Goal: Communication & Community: Answer question/provide support

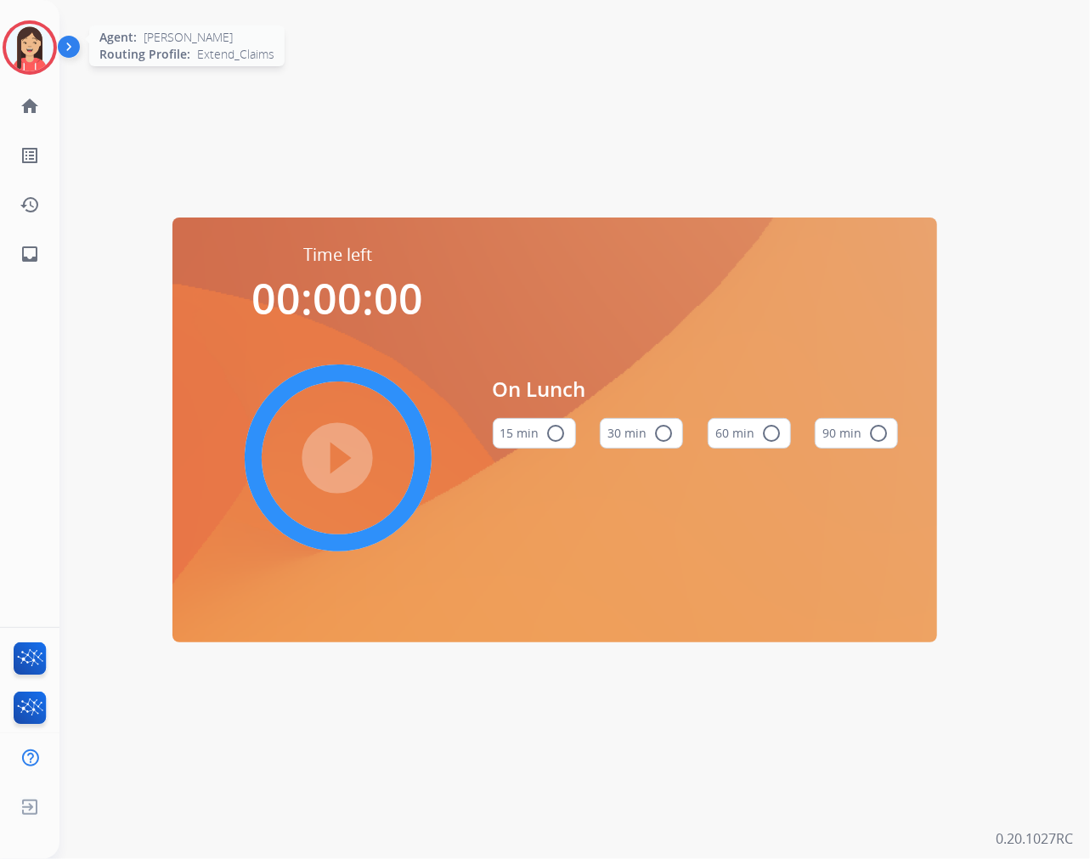
click at [12, 43] on img at bounding box center [30, 48] width 48 height 48
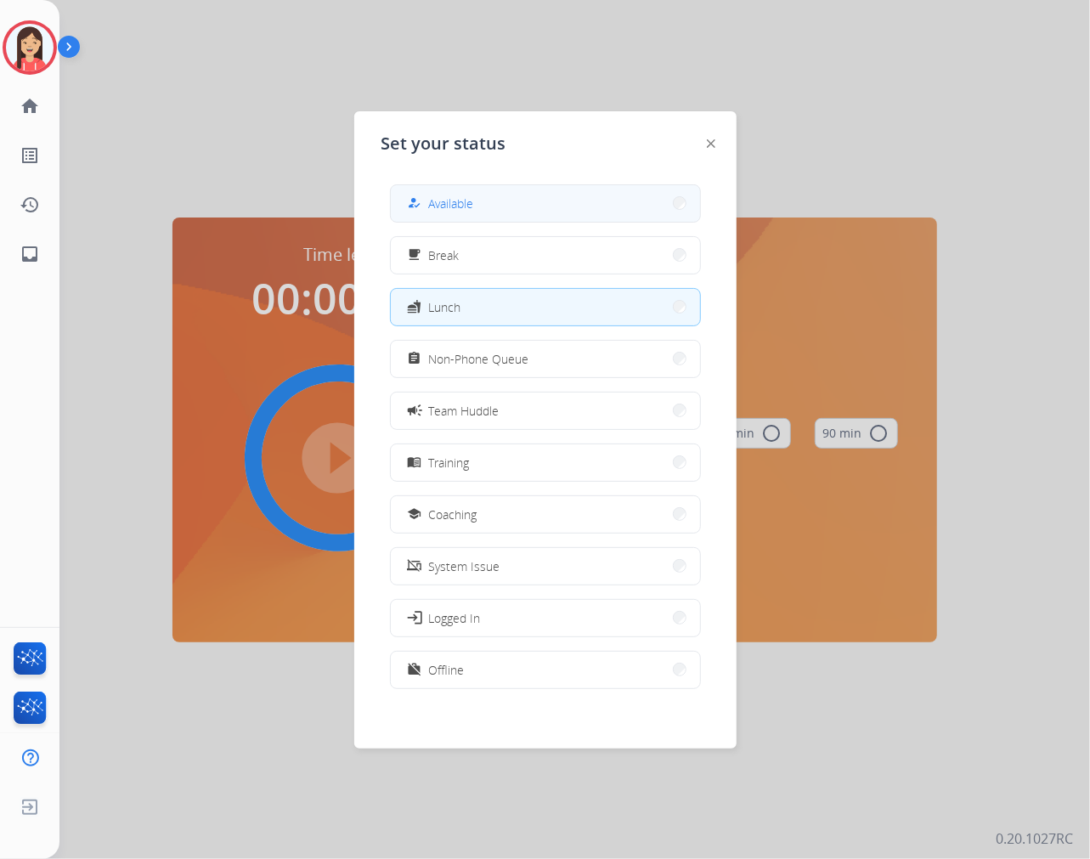
click at [476, 200] on button "how_to_reg Available" at bounding box center [545, 203] width 309 height 37
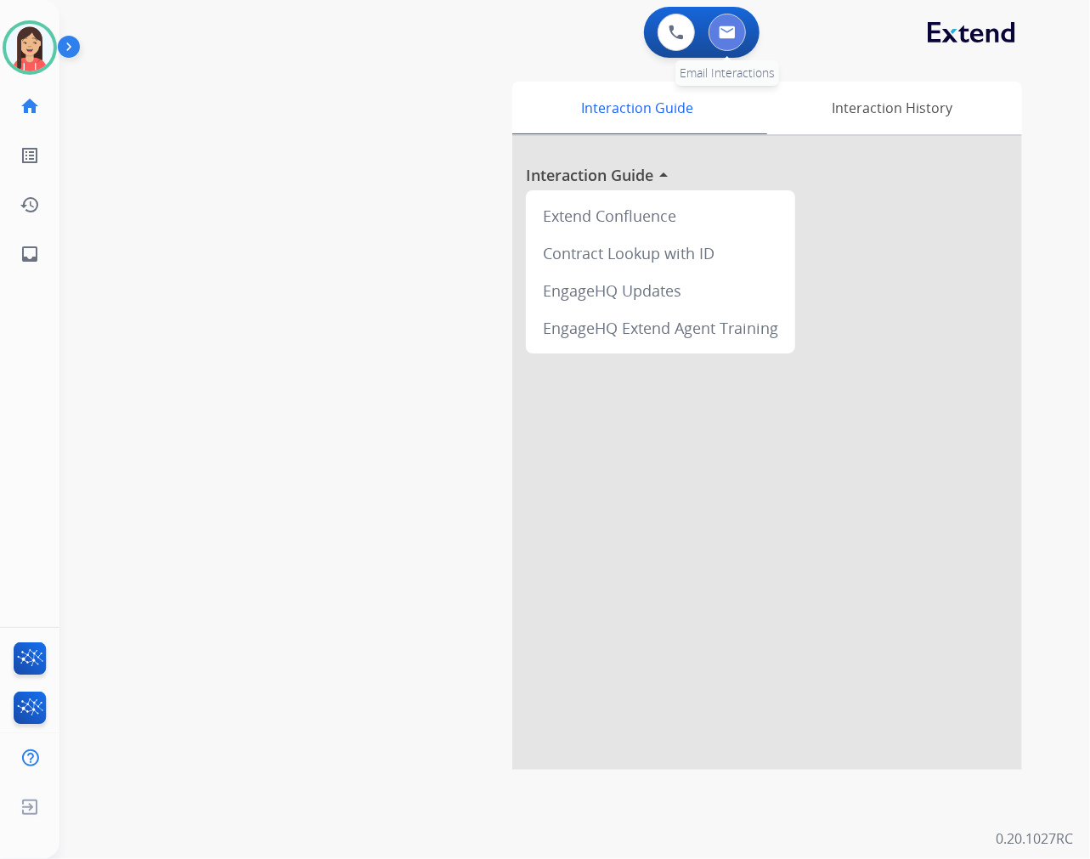
click at [728, 39] on button at bounding box center [727, 32] width 37 height 37
select select "**********"
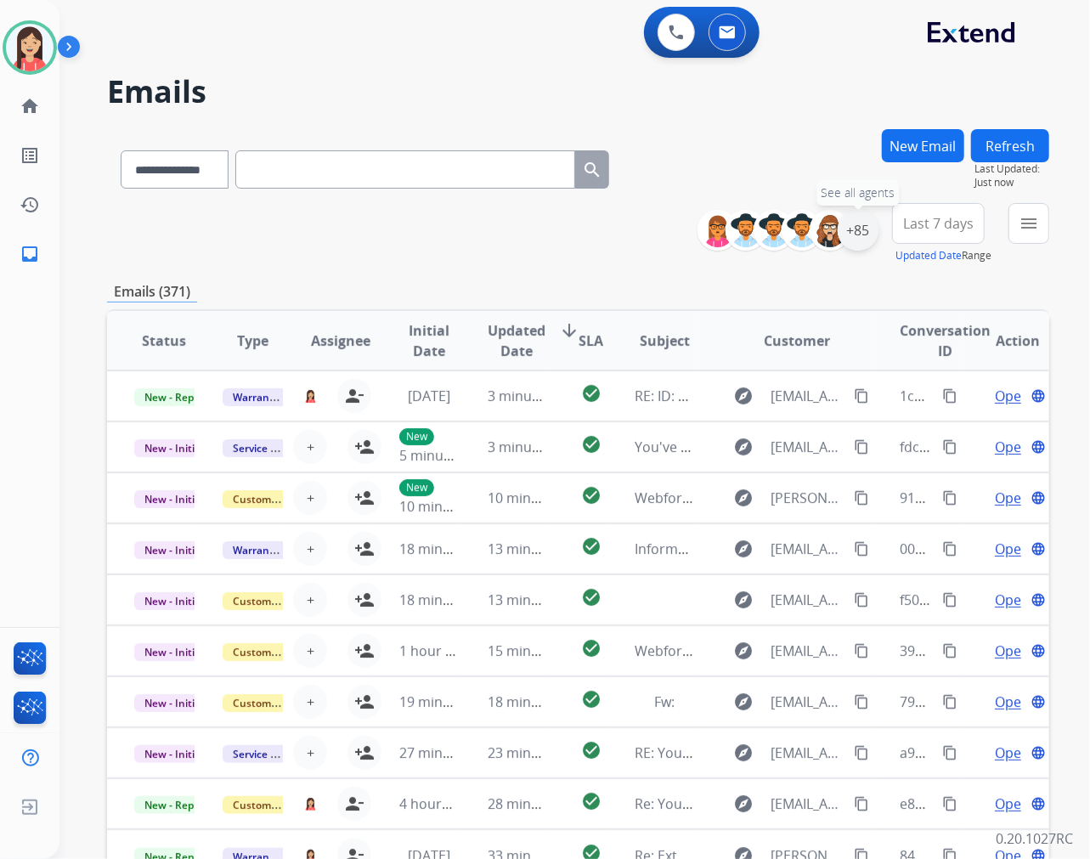
click at [860, 247] on div "+85" at bounding box center [858, 230] width 41 height 41
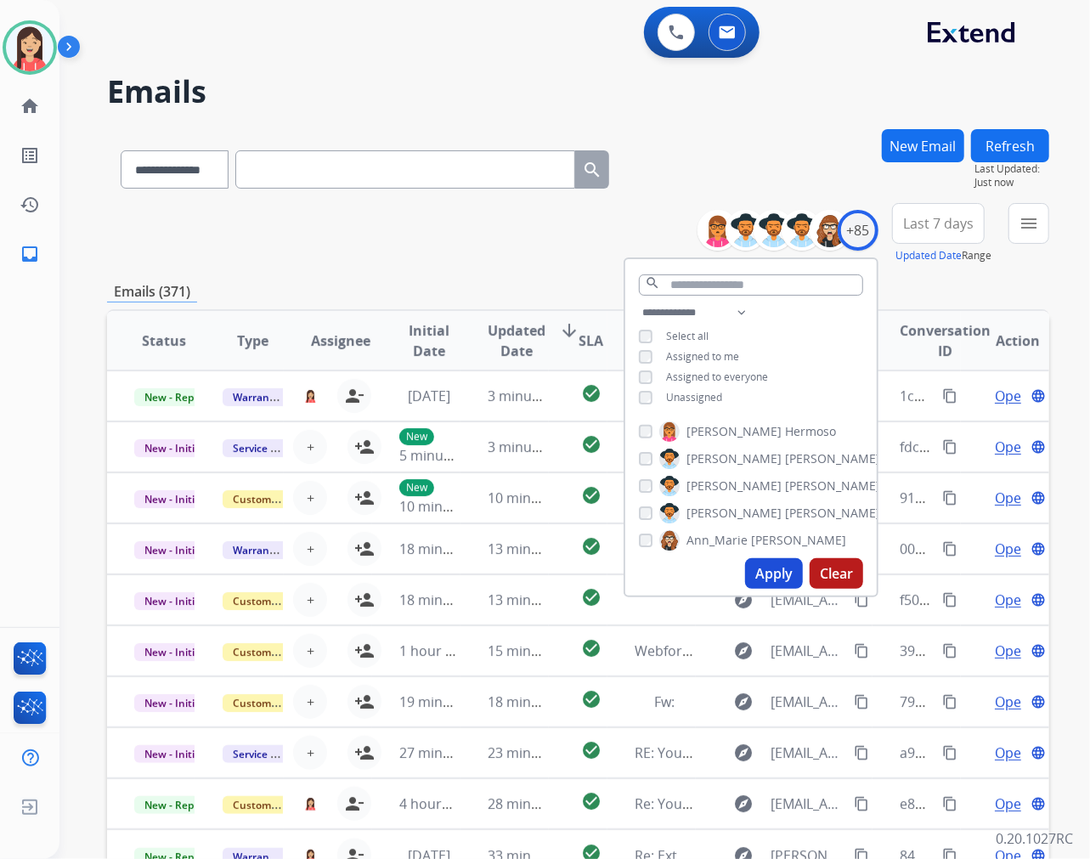
click at [761, 576] on button "Apply" at bounding box center [774, 573] width 58 height 31
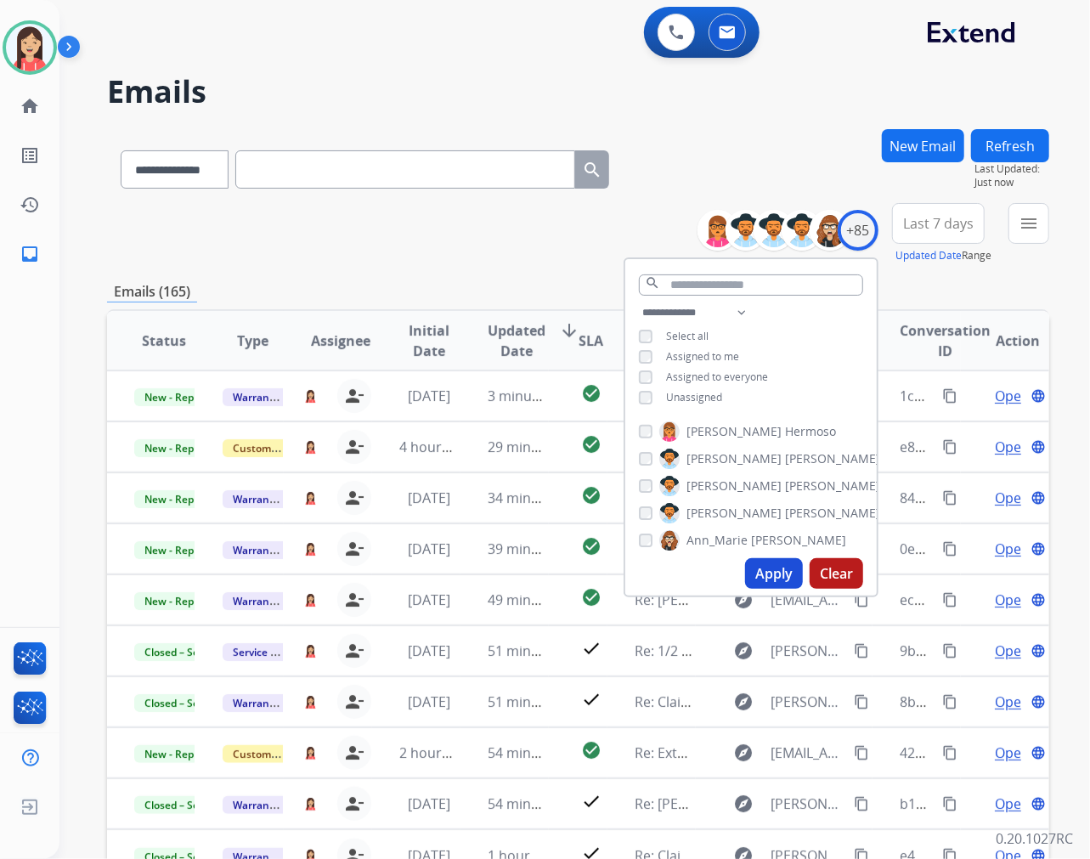
click at [918, 235] on button "Last 7 days" at bounding box center [938, 223] width 93 height 41
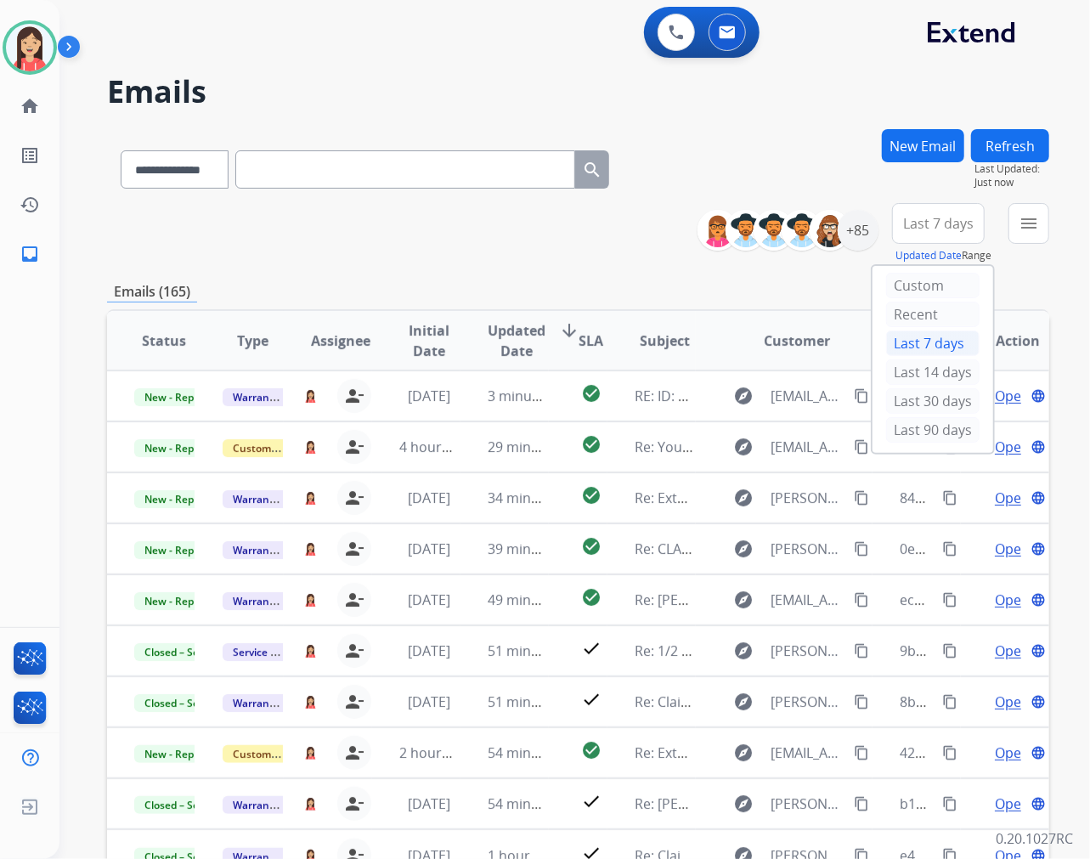
click at [896, 437] on div "Last 90 days" at bounding box center [932, 429] width 93 height 25
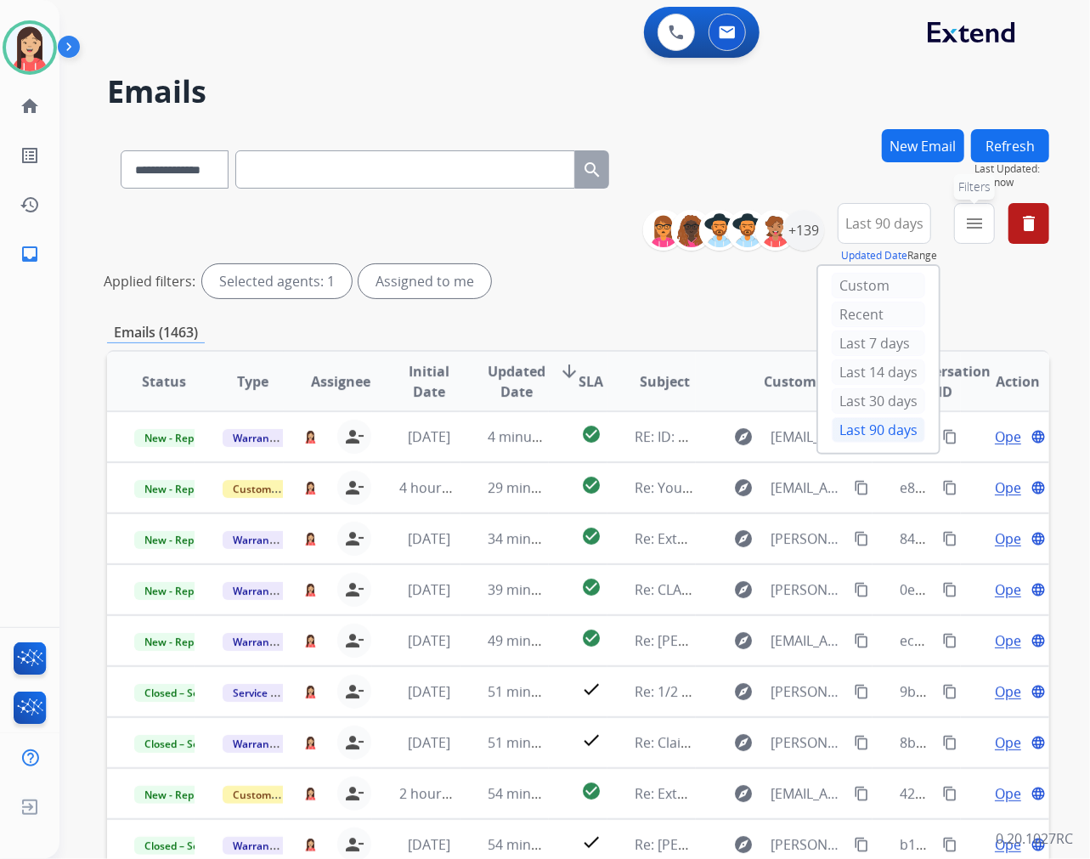
click at [960, 230] on button "menu Filters" at bounding box center [974, 223] width 41 height 41
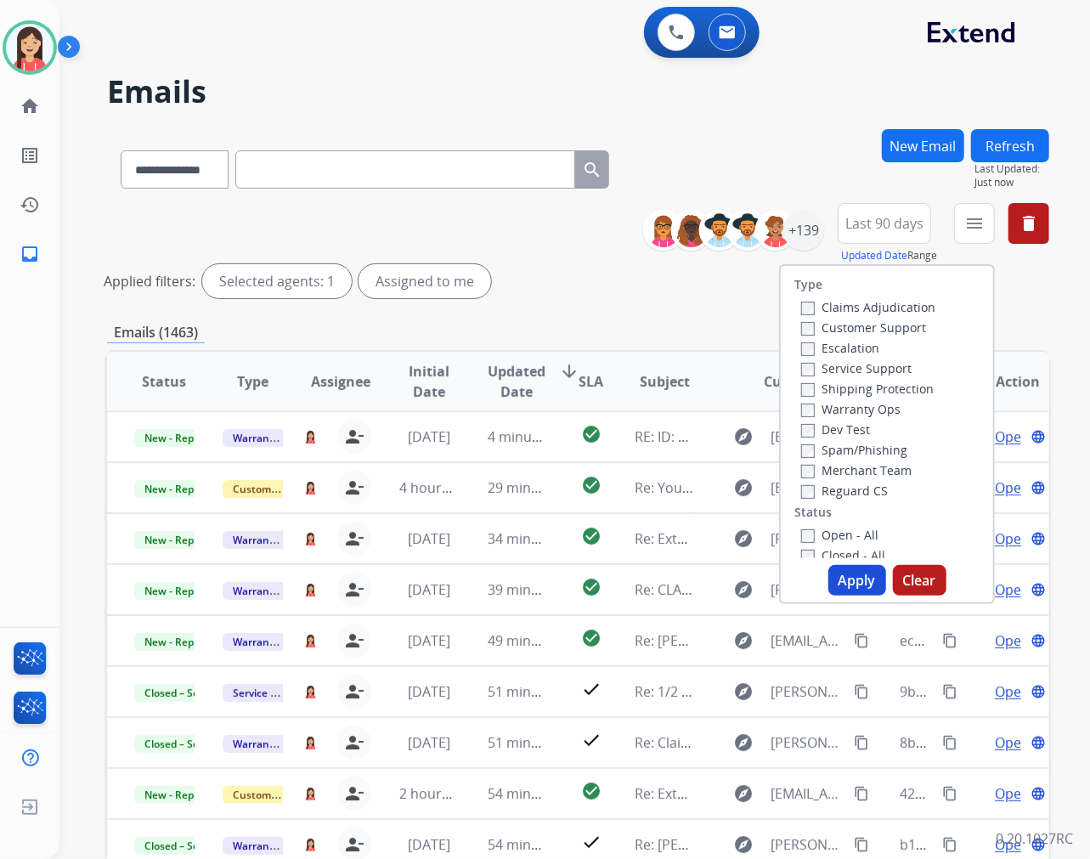
scroll to position [94, 0]
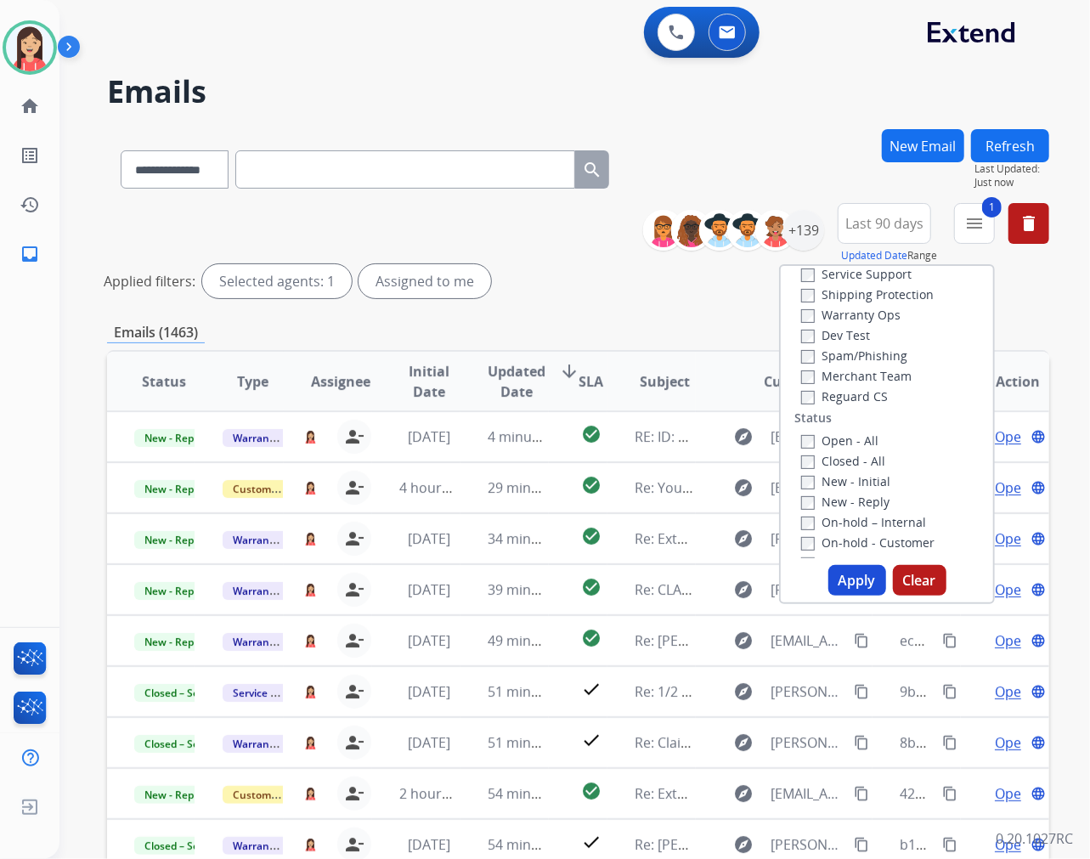
click at [853, 586] on button "Apply" at bounding box center [858, 580] width 58 height 31
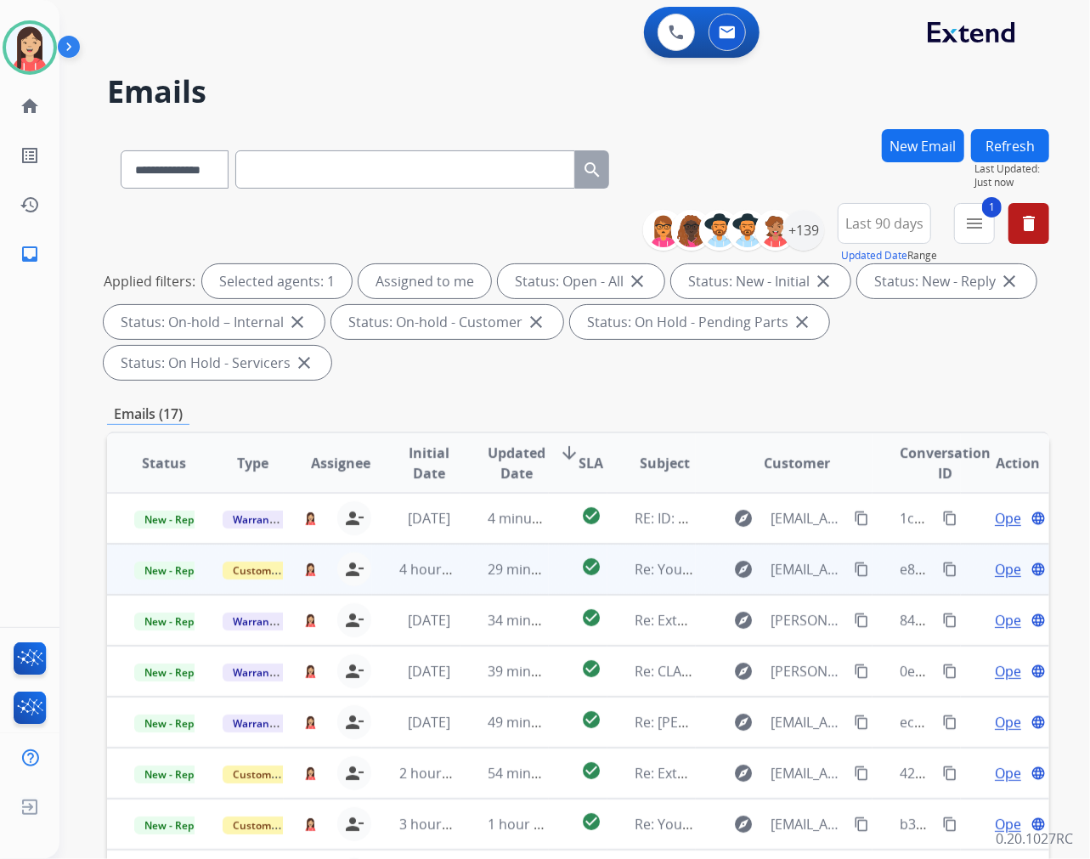
click at [461, 579] on td "29 minutes ago" at bounding box center [505, 569] width 88 height 51
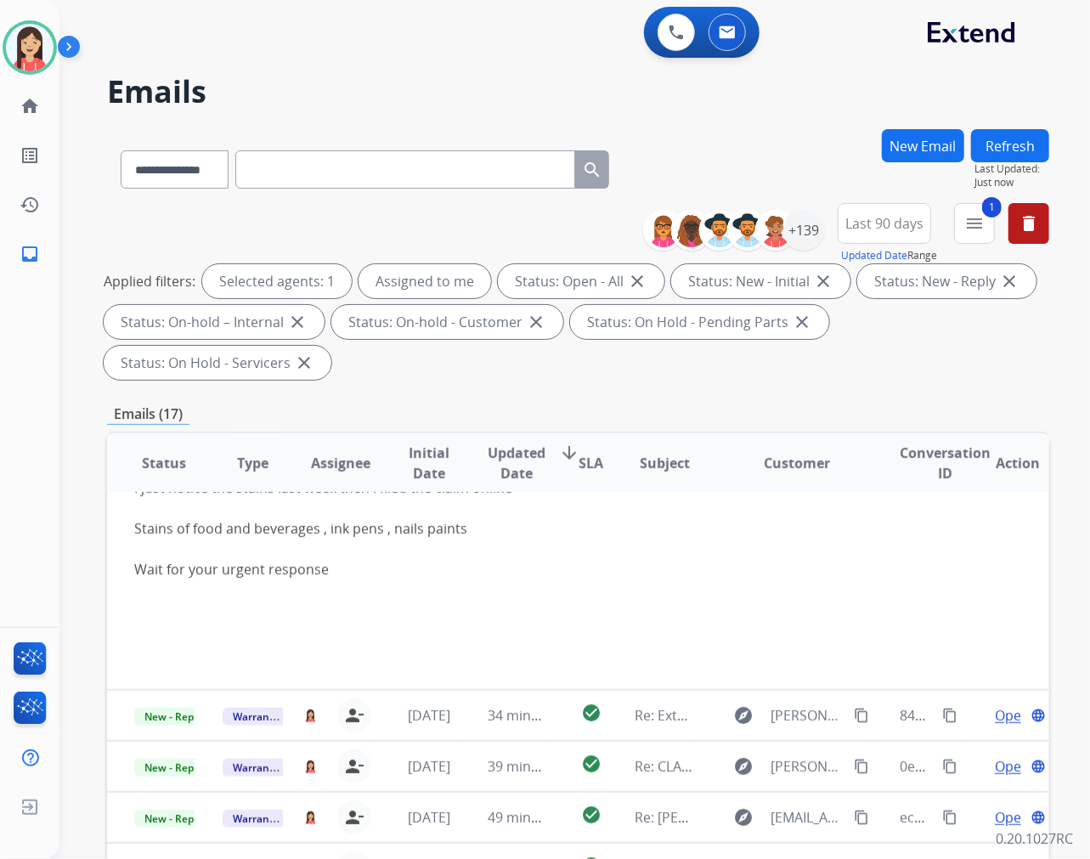
scroll to position [51, 0]
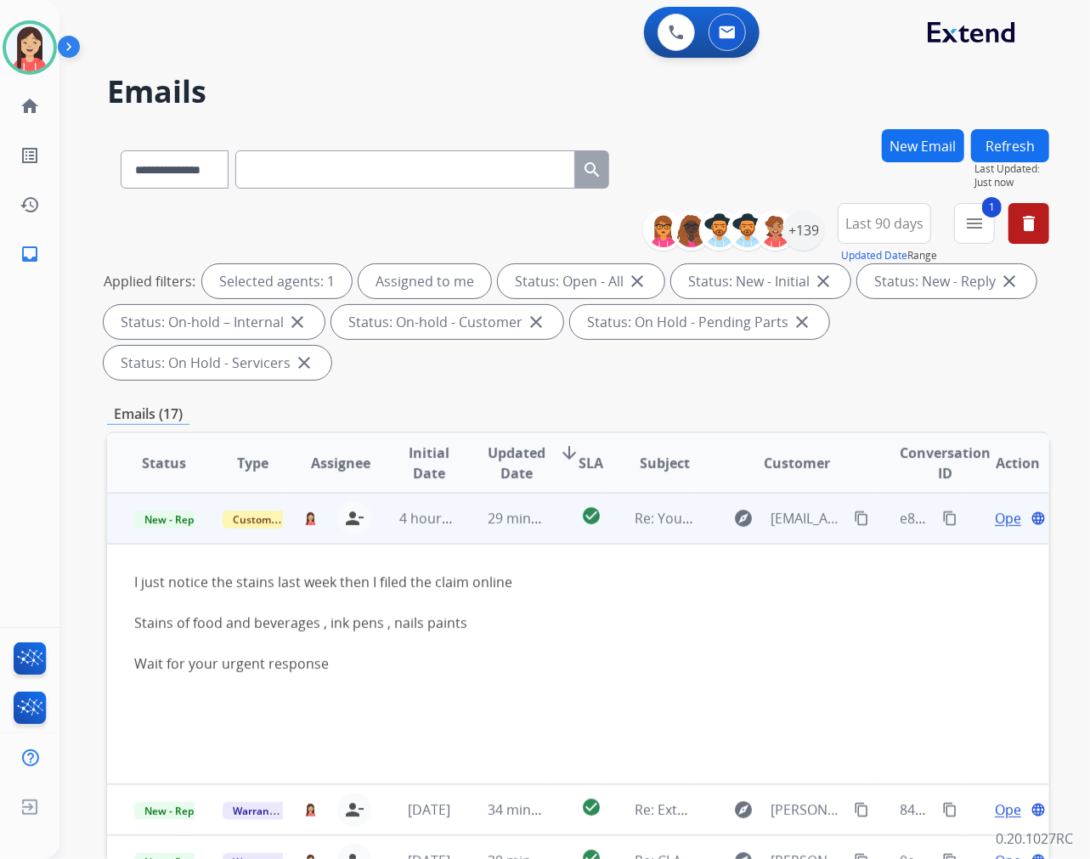
click at [995, 515] on span "Open" at bounding box center [1012, 518] width 35 height 20
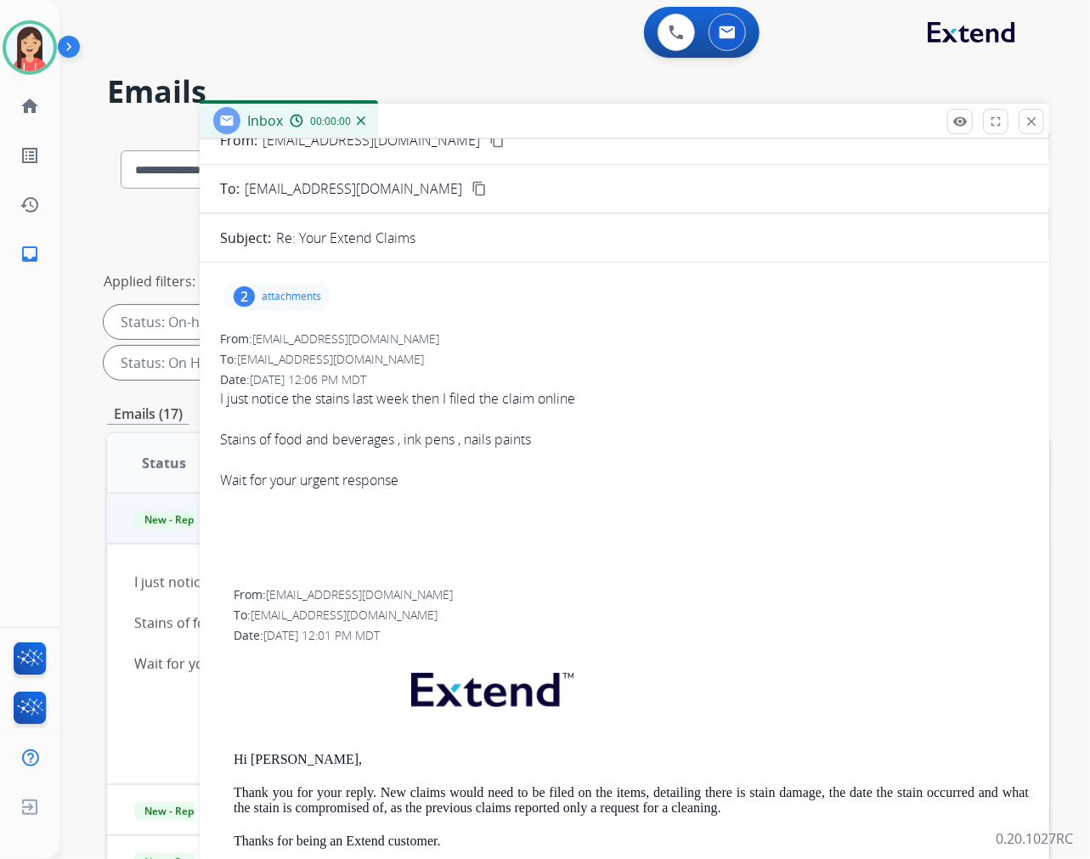
scroll to position [94, 0]
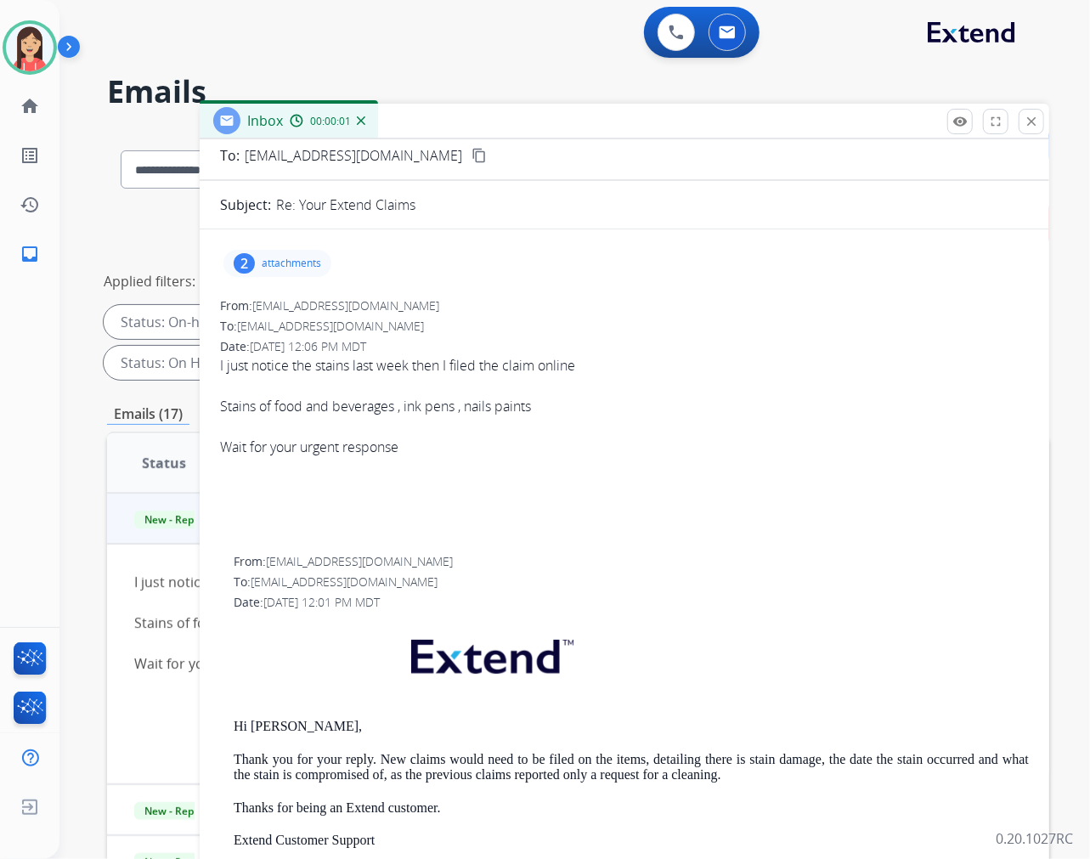
click at [238, 729] on p "Hi [PERSON_NAME]," at bounding box center [631, 726] width 795 height 15
drag, startPoint x: 228, startPoint y: 729, endPoint x: 312, endPoint y: 729, distance: 84.1
click at [312, 729] on div "From: [EMAIL_ADDRESS][DOMAIN_NAME] To: [PERSON_NAME][EMAIL_ADDRESS][DOMAIN_NAME…" at bounding box center [624, 804] width 809 height 503
copy p "Hi [PERSON_NAME],"
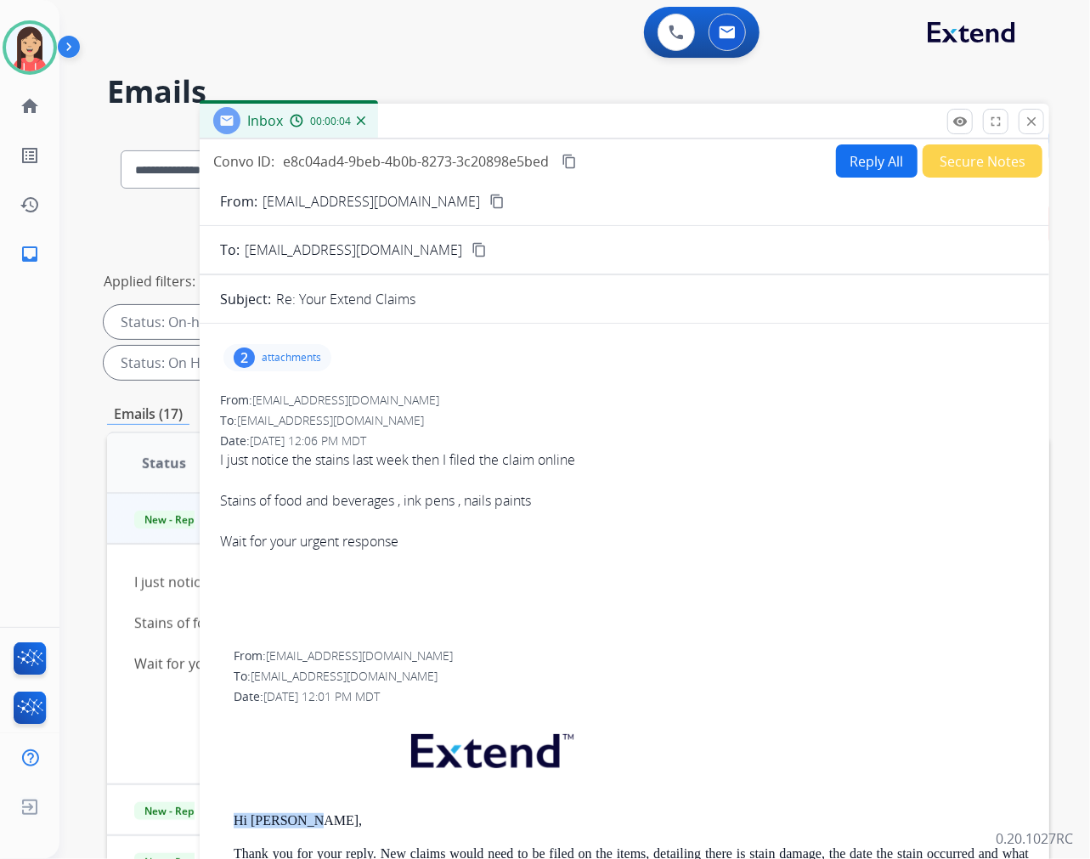
click at [872, 174] on button "Reply All" at bounding box center [877, 160] width 82 height 33
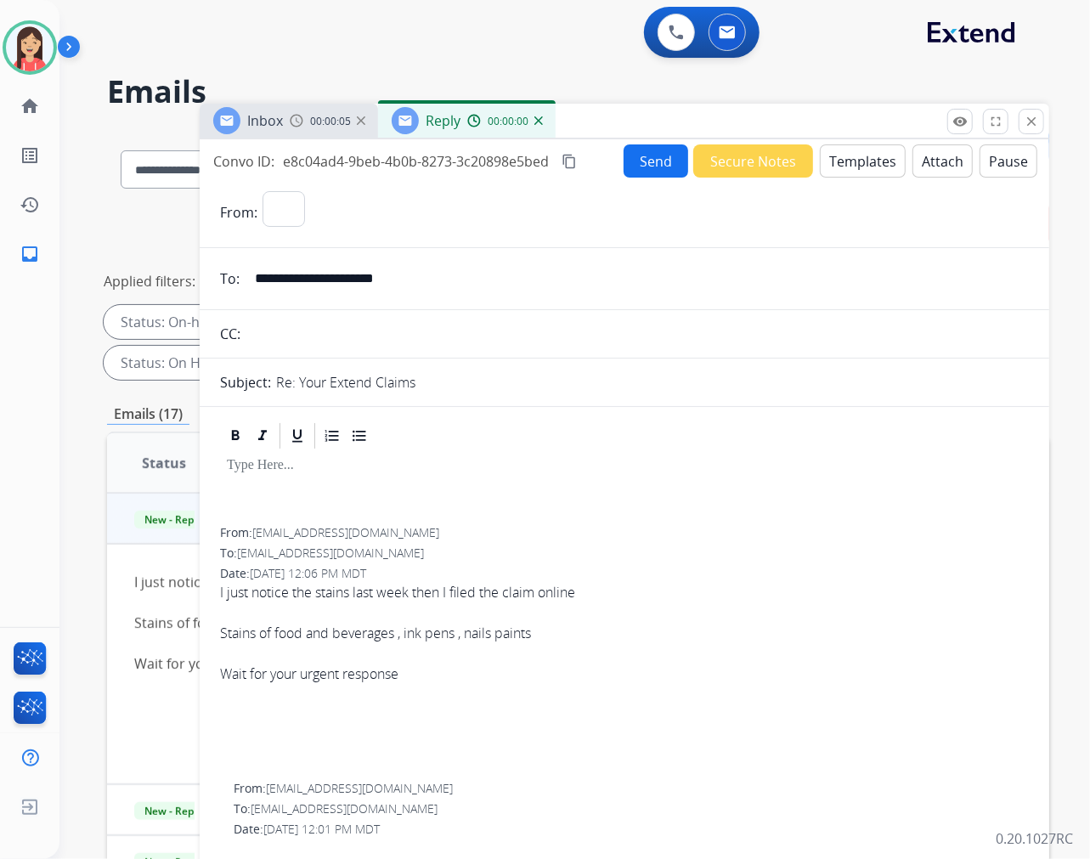
select select "**********"
click at [848, 162] on button "Templates" at bounding box center [863, 160] width 86 height 33
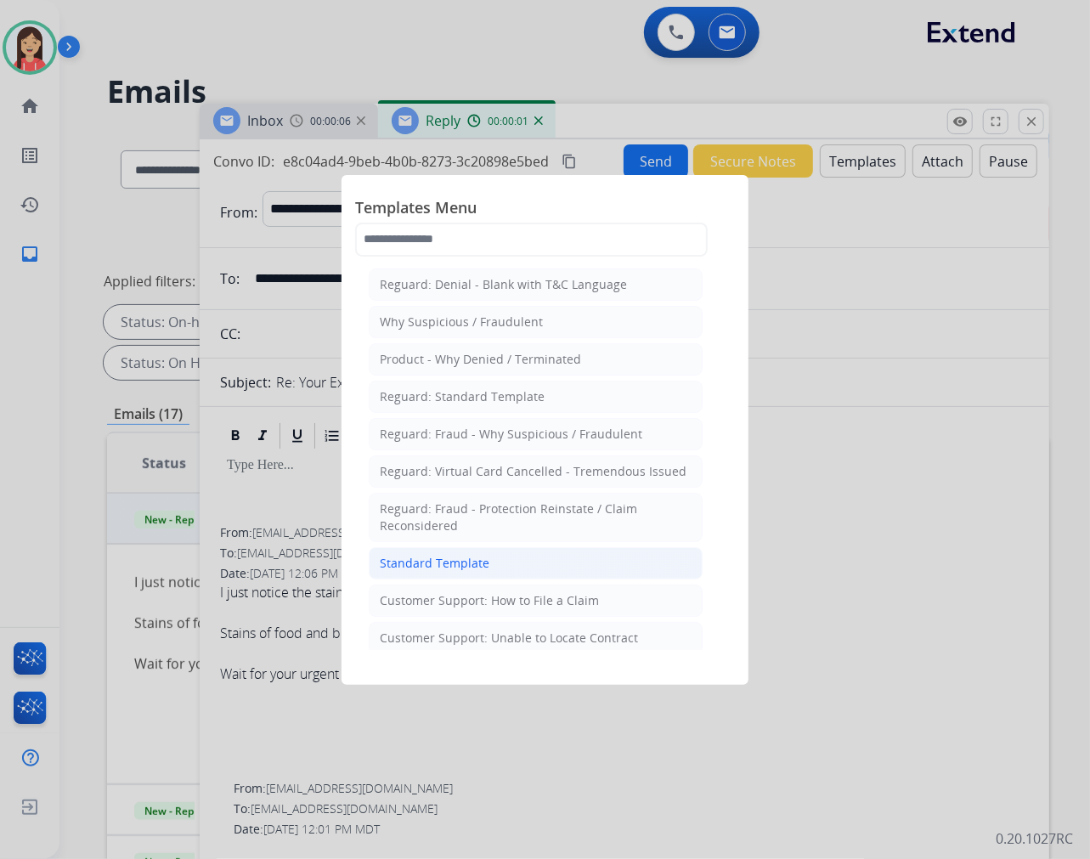
click at [421, 566] on div "Standard Template" at bounding box center [435, 563] width 110 height 17
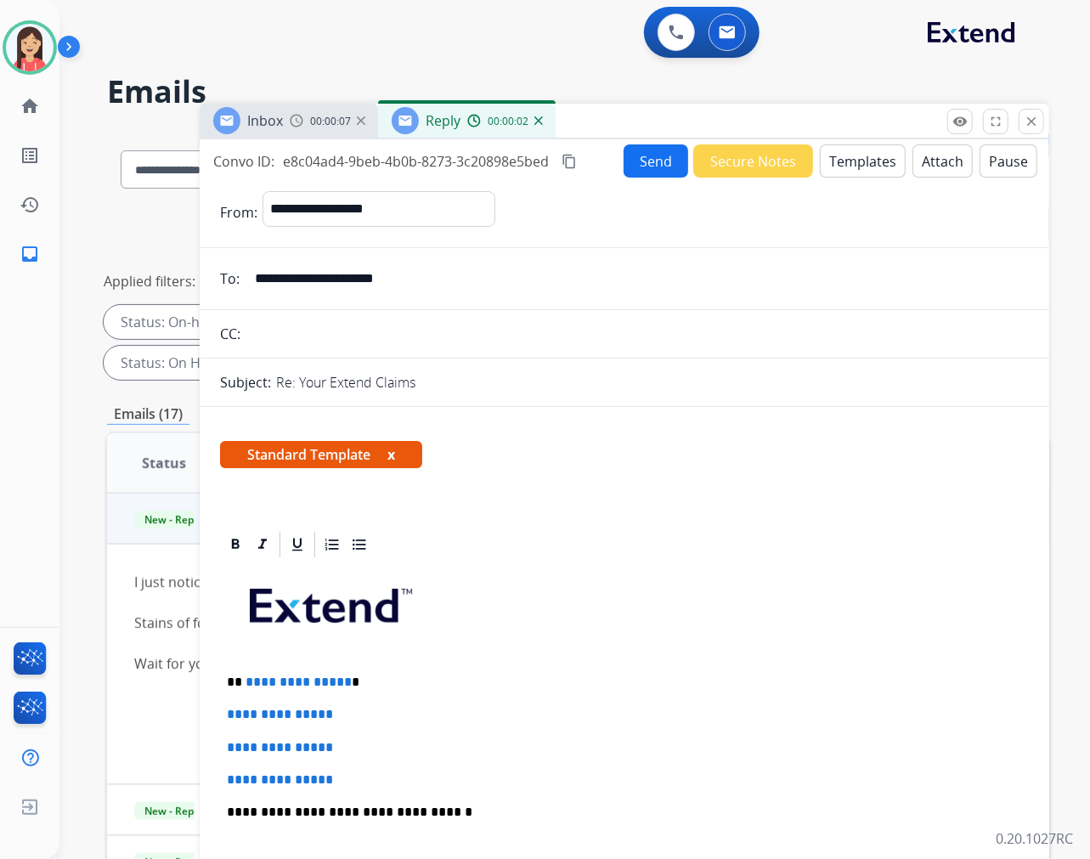
scroll to position [94, 0]
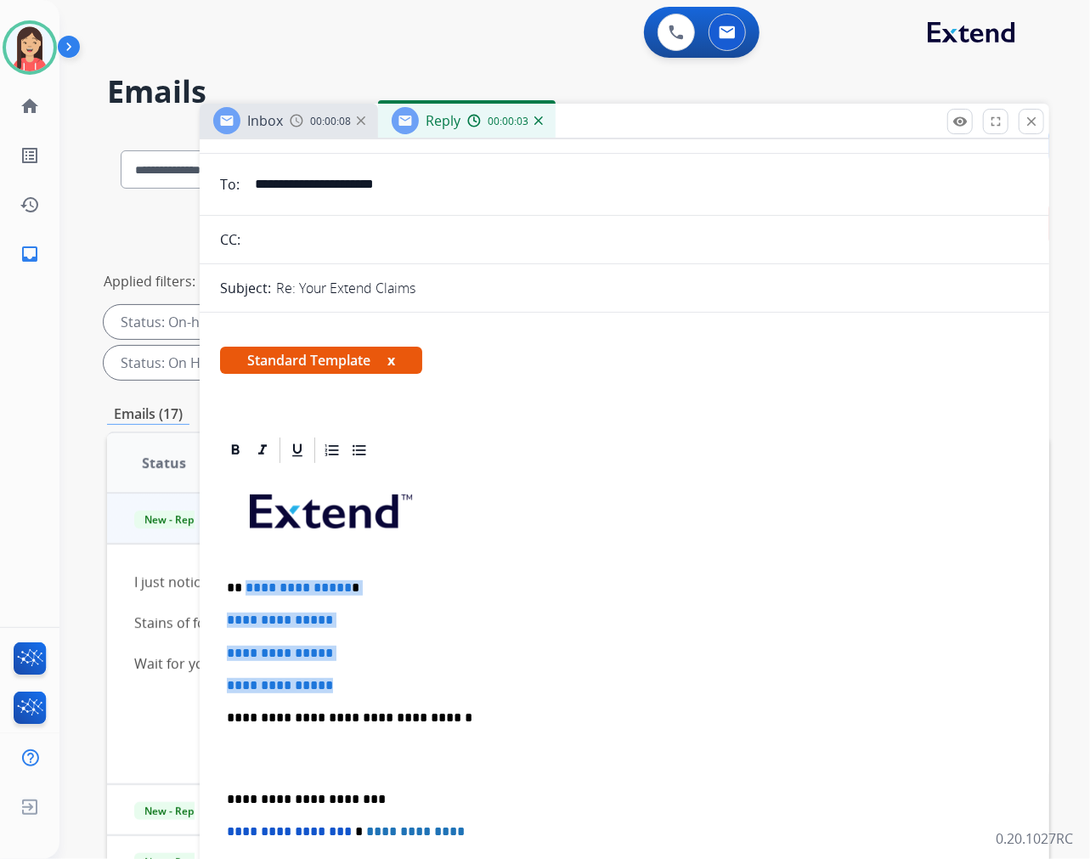
drag, startPoint x: 243, startPoint y: 583, endPoint x: 529, endPoint y: 688, distance: 305.1
click at [529, 688] on div "**********" at bounding box center [624, 758] width 809 height 585
drag, startPoint x: 495, startPoint y: 721, endPoint x: 222, endPoint y: 589, distance: 302.9
click at [222, 589] on div "**********" at bounding box center [624, 758] width 809 height 585
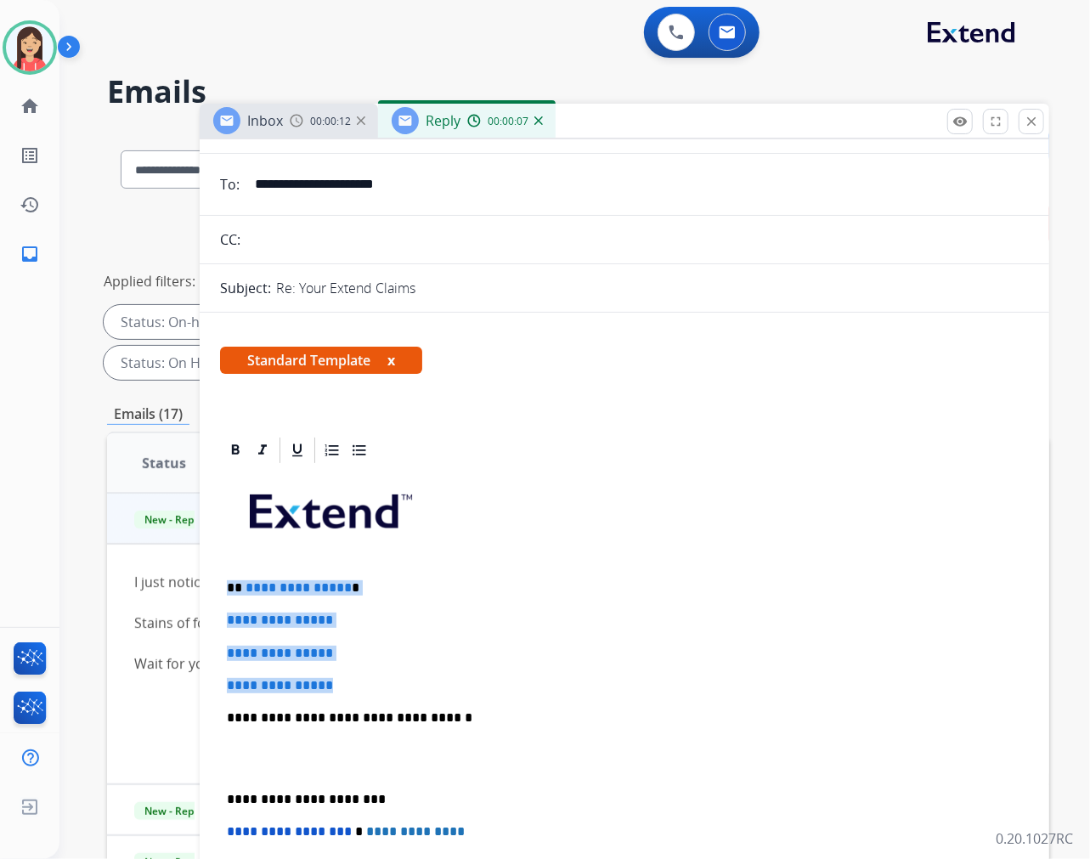
drag, startPoint x: 354, startPoint y: 682, endPoint x: 229, endPoint y: 570, distance: 166.7
click at [229, 570] on div "**********" at bounding box center [624, 758] width 809 height 585
paste div
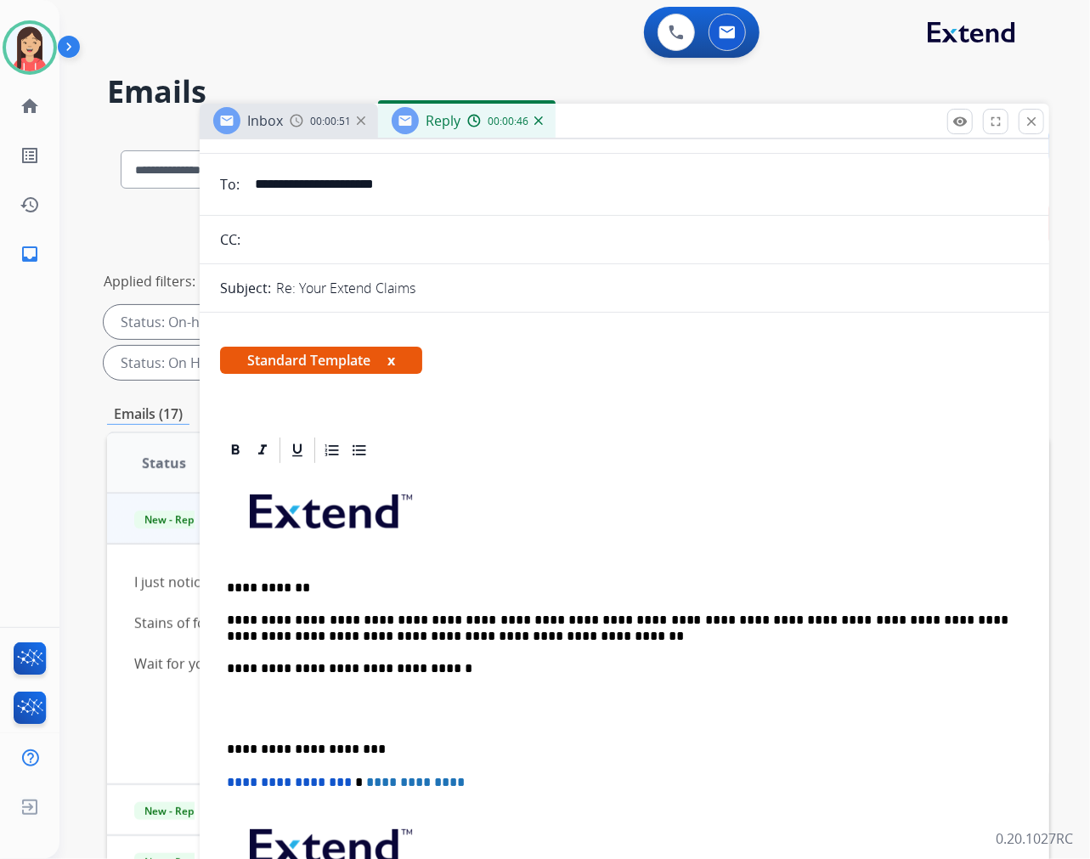
click at [340, 718] on p at bounding box center [624, 708] width 795 height 31
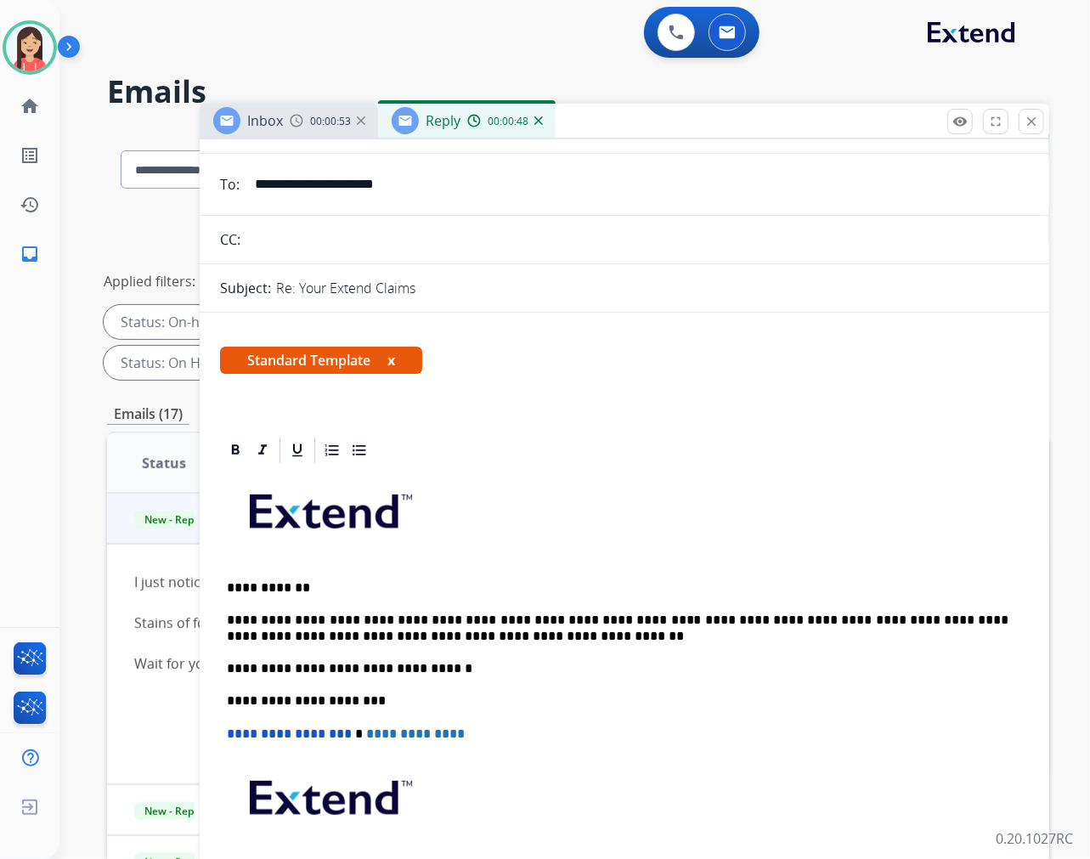
scroll to position [0, 0]
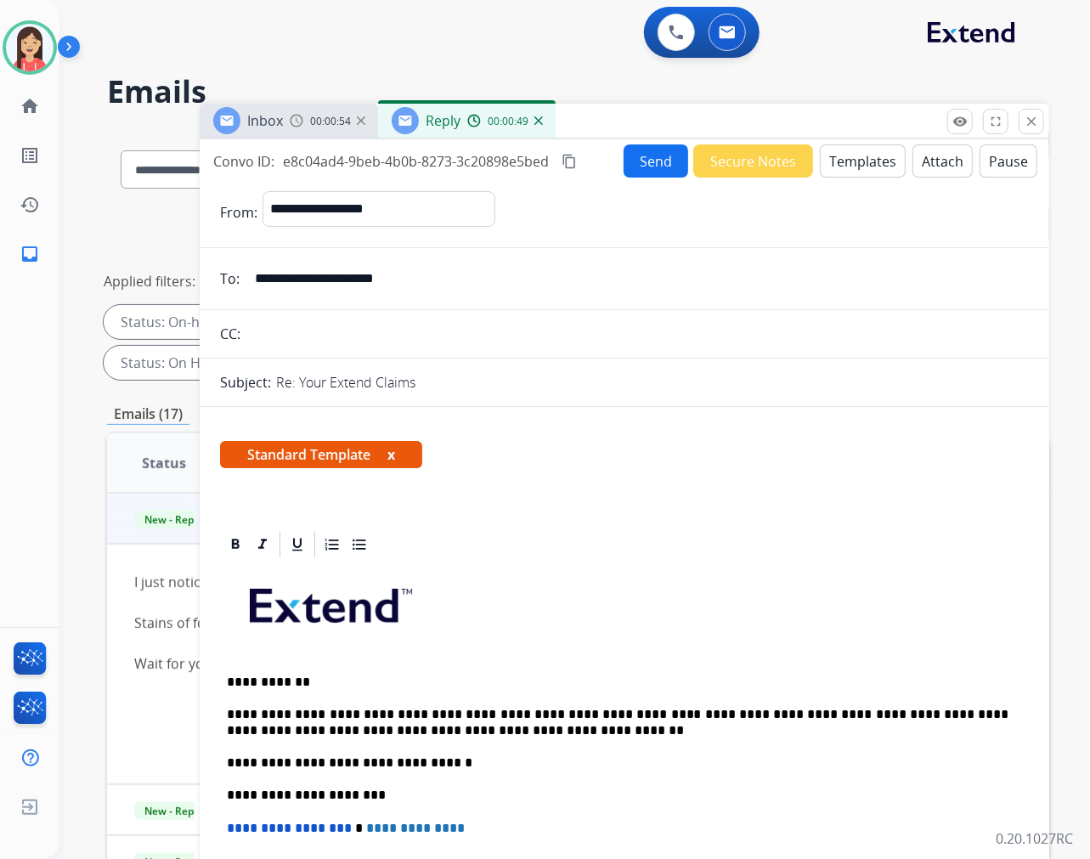
click at [624, 163] on button "Send" at bounding box center [656, 160] width 65 height 33
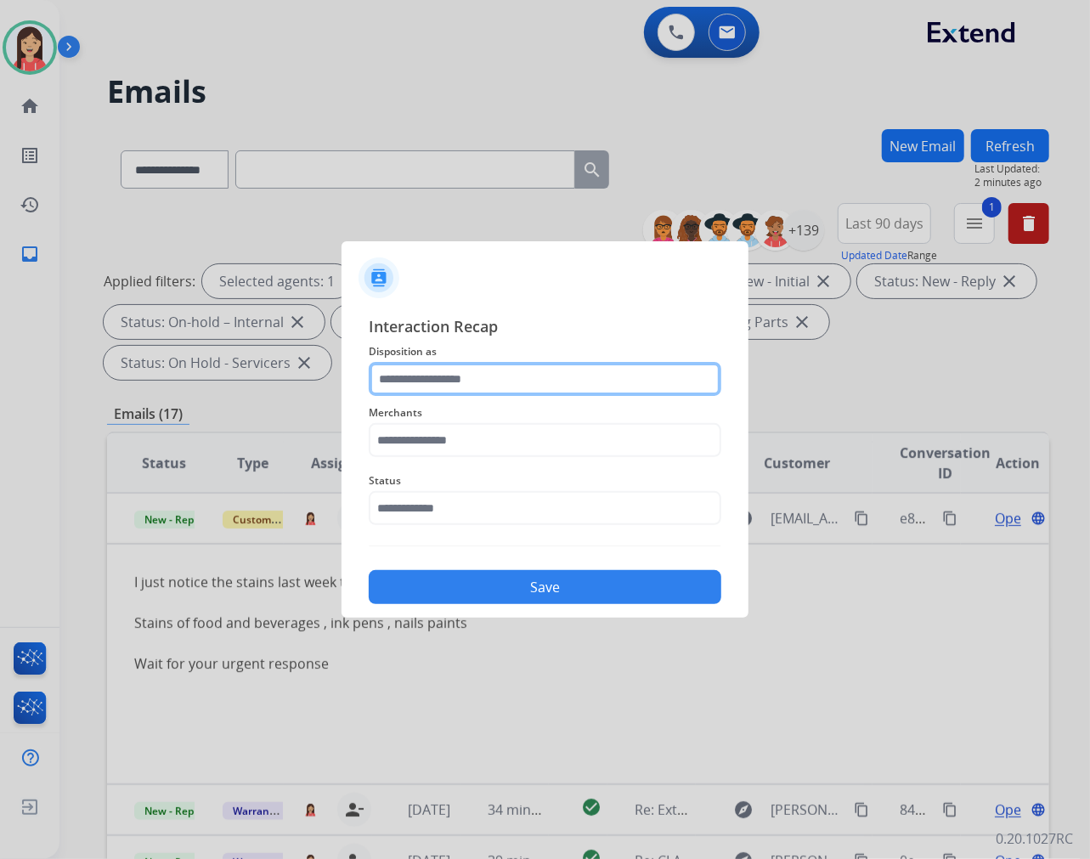
click at [483, 389] on input "text" at bounding box center [545, 379] width 353 height 34
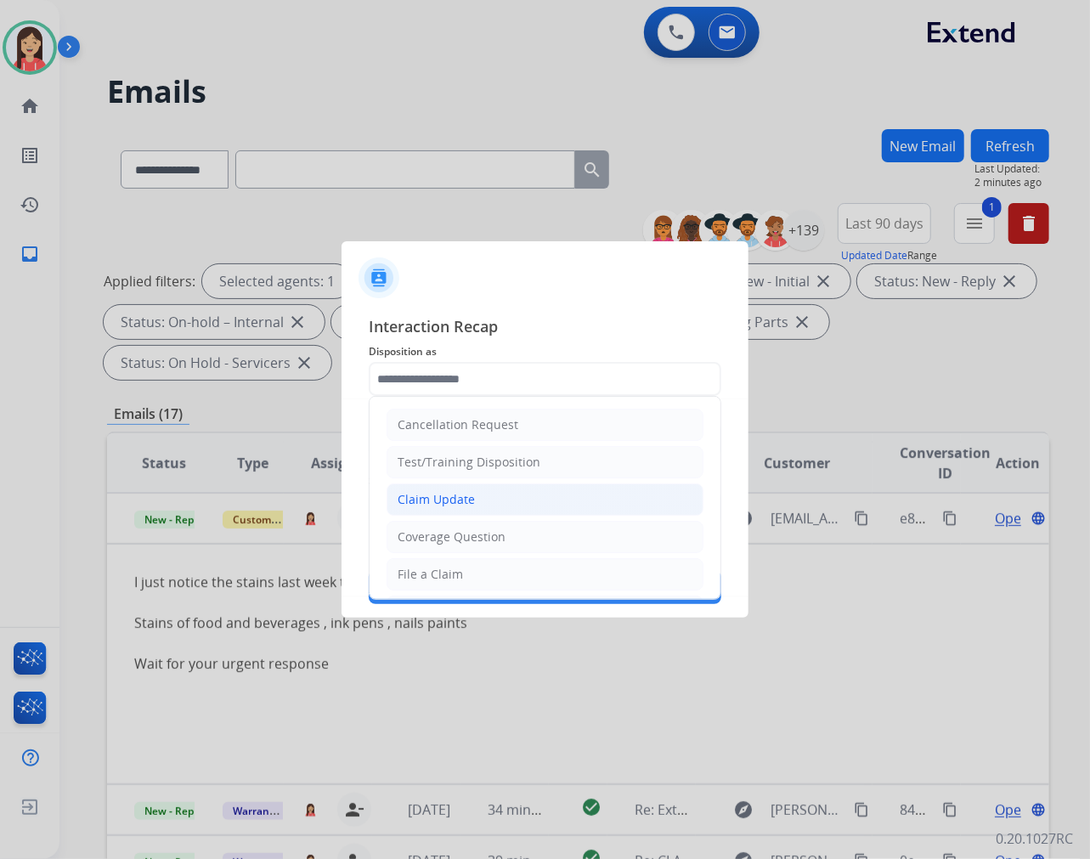
click at [451, 496] on div "Claim Update" at bounding box center [436, 499] width 77 height 17
type input "**********"
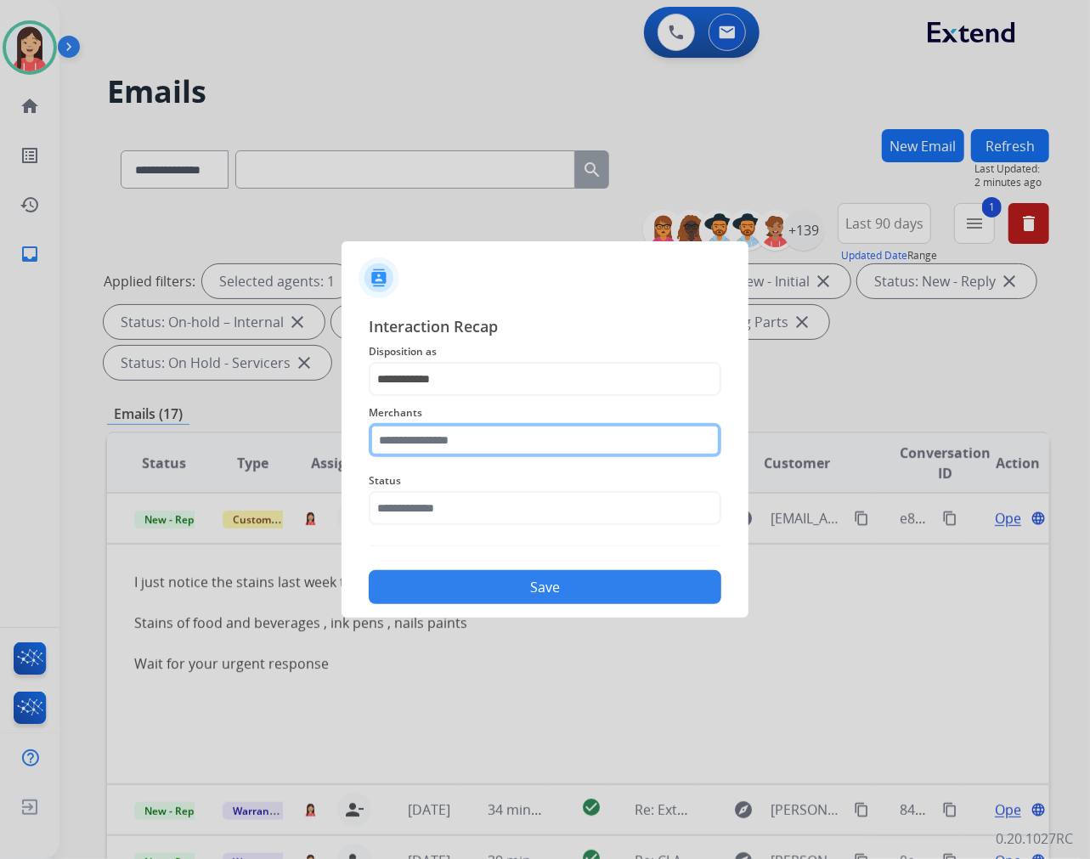
click at [442, 446] on input "text" at bounding box center [545, 440] width 353 height 34
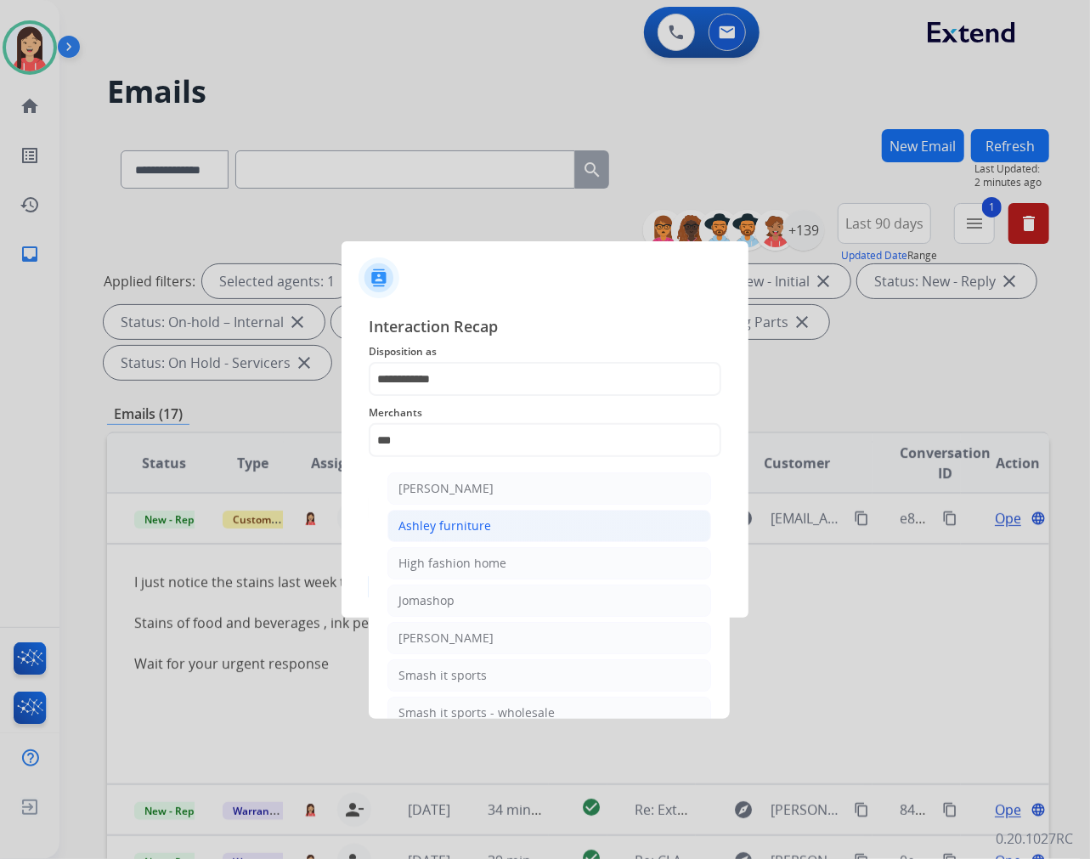
click at [443, 527] on div "Ashley furniture" at bounding box center [445, 526] width 93 height 17
type input "**********"
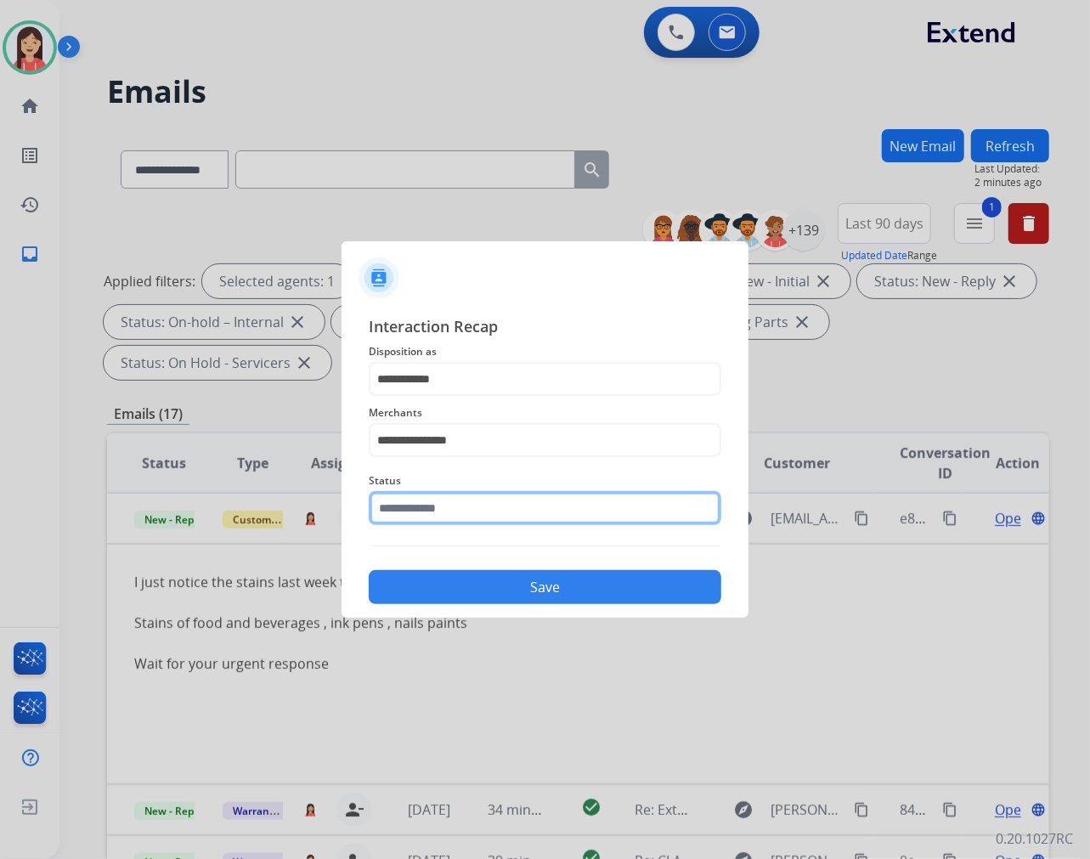
click at [447, 512] on input "text" at bounding box center [545, 508] width 353 height 34
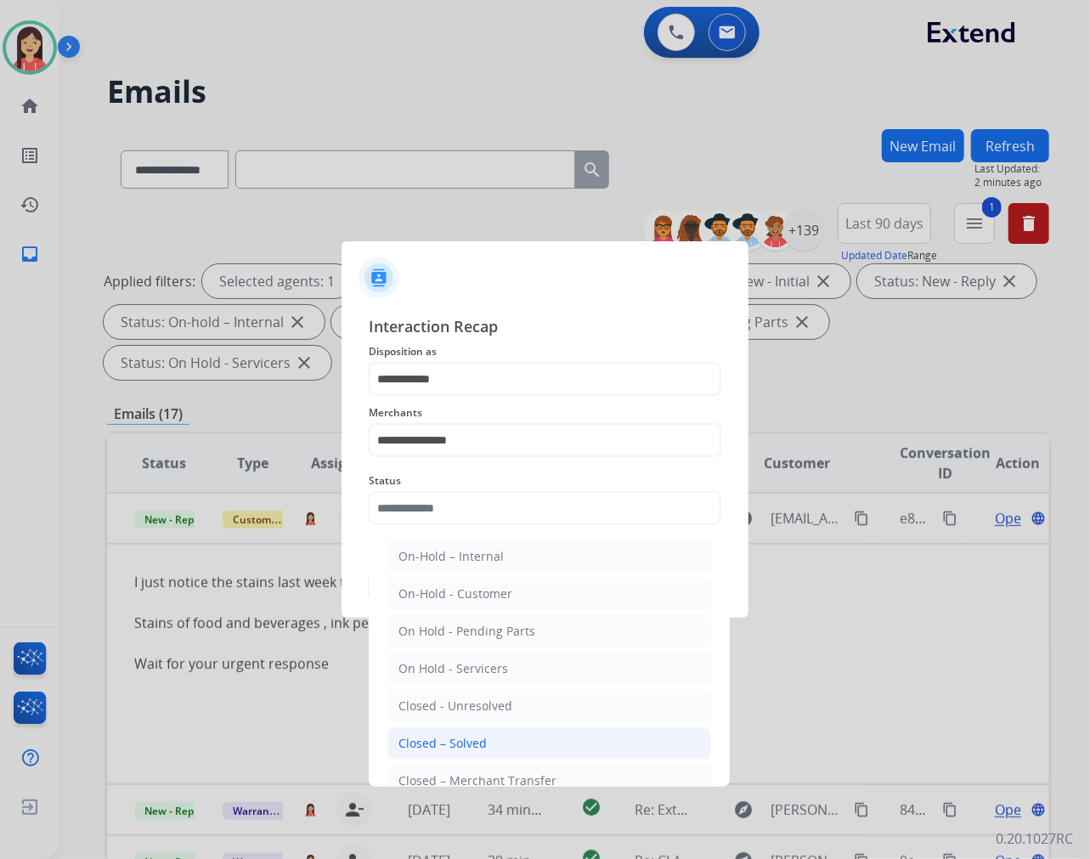
click at [487, 739] on li "Closed – Solved" at bounding box center [549, 743] width 324 height 32
type input "**********"
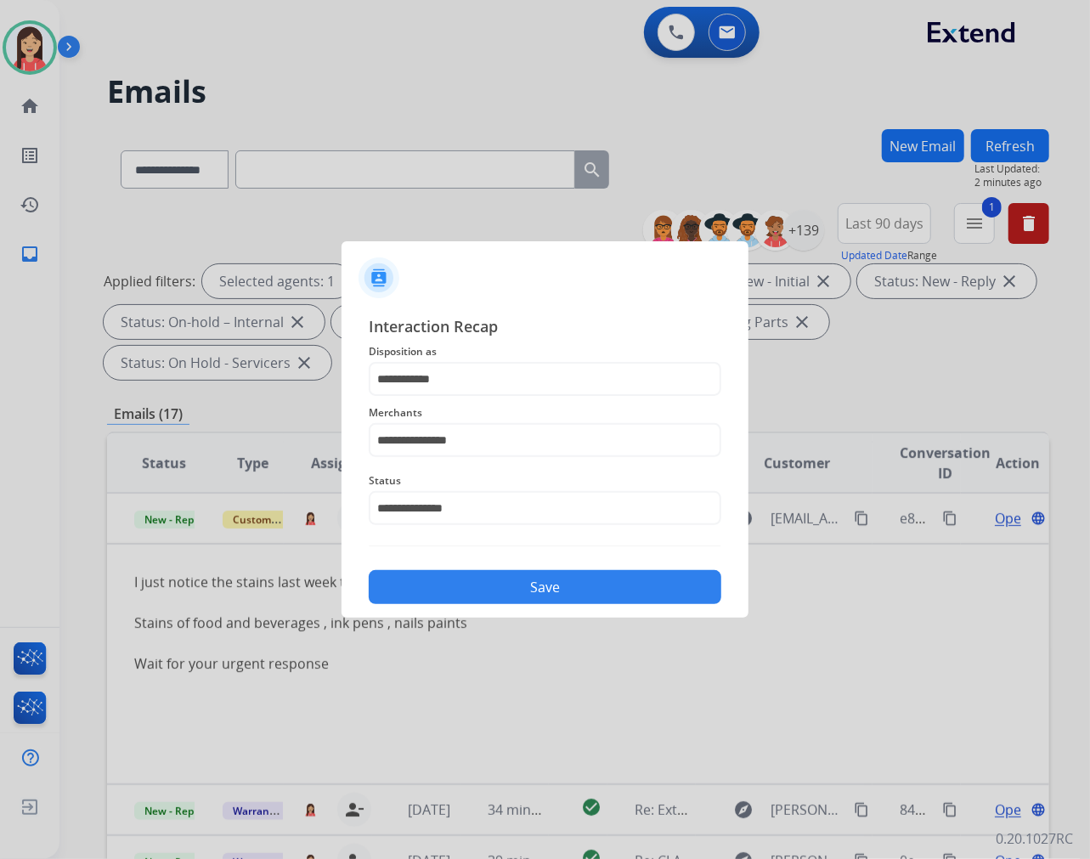
click at [507, 590] on button "Save" at bounding box center [545, 587] width 353 height 34
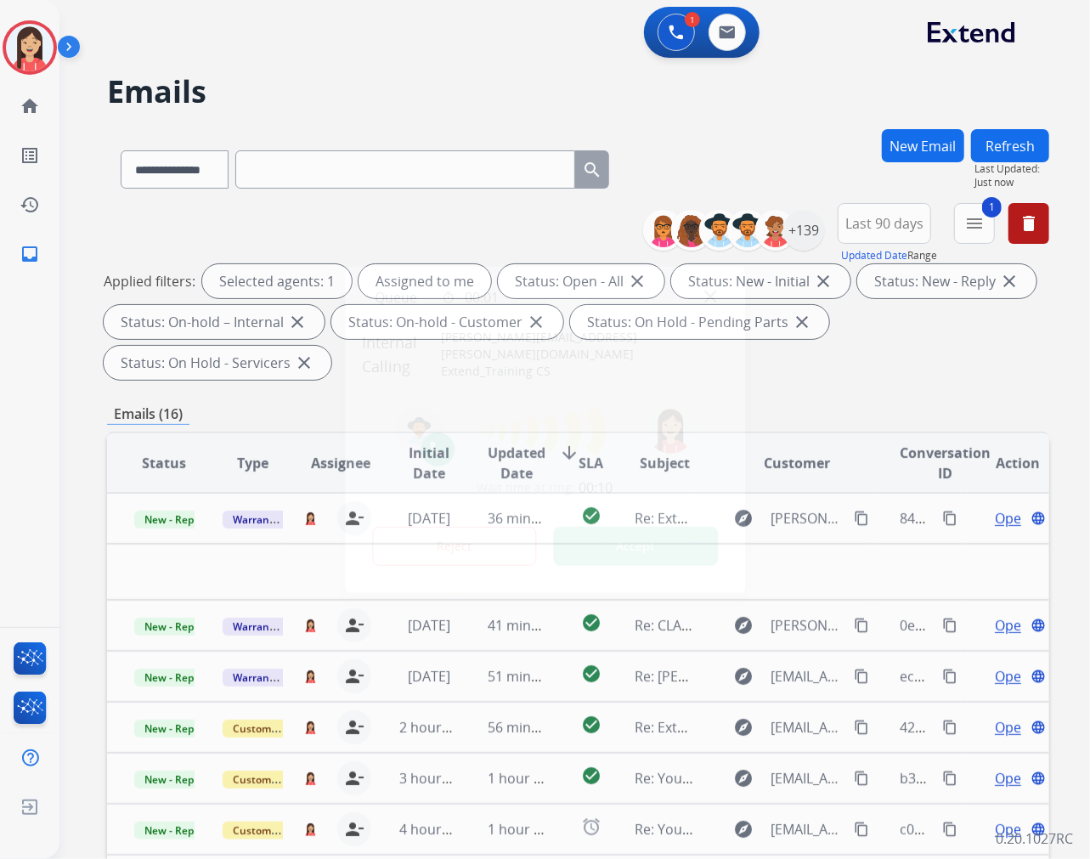
click at [630, 537] on button "Accept" at bounding box center [635, 546] width 165 height 39
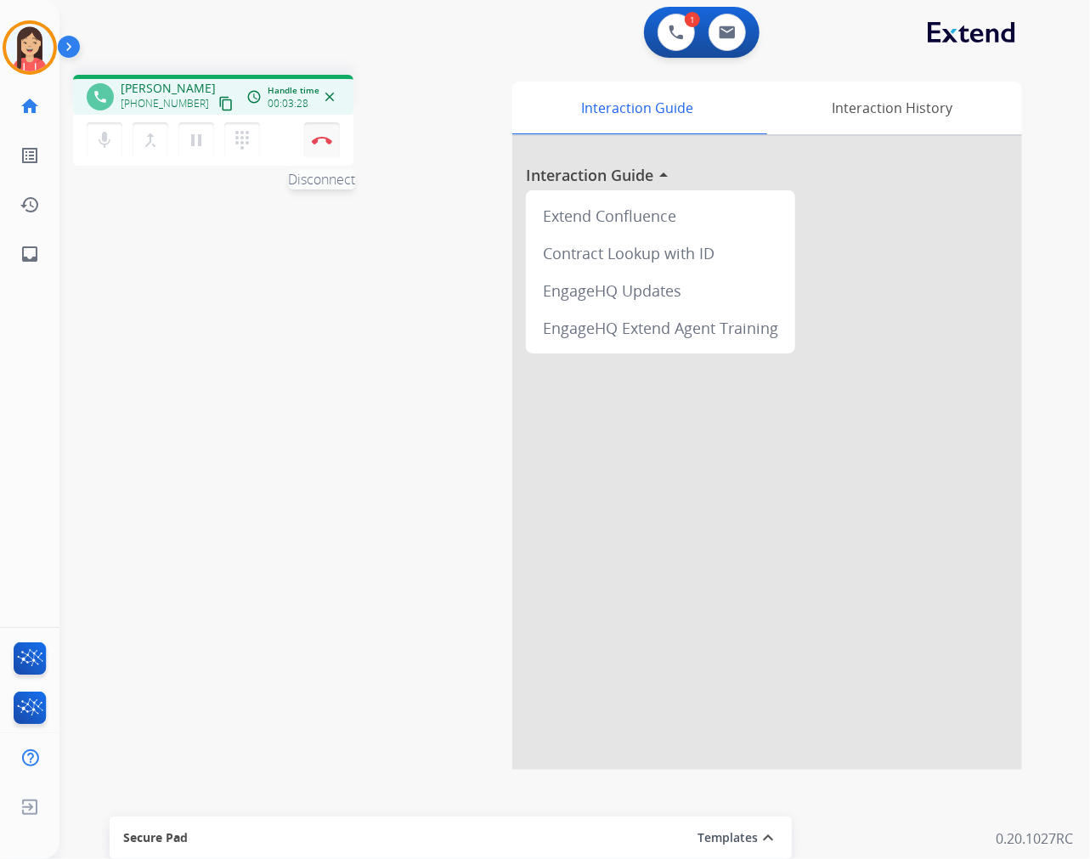
click at [327, 150] on button "Disconnect" at bounding box center [322, 140] width 36 height 36
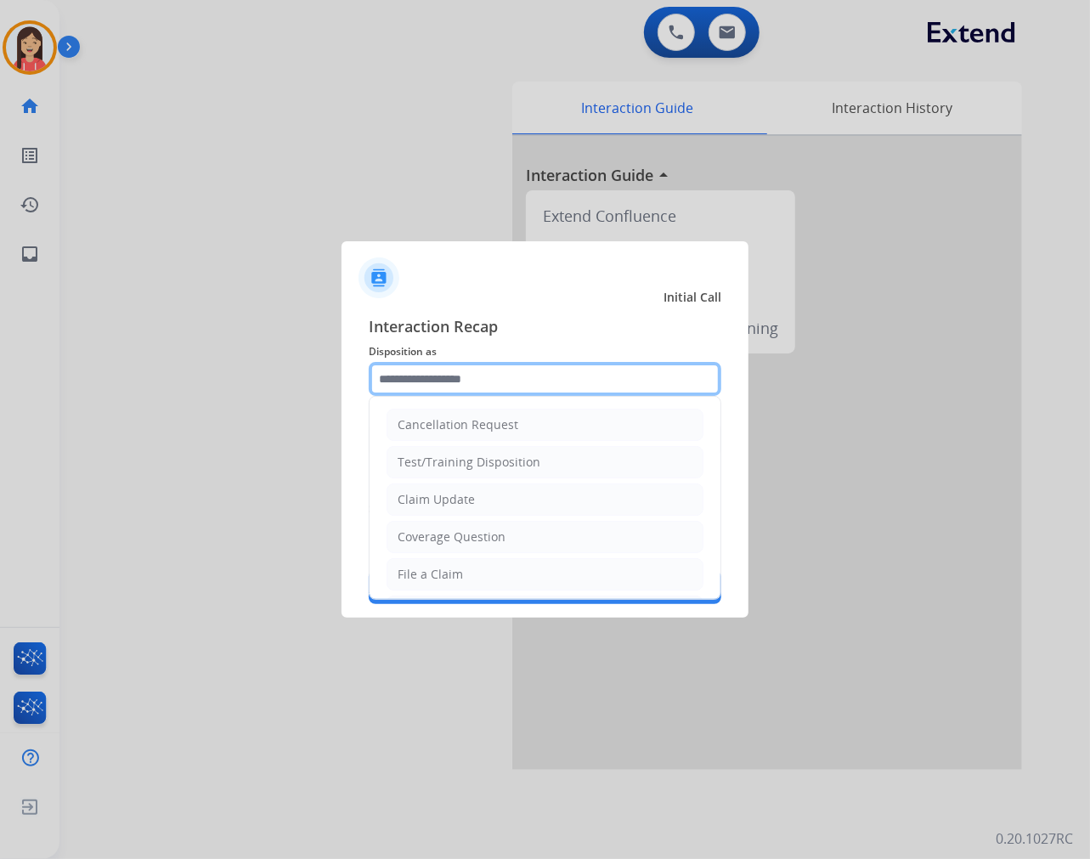
click at [552, 366] on input "text" at bounding box center [545, 379] width 353 height 34
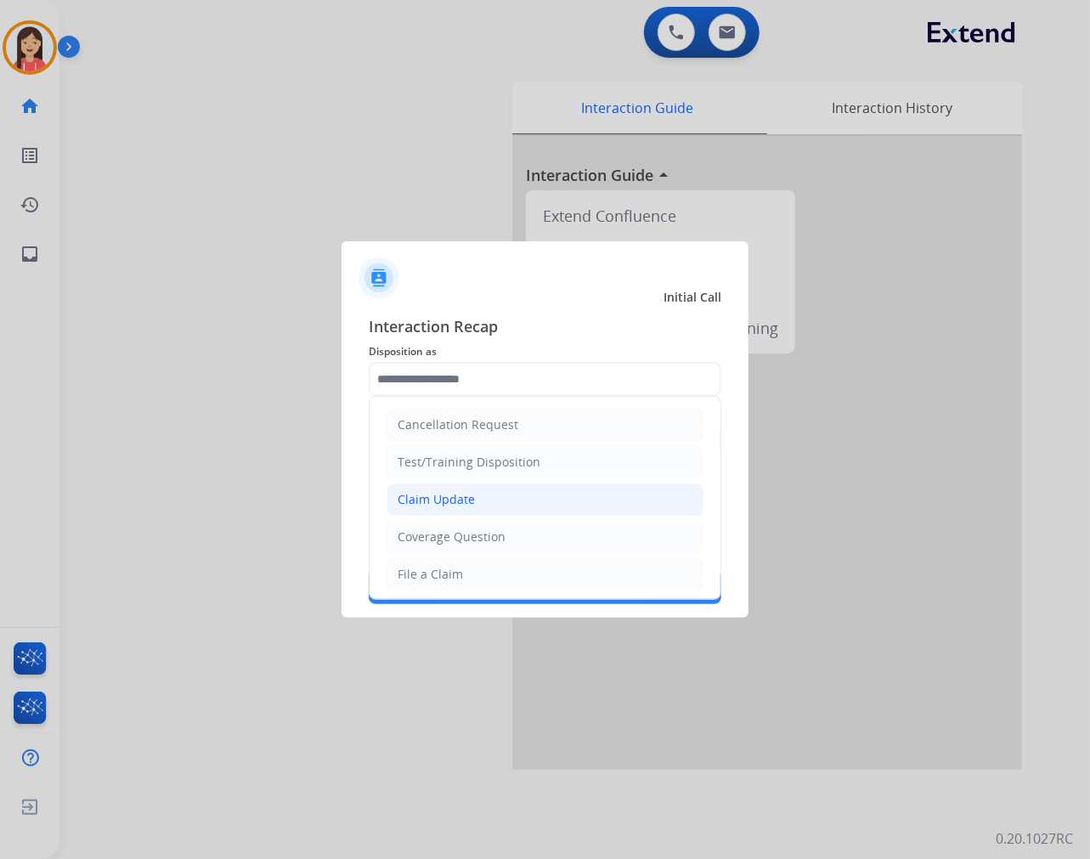
click at [436, 498] on div "Claim Update" at bounding box center [436, 499] width 77 height 17
type input "**********"
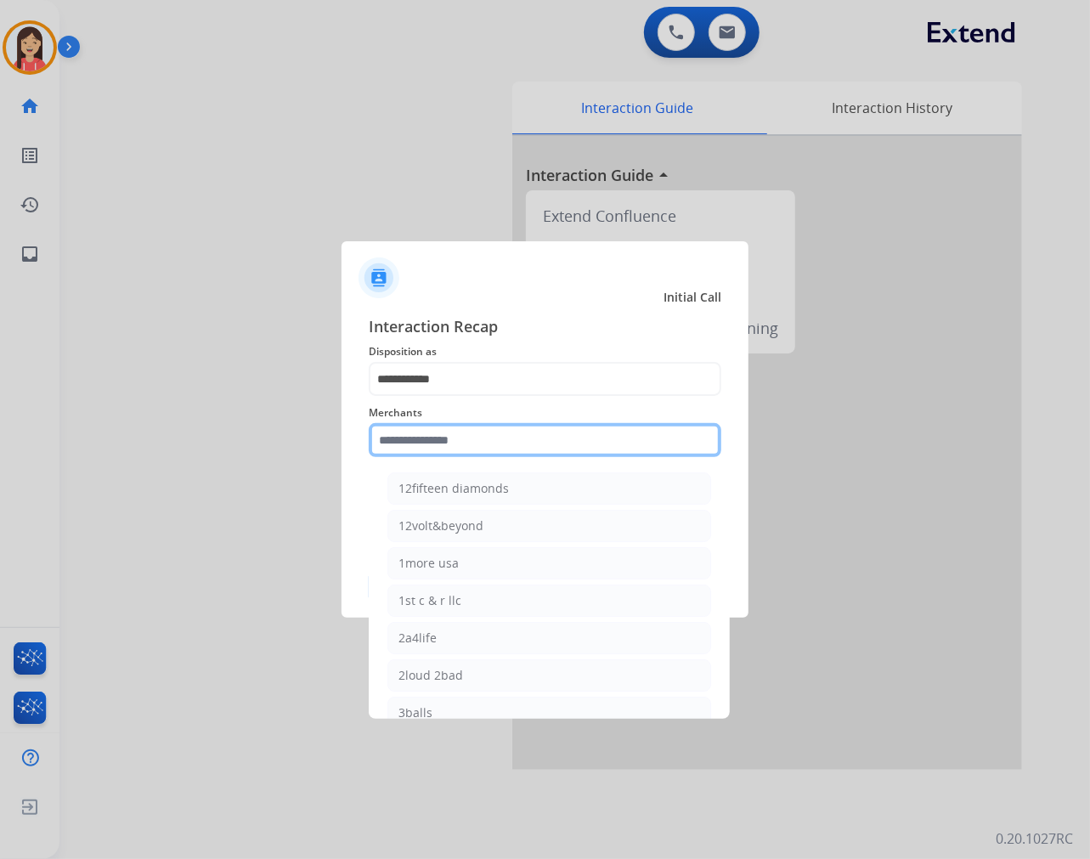
click at [487, 437] on input "text" at bounding box center [545, 440] width 353 height 34
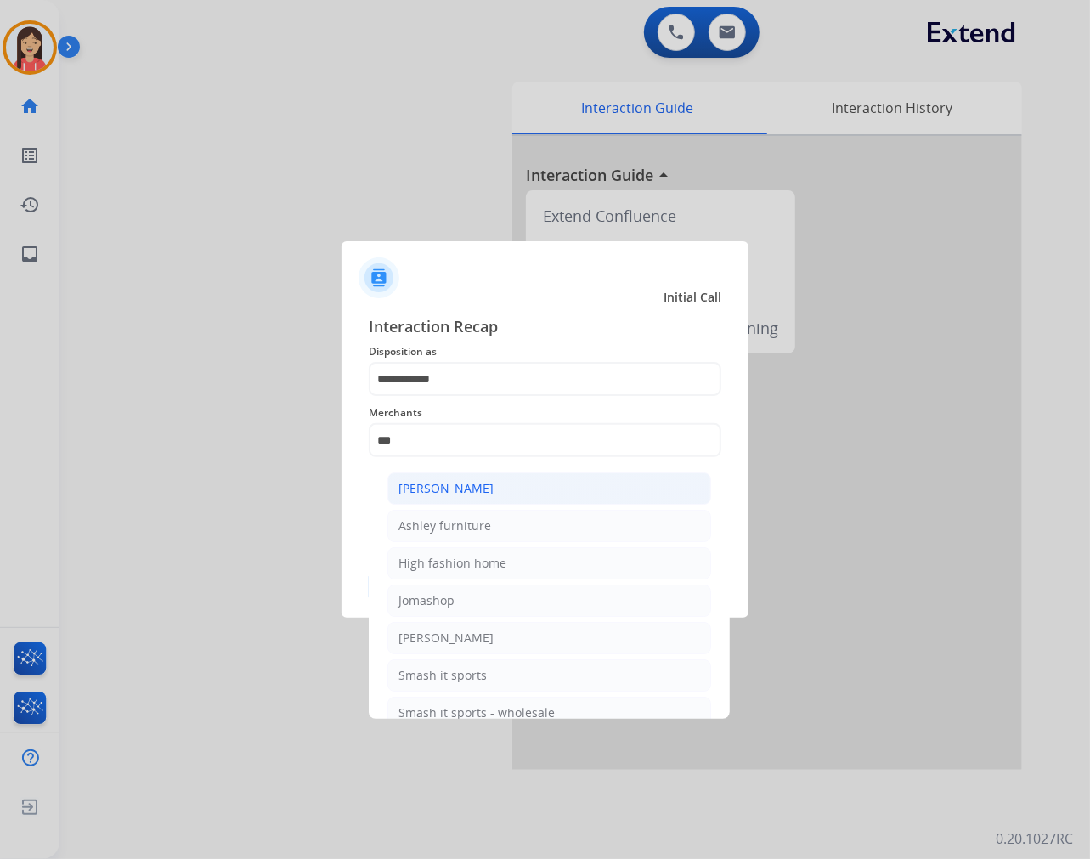
click at [495, 489] on li "[PERSON_NAME]" at bounding box center [549, 488] width 324 height 32
type input "**********"
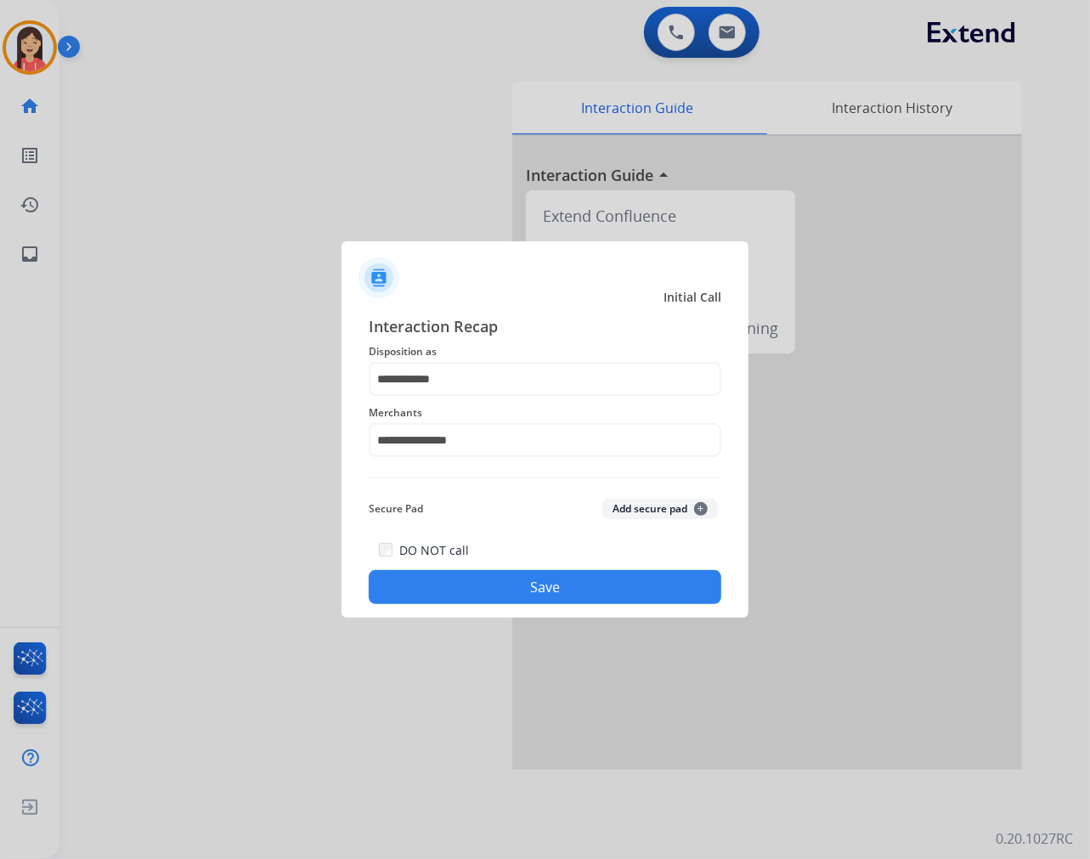
click at [501, 589] on button "Save" at bounding box center [545, 587] width 353 height 34
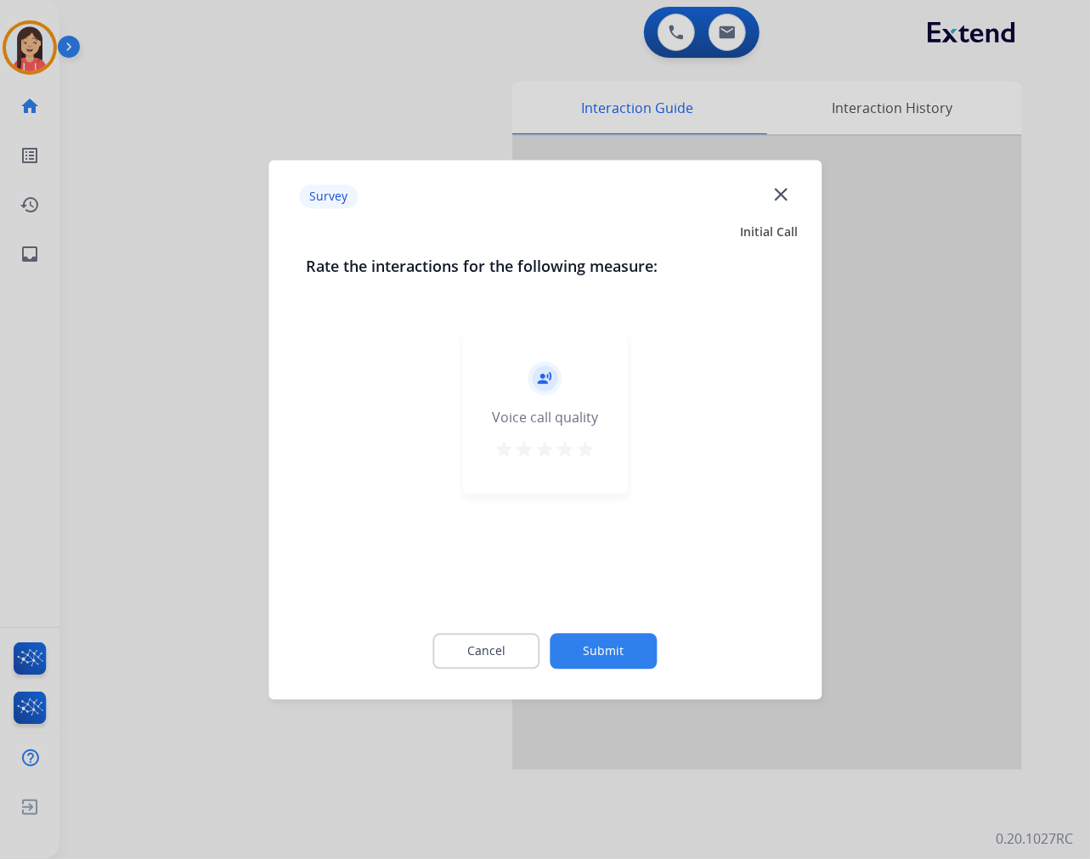
click at [590, 447] on mat-icon "star" at bounding box center [586, 449] width 20 height 20
click at [618, 648] on button "Submit" at bounding box center [604, 651] width 107 height 36
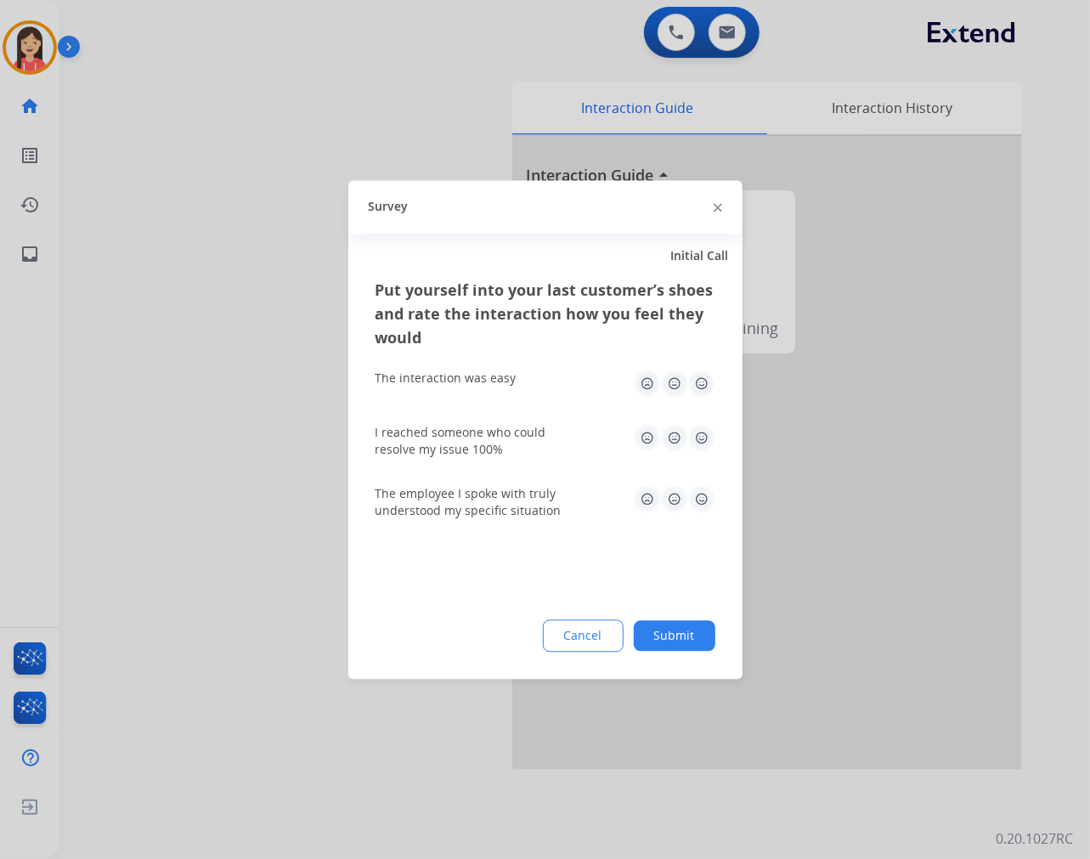
click at [697, 393] on img at bounding box center [701, 383] width 27 height 27
click at [707, 453] on div "I reached someone who could resolve my issue 100%" at bounding box center [546, 441] width 340 height 34
click at [707, 444] on img at bounding box center [701, 437] width 27 height 27
click at [701, 518] on div "The employee I spoke with truly understood my specific situation" at bounding box center [546, 502] width 340 height 34
click at [702, 504] on img at bounding box center [701, 498] width 27 height 27
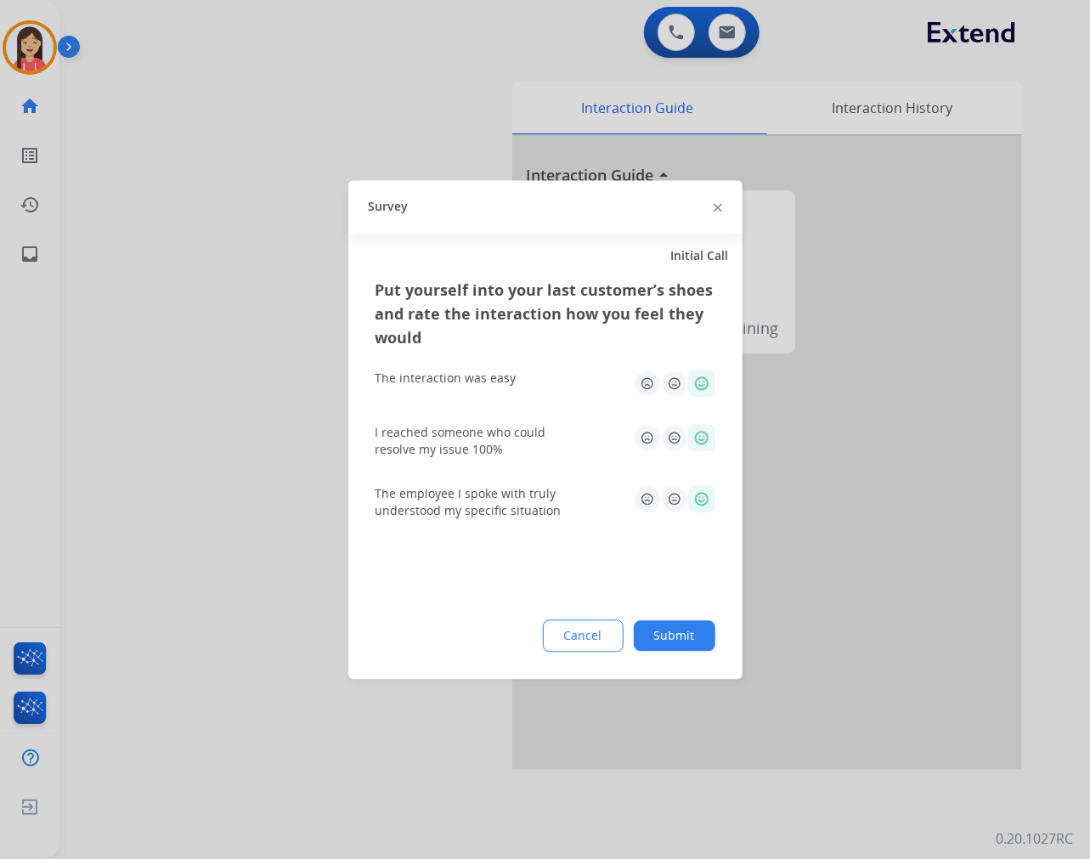
click at [682, 633] on button "Submit" at bounding box center [675, 635] width 82 height 31
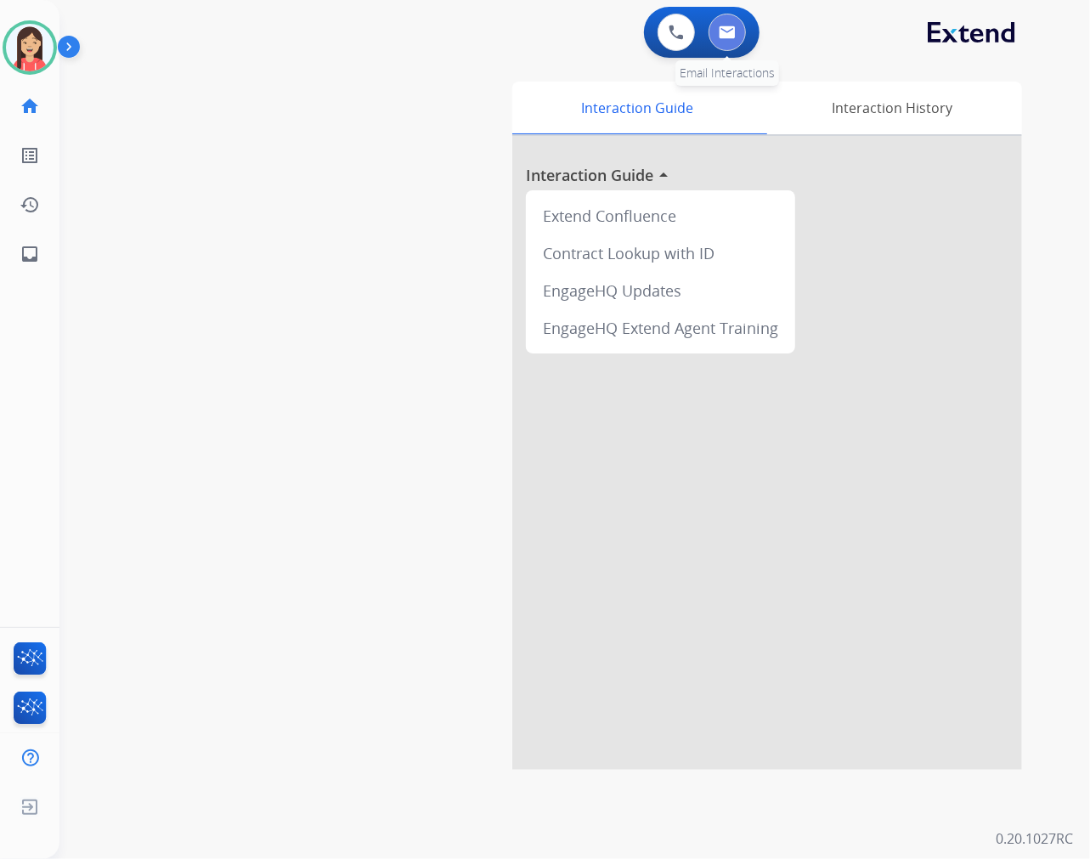
click at [723, 28] on img at bounding box center [727, 32] width 17 height 14
select select "**********"
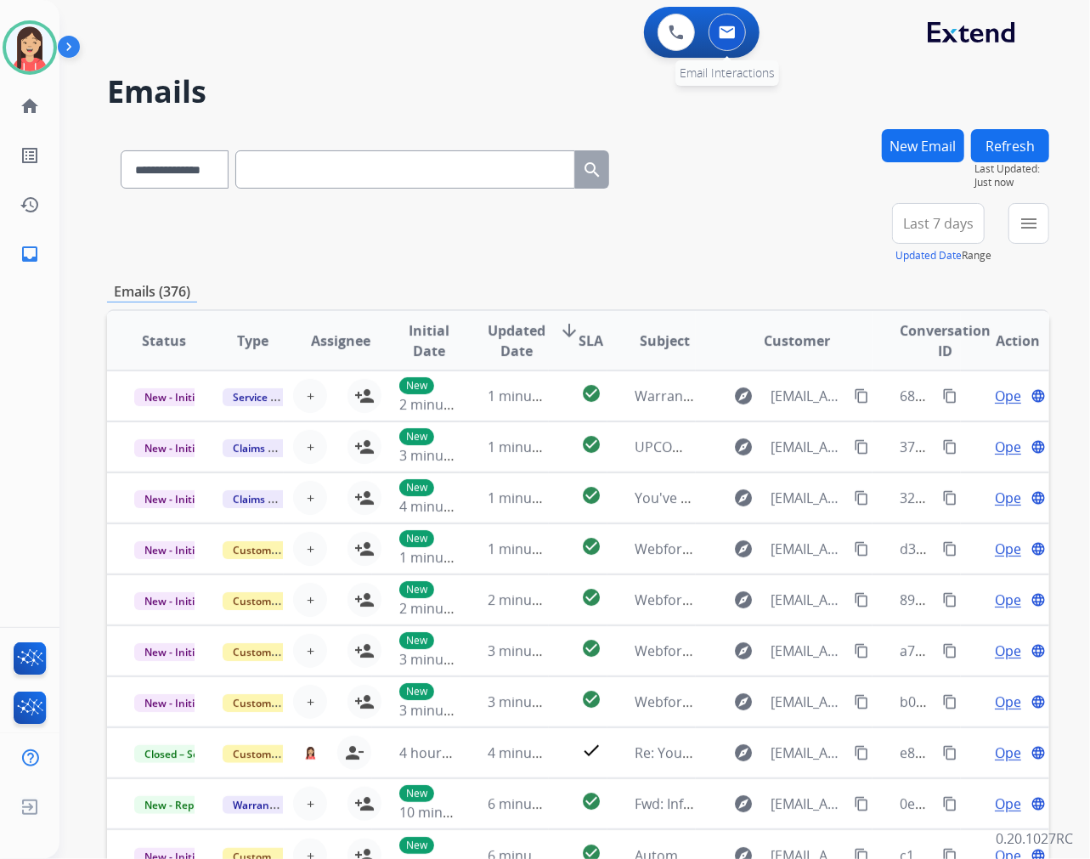
click at [727, 30] on img at bounding box center [727, 32] width 17 height 14
click at [1021, 230] on mat-icon "menu" at bounding box center [1029, 223] width 20 height 20
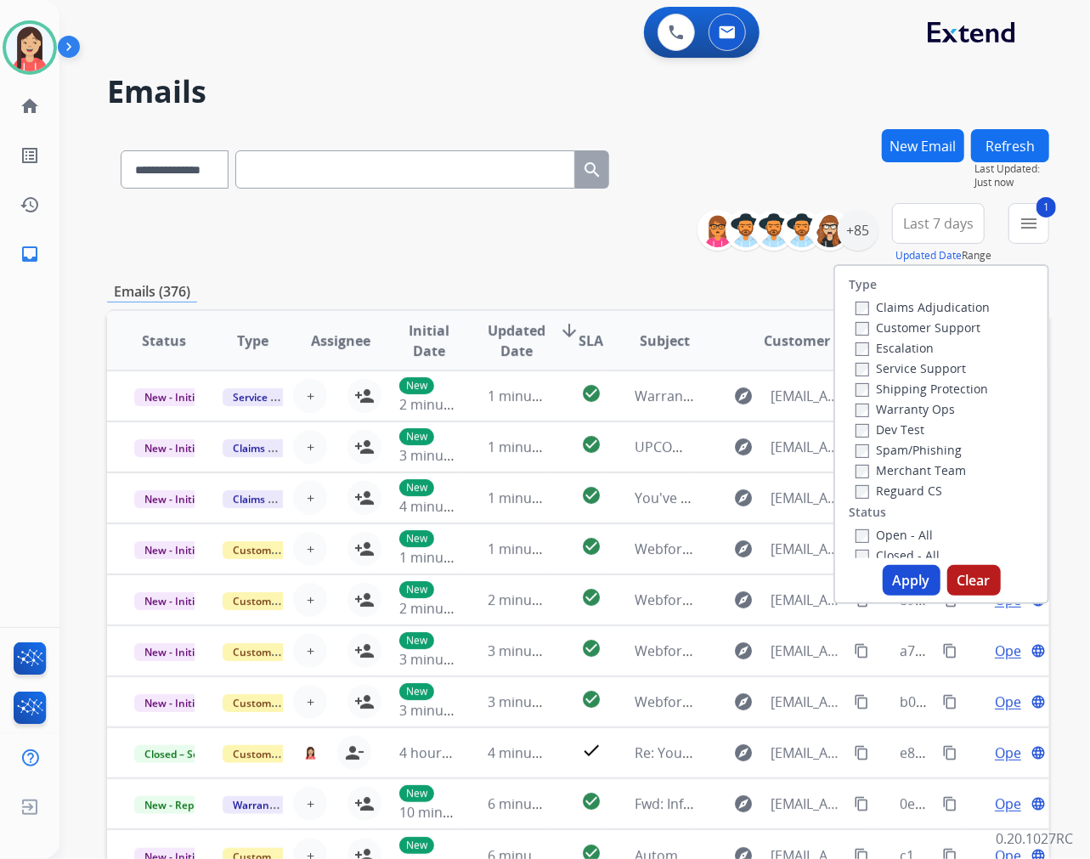
click at [901, 568] on button "Apply" at bounding box center [912, 580] width 58 height 31
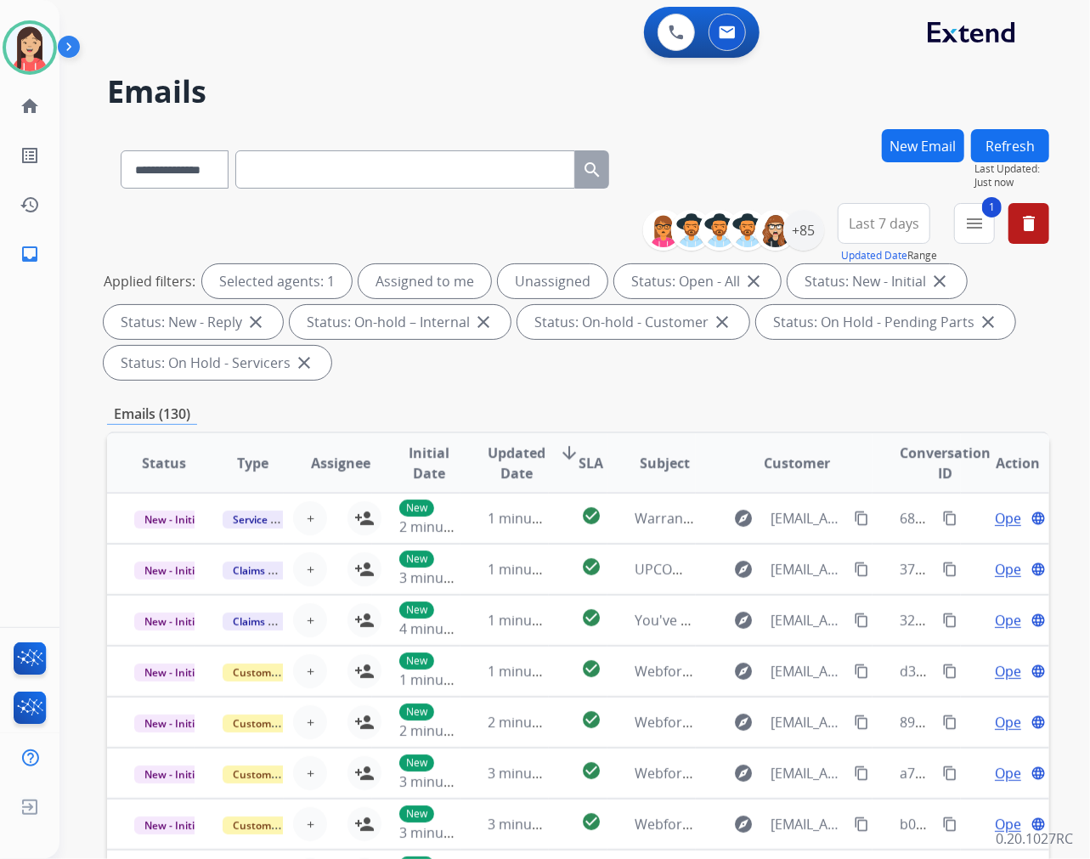
click at [908, 225] on span "Last 7 days" at bounding box center [884, 223] width 71 height 7
click at [834, 419] on div "Last 90 days" at bounding box center [878, 429] width 93 height 25
click at [801, 245] on div "+85" at bounding box center [803, 230] width 41 height 41
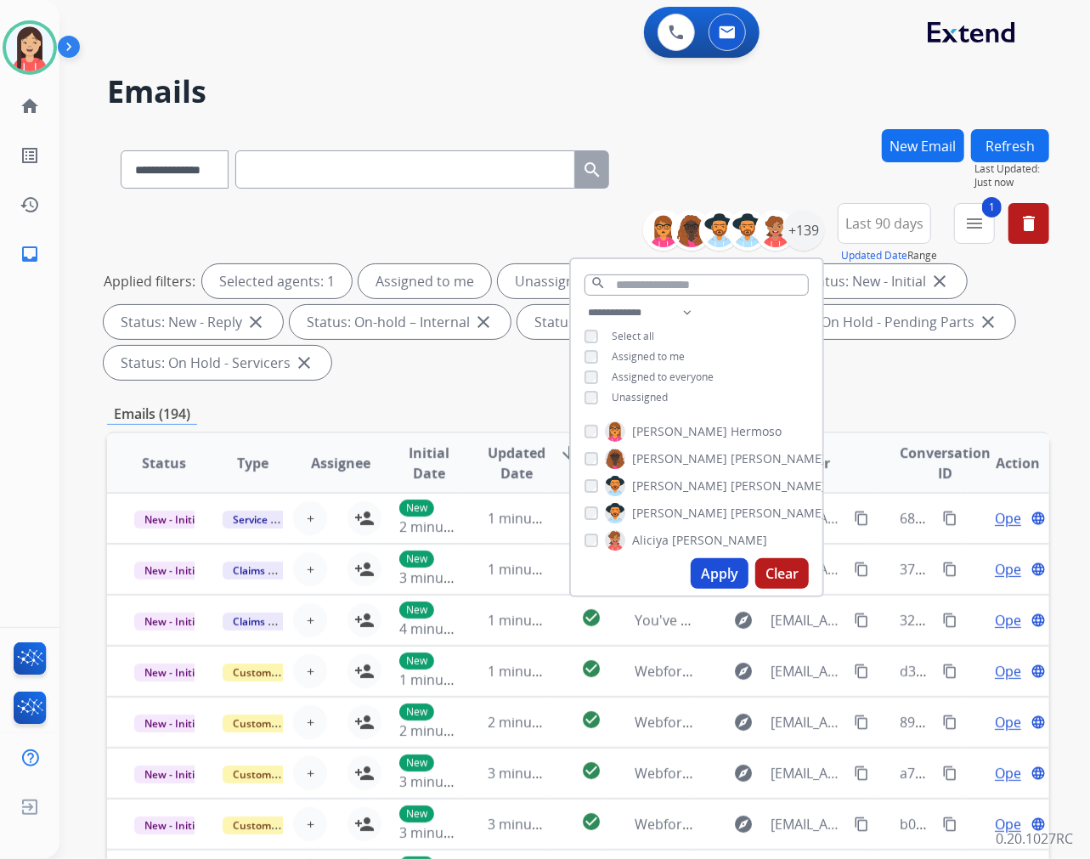
click at [606, 392] on div "Unassigned" at bounding box center [626, 398] width 83 height 14
click at [727, 561] on button "Apply" at bounding box center [720, 573] width 58 height 31
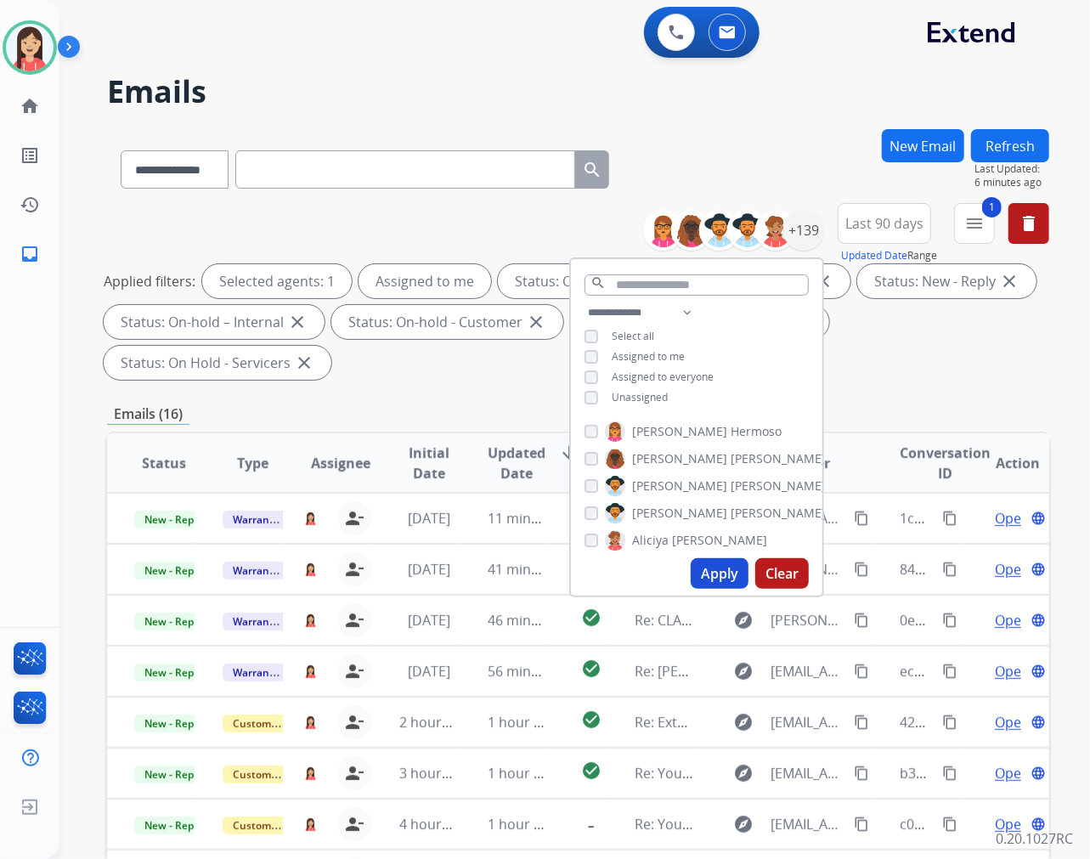
click at [463, 400] on div "**********" at bounding box center [578, 609] width 942 height 960
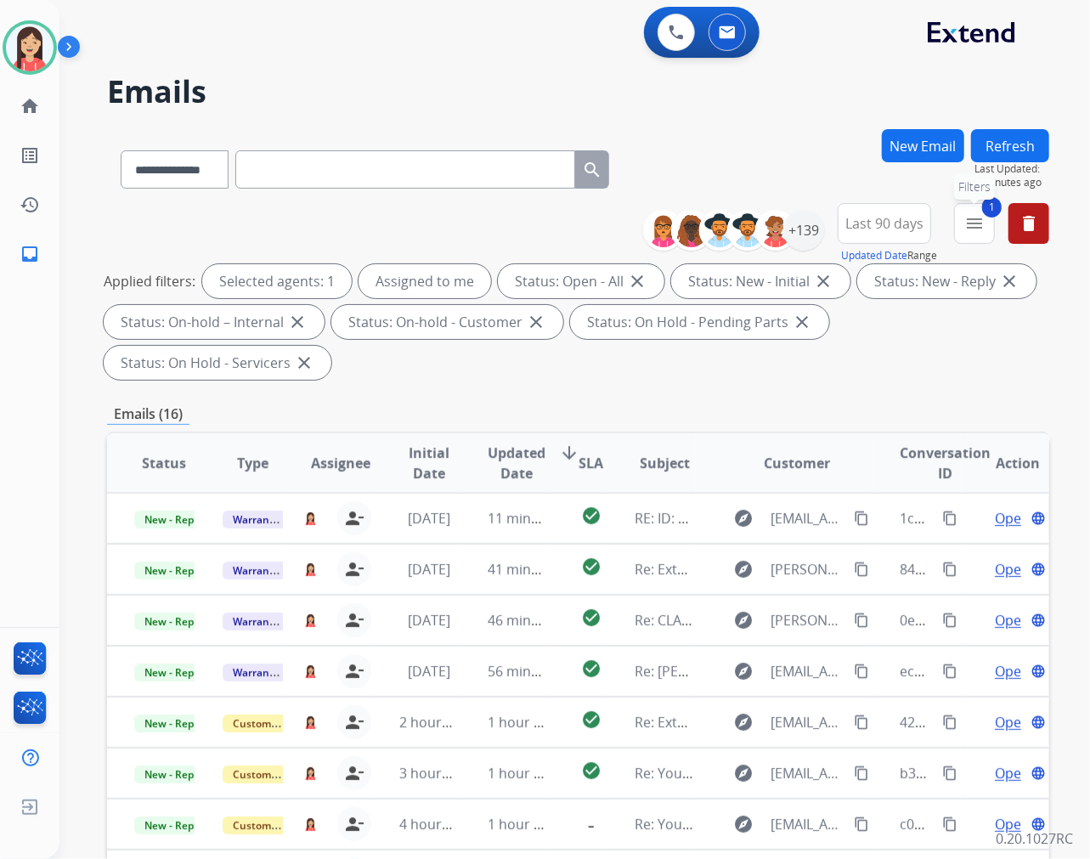
click at [977, 218] on mat-icon "menu" at bounding box center [974, 223] width 20 height 20
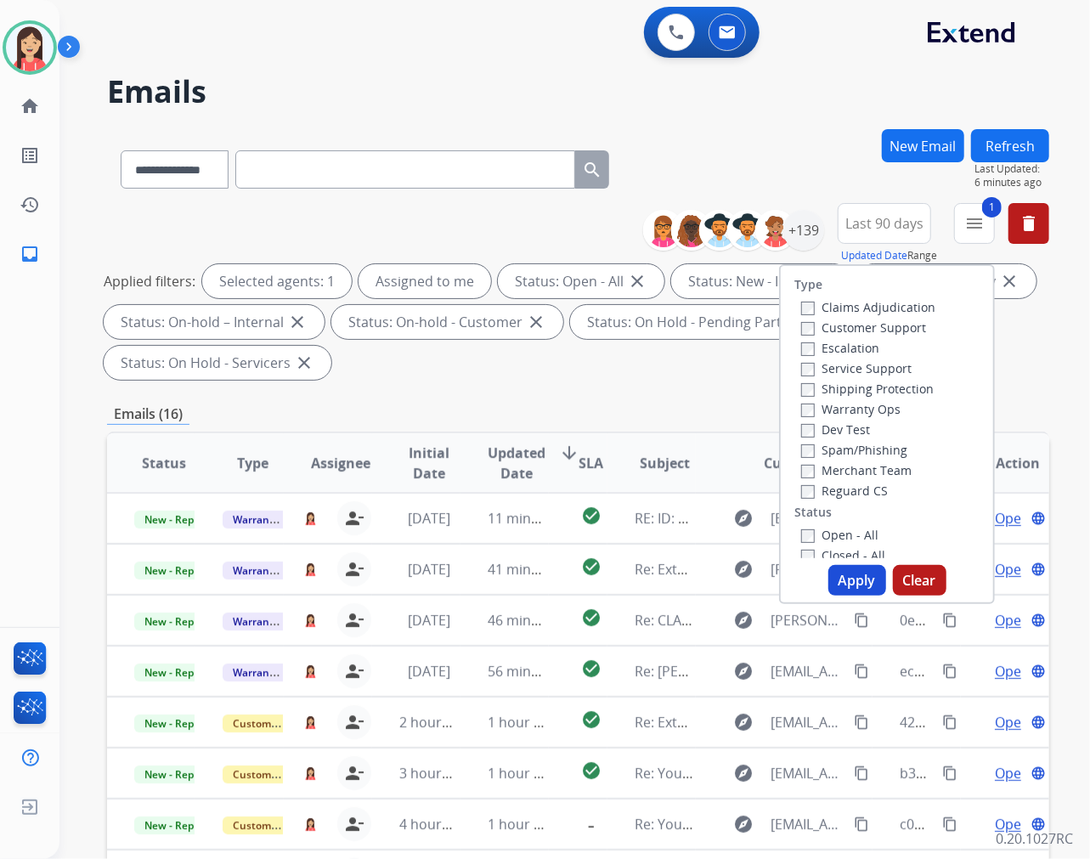
click at [863, 227] on span "Last 90 days" at bounding box center [885, 223] width 78 height 7
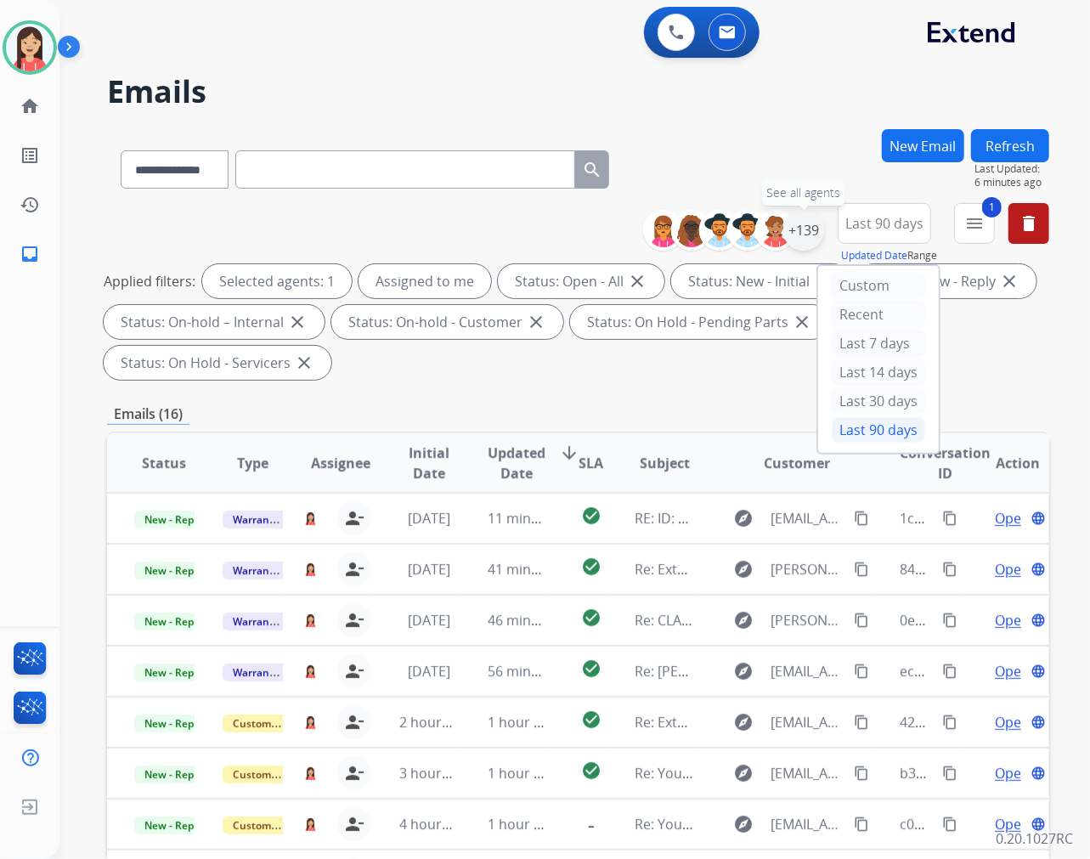
click at [817, 231] on div "+139" at bounding box center [803, 230] width 41 height 41
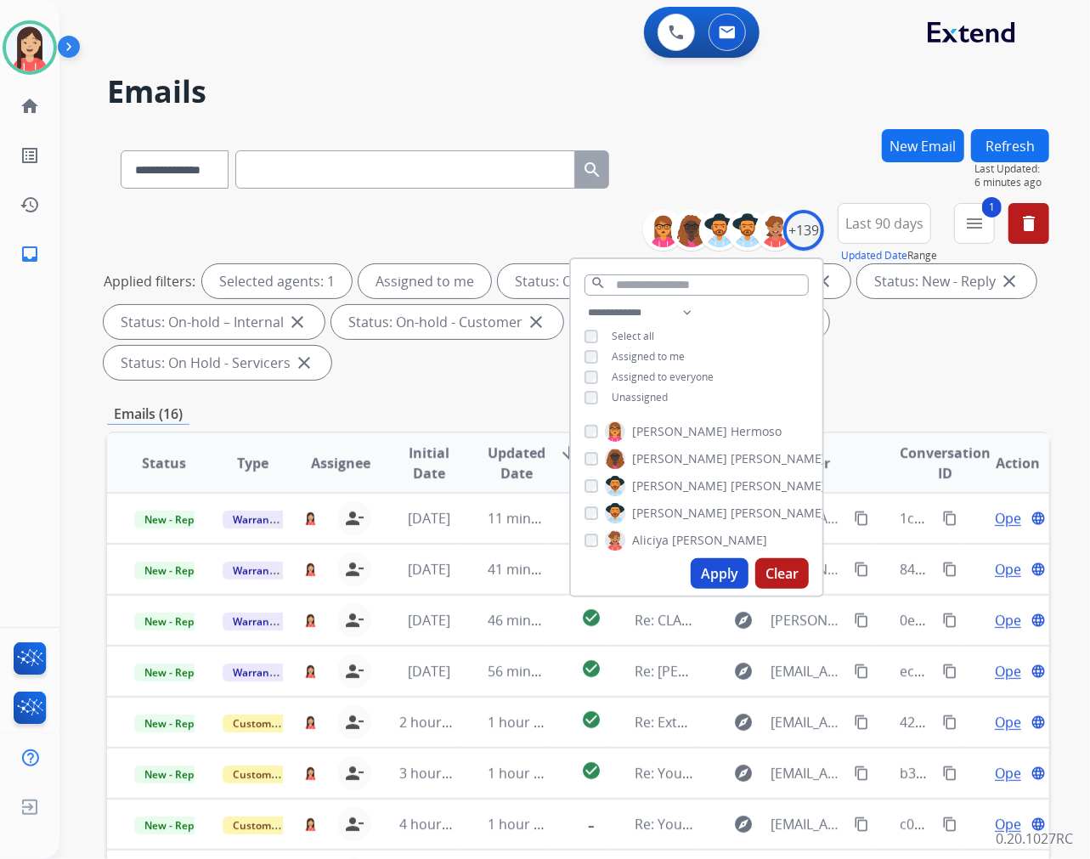
click at [506, 417] on div "Emails (16)" at bounding box center [578, 414] width 942 height 21
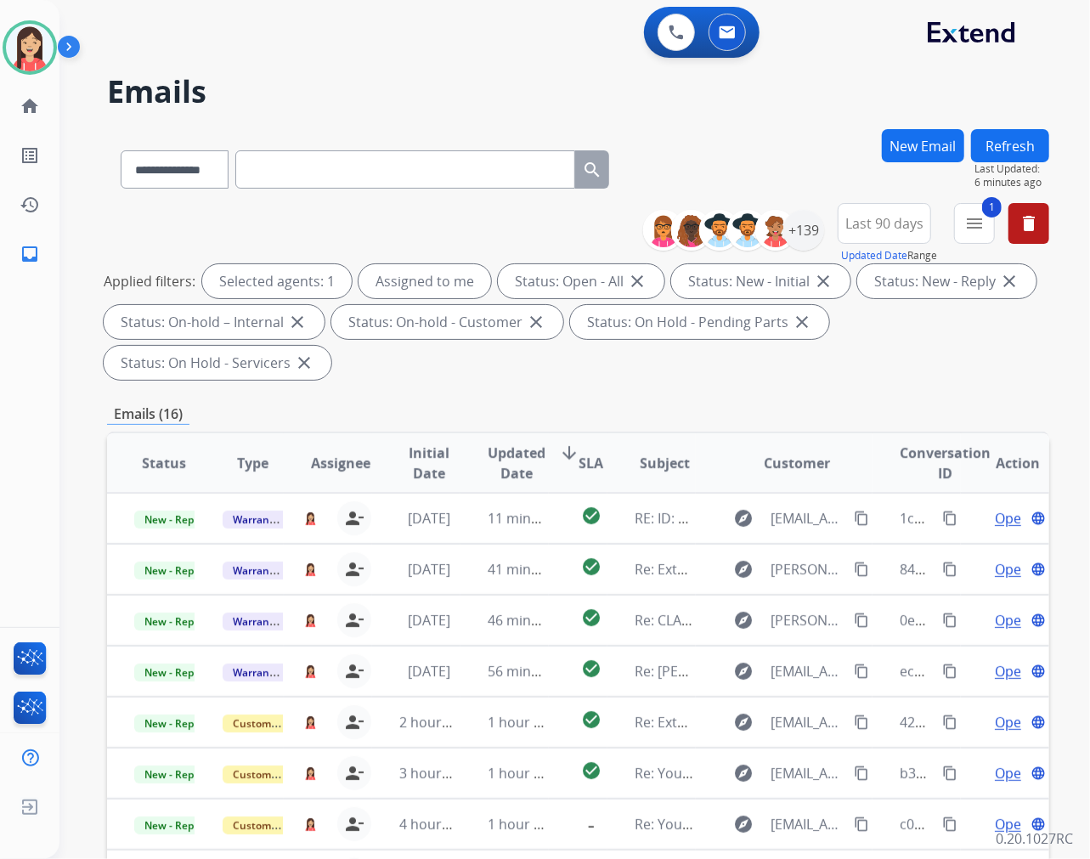
click at [504, 469] on span "Updated Date" at bounding box center [517, 463] width 58 height 41
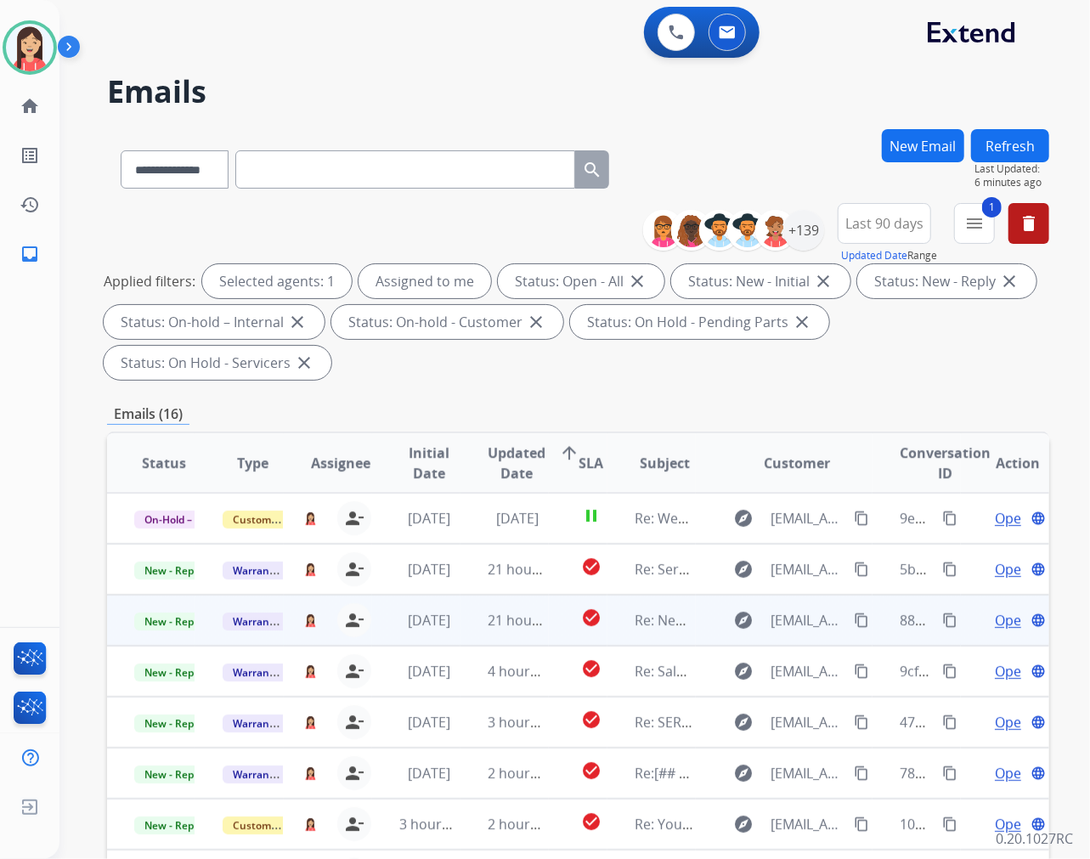
click at [466, 625] on td "21 hours ago" at bounding box center [505, 620] width 88 height 51
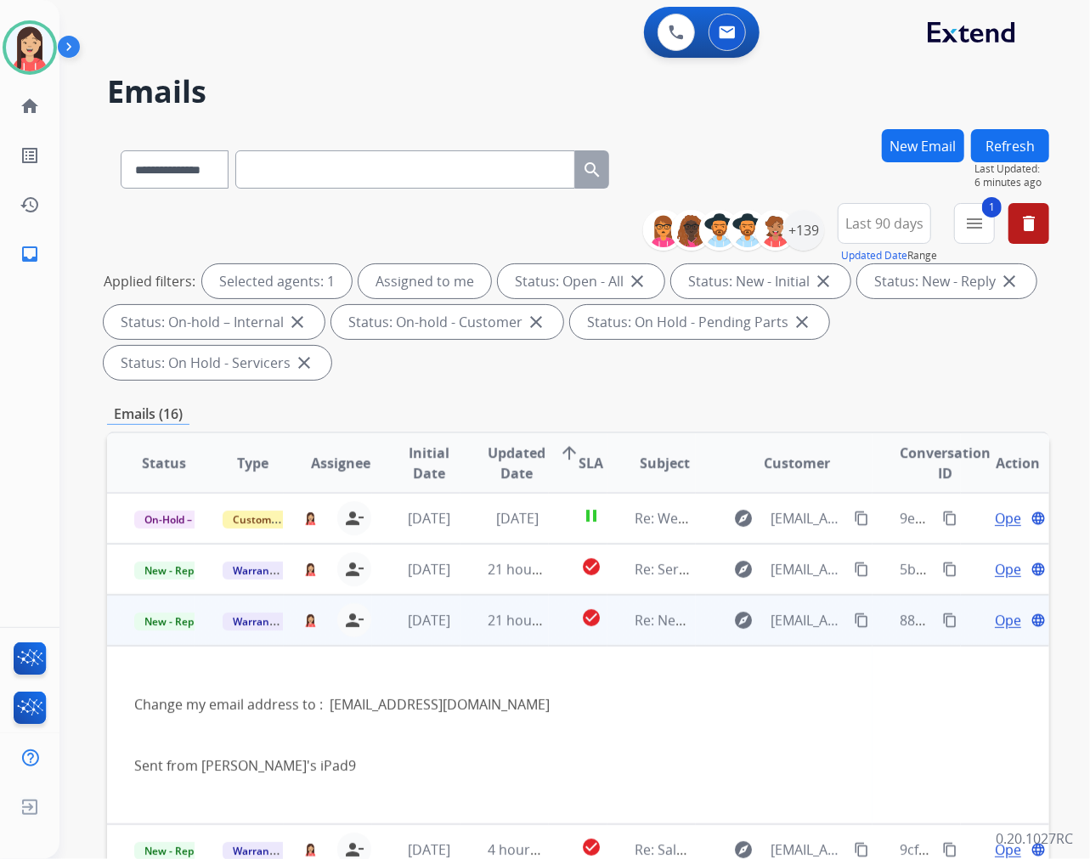
scroll to position [102, 0]
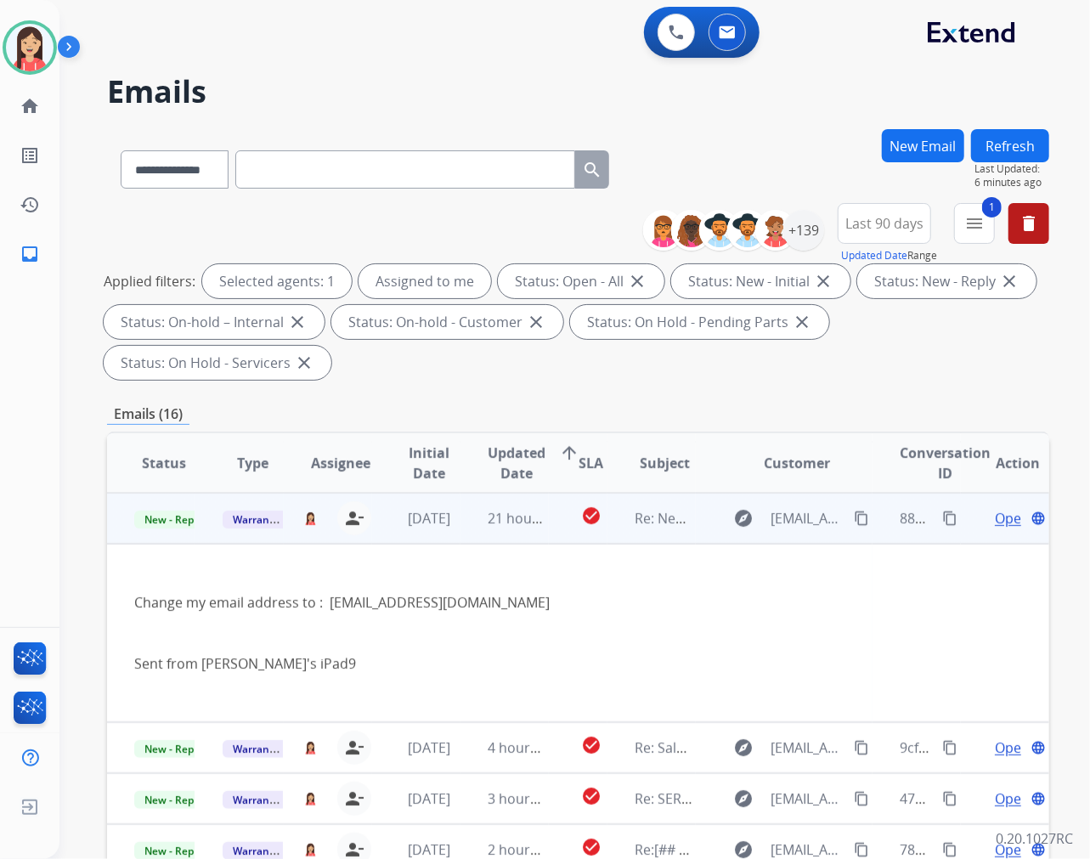
click at [997, 518] on span "Open" at bounding box center [1012, 518] width 35 height 20
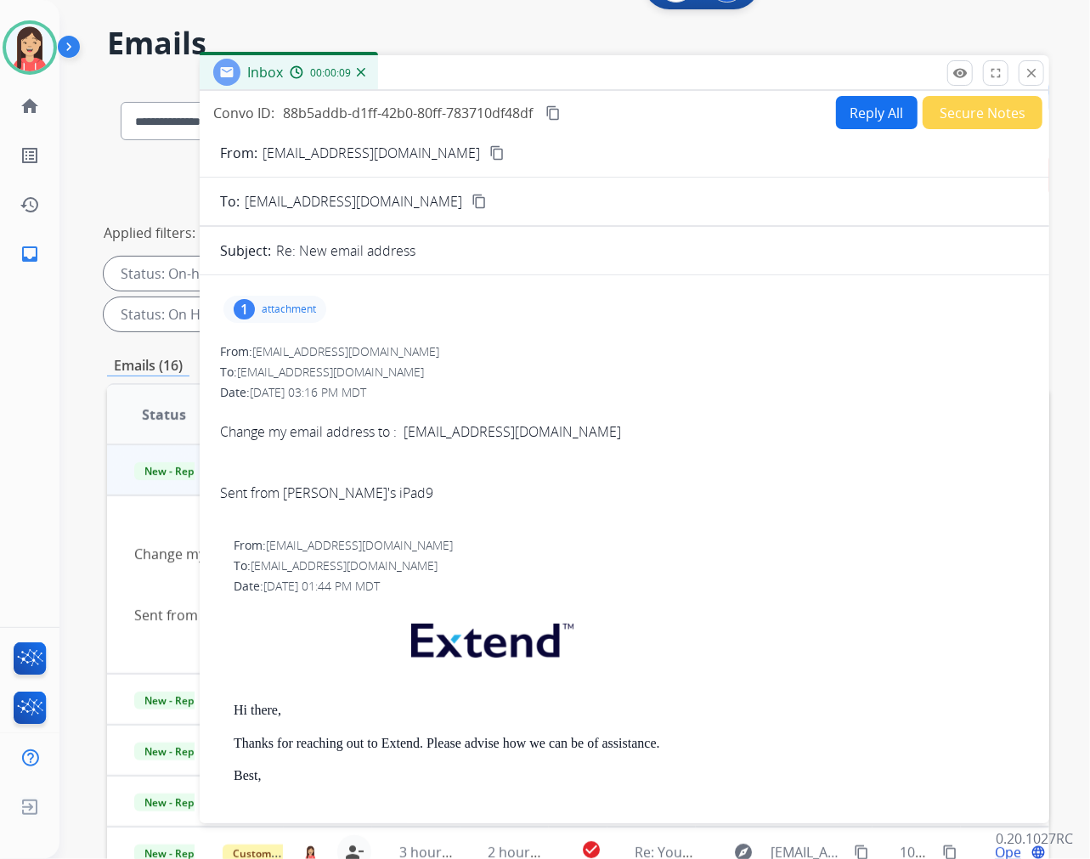
scroll to position [41, 0]
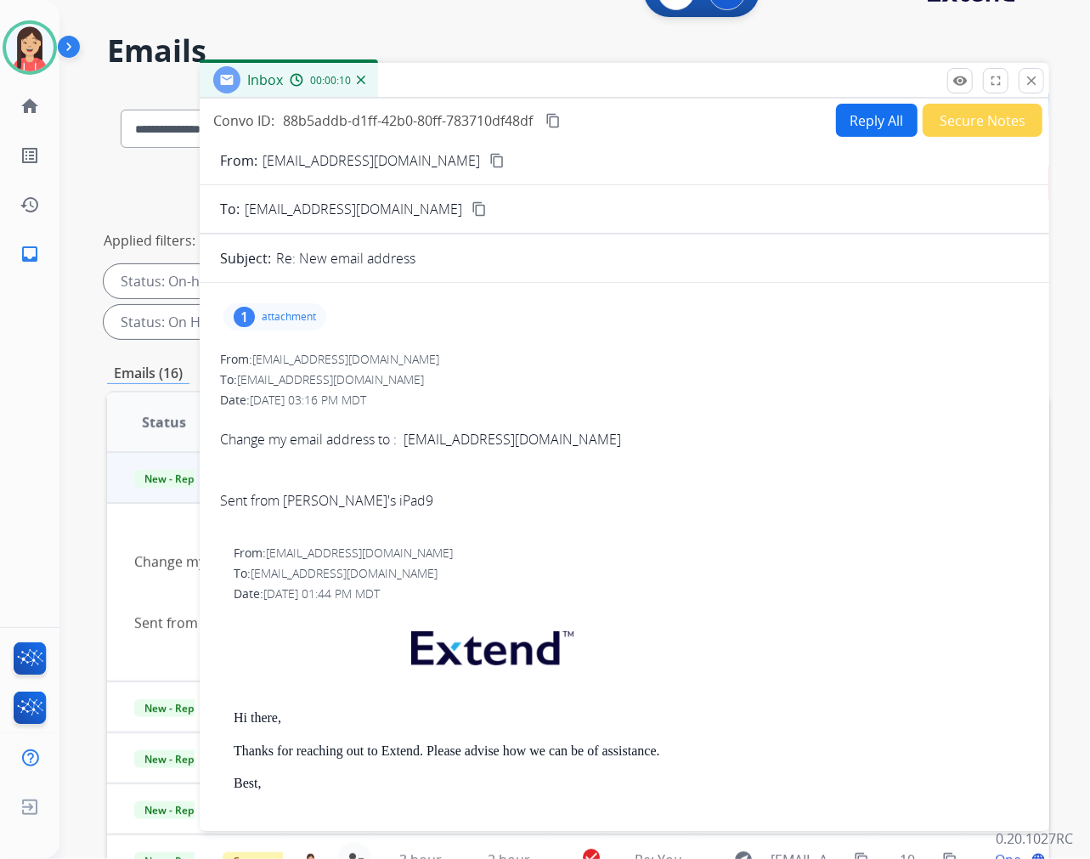
click at [321, 163] on p "[EMAIL_ADDRESS][DOMAIN_NAME]" at bounding box center [372, 160] width 218 height 20
copy p "From:"
drag, startPoint x: 527, startPoint y: 438, endPoint x: 410, endPoint y: 443, distance: 116.5
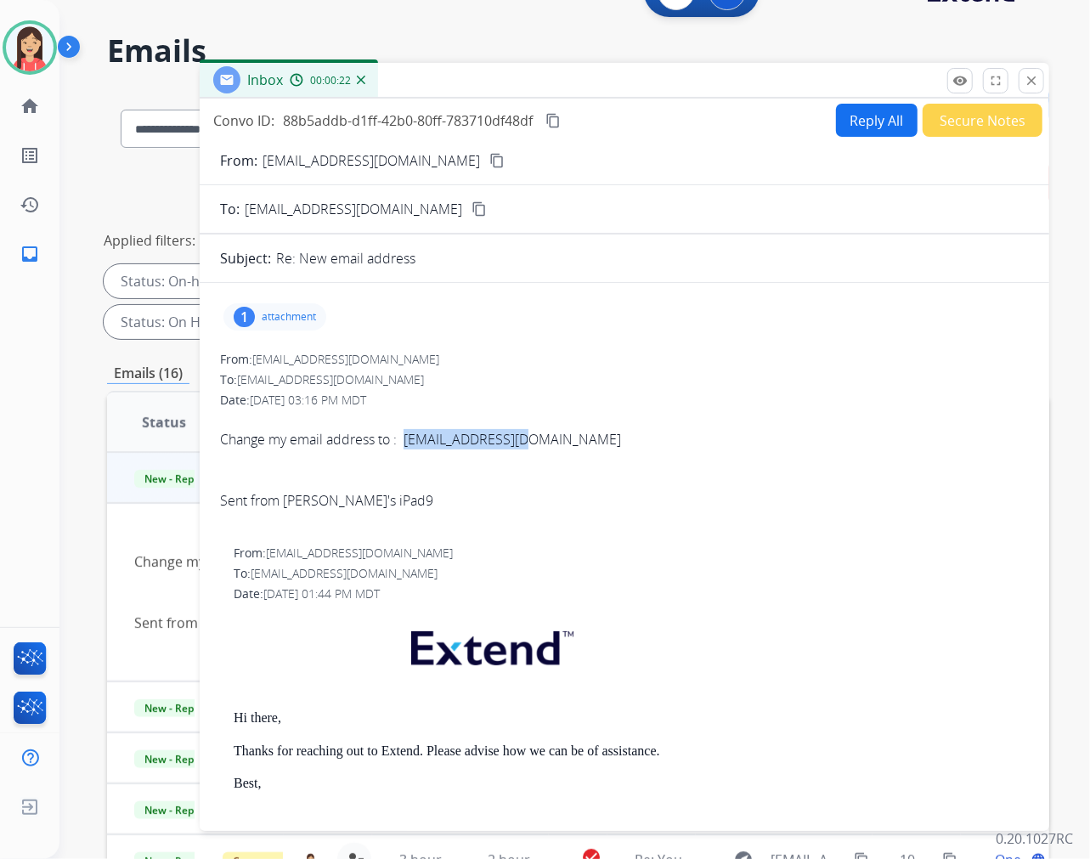
click at [410, 443] on span "Change my email address to : [EMAIL_ADDRESS][DOMAIN_NAME] Sent from [PERSON_NAM…" at bounding box center [624, 470] width 809 height 122
copy span "[EMAIL_ADDRESS][DOMAIN_NAME]"
click at [589, 513] on div at bounding box center [624, 521] width 809 height 20
click at [880, 121] on button "Reply All" at bounding box center [877, 120] width 82 height 33
select select "**********"
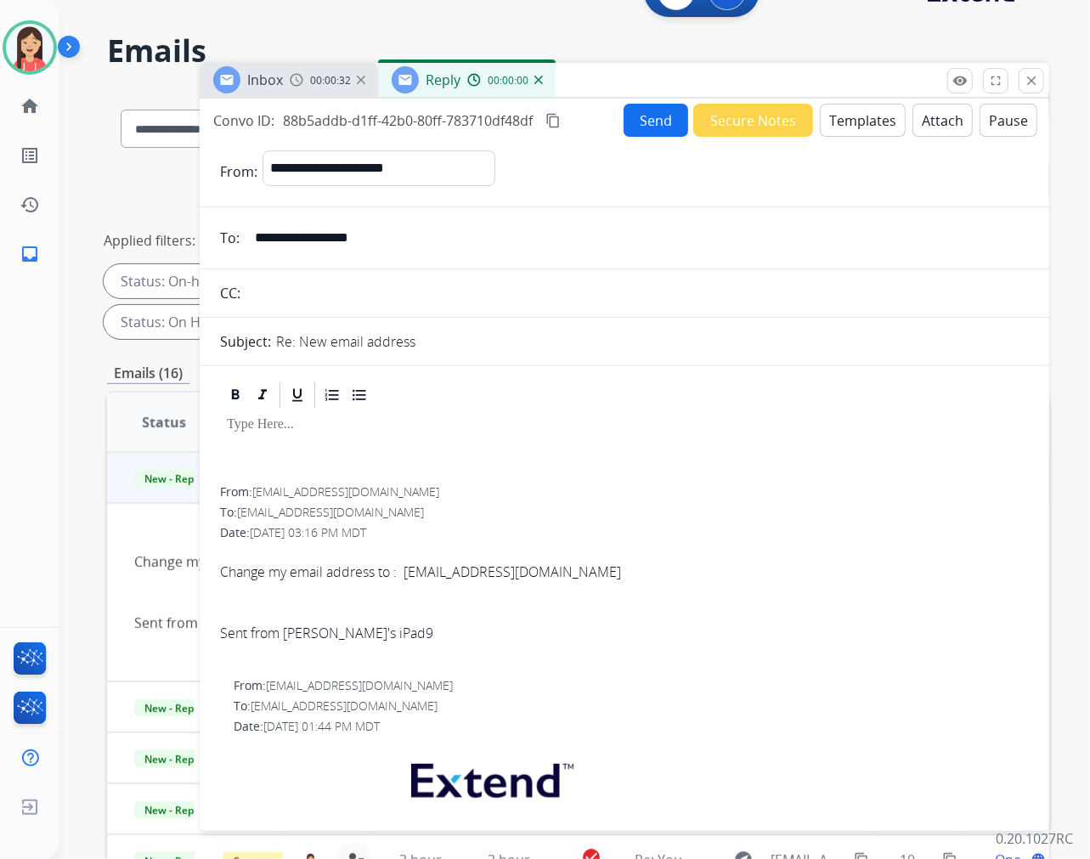
click at [867, 122] on button "Templates" at bounding box center [863, 120] width 86 height 33
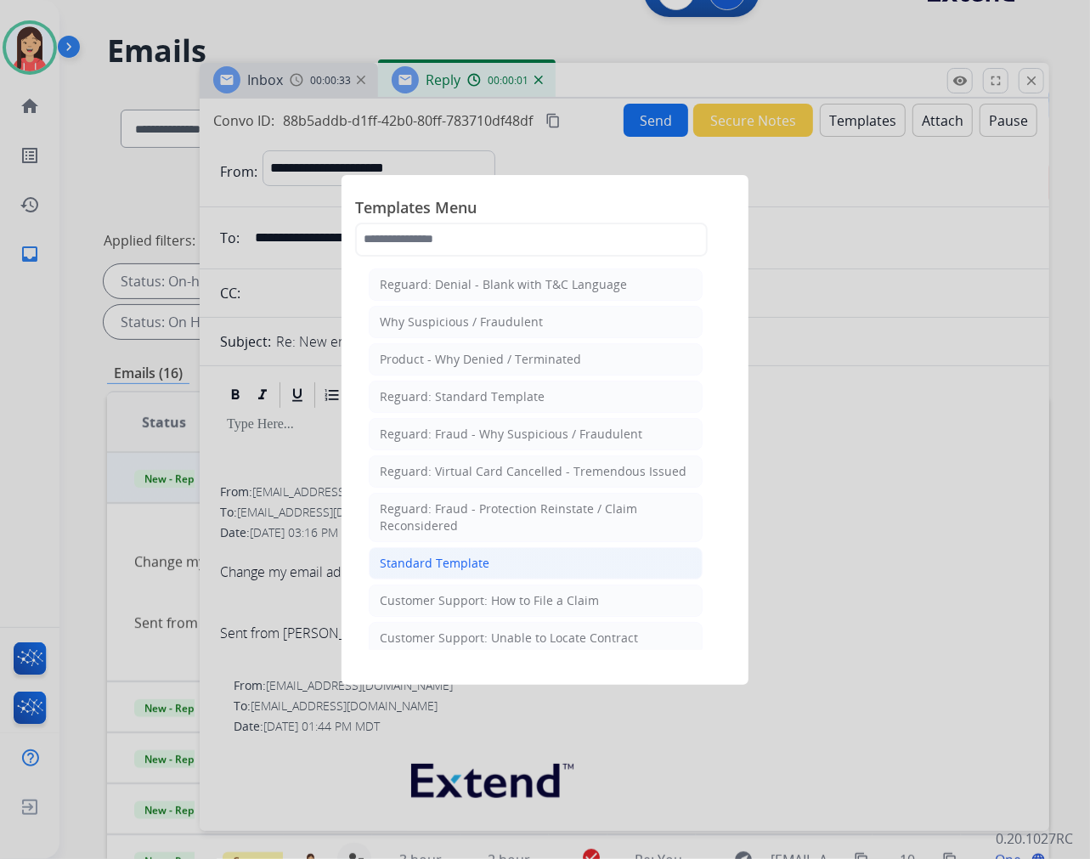
click at [517, 565] on li "Standard Template" at bounding box center [536, 563] width 334 height 32
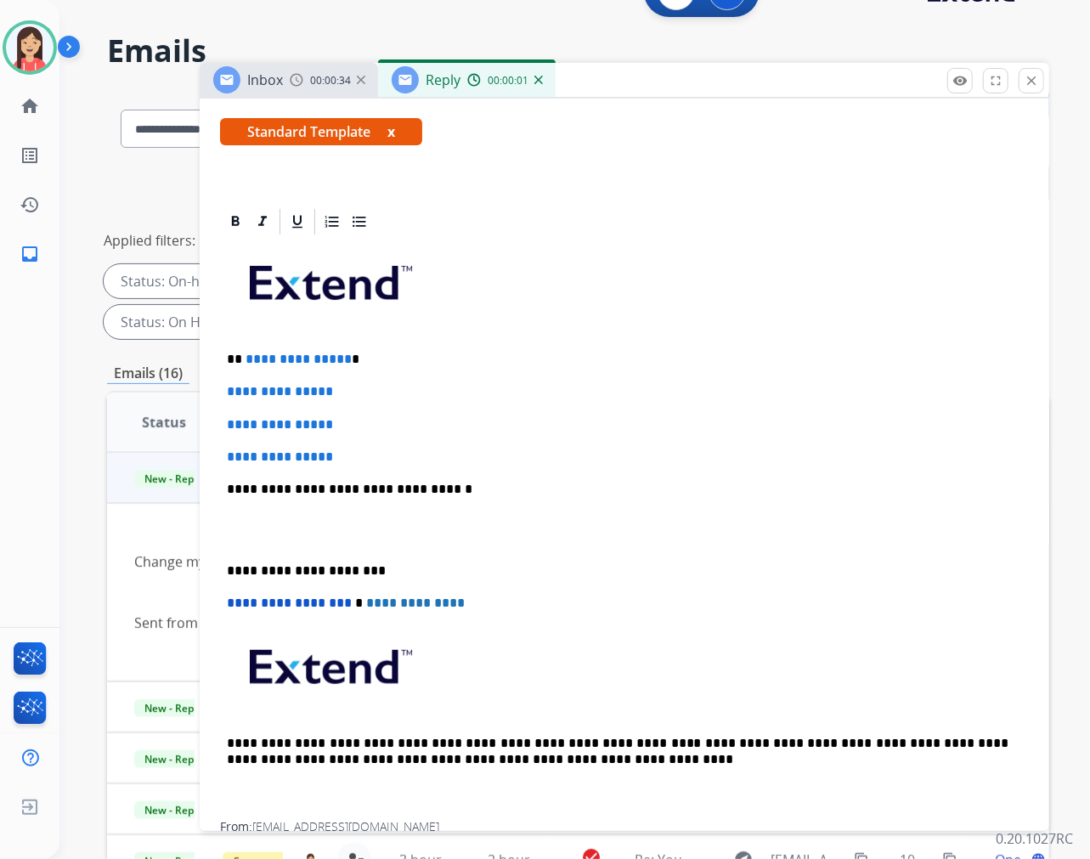
scroll to position [283, 0]
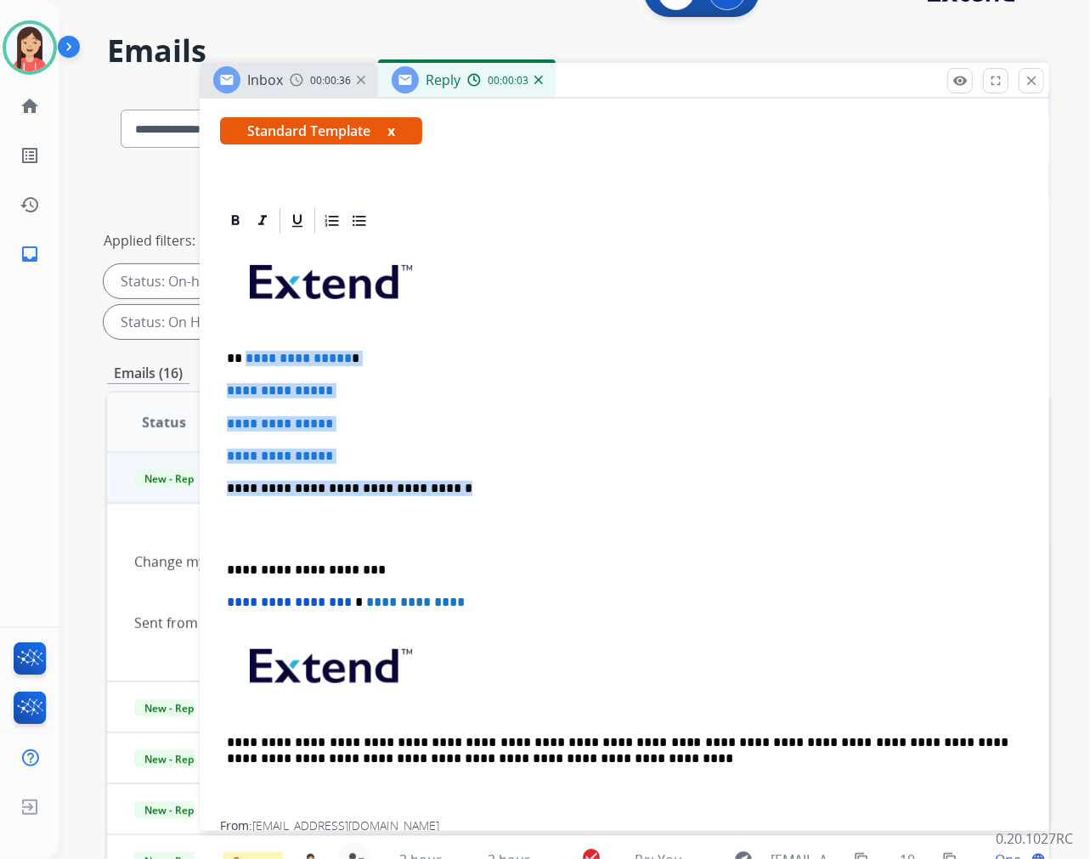
drag, startPoint x: 244, startPoint y: 343, endPoint x: 455, endPoint y: 494, distance: 258.9
click at [455, 494] on div "**********" at bounding box center [624, 528] width 809 height 585
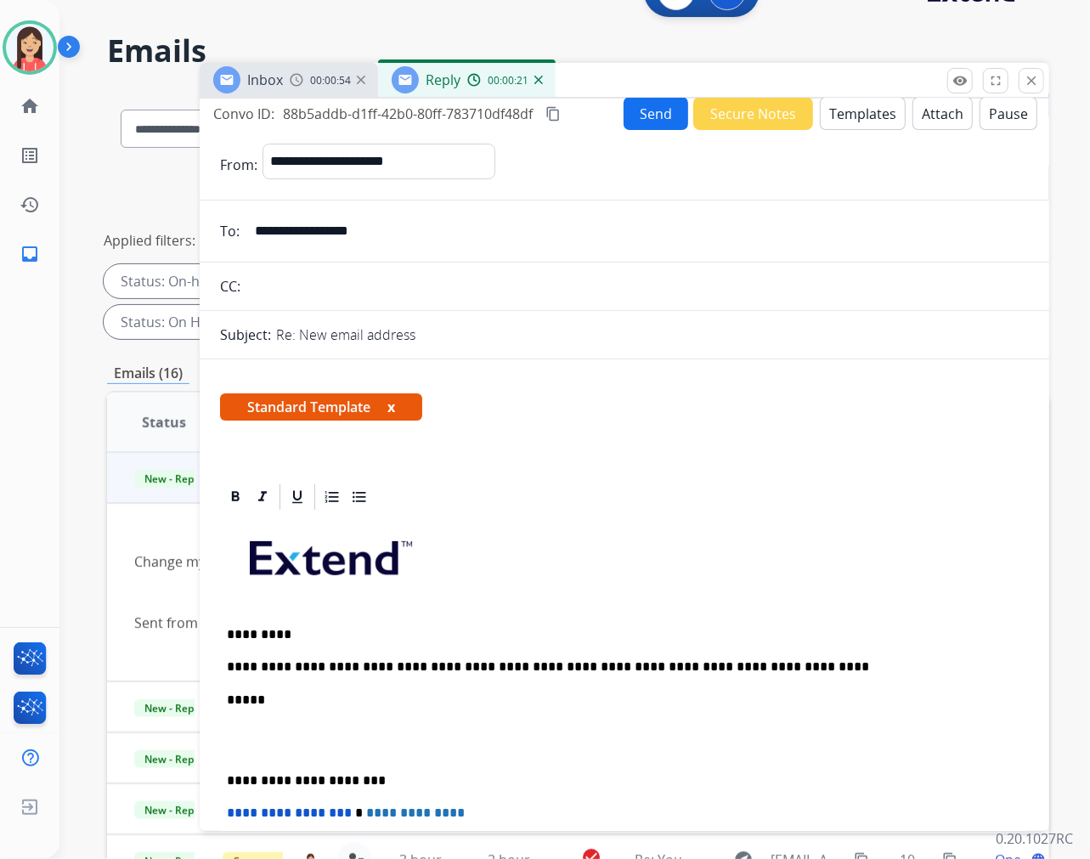
scroll to position [0, 0]
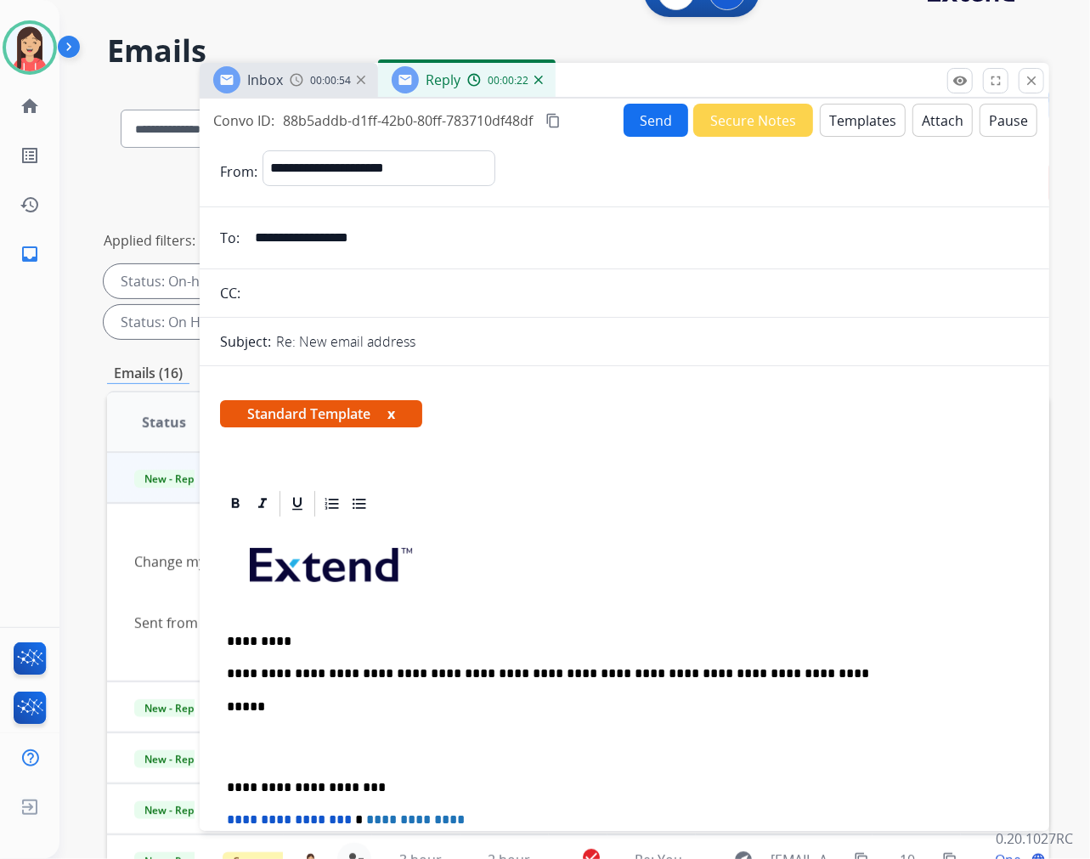
click at [643, 122] on button "Send" at bounding box center [656, 120] width 65 height 33
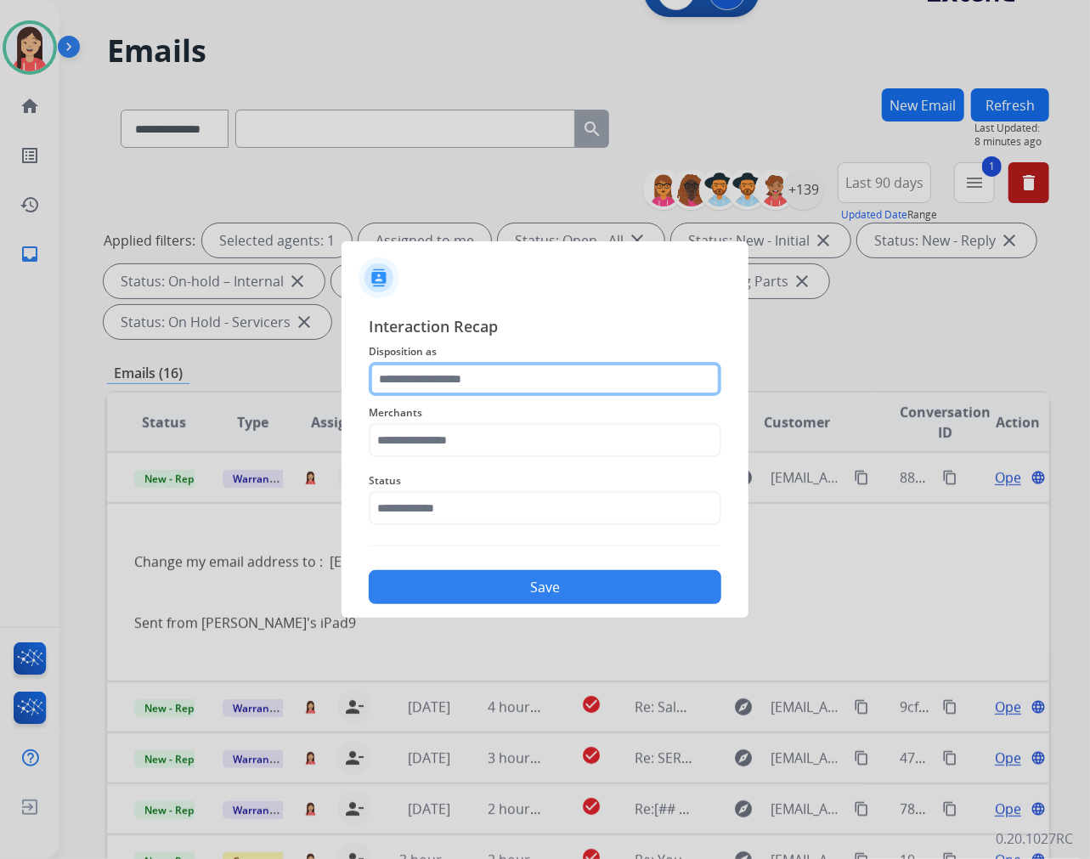
click at [547, 393] on input "text" at bounding box center [545, 379] width 353 height 34
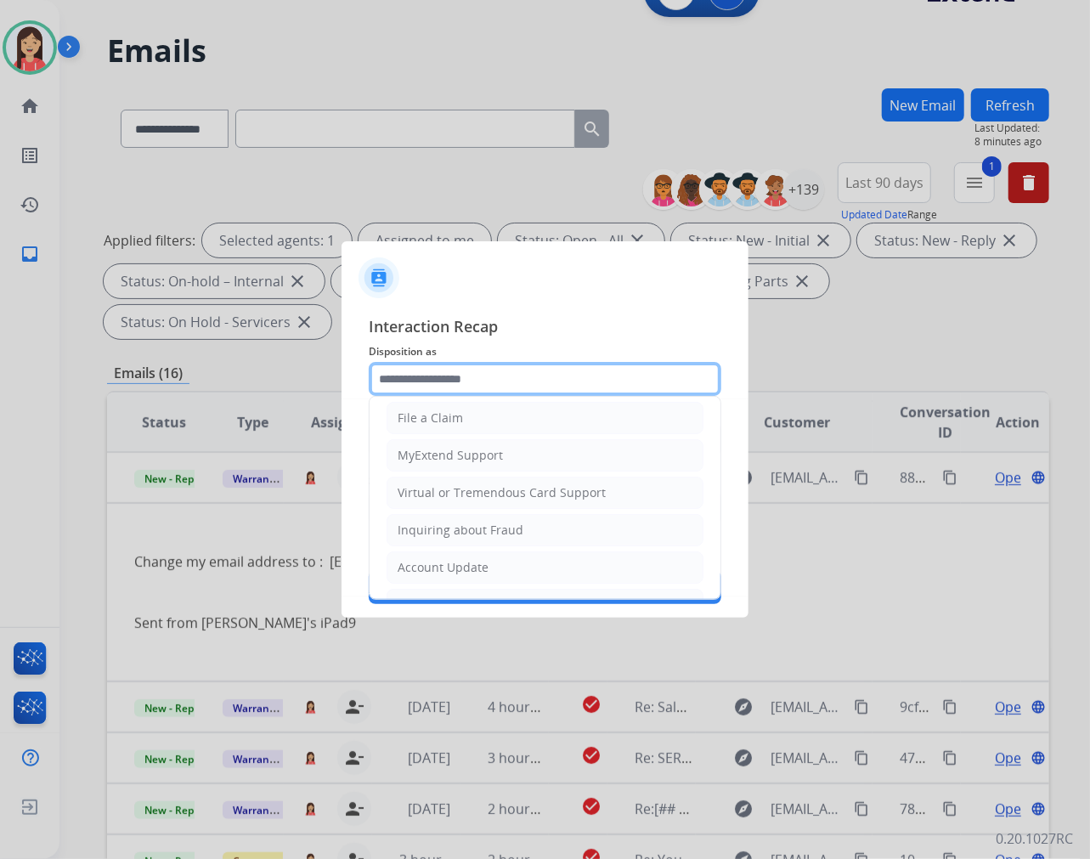
scroll to position [189, 0]
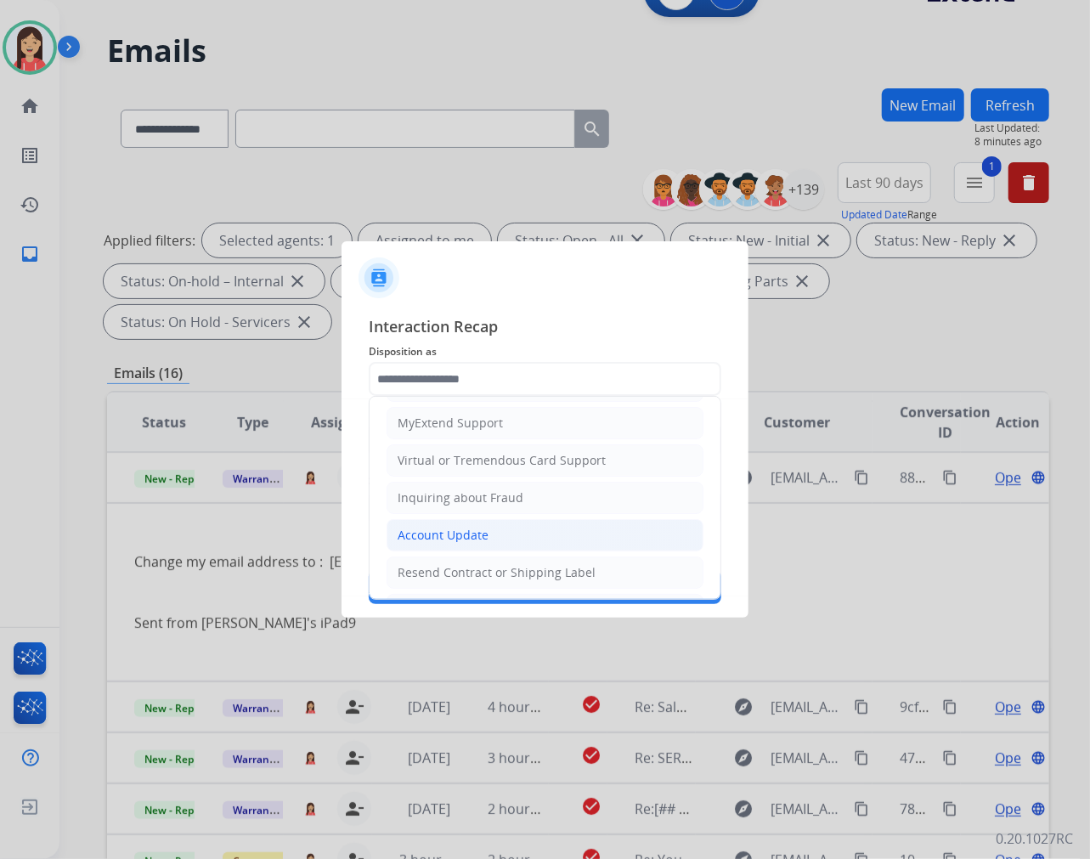
click at [426, 524] on li "Account Update" at bounding box center [545, 535] width 317 height 32
type input "**********"
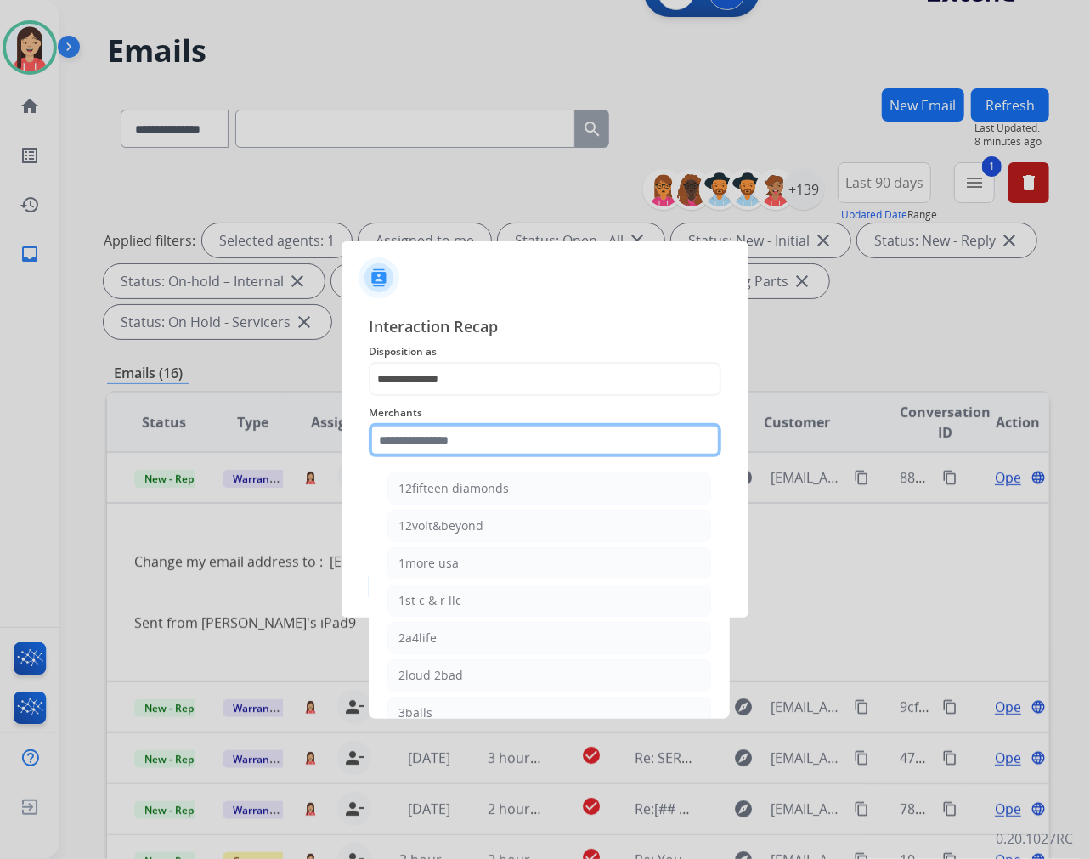
click at [456, 435] on input "text" at bounding box center [545, 440] width 353 height 34
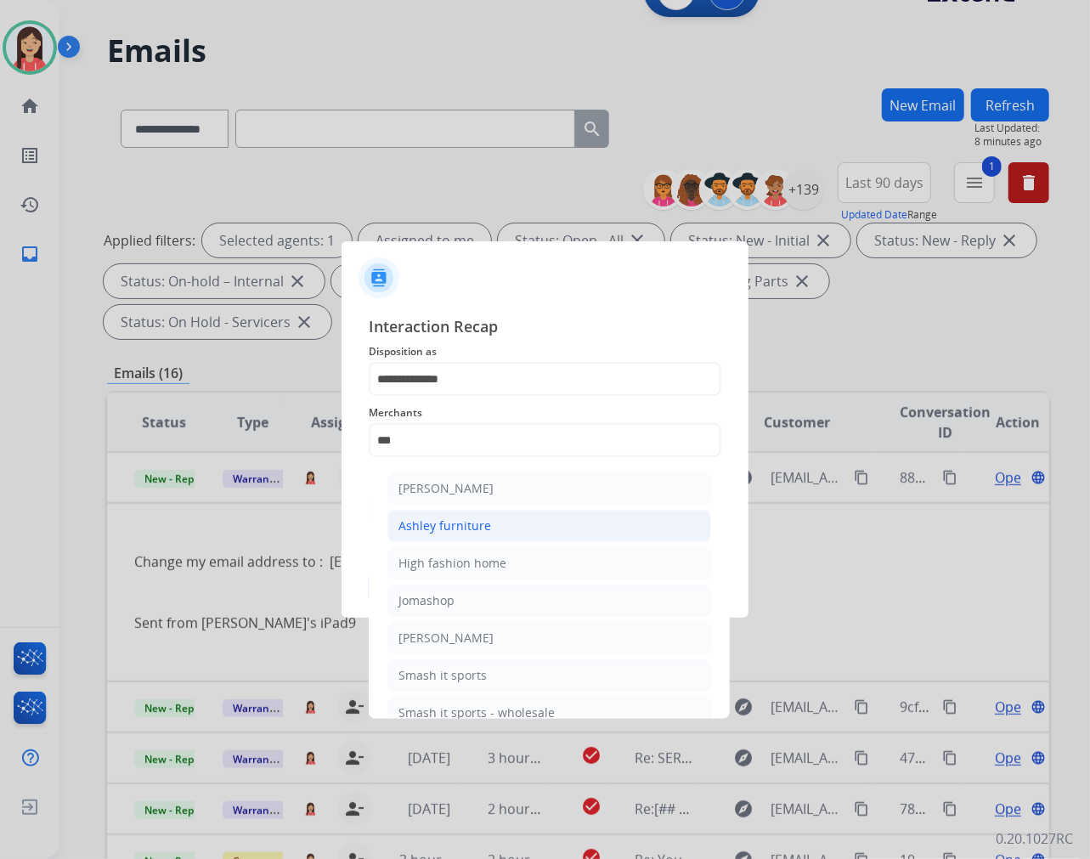
click at [455, 530] on div "Ashley furniture" at bounding box center [445, 526] width 93 height 17
type input "**********"
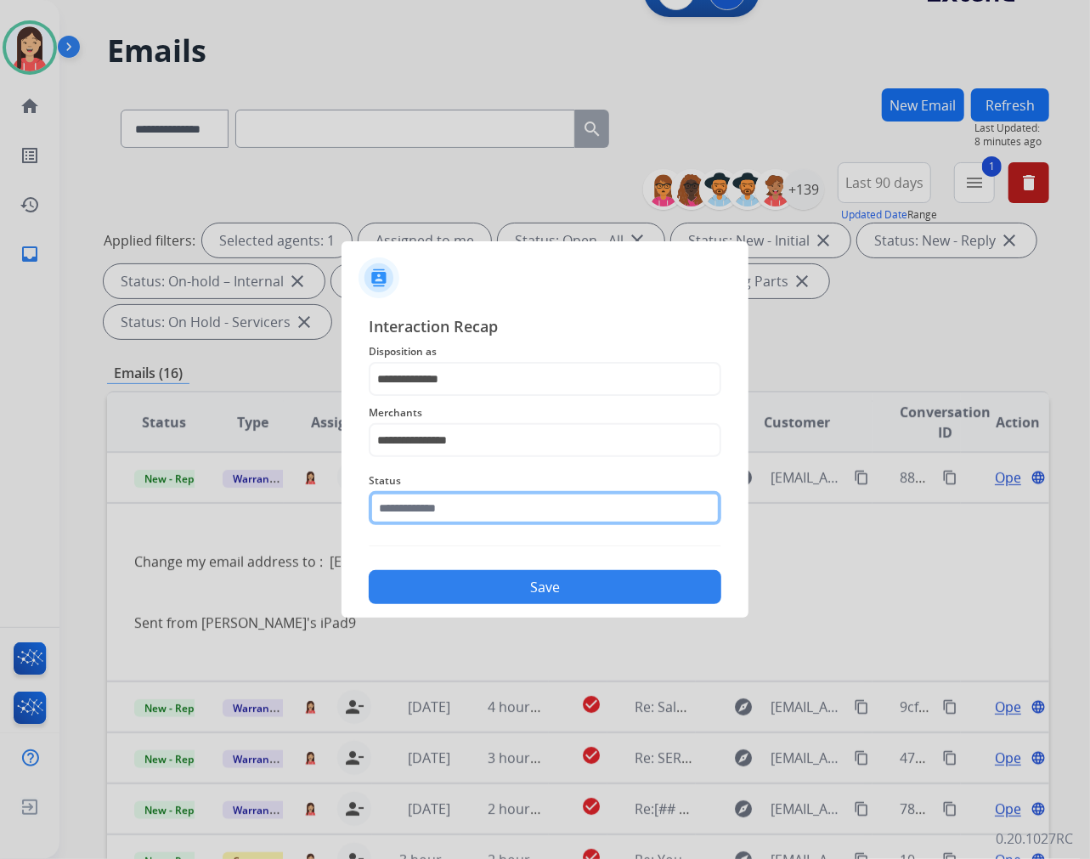
click at [463, 511] on input "text" at bounding box center [545, 508] width 353 height 34
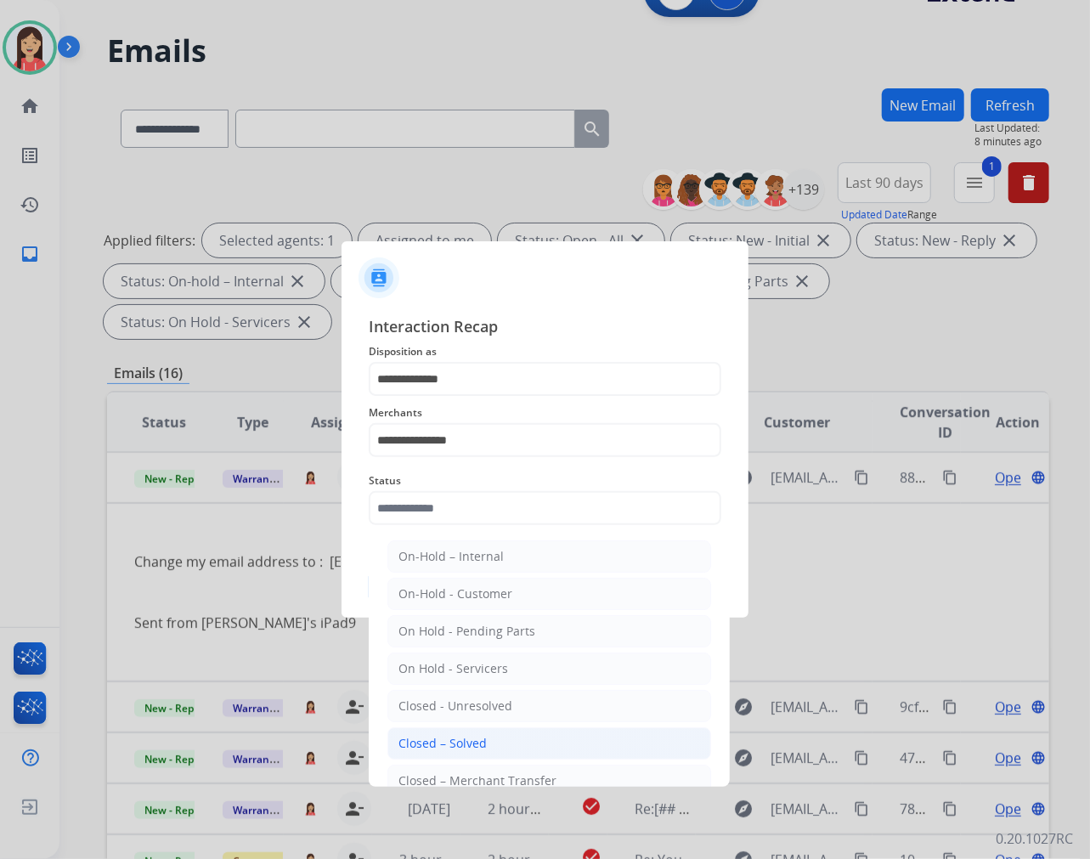
click at [451, 738] on div "Closed – Solved" at bounding box center [443, 743] width 88 height 17
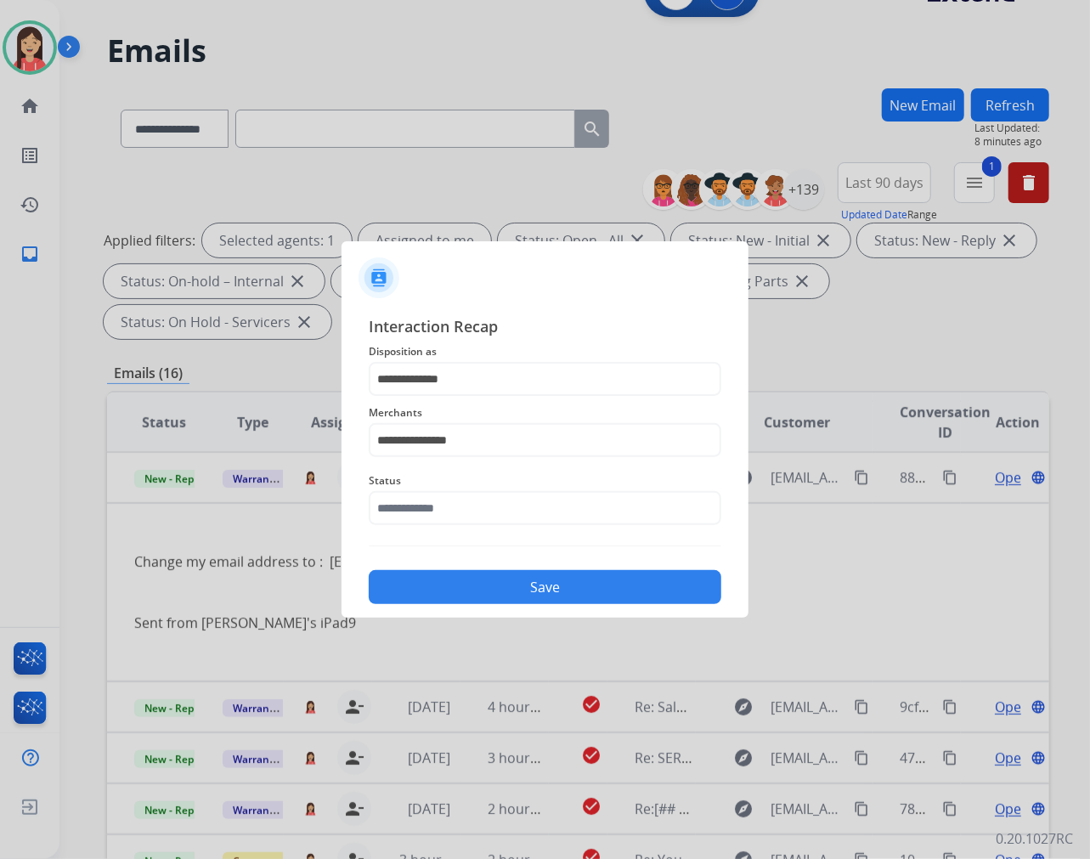
type input "**********"
click at [529, 591] on button "Save" at bounding box center [545, 587] width 353 height 34
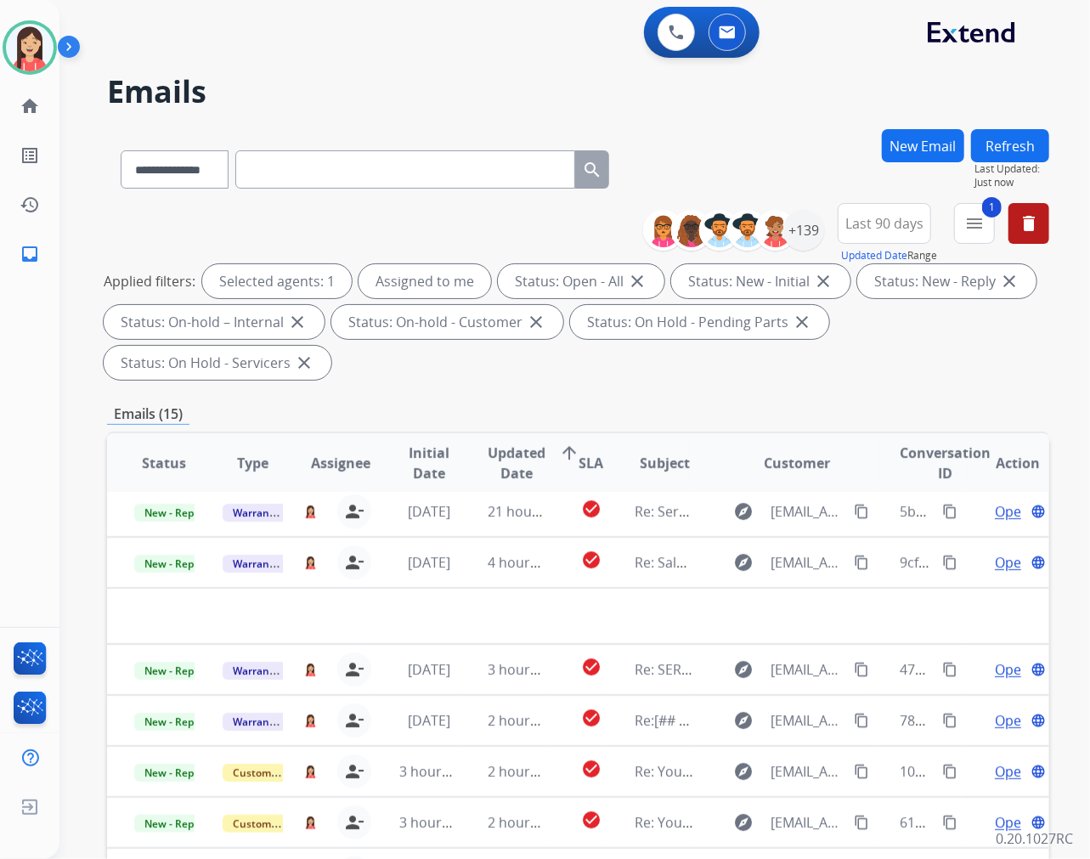
scroll to position [56, 0]
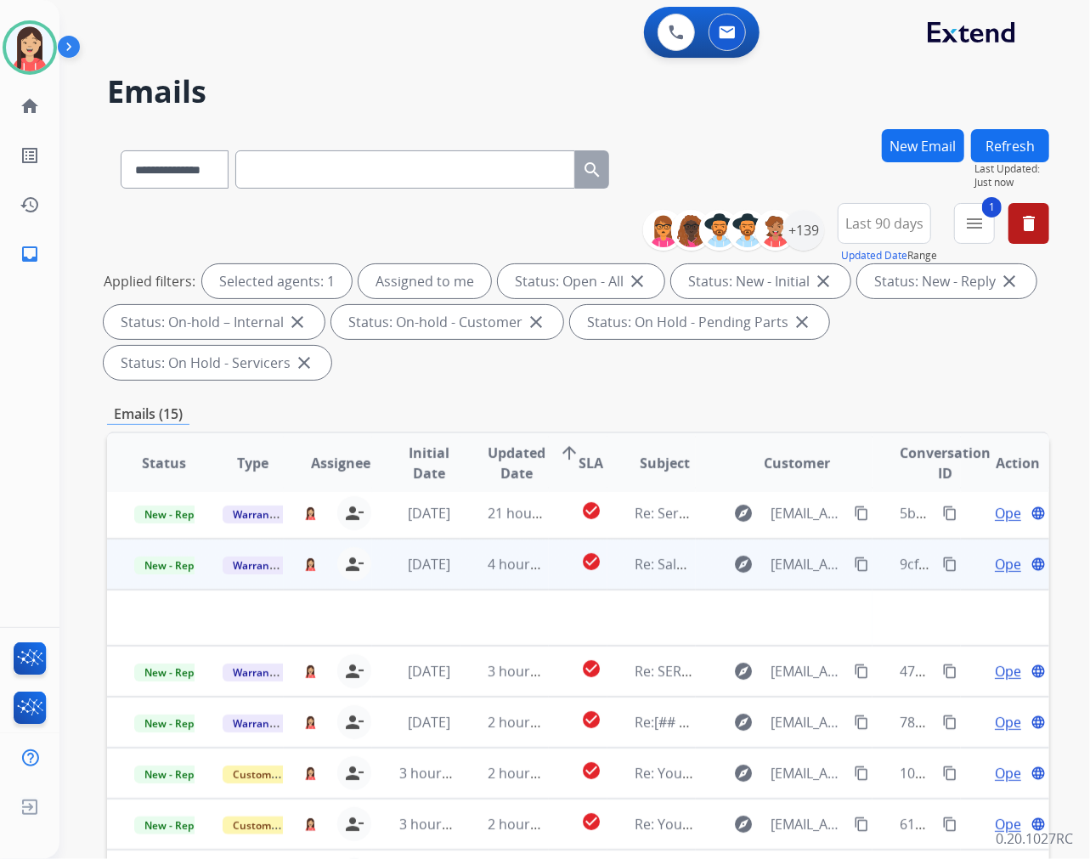
click at [440, 574] on td "[DATE]" at bounding box center [416, 564] width 88 height 51
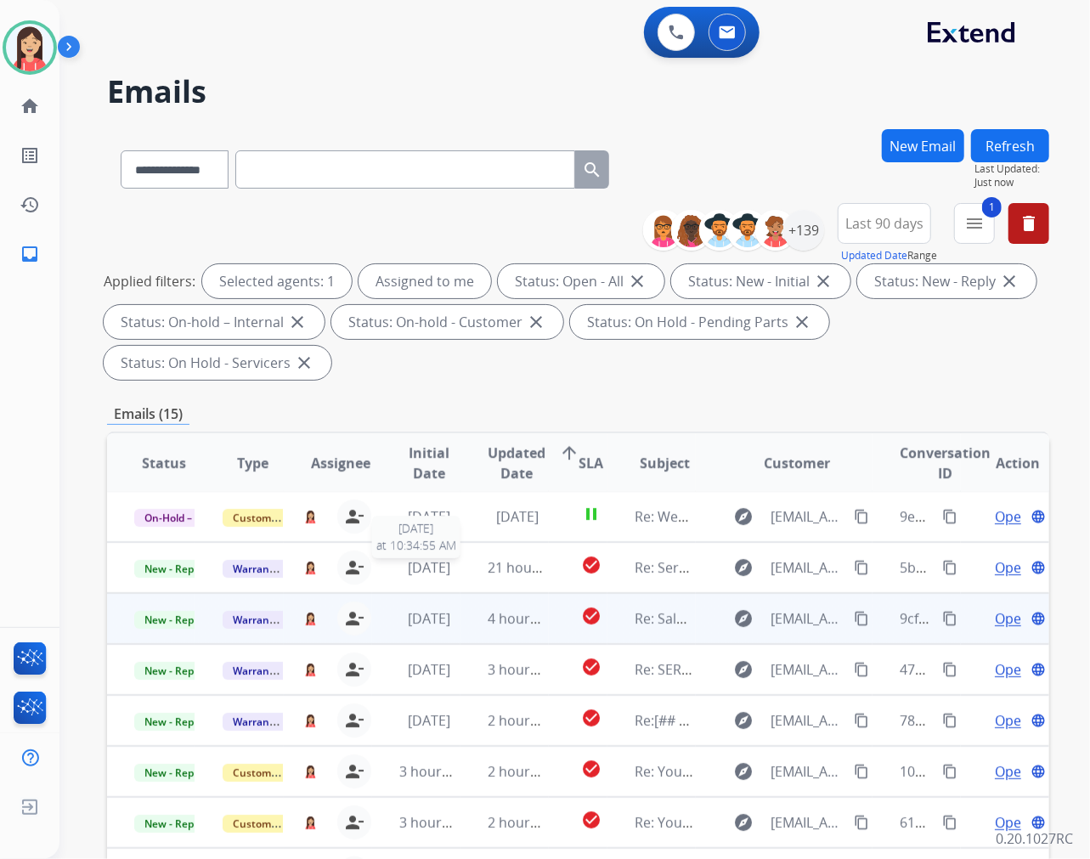
scroll to position [1, 0]
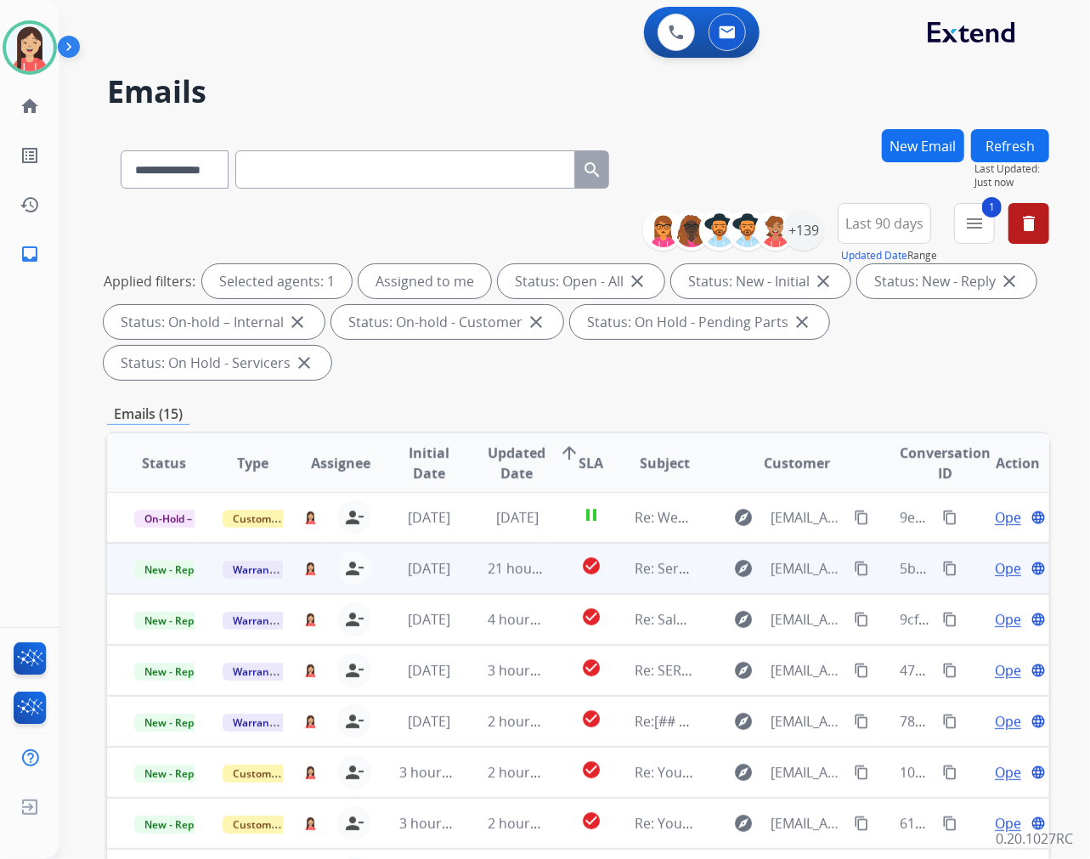
click at [461, 576] on td "21 hours ago" at bounding box center [505, 568] width 88 height 51
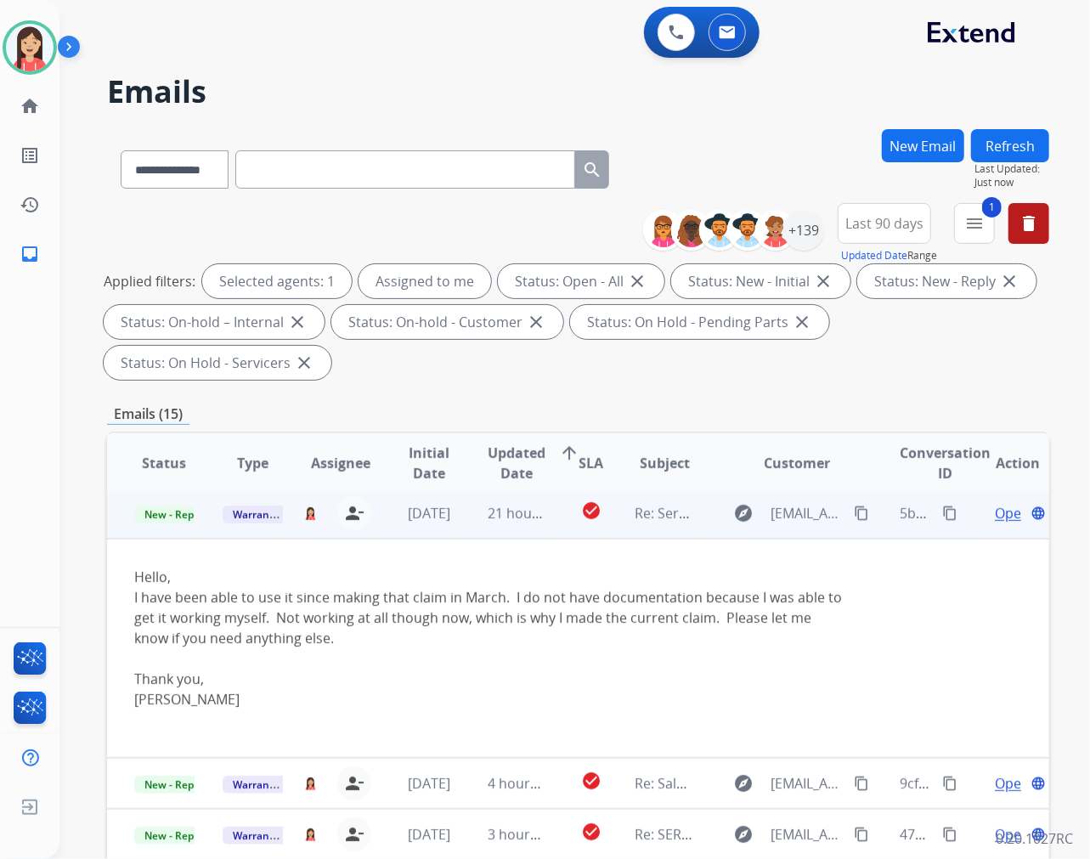
scroll to position [51, 0]
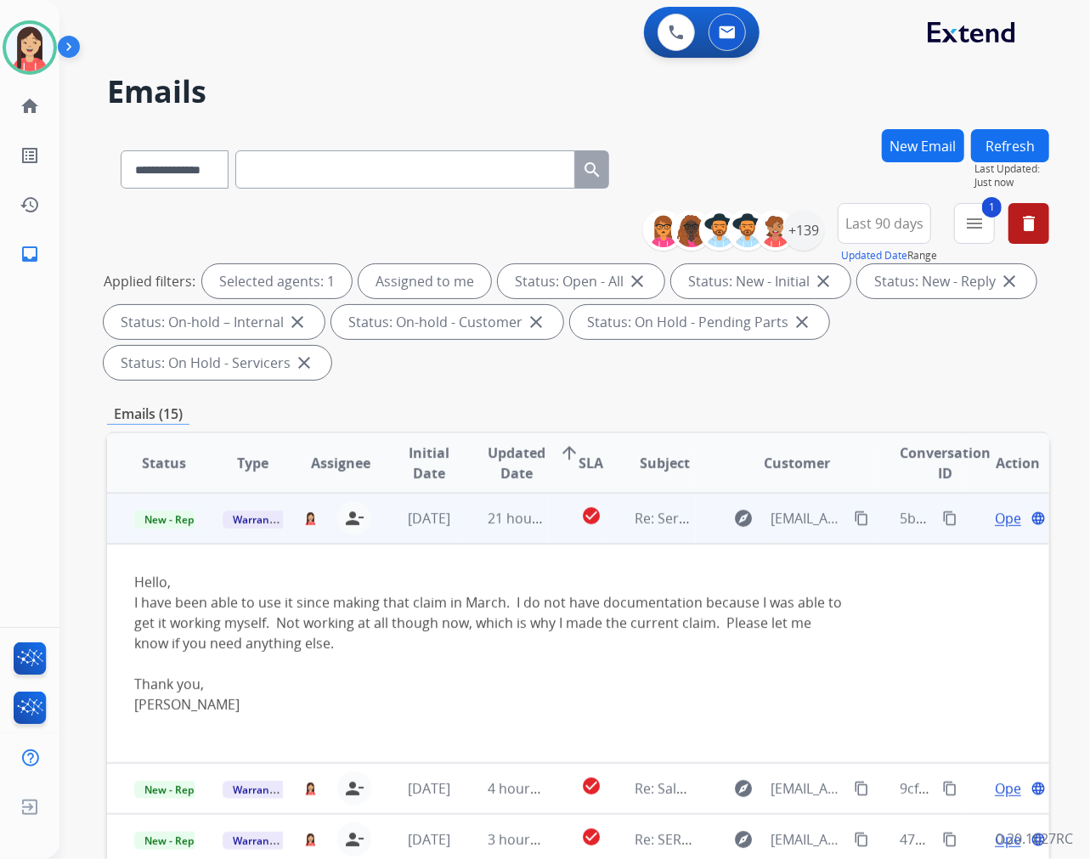
click at [468, 534] on td "21 hours ago" at bounding box center [505, 518] width 88 height 51
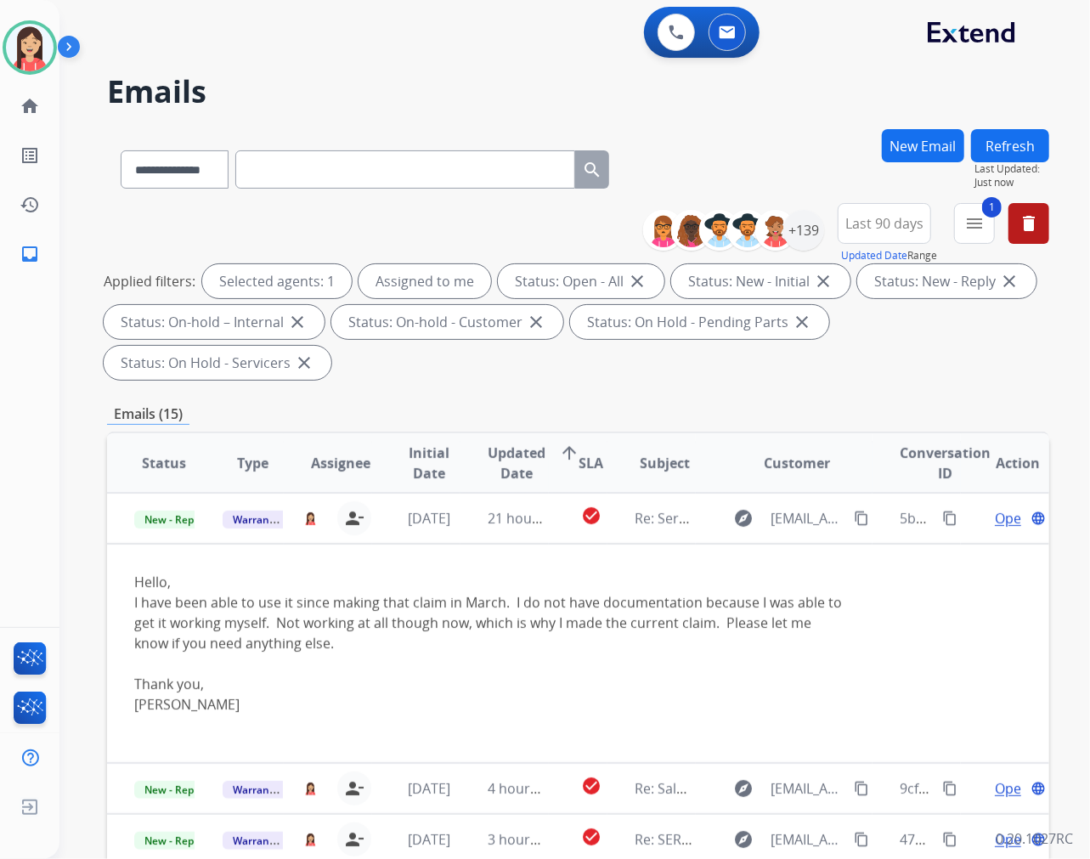
scroll to position [1, 0]
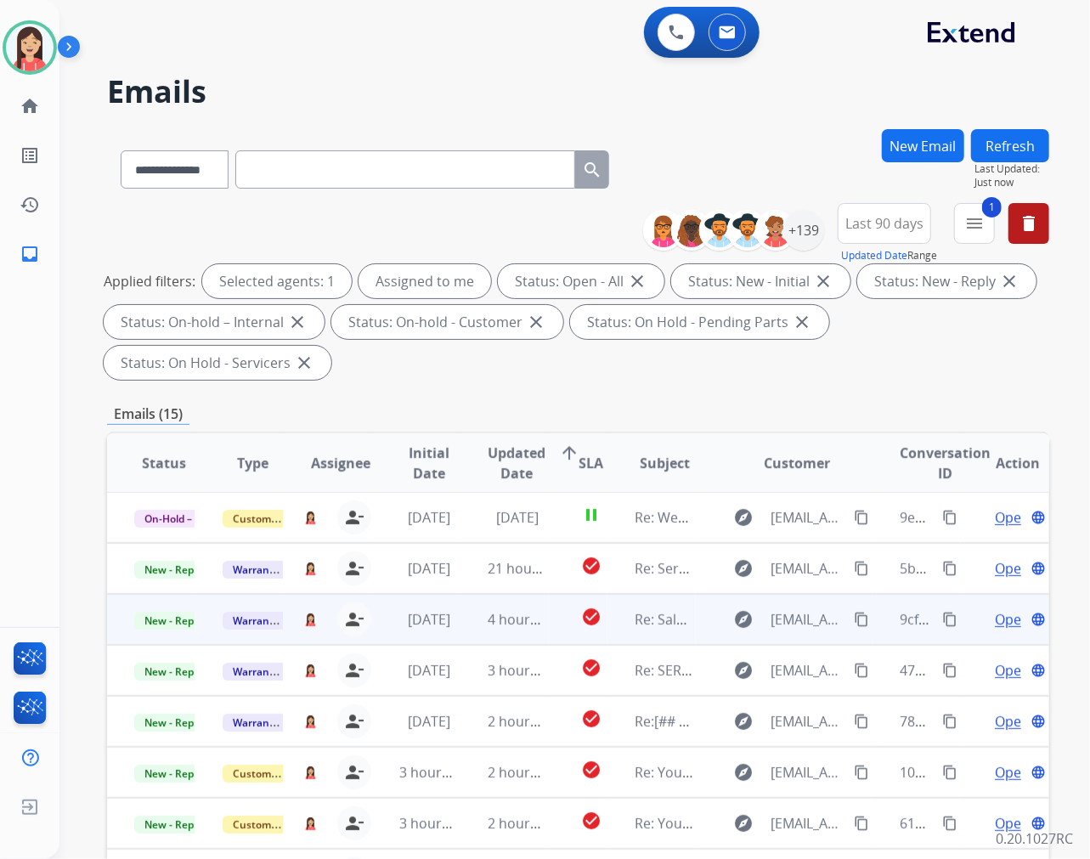
click at [461, 631] on td "4 hours ago" at bounding box center [505, 619] width 88 height 51
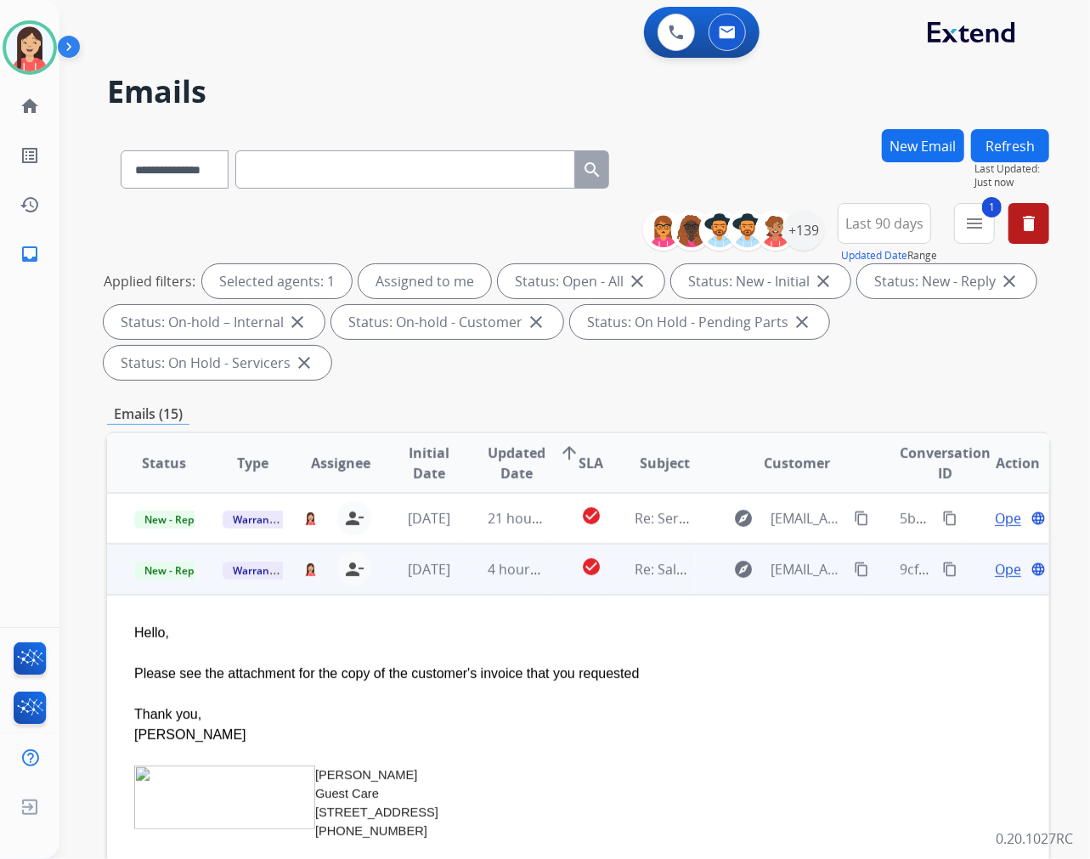
scroll to position [102, 0]
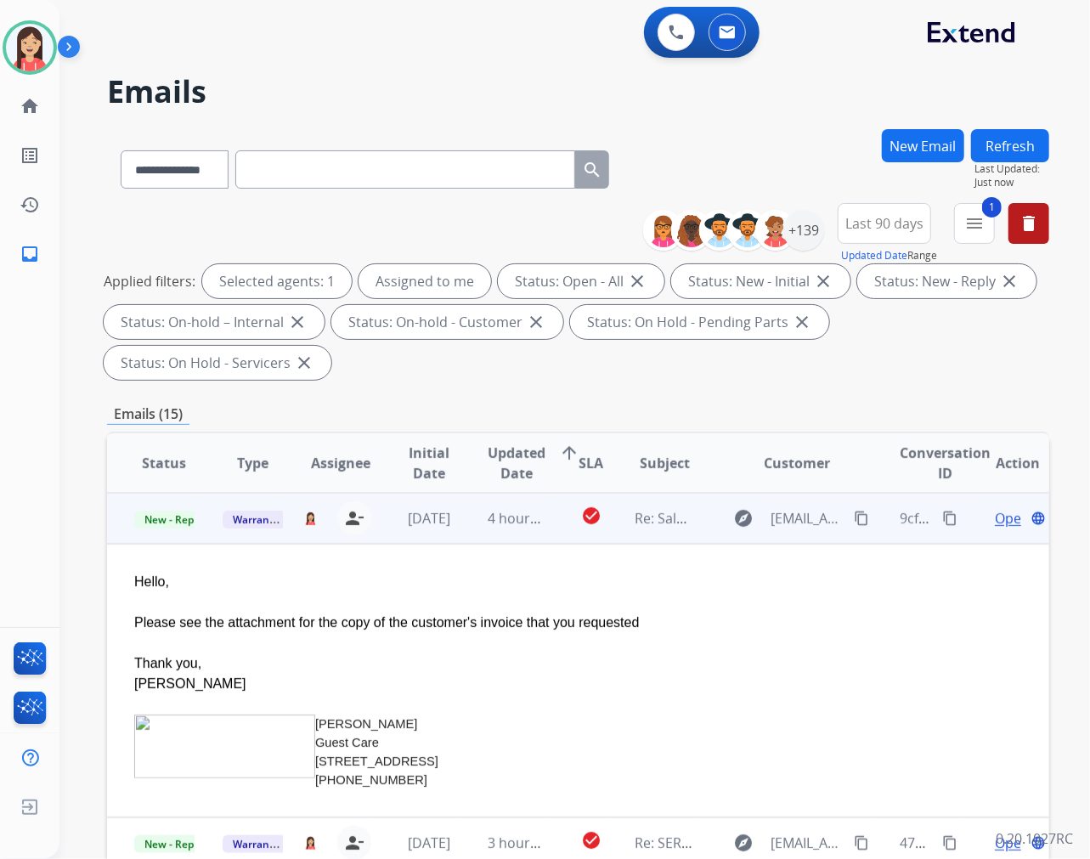
click at [995, 522] on span "Open" at bounding box center [1012, 518] width 35 height 20
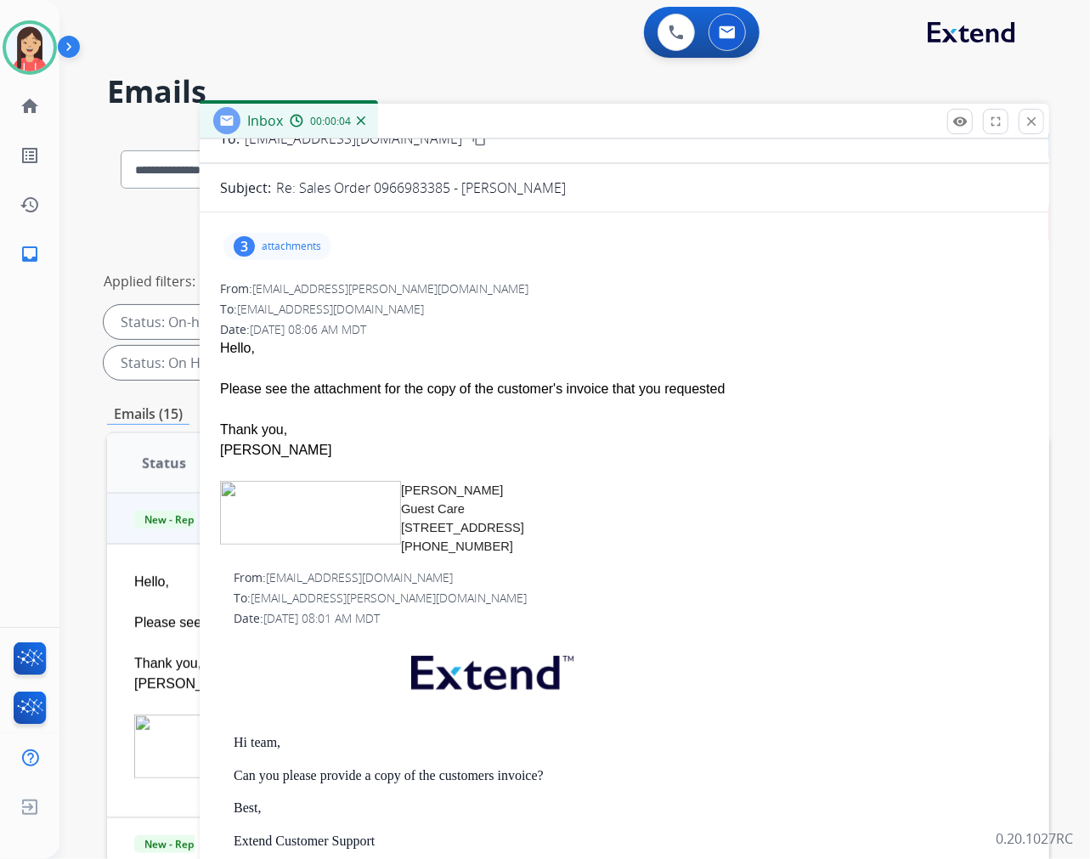
scroll to position [0, 0]
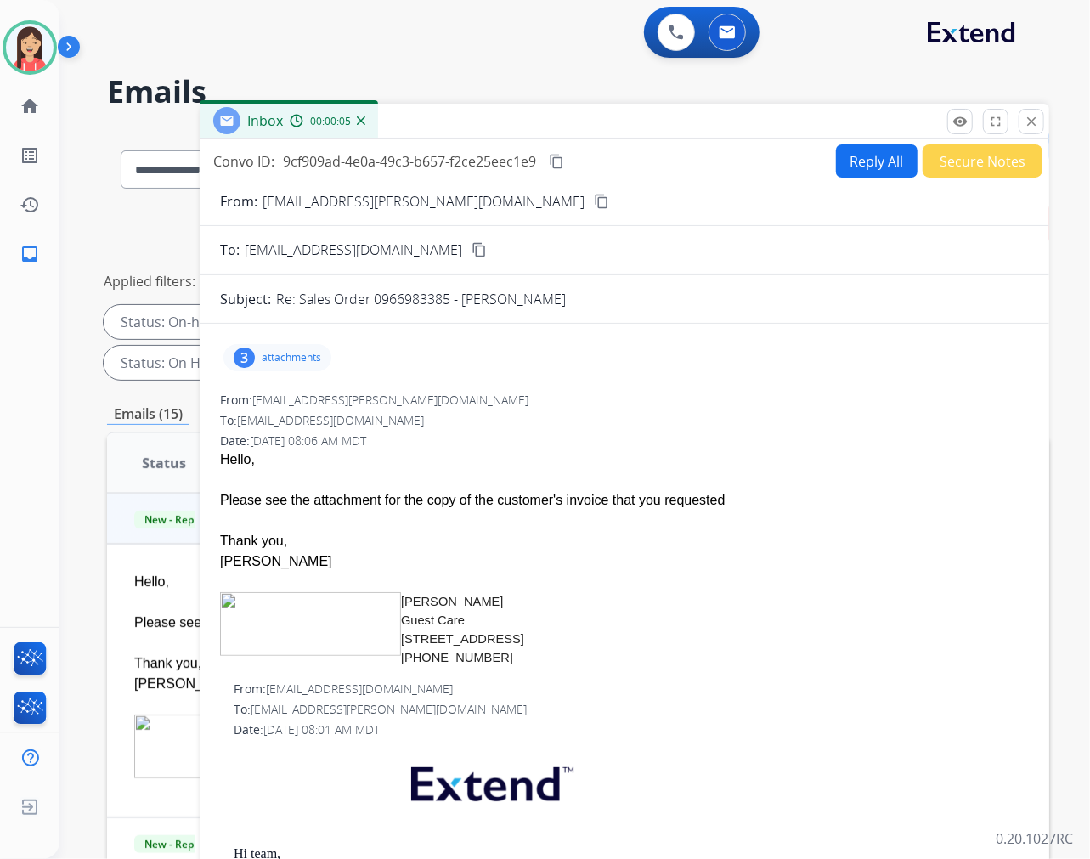
click at [297, 357] on p "attachments" at bounding box center [291, 358] width 59 height 14
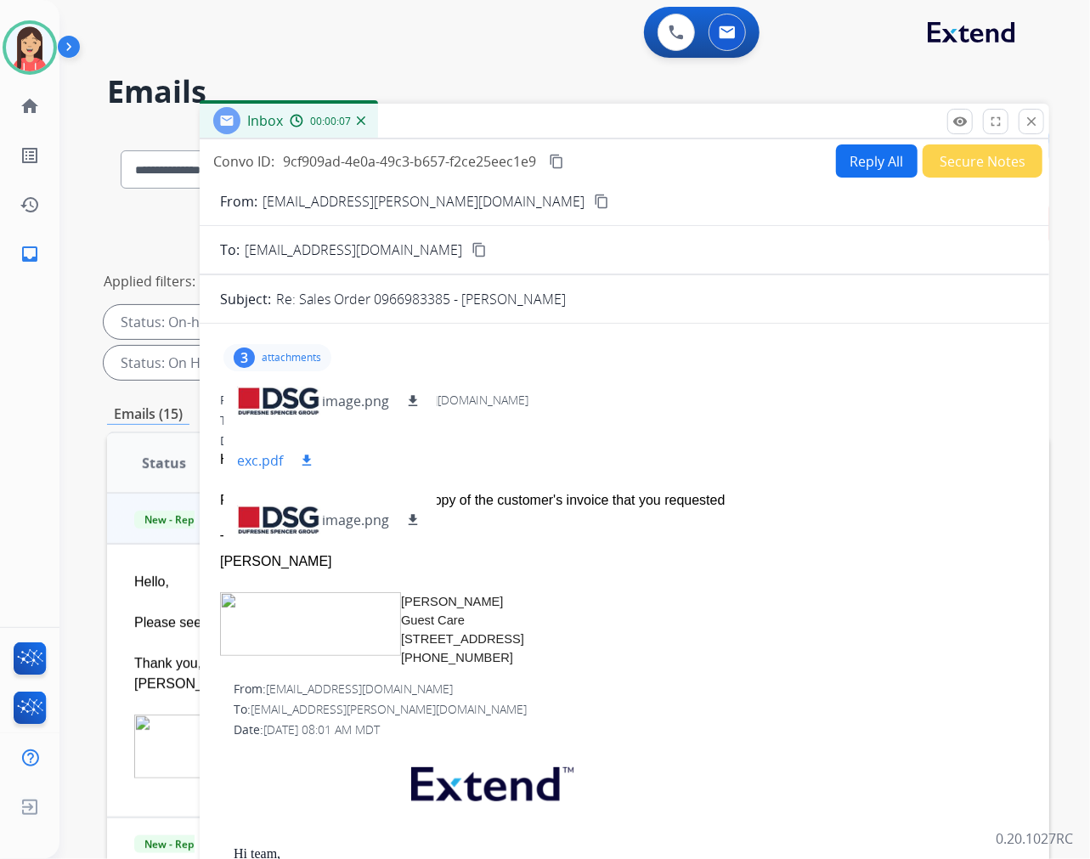
click at [306, 455] on mat-icon "download" at bounding box center [306, 460] width 15 height 15
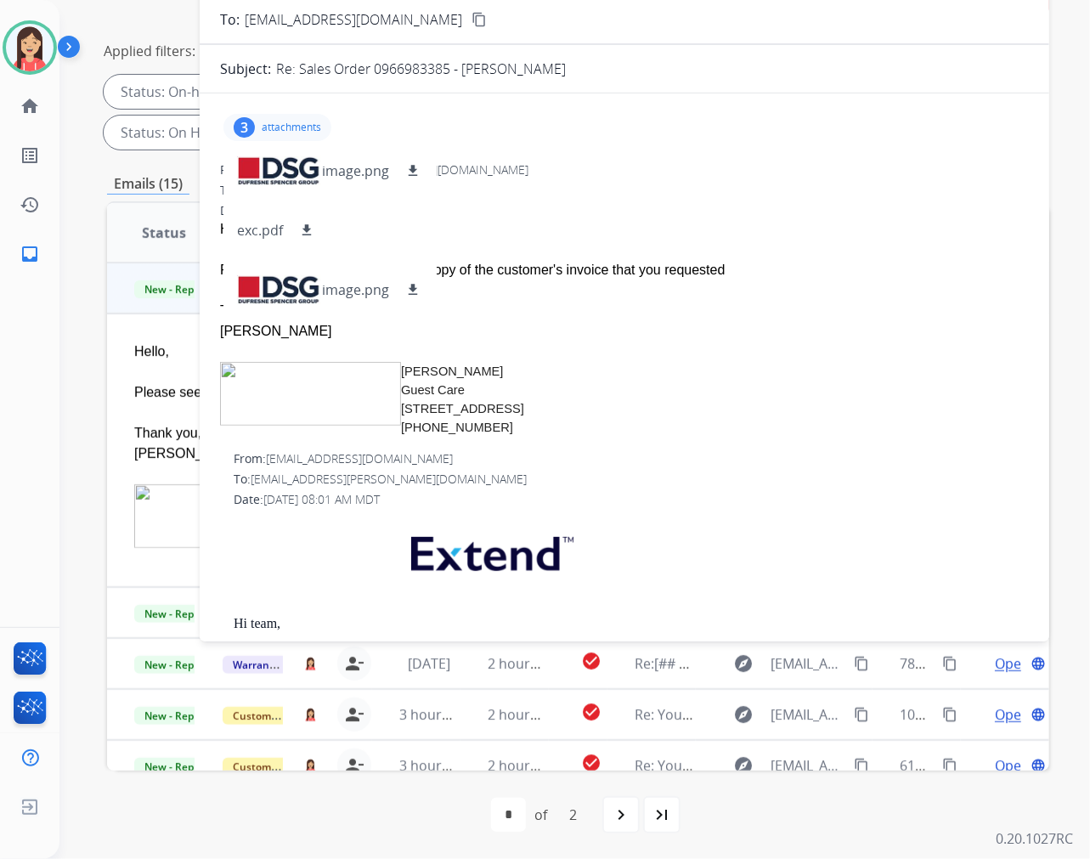
click at [272, 117] on div "3 attachments image.png download exc.pdf download image.png download" at bounding box center [277, 127] width 108 height 27
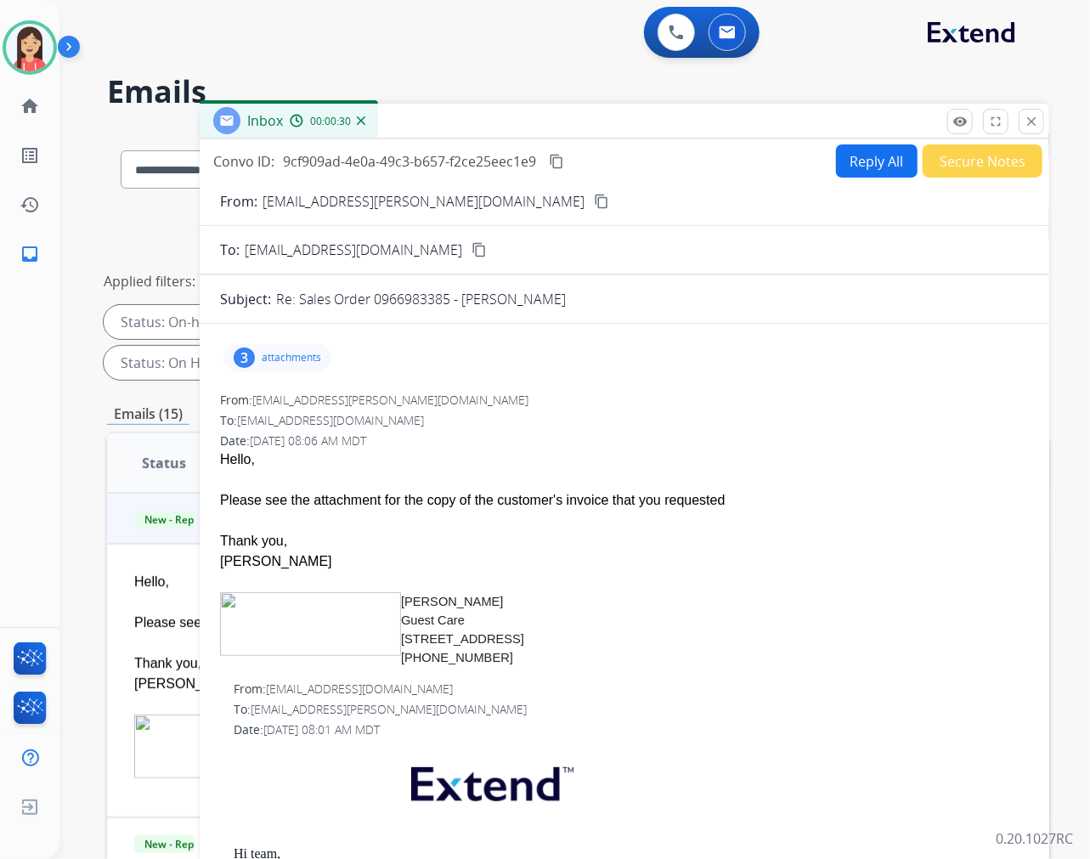
click at [844, 174] on button "Reply All" at bounding box center [877, 160] width 82 height 33
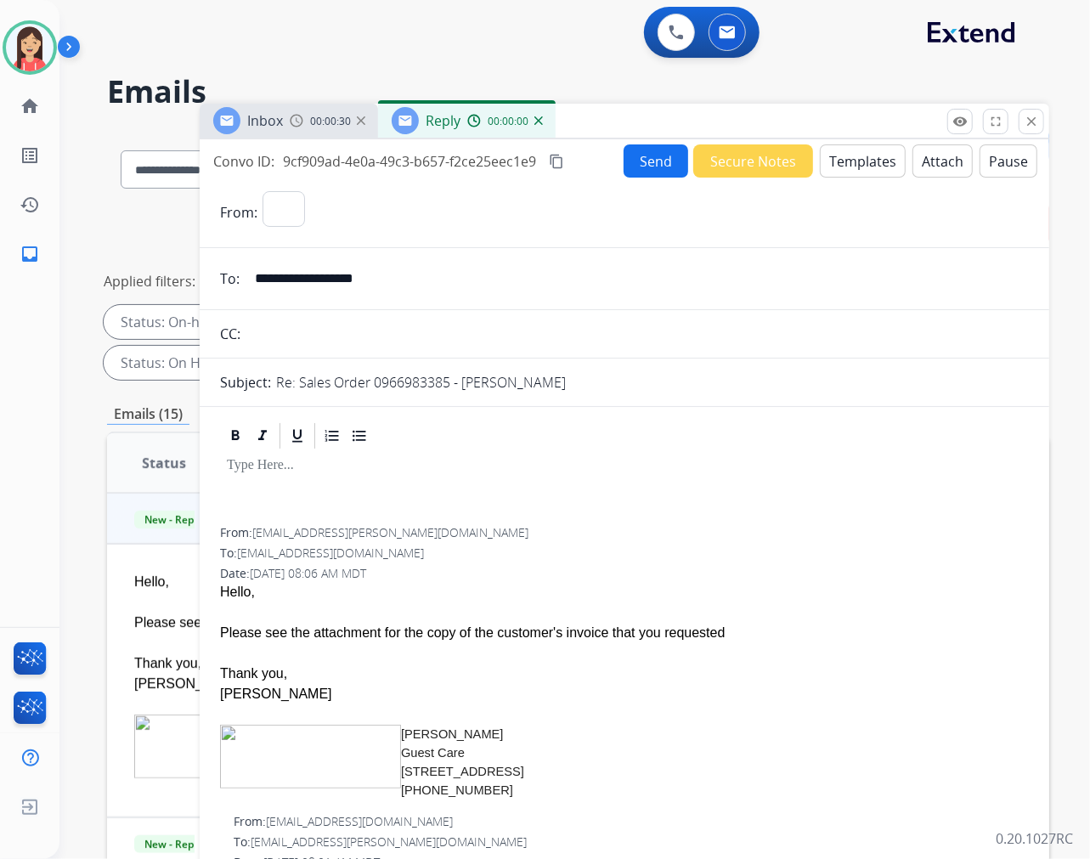
select select "**********"
click at [844, 173] on button "Templates" at bounding box center [863, 160] width 86 height 33
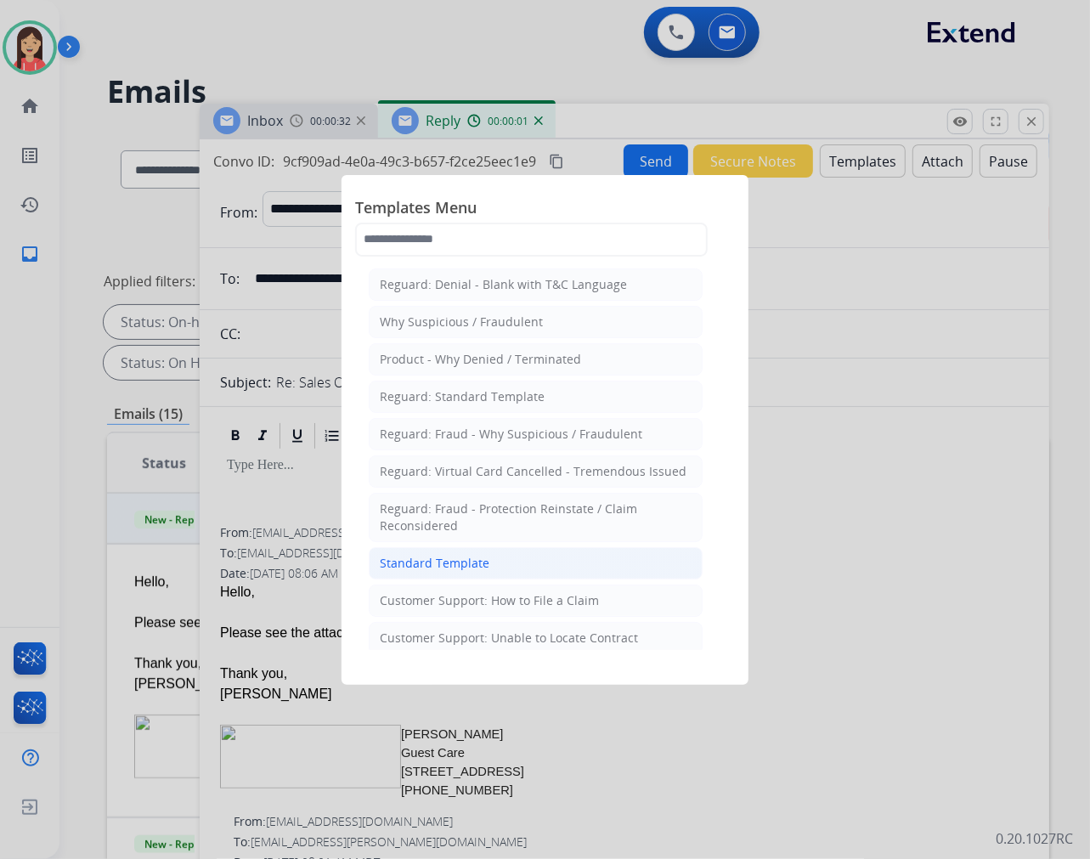
click at [400, 568] on div "Standard Template" at bounding box center [435, 563] width 110 height 17
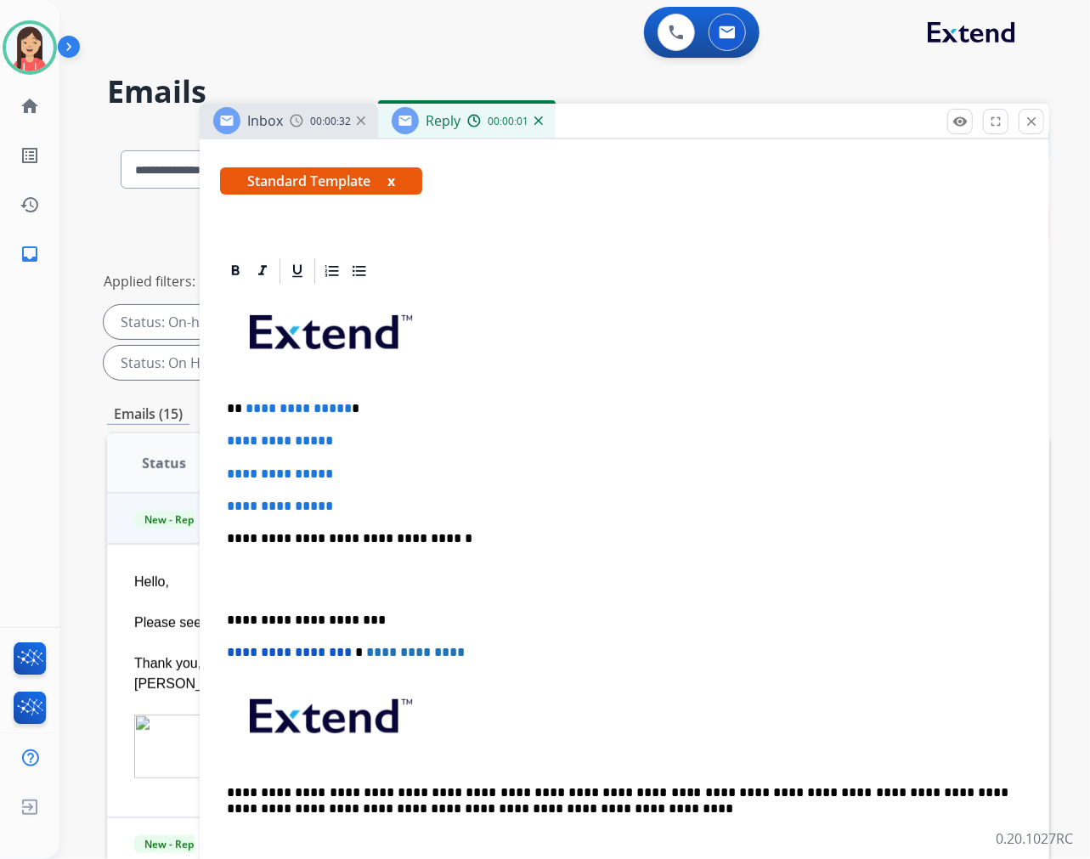
scroll to position [283, 0]
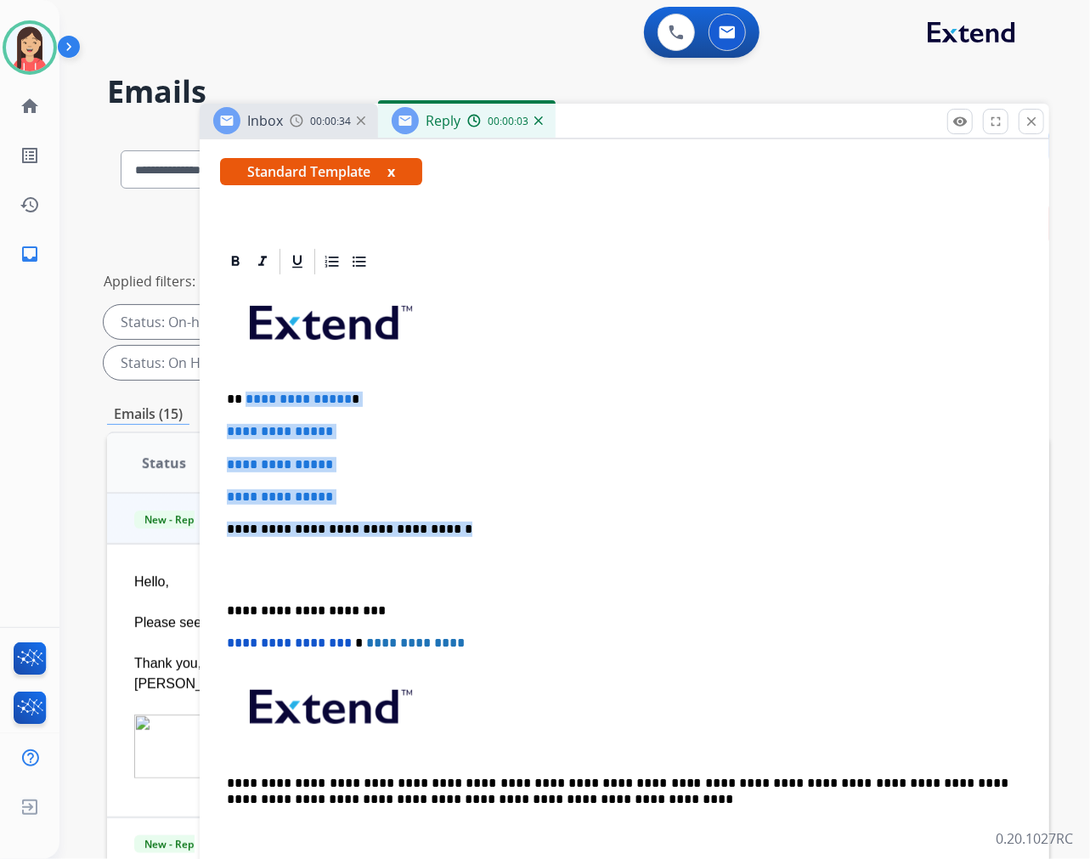
drag, startPoint x: 244, startPoint y: 400, endPoint x: 503, endPoint y: 512, distance: 282.4
click at [503, 512] on div "**********" at bounding box center [624, 569] width 809 height 585
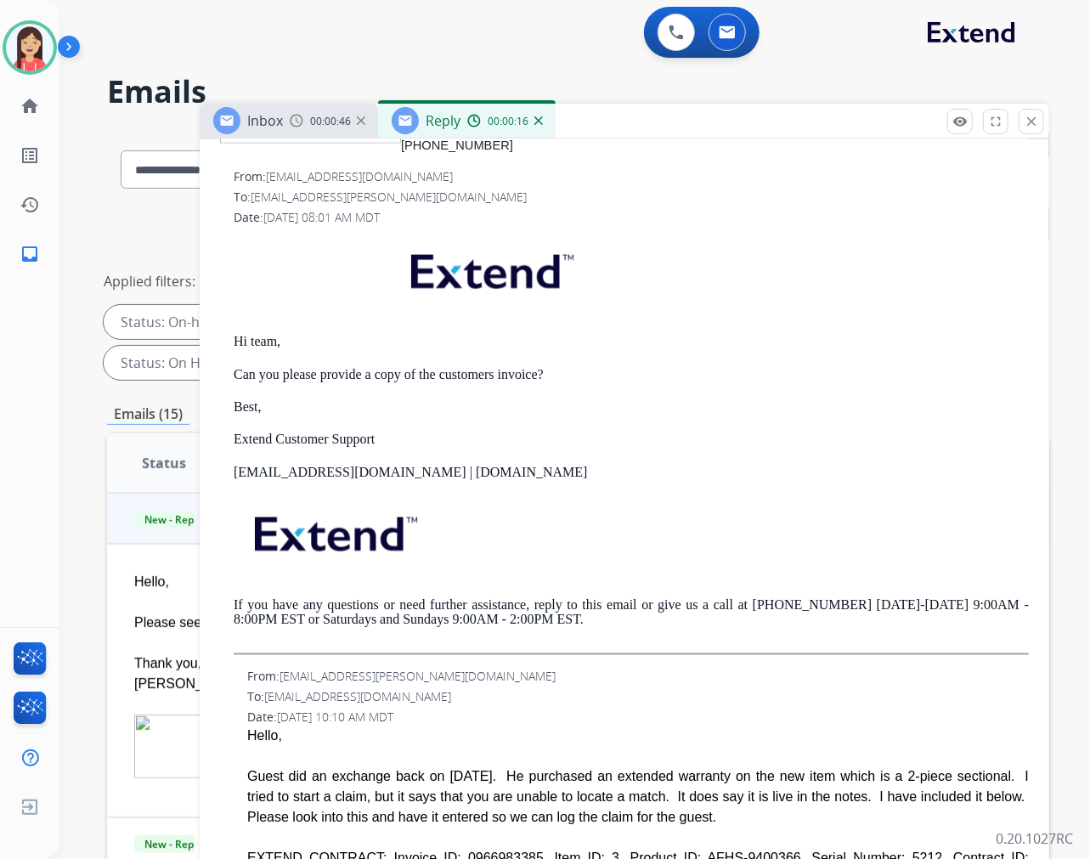
scroll to position [1404, 0]
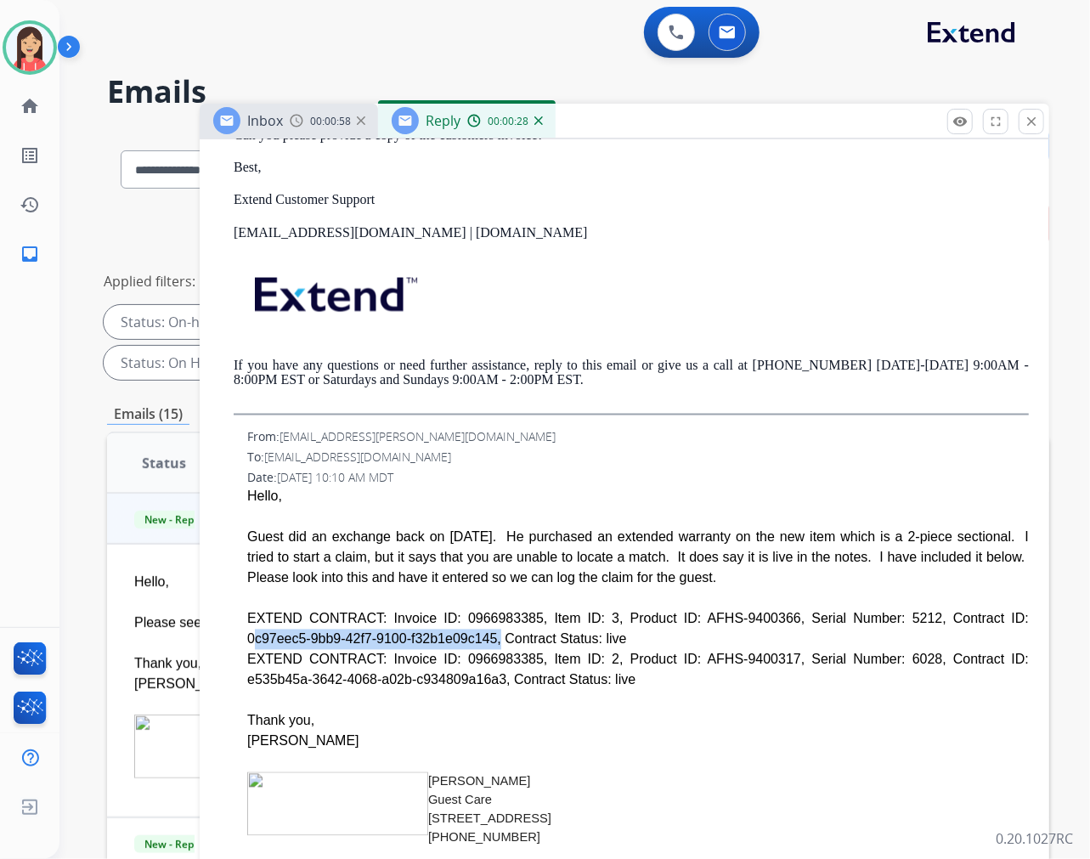
drag, startPoint x: 898, startPoint y: 616, endPoint x: 354, endPoint y: 639, distance: 544.3
click at [354, 639] on div "EXTEND CONTRACT: Invoice ID: 0966983385, Item ID: 3, Product ID: AFHS-9400366, …" at bounding box center [638, 629] width 782 height 41
copy div "0c97eec5-9bb9-42f7-9100-f32b1e09c145"
click at [511, 664] on div "EXTEND CONTRACT: Invoice ID: 0966983385, Item ID: 2, Product ID: AFHS-9400317, …" at bounding box center [638, 670] width 782 height 41
drag, startPoint x: 892, startPoint y: 663, endPoint x: 914, endPoint y: 674, distance: 24.7
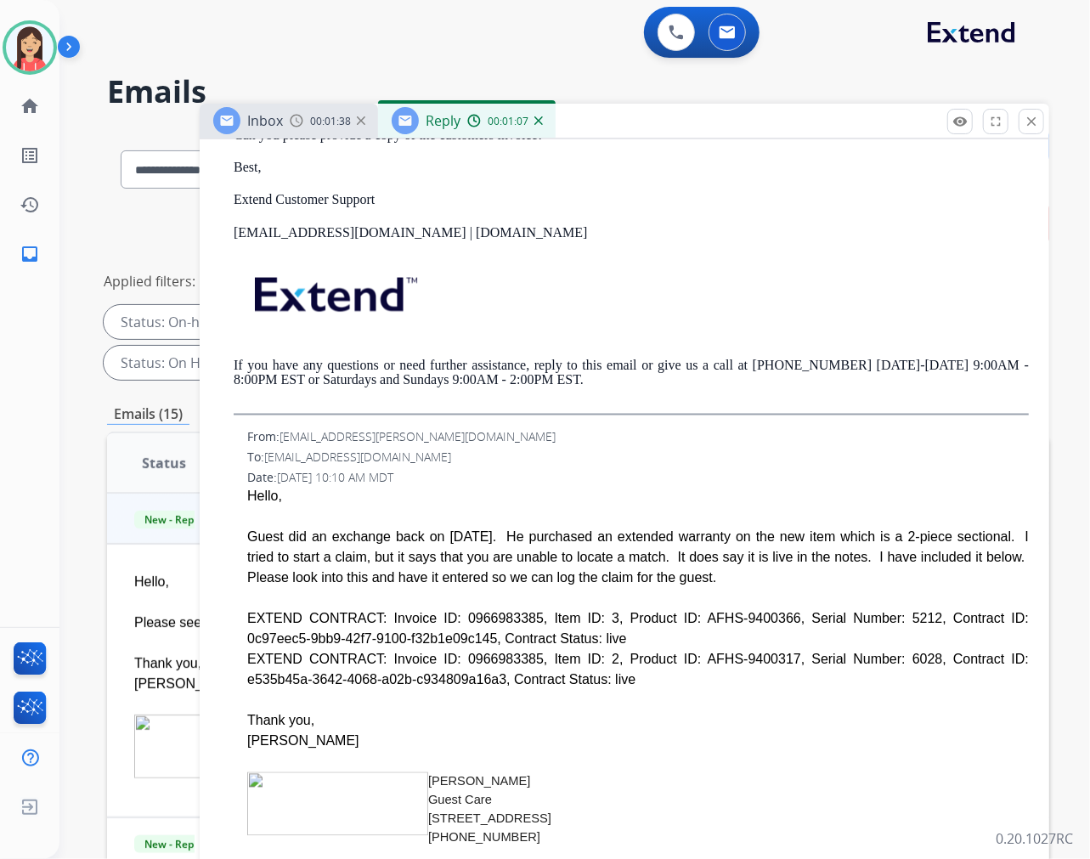
click at [914, 674] on div "EXTEND CONTRACT: Invoice ID: 0966983385, Item ID: 2, Product ID: AFHS-9400317, …" at bounding box center [638, 670] width 782 height 41
drag, startPoint x: 914, startPoint y: 674, endPoint x: 902, endPoint y: 666, distance: 14.9
click at [913, 674] on div "EXTEND CONTRACT: Invoice ID: 0966983385, Item ID: 2, Product ID: AFHS-9400317, …" at bounding box center [638, 670] width 782 height 41
click at [894, 656] on div "EXTEND CONTRACT: Invoice ID: 0966983385, Item ID: 2, Product ID: AFHS-9400317, …" at bounding box center [638, 670] width 782 height 41
drag, startPoint x: 895, startPoint y: 659, endPoint x: 359, endPoint y: 672, distance: 536.4
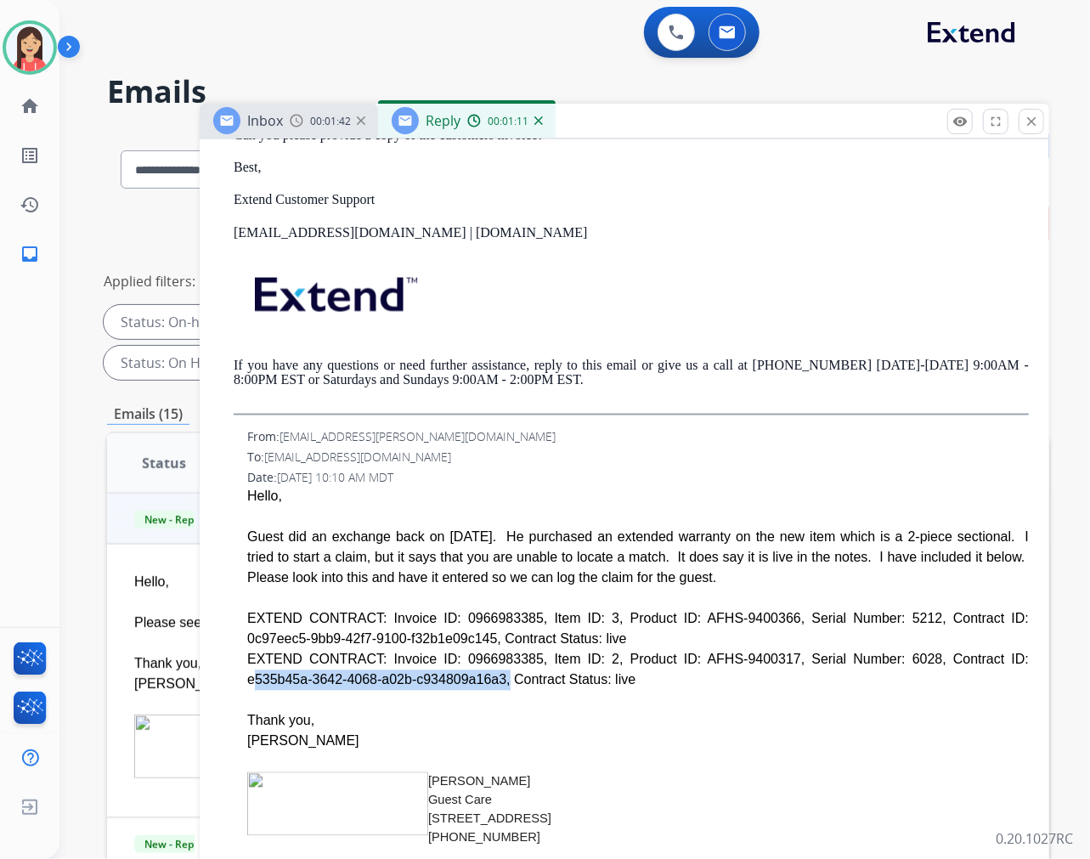
click at [359, 672] on div "EXTEND CONTRACT: Invoice ID: 0966983385, Item ID: 2, Product ID: AFHS-9400317, …" at bounding box center [638, 670] width 782 height 41
copy div "e535b45a-3642-4068-a02b-c934809a16a3"
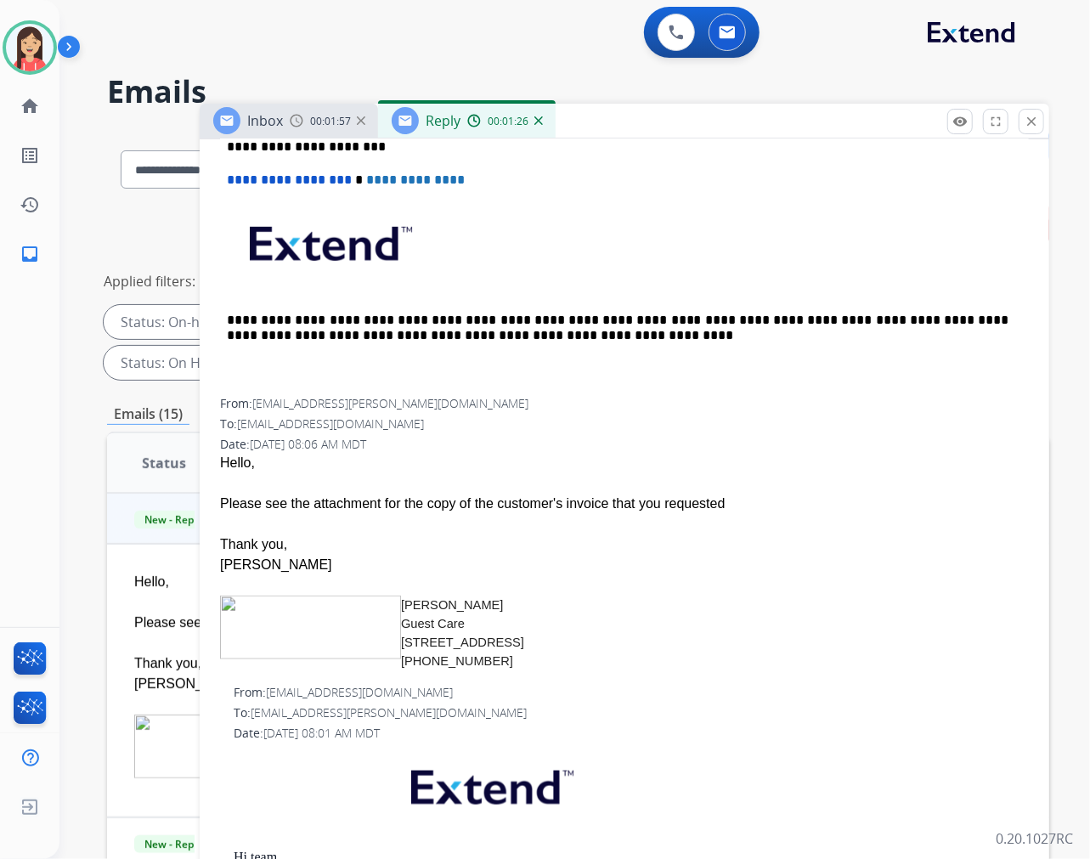
scroll to position [176, 0]
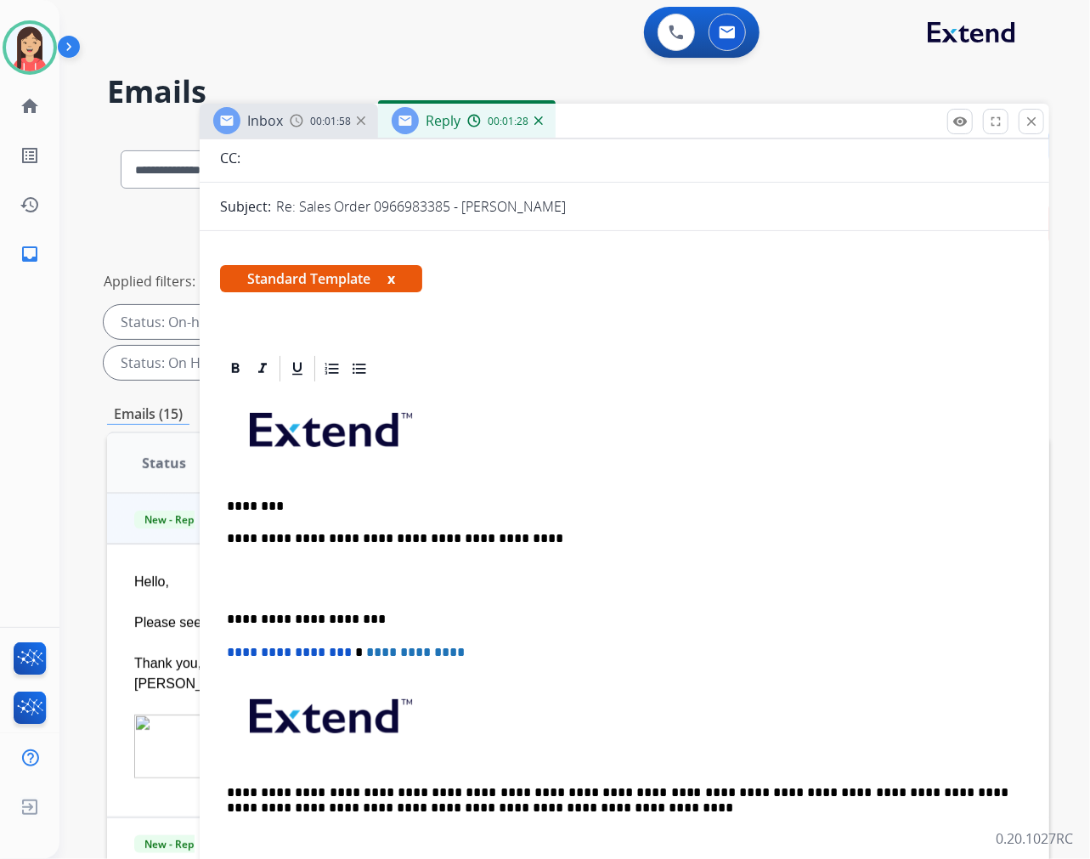
click at [498, 531] on p "**********" at bounding box center [618, 538] width 782 height 15
drag, startPoint x: 503, startPoint y: 538, endPoint x: 315, endPoint y: 530, distance: 188.0
click at [315, 531] on p "**********" at bounding box center [618, 538] width 782 height 15
click at [351, 535] on p "**********" at bounding box center [618, 538] width 782 height 15
drag, startPoint x: 363, startPoint y: 533, endPoint x: 489, endPoint y: 536, distance: 126.7
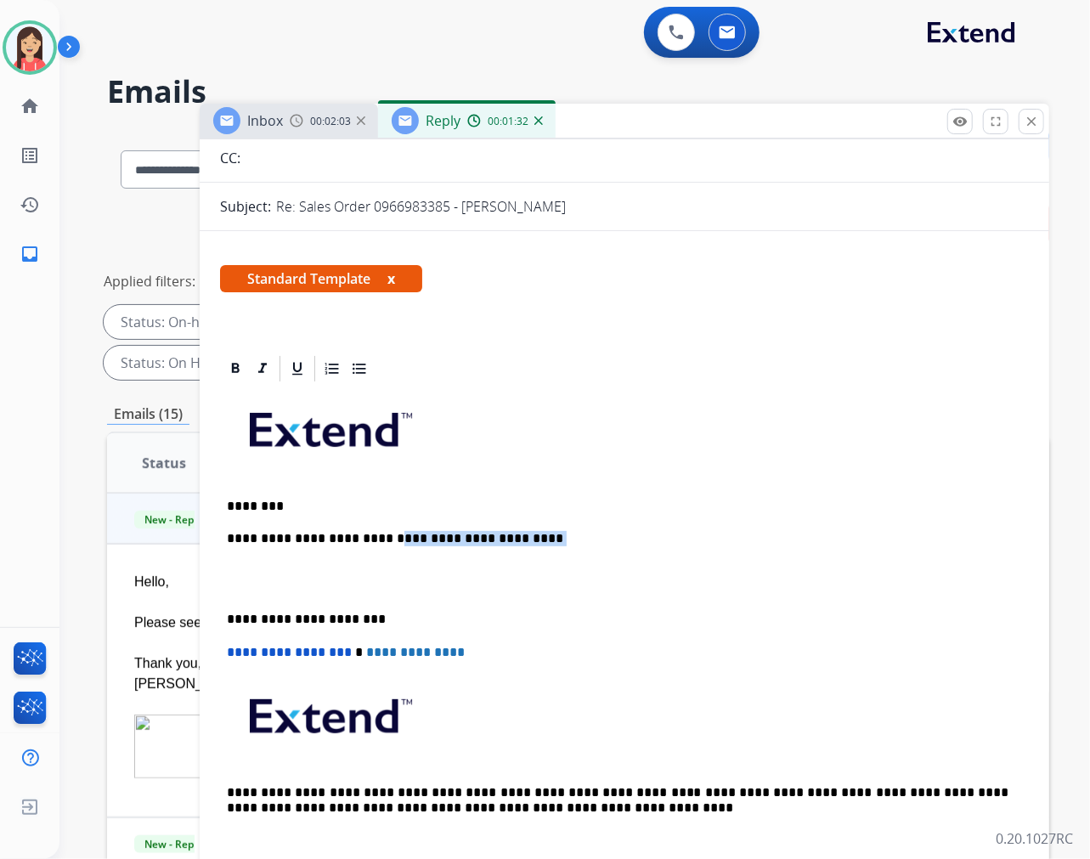
click at [489, 536] on p "**********" at bounding box center [618, 538] width 782 height 15
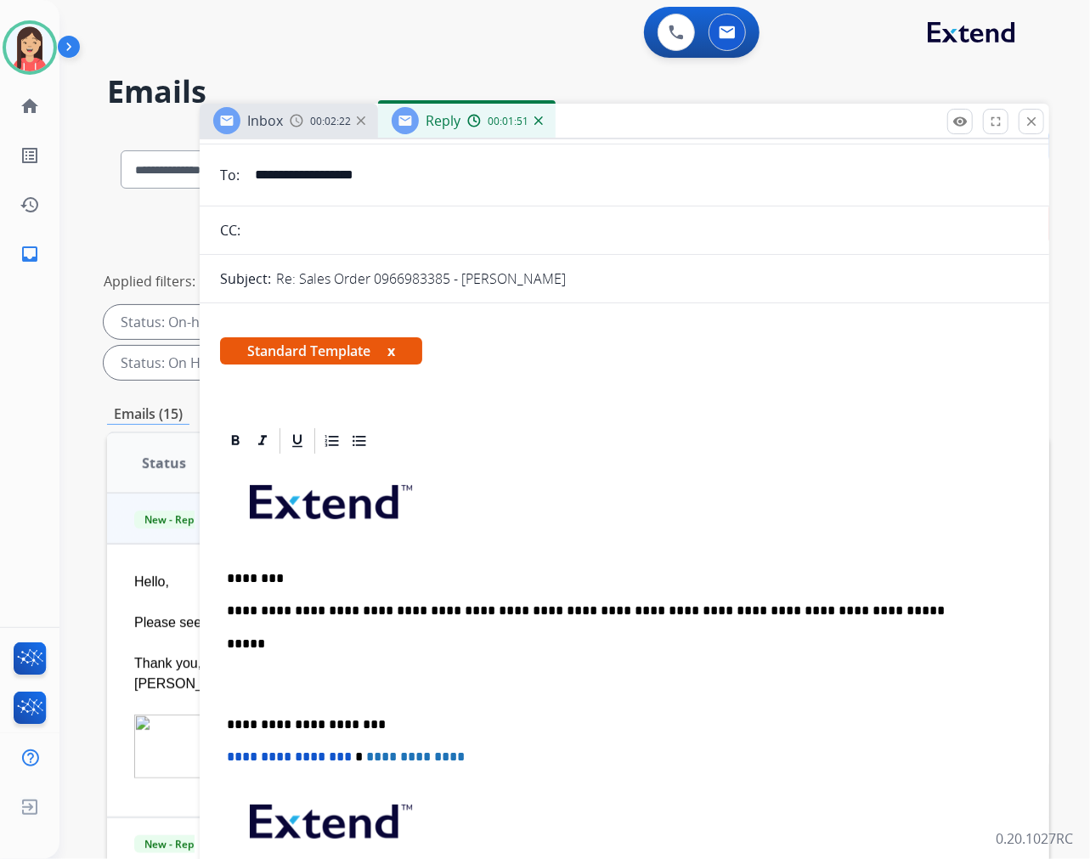
scroll to position [0, 0]
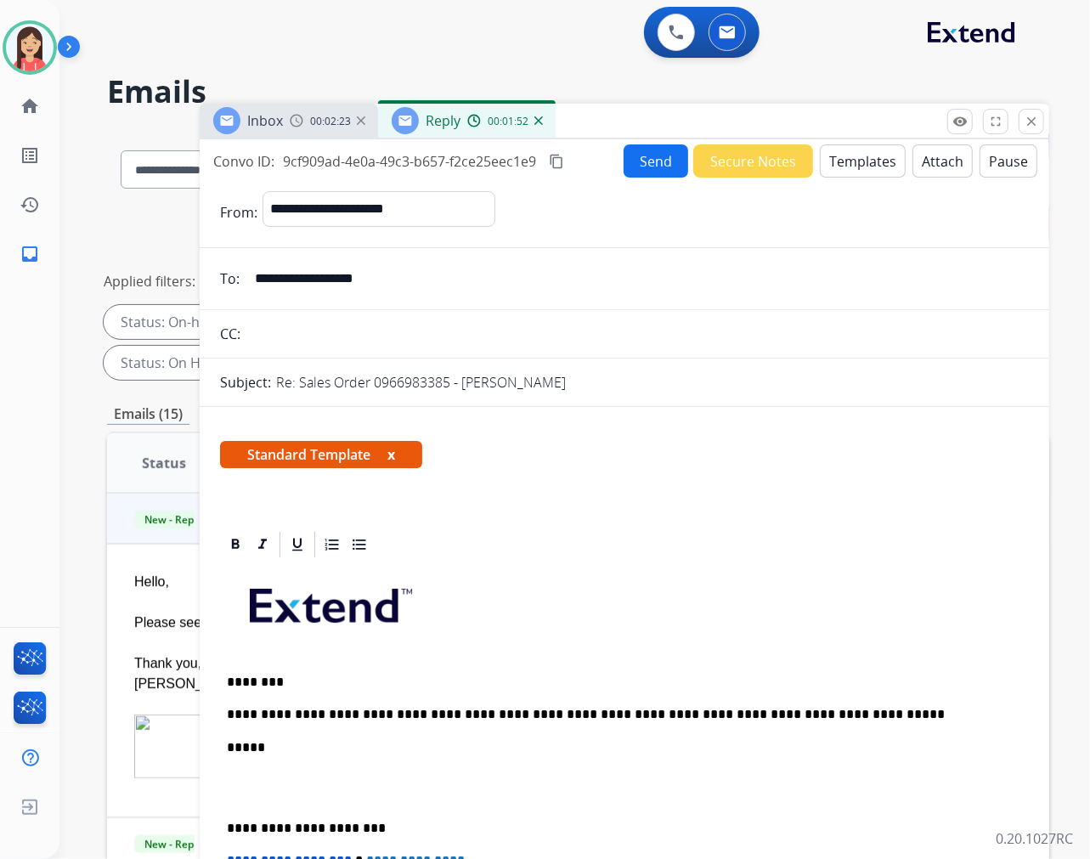
click at [624, 158] on button "Send" at bounding box center [656, 160] width 65 height 33
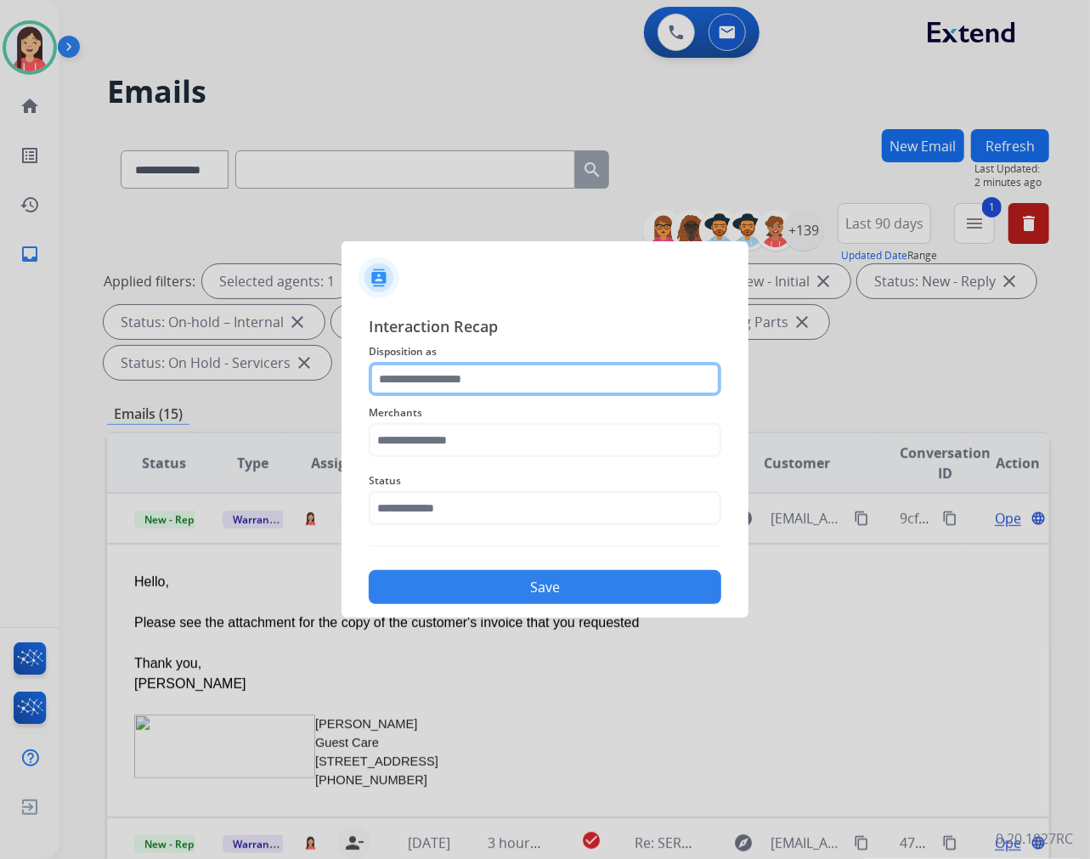
click at [460, 363] on input "text" at bounding box center [545, 379] width 353 height 34
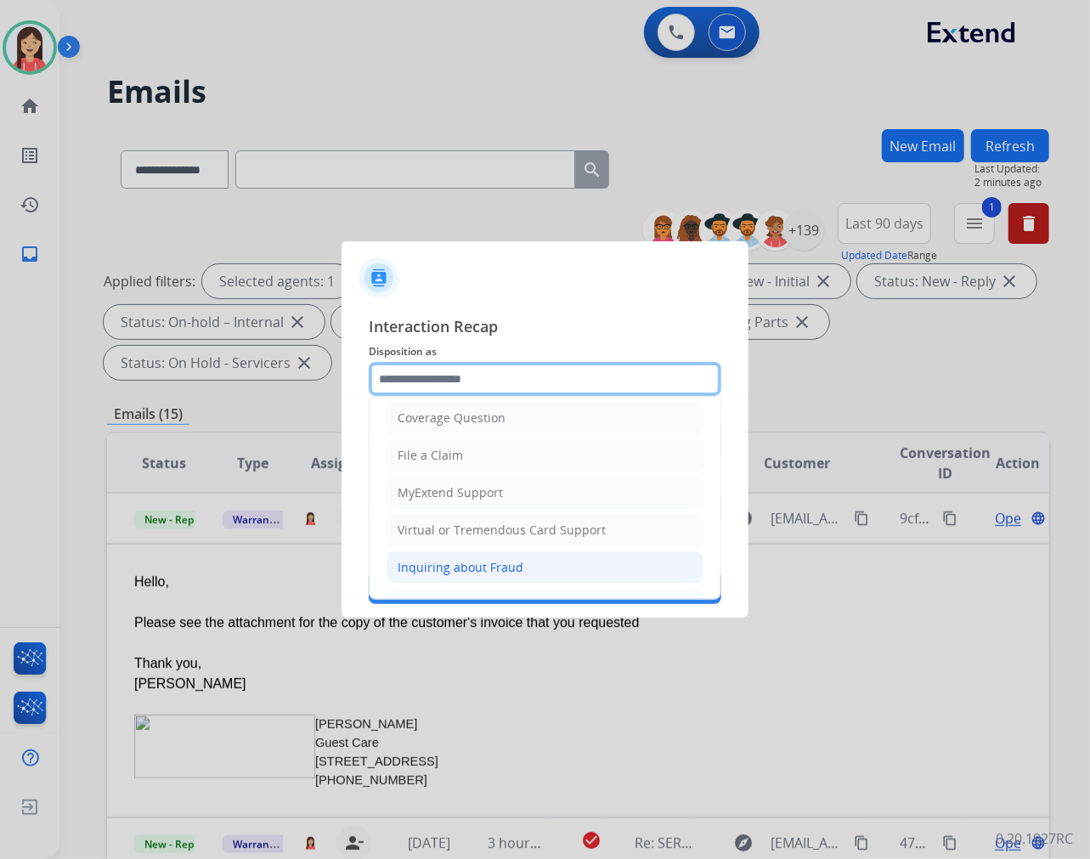
scroll to position [189, 0]
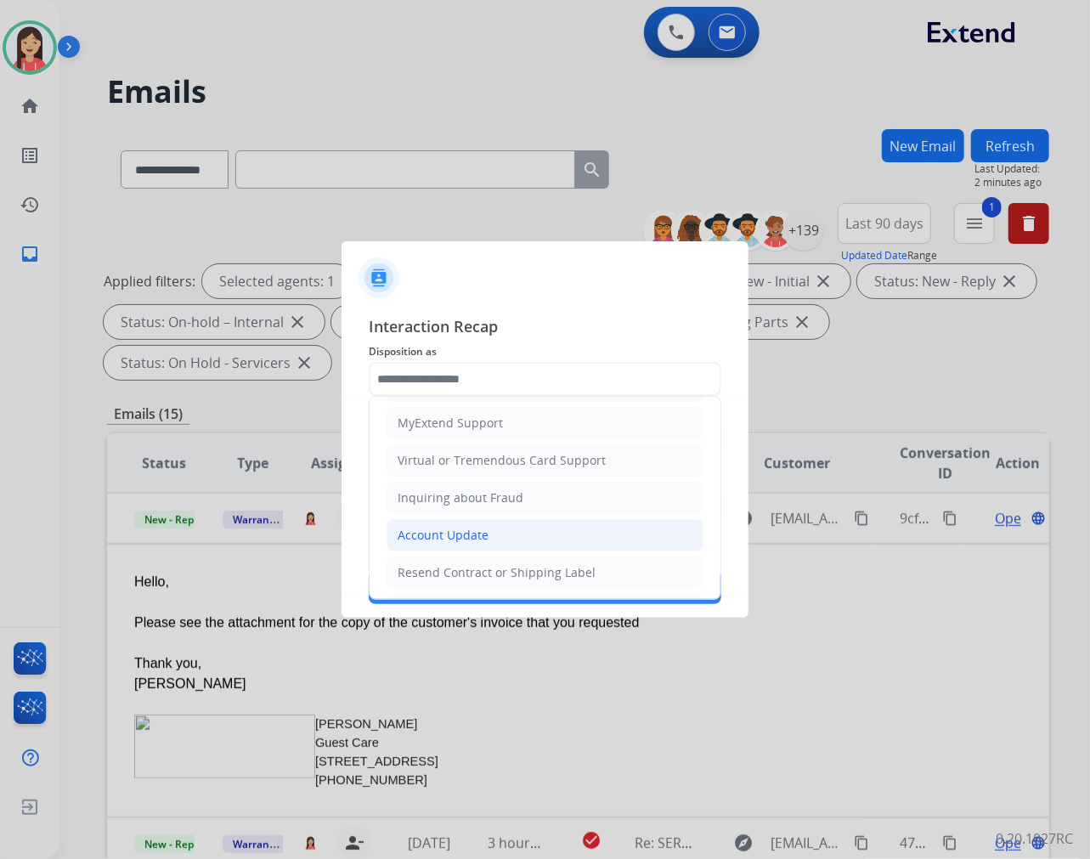
click at [448, 532] on div "Account Update" at bounding box center [443, 535] width 91 height 17
type input "**********"
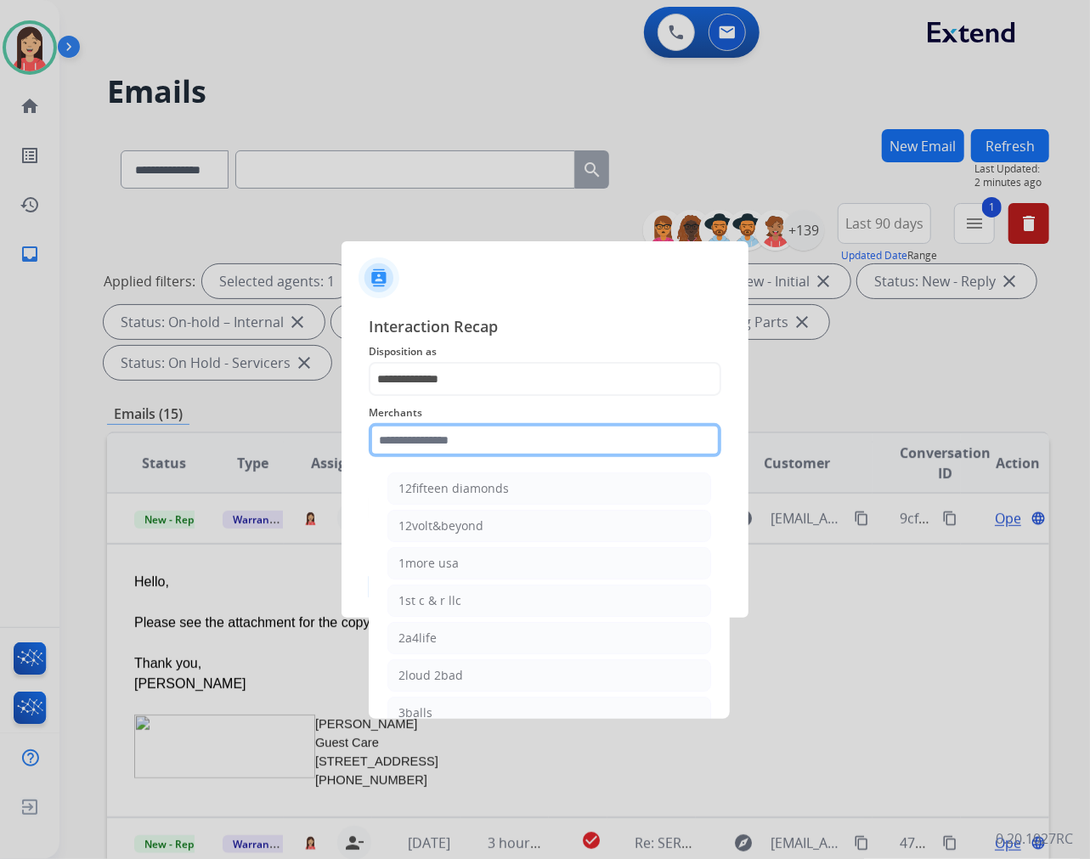
click at [464, 438] on input "text" at bounding box center [545, 440] width 353 height 34
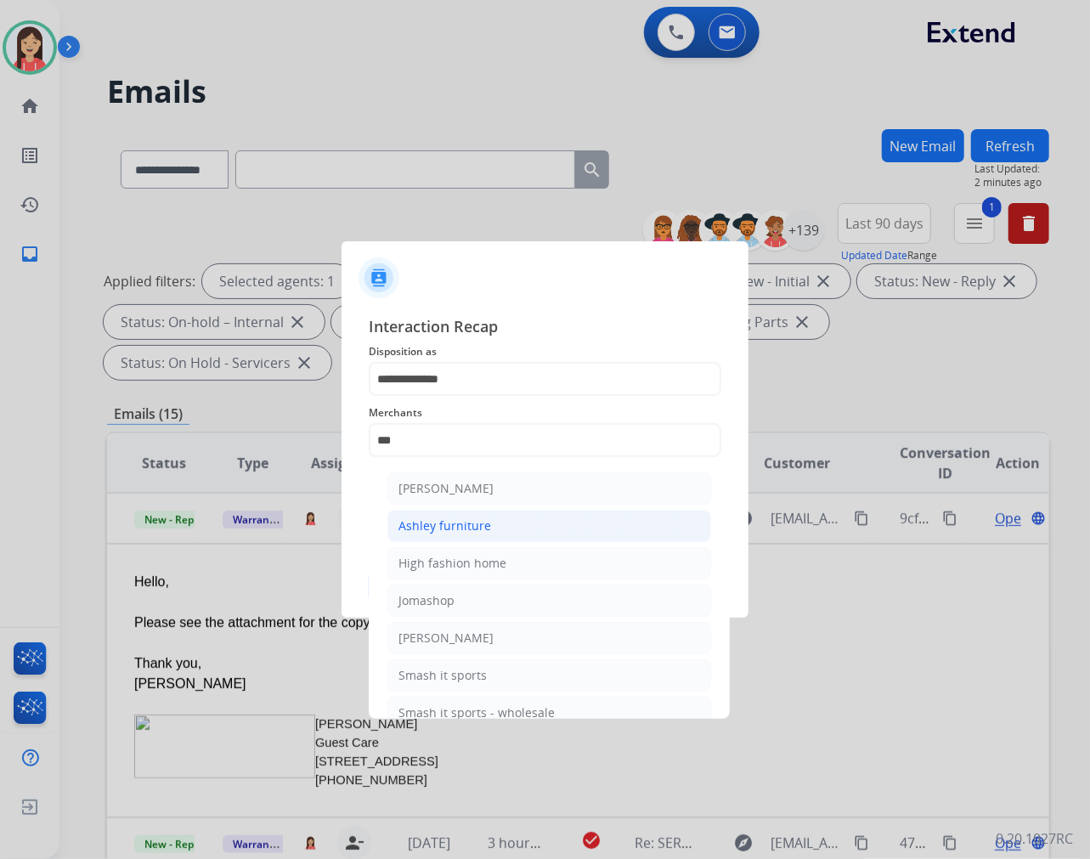
click at [452, 523] on div "Ashley furniture" at bounding box center [445, 526] width 93 height 17
type input "**********"
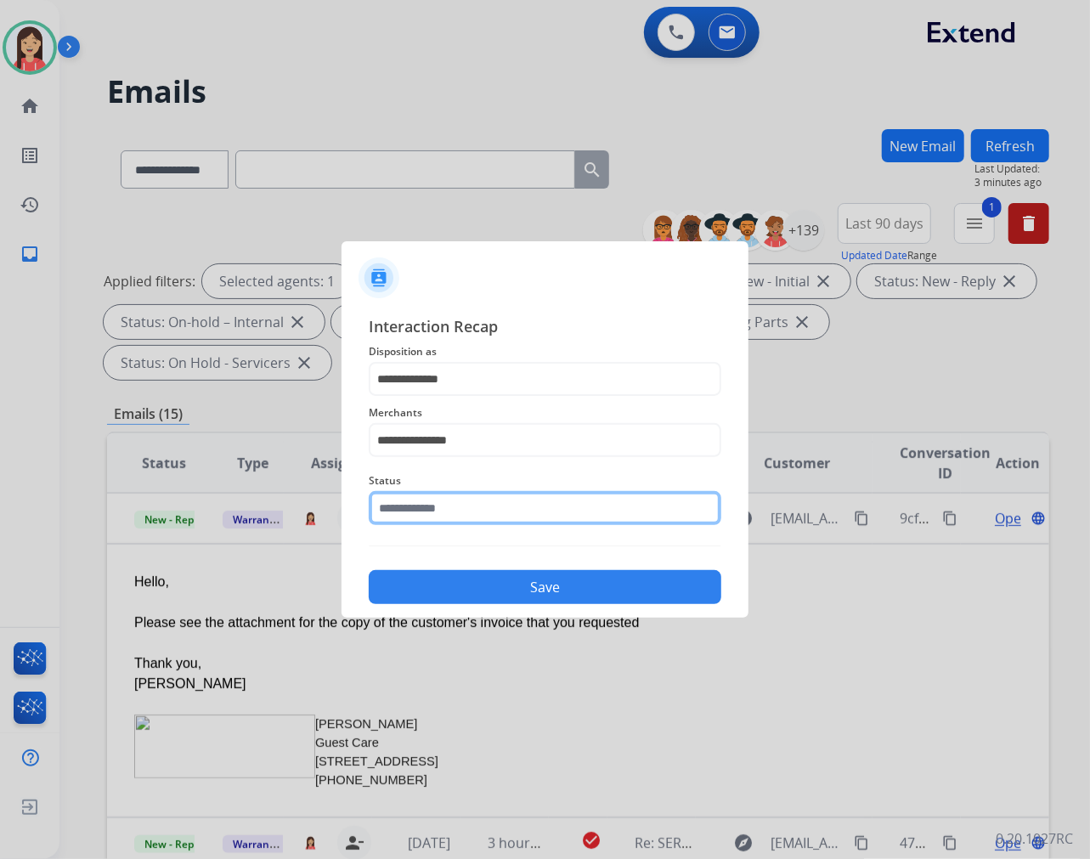
click at [452, 513] on input "text" at bounding box center [545, 508] width 353 height 34
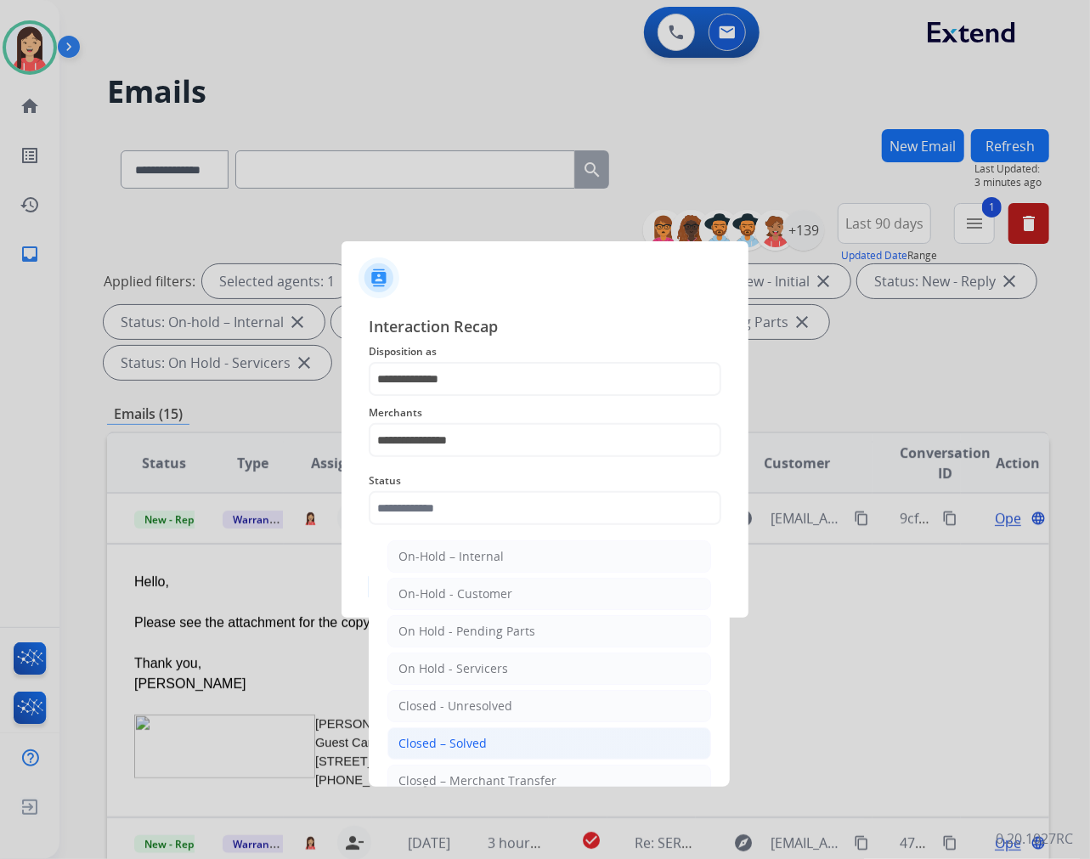
click at [490, 735] on li "Closed – Solved" at bounding box center [549, 743] width 324 height 32
type input "**********"
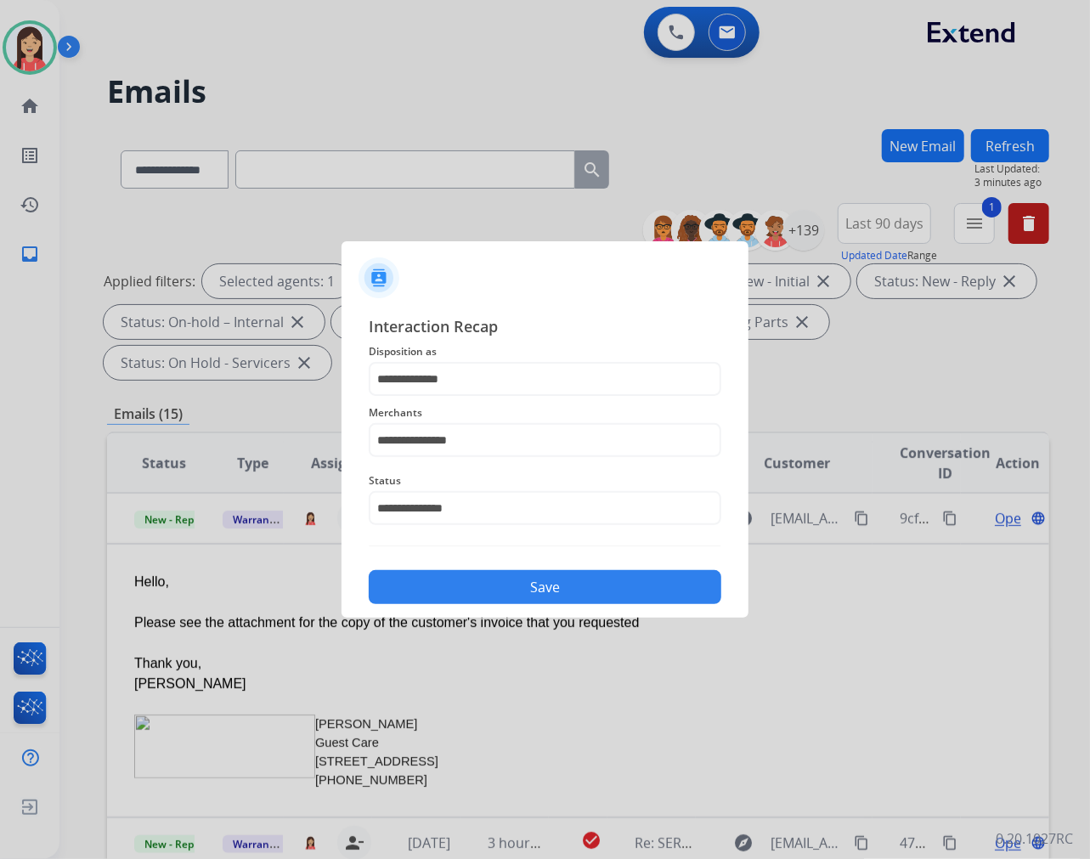
click at [523, 596] on button "Save" at bounding box center [545, 587] width 353 height 34
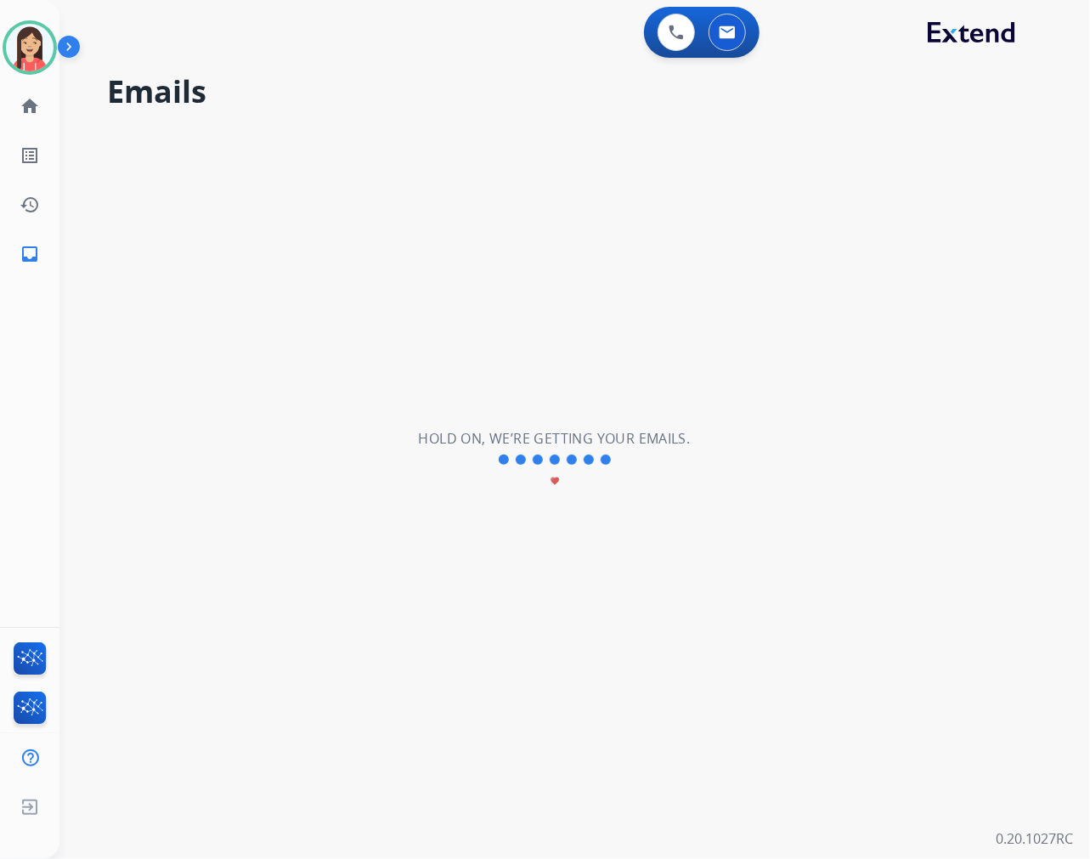
scroll to position [56, 0]
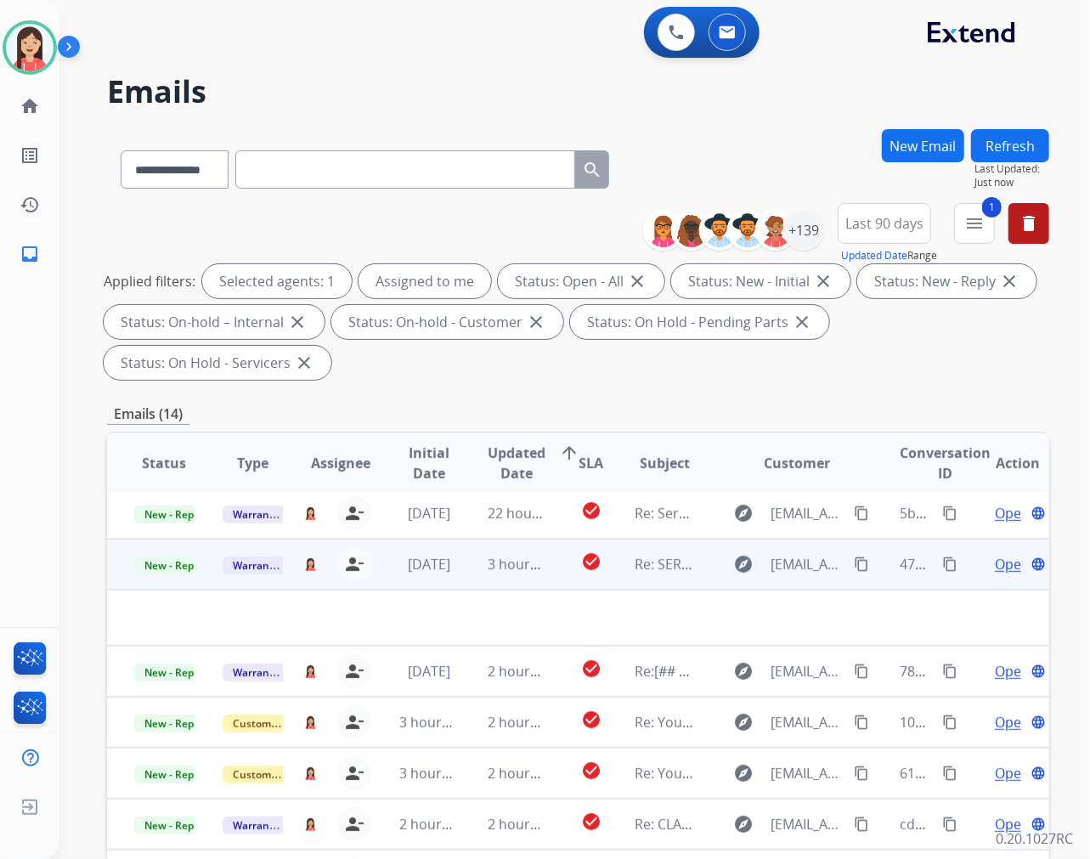
click at [464, 573] on td "3 hours ago" at bounding box center [505, 564] width 88 height 51
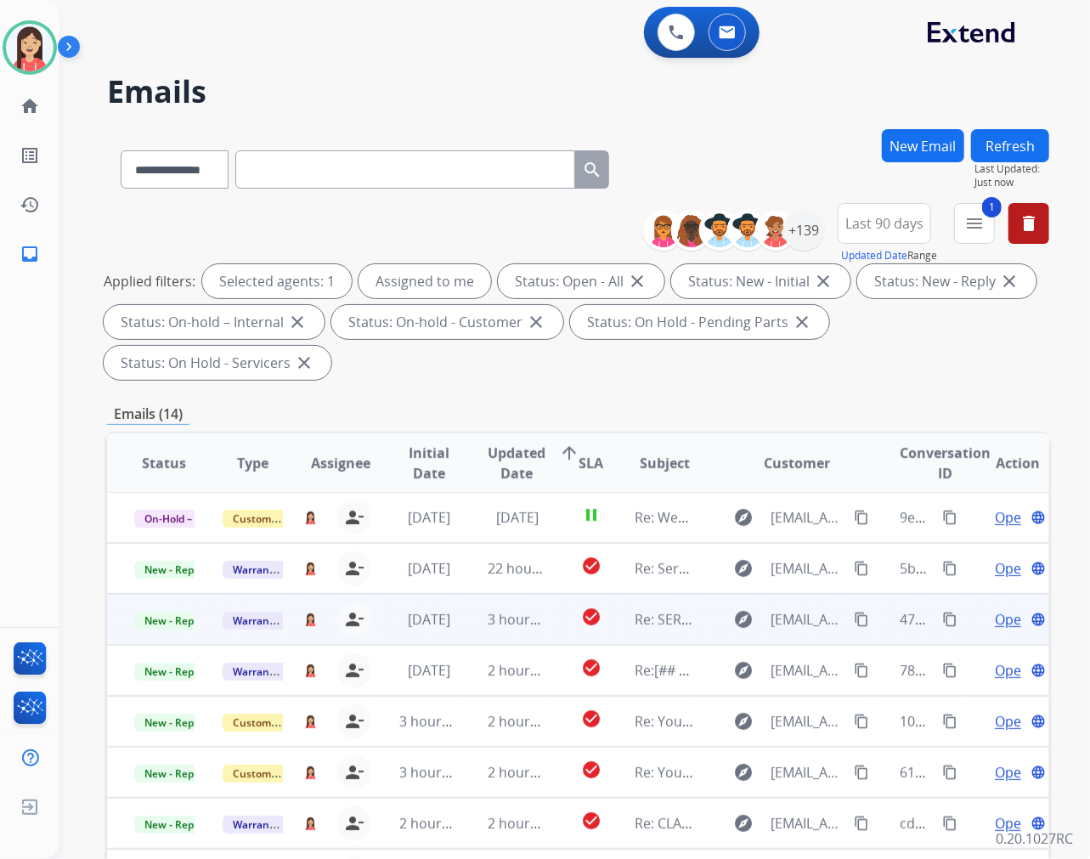
click at [461, 631] on td "3 hours ago" at bounding box center [505, 619] width 88 height 51
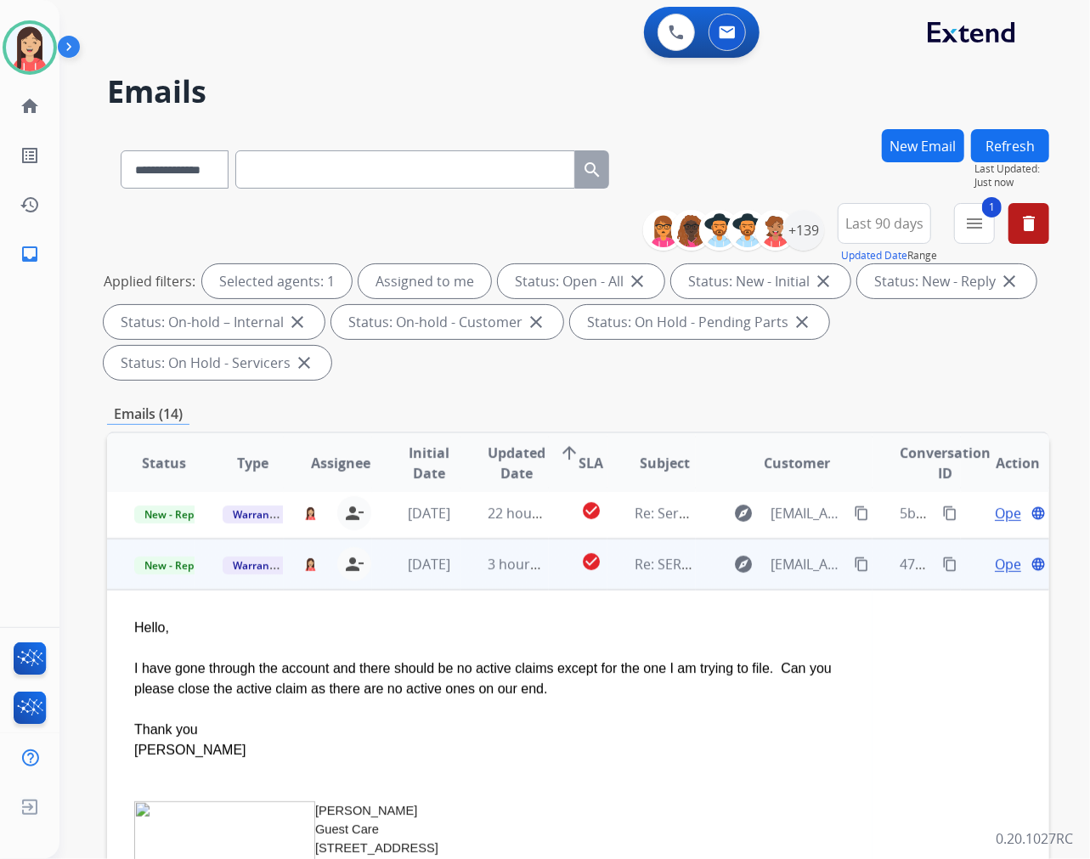
scroll to position [102, 0]
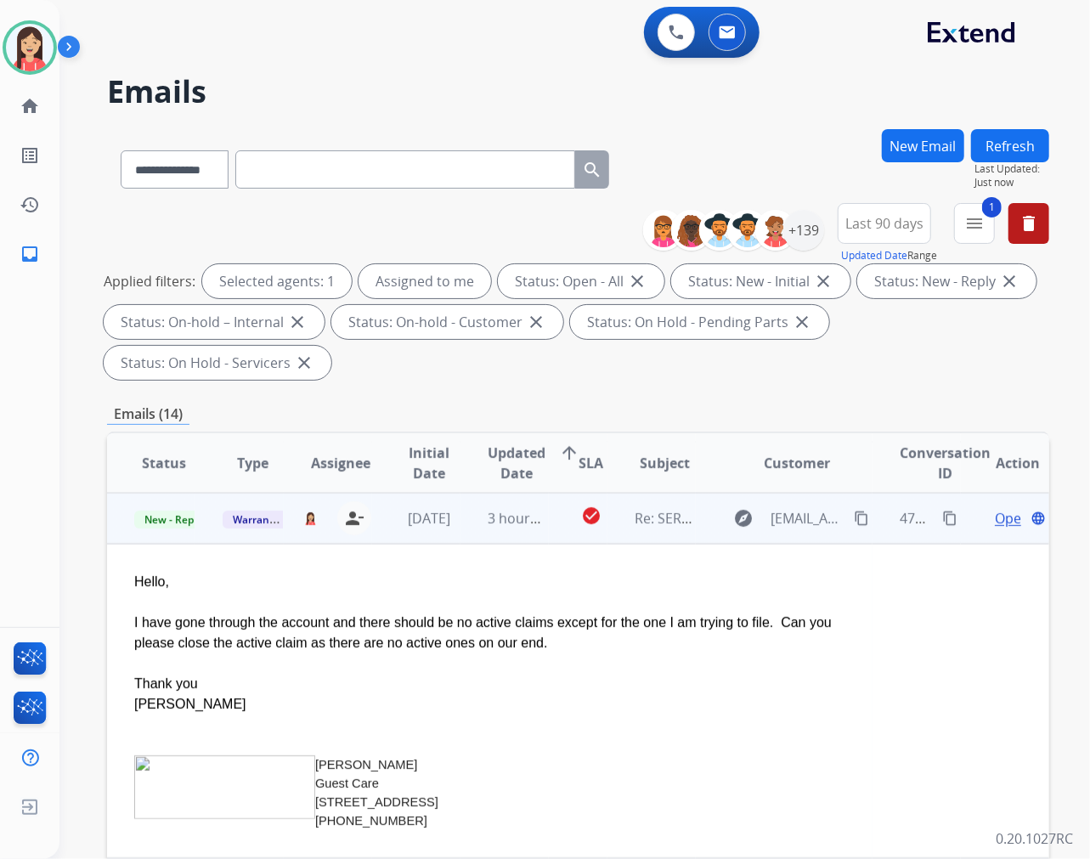
click at [995, 521] on span "Open" at bounding box center [1012, 518] width 35 height 20
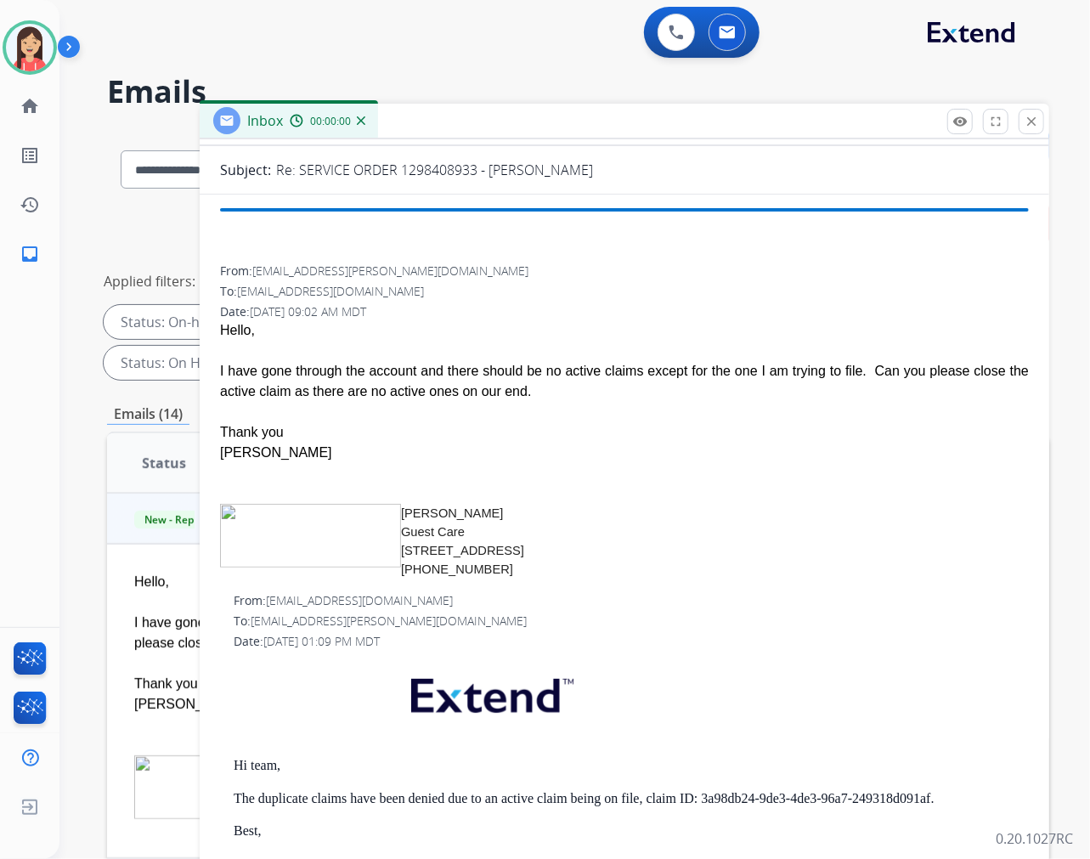
scroll to position [472, 0]
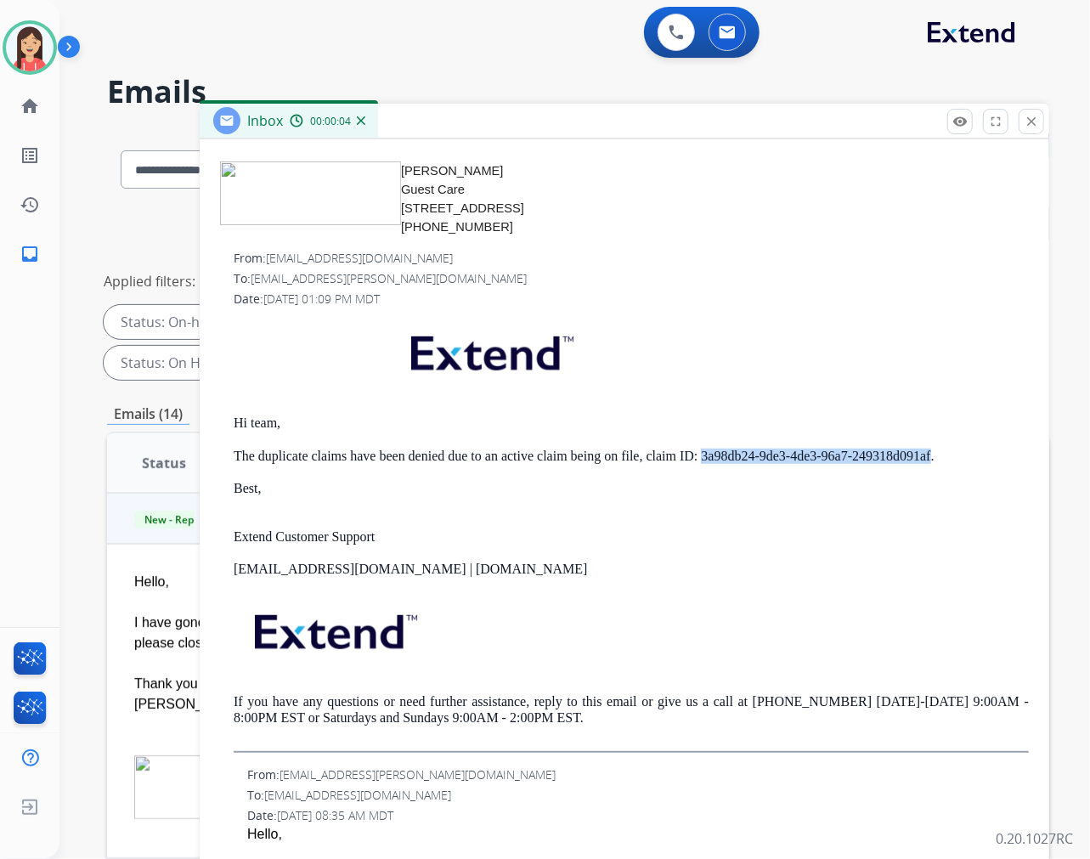
drag, startPoint x: 700, startPoint y: 457, endPoint x: 932, endPoint y: 455, distance: 232.0
click at [932, 455] on p "The duplicate claims have been denied due to an active claim being on file, cla…" at bounding box center [631, 456] width 795 height 15
copy p "3a98db24-9de3-4de3-96a7-249318d091af"
click at [510, 538] on p "Extend Customer Support" at bounding box center [631, 536] width 795 height 15
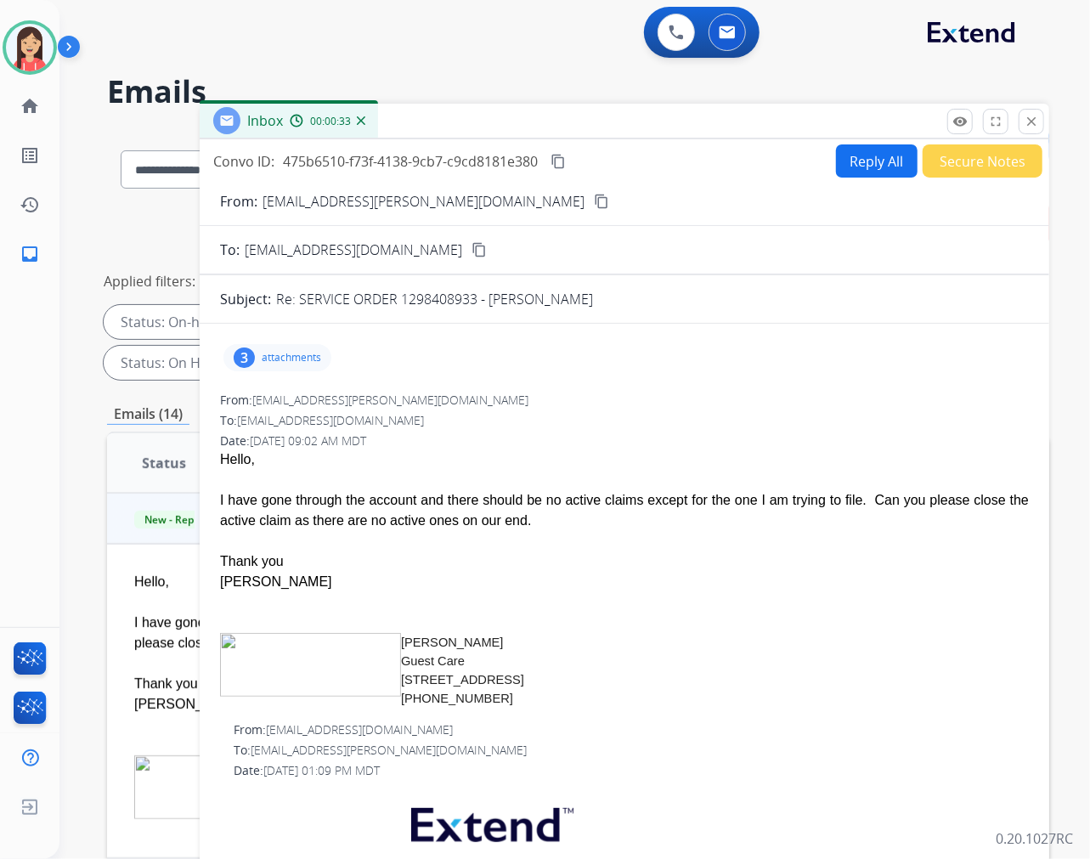
click at [847, 167] on button "Reply All" at bounding box center [877, 160] width 82 height 33
select select "**********"
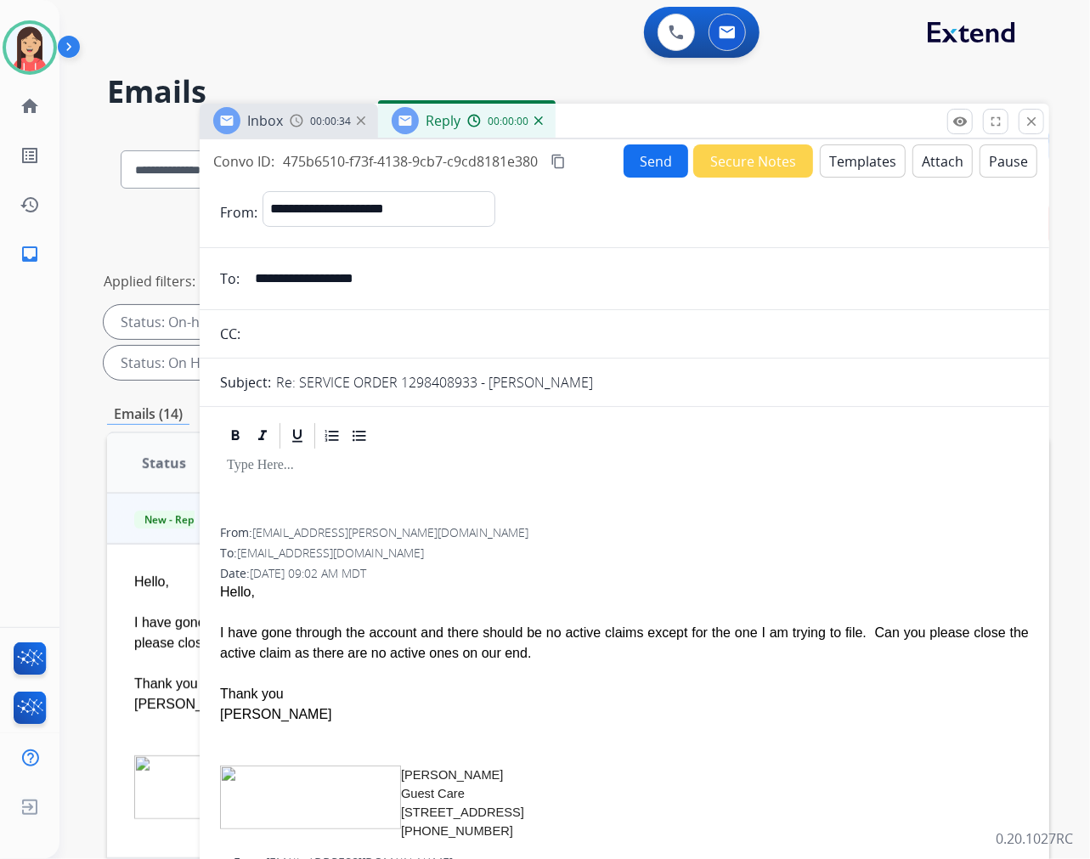
click at [847, 167] on button "Templates" at bounding box center [863, 160] width 86 height 33
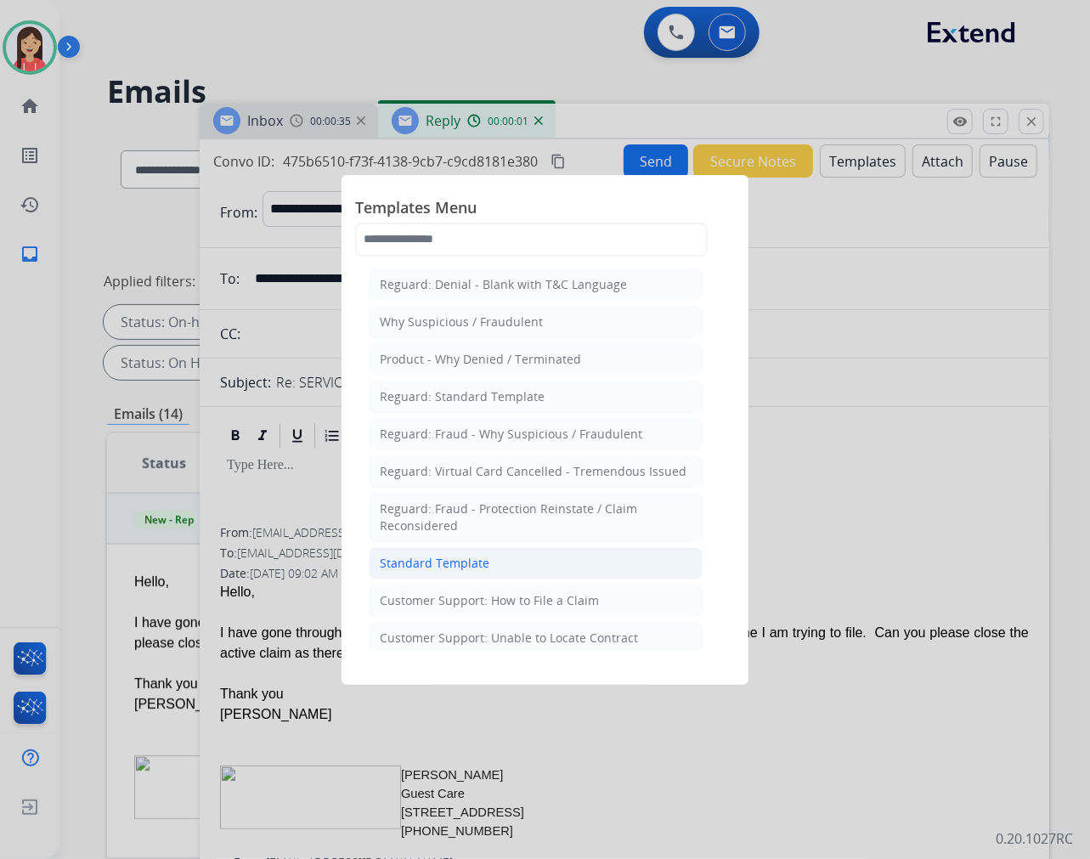
click at [420, 556] on div "Standard Template" at bounding box center [435, 563] width 110 height 17
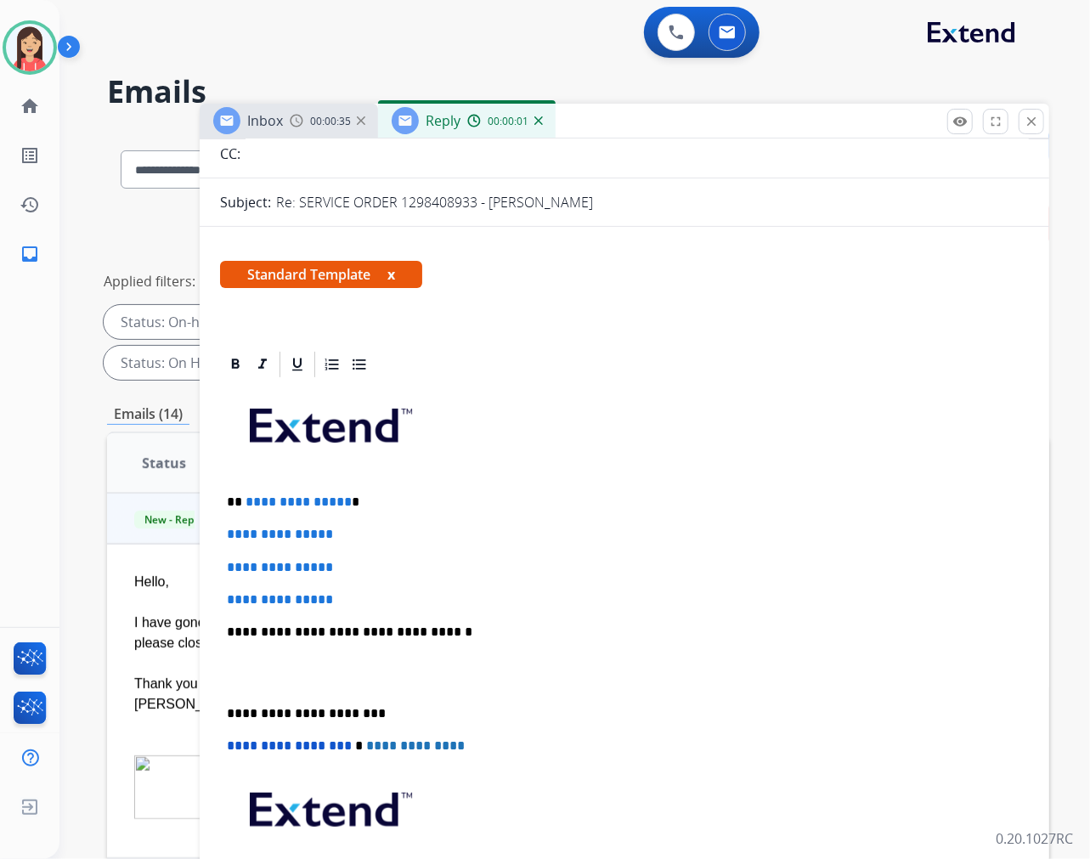
scroll to position [189, 0]
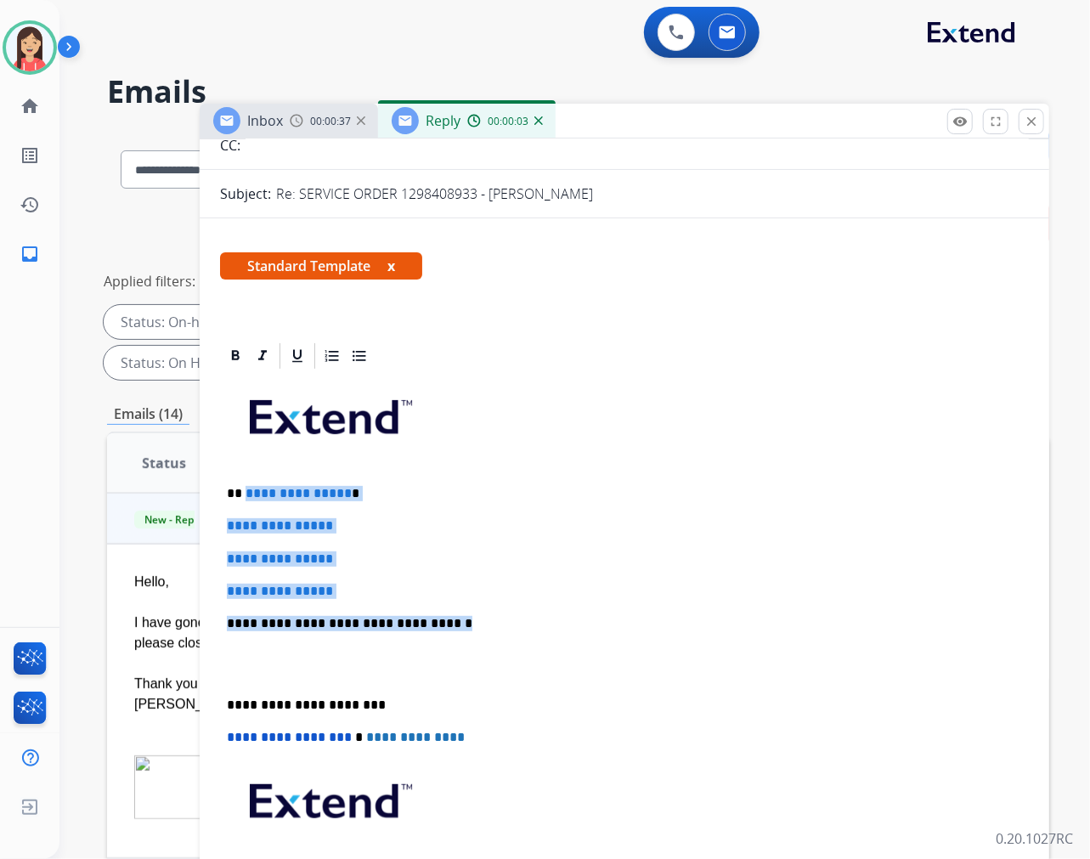
drag, startPoint x: 243, startPoint y: 493, endPoint x: 626, endPoint y: 625, distance: 405.5
click at [626, 625] on div "**********" at bounding box center [624, 663] width 809 height 585
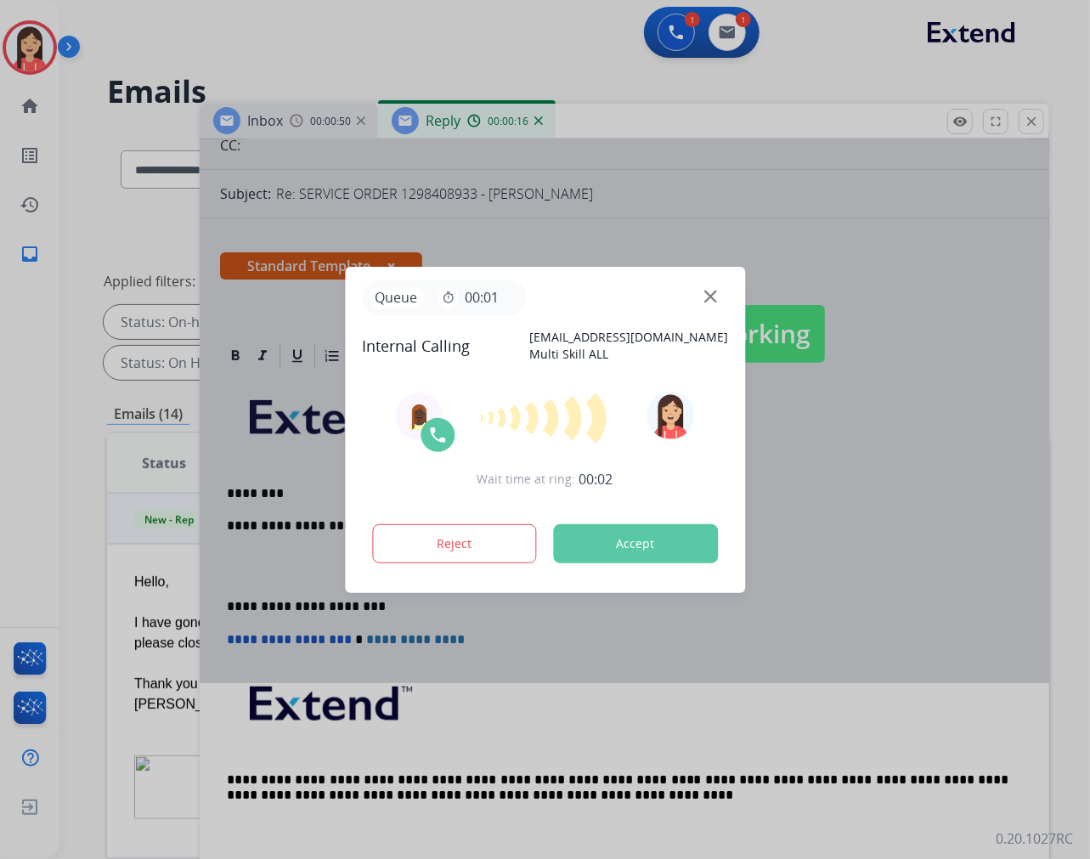
click at [601, 545] on button "Accept" at bounding box center [635, 543] width 165 height 39
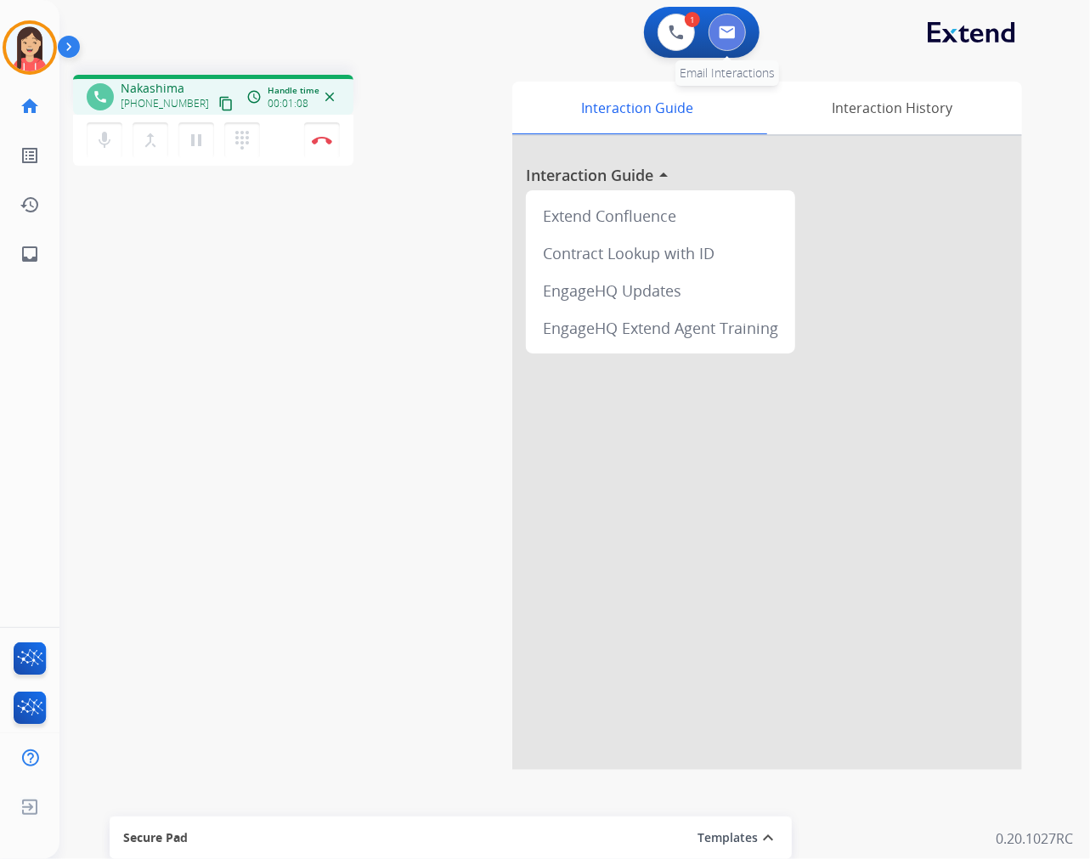
click at [744, 30] on button at bounding box center [727, 32] width 37 height 37
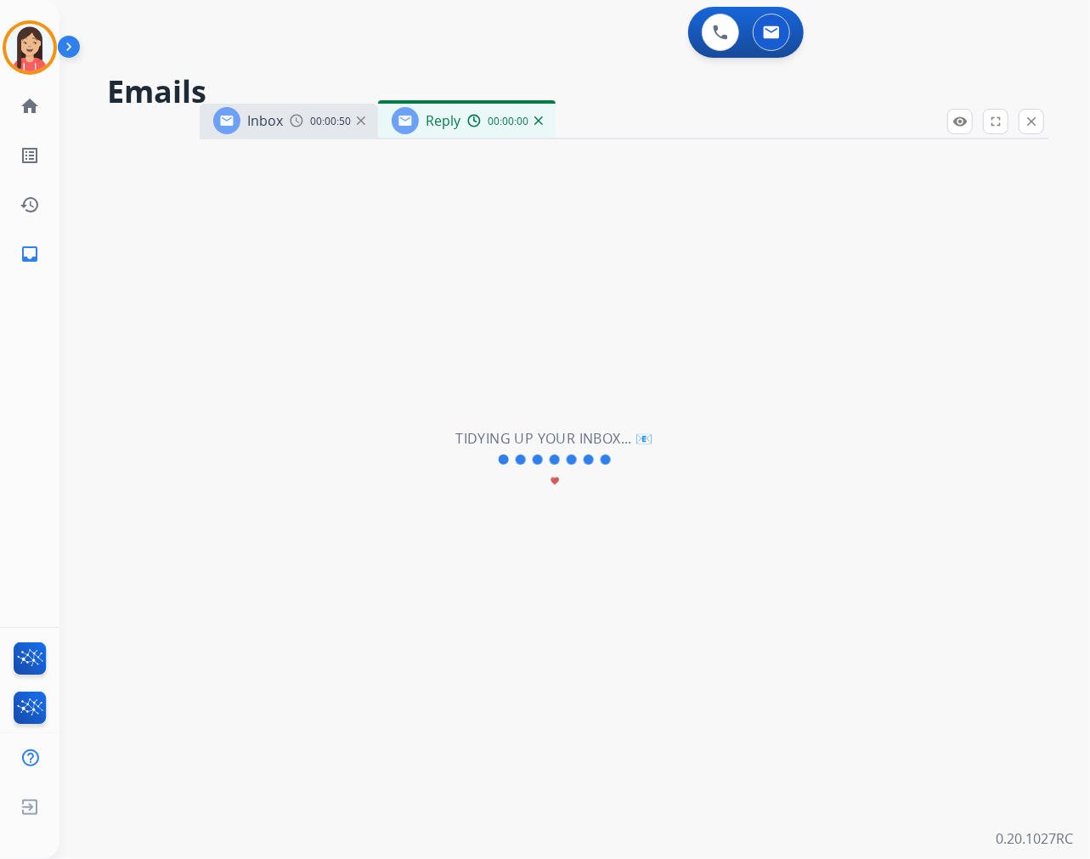
select select "**********"
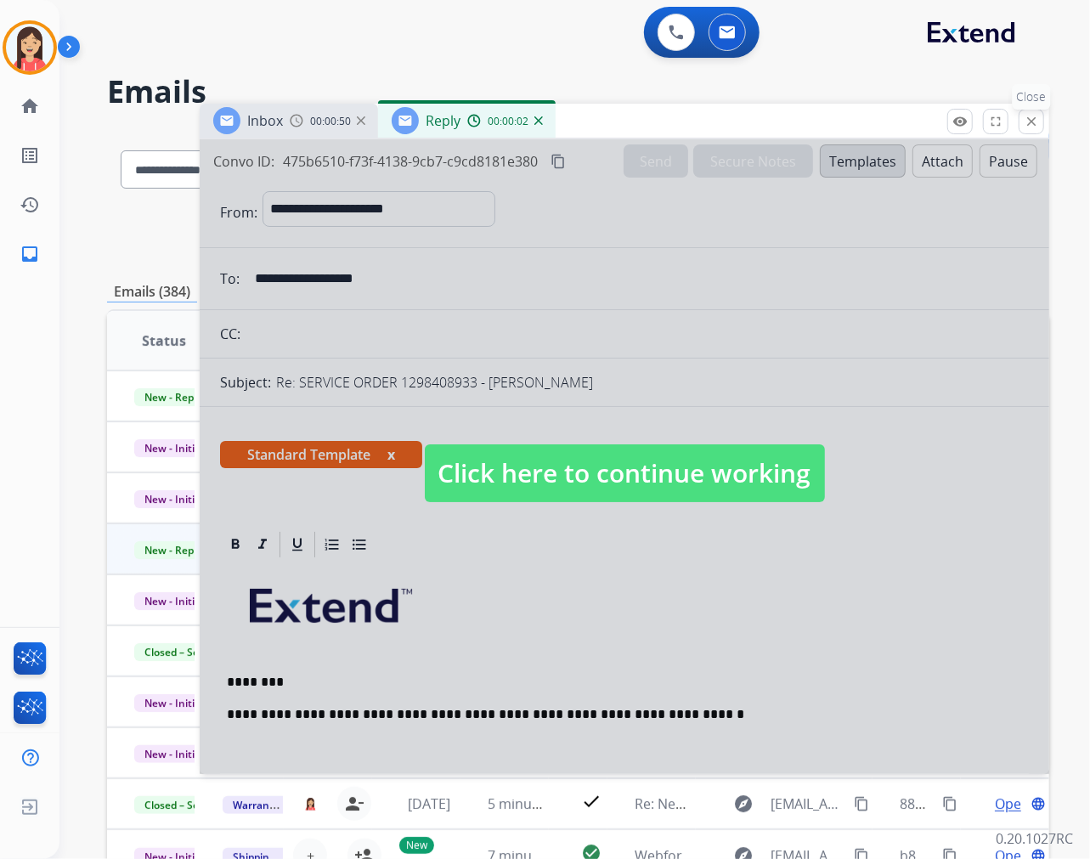
click at [1035, 115] on mat-icon "close" at bounding box center [1031, 121] width 15 height 15
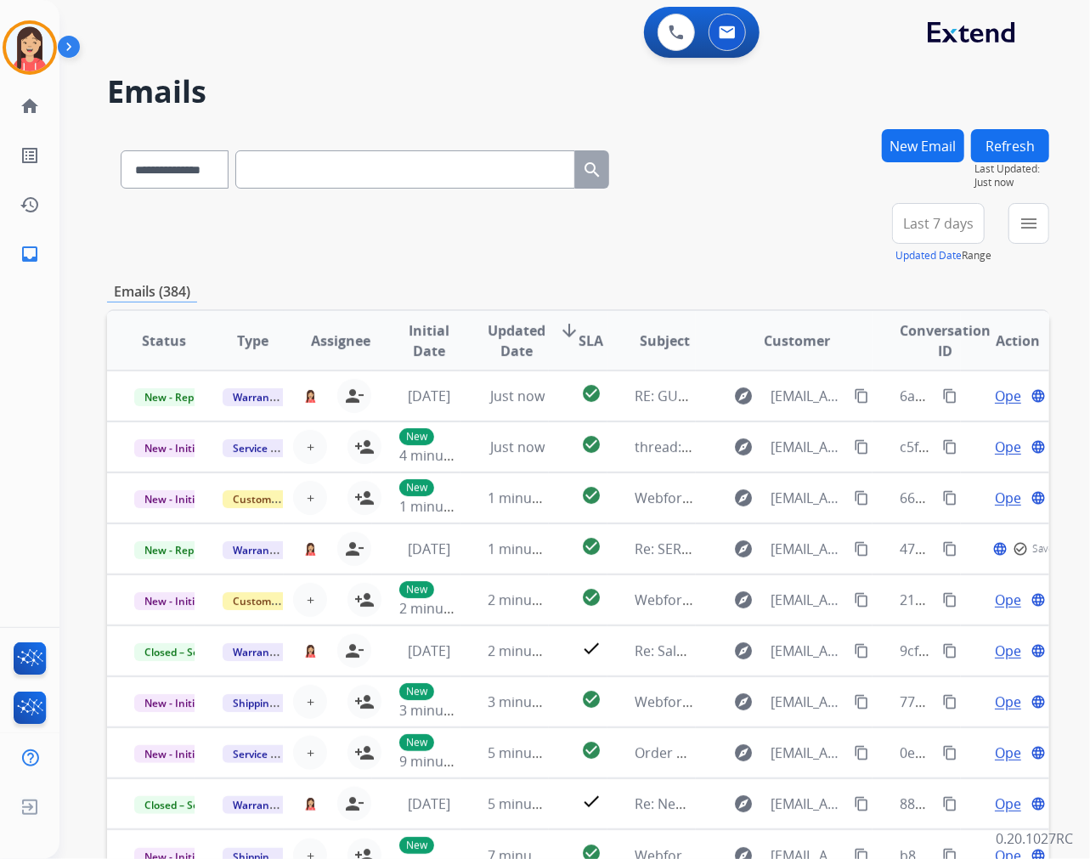
click at [323, 184] on input "text" at bounding box center [405, 169] width 340 height 38
paste input "**********"
type input "**********"
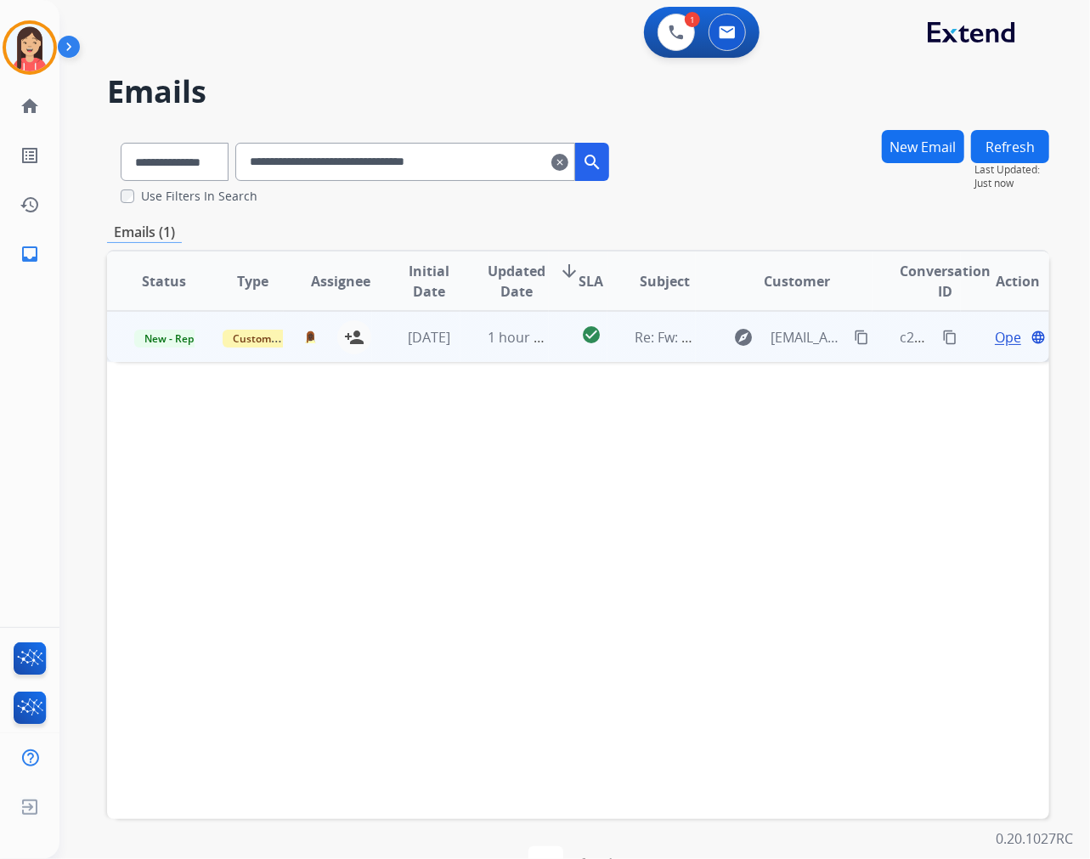
click at [454, 347] on td "[DATE]" at bounding box center [416, 336] width 88 height 51
click at [997, 330] on span "Open" at bounding box center [1012, 336] width 35 height 20
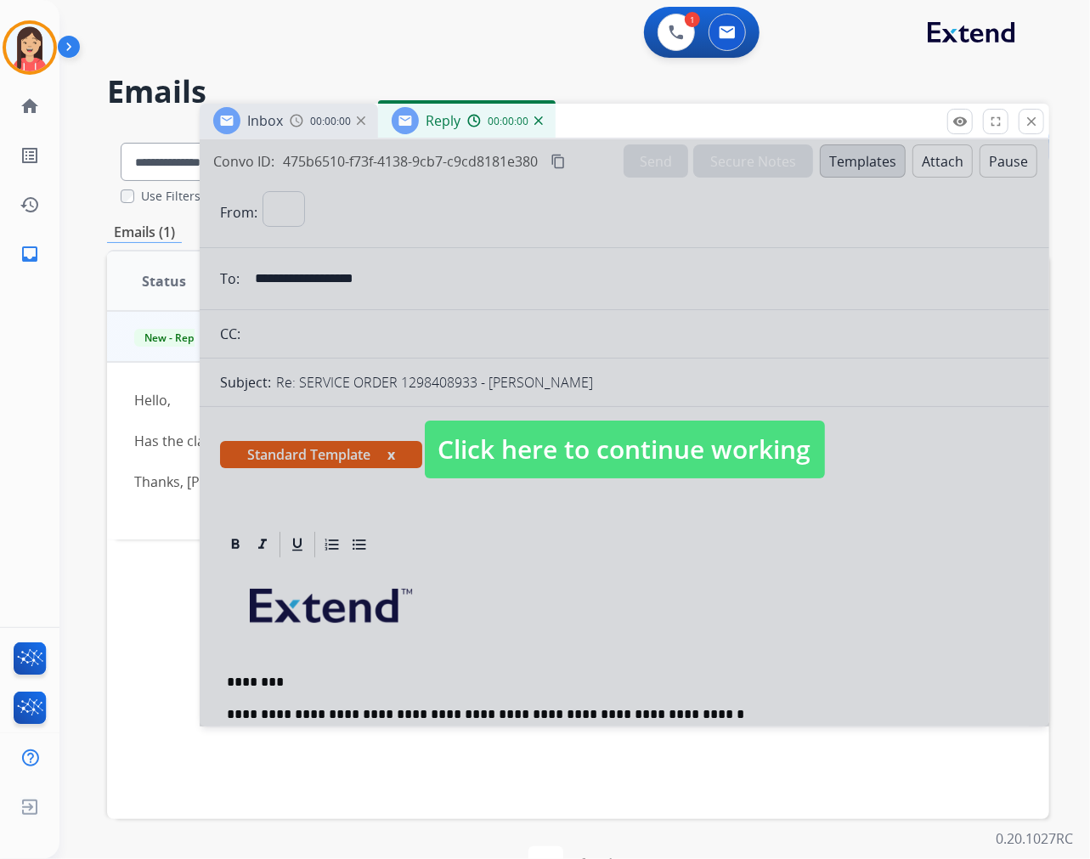
select select "**********"
click at [623, 591] on div at bounding box center [625, 432] width 850 height 587
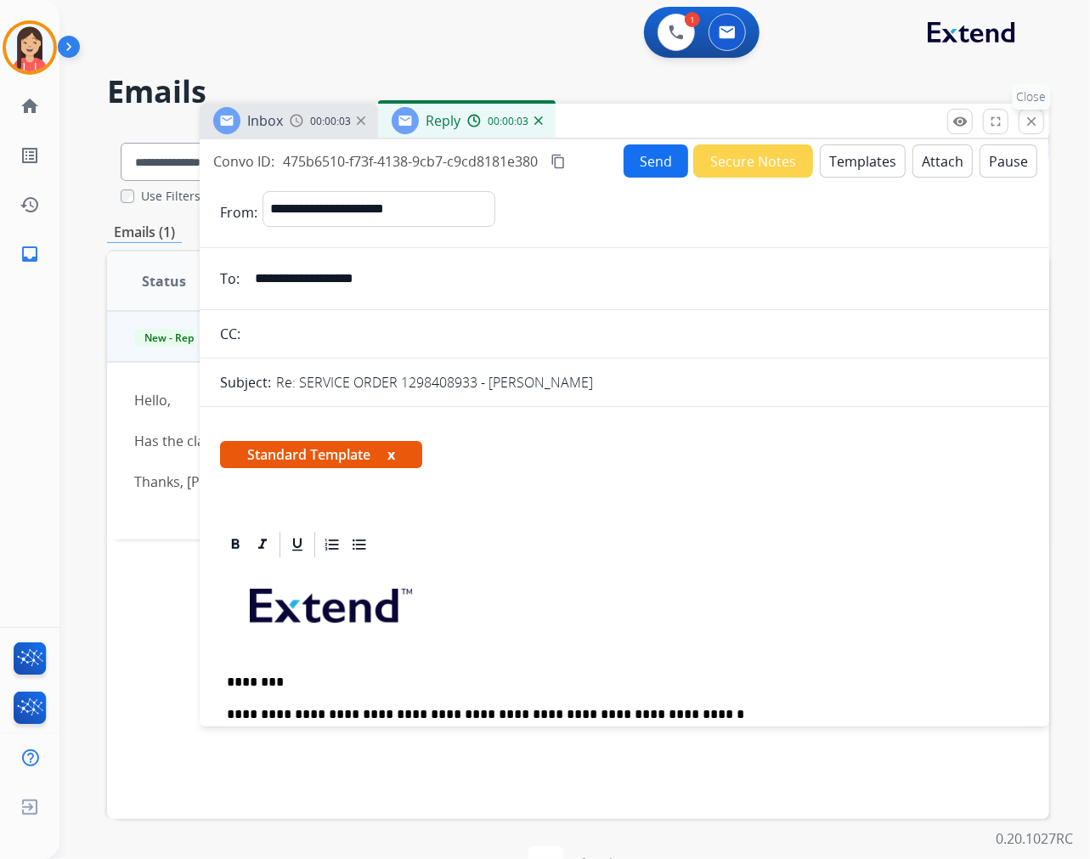
click at [1024, 115] on mat-icon "close" at bounding box center [1031, 121] width 15 height 15
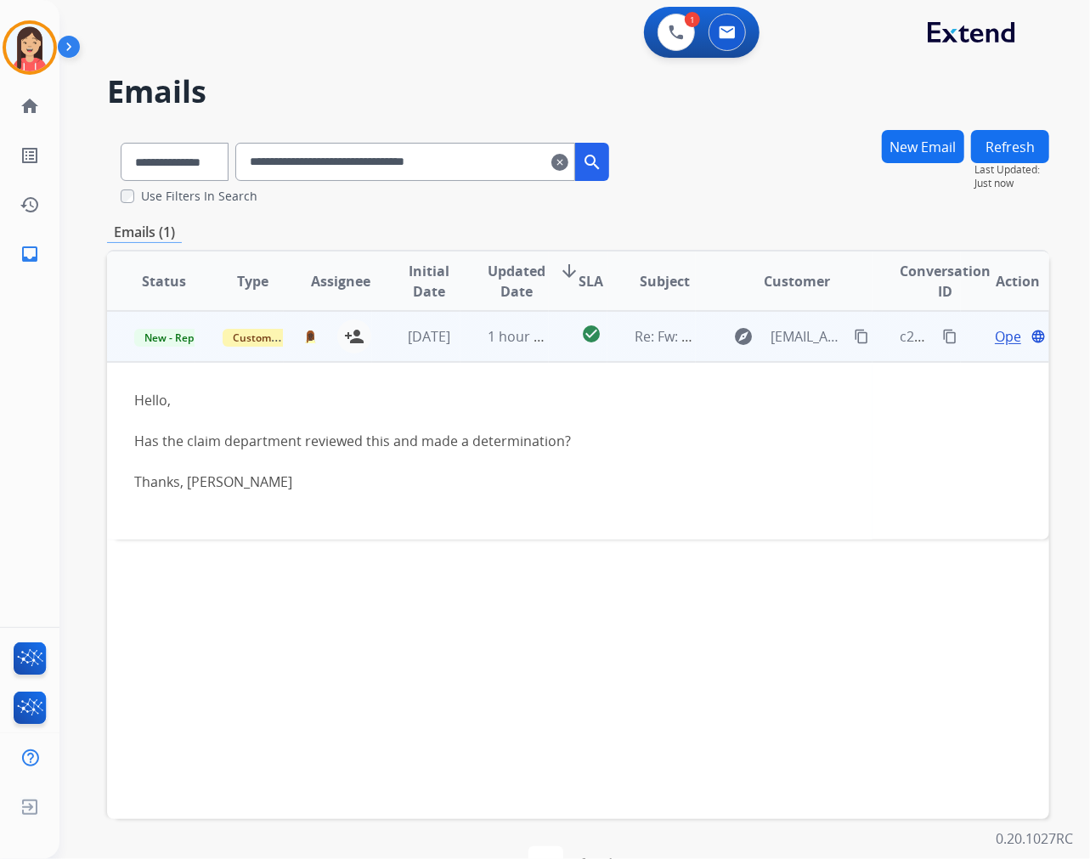
click at [995, 333] on span "Open" at bounding box center [1012, 336] width 35 height 20
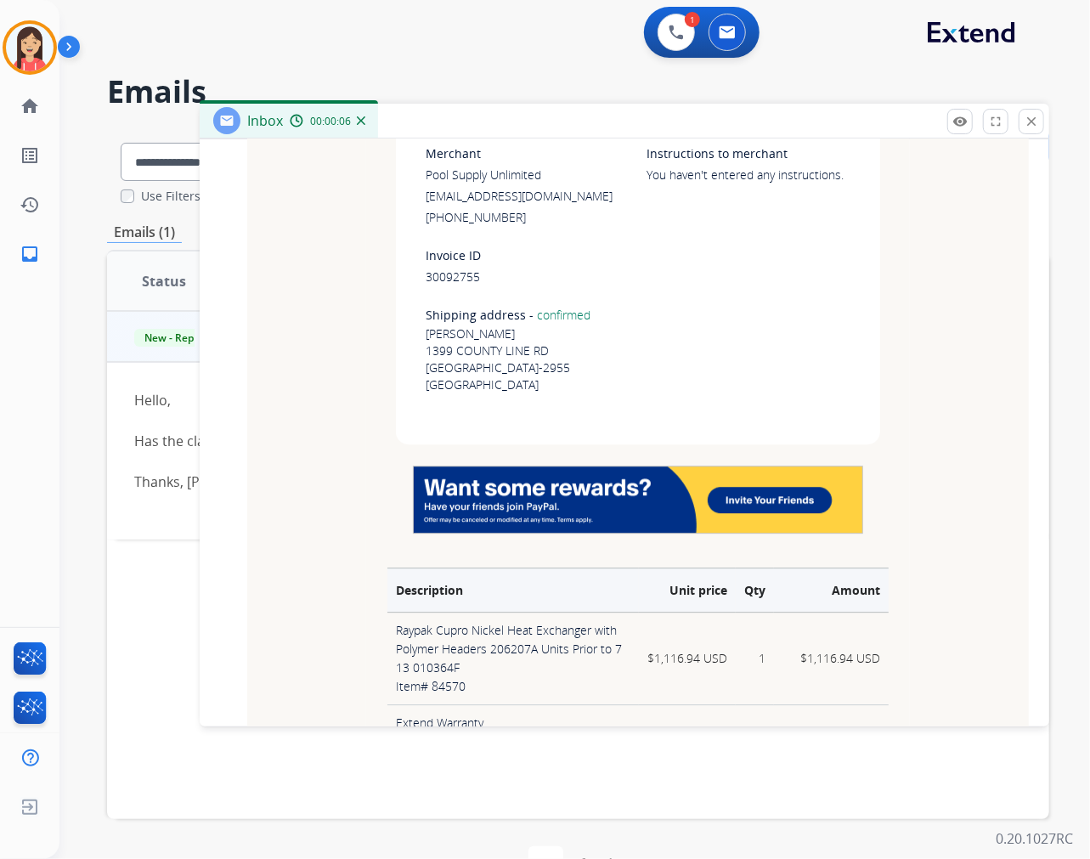
scroll to position [2549, 0]
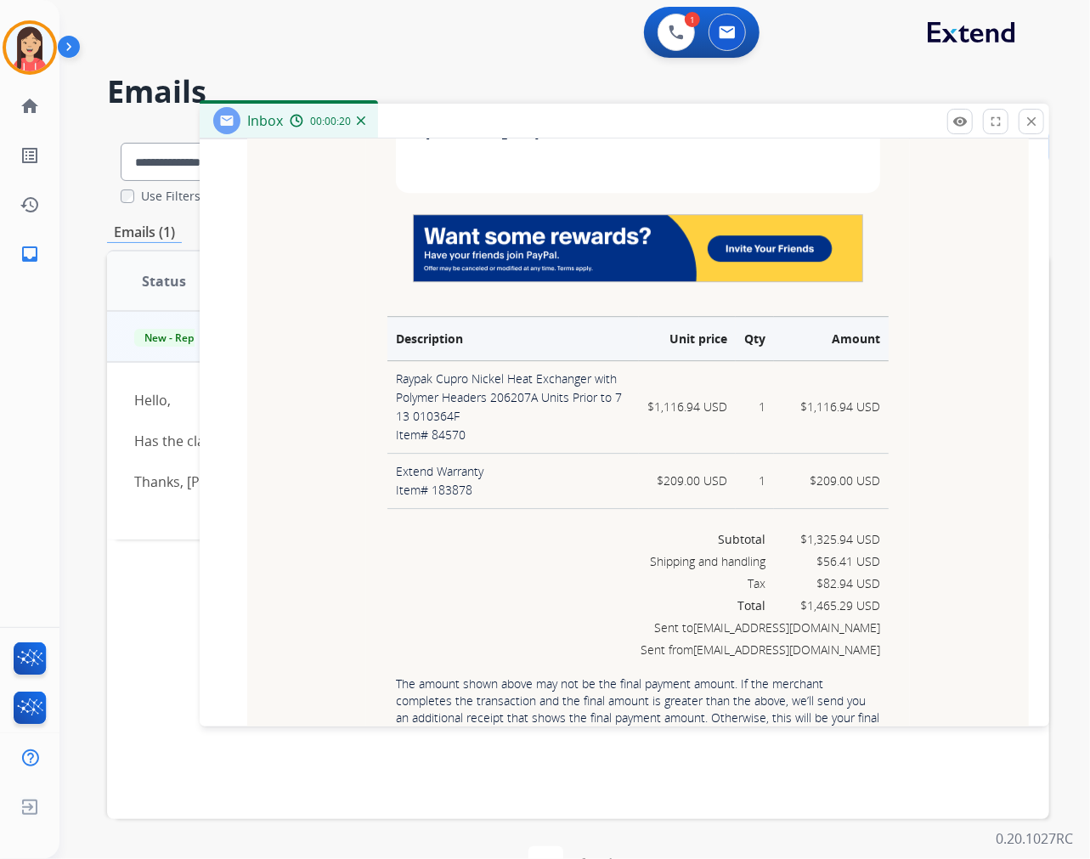
click at [489, 53] on td "Total" at bounding box center [527, 22] width 221 height 59
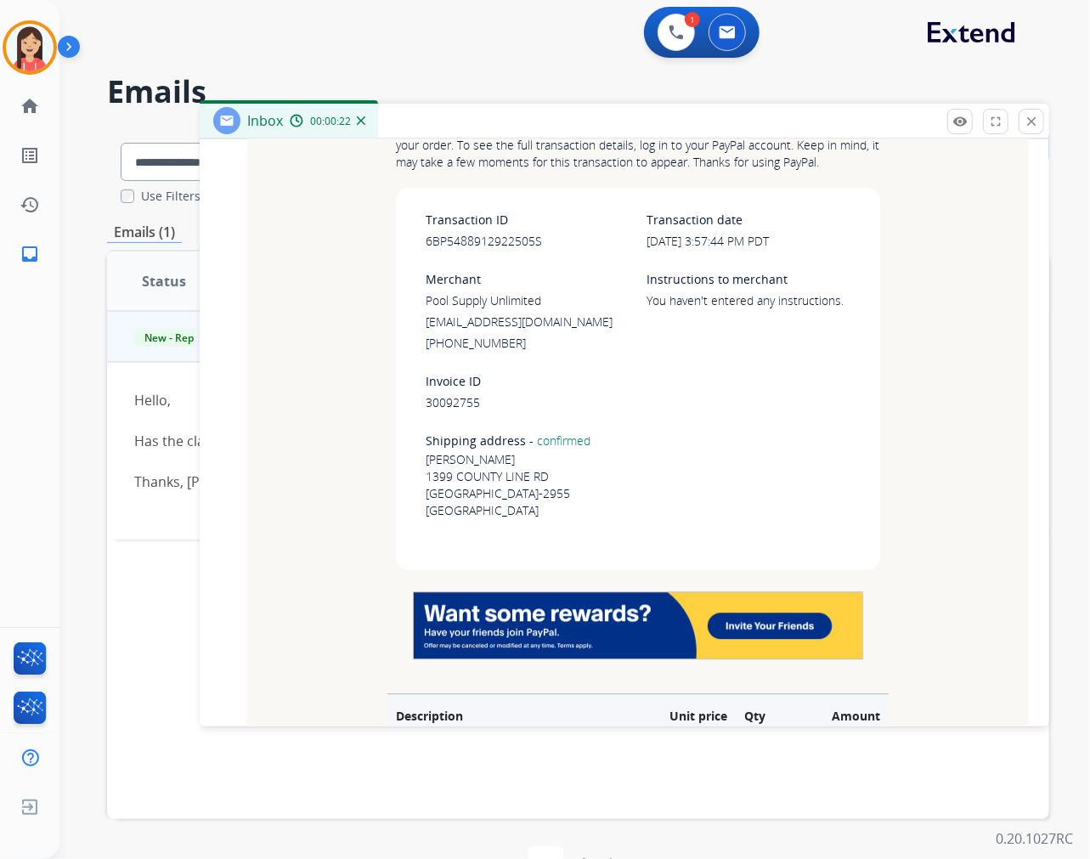
scroll to position [2171, 0]
click at [1089, 267] on div "**********" at bounding box center [574, 429] width 1031 height 859
click at [738, 459] on table "Transaction ID 6BP5488912922505S Transaction date [DATE] 3:57:44 PM PDT" at bounding box center [638, 382] width 442 height 344
click at [670, 446] on table "Transaction ID 6BP5488912922505S Transaction date [DATE] 3:57:44 PM PDT" at bounding box center [638, 382] width 442 height 344
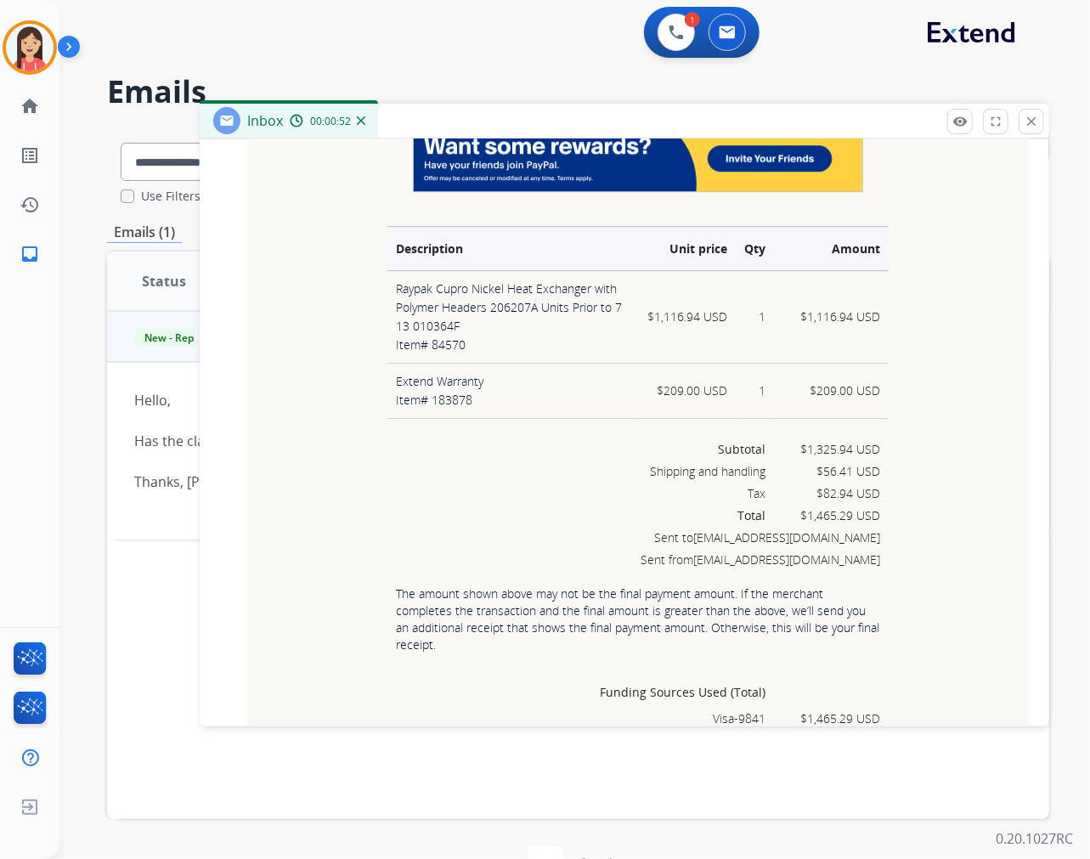
scroll to position [2644, 0]
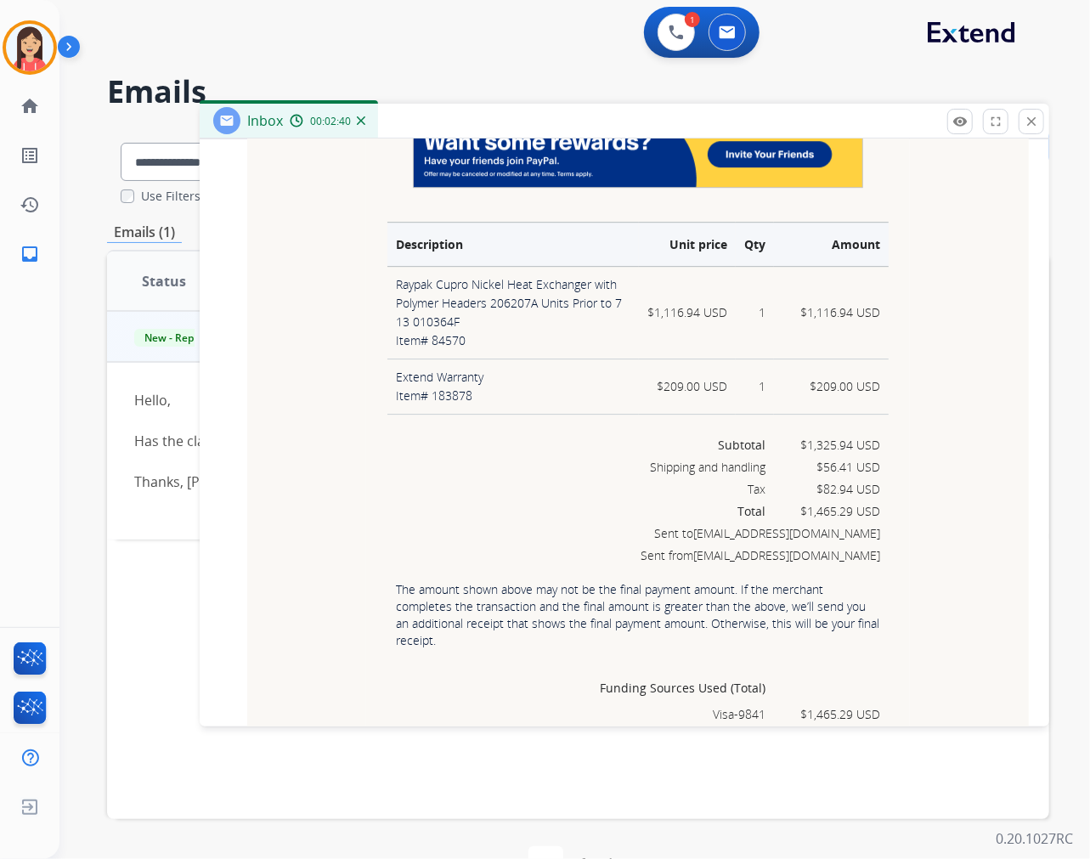
click at [472, 115] on div "Inbox 00:02:40" at bounding box center [625, 122] width 850 height 36
click at [674, 31] on img at bounding box center [676, 32] width 15 height 15
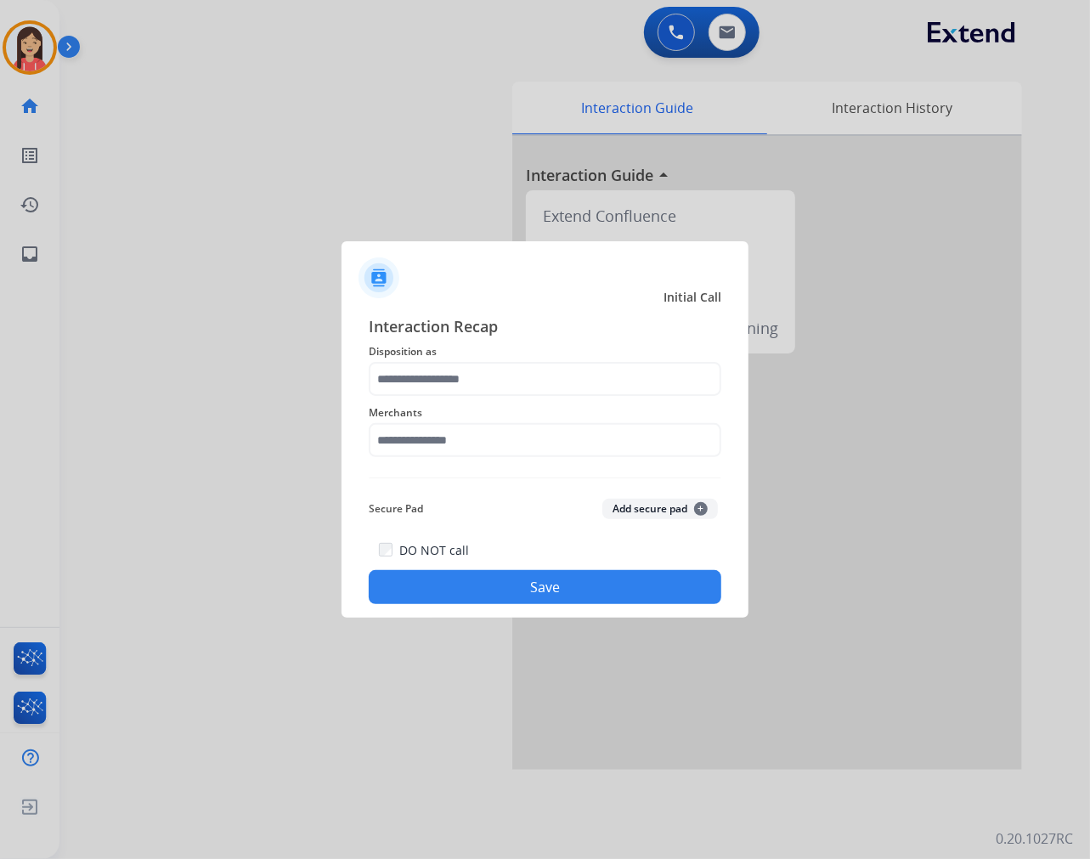
click at [438, 405] on span "Merchants" at bounding box center [545, 413] width 353 height 20
click at [463, 377] on input "text" at bounding box center [545, 379] width 353 height 34
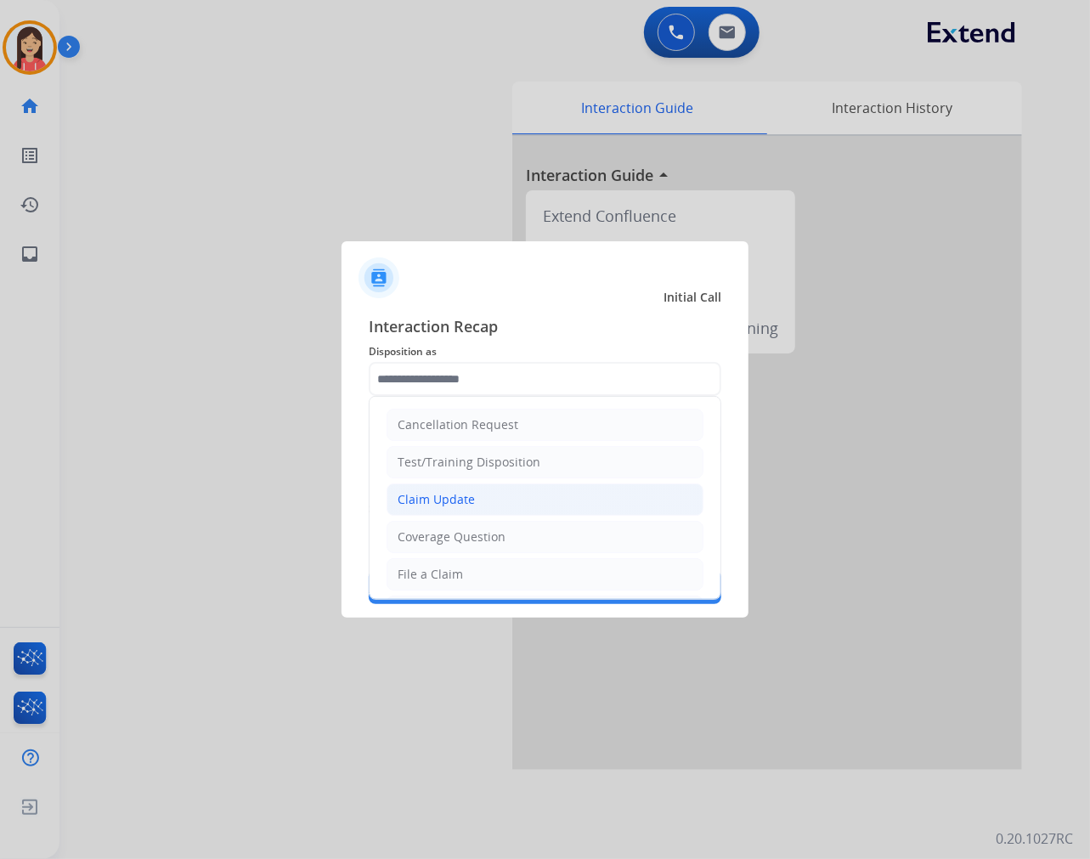
click at [438, 489] on li "Claim Update" at bounding box center [545, 500] width 317 height 32
type input "**********"
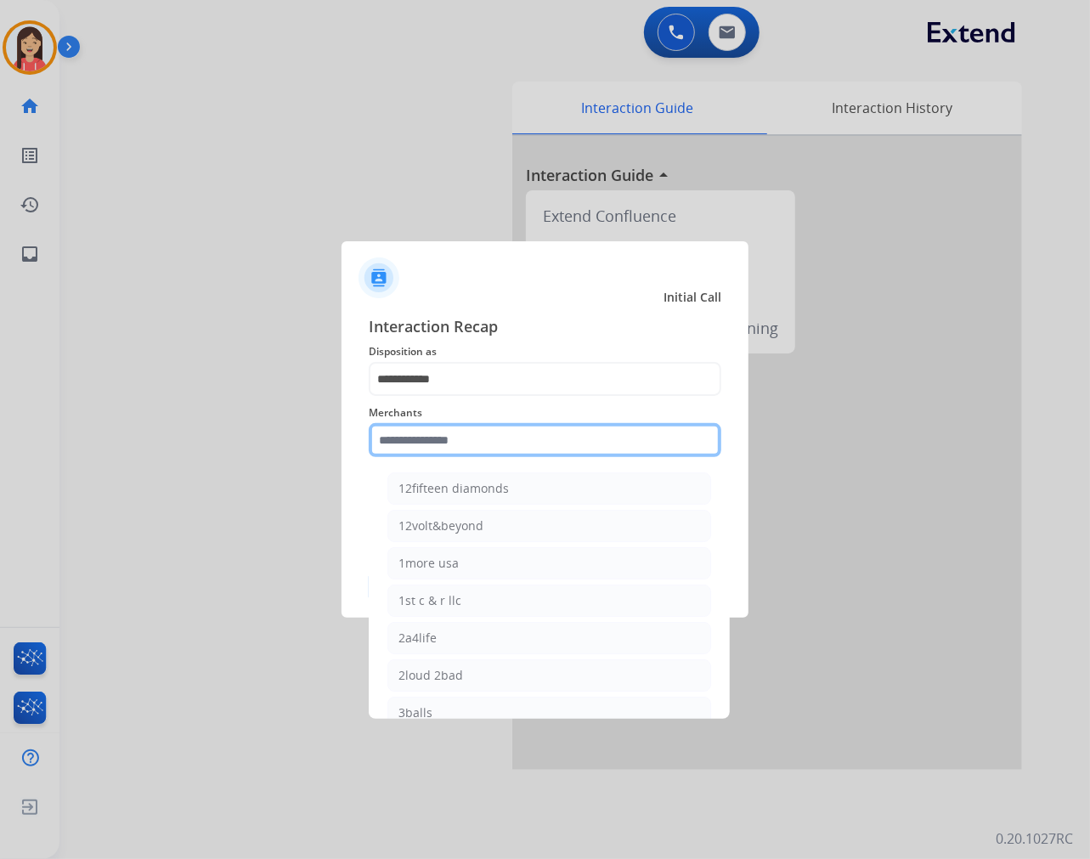
click at [456, 435] on input "text" at bounding box center [545, 440] width 353 height 34
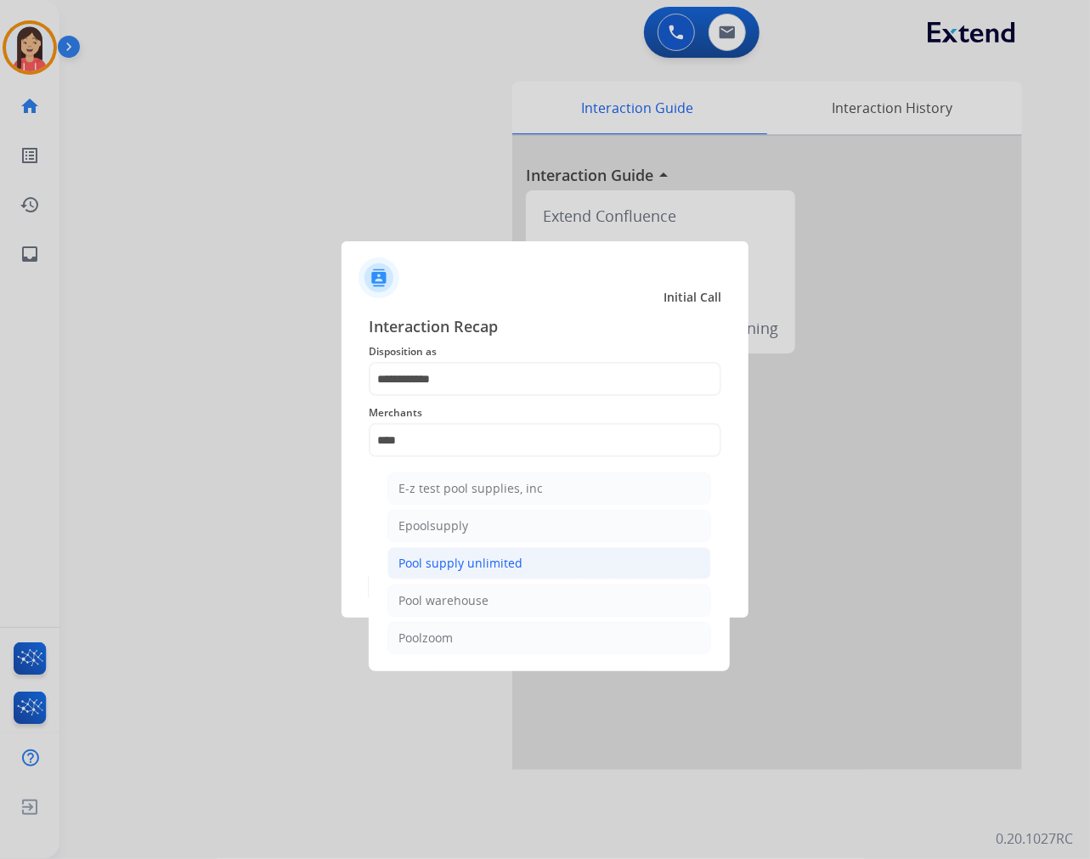
click at [472, 557] on div "Pool supply unlimited" at bounding box center [461, 563] width 124 height 17
type input "**********"
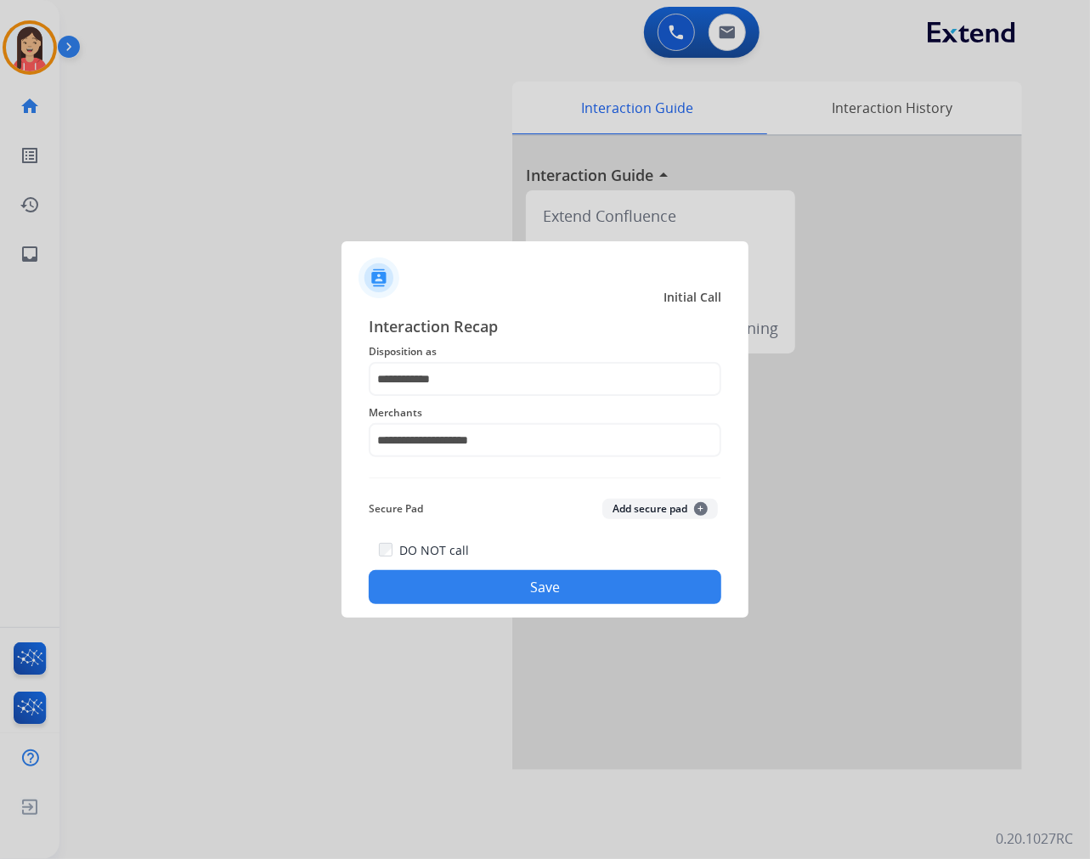
click at [485, 586] on button "Save" at bounding box center [545, 587] width 353 height 34
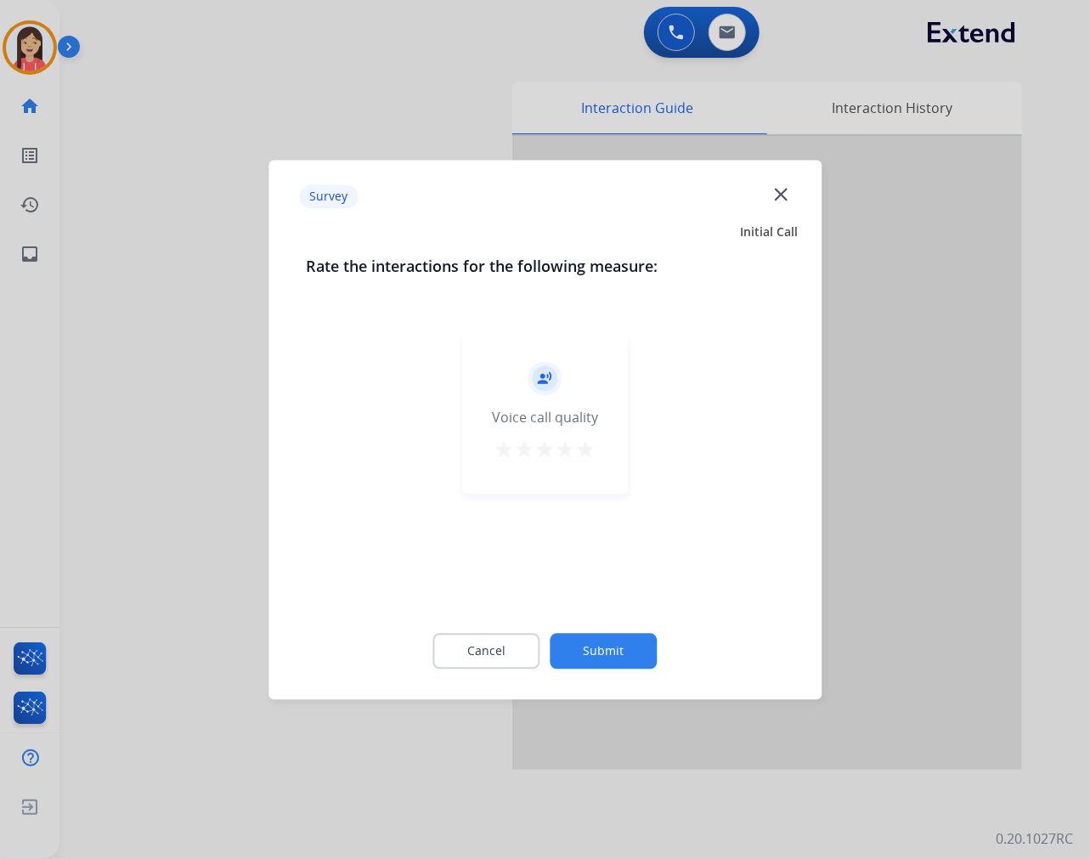
click at [588, 450] on mat-icon "star" at bounding box center [586, 449] width 20 height 20
click at [608, 643] on button "Submit" at bounding box center [604, 651] width 107 height 36
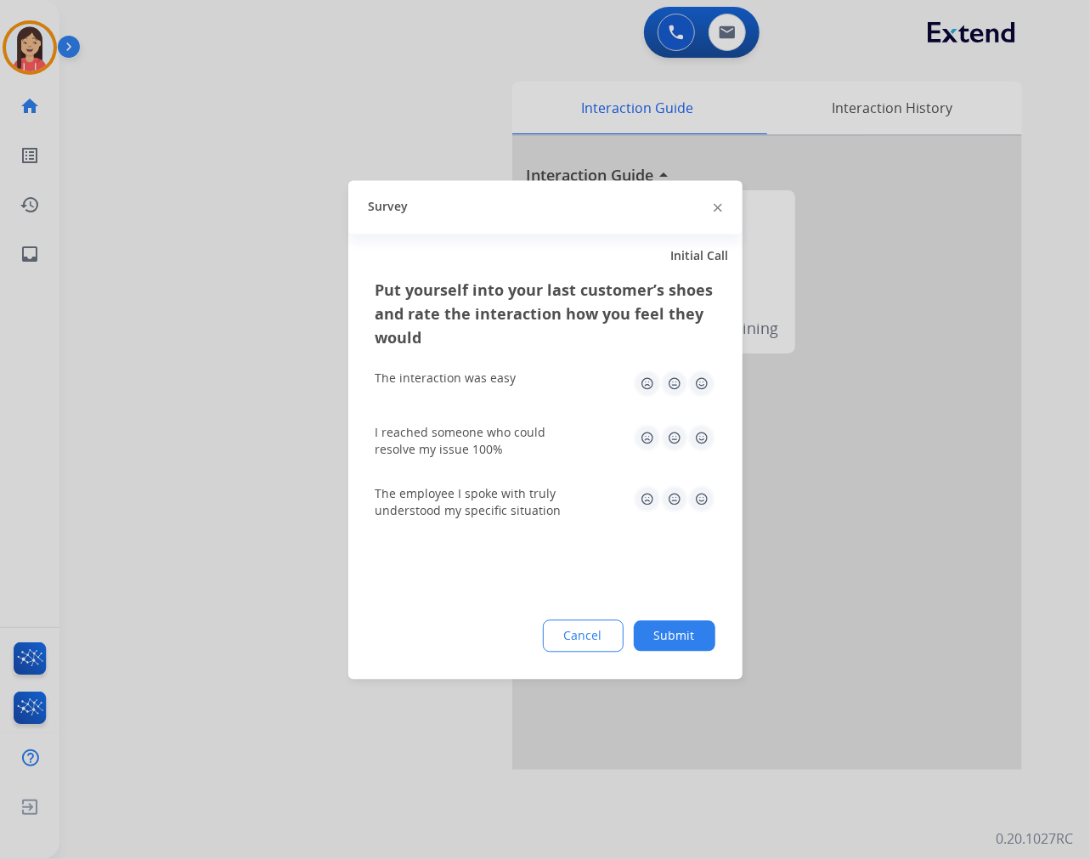
click at [706, 392] on img at bounding box center [701, 383] width 27 height 27
click at [707, 428] on img at bounding box center [701, 437] width 27 height 27
click at [705, 499] on img at bounding box center [701, 498] width 27 height 27
click at [702, 629] on button "Submit" at bounding box center [675, 635] width 82 height 31
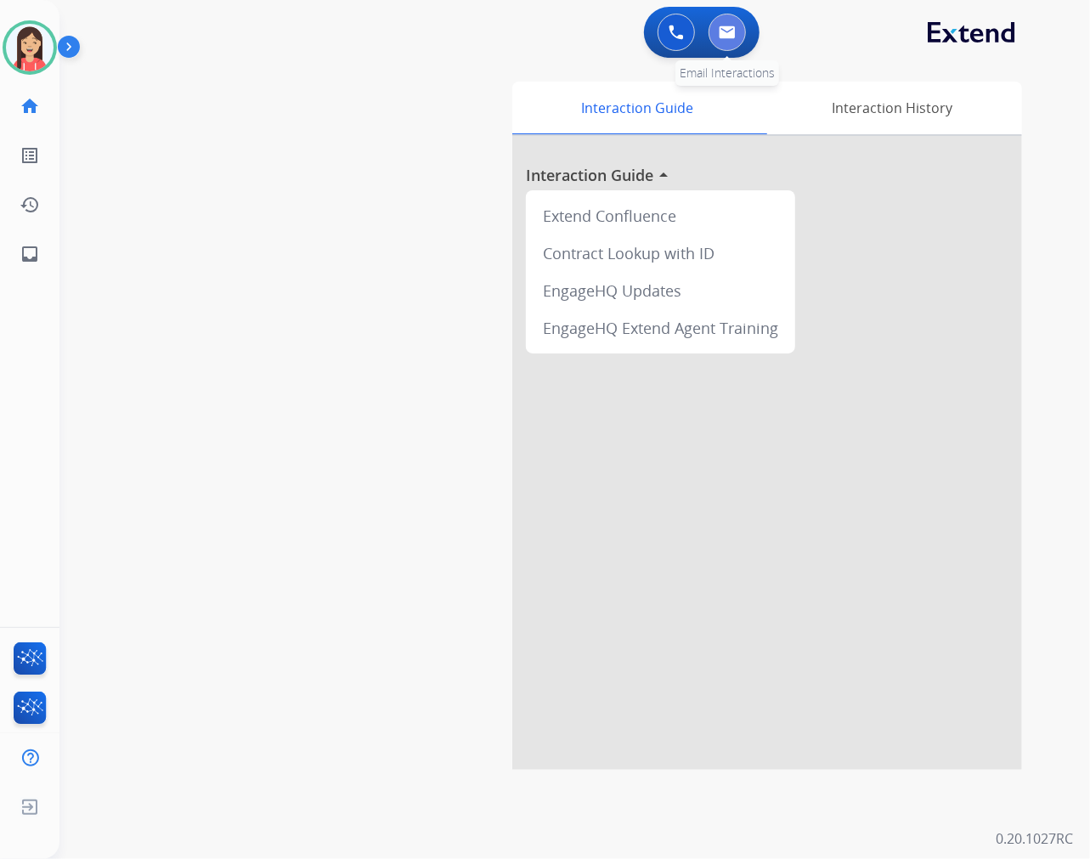
click at [732, 41] on button at bounding box center [727, 32] width 37 height 37
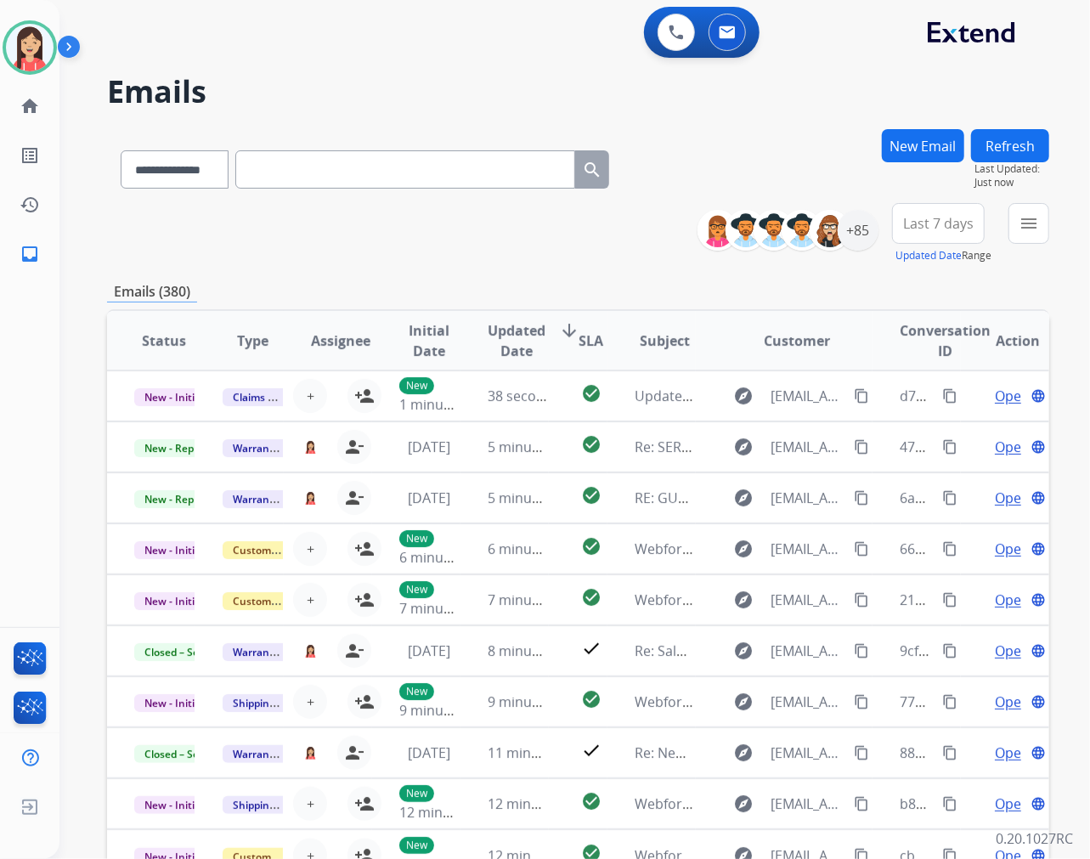
click at [535, 277] on div "**********" at bounding box center [578, 548] width 942 height 838
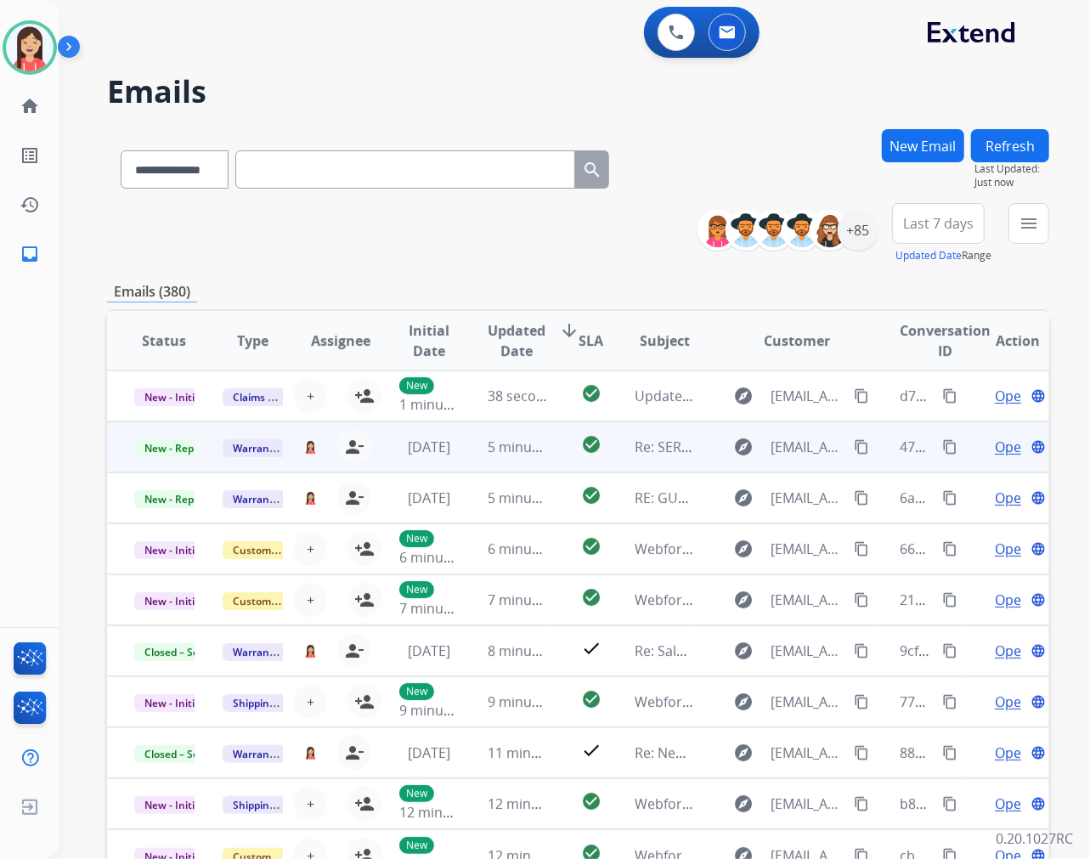
click at [463, 457] on td "5 minutes ago" at bounding box center [505, 446] width 88 height 51
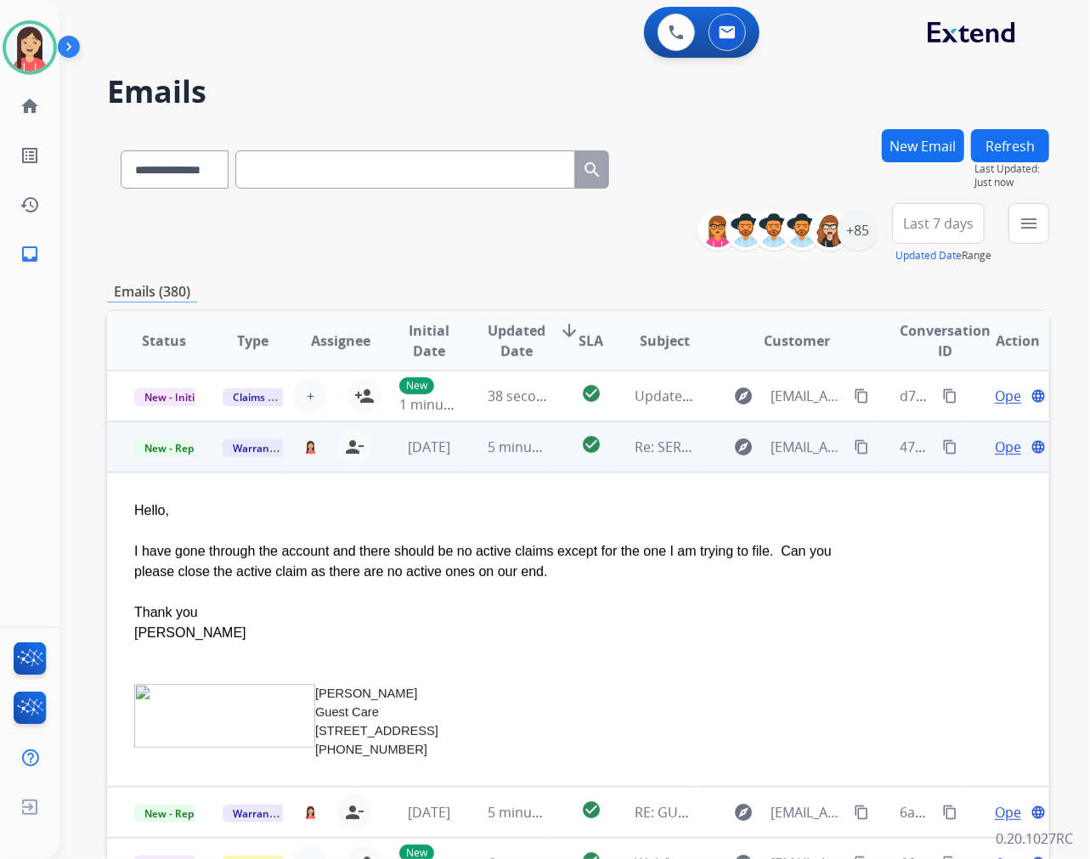
scroll to position [51, 0]
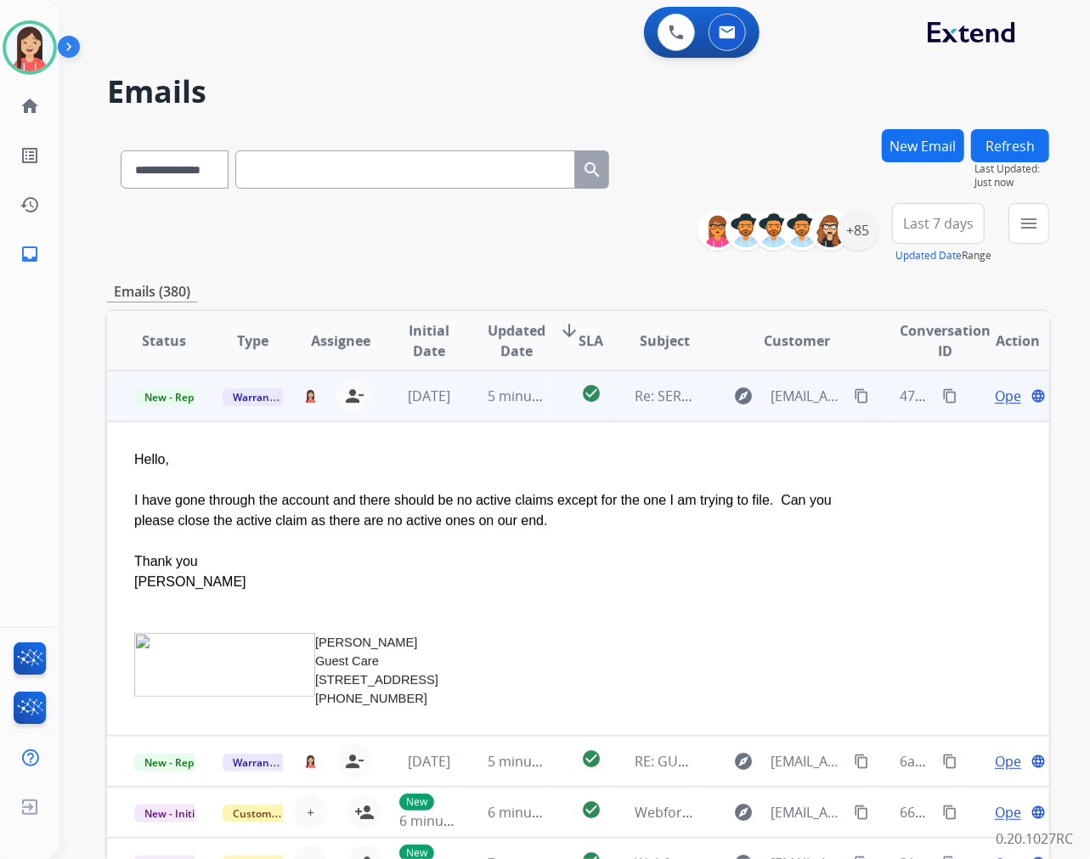
click at [995, 395] on span "Open" at bounding box center [1012, 396] width 35 height 20
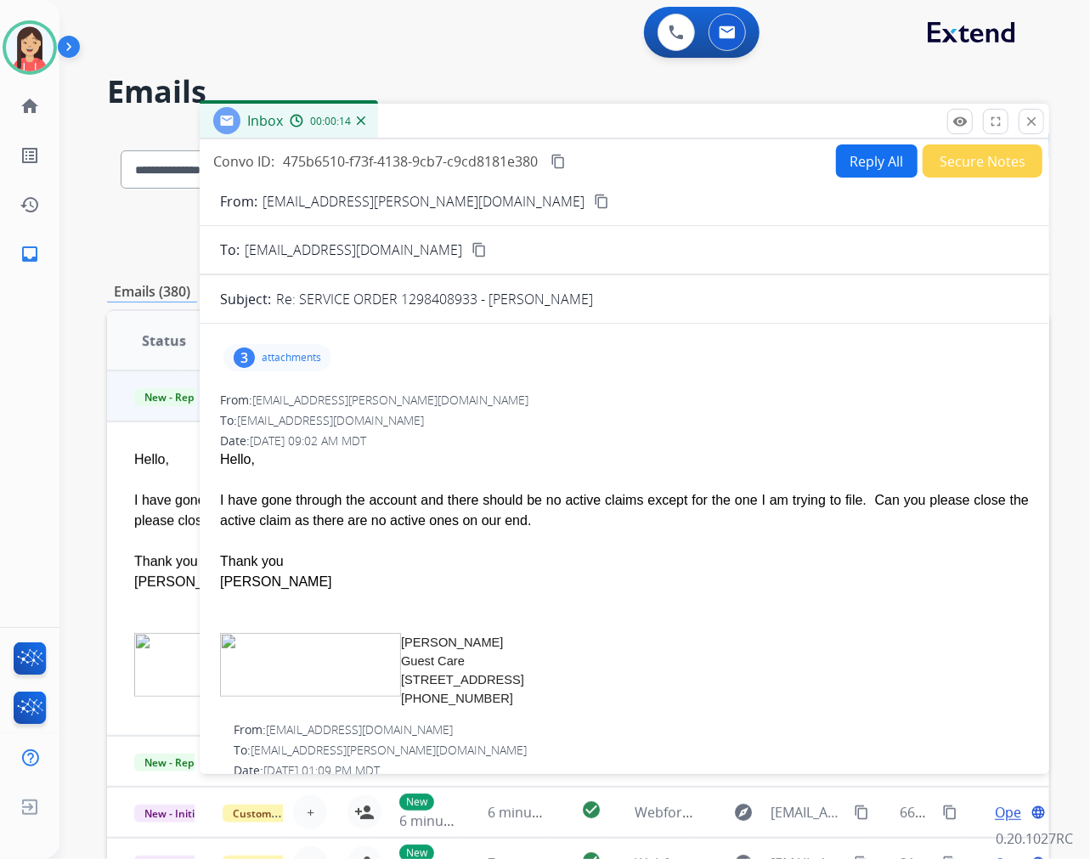
click at [676, 454] on div "Hello," at bounding box center [624, 460] width 809 height 20
click at [842, 173] on button "Reply All" at bounding box center [877, 160] width 82 height 33
select select "**********"
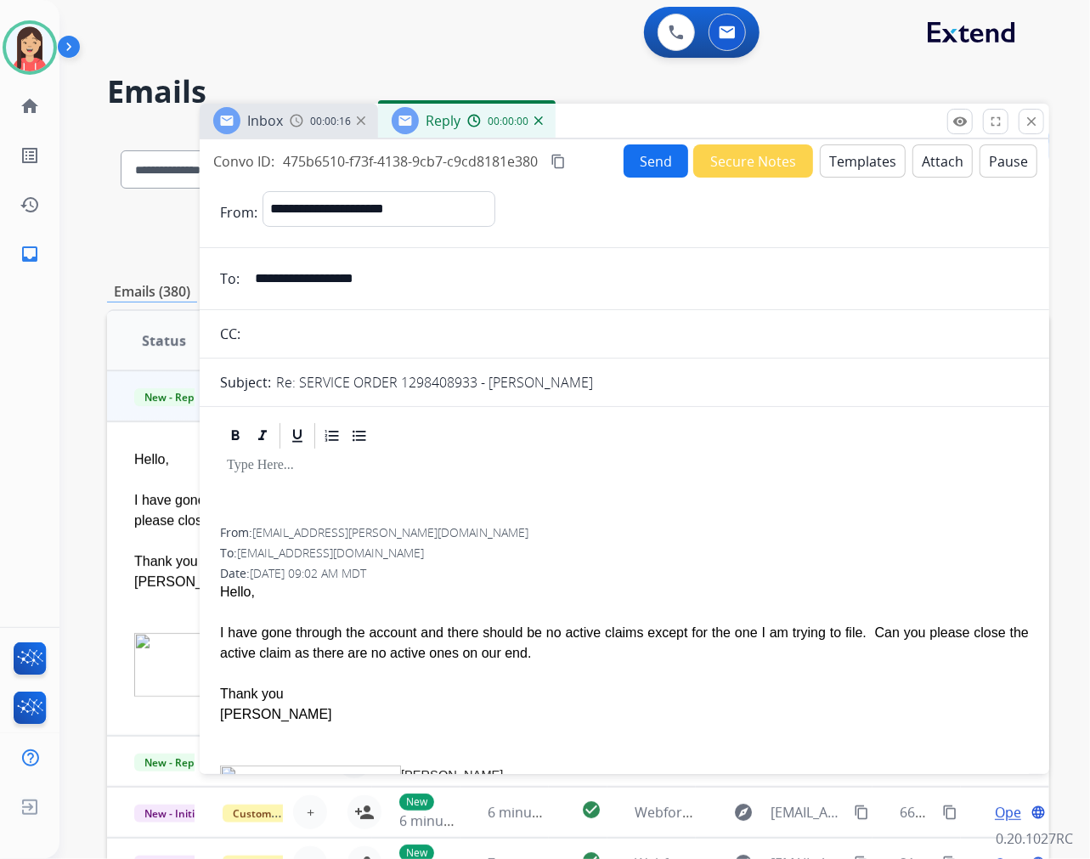
click at [848, 167] on button "Templates" at bounding box center [863, 160] width 86 height 33
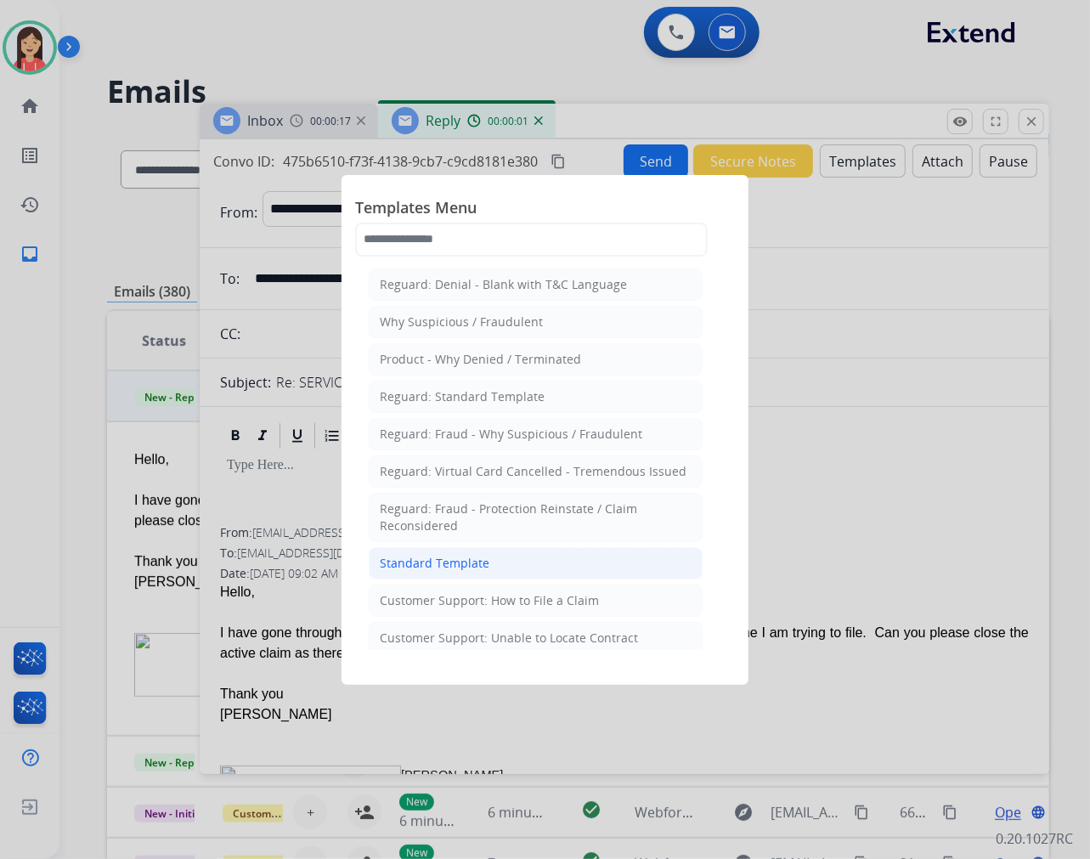
click at [515, 552] on li "Standard Template" at bounding box center [536, 563] width 334 height 32
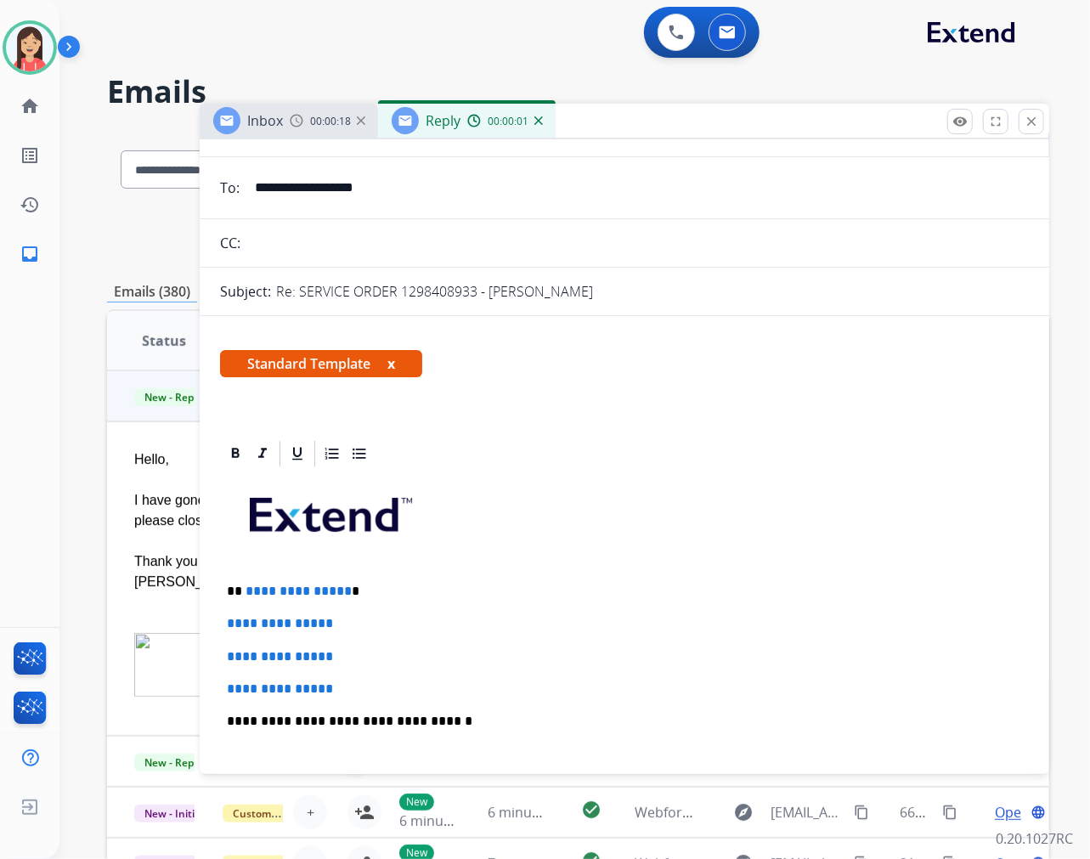
scroll to position [189, 0]
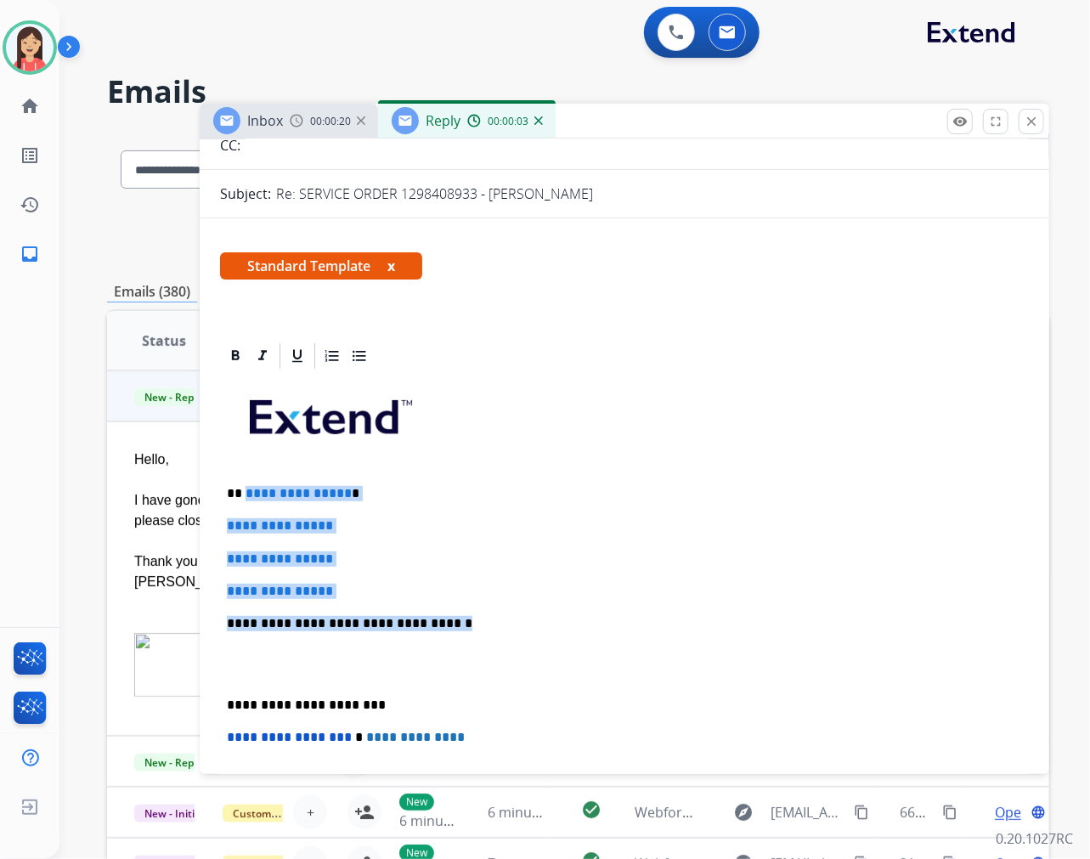
drag, startPoint x: 242, startPoint y: 485, endPoint x: 472, endPoint y: 597, distance: 255.4
click at [472, 597] on div "**********" at bounding box center [624, 663] width 809 height 585
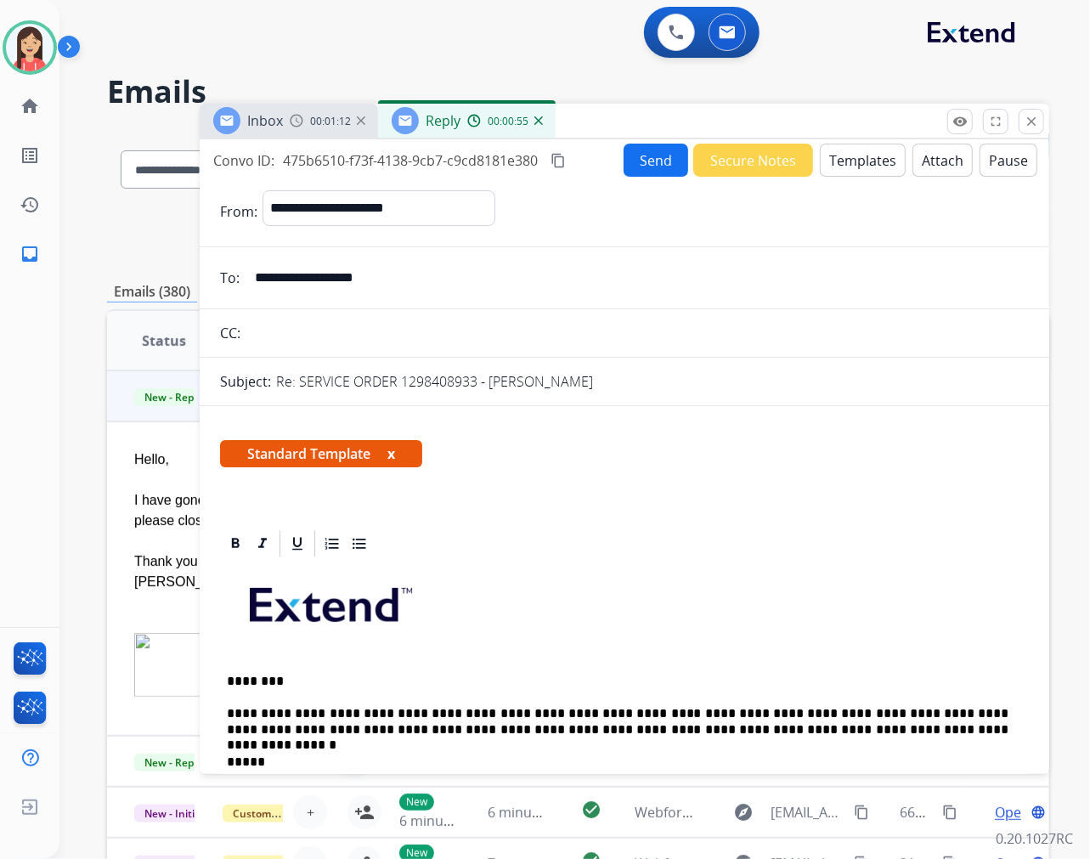
scroll to position [0, 0]
click at [646, 173] on button "Send" at bounding box center [656, 160] width 65 height 33
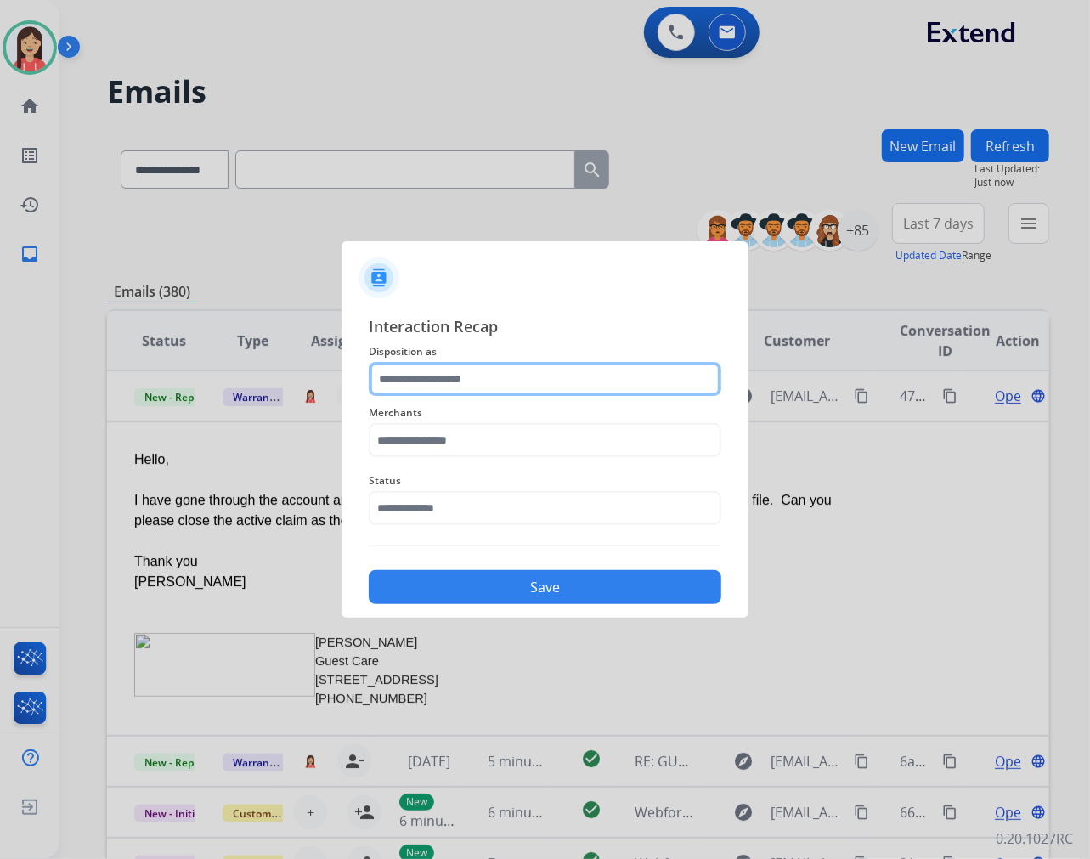
click at [550, 380] on input "text" at bounding box center [545, 379] width 353 height 34
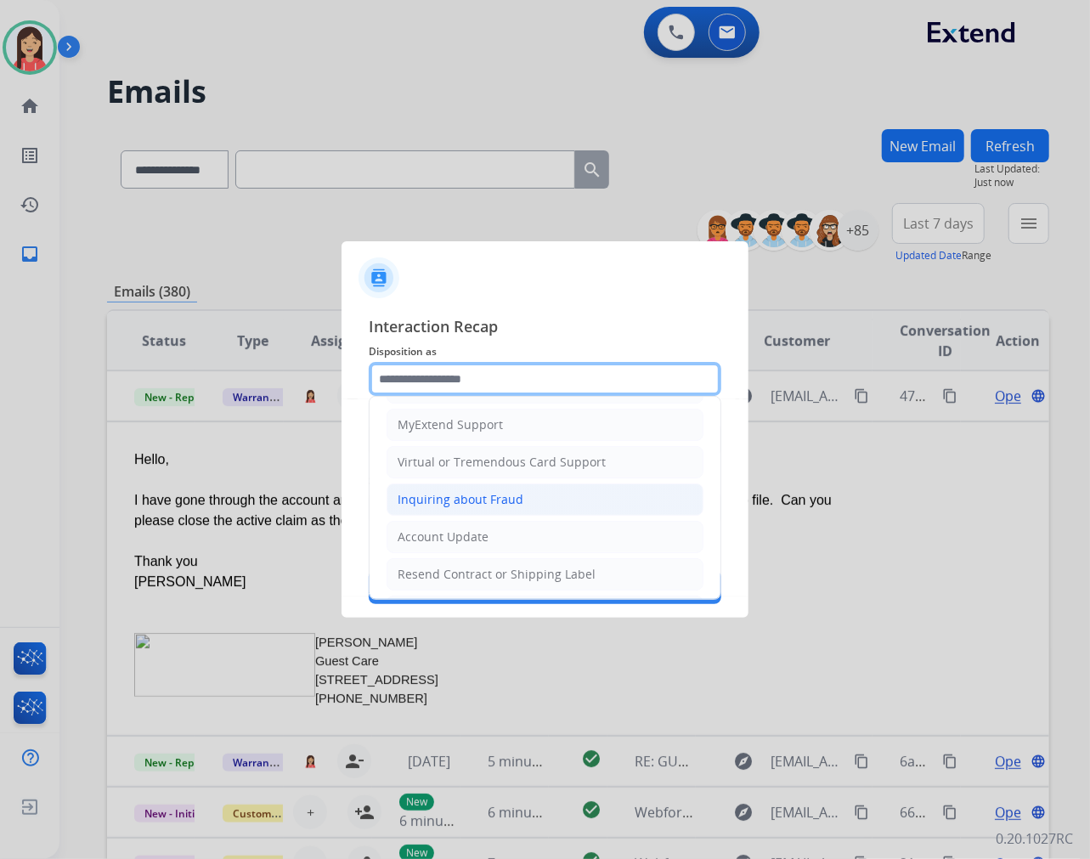
scroll to position [189, 0]
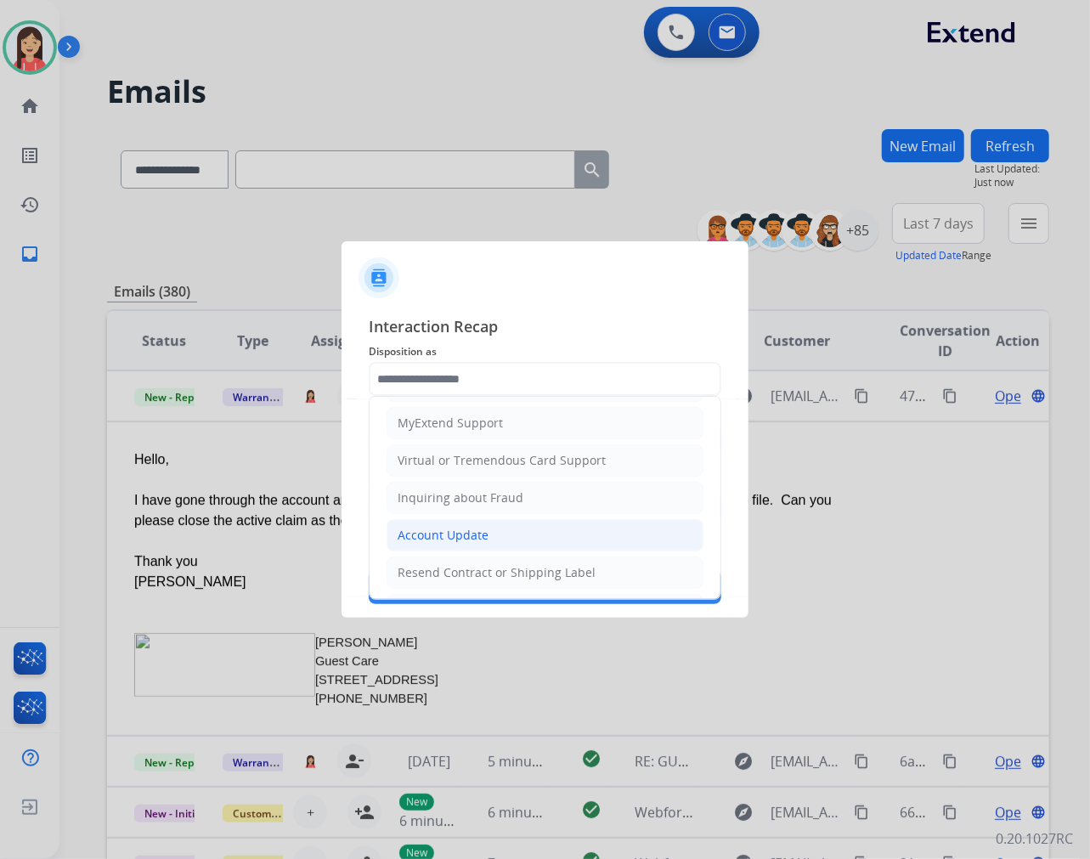
click at [429, 527] on li "Account Update" at bounding box center [545, 535] width 317 height 32
type input "**********"
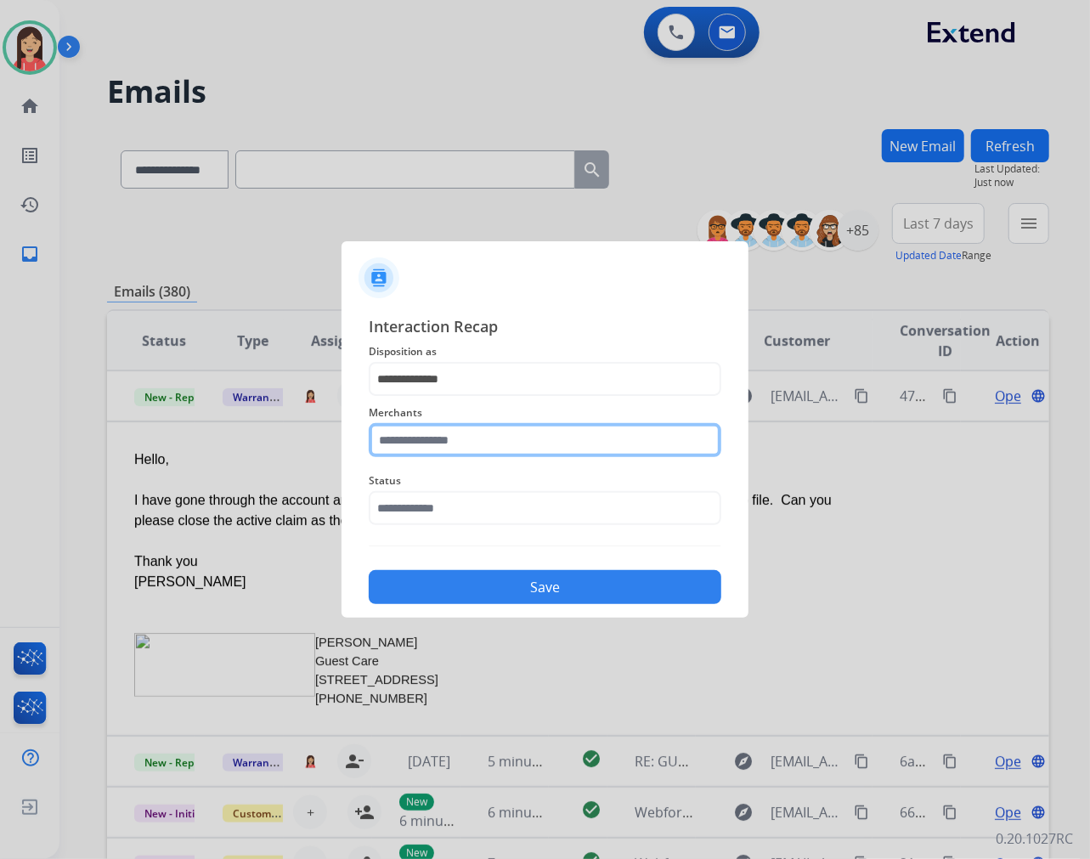
click at [455, 450] on input "text" at bounding box center [545, 440] width 353 height 34
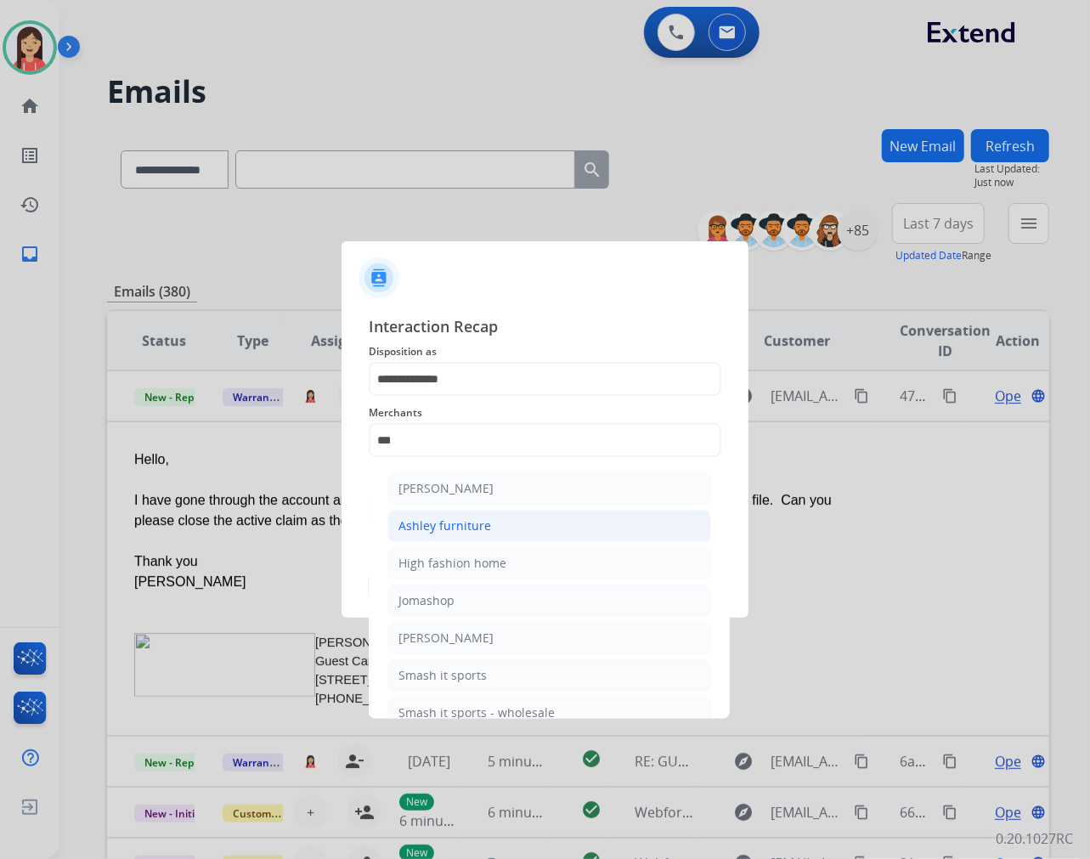
click at [442, 523] on div "Ashley furniture" at bounding box center [445, 526] width 93 height 17
type input "**********"
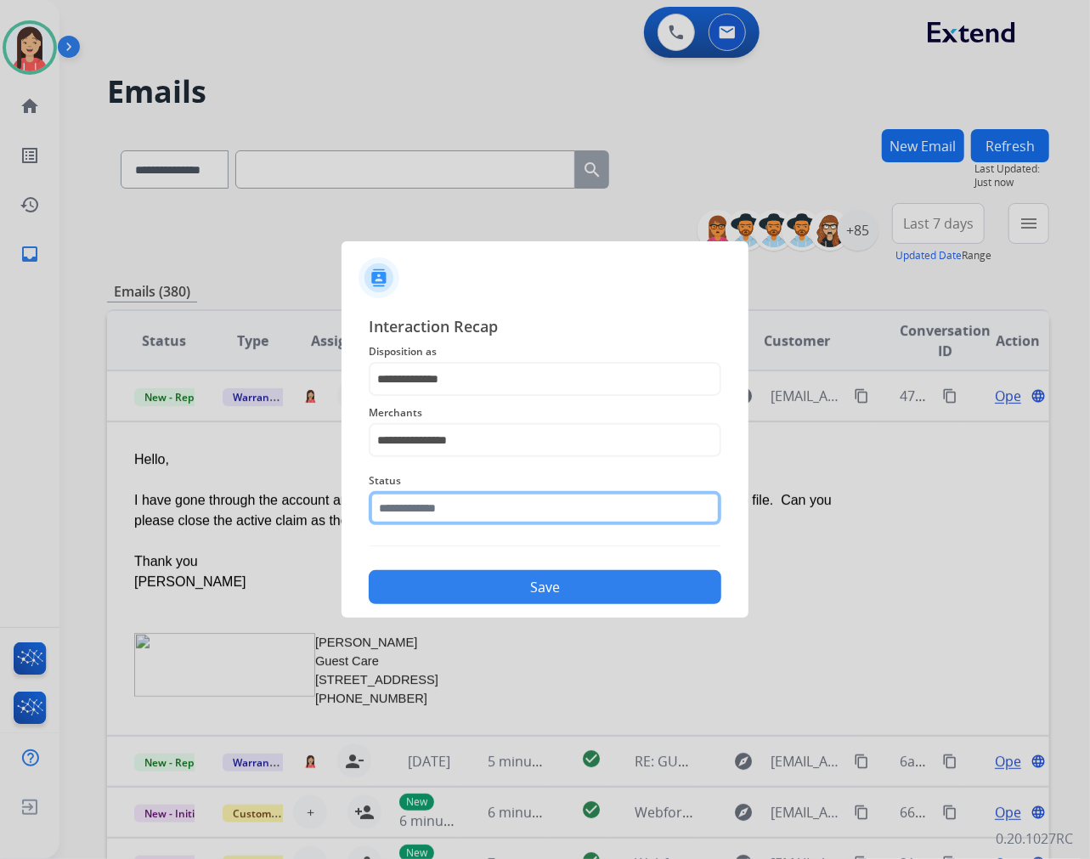
click at [444, 499] on input "text" at bounding box center [545, 508] width 353 height 34
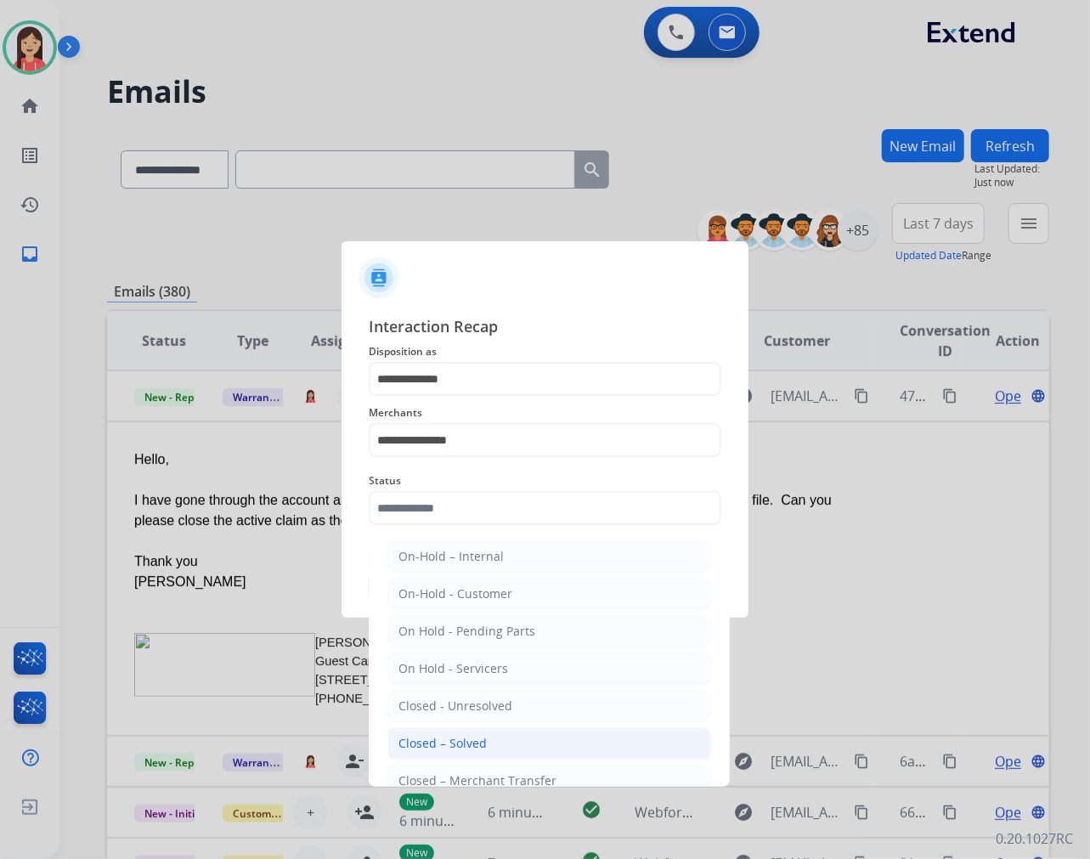
click at [443, 749] on div "Closed – Solved" at bounding box center [443, 743] width 88 height 17
type input "**********"
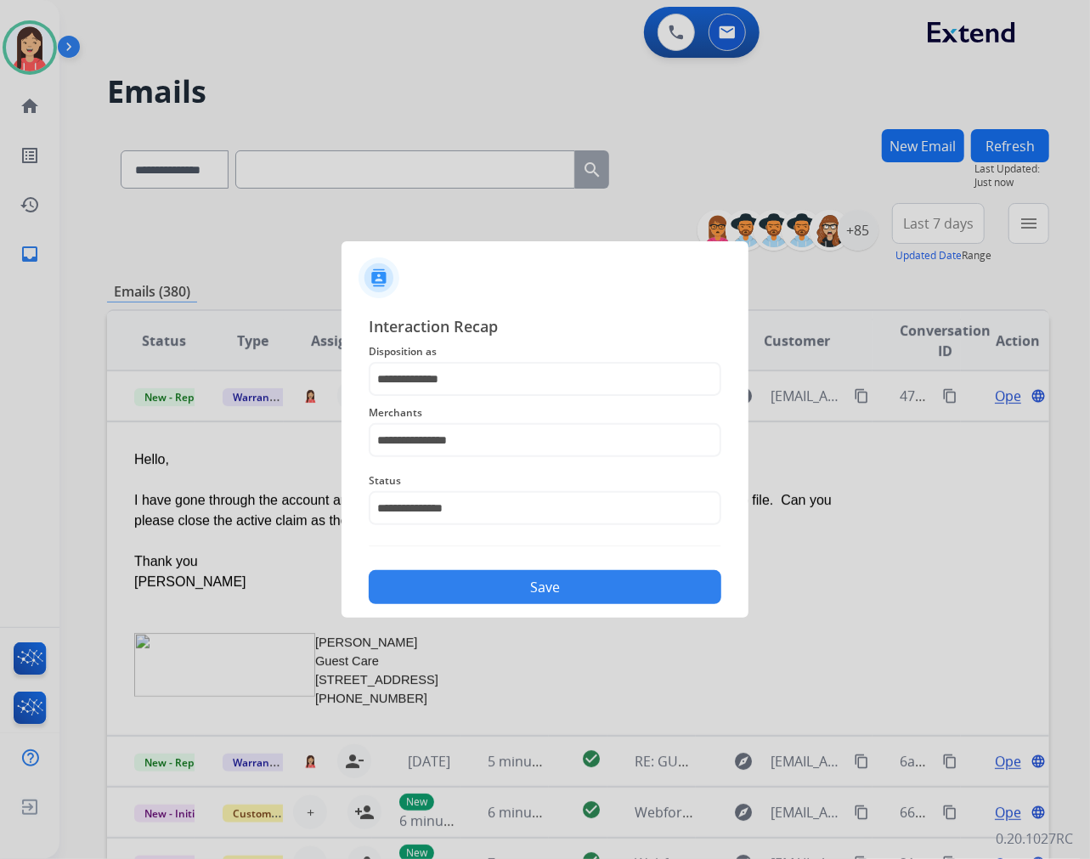
click at [504, 583] on button "Save" at bounding box center [545, 587] width 353 height 34
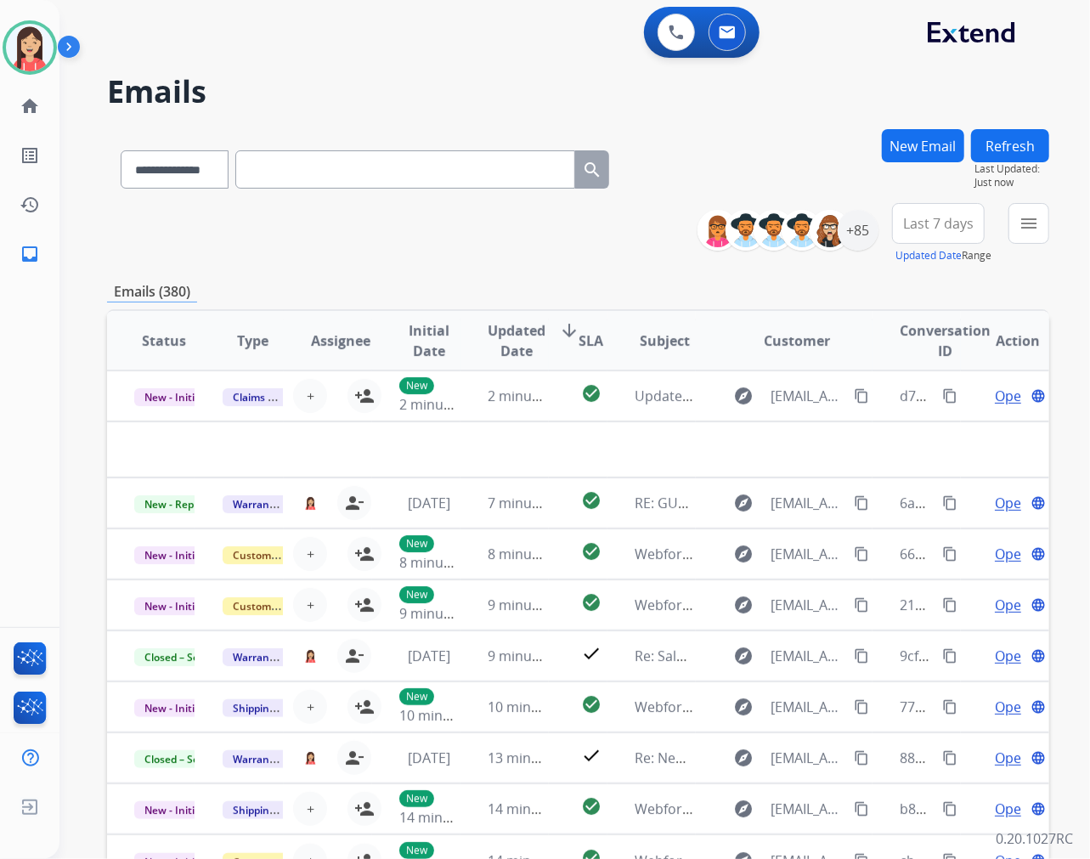
drag, startPoint x: 474, startPoint y: 413, endPoint x: 614, endPoint y: 392, distance: 141.8
click at [474, 413] on td "2 minutes ago" at bounding box center [505, 395] width 88 height 51
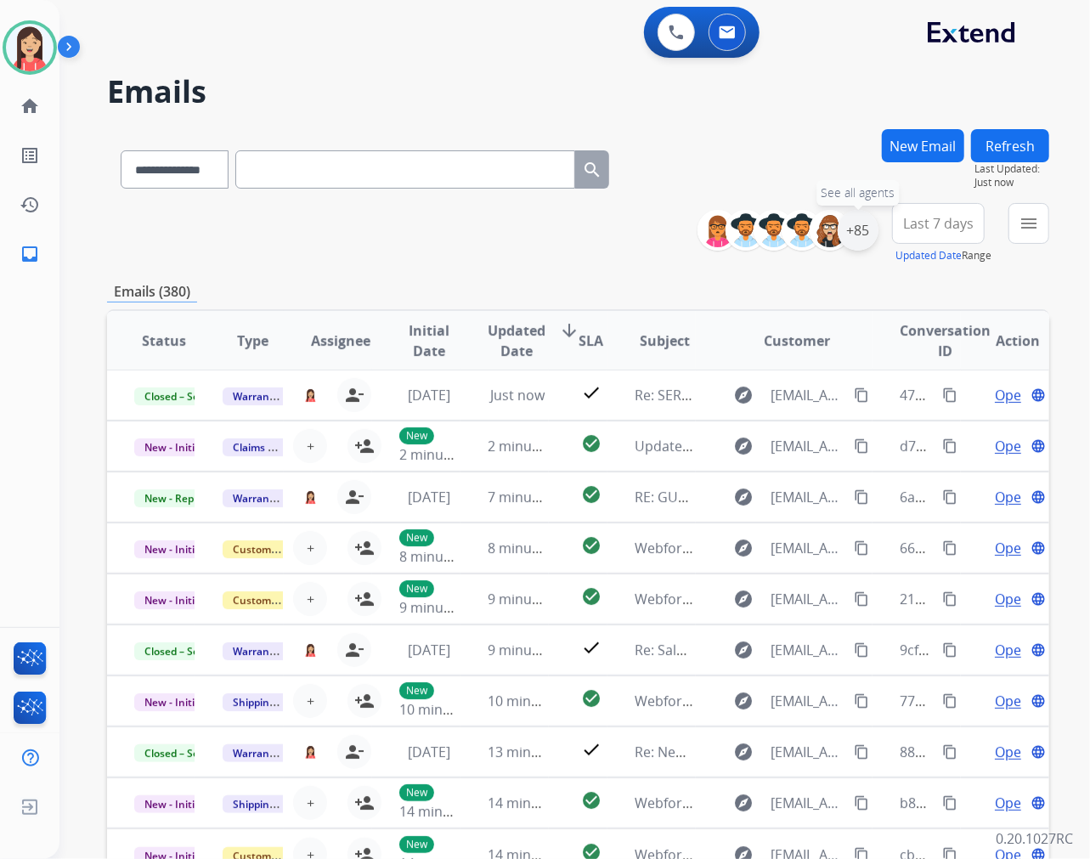
click at [865, 245] on div "+85" at bounding box center [858, 230] width 41 height 41
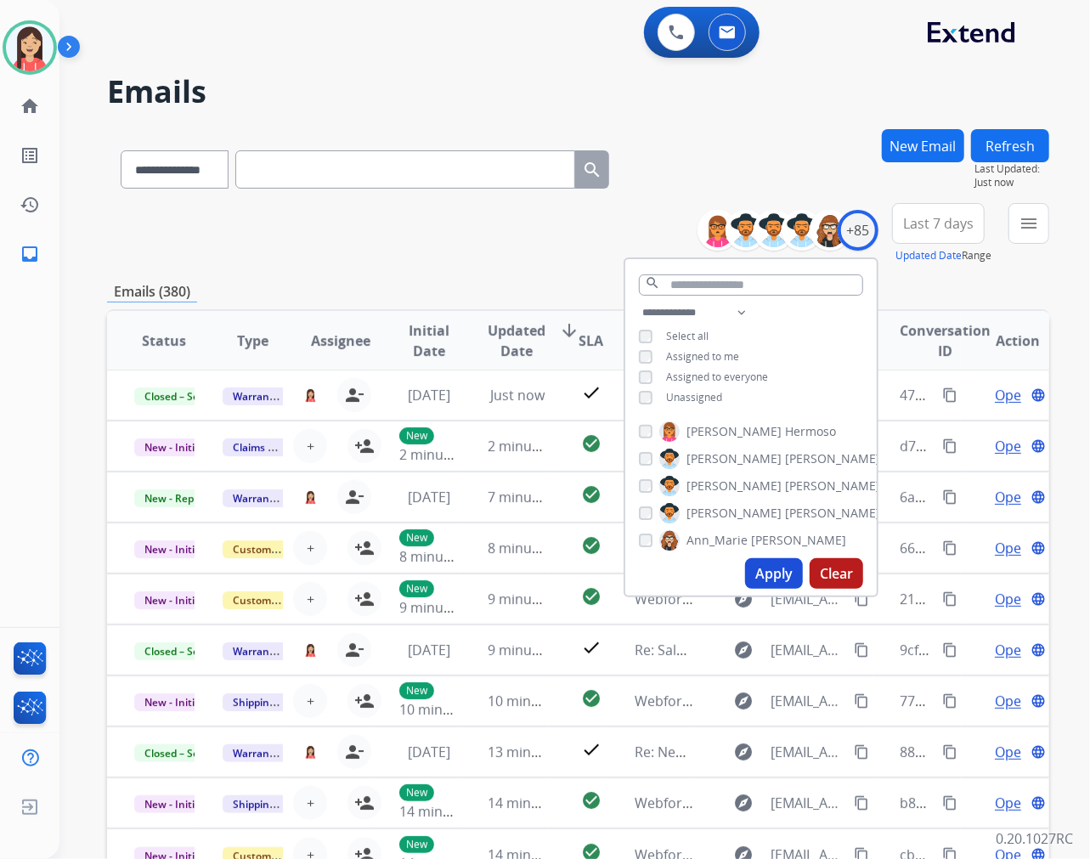
click at [765, 567] on button "Apply" at bounding box center [774, 573] width 58 height 31
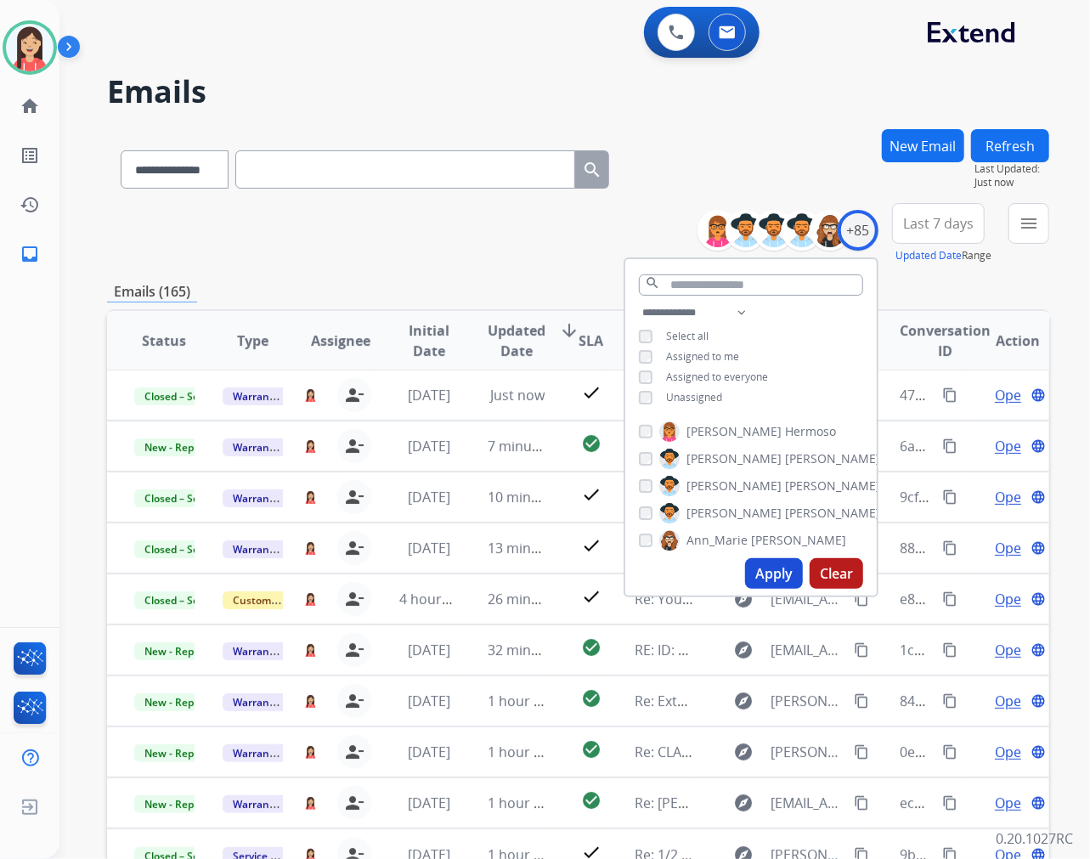
click at [468, 238] on div "**********" at bounding box center [578, 233] width 942 height 61
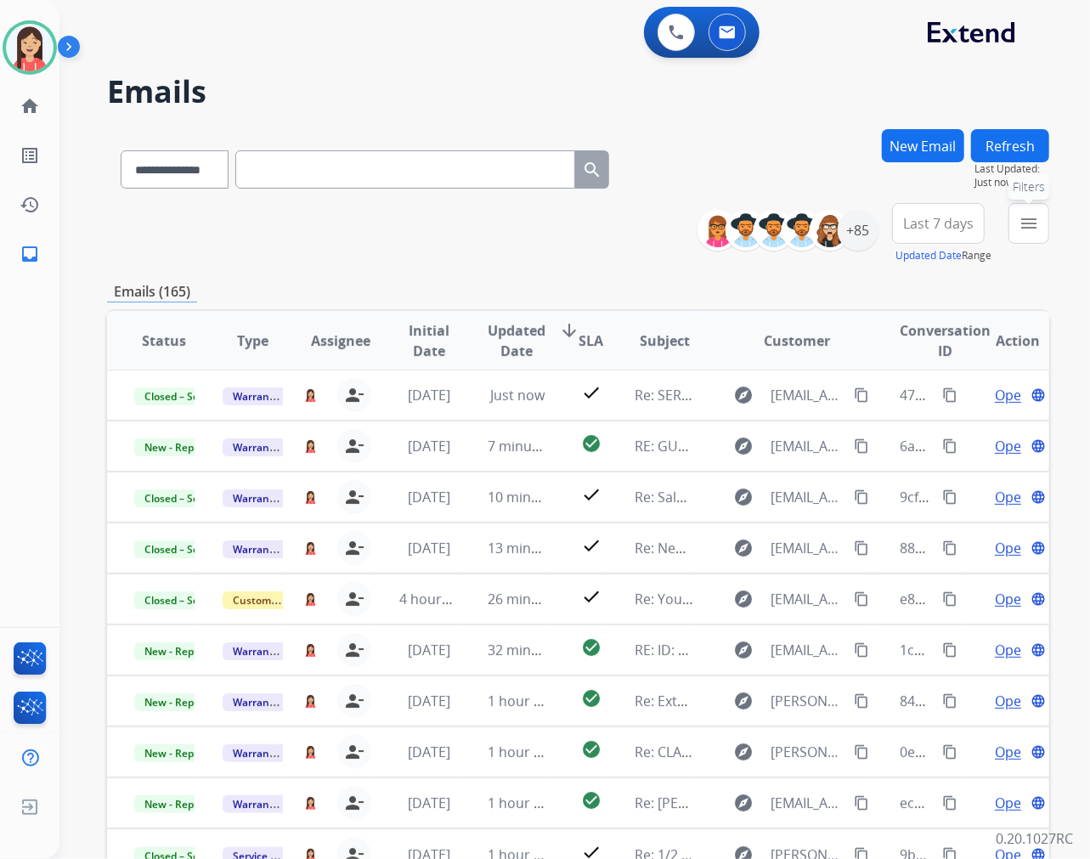
click at [1029, 217] on mat-icon "menu" at bounding box center [1029, 223] width 20 height 20
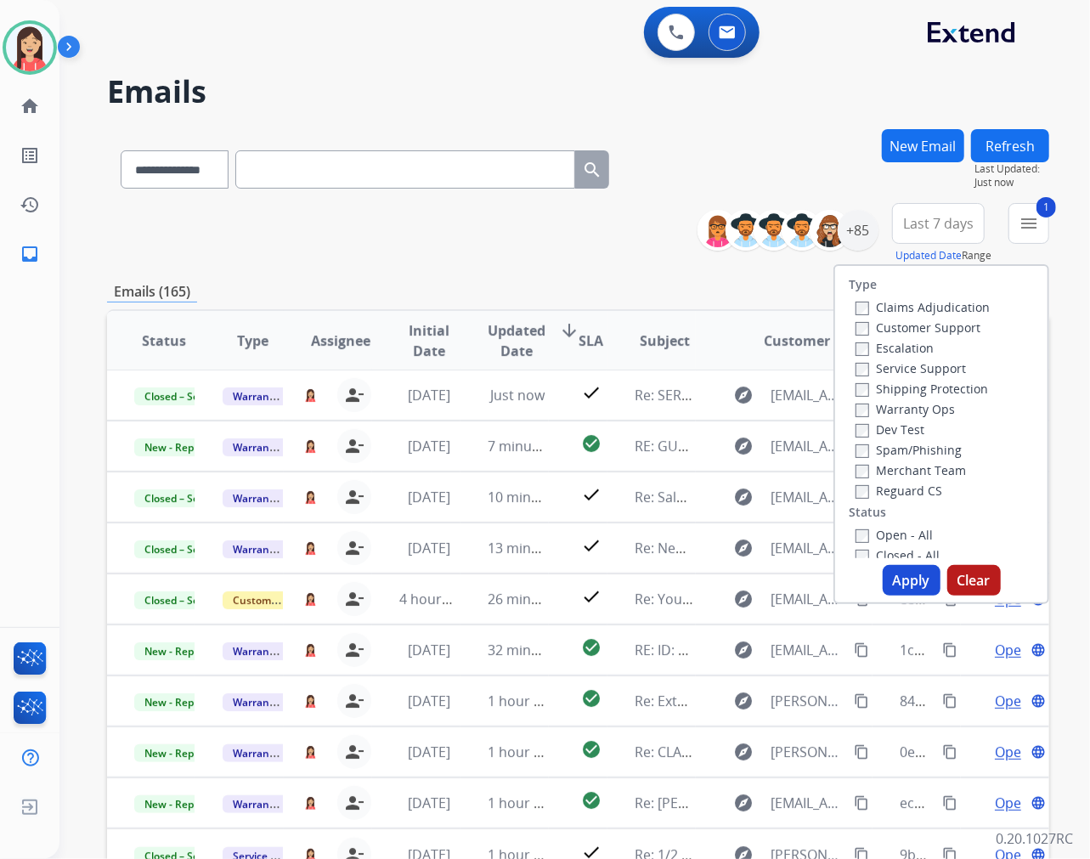
click at [912, 584] on button "Apply" at bounding box center [912, 580] width 58 height 31
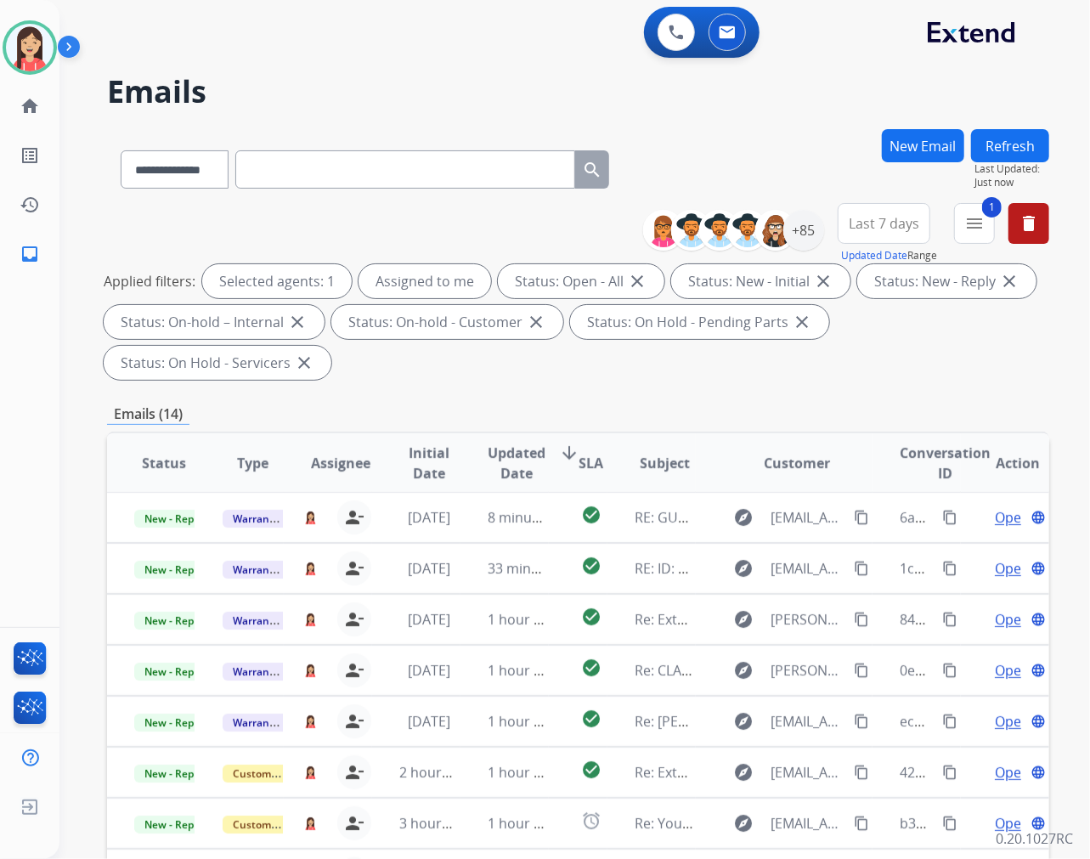
click at [880, 227] on span "Last 7 days" at bounding box center [884, 223] width 71 height 7
click at [859, 425] on div "Last 90 days" at bounding box center [878, 429] width 93 height 25
click at [496, 459] on span "Updated Date" at bounding box center [517, 463] width 58 height 41
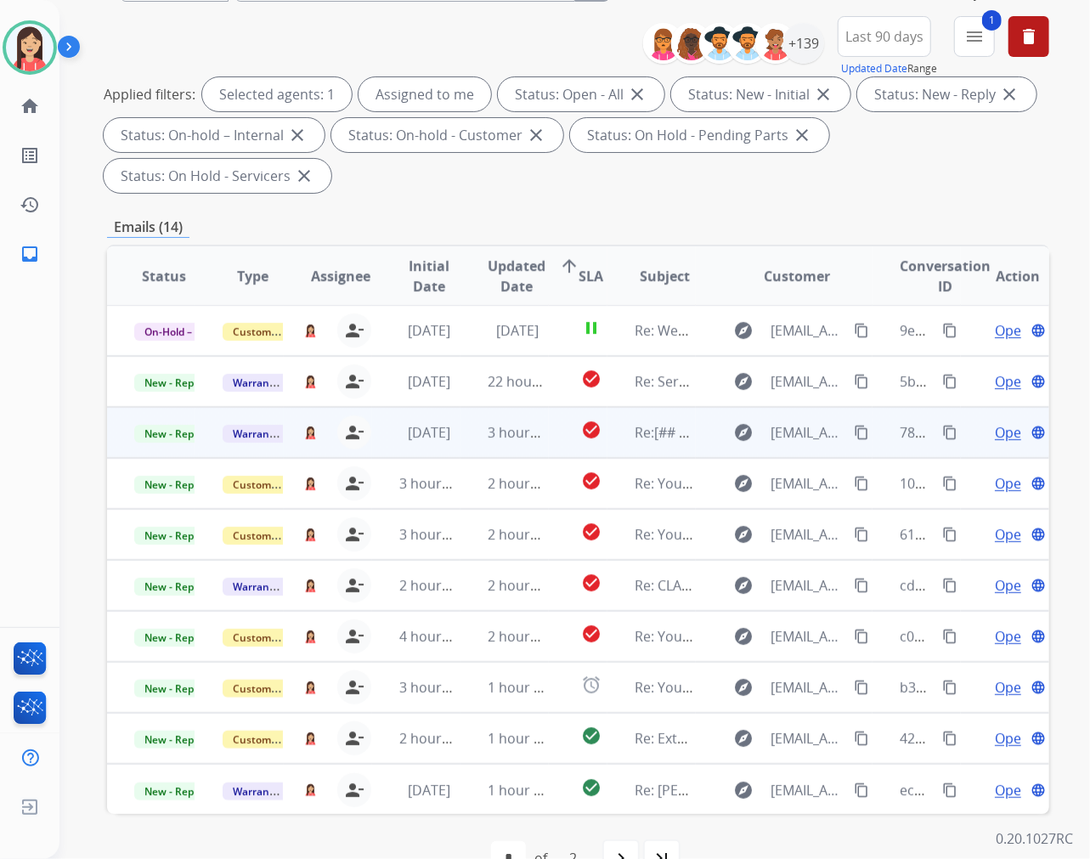
scroll to position [189, 0]
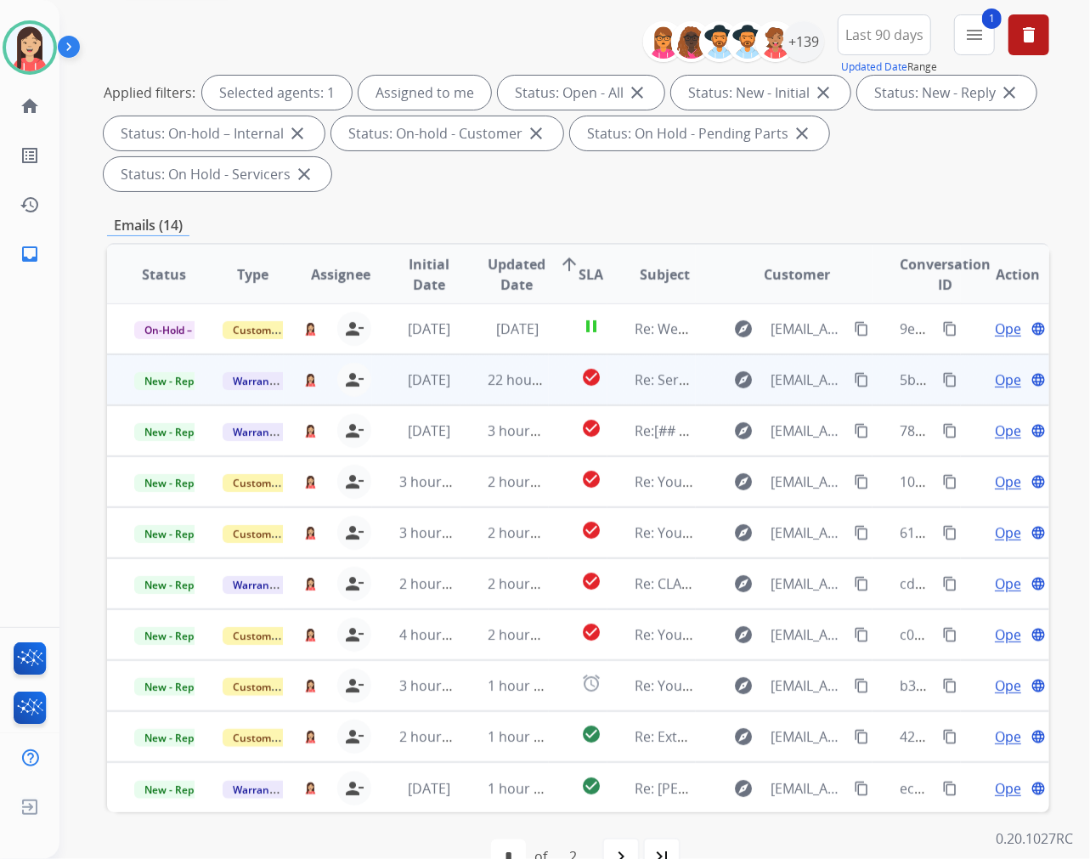
click at [470, 395] on td "22 hours ago" at bounding box center [505, 379] width 88 height 51
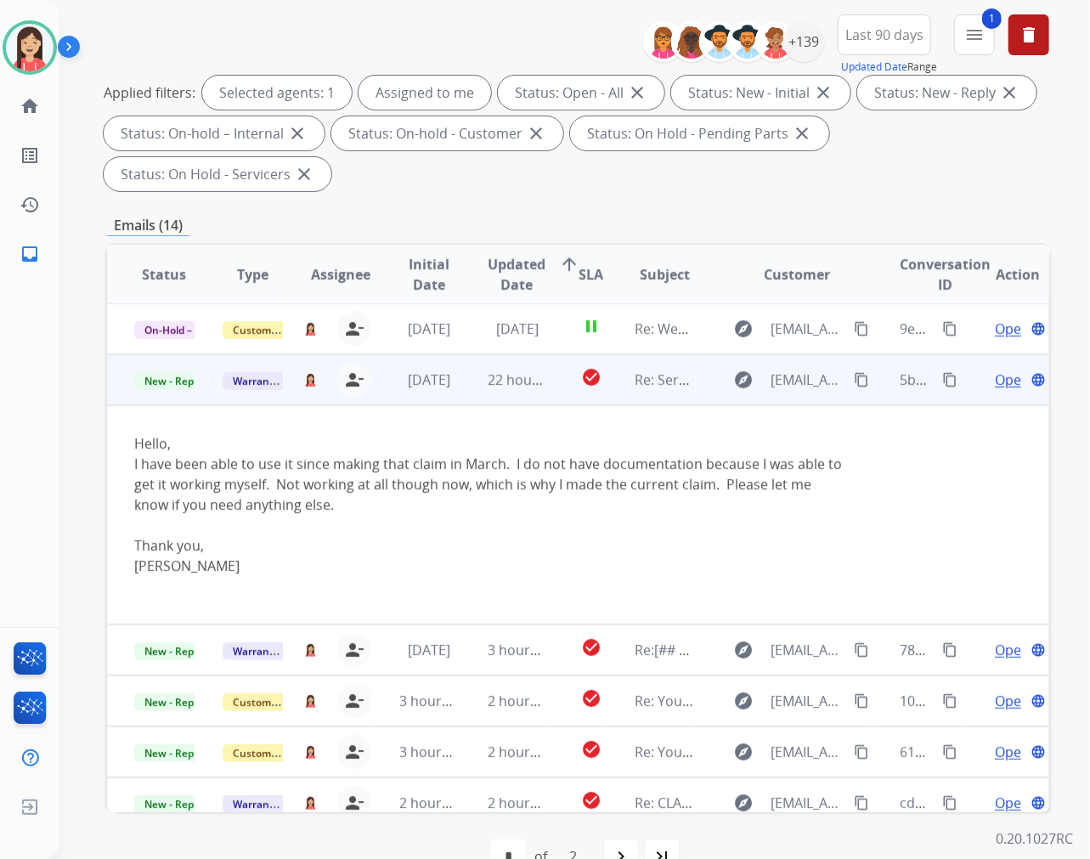
scroll to position [51, 0]
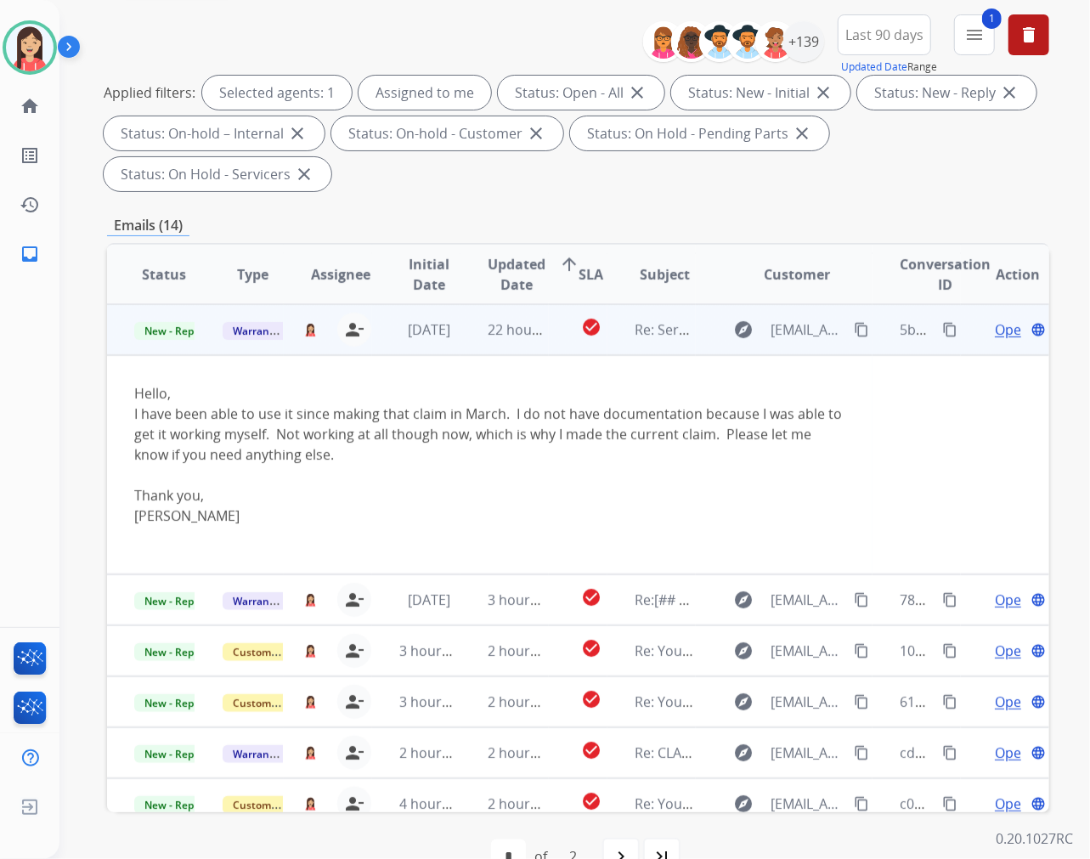
click at [472, 338] on td "22 hours ago" at bounding box center [505, 329] width 88 height 51
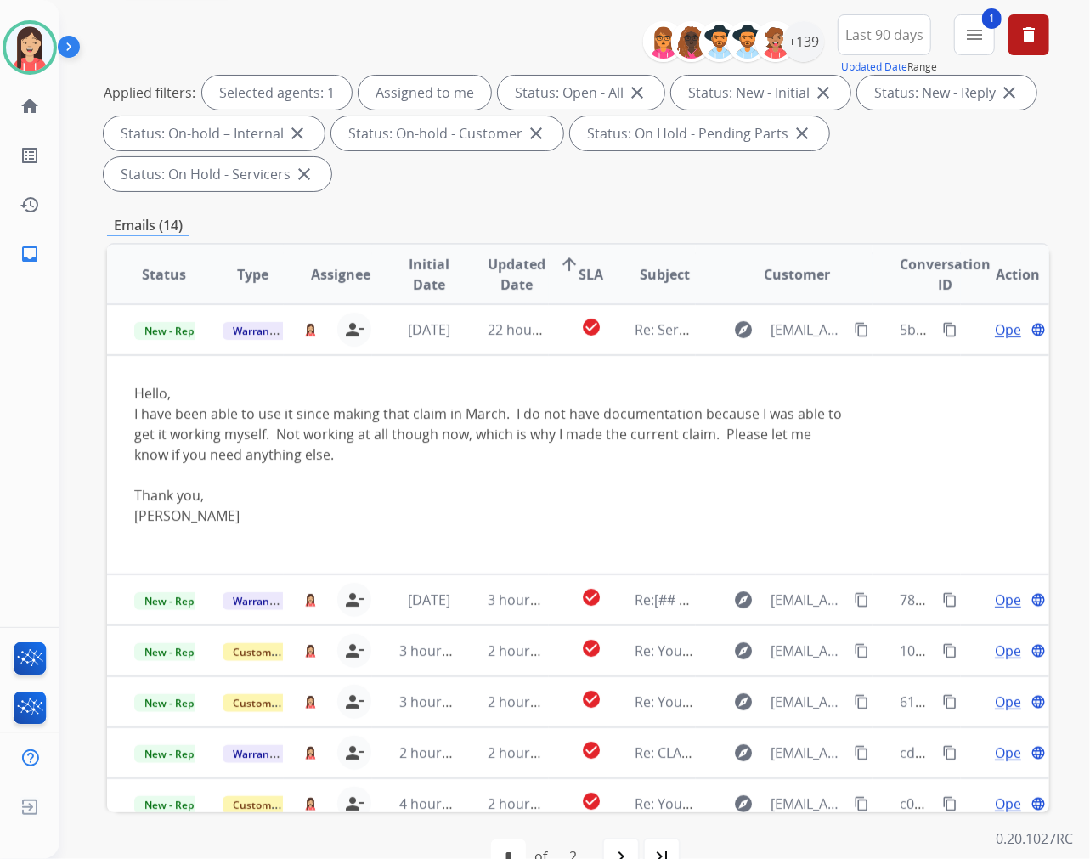
scroll to position [1, 0]
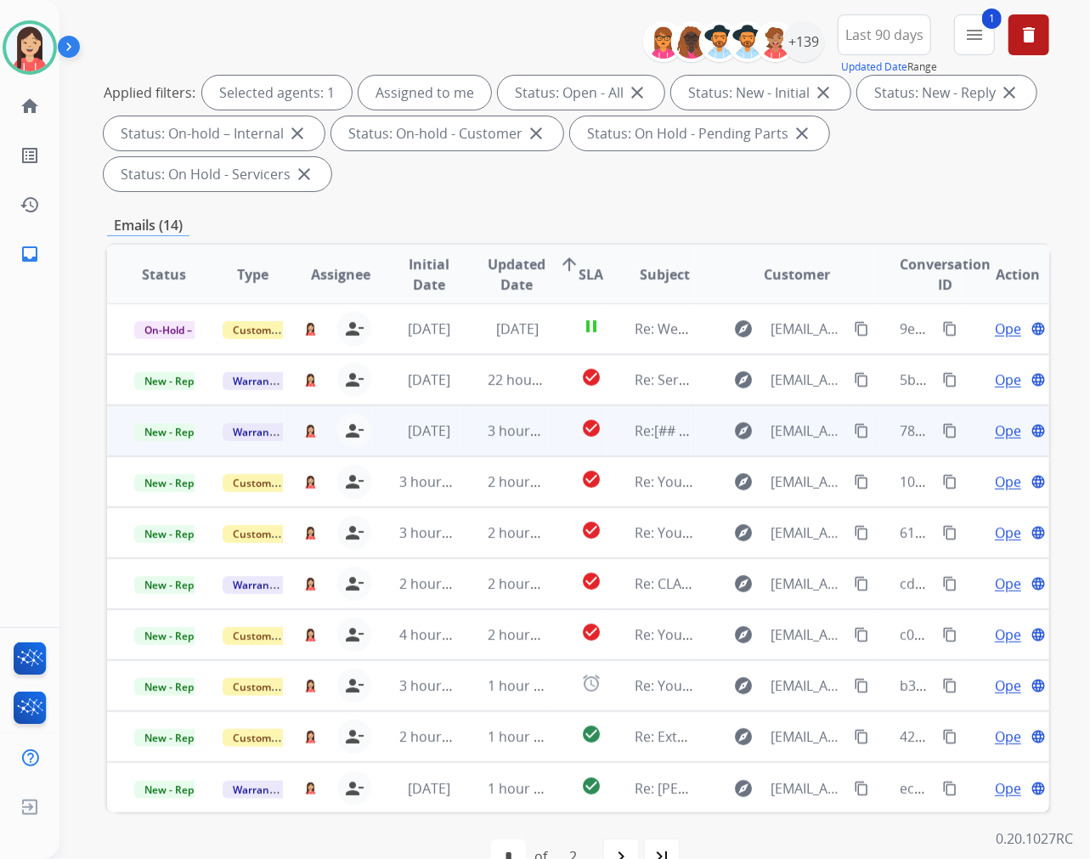
click at [464, 438] on td "3 hours ago" at bounding box center [505, 430] width 88 height 51
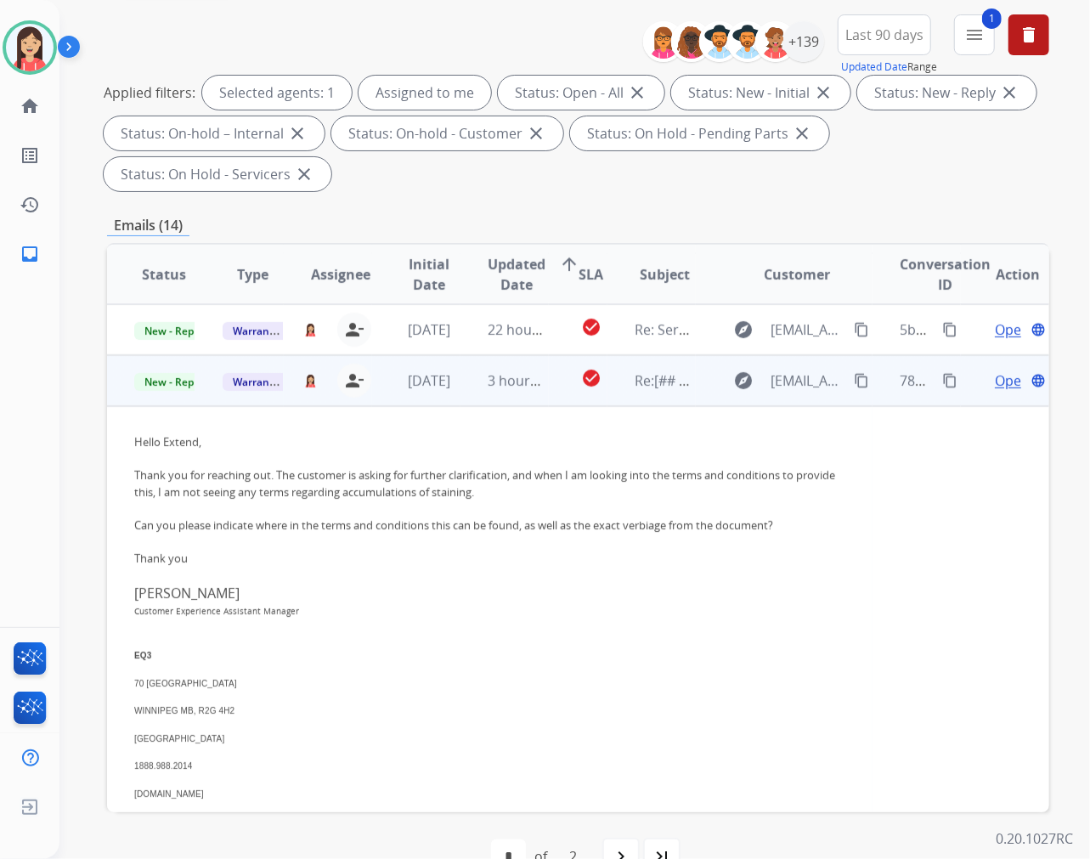
scroll to position [102, 0]
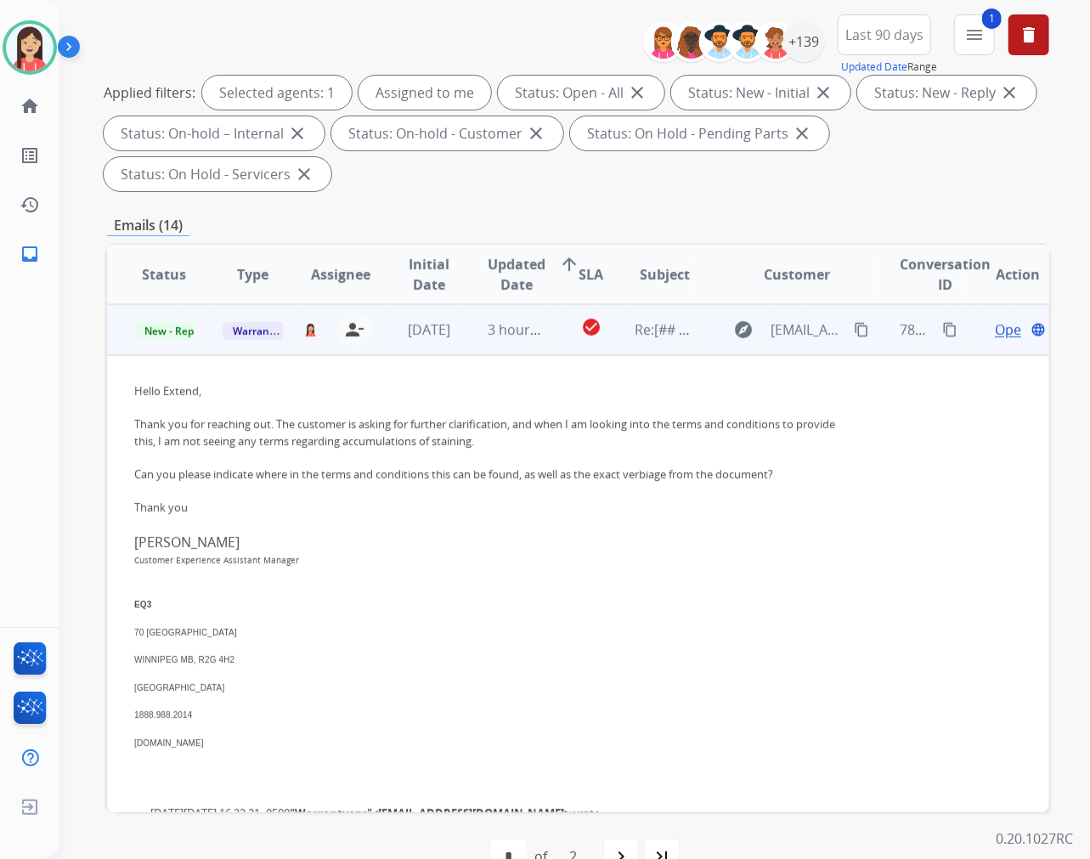
click at [988, 327] on div "Open language" at bounding box center [1018, 330] width 60 height 20
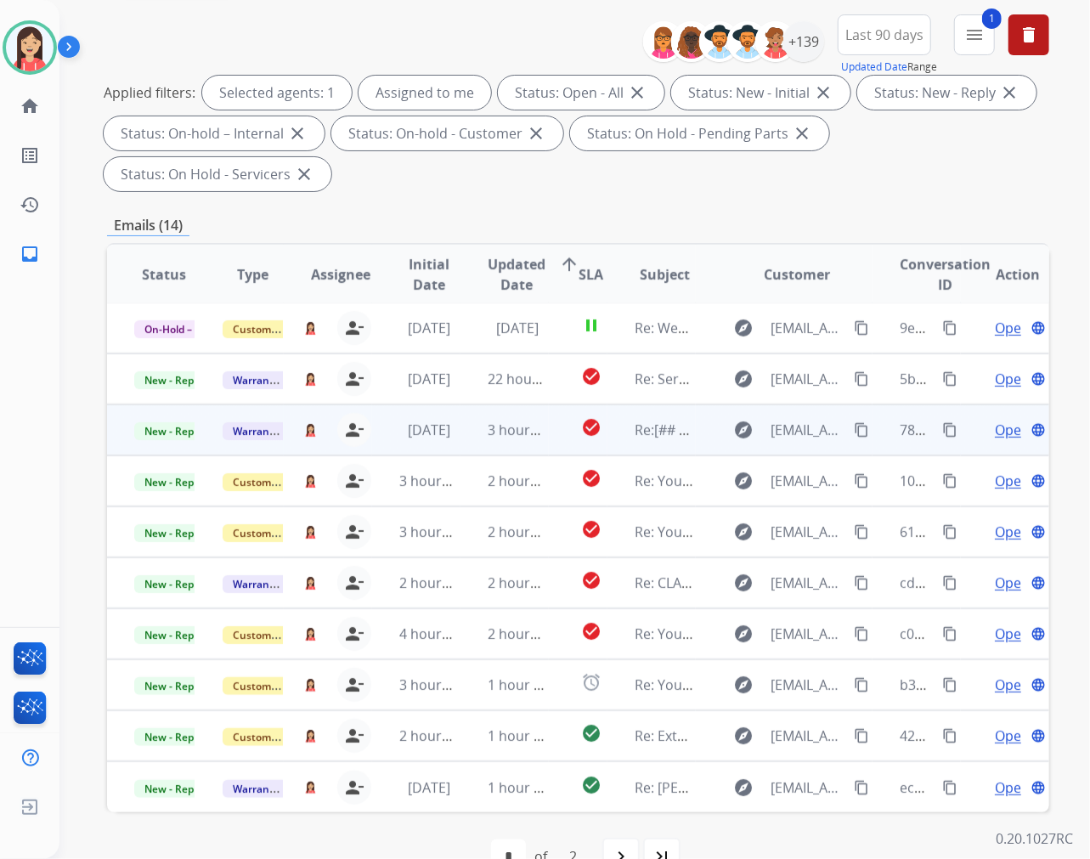
scroll to position [1, 0]
click at [995, 428] on span "Open" at bounding box center [1012, 431] width 35 height 20
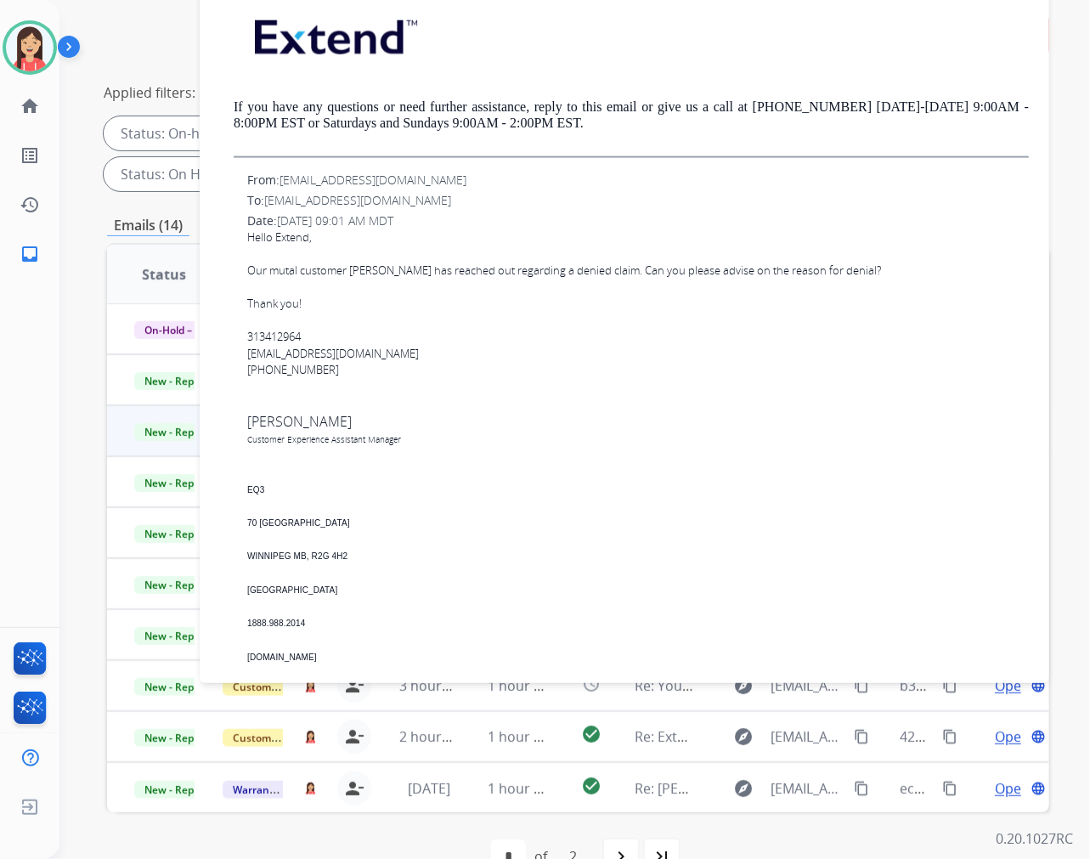
scroll to position [1133, 0]
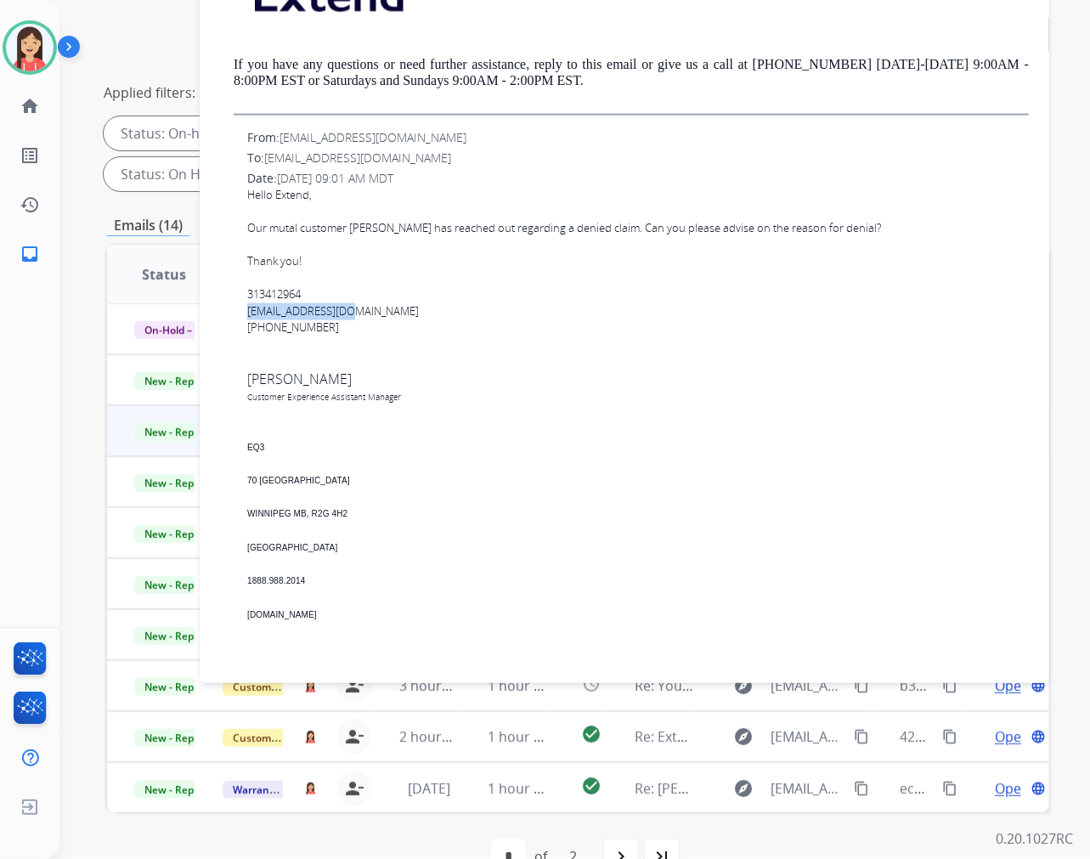
drag, startPoint x: 376, startPoint y: 308, endPoint x: 245, endPoint y: 306, distance: 130.9
click at [245, 306] on div "From: [EMAIL_ADDRESS][DOMAIN_NAME] To: [EMAIL_ADDRESS][DOMAIN_NAME] Date: [DATE…" at bounding box center [624, 405] width 809 height 553
copy link "[EMAIL_ADDRESS][DOMAIN_NAME]"
click at [622, 405] on div at bounding box center [638, 413] width 782 height 17
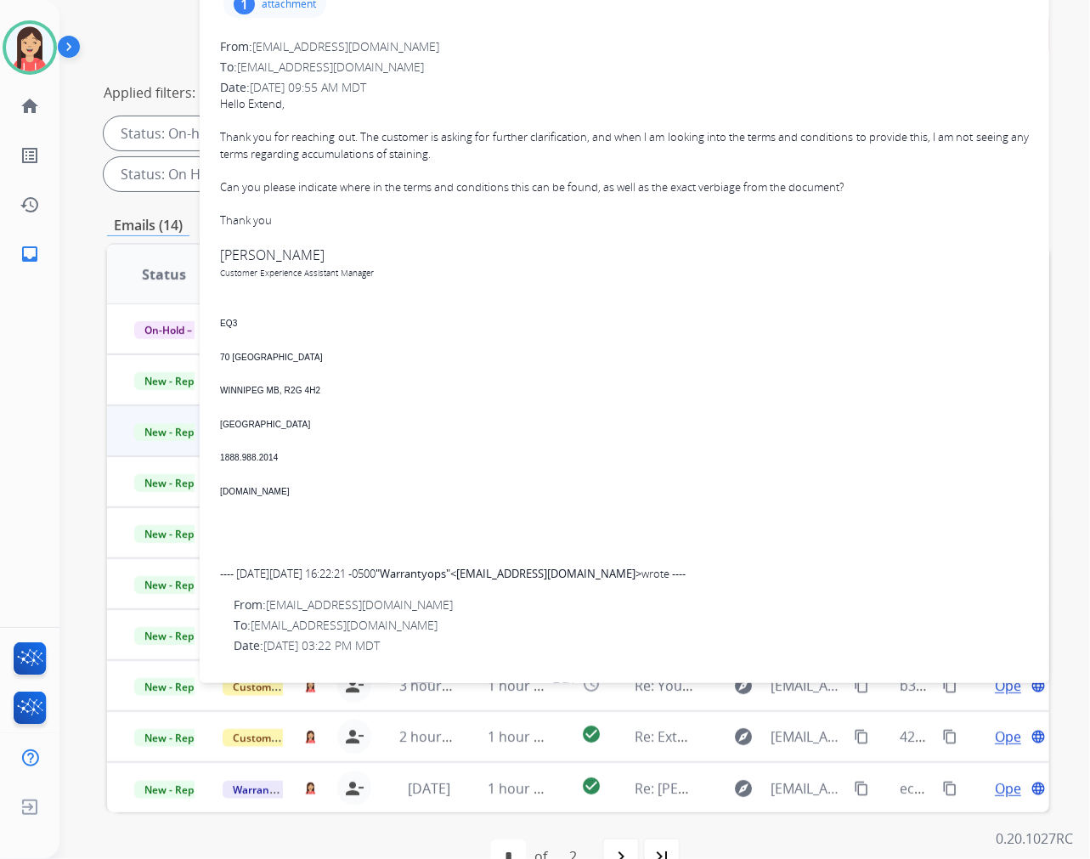
scroll to position [0, 0]
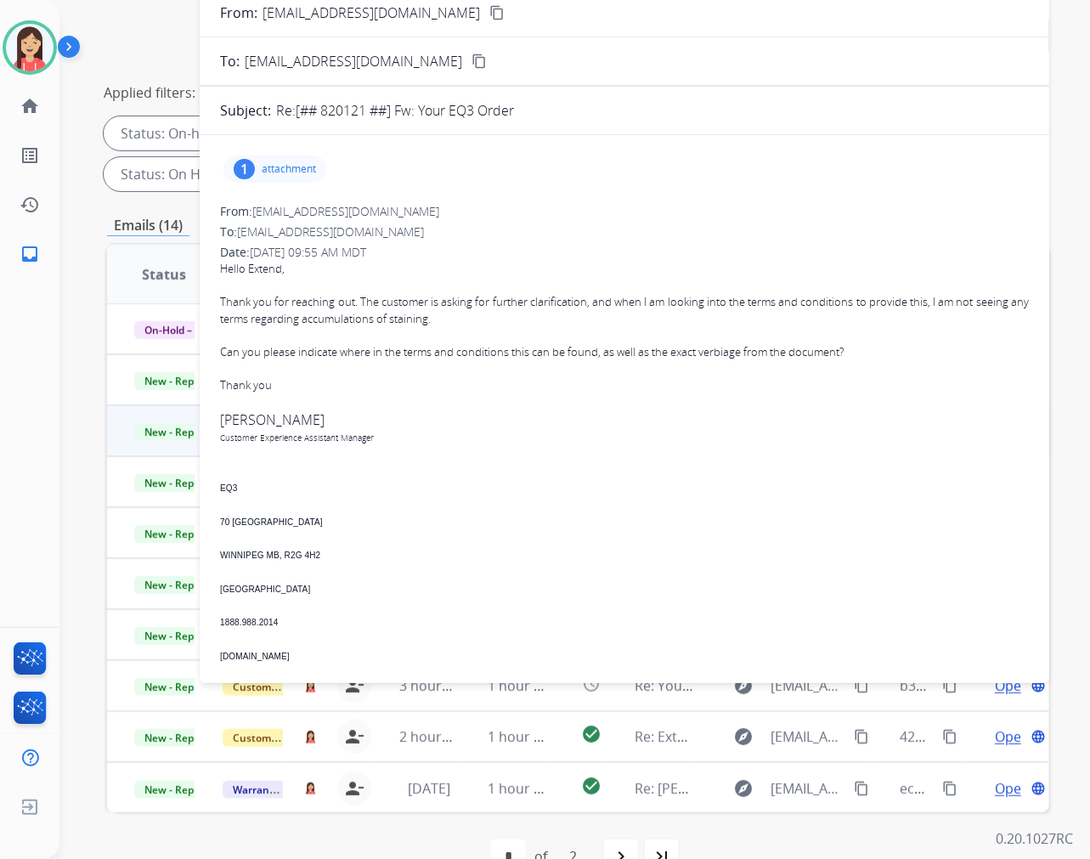
click at [523, 501] on div "EQ3 [GEOGRAPHIC_DATA] MB, R2G 4H2 [GEOGRAPHIC_DATA] 1888.988.2014 [DOMAIN_NAME]" at bounding box center [624, 588] width 809 height 218
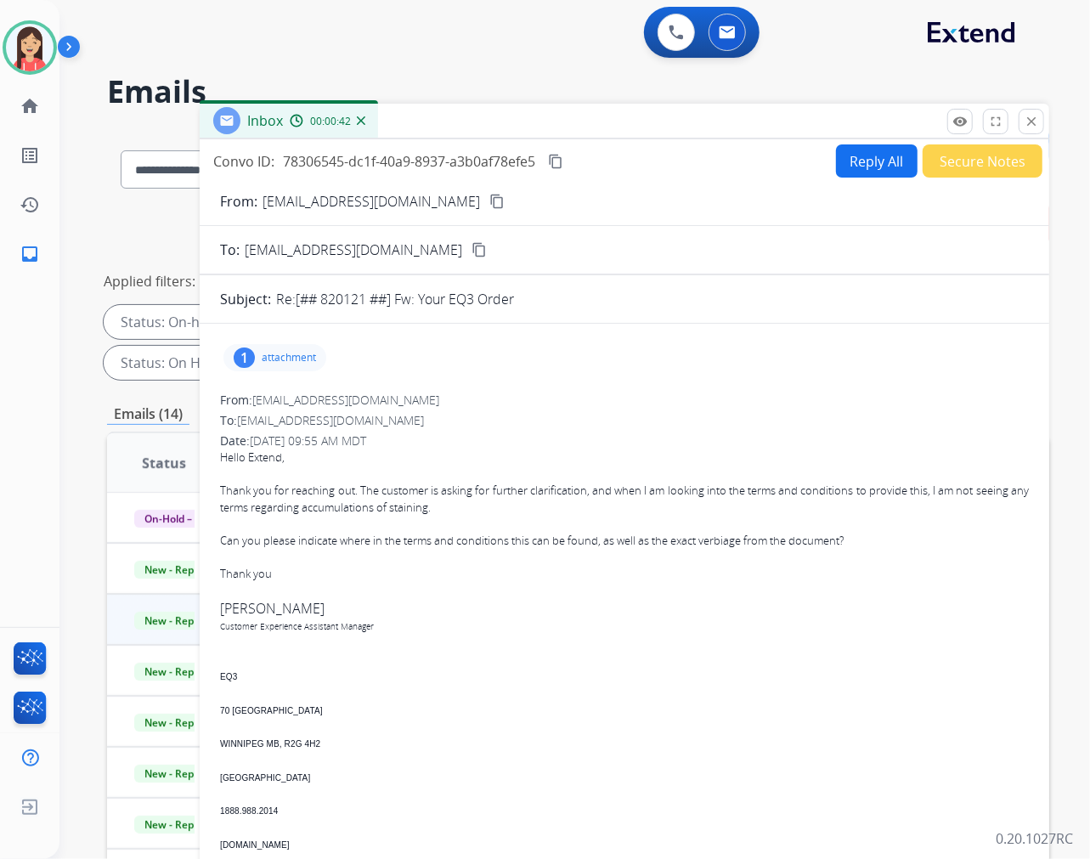
click at [844, 167] on button "Reply All" at bounding box center [877, 160] width 82 height 33
select select "**********"
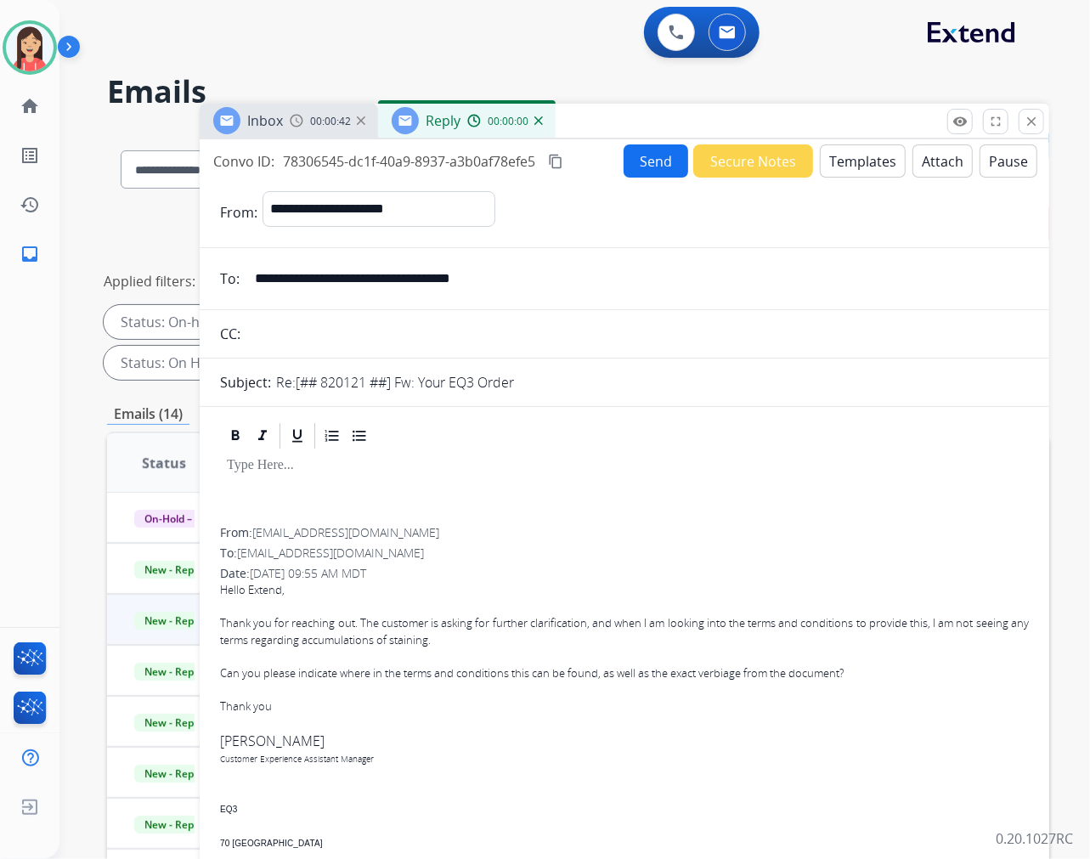
click at [844, 167] on button "Templates" at bounding box center [863, 160] width 86 height 33
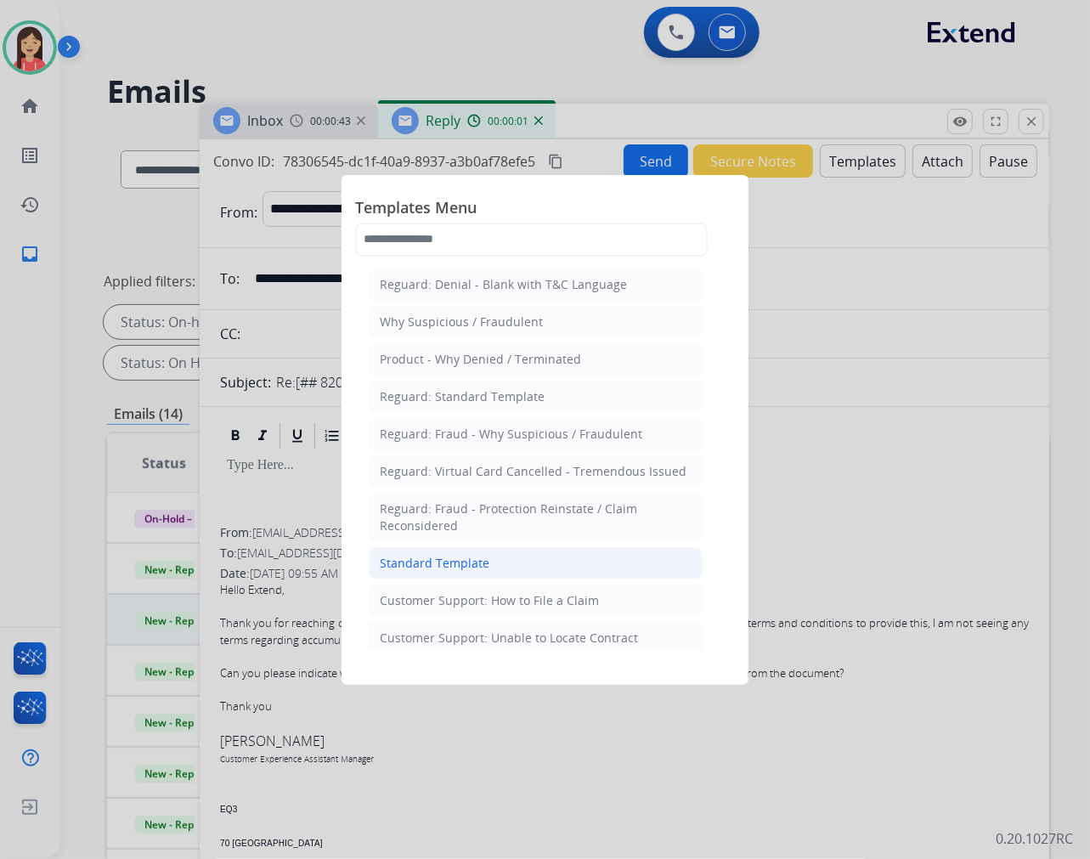
click at [431, 566] on div "Standard Template" at bounding box center [435, 563] width 110 height 17
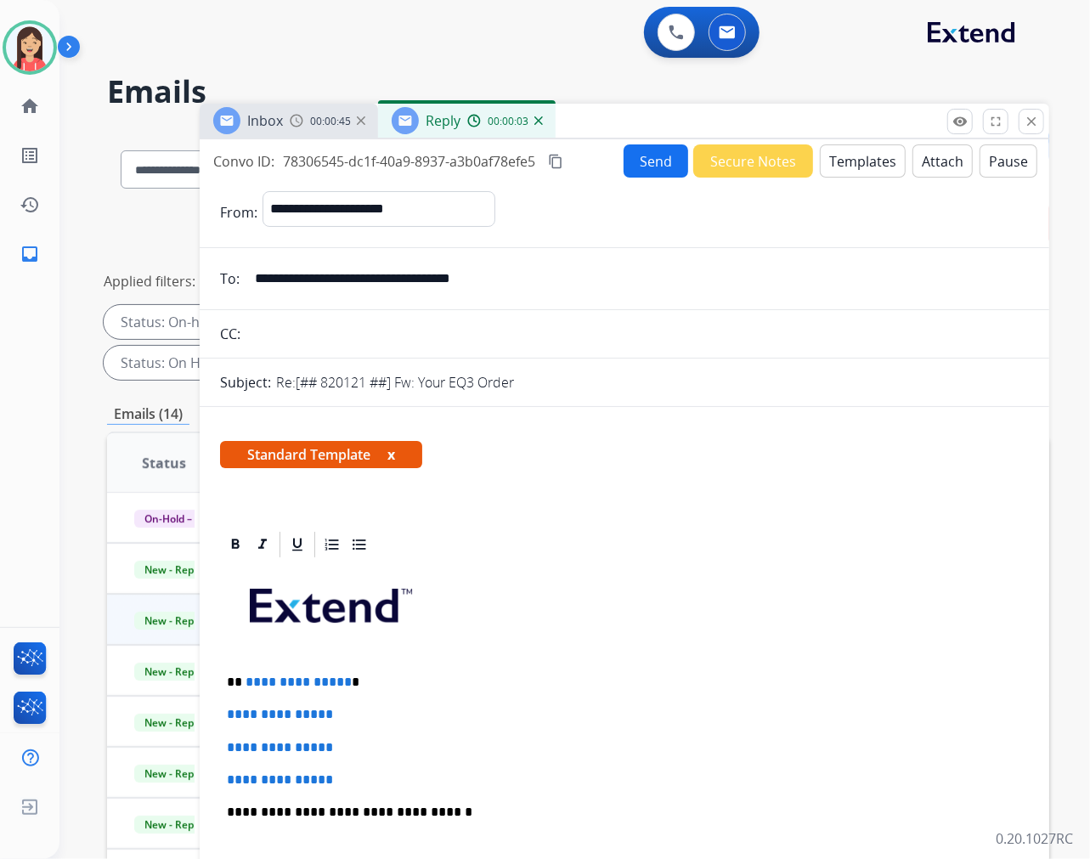
click at [927, 163] on button "Attach" at bounding box center [943, 160] width 60 height 33
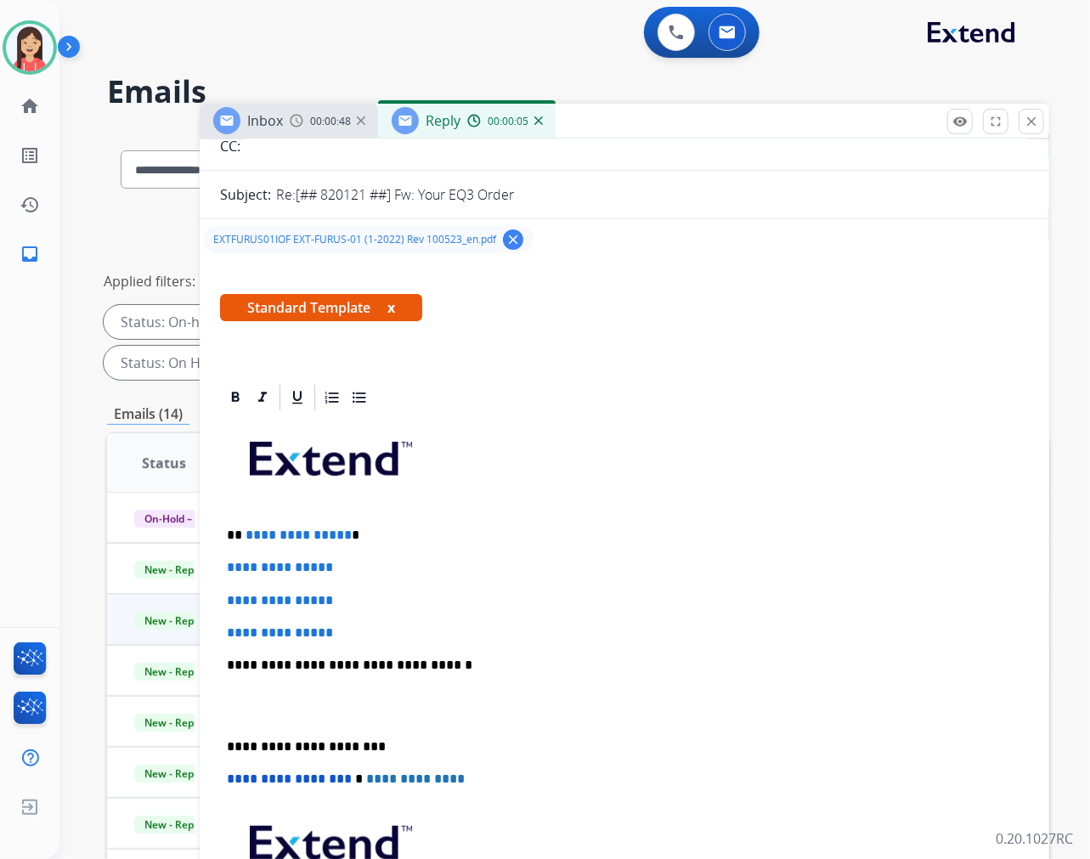
scroll to position [189, 0]
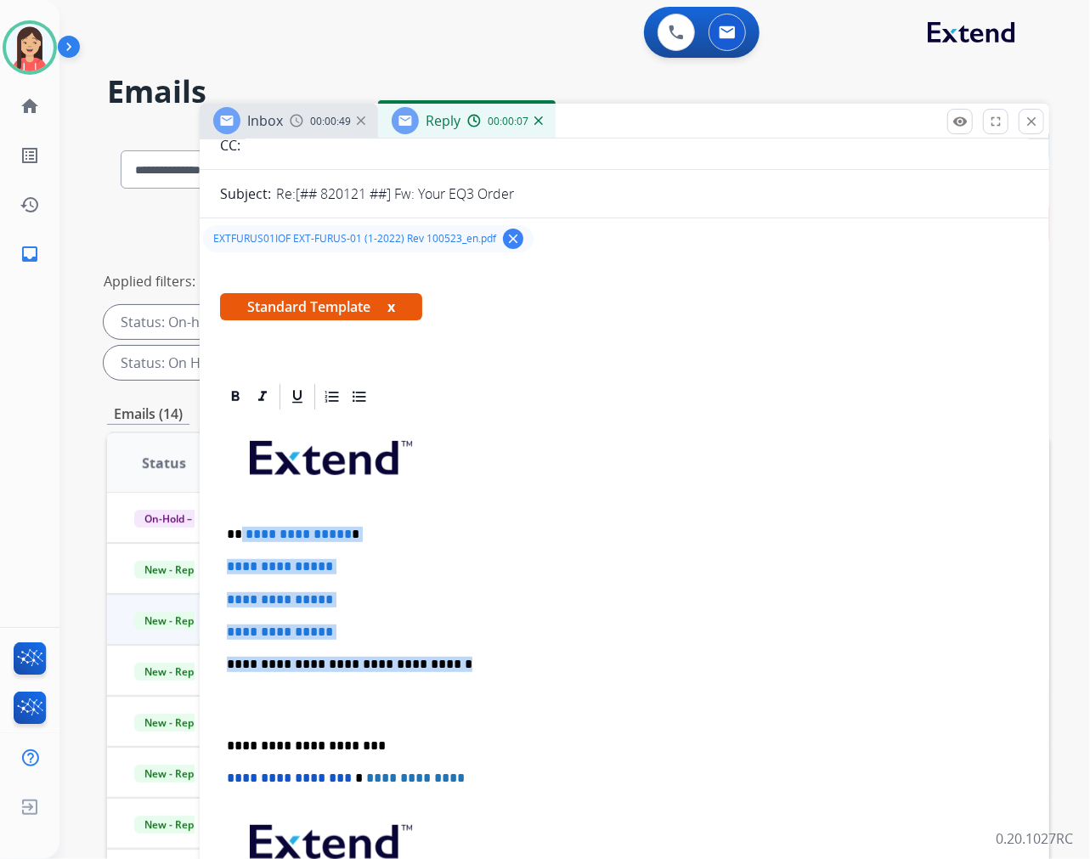
drag, startPoint x: 239, startPoint y: 530, endPoint x: 488, endPoint y: 665, distance: 282.9
click at [488, 665] on div "**********" at bounding box center [624, 704] width 809 height 585
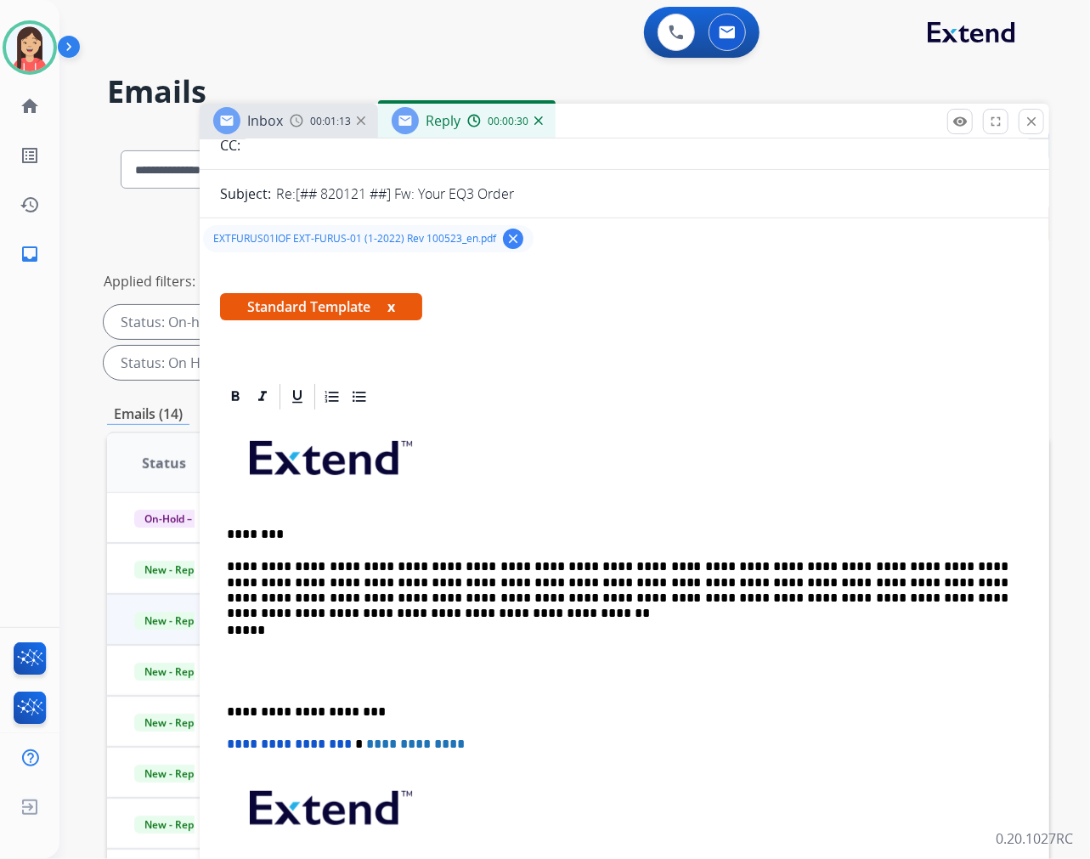
click at [282, 680] on p at bounding box center [624, 671] width 795 height 31
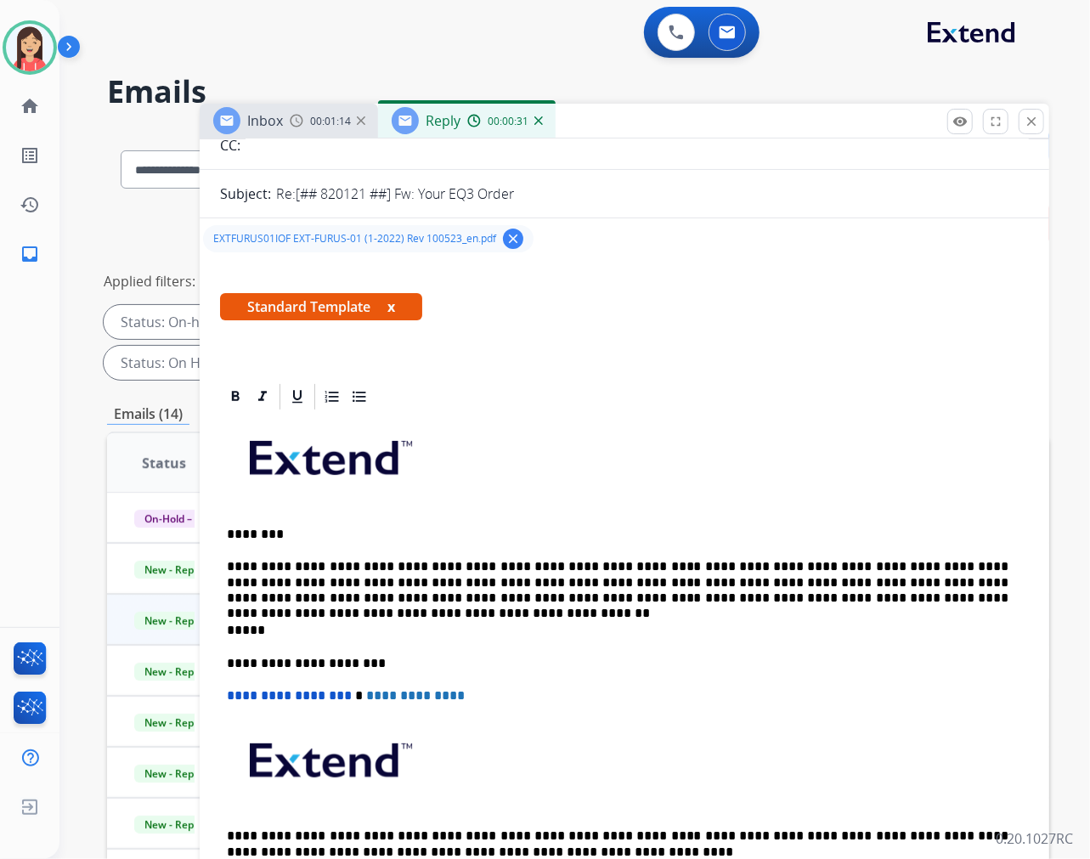
scroll to position [0, 0]
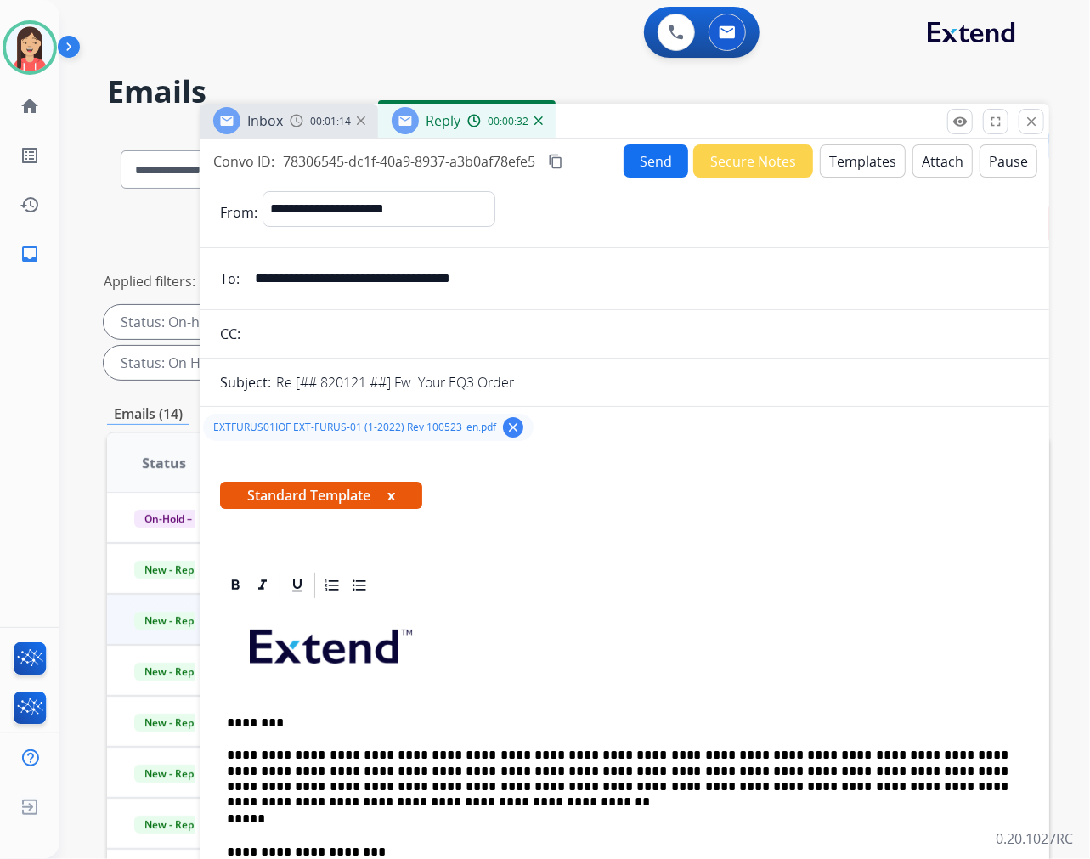
click at [641, 156] on button "Send" at bounding box center [656, 160] width 65 height 33
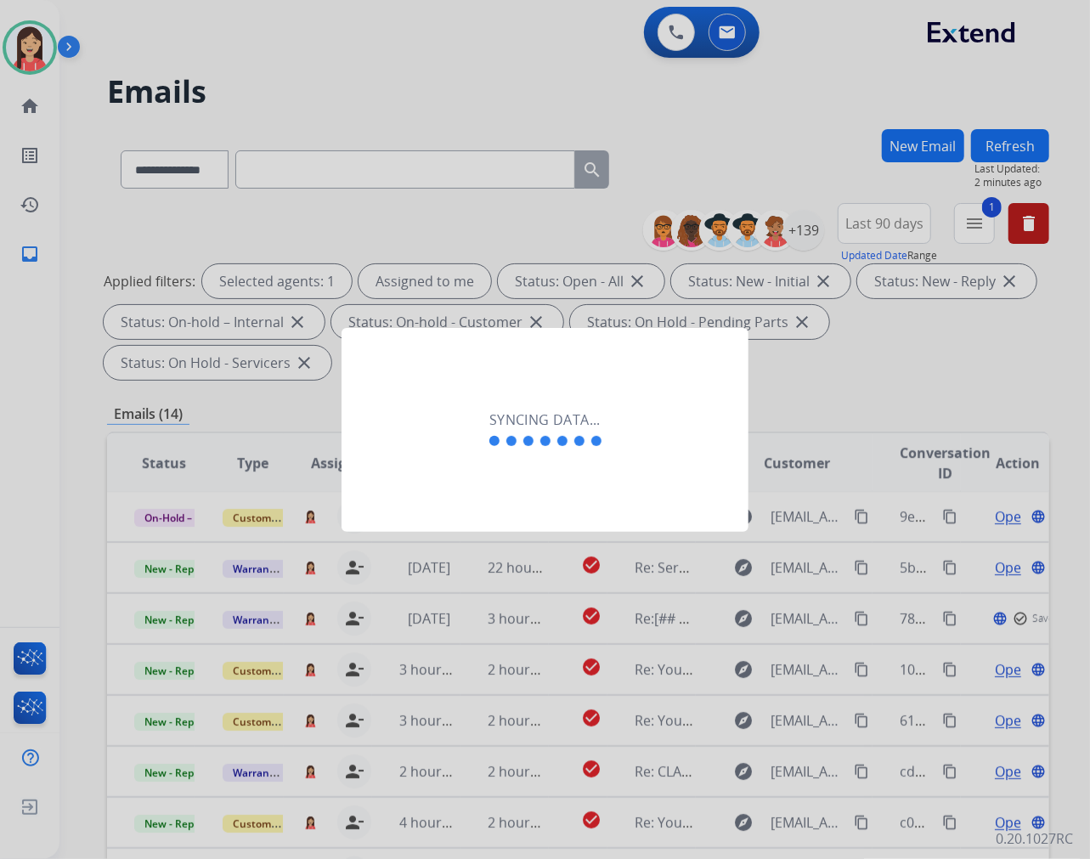
scroll to position [1, 0]
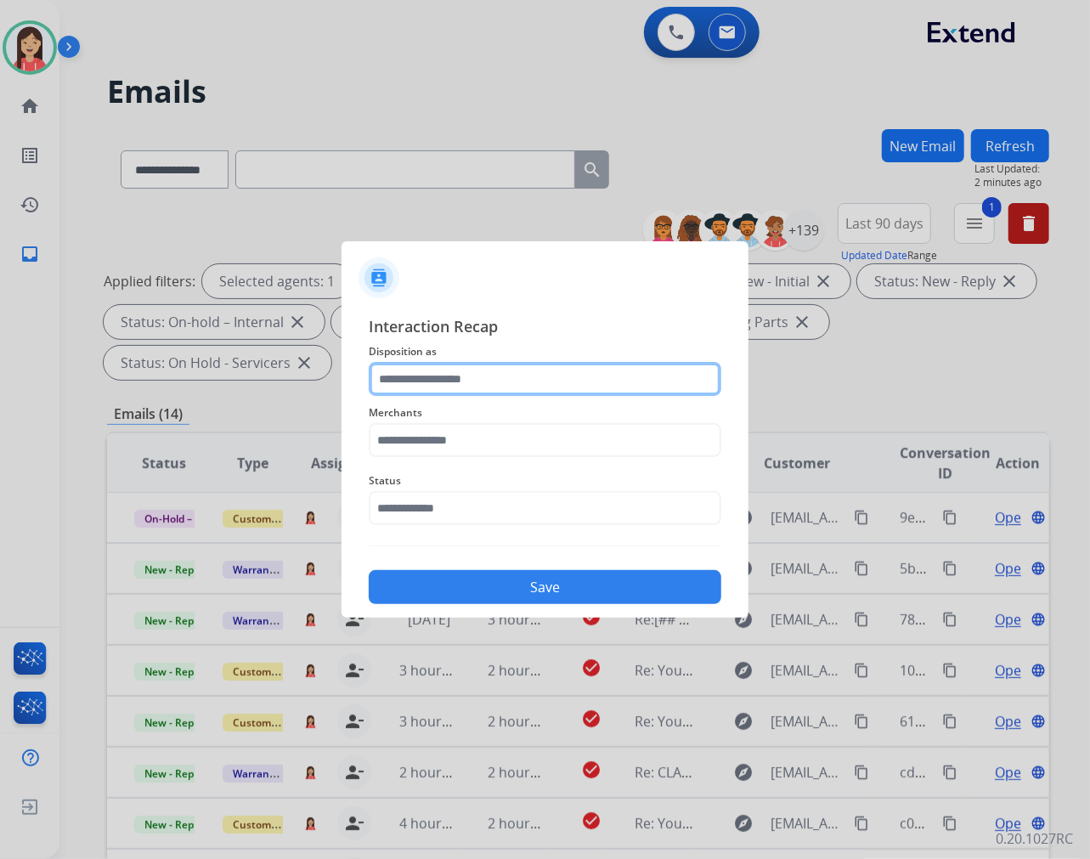
click at [437, 370] on input "text" at bounding box center [545, 379] width 353 height 34
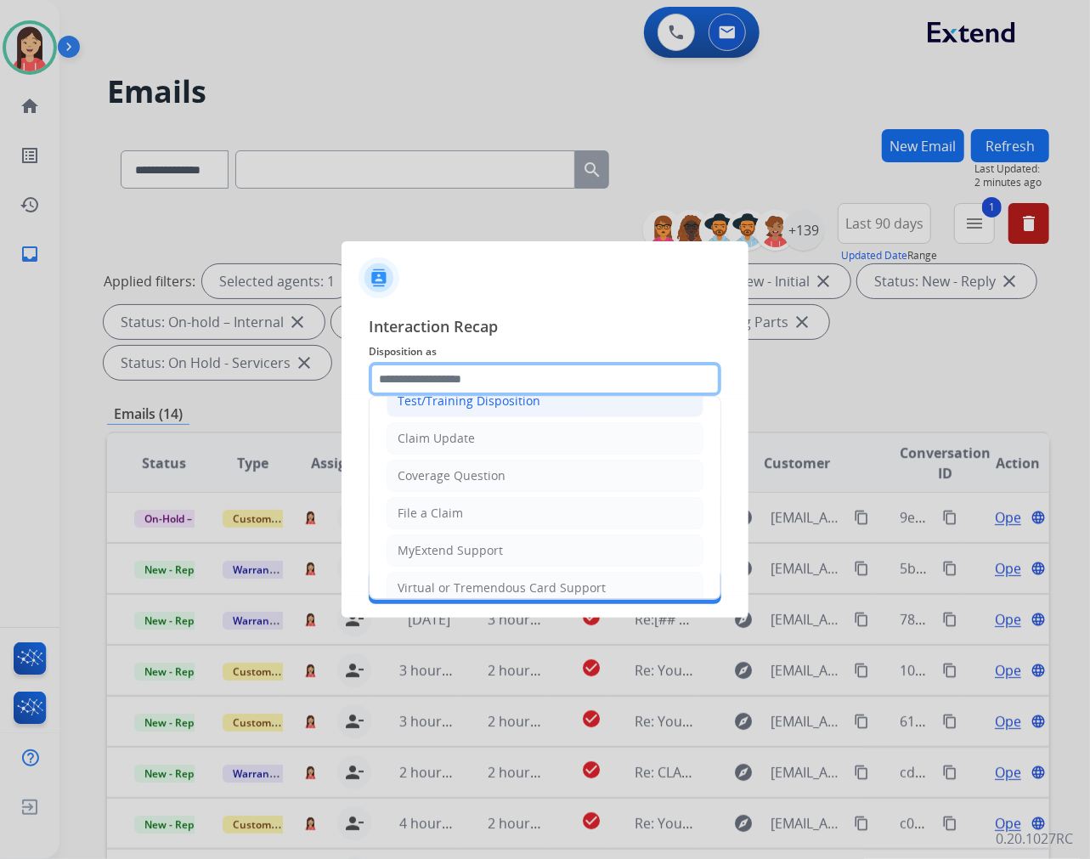
scroll to position [94, 0]
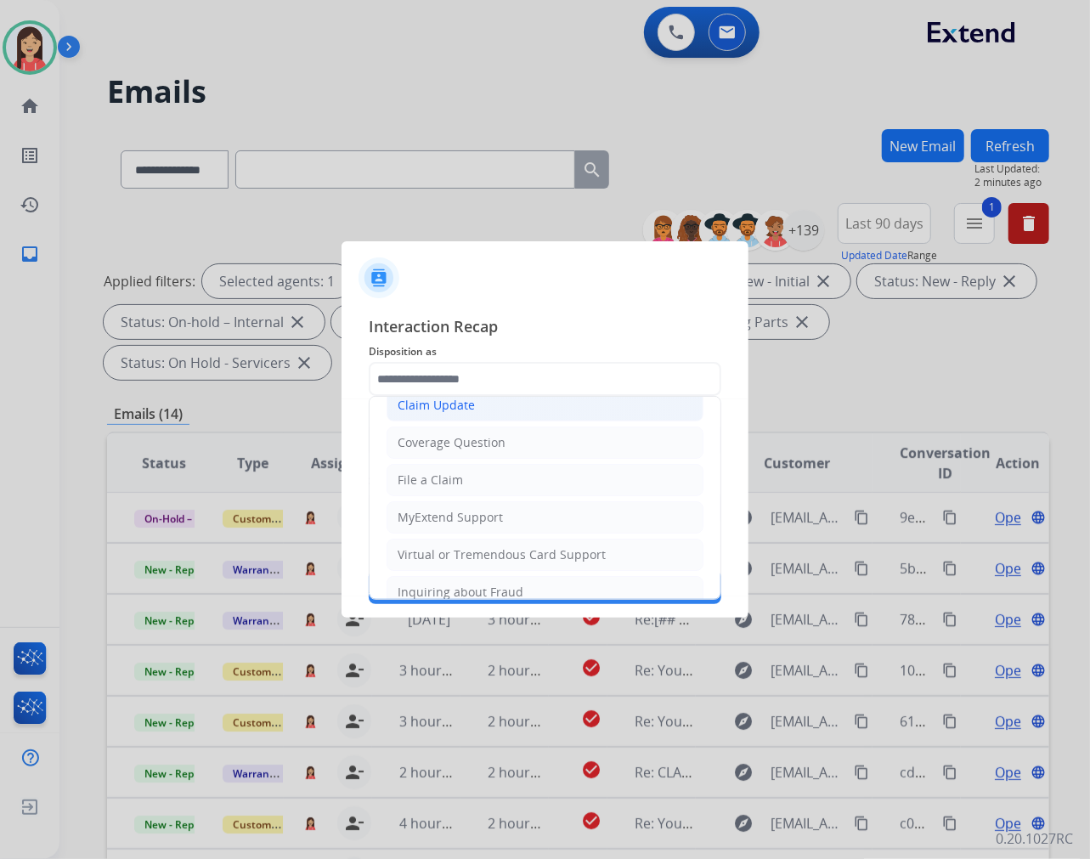
click at [498, 414] on li "Claim Update" at bounding box center [545, 405] width 317 height 32
type input "**********"
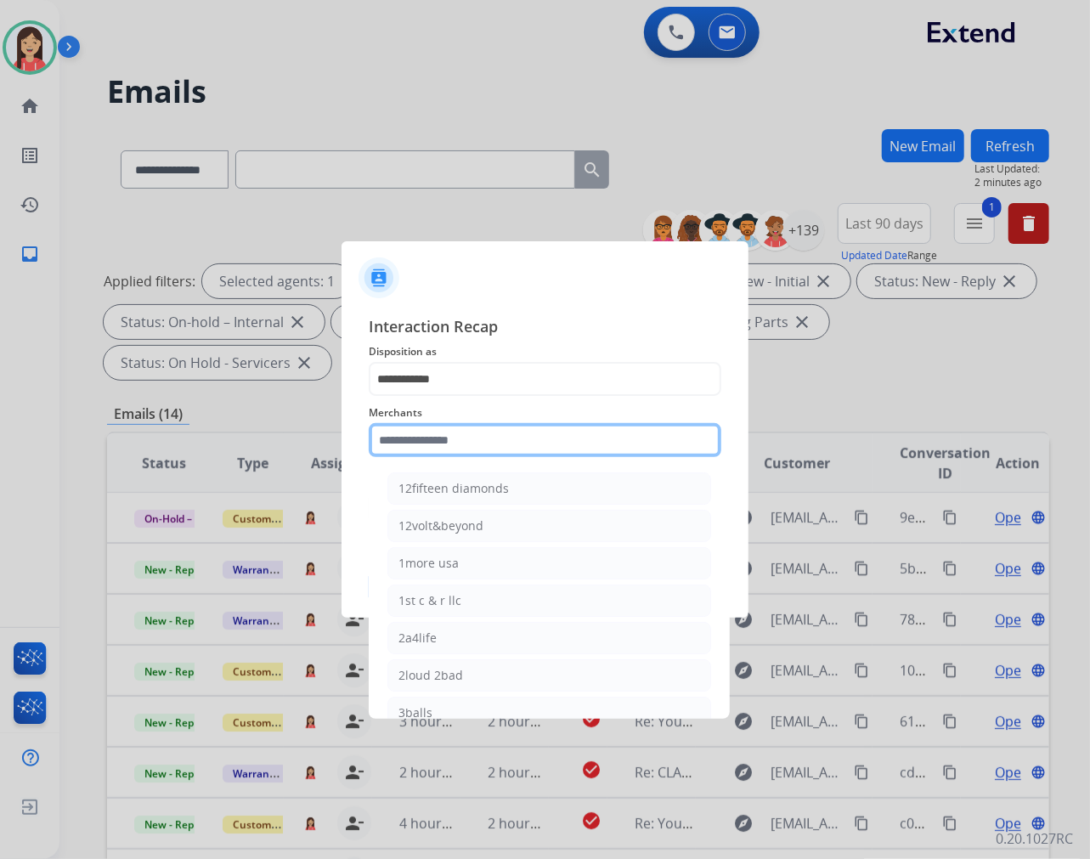
click at [474, 450] on input "text" at bounding box center [545, 440] width 353 height 34
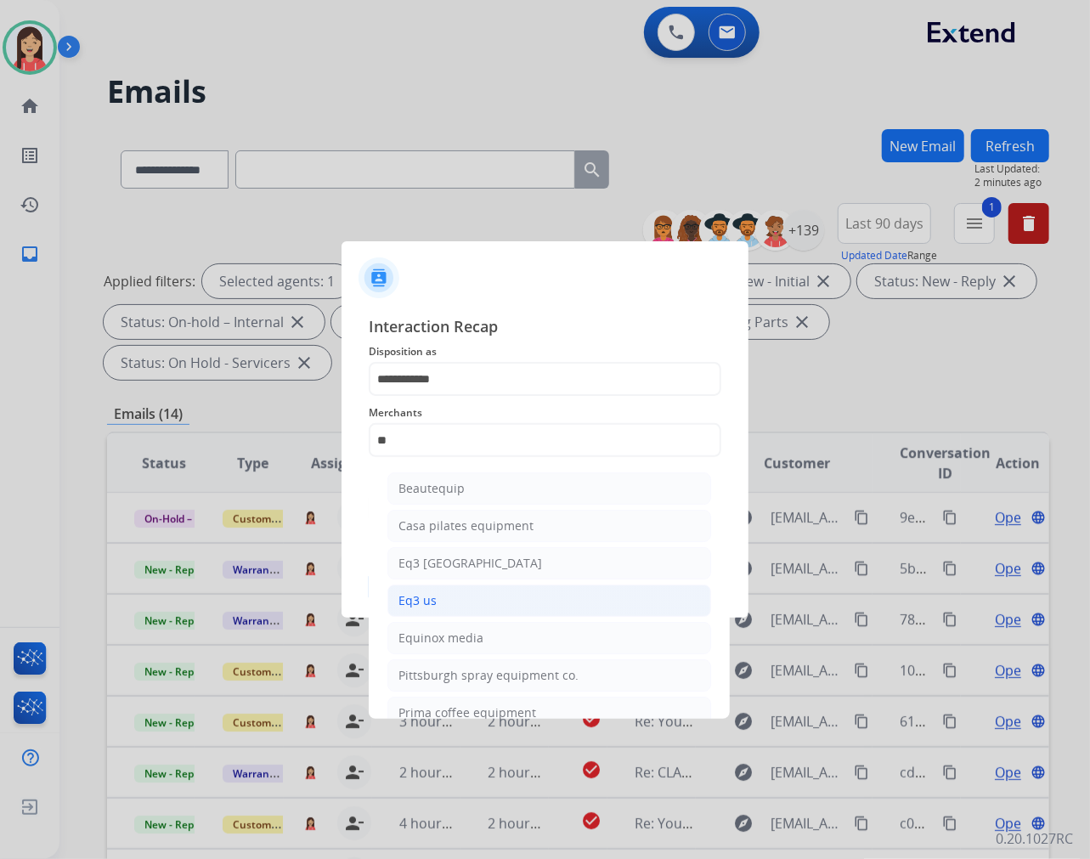
click at [456, 592] on li "Eq3 us" at bounding box center [549, 601] width 324 height 32
type input "******"
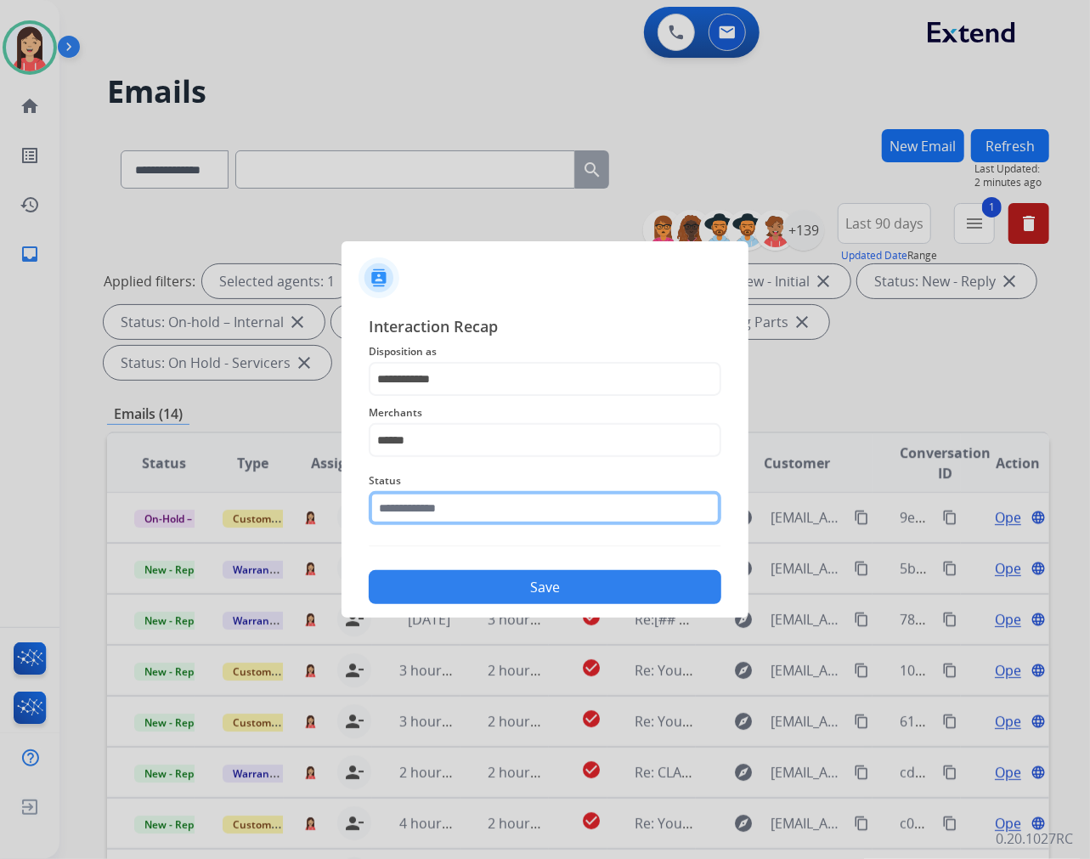
click at [505, 507] on input "text" at bounding box center [545, 508] width 353 height 34
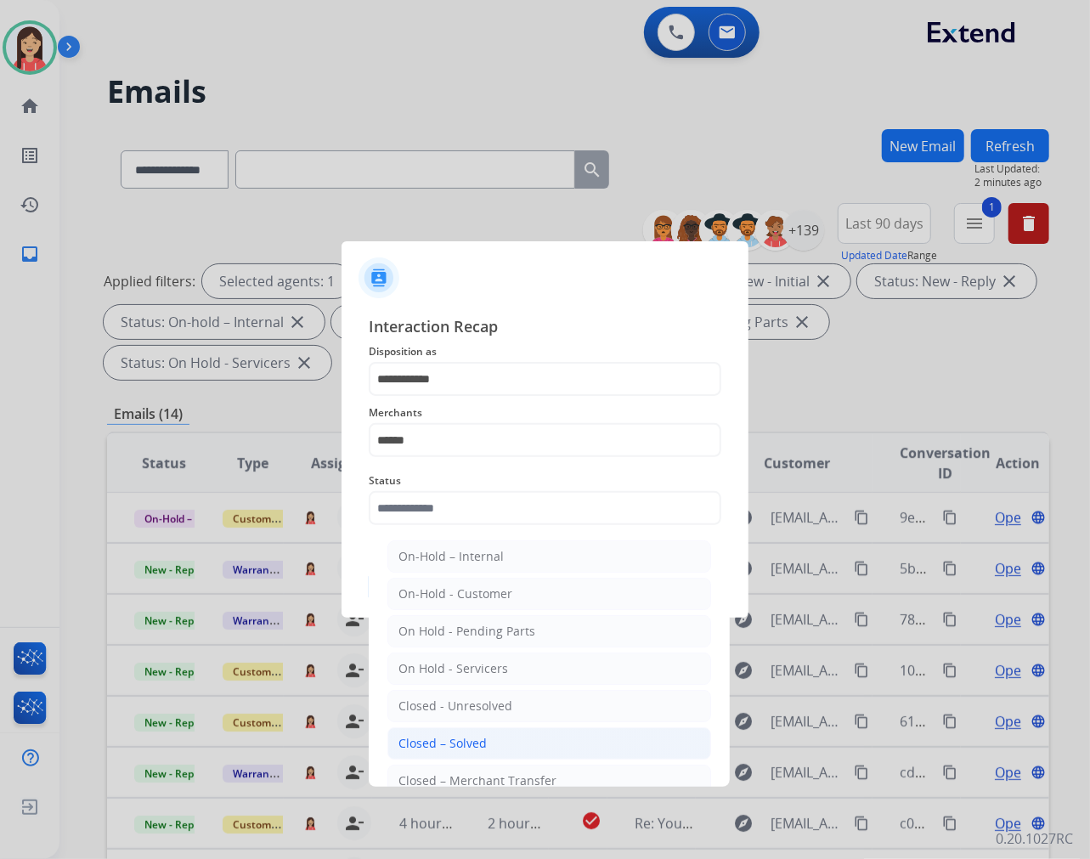
click at [473, 731] on li "Closed – Solved" at bounding box center [549, 743] width 324 height 32
type input "**********"
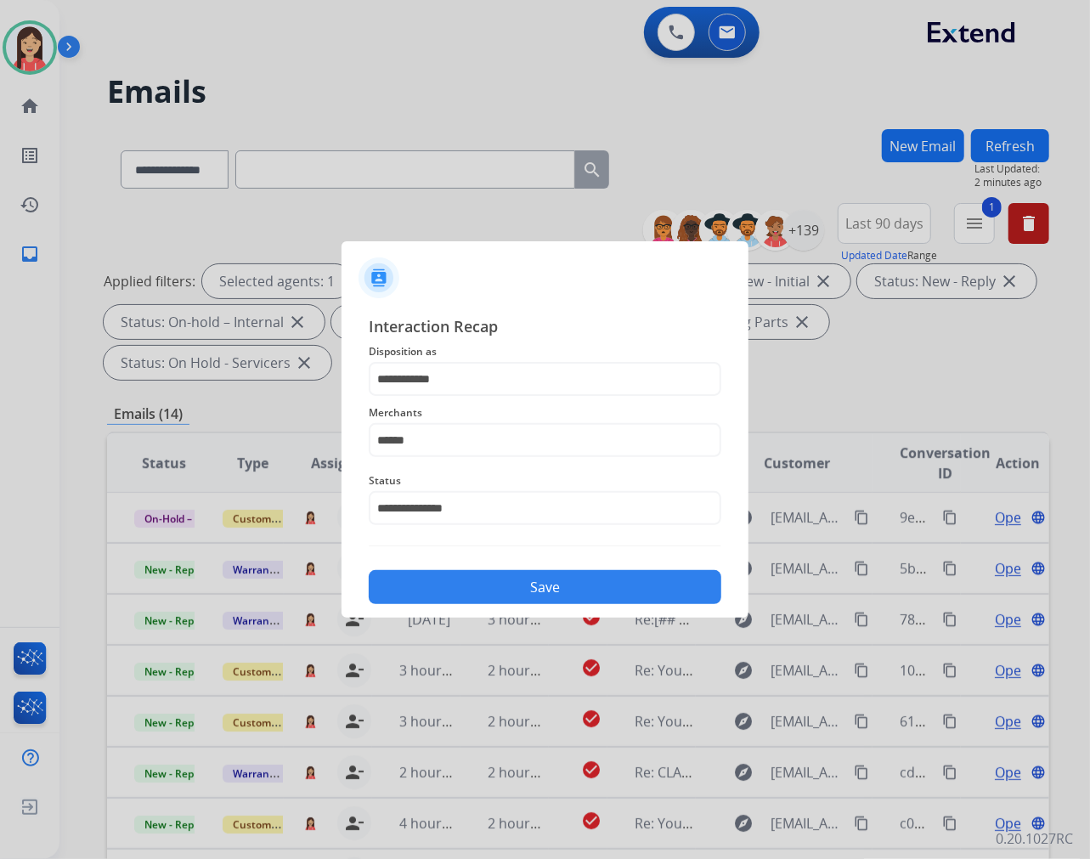
click at [523, 565] on div "Save" at bounding box center [545, 582] width 353 height 44
click at [515, 586] on button "Save" at bounding box center [545, 587] width 353 height 34
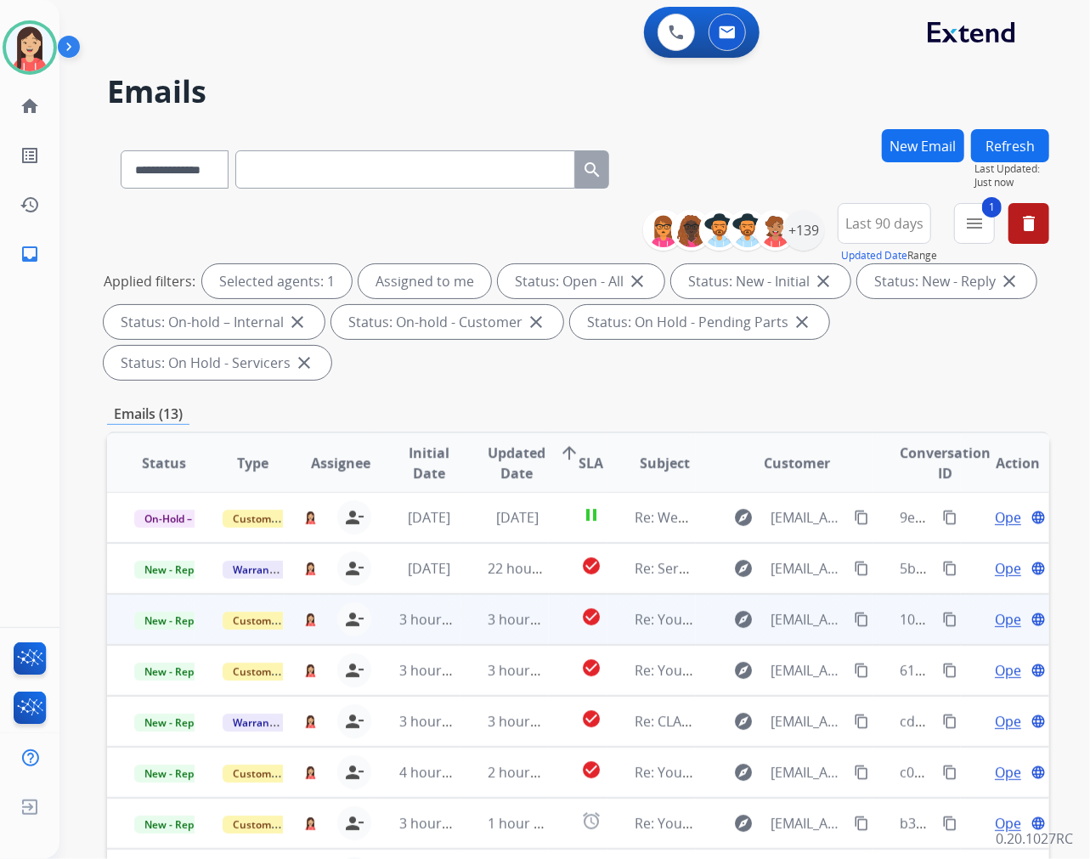
click at [468, 626] on td "3 hours ago" at bounding box center [505, 619] width 88 height 51
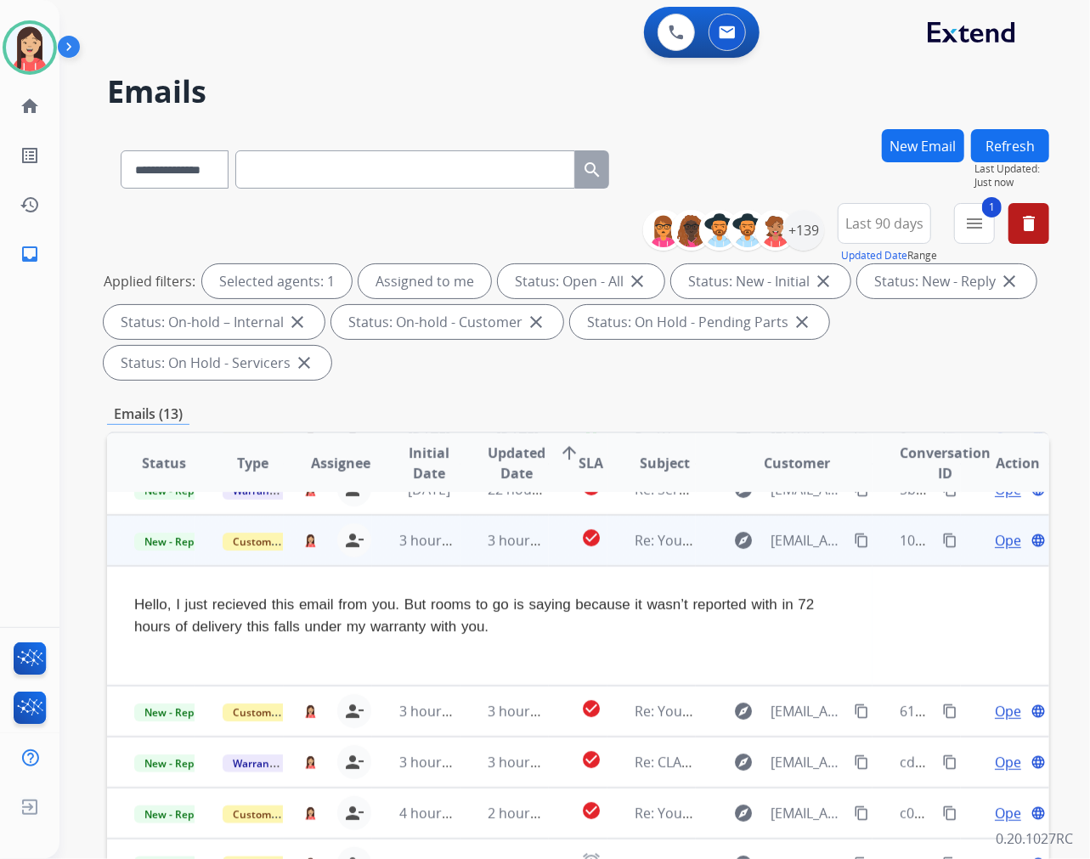
scroll to position [102, 0]
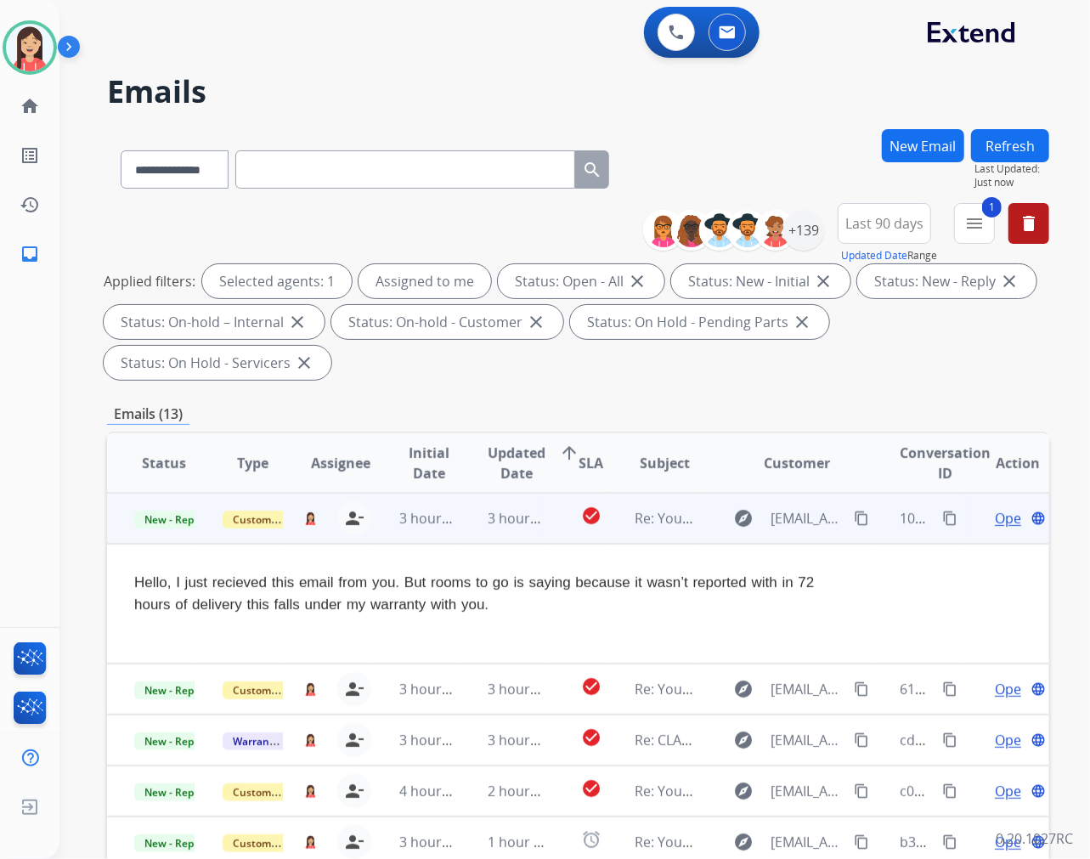
click at [995, 514] on span "Open" at bounding box center [1012, 518] width 35 height 20
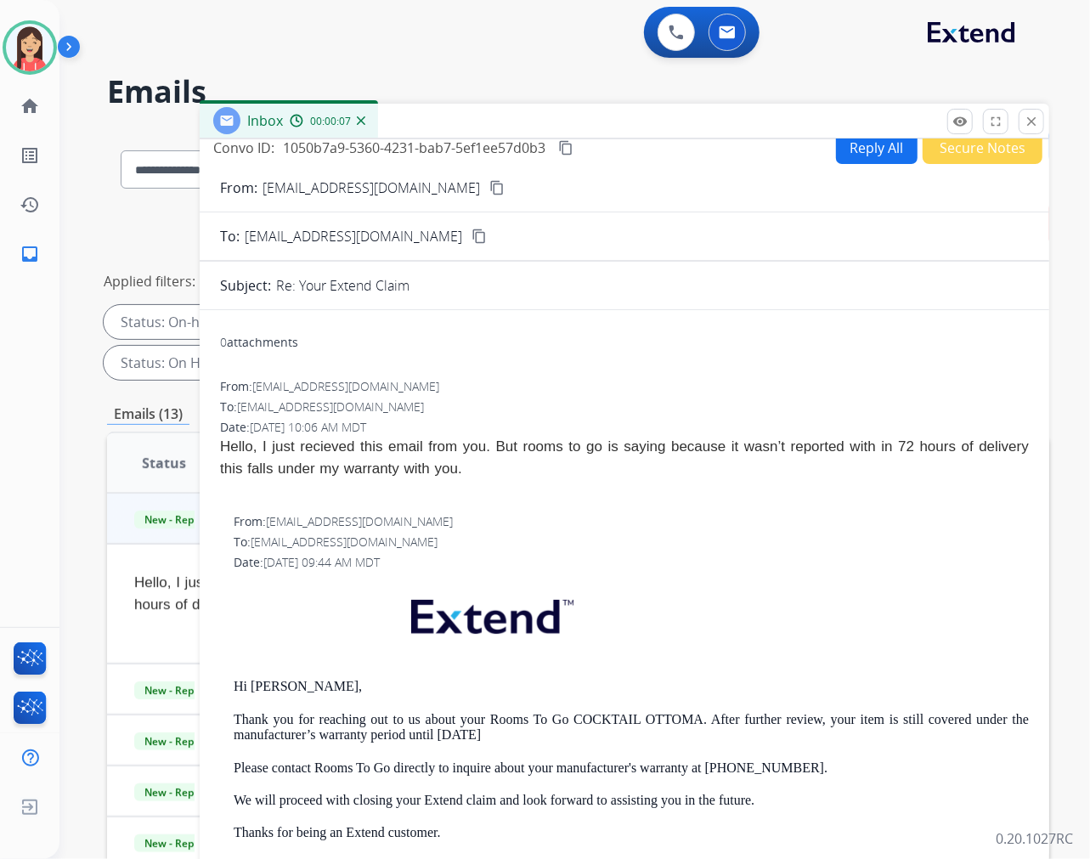
scroll to position [0, 0]
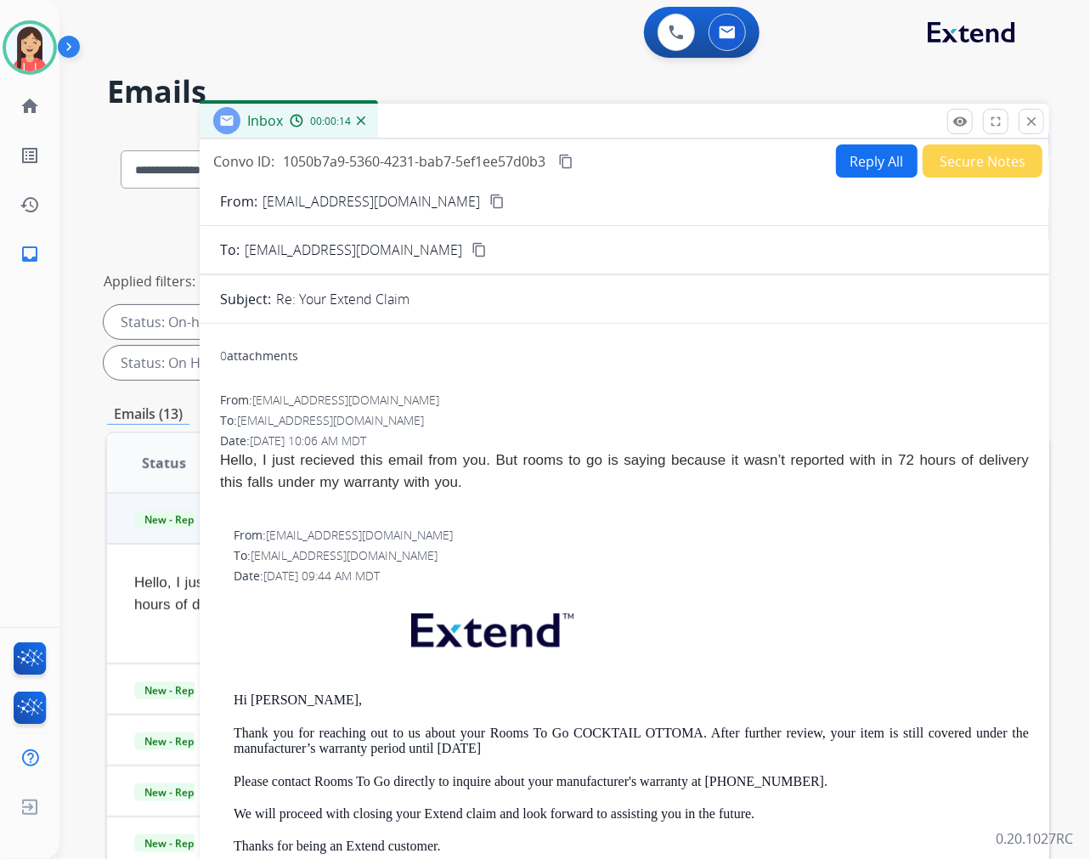
click at [852, 164] on button "Reply All" at bounding box center [877, 160] width 82 height 33
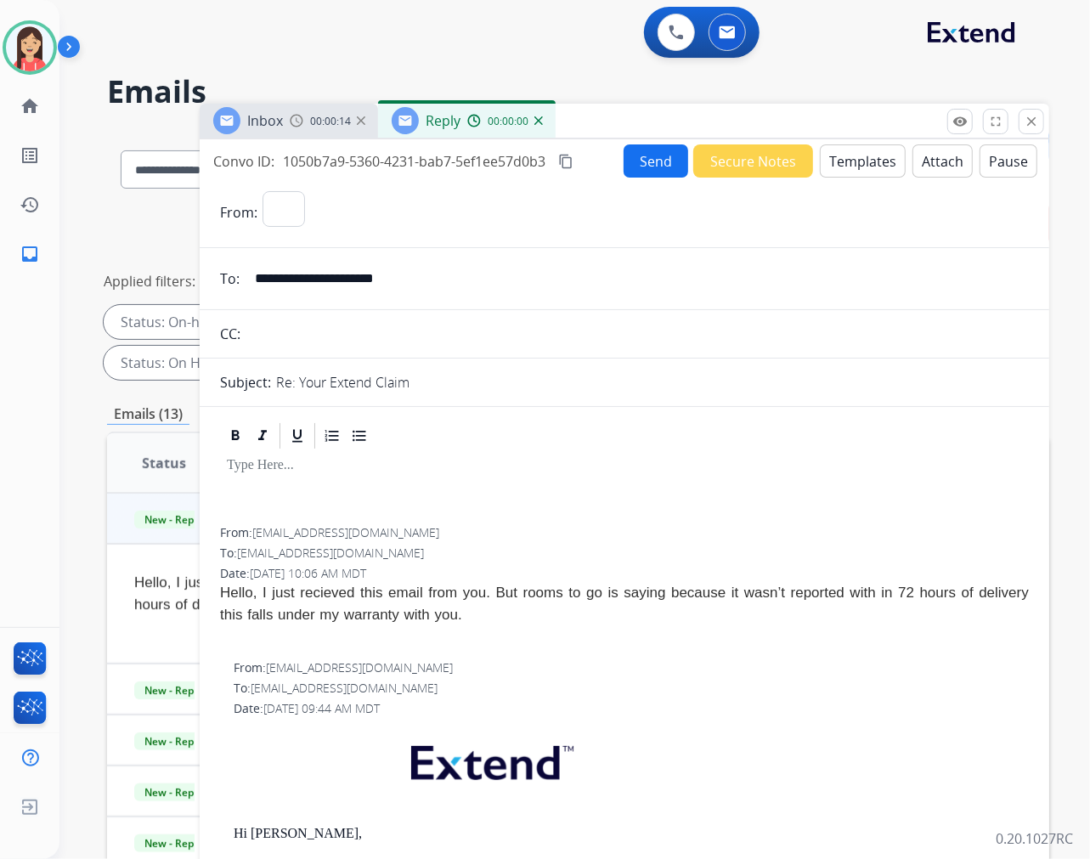
select select "**********"
click at [852, 164] on button "Templates" at bounding box center [863, 160] width 86 height 33
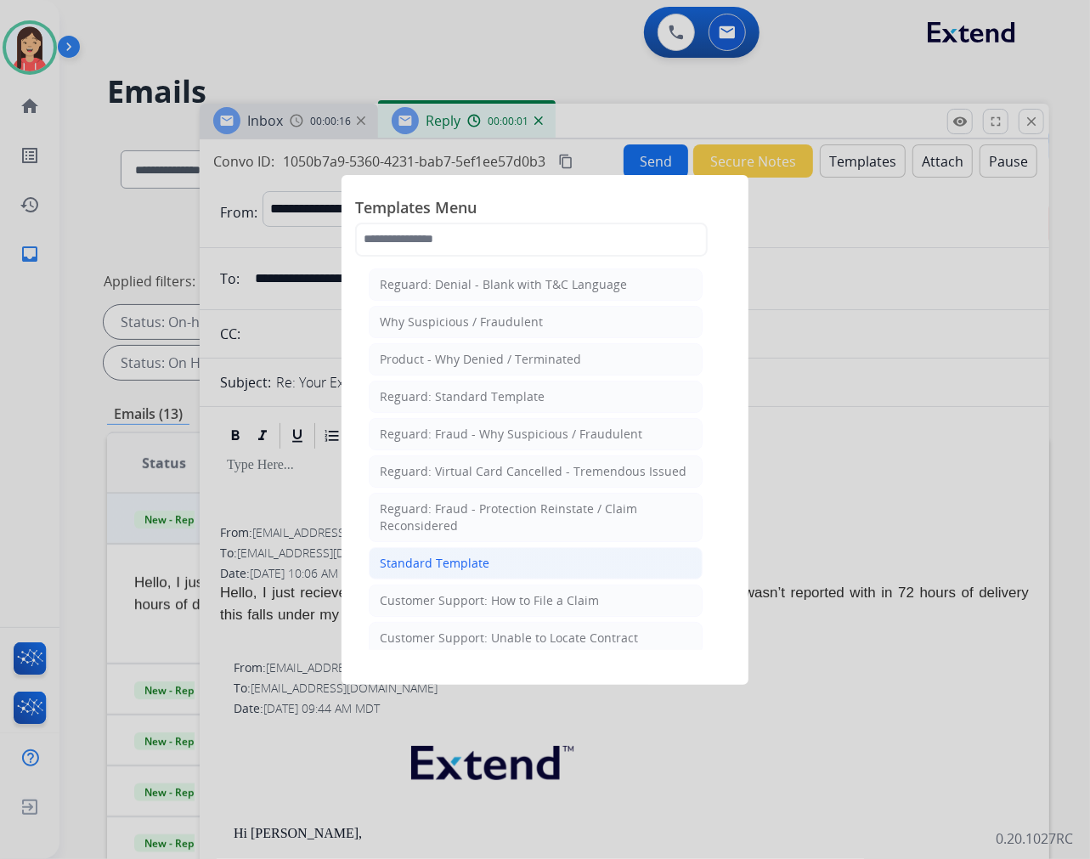
click at [472, 559] on div "Standard Template" at bounding box center [435, 563] width 110 height 17
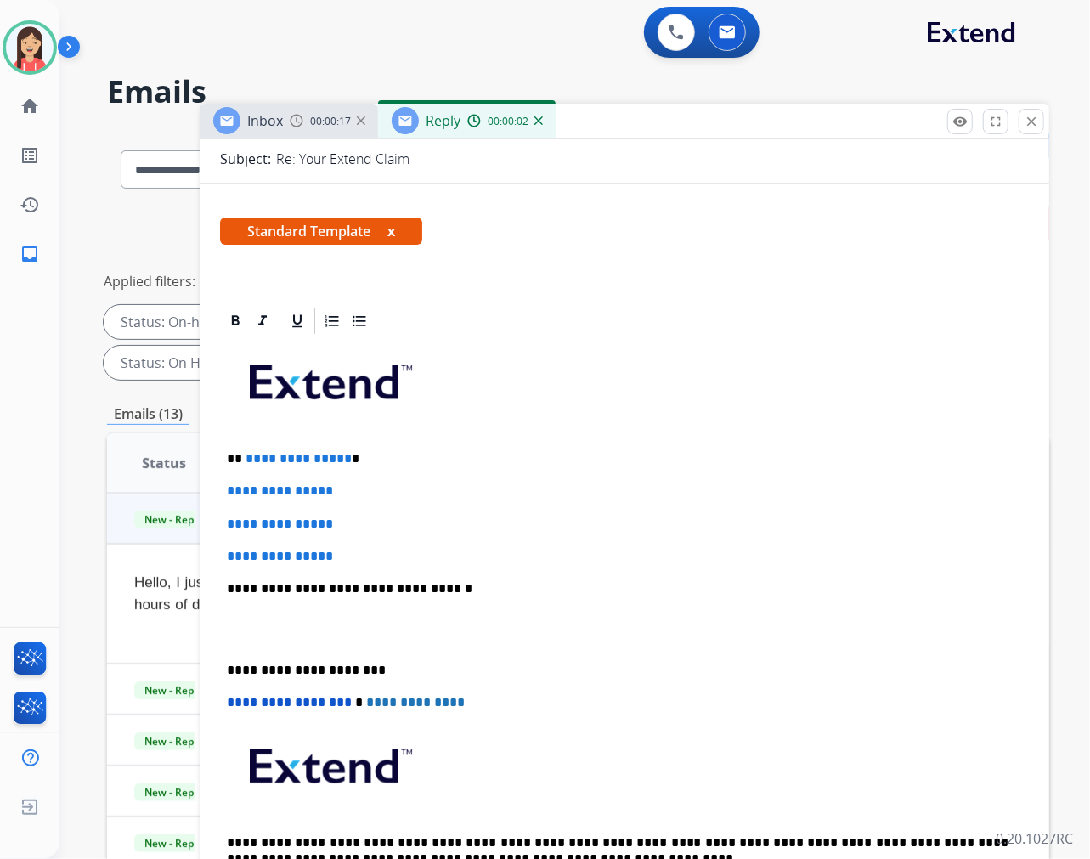
scroll to position [283, 0]
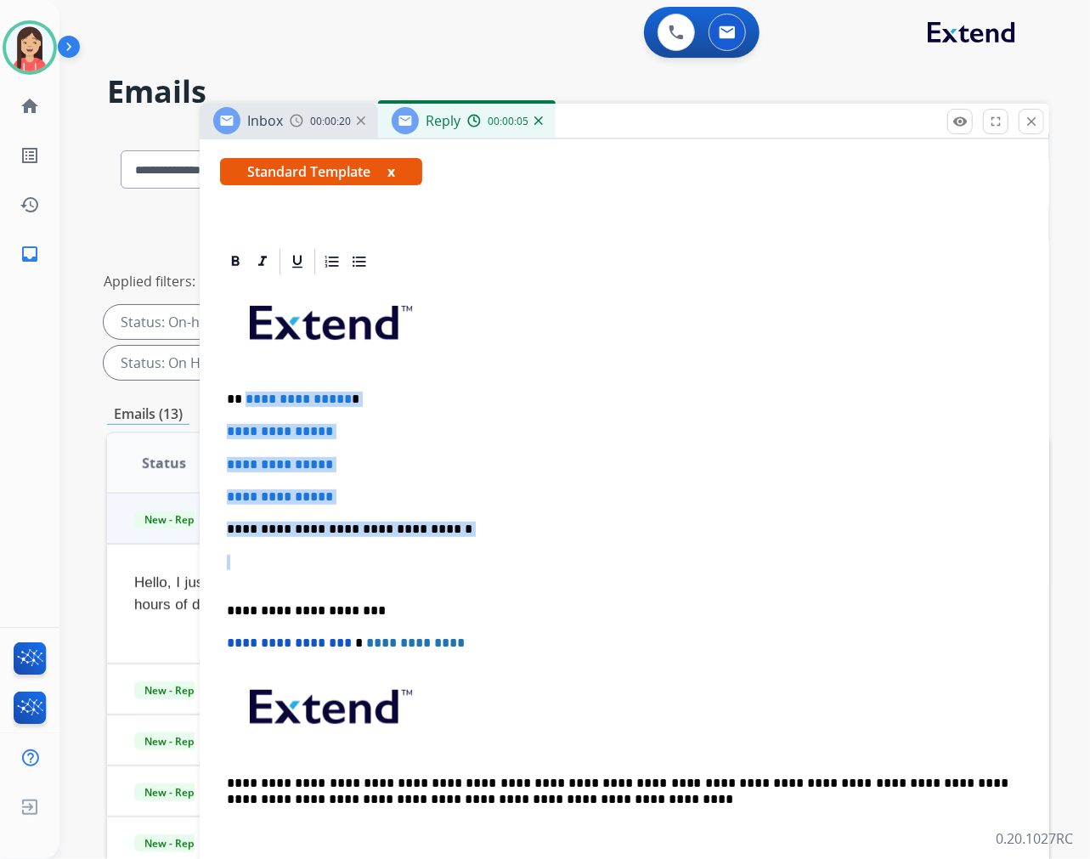
drag, startPoint x: 243, startPoint y: 393, endPoint x: 512, endPoint y: 540, distance: 306.9
click at [512, 540] on div "**********" at bounding box center [624, 569] width 809 height 585
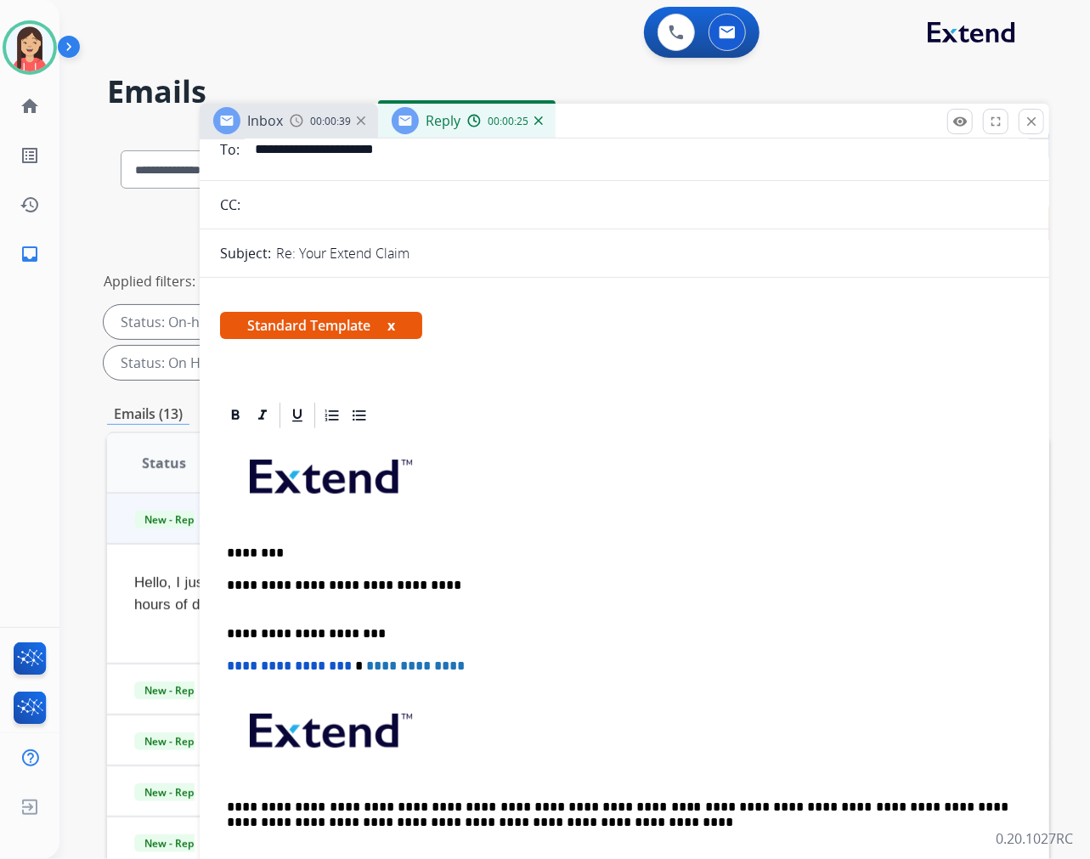
scroll to position [0, 0]
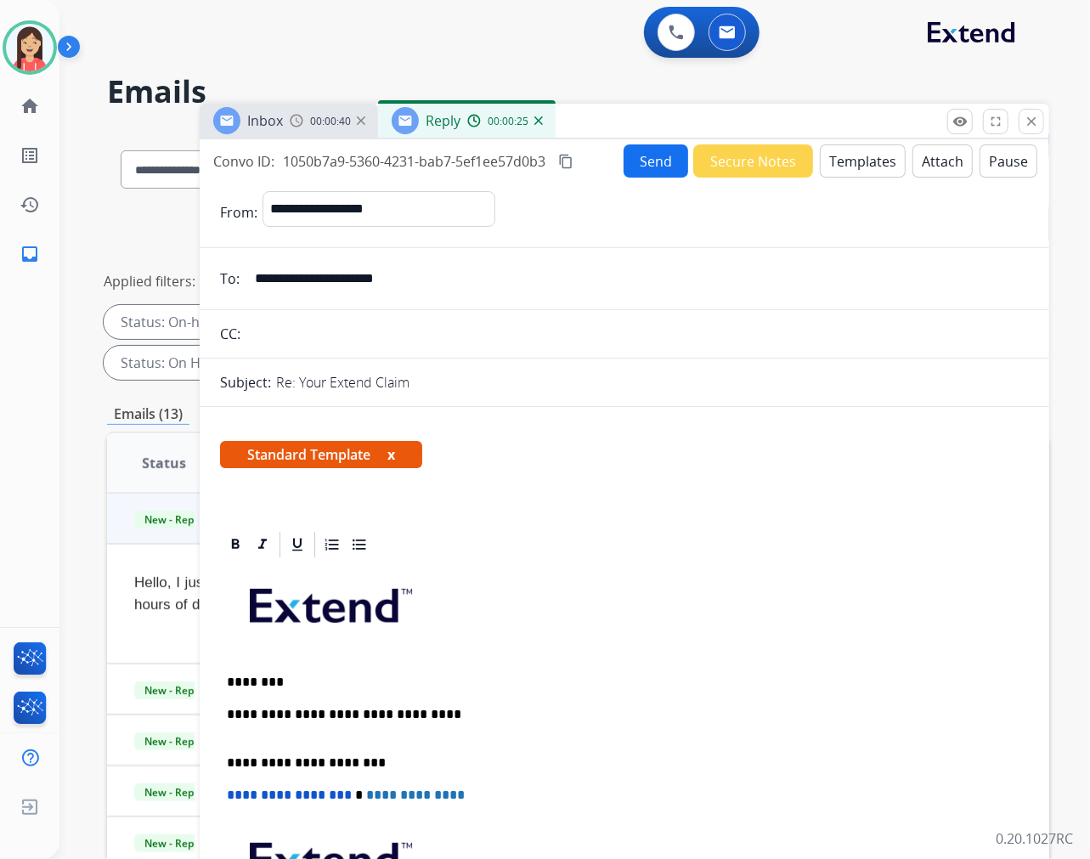
click at [387, 285] on input "**********" at bounding box center [637, 279] width 784 height 34
drag, startPoint x: 699, startPoint y: 123, endPoint x: 728, endPoint y: 122, distance: 28.9
click at [699, 123] on div "Inbox 00:01:22 Reply 00:01:07" at bounding box center [625, 122] width 850 height 36
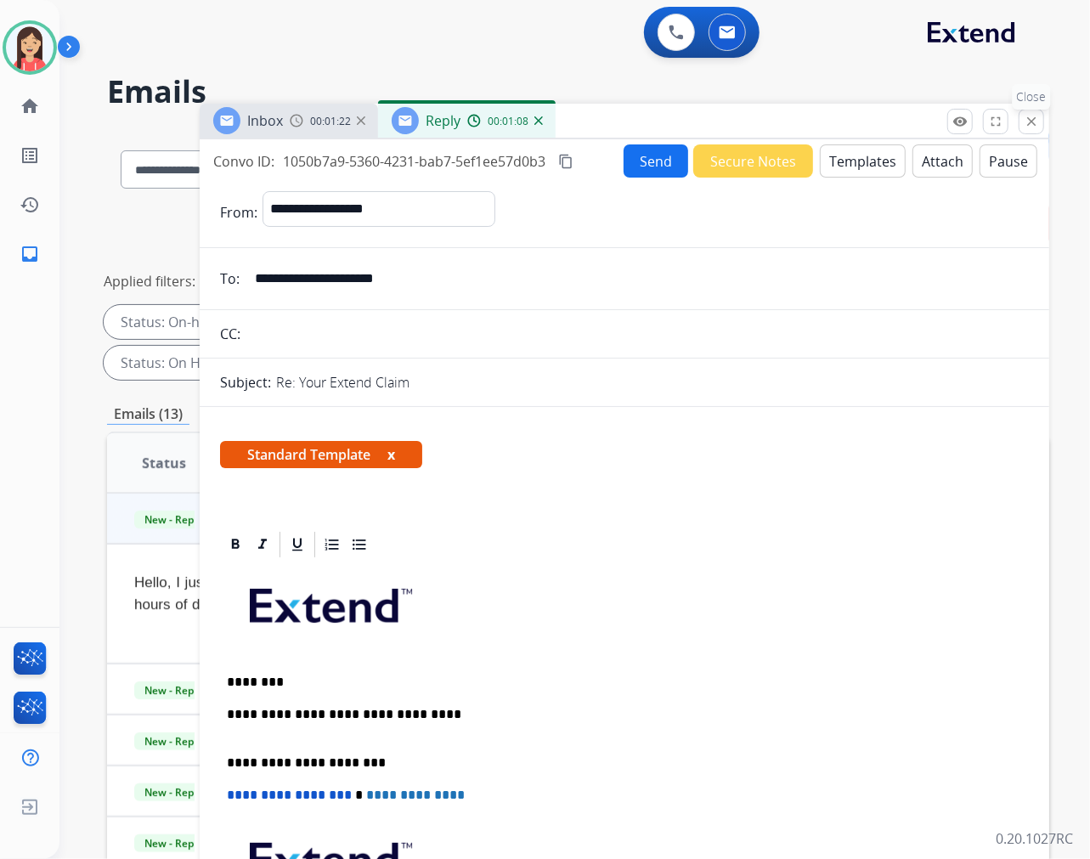
click at [1032, 122] on mat-icon "close" at bounding box center [1031, 121] width 15 height 15
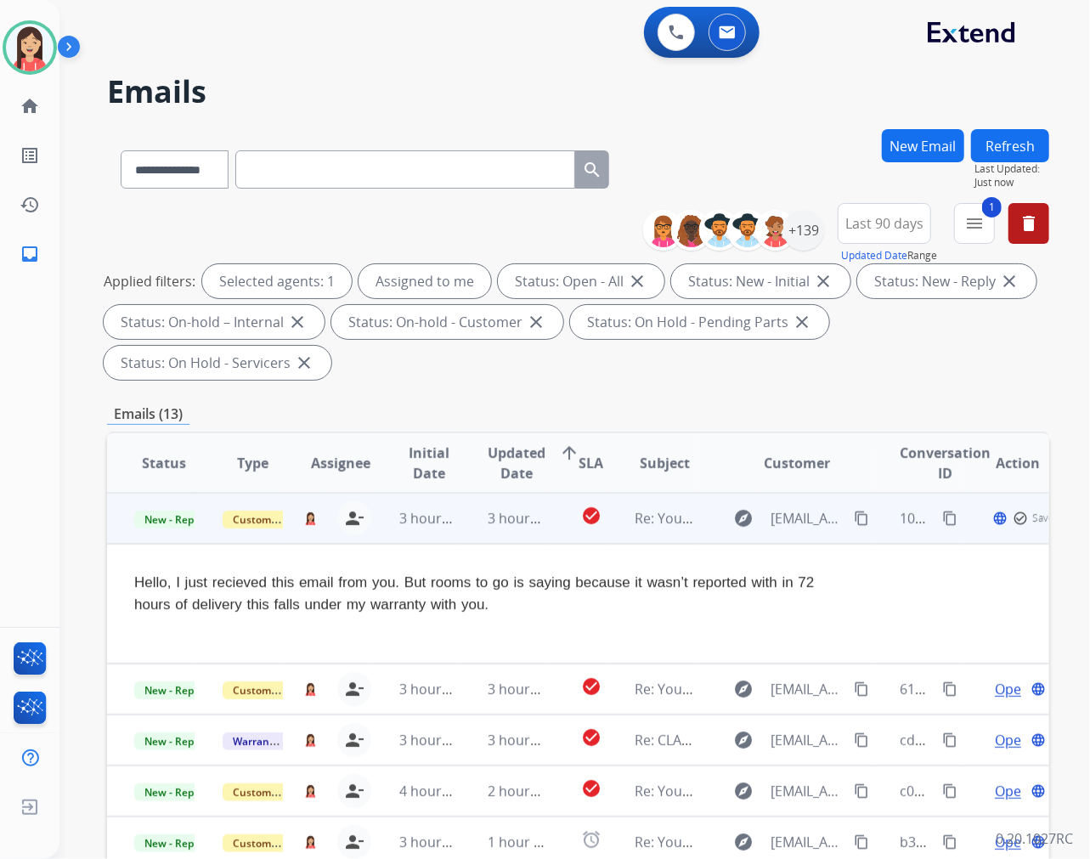
click at [461, 533] on td "3 hours ago" at bounding box center [505, 518] width 88 height 51
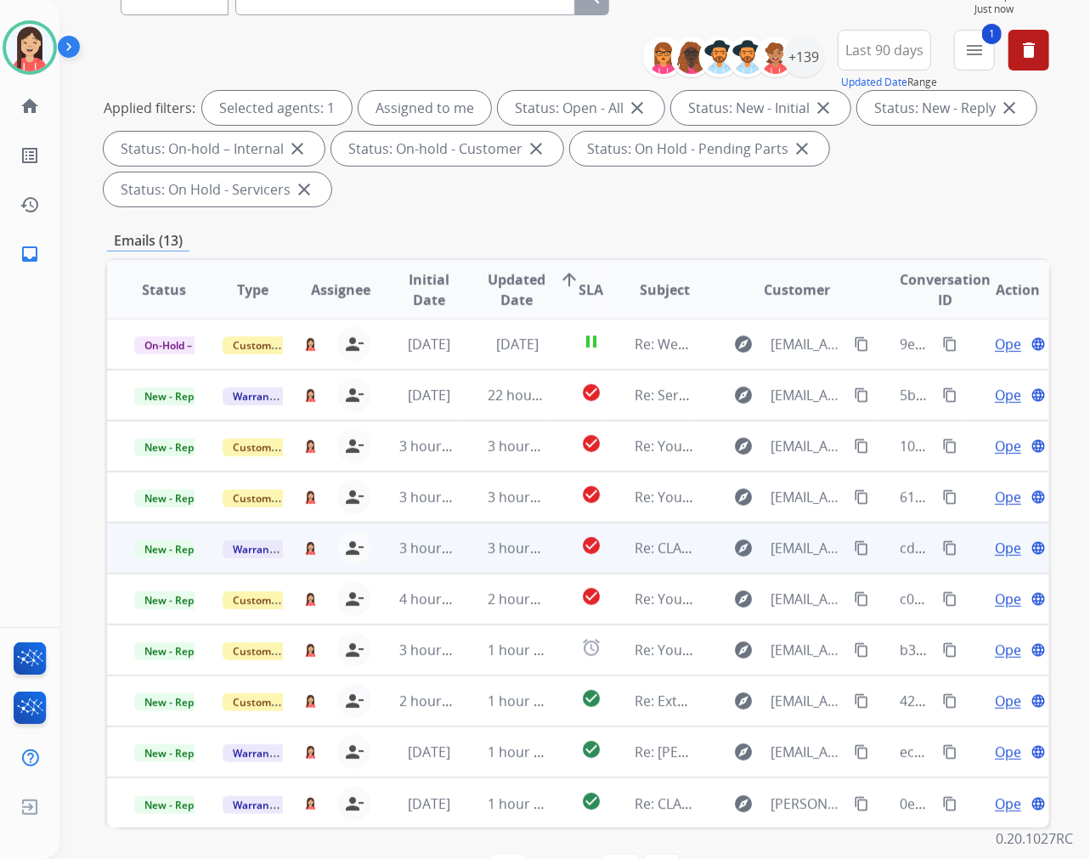
scroll to position [189, 0]
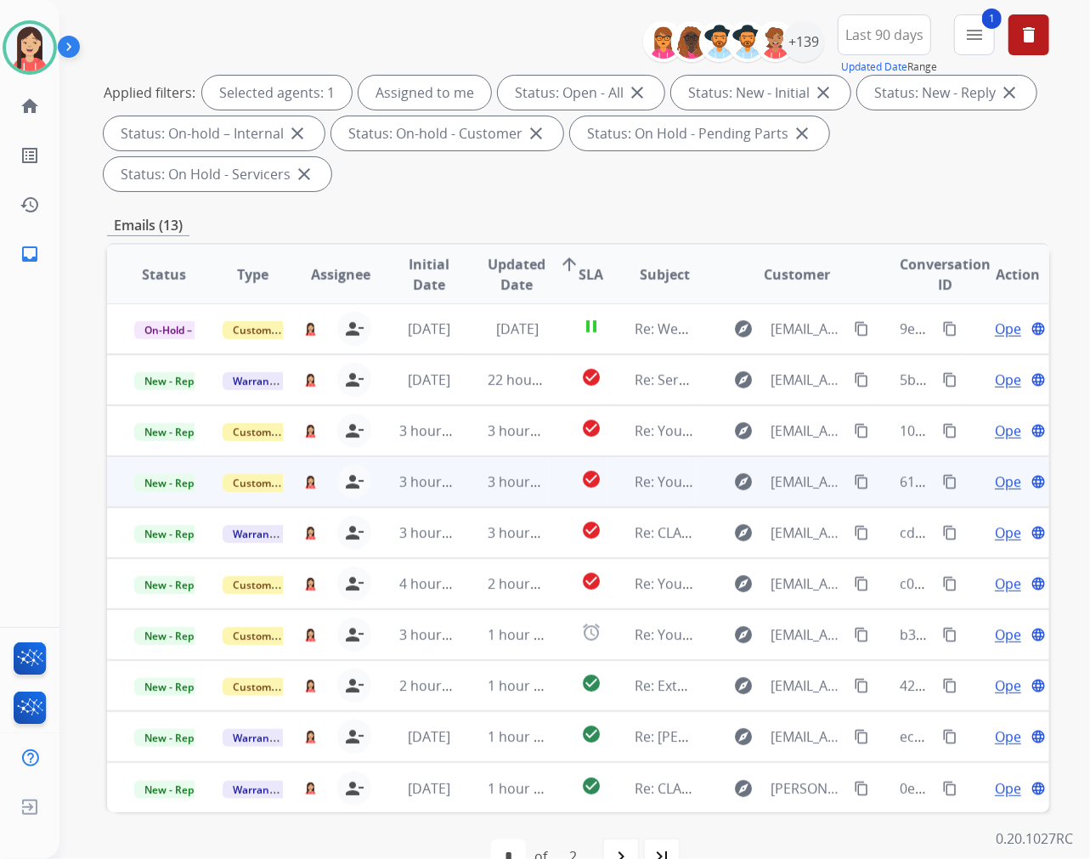
click at [464, 493] on td "3 hours ago" at bounding box center [505, 481] width 88 height 51
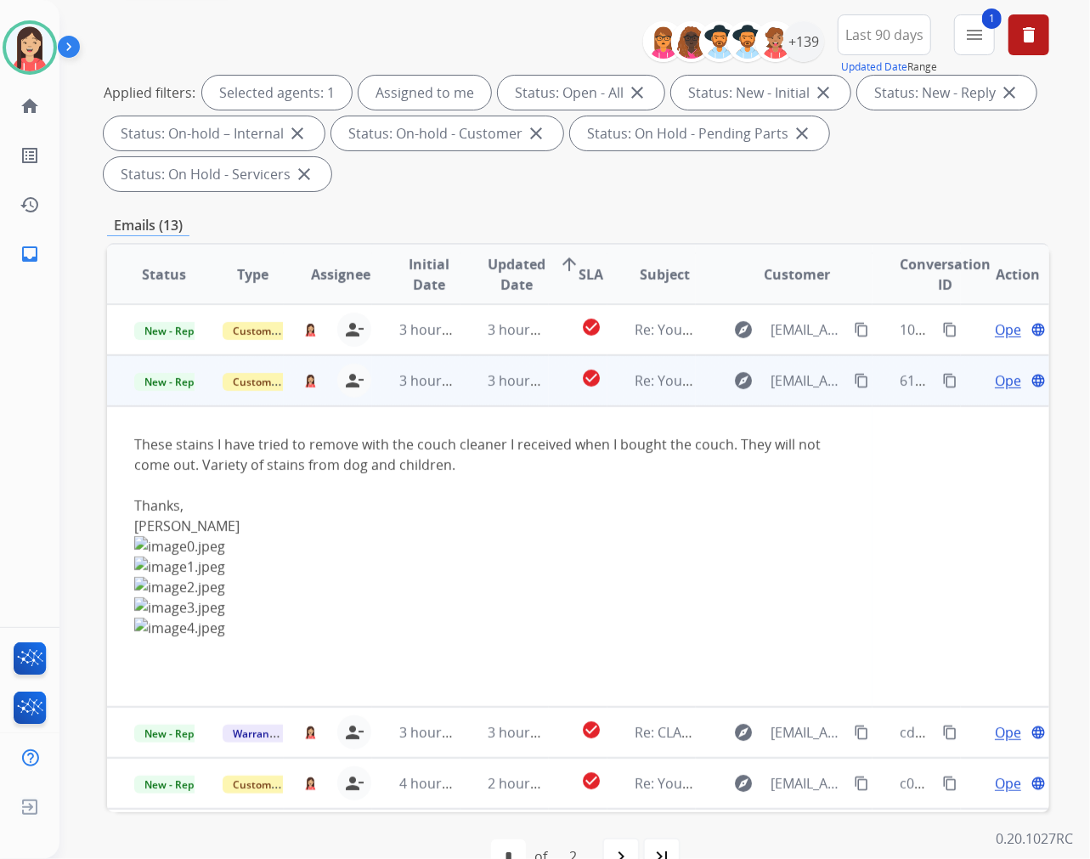
scroll to position [153, 0]
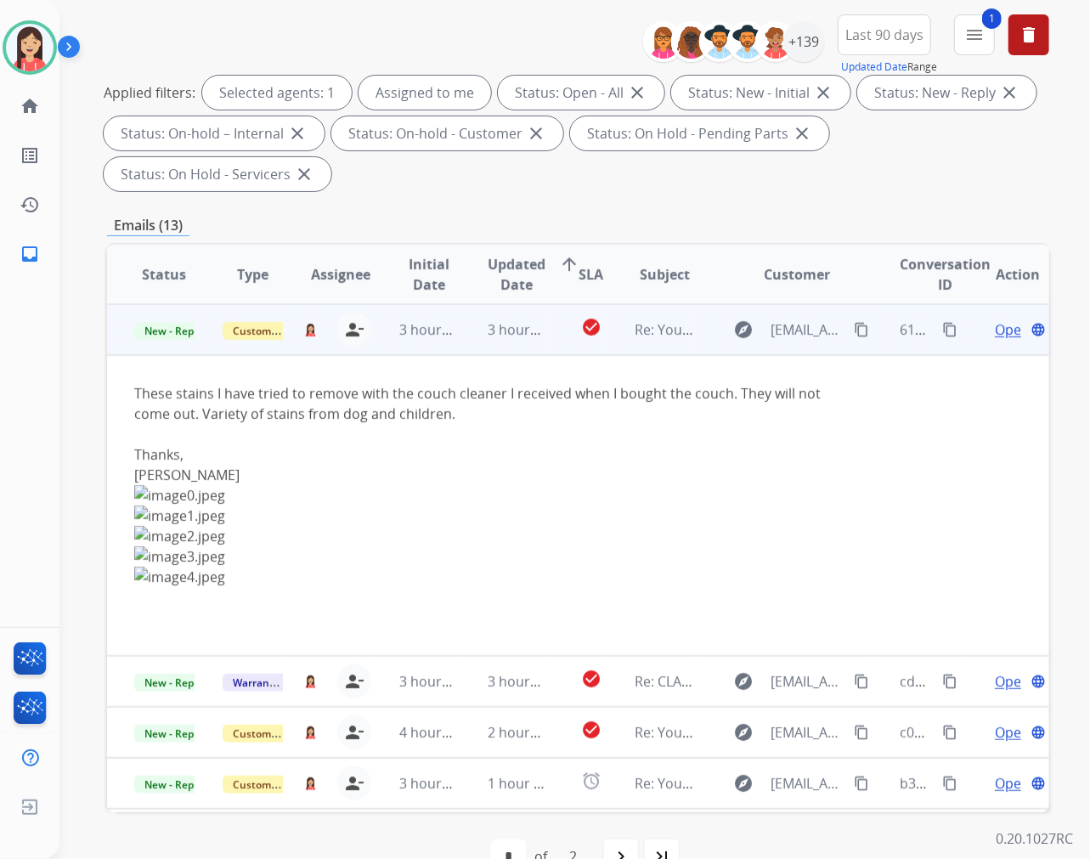
click at [995, 327] on span "Open" at bounding box center [1012, 330] width 35 height 20
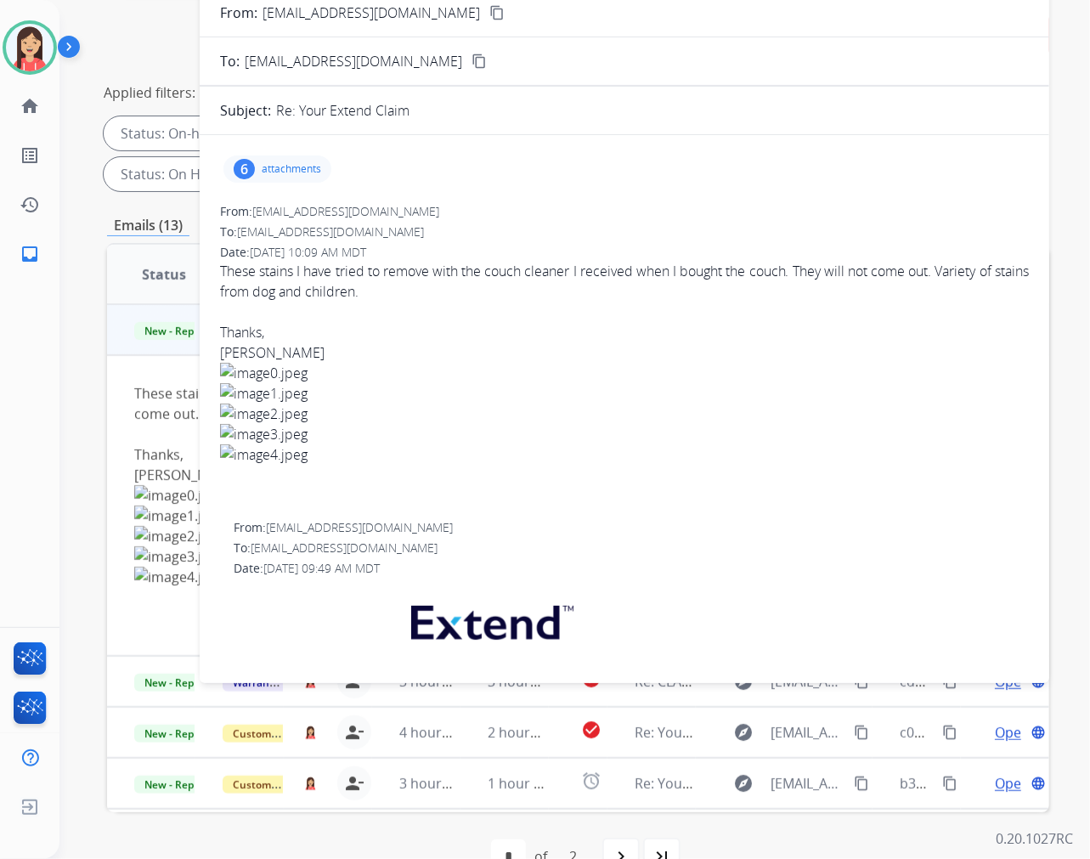
click at [293, 167] on p "attachments" at bounding box center [291, 169] width 59 height 14
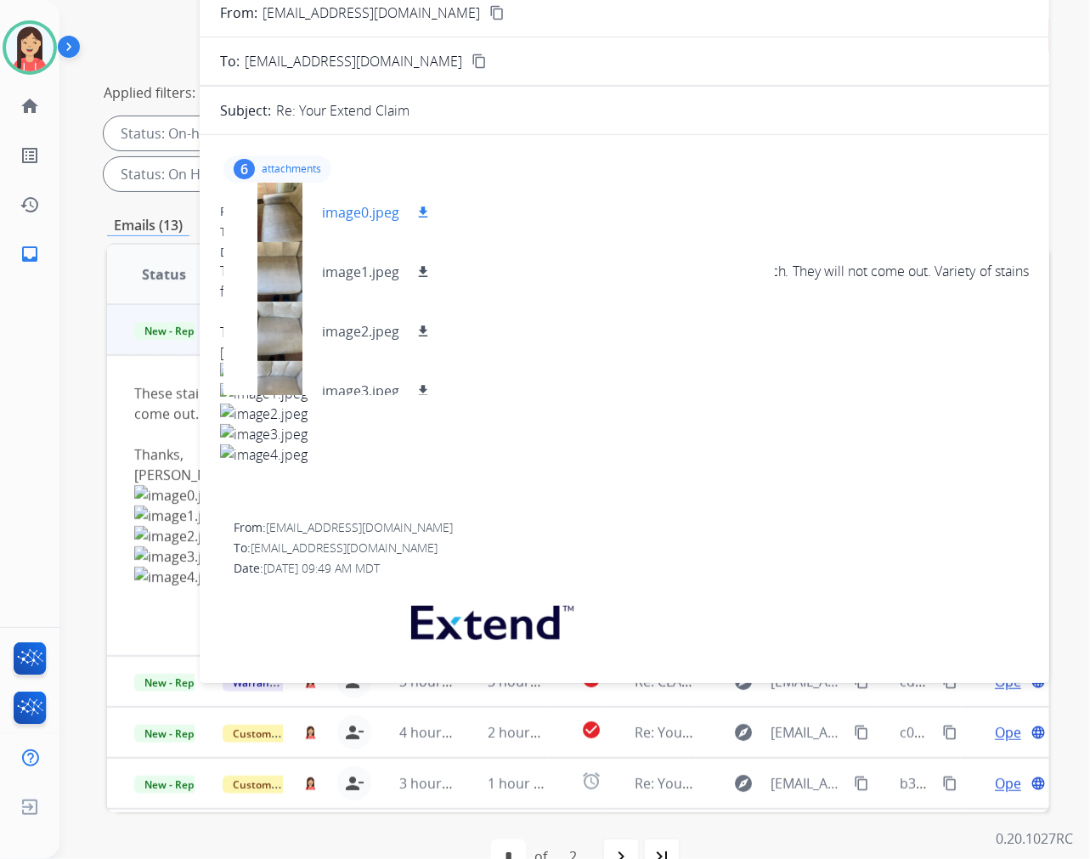
click at [350, 206] on p "image0.jpeg" at bounding box center [360, 212] width 77 height 20
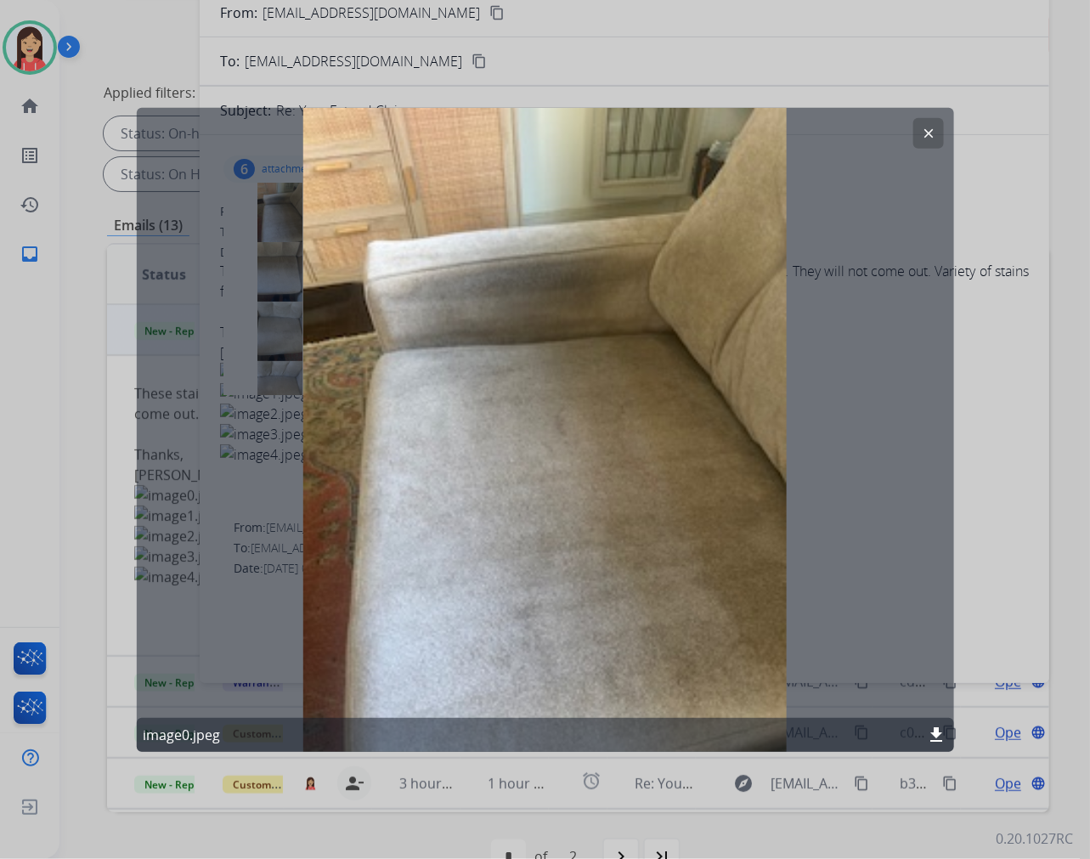
click at [936, 137] on mat-icon "clear" at bounding box center [928, 132] width 15 height 15
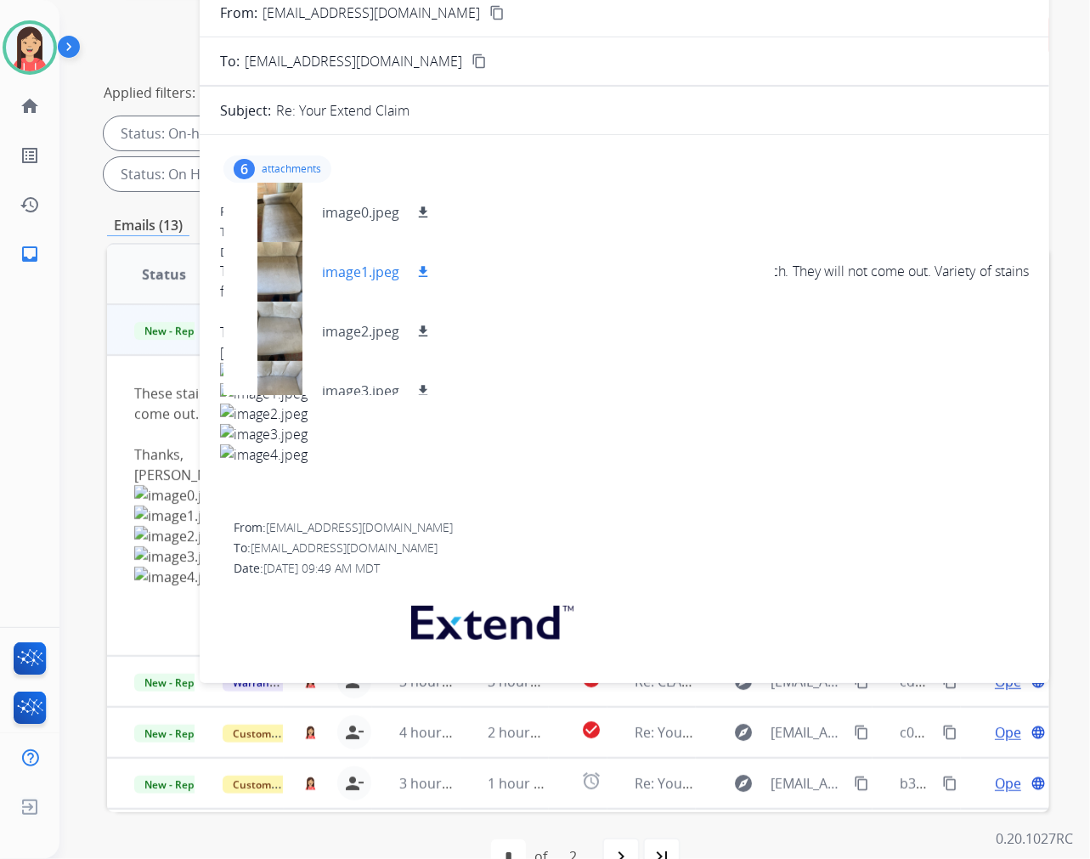
click at [361, 278] on p "image1.jpeg" at bounding box center [360, 272] width 77 height 20
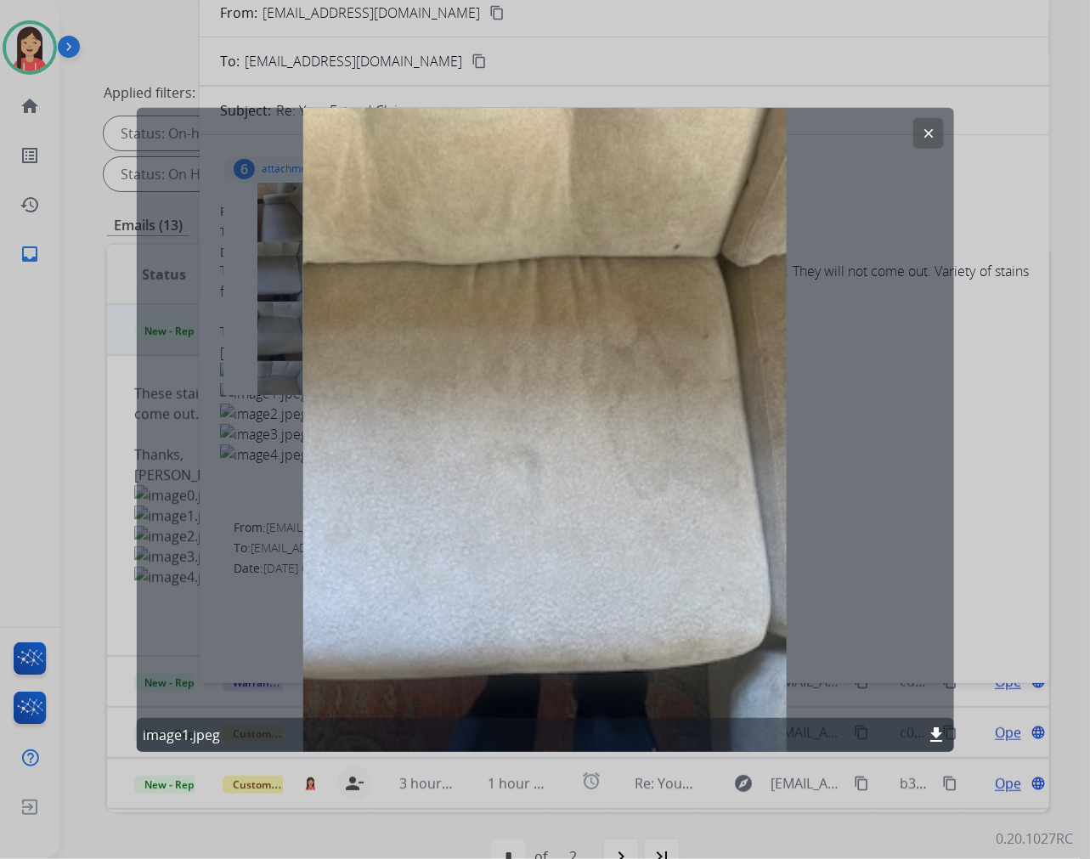
click at [930, 129] on mat-icon "clear" at bounding box center [928, 132] width 15 height 15
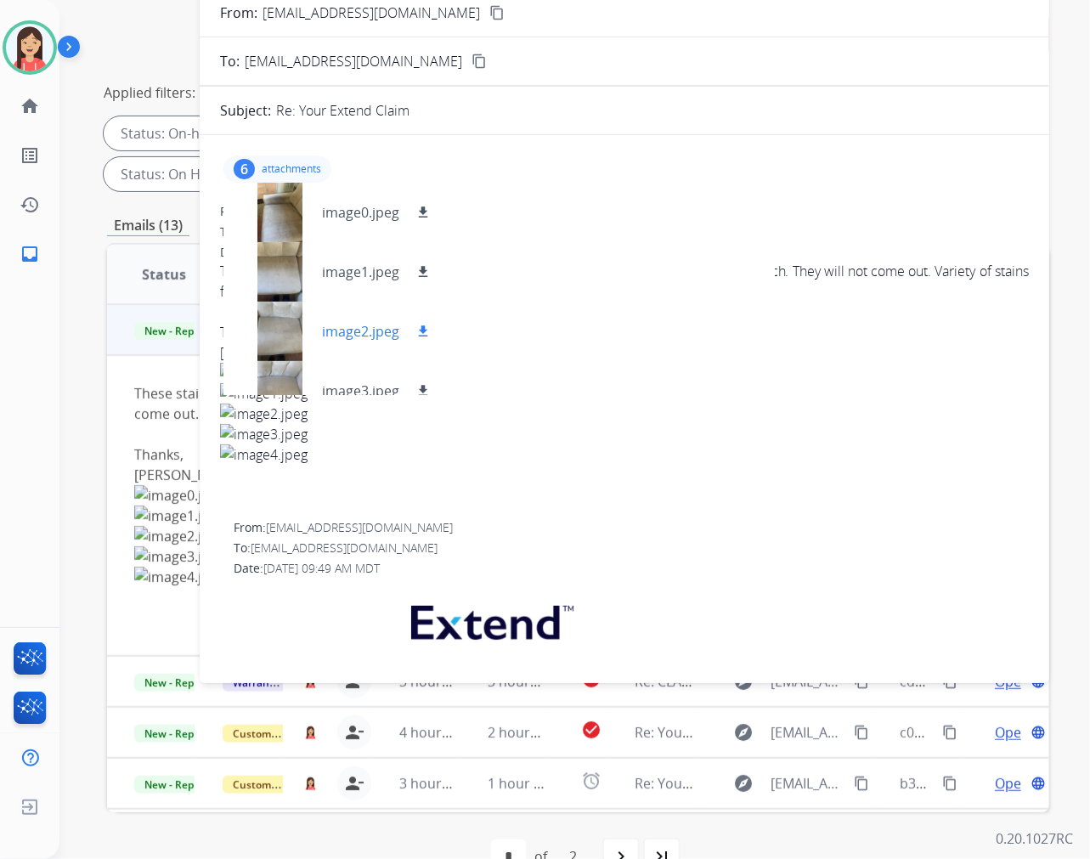
click at [341, 325] on p "image2.jpeg" at bounding box center [360, 331] width 77 height 20
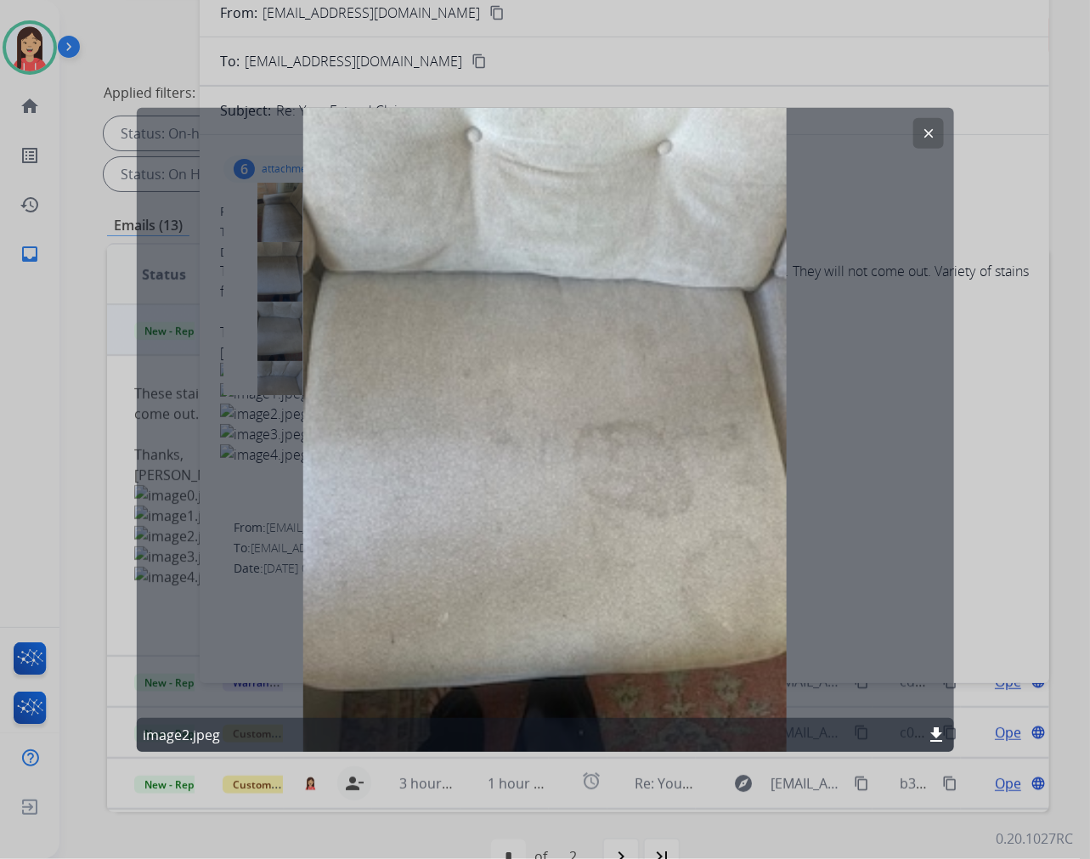
click at [932, 131] on mat-icon "clear" at bounding box center [928, 132] width 15 height 15
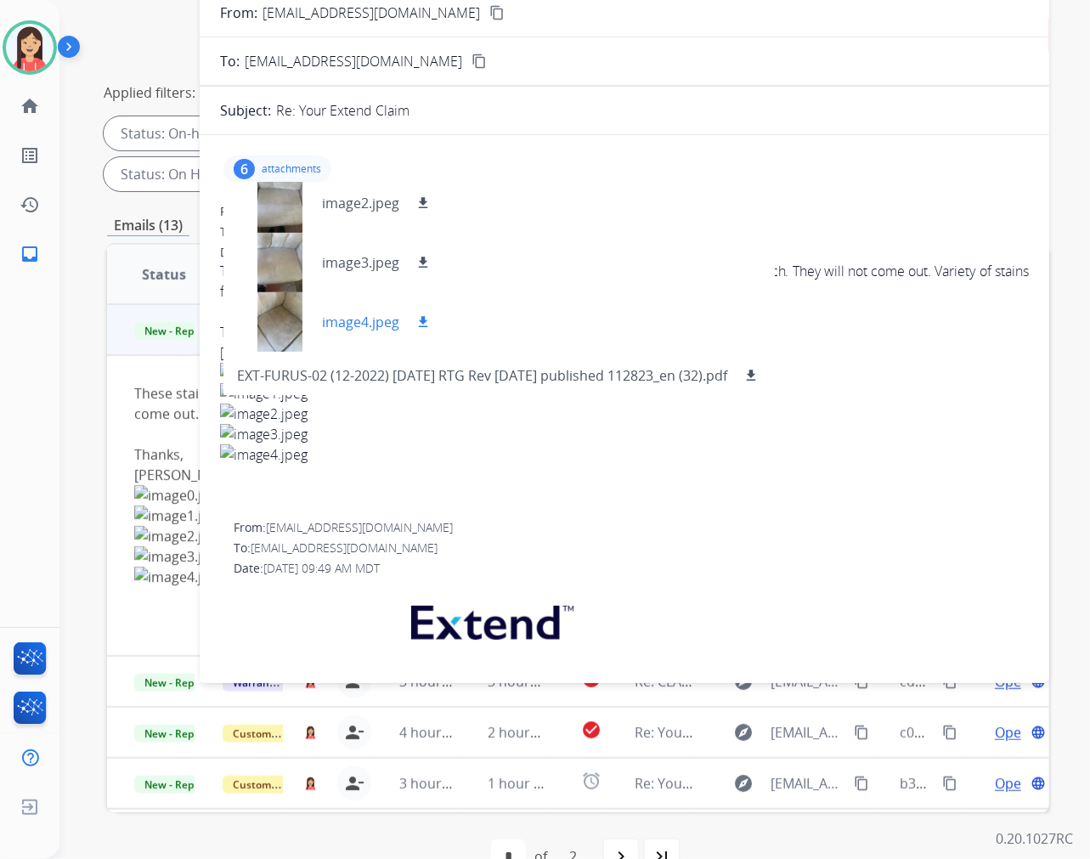
scroll to position [132, 0]
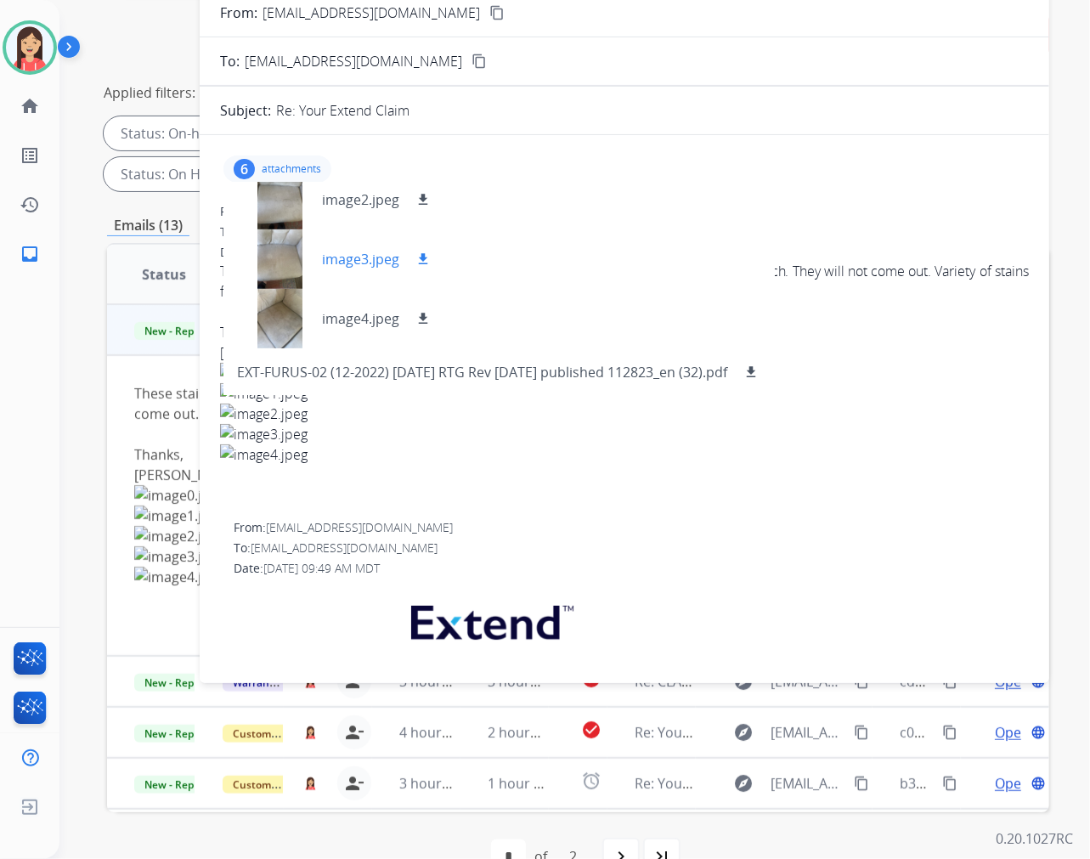
click at [364, 259] on p "image3.jpeg" at bounding box center [360, 259] width 77 height 20
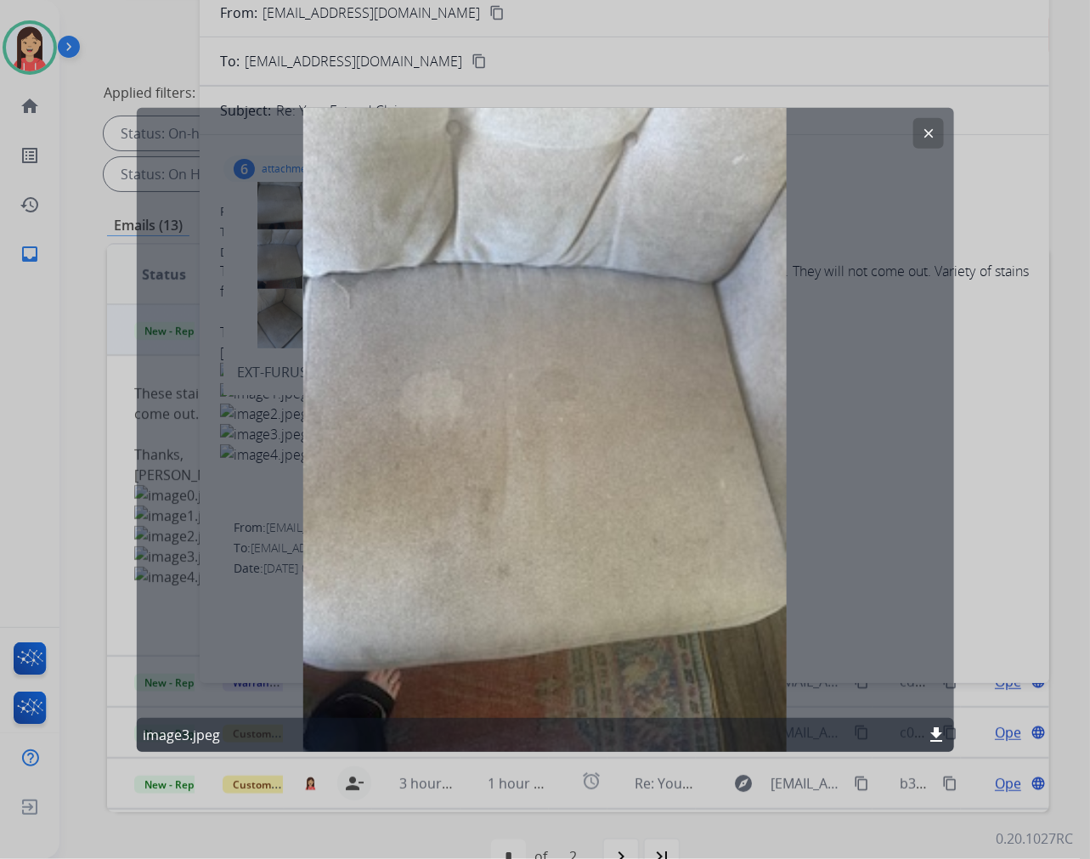
click at [918, 125] on button "clear" at bounding box center [928, 132] width 31 height 31
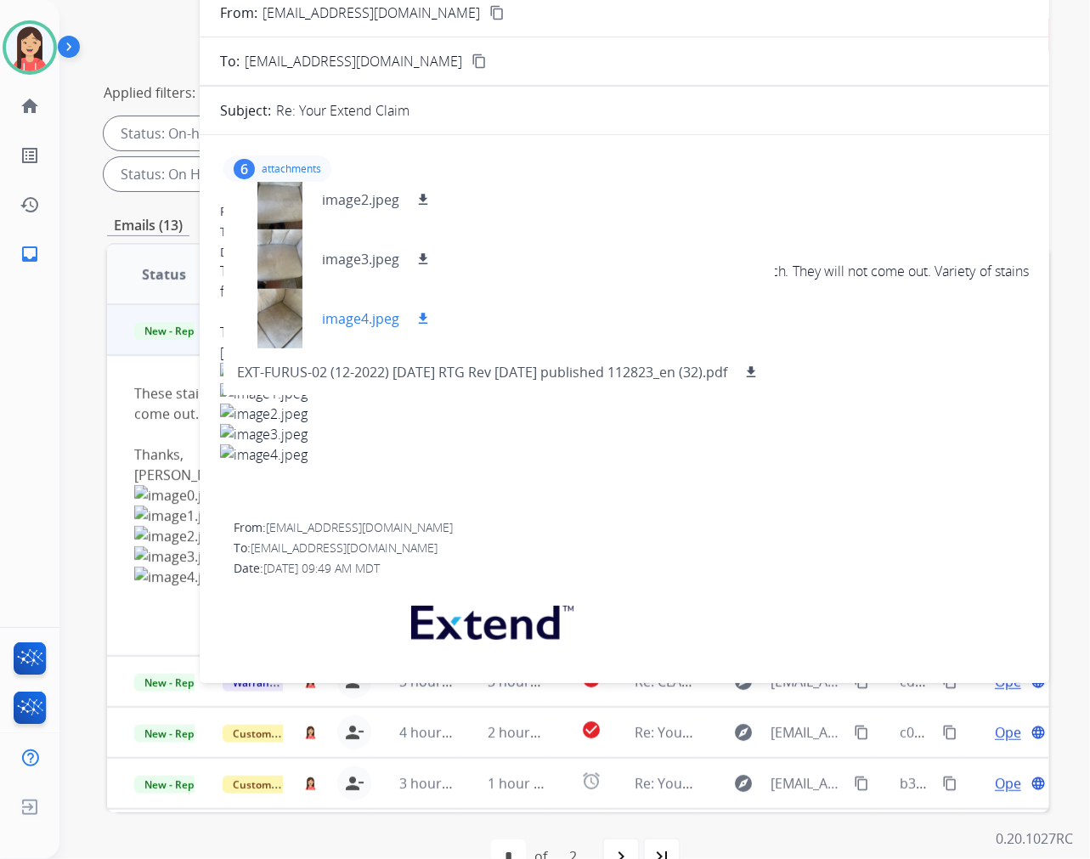
click at [364, 326] on p "image4.jpeg" at bounding box center [360, 318] width 77 height 20
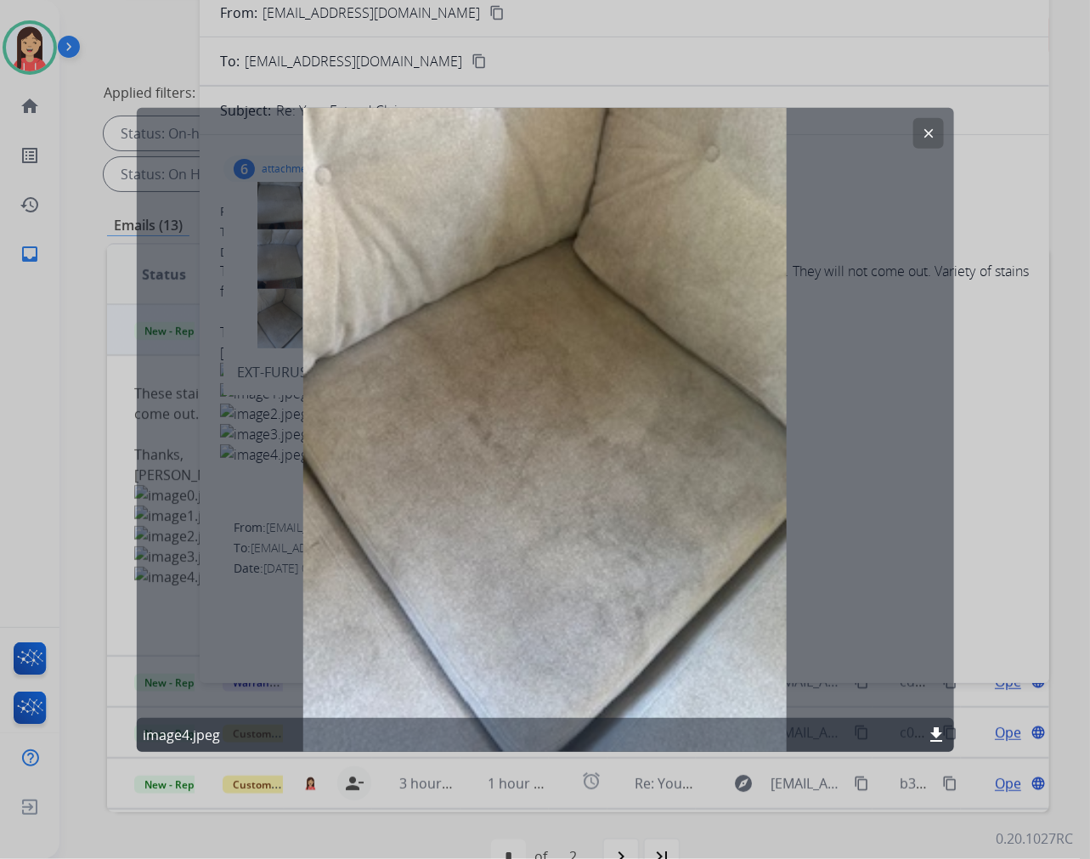
click at [926, 132] on mat-icon "clear" at bounding box center [928, 132] width 15 height 15
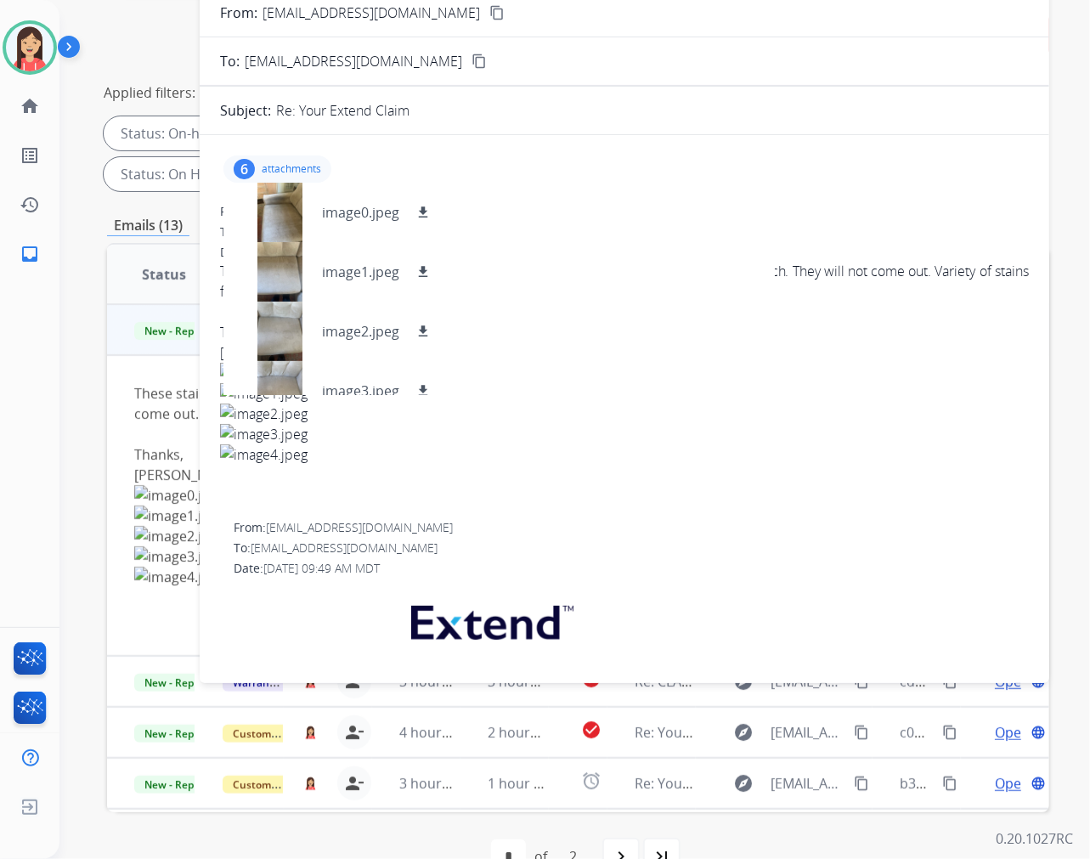
scroll to position [0, 0]
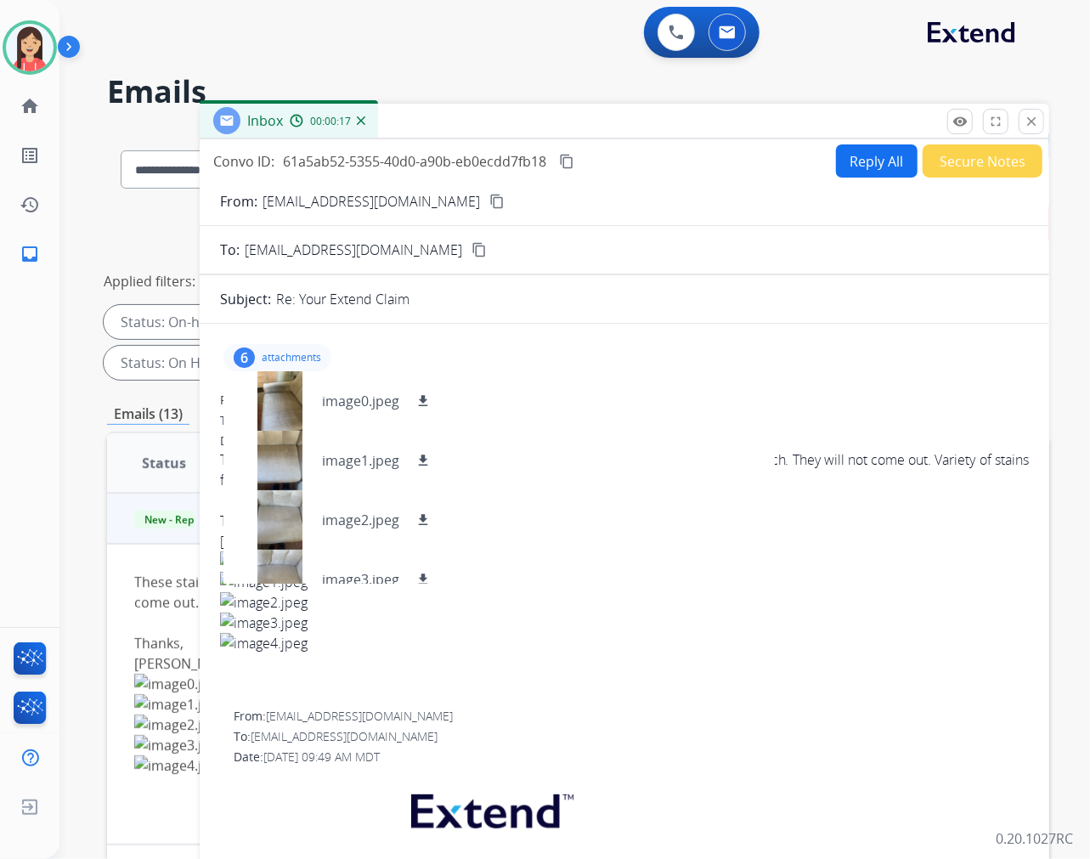
click at [489, 199] on mat-icon "content_copy" at bounding box center [496, 201] width 15 height 15
click at [614, 474] on div "image0.jpeg download image1.jpeg download image2.jpeg download image3.jpeg down…" at bounding box center [498, 477] width 551 height 212
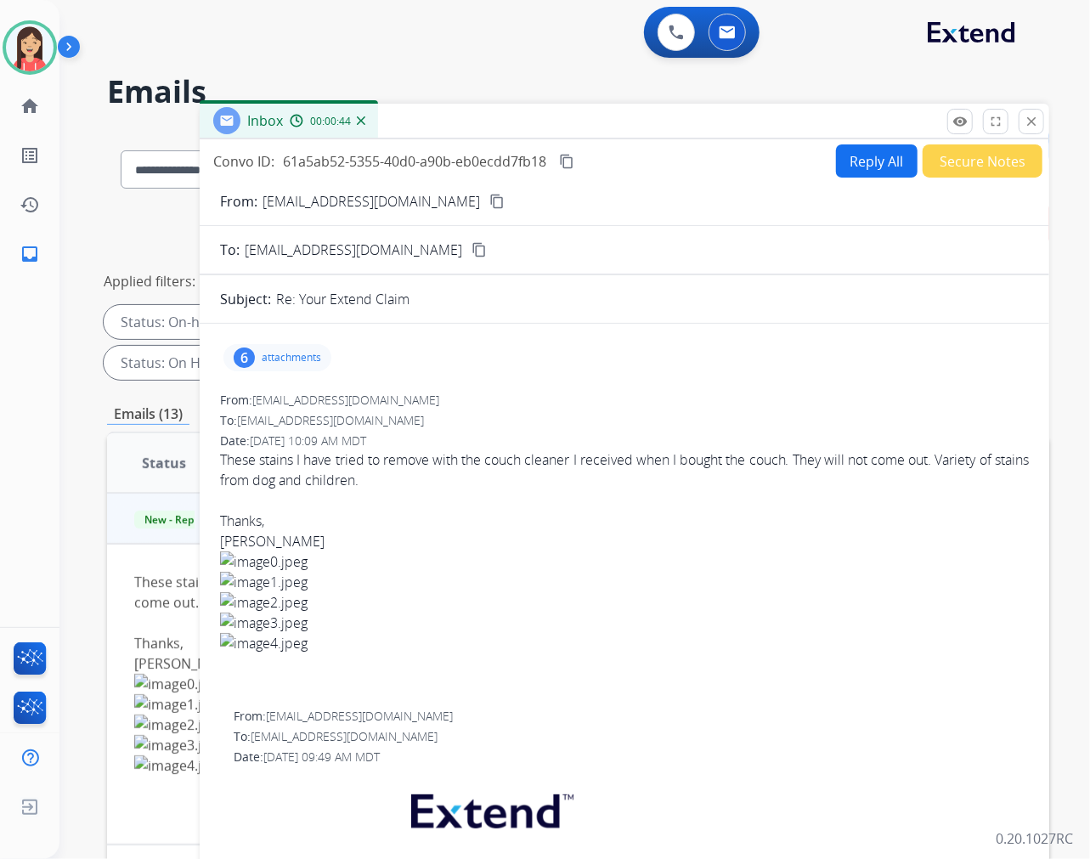
click at [876, 168] on button "Reply All" at bounding box center [877, 160] width 82 height 33
select select "**********"
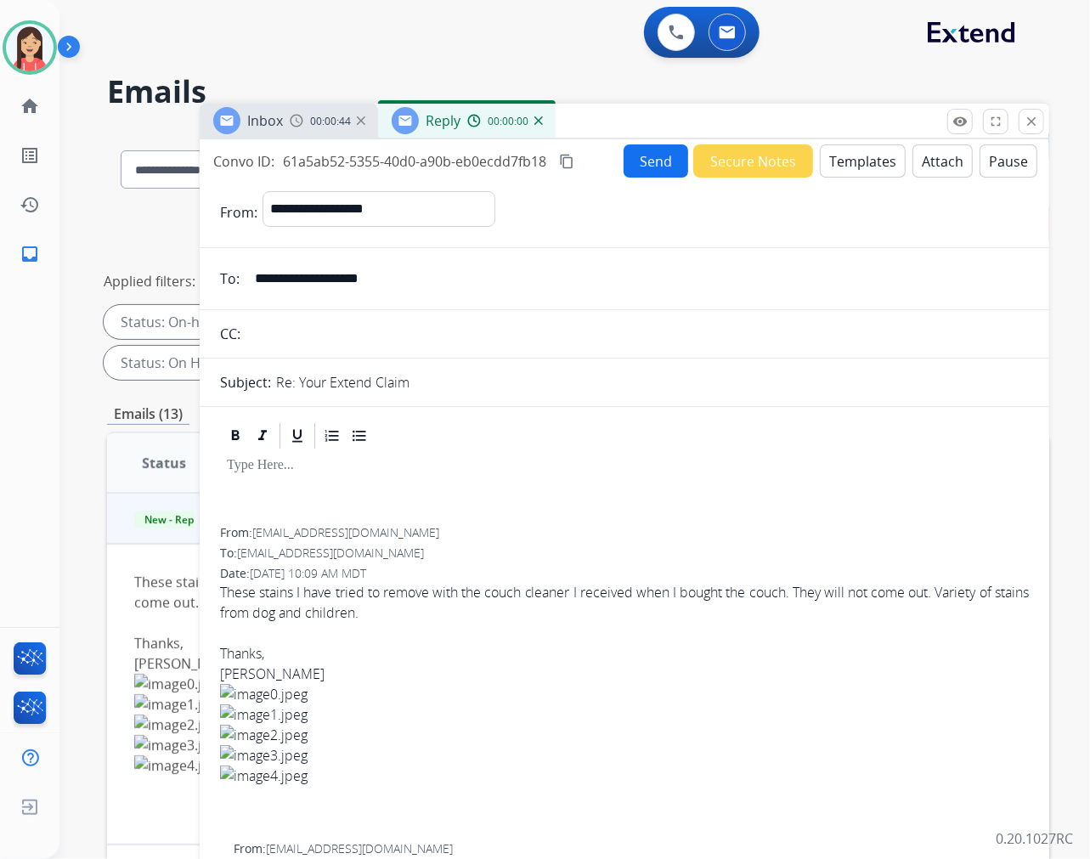
click at [876, 168] on button "Templates" at bounding box center [863, 160] width 86 height 33
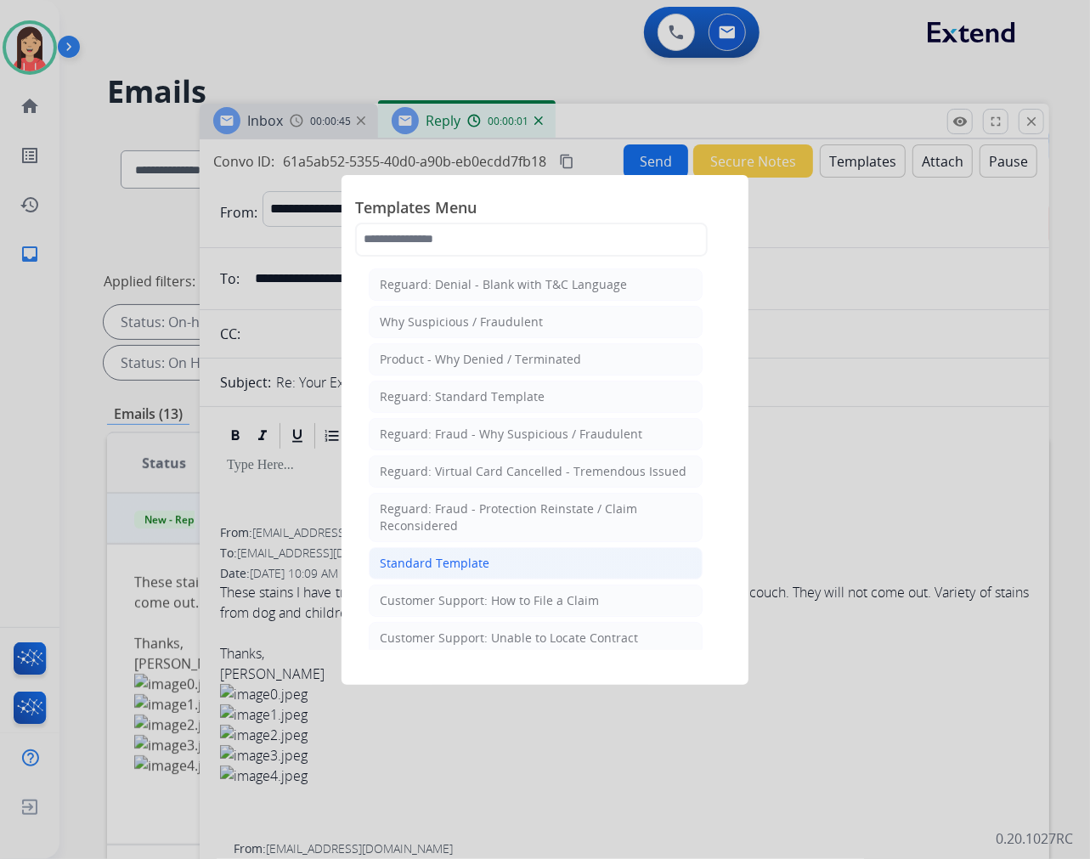
click at [435, 553] on li "Standard Template" at bounding box center [536, 563] width 334 height 32
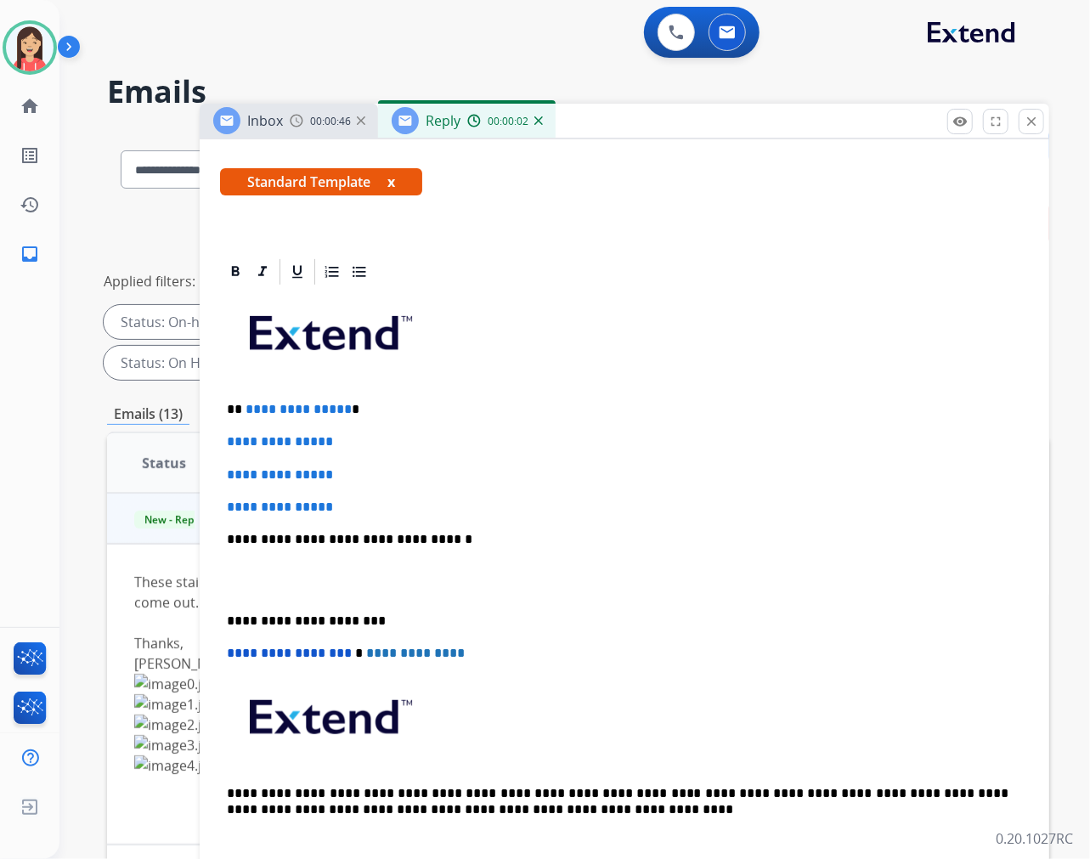
scroll to position [283, 0]
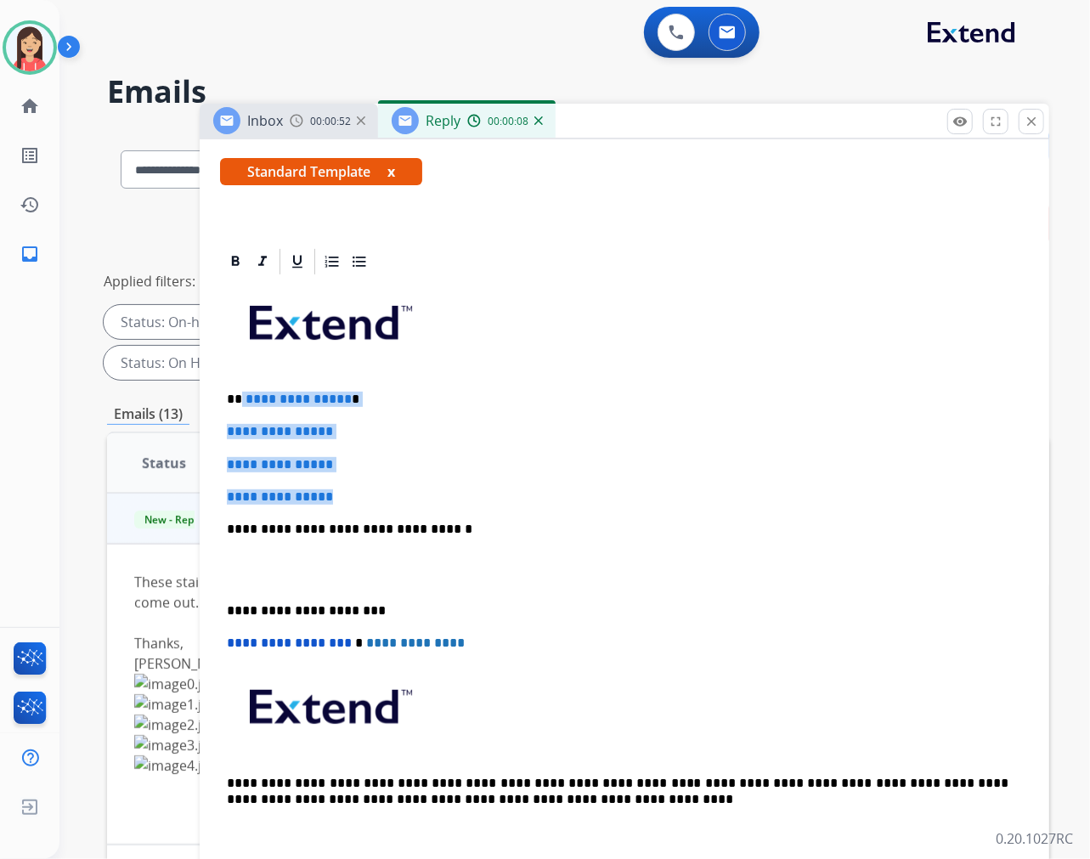
drag, startPoint x: 346, startPoint y: 498, endPoint x: 240, endPoint y: 400, distance: 144.3
click at [240, 400] on div "**********" at bounding box center [624, 569] width 809 height 585
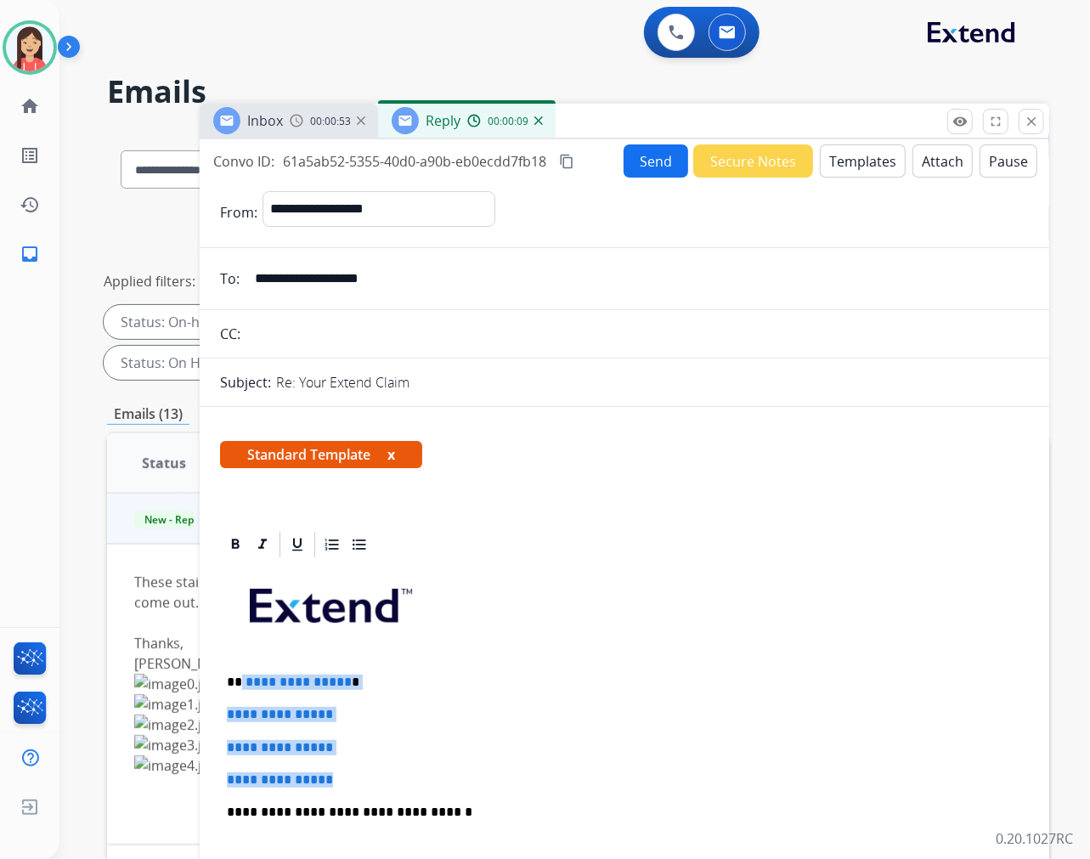
click at [857, 167] on button "Templates" at bounding box center [863, 160] width 86 height 33
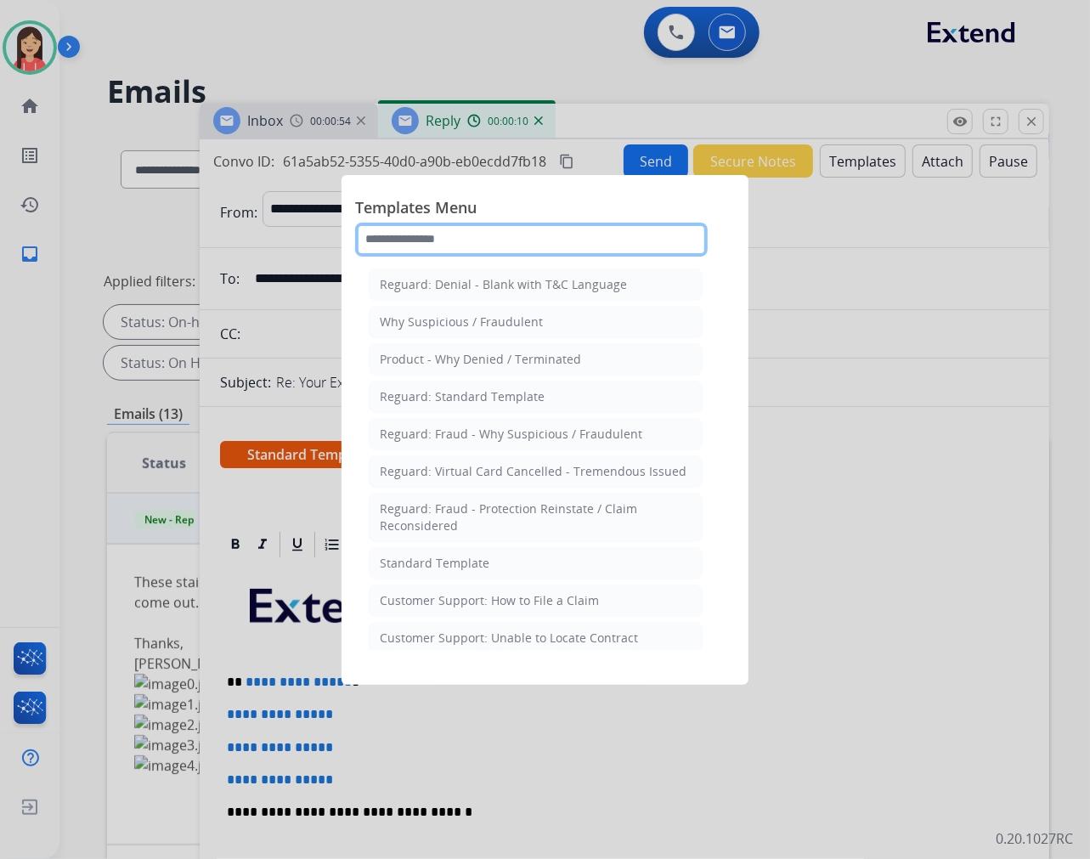
click at [523, 244] on input "text" at bounding box center [531, 240] width 353 height 34
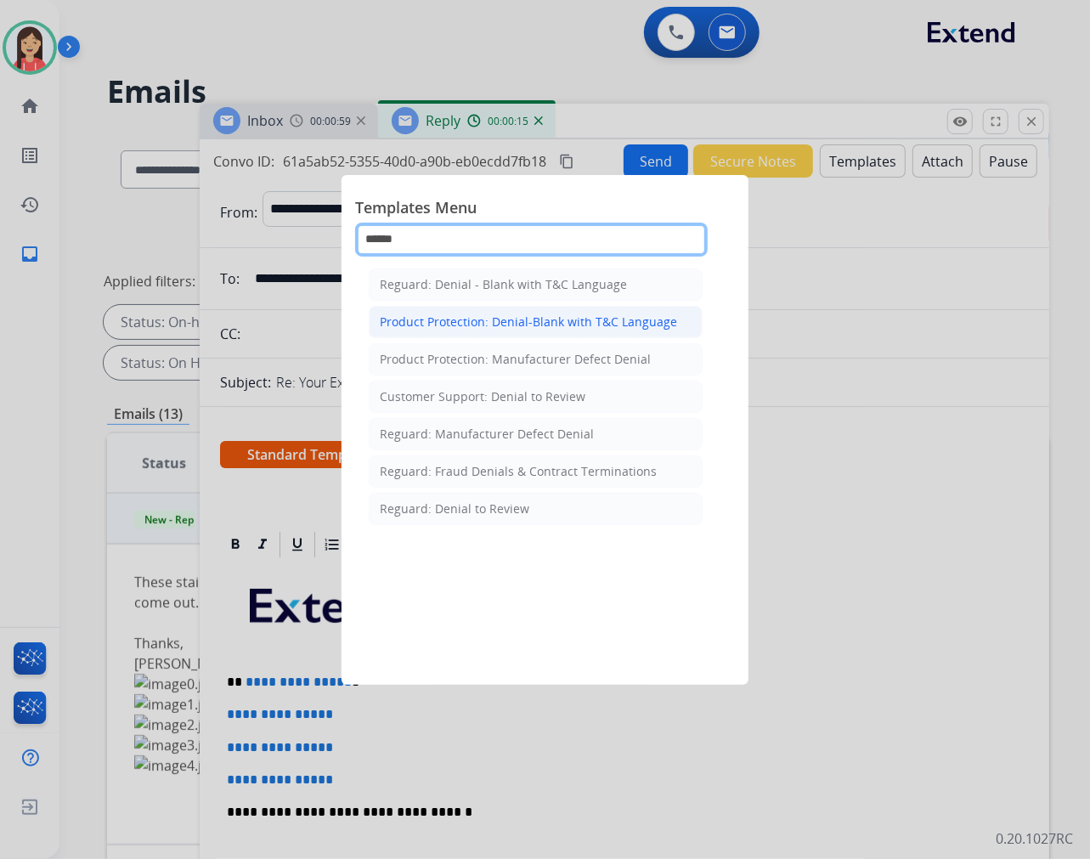
type input "******"
click at [522, 325] on div "Product Protection: Denial-Blank with T&C Language" at bounding box center [528, 322] width 297 height 17
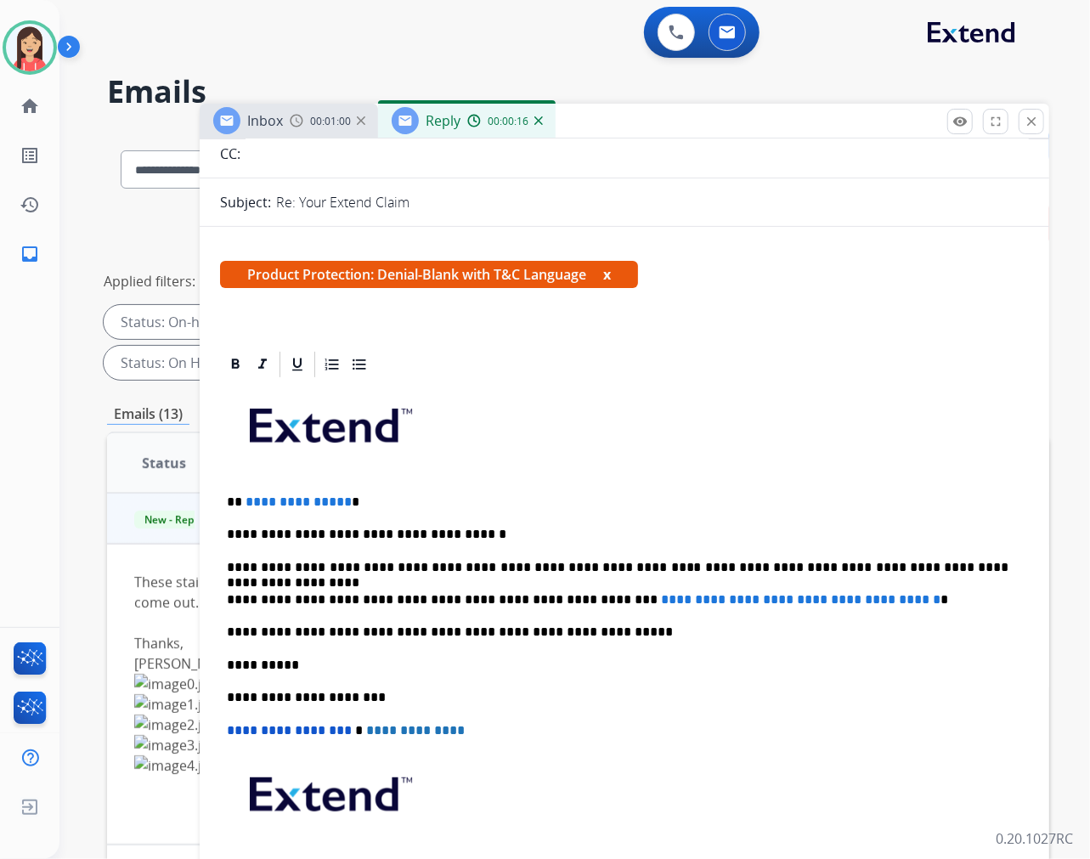
scroll to position [189, 0]
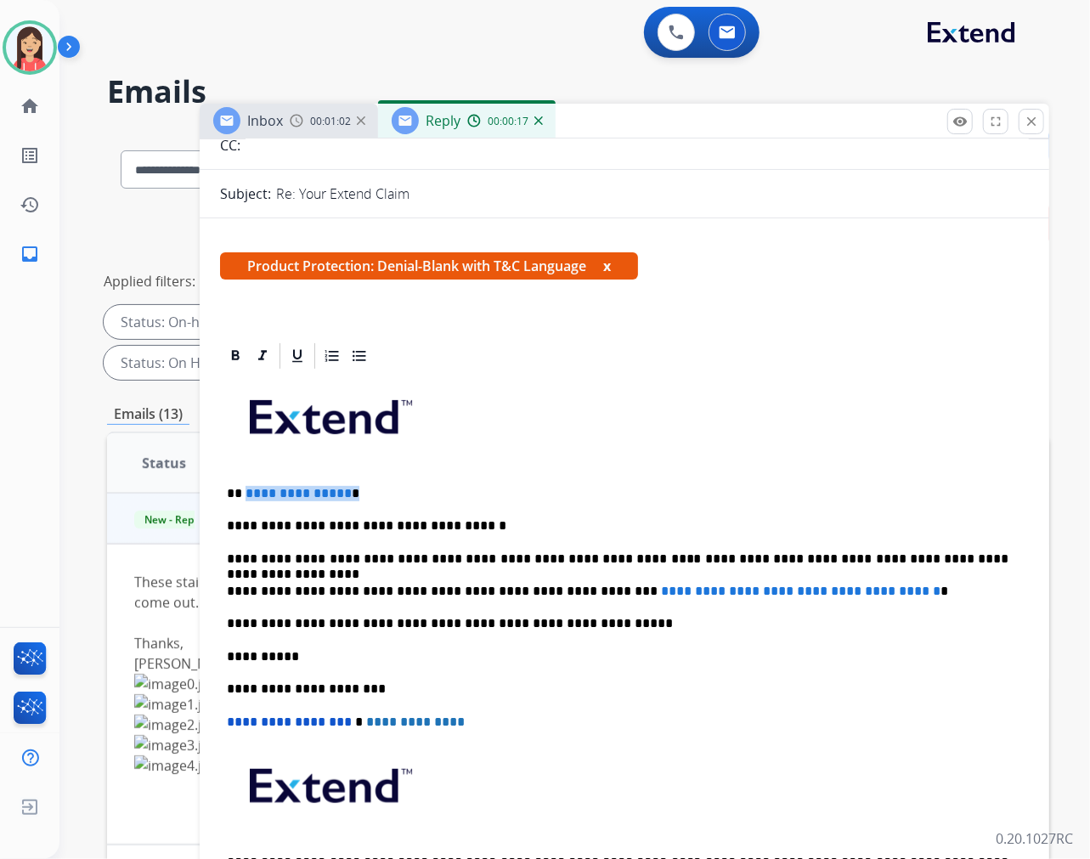
drag, startPoint x: 355, startPoint y: 493, endPoint x: 242, endPoint y: 493, distance: 113.0
click at [242, 493] on p "**********" at bounding box center [618, 493] width 782 height 15
drag, startPoint x: 467, startPoint y: 528, endPoint x: 289, endPoint y: 522, distance: 178.5
click at [289, 522] on p "**********" at bounding box center [618, 525] width 782 height 15
click at [629, 610] on div "**********" at bounding box center [624, 655] width 809 height 569
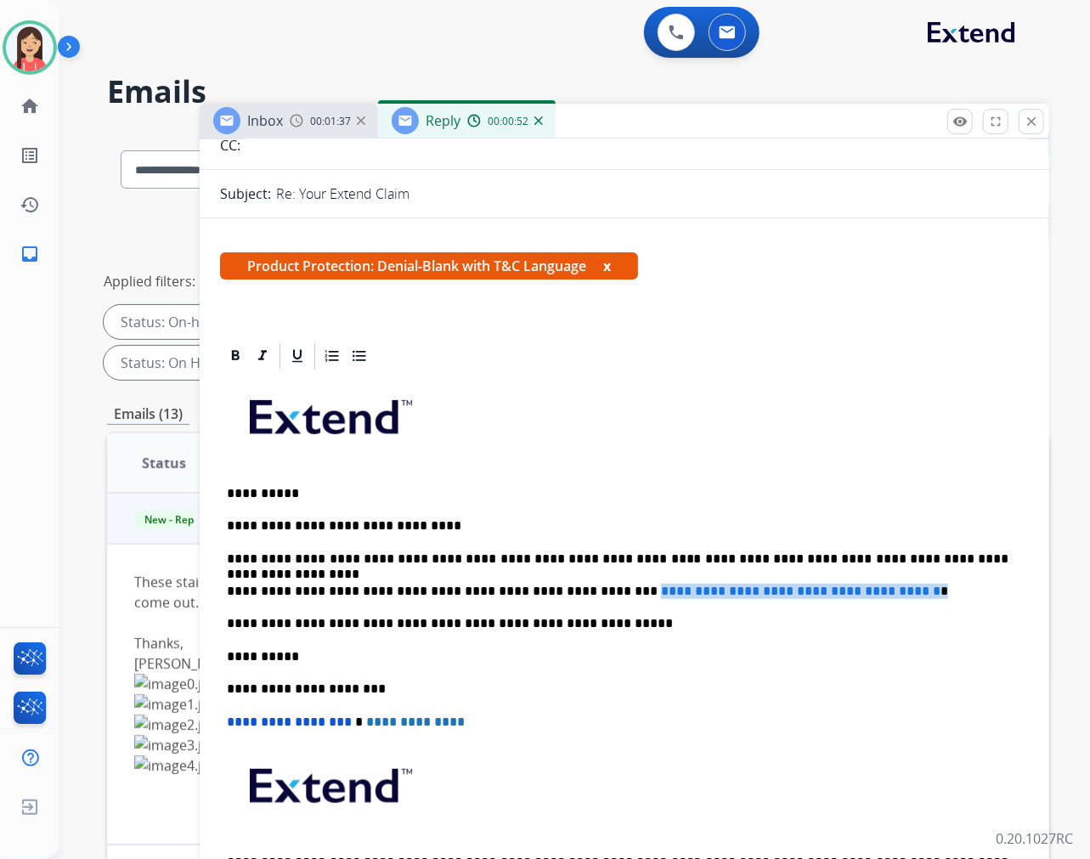
drag, startPoint x: 940, startPoint y: 591, endPoint x: 575, endPoint y: 586, distance: 364.6
click at [575, 586] on p "**********" at bounding box center [618, 591] width 782 height 15
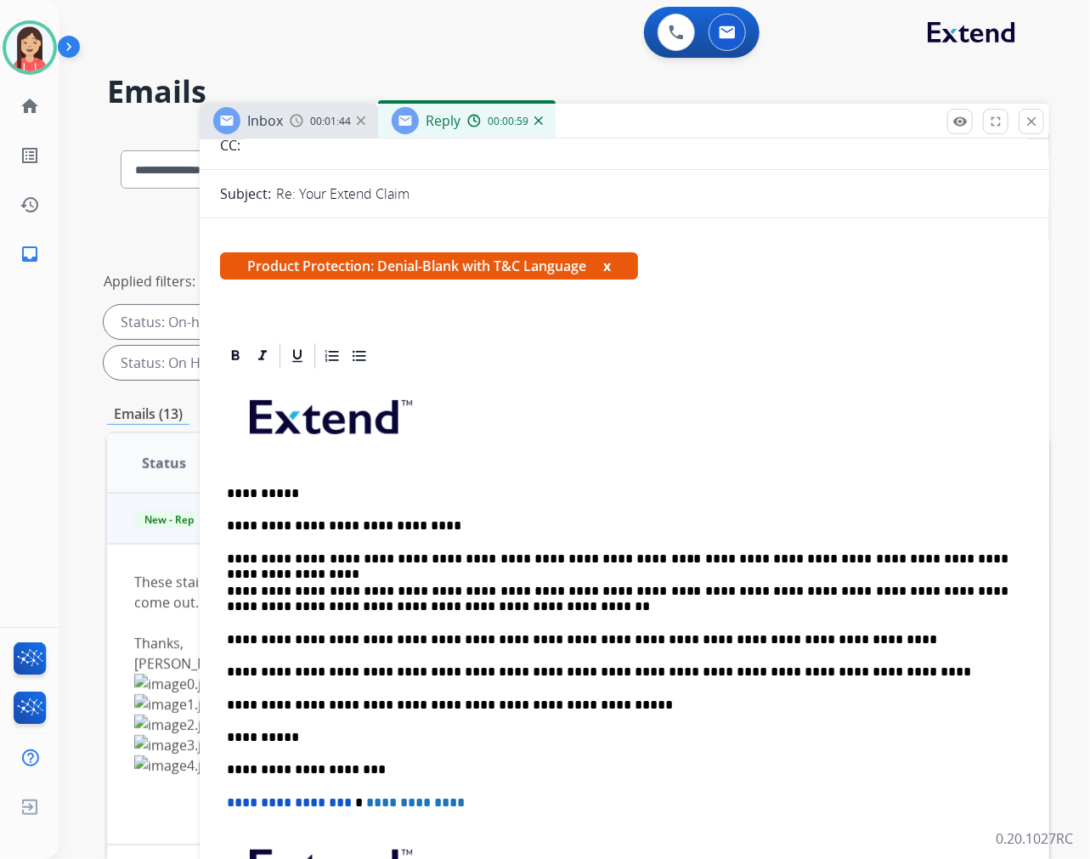
click at [225, 639] on div "**********" at bounding box center [624, 696] width 809 height 650
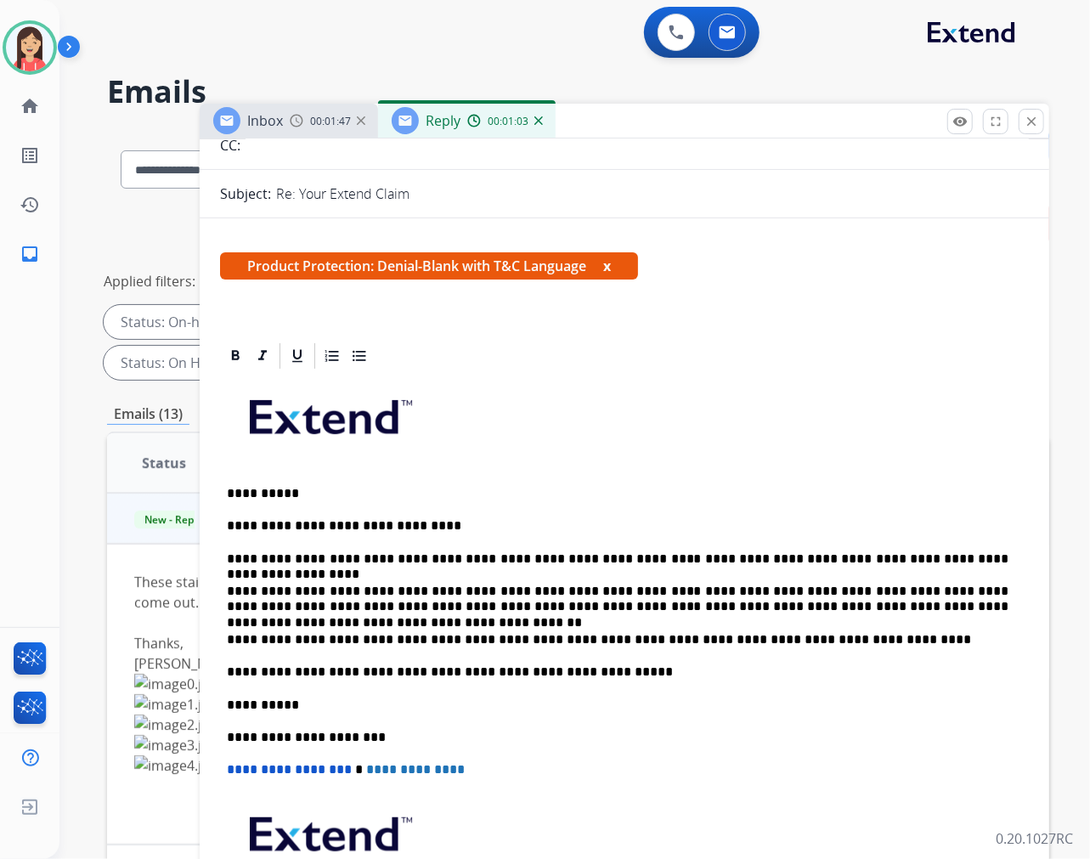
click at [227, 635] on p "**********" at bounding box center [618, 639] width 782 height 15
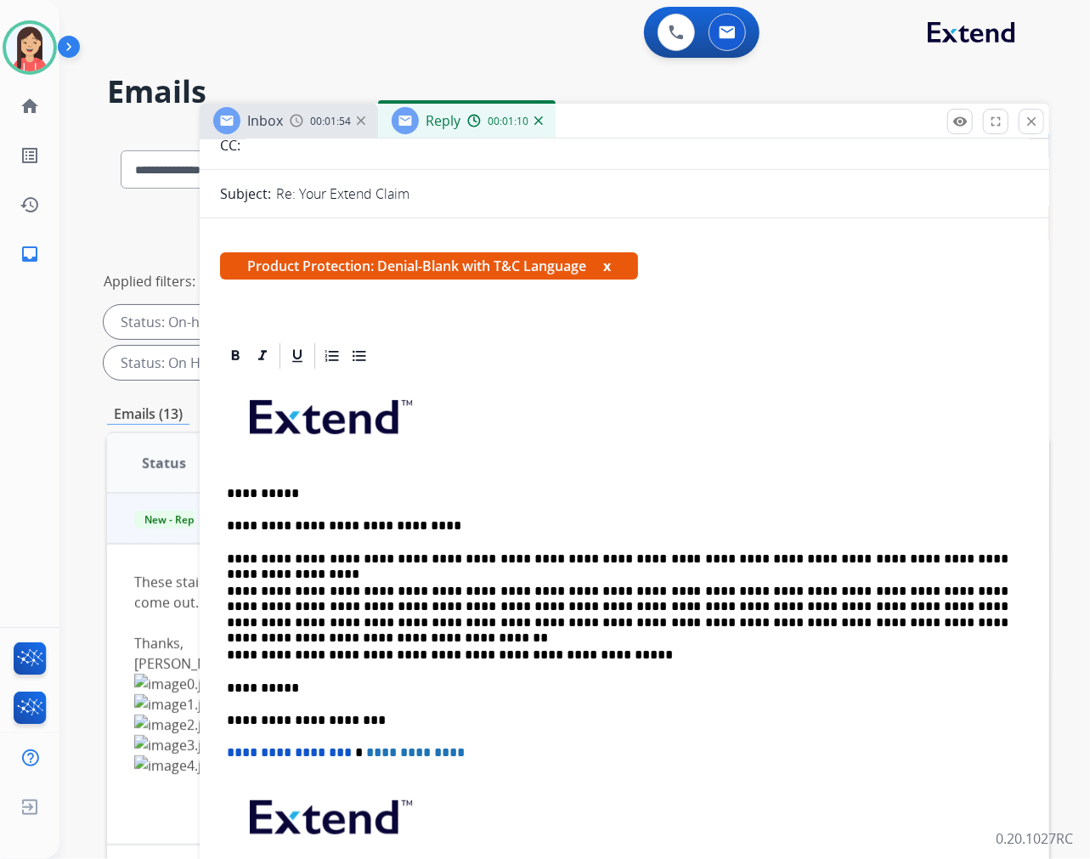
click at [765, 453] on p at bounding box center [624, 423] width 795 height 91
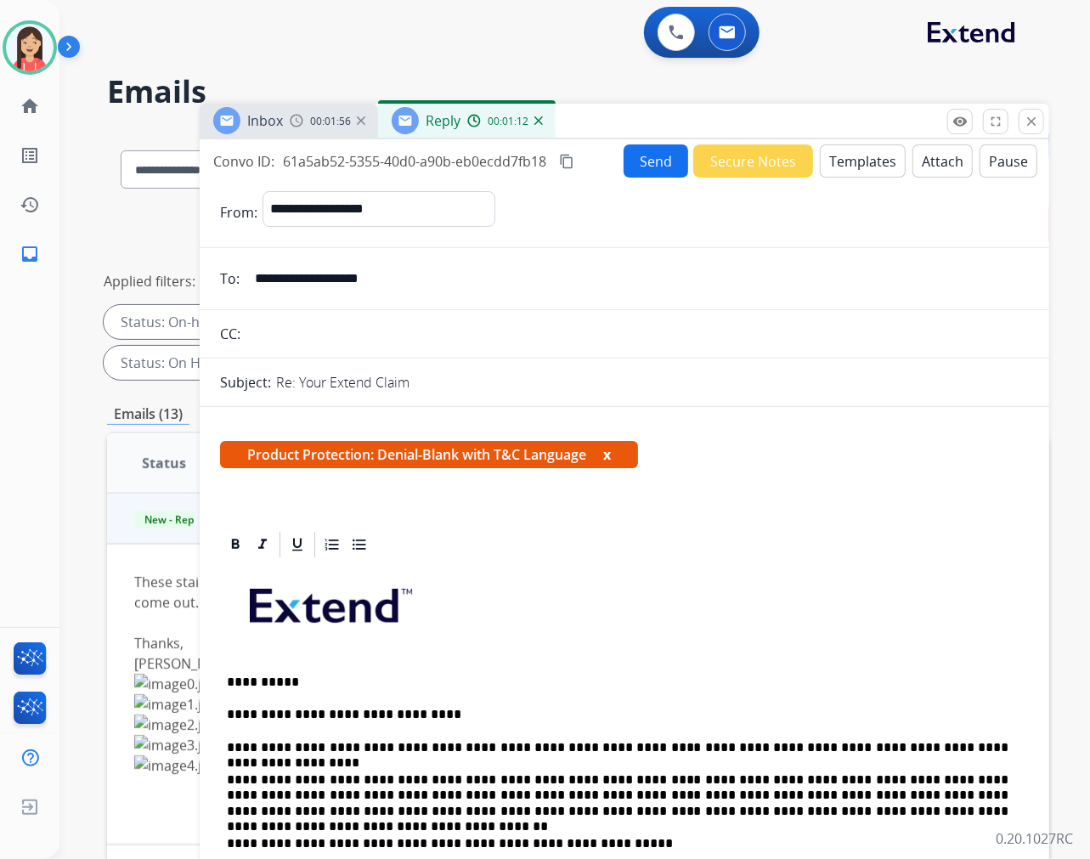
click at [930, 167] on button "Attach" at bounding box center [943, 160] width 60 height 33
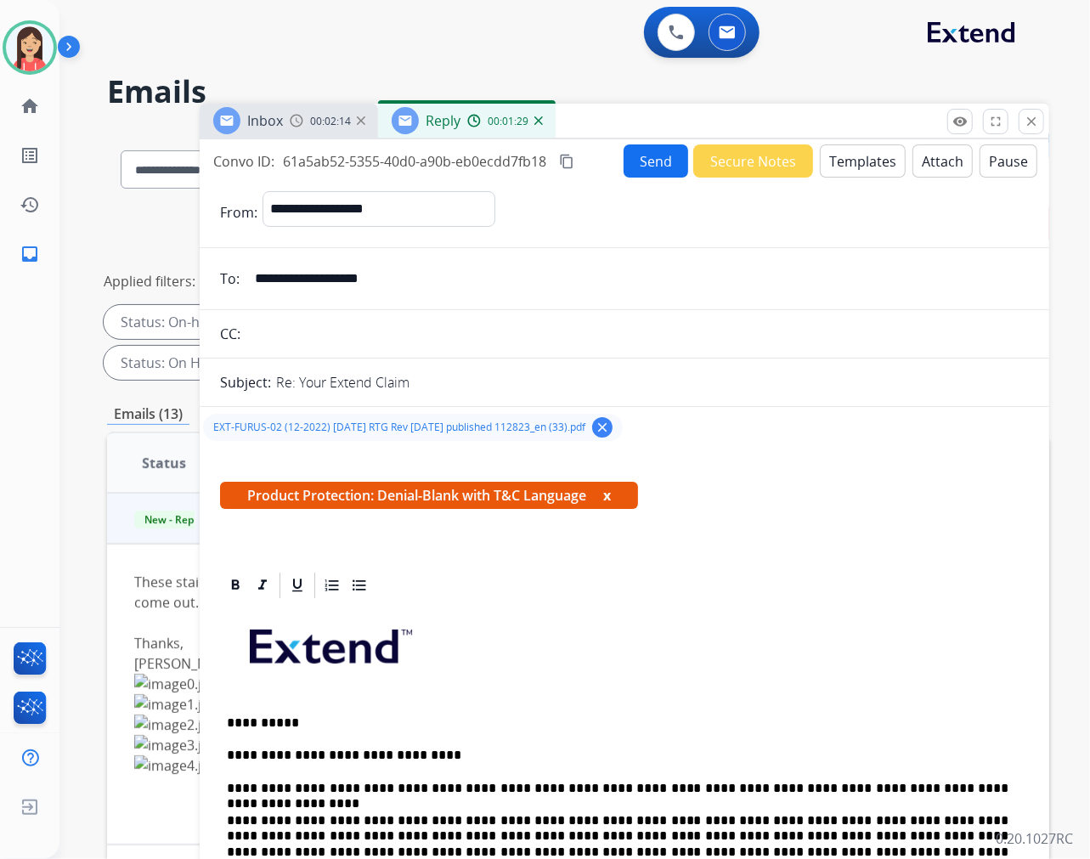
click at [649, 156] on button "Send" at bounding box center [656, 160] width 65 height 33
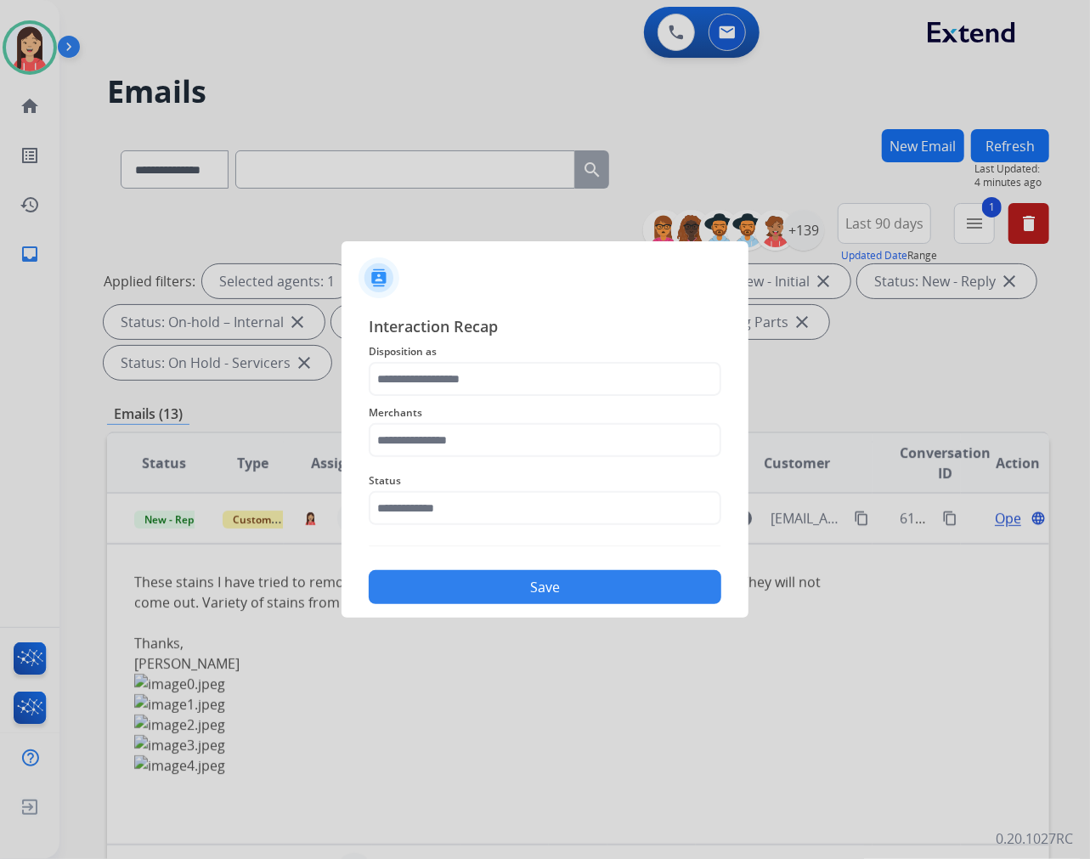
drag, startPoint x: 427, startPoint y: 397, endPoint x: 433, endPoint y: 388, distance: 10.4
click at [427, 397] on div "Merchants" at bounding box center [545, 430] width 353 height 68
click at [435, 385] on input "text" at bounding box center [545, 379] width 353 height 34
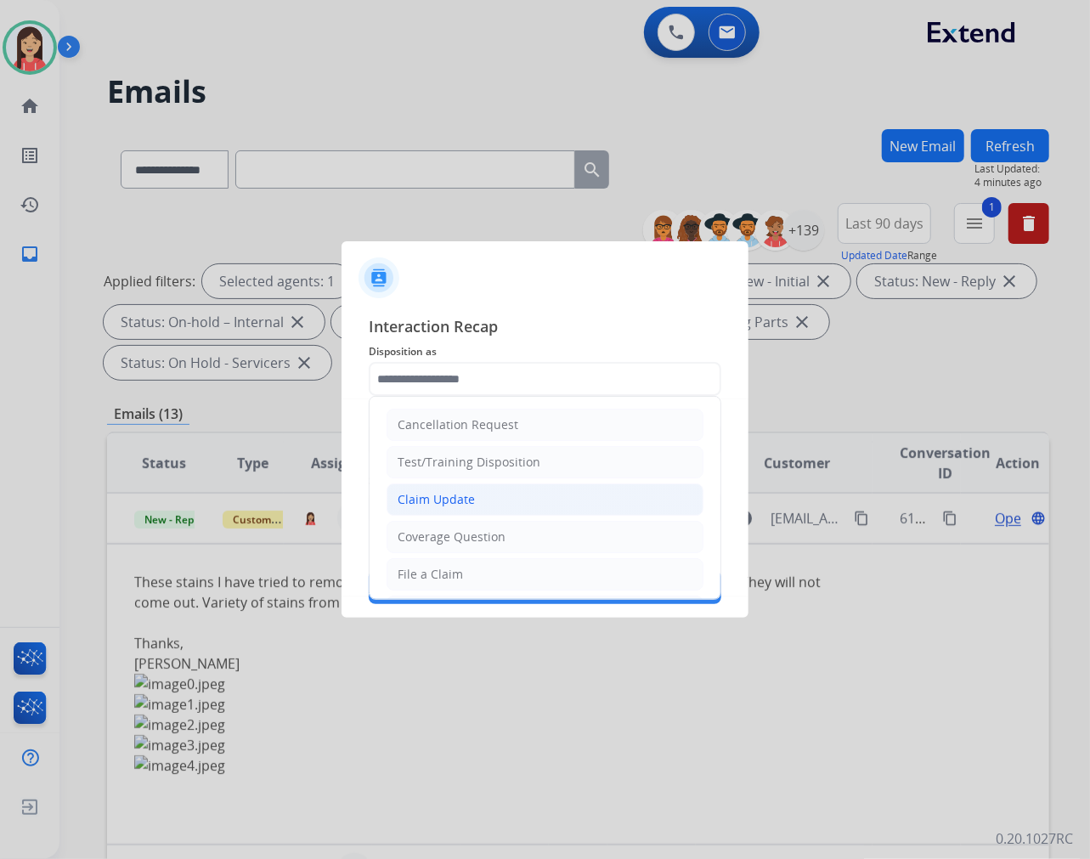
click at [435, 489] on li "Claim Update" at bounding box center [545, 500] width 317 height 32
type input "**********"
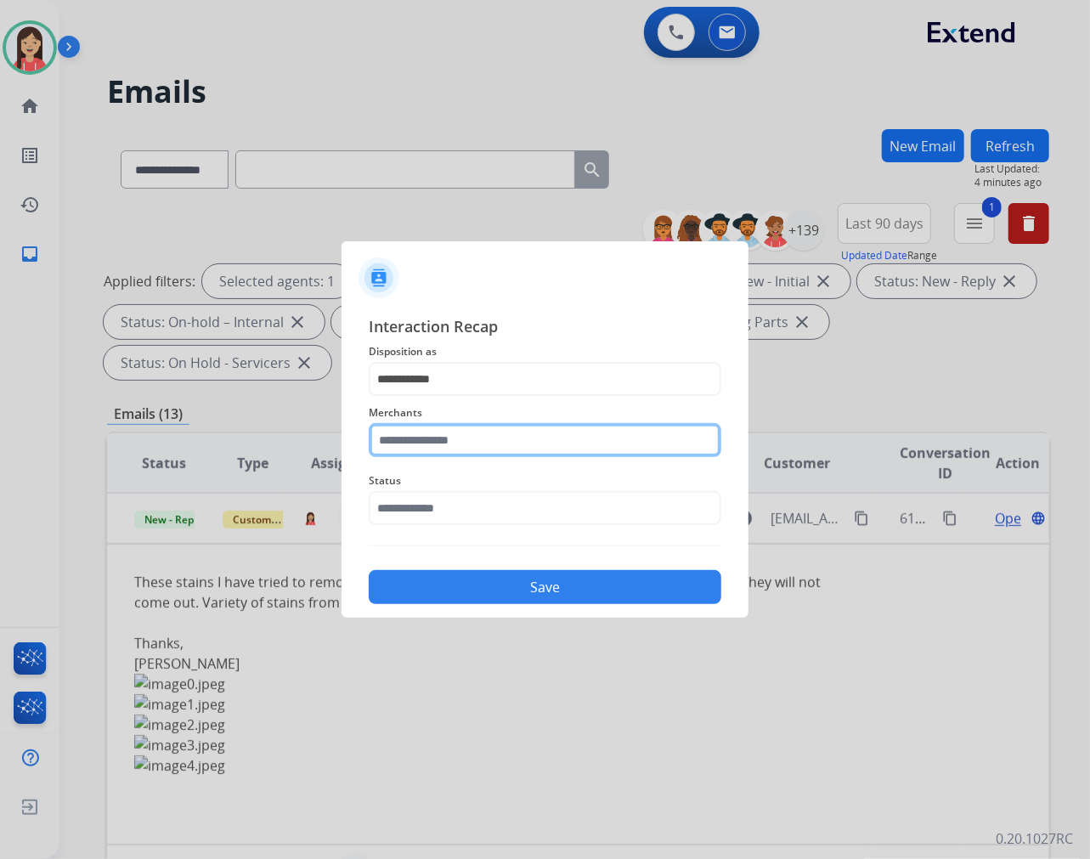
click at [449, 432] on input "text" at bounding box center [545, 440] width 353 height 34
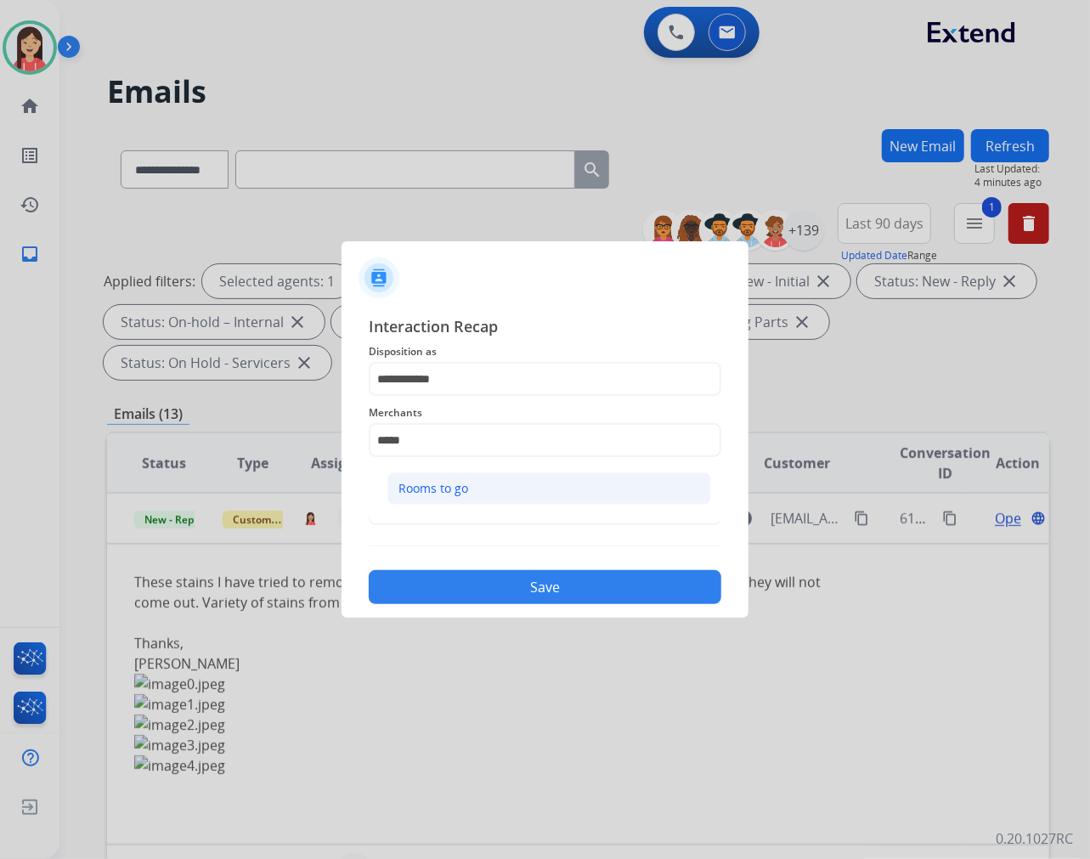
click at [431, 485] on div "Rooms to go" at bounding box center [434, 488] width 70 height 17
type input "**********"
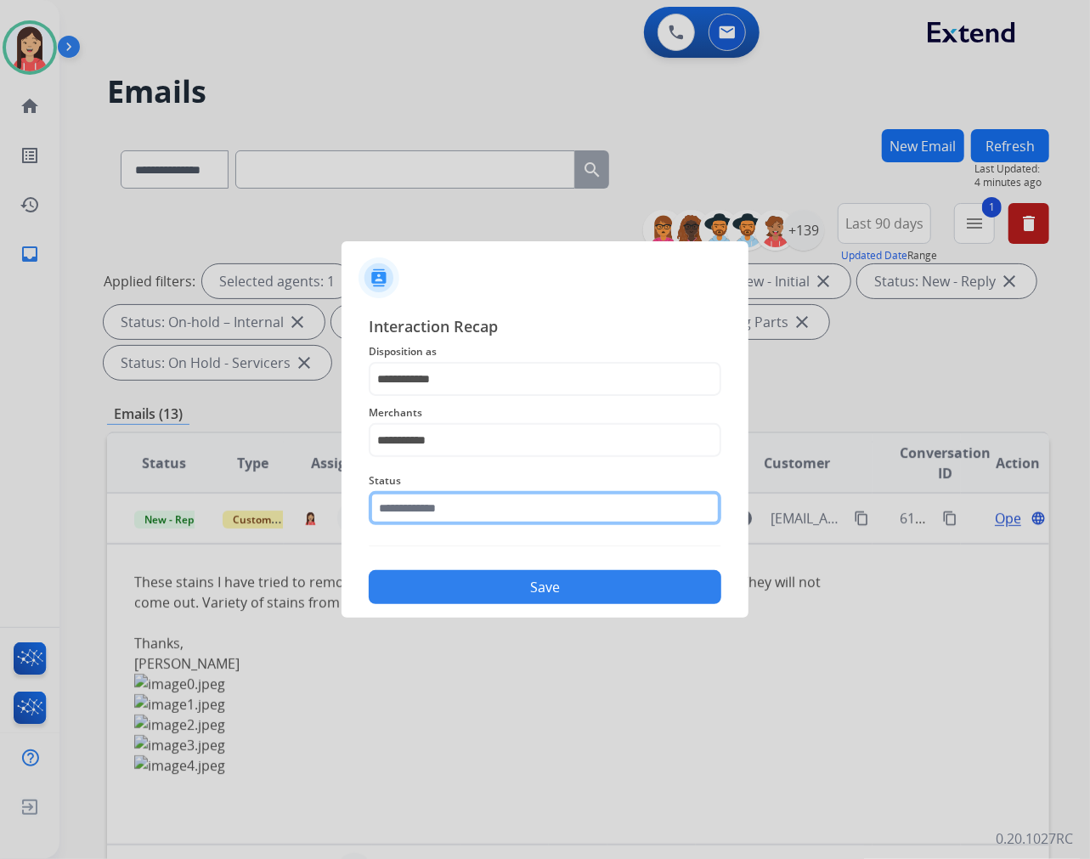
click at [391, 515] on input "text" at bounding box center [545, 508] width 353 height 34
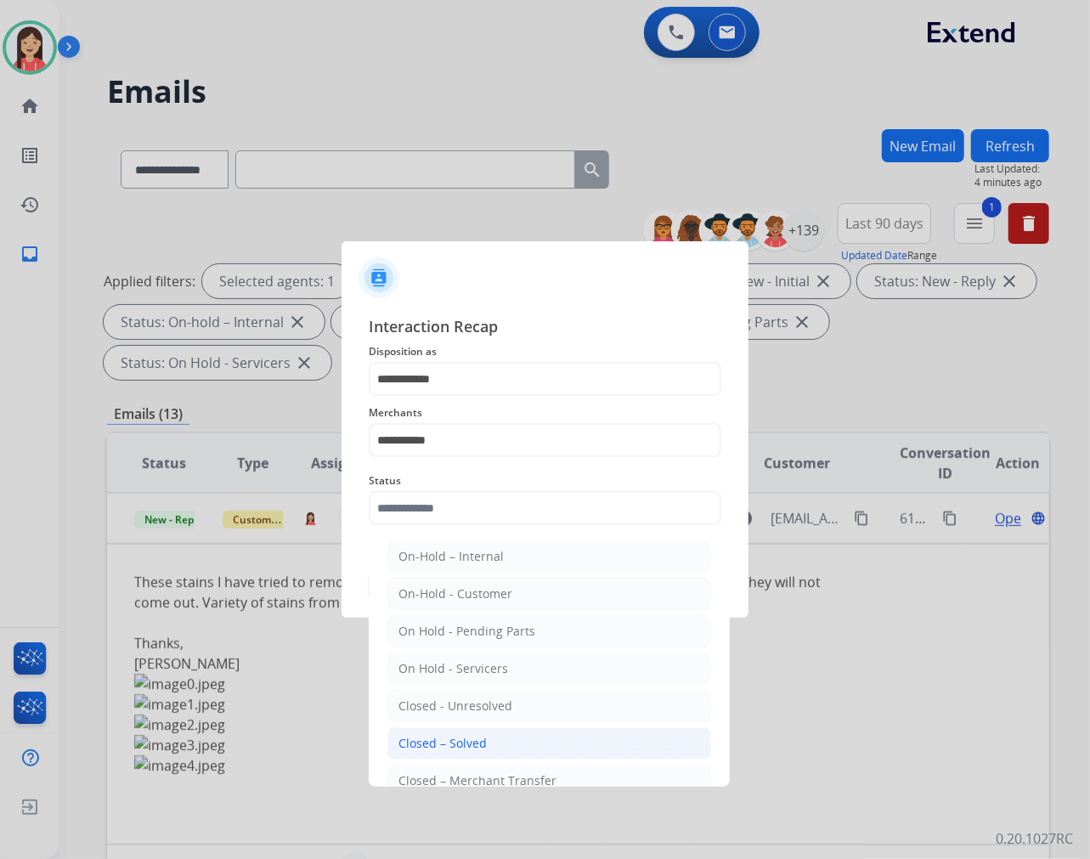
click at [463, 734] on li "Closed – Solved" at bounding box center [549, 743] width 324 height 32
type input "**********"
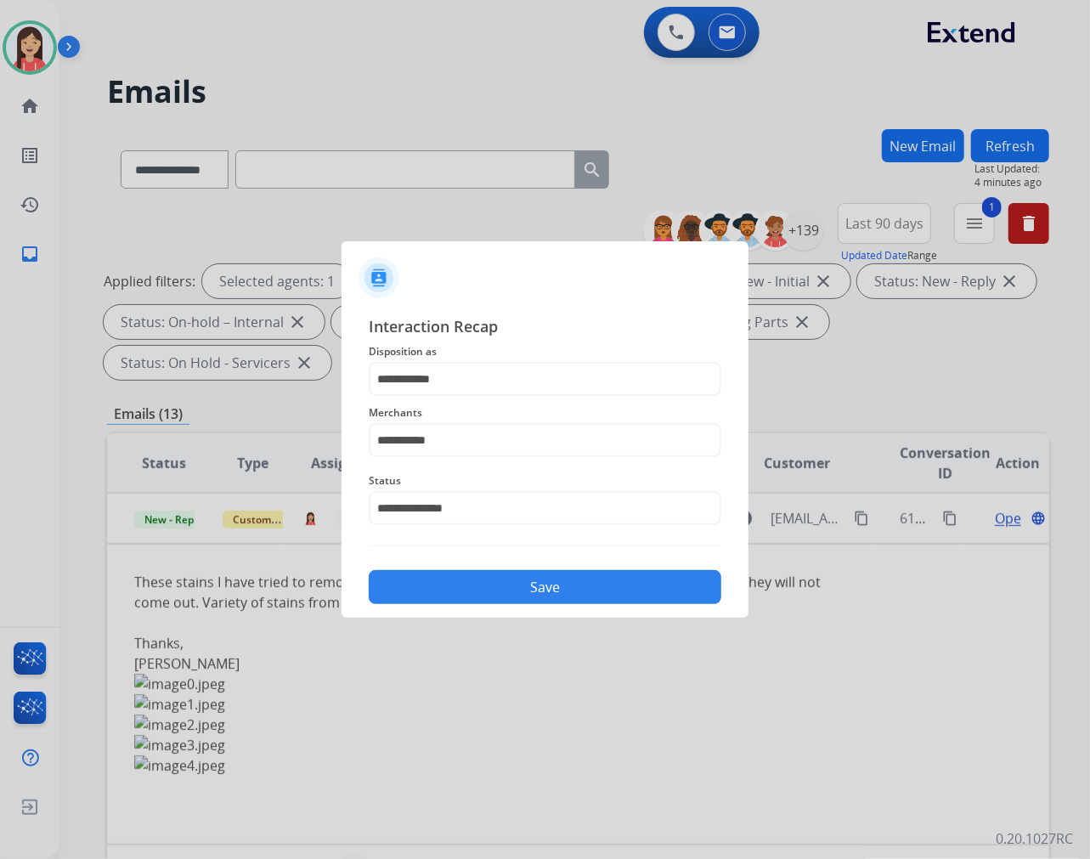
click at [497, 587] on button "Save" at bounding box center [545, 587] width 353 height 34
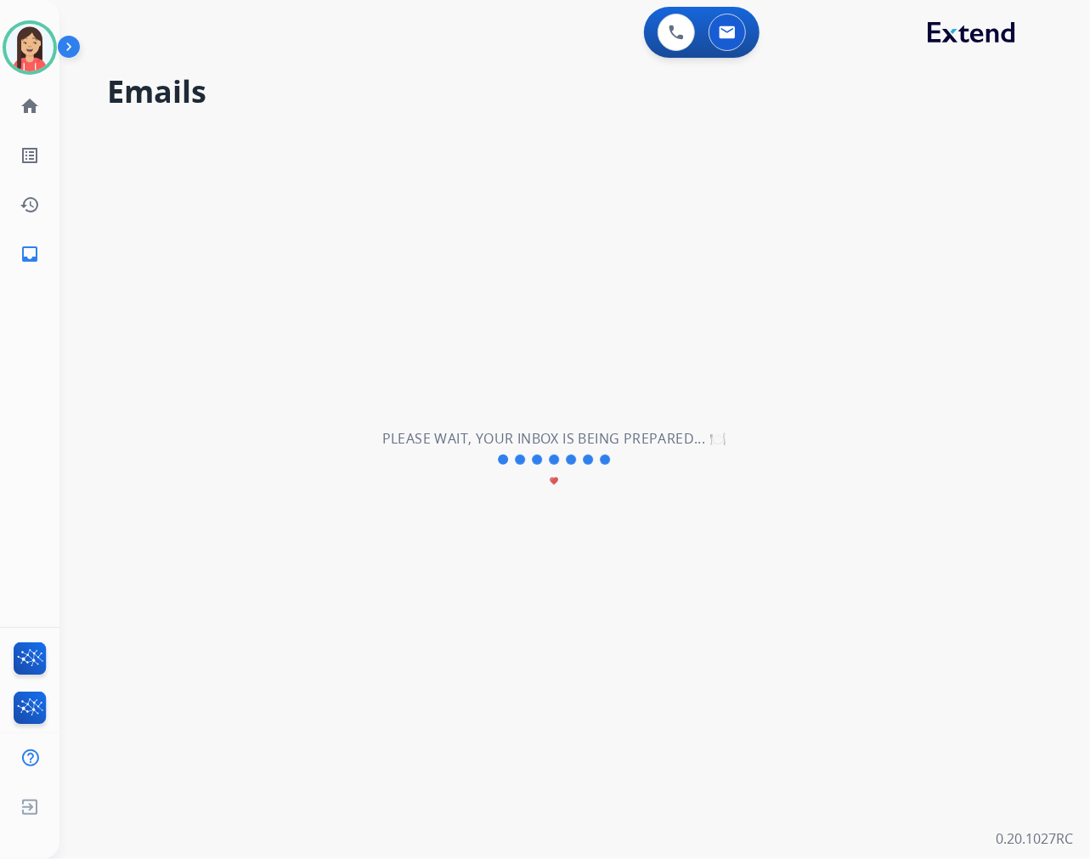
scroll to position [56, 0]
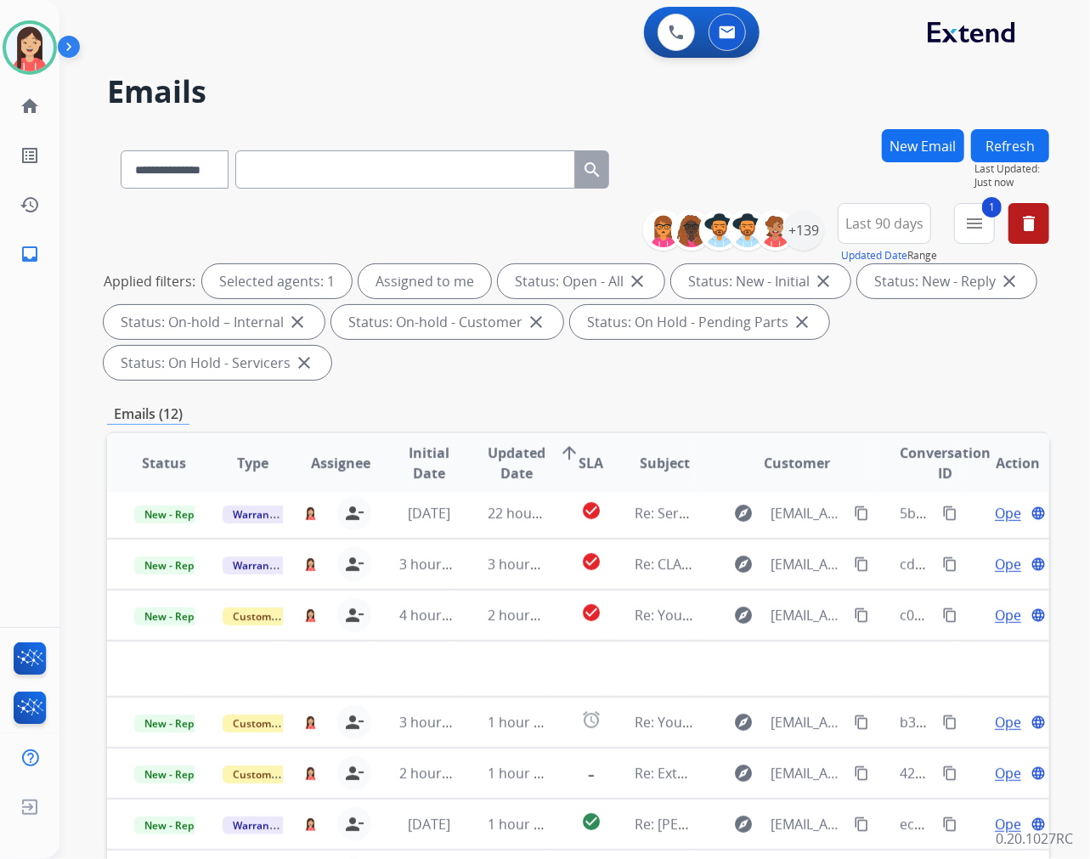
click at [176, 189] on div "**********" at bounding box center [365, 166] width 516 height 59
click at [191, 176] on select "**********" at bounding box center [174, 169] width 106 height 38
select select "**********"
click at [121, 150] on select "**********" at bounding box center [174, 169] width 106 height 38
click at [369, 167] on input "text" at bounding box center [405, 169] width 340 height 38
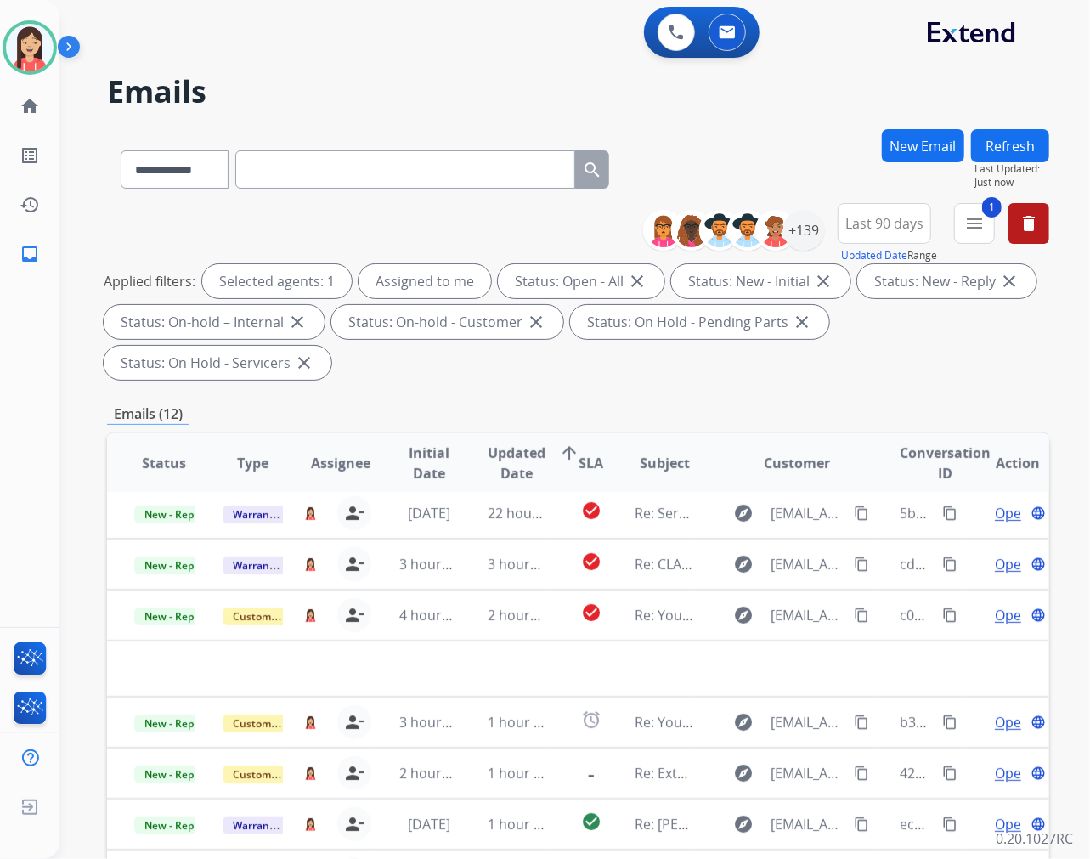
paste input "**********"
type input "**********"
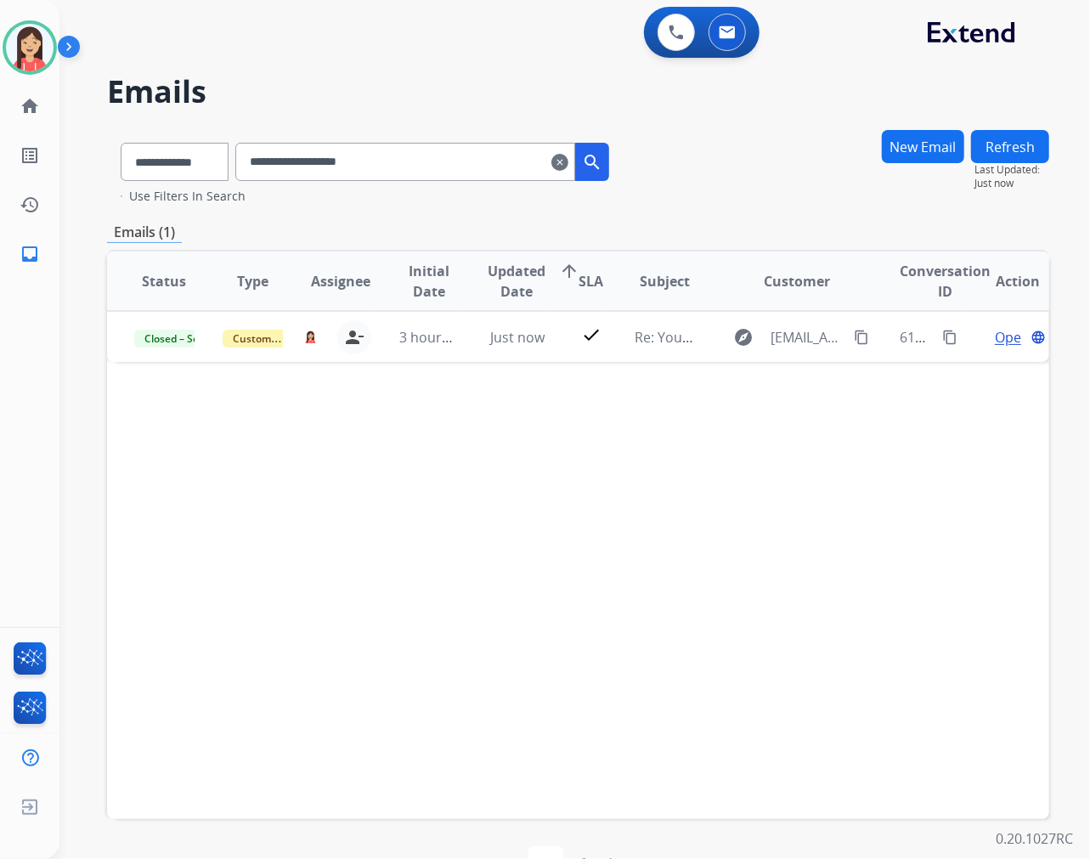
scroll to position [0, 0]
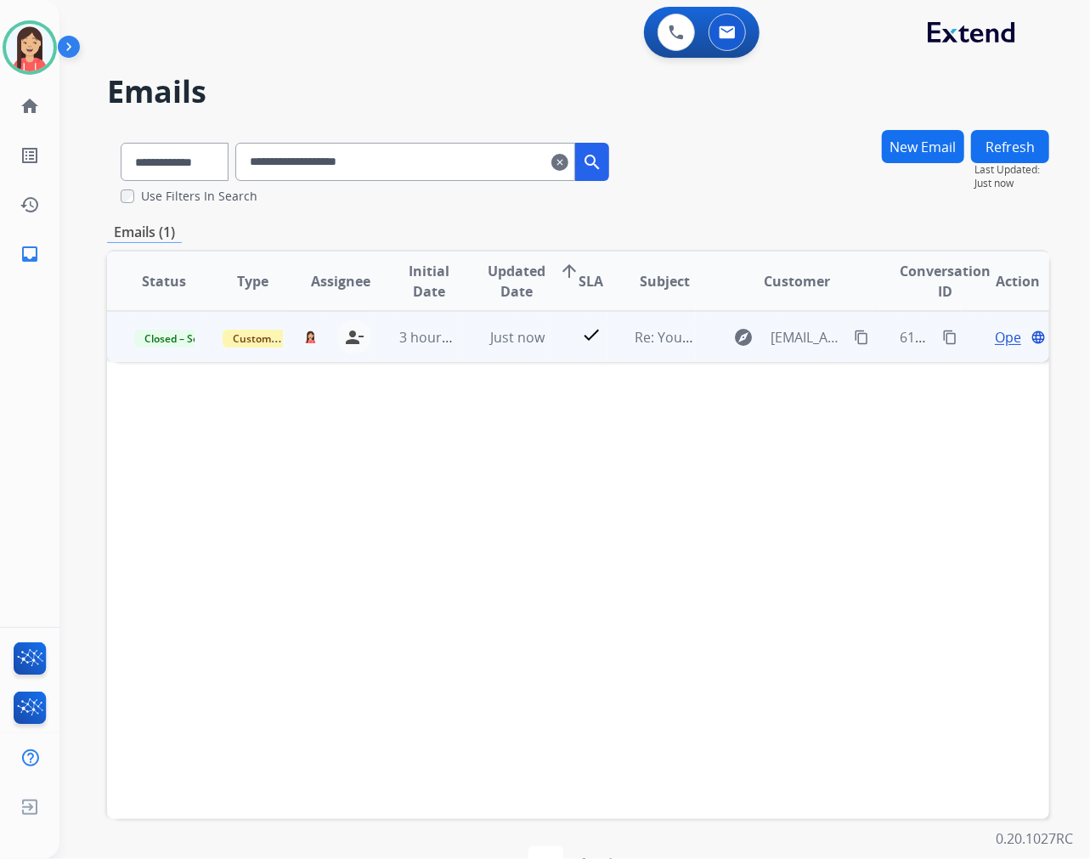
click at [442, 355] on td "3 hours ago" at bounding box center [416, 336] width 88 height 51
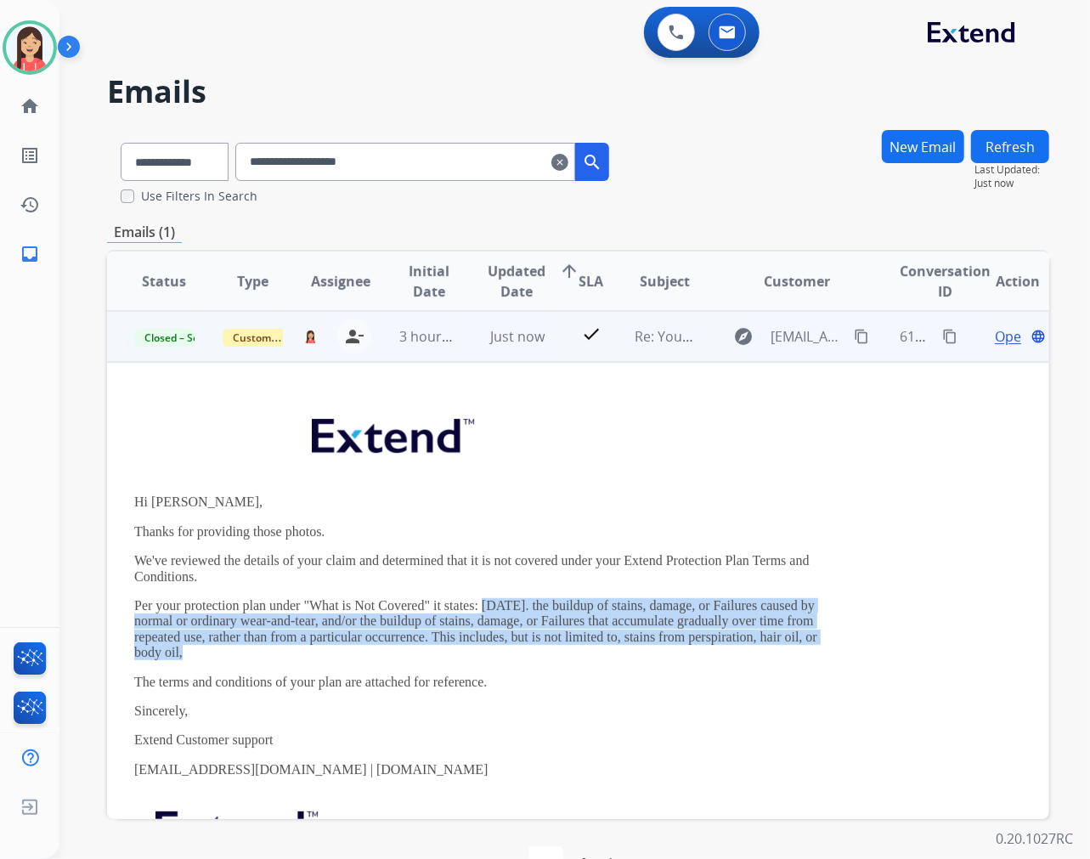
drag, startPoint x: 481, startPoint y: 608, endPoint x: 627, endPoint y: 644, distance: 150.7
click at [627, 644] on p "Per your protection plan under "What is Not Covered" it states: [DATE]. the bui…" at bounding box center [489, 629] width 711 height 63
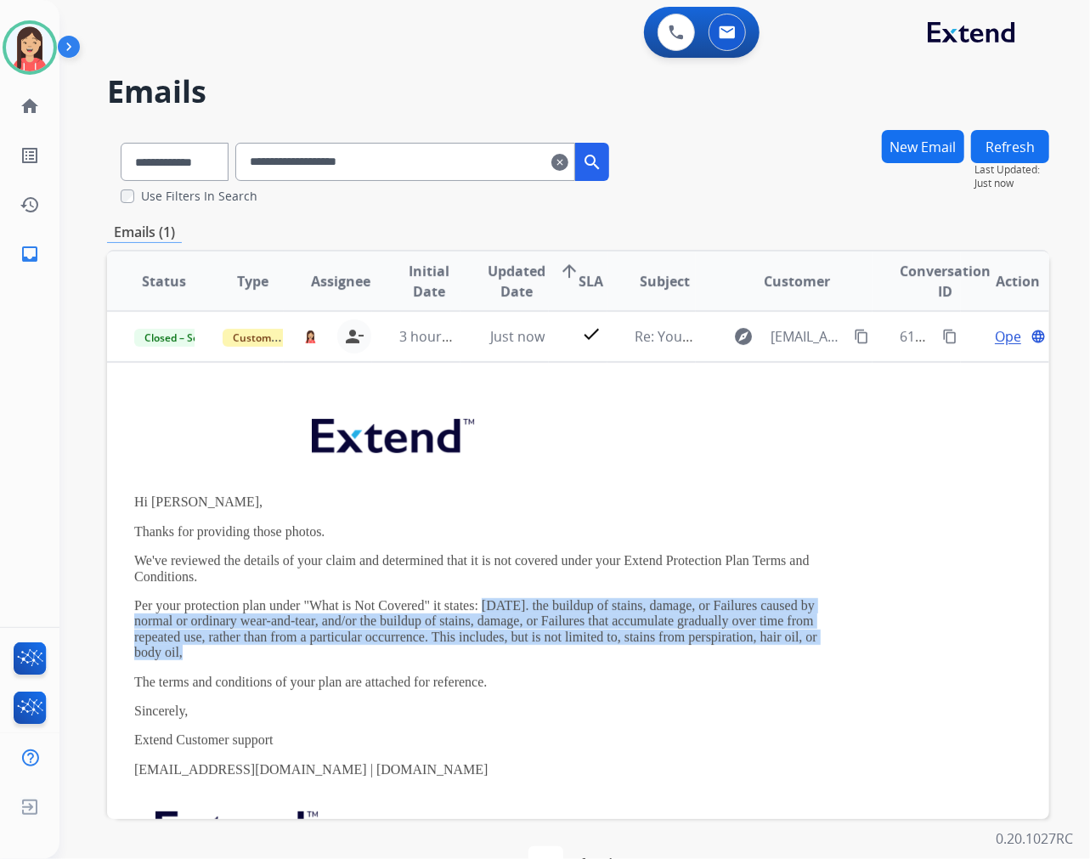
copy p "[DATE]. the buildup of stains, damage, or Failures caused by normal or ordinary…"
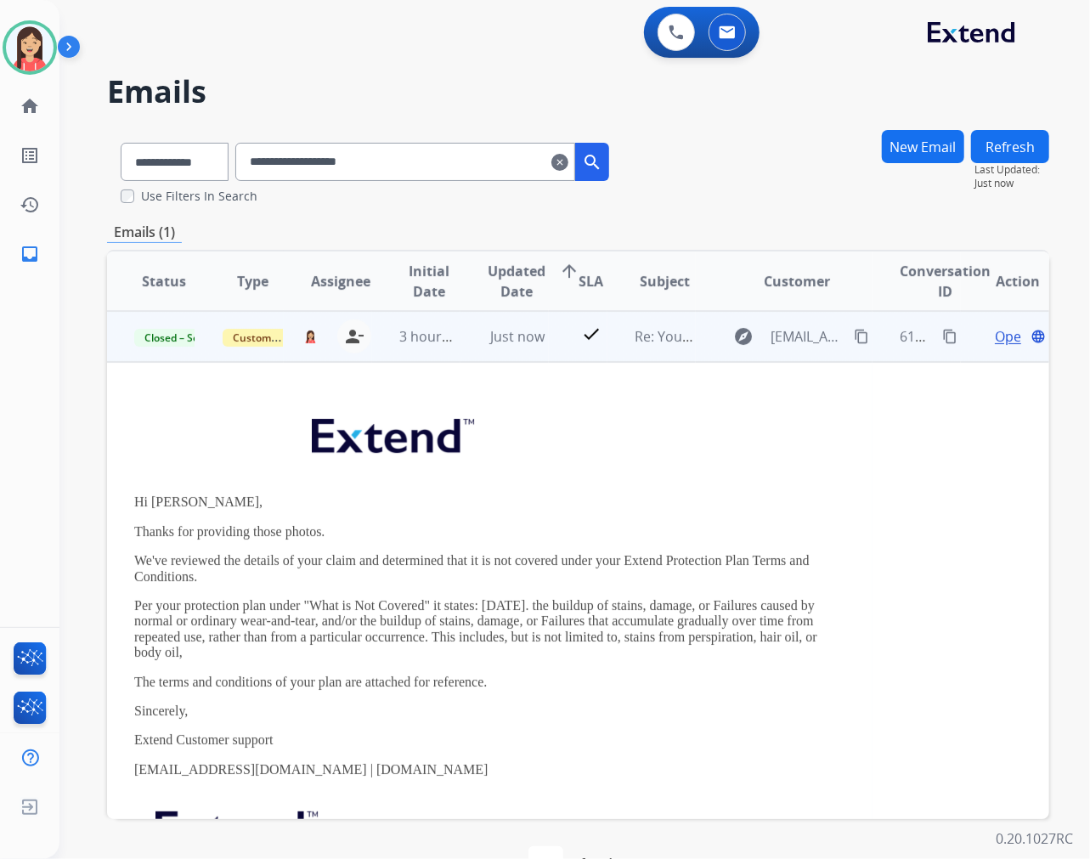
click at [995, 334] on span "Open" at bounding box center [1012, 336] width 35 height 20
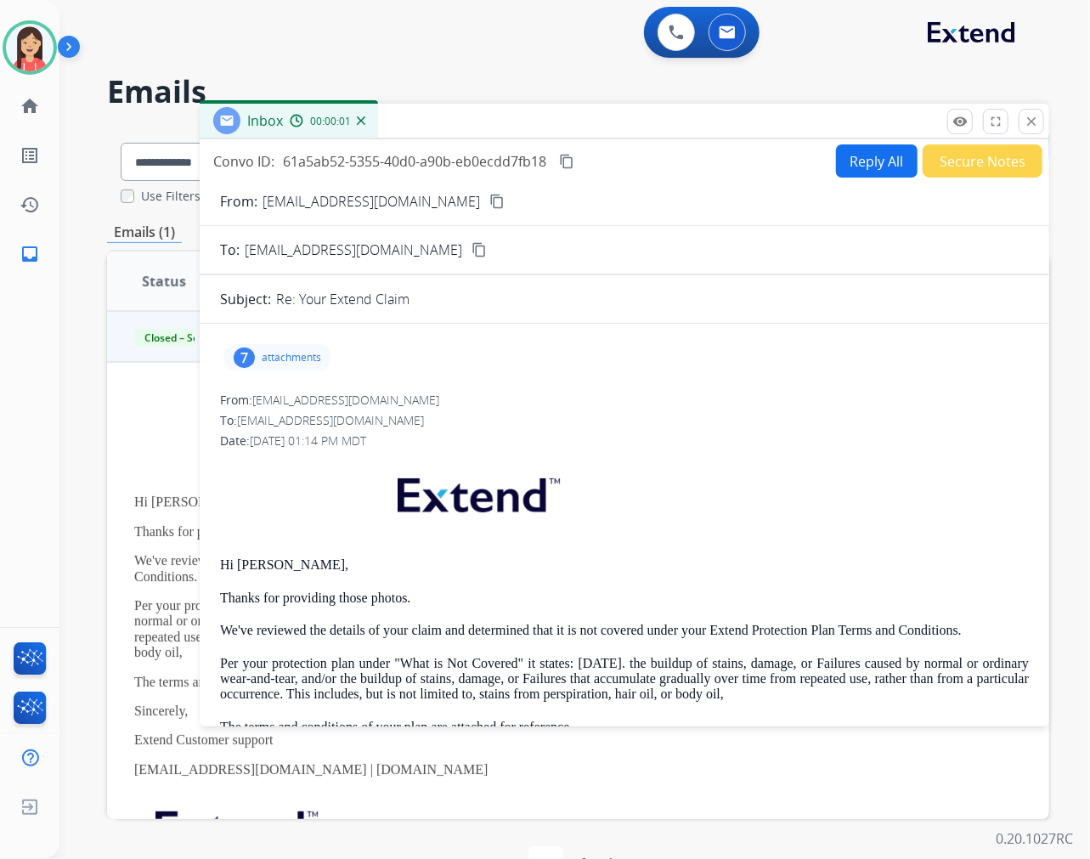
click at [308, 360] on p "attachments" at bounding box center [291, 358] width 59 height 14
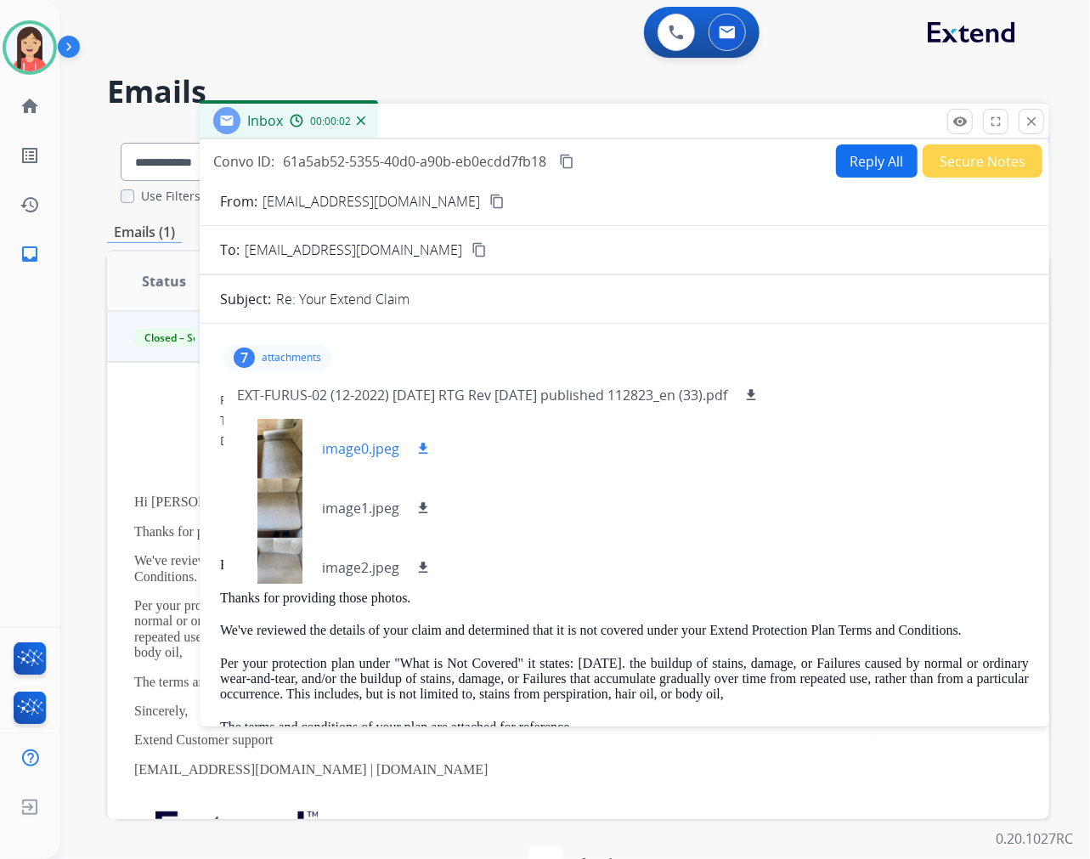
click at [430, 449] on button "download" at bounding box center [423, 448] width 20 height 20
drag, startPoint x: 422, startPoint y: 511, endPoint x: 422, endPoint y: 528, distance: 17.0
click at [422, 511] on mat-icon "download" at bounding box center [423, 508] width 15 height 15
click at [421, 564] on mat-icon "download" at bounding box center [423, 567] width 15 height 15
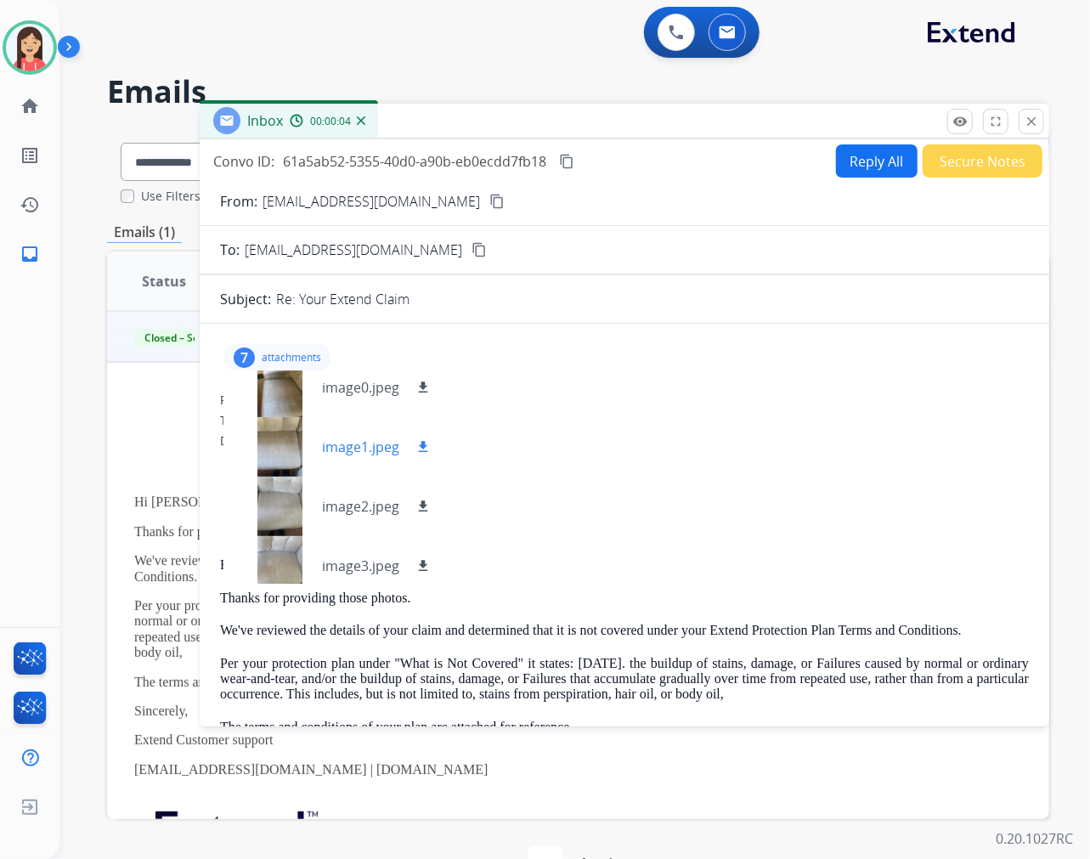
scroll to position [94, 0]
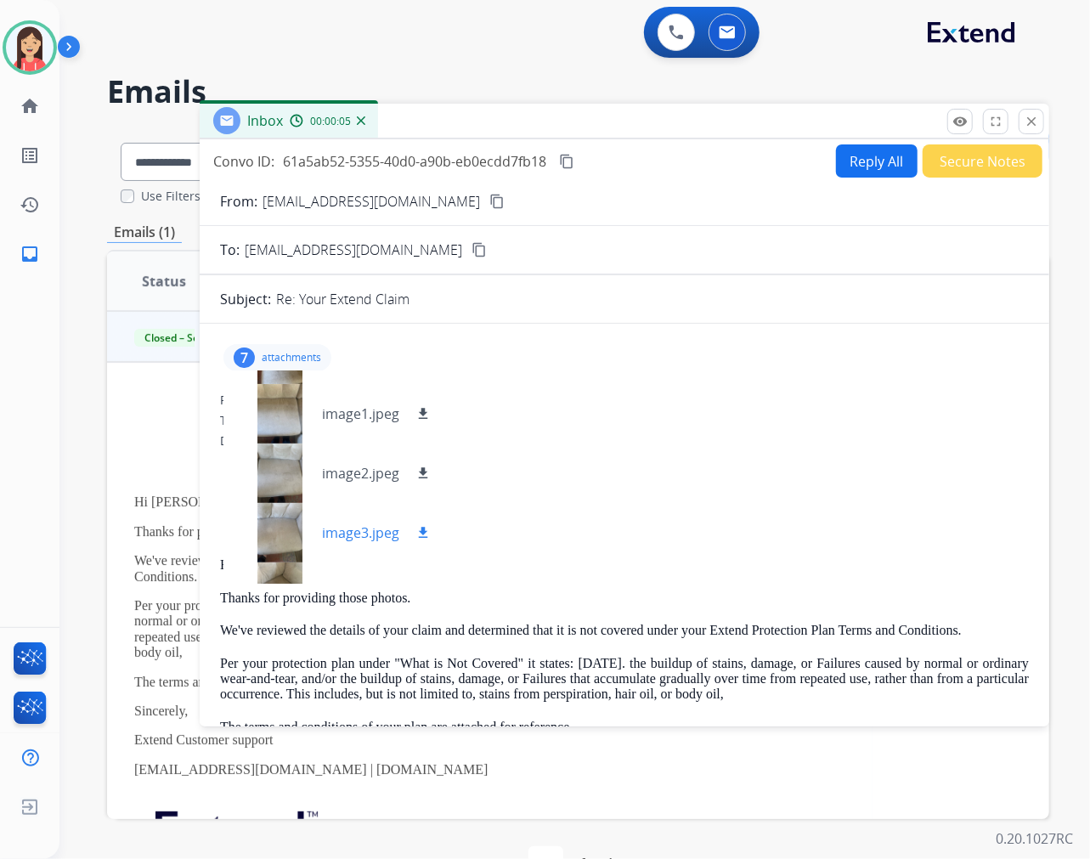
click at [416, 527] on mat-icon "download" at bounding box center [423, 532] width 15 height 15
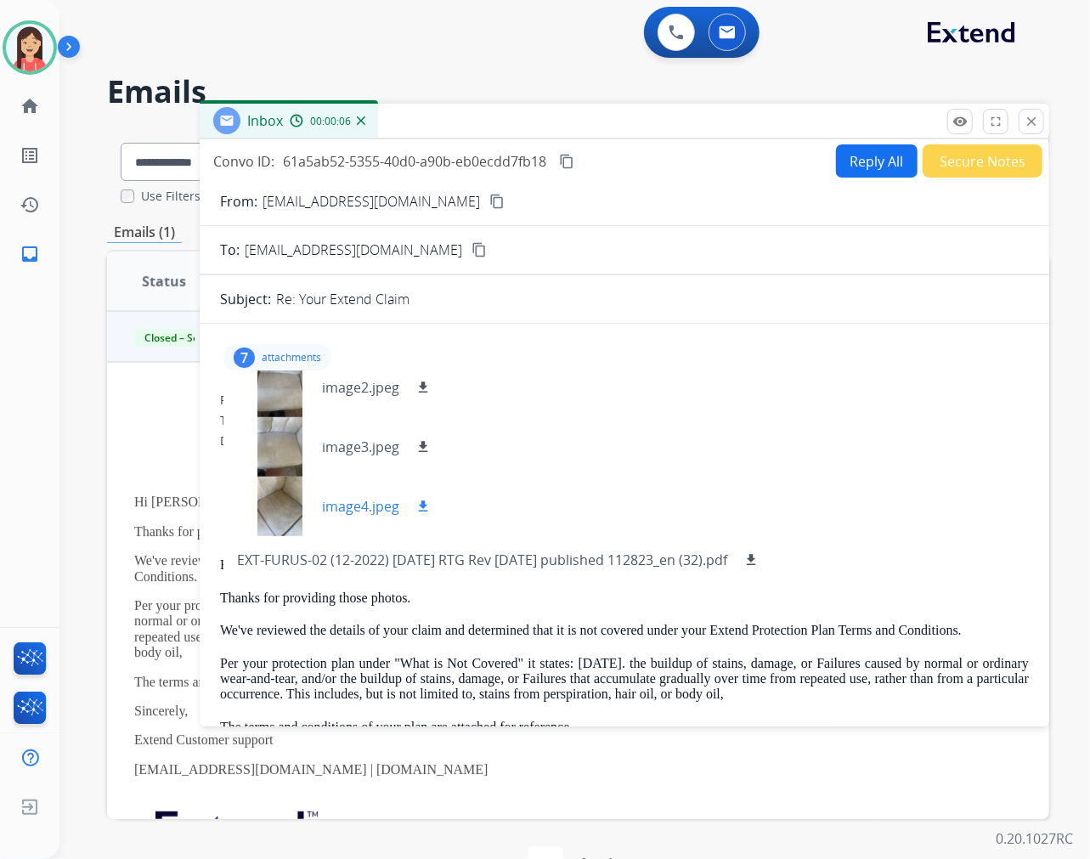
click at [421, 500] on mat-icon "download" at bounding box center [423, 506] width 15 height 15
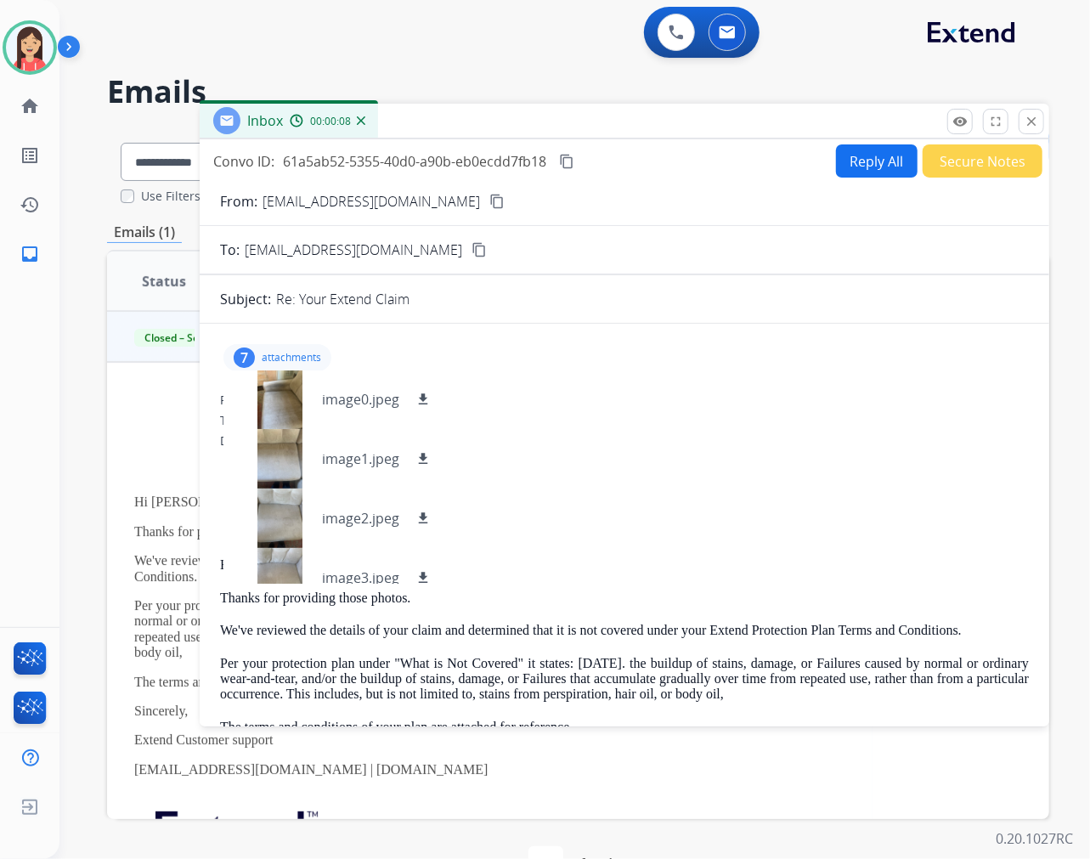
scroll to position [0, 0]
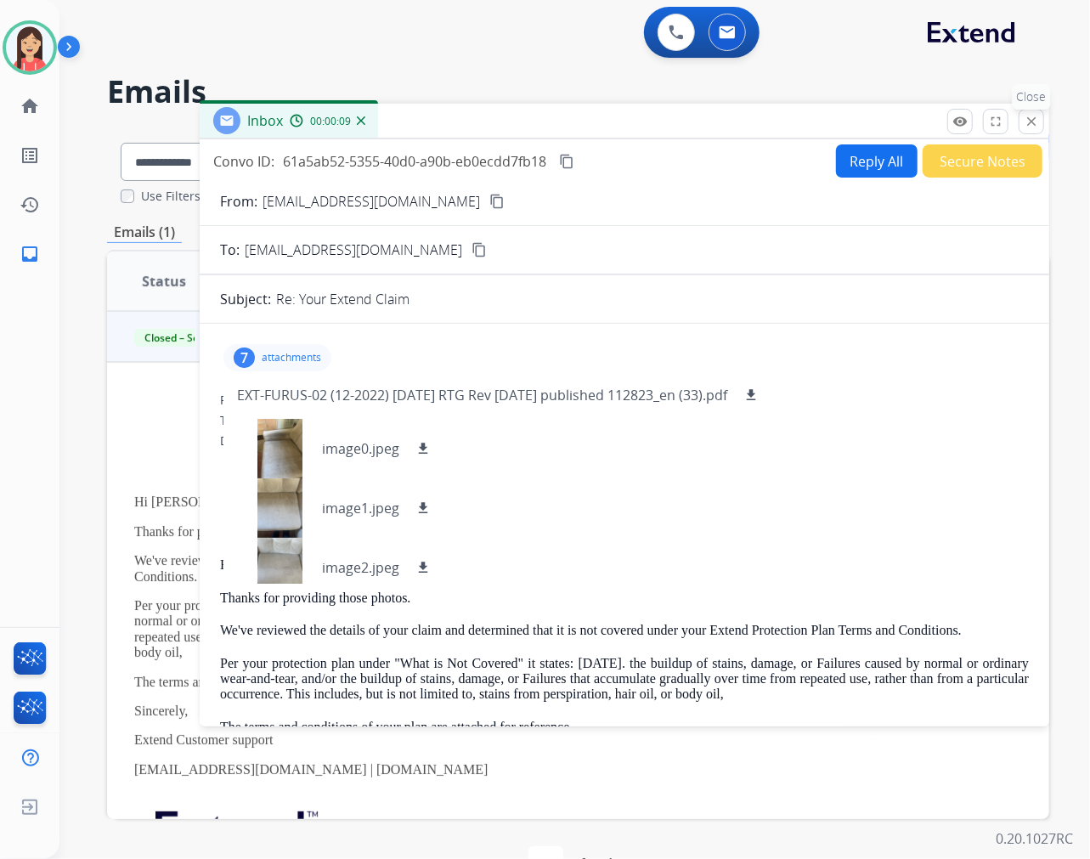
click at [1029, 116] on mat-icon "close" at bounding box center [1031, 121] width 15 height 15
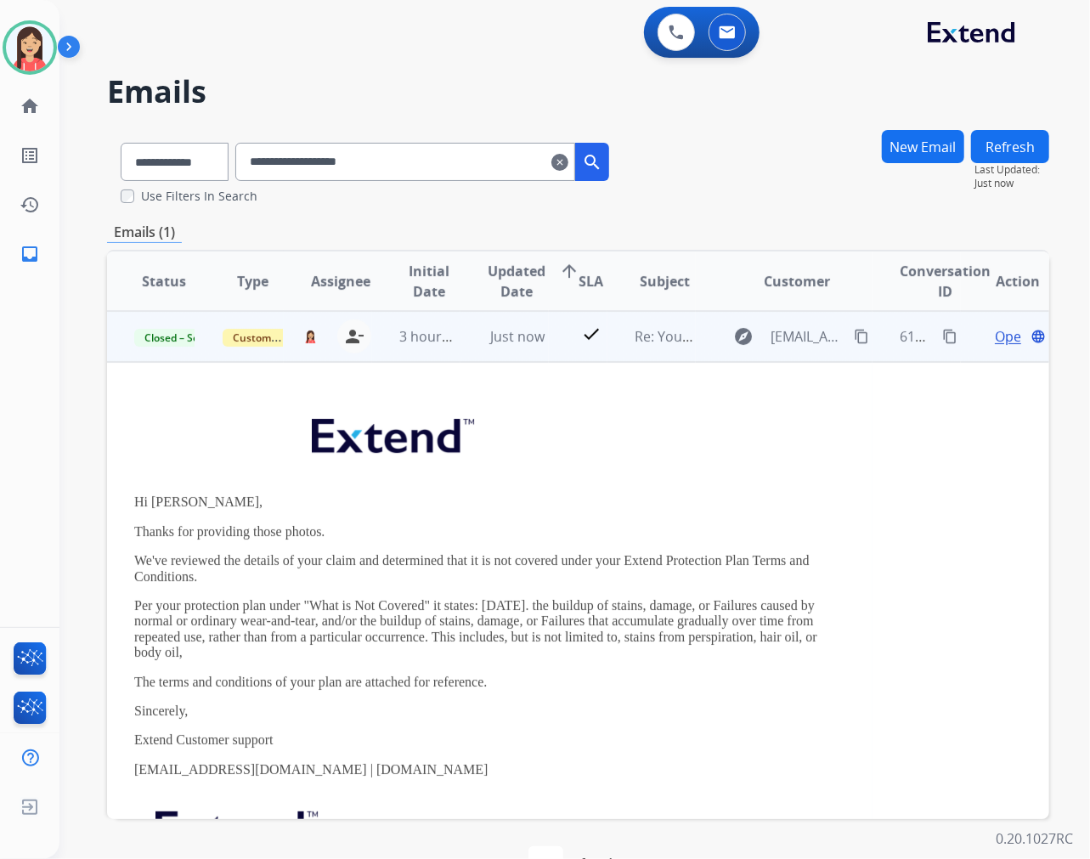
drag, startPoint x: 633, startPoint y: 430, endPoint x: 783, endPoint y: 396, distance: 154.2
click at [633, 430] on p at bounding box center [489, 440] width 711 height 82
click at [942, 337] on mat-icon "content_copy" at bounding box center [949, 336] width 15 height 15
click at [561, 527] on p "Thanks for providing those photos." at bounding box center [489, 531] width 711 height 15
click at [995, 326] on span "Open" at bounding box center [1012, 336] width 35 height 20
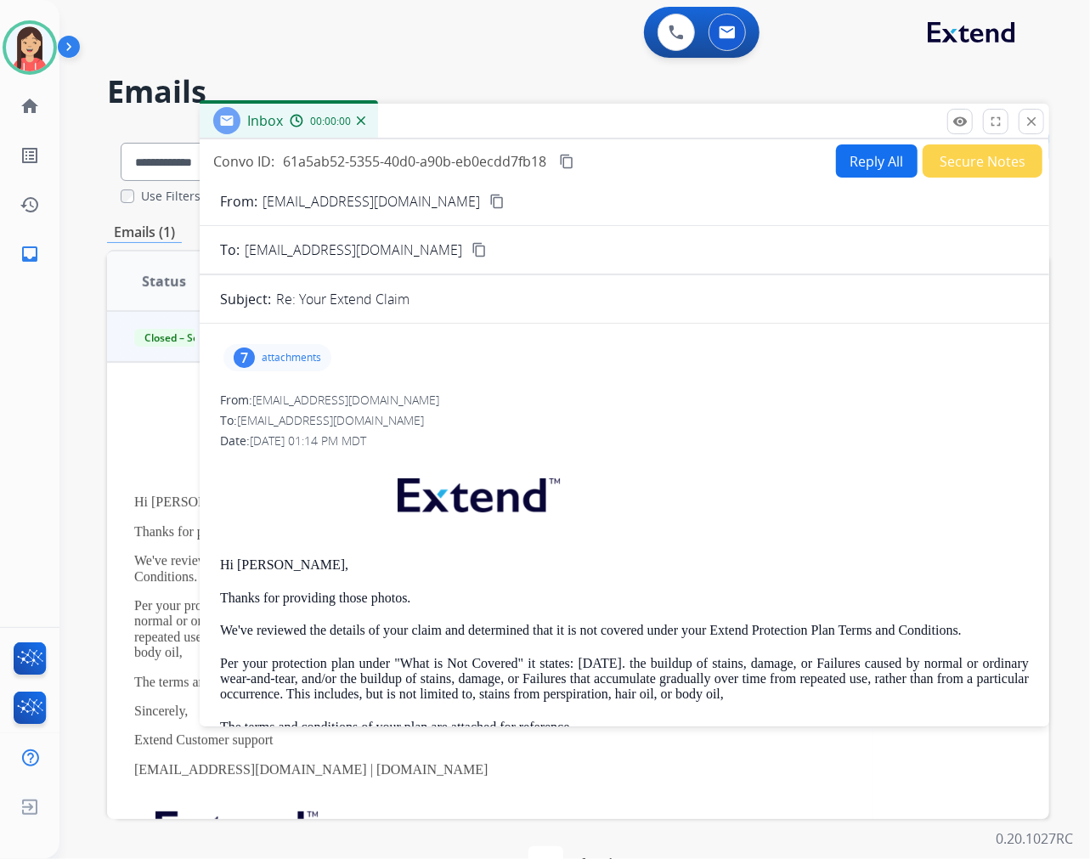
click at [303, 360] on p "attachments" at bounding box center [291, 358] width 59 height 14
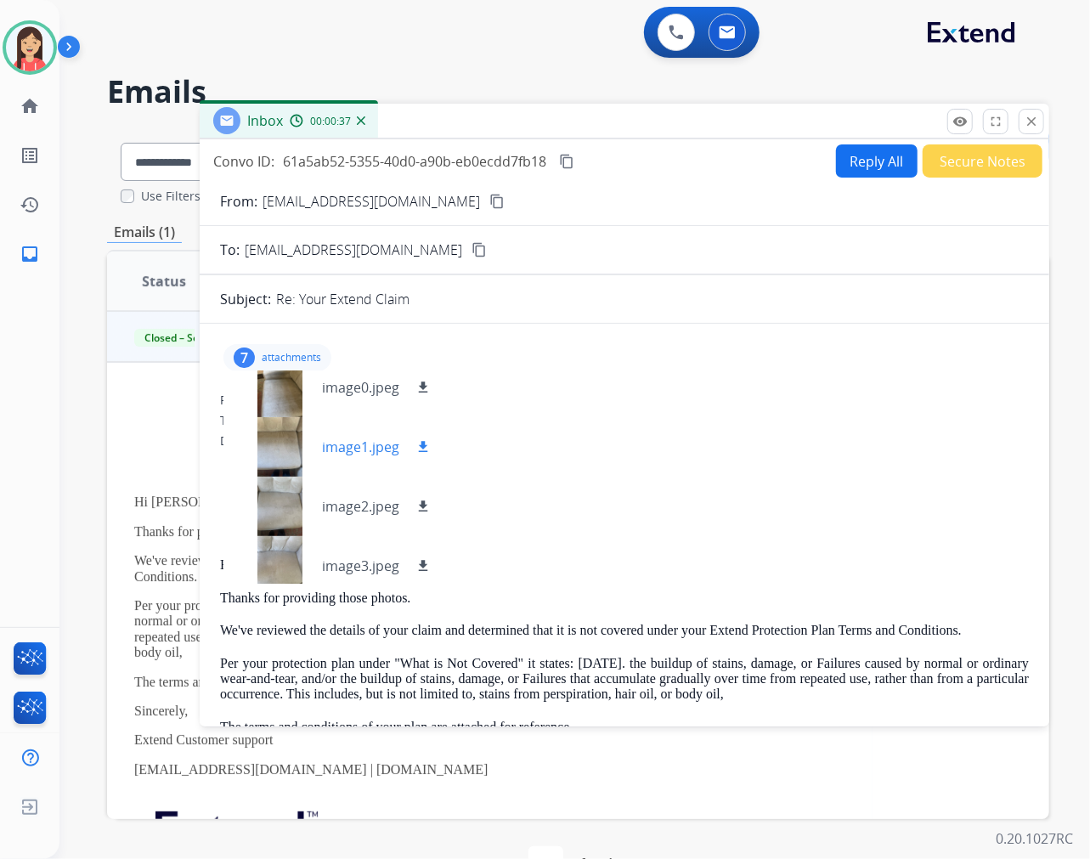
scroll to position [94, 0]
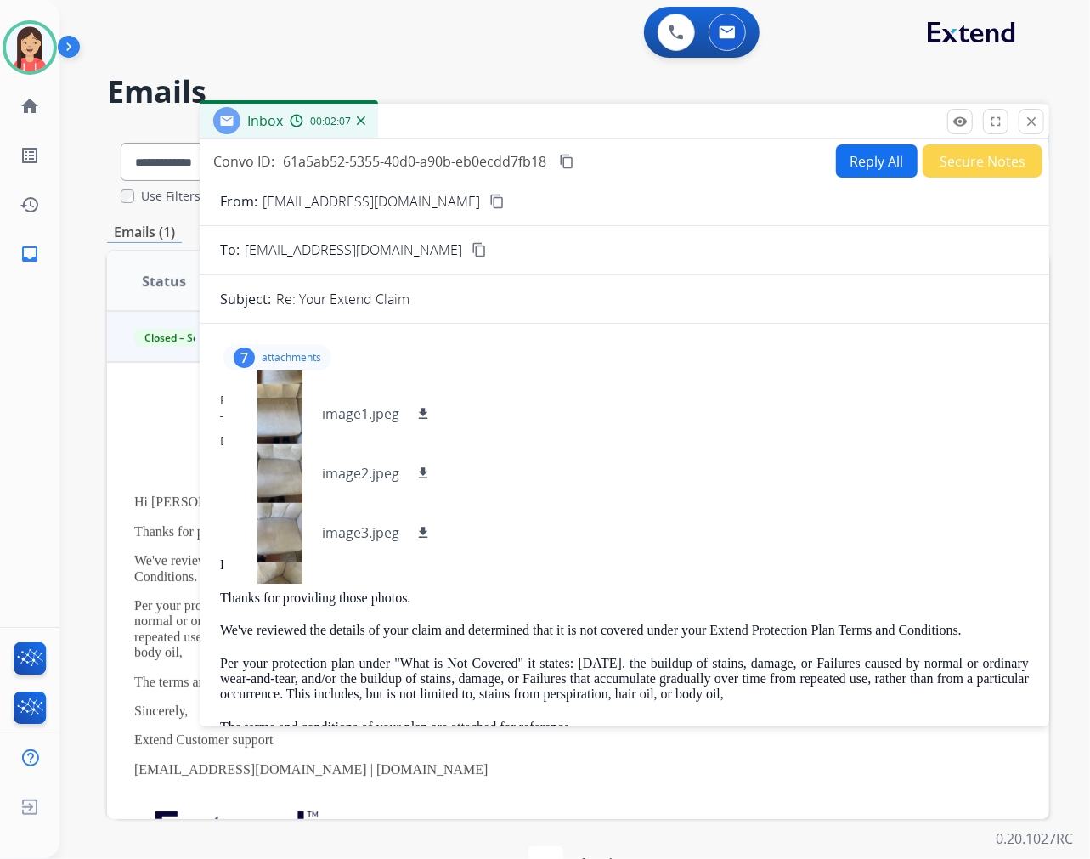
click at [614, 116] on div "Inbox 00:02:07" at bounding box center [625, 122] width 850 height 36
click at [1023, 124] on button "close Close" at bounding box center [1031, 121] width 25 height 25
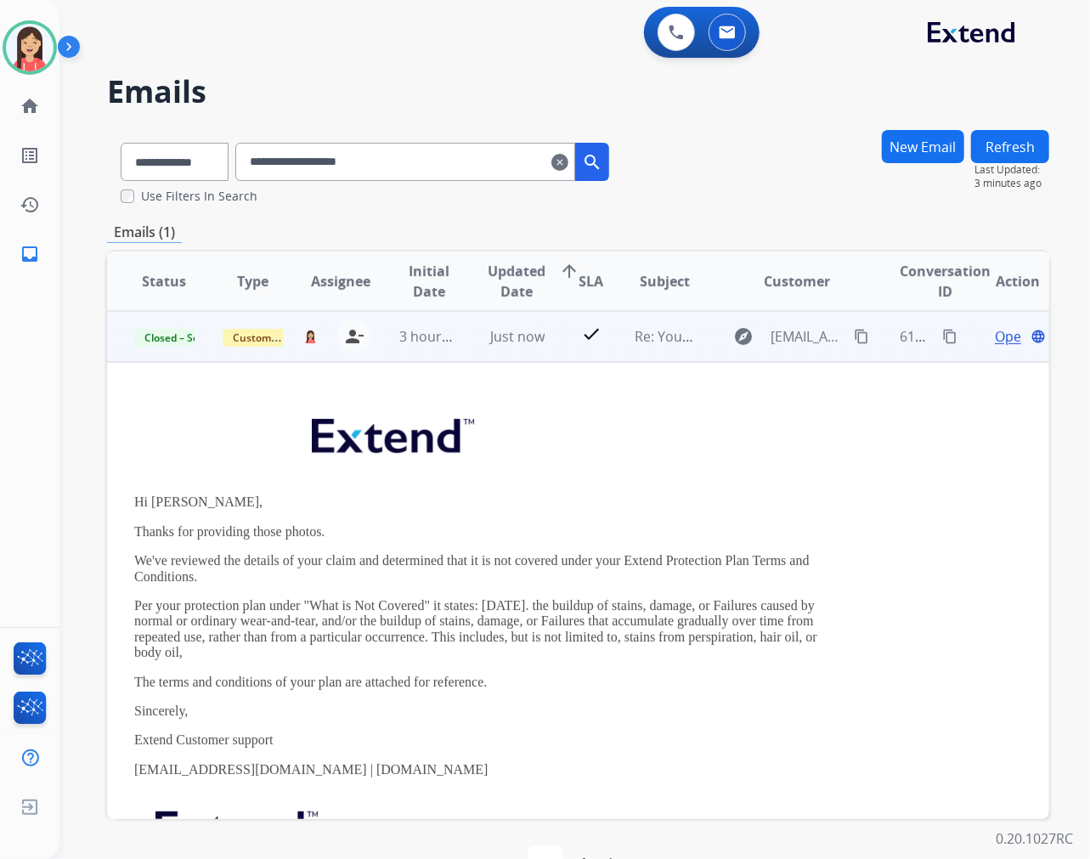
click at [461, 351] on td "Just now" at bounding box center [505, 336] width 88 height 51
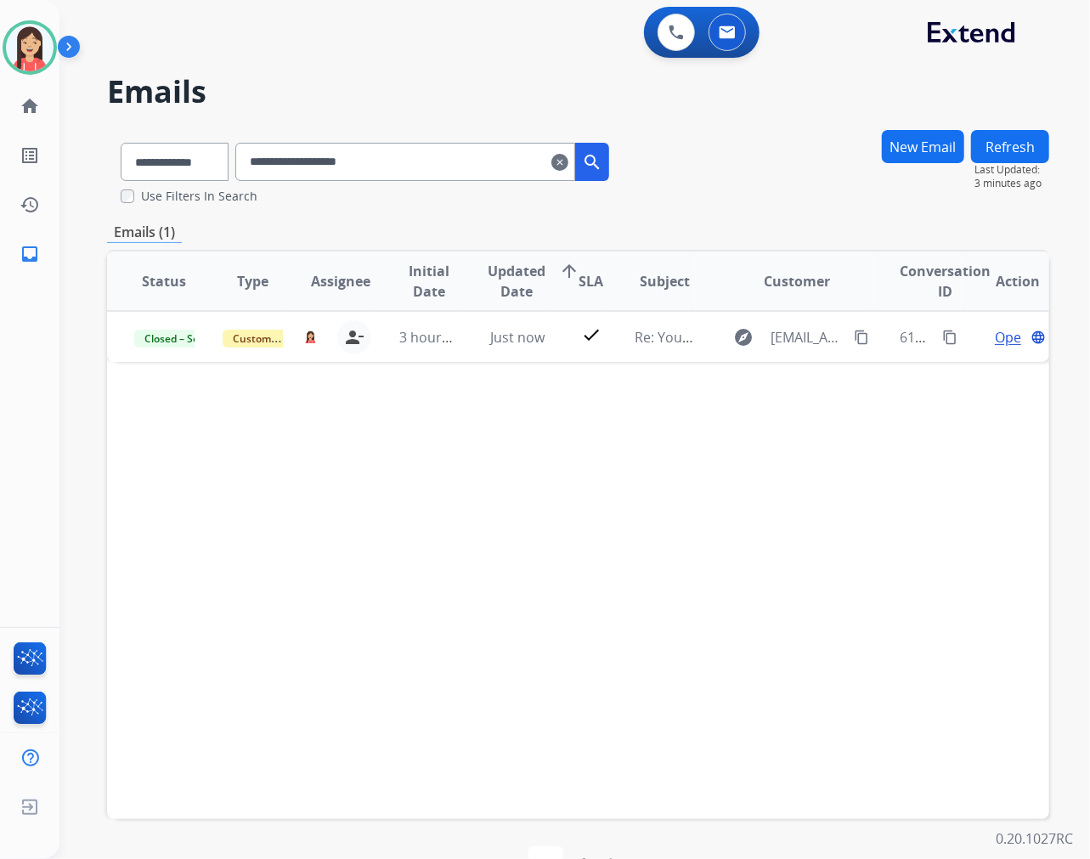
click at [568, 159] on mat-icon "clear" at bounding box center [559, 162] width 17 height 20
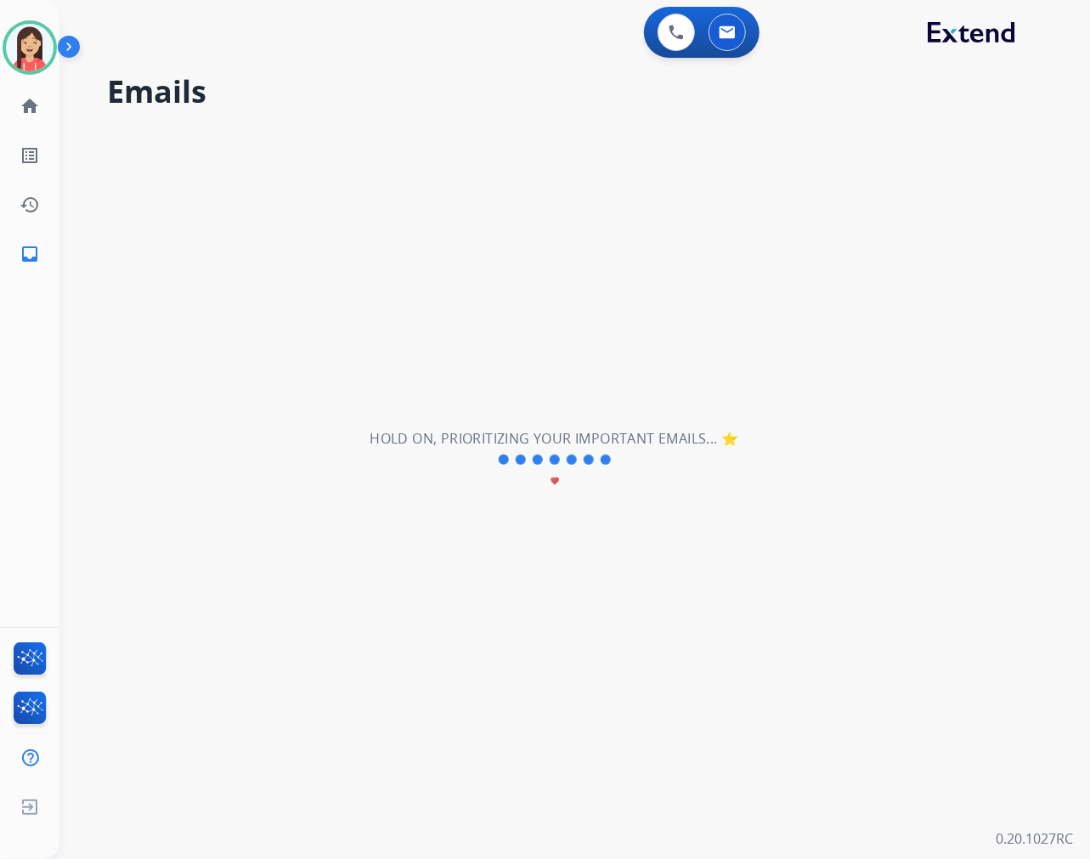
select select "**********"
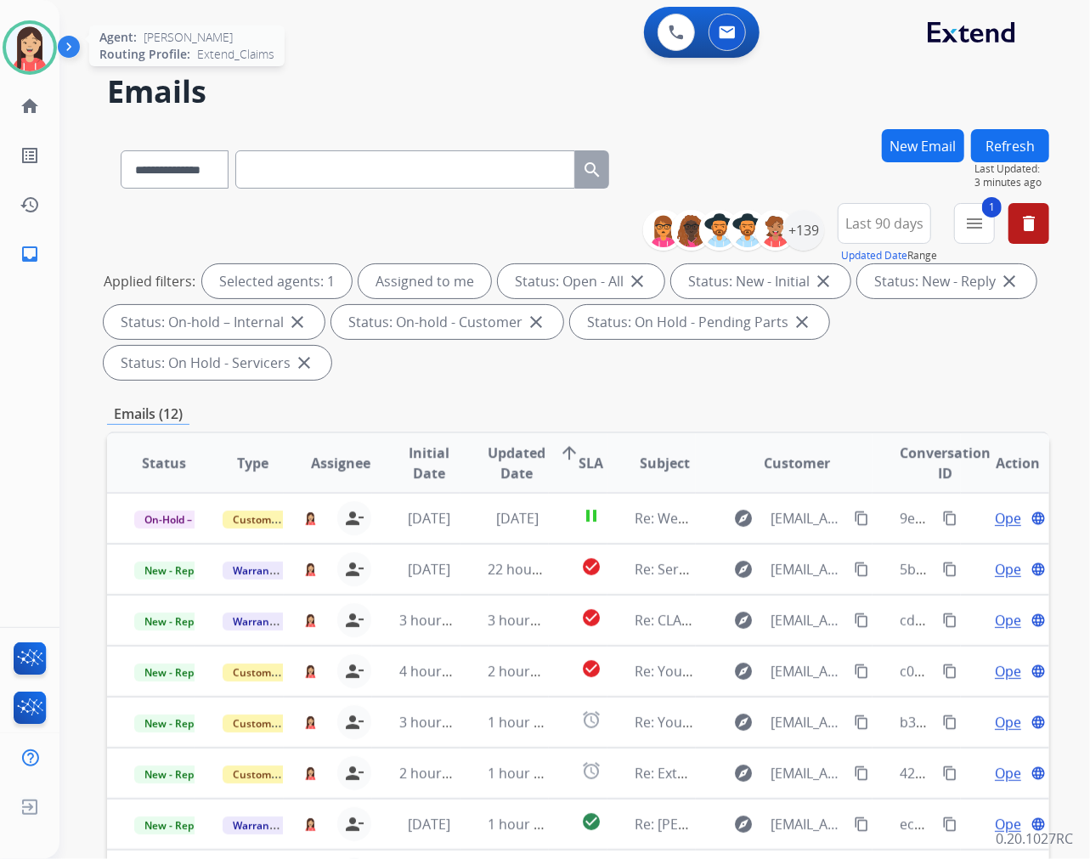
click at [32, 54] on img at bounding box center [30, 48] width 48 height 48
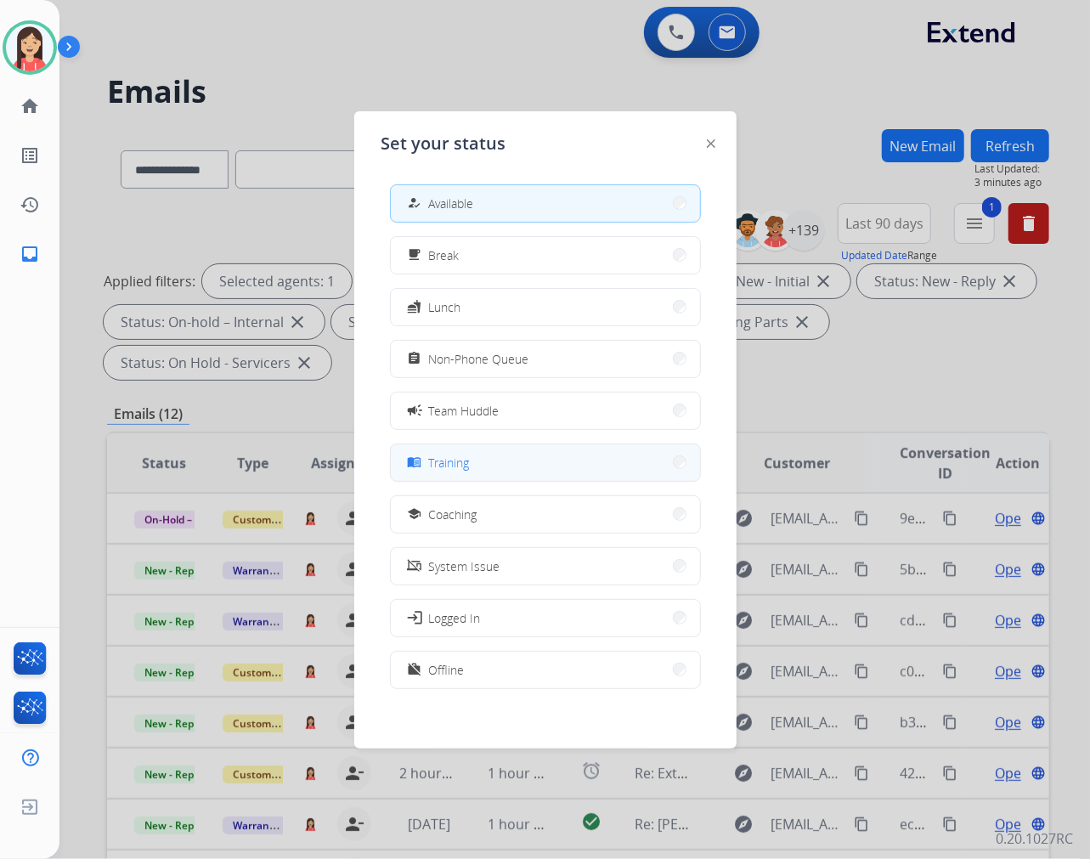
click at [501, 466] on button "menu_book Training" at bounding box center [545, 462] width 309 height 37
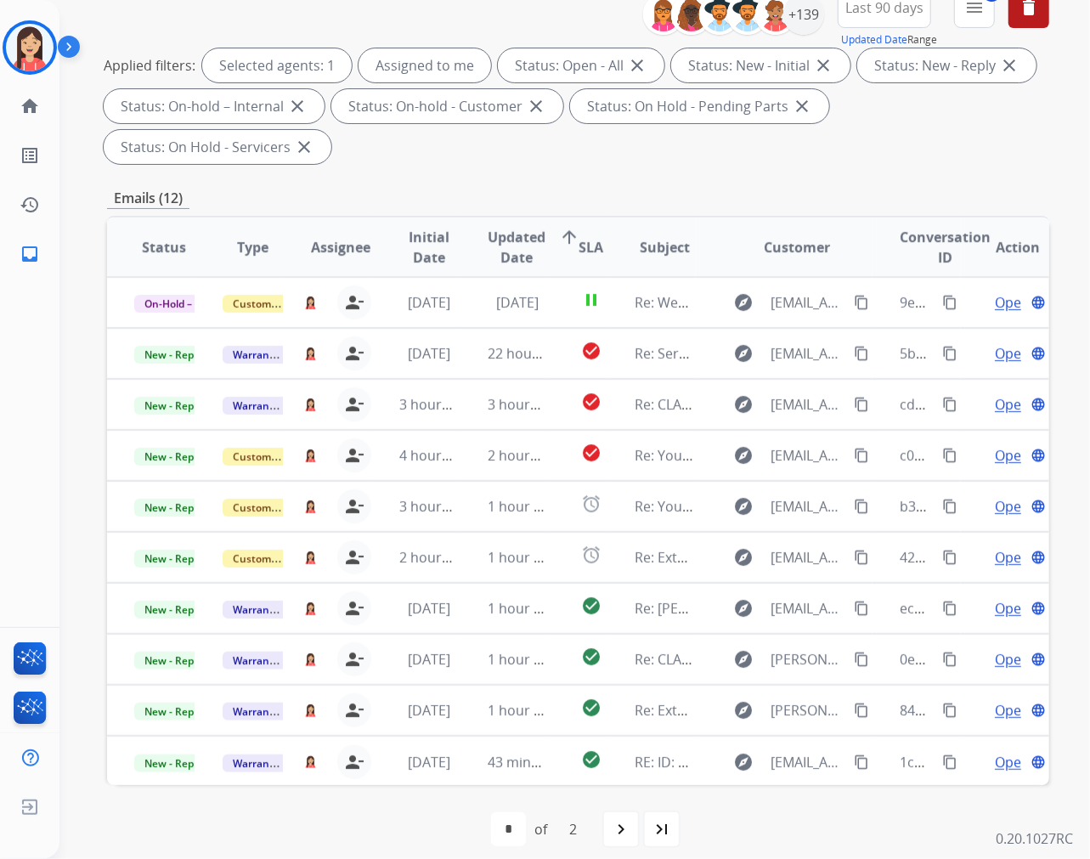
scroll to position [230, 0]
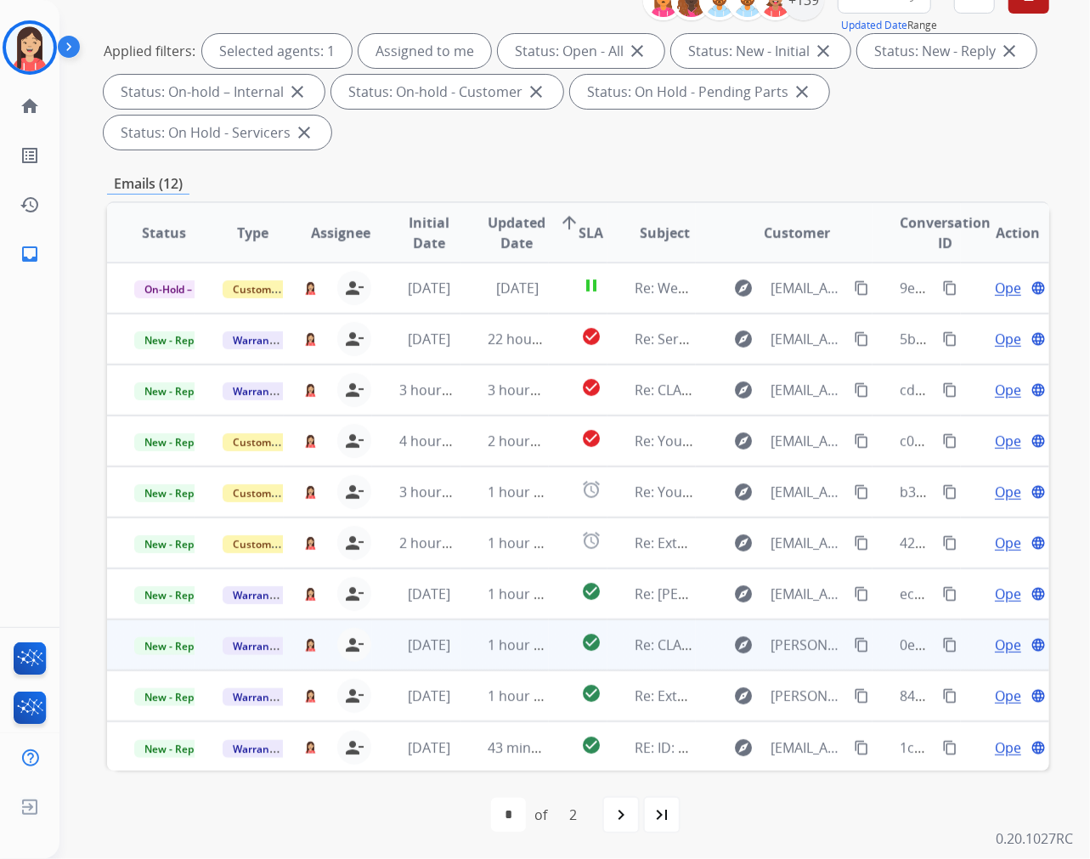
click at [472, 650] on td "1 hour ago" at bounding box center [505, 644] width 88 height 51
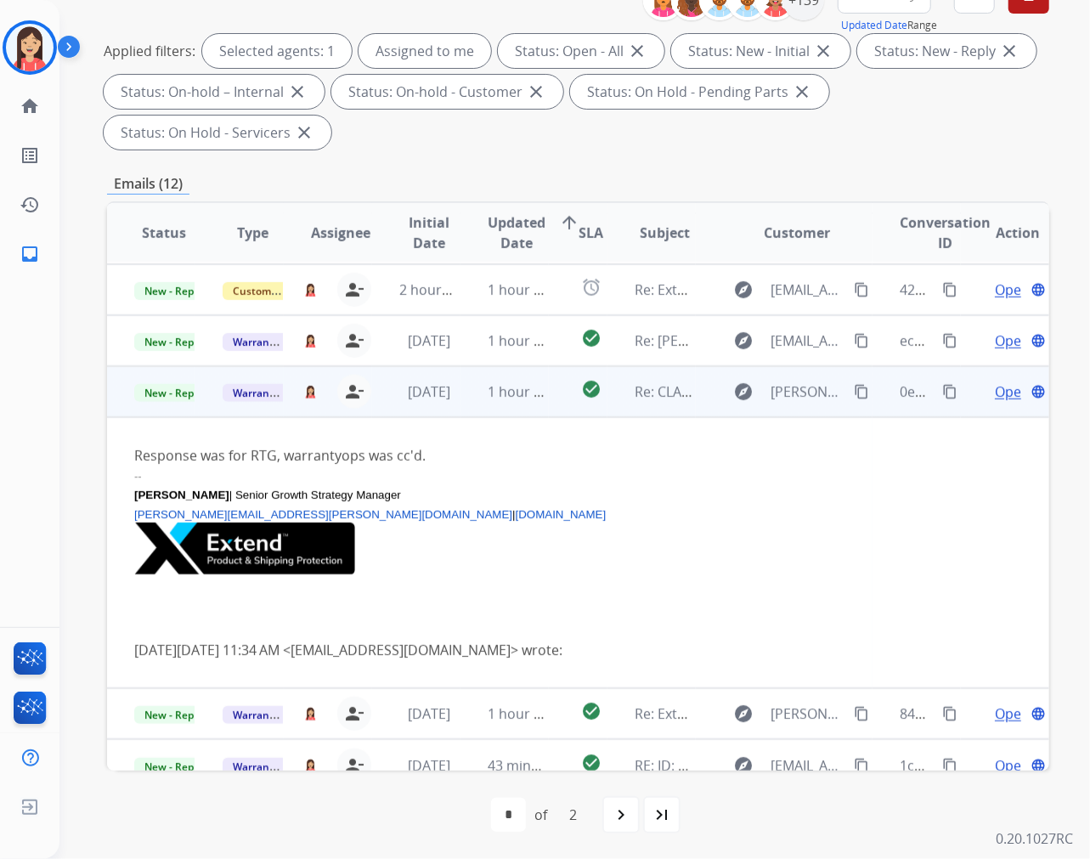
scroll to position [270, 0]
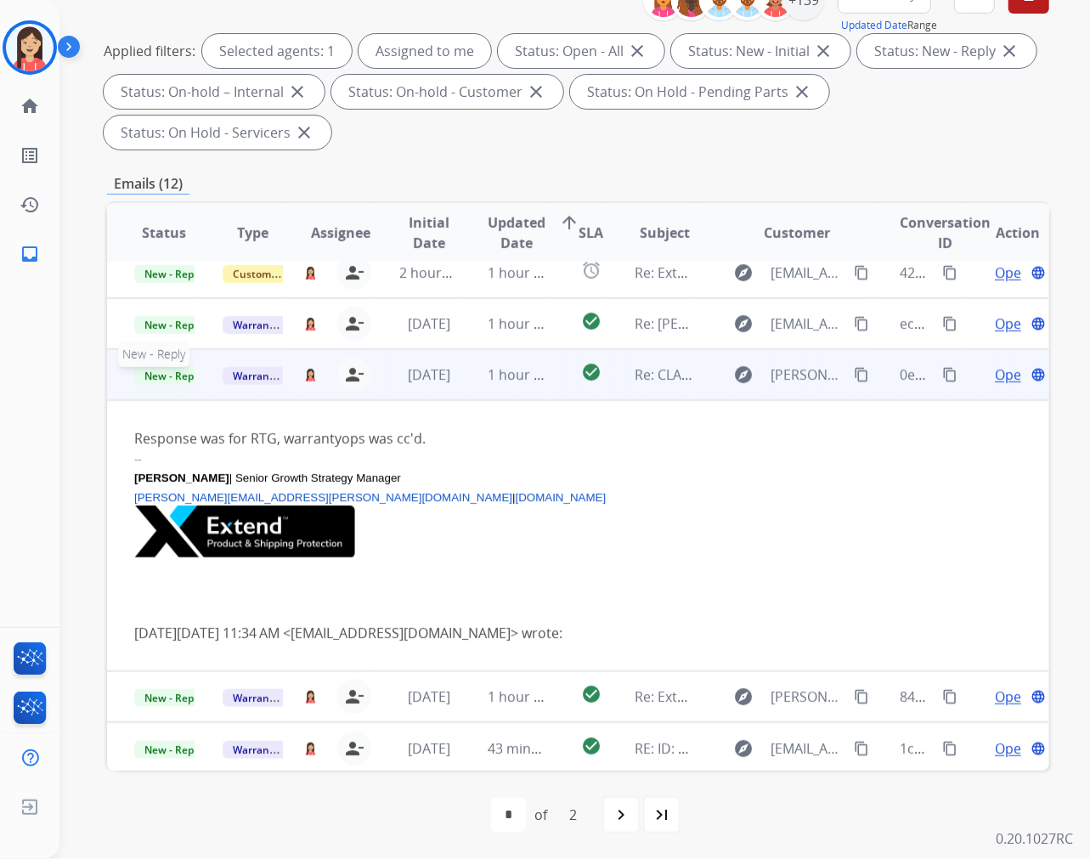
click at [167, 372] on span "New - Reply" at bounding box center [172, 376] width 77 height 18
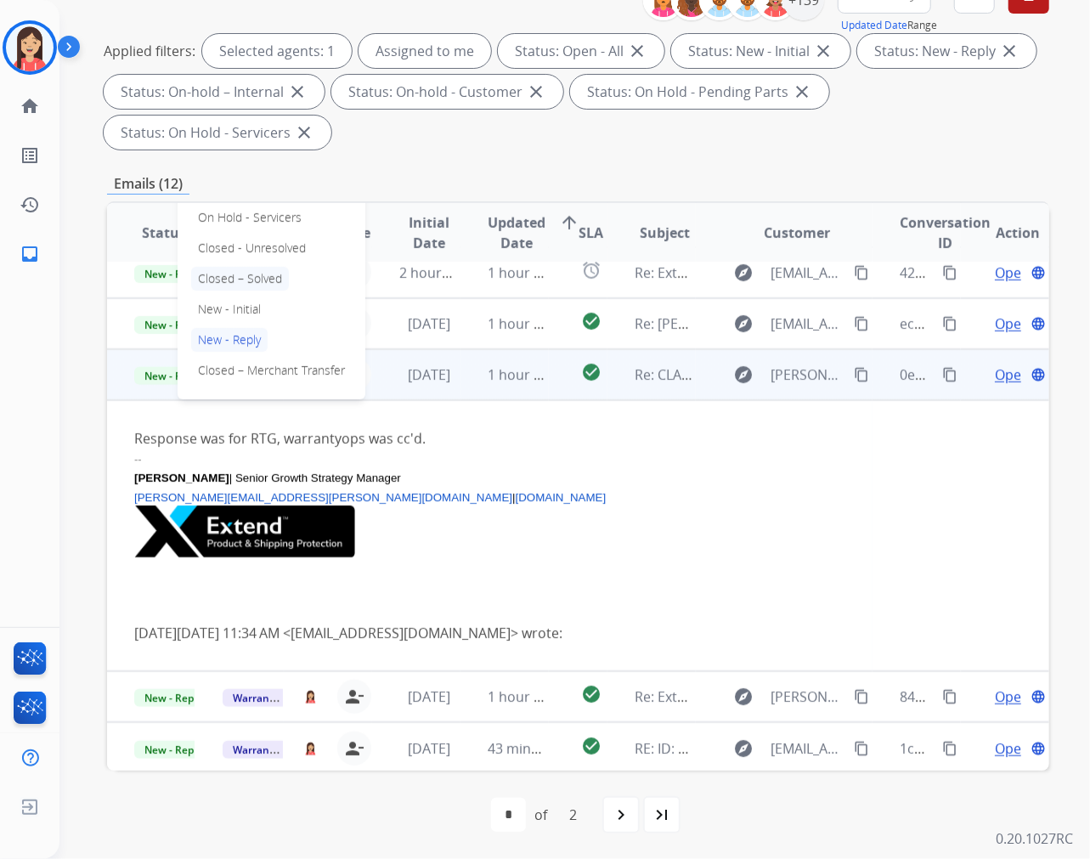
click at [255, 282] on p "Closed – Solved" at bounding box center [240, 279] width 98 height 24
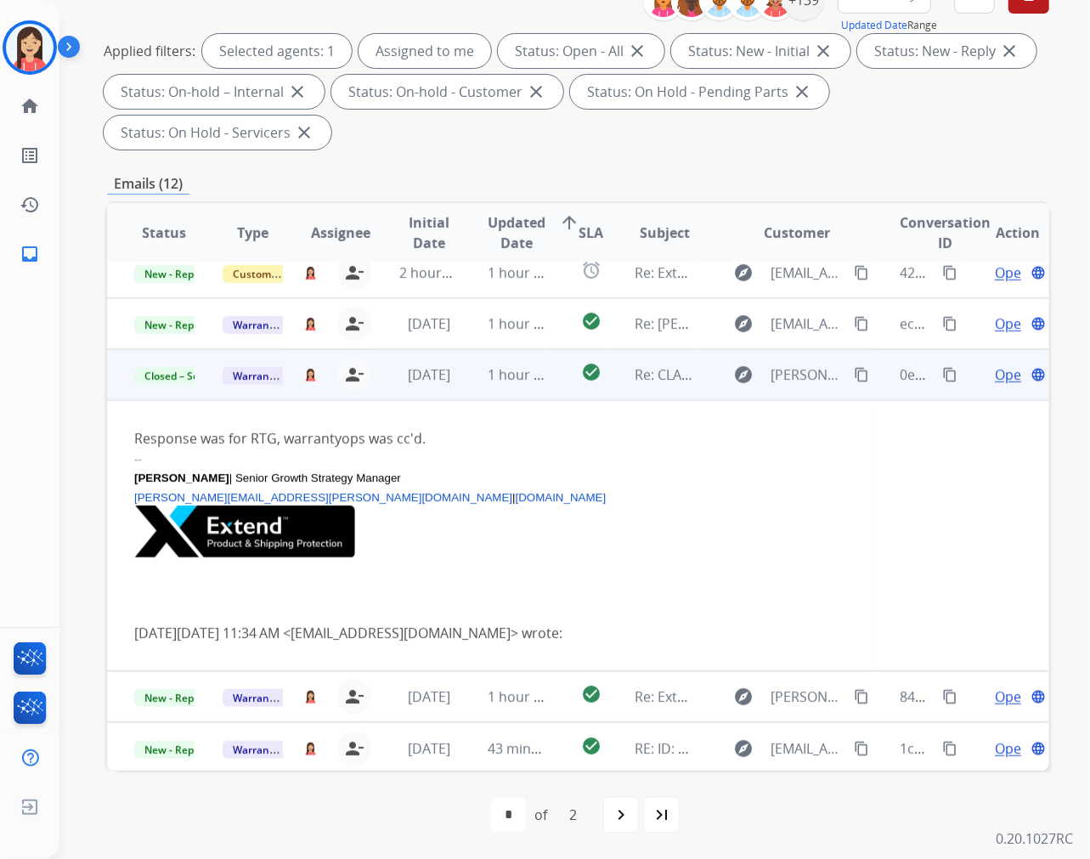
click at [567, 387] on td "check_circle" at bounding box center [578, 374] width 59 height 51
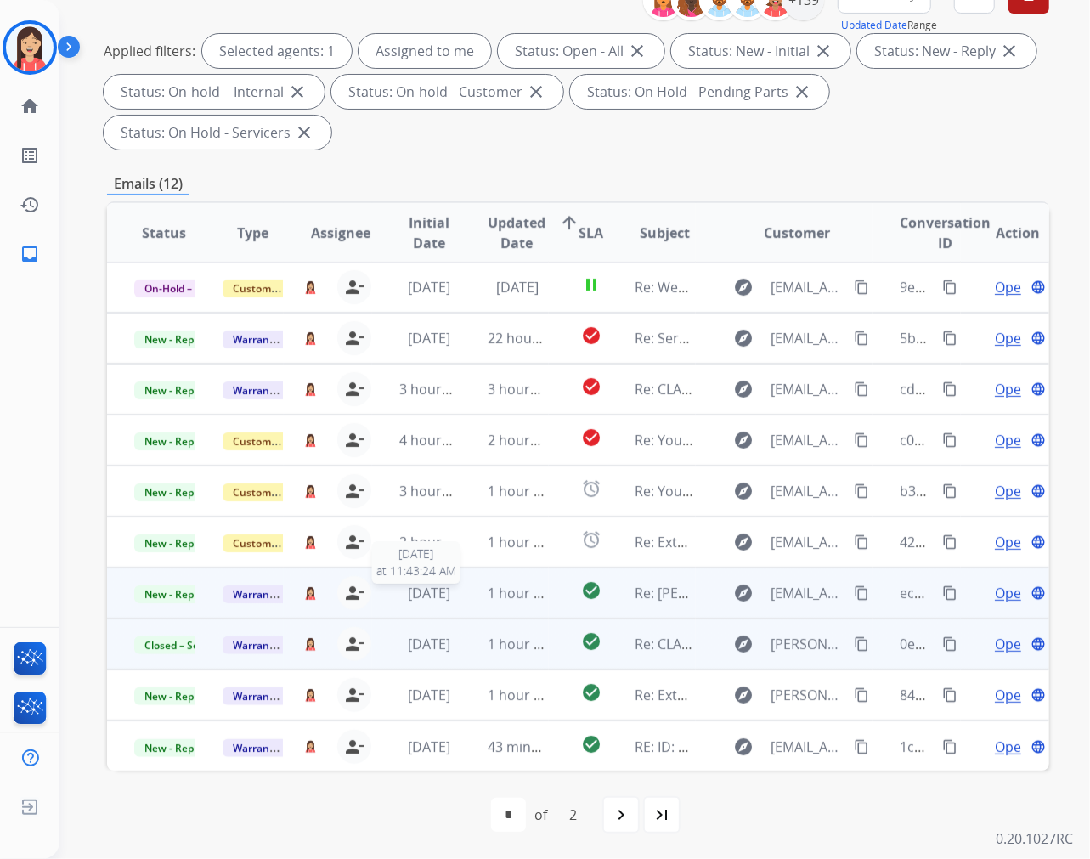
click at [454, 601] on div "[DATE]" at bounding box center [429, 593] width 60 height 20
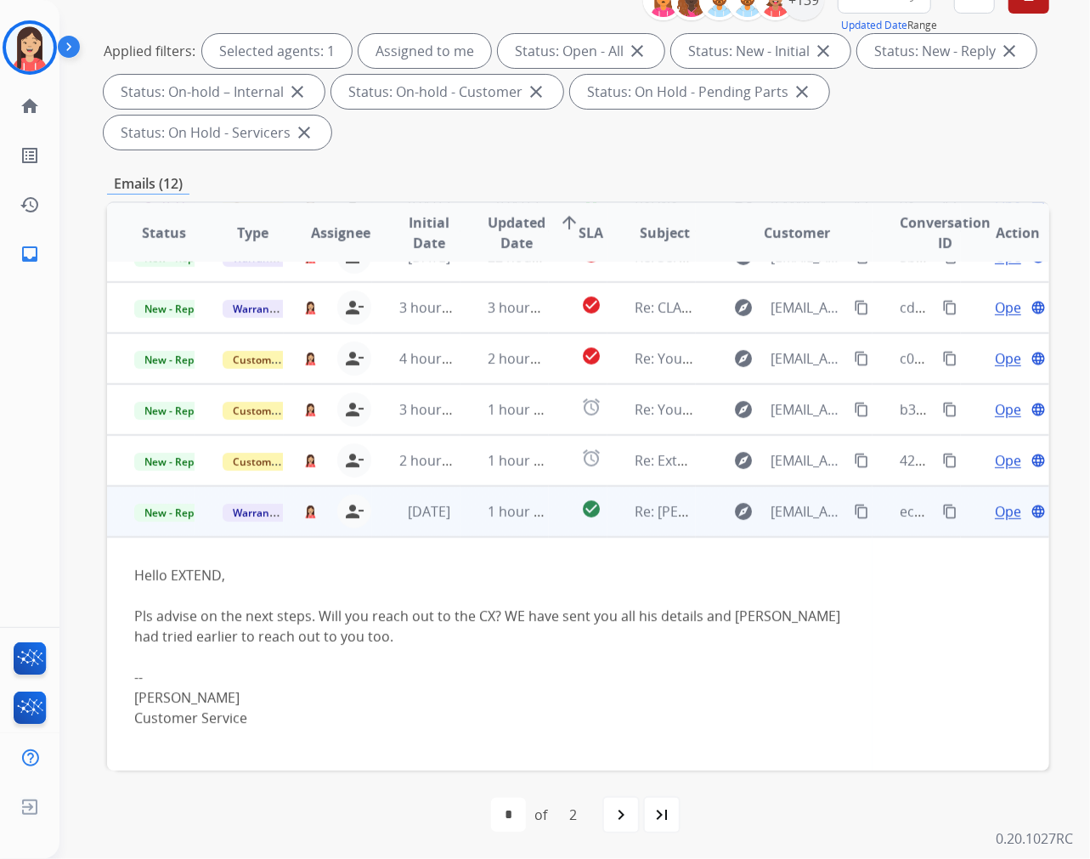
scroll to position [252, 0]
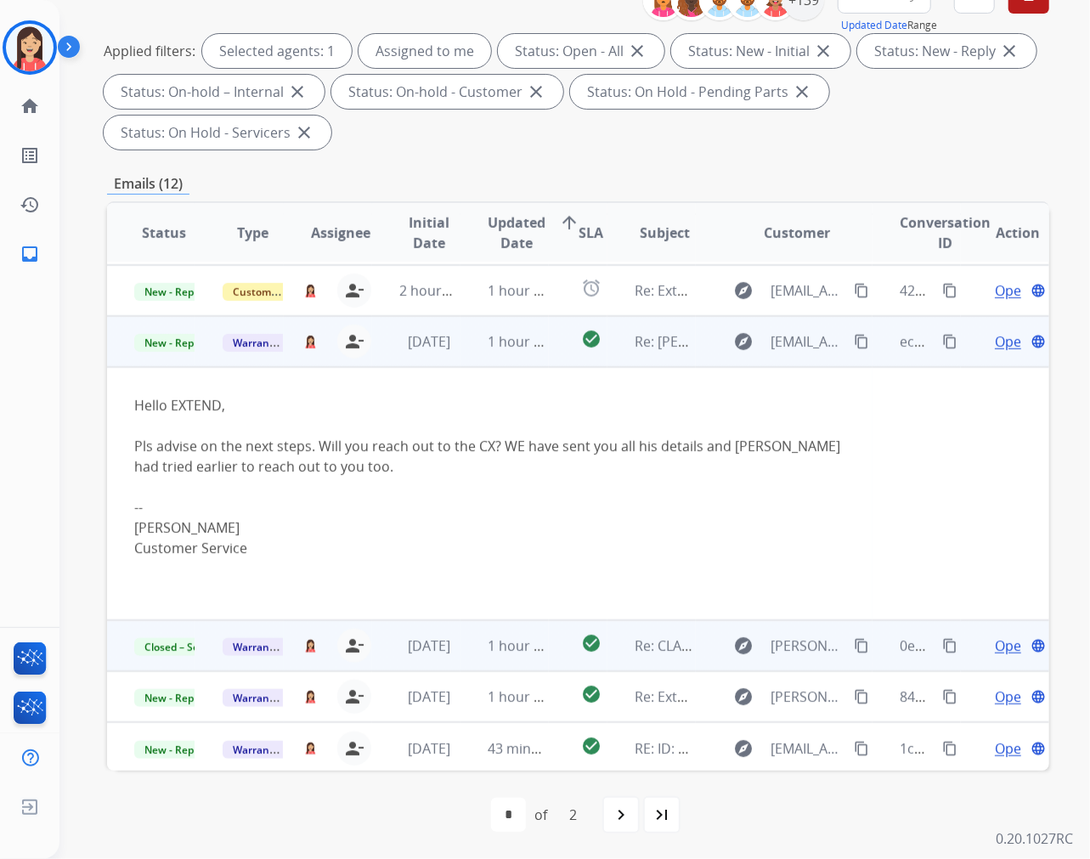
click at [469, 354] on td "1 hour ago" at bounding box center [505, 341] width 88 height 51
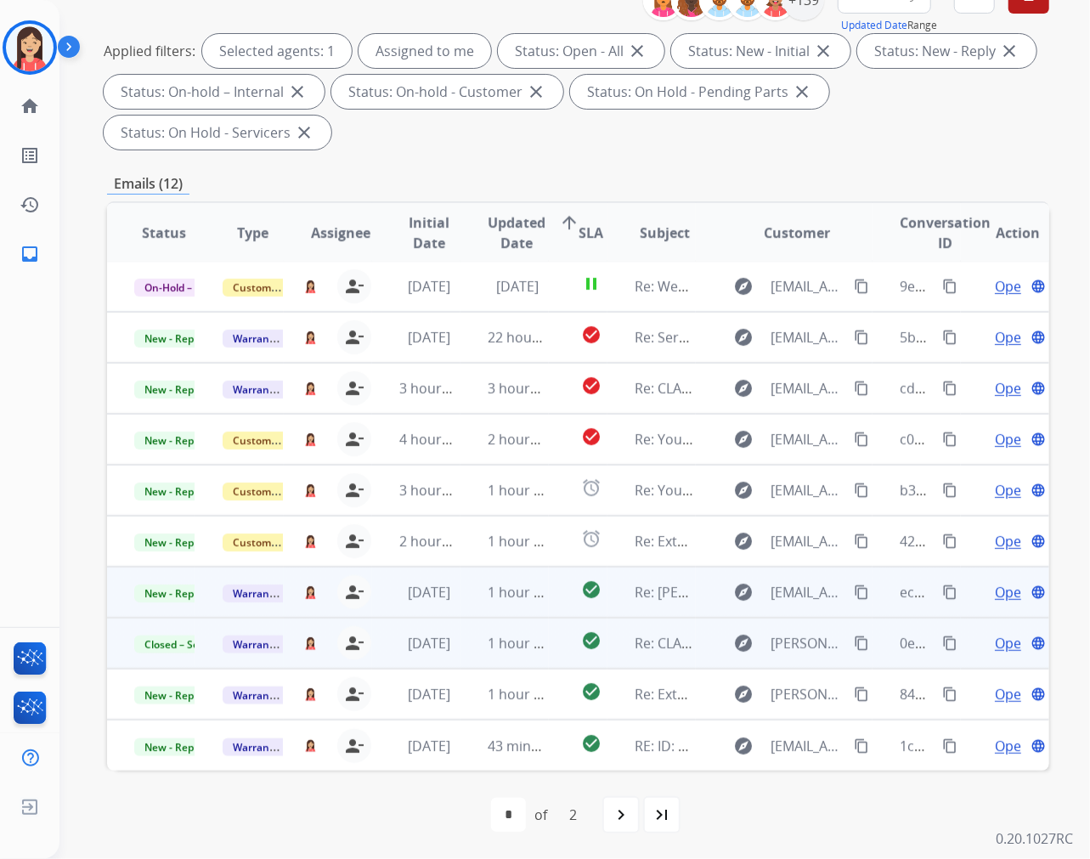
scroll to position [1, 0]
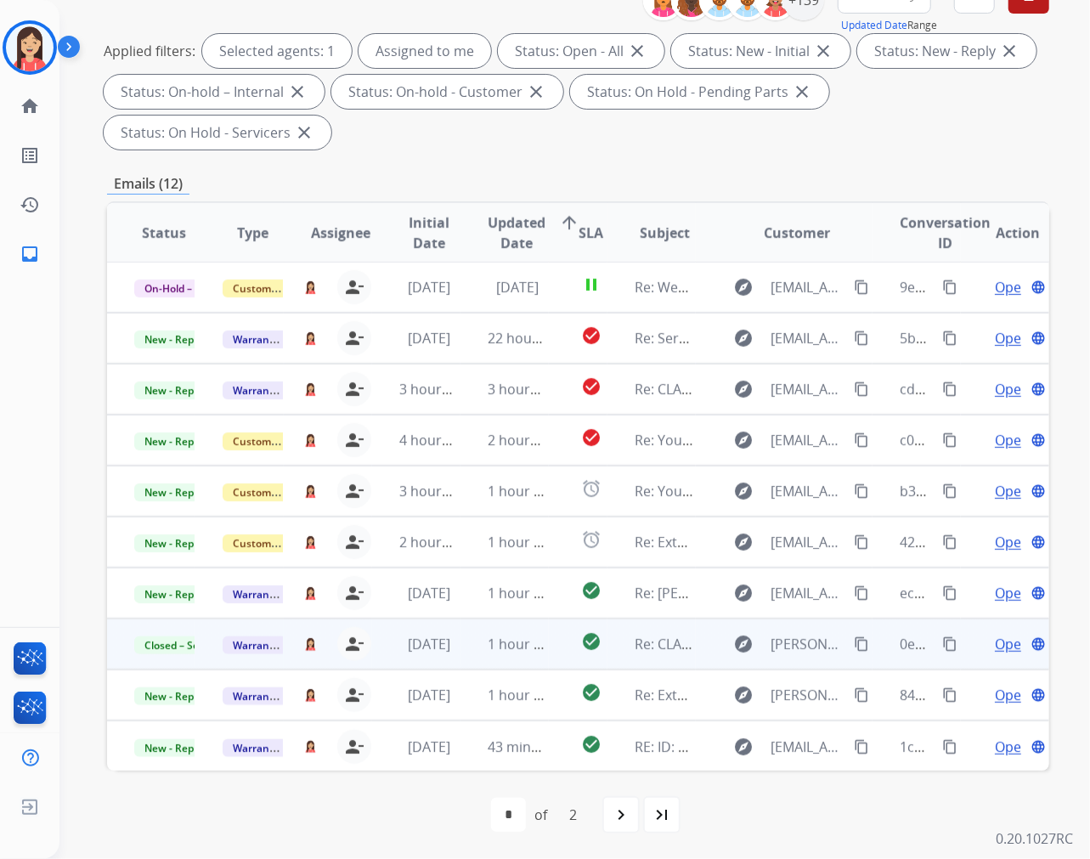
click at [523, 191] on div "Emails (12)" at bounding box center [578, 183] width 942 height 21
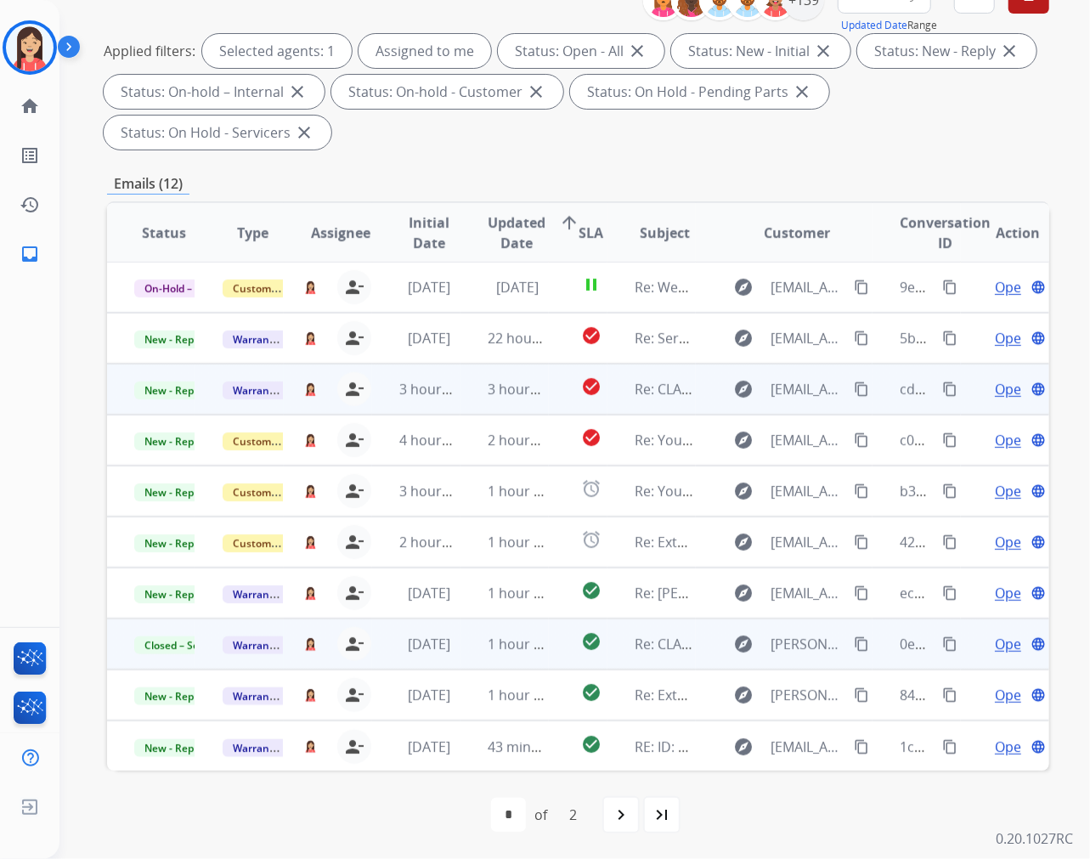
scroll to position [0, 0]
click at [461, 398] on td "3 hours ago" at bounding box center [505, 390] width 88 height 51
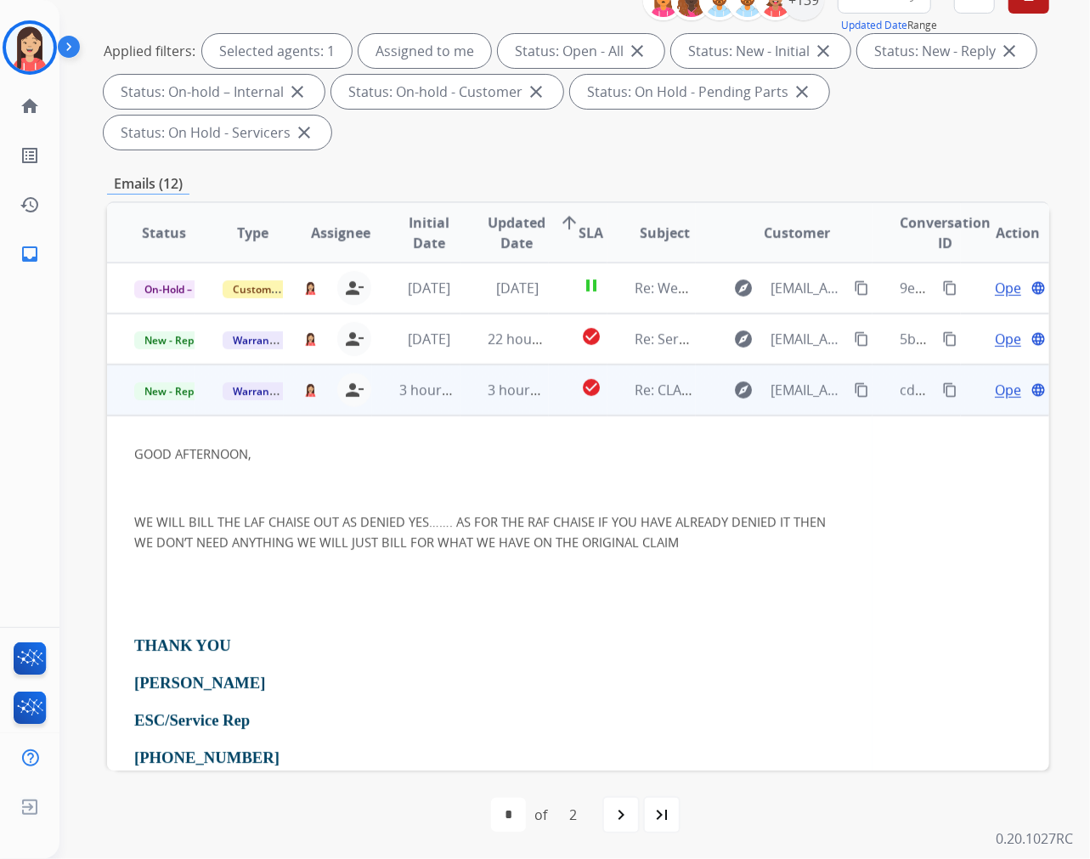
scroll to position [102, 0]
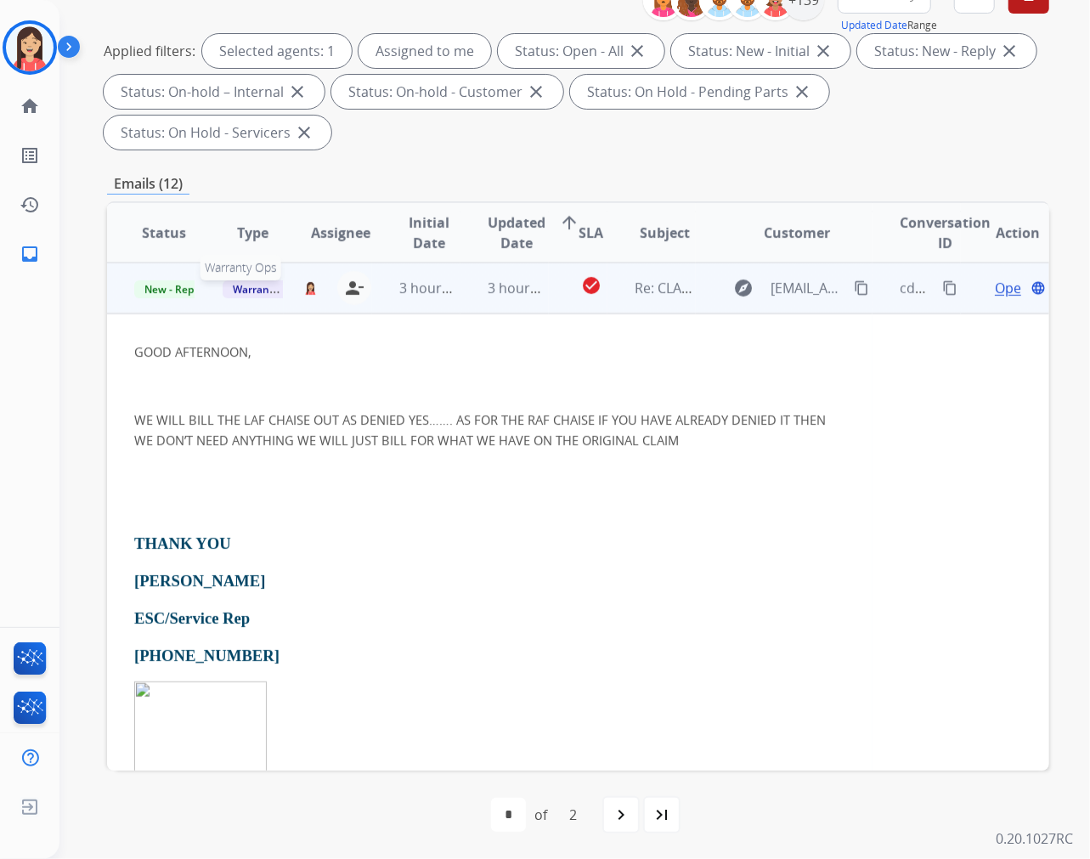
click at [245, 291] on span "Warranty Ops" at bounding box center [267, 289] width 88 height 18
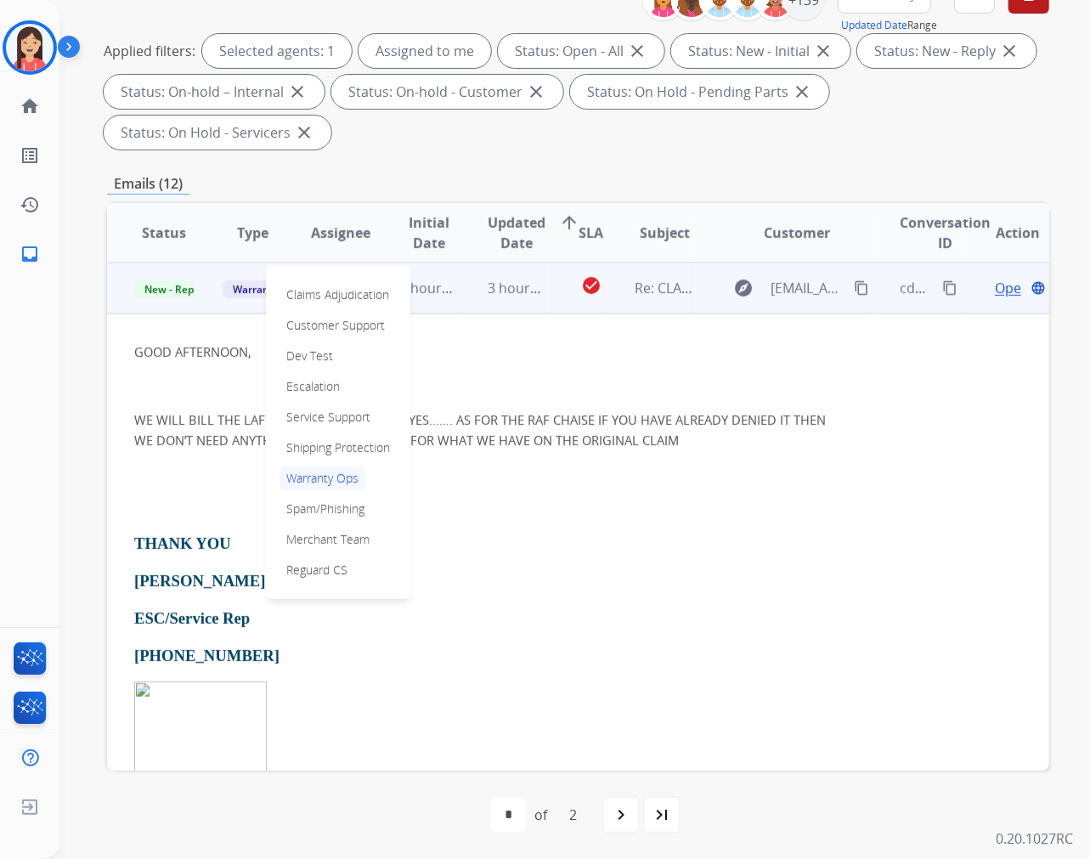
click at [626, 393] on p at bounding box center [489, 386] width 711 height 20
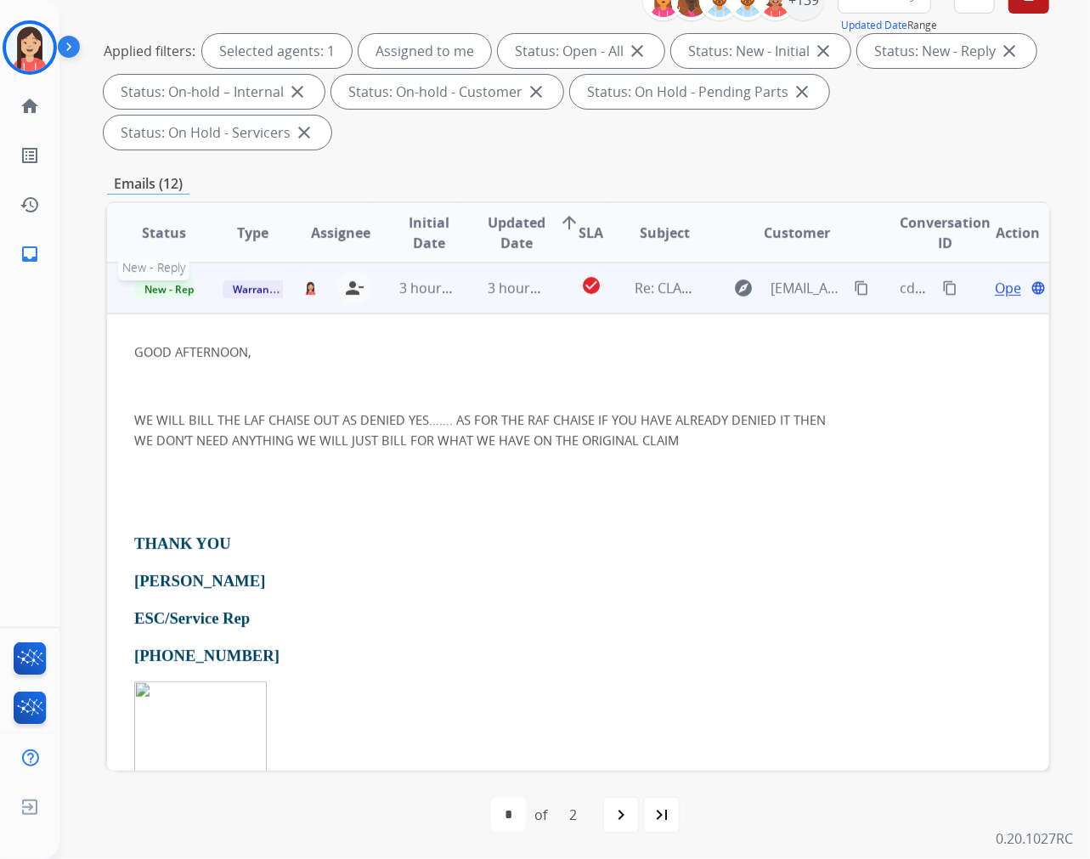
click at [177, 286] on span "New - Reply" at bounding box center [172, 289] width 77 height 18
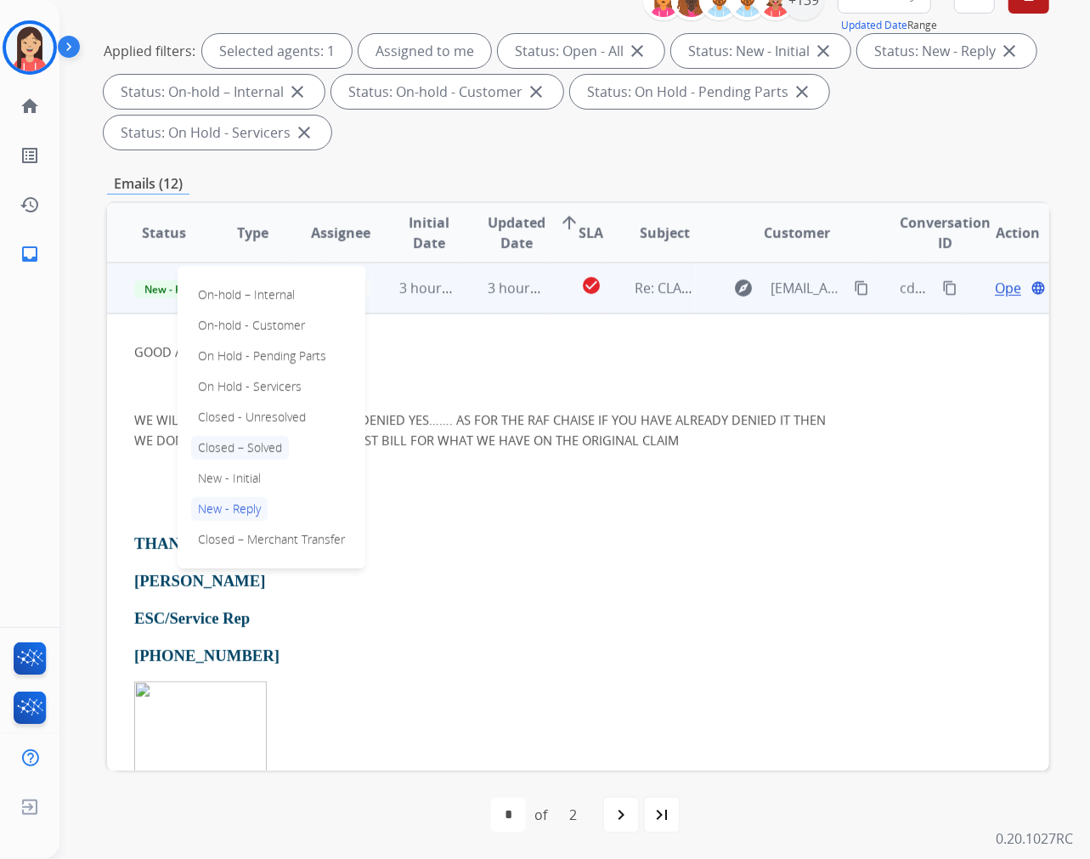
click at [265, 440] on p "Closed – Solved" at bounding box center [240, 448] width 98 height 24
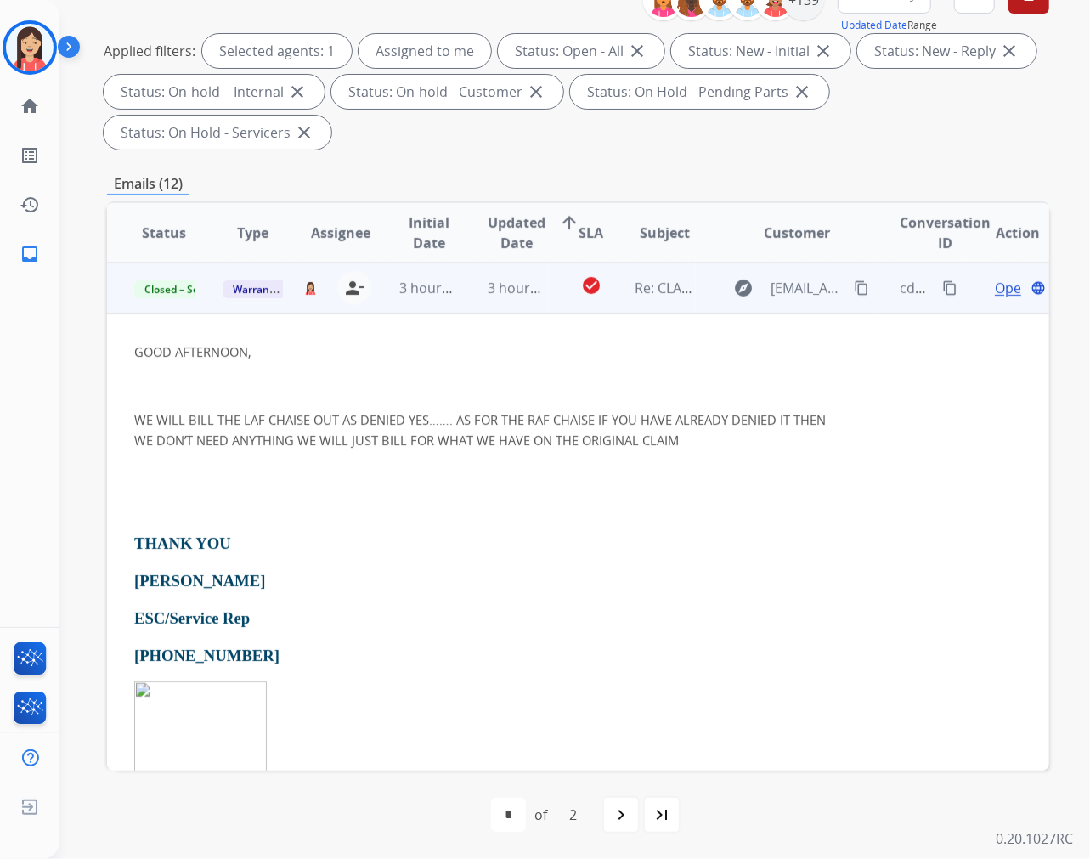
click at [536, 306] on td "3 hours ago" at bounding box center [505, 288] width 88 height 51
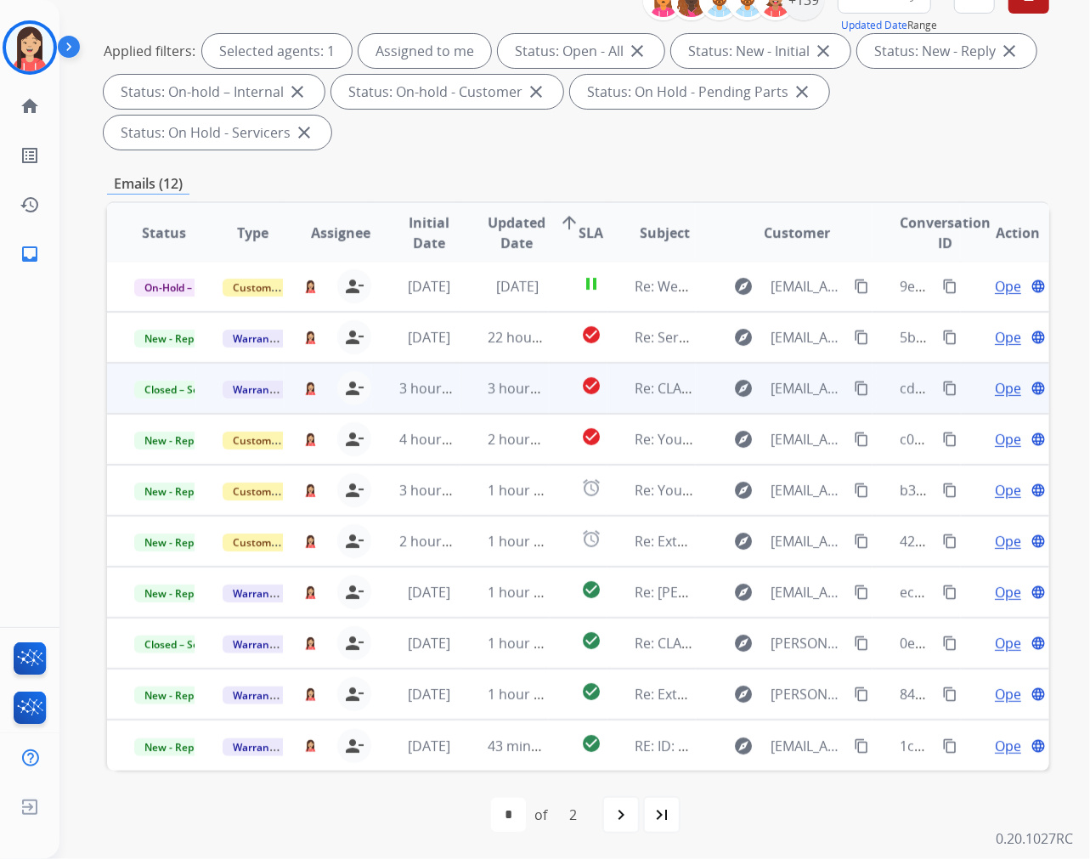
scroll to position [1, 0]
click at [777, 158] on div "**********" at bounding box center [578, 379] width 942 height 960
click at [691, 159] on div "**********" at bounding box center [578, 379] width 942 height 960
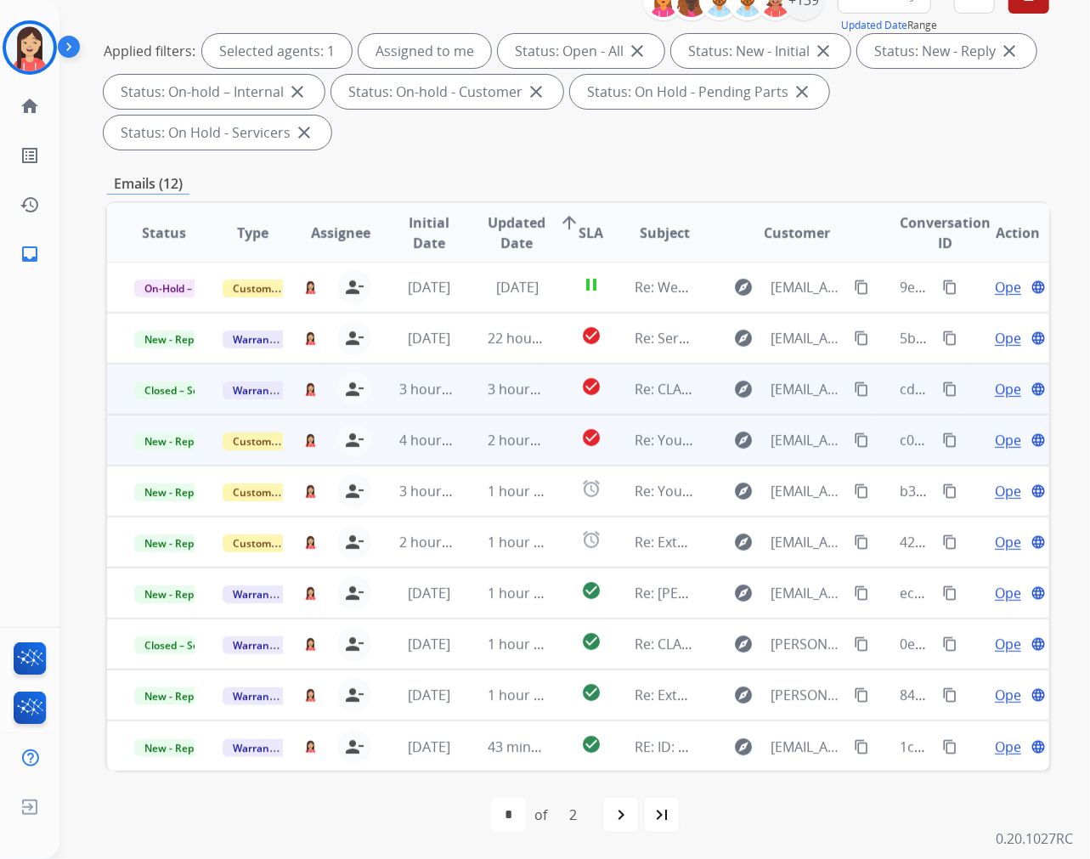
click at [476, 450] on td "2 hours ago" at bounding box center [505, 440] width 88 height 51
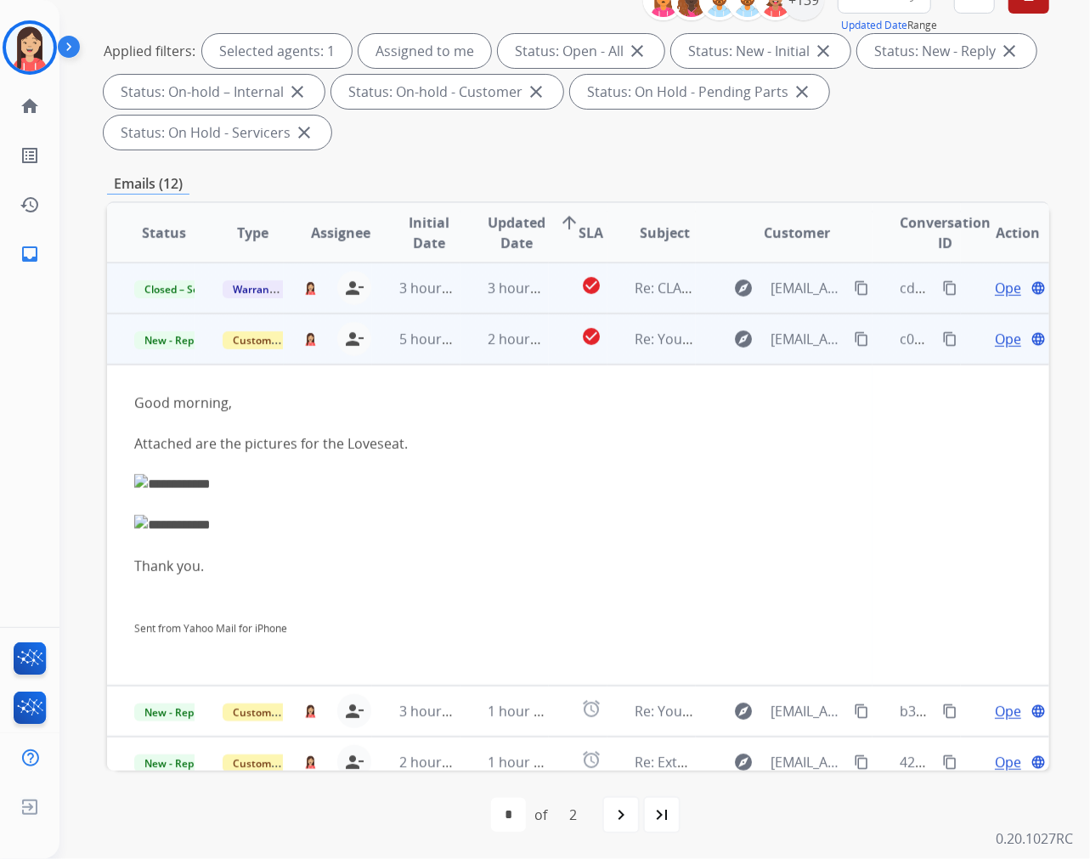
scroll to position [153, 0]
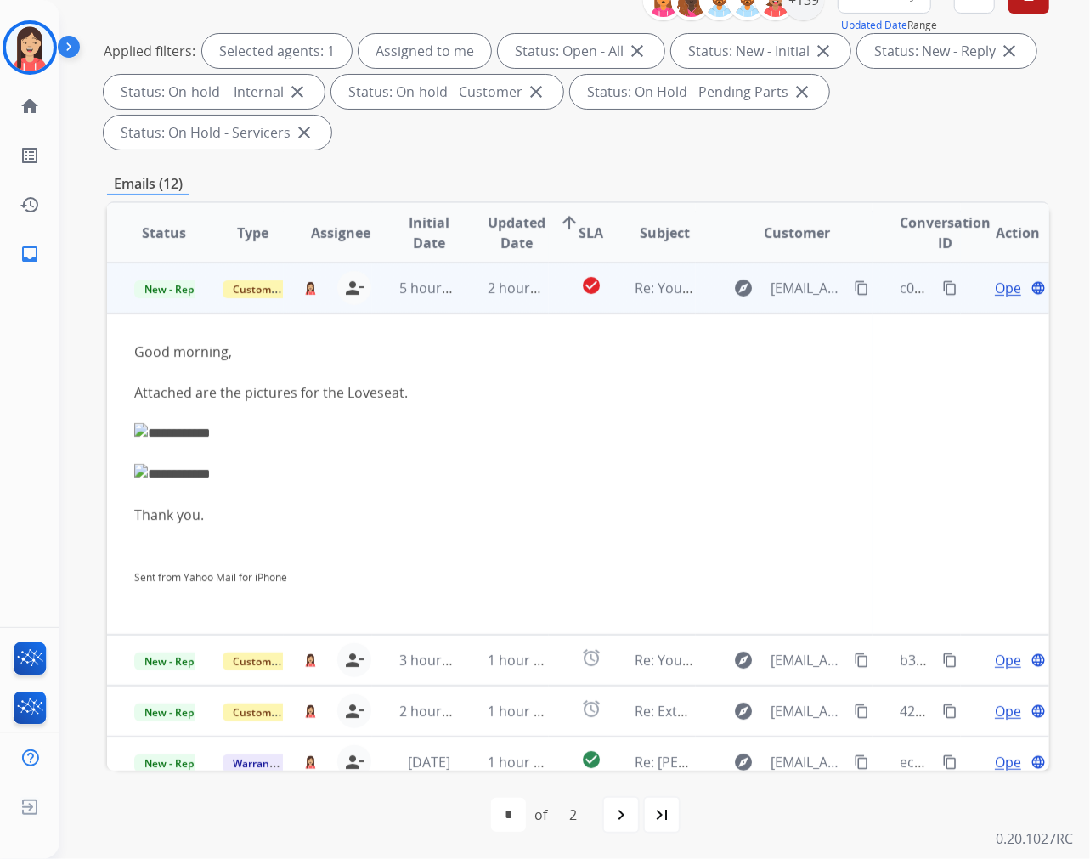
click at [854, 289] on mat-icon "content_copy" at bounding box center [861, 287] width 15 height 15
click at [429, 472] on img at bounding box center [489, 474] width 711 height 20
click at [995, 286] on span "Open" at bounding box center [1012, 288] width 35 height 20
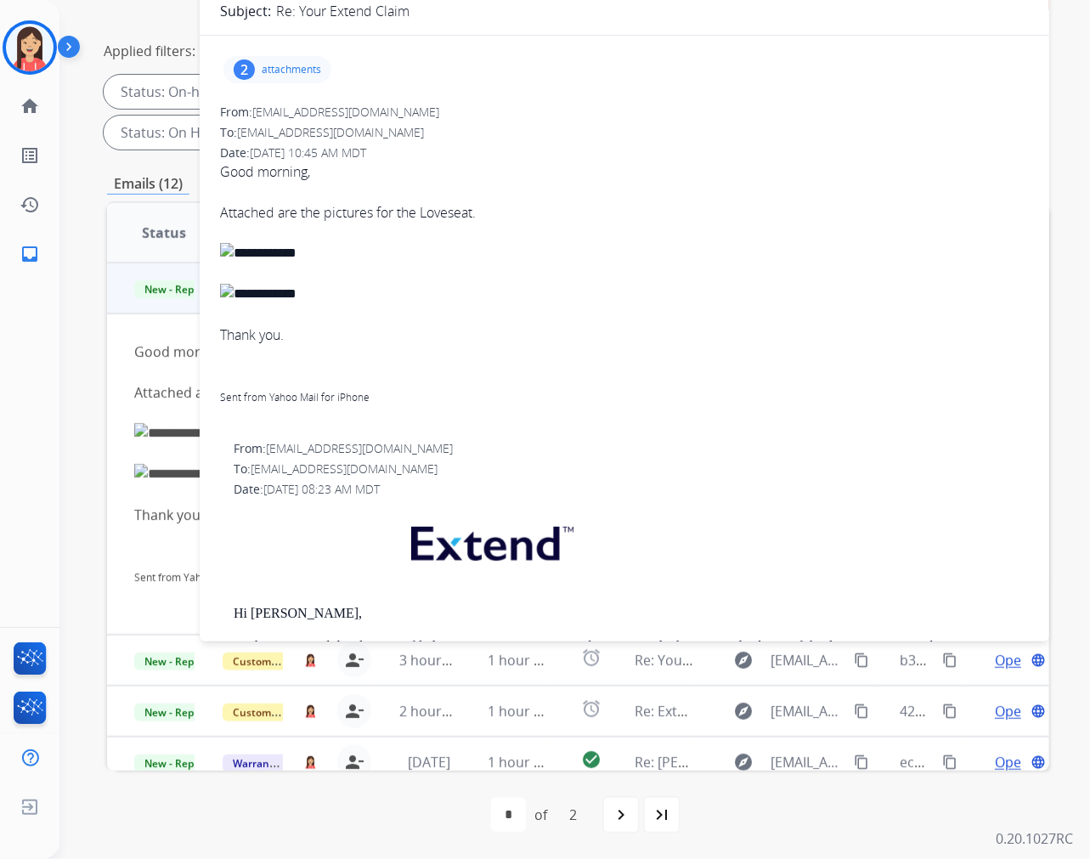
scroll to position [0, 0]
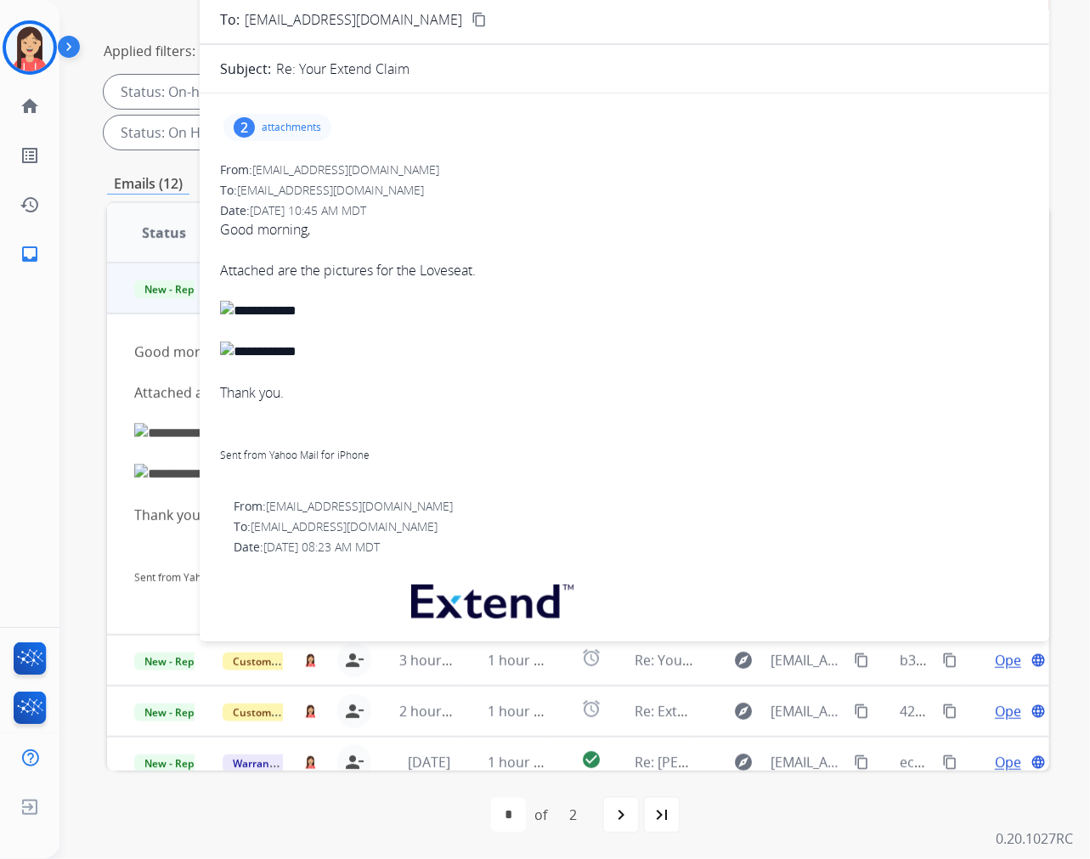
click at [291, 134] on div "2 attachments" at bounding box center [277, 127] width 108 height 27
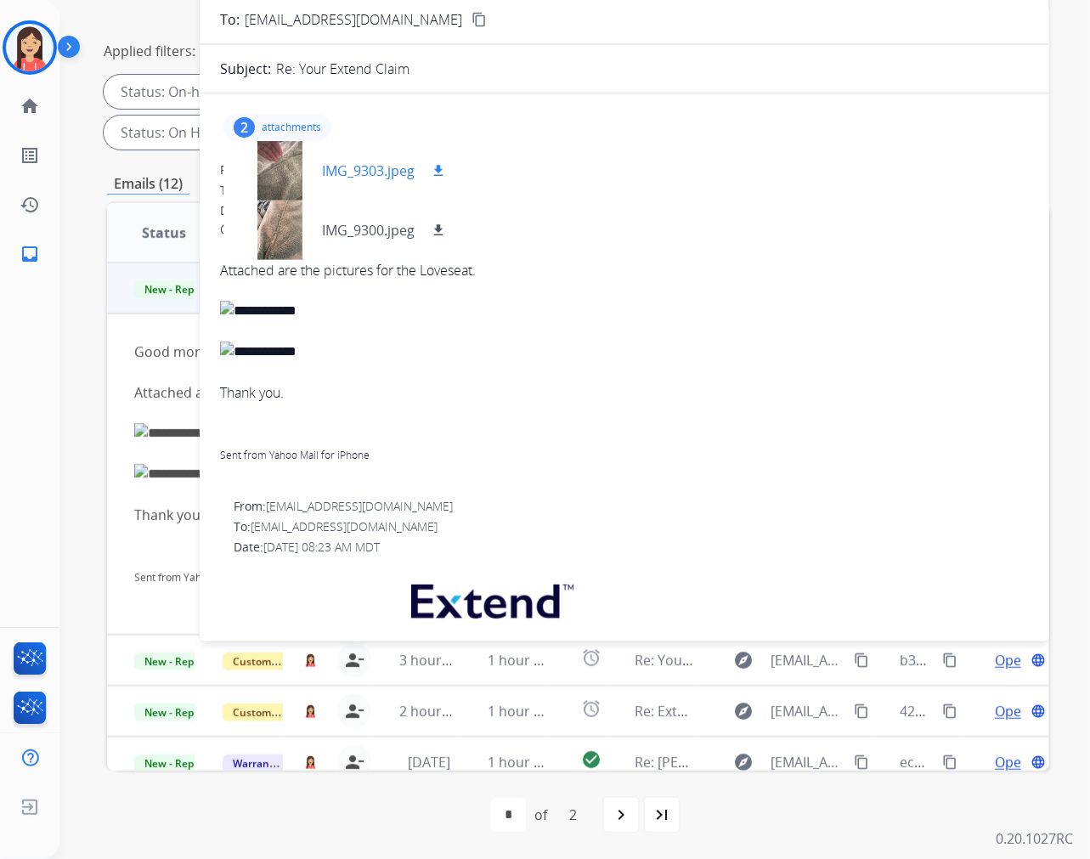
click at [374, 167] on p "IMG_9303.jpeg" at bounding box center [368, 171] width 93 height 20
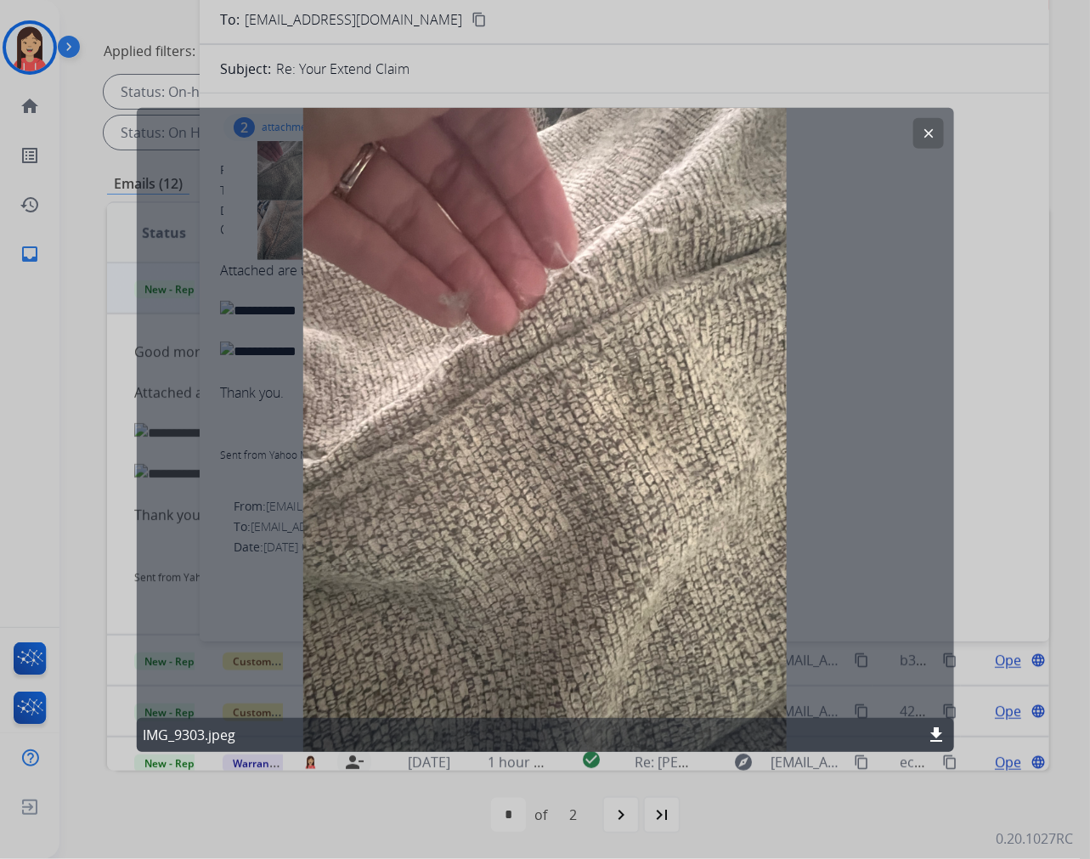
click at [920, 140] on button "clear" at bounding box center [928, 132] width 31 height 31
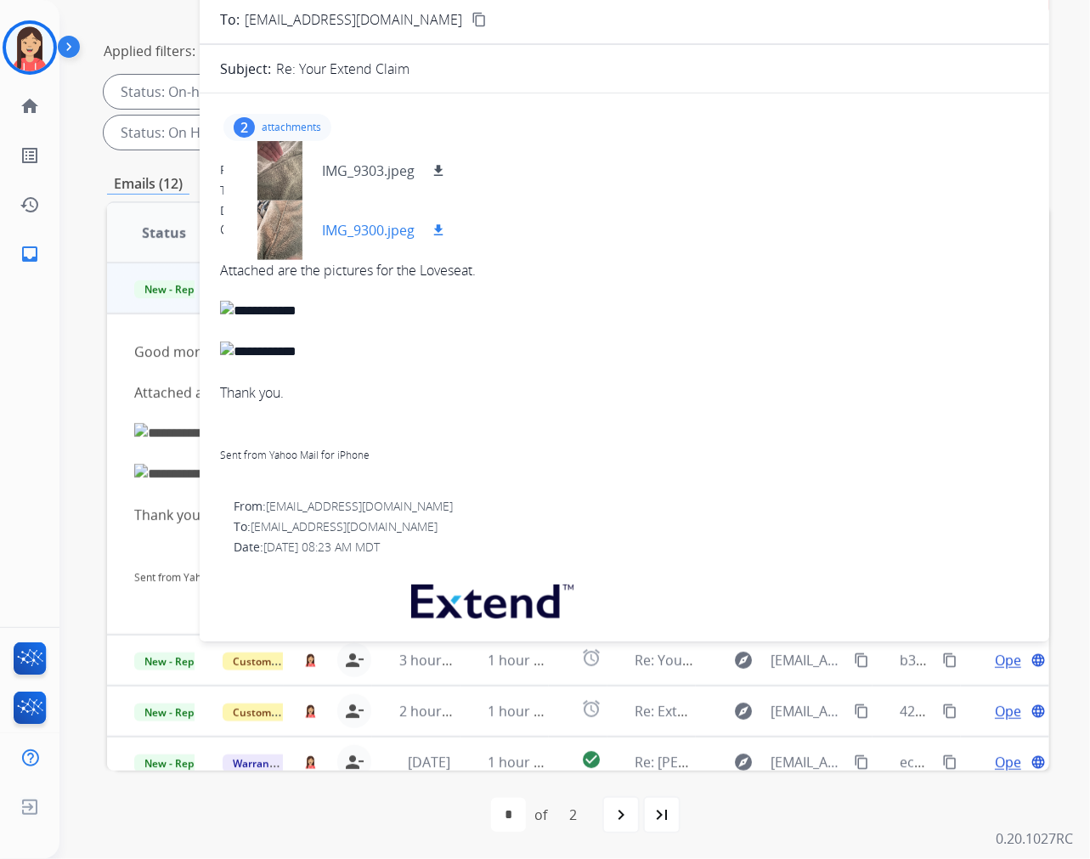
click at [395, 240] on div "IMG_9300.jpeg download" at bounding box center [342, 230] width 239 height 59
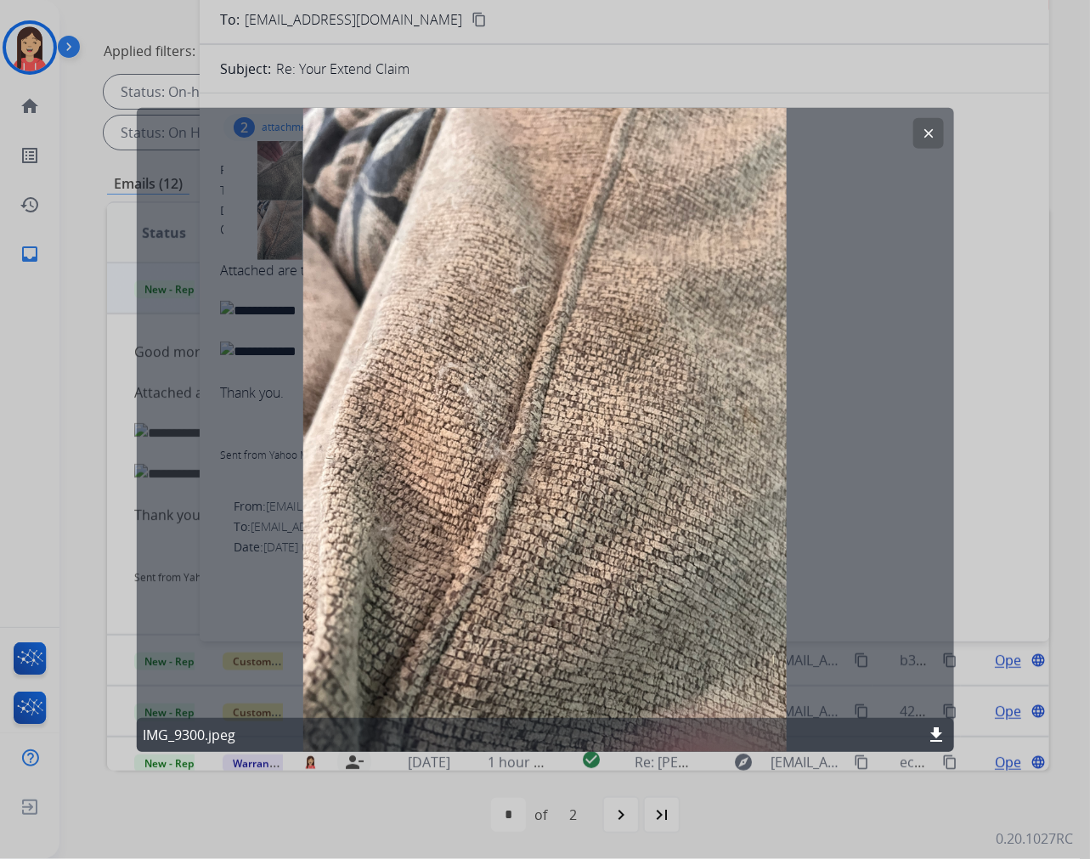
click at [922, 131] on mat-icon "clear" at bounding box center [928, 132] width 15 height 15
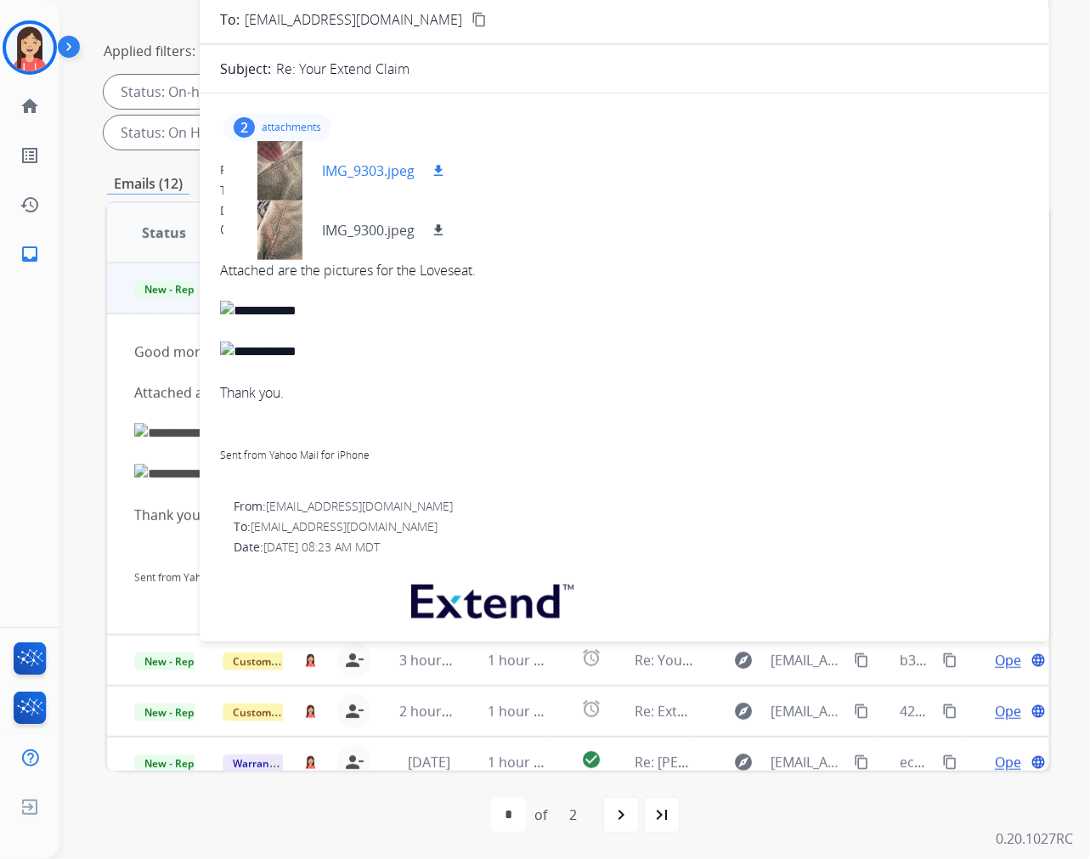
click at [295, 173] on div at bounding box center [279, 170] width 85 height 59
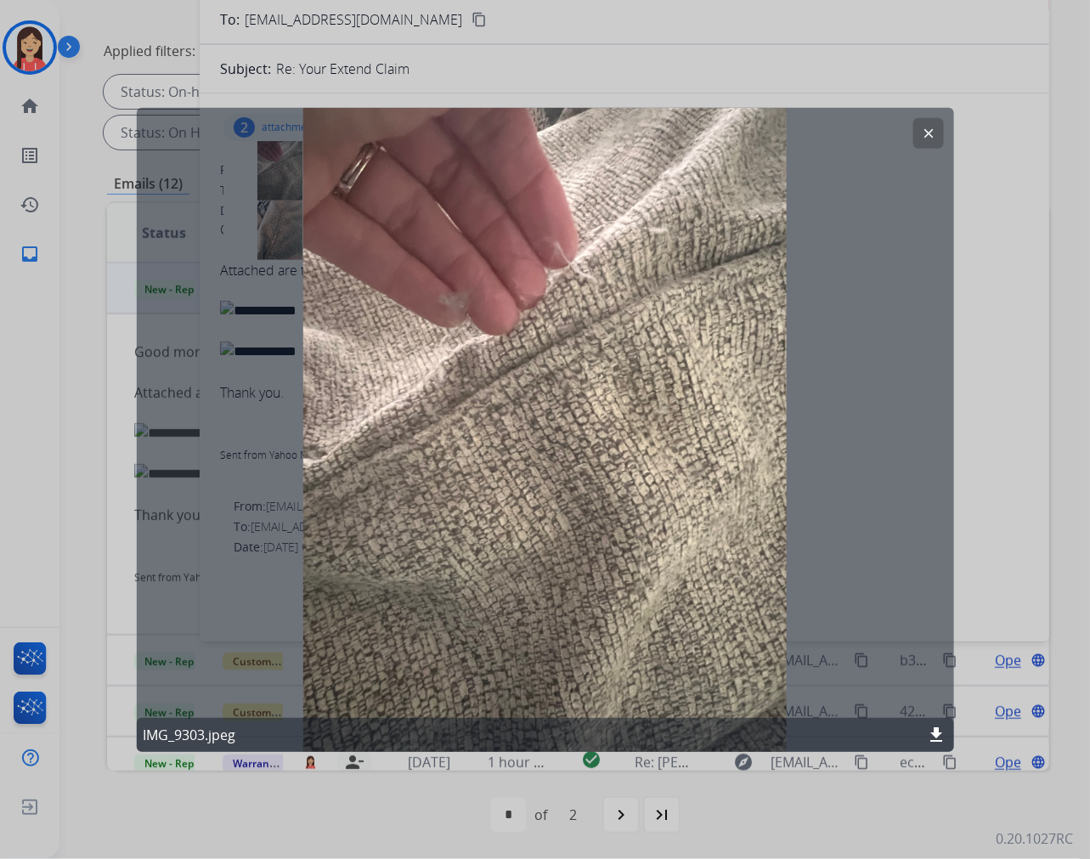
click at [929, 129] on mat-icon "clear" at bounding box center [928, 132] width 15 height 15
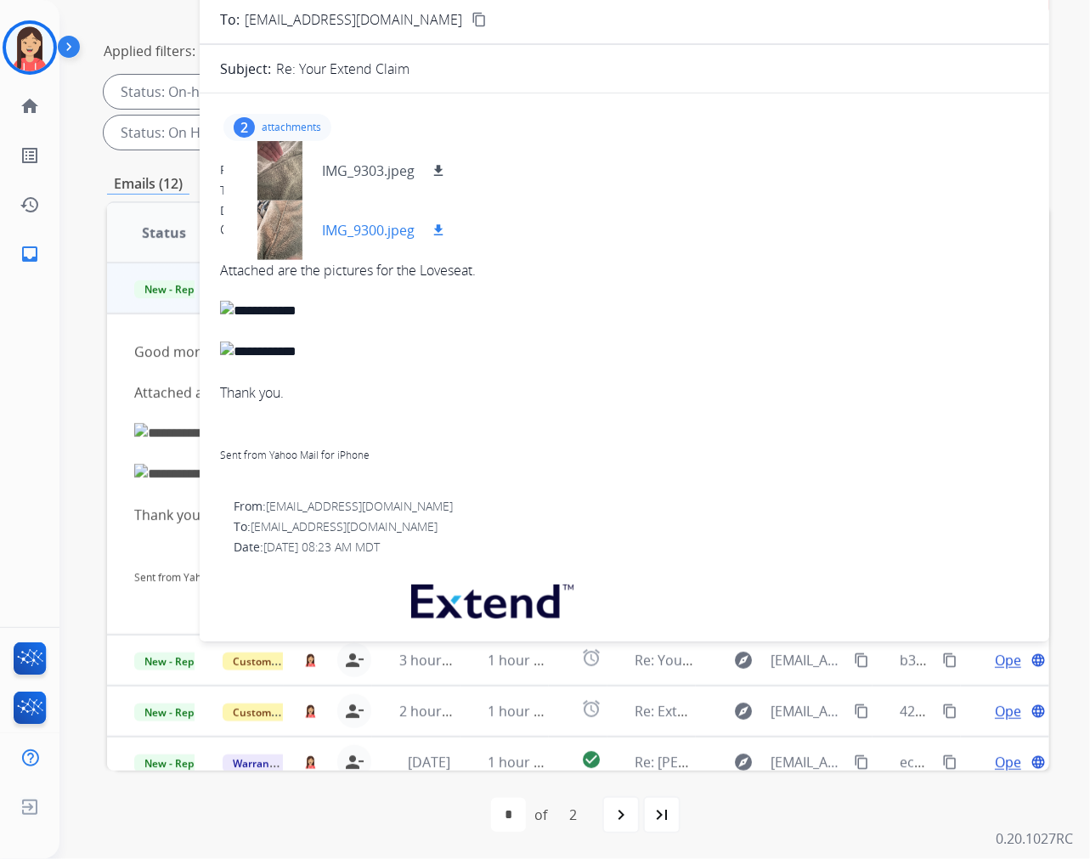
click at [379, 233] on p "IMG_9300.jpeg" at bounding box center [368, 230] width 93 height 20
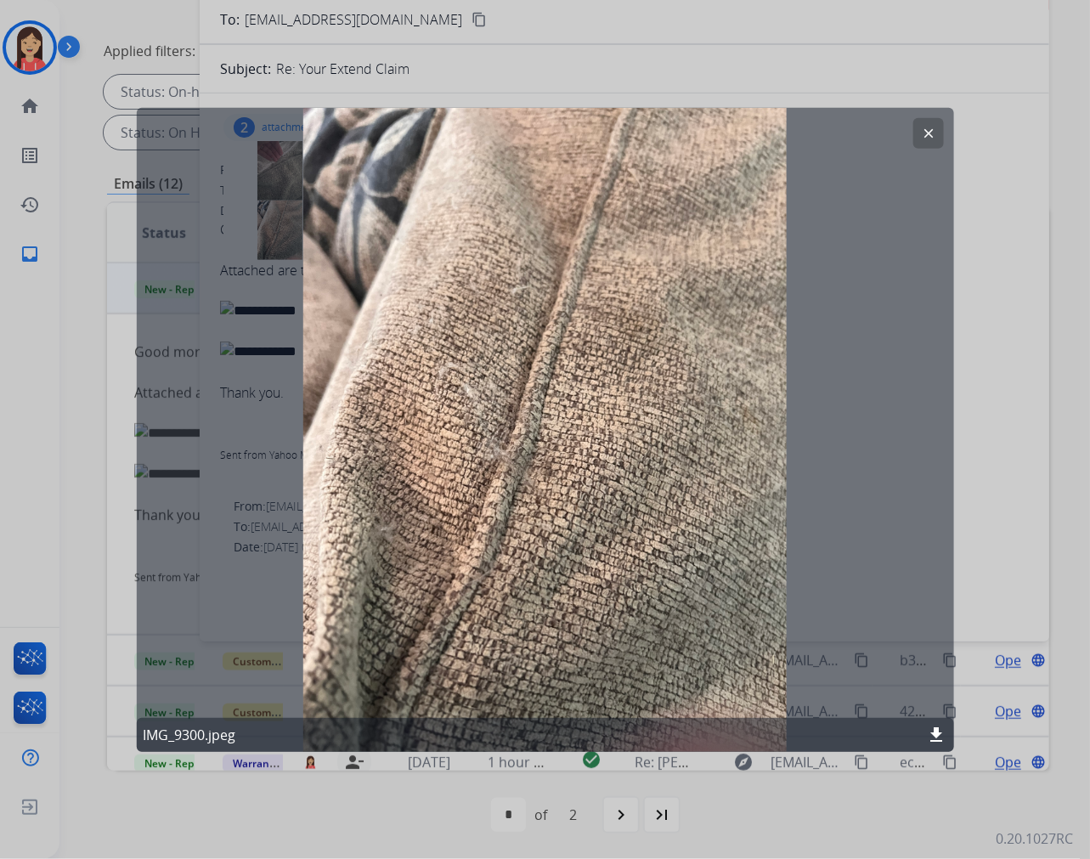
click at [922, 130] on mat-icon "clear" at bounding box center [928, 132] width 15 height 15
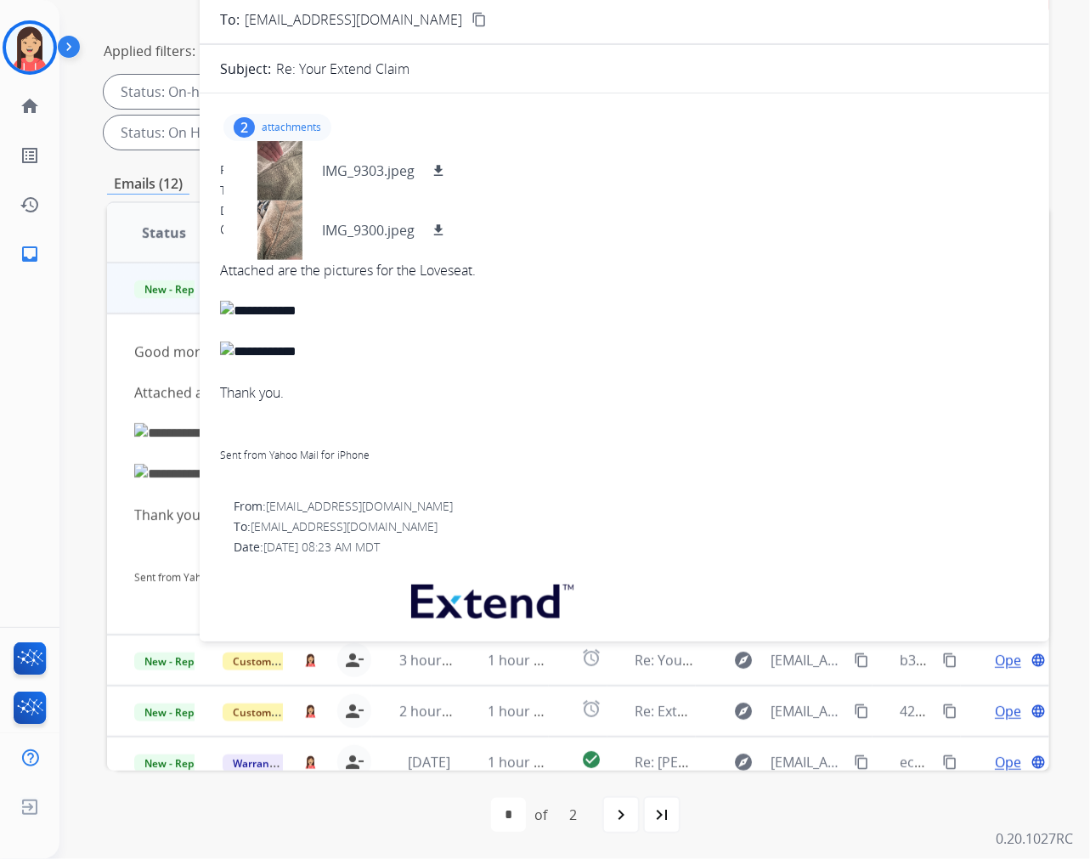
click at [649, 291] on div at bounding box center [624, 290] width 809 height 20
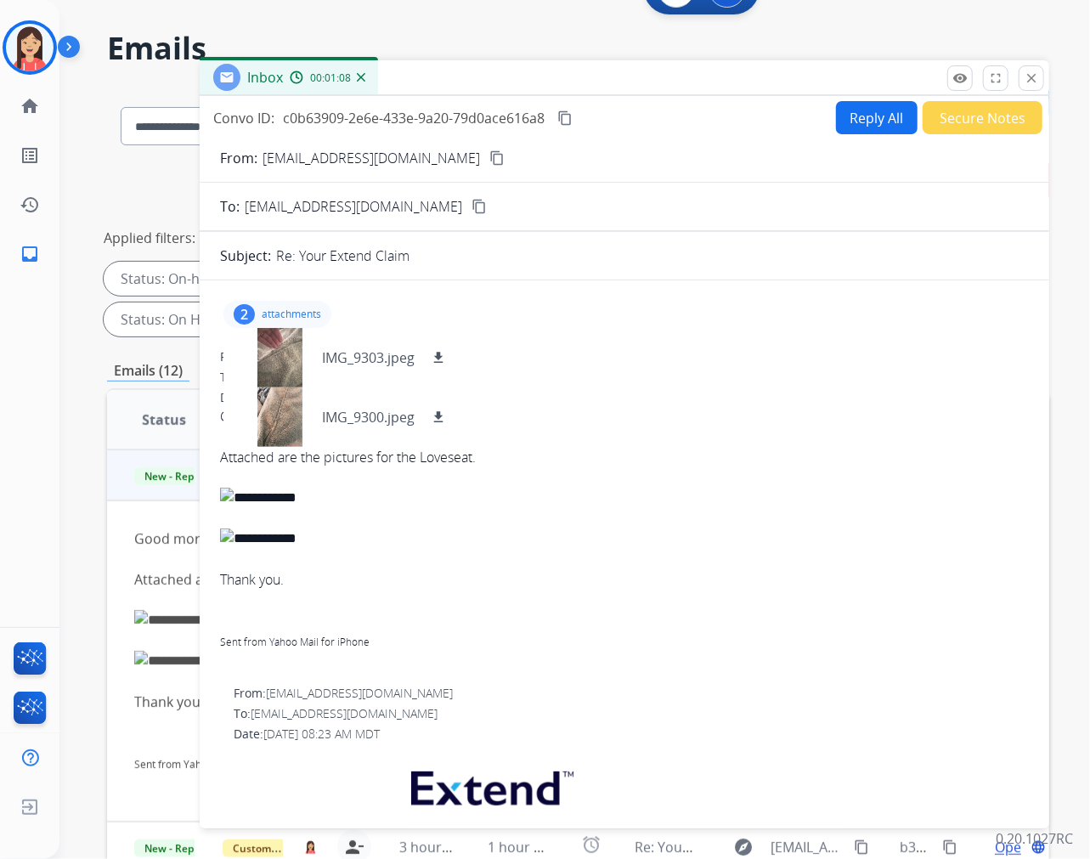
scroll to position [41, 0]
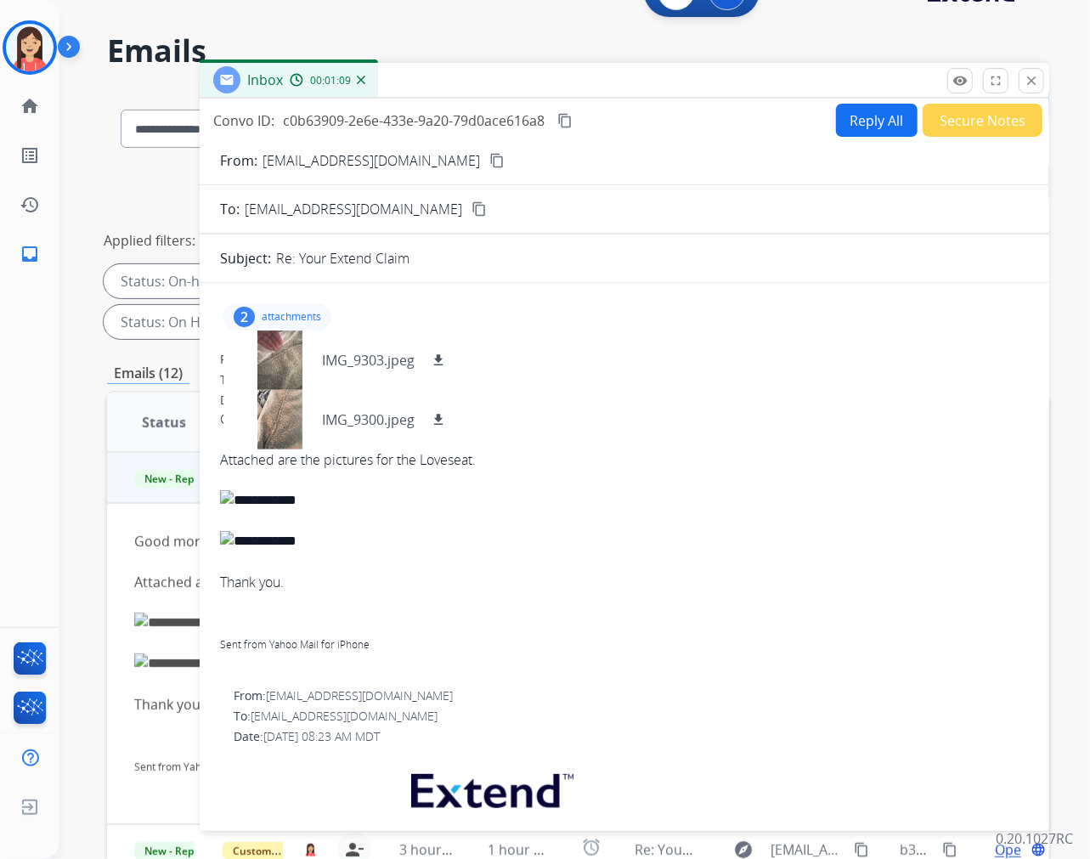
click at [877, 113] on button "Reply All" at bounding box center [877, 120] width 82 height 33
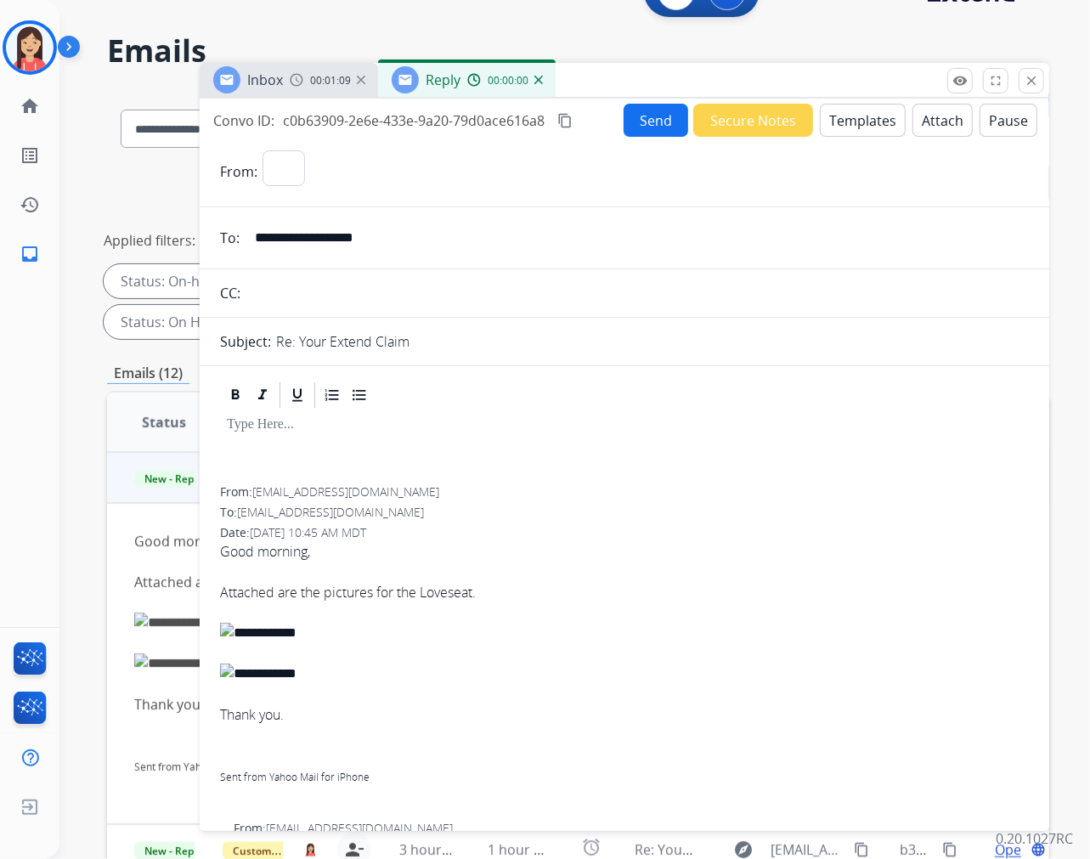
select select "**********"
click at [853, 130] on button "Templates" at bounding box center [863, 120] width 86 height 33
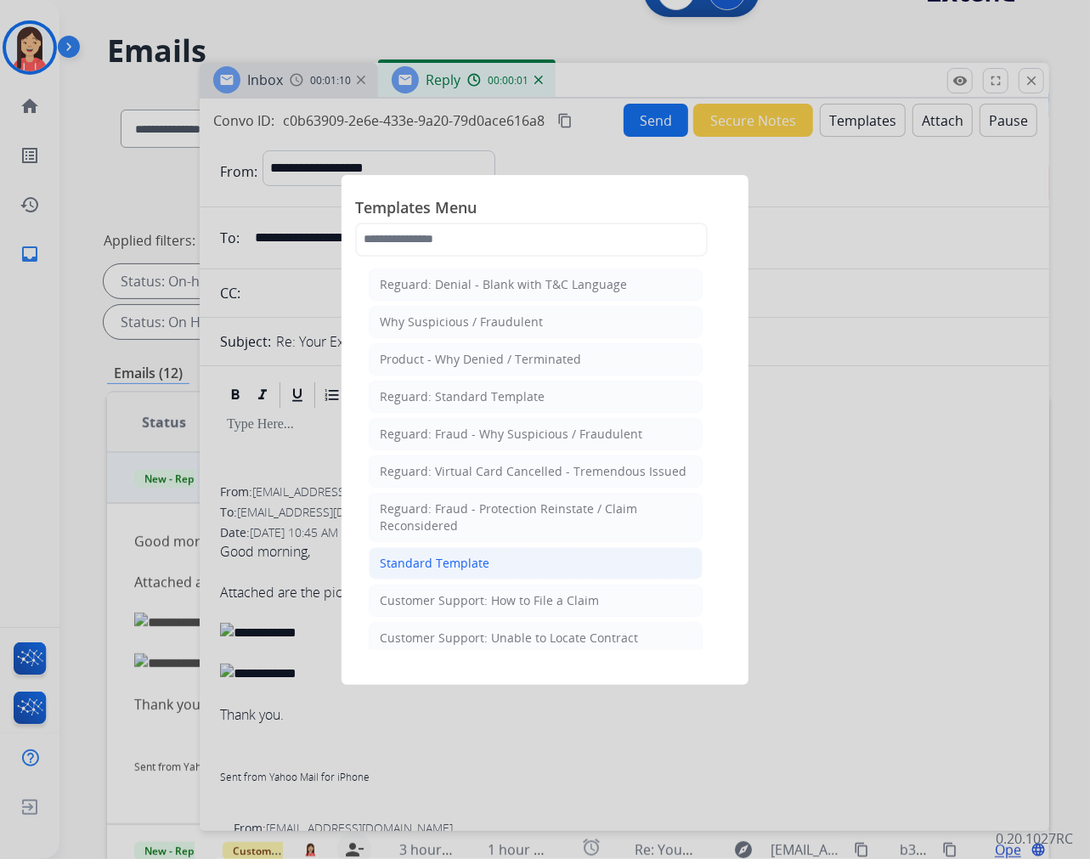
click at [434, 556] on div "Standard Template" at bounding box center [435, 563] width 110 height 17
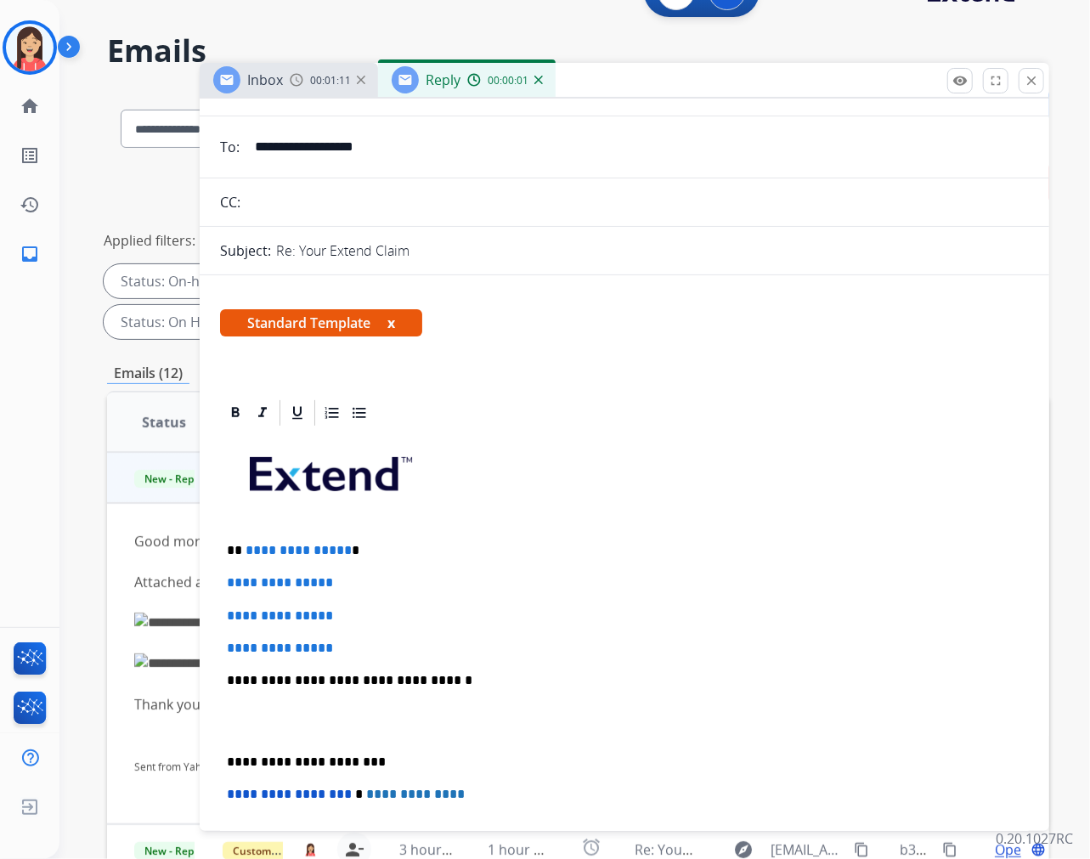
scroll to position [189, 0]
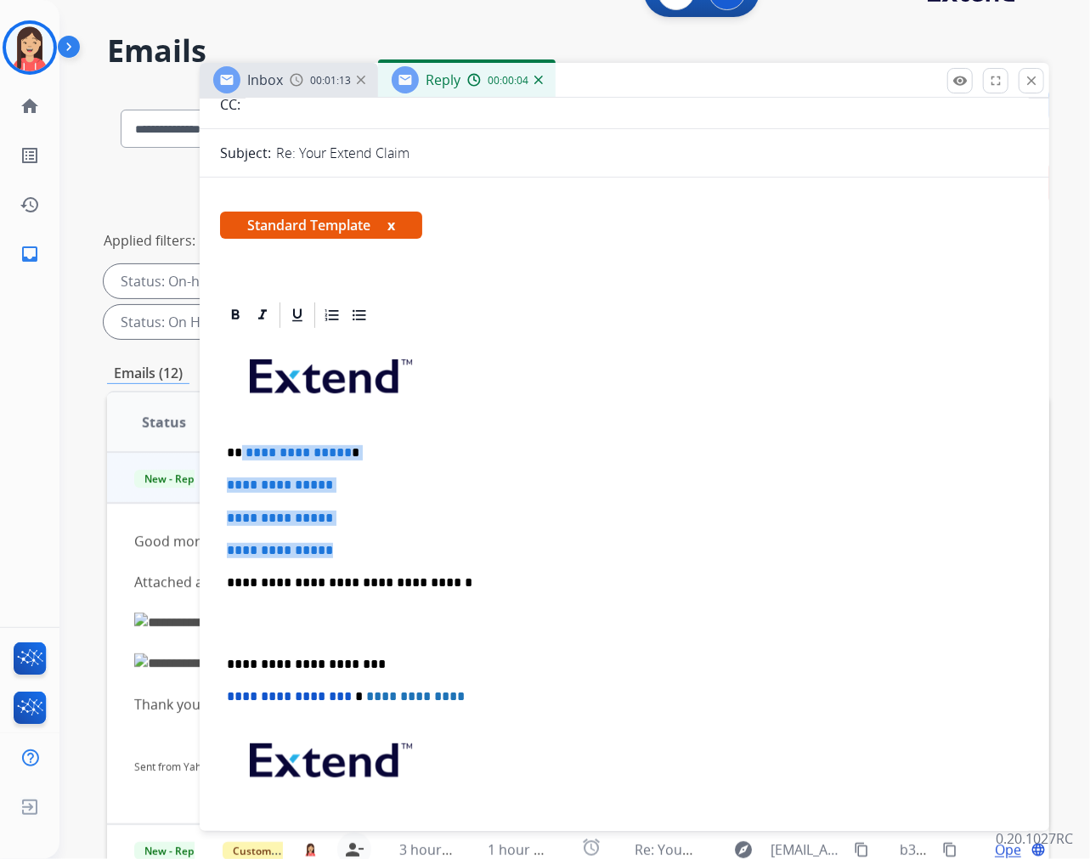
drag, startPoint x: 241, startPoint y: 452, endPoint x: 453, endPoint y: 547, distance: 232.0
click at [453, 547] on div "**********" at bounding box center [624, 623] width 809 height 585
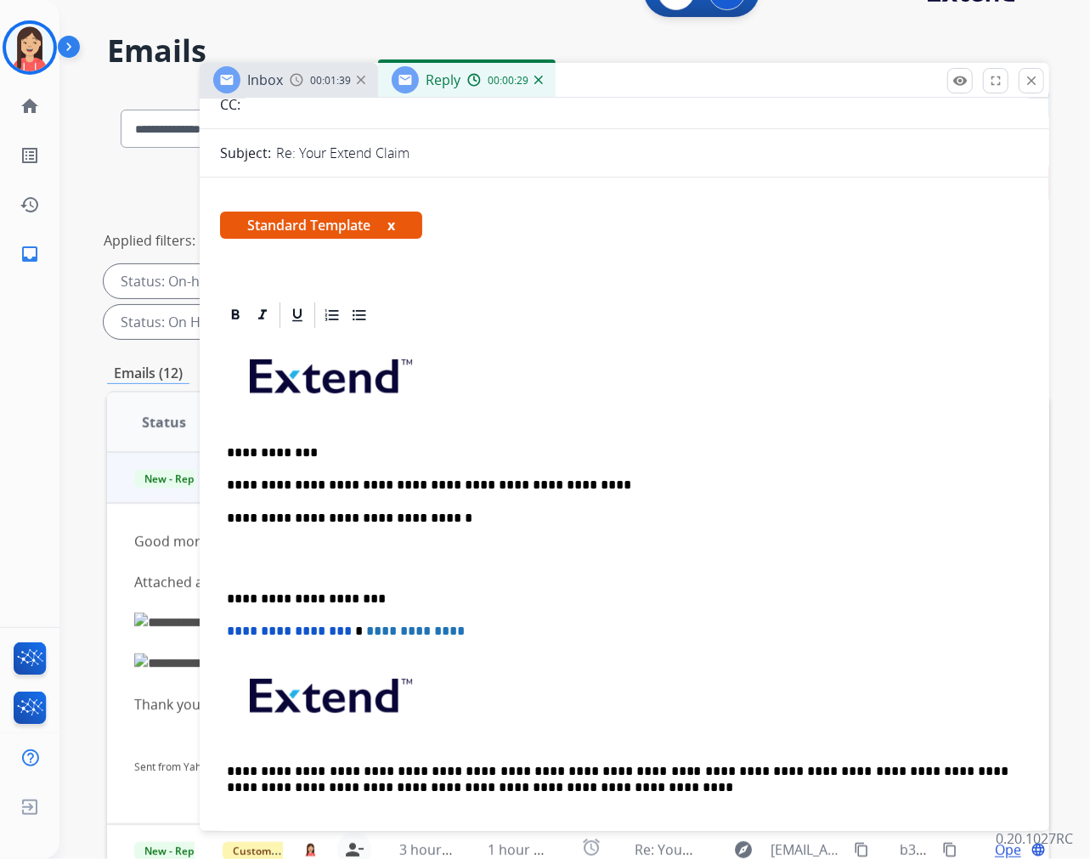
click at [601, 478] on p "**********" at bounding box center [618, 485] width 782 height 15
click at [387, 566] on p at bounding box center [624, 558] width 795 height 31
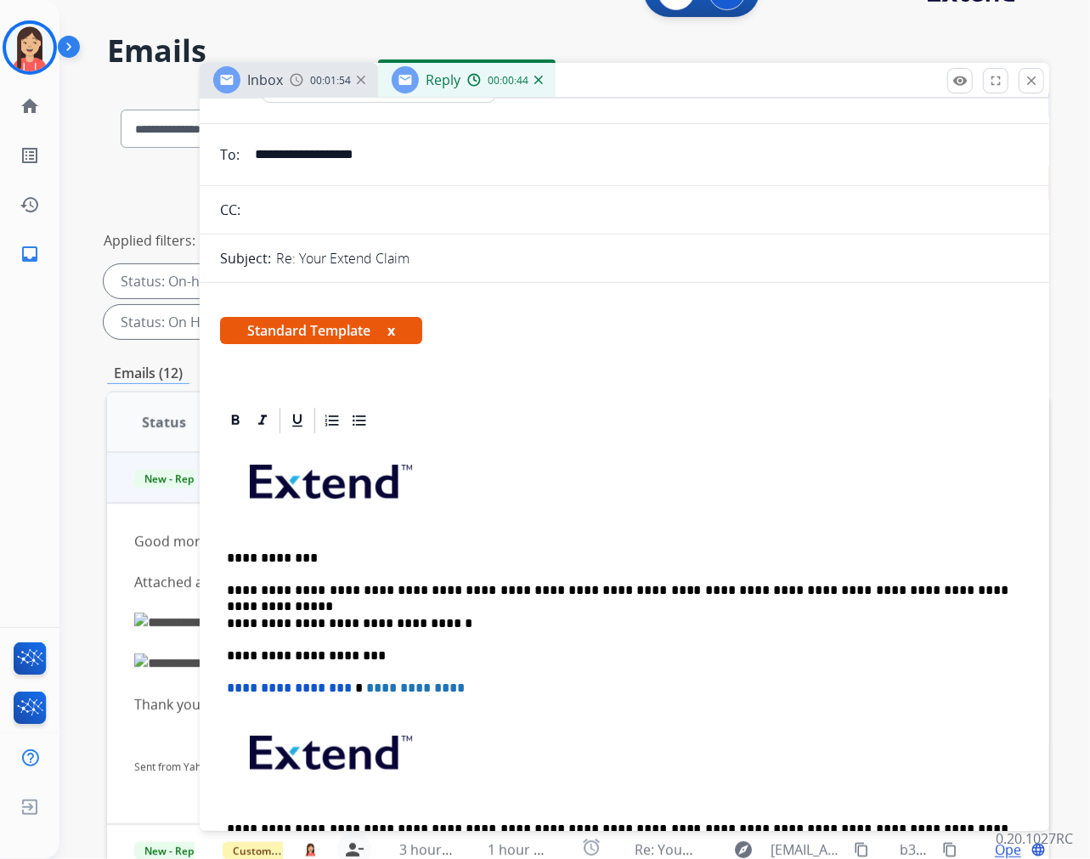
scroll to position [0, 0]
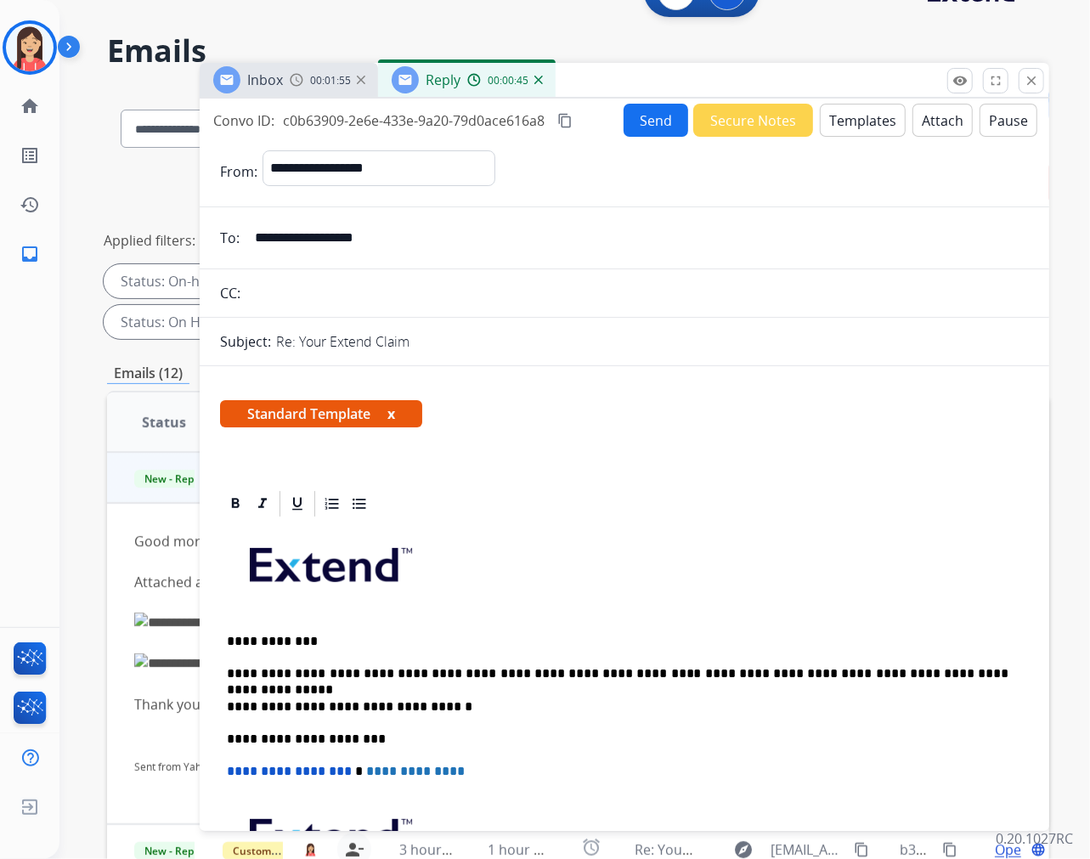
click at [655, 125] on button "Send" at bounding box center [656, 120] width 65 height 33
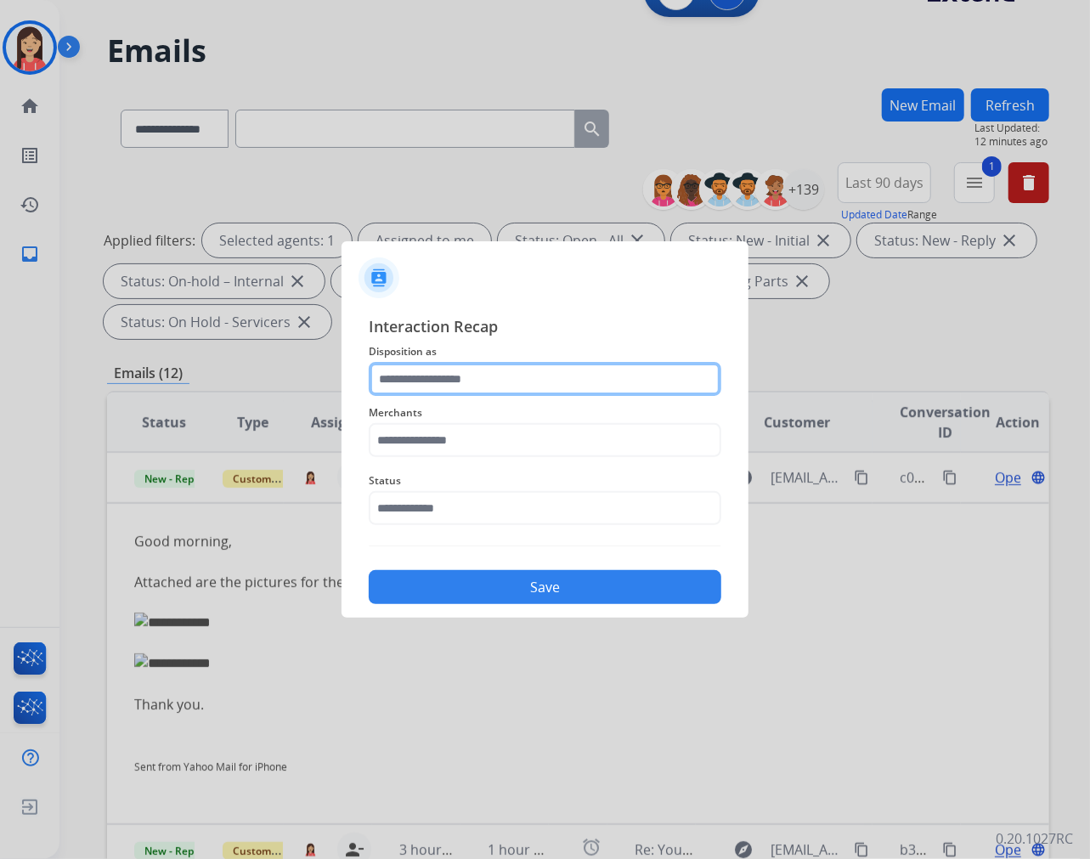
click at [479, 383] on input "text" at bounding box center [545, 379] width 353 height 34
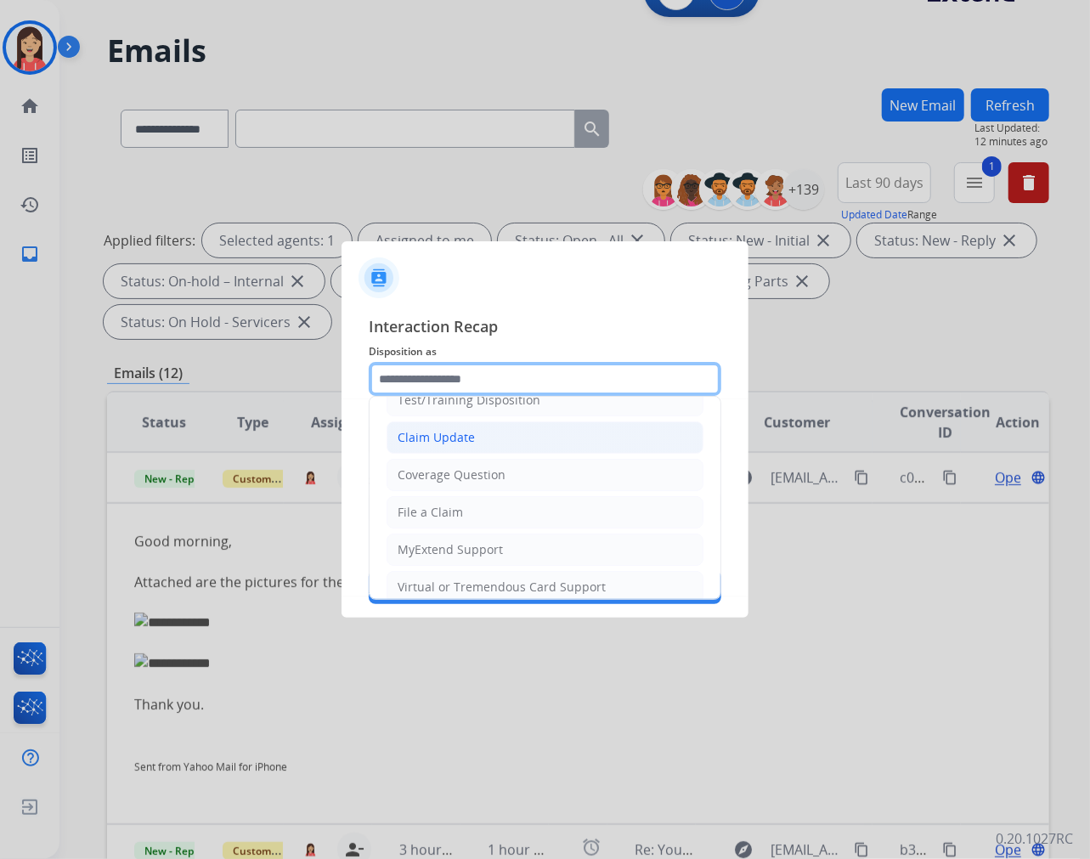
scroll to position [94, 0]
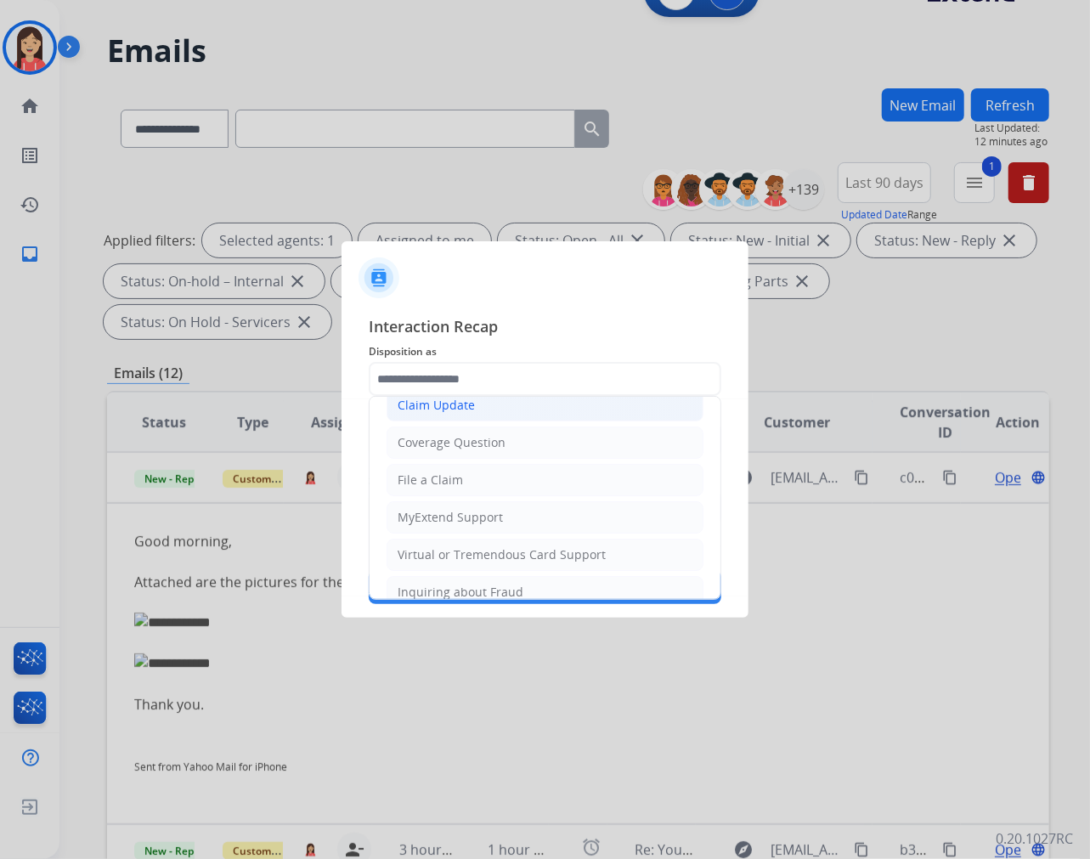
click at [501, 404] on li "Claim Update" at bounding box center [545, 405] width 317 height 32
type input "**********"
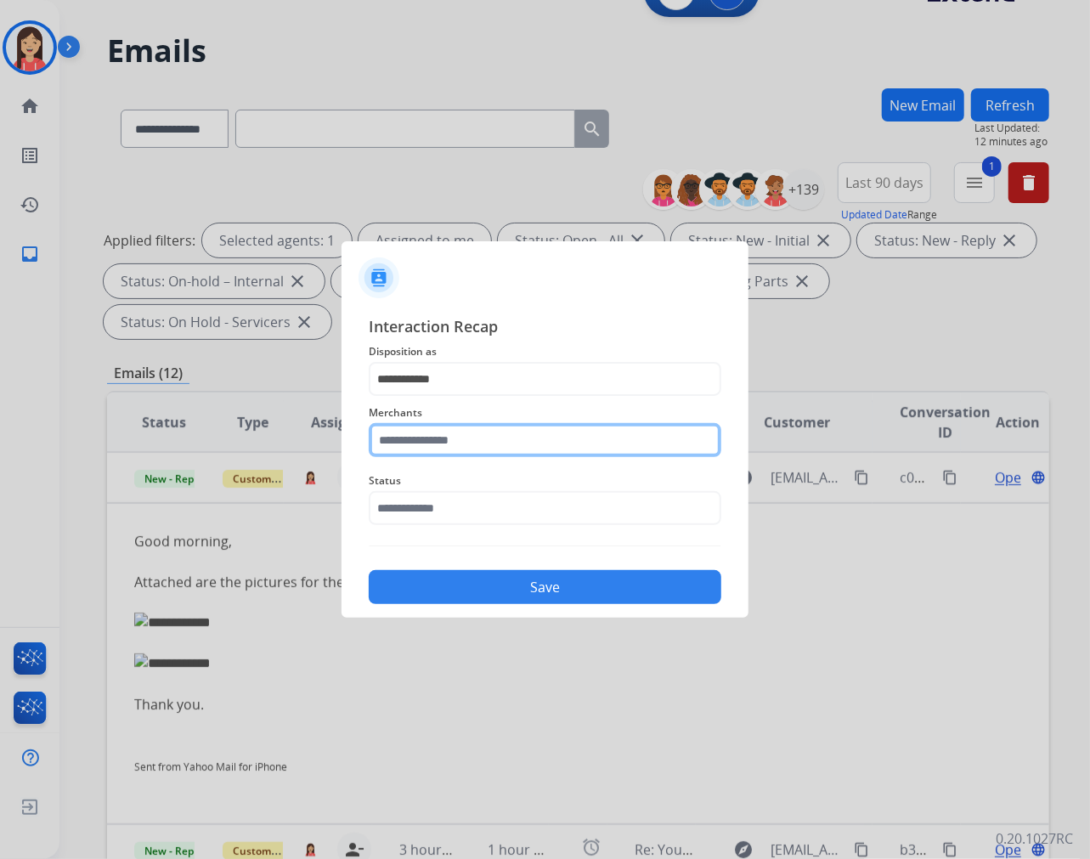
click at [473, 434] on input "text" at bounding box center [545, 440] width 353 height 34
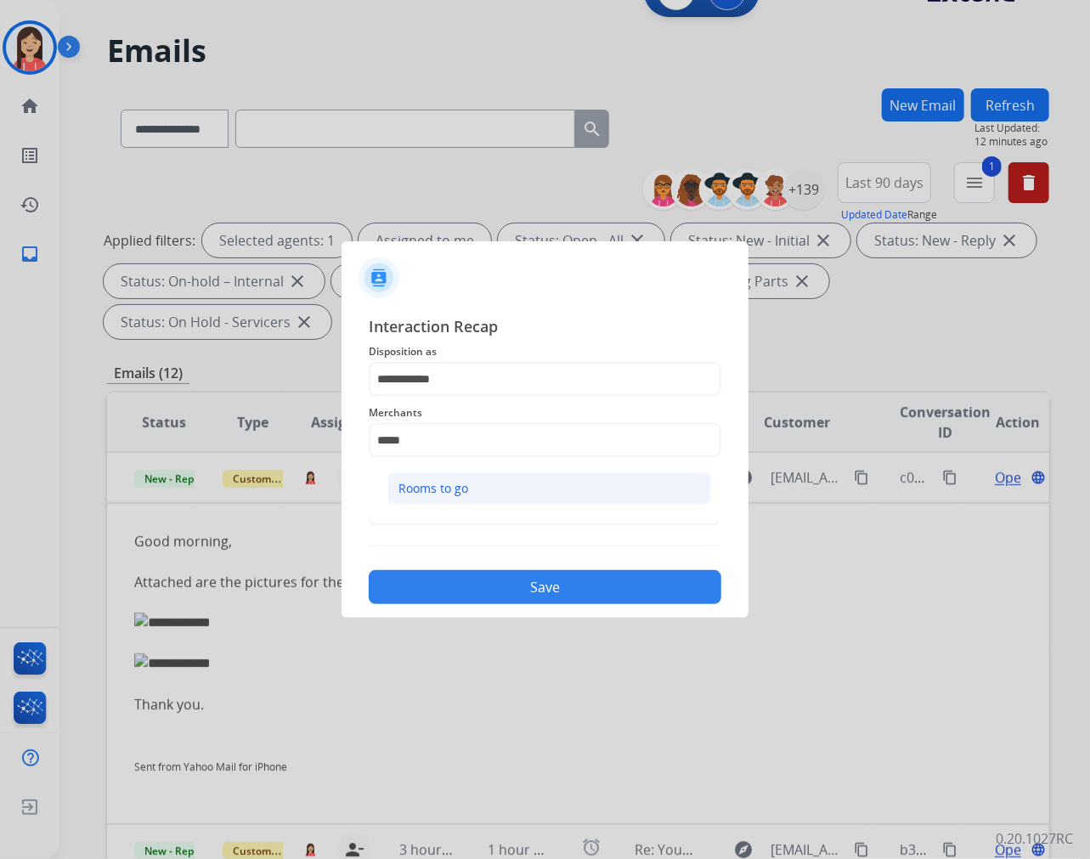
click at [439, 495] on div "Rooms to go" at bounding box center [434, 488] width 70 height 17
type input "**********"
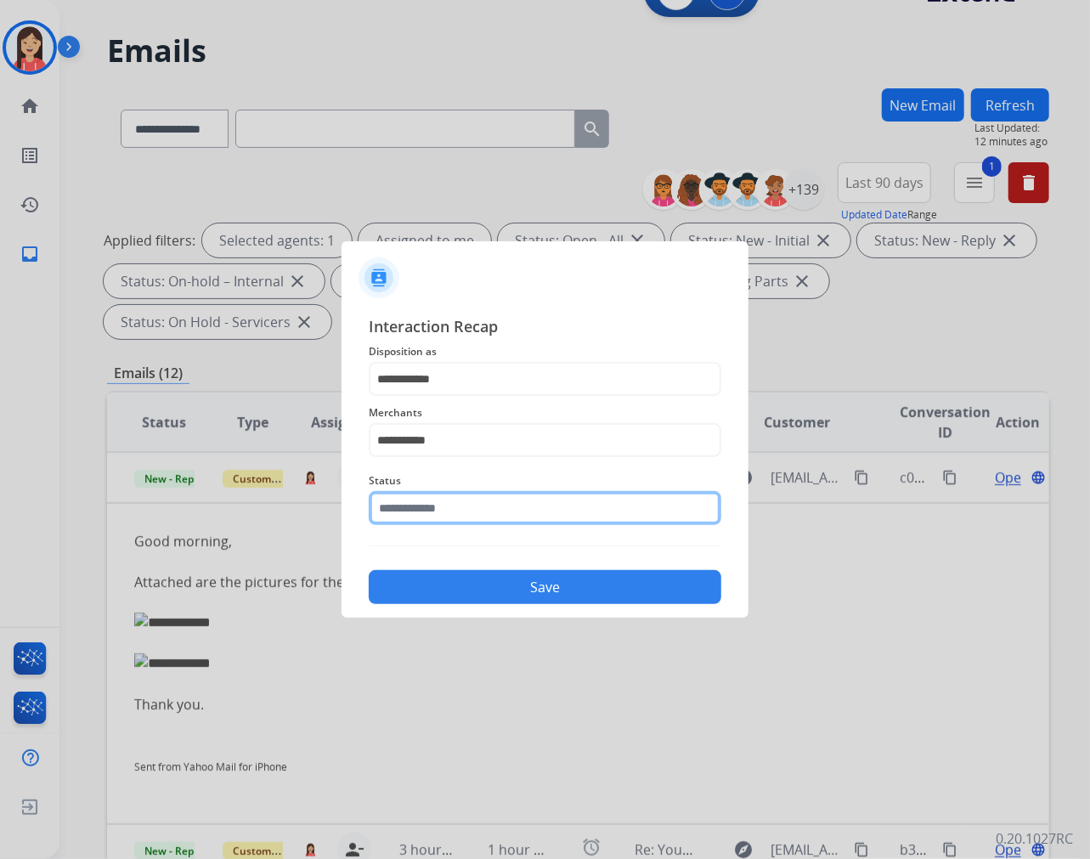
click at [439, 515] on input "text" at bounding box center [545, 508] width 353 height 34
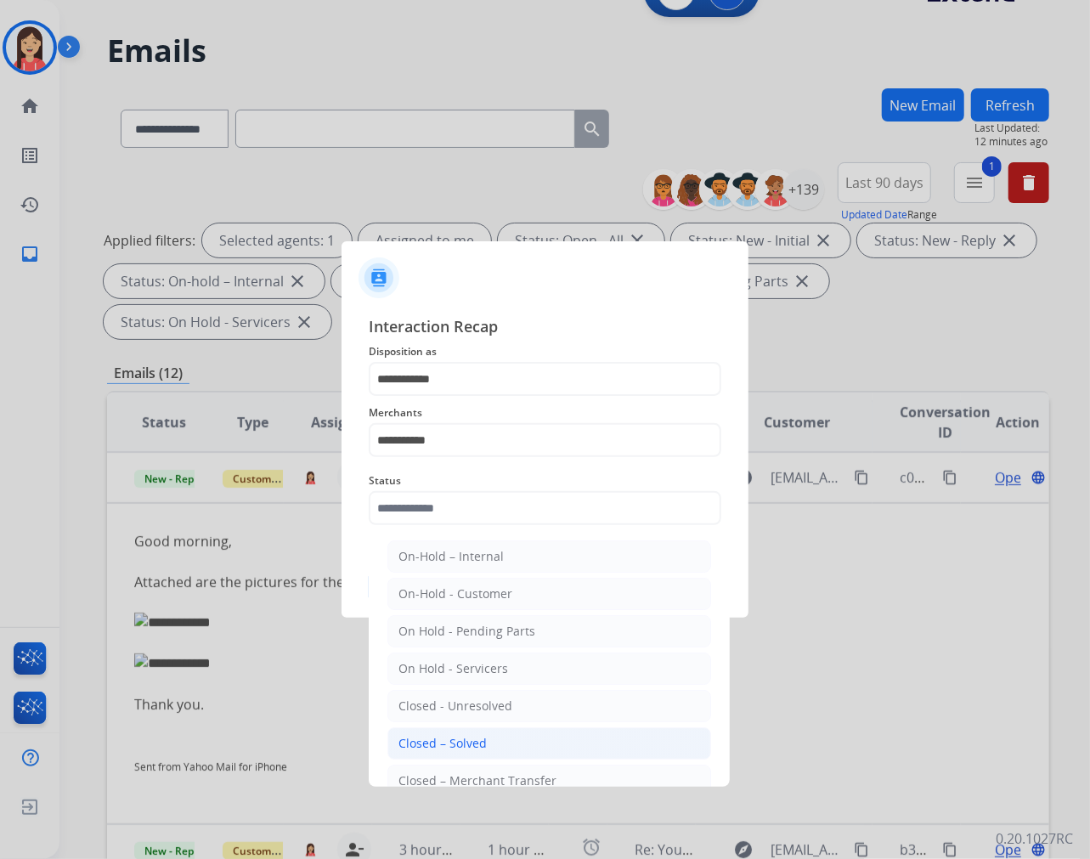
click at [443, 733] on li "Closed – Solved" at bounding box center [549, 743] width 324 height 32
type input "**********"
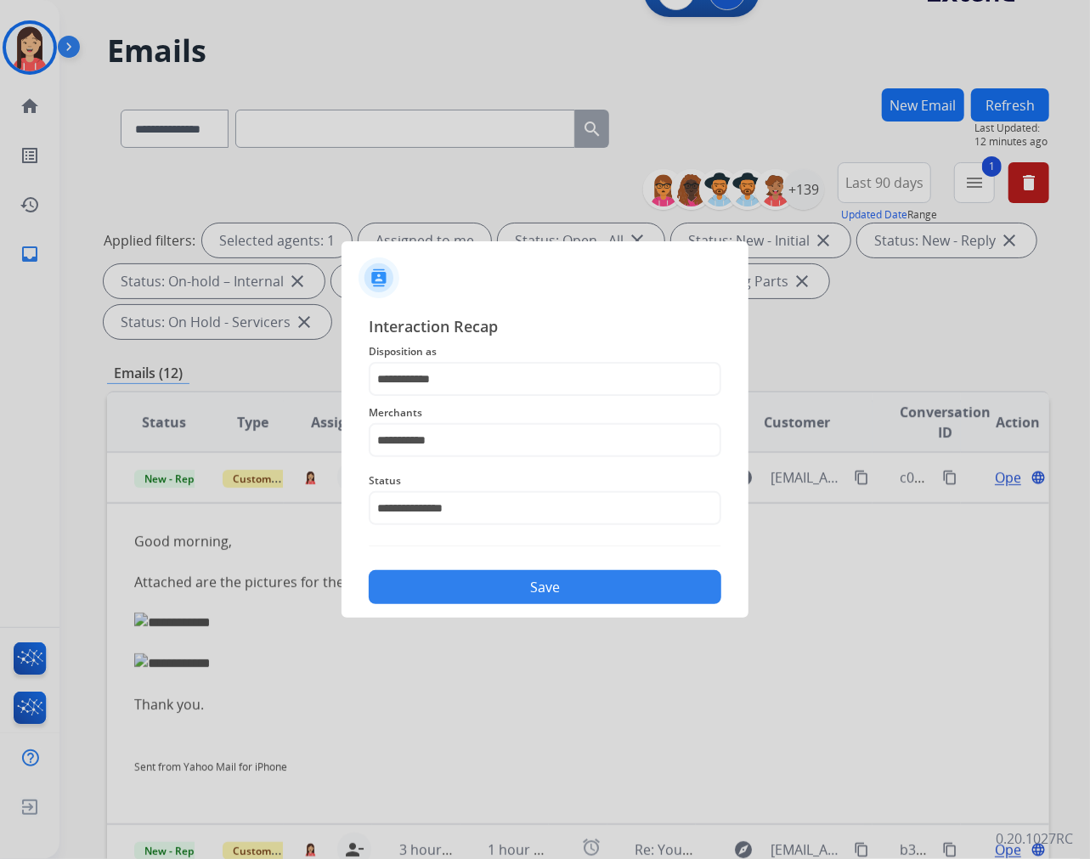
click at [535, 579] on button "Save" at bounding box center [545, 587] width 353 height 34
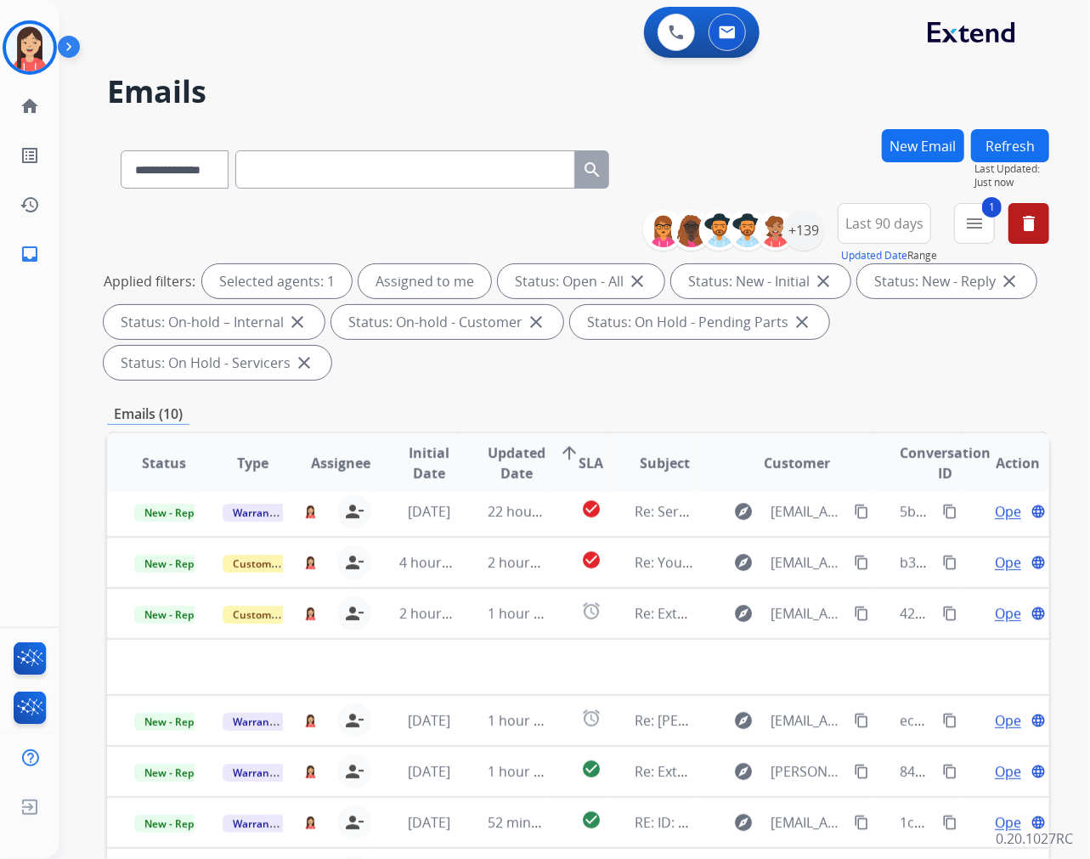
scroll to position [56, 0]
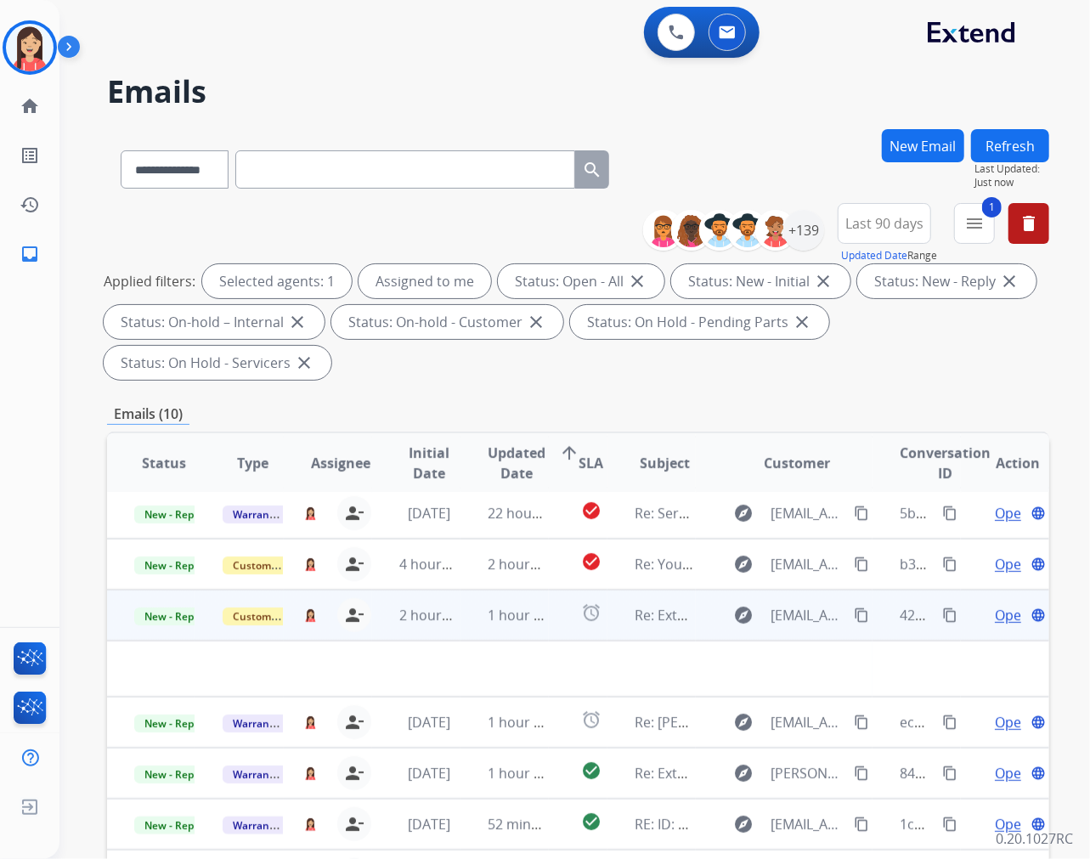
click at [467, 627] on td "1 hour ago" at bounding box center [505, 615] width 88 height 51
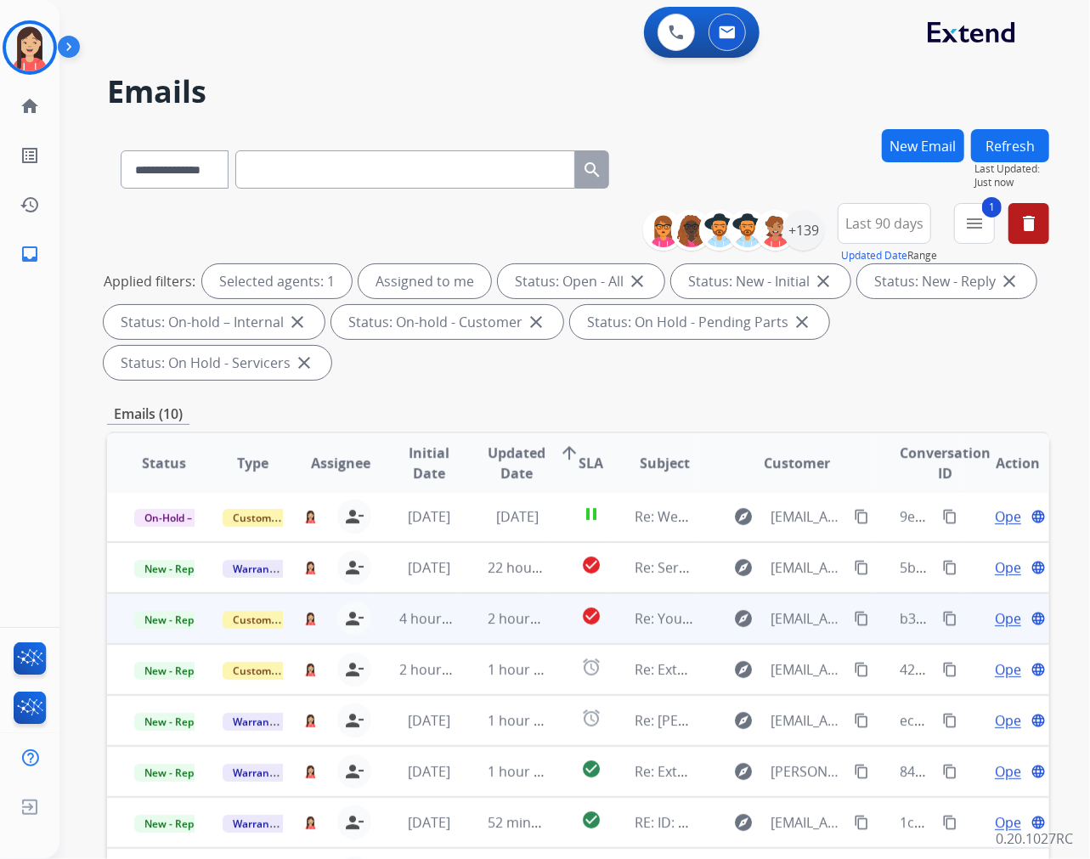
scroll to position [1, 0]
click at [466, 625] on td "2 hours ago" at bounding box center [505, 619] width 88 height 51
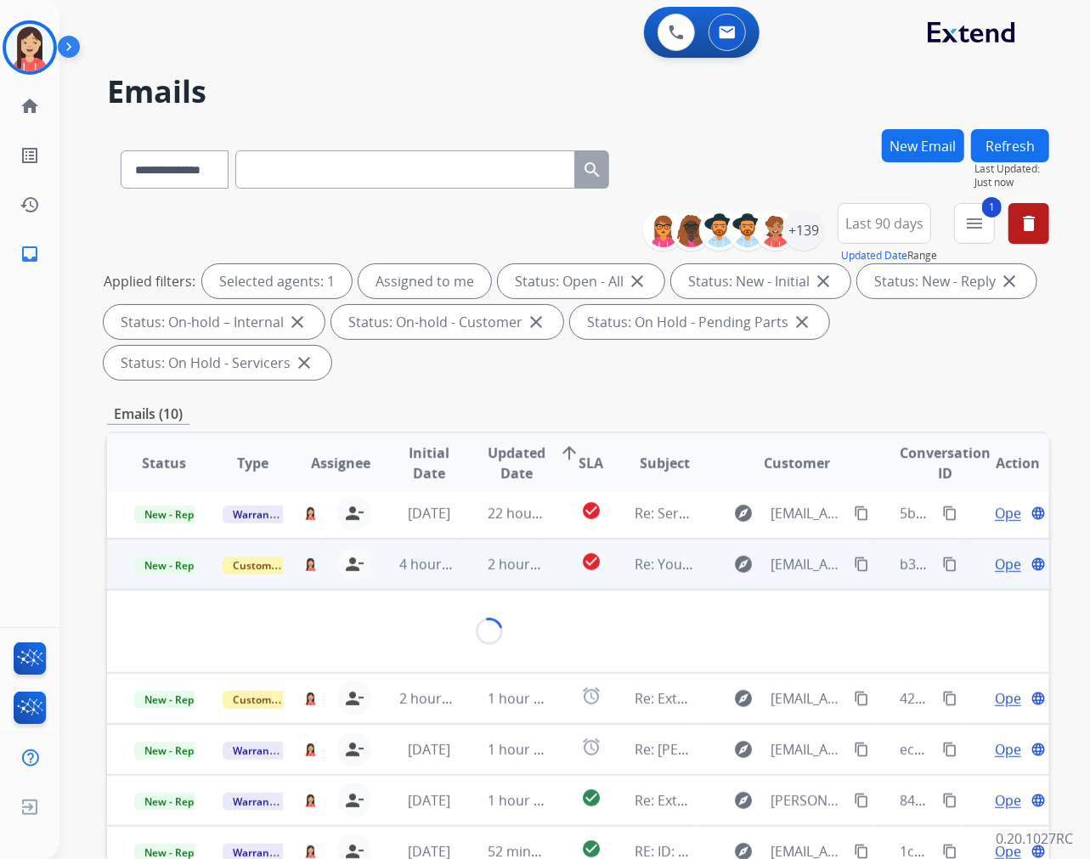
scroll to position [102, 0]
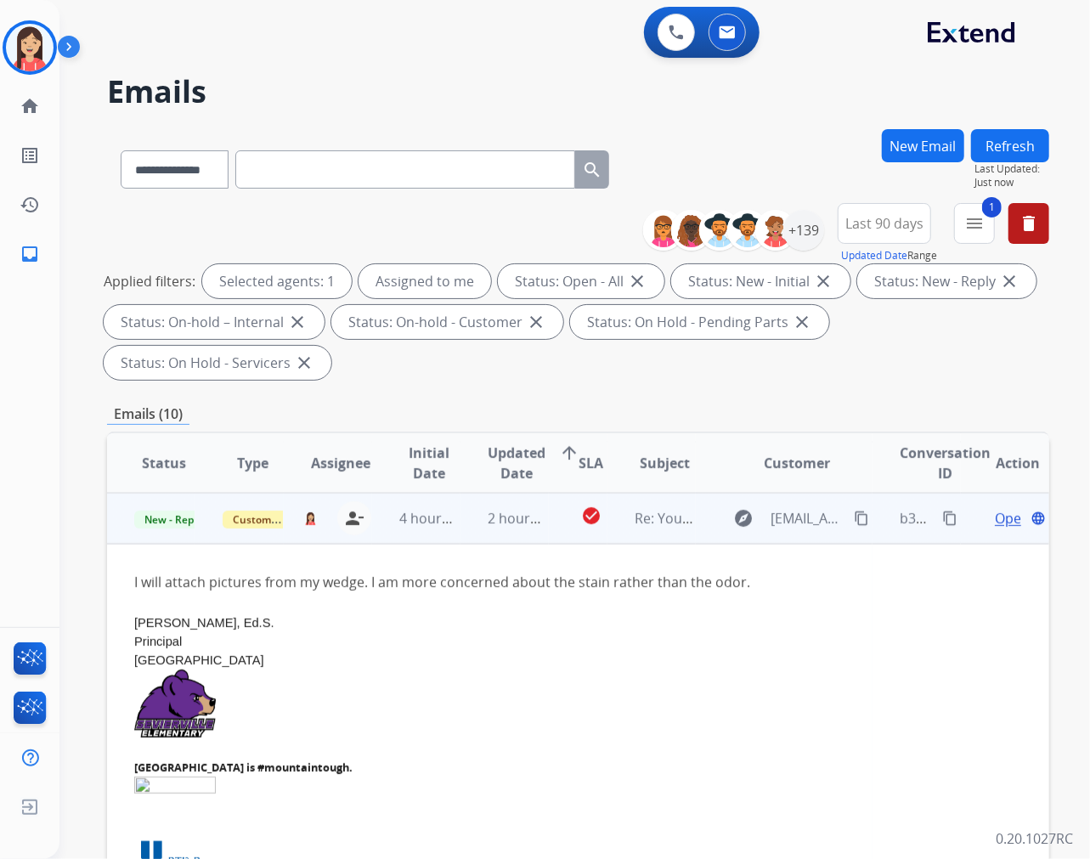
click at [995, 521] on span "Open" at bounding box center [1012, 518] width 35 height 20
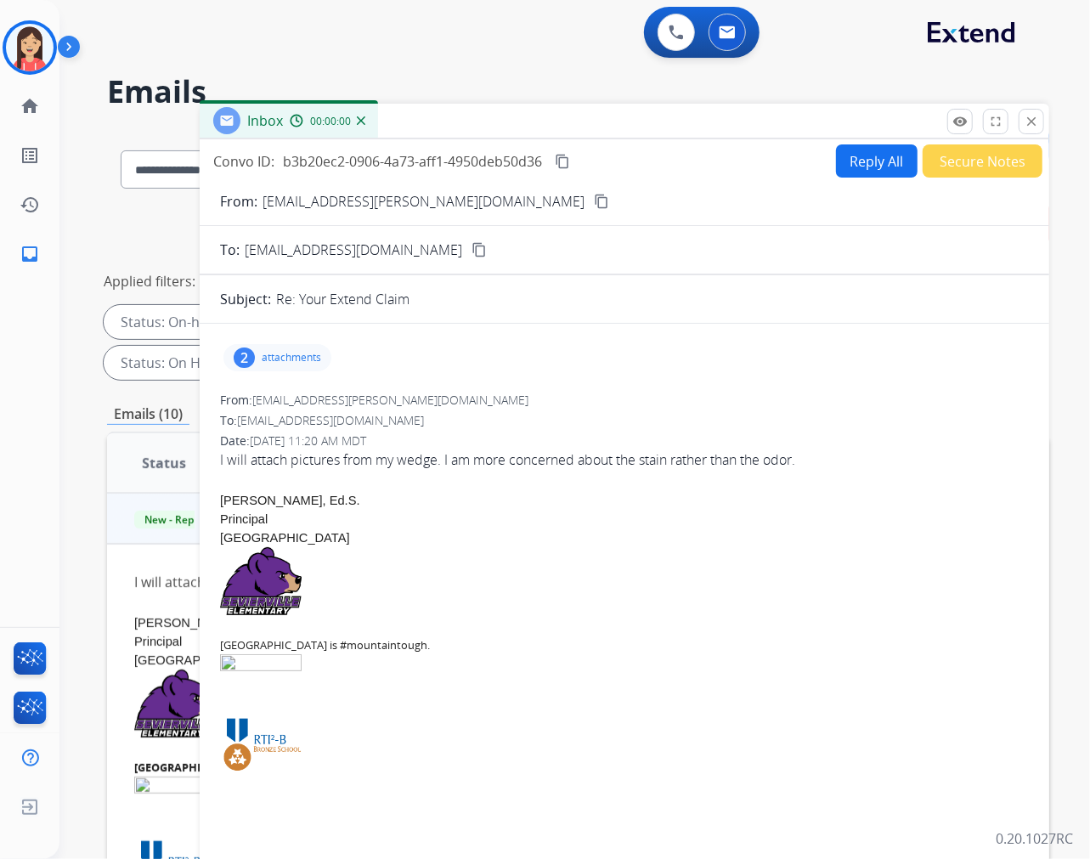
click at [311, 361] on p "attachments" at bounding box center [291, 358] width 59 height 14
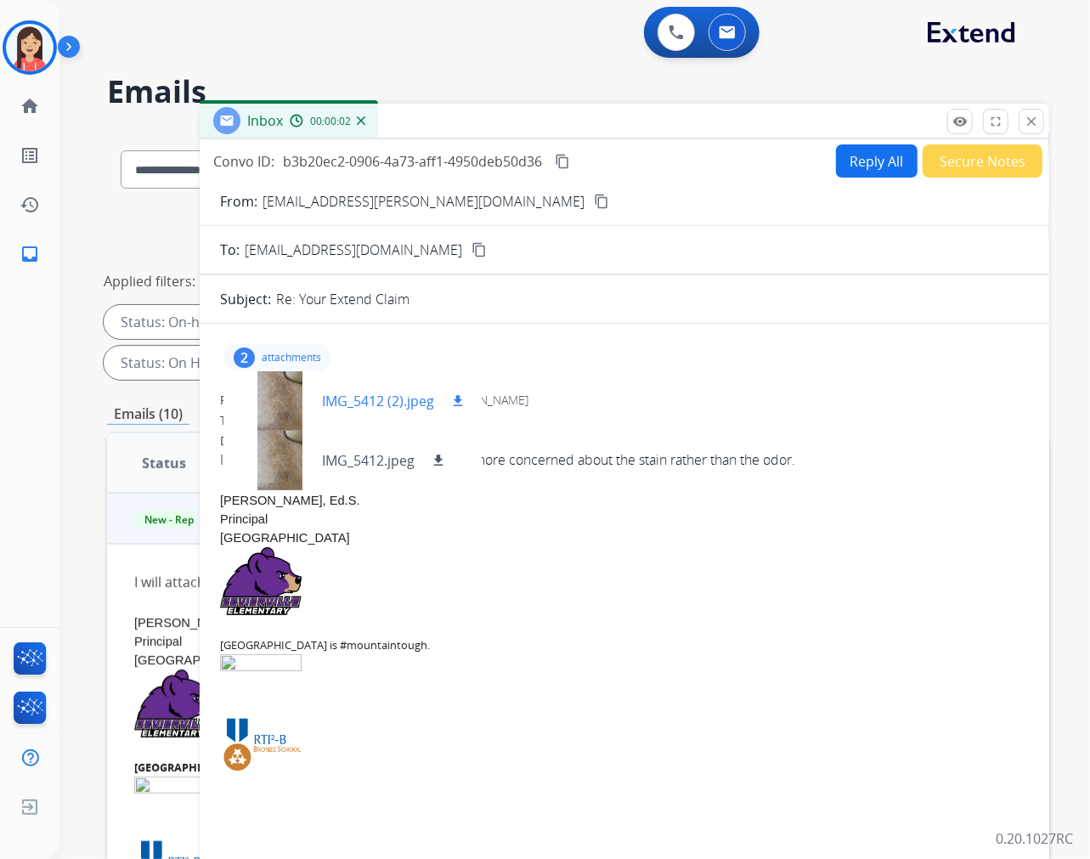
click at [378, 399] on p "IMG_5412 (2).jpeg" at bounding box center [378, 401] width 112 height 20
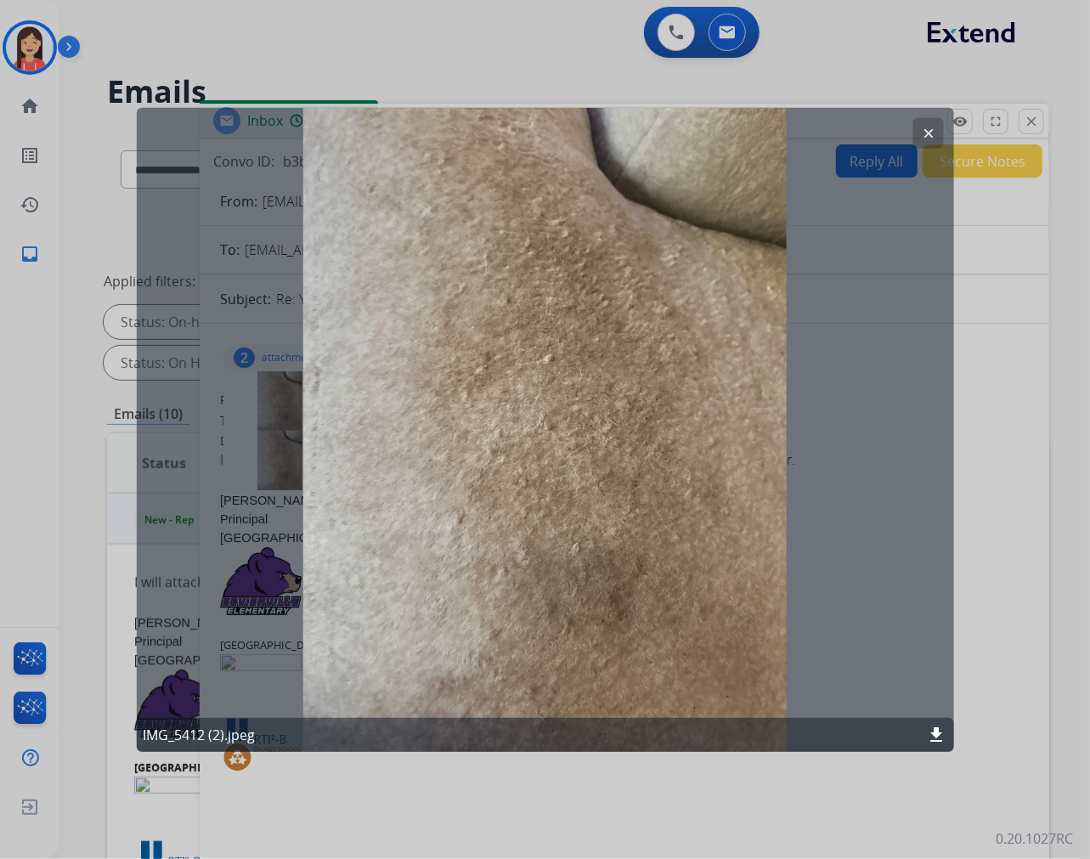
click at [935, 127] on mat-icon "clear" at bounding box center [928, 132] width 15 height 15
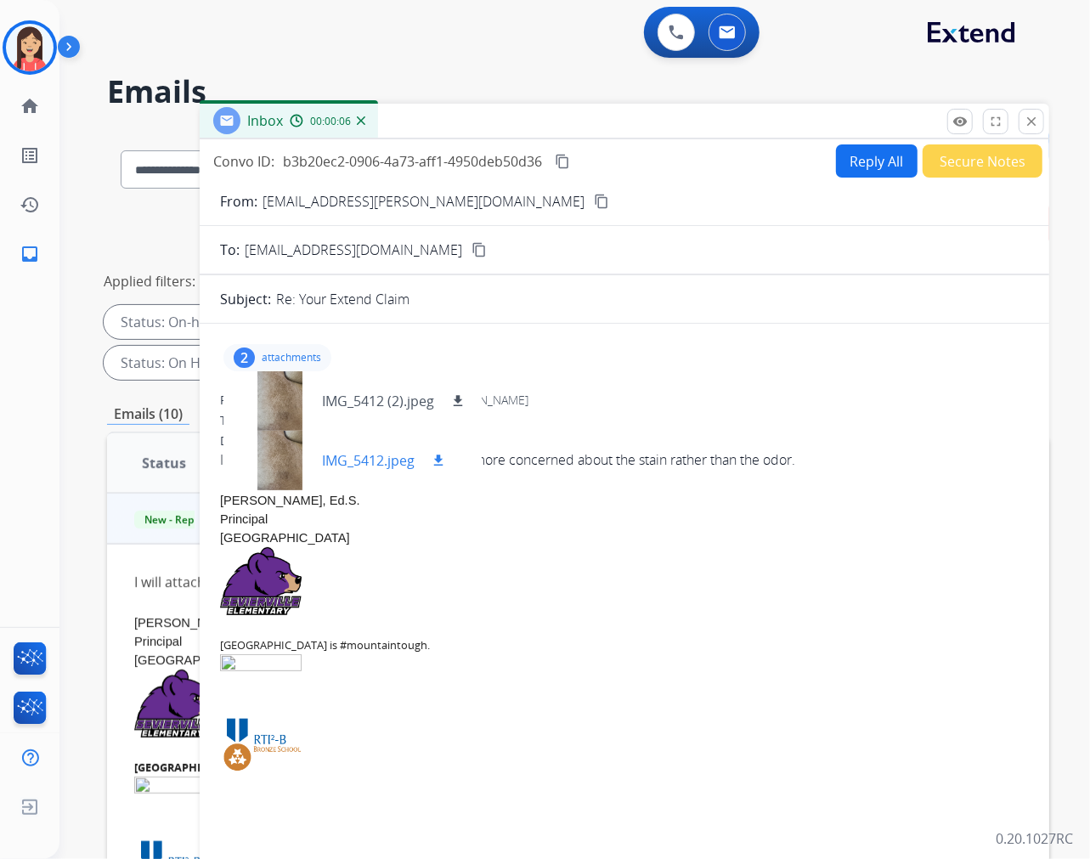
click at [374, 456] on p "IMG_5412.jpeg" at bounding box center [368, 460] width 93 height 20
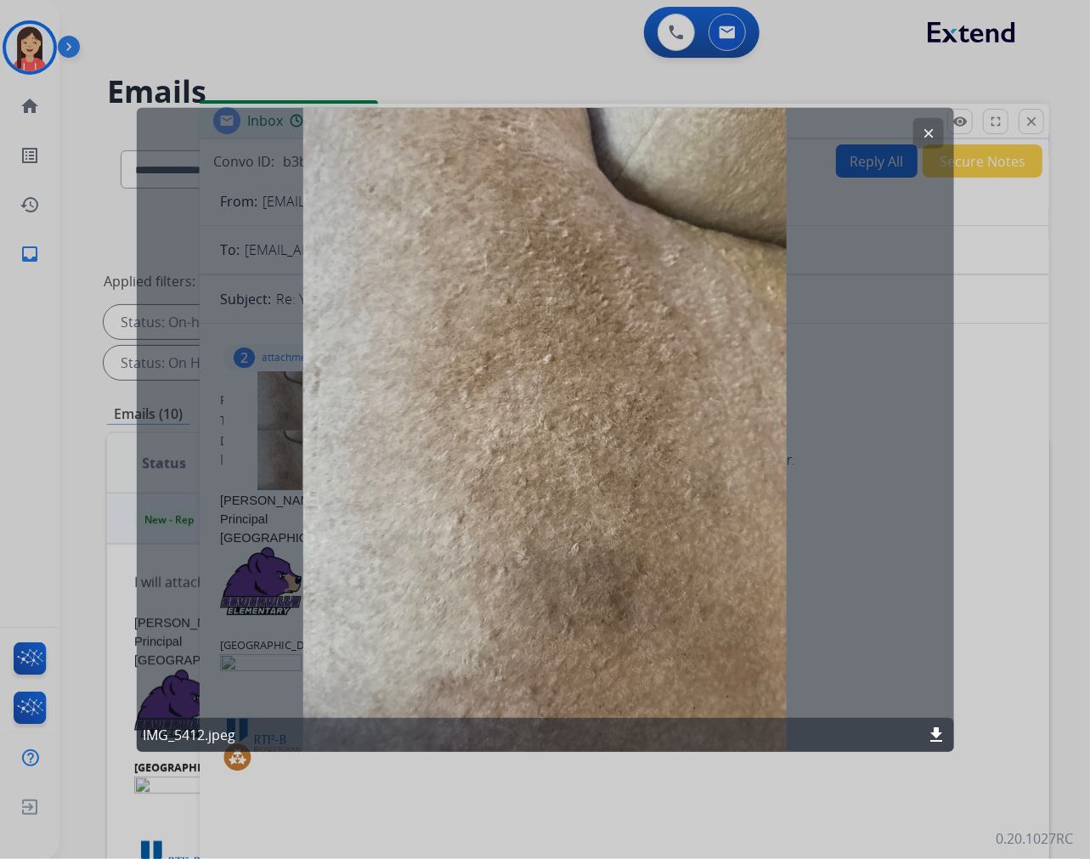
click at [929, 133] on mat-icon "clear" at bounding box center [928, 132] width 15 height 15
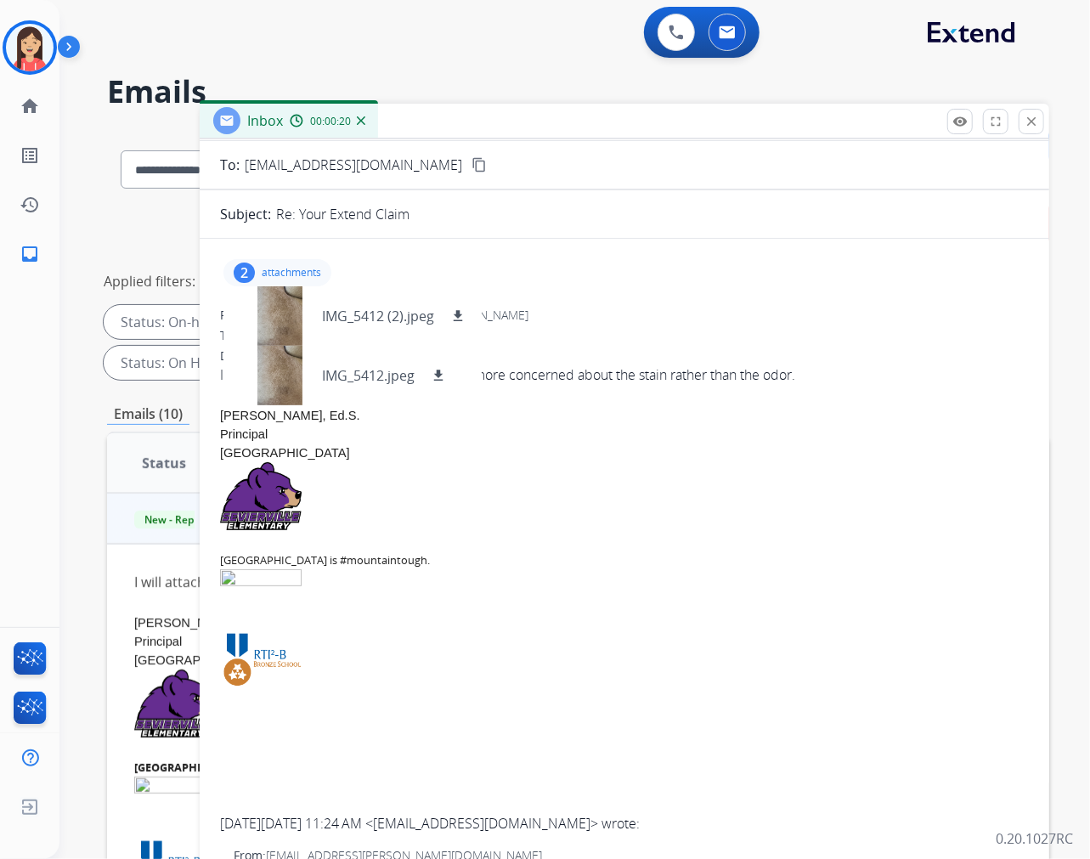
scroll to position [0, 0]
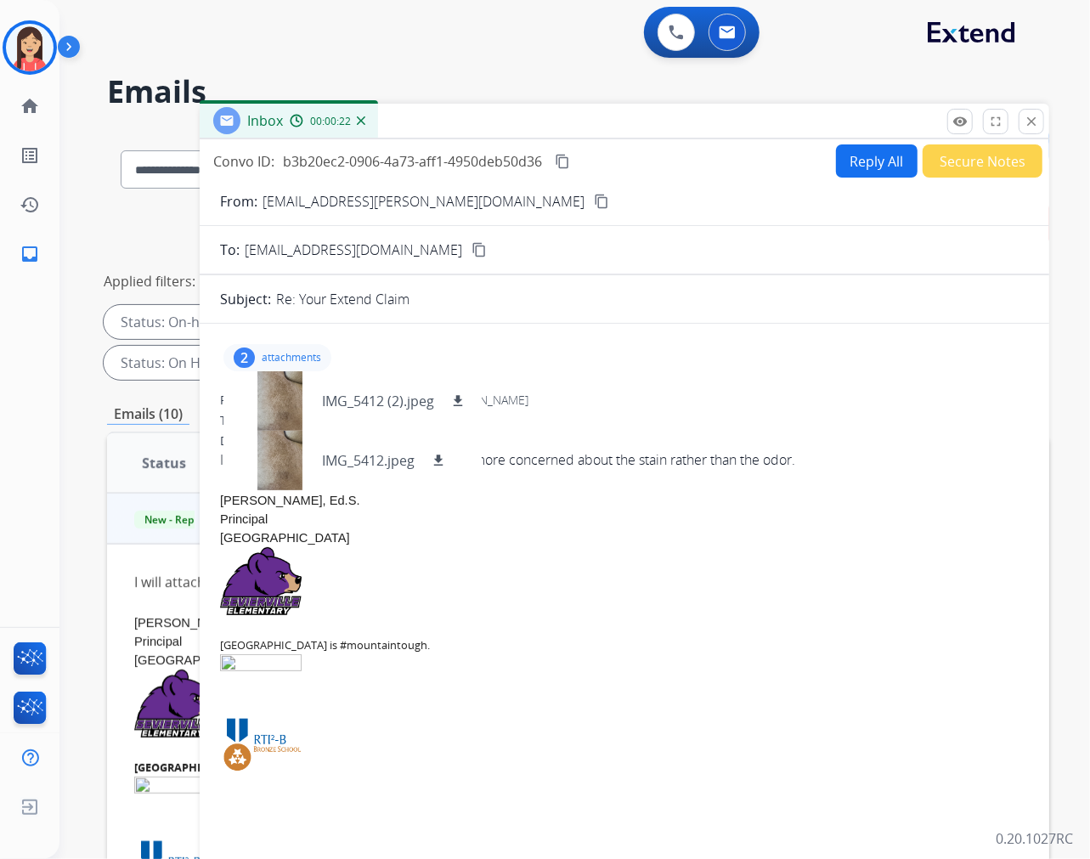
click at [594, 195] on mat-icon "content_copy" at bounding box center [601, 201] width 15 height 15
click at [863, 160] on button "Reply All" at bounding box center [877, 160] width 82 height 33
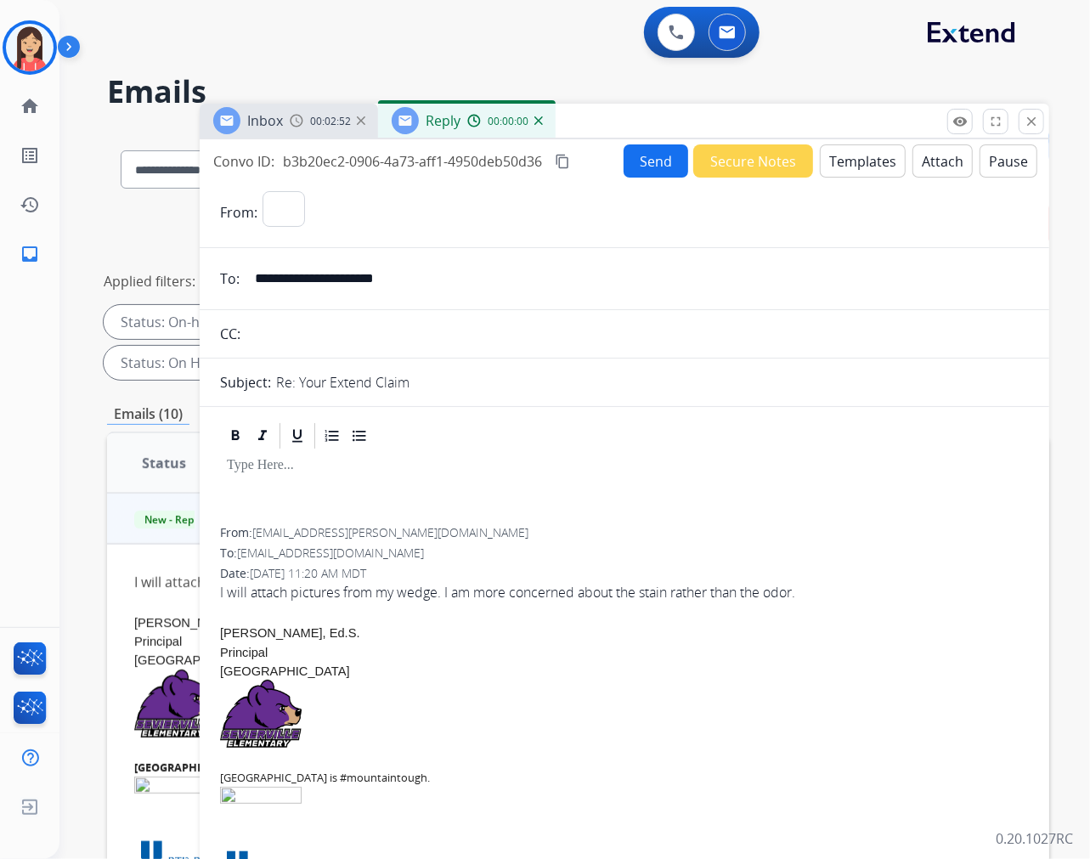
select select "**********"
click at [428, 54] on div "0 Voice Interactions 0 Email Interactions" at bounding box center [565, 34] width 970 height 54
click at [725, 123] on div "Inbox 00:05:17 Reply 00:02:24" at bounding box center [625, 122] width 850 height 36
click at [1025, 119] on mat-icon "close" at bounding box center [1031, 121] width 15 height 15
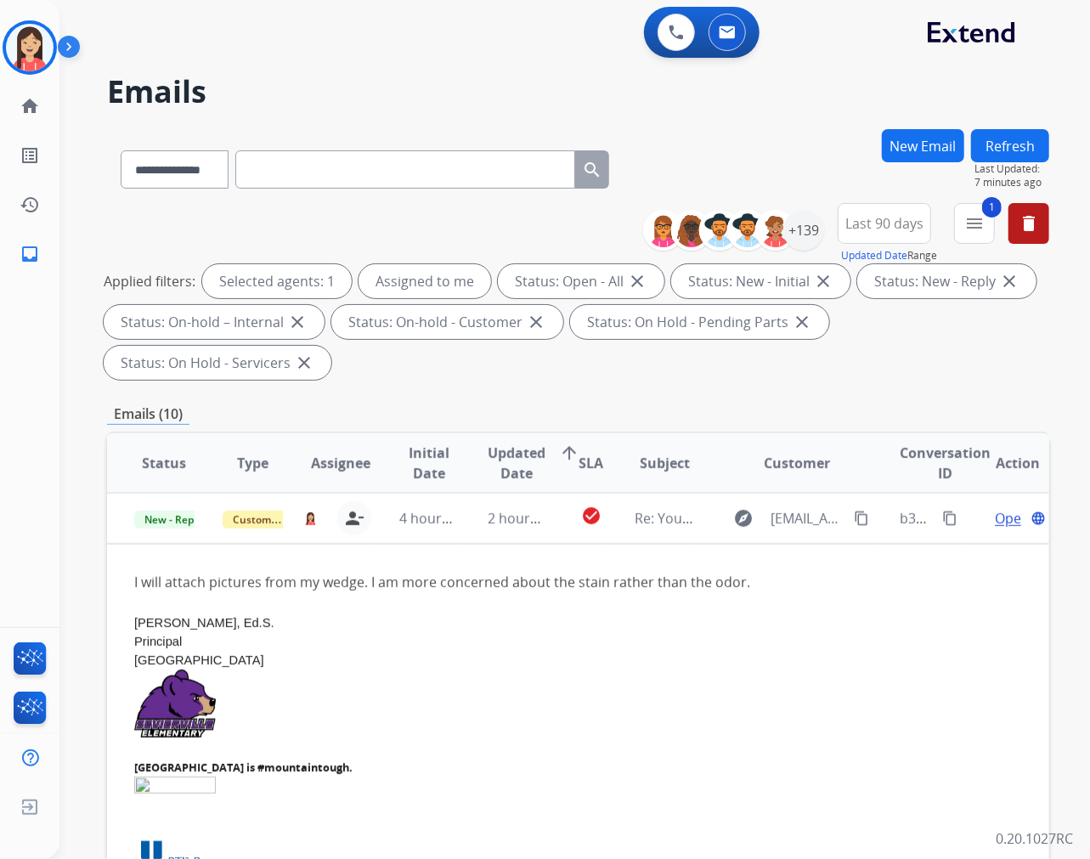
click at [544, 372] on div "Applied filters: Selected agents: 1 Assigned to me Status: Open - All close Sta…" at bounding box center [575, 322] width 942 height 116
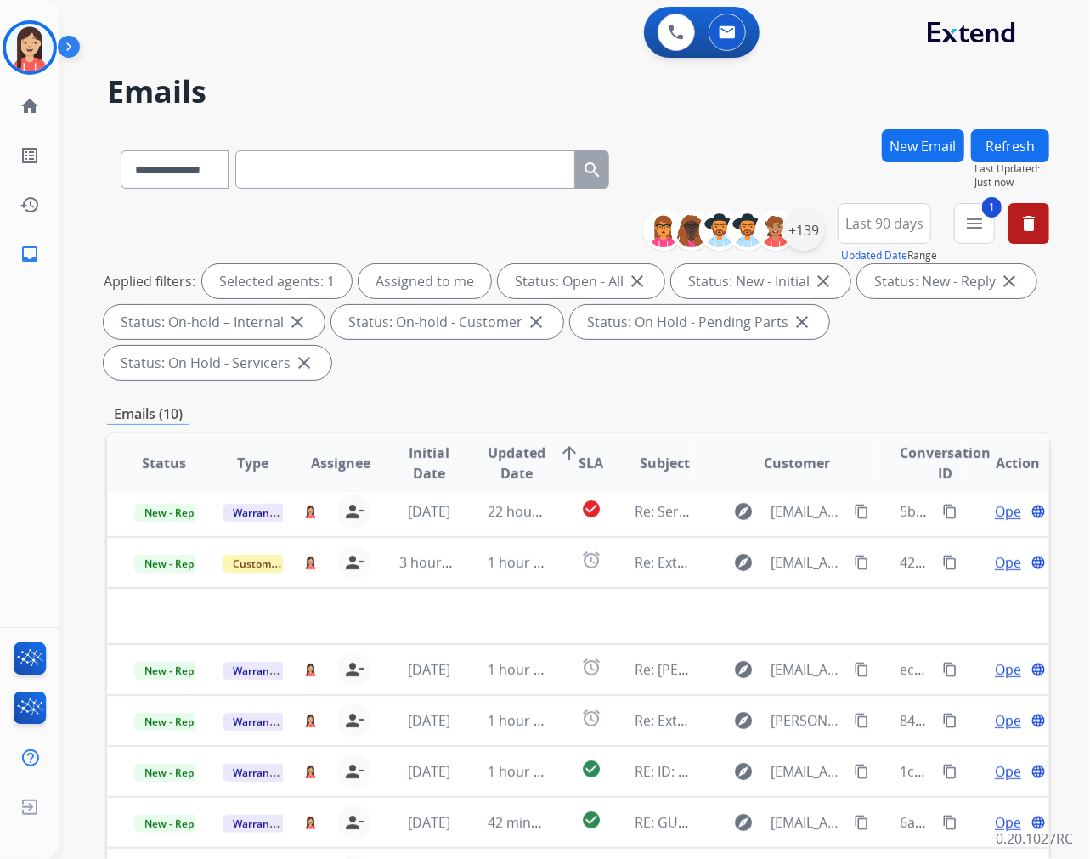
scroll to position [56, 0]
click at [800, 410] on div "Emails (10)" at bounding box center [578, 414] width 942 height 21
click at [624, 388] on div "**********" at bounding box center [578, 609] width 942 height 960
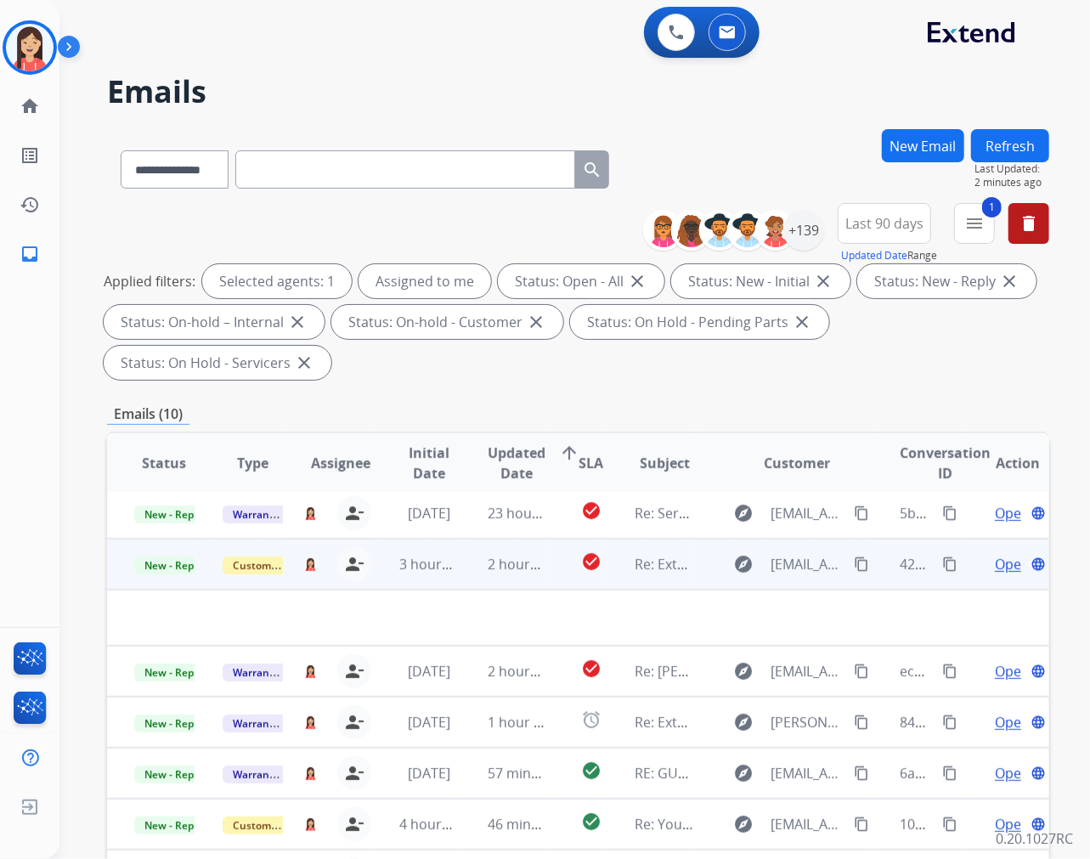
click at [540, 578] on td "2 hours ago" at bounding box center [505, 564] width 88 height 51
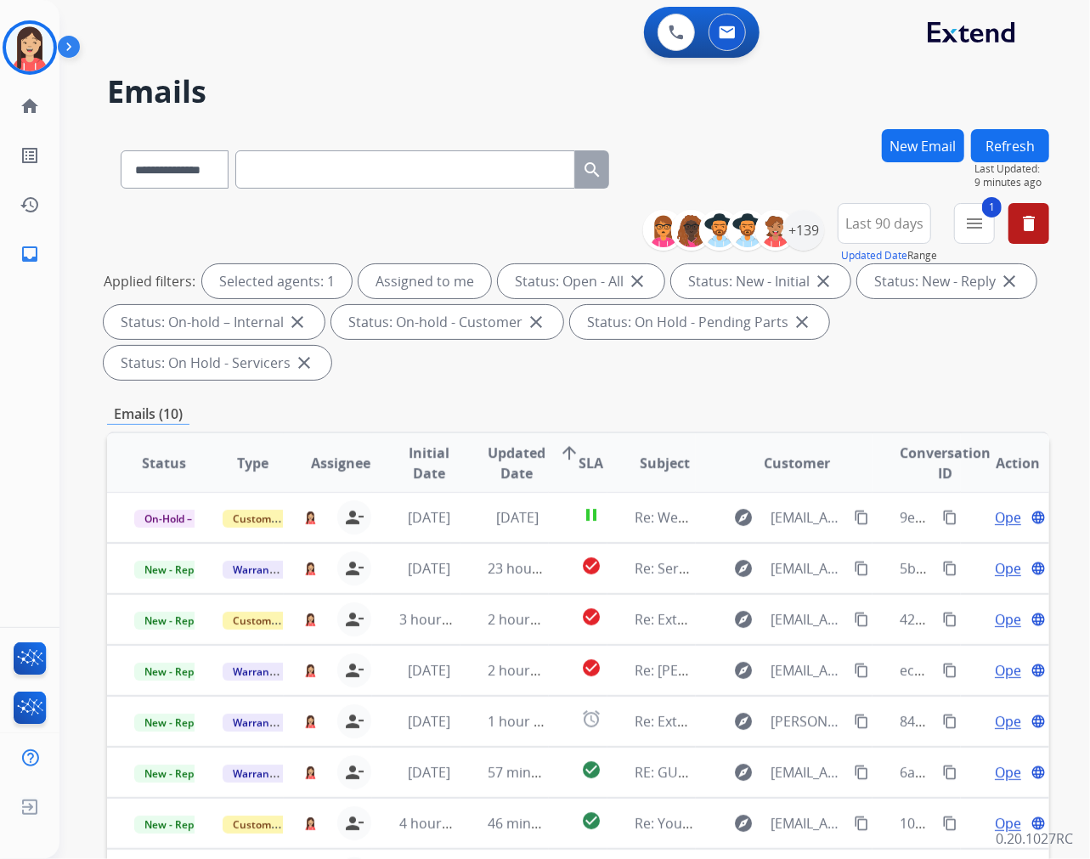
click at [332, 167] on input "text" at bounding box center [405, 169] width 340 height 38
paste input "**********"
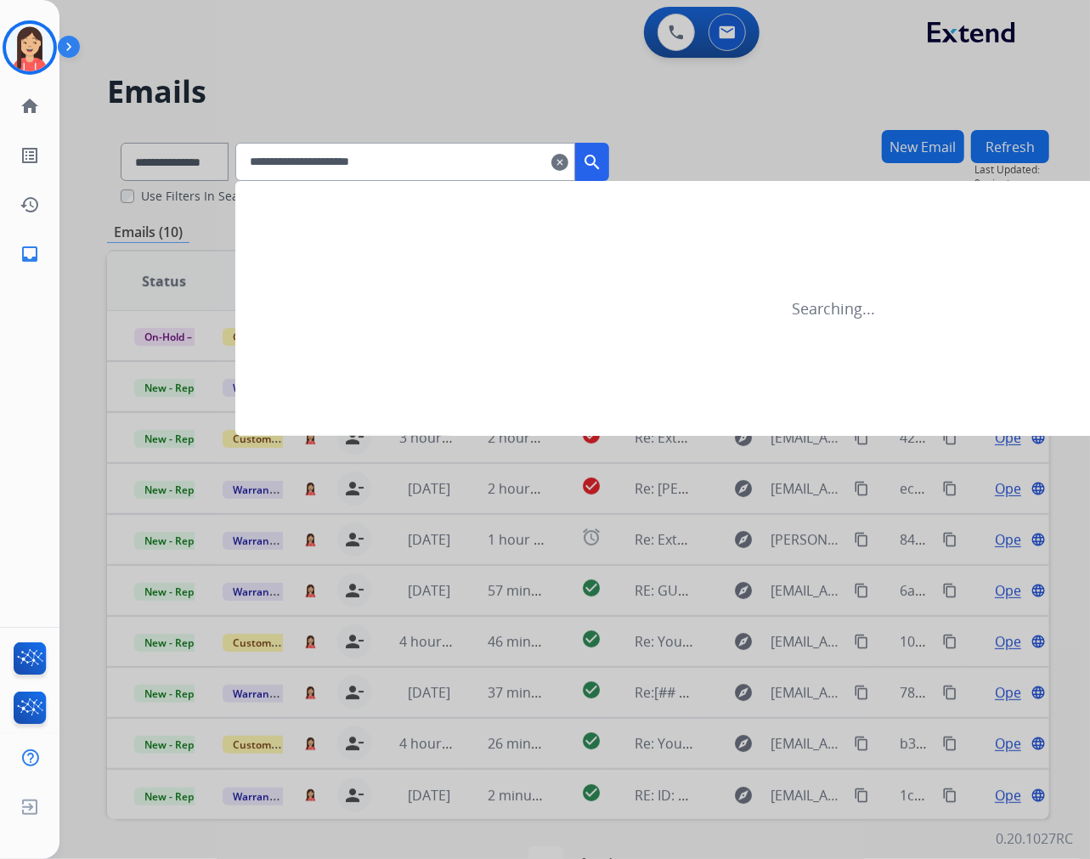
type input "**********"
click at [216, 156] on div at bounding box center [545, 429] width 1090 height 859
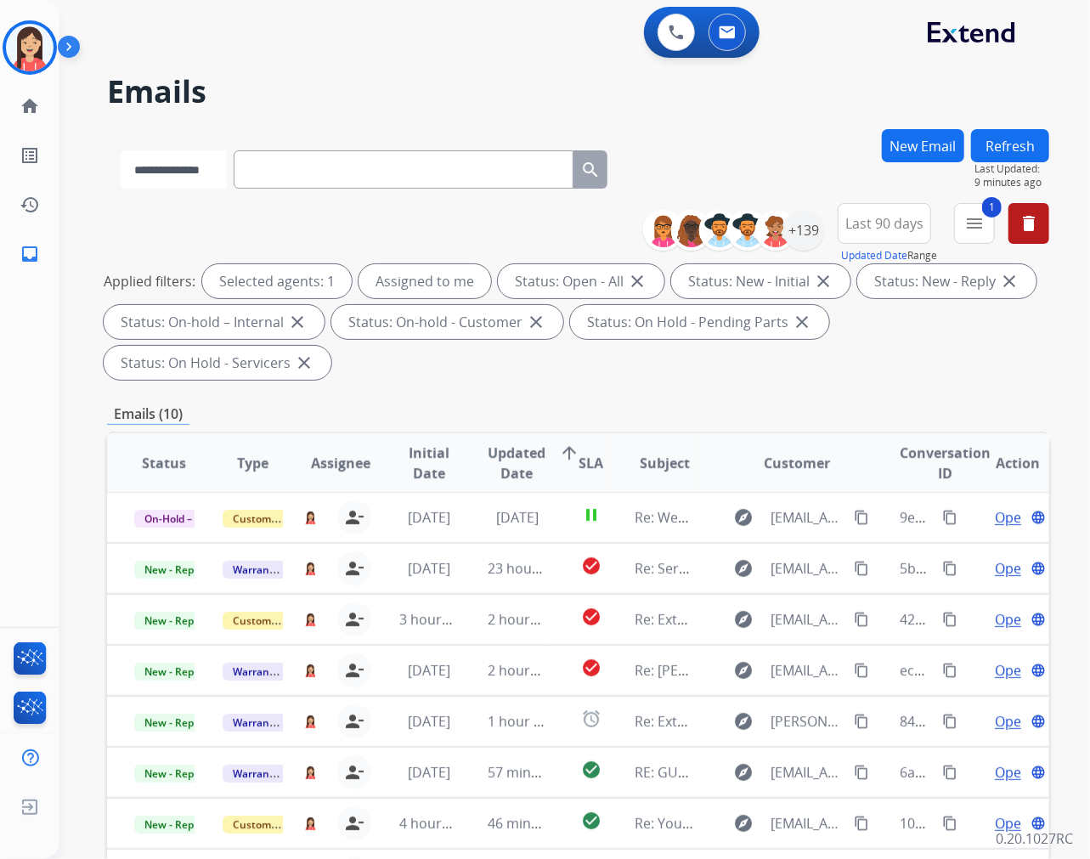
click at [214, 165] on select "**********" at bounding box center [174, 169] width 106 height 38
select select "**********"
click at [121, 150] on select "**********" at bounding box center [174, 169] width 106 height 38
click at [337, 182] on input "text" at bounding box center [405, 169] width 340 height 38
paste input "**********"
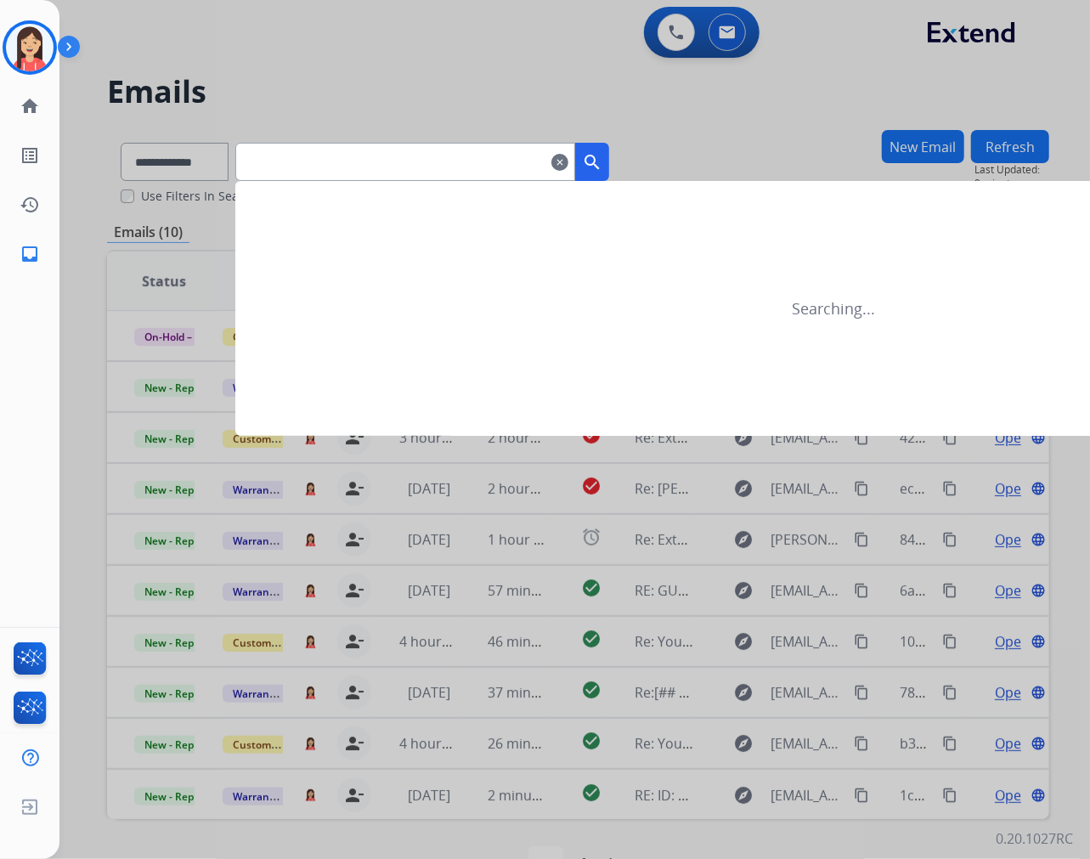
type input "**********"
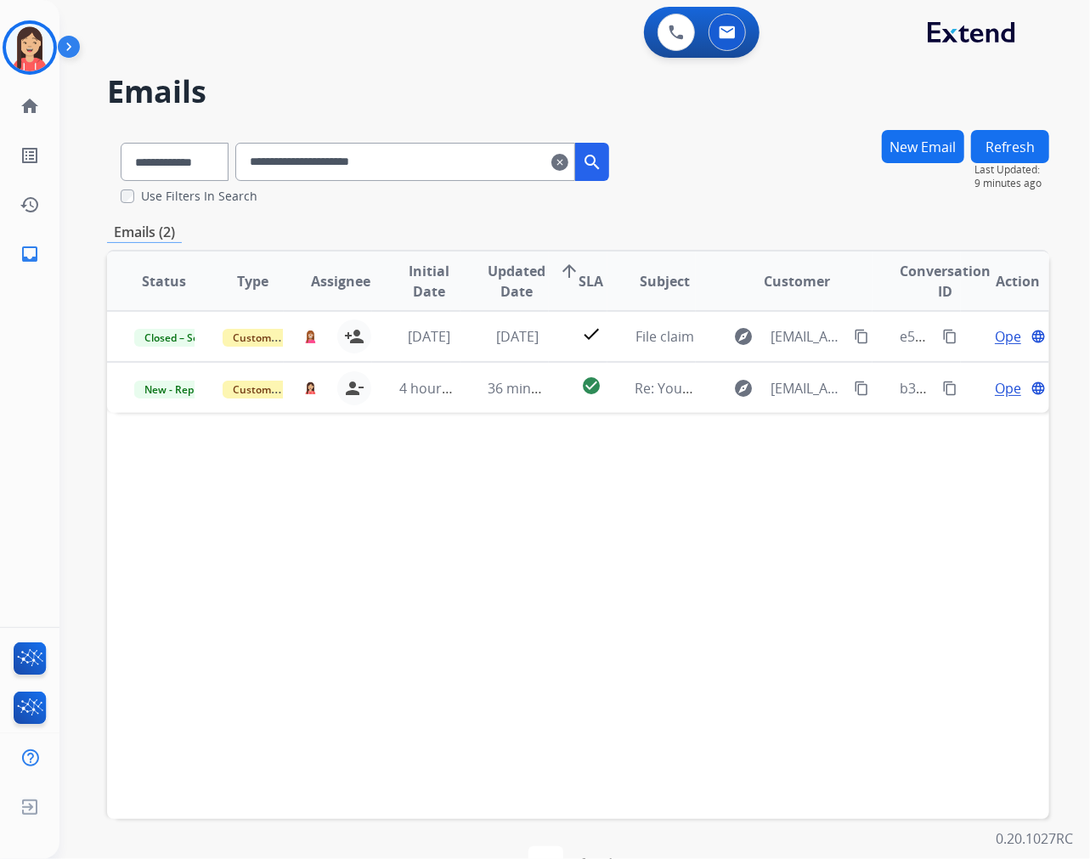
scroll to position [0, 0]
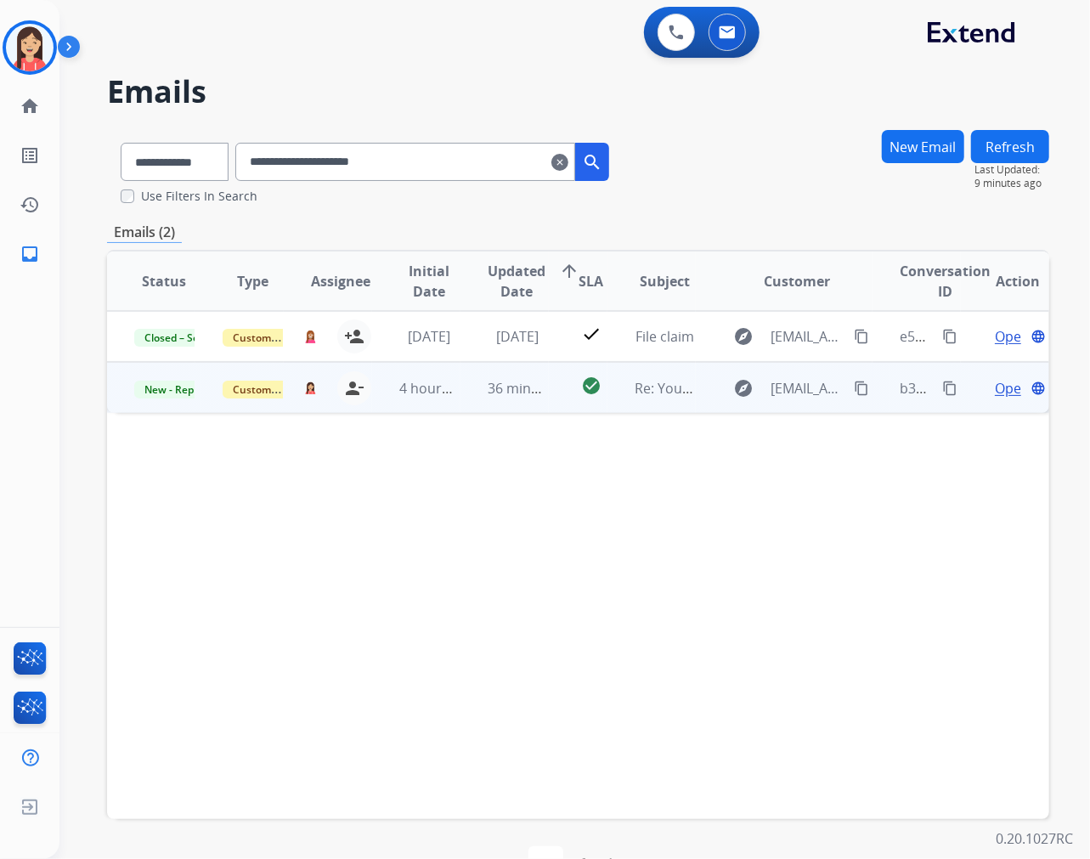
click at [461, 399] on td "36 minutes ago" at bounding box center [505, 387] width 88 height 51
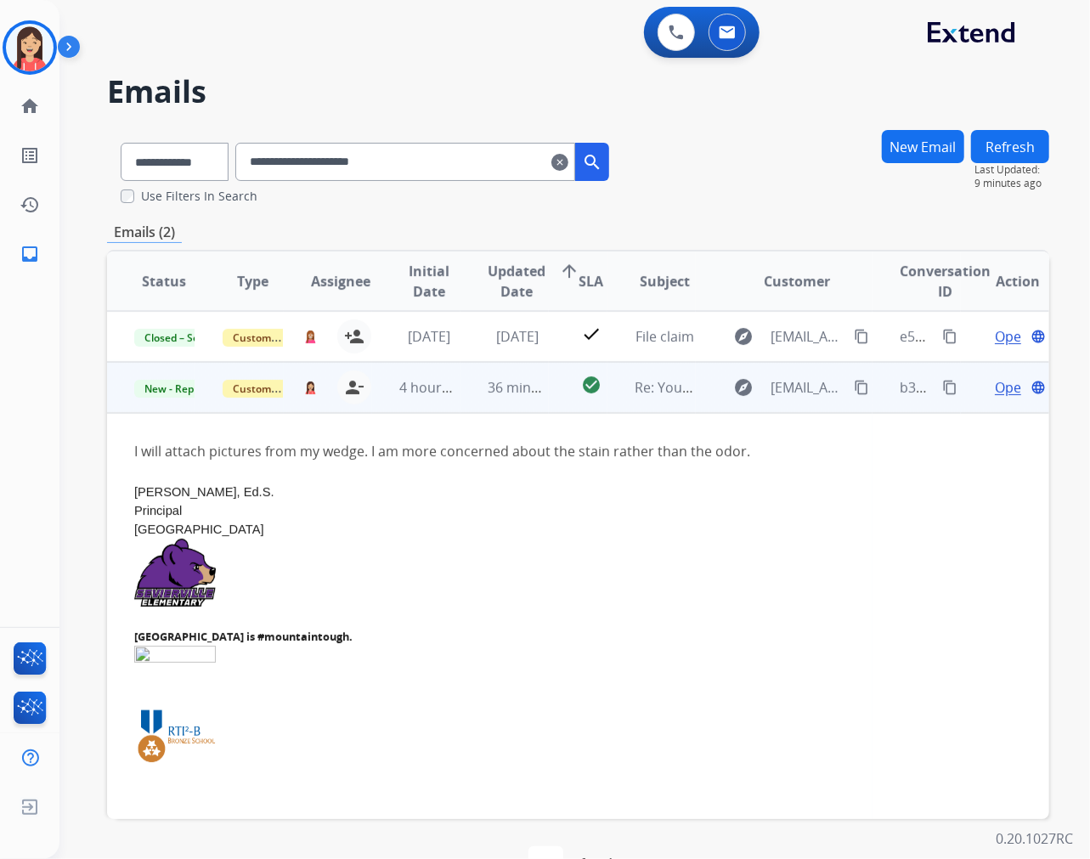
scroll to position [51, 0]
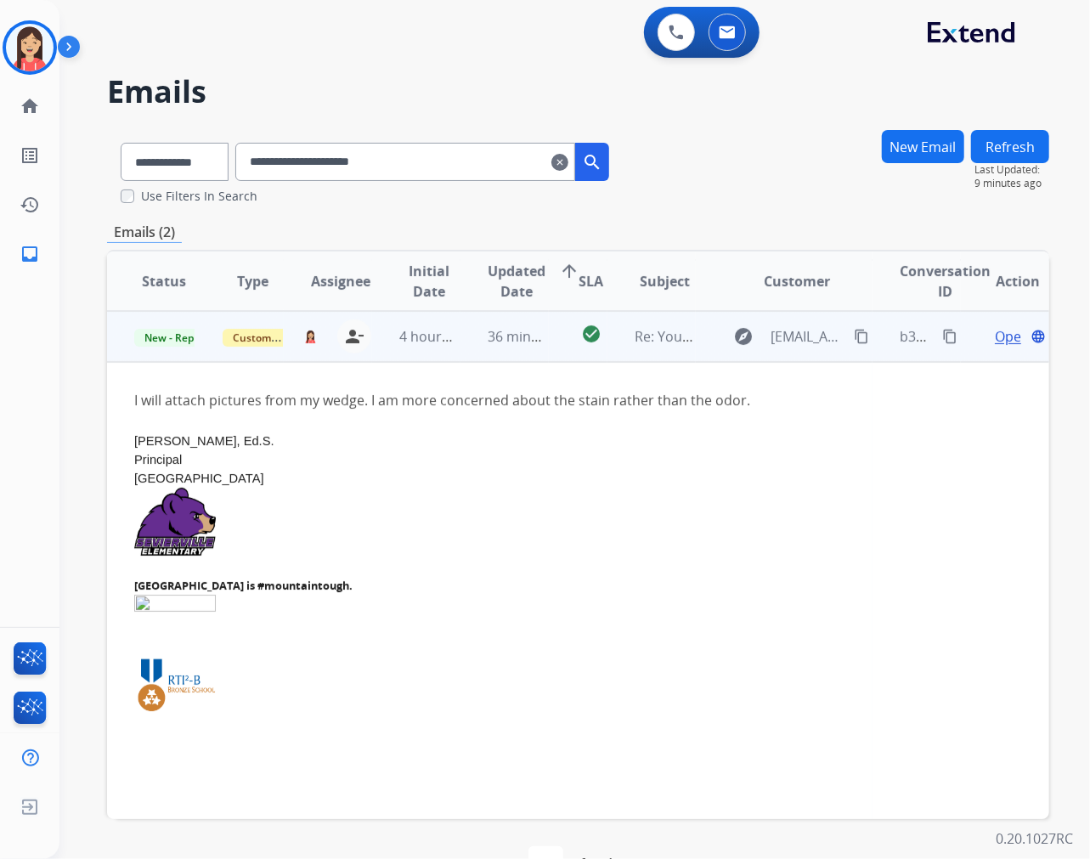
click at [557, 354] on td "check_circle" at bounding box center [578, 336] width 59 height 51
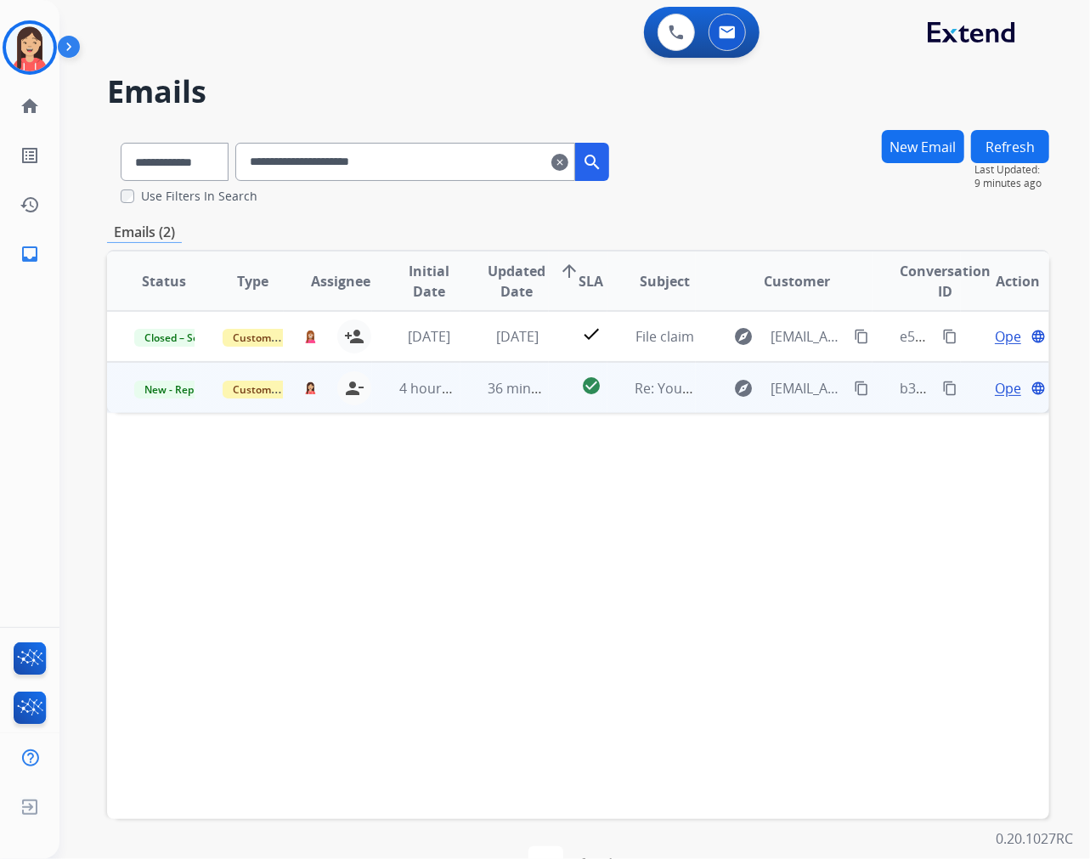
click at [558, 405] on td "check_circle" at bounding box center [578, 387] width 59 height 51
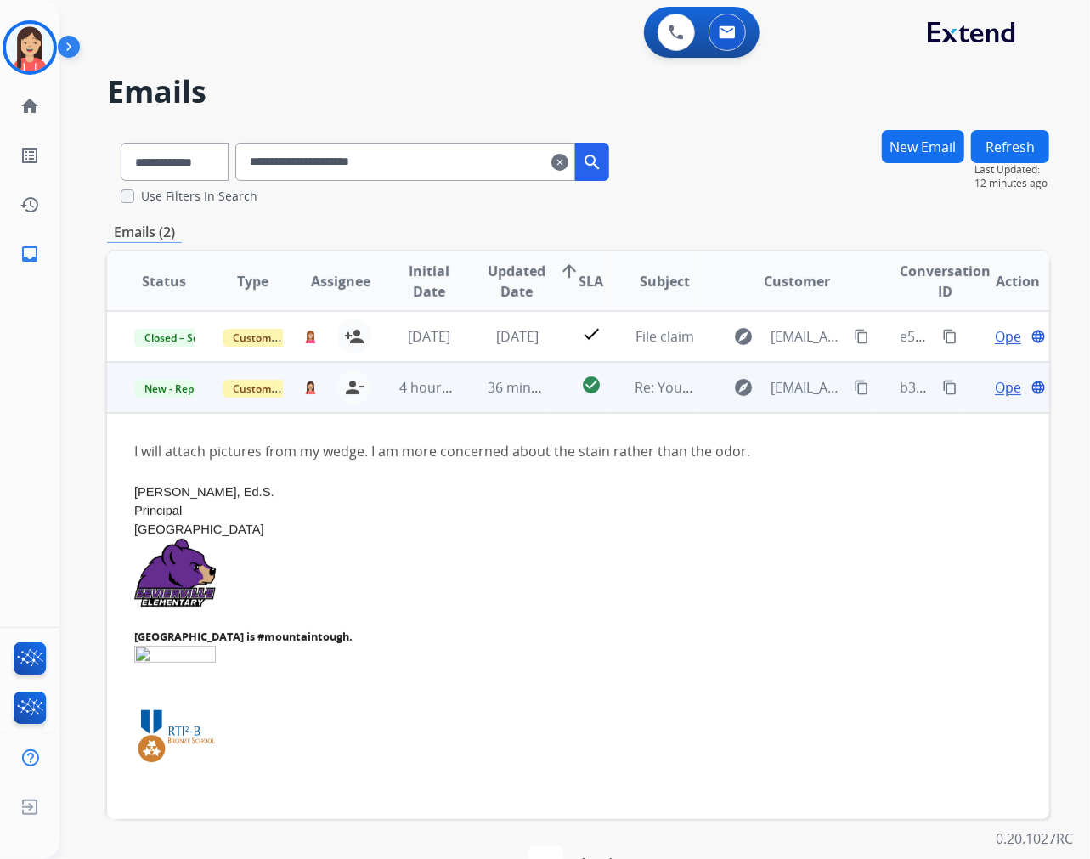
click at [478, 399] on td "36 minutes ago" at bounding box center [505, 387] width 88 height 51
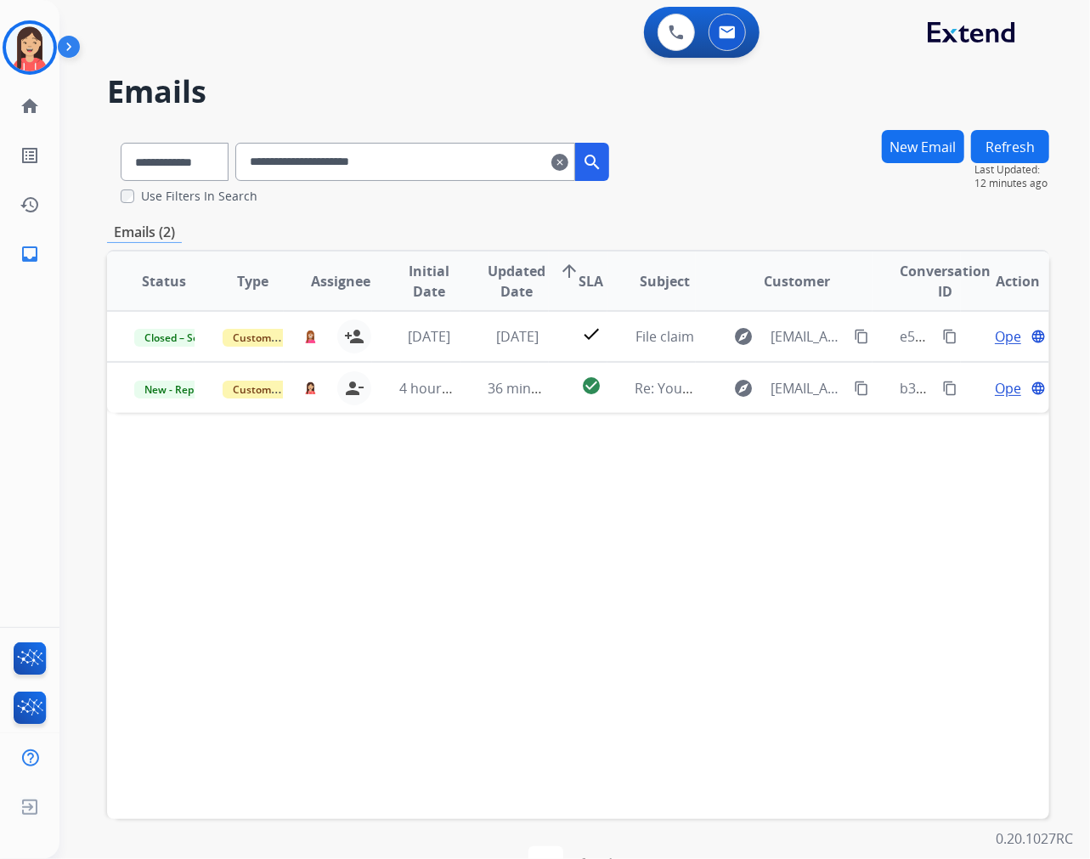
click at [568, 161] on mat-icon "clear" at bounding box center [559, 162] width 17 height 20
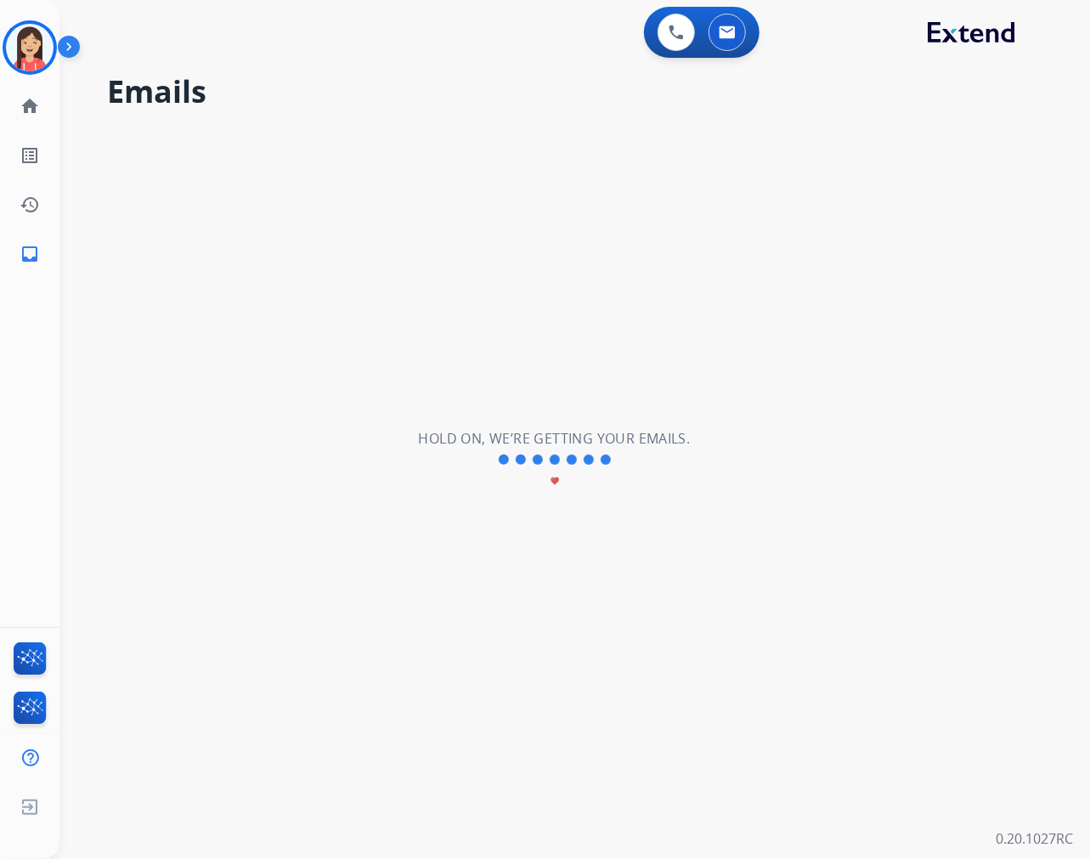
select select "**********"
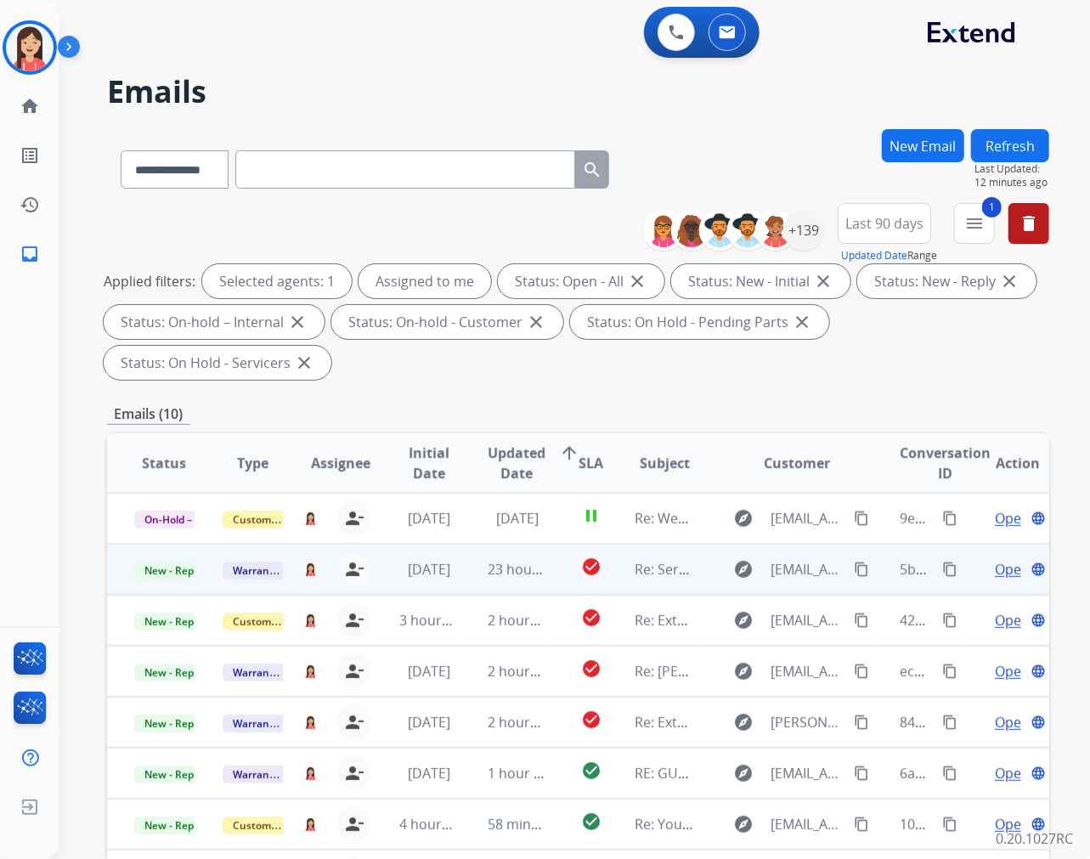
click at [854, 570] on mat-icon "content_copy" at bounding box center [861, 569] width 15 height 15
click at [539, 585] on td "23 hours ago" at bounding box center [505, 569] width 88 height 51
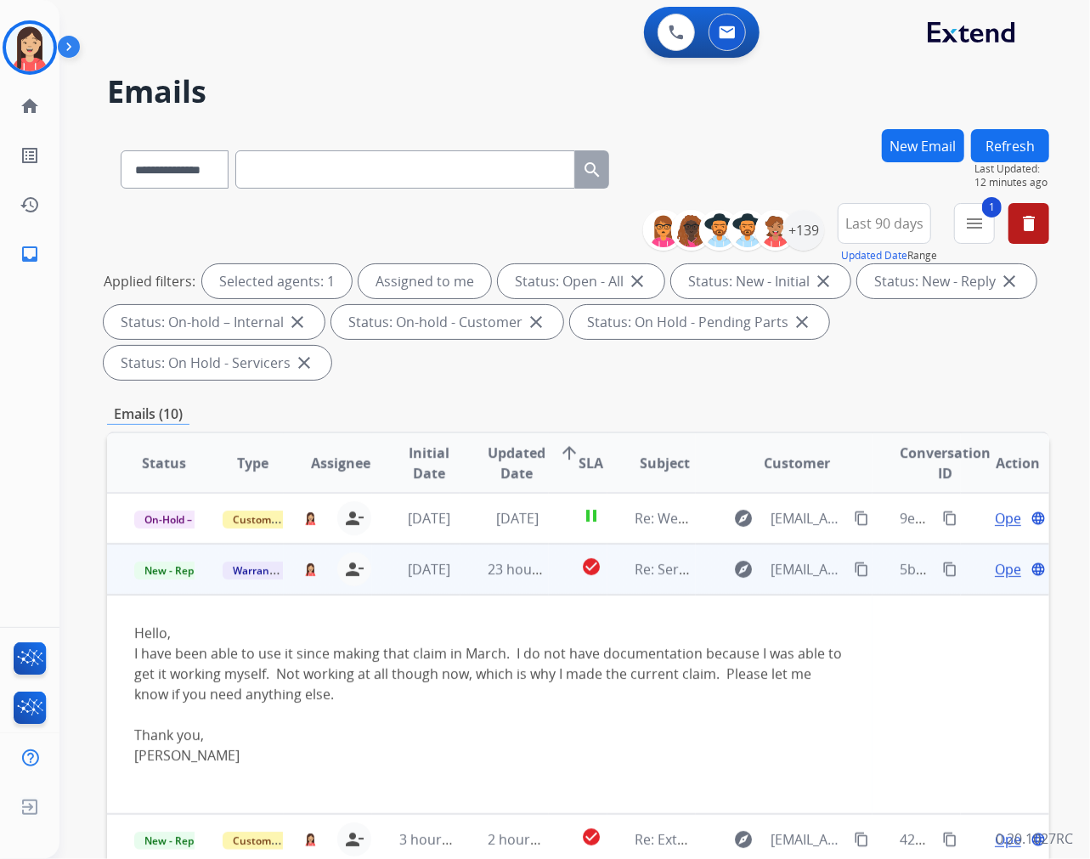
scroll to position [51, 0]
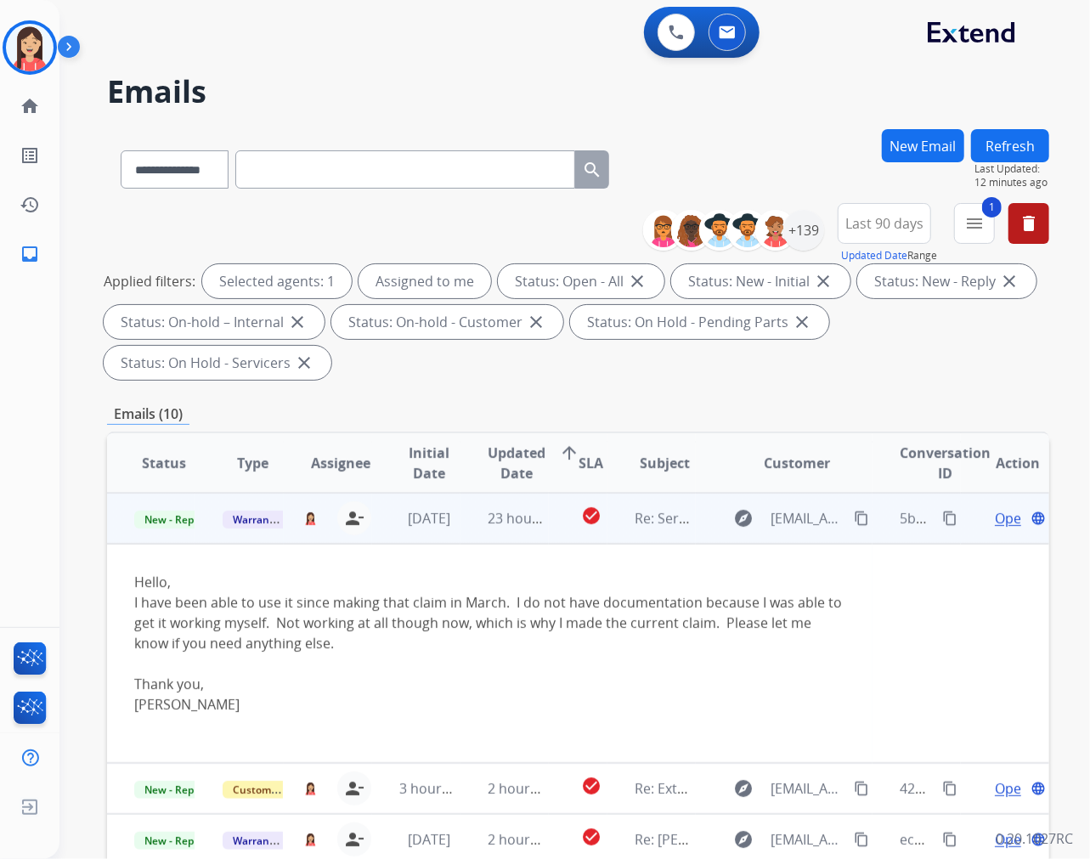
click at [995, 516] on span "Open" at bounding box center [1012, 518] width 35 height 20
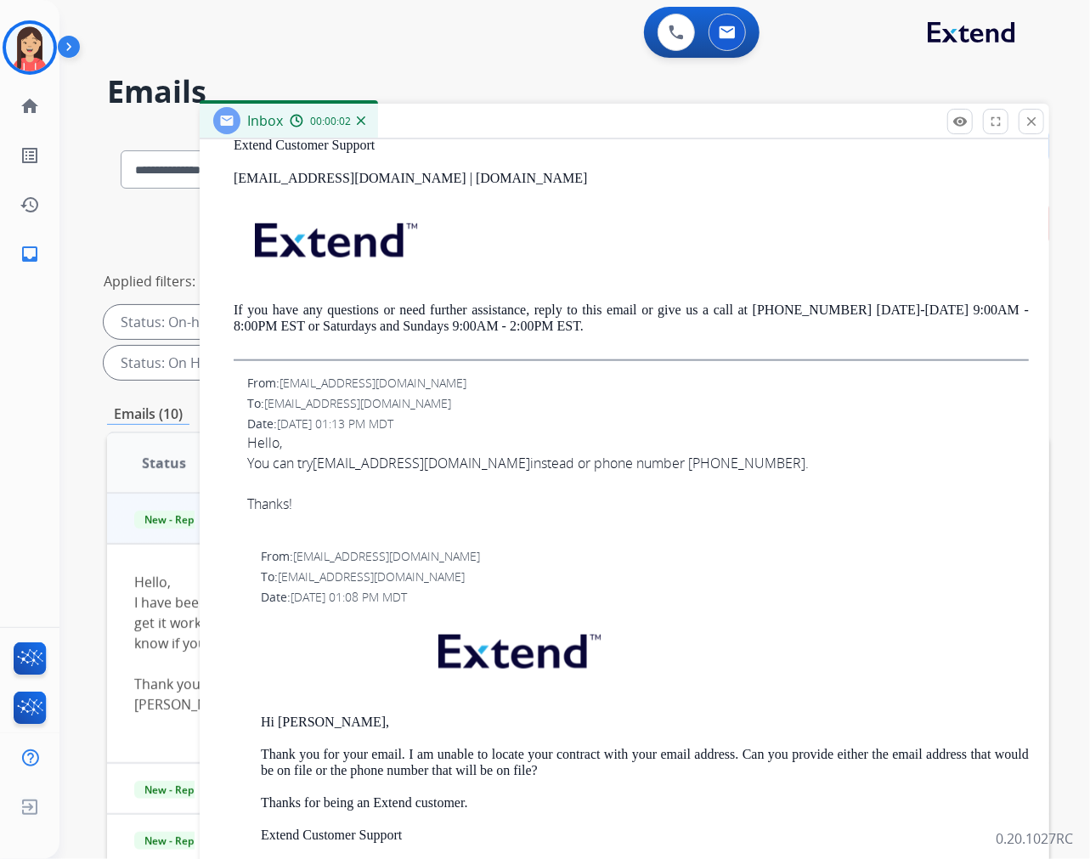
scroll to position [850, 0]
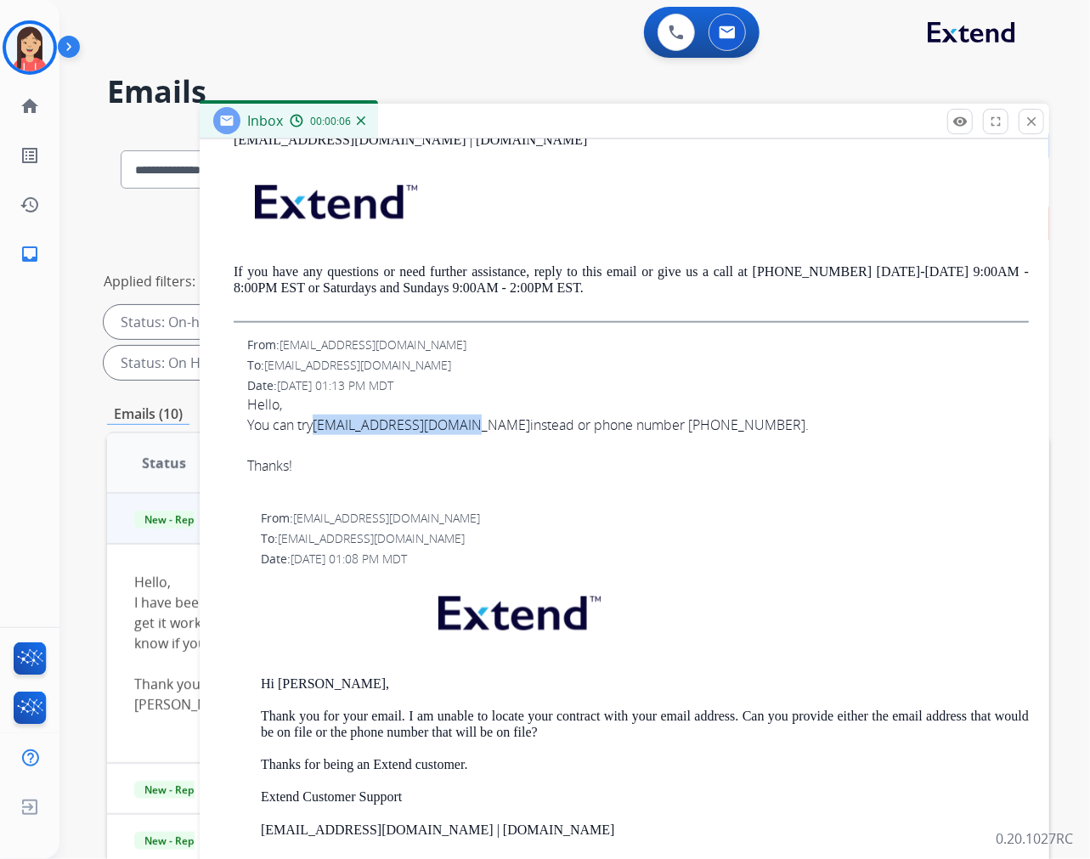
drag, startPoint x: 315, startPoint y: 425, endPoint x: 471, endPoint y: 433, distance: 155.7
click at [471, 433] on div "You can try [EMAIL_ADDRESS][DOMAIN_NAME] instead or phone number [PHONE_NUMBER]." at bounding box center [638, 425] width 782 height 20
copy div "[EMAIL_ADDRESS][DOMAIN_NAME]"
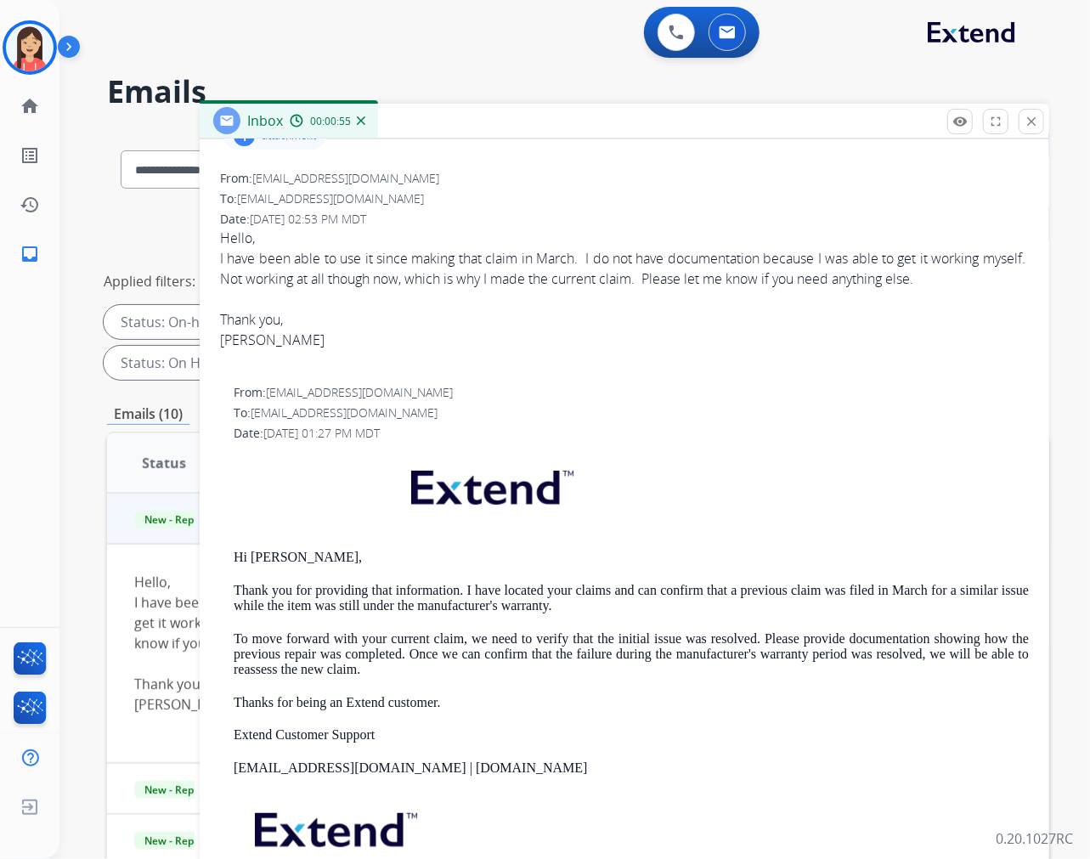
scroll to position [189, 0]
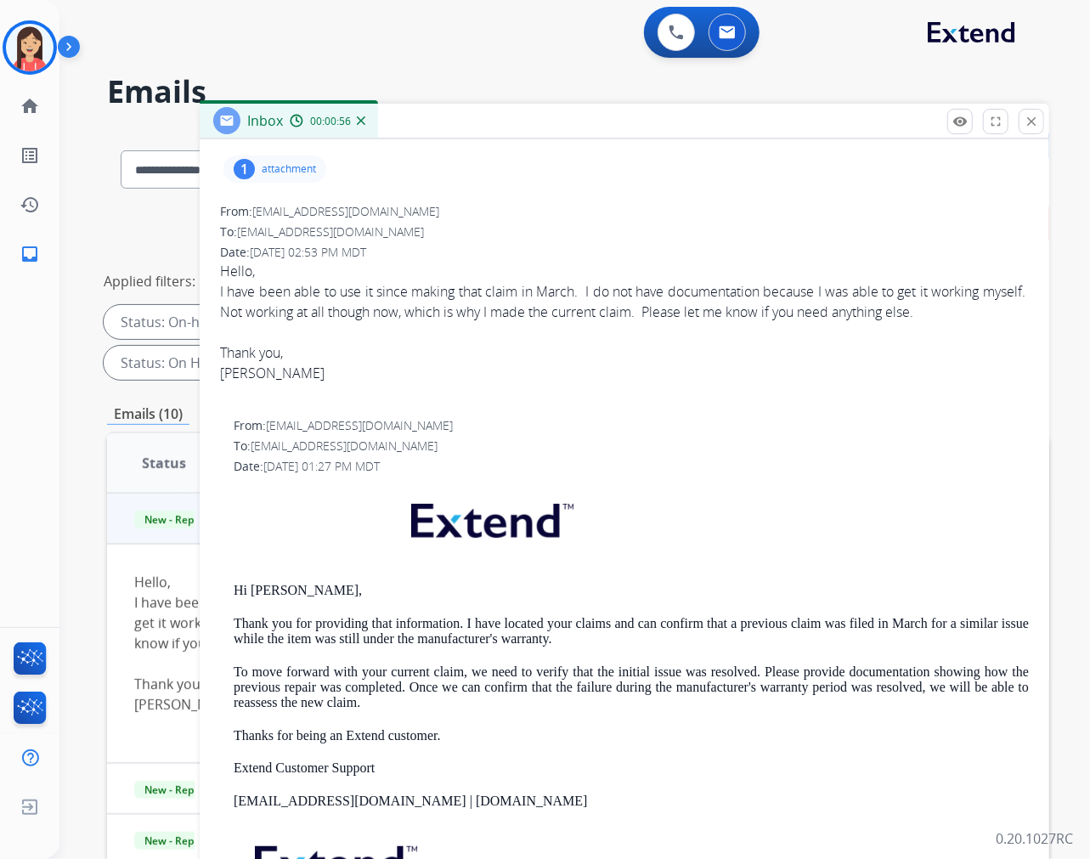
click at [289, 159] on div "1 attachment" at bounding box center [274, 169] width 103 height 27
click at [426, 209] on p "Overlocker_Heavy_Duty_14HD854_Warranty.pdf" at bounding box center [390, 212] width 307 height 20
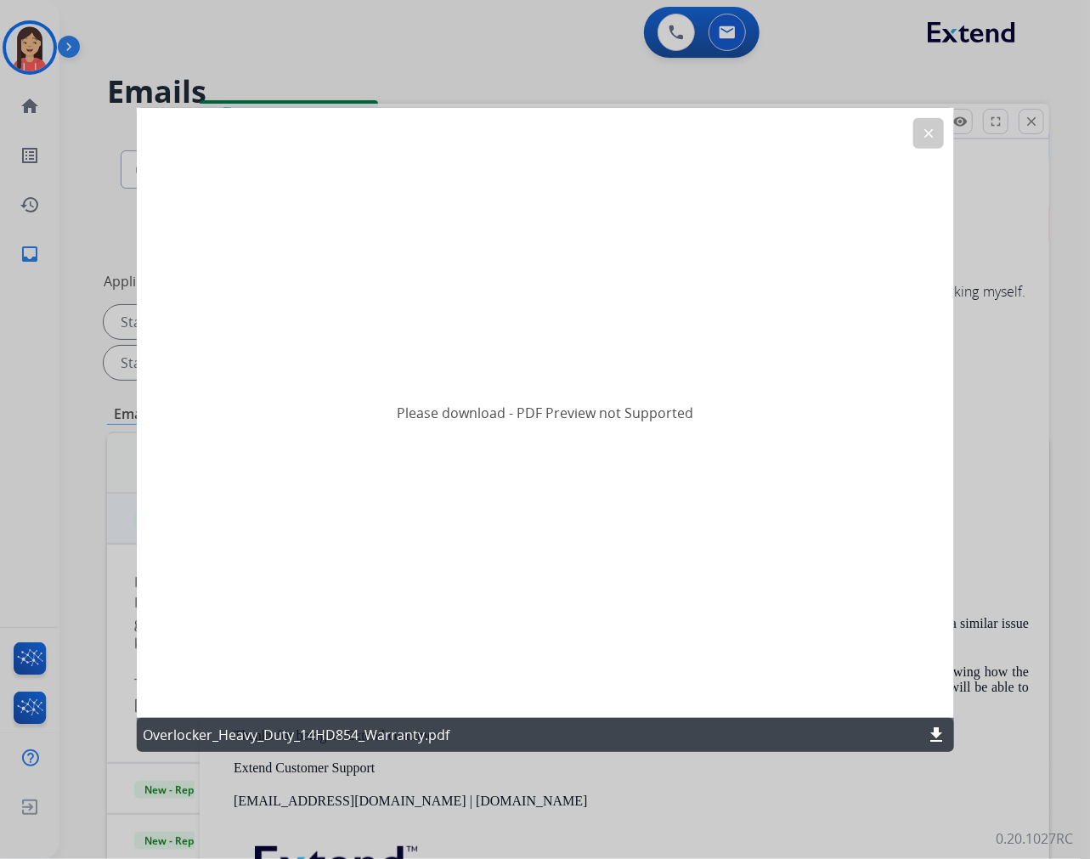
click at [915, 136] on button "clear" at bounding box center [928, 132] width 31 height 31
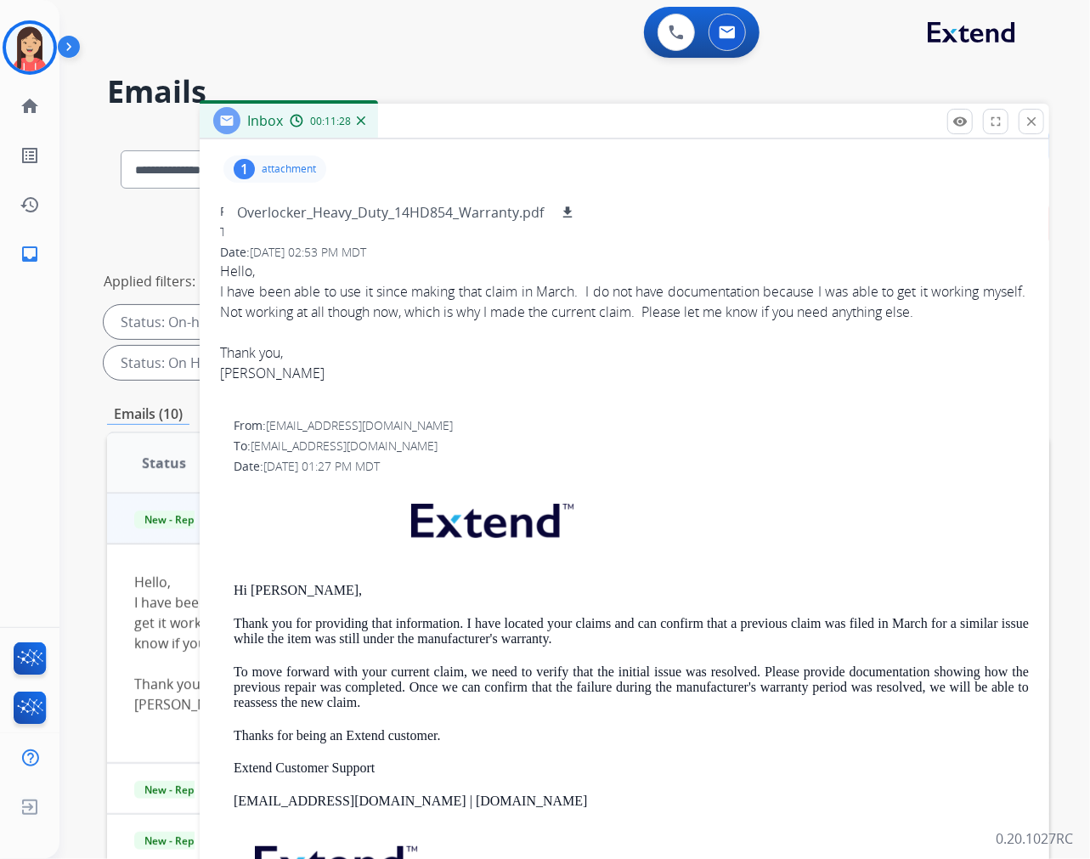
click at [571, 328] on div at bounding box center [624, 332] width 809 height 20
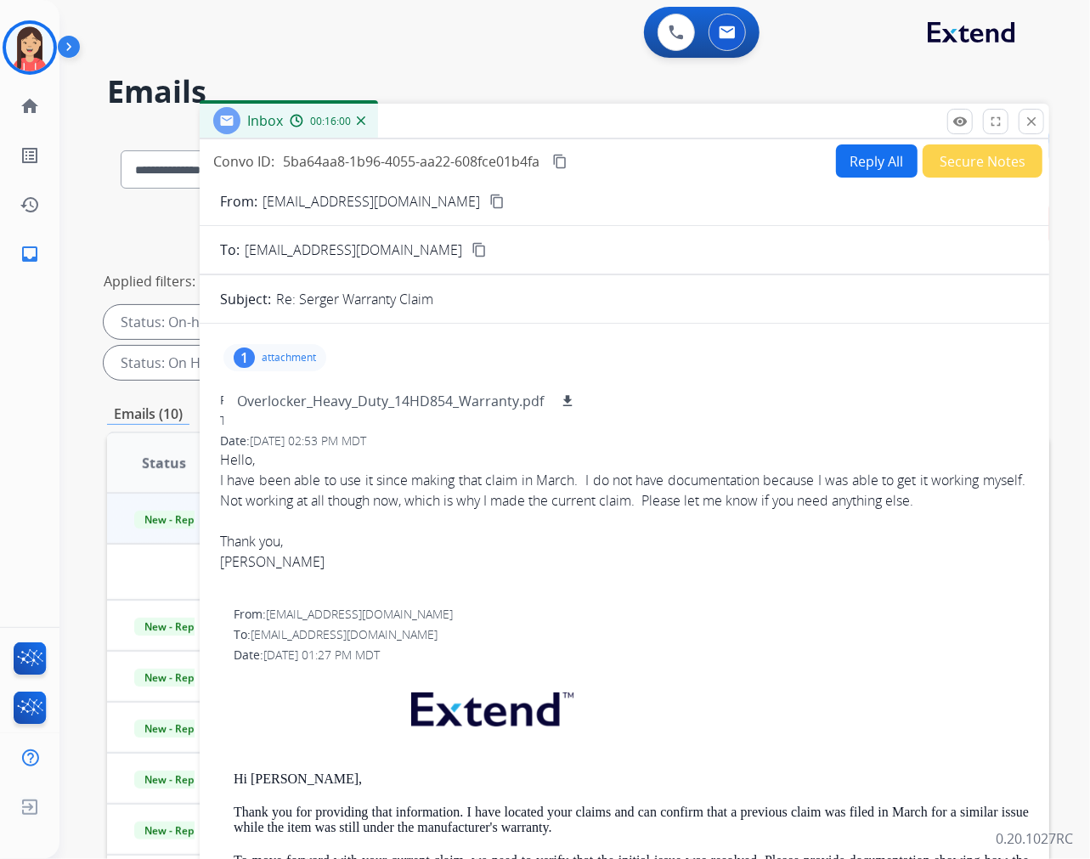
click at [863, 172] on button "Reply All" at bounding box center [877, 160] width 82 height 33
select select "**********"
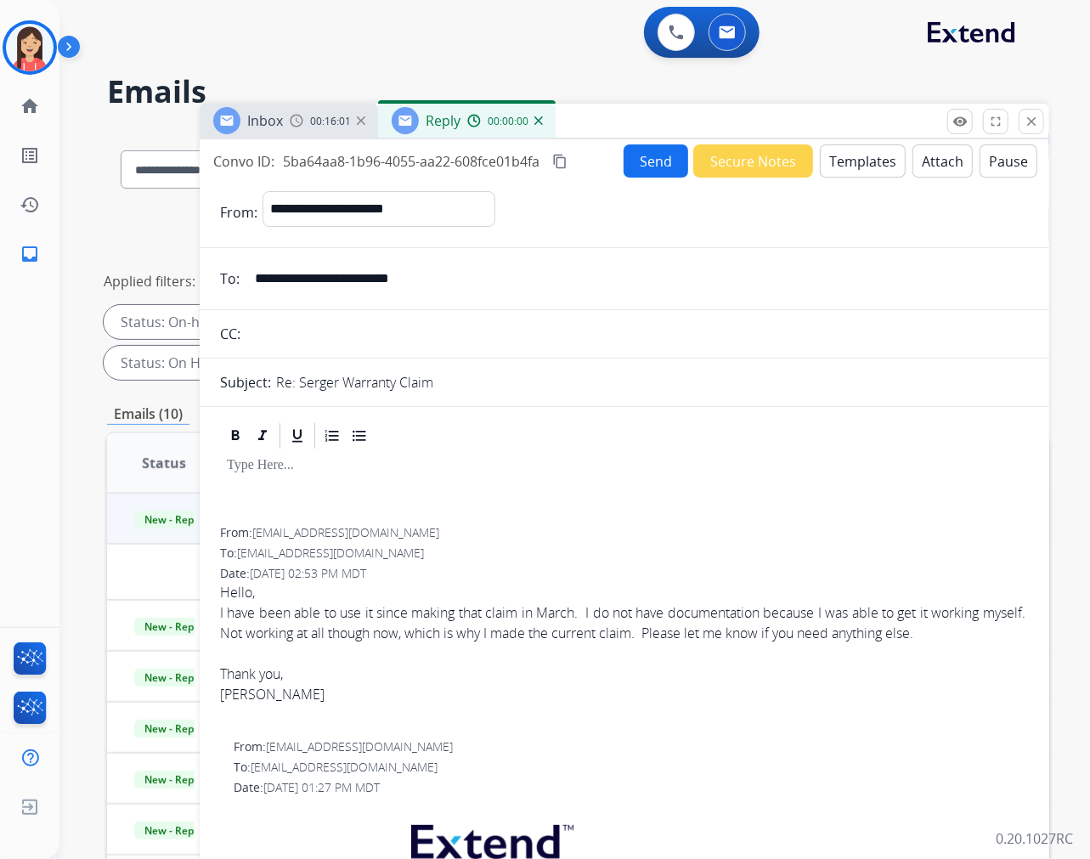
click at [863, 172] on button "Templates" at bounding box center [863, 160] width 86 height 33
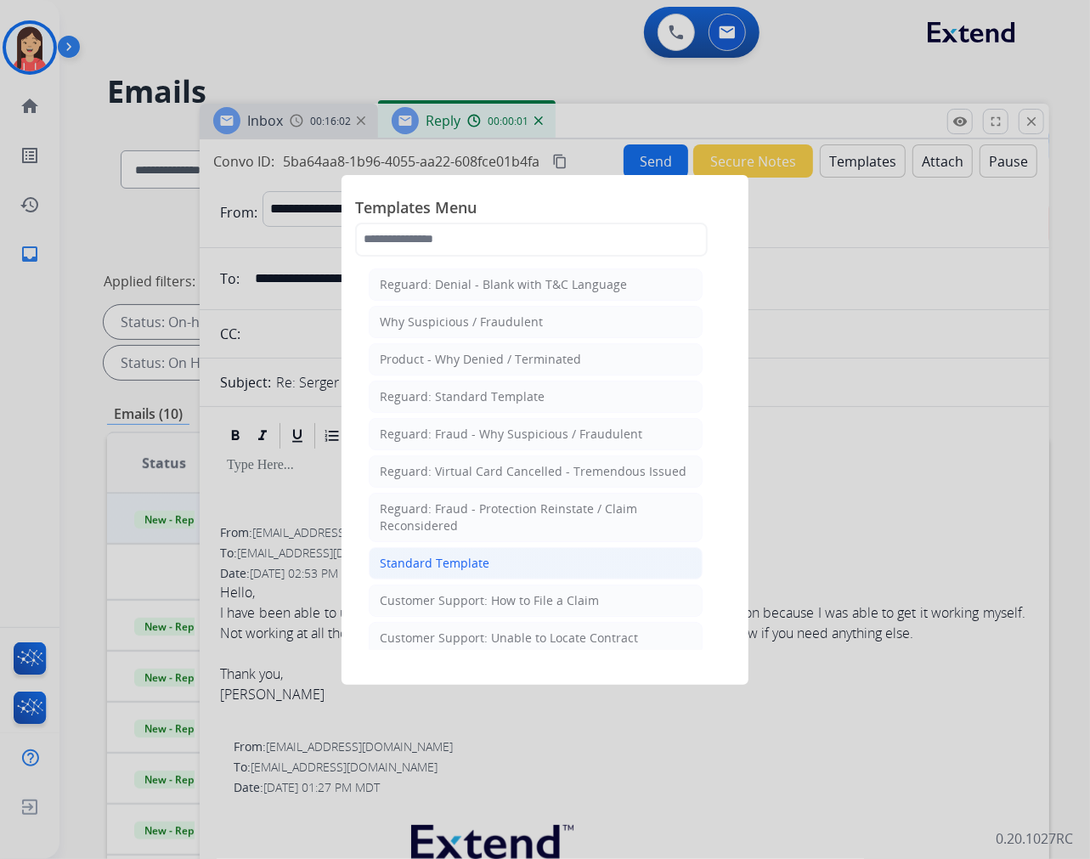
click at [455, 557] on div "Standard Template" at bounding box center [435, 563] width 110 height 17
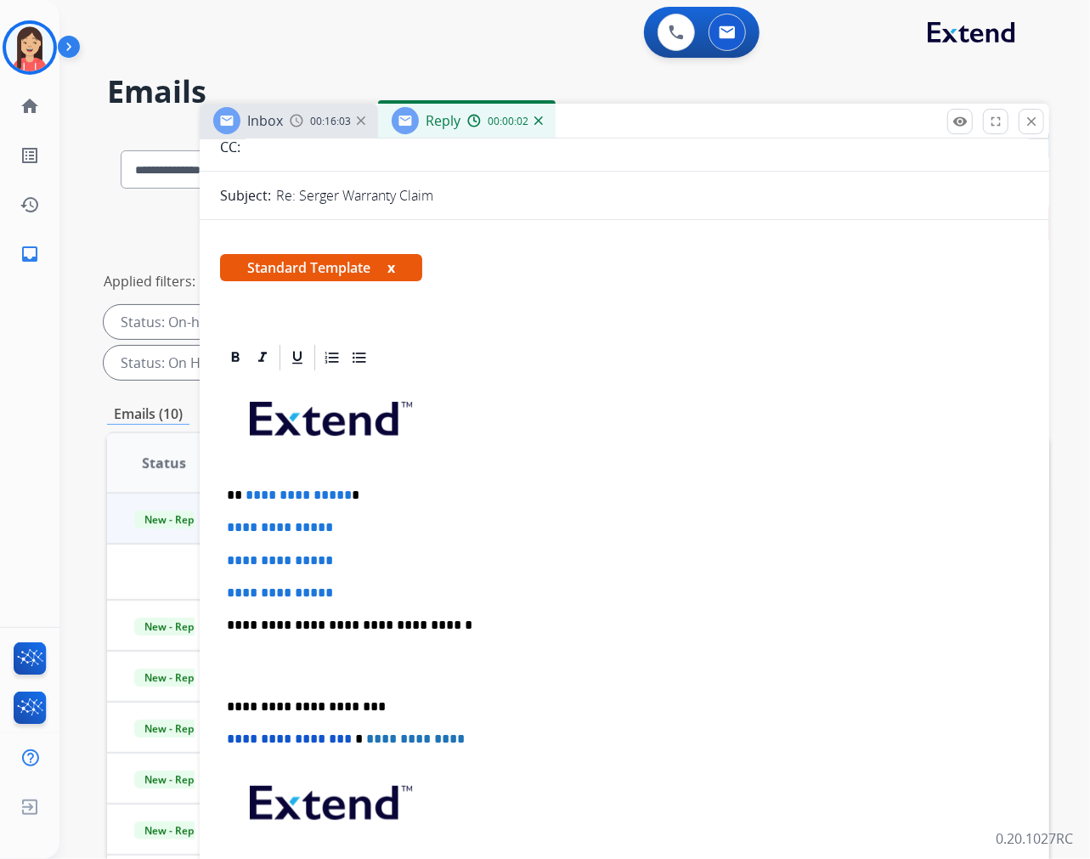
scroll to position [189, 0]
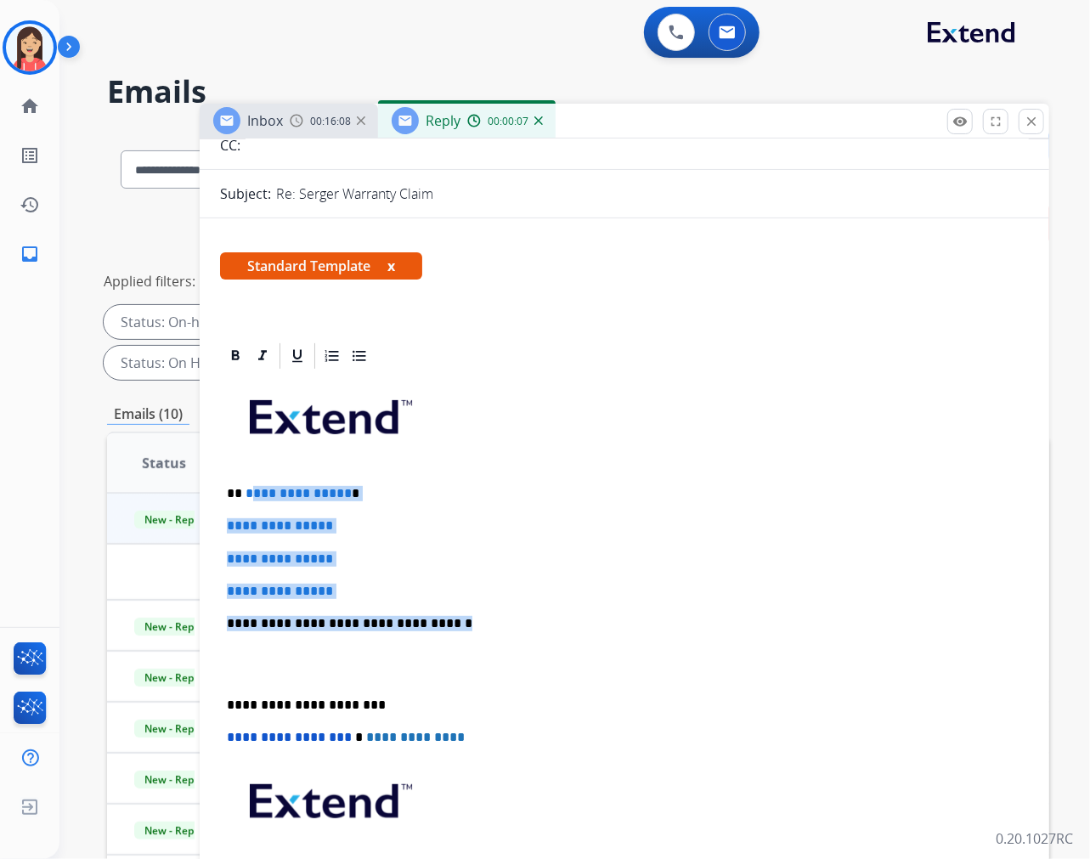
drag, startPoint x: 246, startPoint y: 488, endPoint x: 467, endPoint y: 605, distance: 250.1
click at [467, 605] on div "**********" at bounding box center [624, 663] width 809 height 585
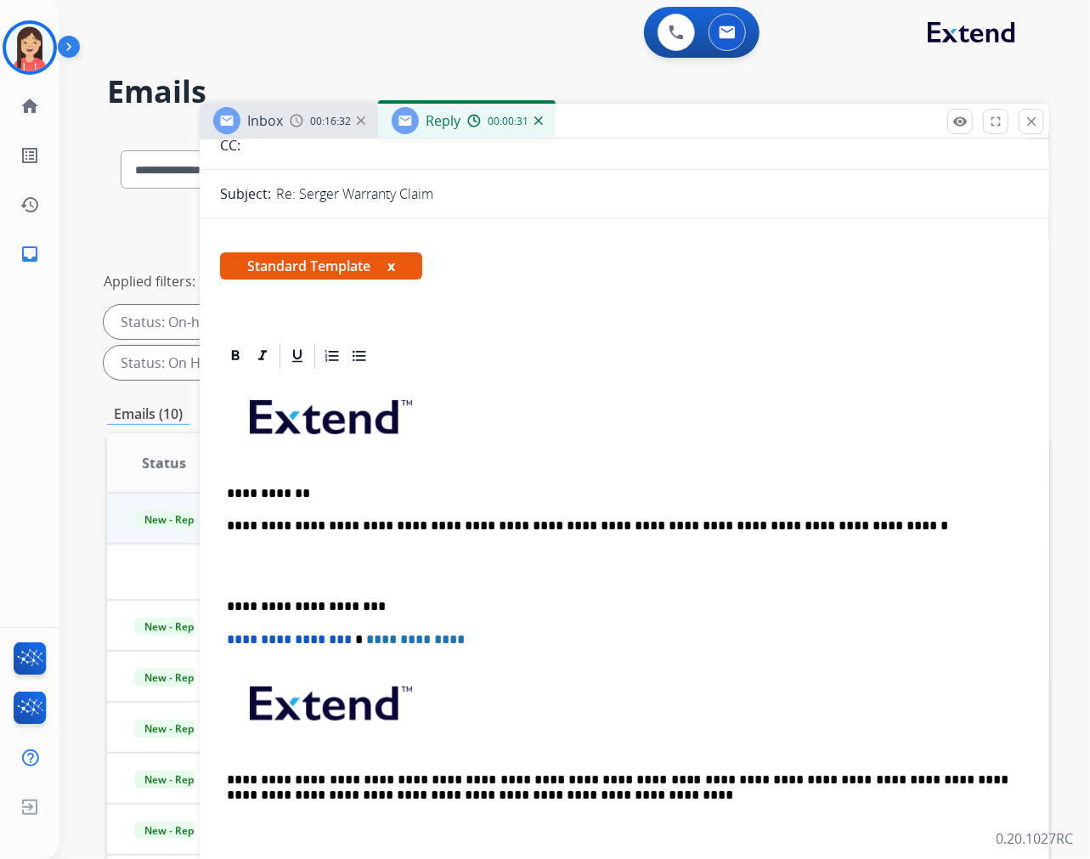
click at [847, 529] on p "**********" at bounding box center [618, 525] width 782 height 15
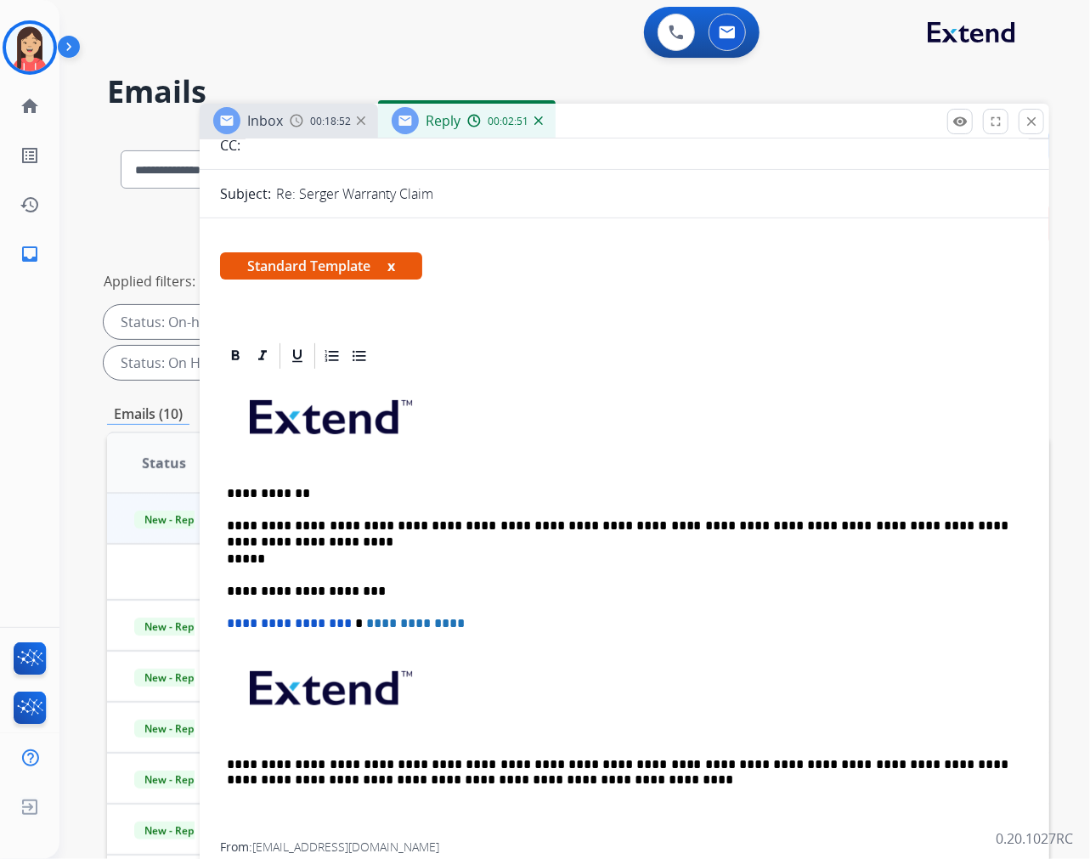
click at [545, 471] on div "**********" at bounding box center [624, 606] width 809 height 471
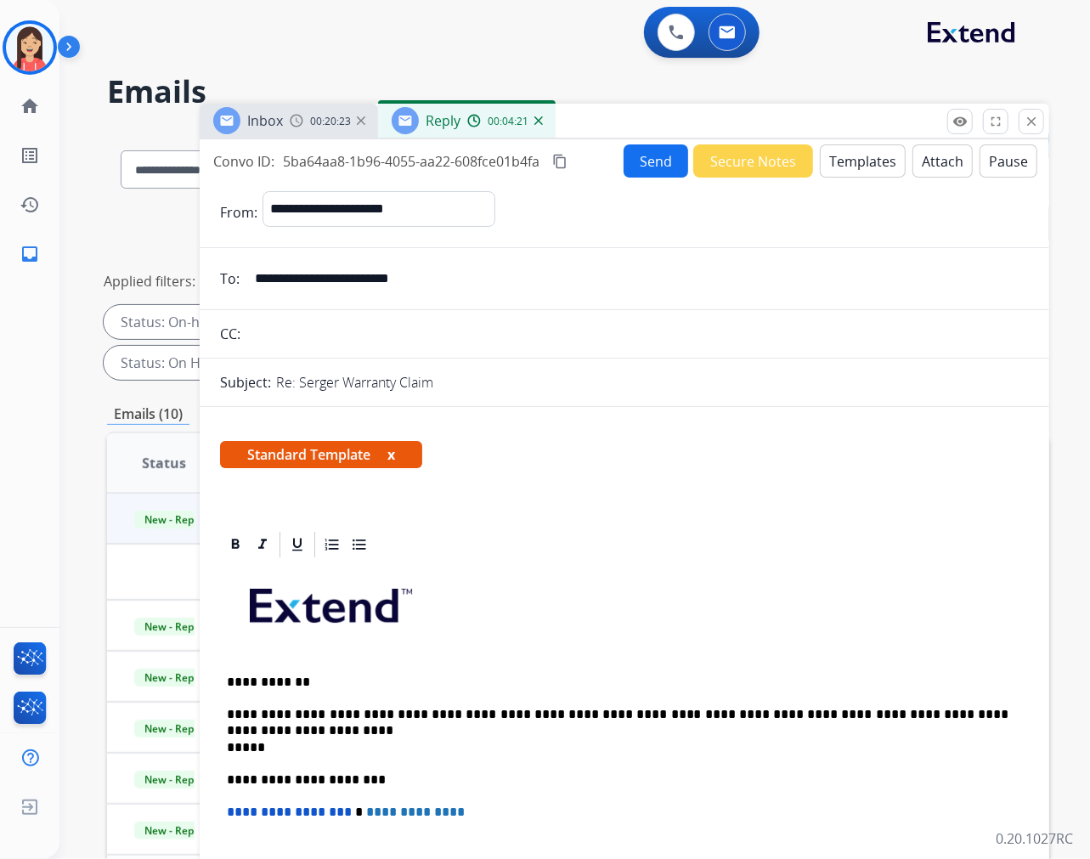
click at [666, 159] on button "Send" at bounding box center [656, 160] width 65 height 33
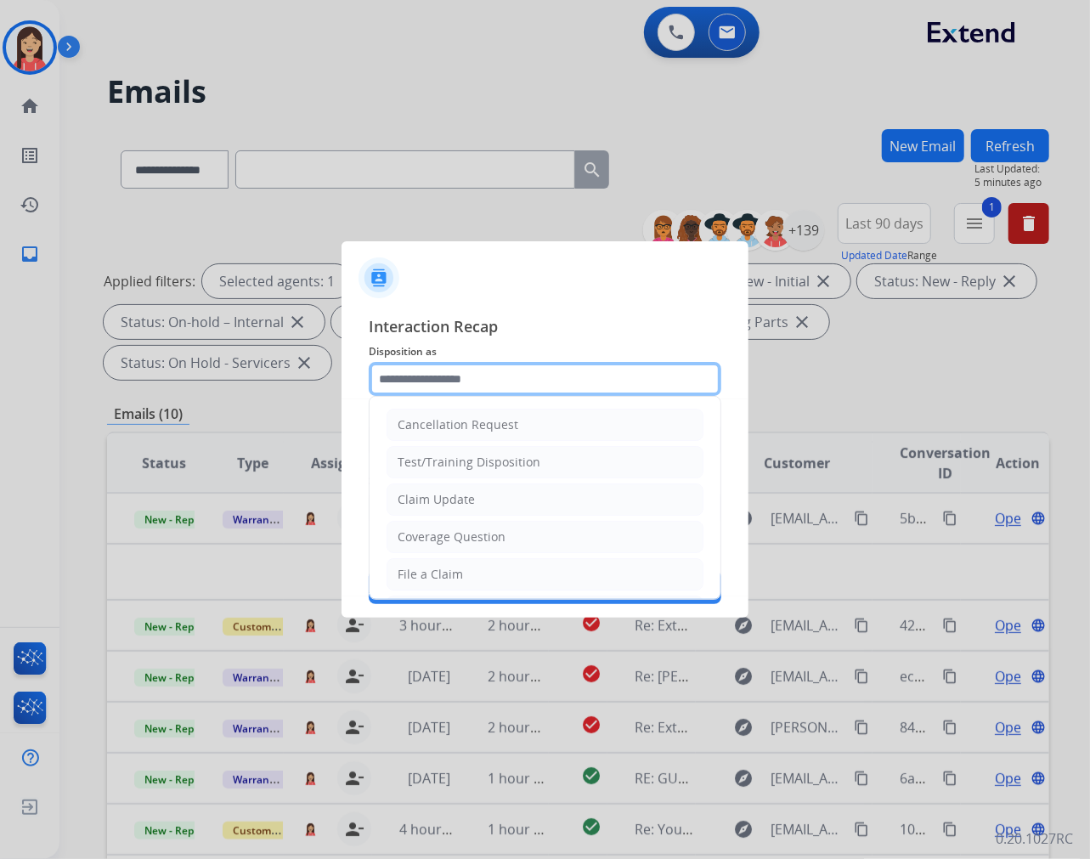
click at [550, 382] on input "text" at bounding box center [545, 379] width 353 height 34
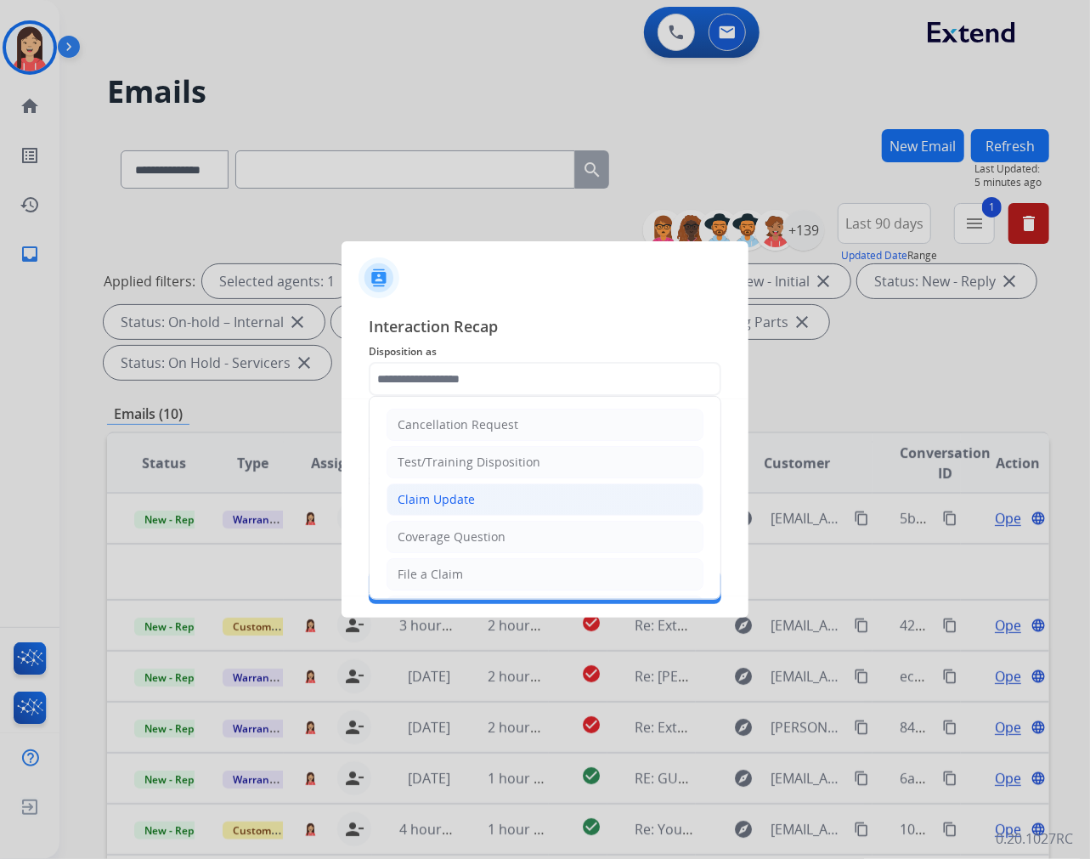
click at [479, 501] on li "Claim Update" at bounding box center [545, 500] width 317 height 32
type input "**********"
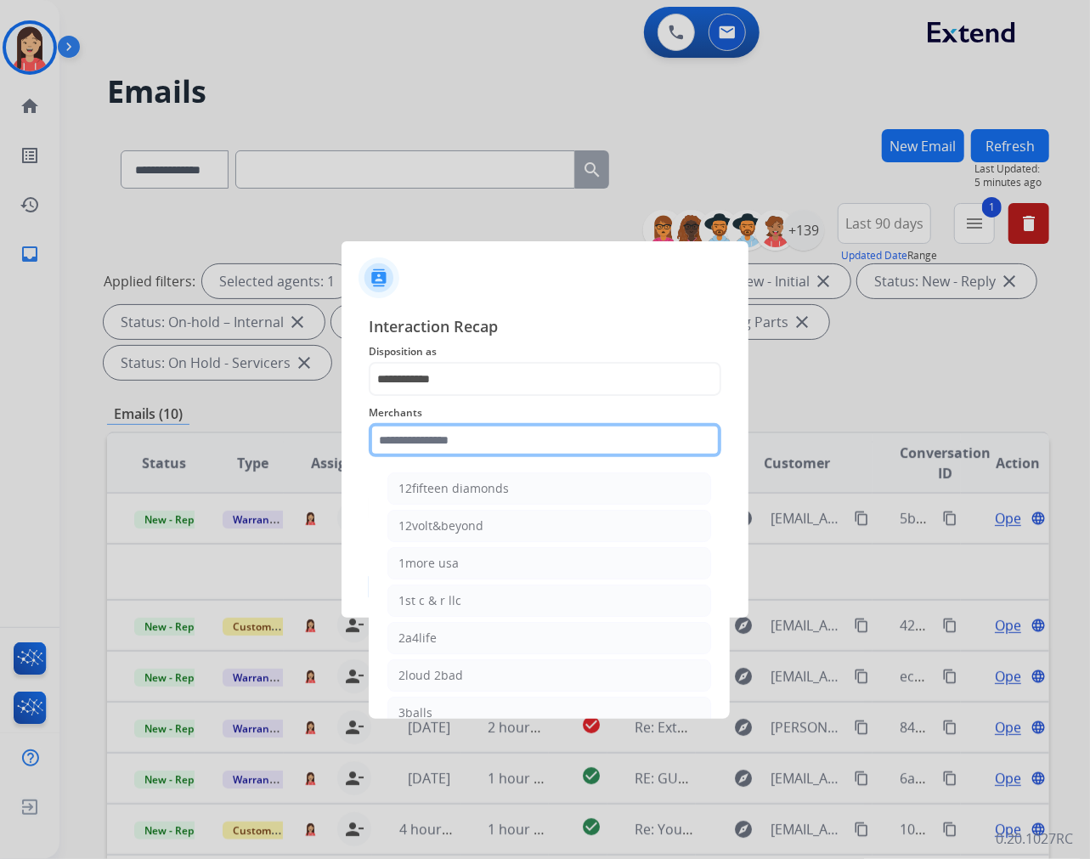
click at [470, 442] on input "text" at bounding box center [545, 440] width 353 height 34
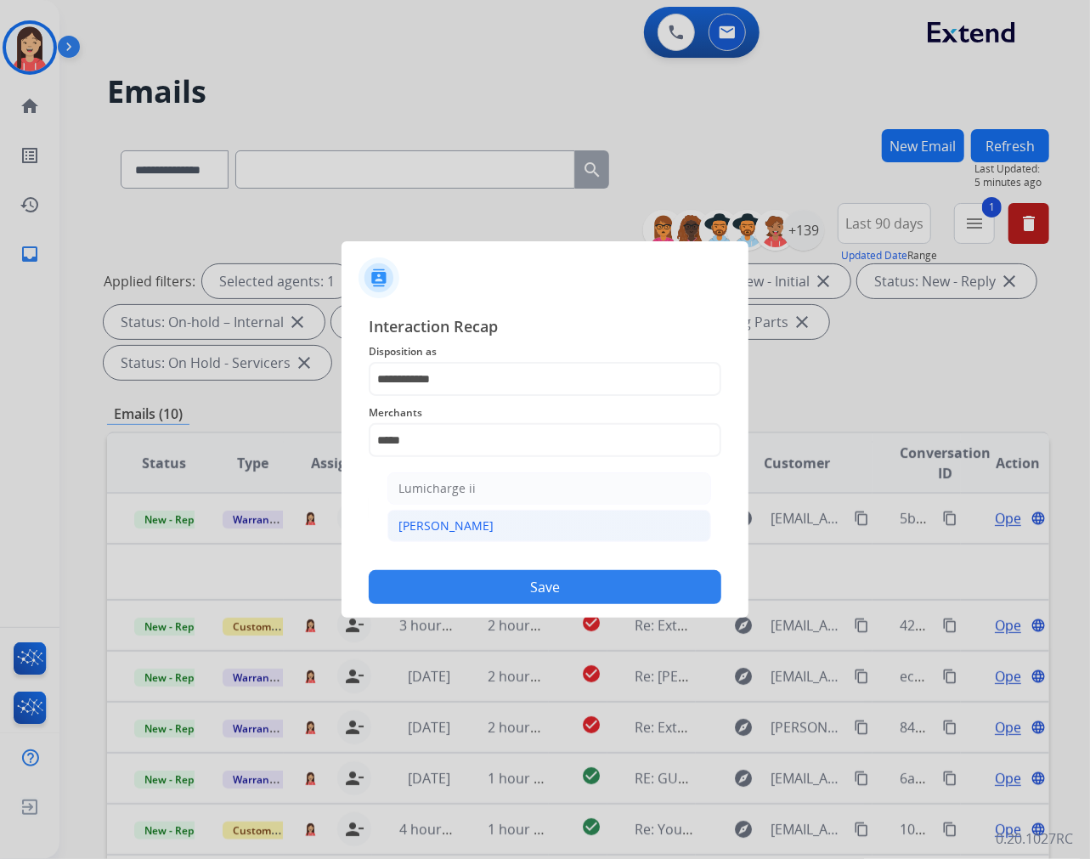
click at [461, 534] on li "[PERSON_NAME]" at bounding box center [549, 526] width 324 height 32
type input "********"
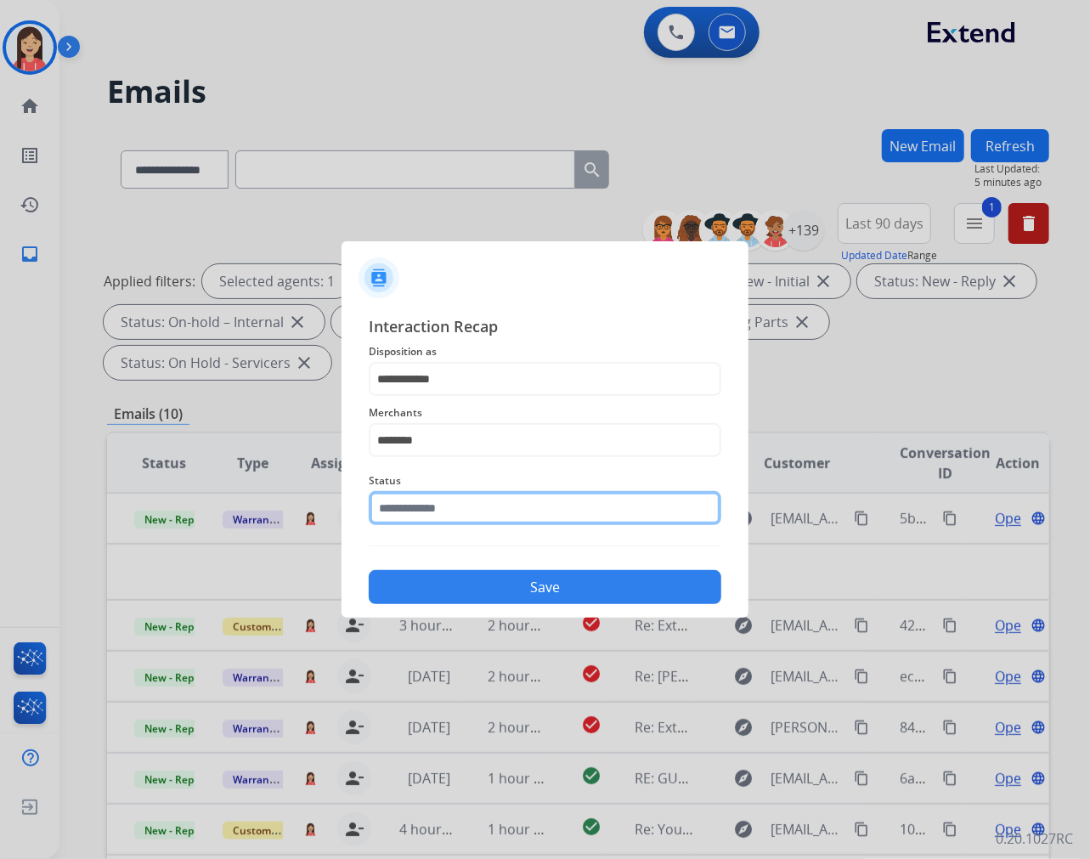
click at [468, 503] on input "text" at bounding box center [545, 508] width 353 height 34
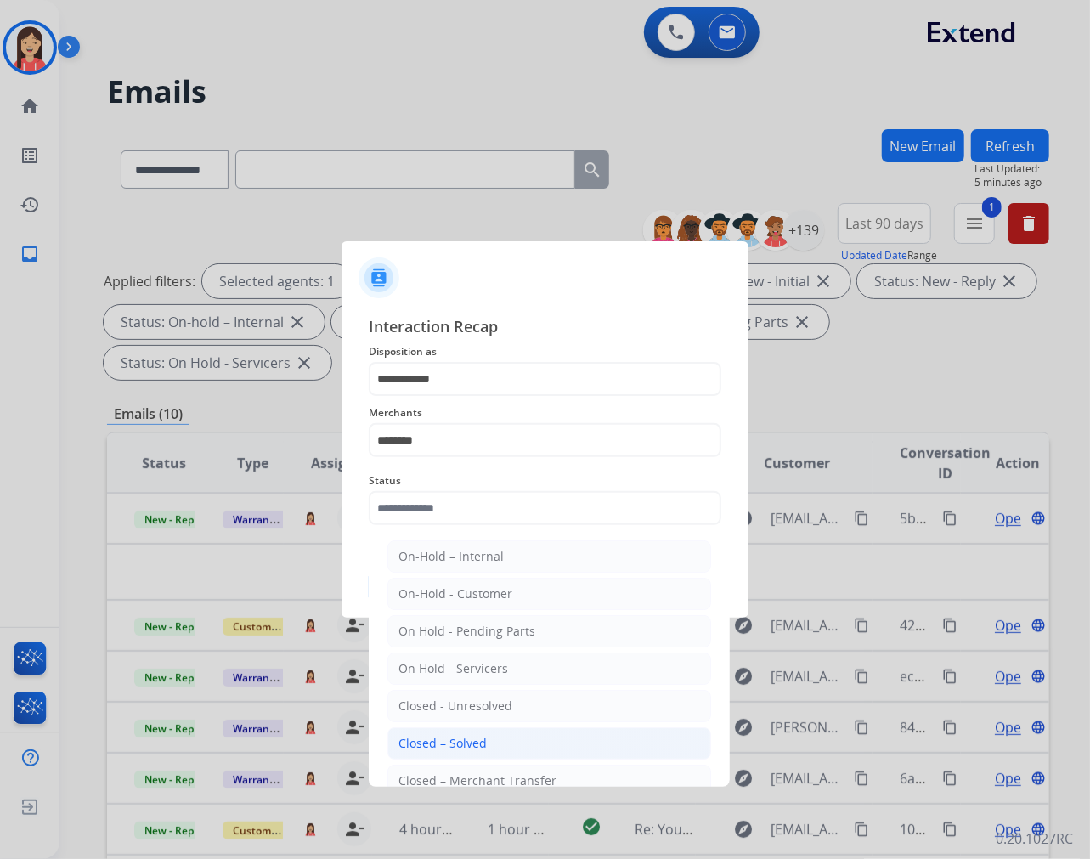
click at [510, 740] on li "Closed – Solved" at bounding box center [549, 743] width 324 height 32
type input "**********"
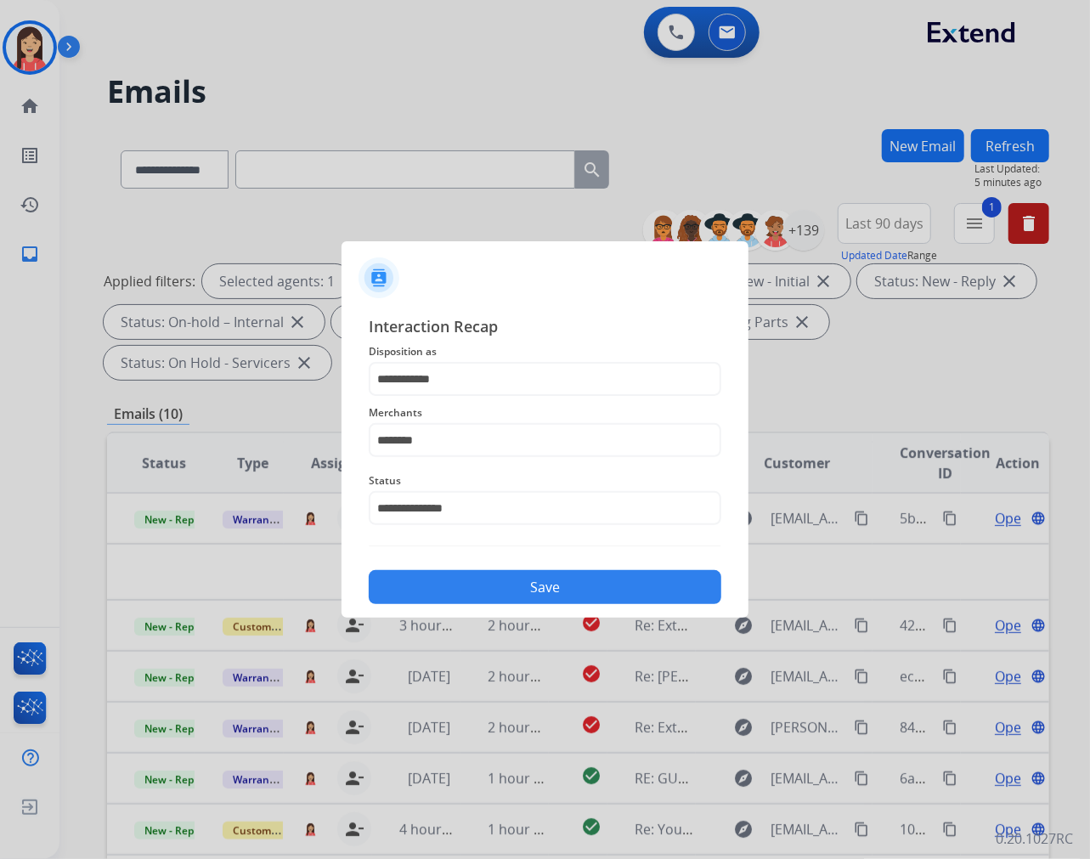
click at [517, 581] on button "Save" at bounding box center [545, 587] width 353 height 34
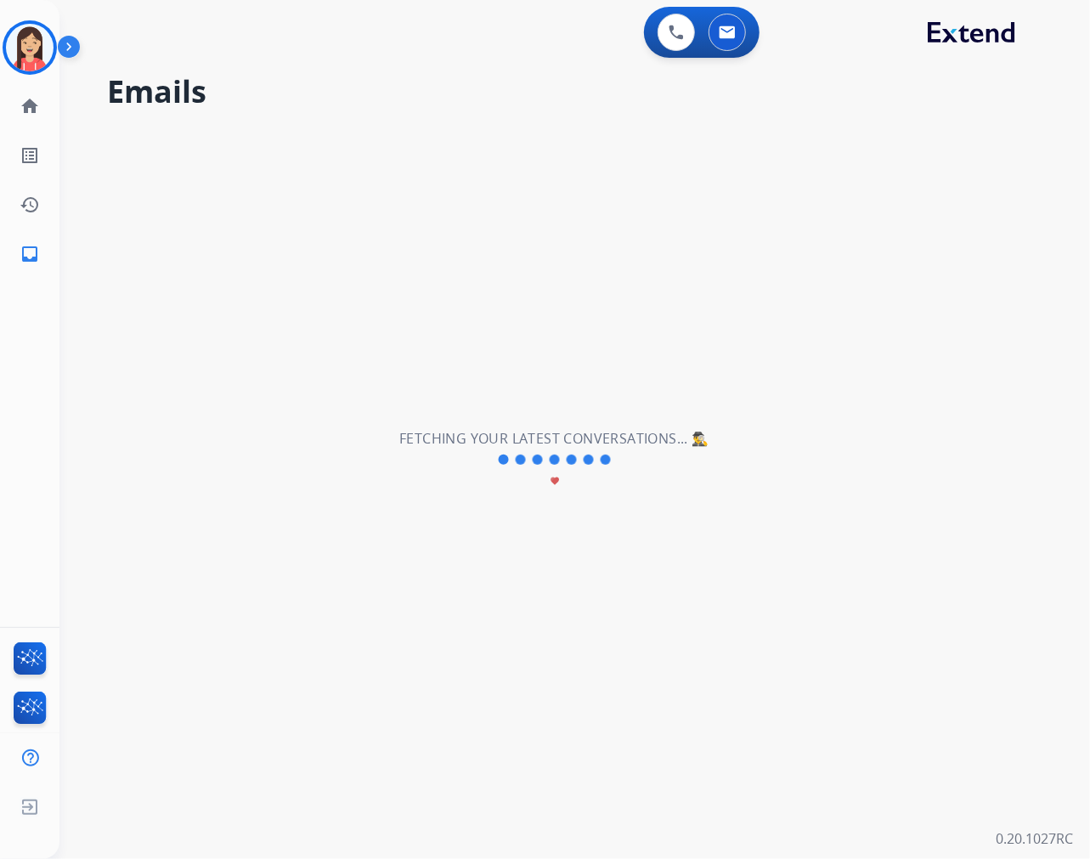
scroll to position [5, 0]
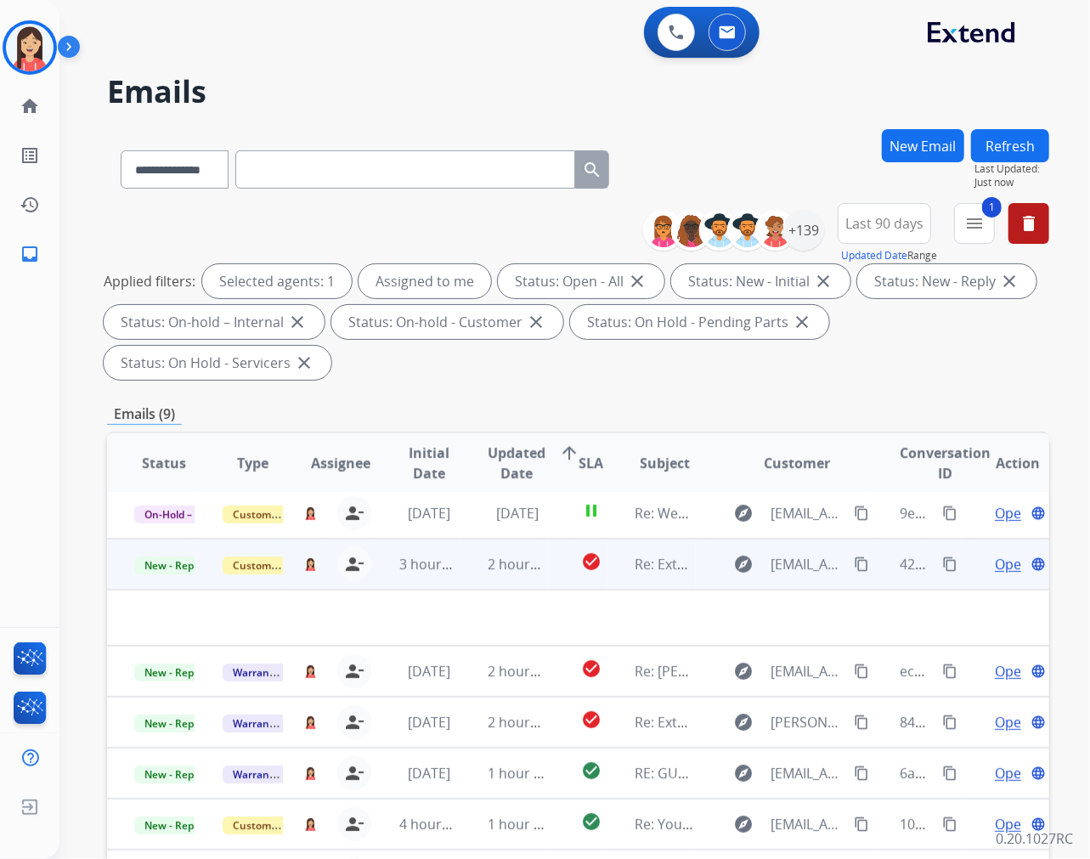
click at [549, 585] on td "check_circle" at bounding box center [578, 564] width 59 height 51
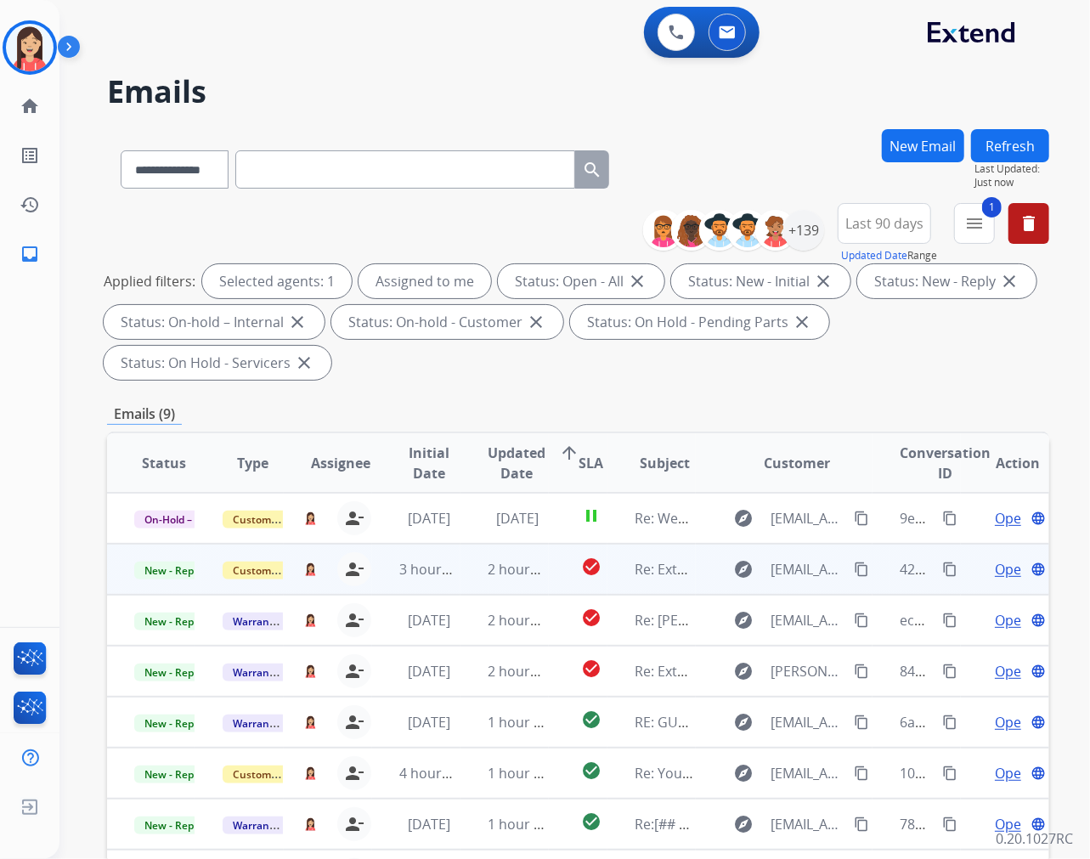
click at [465, 580] on td "2 hours ago" at bounding box center [505, 569] width 88 height 51
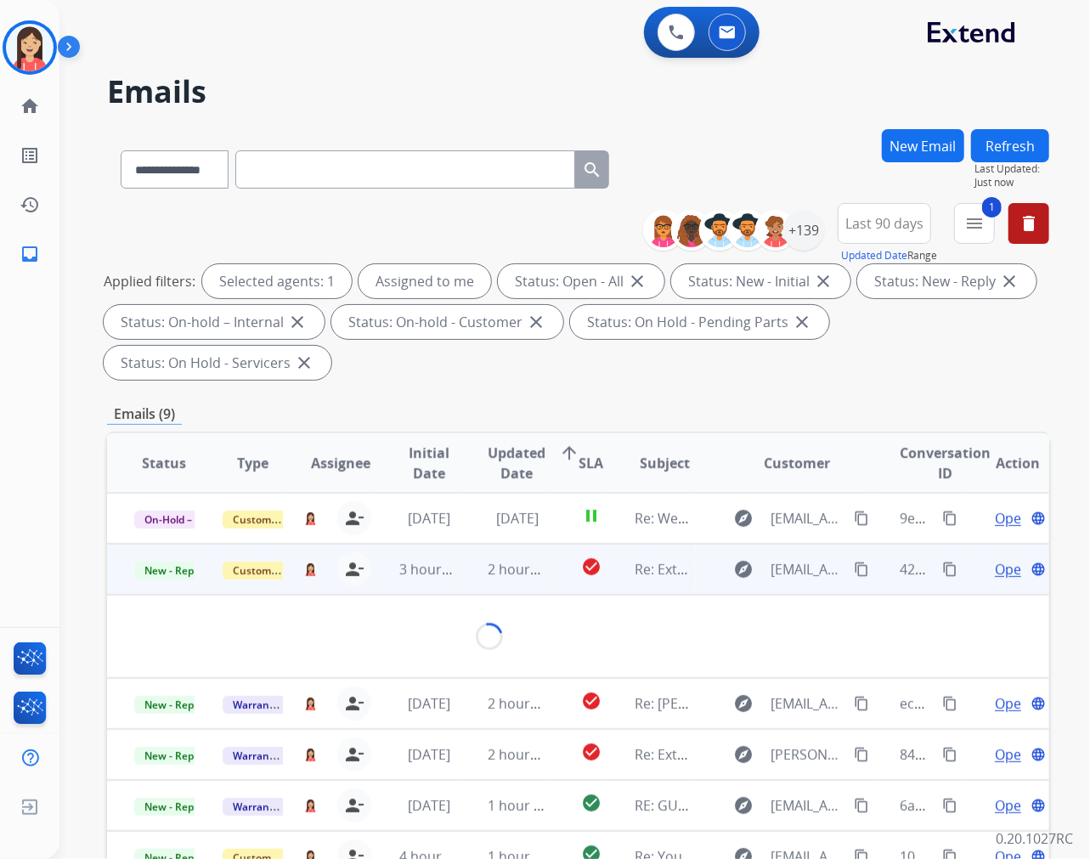
scroll to position [51, 0]
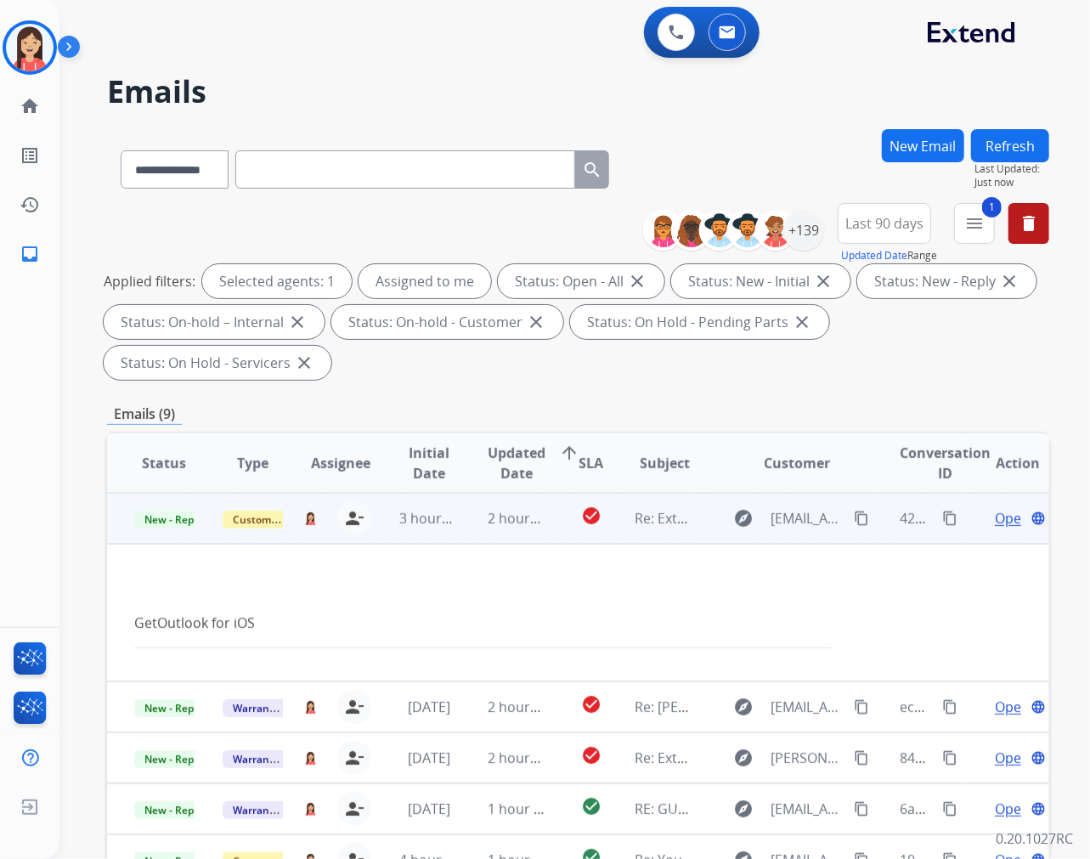
click at [995, 517] on span "Open" at bounding box center [1012, 518] width 35 height 20
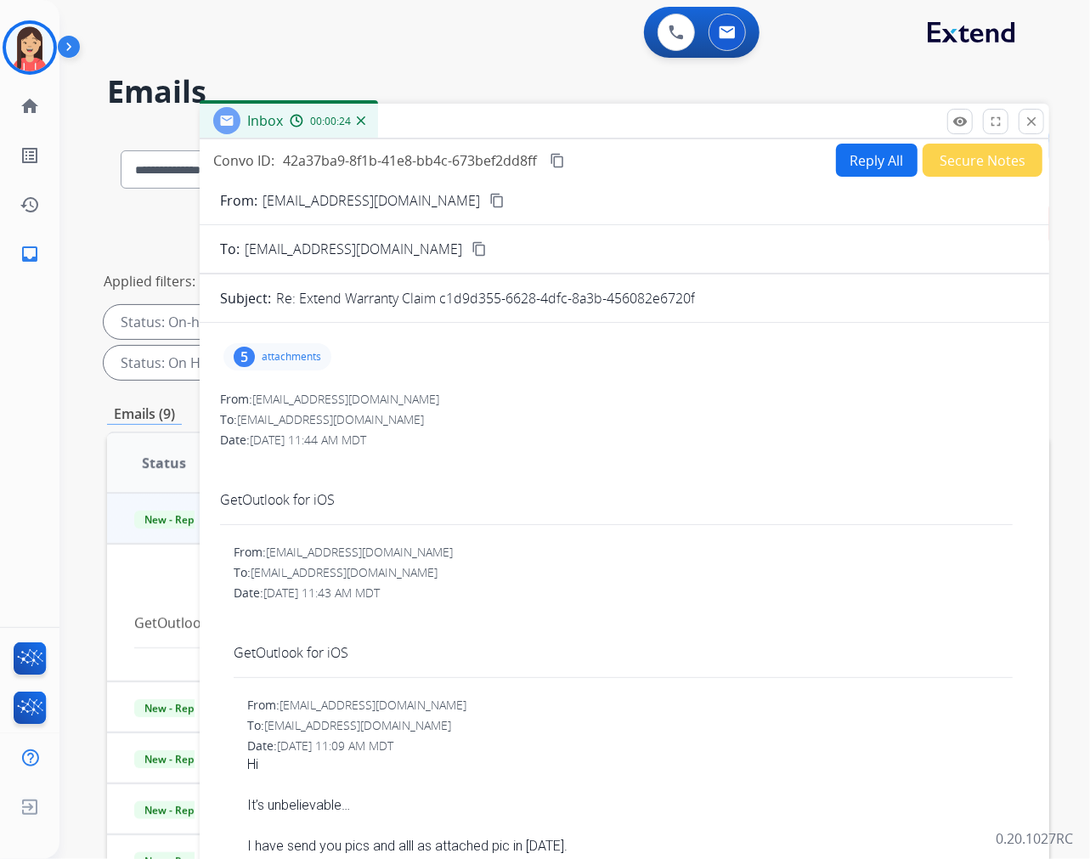
scroll to position [0, 0]
click at [489, 200] on mat-icon "content_copy" at bounding box center [496, 201] width 15 height 15
click at [294, 351] on p "attachments" at bounding box center [291, 358] width 59 height 14
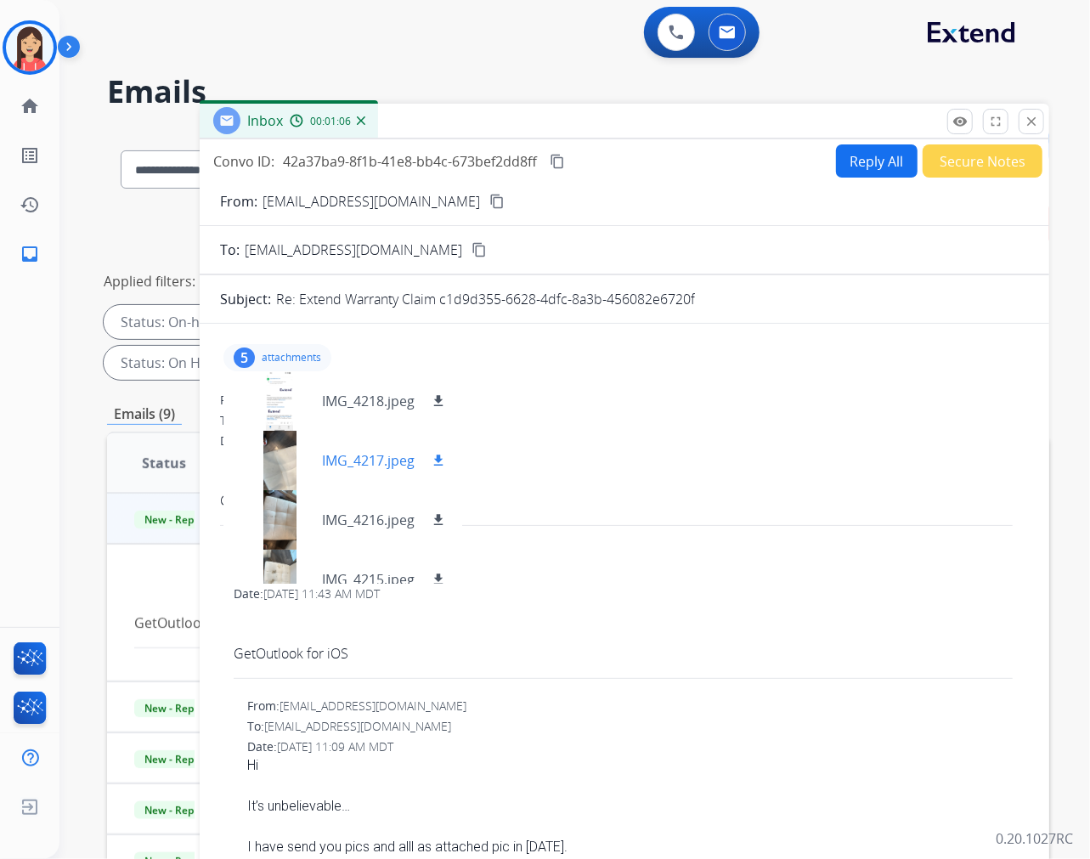
click at [377, 455] on p "IMG_4217.jpeg" at bounding box center [368, 460] width 93 height 20
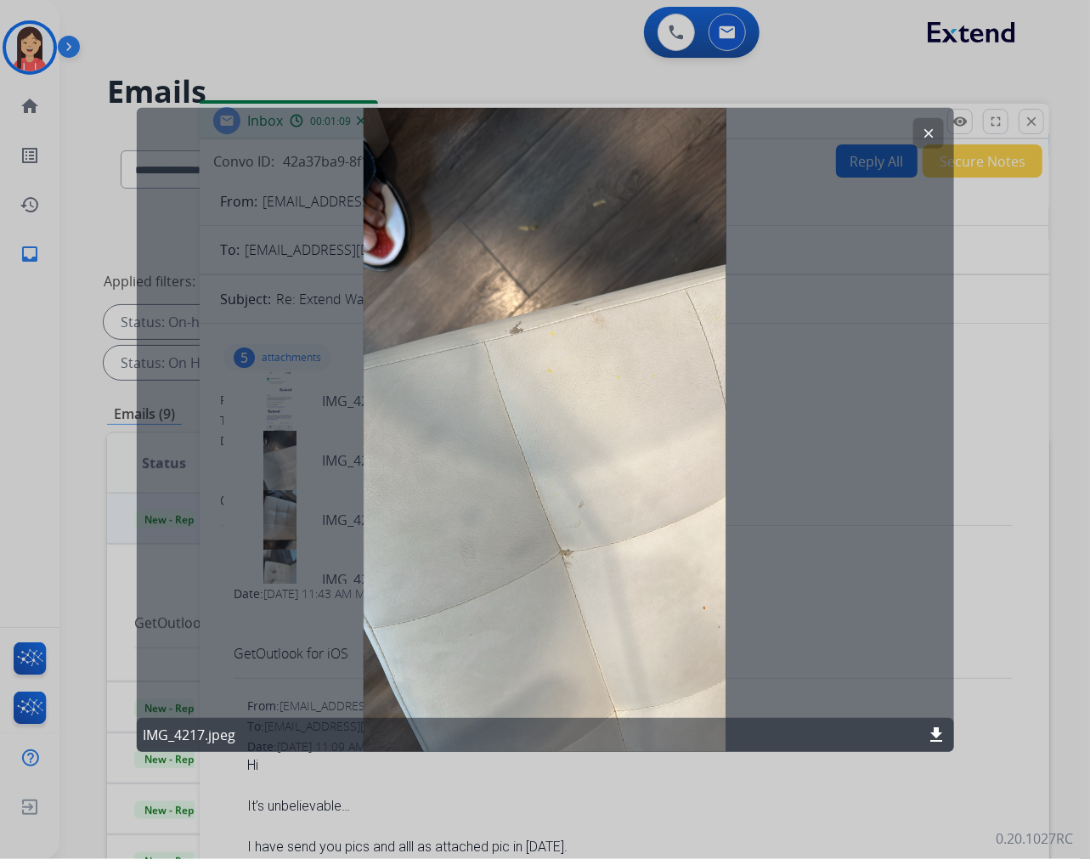
click at [929, 134] on mat-icon "clear" at bounding box center [928, 132] width 15 height 15
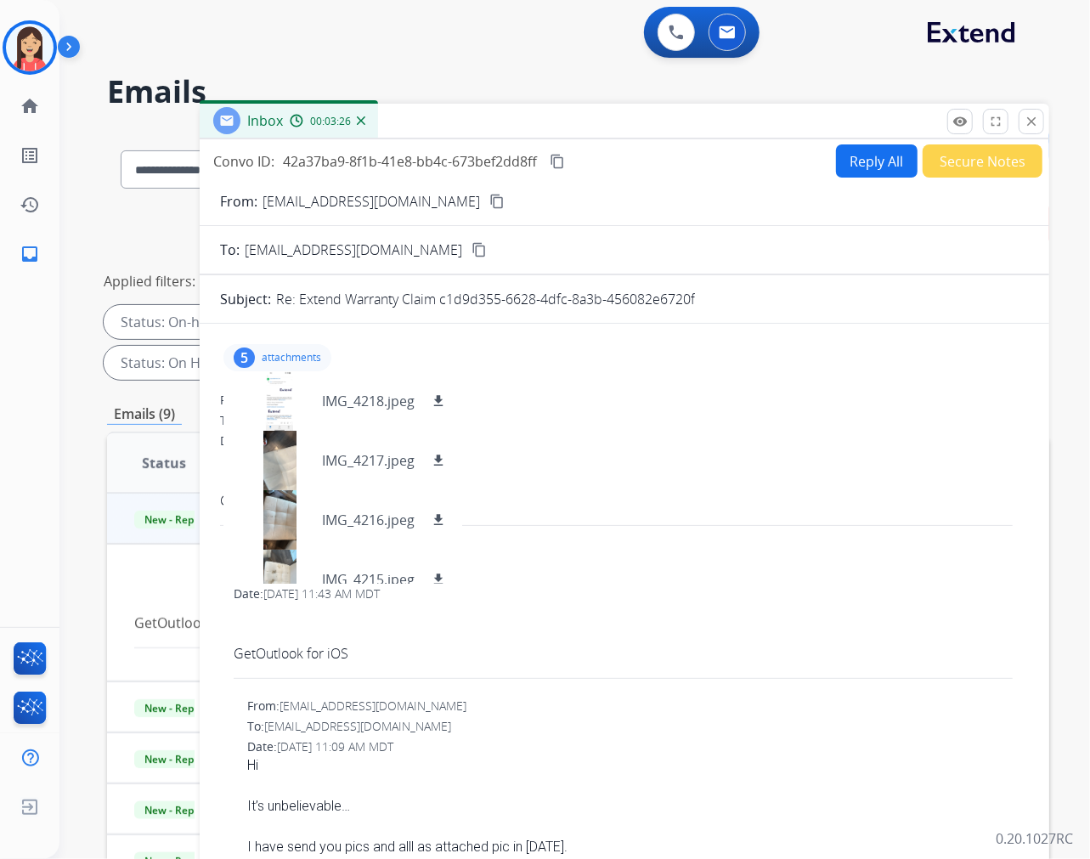
click at [596, 439] on div "Date: [DATE] 11:44 AM MDT" at bounding box center [624, 441] width 809 height 17
click at [317, 354] on p "attachments" at bounding box center [291, 358] width 59 height 14
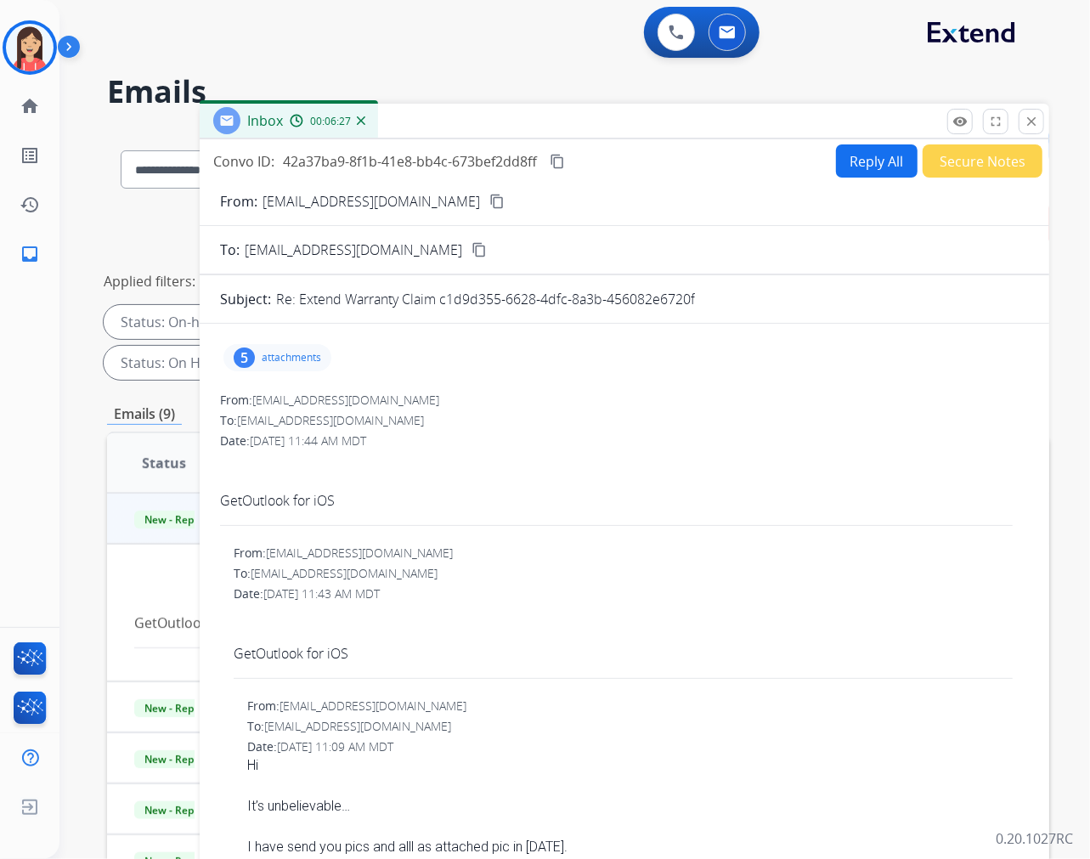
click at [469, 443] on div "Date: [DATE] 11:44 AM MDT" at bounding box center [624, 441] width 809 height 17
click at [857, 171] on button "Reply All" at bounding box center [877, 160] width 82 height 33
select select "**********"
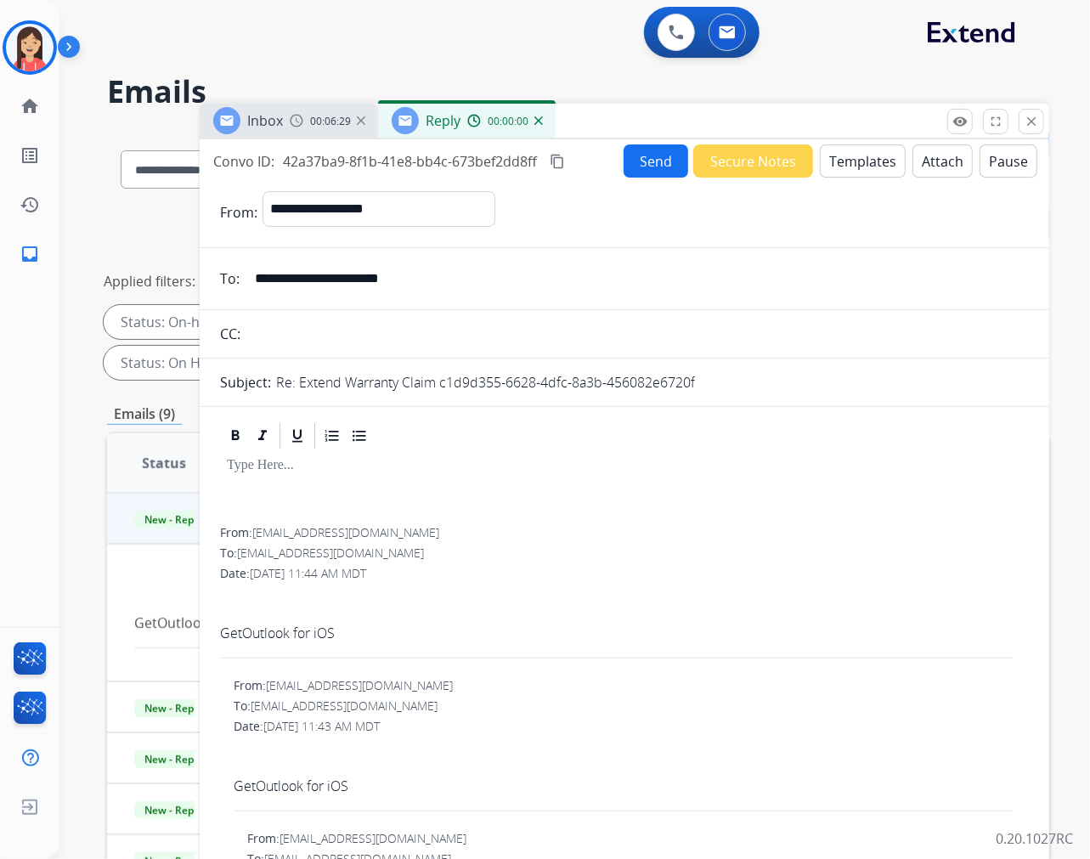
click at [864, 163] on button "Templates" at bounding box center [863, 160] width 86 height 33
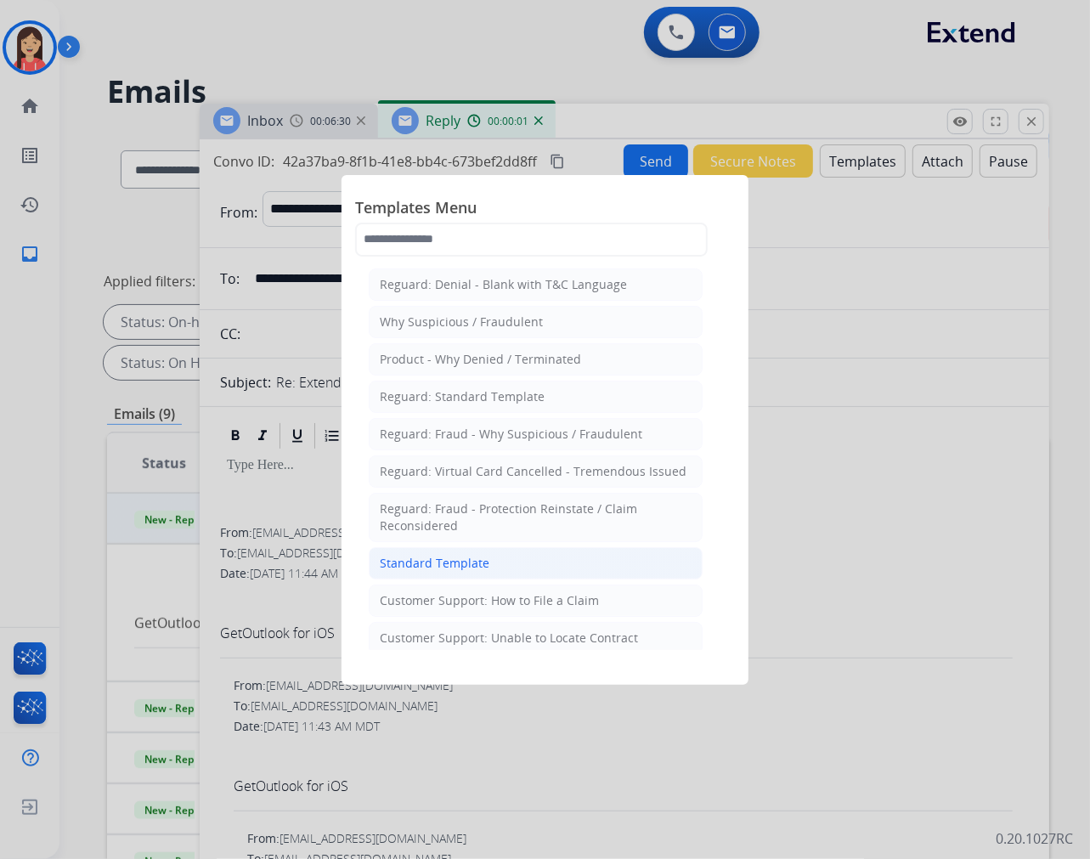
click at [459, 556] on div "Standard Template" at bounding box center [435, 563] width 110 height 17
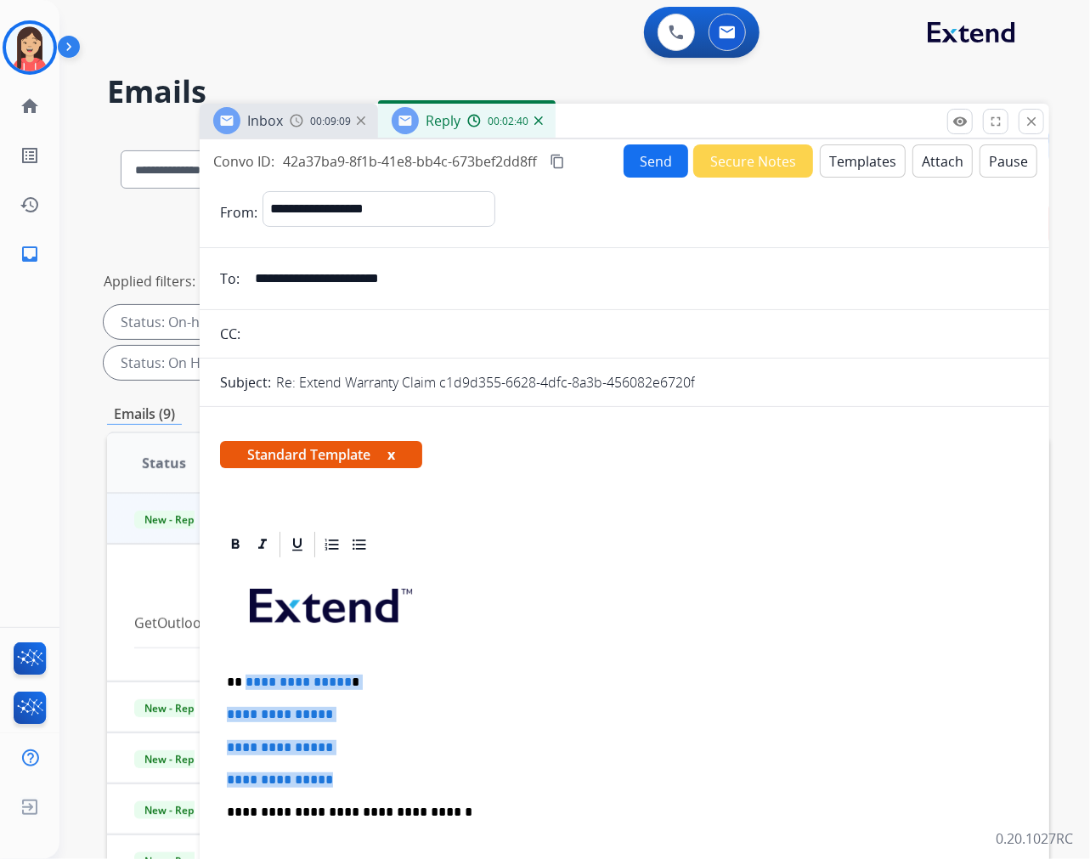
drag, startPoint x: 243, startPoint y: 677, endPoint x: 404, endPoint y: 769, distance: 185.7
click at [404, 769] on div "**********" at bounding box center [624, 852] width 809 height 585
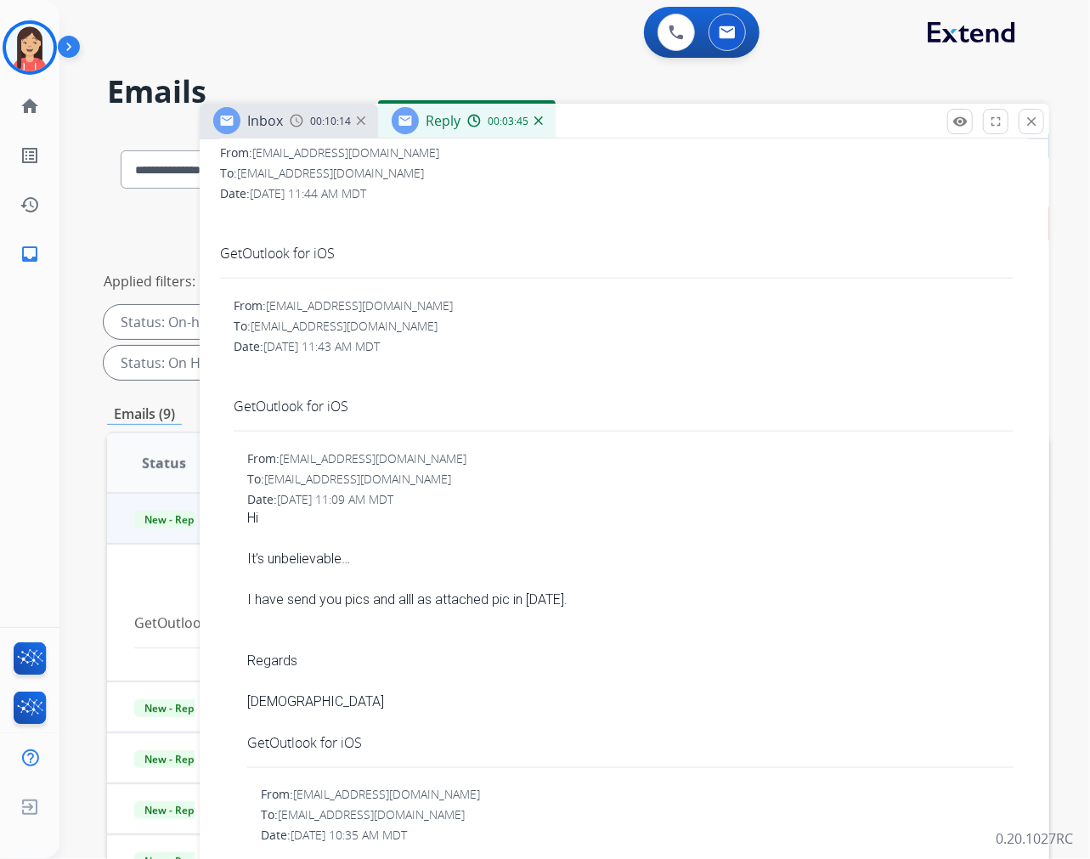
scroll to position [1133, 0]
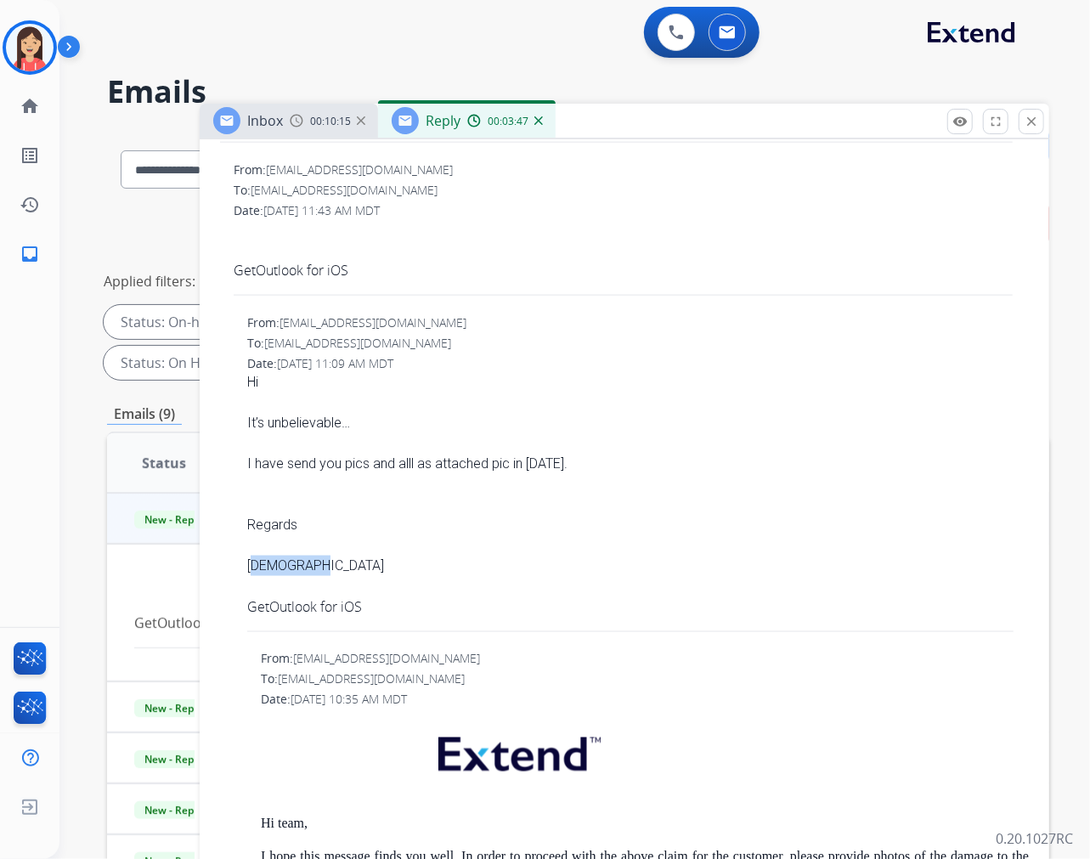
drag, startPoint x: 325, startPoint y: 556, endPoint x: 246, endPoint y: 569, distance: 79.4
click at [246, 569] on div "From: [EMAIL_ADDRESS][DOMAIN_NAME] To: [EMAIL_ADDRESS][DOMAIN_NAME] Date: [DATE…" at bounding box center [624, 475] width 809 height 323
copy div "[DEMOGRAPHIC_DATA]"
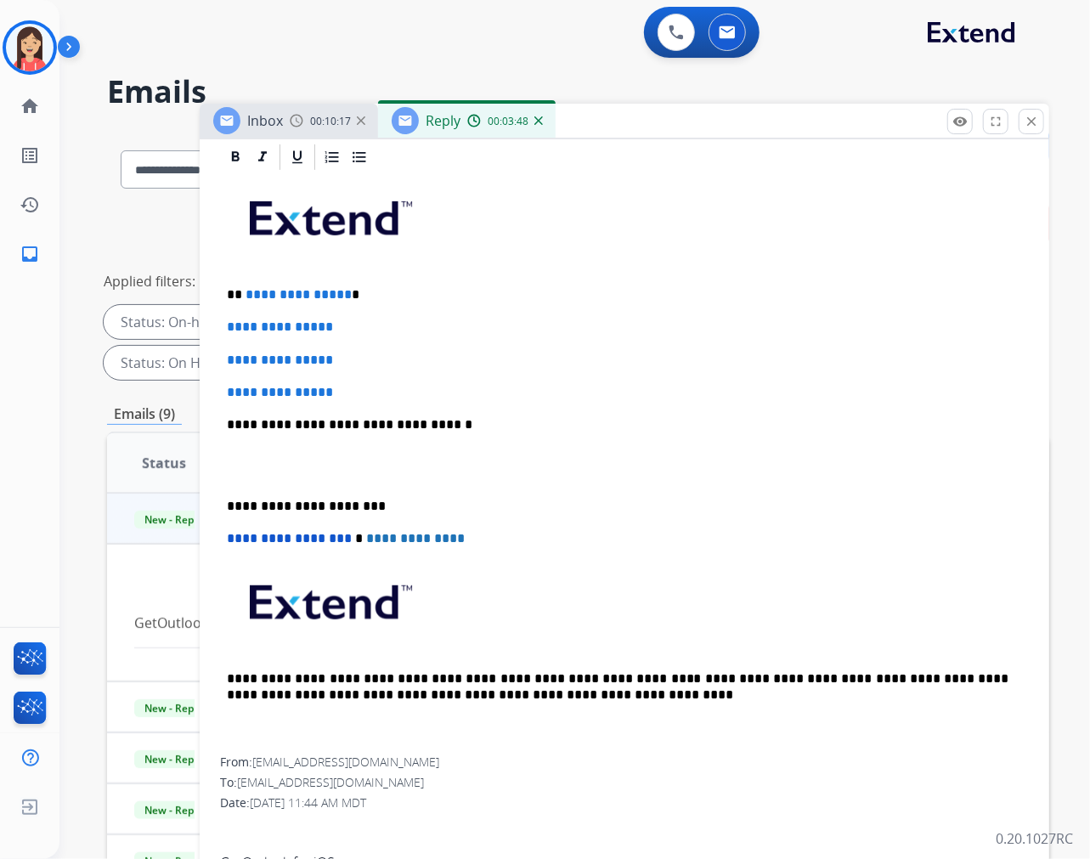
scroll to position [283, 0]
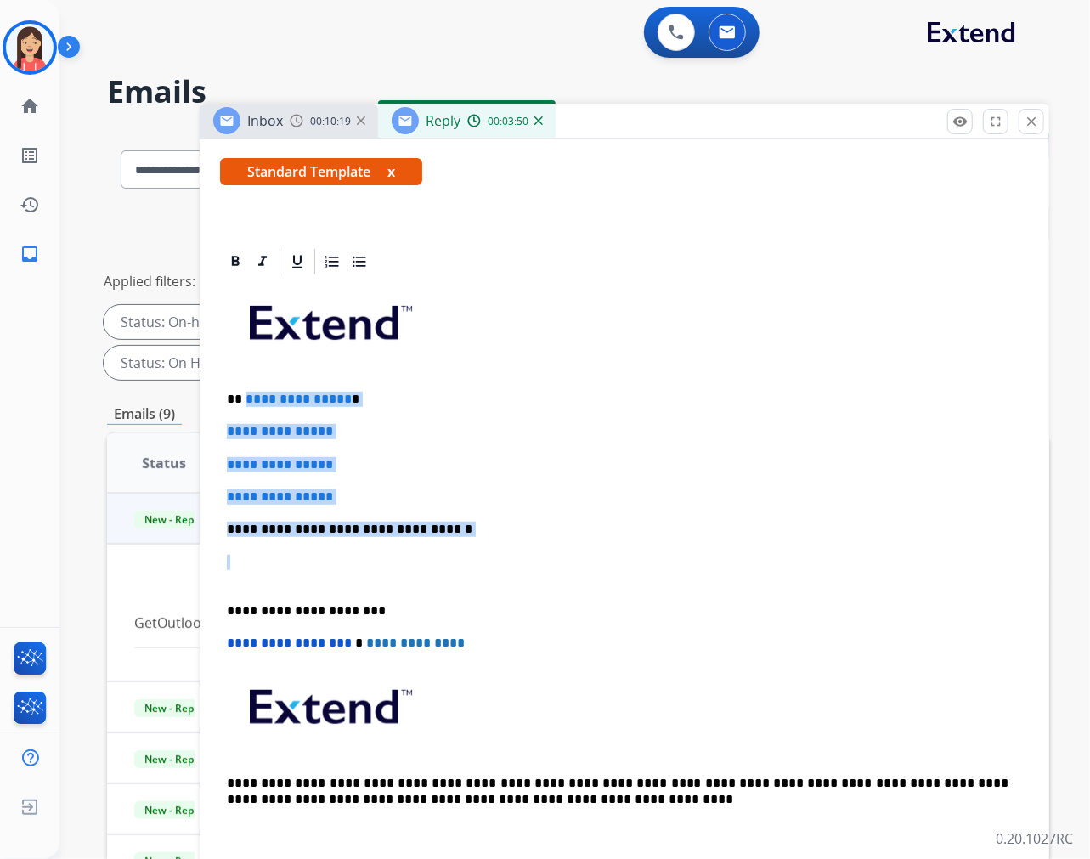
drag, startPoint x: 243, startPoint y: 571, endPoint x: 243, endPoint y: 401, distance: 170.0
click at [243, 401] on div "**********" at bounding box center [624, 569] width 809 height 585
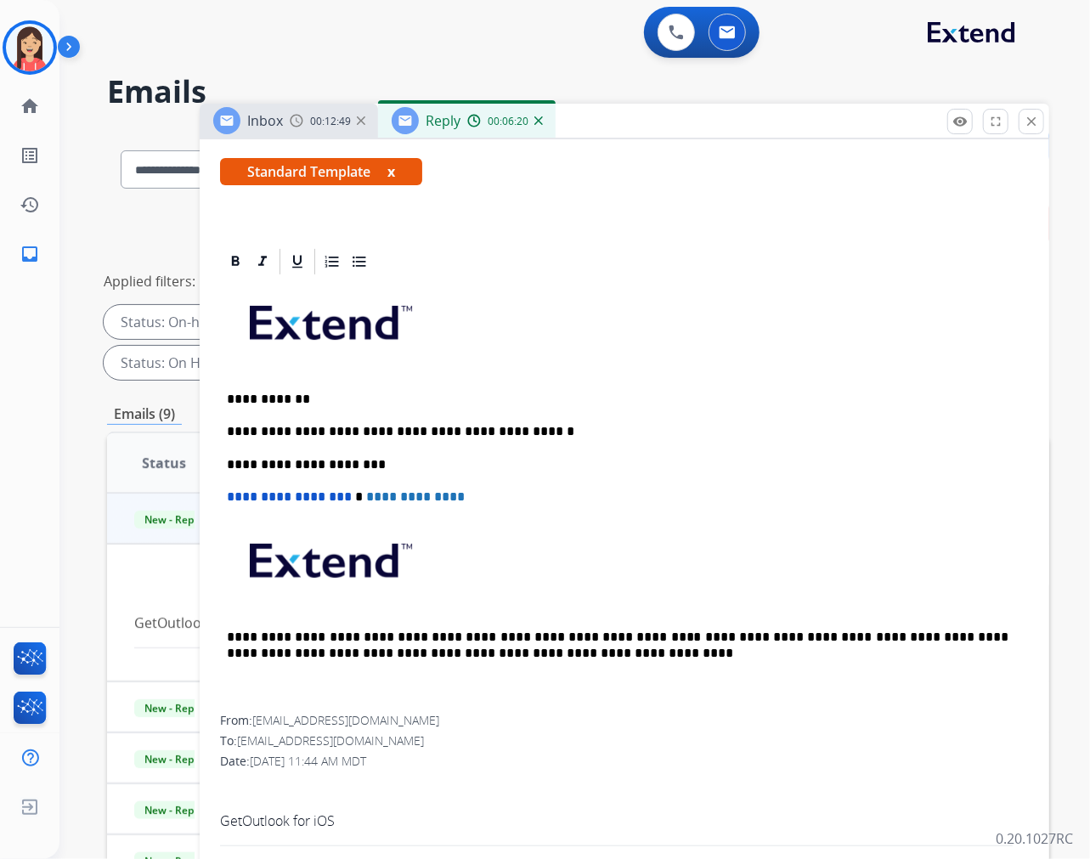
click at [569, 435] on p "**********" at bounding box center [618, 431] width 782 height 15
click at [719, 437] on p "**********" at bounding box center [618, 431] width 782 height 15
click at [661, 435] on p "**********" at bounding box center [618, 431] width 782 height 15
click at [701, 428] on p "**********" at bounding box center [618, 431] width 782 height 15
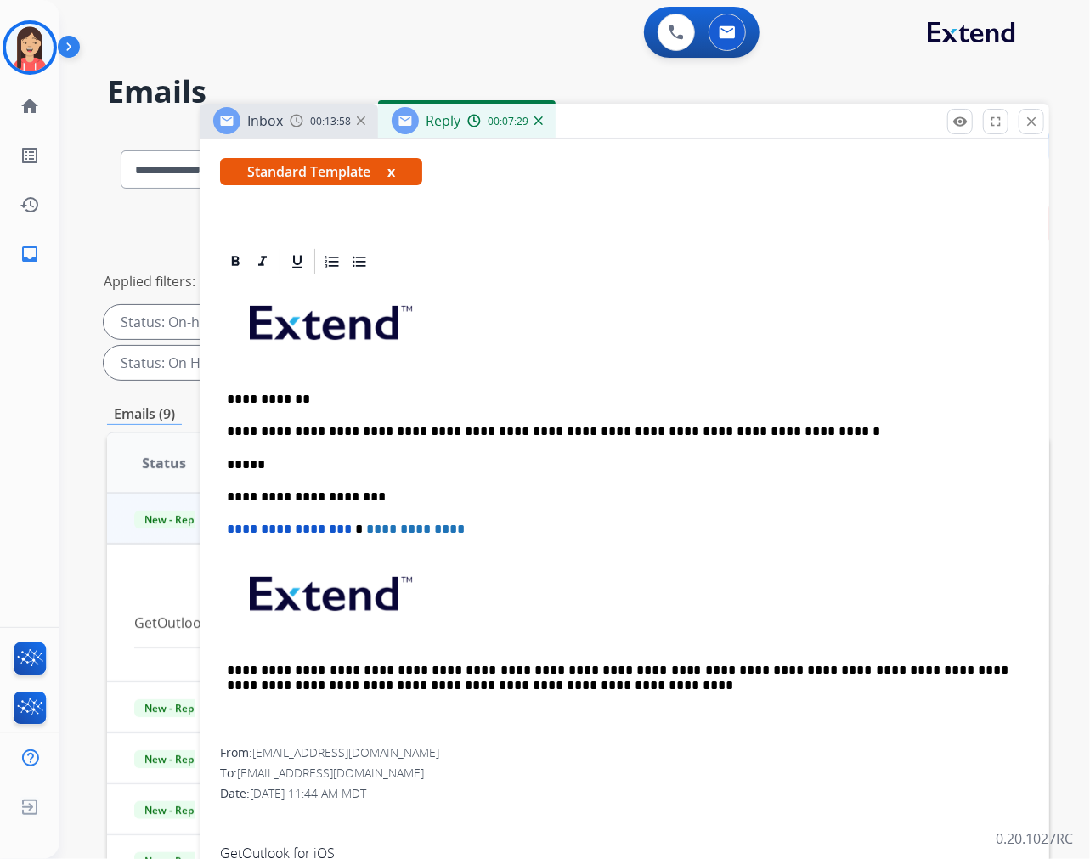
scroll to position [0, 0]
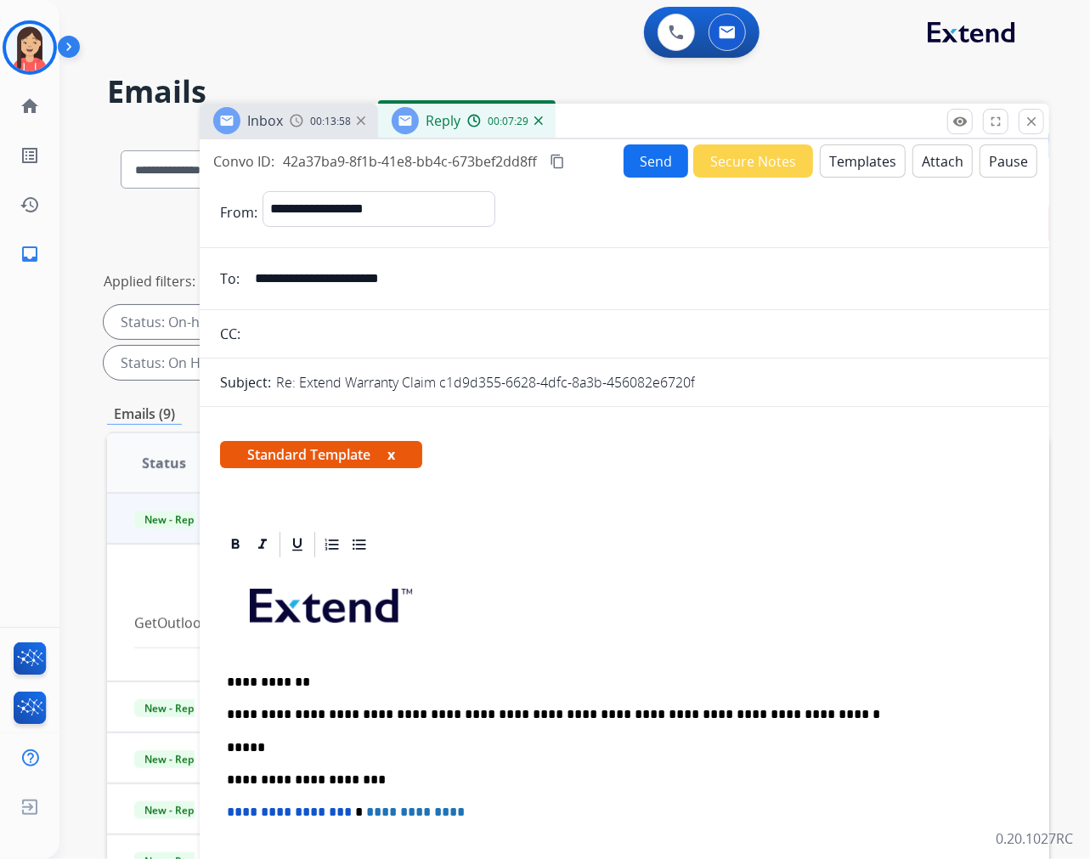
click at [665, 158] on button "Send" at bounding box center [656, 160] width 65 height 33
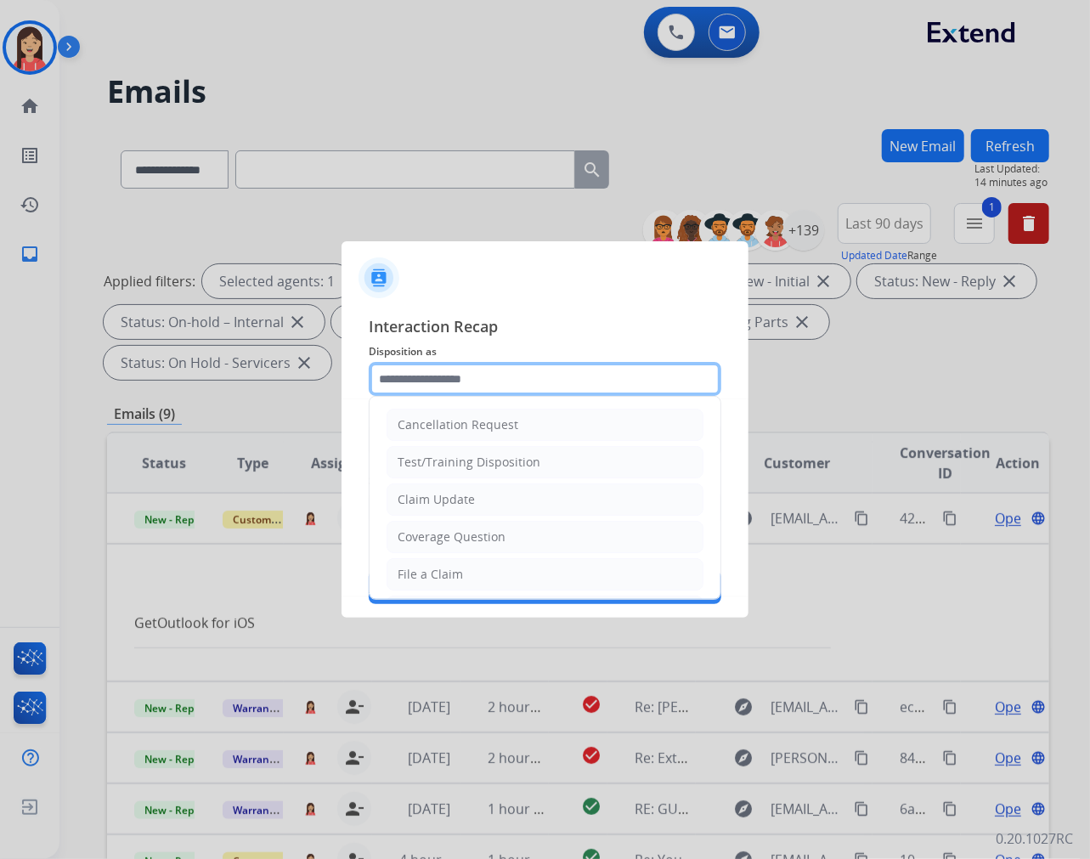
click at [434, 383] on input "text" at bounding box center [545, 379] width 353 height 34
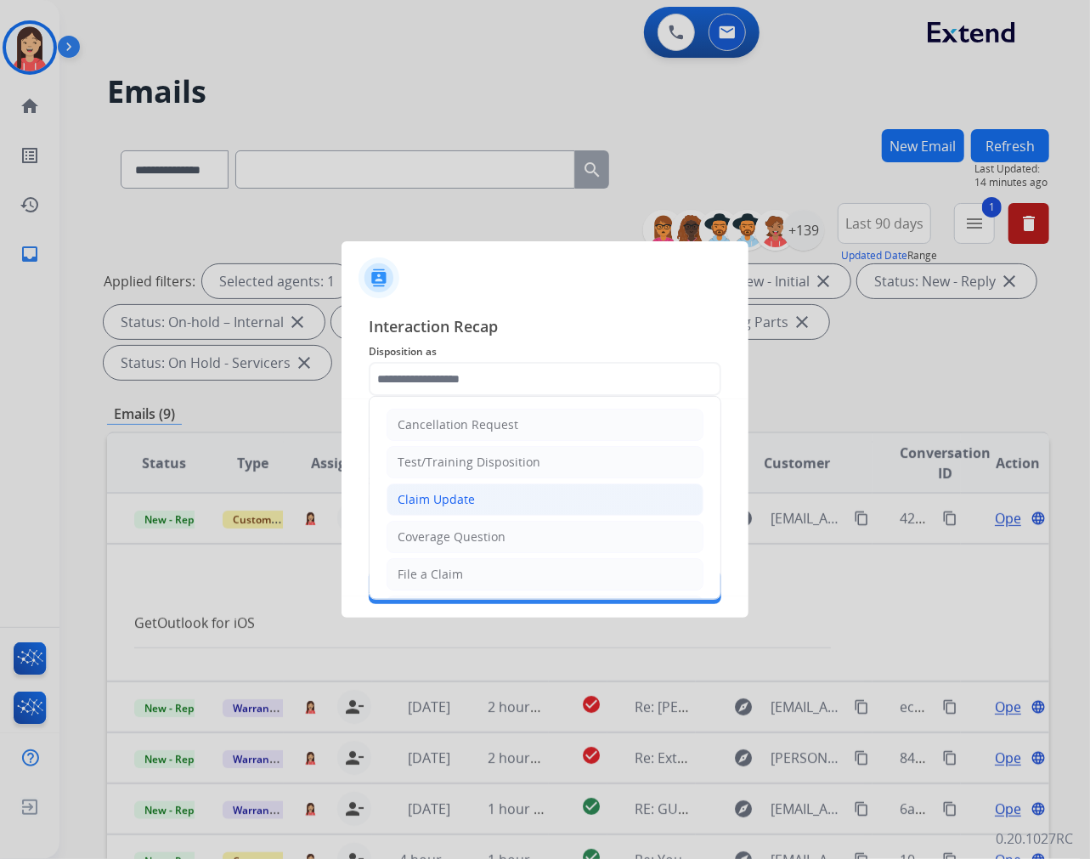
click at [450, 501] on div "Claim Update" at bounding box center [436, 499] width 77 height 17
type input "**********"
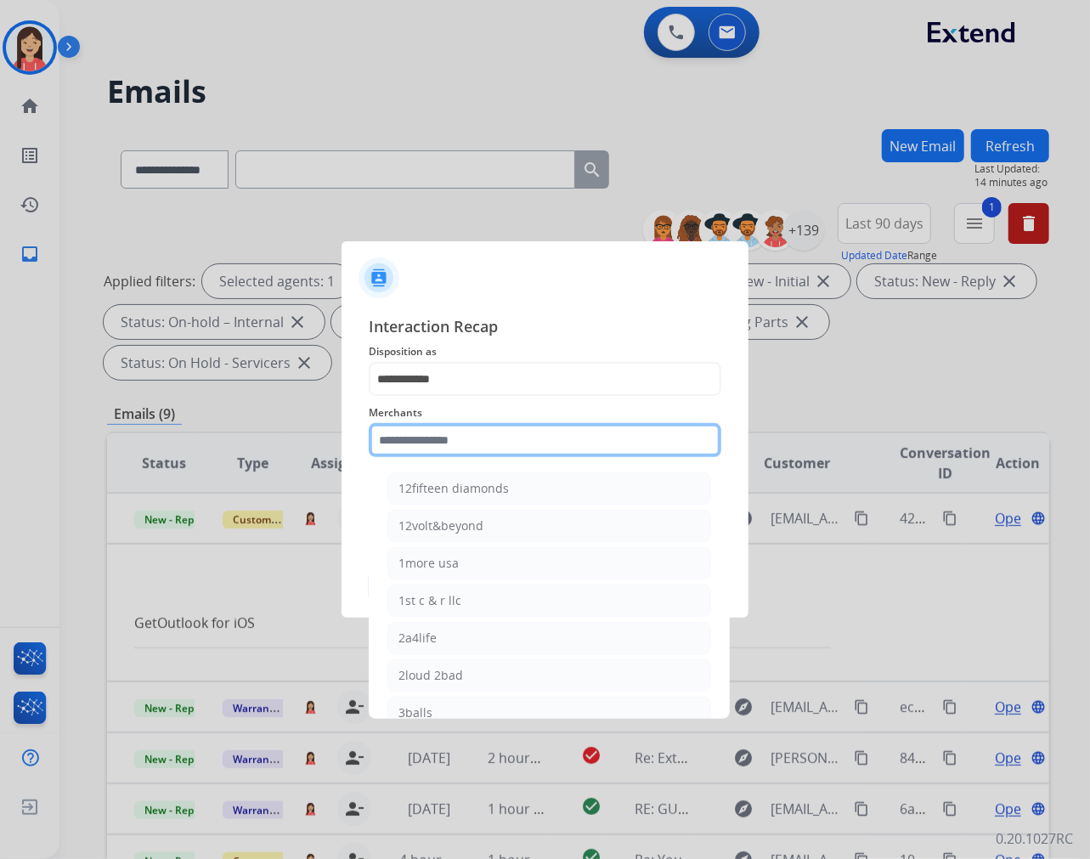
click at [476, 444] on input "text" at bounding box center [545, 440] width 353 height 34
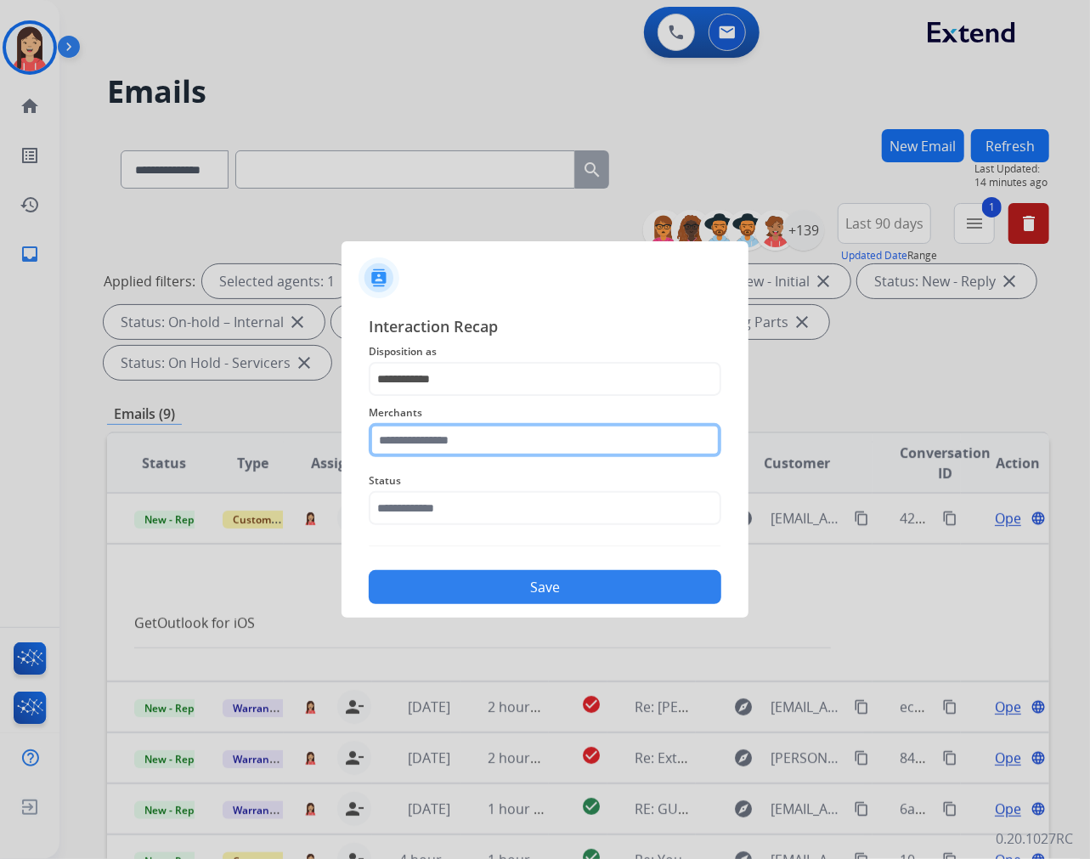
click at [507, 440] on input "text" at bounding box center [545, 440] width 353 height 34
drag, startPoint x: 248, startPoint y: 418, endPoint x: 225, endPoint y: 415, distance: 23.2
click at [0, 416] on app-contact-recap-modal "**********" at bounding box center [0, 429] width 0 height 859
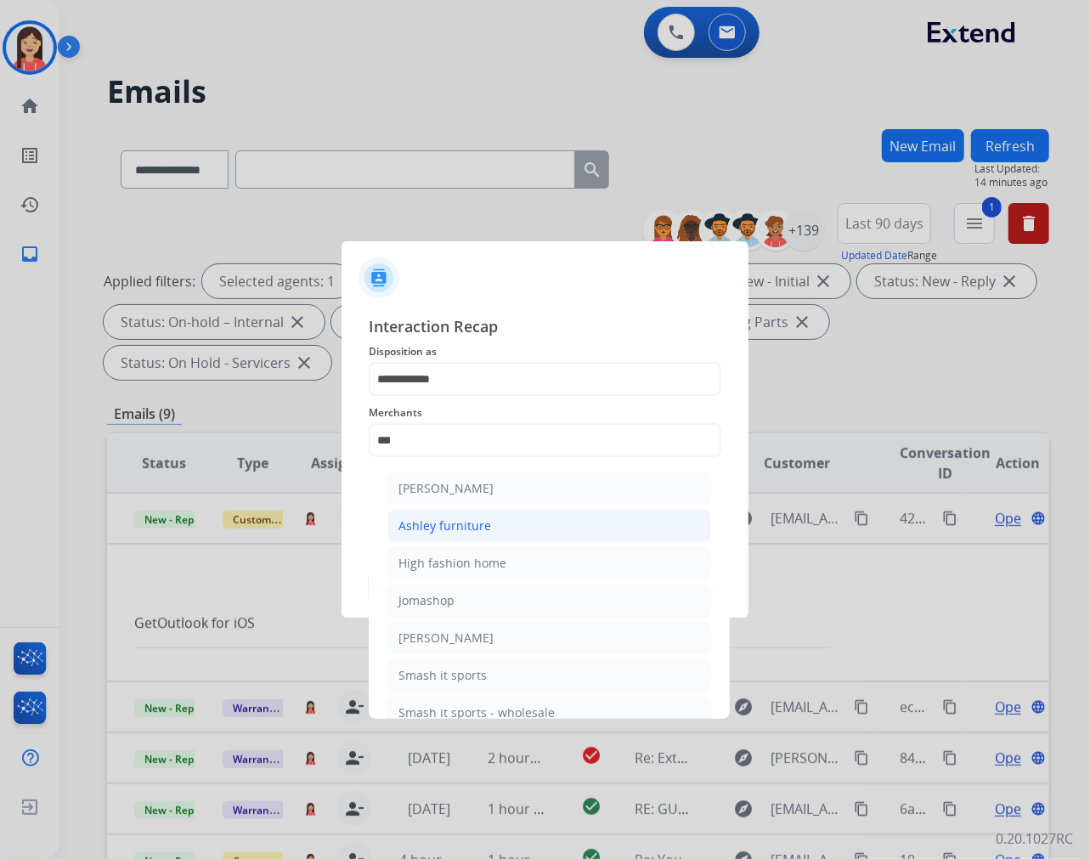
click at [427, 521] on div "Ashley furniture" at bounding box center [445, 526] width 93 height 17
type input "**********"
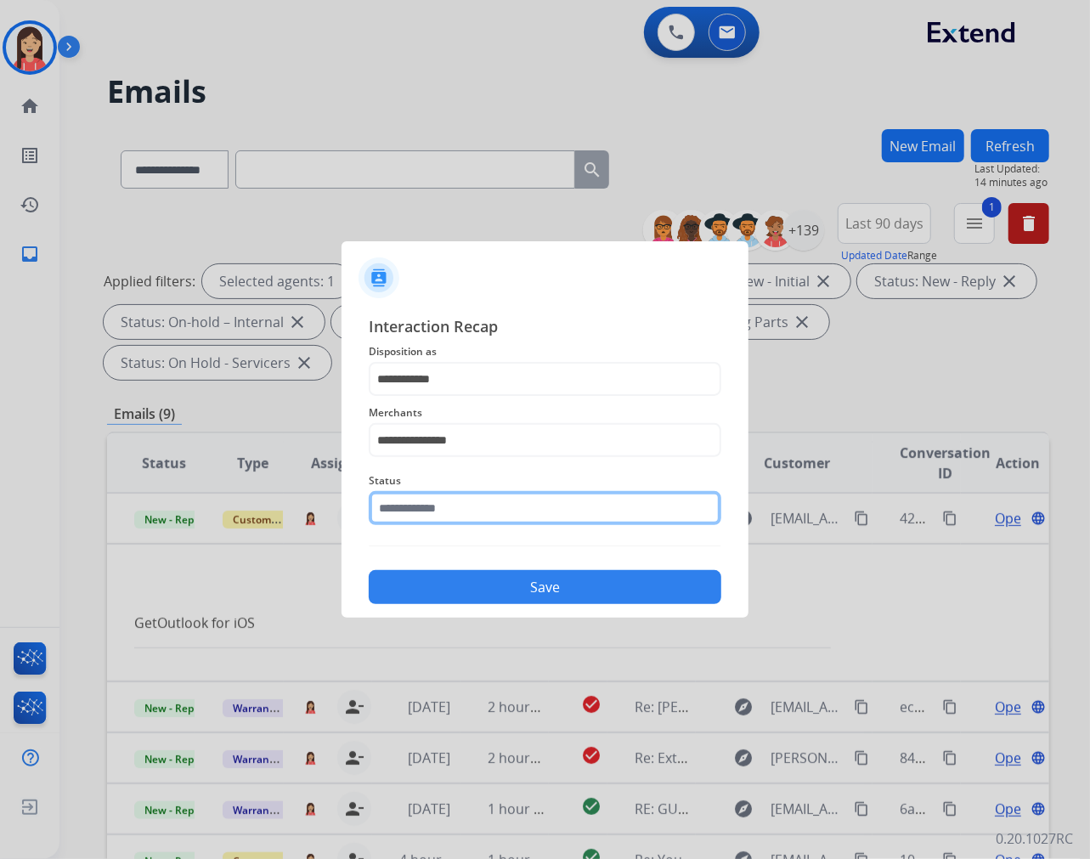
click at [427, 513] on input "text" at bounding box center [545, 508] width 353 height 34
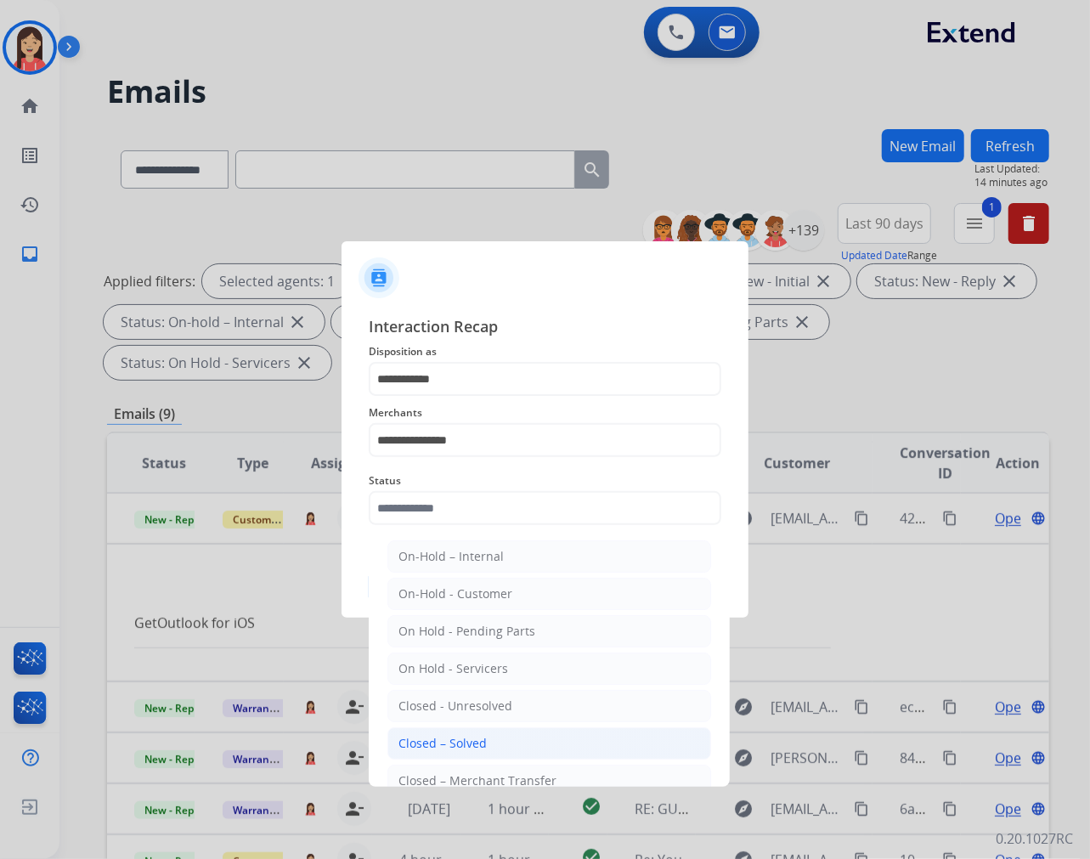
click at [459, 729] on li "Closed – Solved" at bounding box center [549, 743] width 324 height 32
type input "**********"
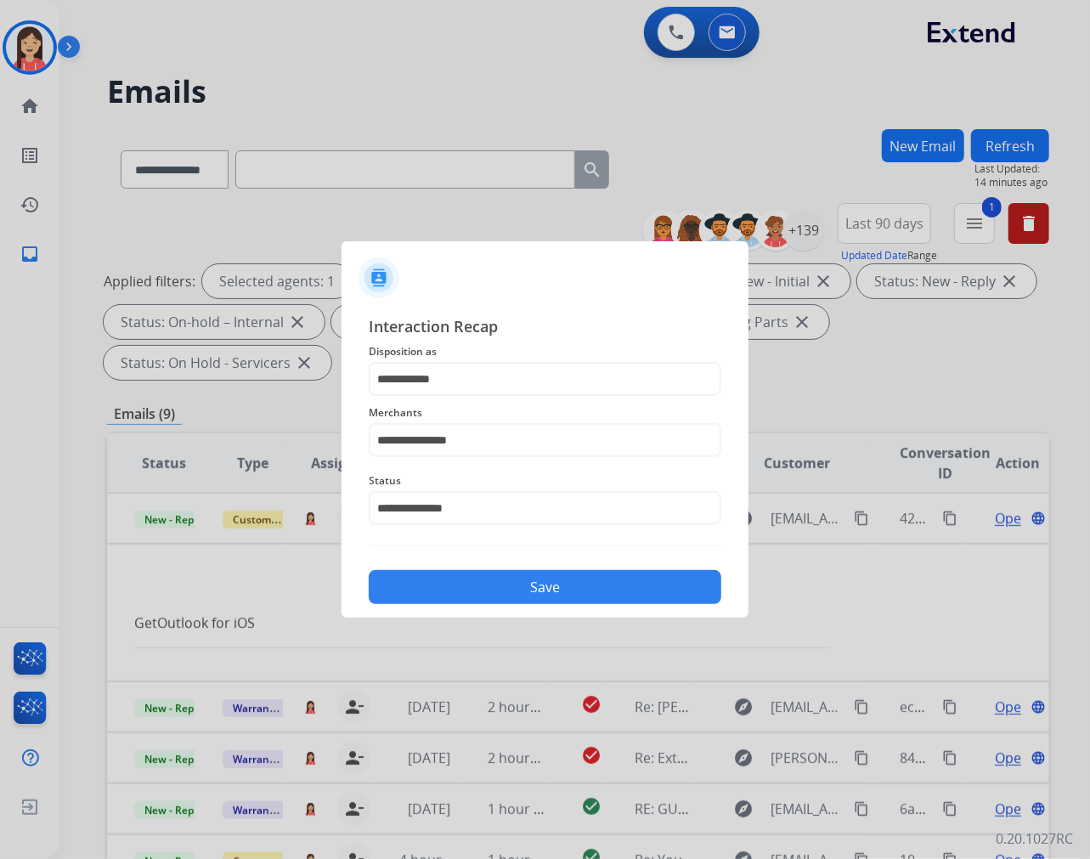
click at [552, 582] on button "Save" at bounding box center [545, 587] width 353 height 34
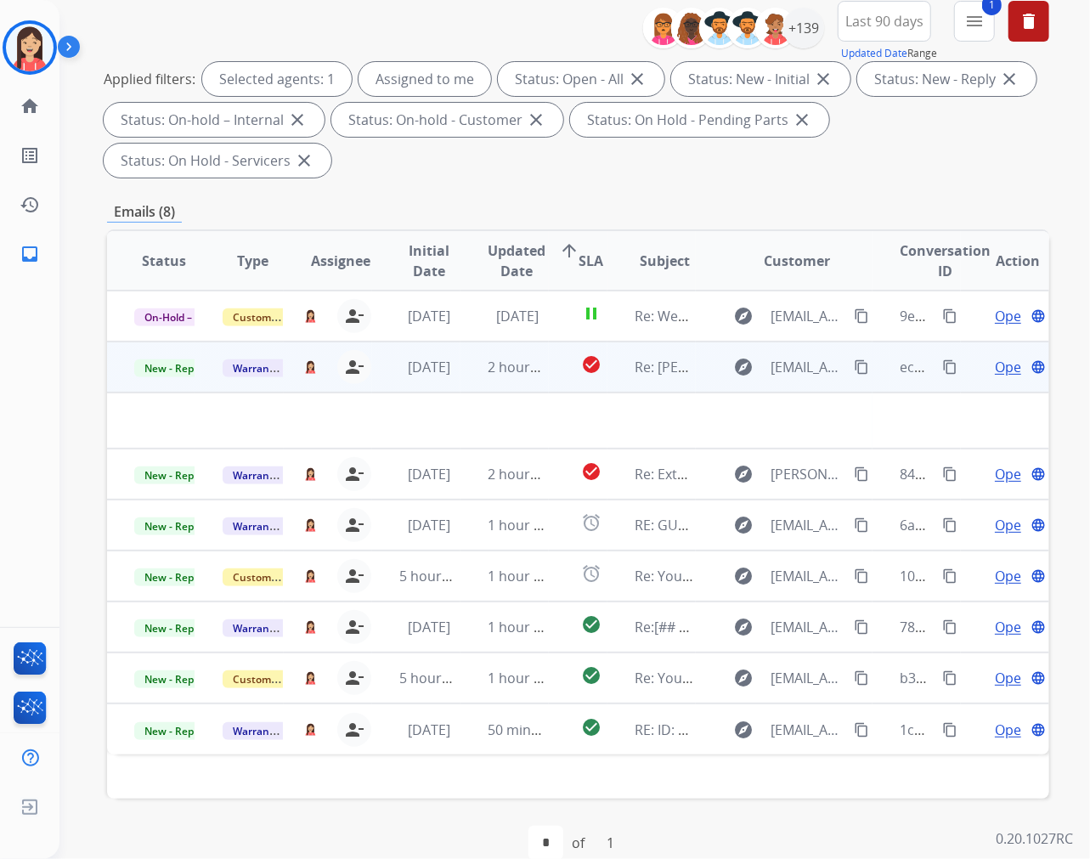
scroll to position [230, 0]
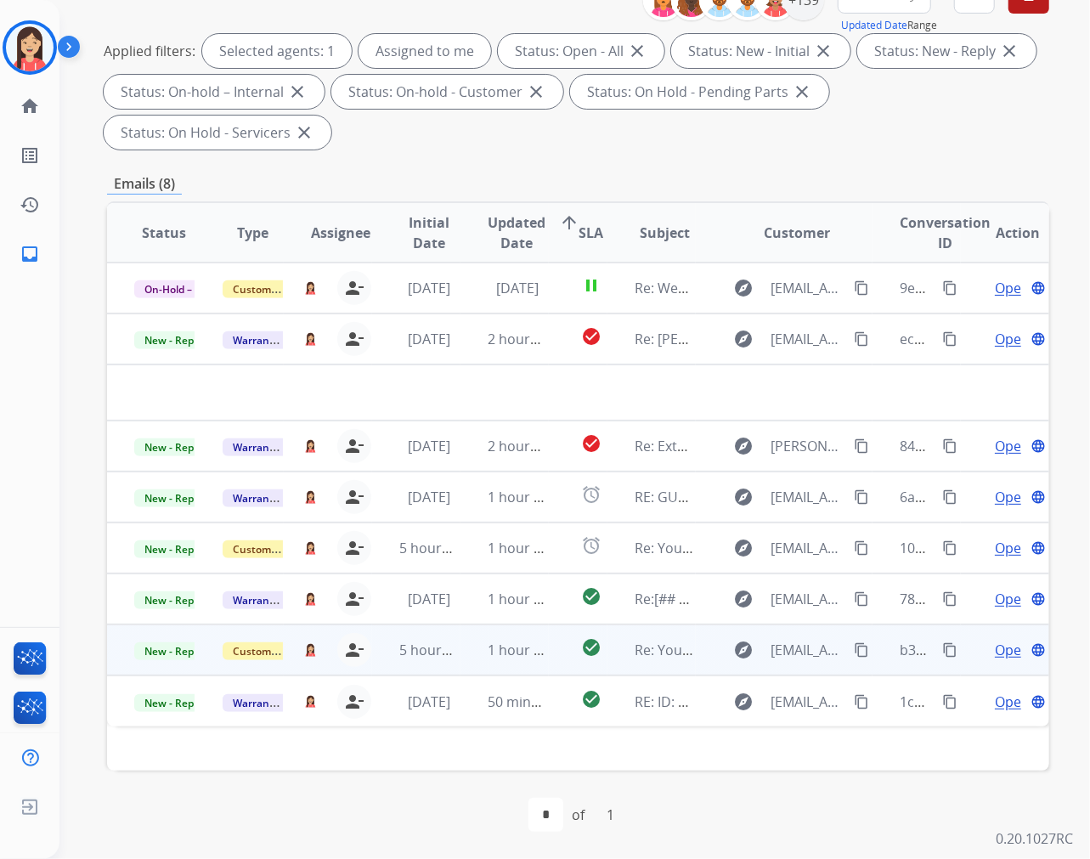
click at [476, 663] on td "1 hour ago" at bounding box center [505, 650] width 88 height 51
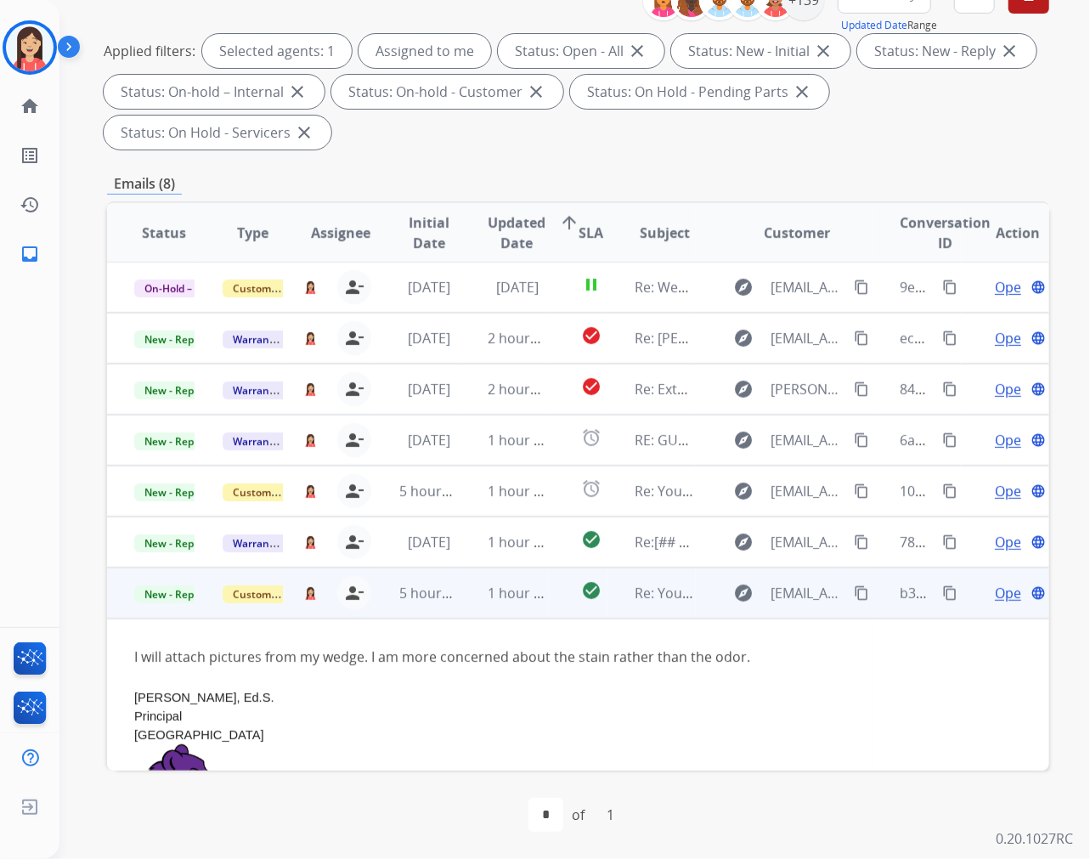
scroll to position [0, 0]
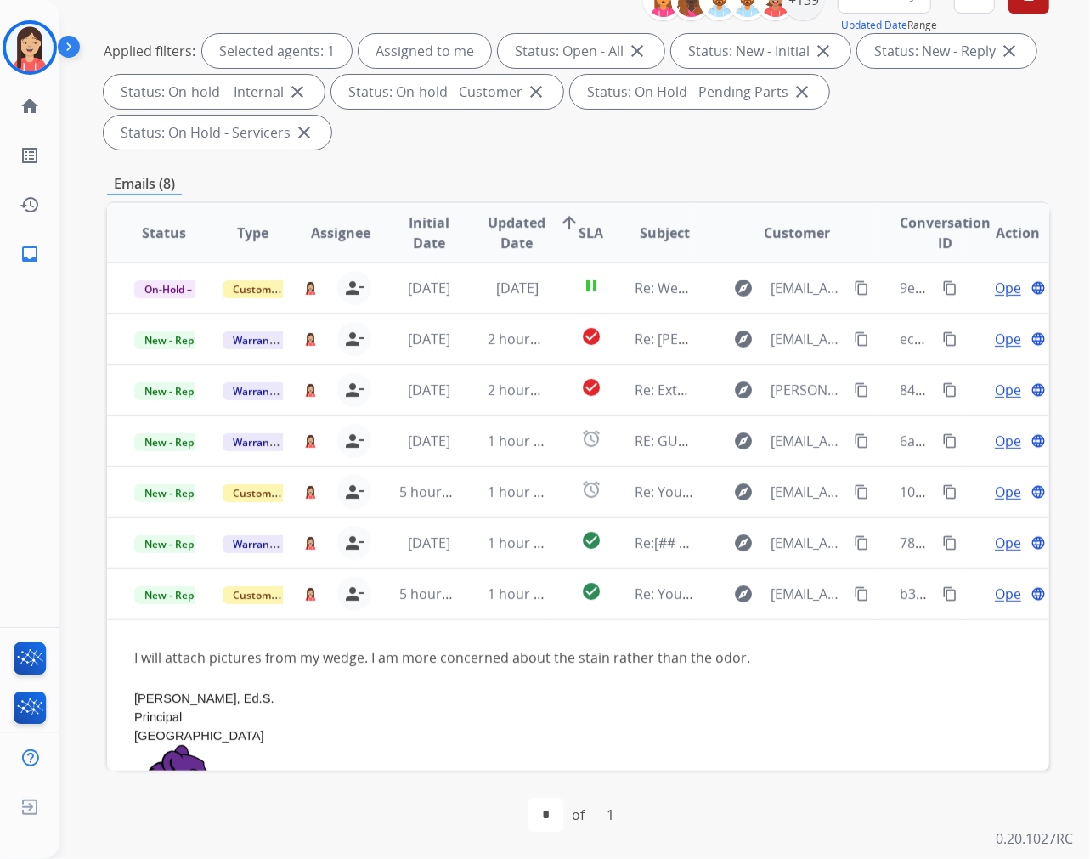
click at [531, 134] on div "Applied filters: Selected agents: 1 Assigned to me Status: Open - All close Sta…" at bounding box center [575, 92] width 942 height 116
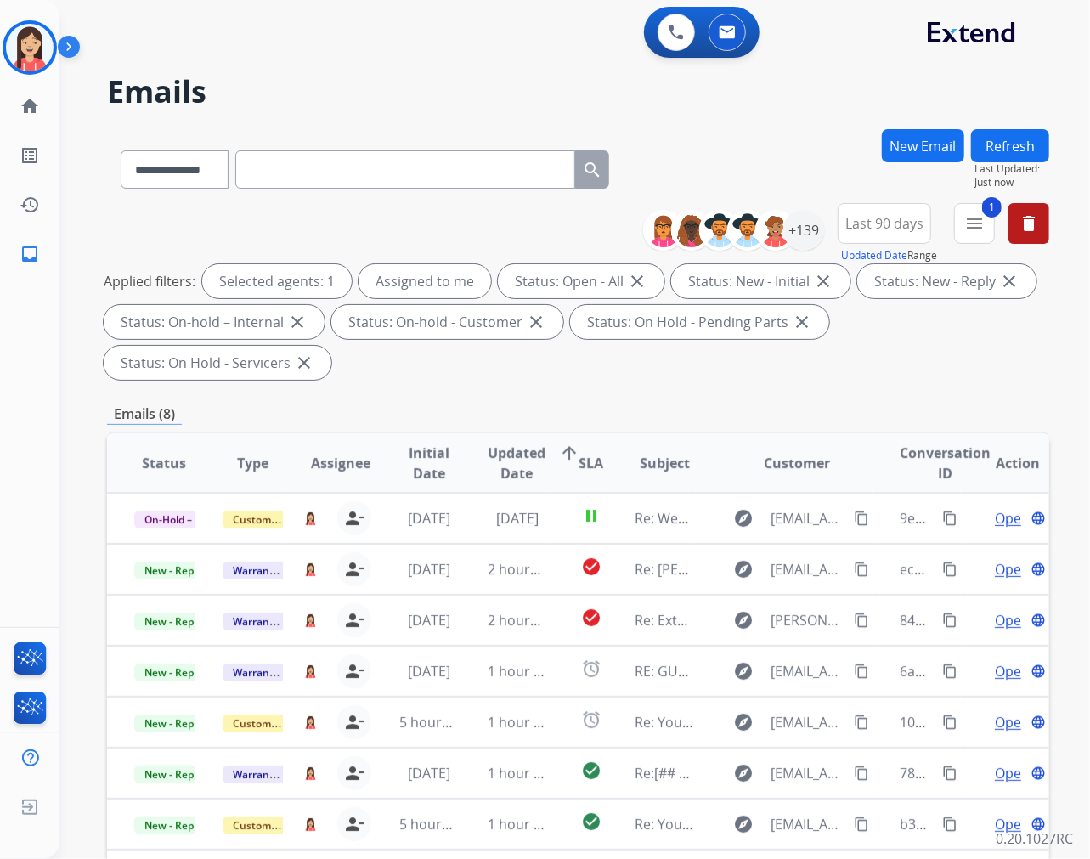
click at [523, 384] on div "**********" at bounding box center [578, 295] width 942 height 184
click at [699, 398] on div "**********" at bounding box center [578, 609] width 942 height 960
click at [563, 402] on div "**********" at bounding box center [578, 609] width 942 height 960
click at [552, 416] on div "Emails (8)" at bounding box center [578, 414] width 942 height 21
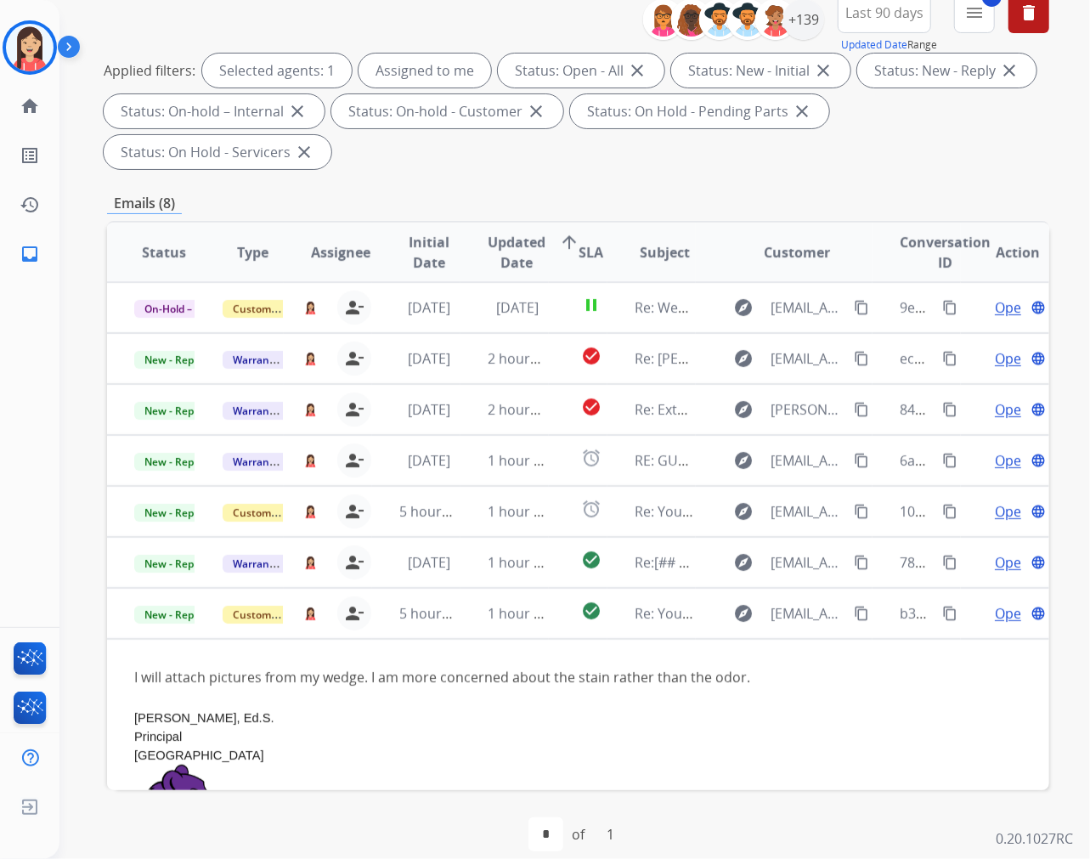
scroll to position [230, 0]
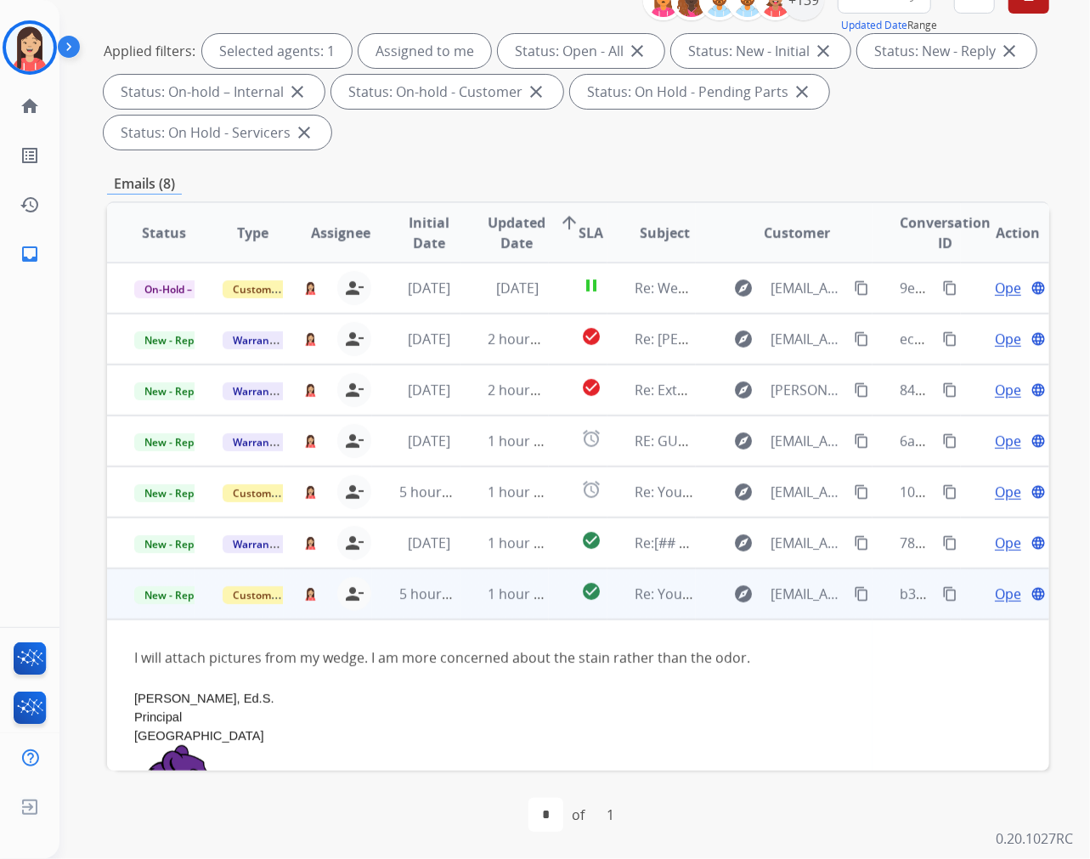
click at [549, 610] on td "check_circle" at bounding box center [578, 593] width 59 height 51
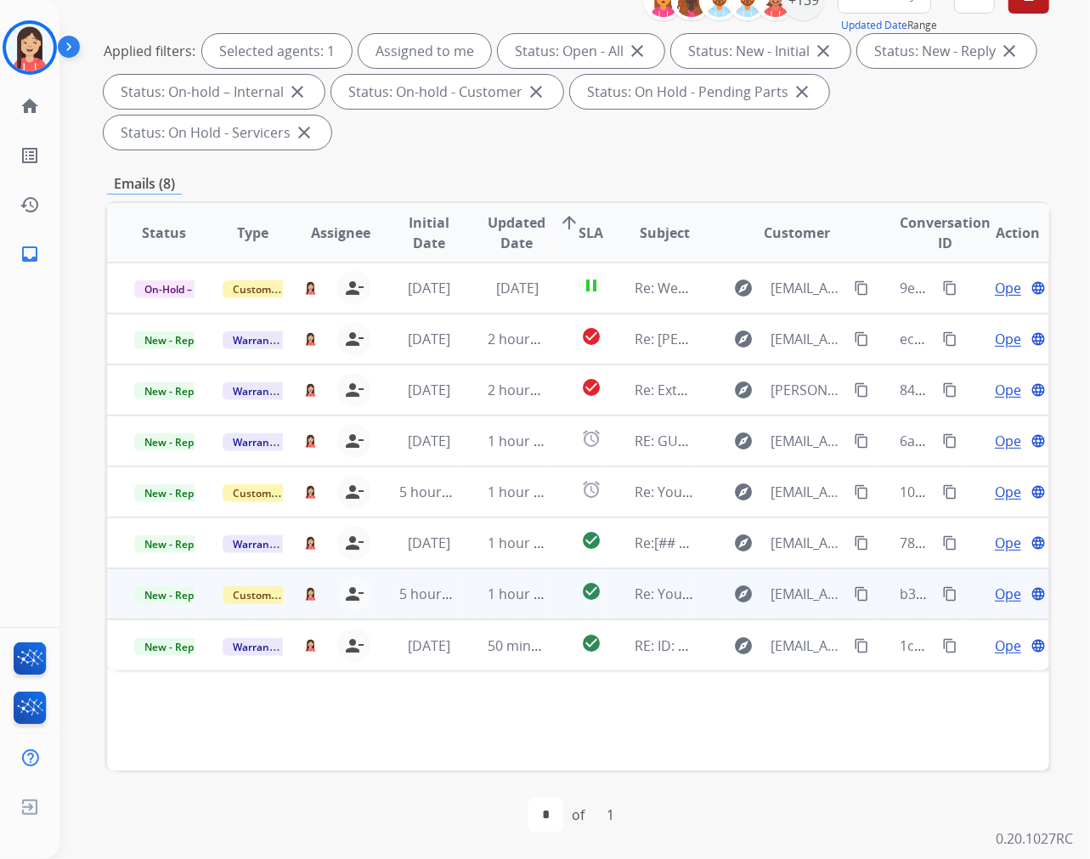
click at [556, 613] on td "check_circle" at bounding box center [578, 593] width 59 height 51
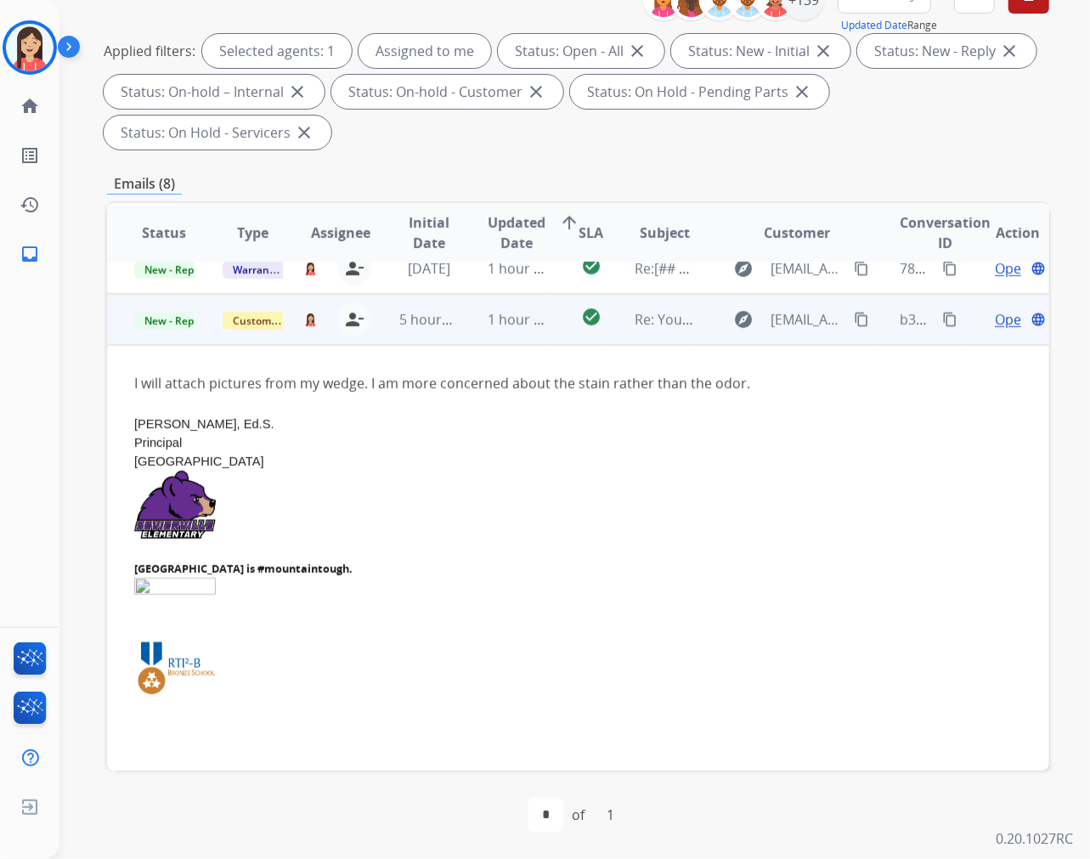
scroll to position [306, 0]
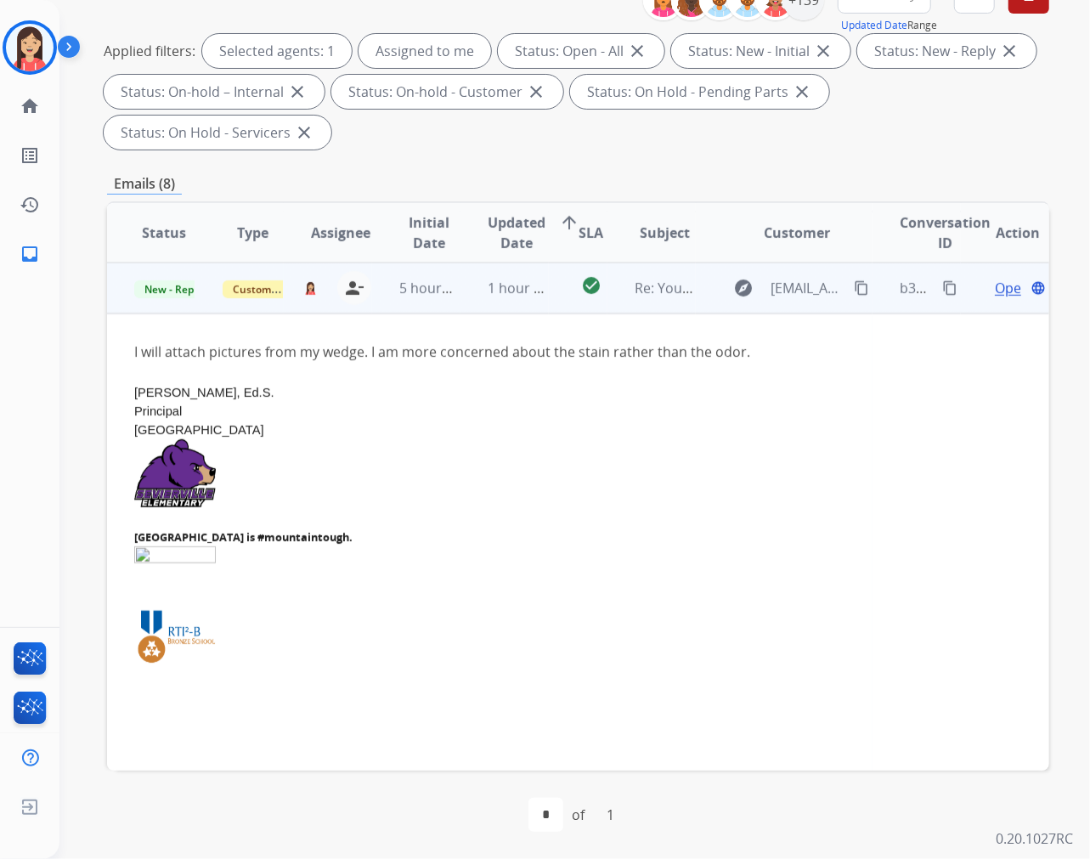
click at [995, 287] on span "Open" at bounding box center [1012, 288] width 35 height 20
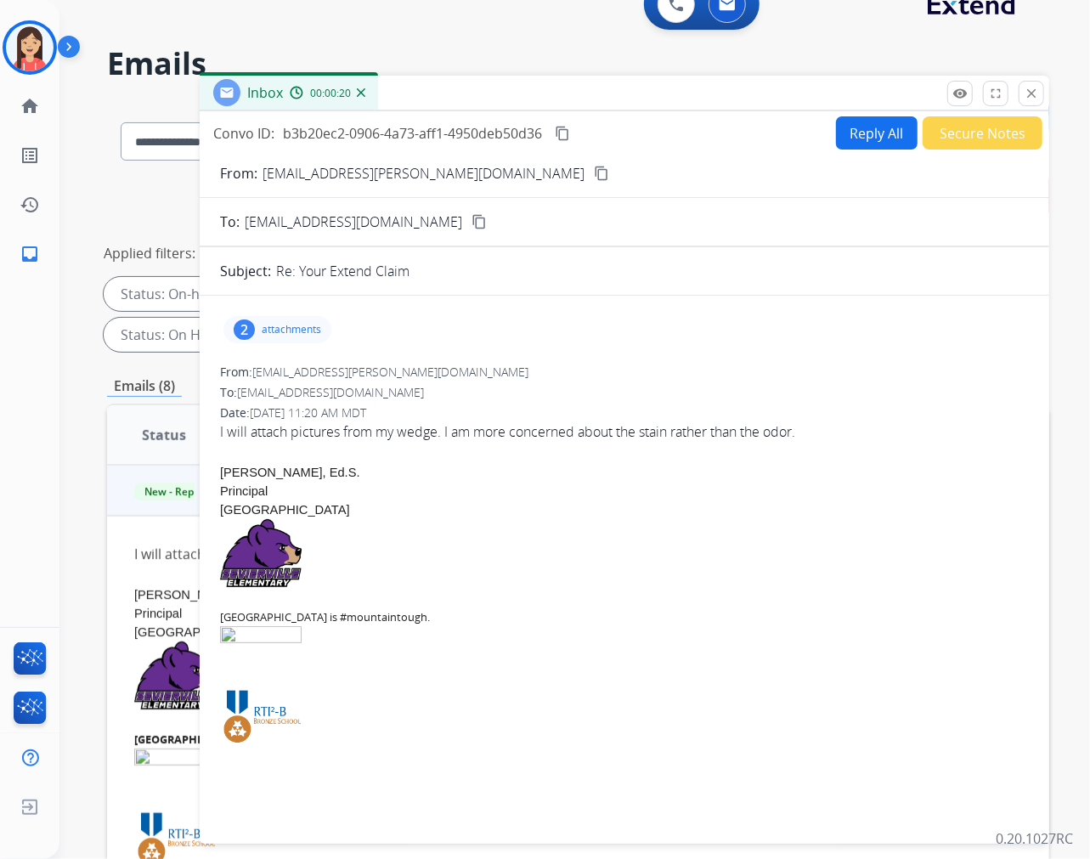
scroll to position [0, 0]
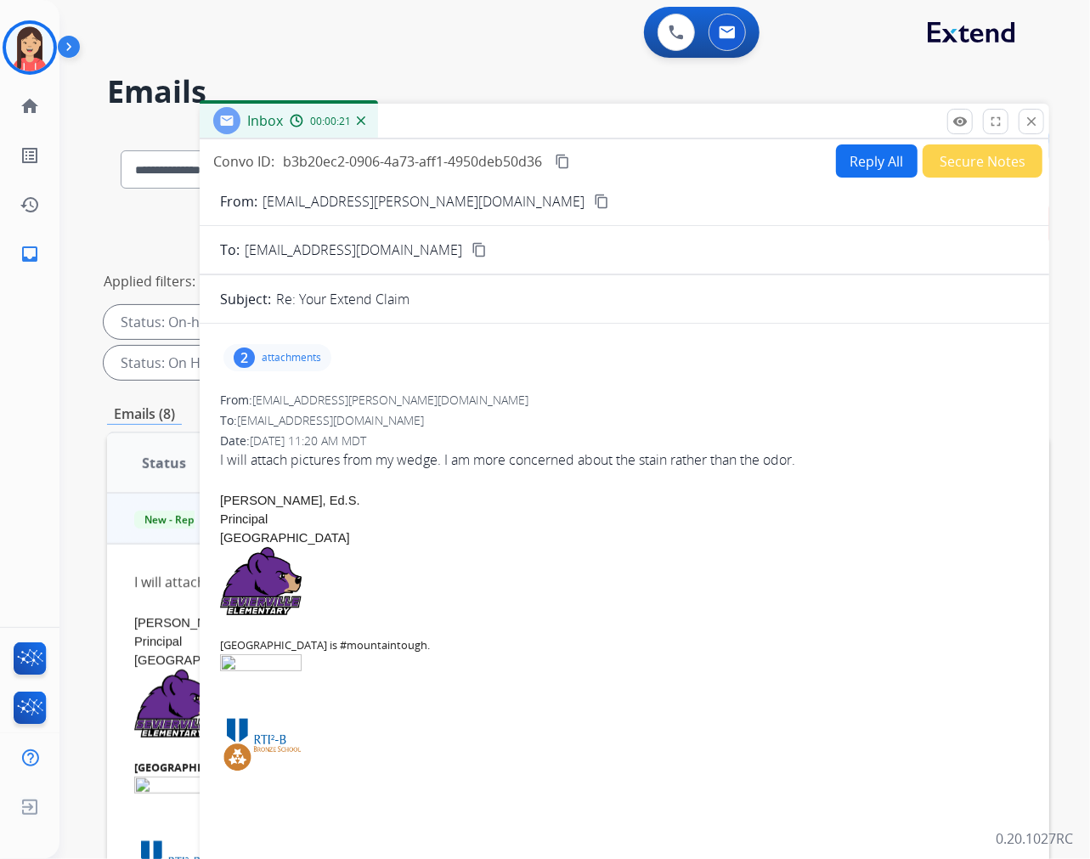
click at [583, 397] on div "From: [PERSON_NAME][EMAIL_ADDRESS][PERSON_NAME][DOMAIN_NAME]" at bounding box center [624, 400] width 809 height 17
click at [362, 200] on p "[EMAIL_ADDRESS][PERSON_NAME][DOMAIN_NAME]" at bounding box center [424, 201] width 322 height 20
click at [461, 403] on div "From: [PERSON_NAME][EMAIL_ADDRESS][PERSON_NAME][DOMAIN_NAME]" at bounding box center [624, 400] width 809 height 17
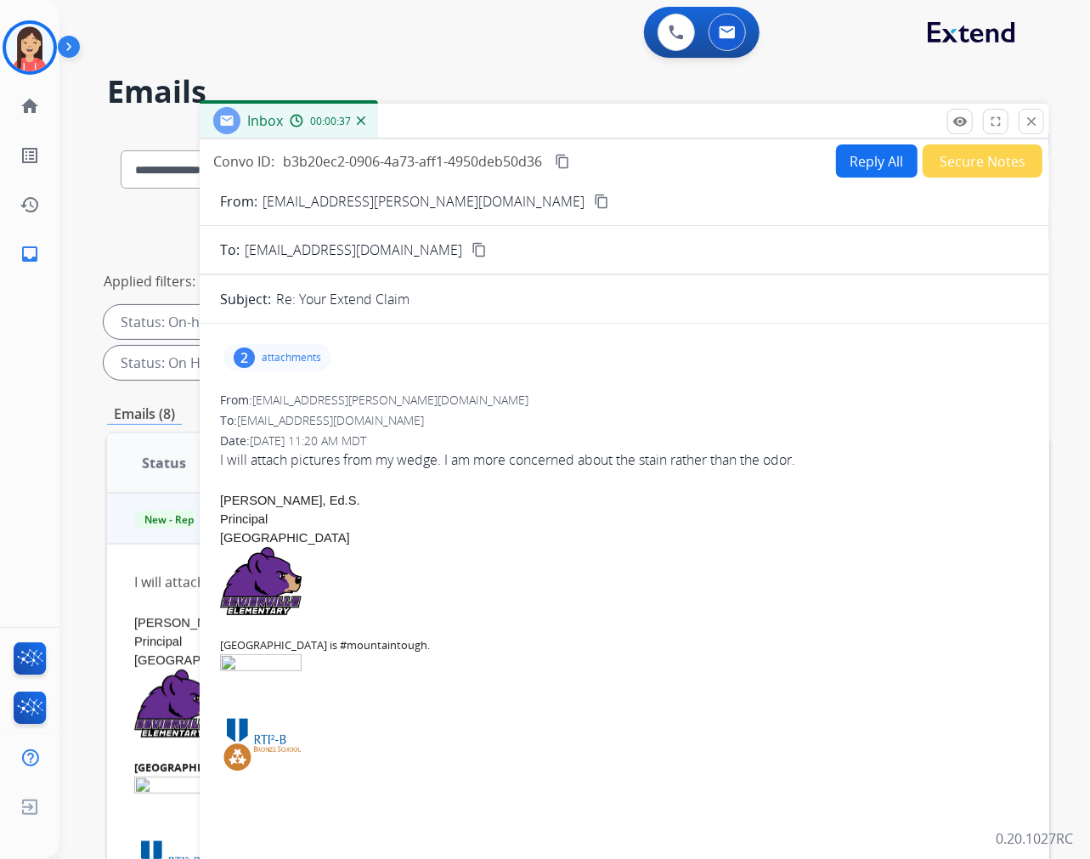
click at [899, 162] on button "Reply All" at bounding box center [877, 160] width 82 height 33
select select "**********"
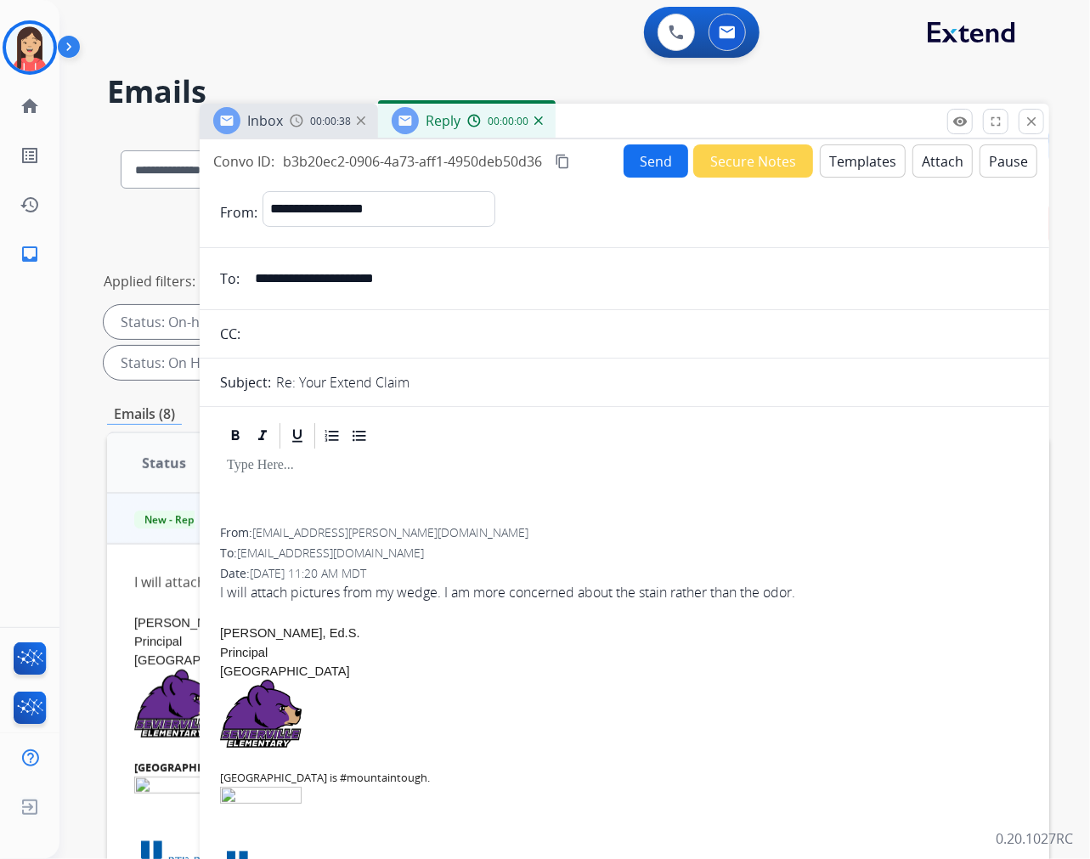
click at [877, 162] on button "Templates" at bounding box center [863, 160] width 86 height 33
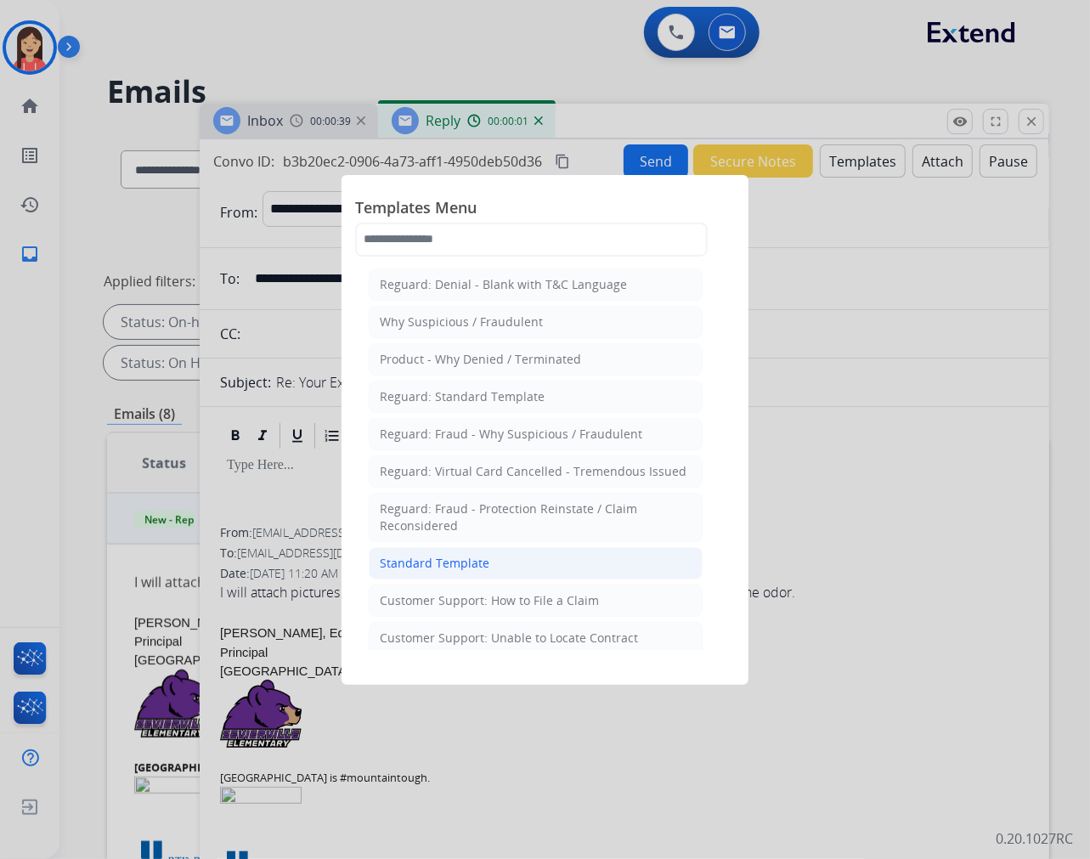
click at [493, 558] on li "Standard Template" at bounding box center [536, 563] width 334 height 32
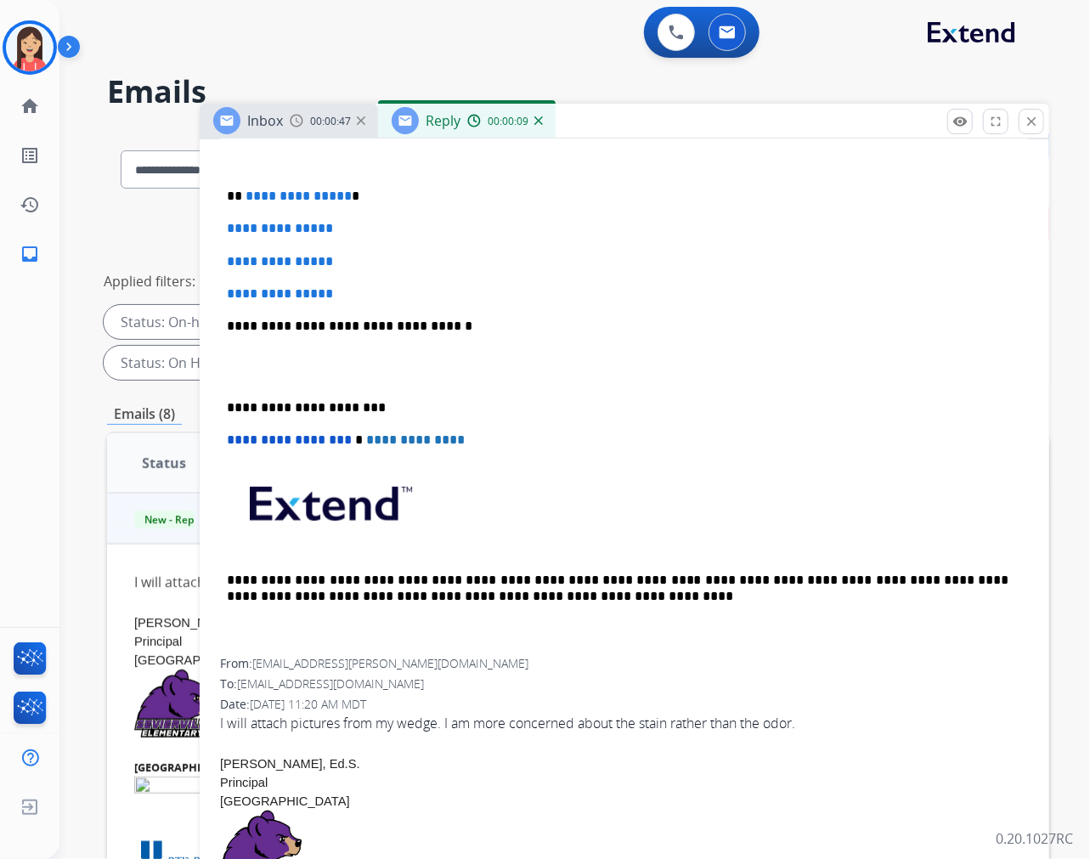
scroll to position [472, 0]
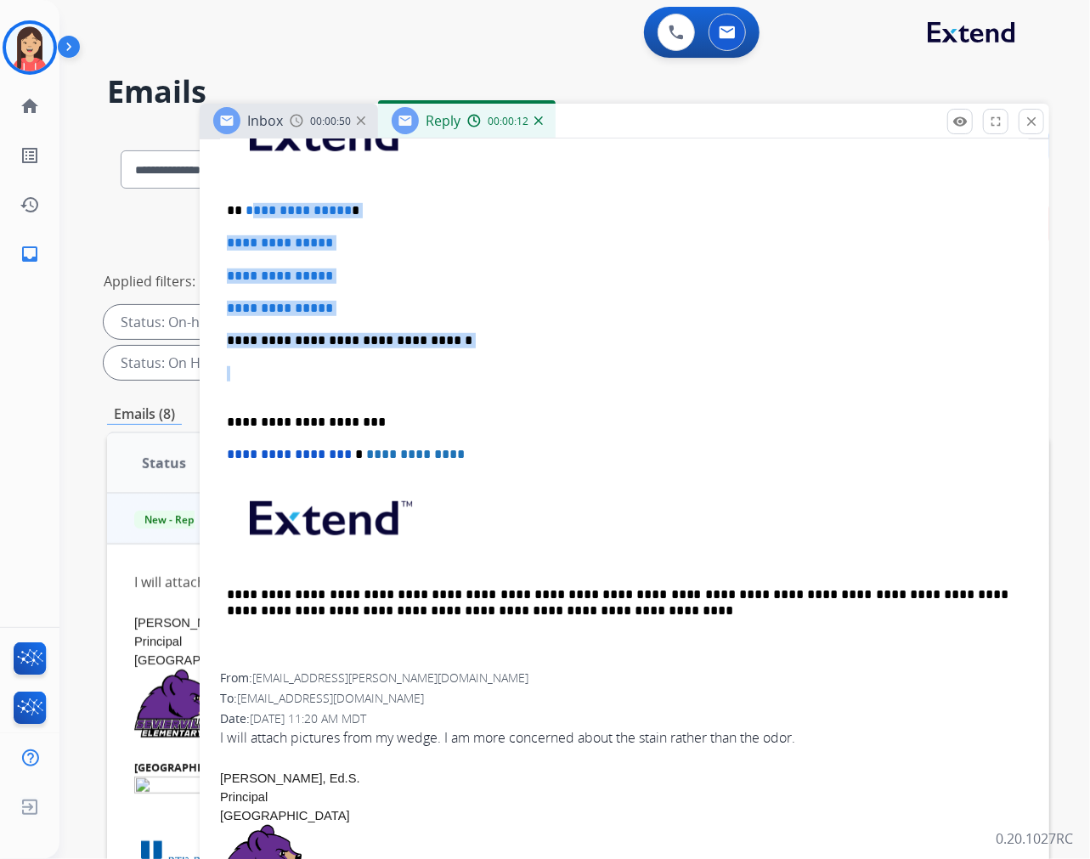
drag, startPoint x: 249, startPoint y: 323, endPoint x: 247, endPoint y: 210, distance: 113.0
click at [247, 210] on div "**********" at bounding box center [624, 380] width 809 height 585
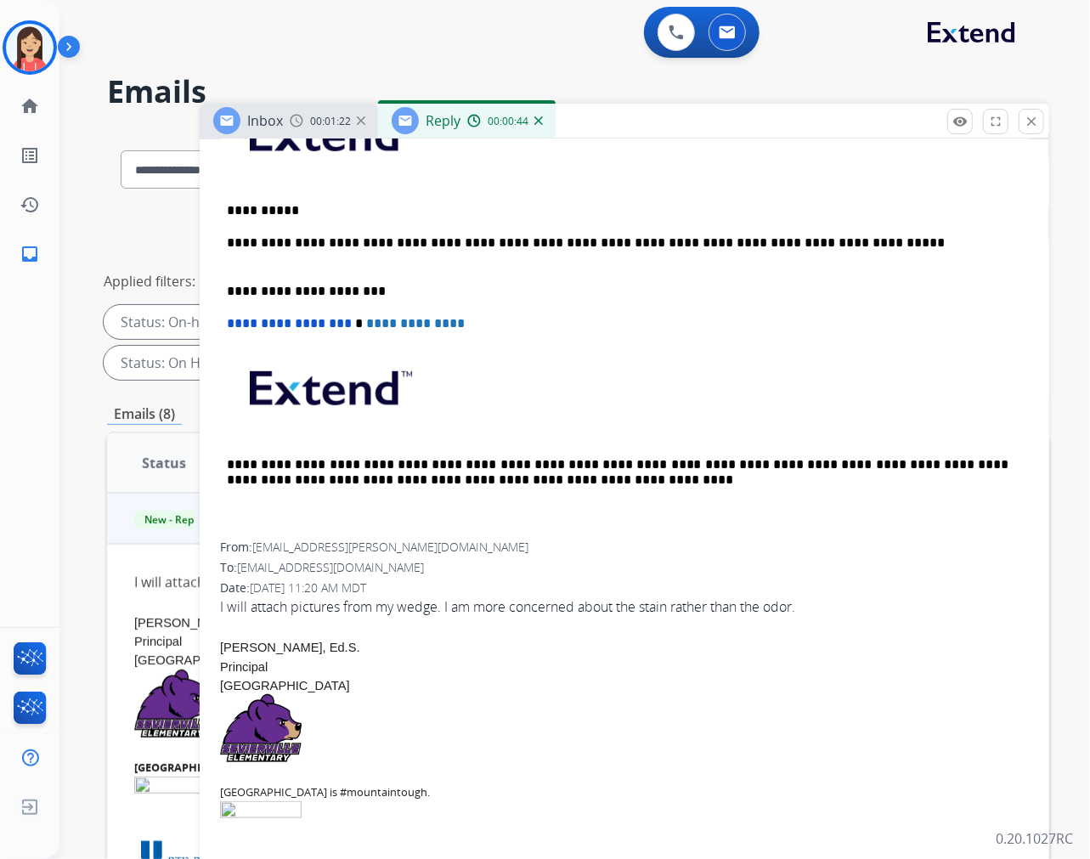
click at [862, 240] on p "**********" at bounding box center [618, 250] width 782 height 31
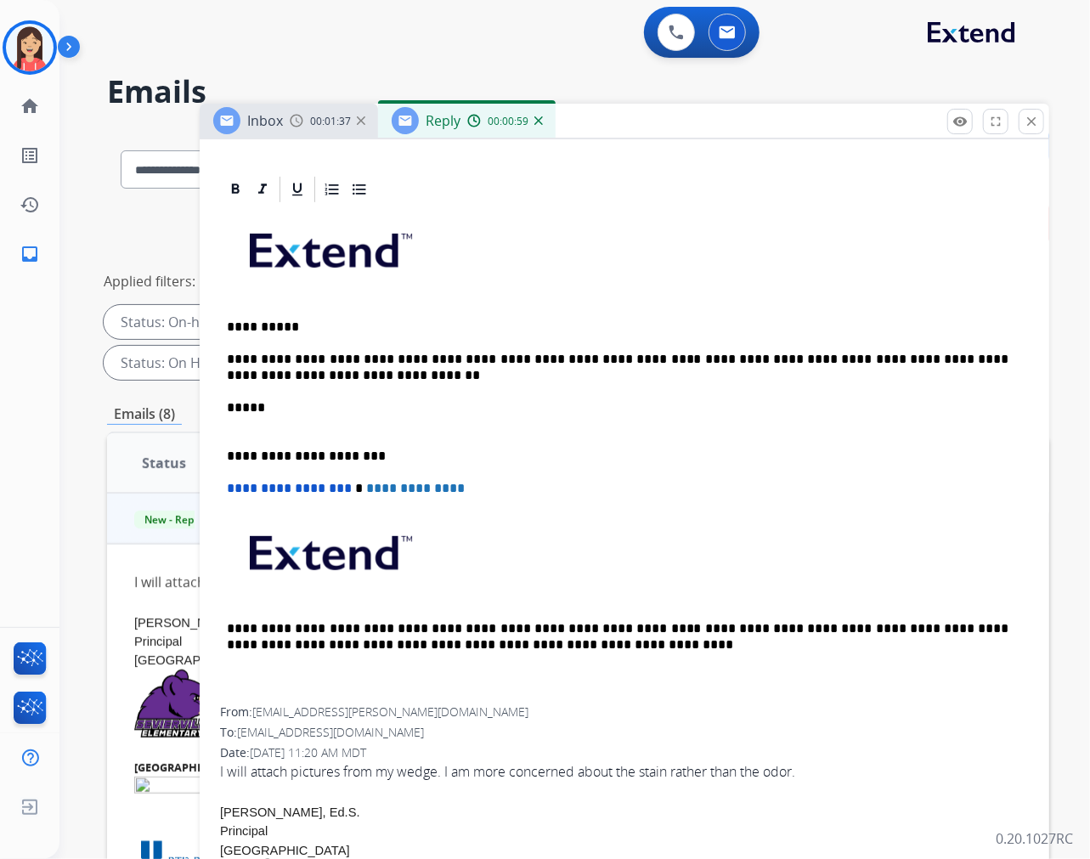
scroll to position [0, 0]
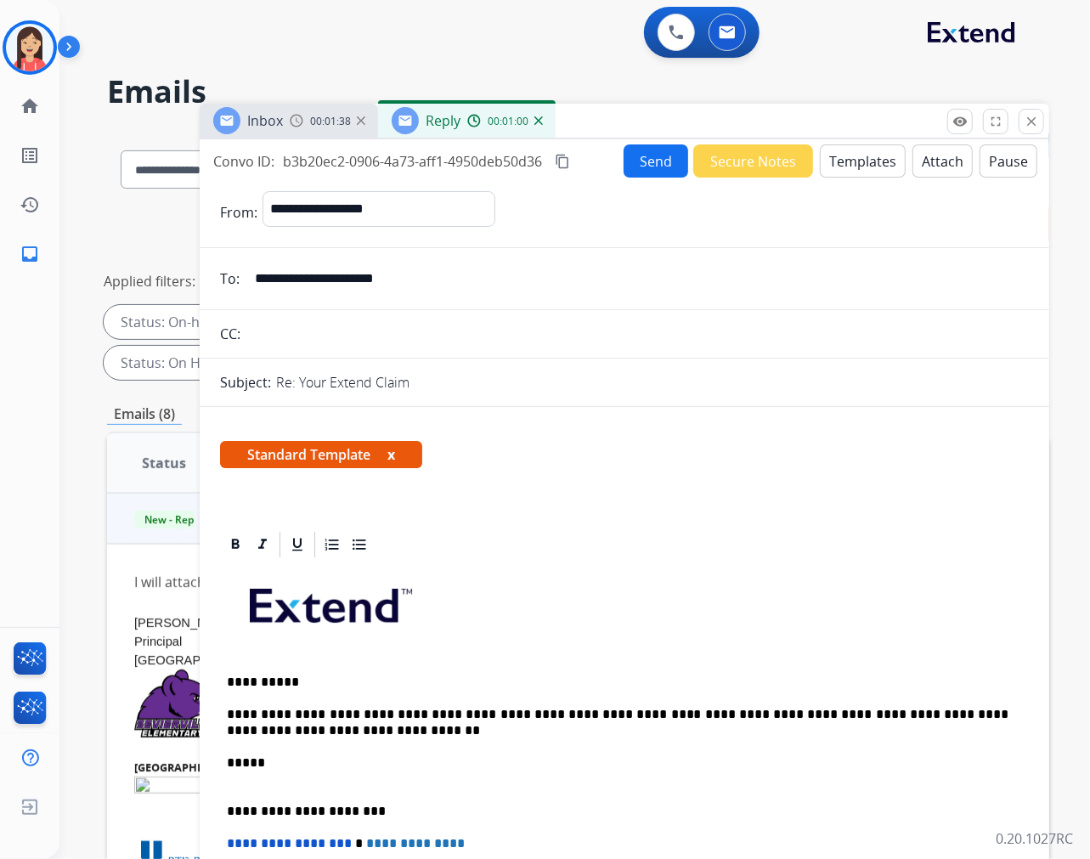
click at [636, 191] on div "**********" at bounding box center [646, 212] width 766 height 42
click at [640, 175] on button "Send" at bounding box center [656, 160] width 65 height 33
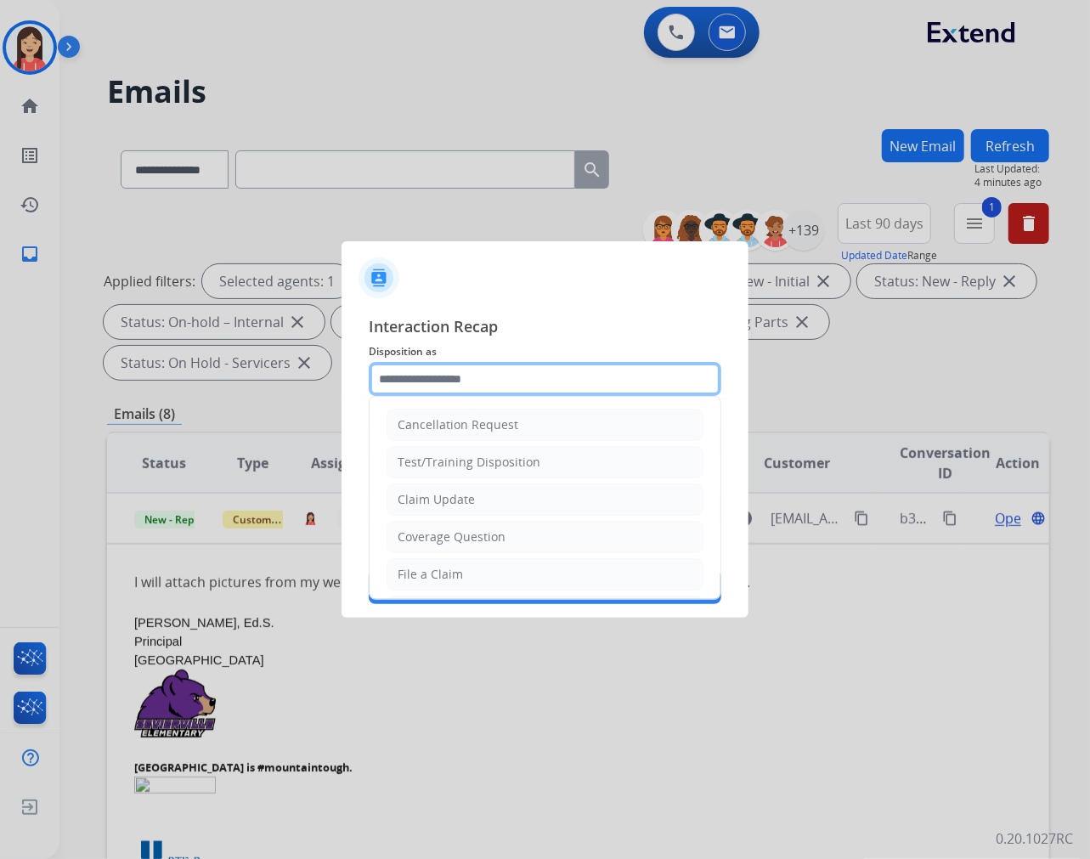
click at [496, 393] on input "text" at bounding box center [545, 379] width 353 height 34
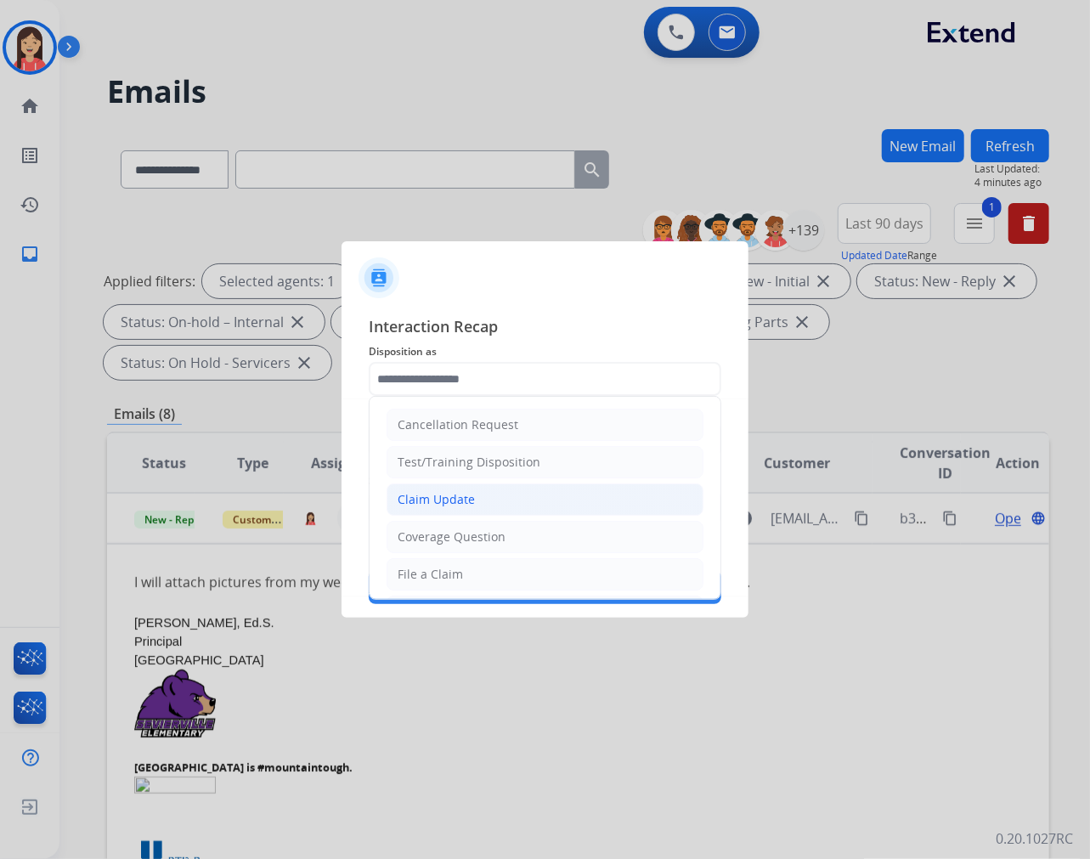
click at [451, 486] on li "Claim Update" at bounding box center [545, 500] width 317 height 32
type input "**********"
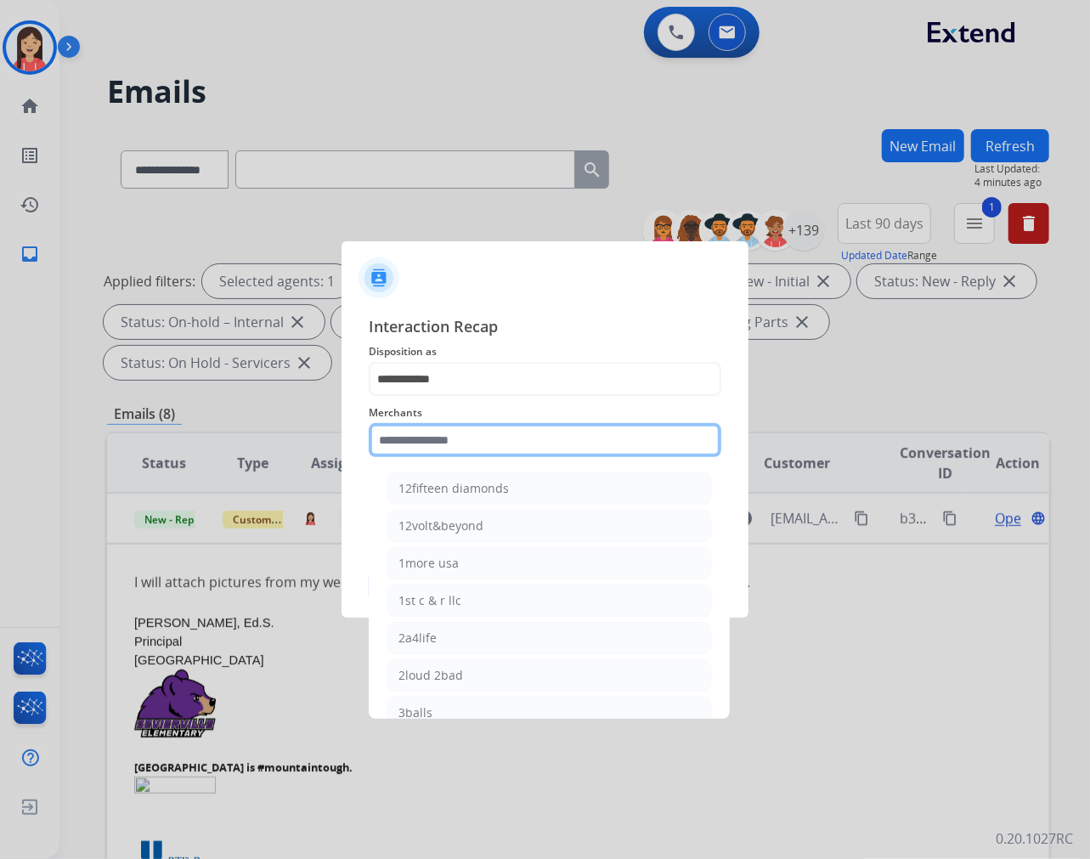
click at [448, 444] on input "text" at bounding box center [545, 440] width 353 height 34
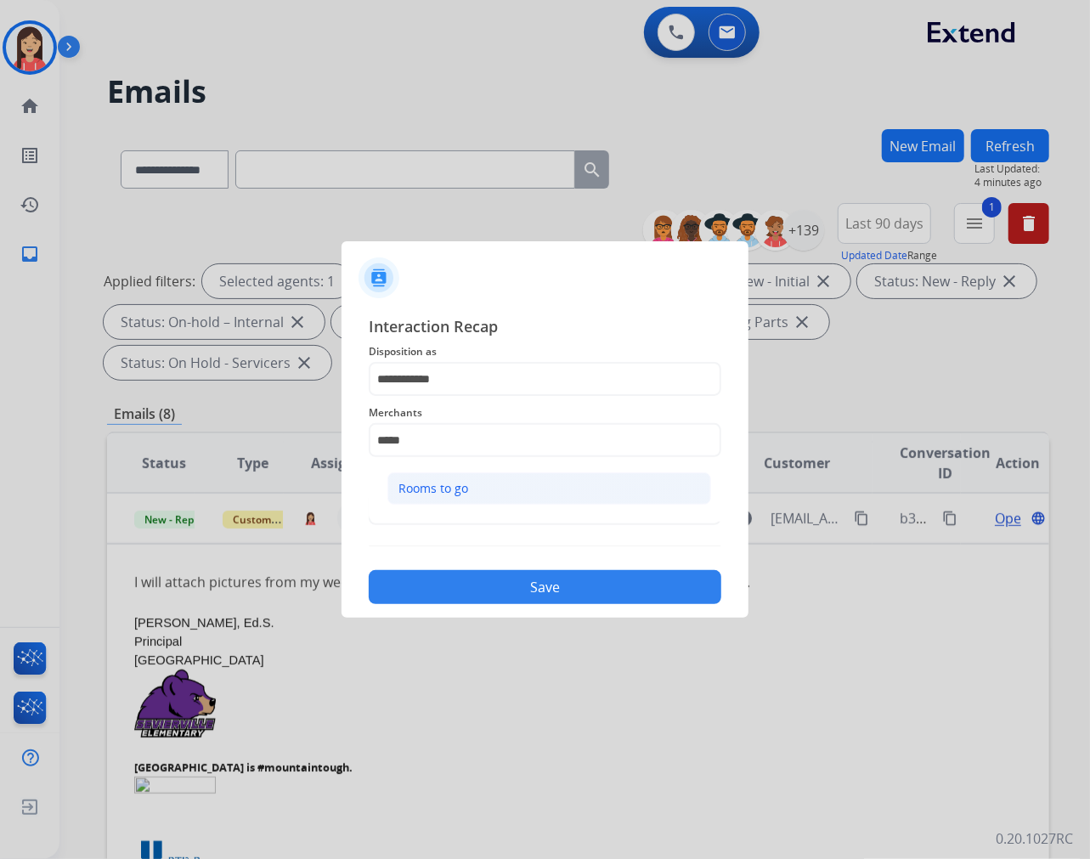
click at [471, 489] on li "Rooms to go" at bounding box center [549, 488] width 324 height 32
type input "**********"
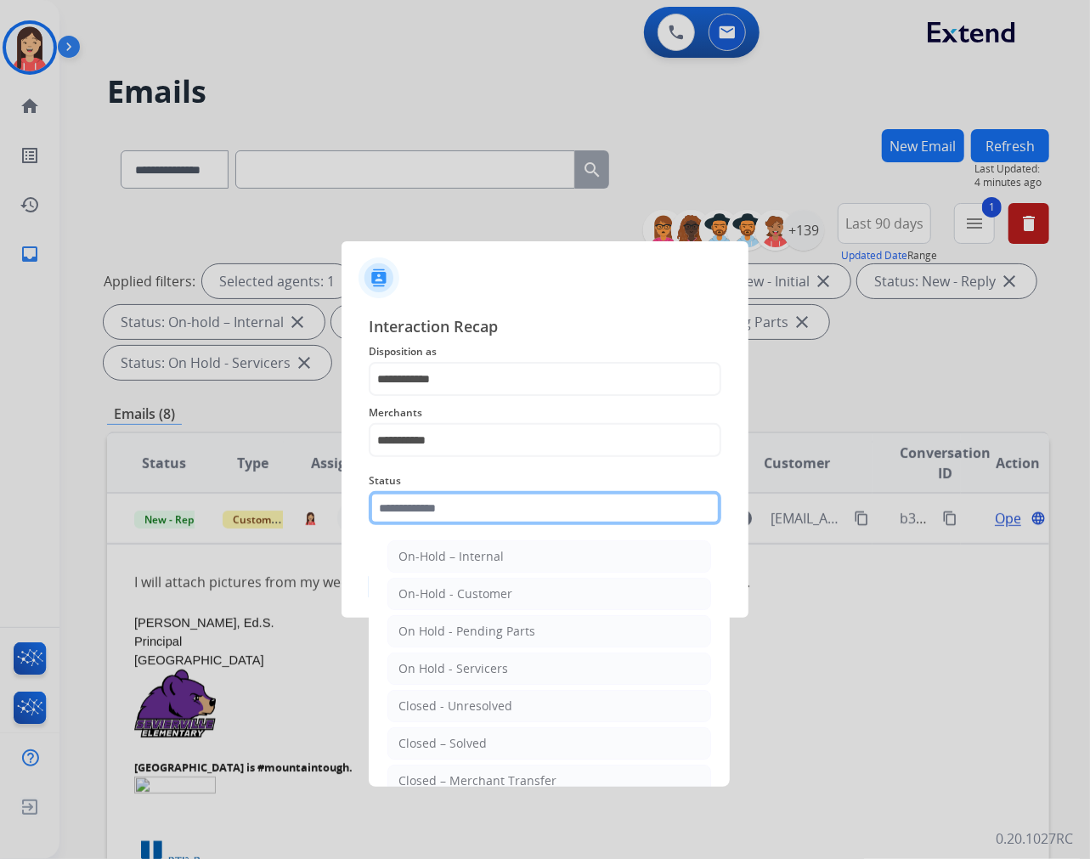
click at [471, 517] on input "text" at bounding box center [545, 508] width 353 height 34
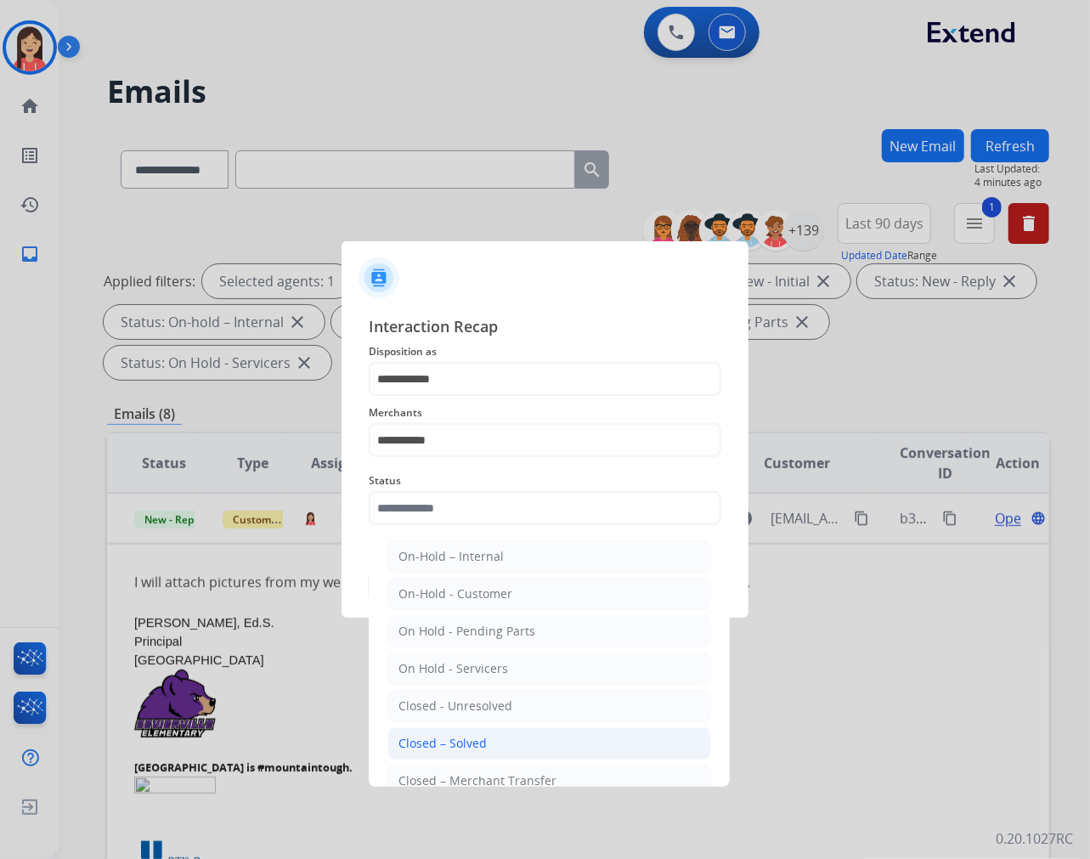
click at [468, 734] on li "Closed – Solved" at bounding box center [549, 743] width 324 height 32
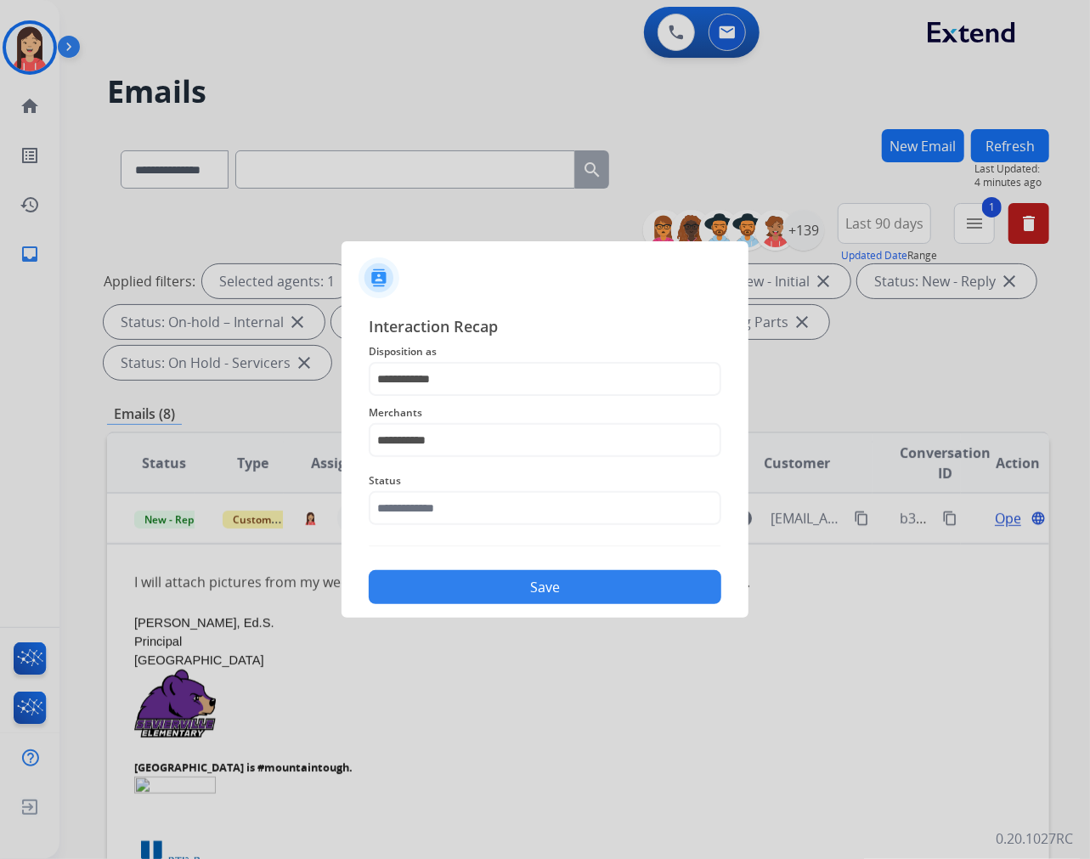
type input "**********"
click at [508, 586] on button "Save" at bounding box center [545, 587] width 353 height 34
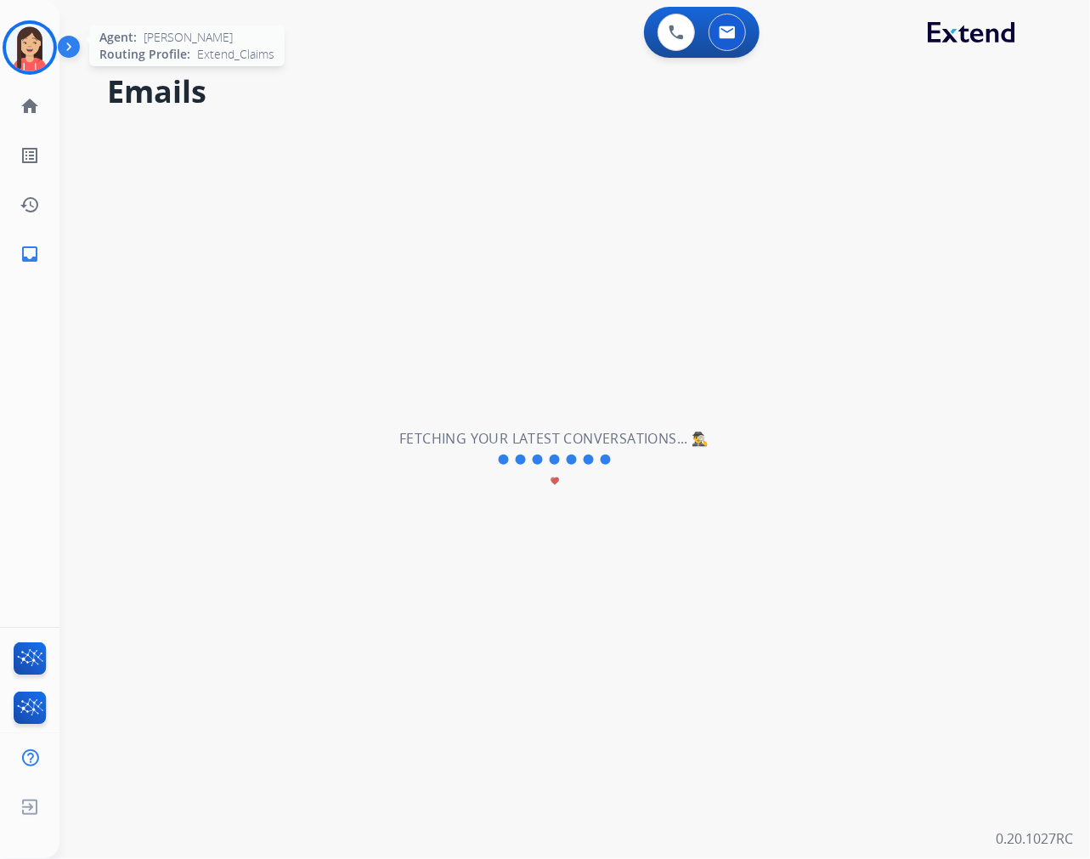
click at [15, 48] on img at bounding box center [30, 48] width 48 height 48
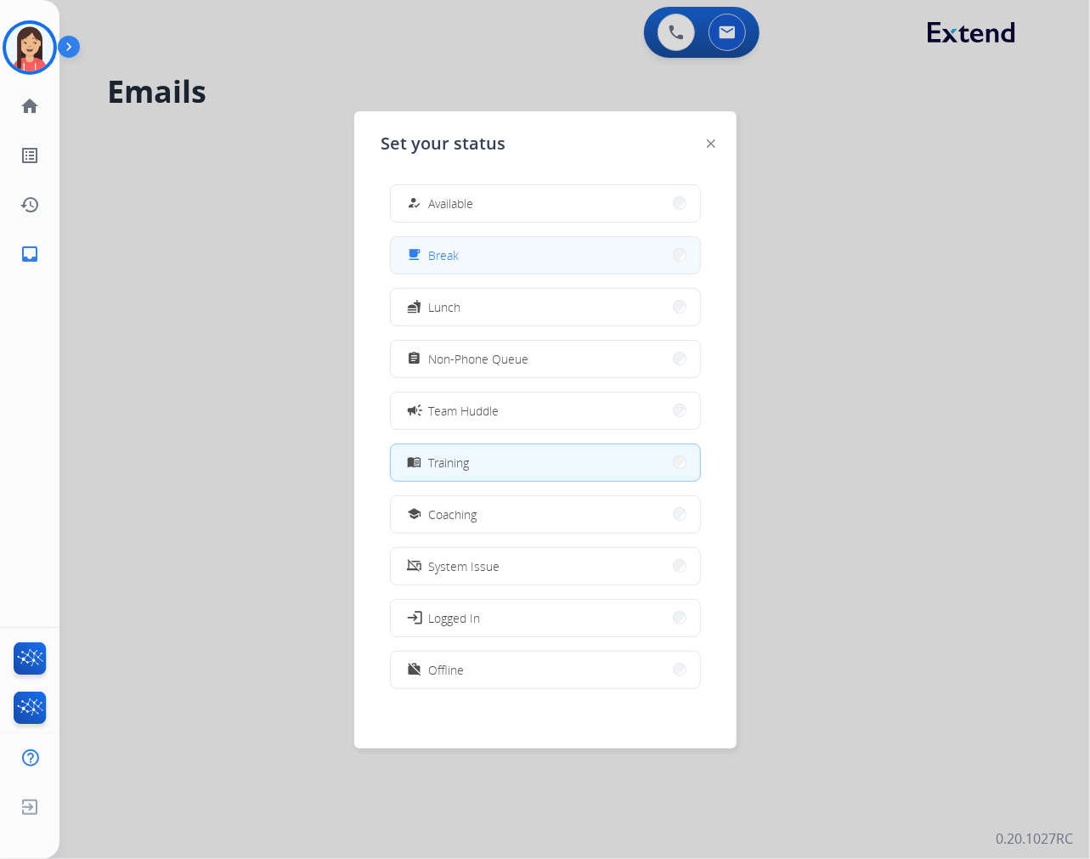
click at [474, 268] on button "free_breakfast Break" at bounding box center [545, 255] width 309 height 37
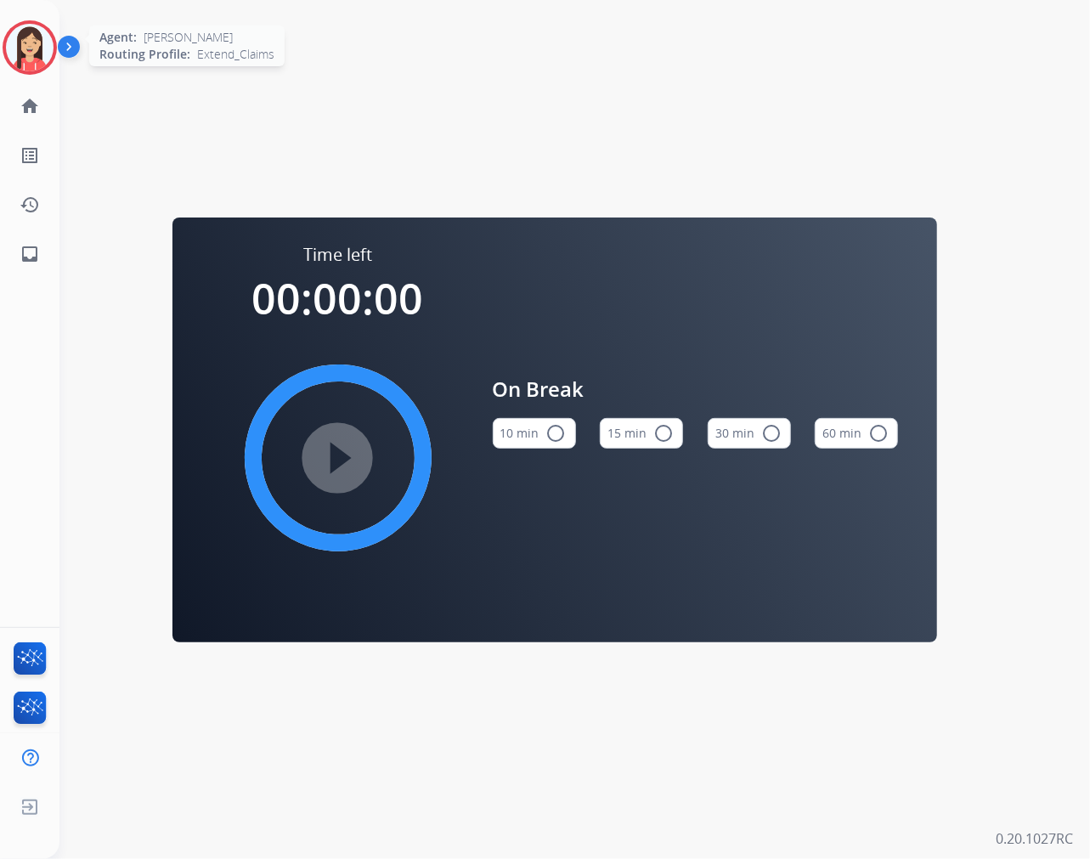
click at [18, 69] on img at bounding box center [30, 48] width 48 height 48
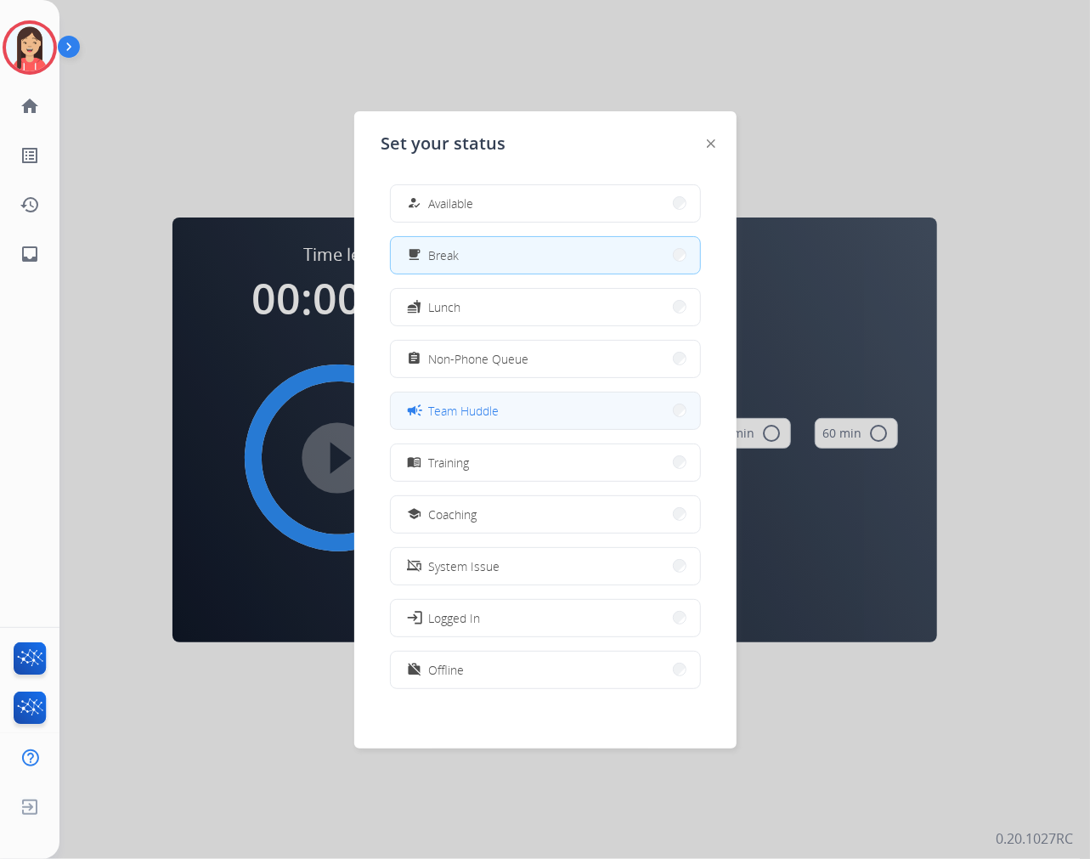
click at [454, 406] on span "Team Huddle" at bounding box center [464, 411] width 71 height 18
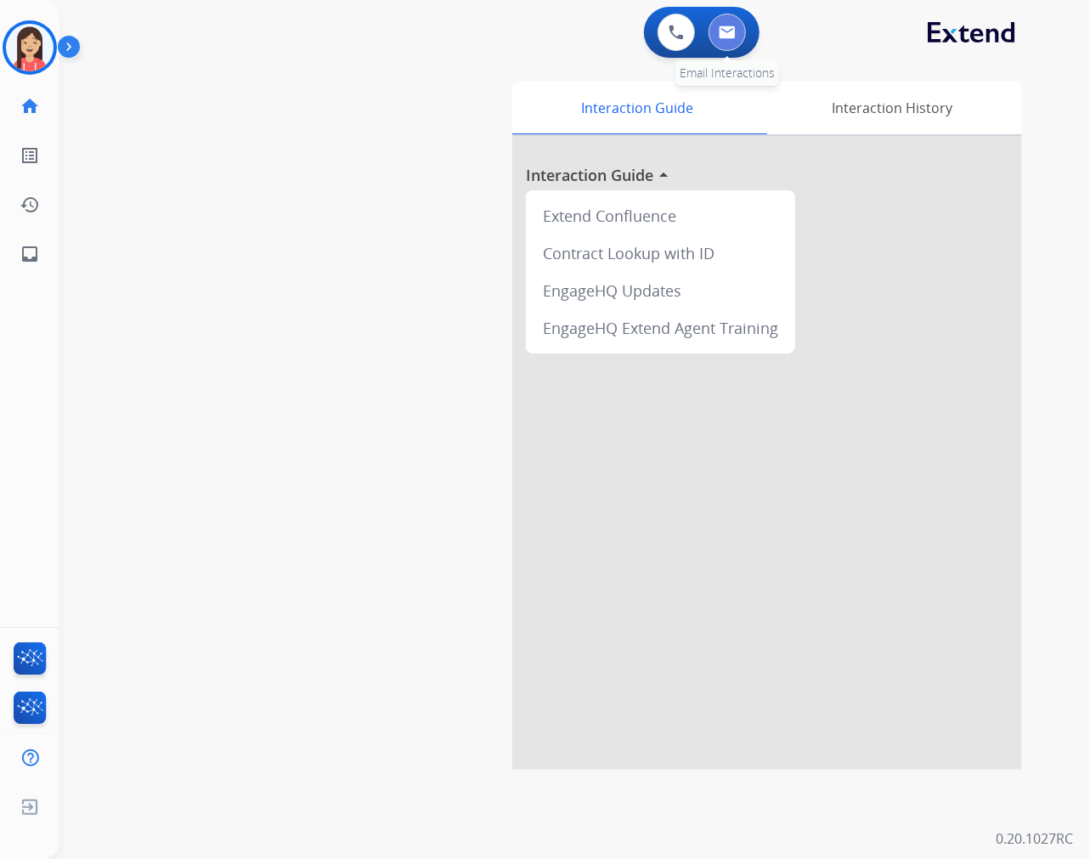
click at [719, 31] on img at bounding box center [727, 32] width 17 height 14
select select "**********"
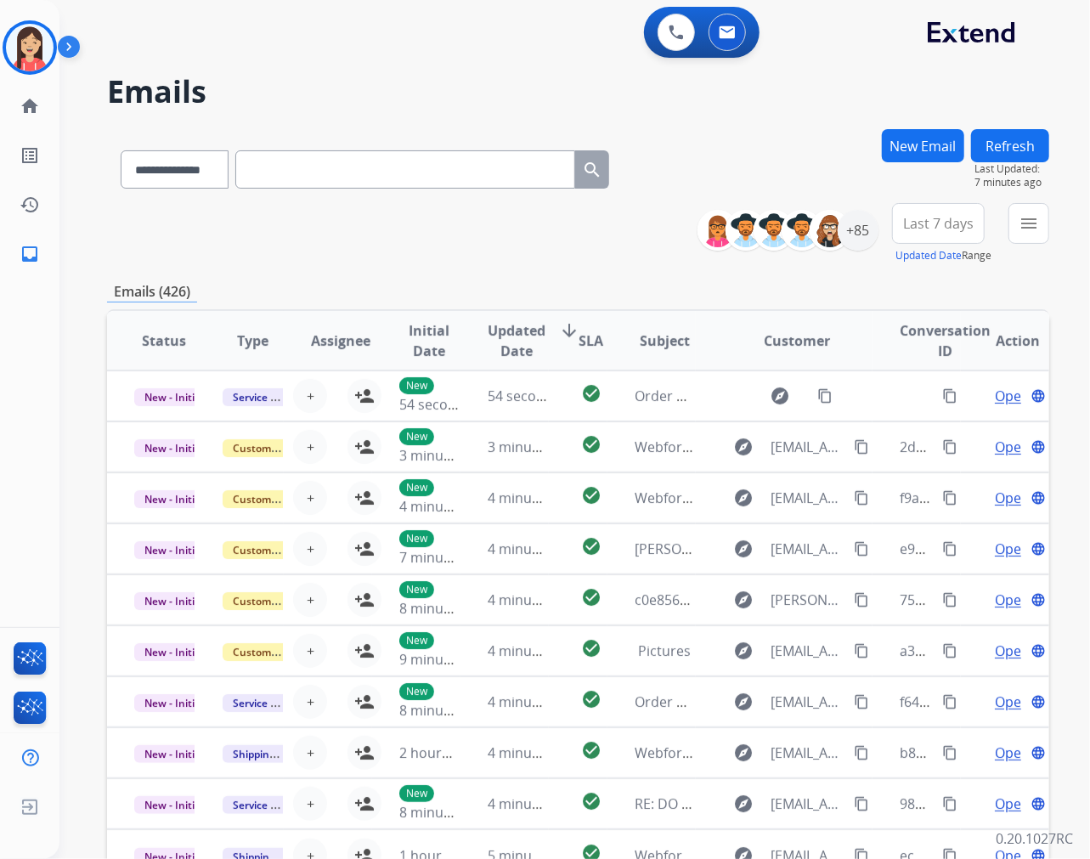
drag, startPoint x: 498, startPoint y: 251, endPoint x: 540, endPoint y: 258, distance: 43.2
click at [498, 251] on div "**********" at bounding box center [578, 233] width 942 height 61
click at [861, 232] on div "+85" at bounding box center [858, 230] width 41 height 41
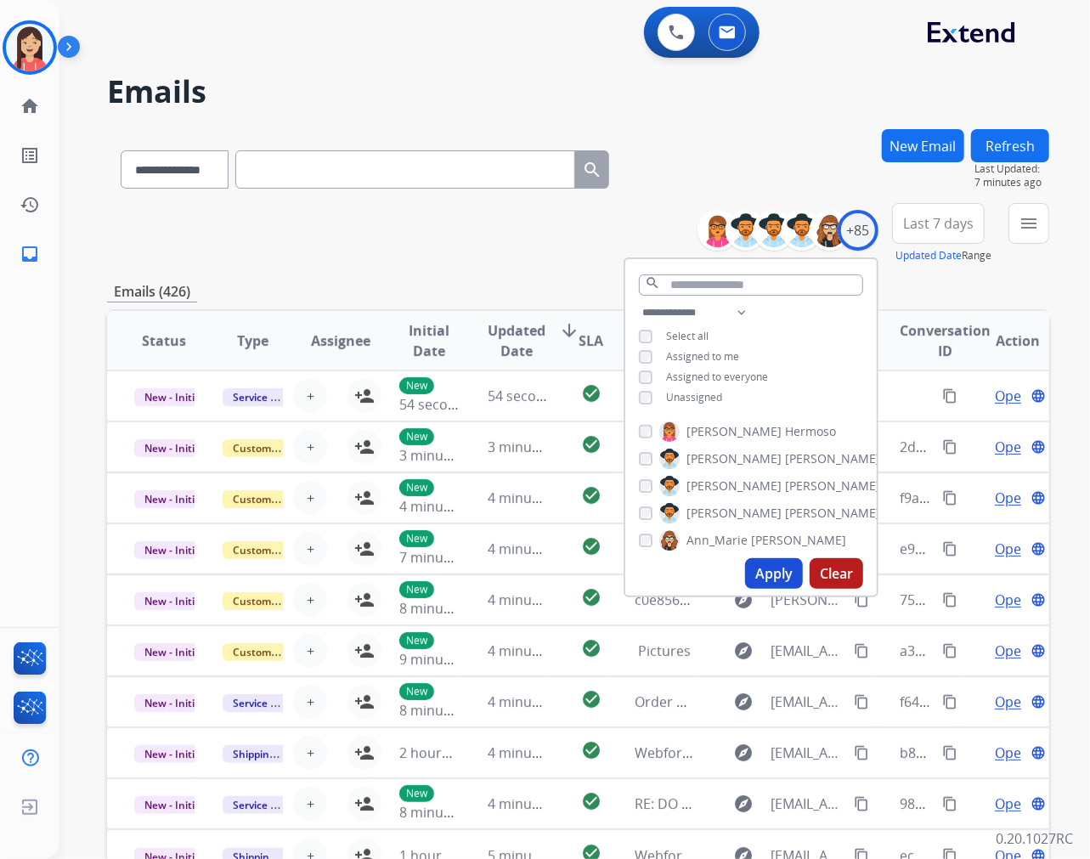
click at [666, 394] on span "Unassigned" at bounding box center [694, 397] width 56 height 14
click at [766, 575] on button "Apply" at bounding box center [774, 573] width 58 height 31
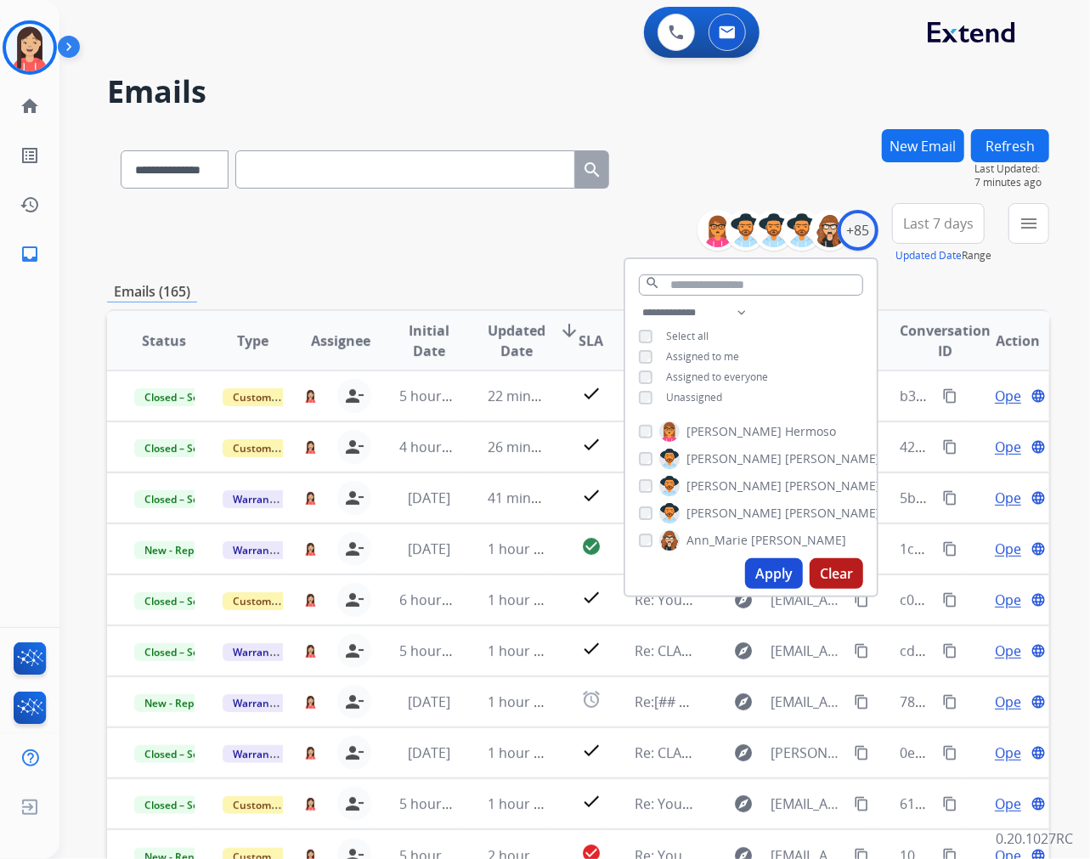
click at [923, 221] on span "Last 7 days" at bounding box center [938, 223] width 71 height 7
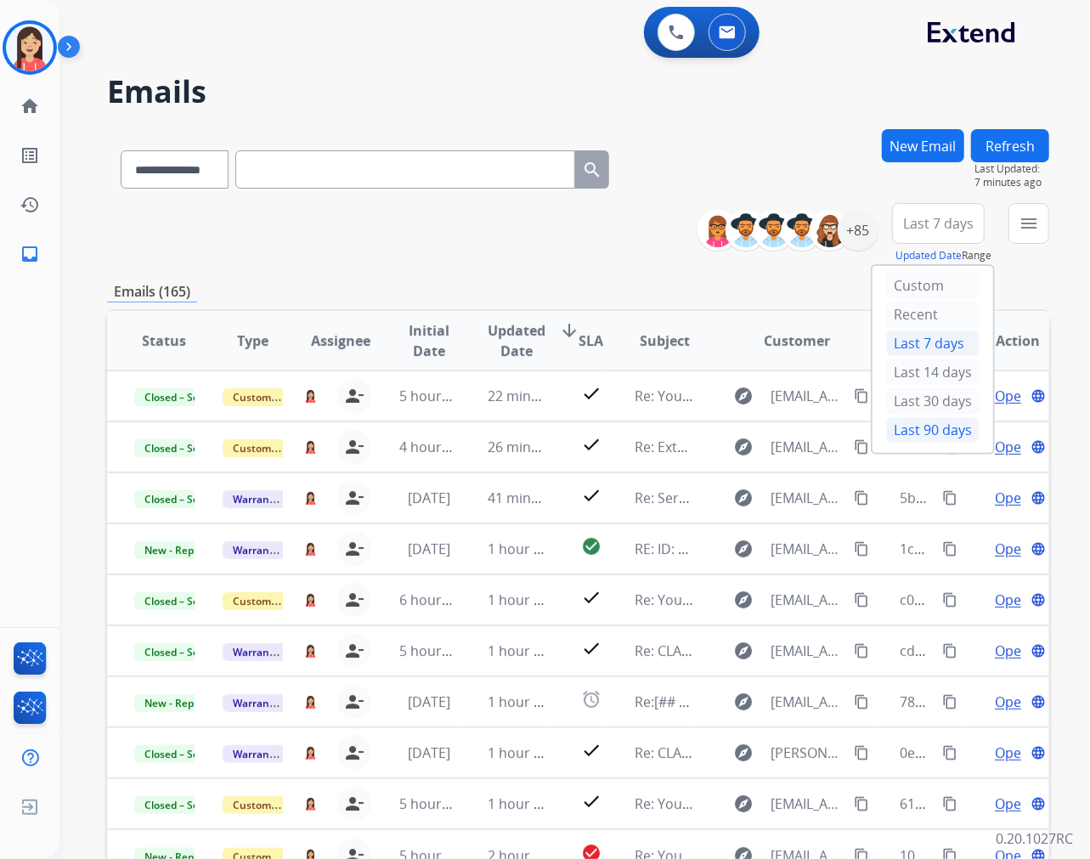
click at [909, 427] on div "Last 90 days" at bounding box center [932, 429] width 93 height 25
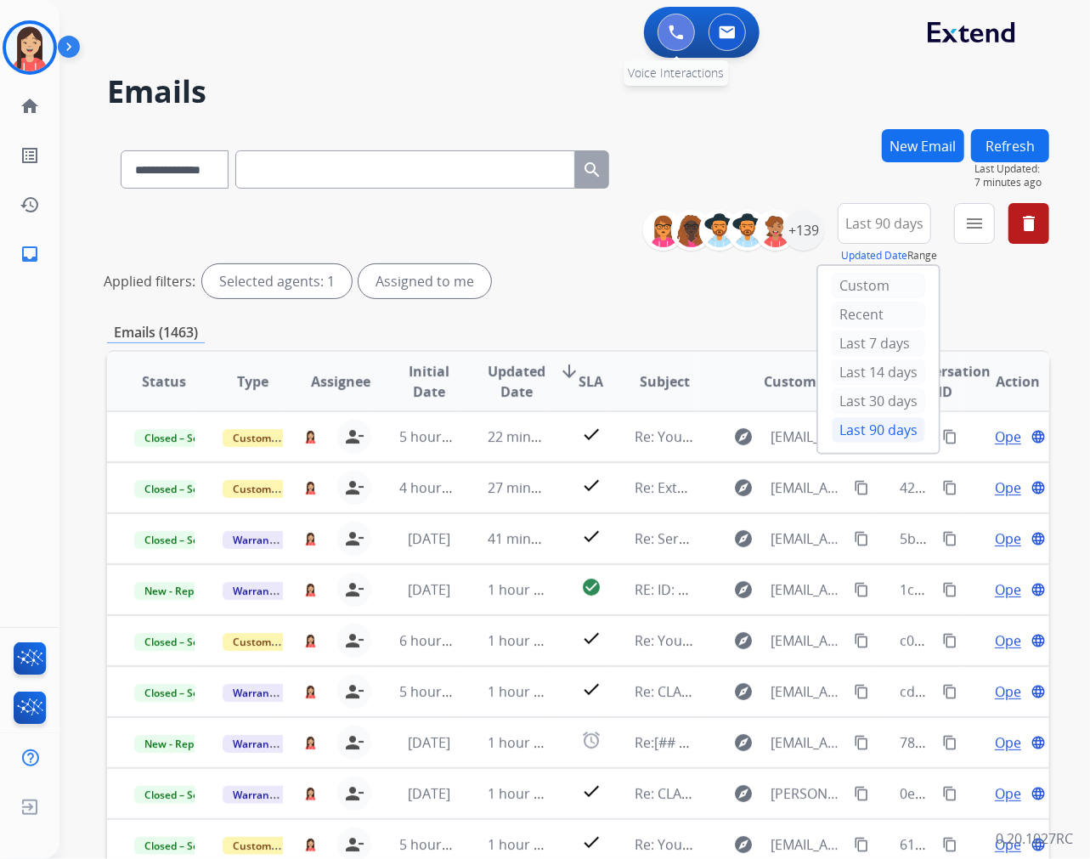
click at [669, 35] on img at bounding box center [676, 32] width 15 height 15
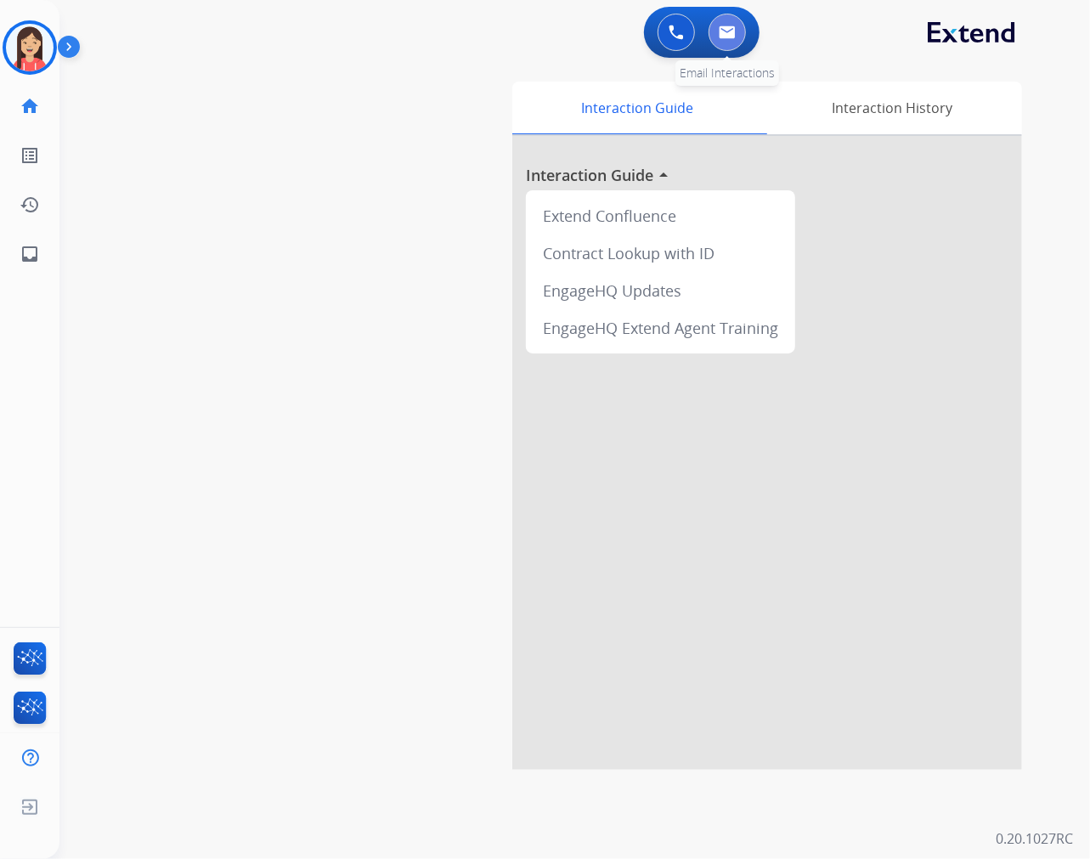
click at [736, 35] on button at bounding box center [727, 32] width 37 height 37
select select "**********"
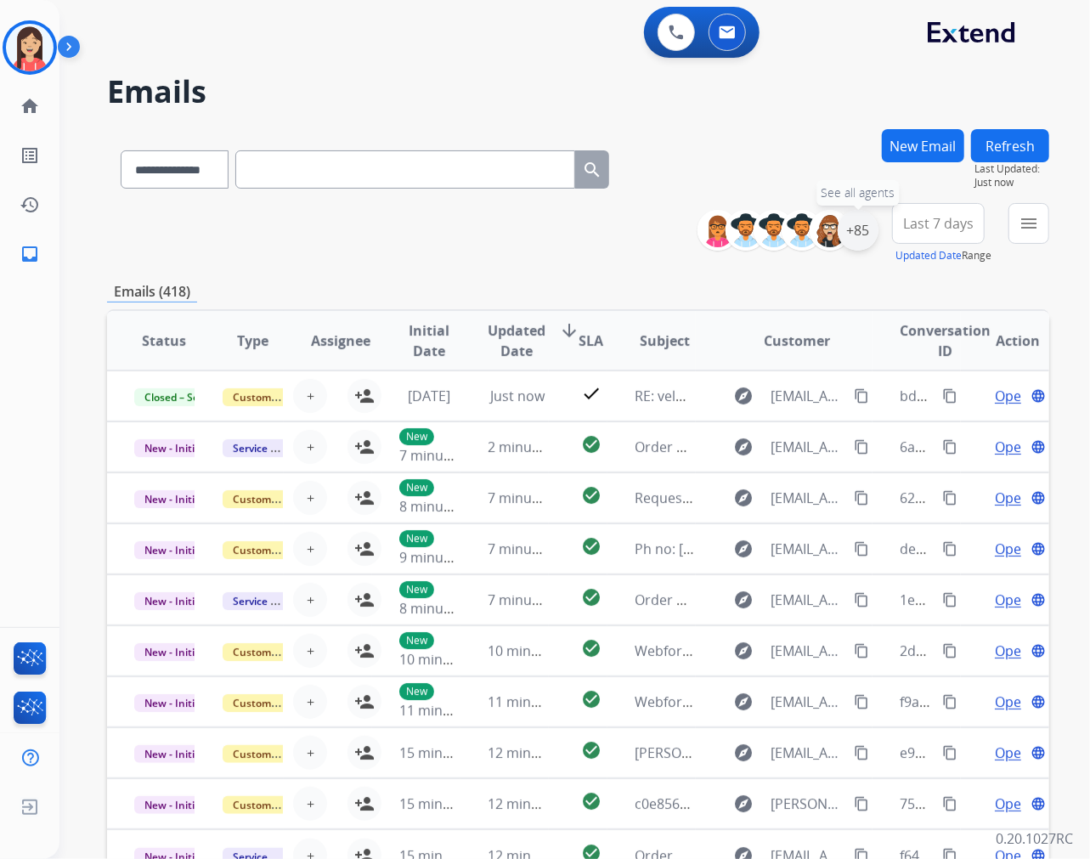
click at [851, 233] on div "+85" at bounding box center [858, 230] width 41 height 41
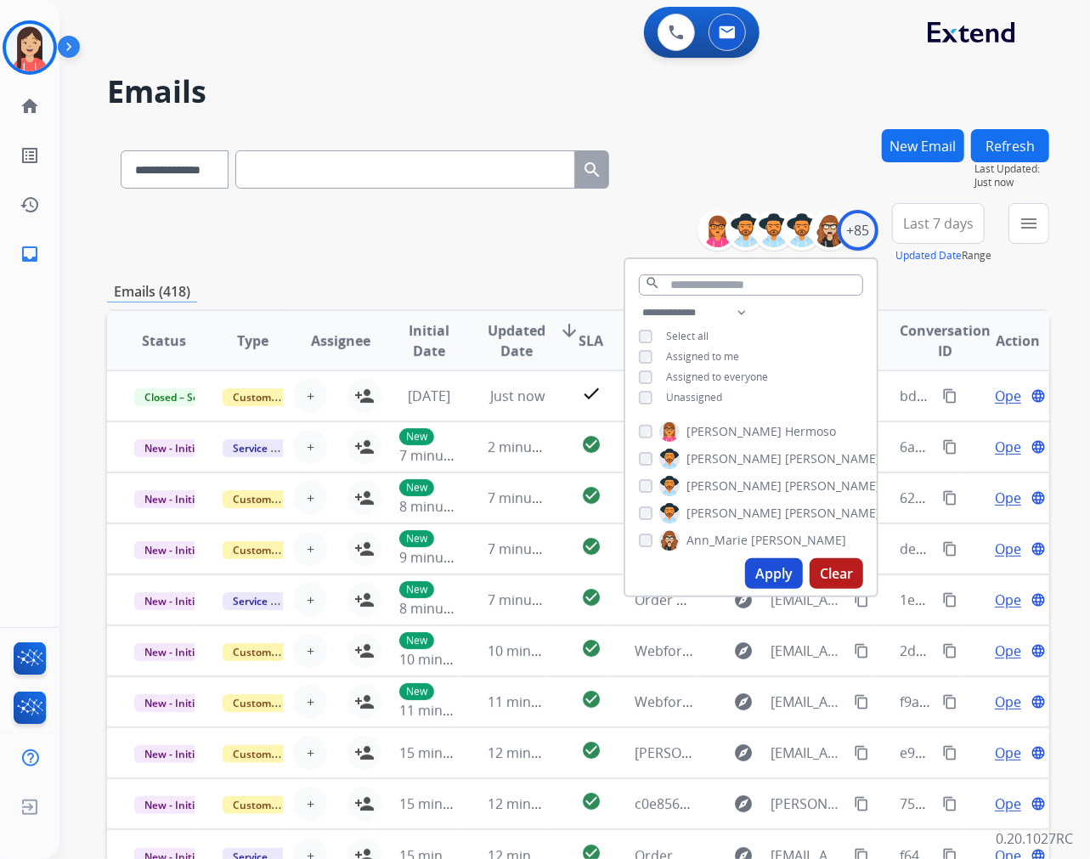
click at [678, 397] on span "Unassigned" at bounding box center [694, 397] width 56 height 14
click at [765, 567] on button "Apply" at bounding box center [774, 573] width 58 height 31
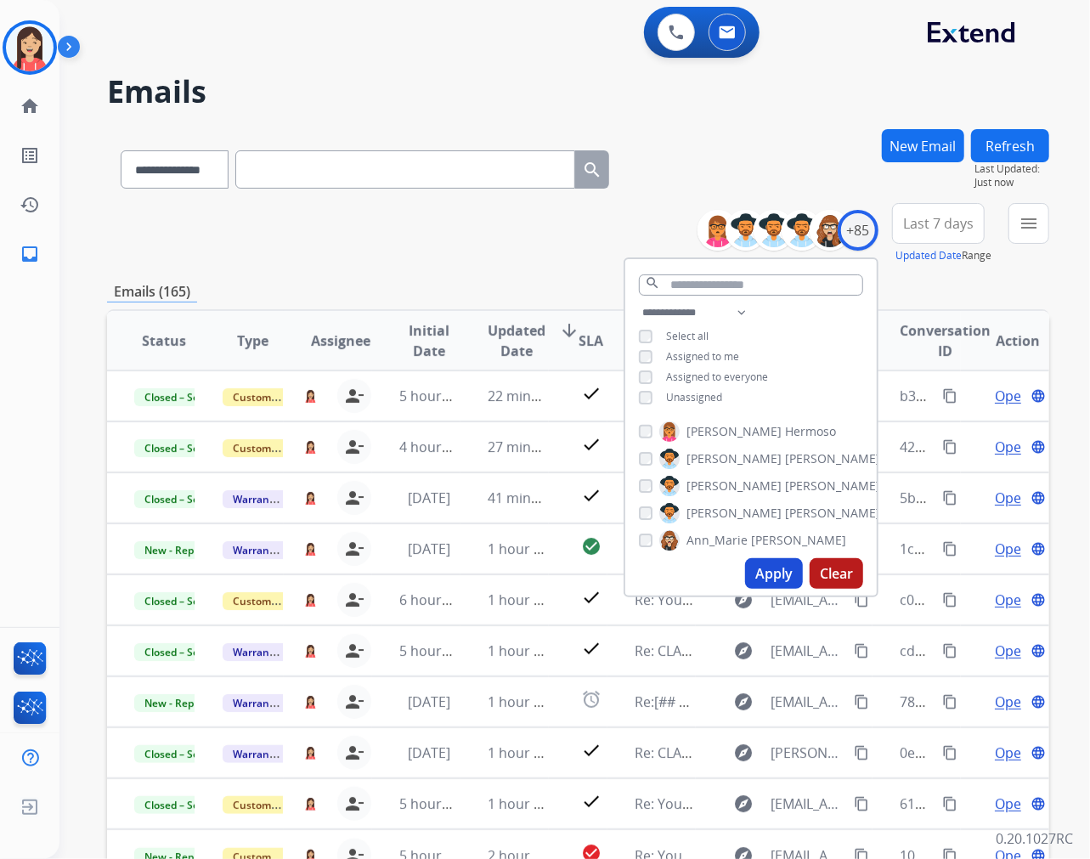
click at [941, 227] on span "Last 7 days" at bounding box center [938, 223] width 71 height 7
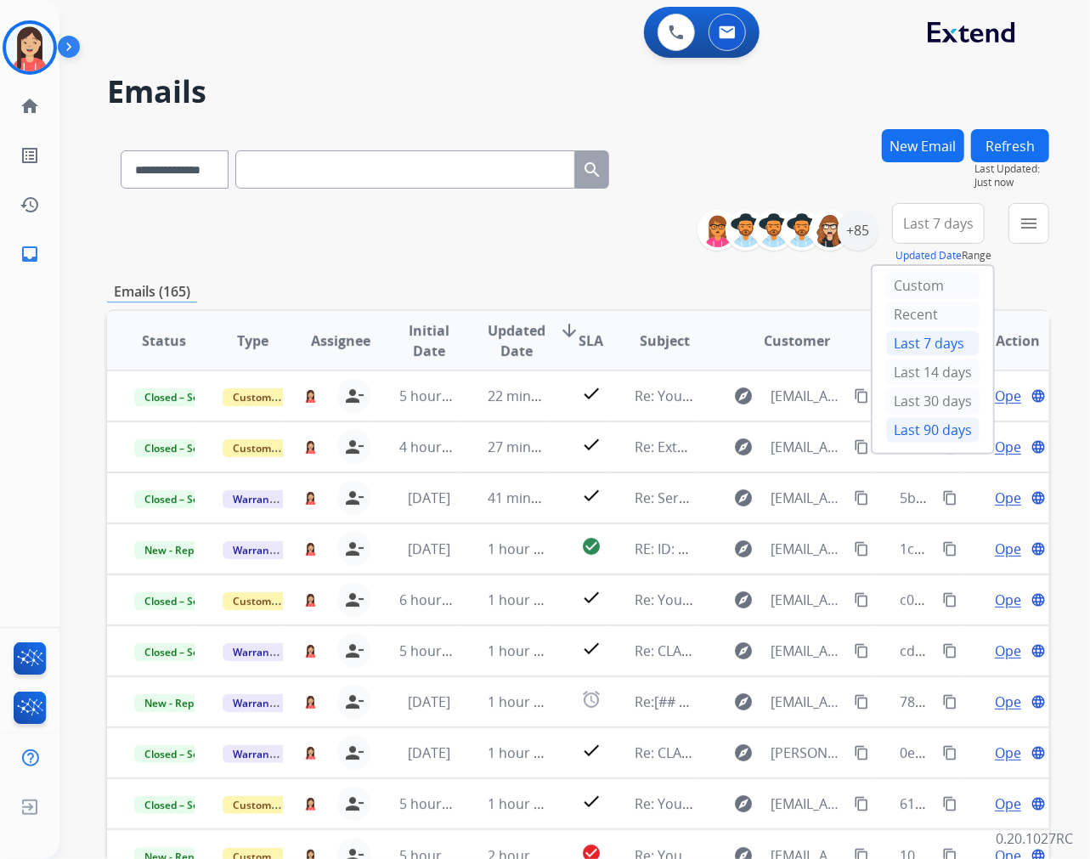
click at [932, 435] on div "Last 90 days" at bounding box center [932, 429] width 93 height 25
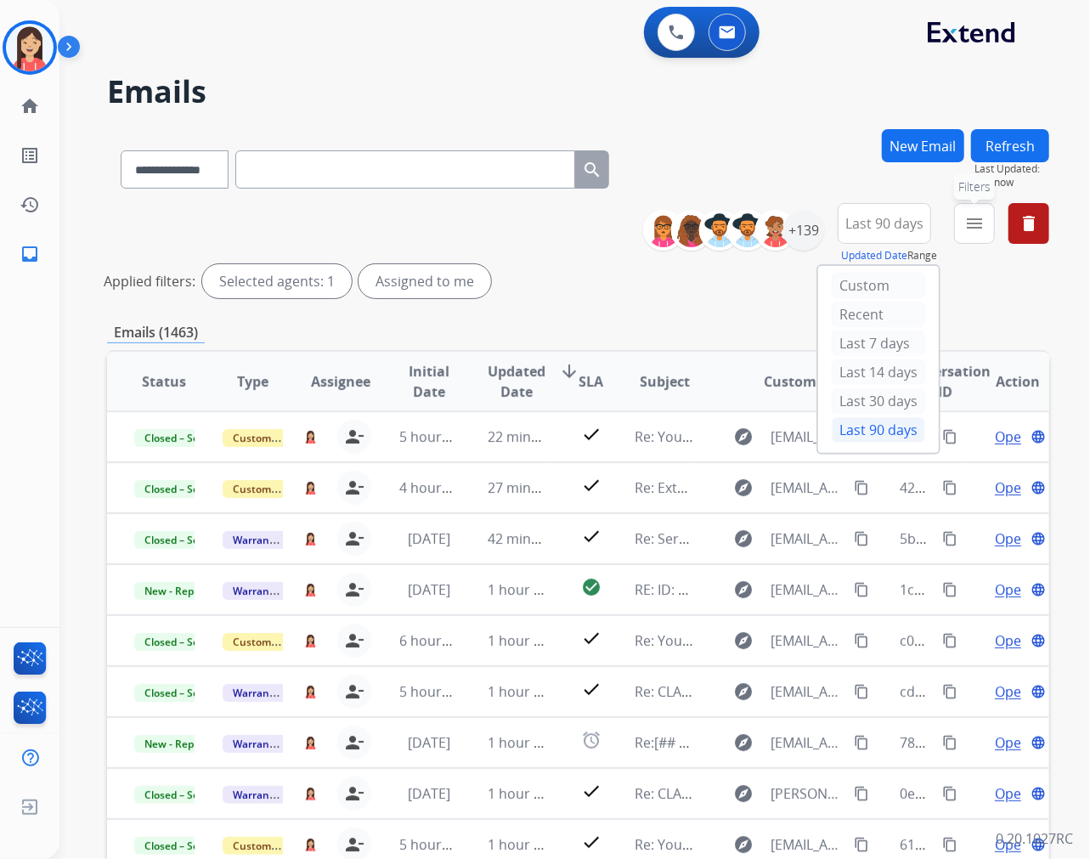
click at [974, 236] on button "menu Filters" at bounding box center [974, 223] width 41 height 41
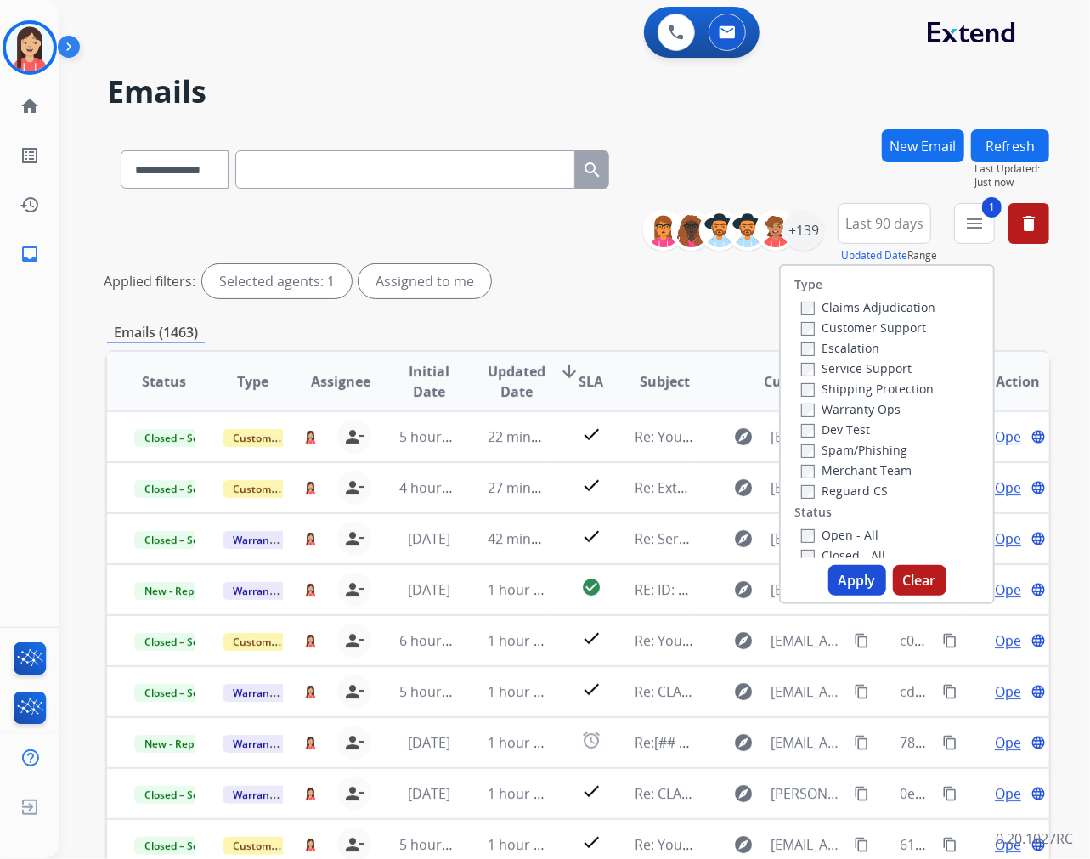
click at [852, 569] on button "Apply" at bounding box center [858, 580] width 58 height 31
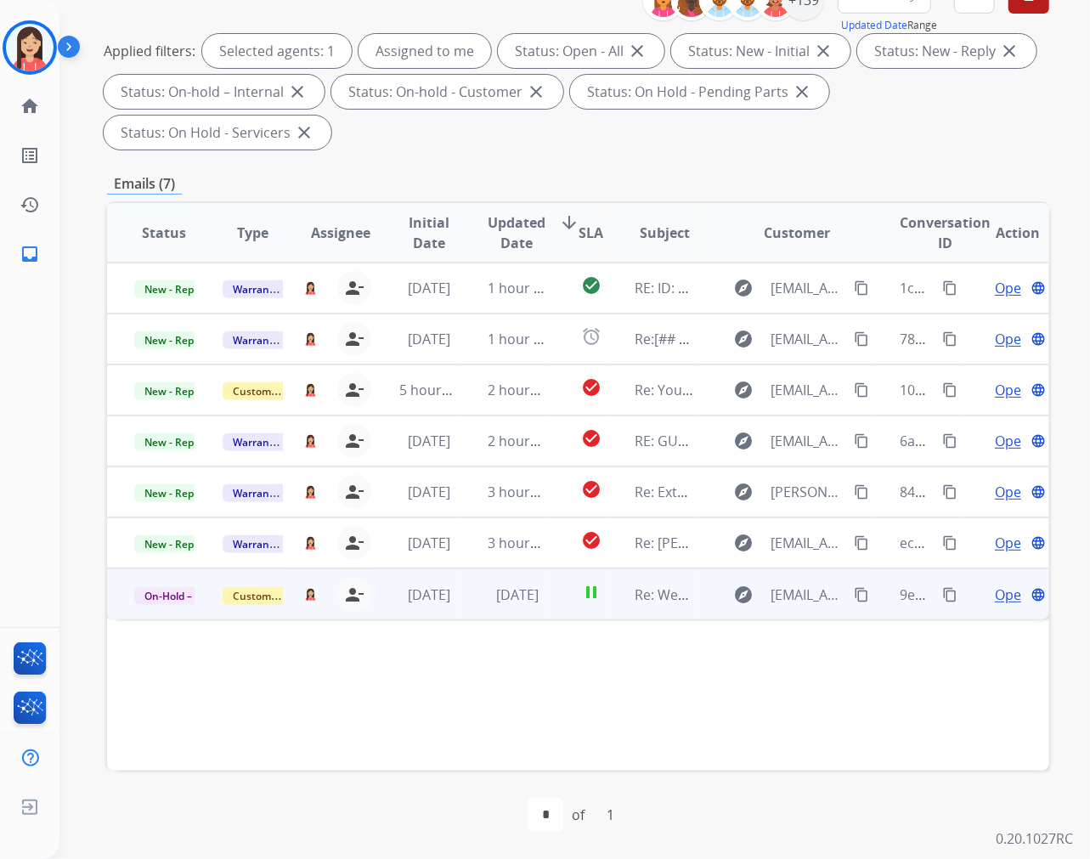
scroll to position [136, 0]
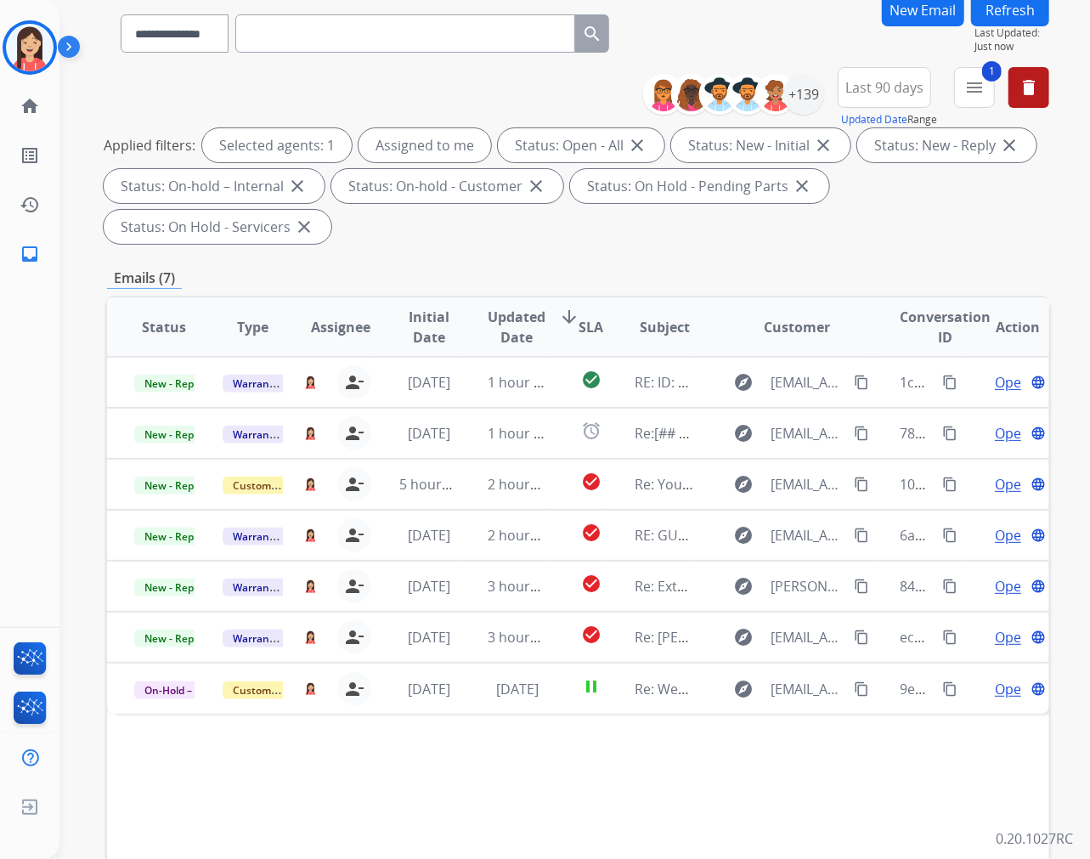
click at [501, 330] on span "Updated Date" at bounding box center [517, 327] width 58 height 41
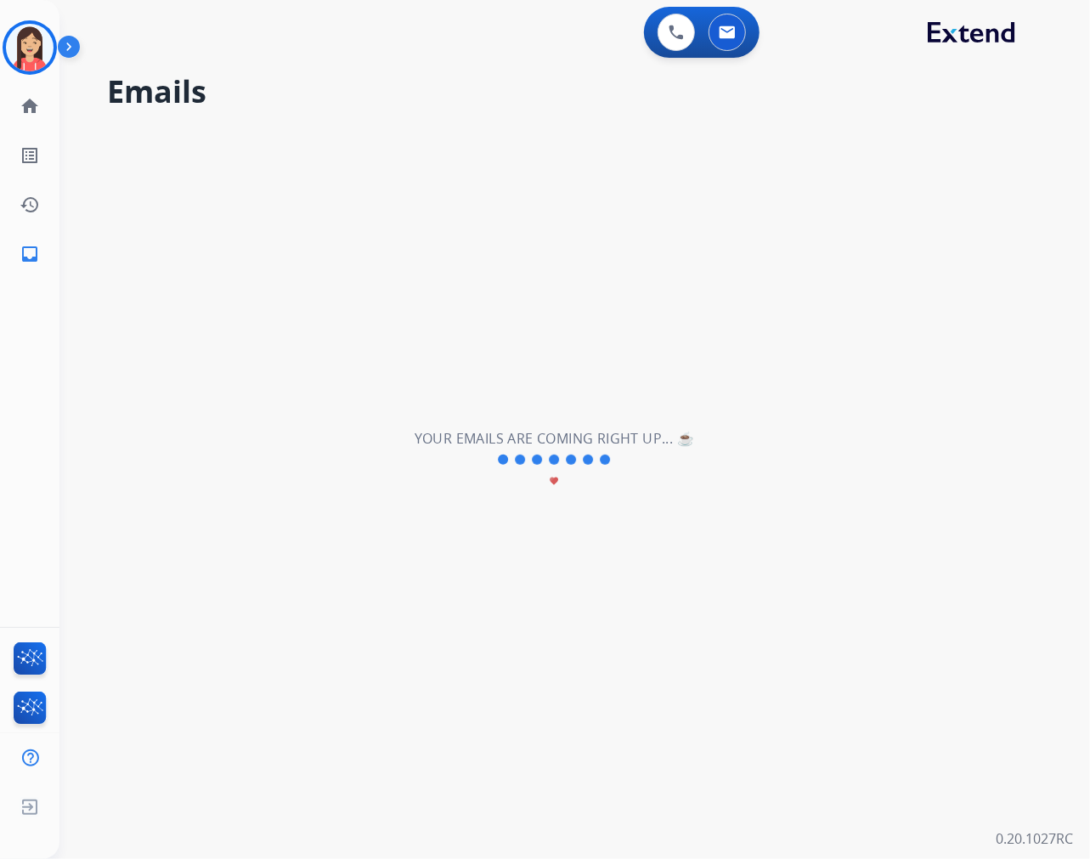
scroll to position [0, 0]
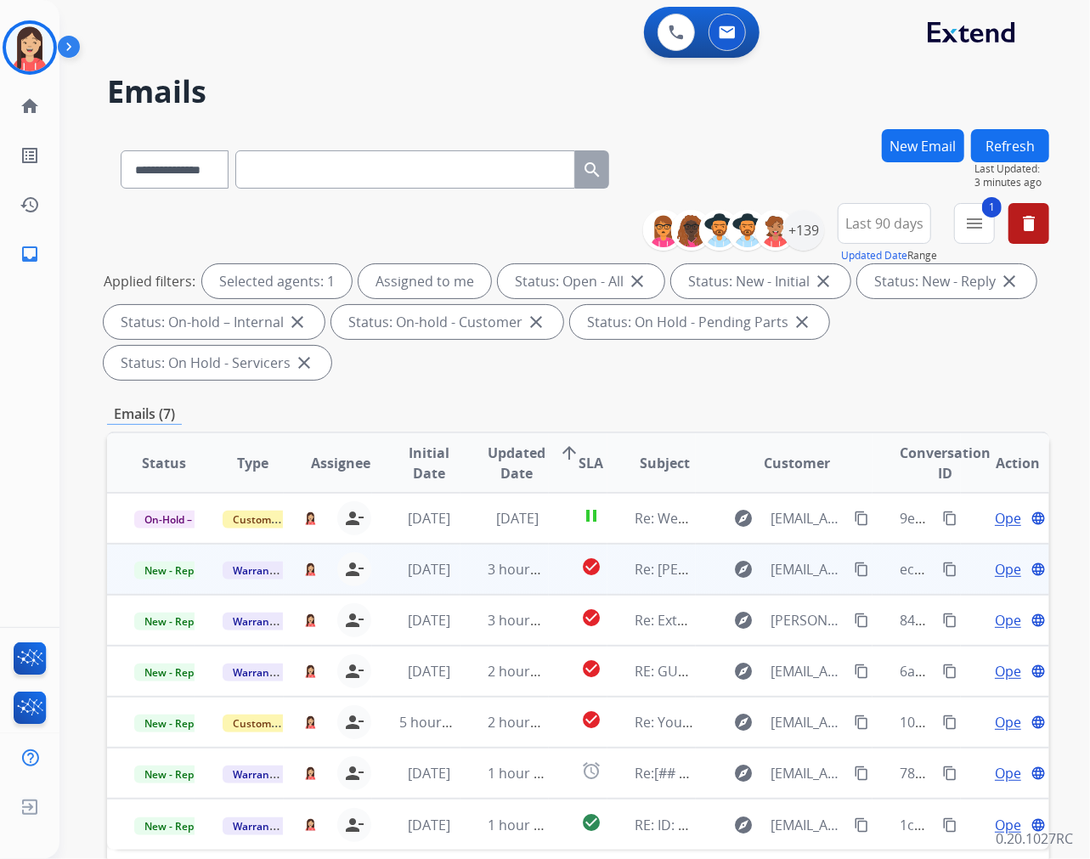
click at [461, 580] on td "3 hours ago" at bounding box center [505, 569] width 88 height 51
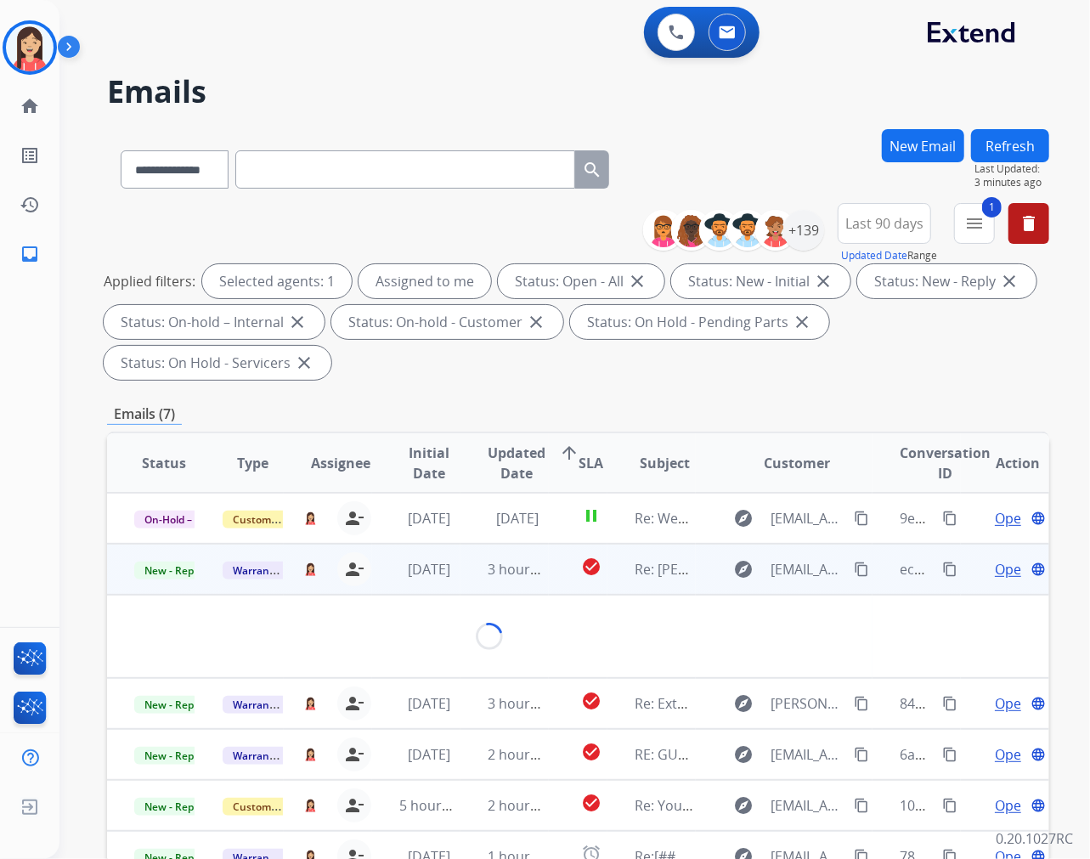
scroll to position [51, 0]
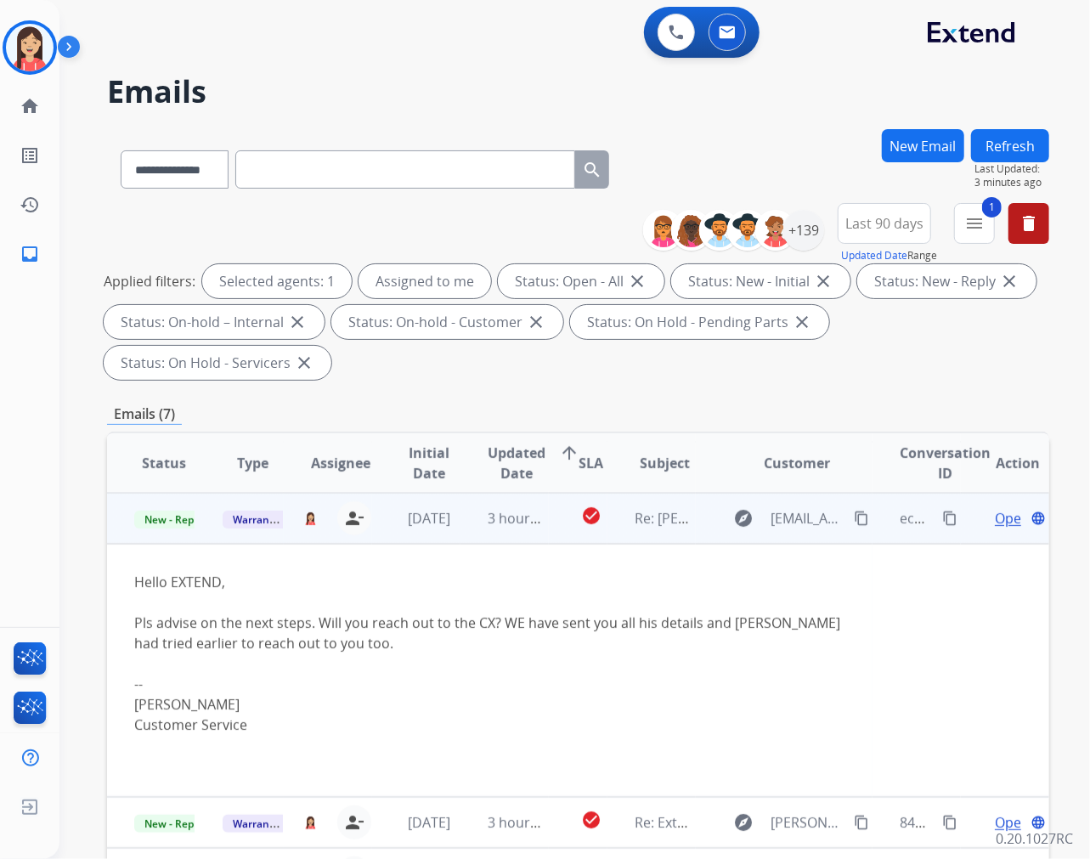
click at [996, 521] on span "Open" at bounding box center [1012, 518] width 35 height 20
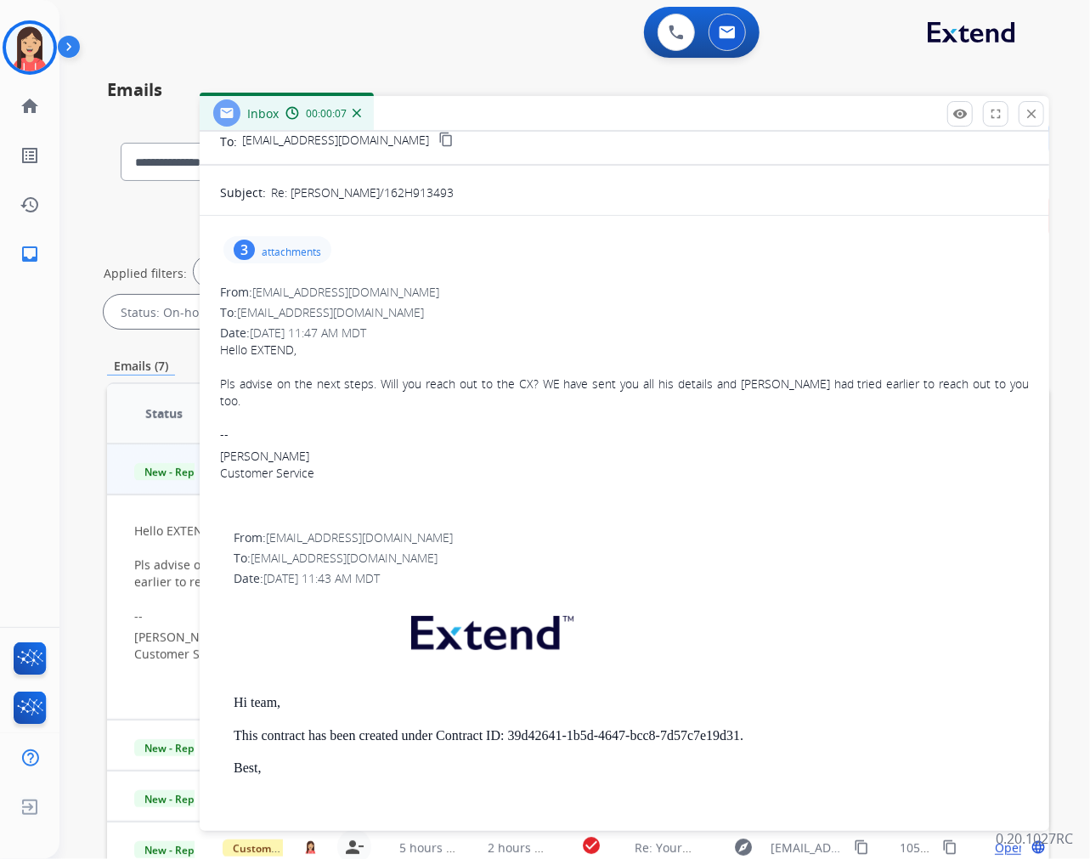
scroll to position [283, 0]
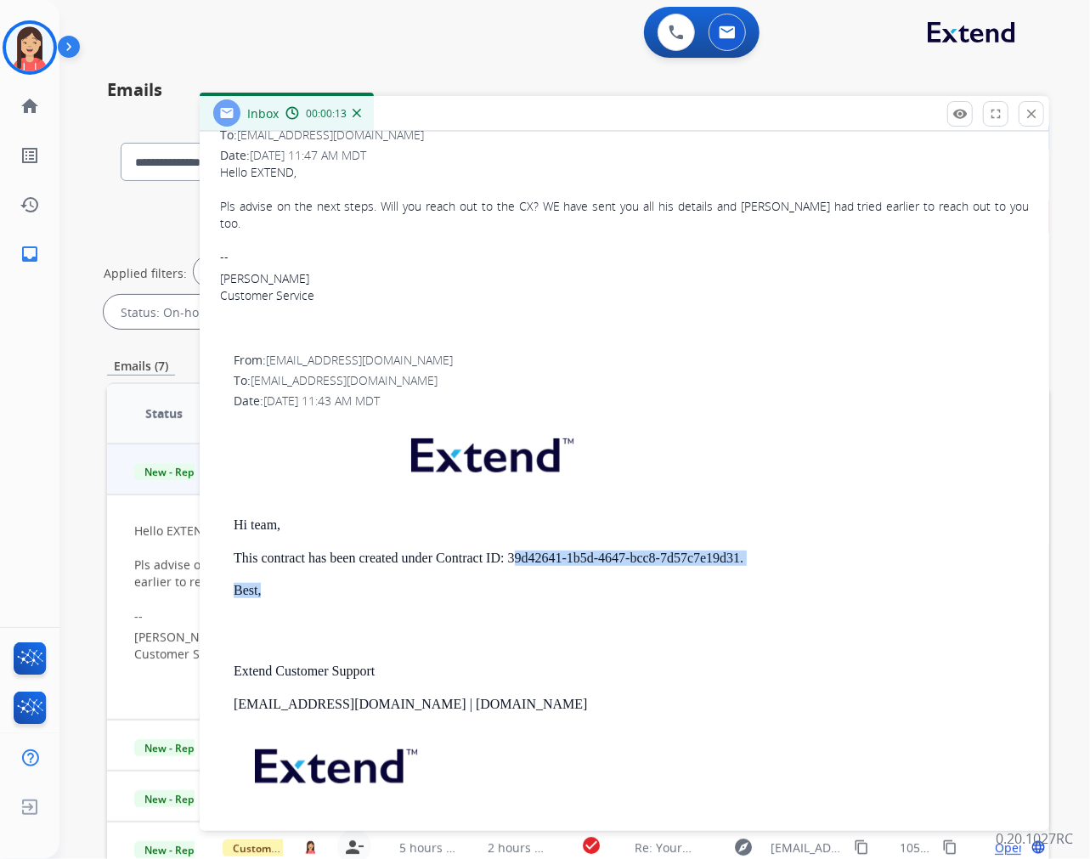
drag, startPoint x: 513, startPoint y: 540, endPoint x: 606, endPoint y: 551, distance: 93.3
click at [606, 551] on div "Hi team, This contract has been created under Contract ID: 39d42641-1b5d-4647-b…" at bounding box center [631, 652] width 795 height 469
click at [608, 551] on div "Hi team, This contract has been created under Contract ID: 39d42641-1b5d-4647-b…" at bounding box center [631, 652] width 795 height 469
drag, startPoint x: 506, startPoint y: 545, endPoint x: 681, endPoint y: 546, distance: 175.1
click at [681, 551] on p "This contract has been created under Contract ID: 39d42641-1b5d-4647-bcc8-7d57c…" at bounding box center [631, 558] width 795 height 15
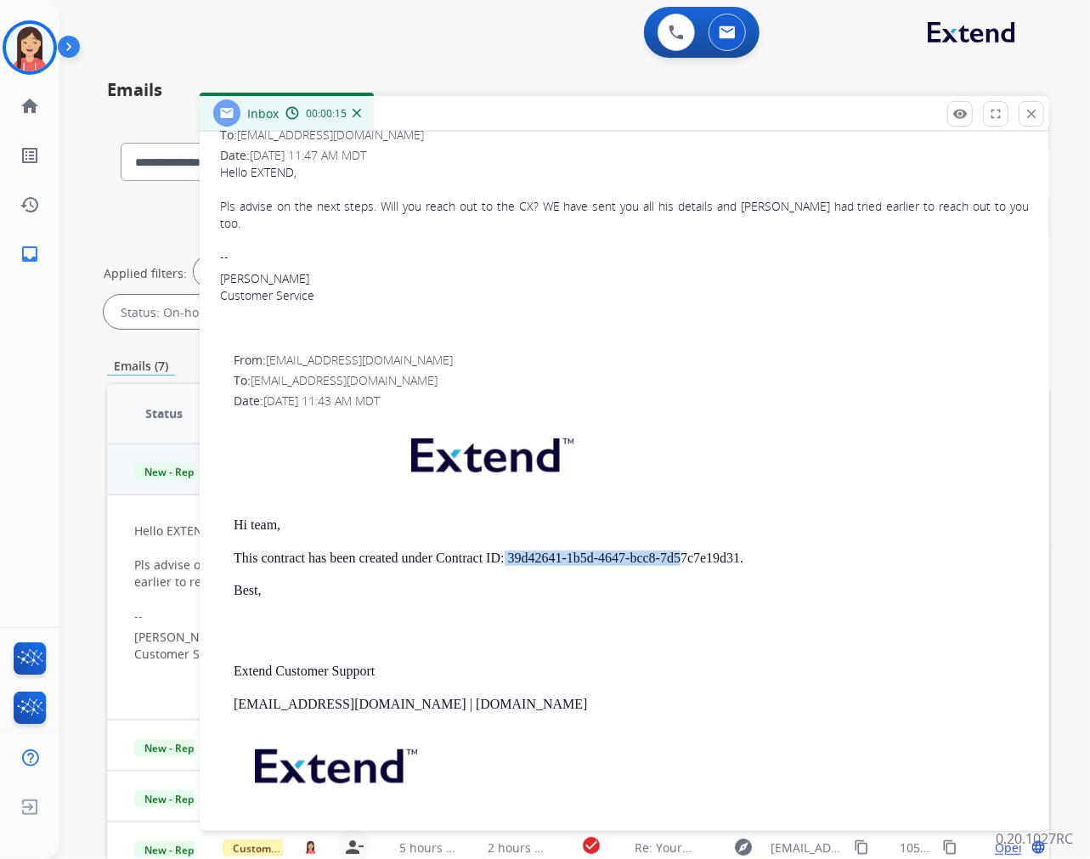
click at [681, 551] on p "This contract has been created under Contract ID: 39d42641-1b5d-4647-bcc8-7d57c…" at bounding box center [631, 558] width 795 height 15
drag, startPoint x: 506, startPoint y: 538, endPoint x: 739, endPoint y: 546, distance: 233.0
click at [739, 551] on p "This contract has been created under Contract ID: 39d42641-1b5d-4647-bcc8-7d57c…" at bounding box center [631, 558] width 795 height 15
copy p "39d42641-1b5d-4647-bcc8-7d57c7e19d31"
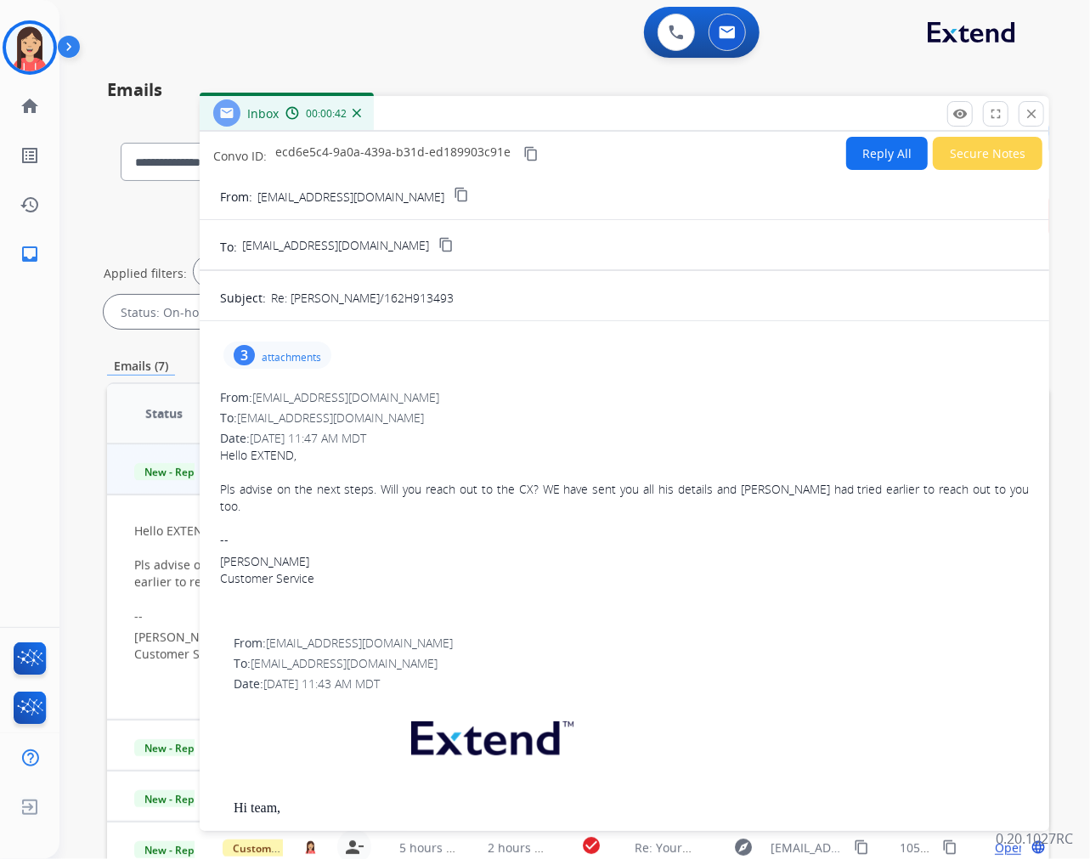
click at [556, 442] on div "Date: 08/21/2025 - 11:47 AM MDT" at bounding box center [624, 438] width 809 height 17
click at [879, 159] on button "Reply All" at bounding box center [887, 153] width 82 height 33
select select "**********"
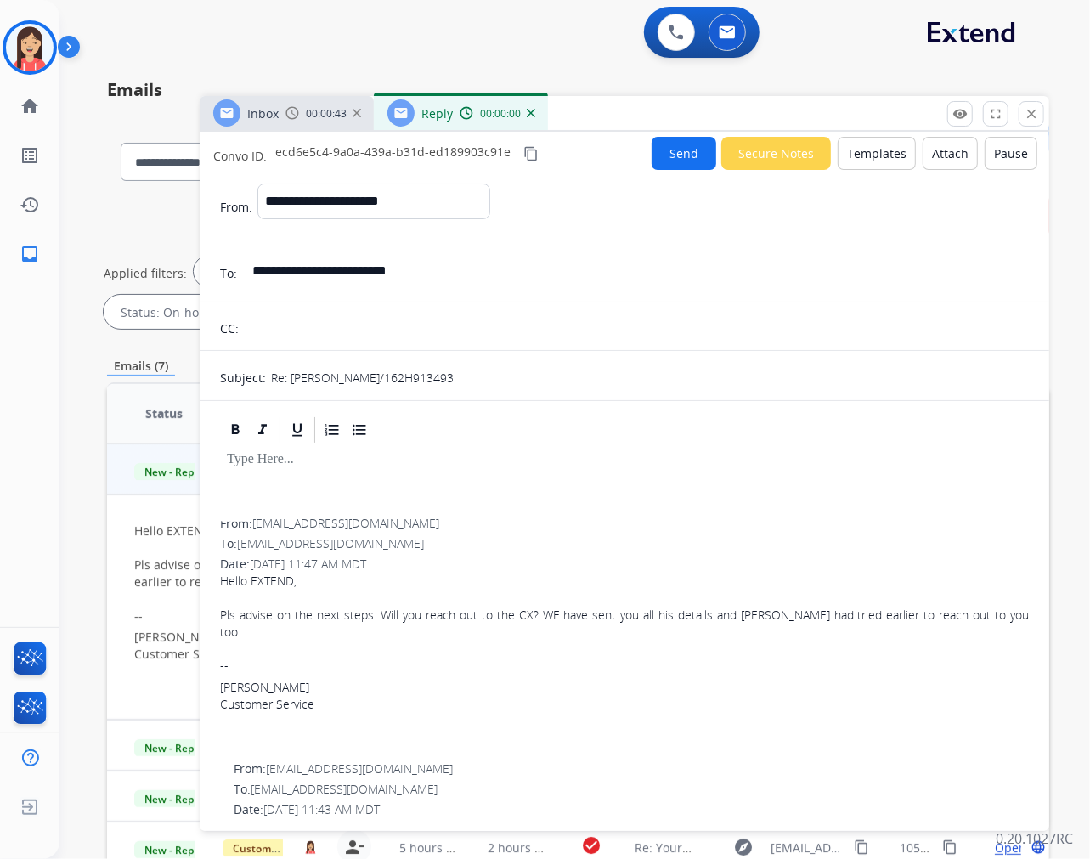
click at [867, 155] on button "Templates" at bounding box center [877, 153] width 78 height 33
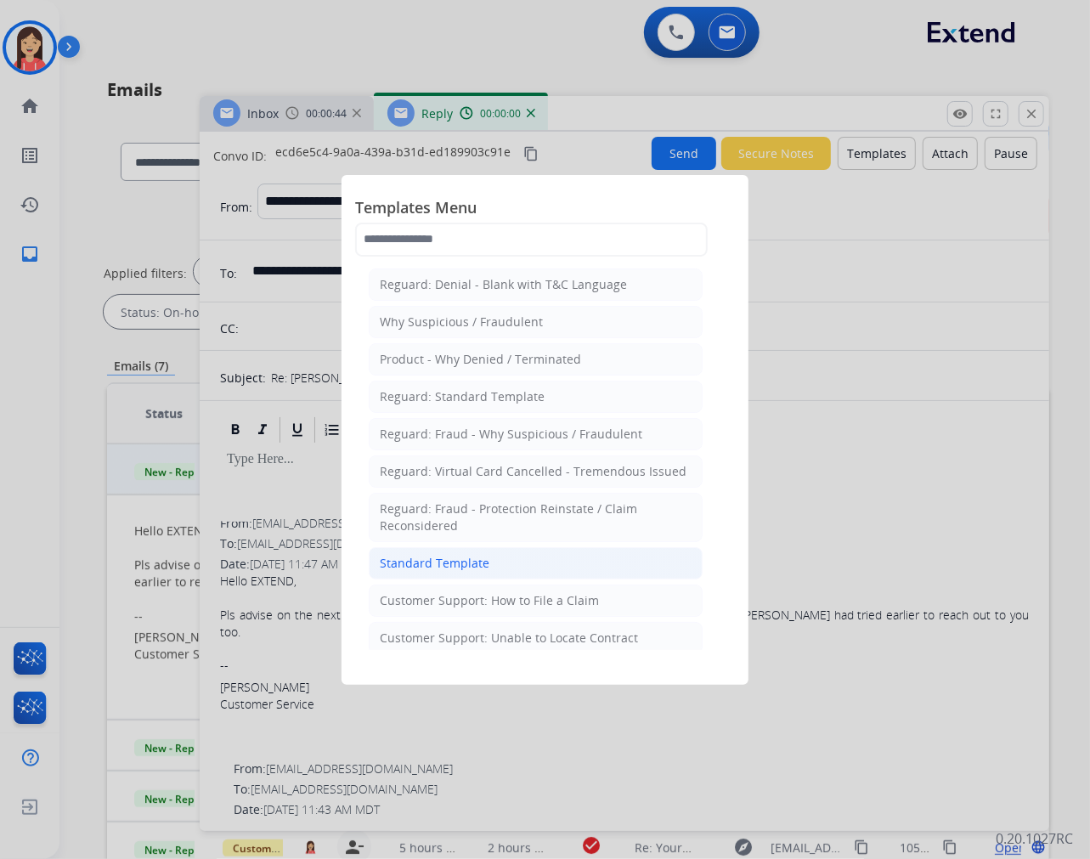
click at [462, 562] on div "Standard Template" at bounding box center [435, 563] width 110 height 17
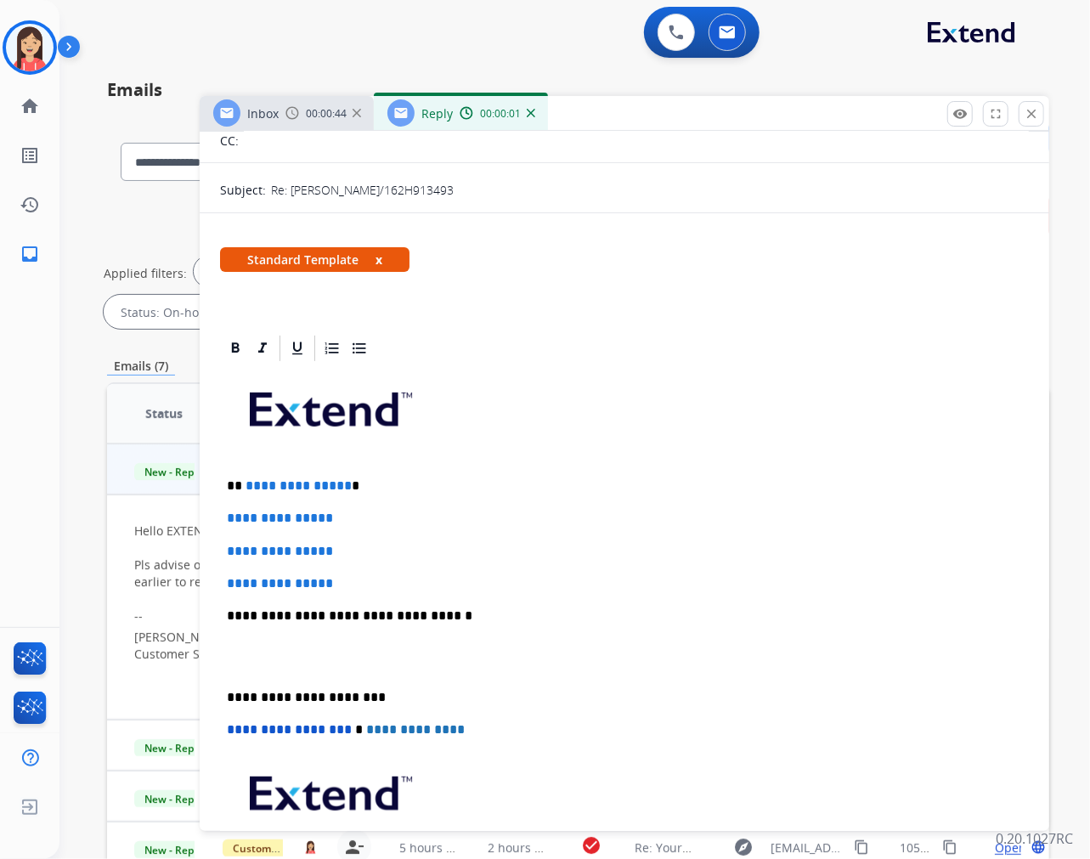
scroll to position [189, 0]
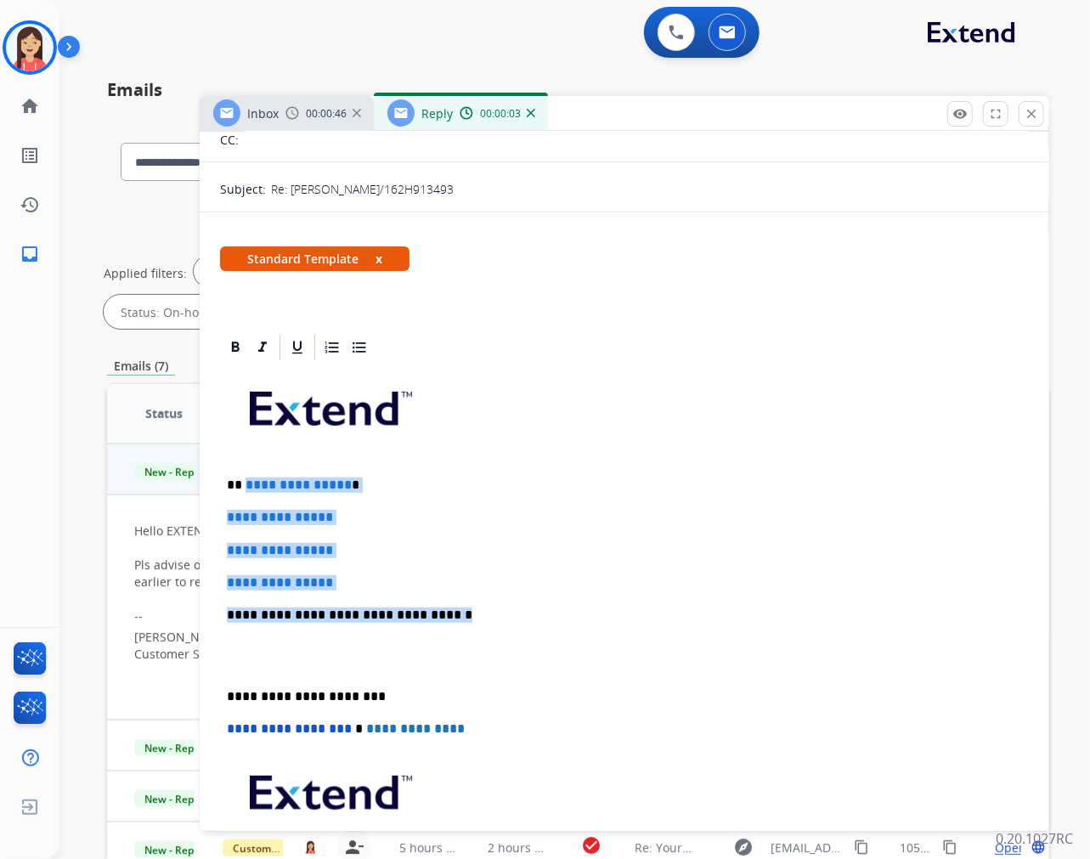
drag, startPoint x: 242, startPoint y: 487, endPoint x: 487, endPoint y: 596, distance: 267.8
click at [487, 596] on div "**********" at bounding box center [624, 655] width 809 height 585
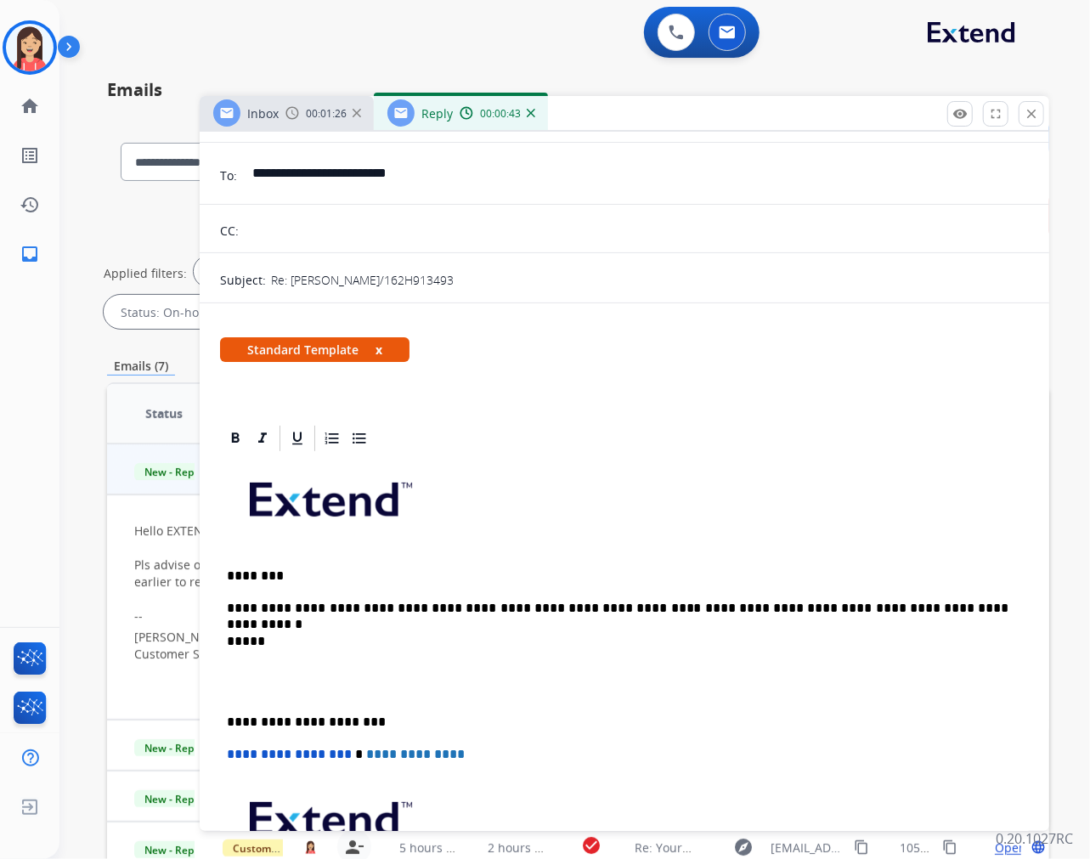
scroll to position [0, 0]
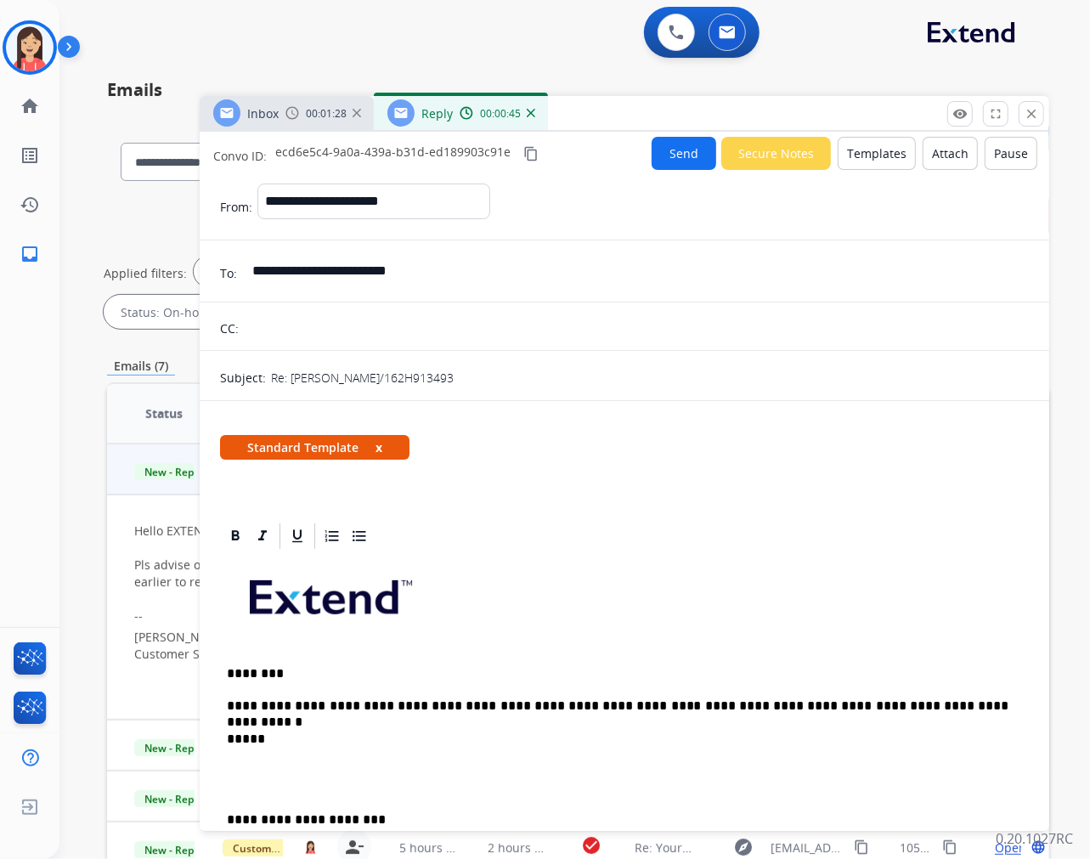
click at [675, 143] on button "Send" at bounding box center [684, 153] width 65 height 33
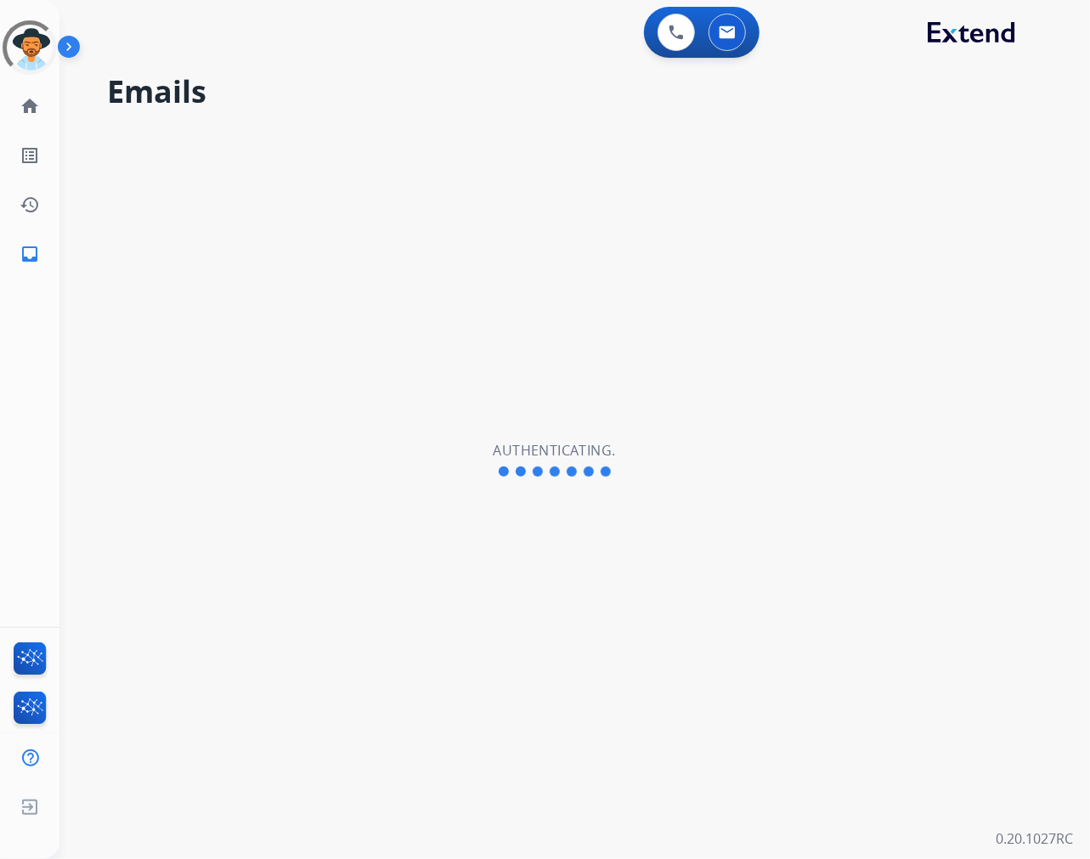
select select "**********"
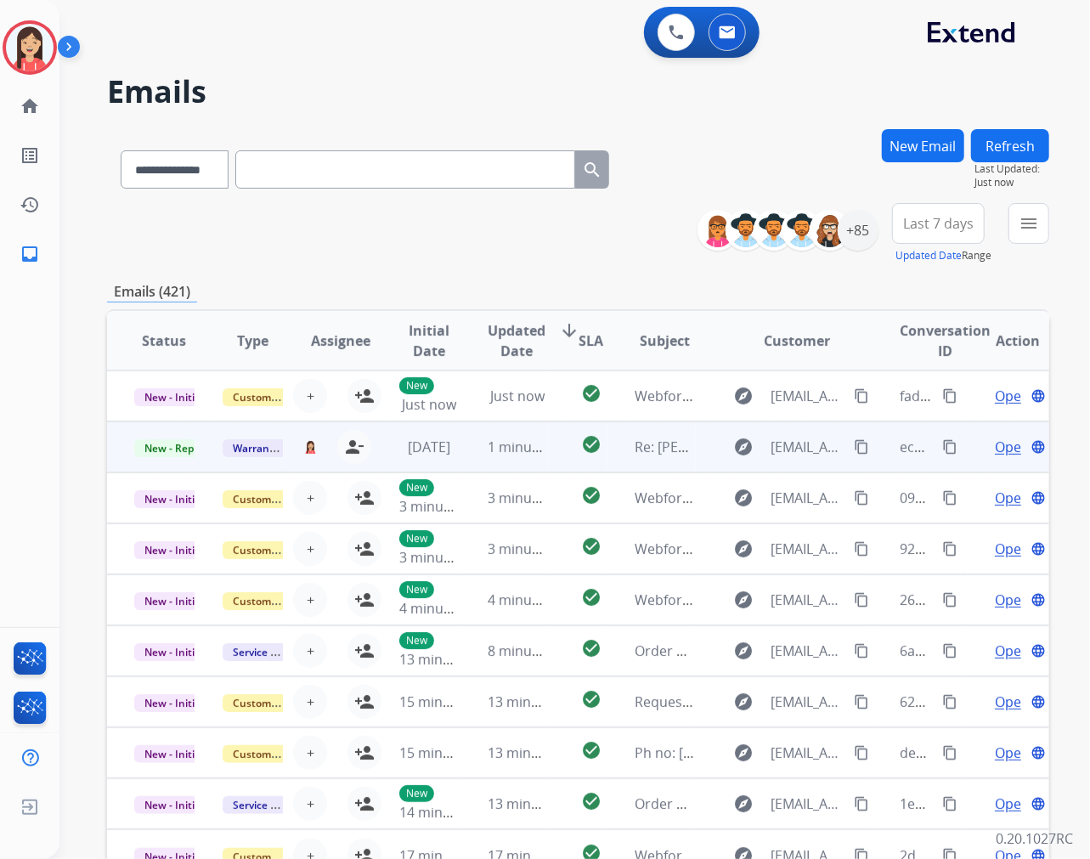
click at [465, 459] on td "1 minute ago" at bounding box center [505, 446] width 88 height 51
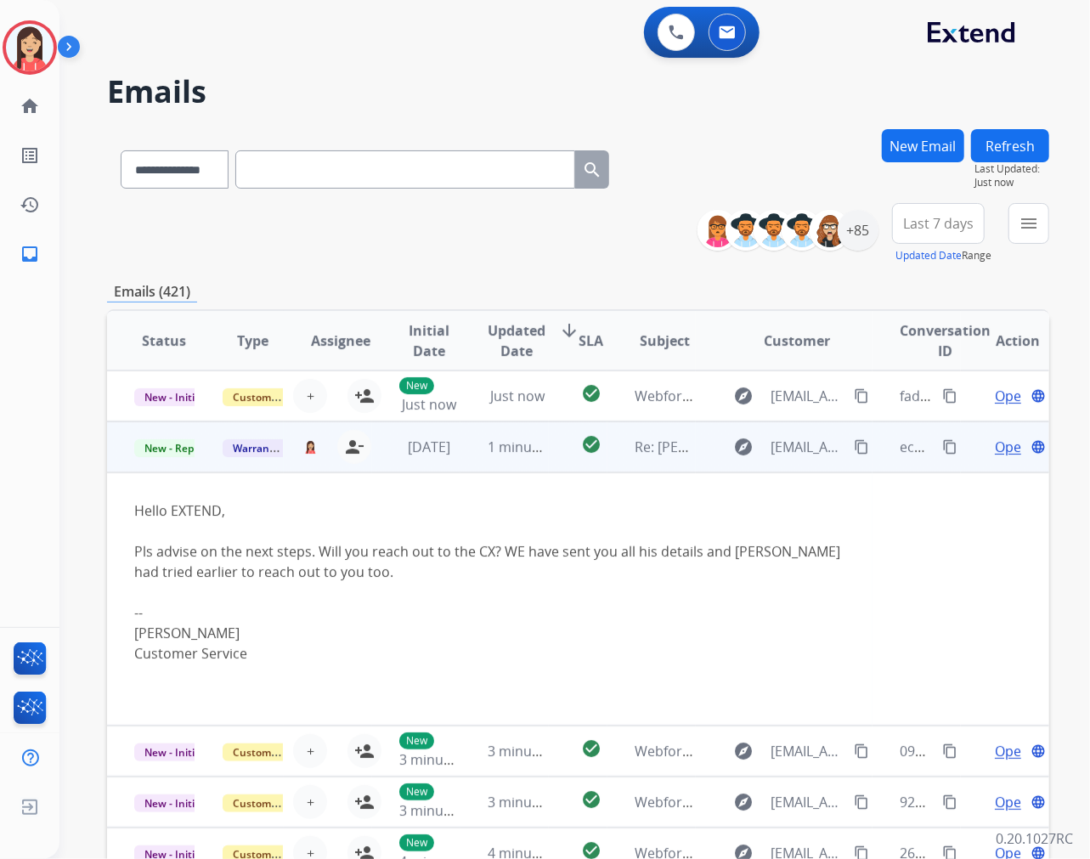
scroll to position [51, 0]
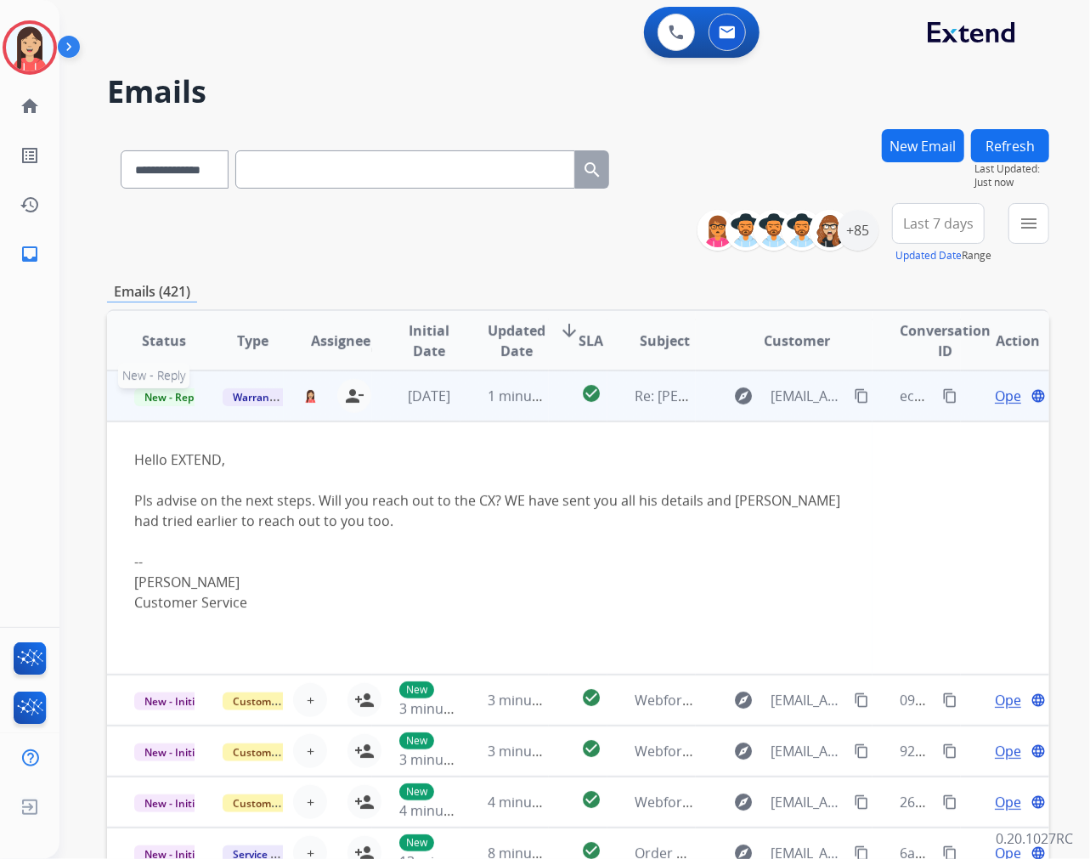
click at [176, 401] on span "New - Reply" at bounding box center [172, 397] width 77 height 18
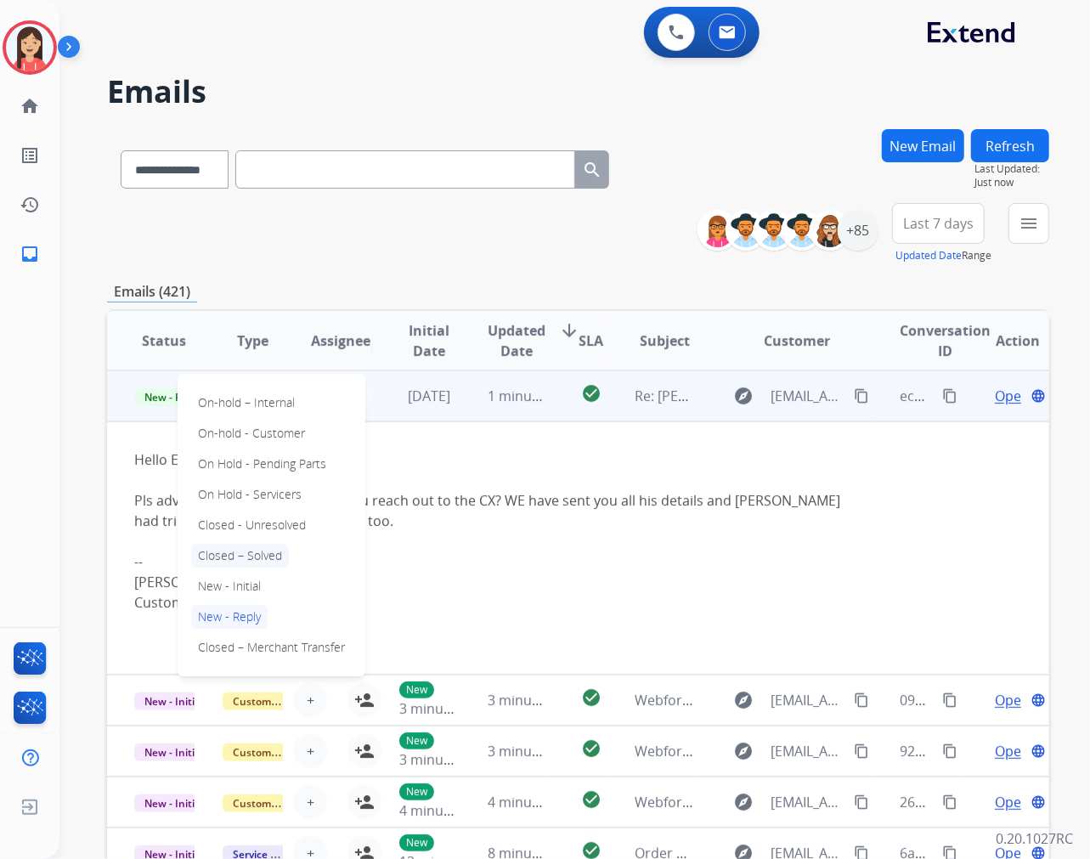
click at [241, 556] on p "Closed – Solved" at bounding box center [240, 556] width 98 height 24
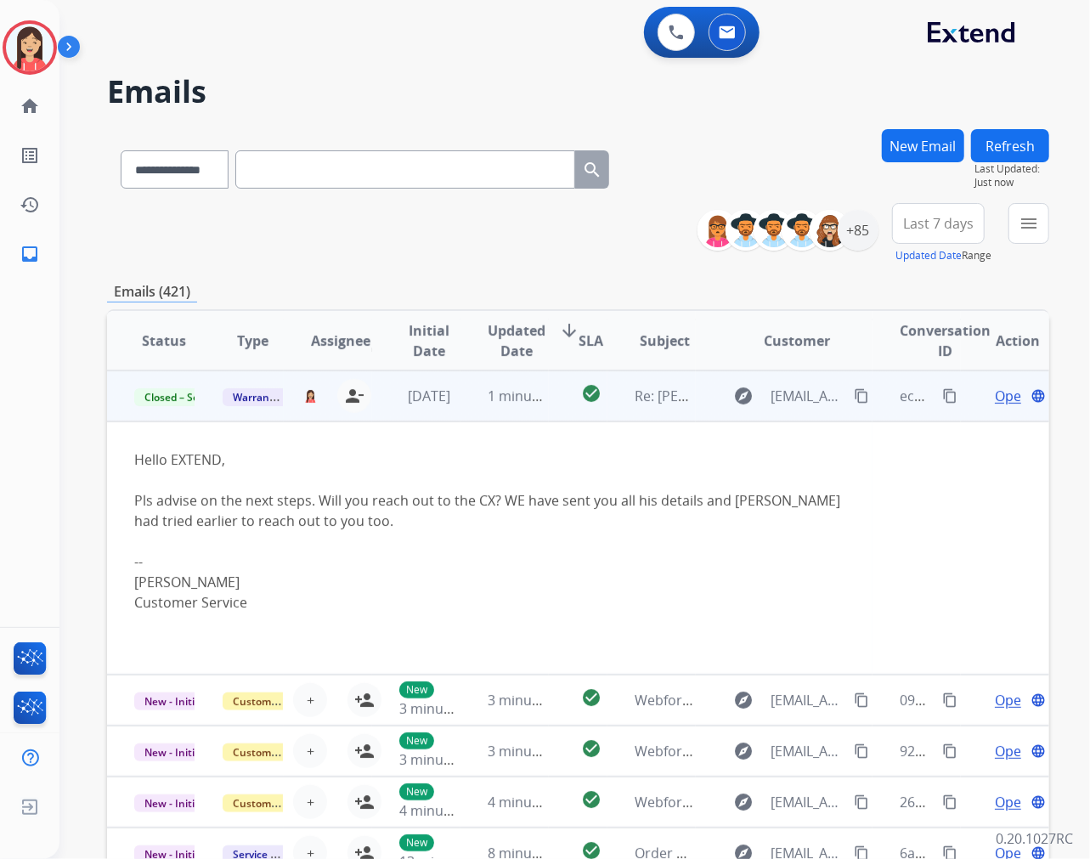
click at [449, 415] on td "[DATE]" at bounding box center [416, 395] width 88 height 51
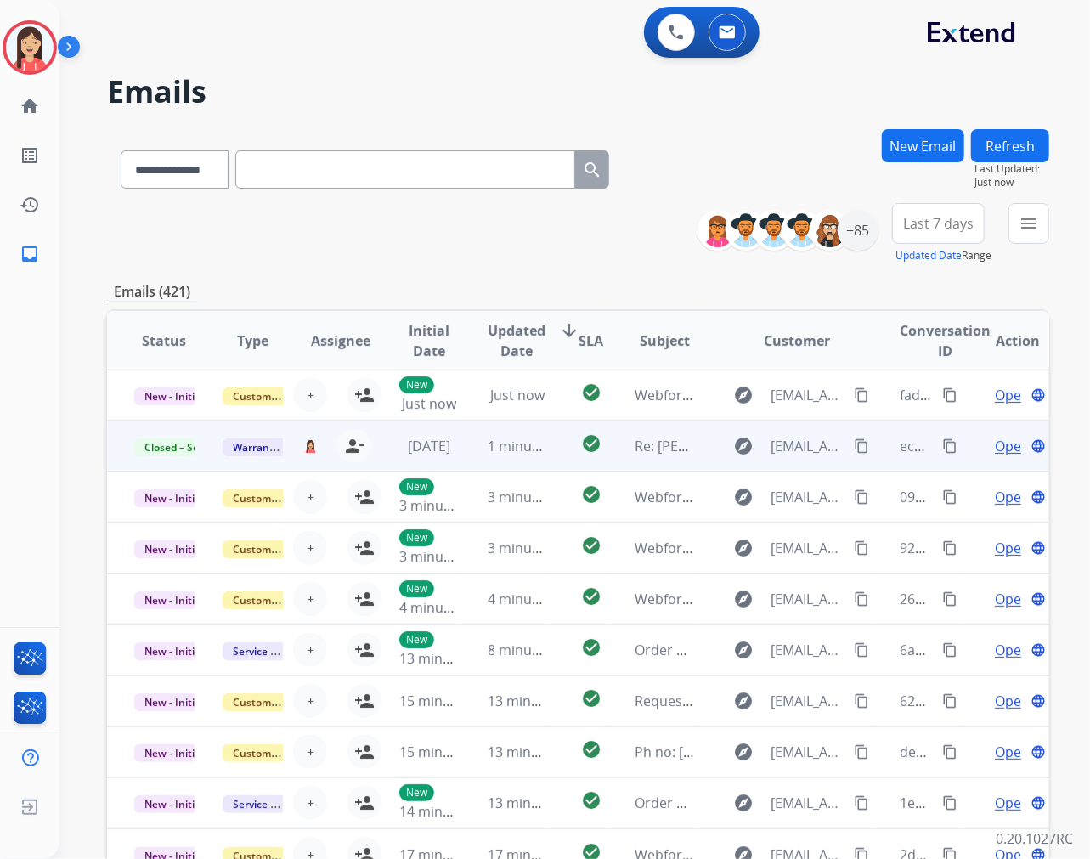
click at [1000, 438] on span "Open" at bounding box center [1012, 446] width 35 height 20
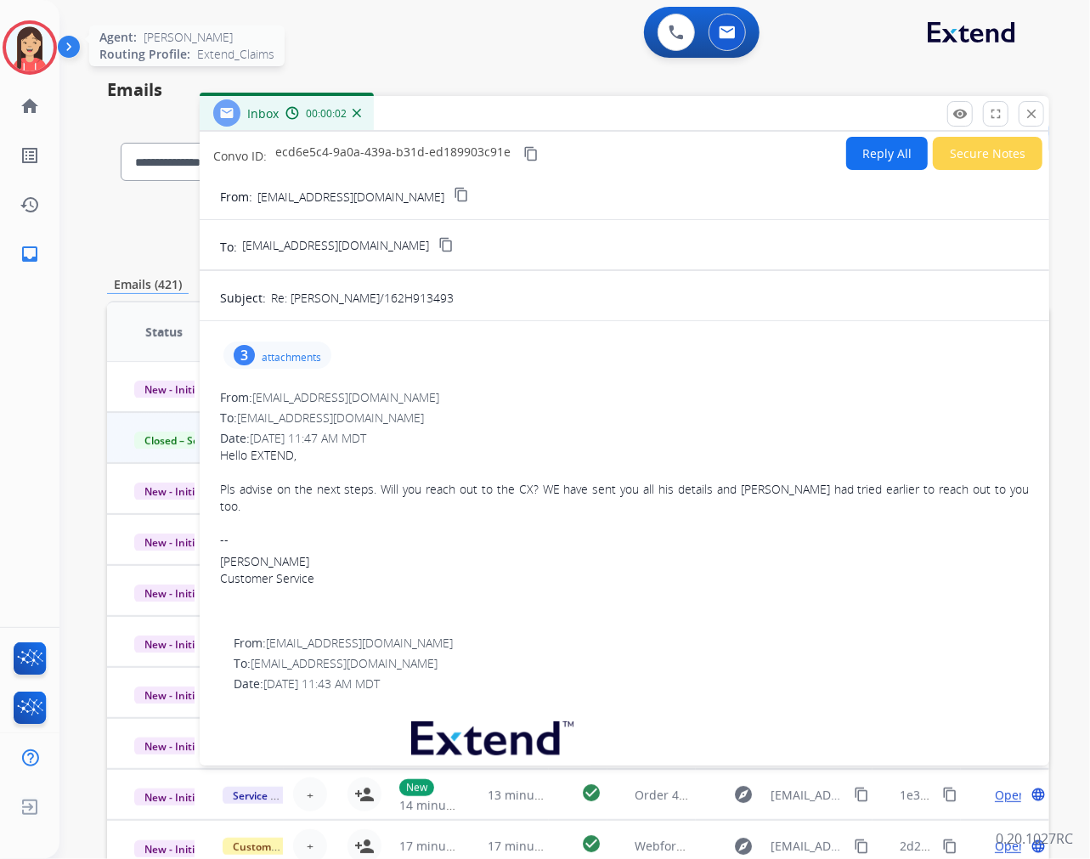
click at [10, 64] on div at bounding box center [30, 47] width 54 height 54
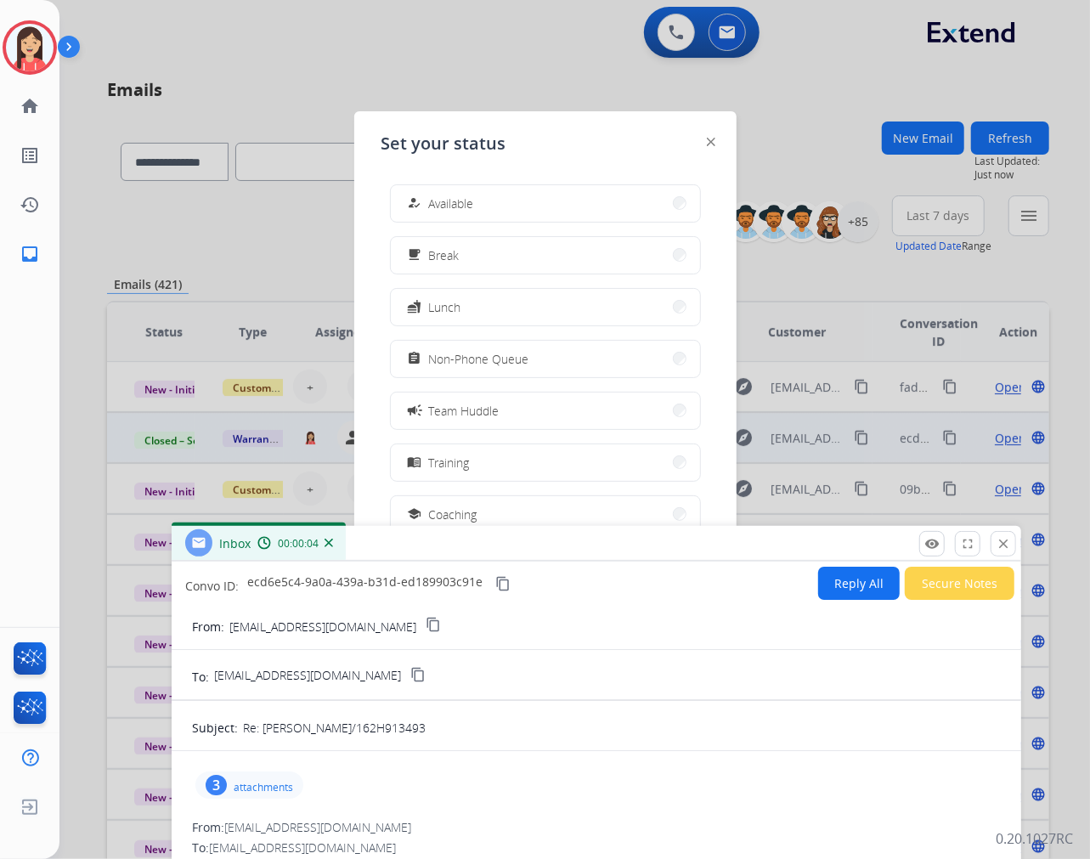
drag, startPoint x: 522, startPoint y: 111, endPoint x: 483, endPoint y: 643, distance: 533.4
click at [483, 562] on div "Inbox 00:00:04" at bounding box center [597, 544] width 850 height 36
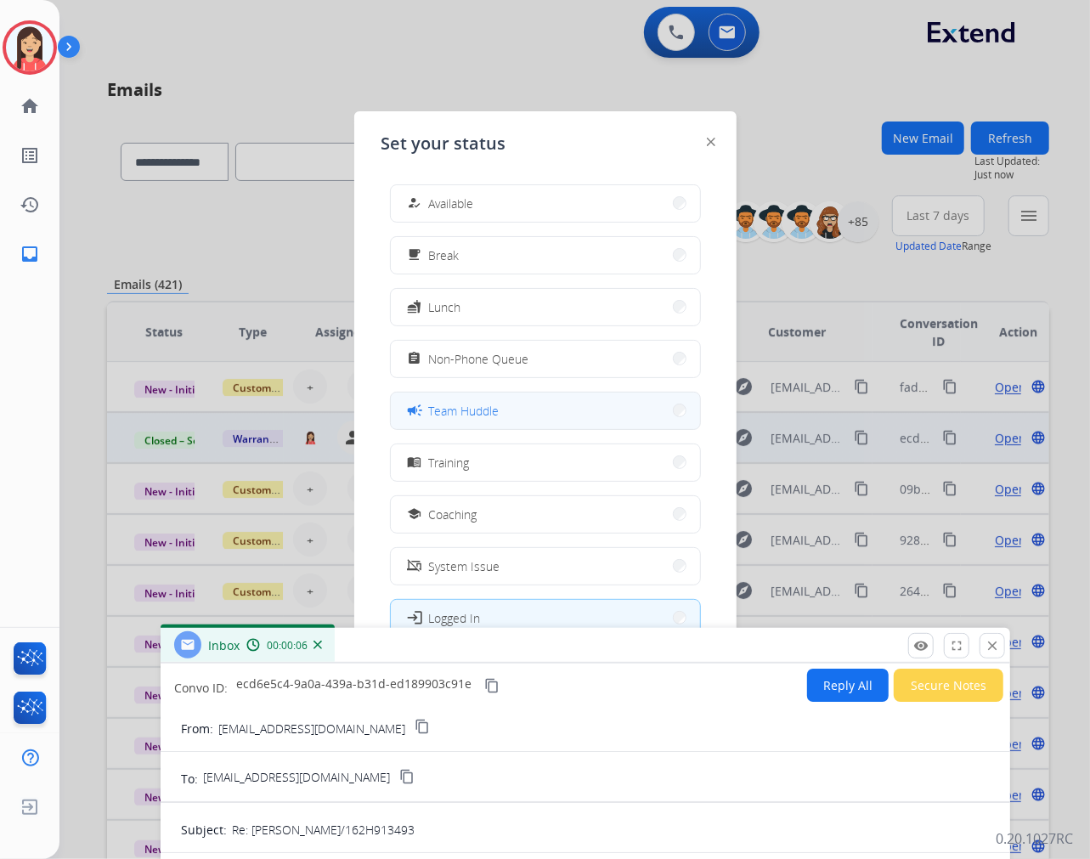
click at [476, 405] on span "Team Huddle" at bounding box center [464, 411] width 71 height 18
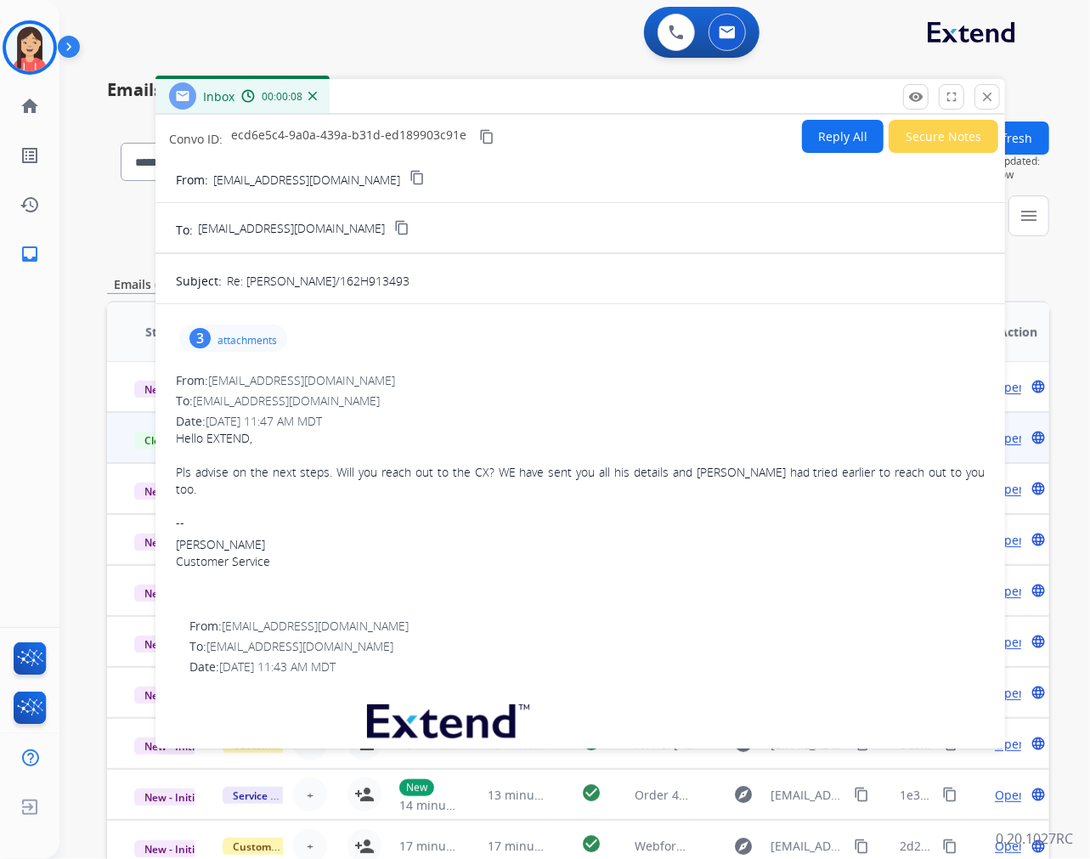
drag, startPoint x: 617, startPoint y: 649, endPoint x: 612, endPoint y: 100, distance: 549.0
click at [612, 100] on div "Inbox 00:00:08" at bounding box center [581, 97] width 850 height 36
click at [820, 144] on button "Reply All" at bounding box center [843, 136] width 82 height 33
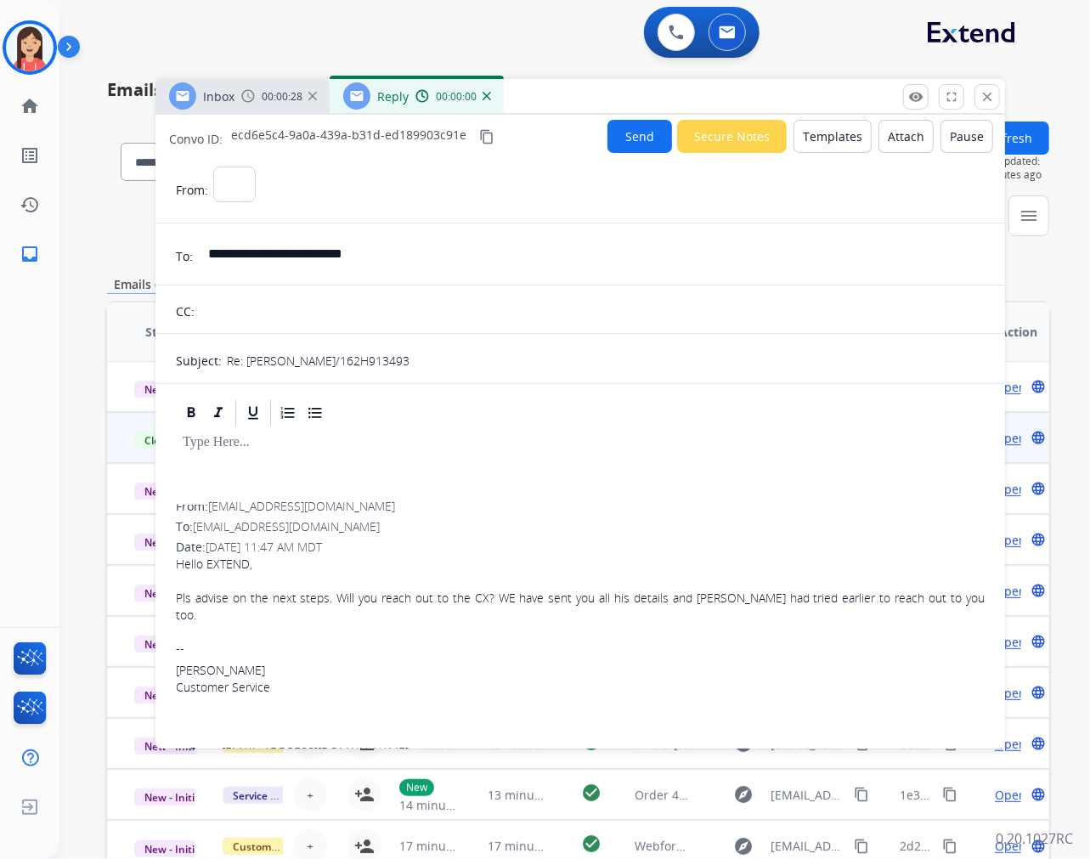
select select "**********"
click at [839, 144] on button "Templates" at bounding box center [833, 136] width 78 height 33
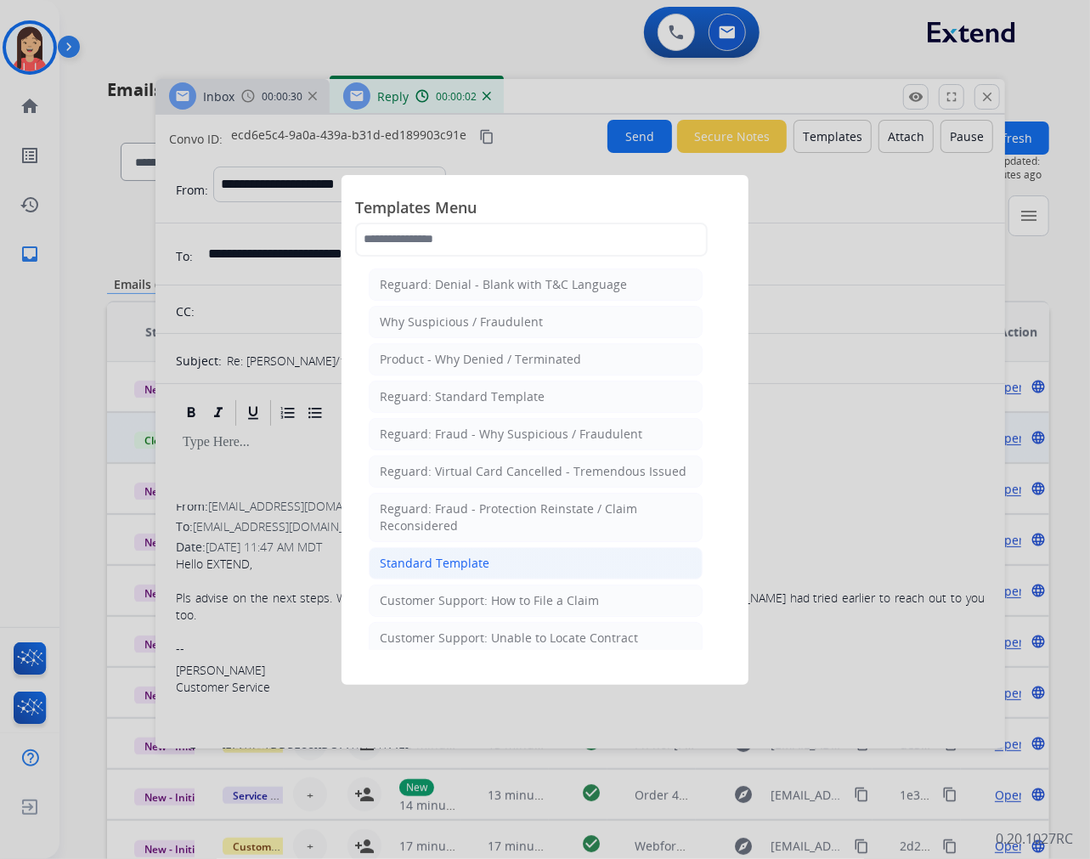
click at [461, 557] on div "Standard Template" at bounding box center [435, 563] width 110 height 17
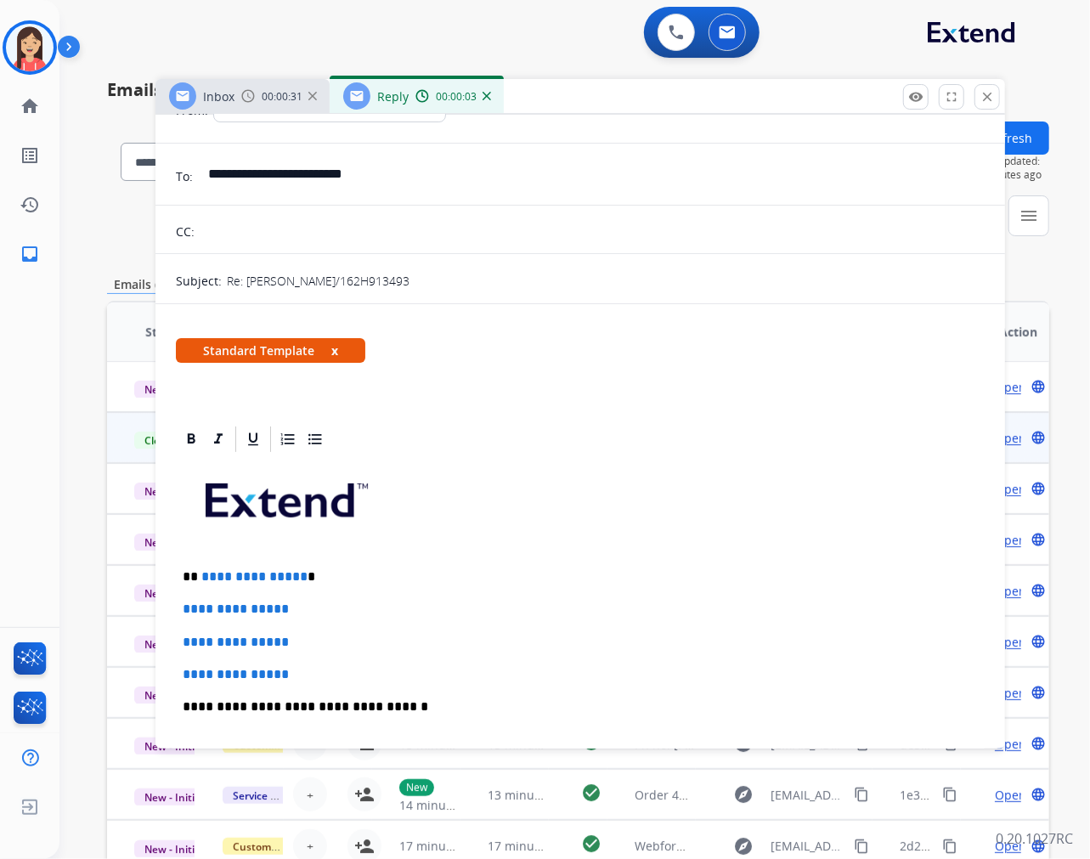
scroll to position [283, 0]
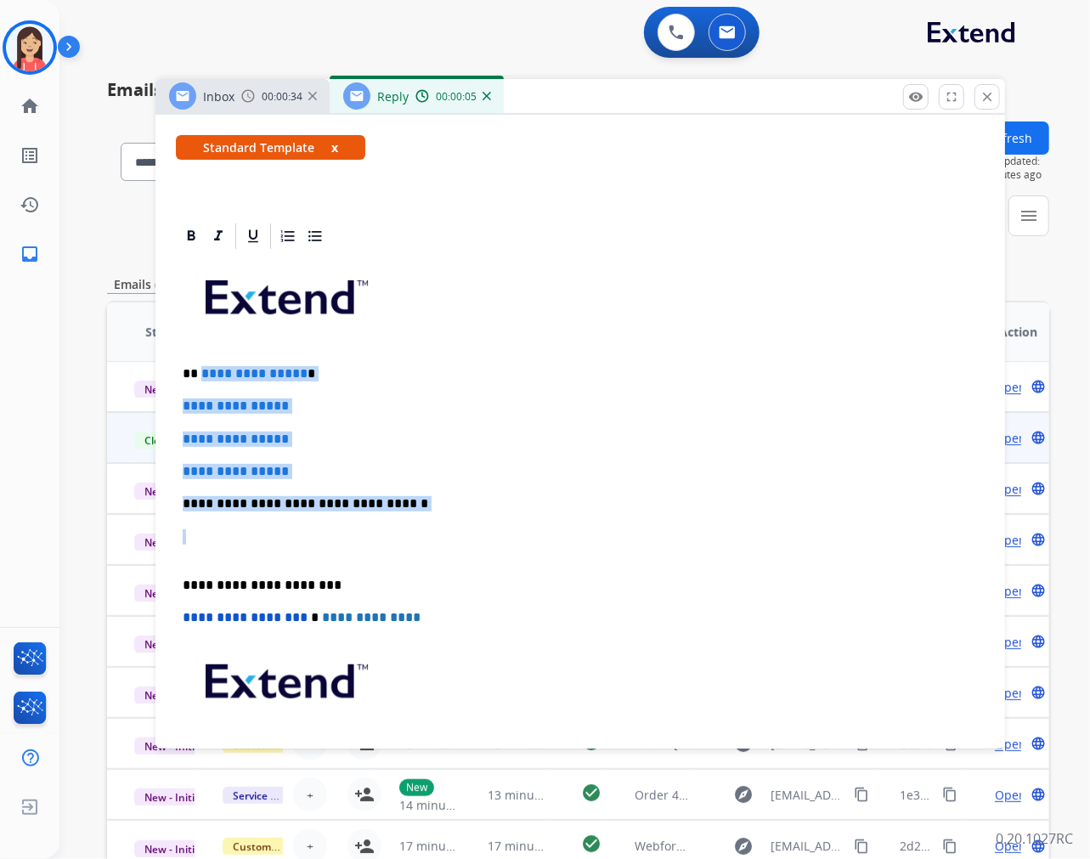
drag, startPoint x: 198, startPoint y: 370, endPoint x: 419, endPoint y: 541, distance: 279.3
click at [419, 541] on div "**********" at bounding box center [580, 544] width 809 height 585
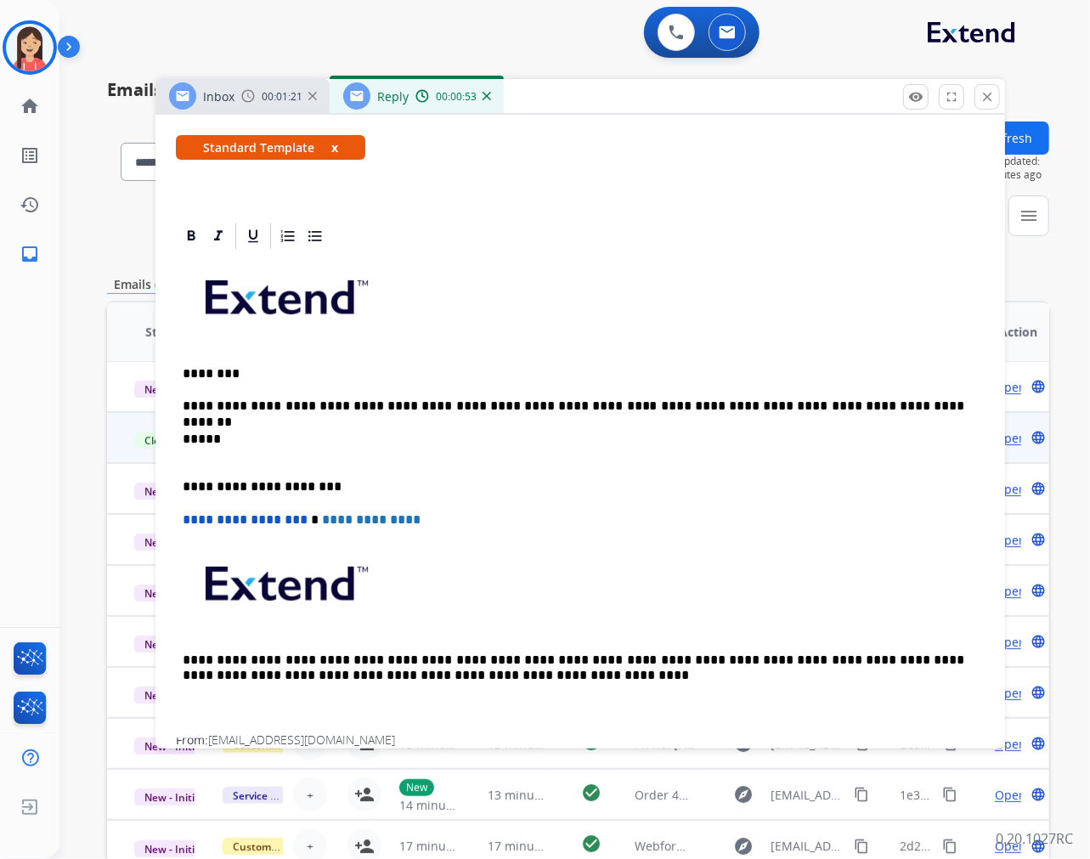
scroll to position [0, 0]
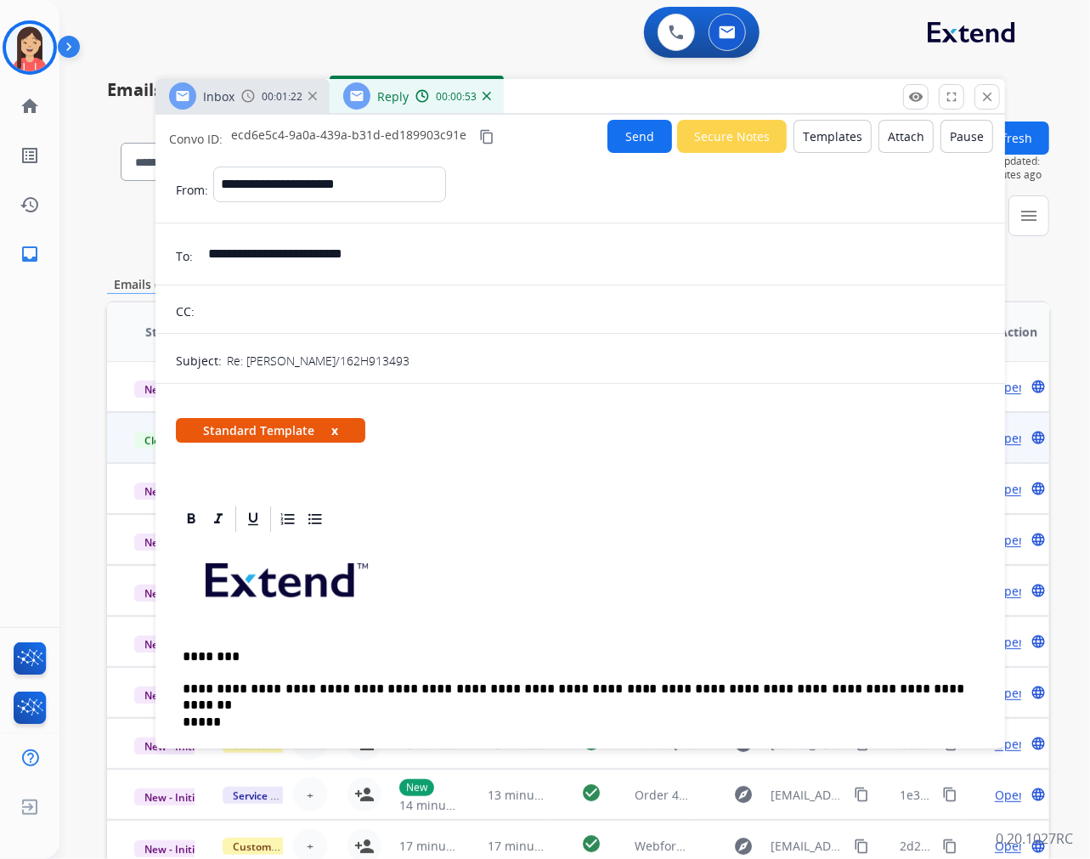
click at [614, 138] on button "Send" at bounding box center [640, 136] width 65 height 33
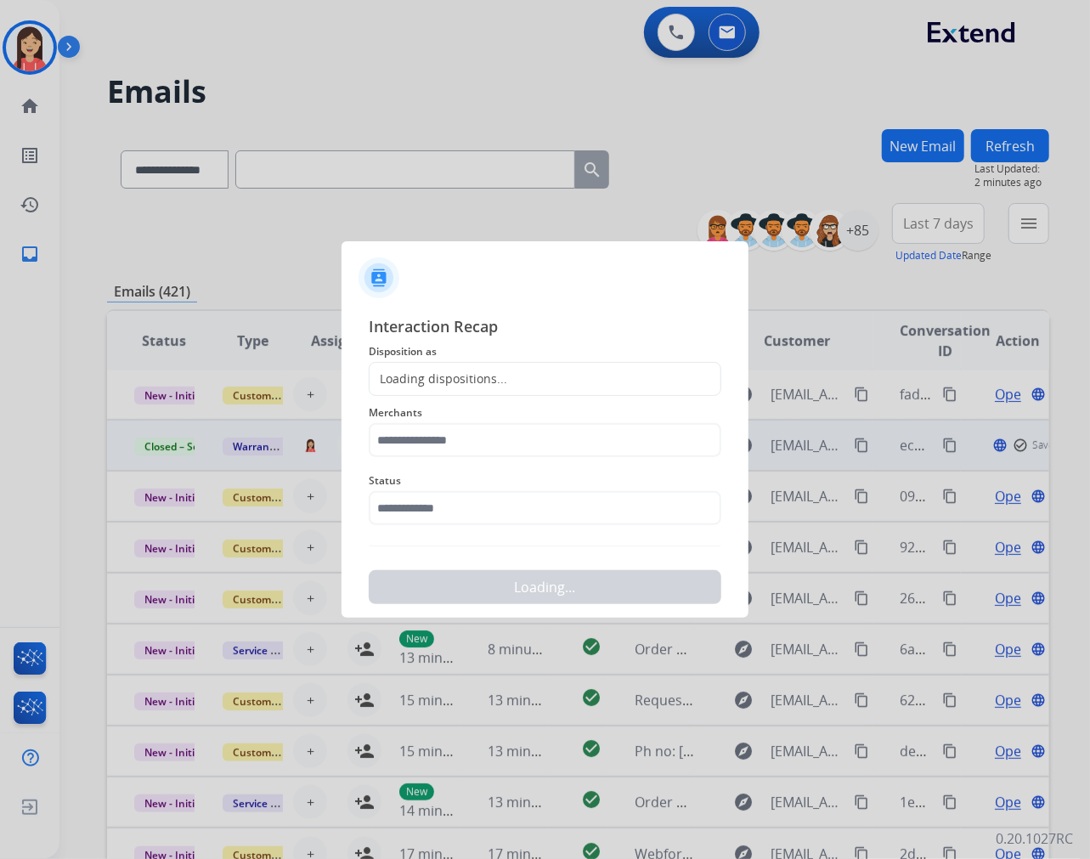
scroll to position [1, 0]
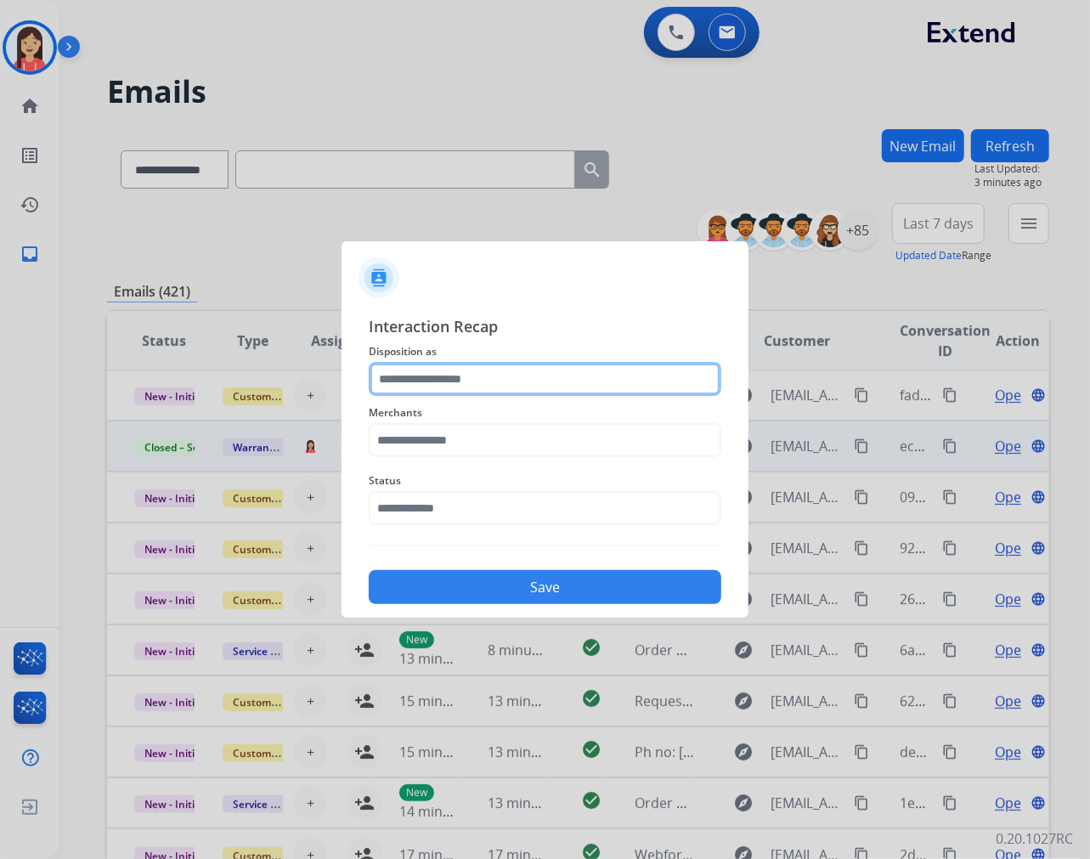
click at [440, 377] on input "text" at bounding box center [545, 379] width 353 height 34
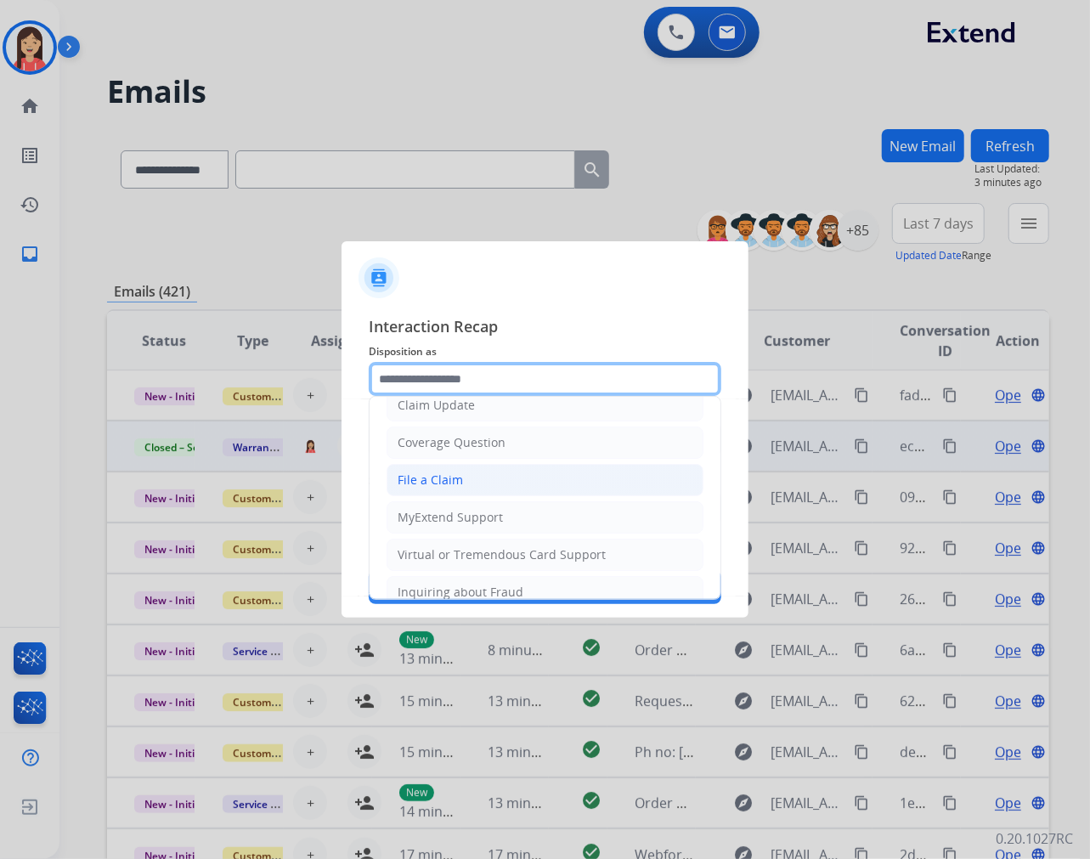
scroll to position [189, 0]
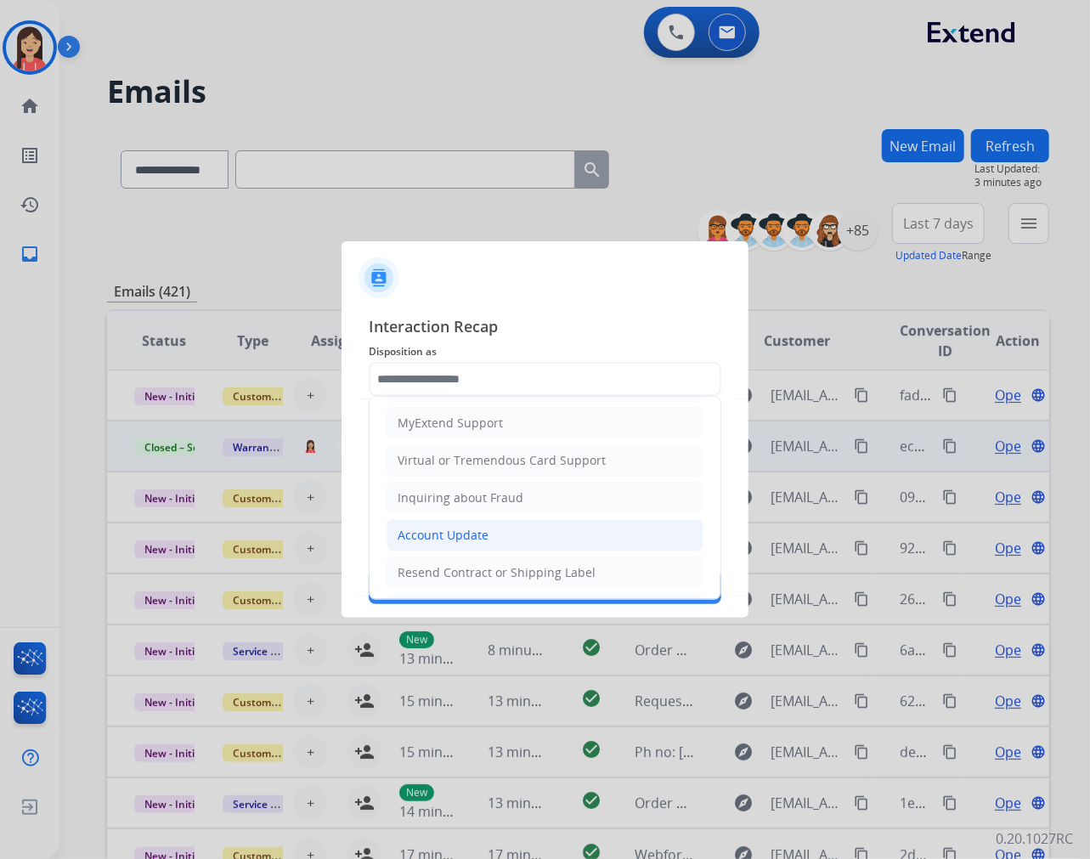
click at [463, 540] on div "Account Update" at bounding box center [443, 535] width 91 height 17
type input "**********"
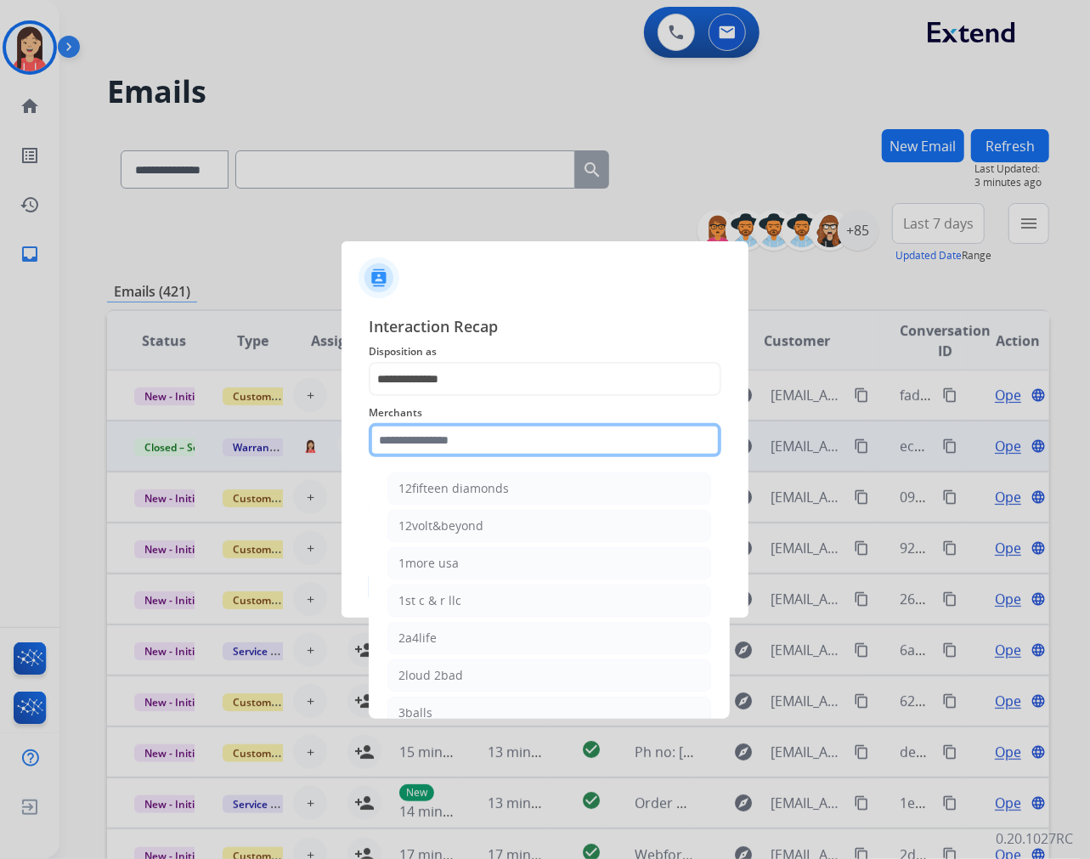
click at [406, 435] on input "text" at bounding box center [545, 440] width 353 height 34
drag, startPoint x: 380, startPoint y: 438, endPoint x: 327, endPoint y: 421, distance: 55.4
click at [0, 421] on app-contact-recap-modal "**********" at bounding box center [0, 429] width 0 height 859
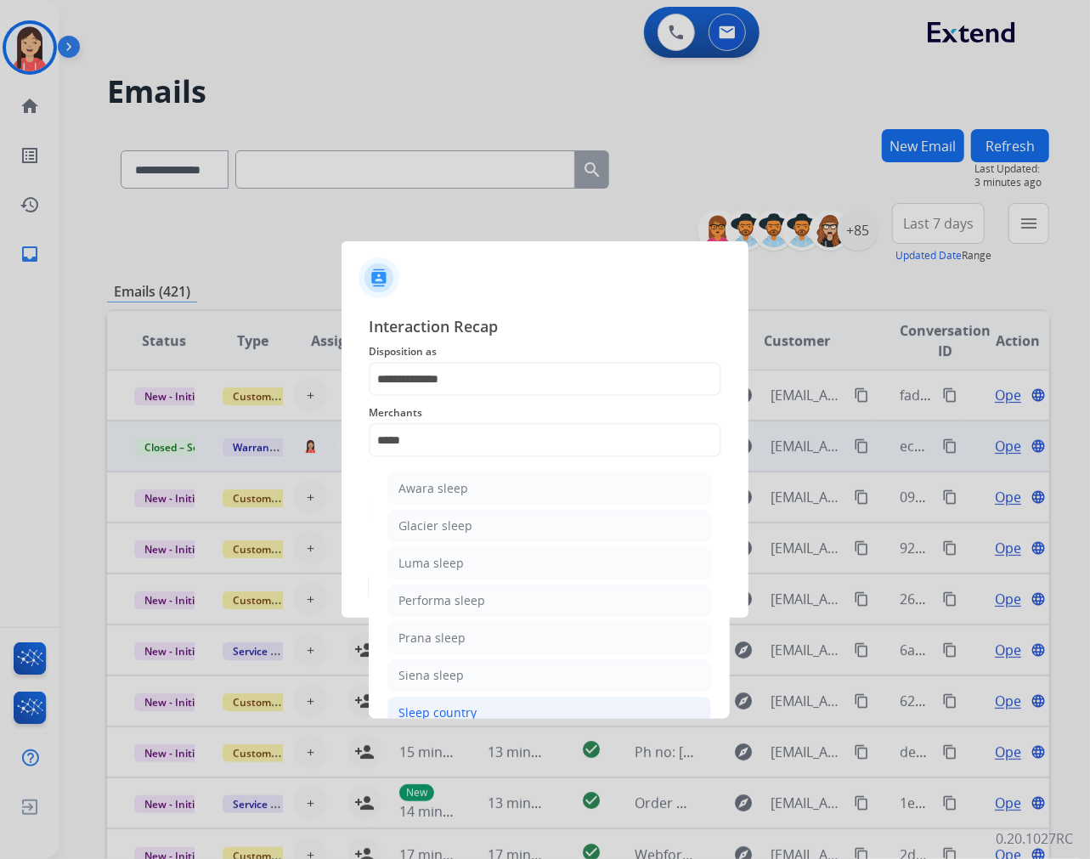
click at [488, 701] on li "Sleep country" at bounding box center [549, 713] width 324 height 32
type input "**********"
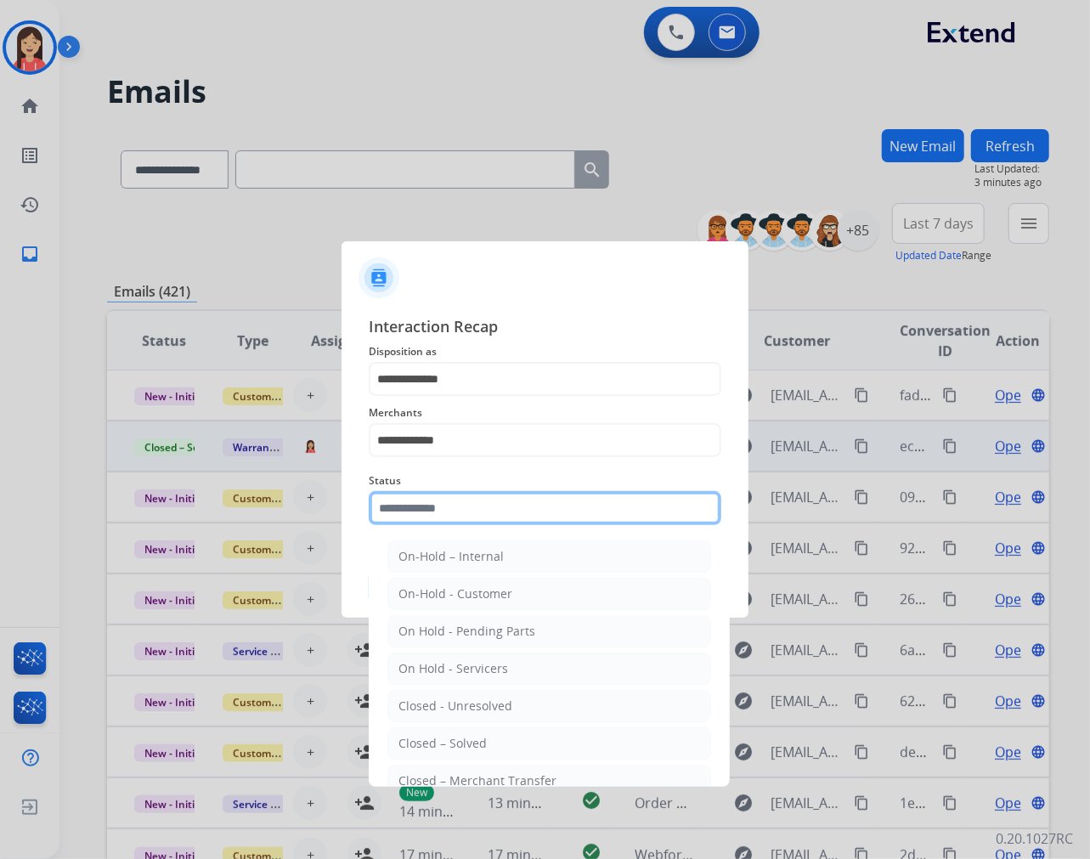
click at [506, 516] on input "text" at bounding box center [545, 508] width 353 height 34
click at [498, 726] on ul "On-Hold – Internal On-Hold - Customer On Hold - Pending Parts On Hold - Service…" at bounding box center [549, 710] width 334 height 357
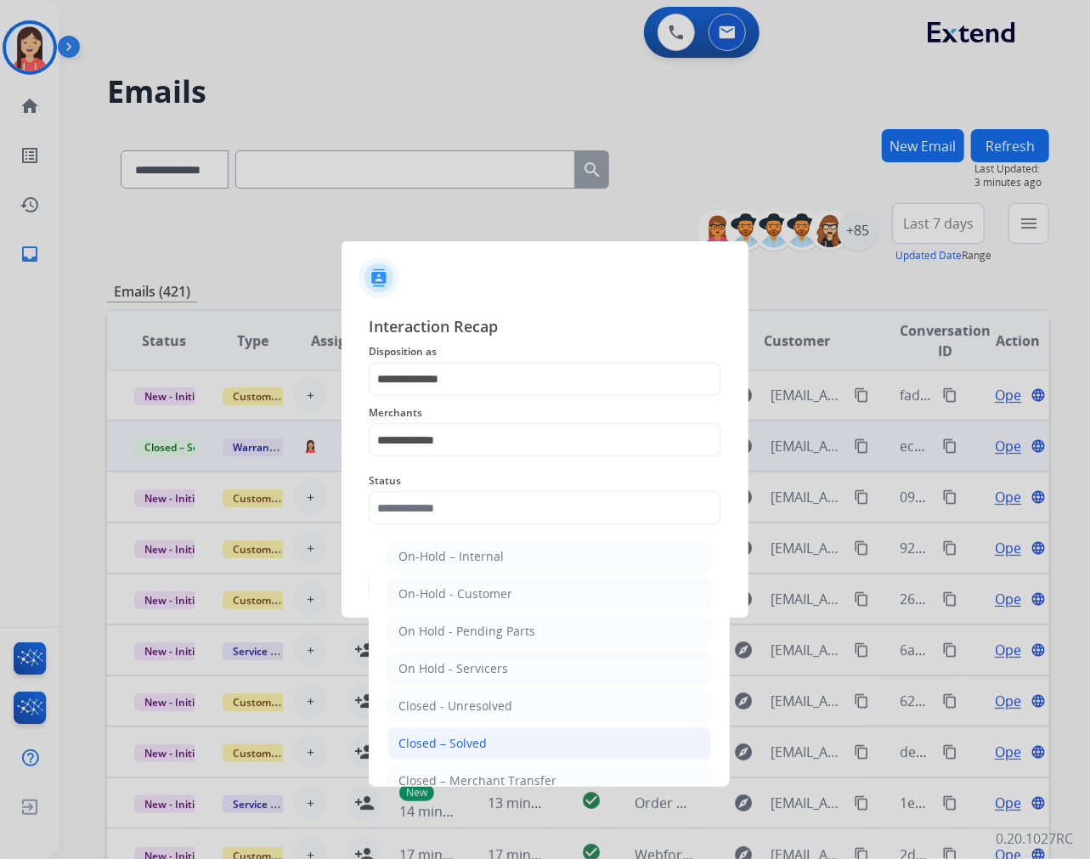
click at [494, 736] on li "Closed – Solved" at bounding box center [549, 743] width 324 height 32
type input "**********"
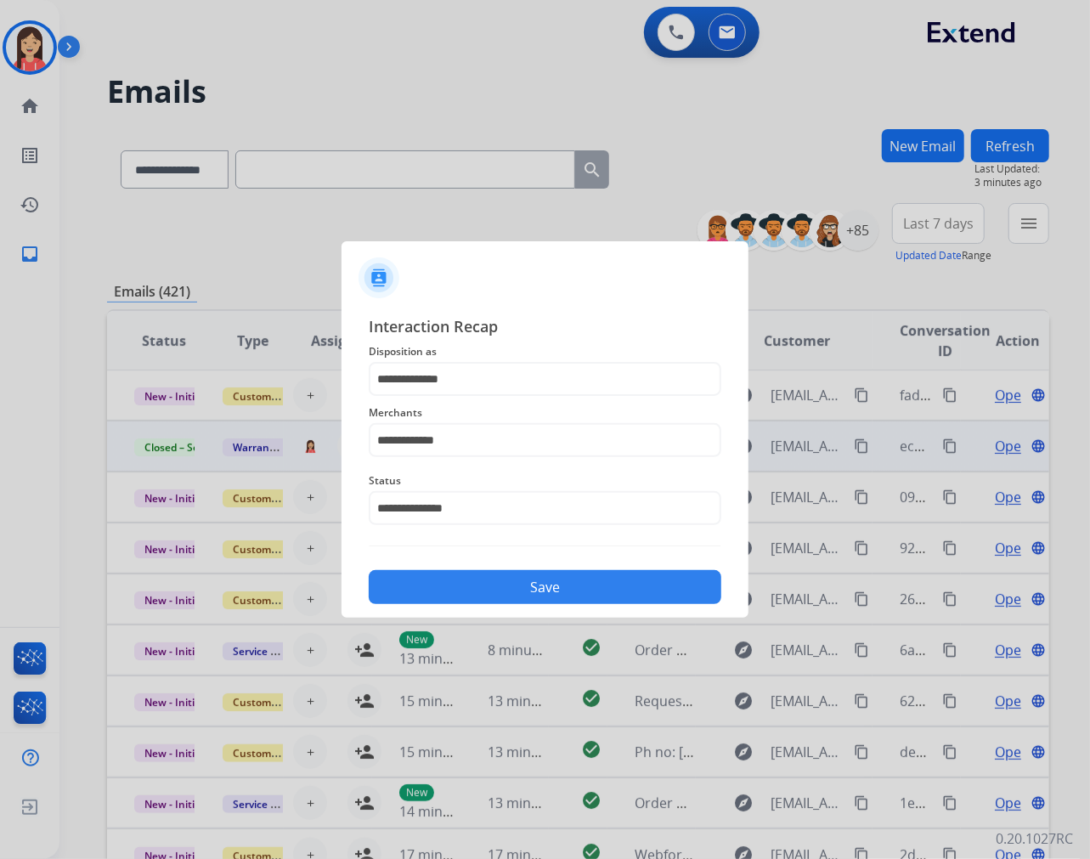
click at [502, 571] on button "Save" at bounding box center [545, 587] width 353 height 34
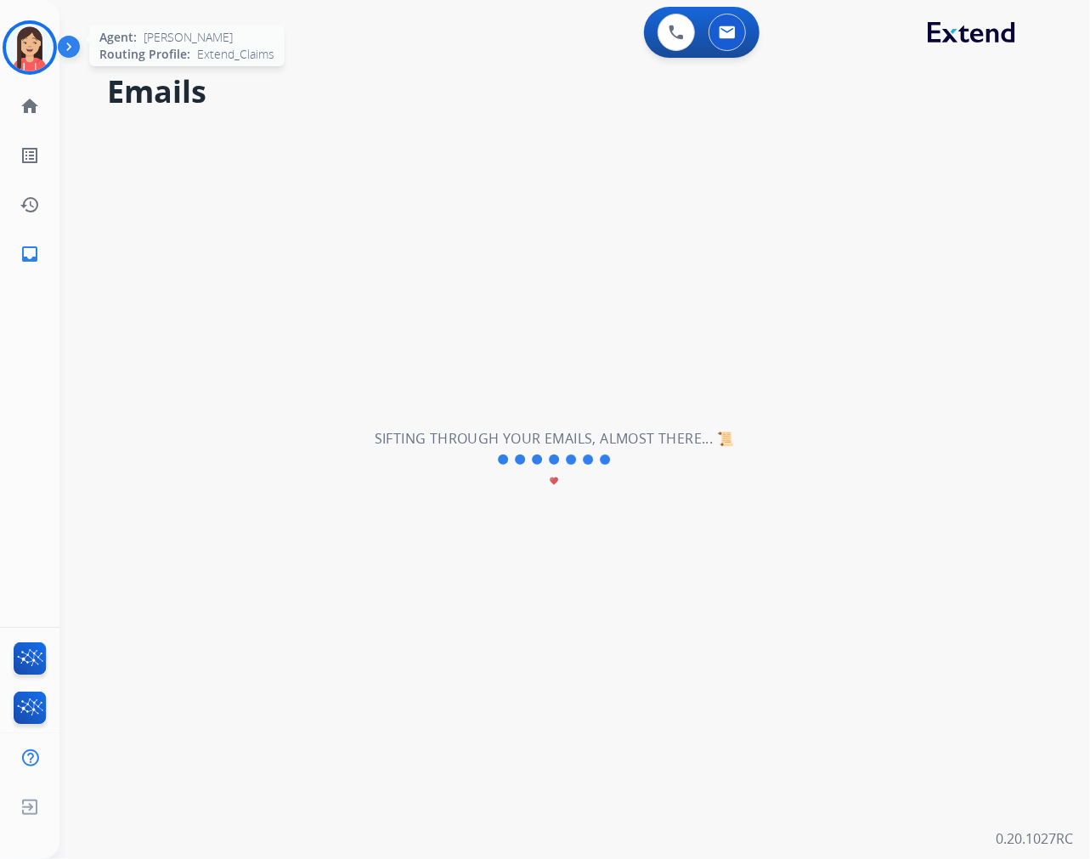
click at [47, 58] on img at bounding box center [30, 48] width 48 height 48
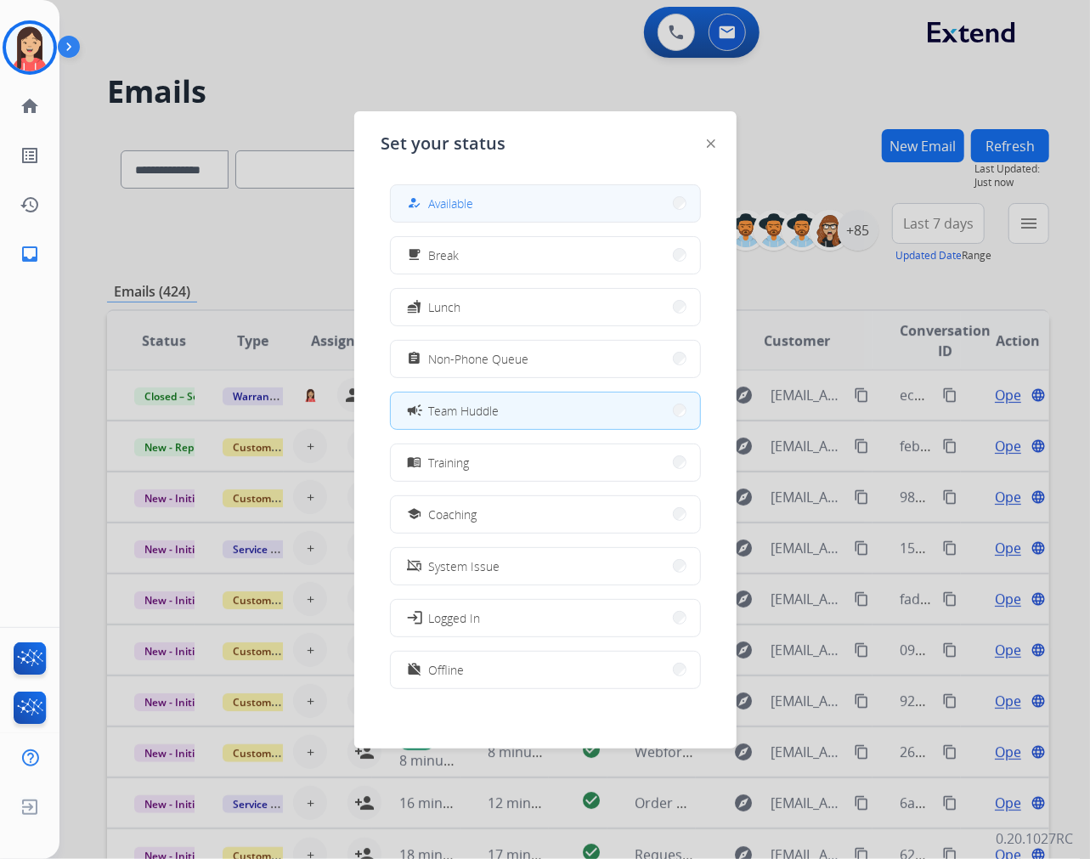
click at [532, 210] on button "how_to_reg Available" at bounding box center [545, 203] width 309 height 37
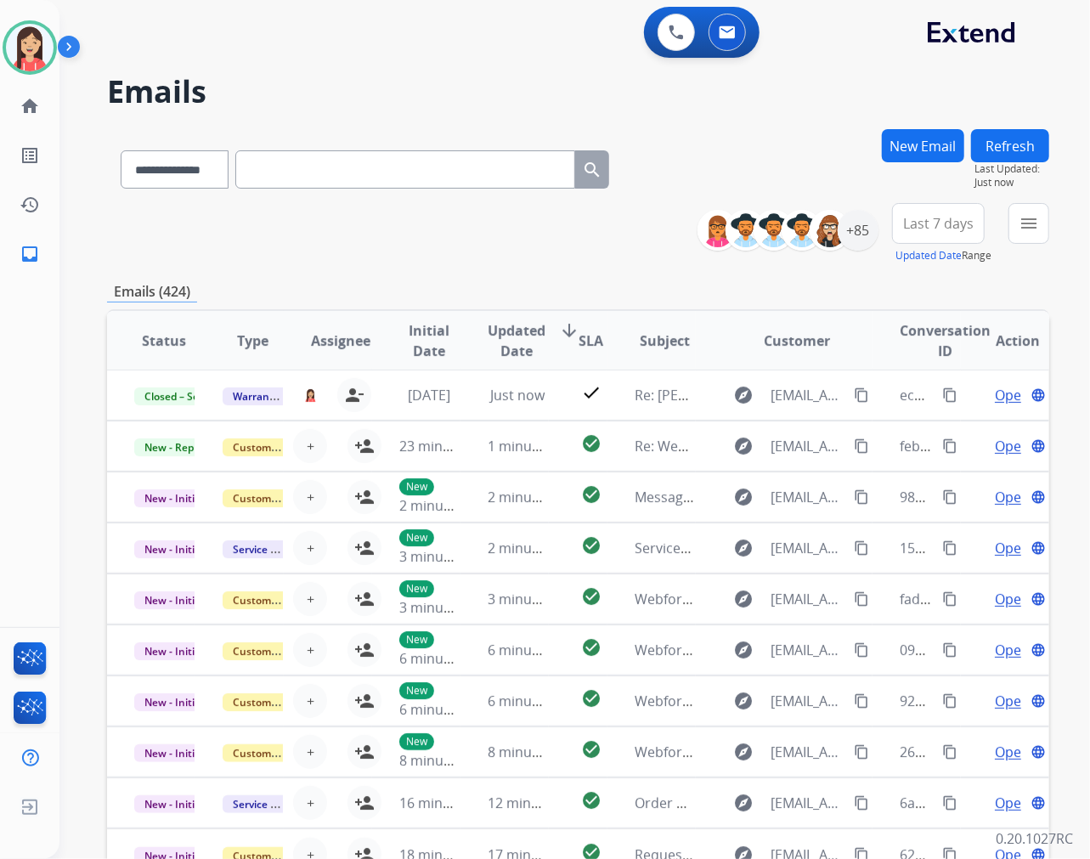
click at [423, 261] on div "**********" at bounding box center [578, 233] width 942 height 61
click at [857, 242] on div "+85" at bounding box center [858, 230] width 41 height 41
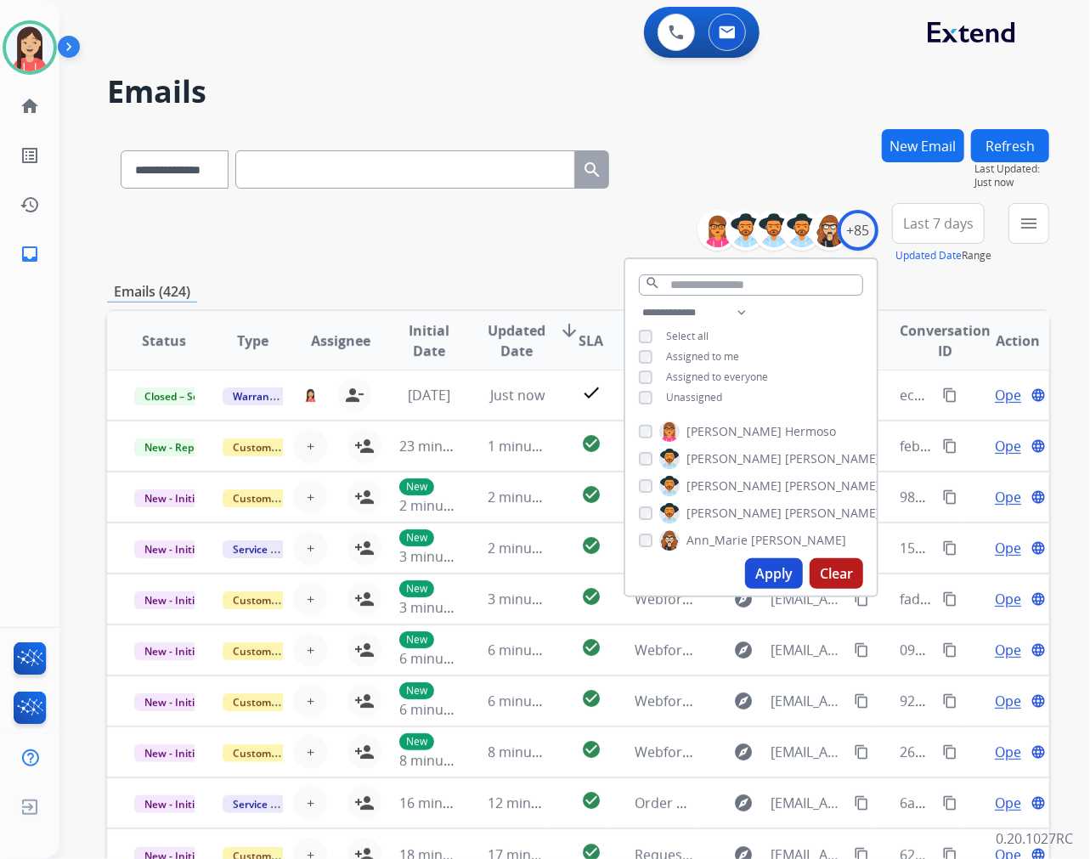
click at [649, 398] on div "Unassigned" at bounding box center [680, 398] width 83 height 14
click at [761, 570] on button "Apply" at bounding box center [774, 573] width 58 height 31
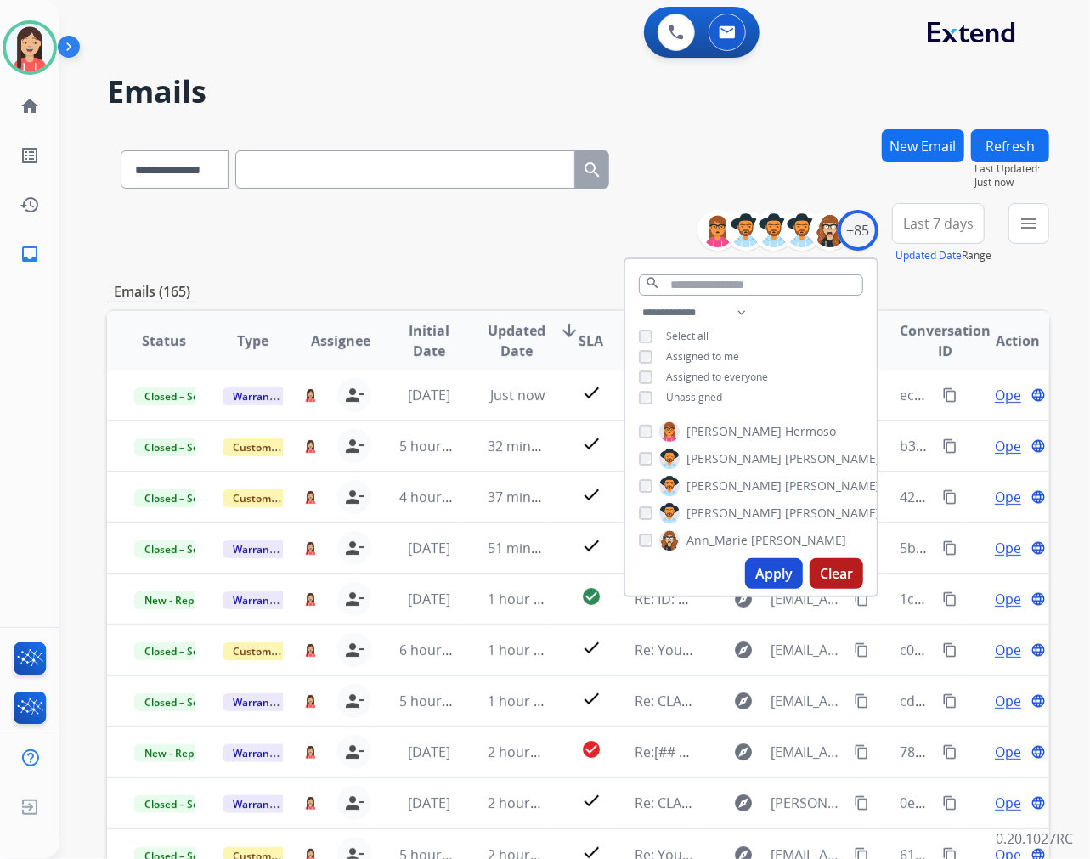
click at [927, 223] on span "Last 7 days" at bounding box center [938, 223] width 71 height 7
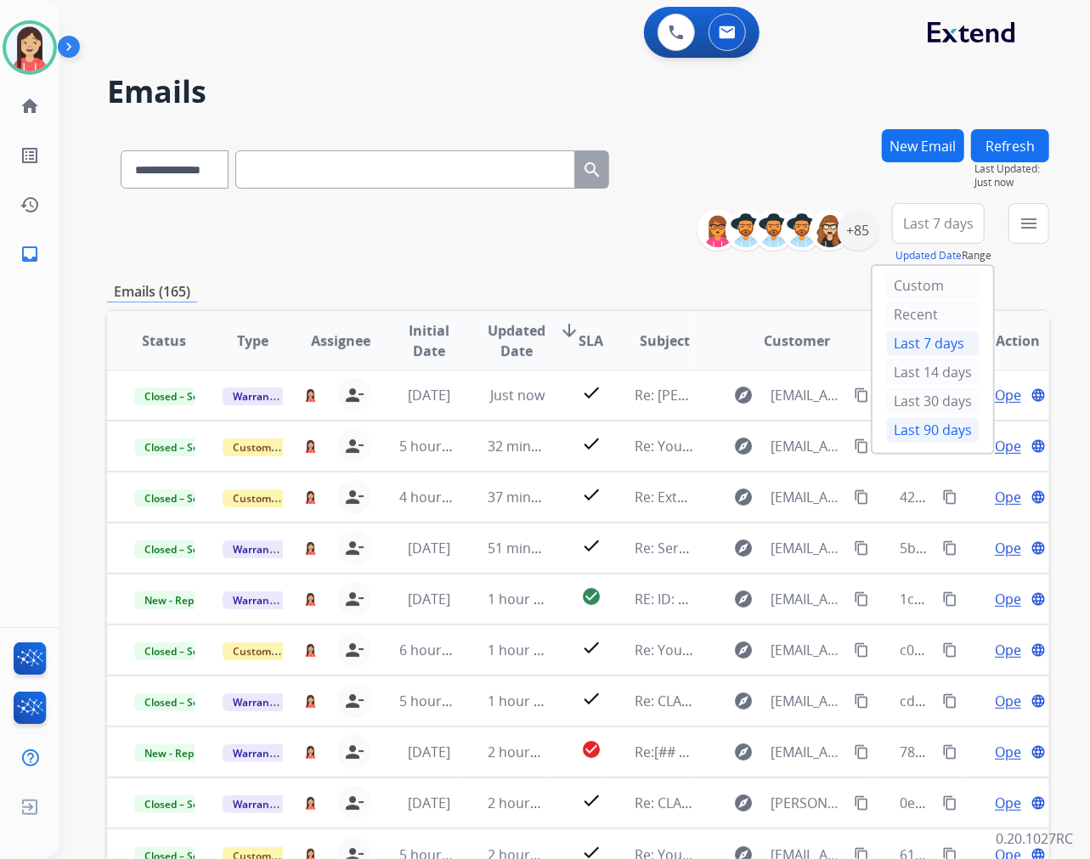
click at [918, 430] on div "Last 90 days" at bounding box center [932, 429] width 93 height 25
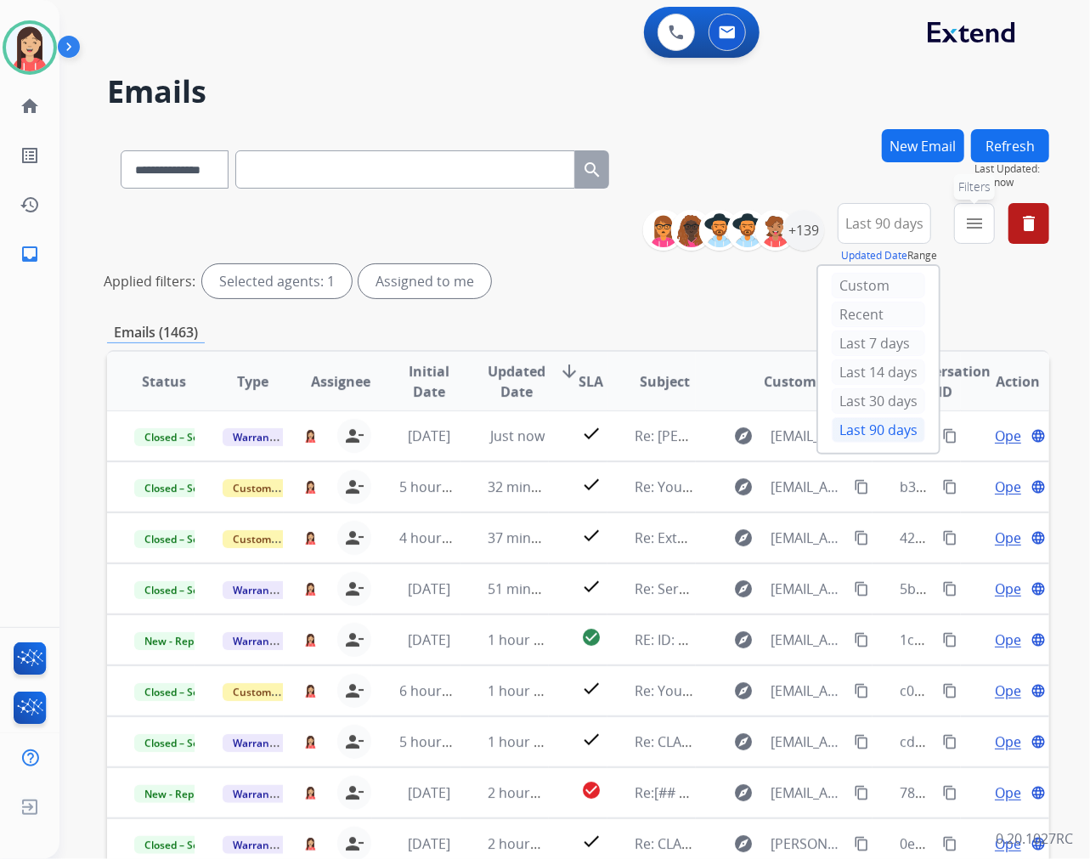
click at [976, 218] on mat-icon "menu" at bounding box center [974, 223] width 20 height 20
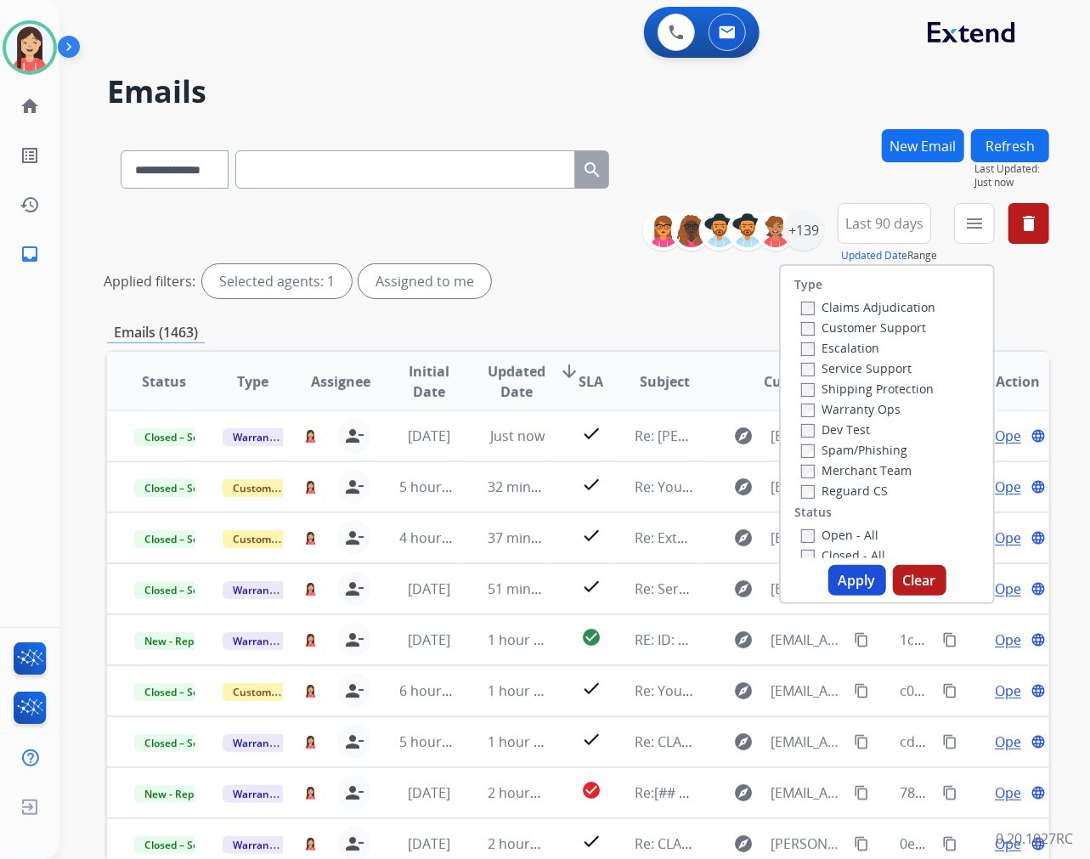
click at [806, 532] on label "Open - All" at bounding box center [839, 535] width 77 height 16
click at [846, 573] on button "Apply" at bounding box center [858, 580] width 58 height 31
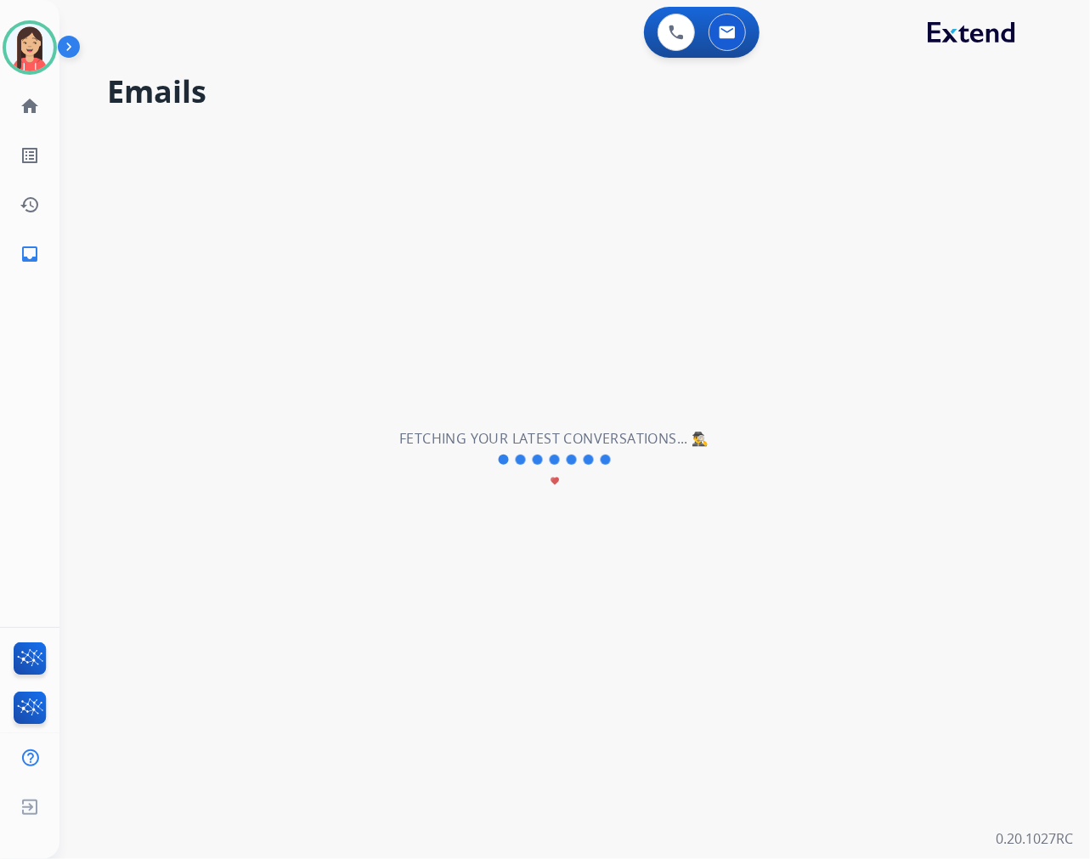
scroll to position [0, 0]
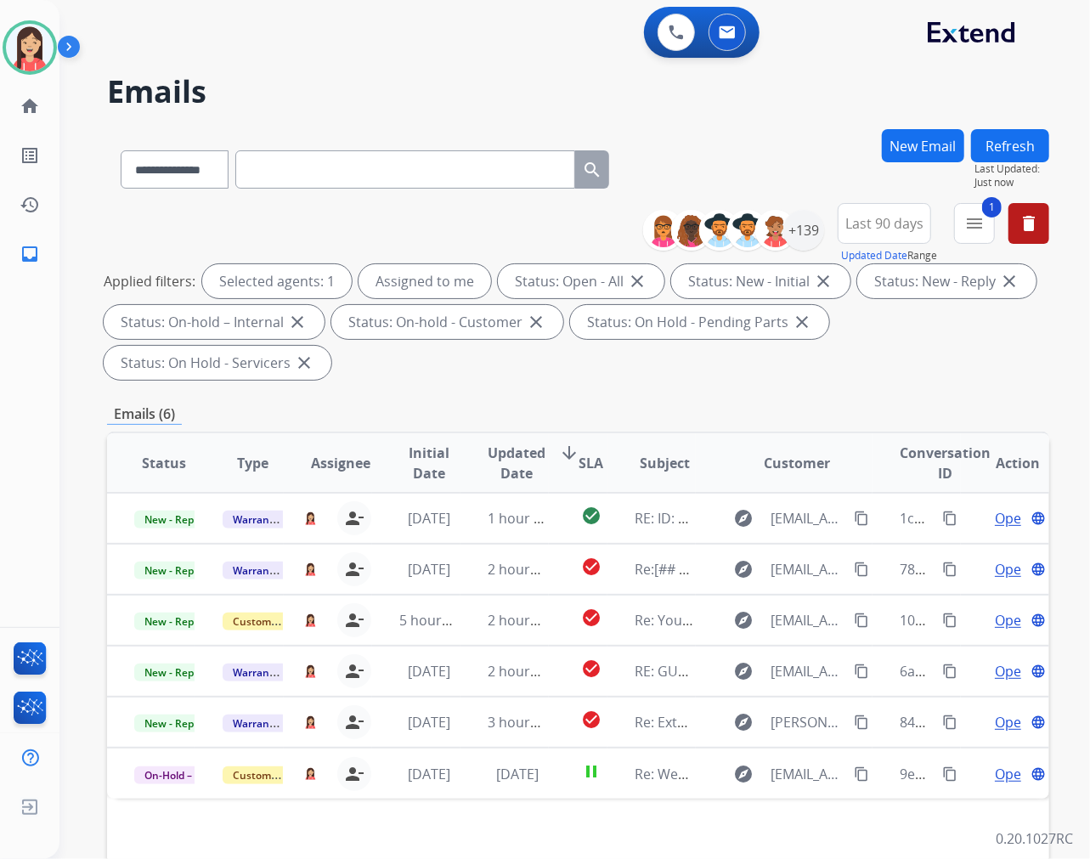
click at [506, 468] on span "Updated Date" at bounding box center [517, 463] width 58 height 41
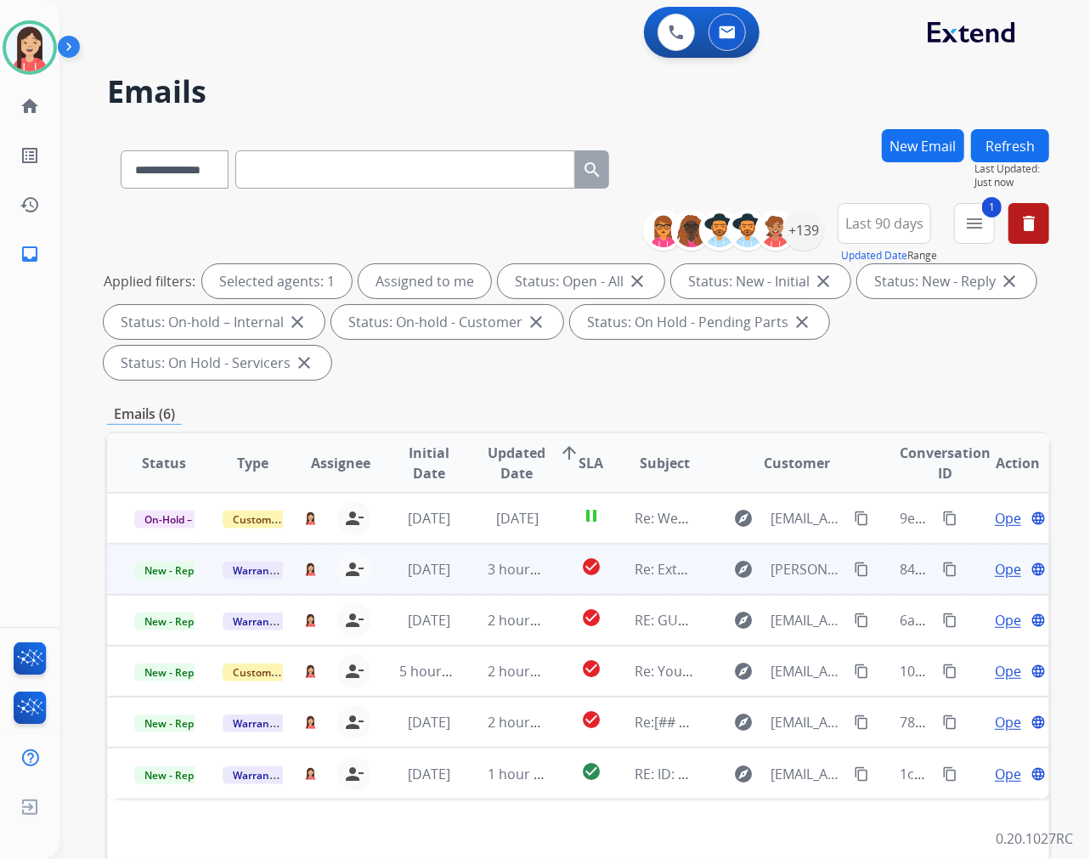
click at [461, 588] on td "3 hours ago" at bounding box center [505, 569] width 88 height 51
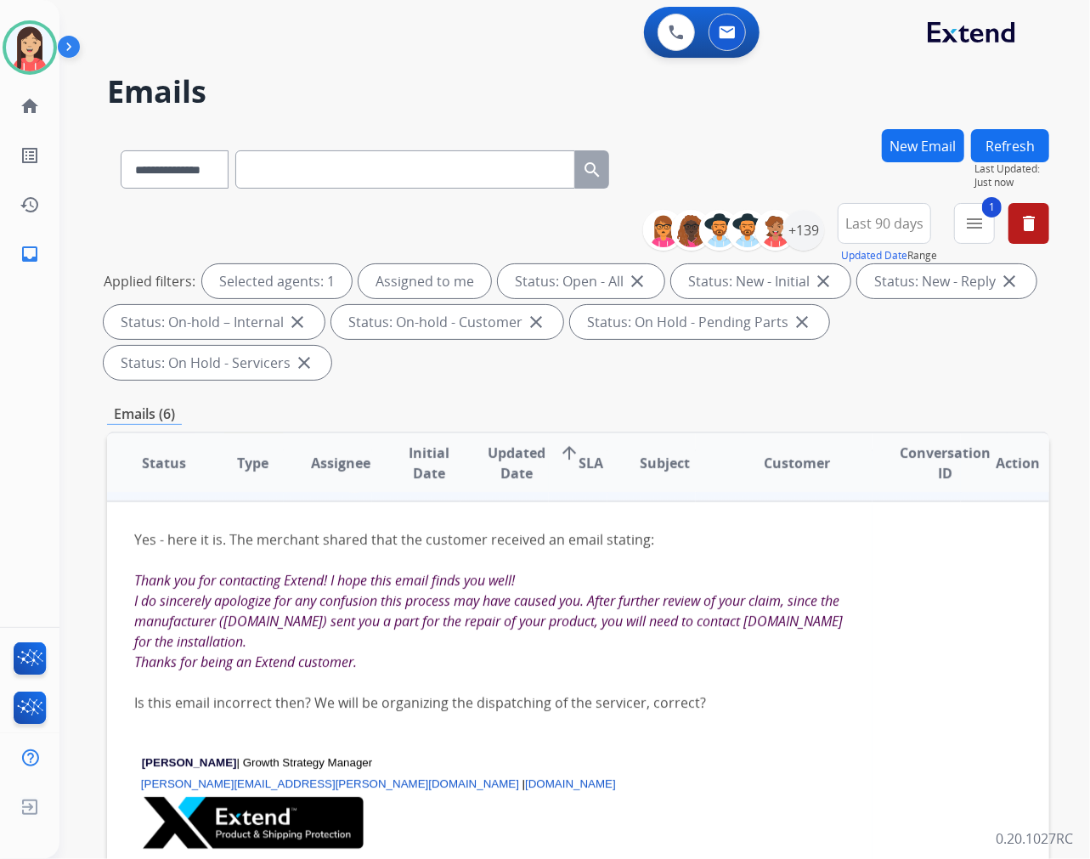
scroll to position [51, 0]
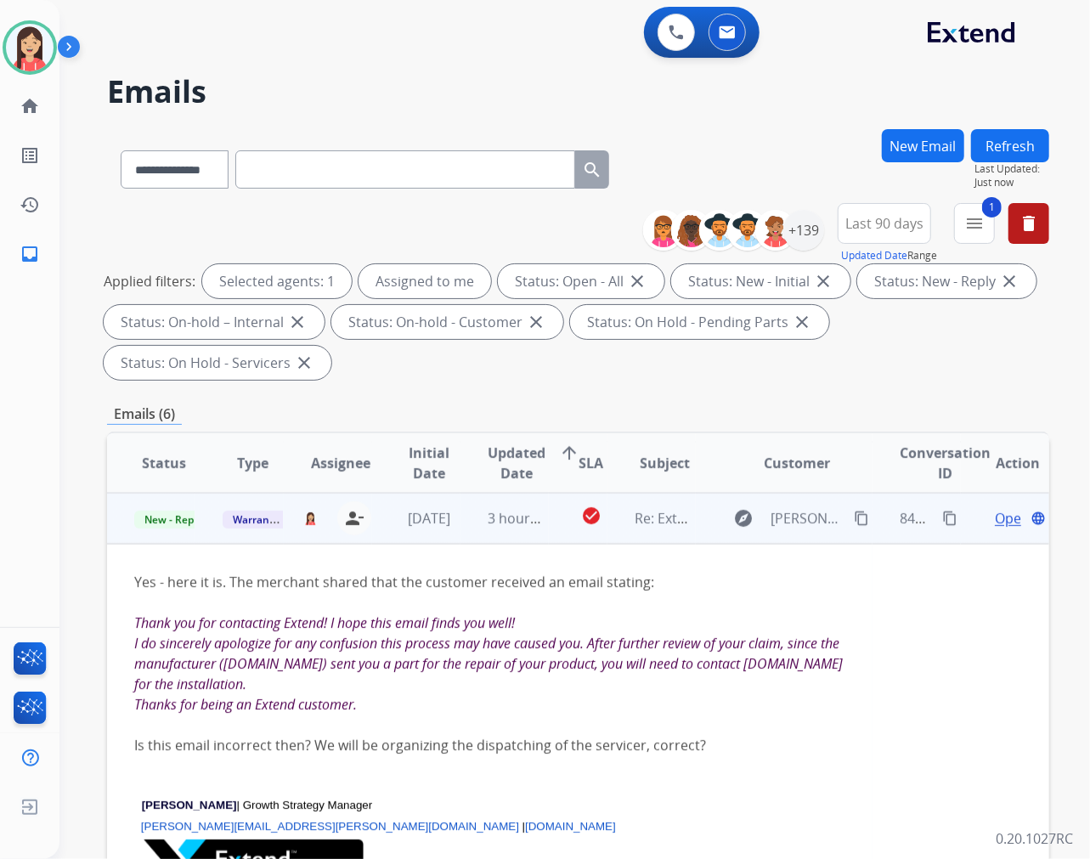
click at [995, 516] on span "Open" at bounding box center [1012, 518] width 35 height 20
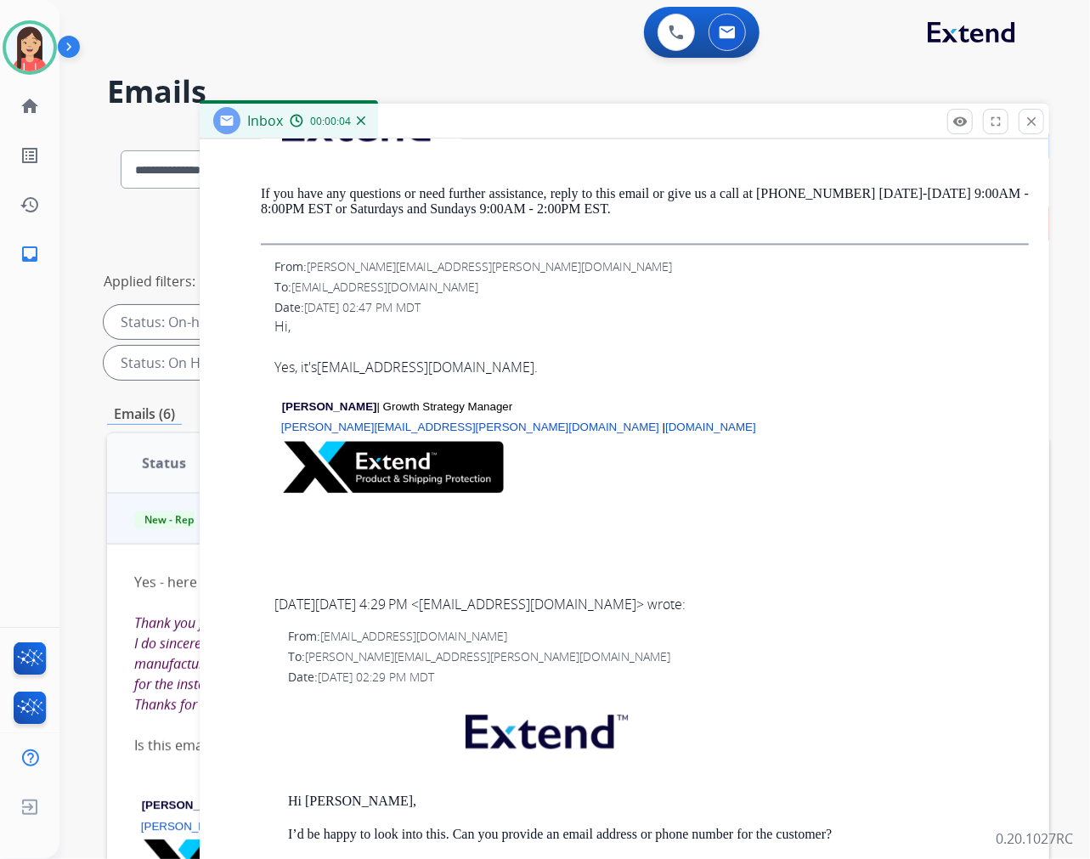
scroll to position [1794, 0]
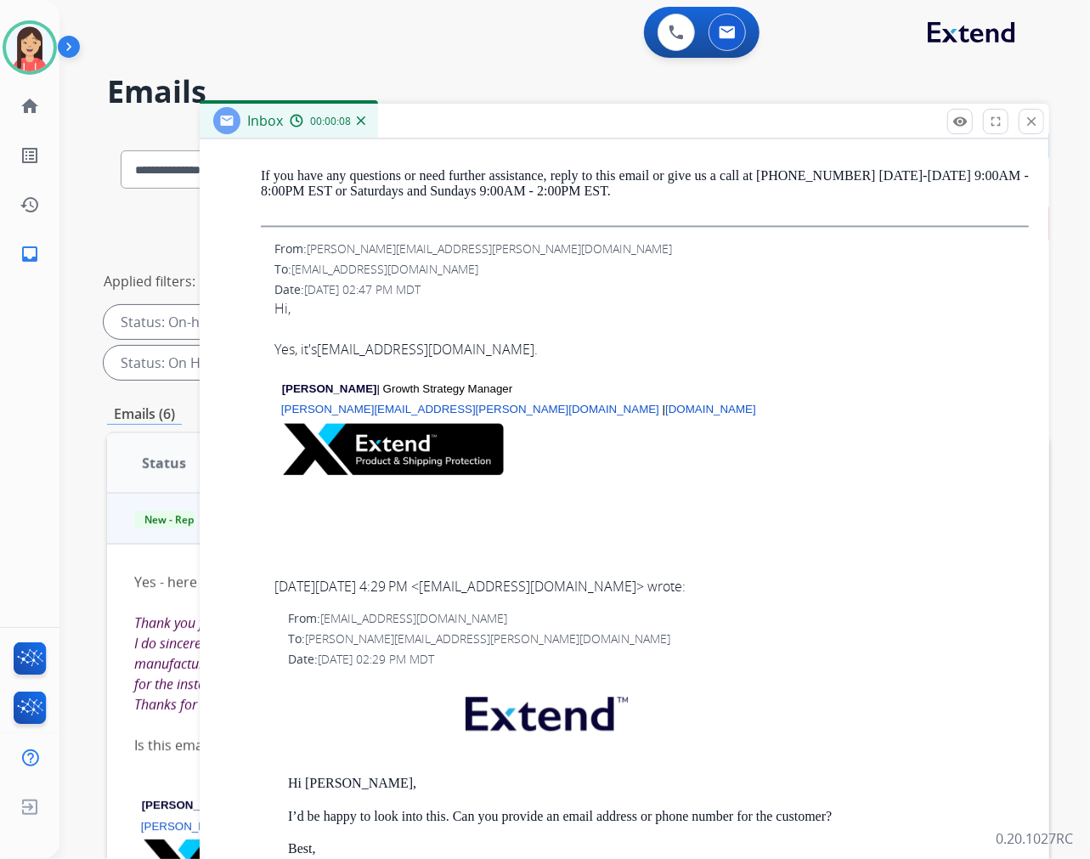
drag, startPoint x: 486, startPoint y: 359, endPoint x: 321, endPoint y: 358, distance: 164.9
click at [321, 358] on div "Yes, it's anthony10866@me.com ." at bounding box center [651, 349] width 755 height 20
copy div "anthony10866@me.com ."
click at [529, 121] on div "Inbox 00:00:31" at bounding box center [625, 122] width 850 height 36
click at [1037, 123] on mat-icon "close" at bounding box center [1031, 121] width 15 height 15
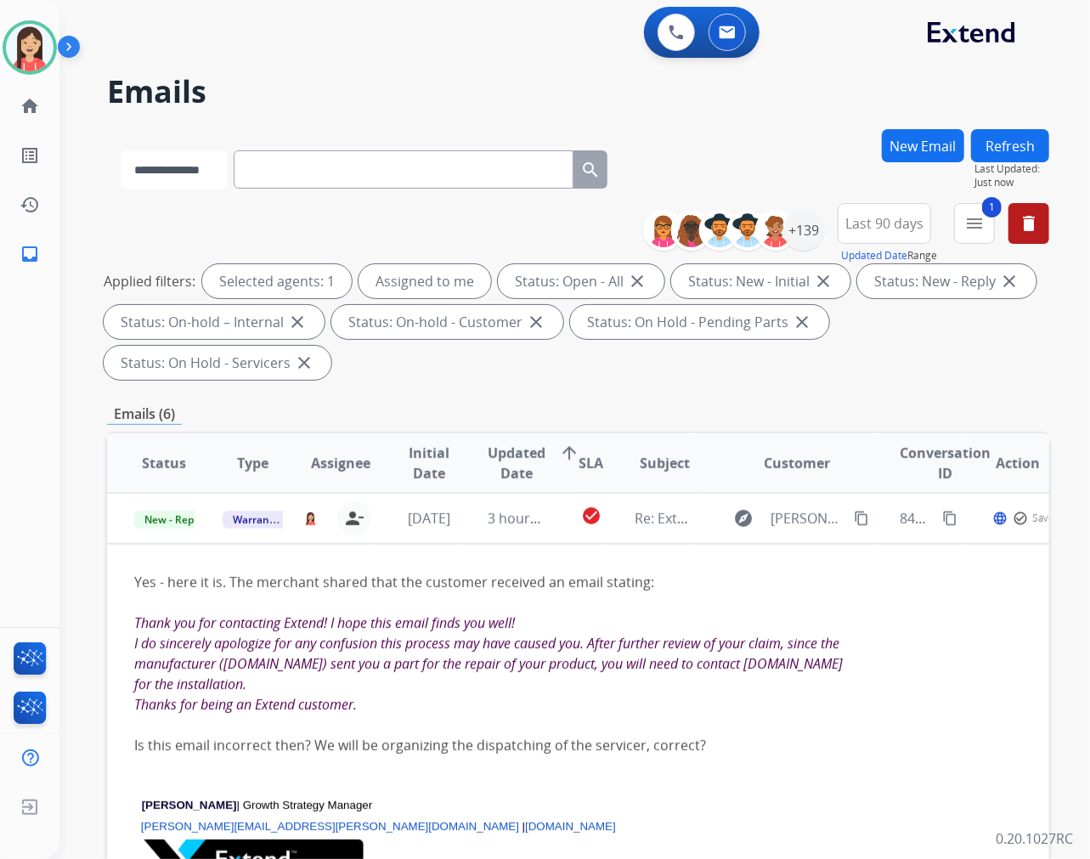
click at [185, 156] on select "**********" at bounding box center [174, 169] width 106 height 38
select select "**********"
click at [121, 150] on select "**********" at bounding box center [174, 169] width 106 height 38
click at [291, 172] on input "text" at bounding box center [405, 169] width 340 height 38
paste input "**********"
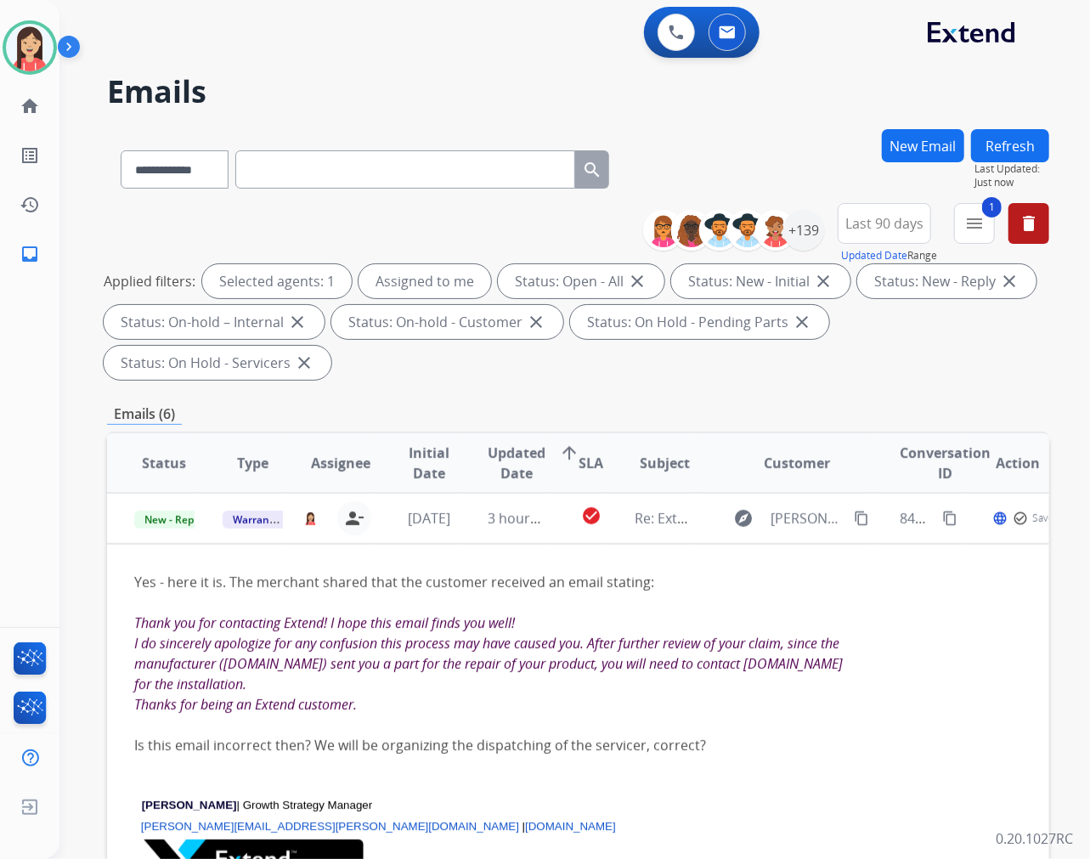
type input "**********"
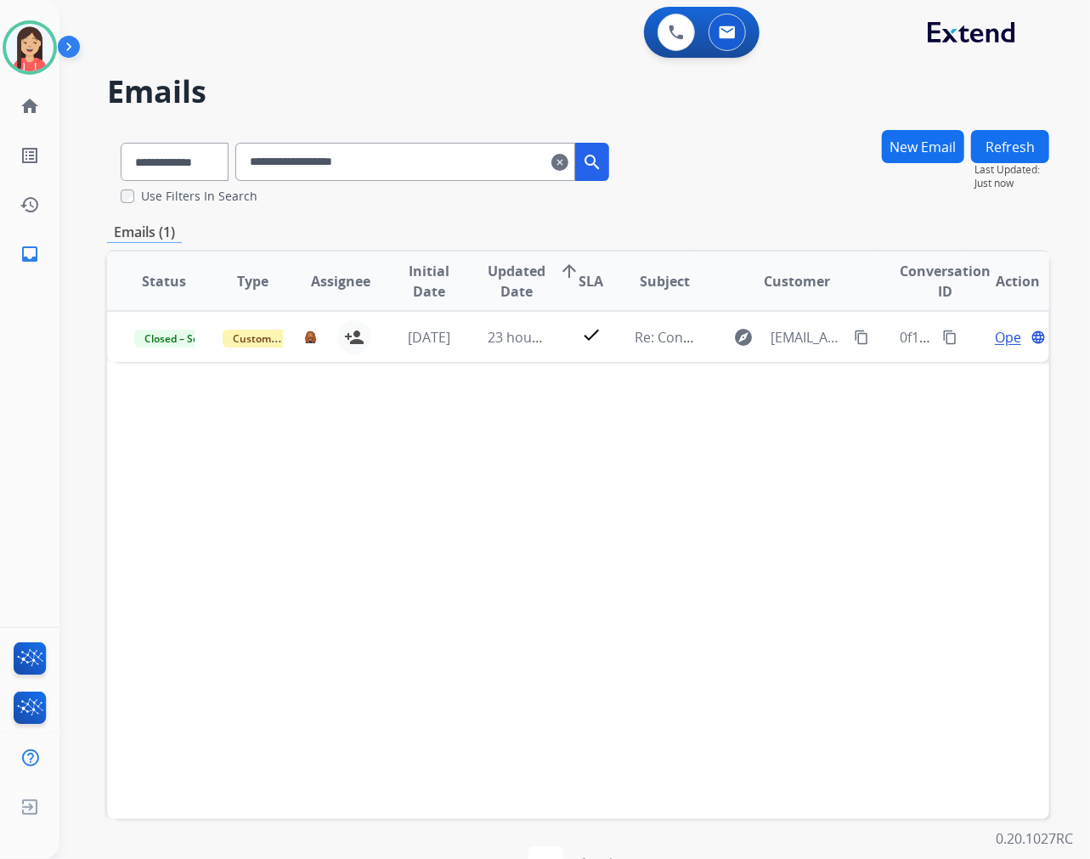
scroll to position [0, 0]
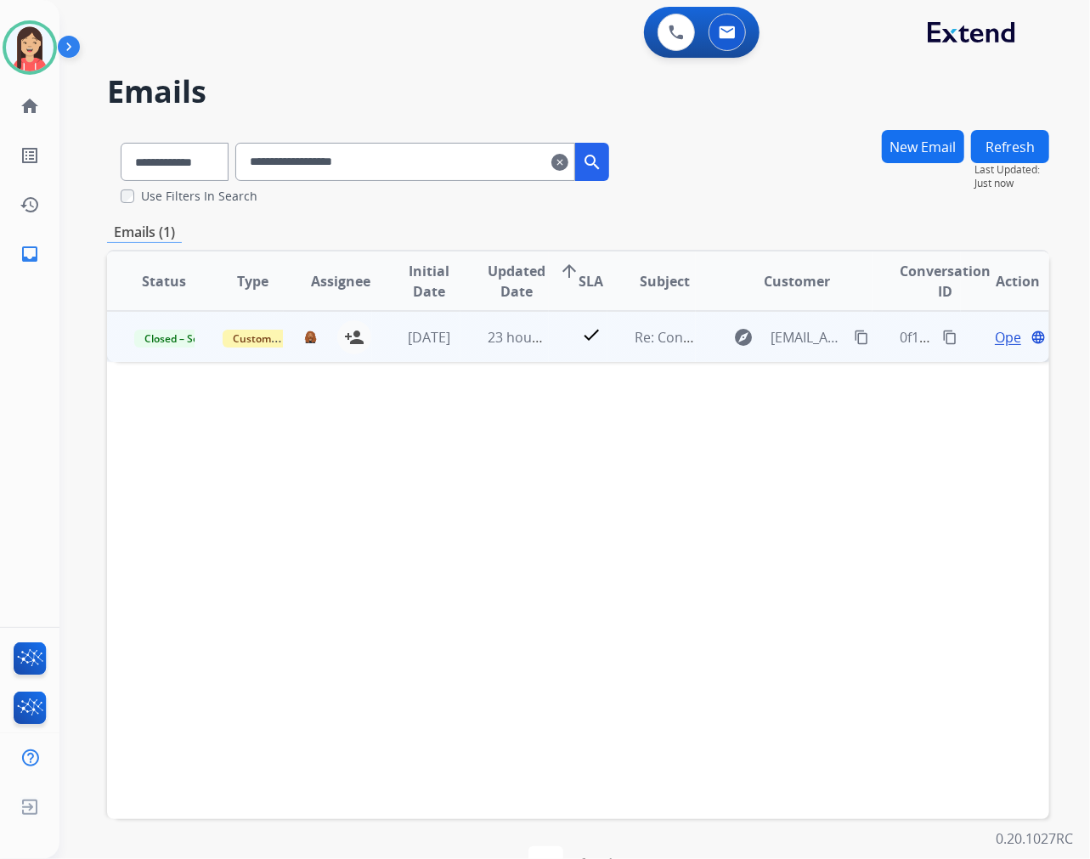
click at [466, 350] on td "23 hours ago" at bounding box center [505, 336] width 88 height 51
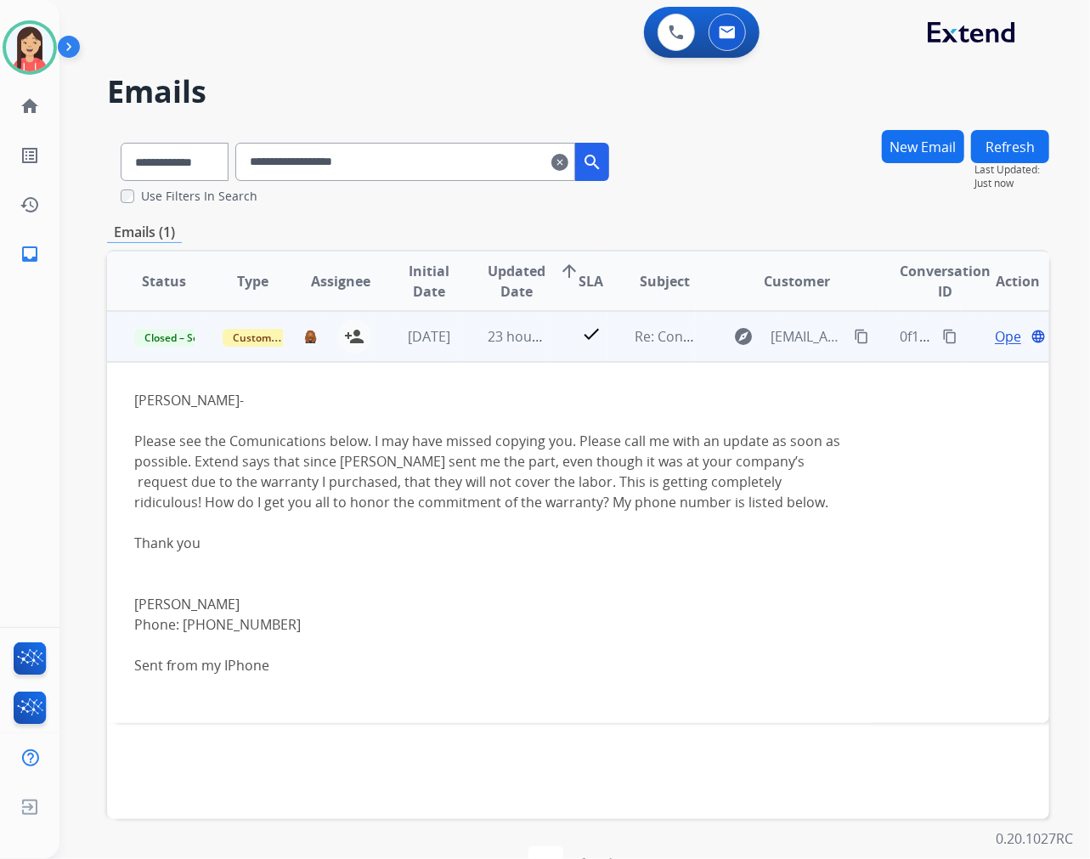
click at [998, 336] on span "Open" at bounding box center [1012, 336] width 35 height 20
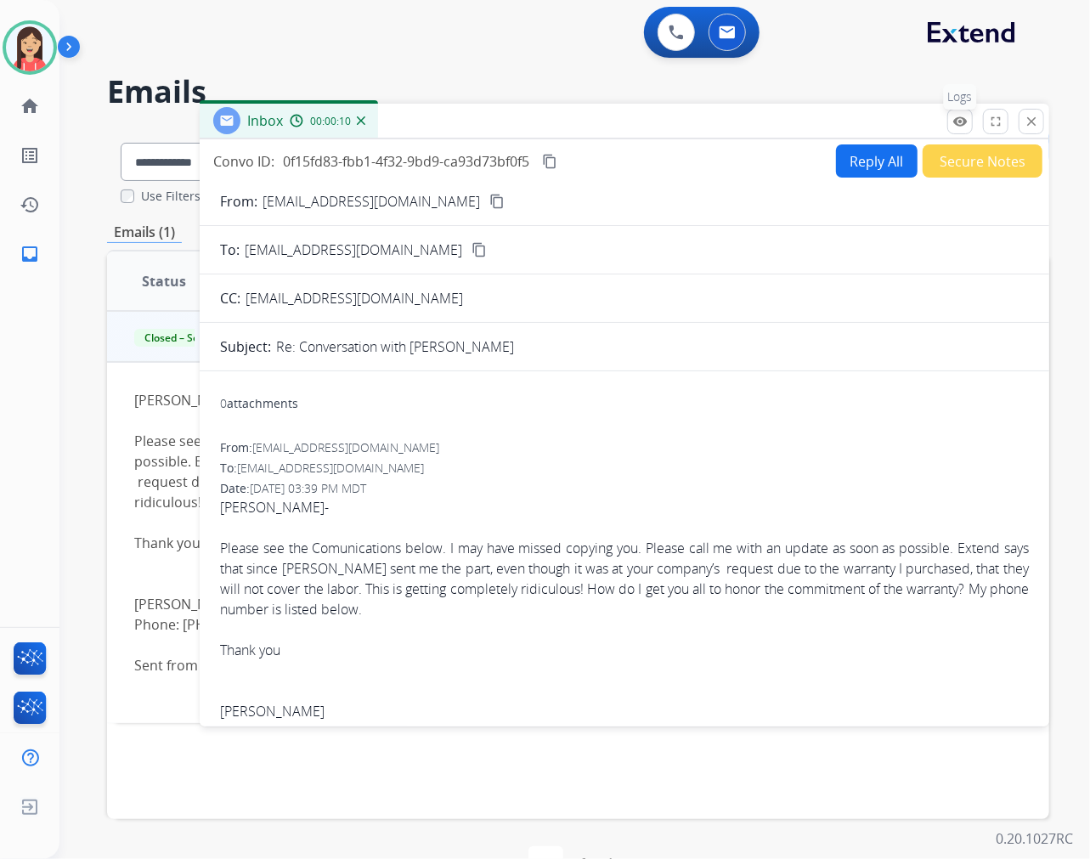
click at [959, 124] on mat-icon "remove_red_eye" at bounding box center [960, 121] width 15 height 15
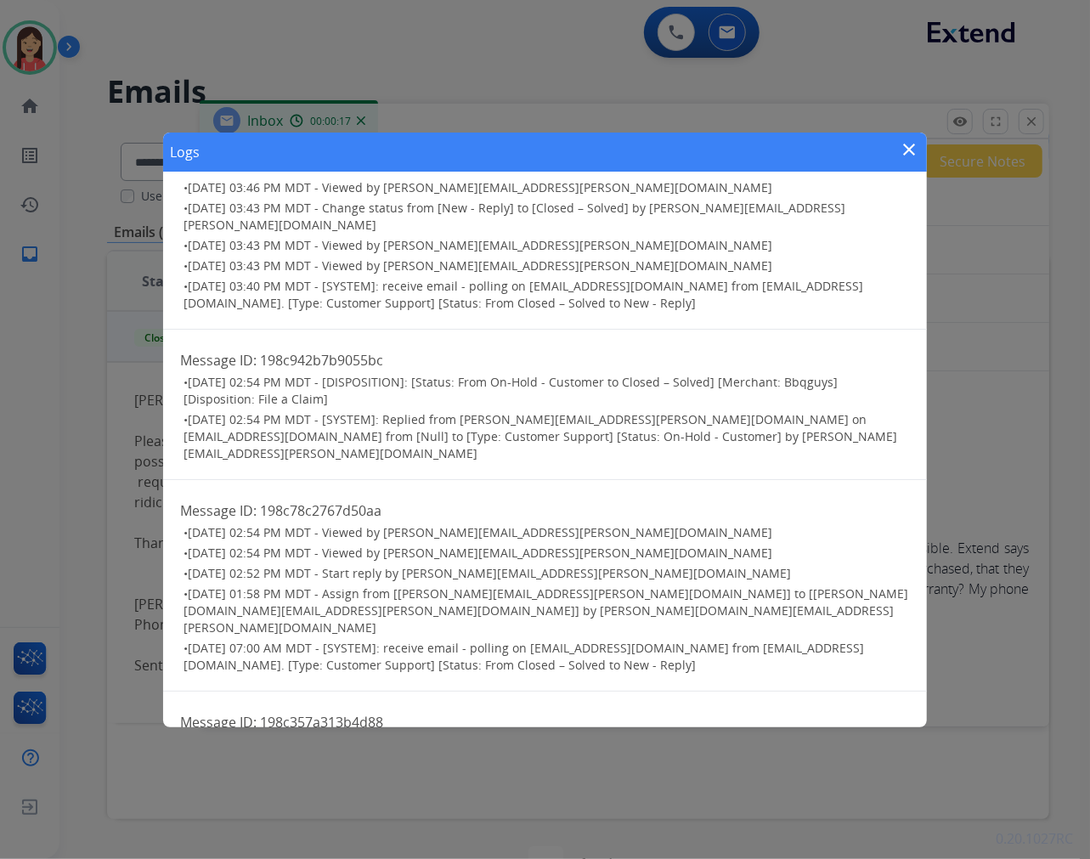
scroll to position [287, 0]
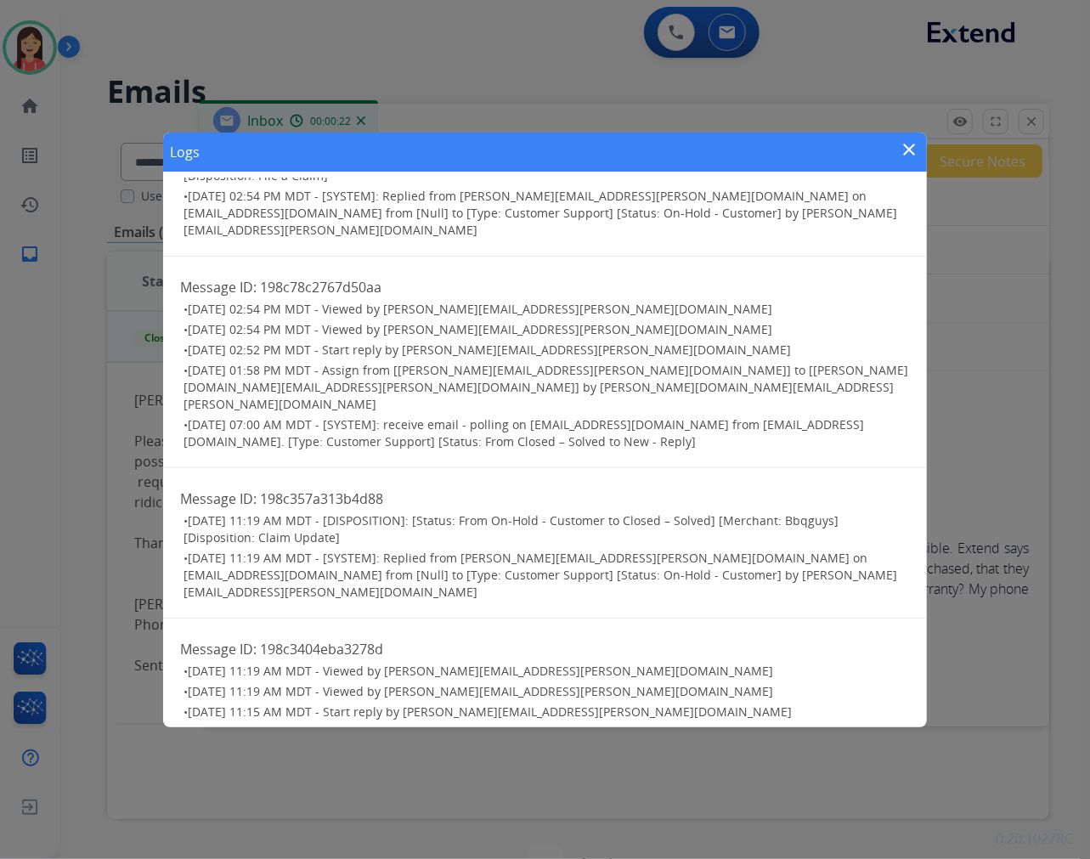
click at [913, 148] on mat-icon "close" at bounding box center [910, 149] width 20 height 20
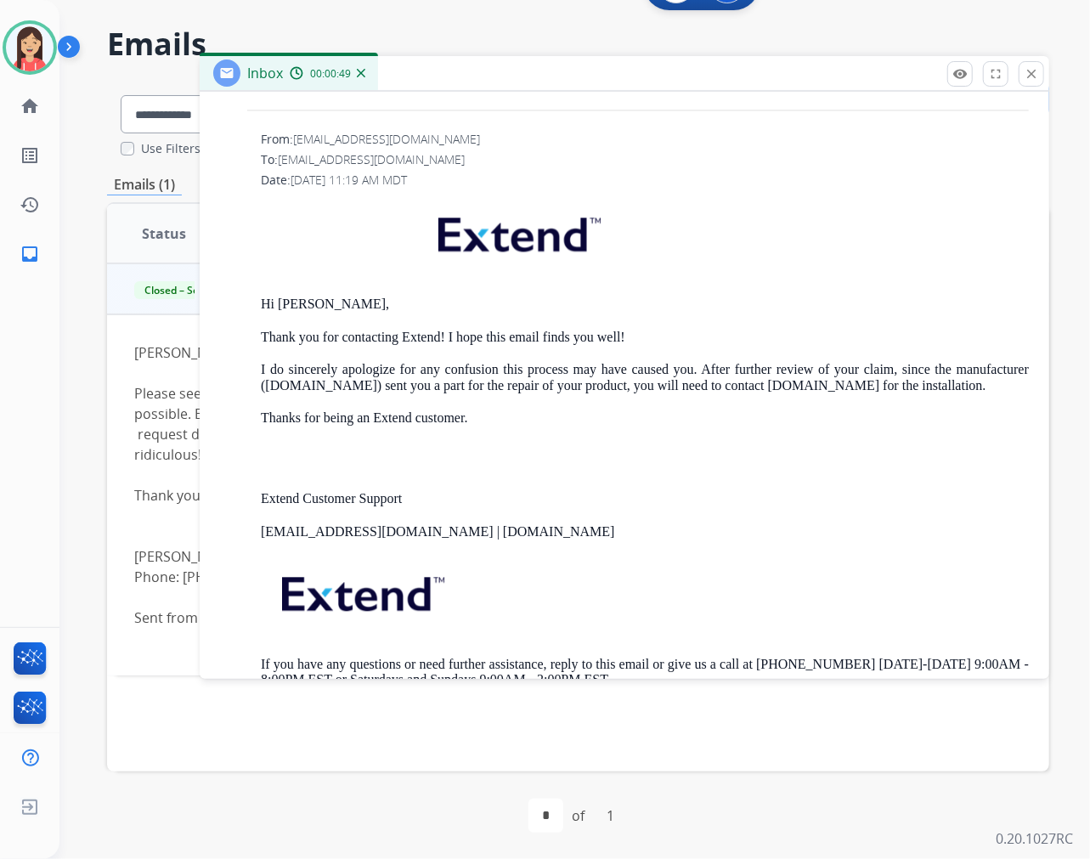
scroll to position [1936, 0]
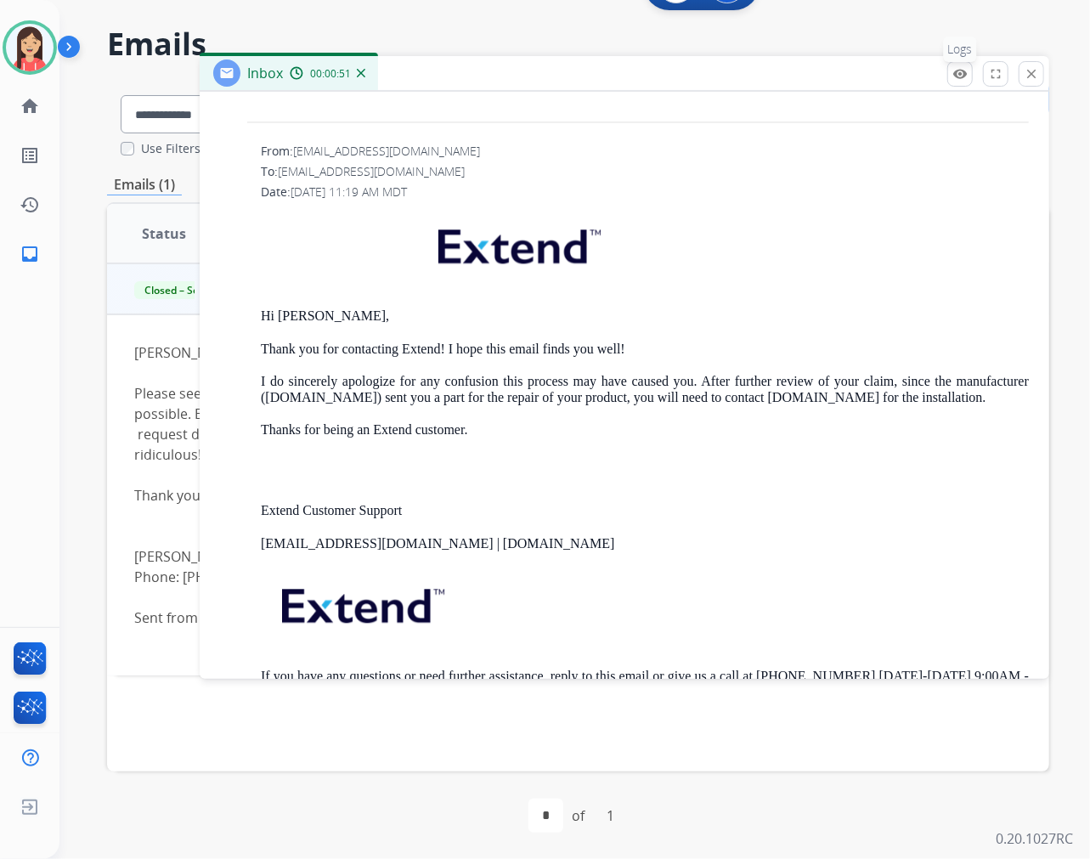
click at [957, 75] on mat-icon "remove_red_eye" at bounding box center [960, 73] width 15 height 15
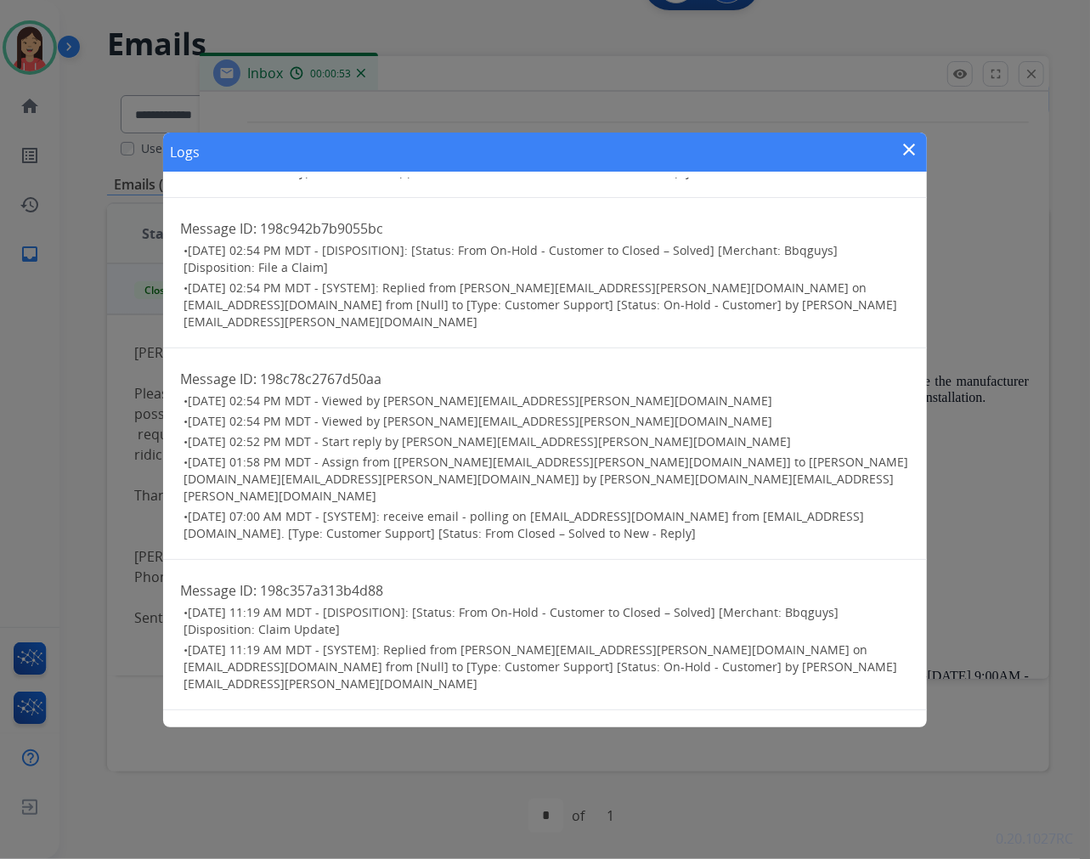
scroll to position [287, 0]
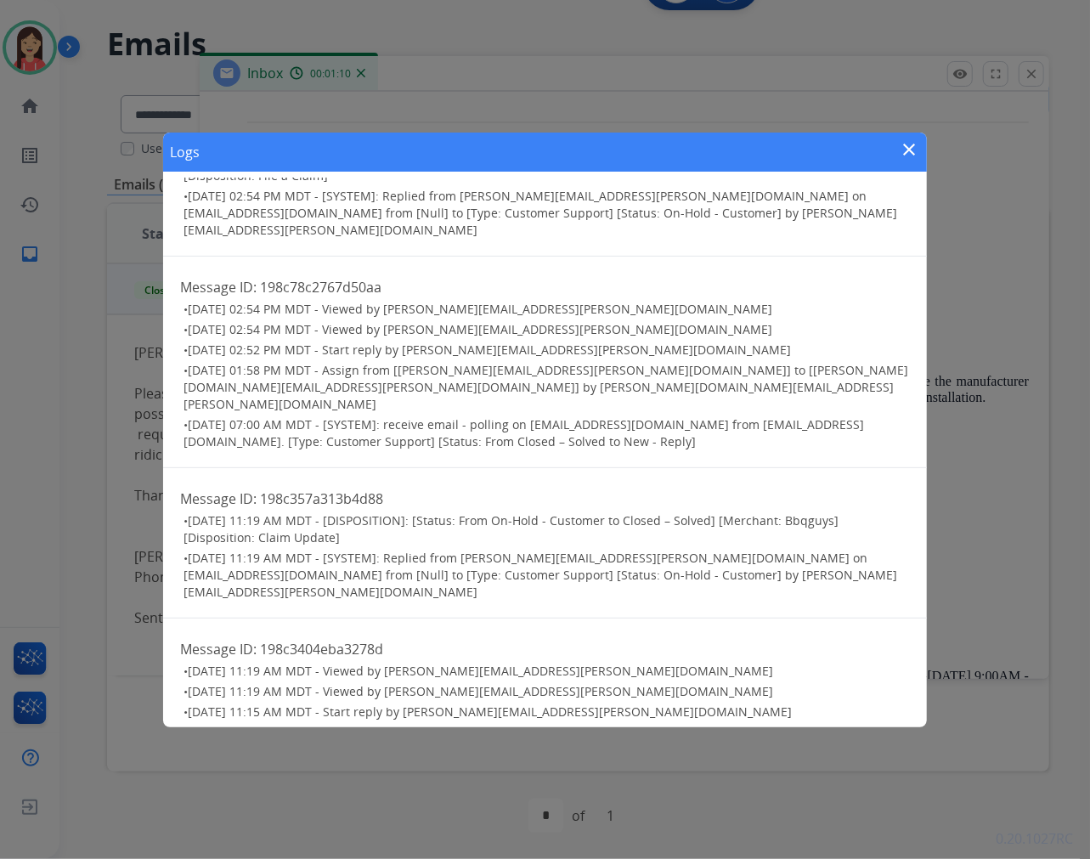
click at [906, 146] on mat-icon "close" at bounding box center [910, 149] width 20 height 20
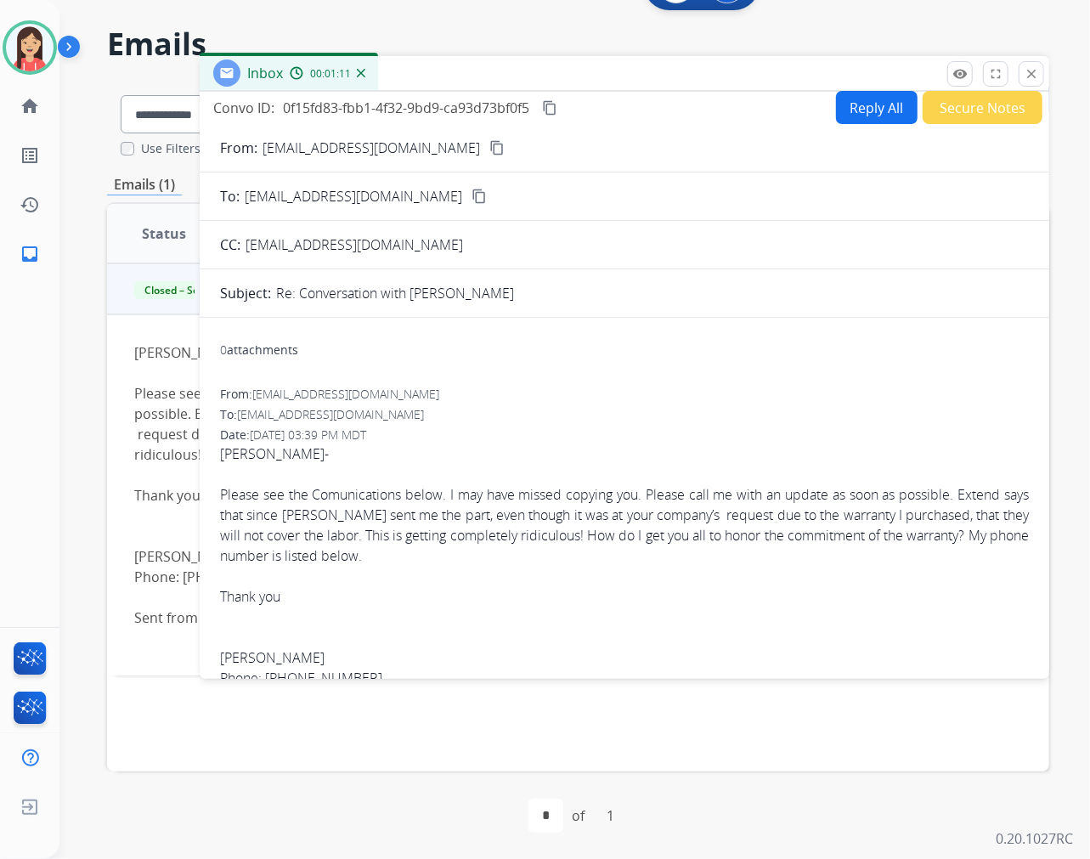
scroll to position [0, 0]
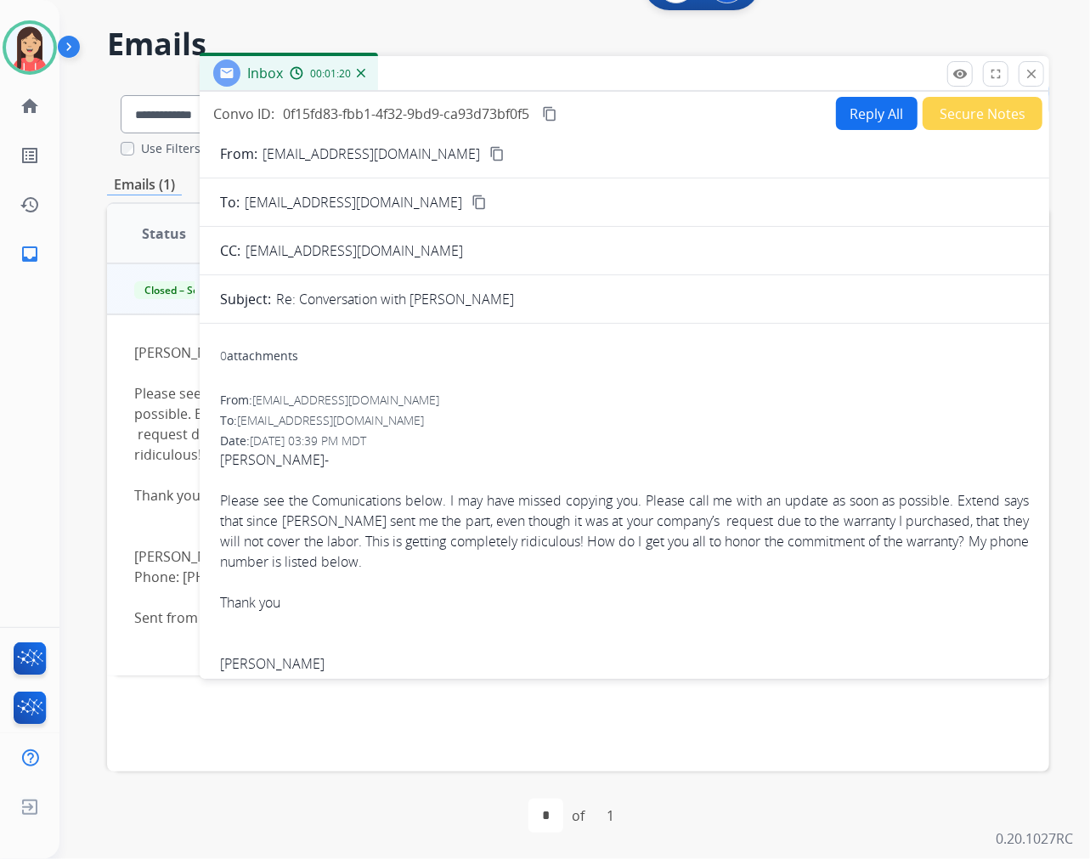
click at [625, 454] on span "Monika- Please see the Comunications below. I may have missed copying you. Plea…" at bounding box center [624, 603] width 809 height 306
click at [1032, 73] on mat-icon "close" at bounding box center [1031, 73] width 15 height 15
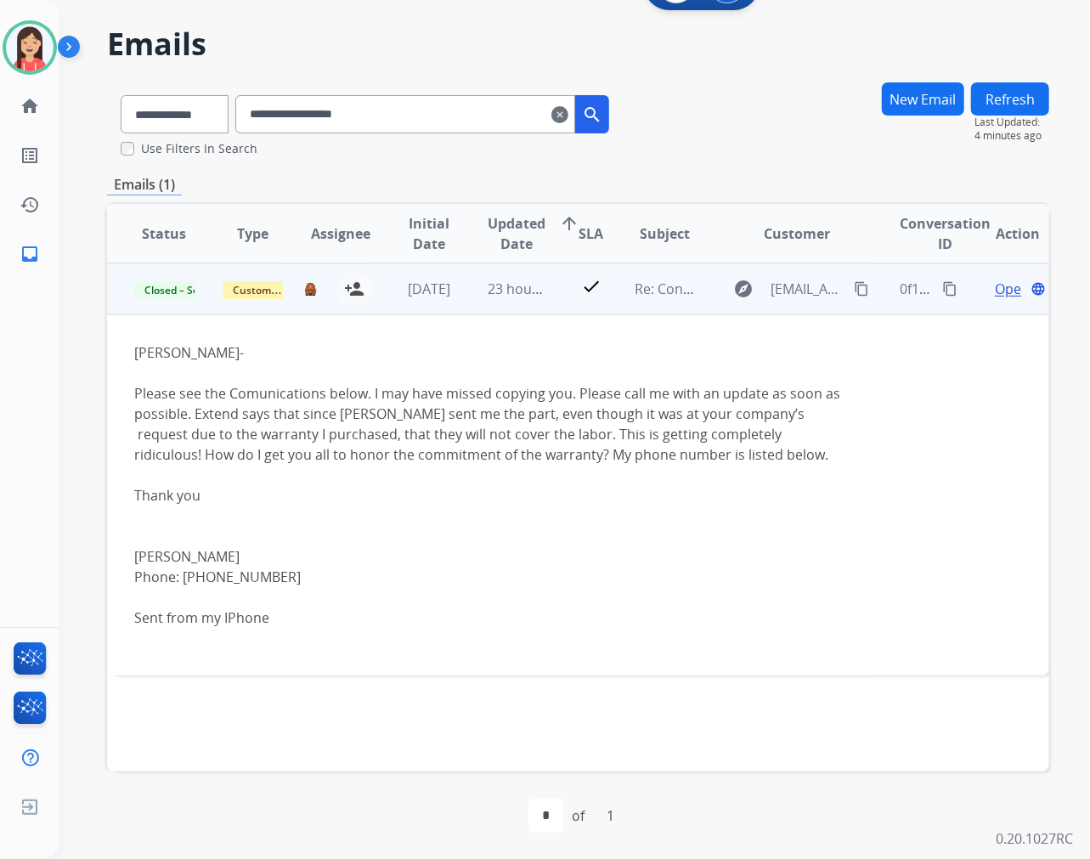
click at [500, 529] on div "Anthony Robinson Phone: 620-481-1998 Sent from my IPhone" at bounding box center [489, 587] width 711 height 122
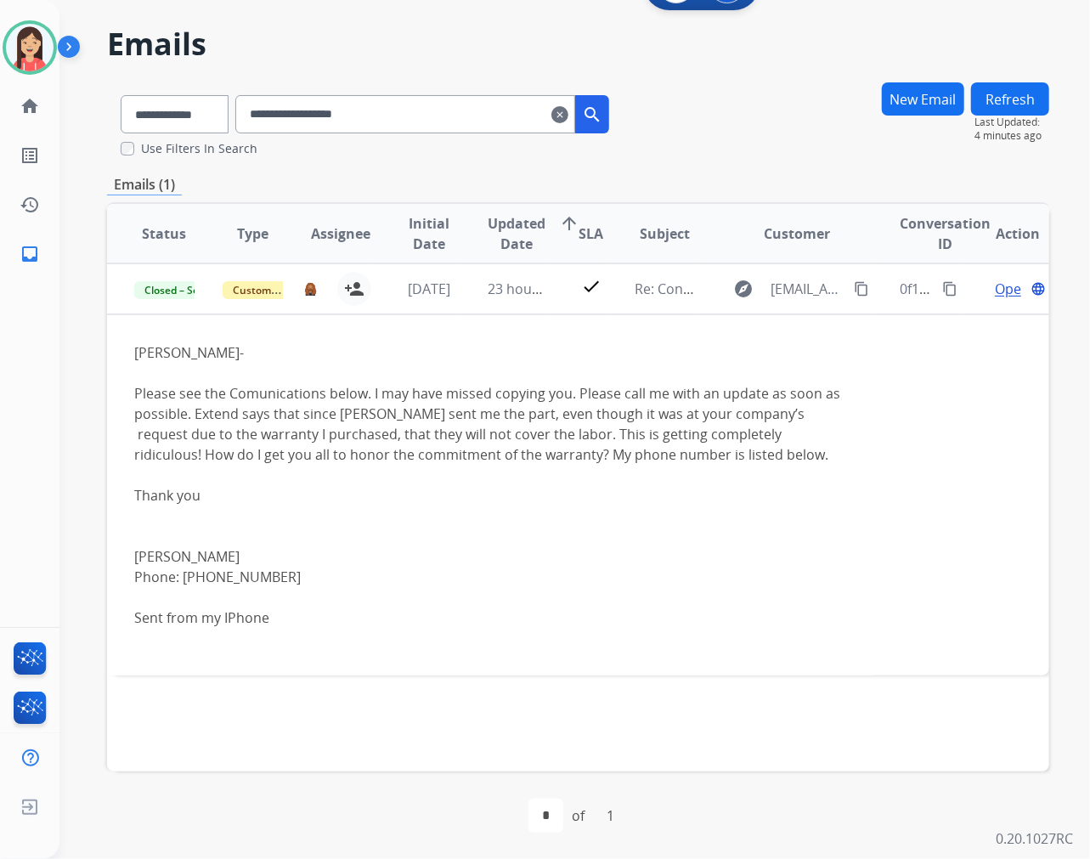
click at [568, 107] on mat-icon "clear" at bounding box center [559, 115] width 17 height 20
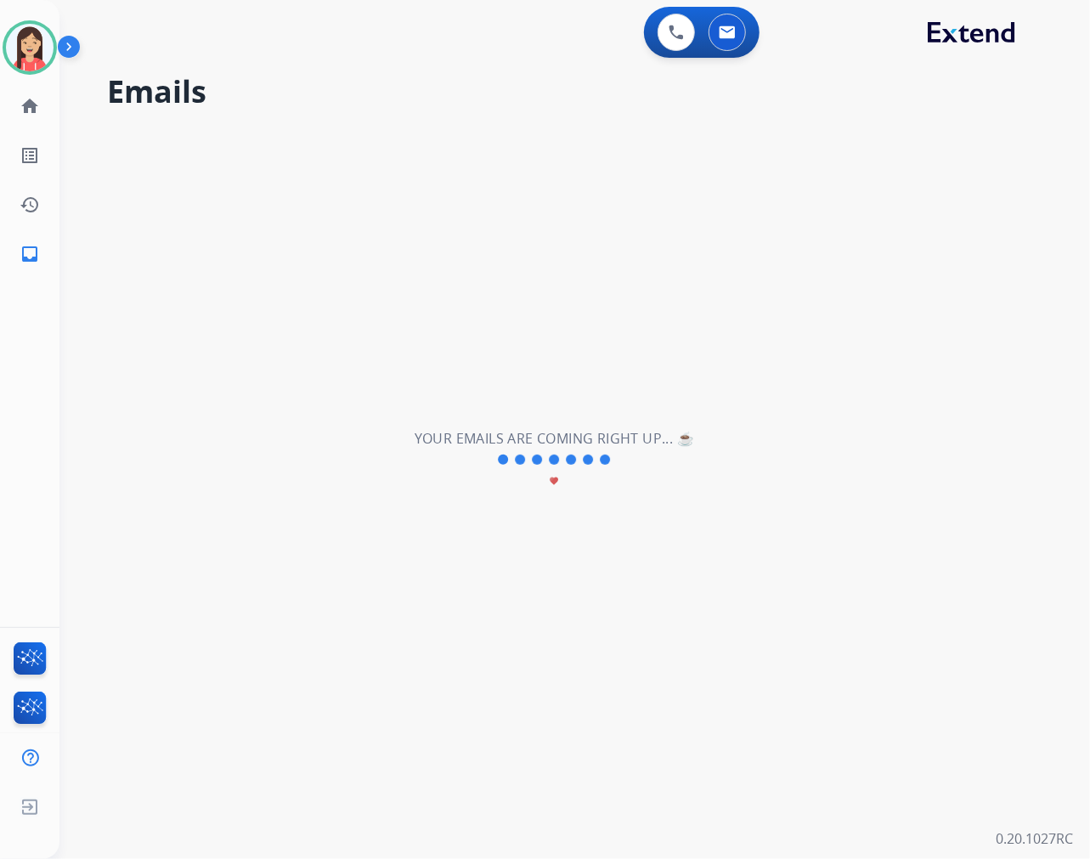
select select "**********"
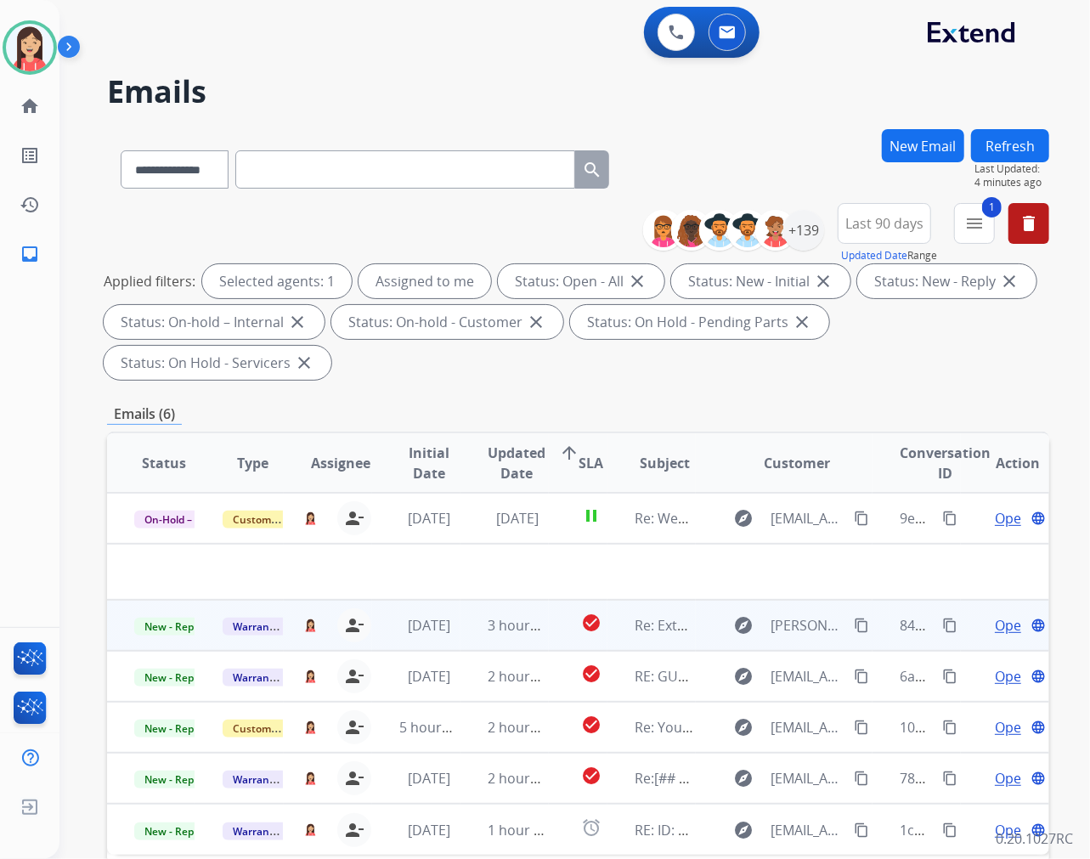
click at [479, 637] on td "3 hours ago" at bounding box center [505, 625] width 88 height 51
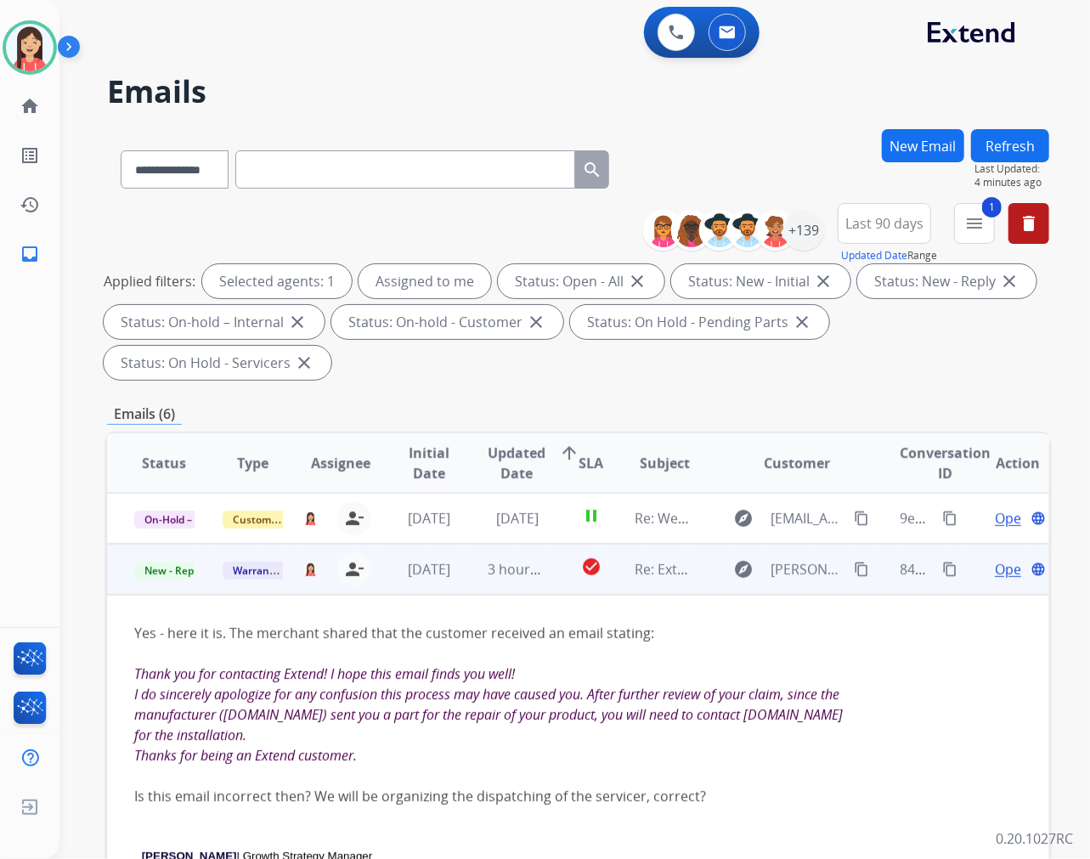
scroll to position [51, 0]
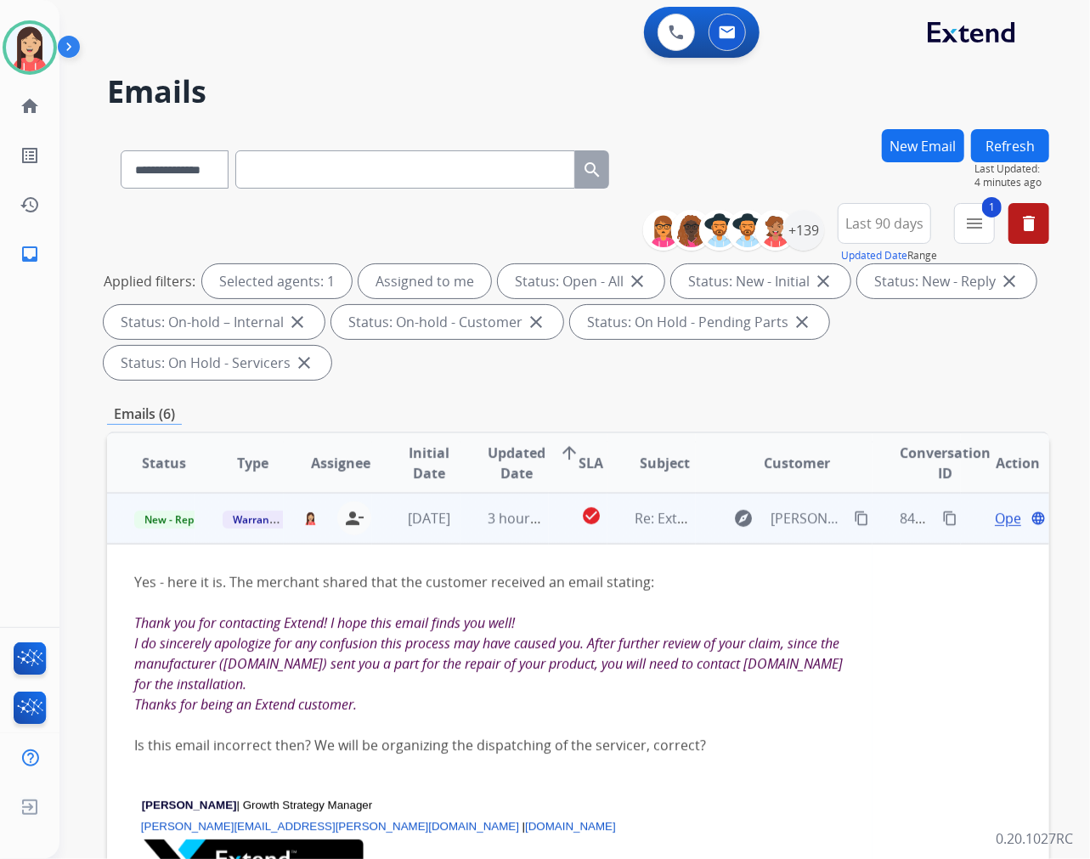
click at [995, 513] on span "Open" at bounding box center [1012, 518] width 35 height 20
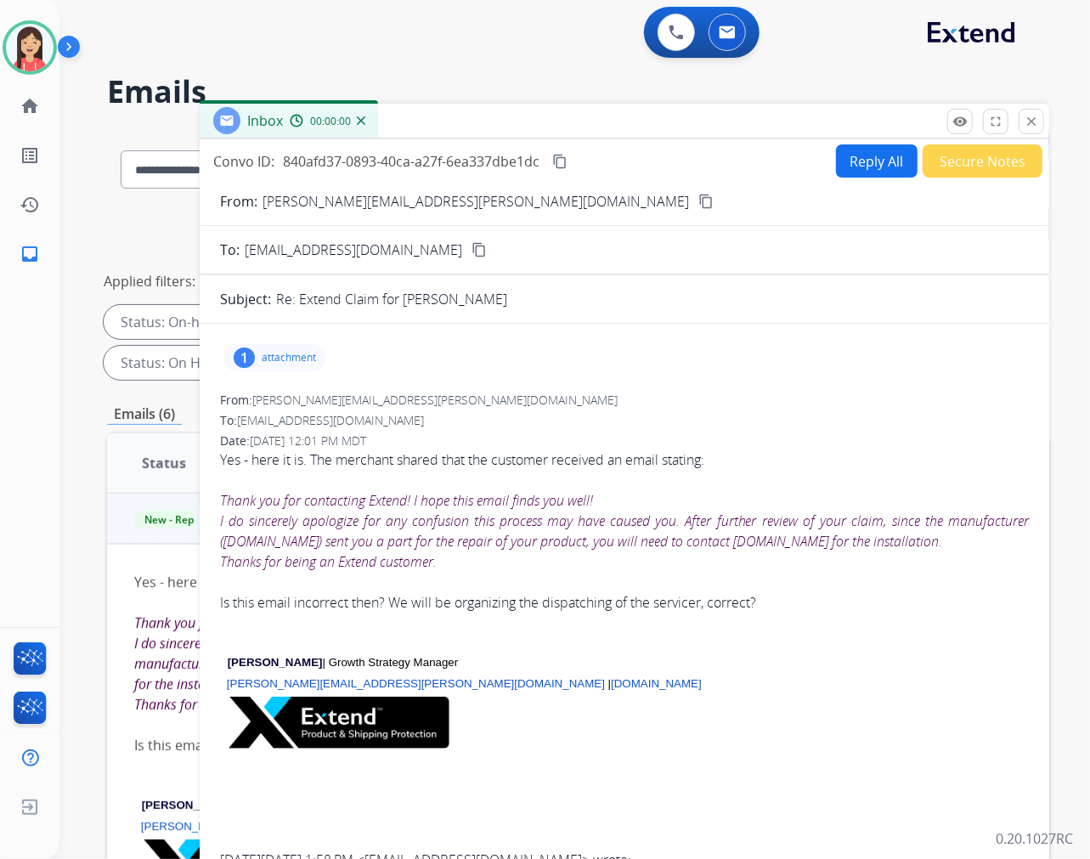
click at [863, 157] on button "Reply All" at bounding box center [877, 160] width 82 height 33
select select "**********"
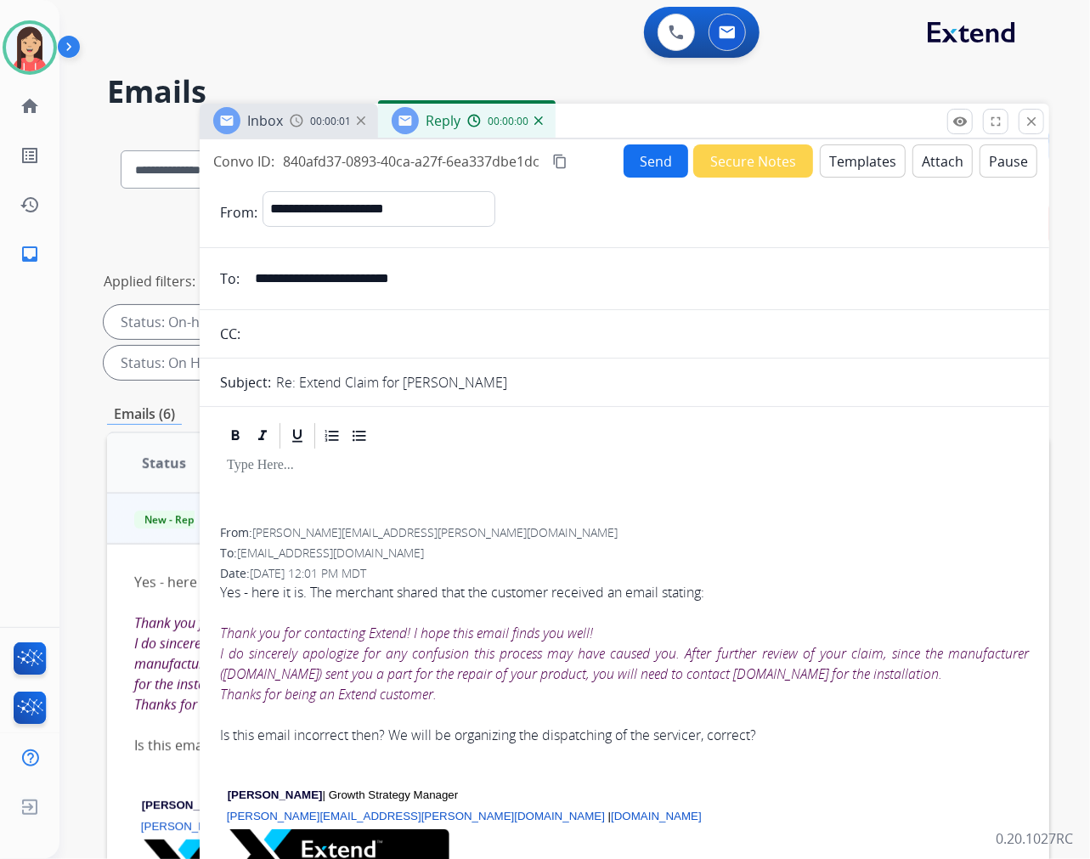
click at [854, 168] on button "Templates" at bounding box center [863, 160] width 86 height 33
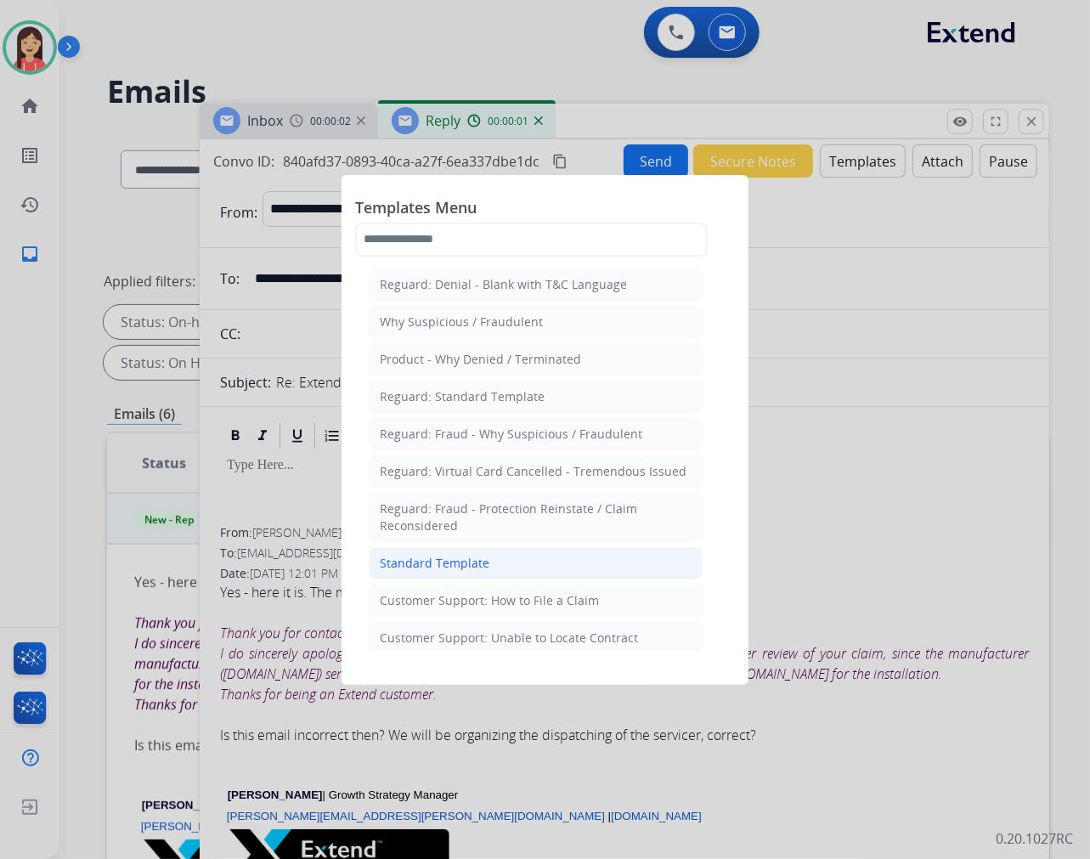
click at [461, 562] on div "Standard Template" at bounding box center [435, 563] width 110 height 17
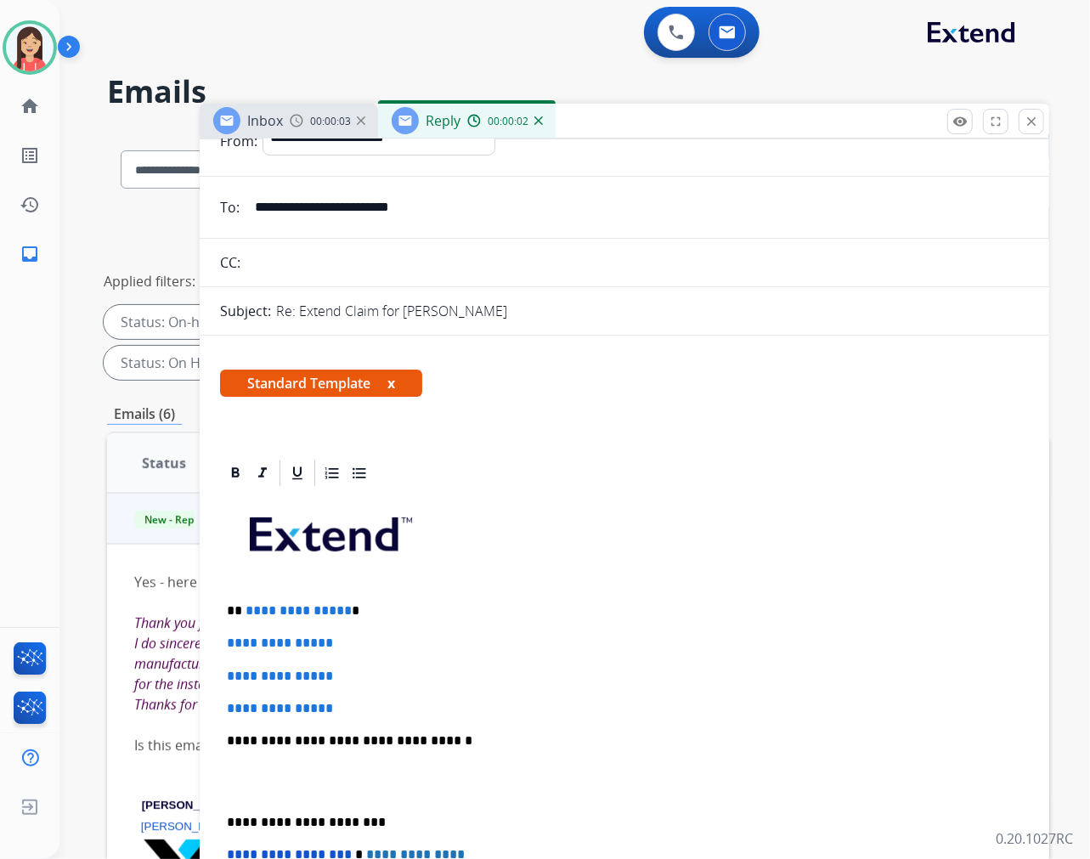
scroll to position [189, 0]
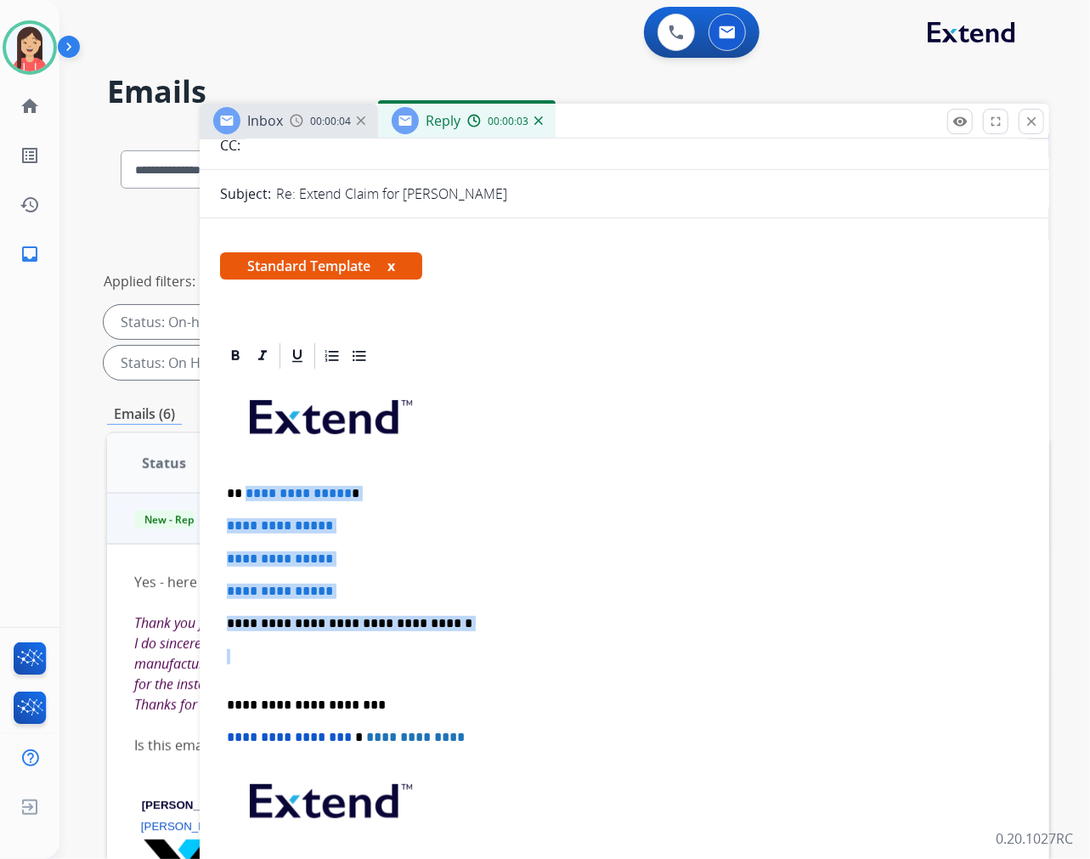
drag, startPoint x: 243, startPoint y: 491, endPoint x: 532, endPoint y: 650, distance: 329.7
click at [532, 650] on div "**********" at bounding box center [624, 663] width 809 height 585
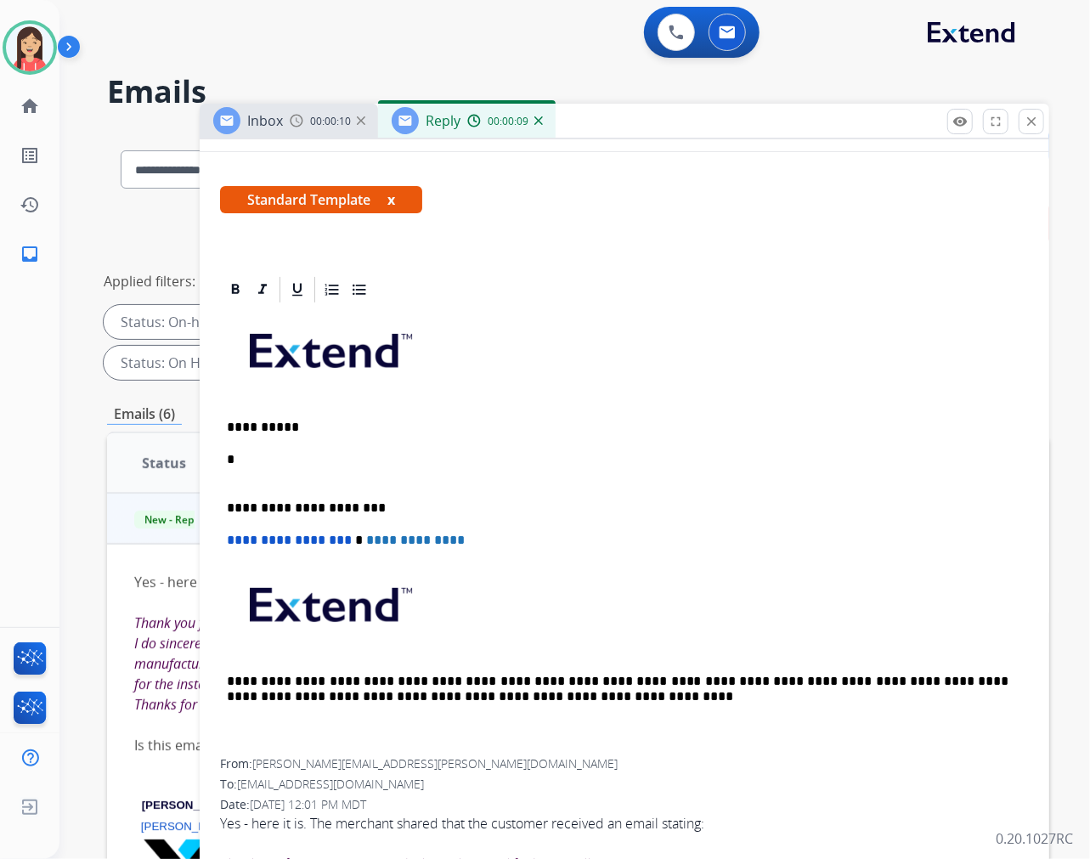
scroll to position [283, 0]
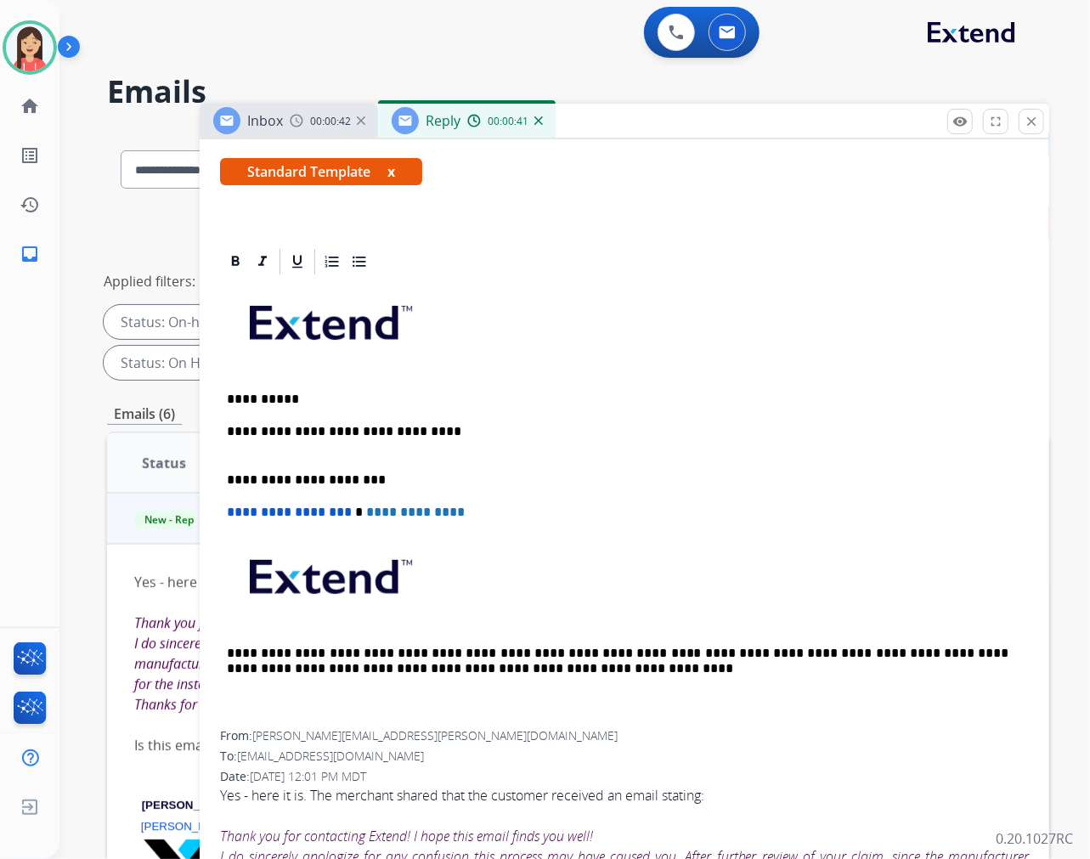
click at [438, 424] on p "**********" at bounding box center [618, 439] width 782 height 31
drag, startPoint x: 423, startPoint y: 428, endPoint x: 453, endPoint y: 432, distance: 29.9
click at [453, 432] on p "**********" at bounding box center [618, 439] width 782 height 31
click at [853, 416] on div "**********" at bounding box center [624, 504] width 809 height 454
drag, startPoint x: 851, startPoint y: 427, endPoint x: 727, endPoint y: 410, distance: 124.4
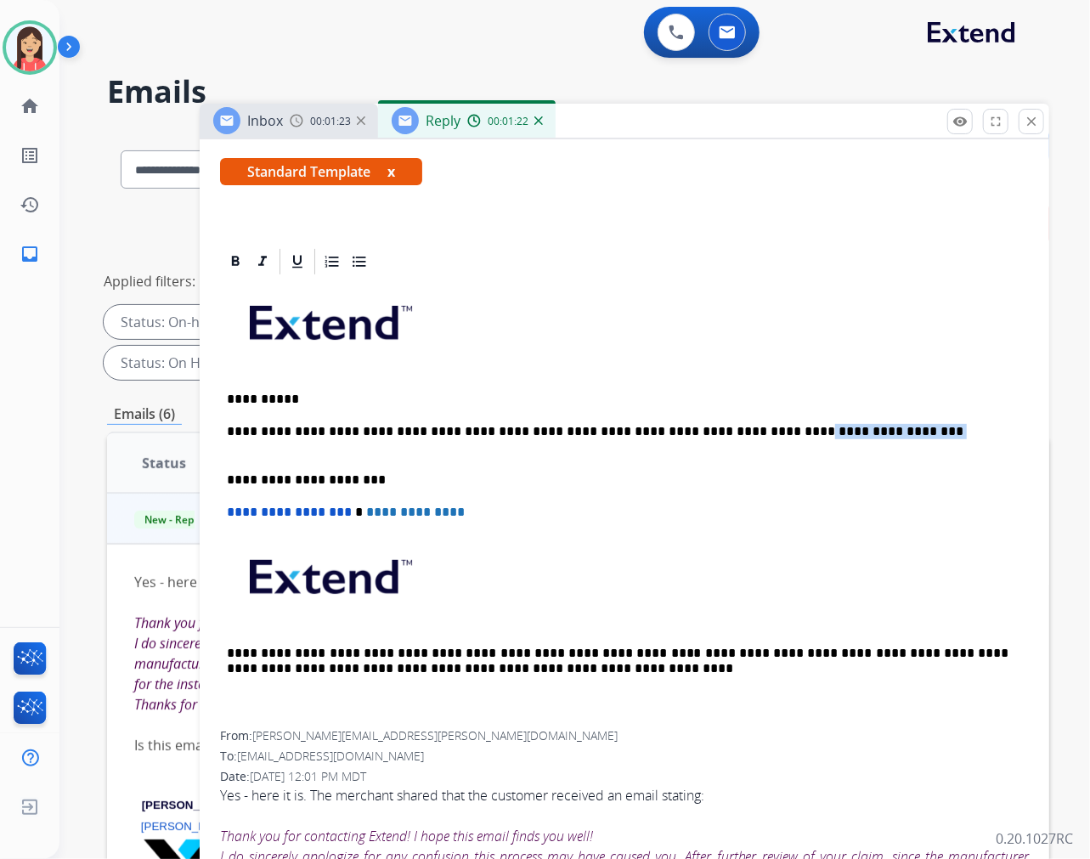
click at [727, 410] on div "**********" at bounding box center [624, 504] width 809 height 454
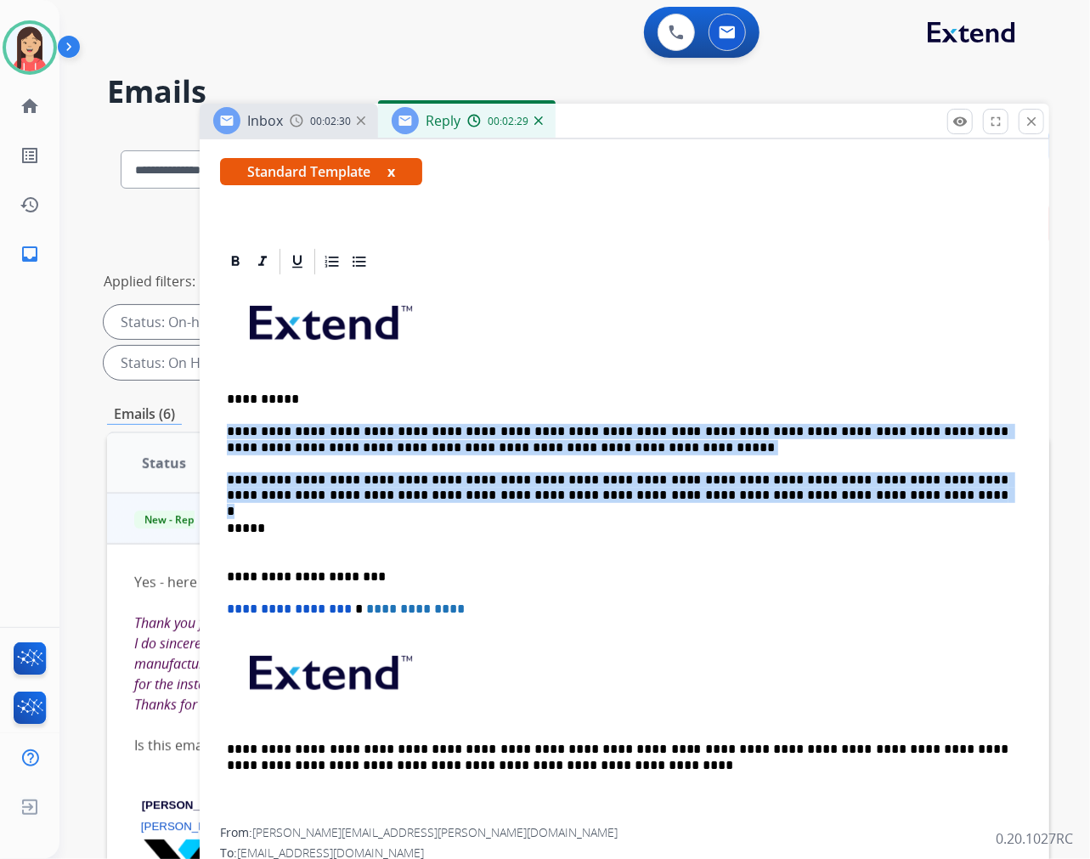
drag, startPoint x: 766, startPoint y: 498, endPoint x: 214, endPoint y: 427, distance: 556.1
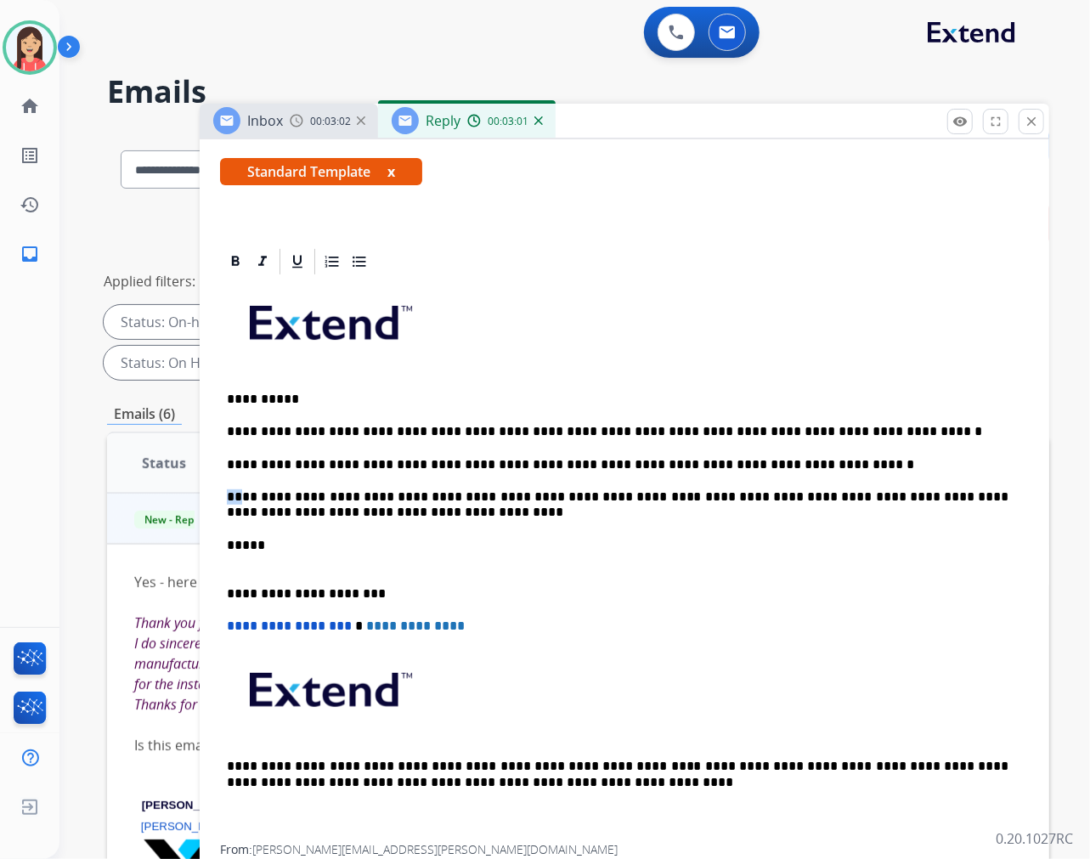
drag, startPoint x: 242, startPoint y: 491, endPoint x: 206, endPoint y: 485, distance: 36.2
drag, startPoint x: 525, startPoint y: 461, endPoint x: 221, endPoint y: 447, distance: 304.6
click at [221, 447] on div "**********" at bounding box center [624, 561] width 809 height 568
click at [654, 468] on p "**********" at bounding box center [618, 464] width 782 height 15
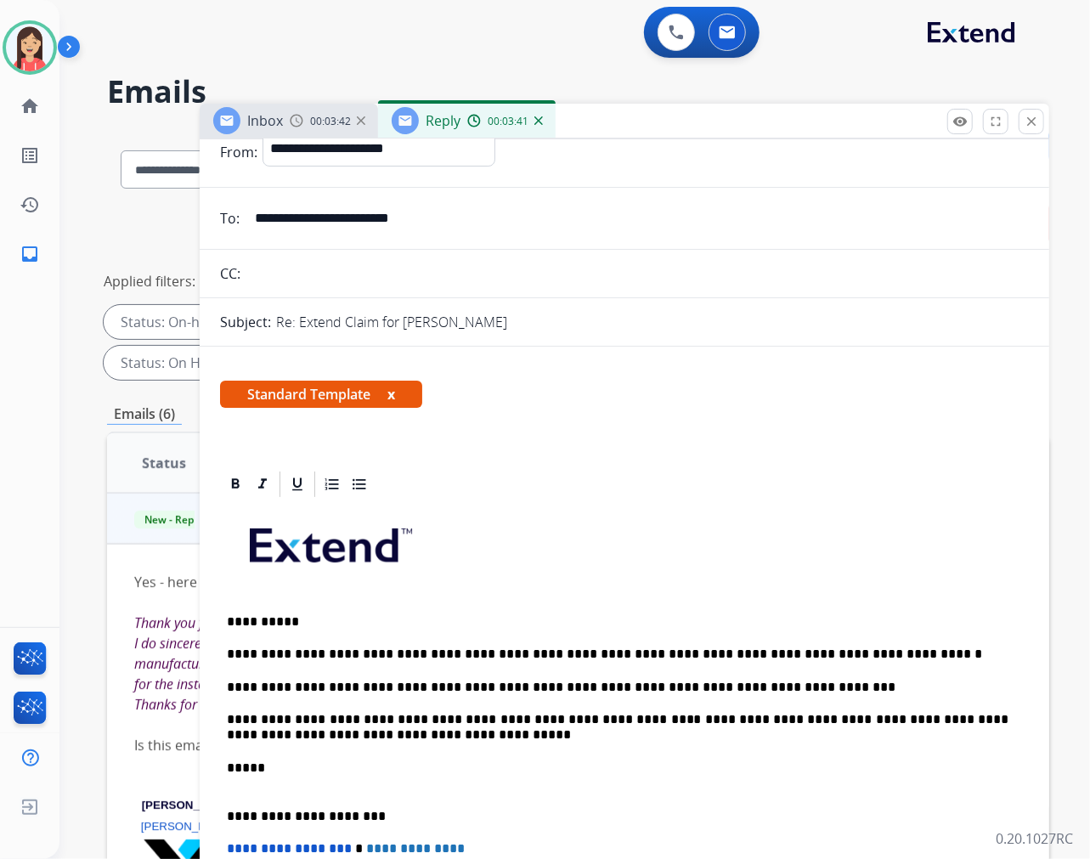
scroll to position [0, 0]
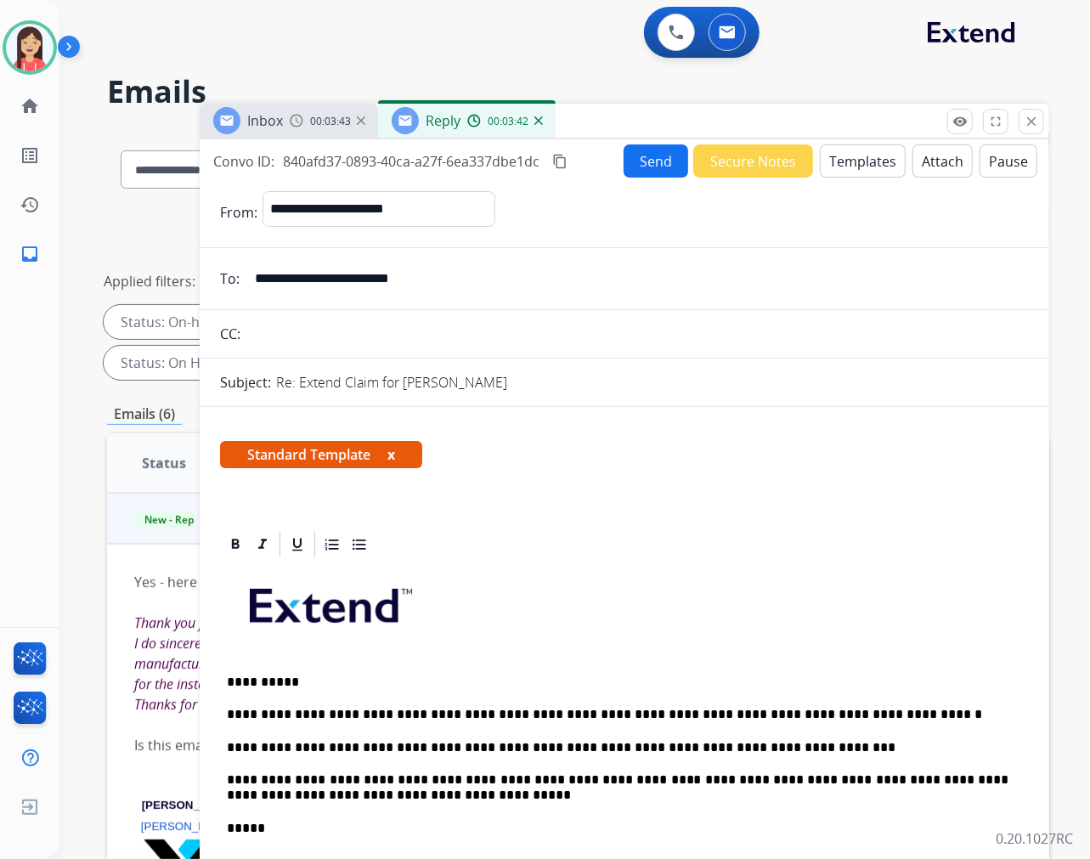
click at [631, 162] on button "Send" at bounding box center [656, 160] width 65 height 33
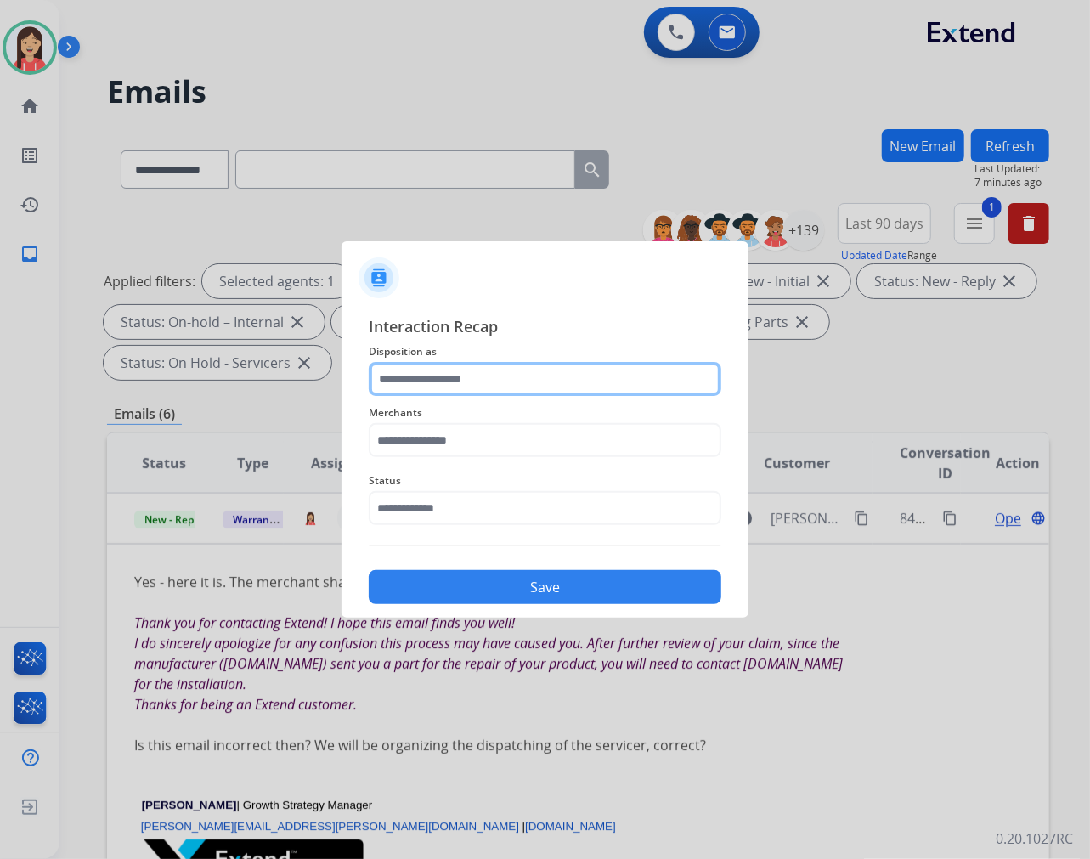
click at [419, 387] on input "text" at bounding box center [545, 379] width 353 height 34
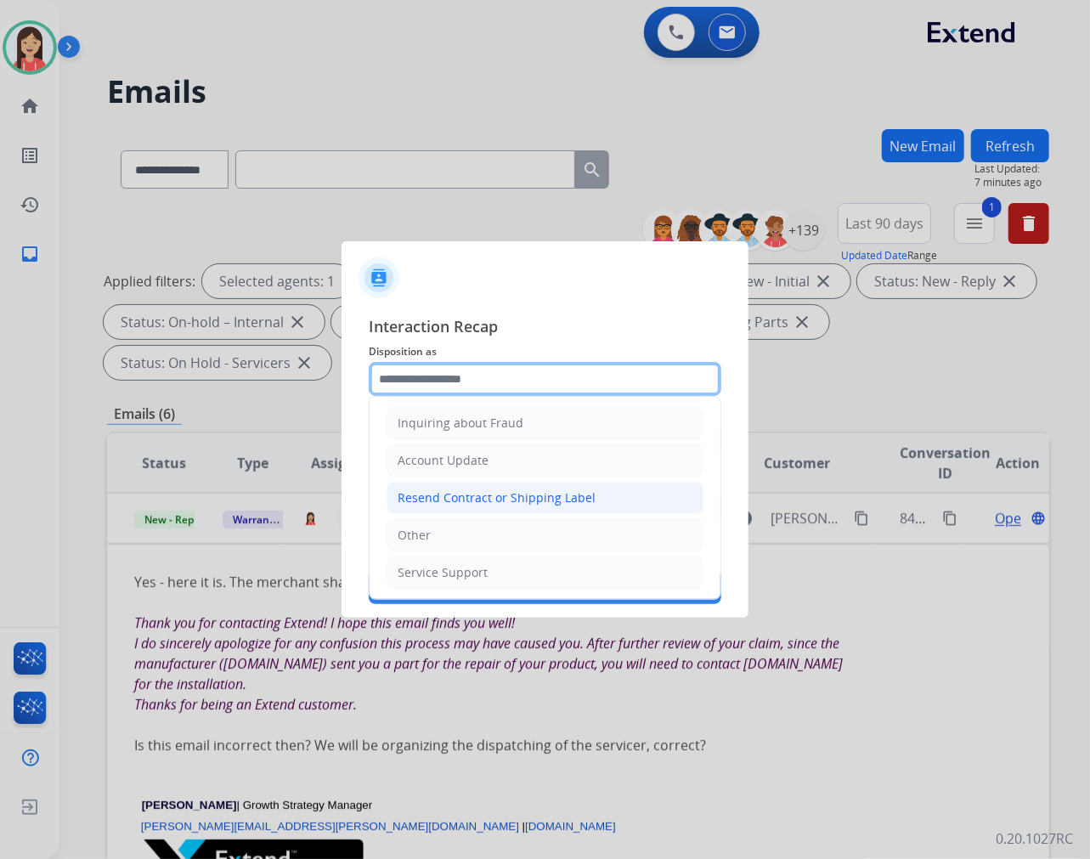
scroll to position [266, 0]
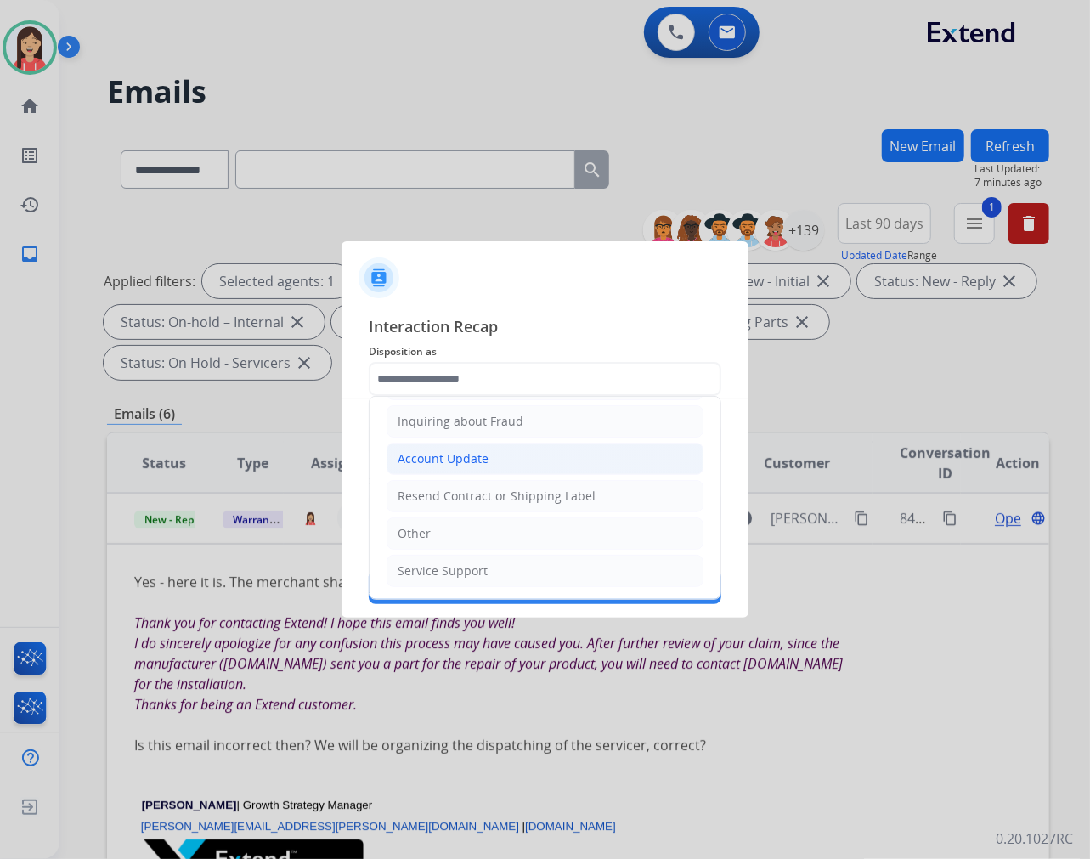
click at [461, 449] on li "Account Update" at bounding box center [545, 459] width 317 height 32
type input "**********"
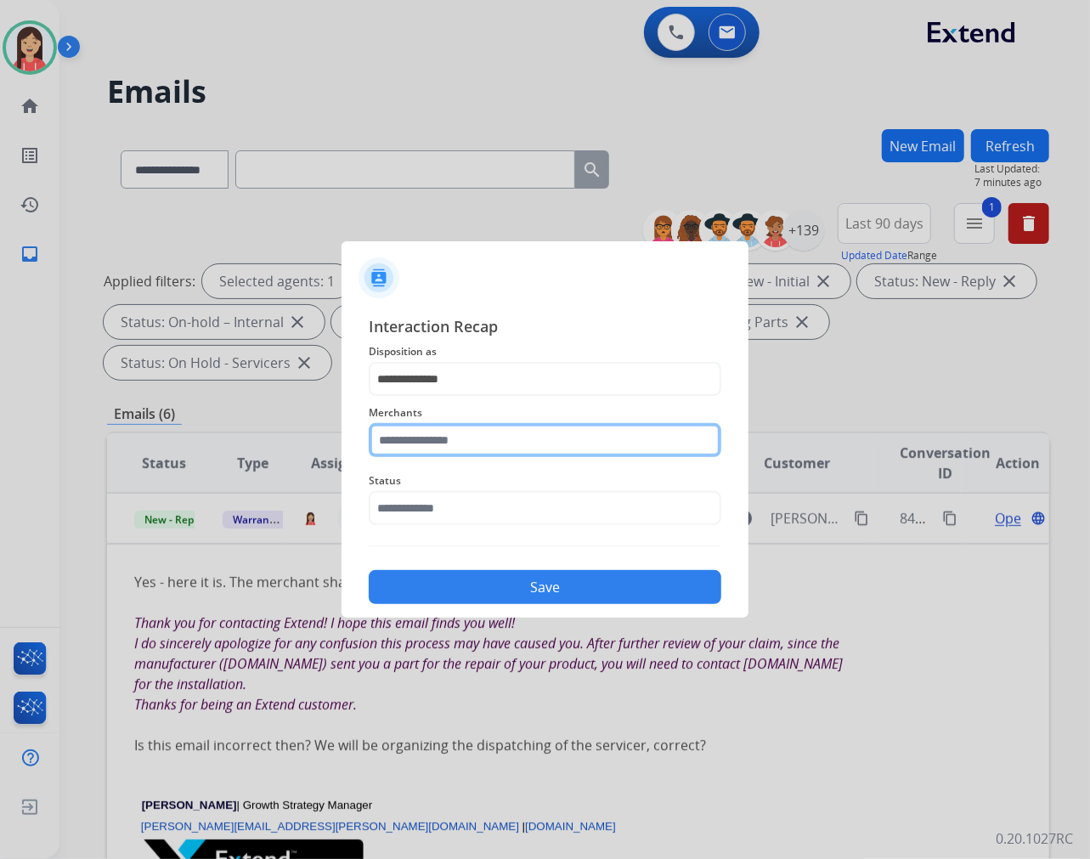
click at [437, 447] on input "text" at bounding box center [545, 440] width 353 height 34
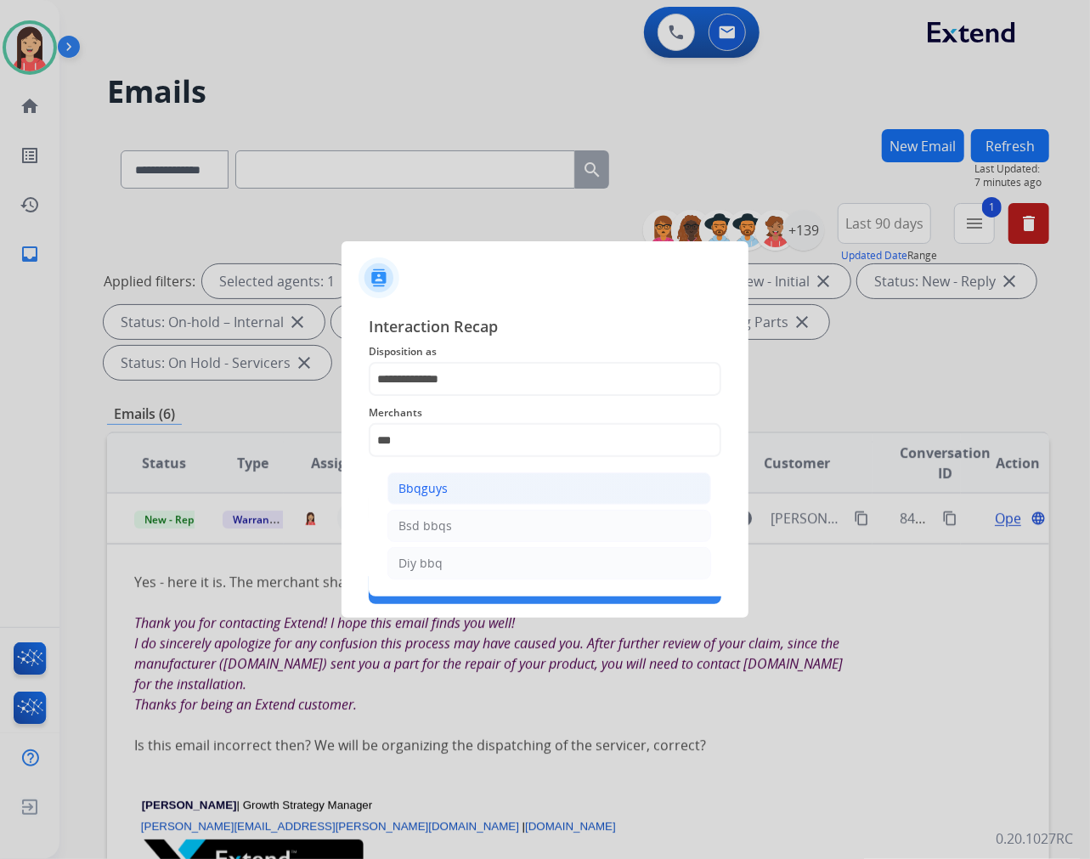
click at [436, 480] on div "Bbqguys" at bounding box center [423, 488] width 49 height 17
type input "*******"
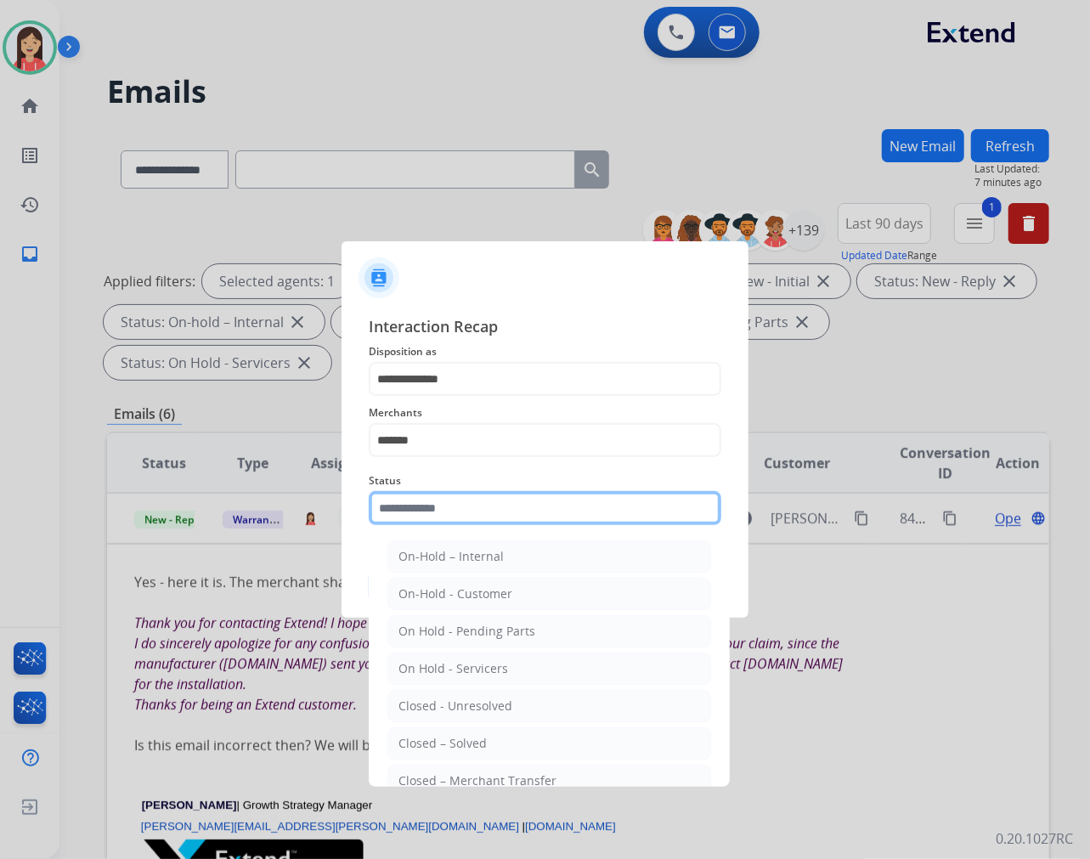
click at [438, 495] on input "text" at bounding box center [545, 508] width 353 height 34
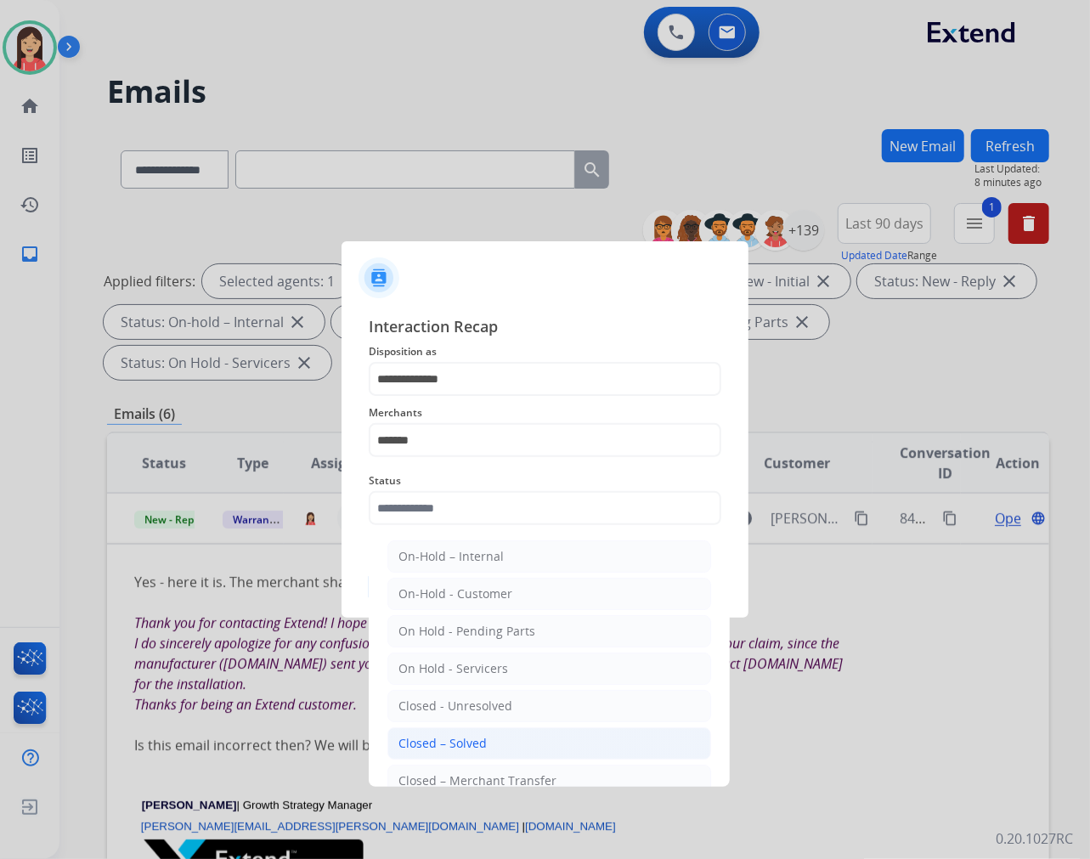
click at [464, 735] on div "Closed – Solved" at bounding box center [443, 743] width 88 height 17
type input "**********"
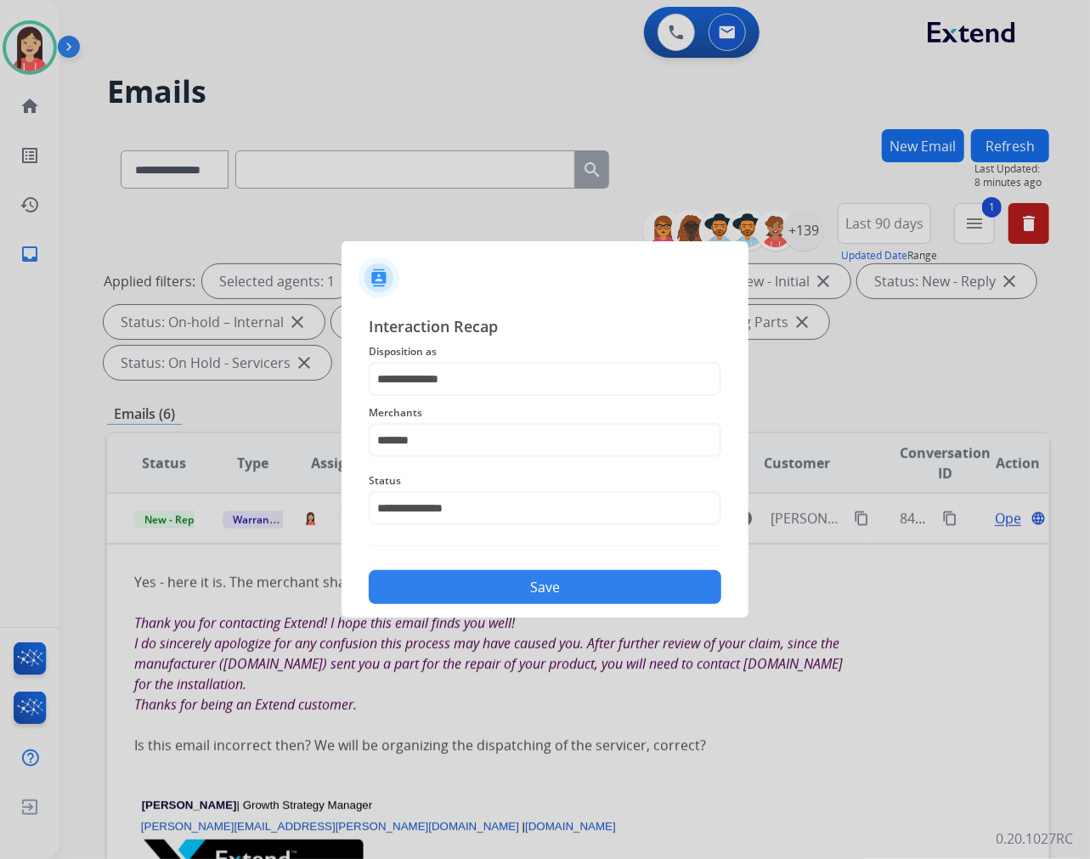
click at [514, 593] on button "Save" at bounding box center [545, 587] width 353 height 34
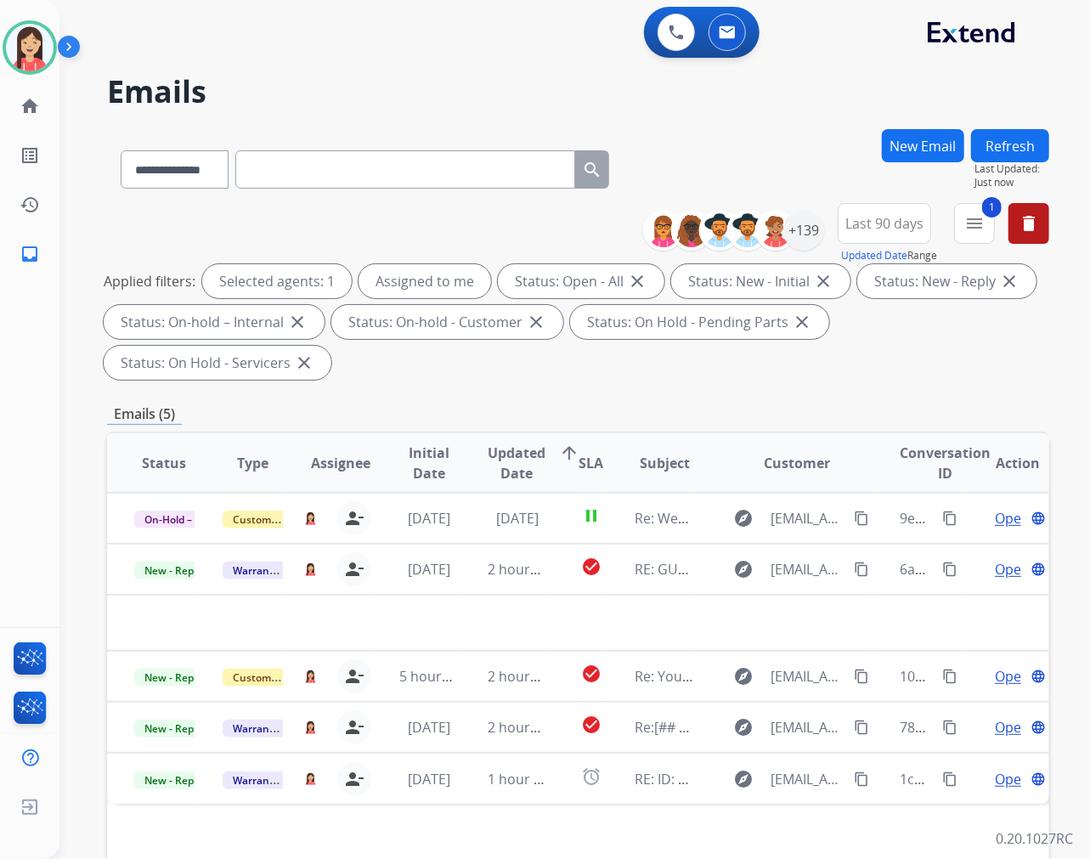
scroll to position [0, 0]
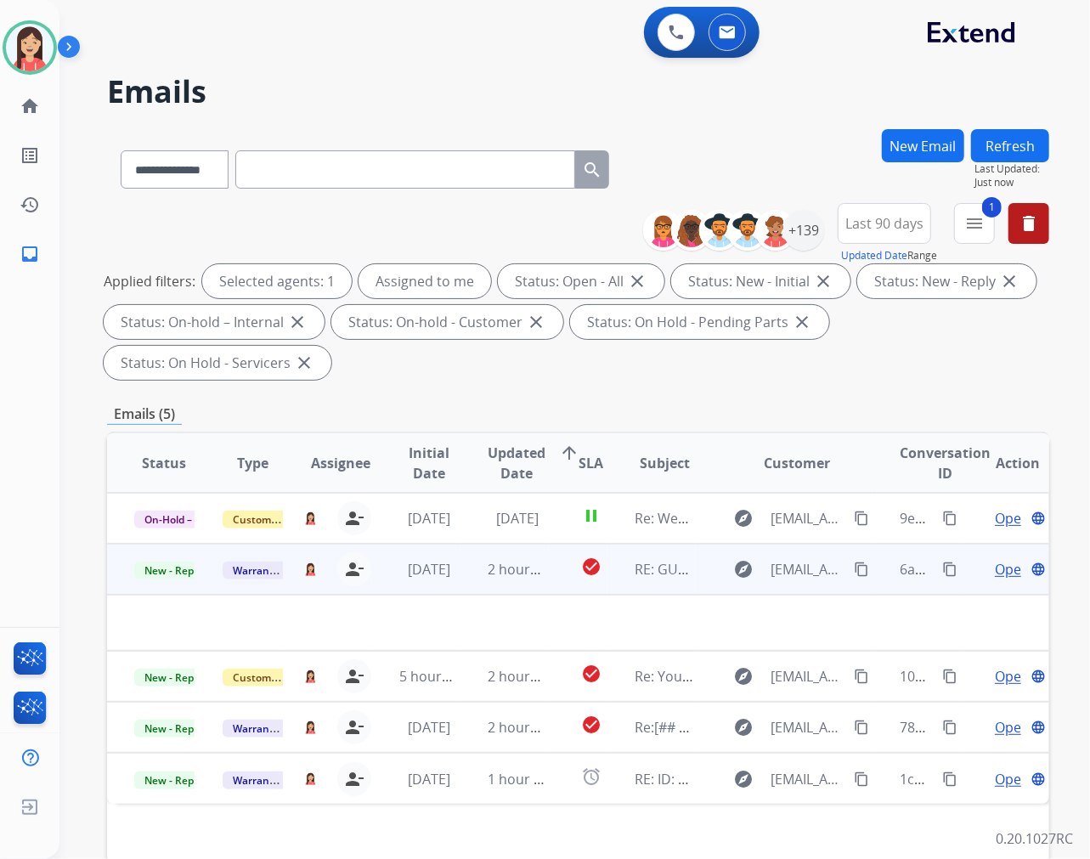
click at [462, 578] on td "2 hours ago" at bounding box center [505, 569] width 88 height 51
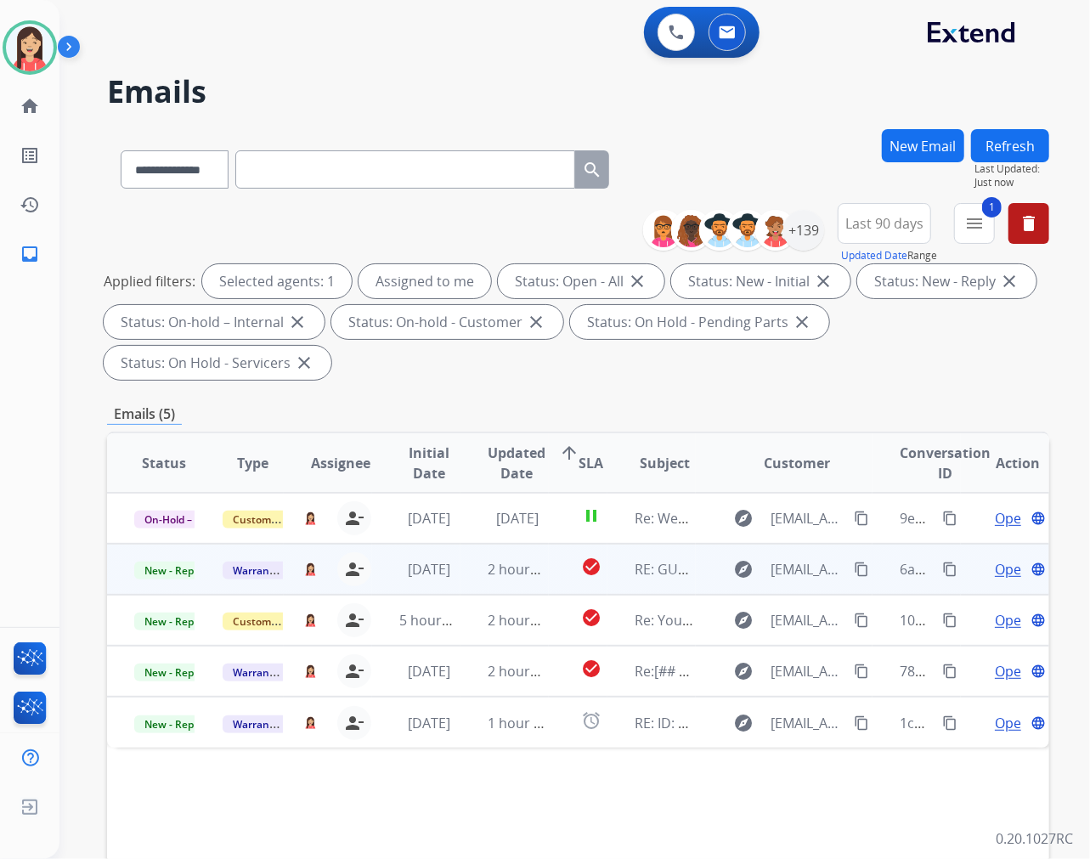
click at [470, 580] on td "2 hours ago" at bounding box center [505, 569] width 88 height 51
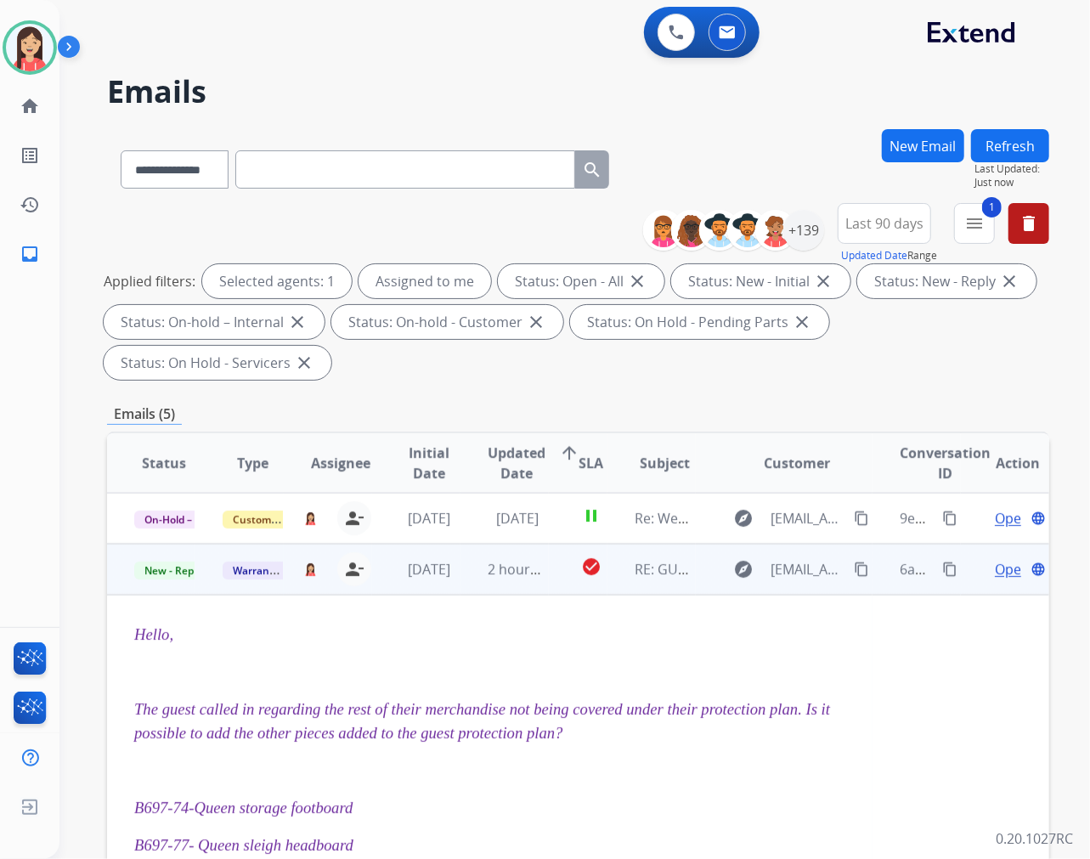
scroll to position [51, 0]
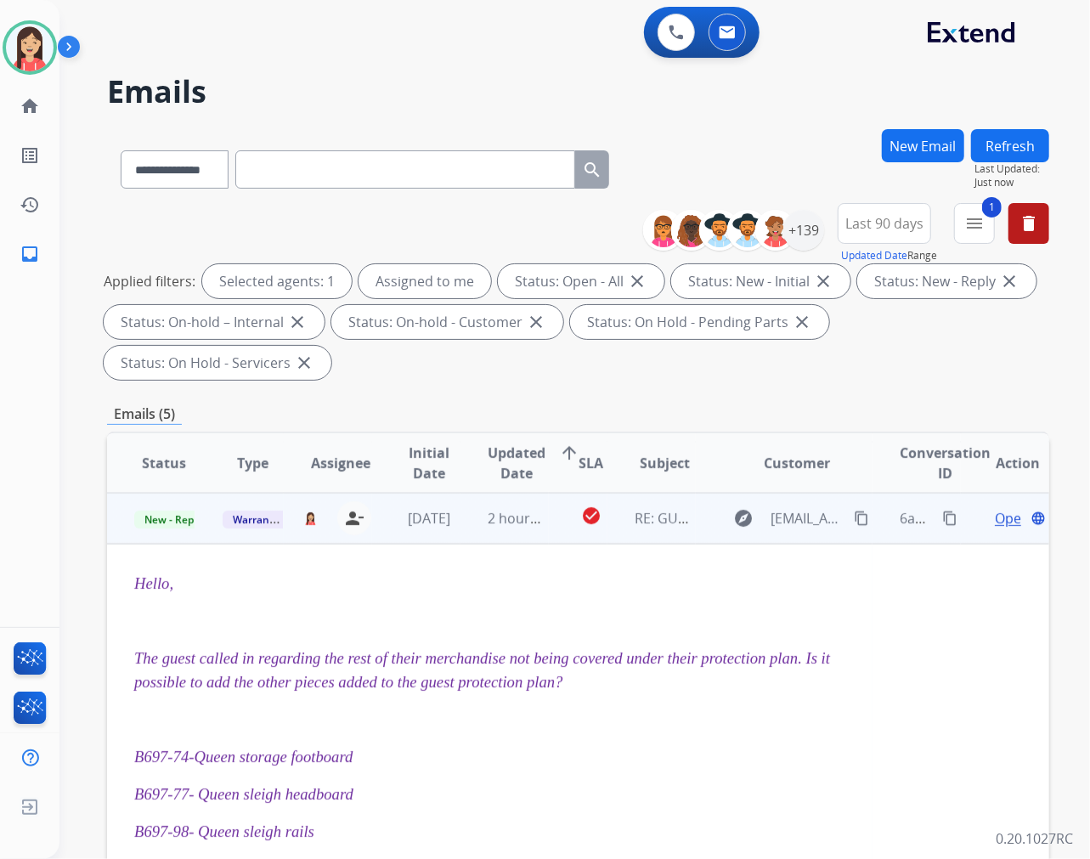
click at [995, 517] on span "Open" at bounding box center [1012, 518] width 35 height 20
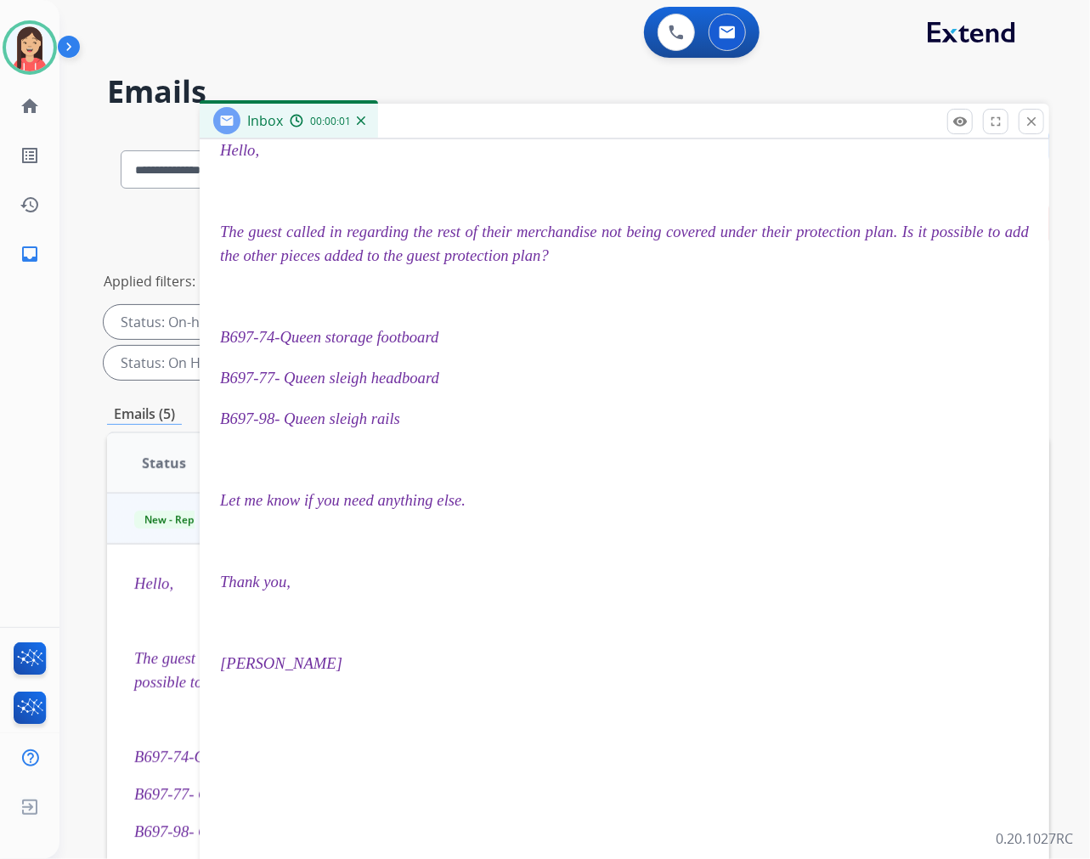
scroll to position [0, 0]
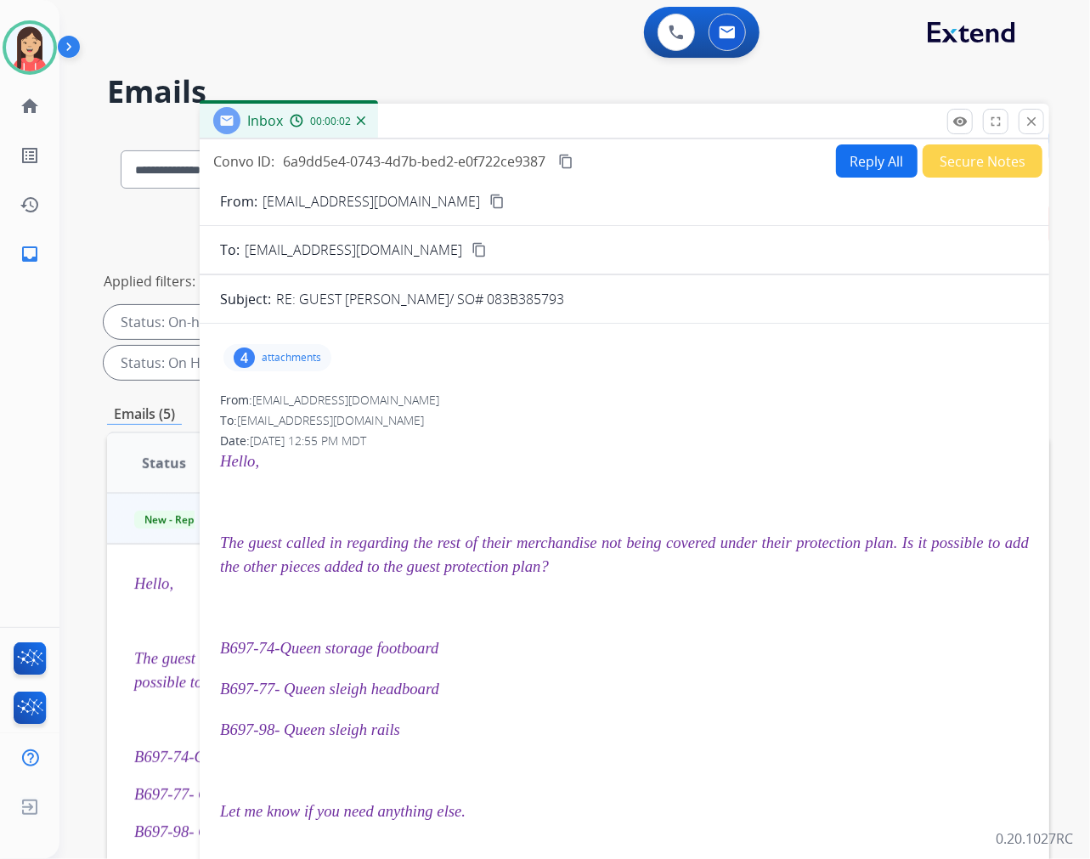
click at [286, 362] on p "attachments" at bounding box center [291, 358] width 59 height 14
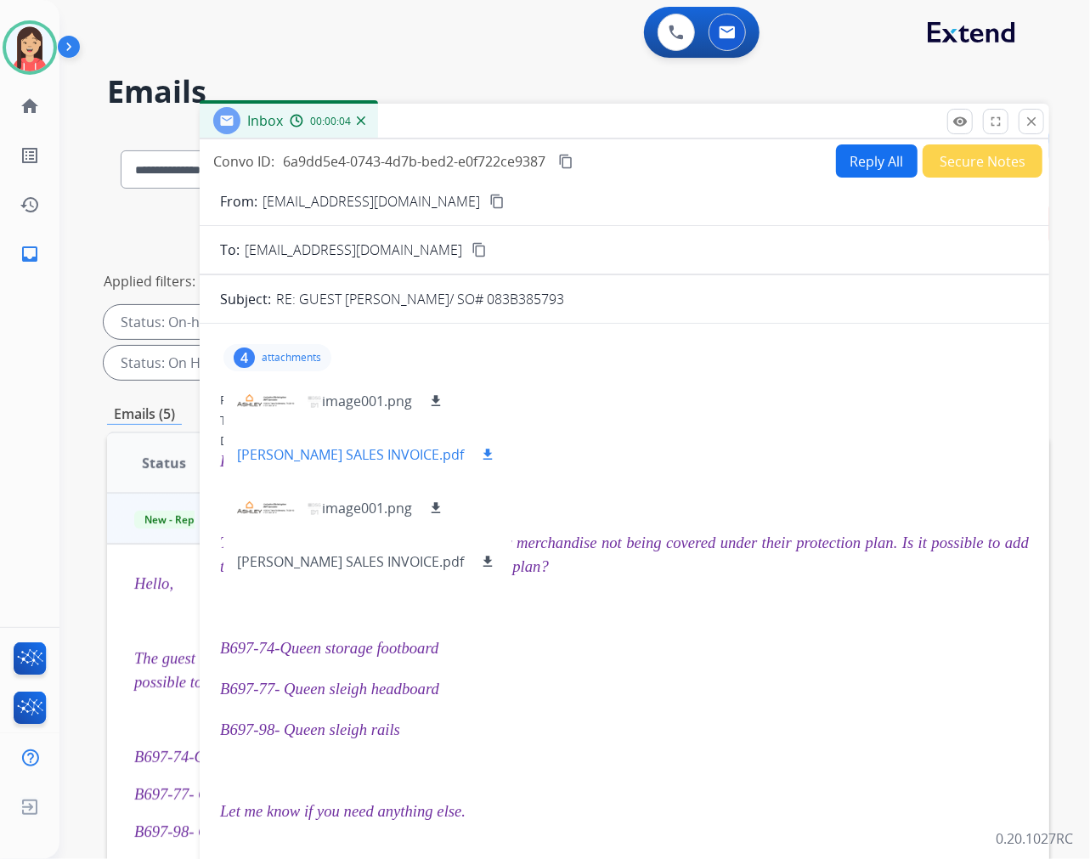
click at [490, 451] on mat-icon "download" at bounding box center [487, 454] width 15 height 15
click at [868, 167] on button "Reply All" at bounding box center [877, 160] width 82 height 33
select select "**********"
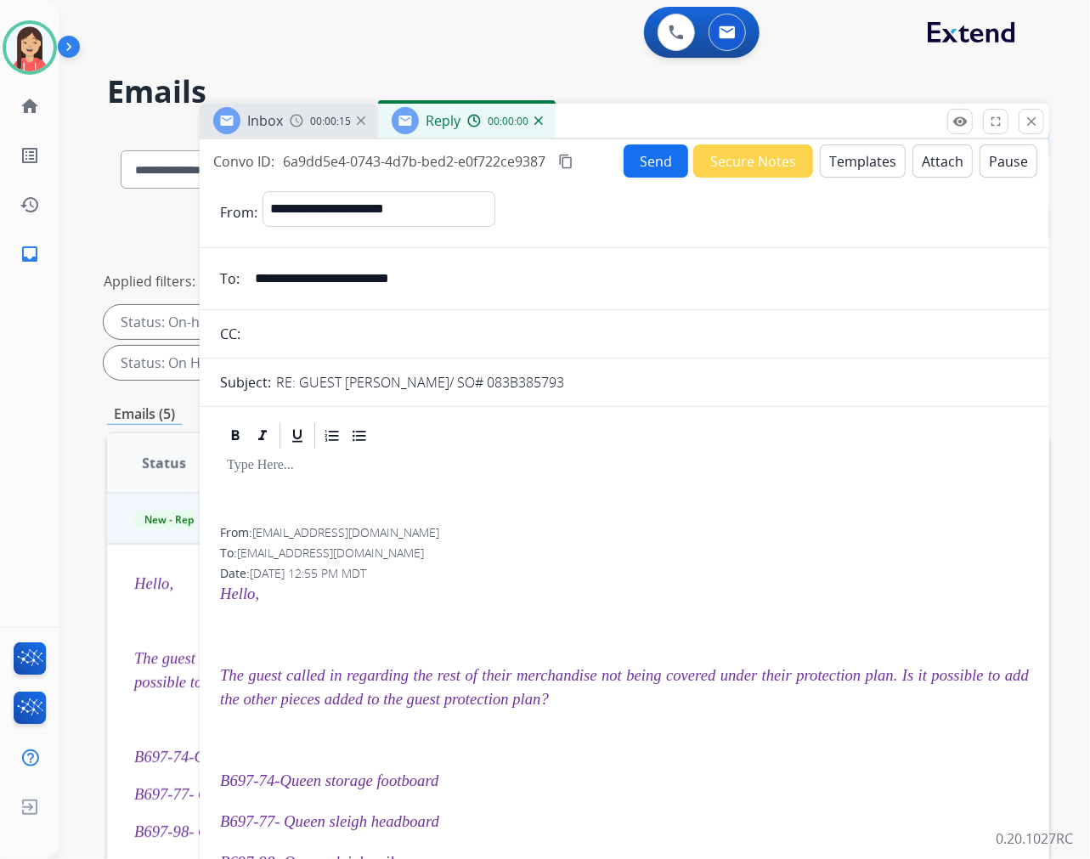
click at [850, 172] on button "Templates" at bounding box center [863, 160] width 86 height 33
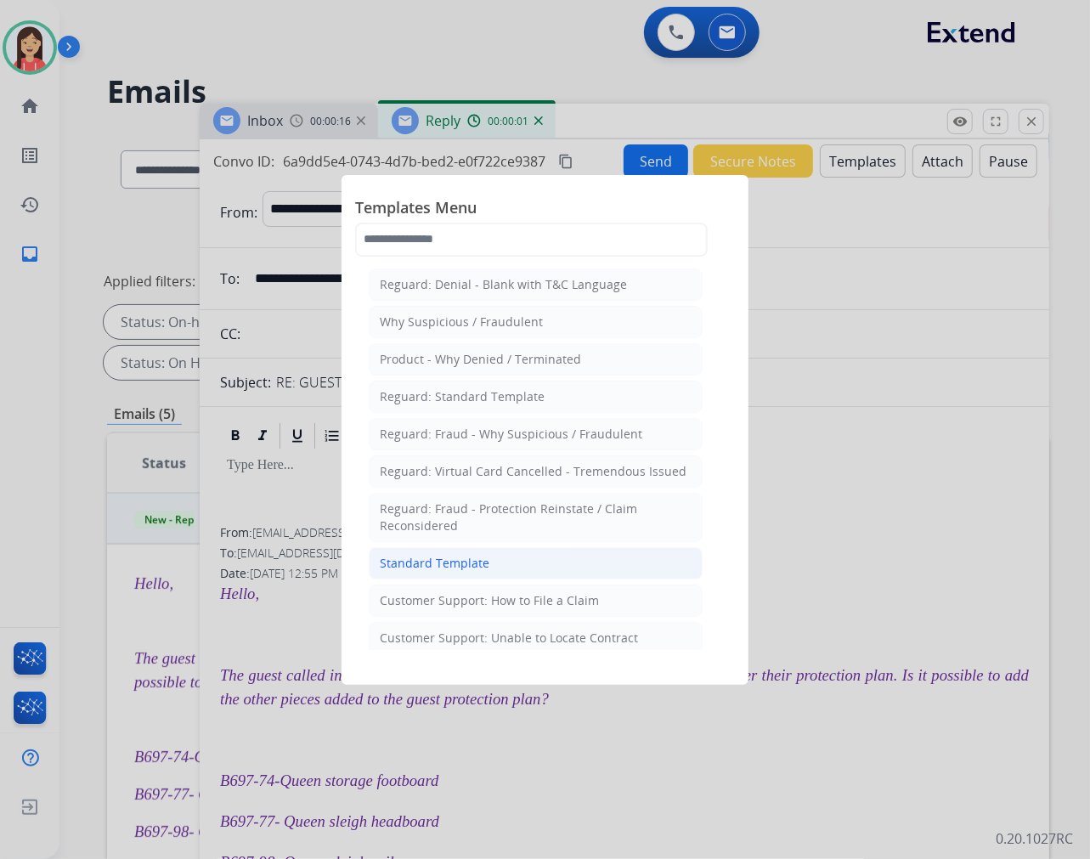
click at [426, 569] on div "Standard Template" at bounding box center [435, 563] width 110 height 17
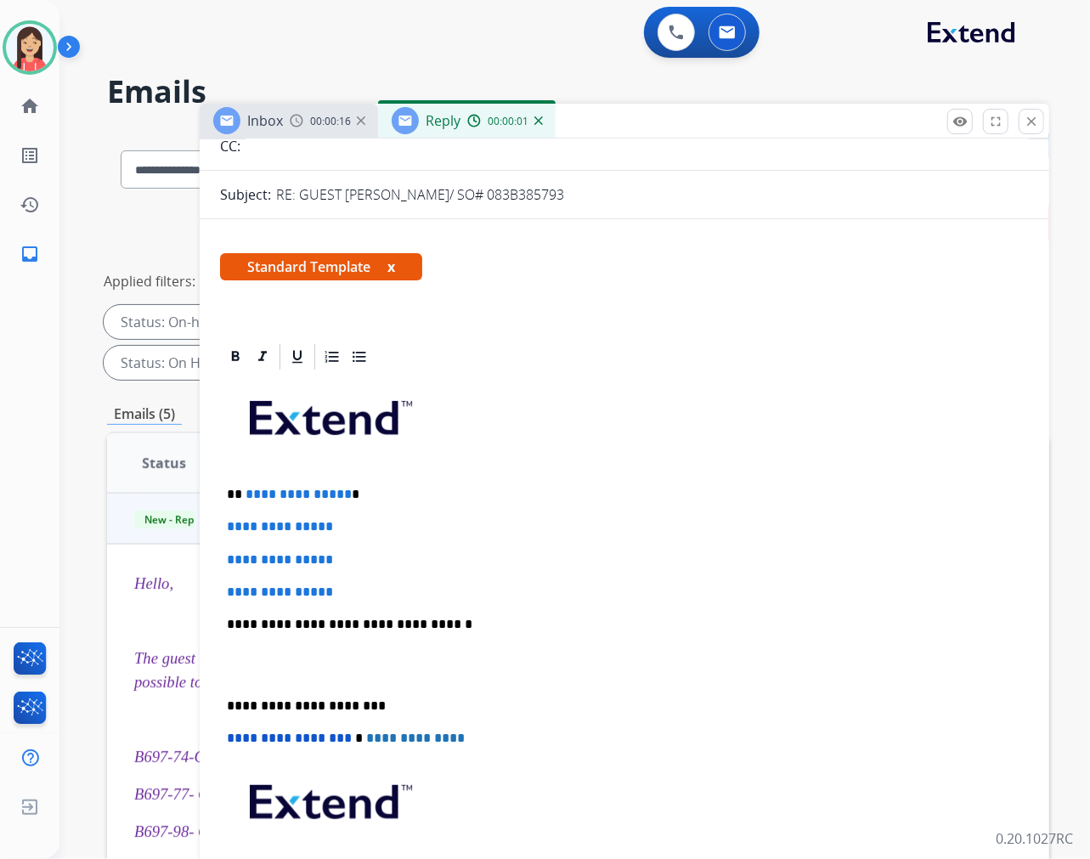
scroll to position [189, 0]
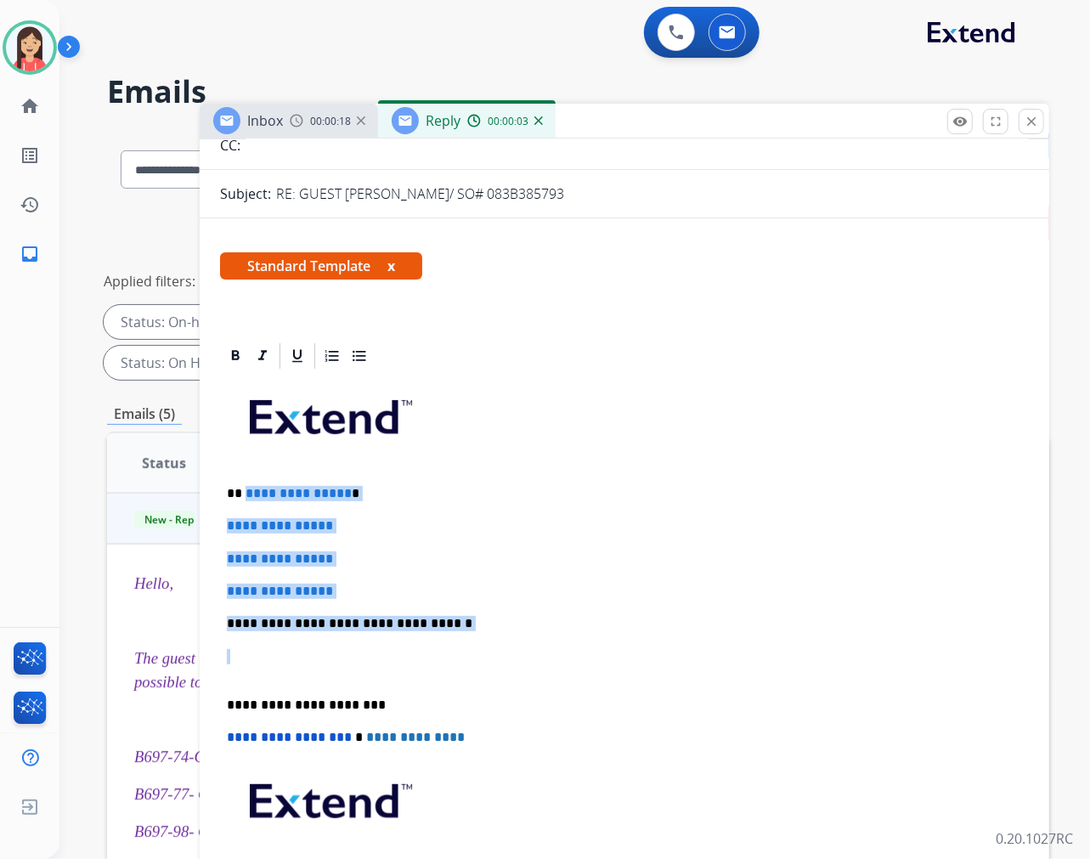
drag, startPoint x: 243, startPoint y: 489, endPoint x: 601, endPoint y: 641, distance: 388.7
click at [601, 641] on div "**********" at bounding box center [624, 663] width 809 height 585
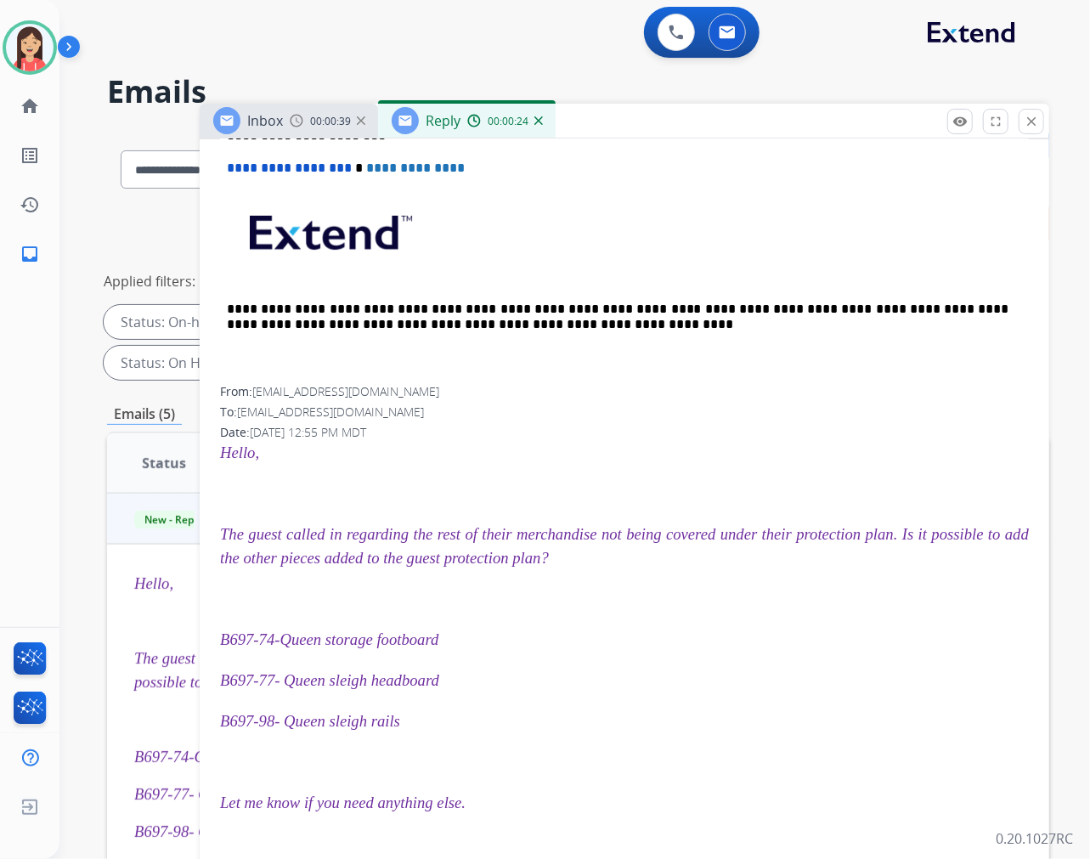
scroll to position [660, 0]
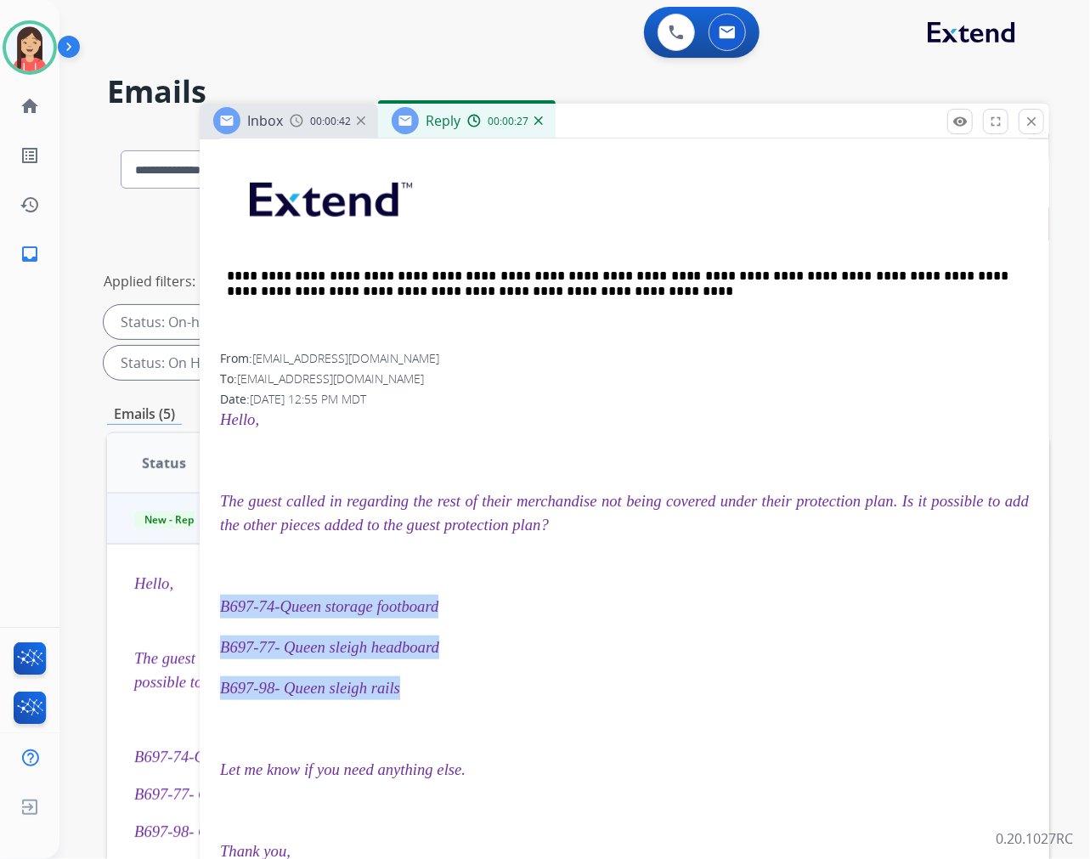
drag, startPoint x: 488, startPoint y: 711, endPoint x: 214, endPoint y: 631, distance: 285.0
copy div "B697-74-Queen storage footboard B697-77- Queen sleigh headboard B697-98- Queen …"
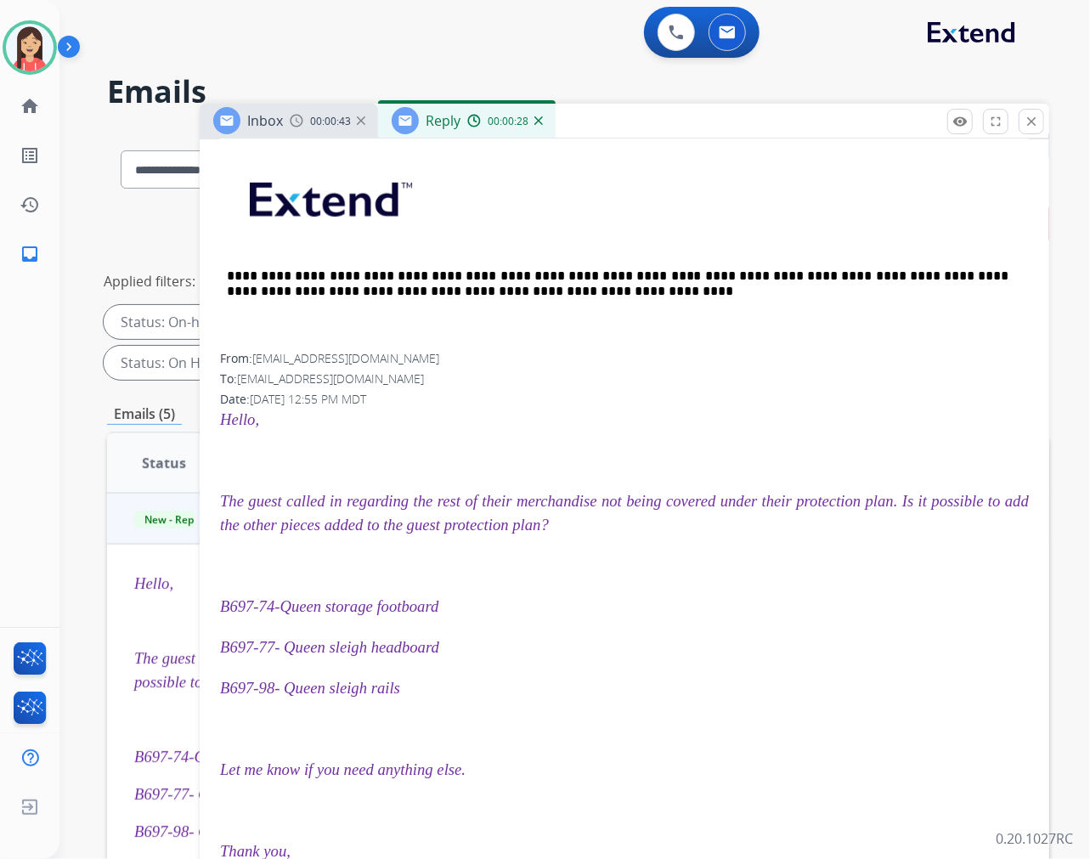
click at [388, 578] on p at bounding box center [624, 566] width 809 height 24
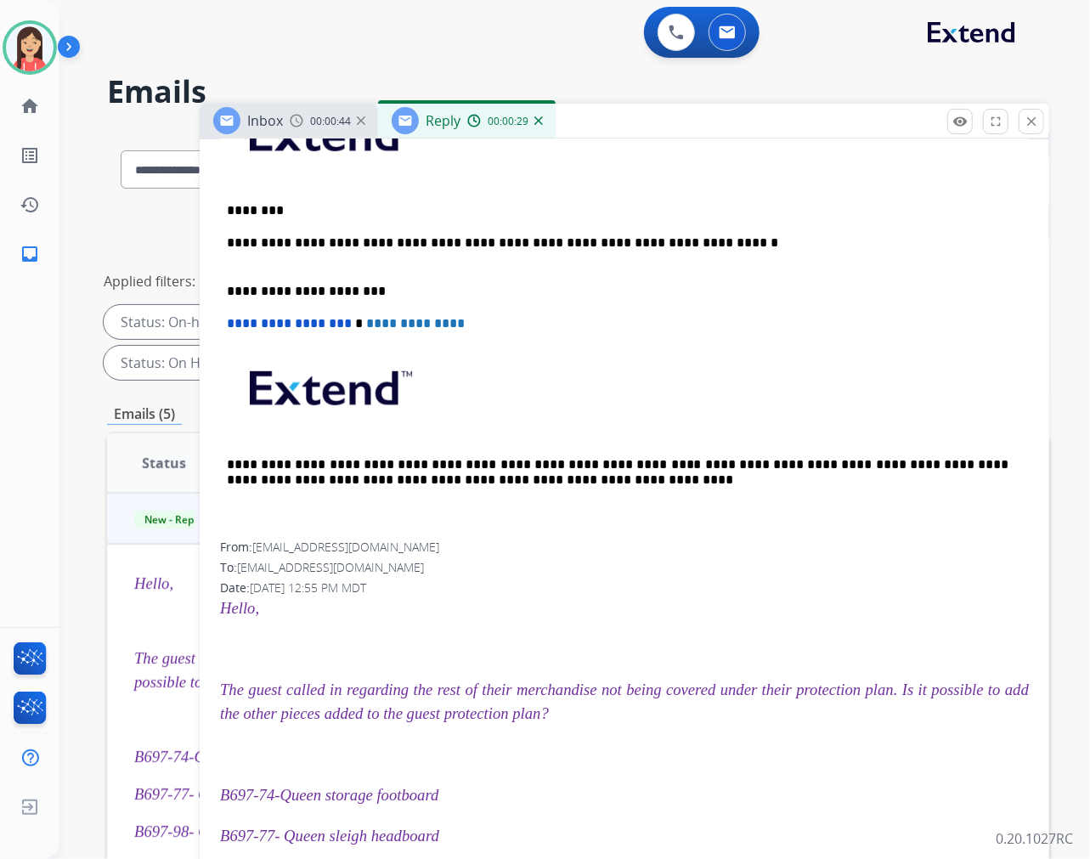
scroll to position [283, 0]
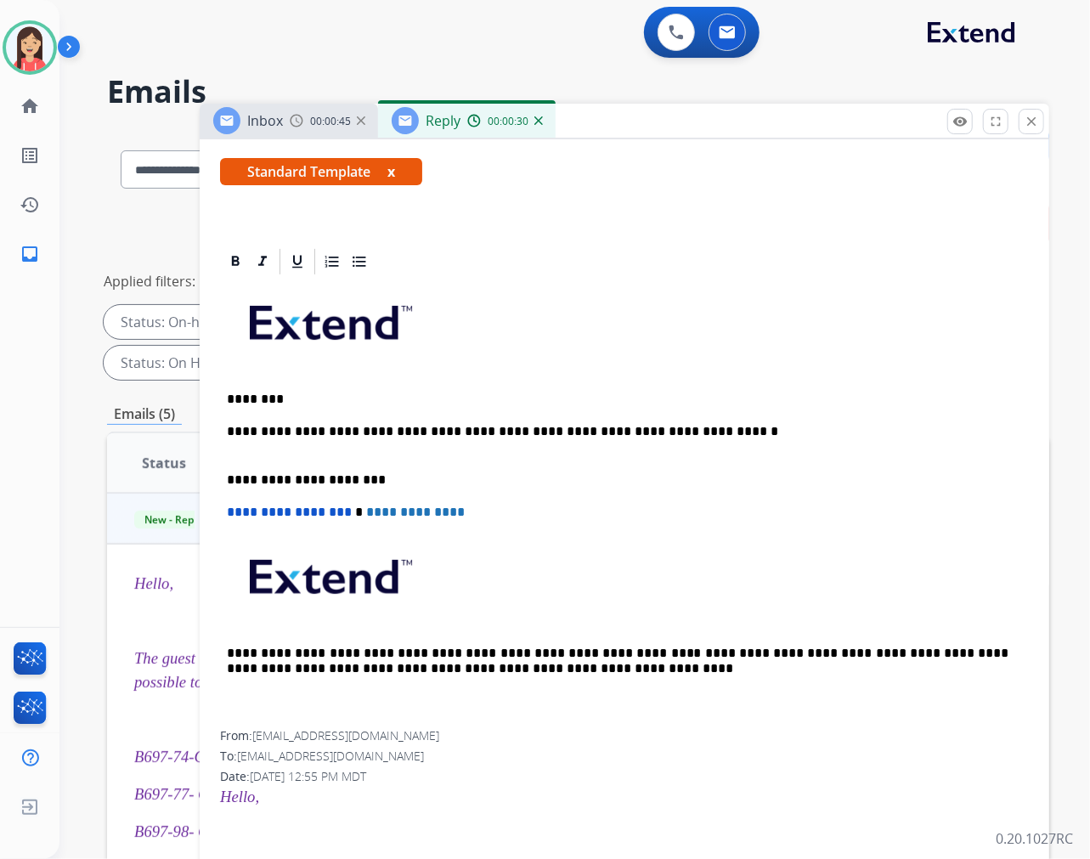
click at [673, 429] on p "**********" at bounding box center [618, 439] width 782 height 31
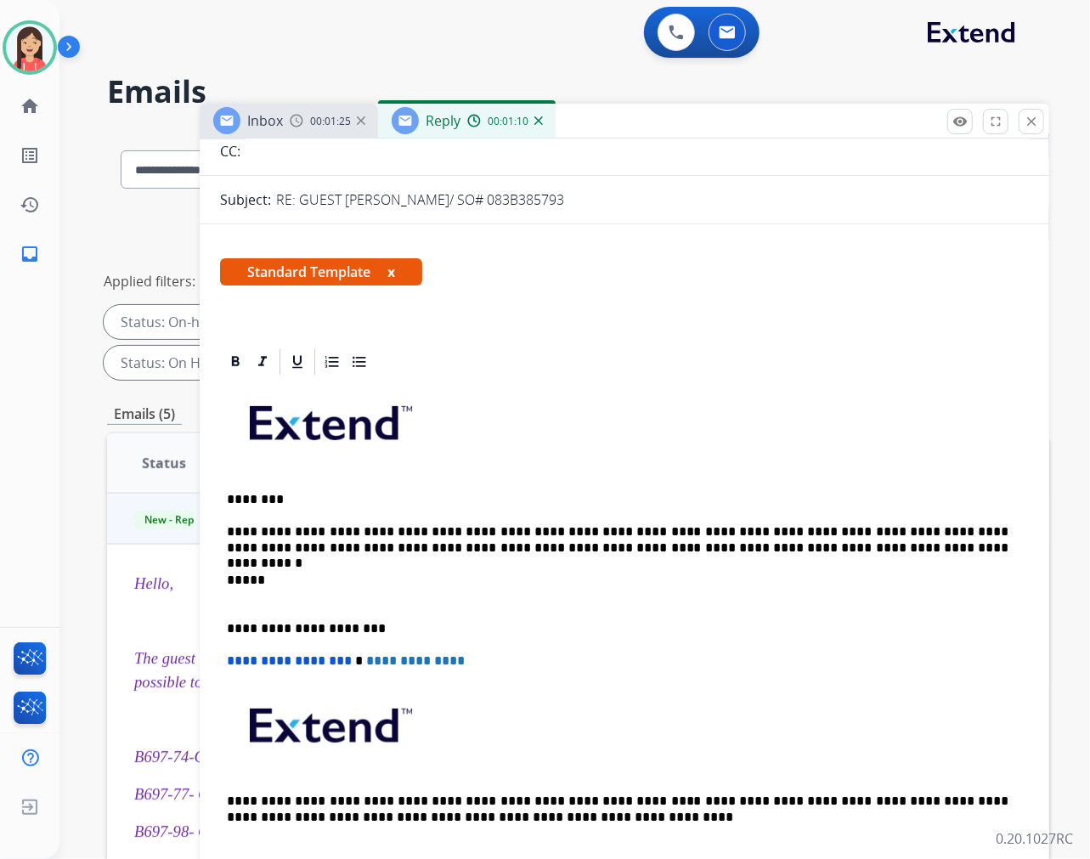
scroll to position [0, 0]
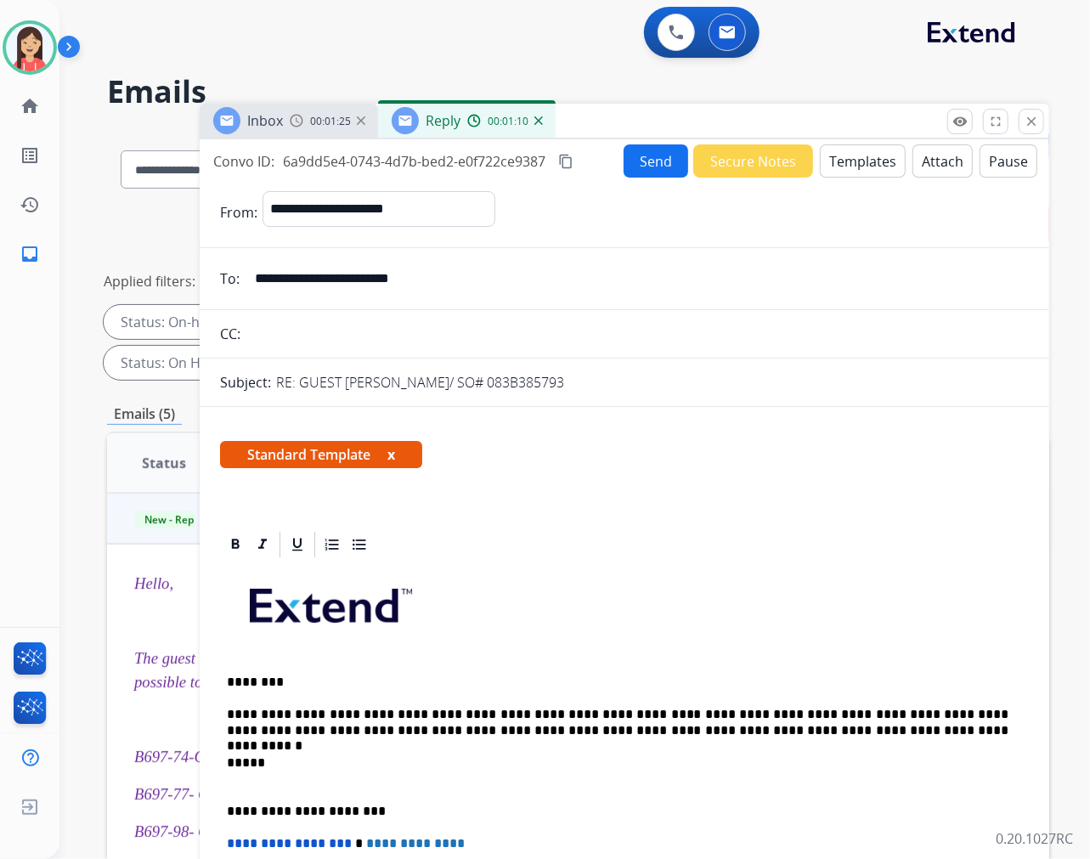
click at [626, 156] on button "Send" at bounding box center [656, 160] width 65 height 33
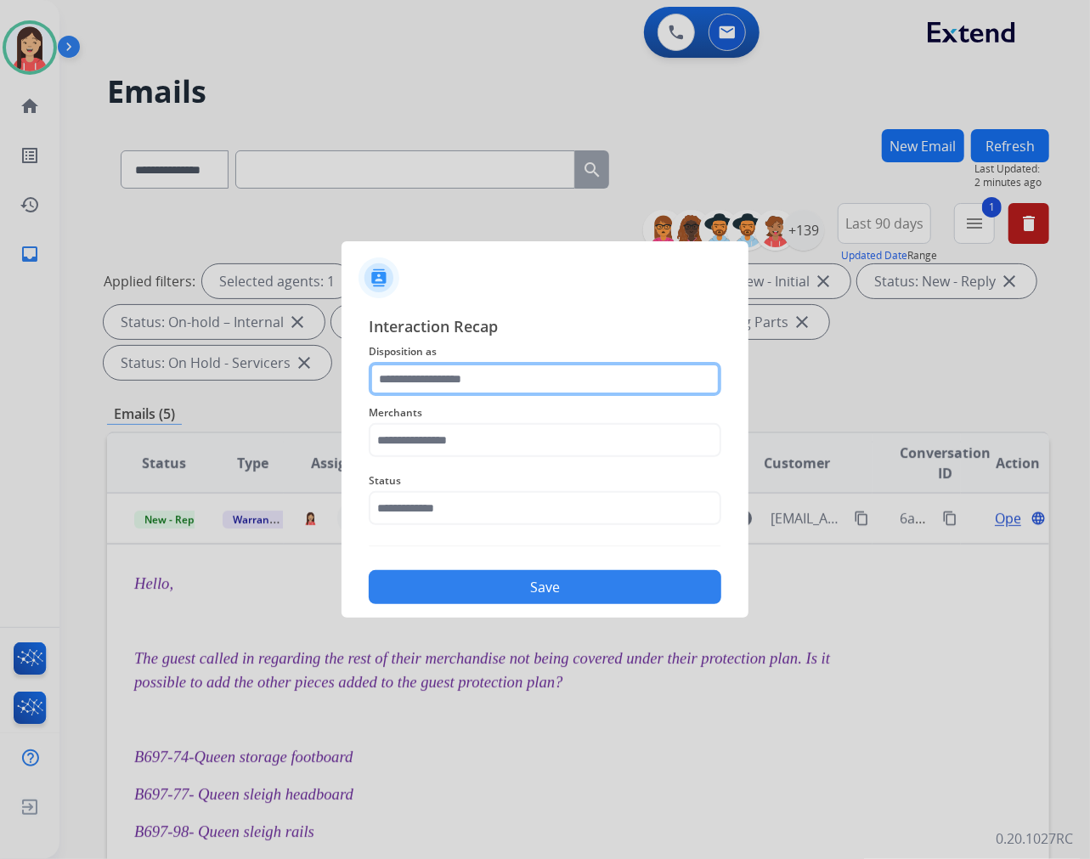
click at [519, 389] on input "text" at bounding box center [545, 379] width 353 height 34
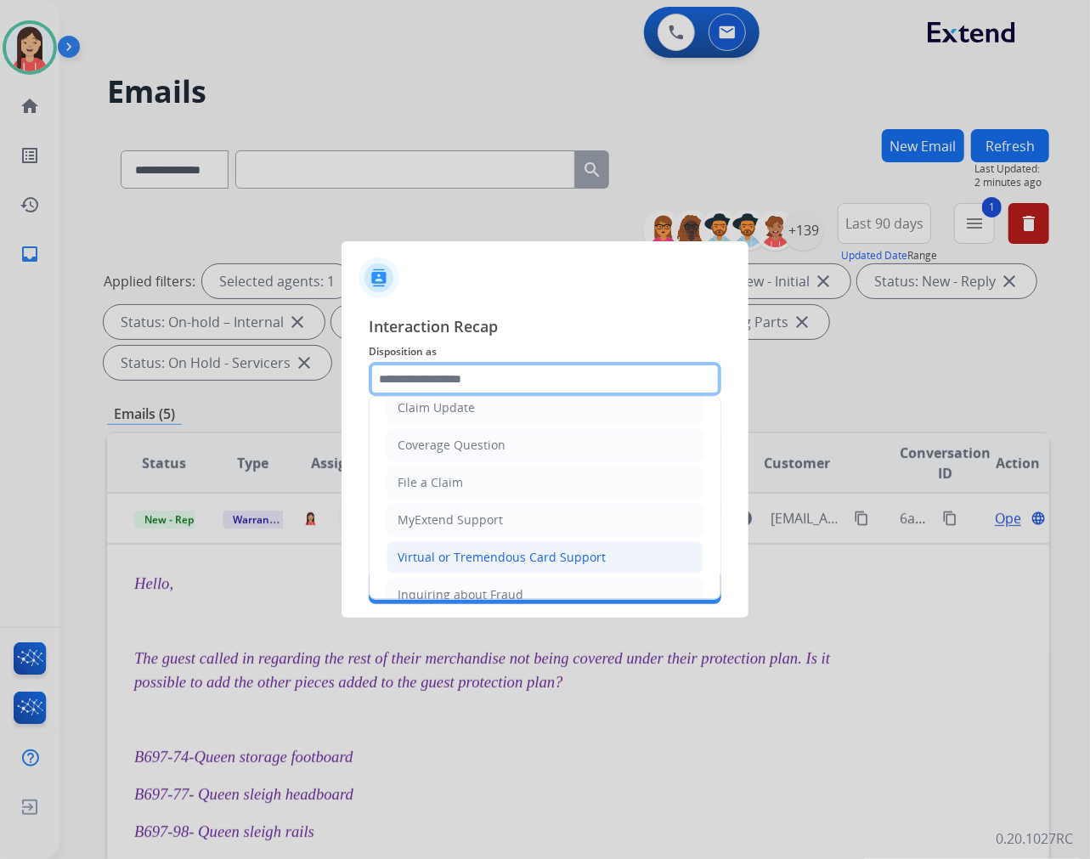
scroll to position [189, 0]
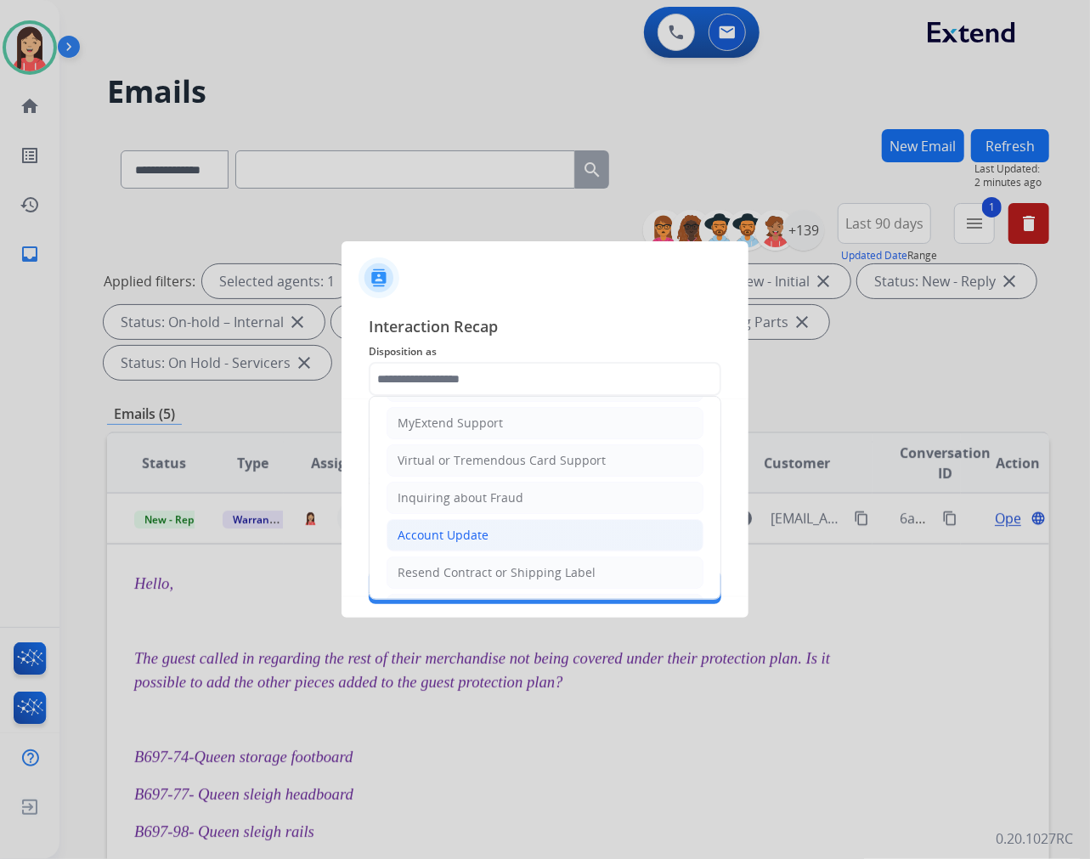
click at [462, 540] on div "Account Update" at bounding box center [443, 535] width 91 height 17
type input "**********"
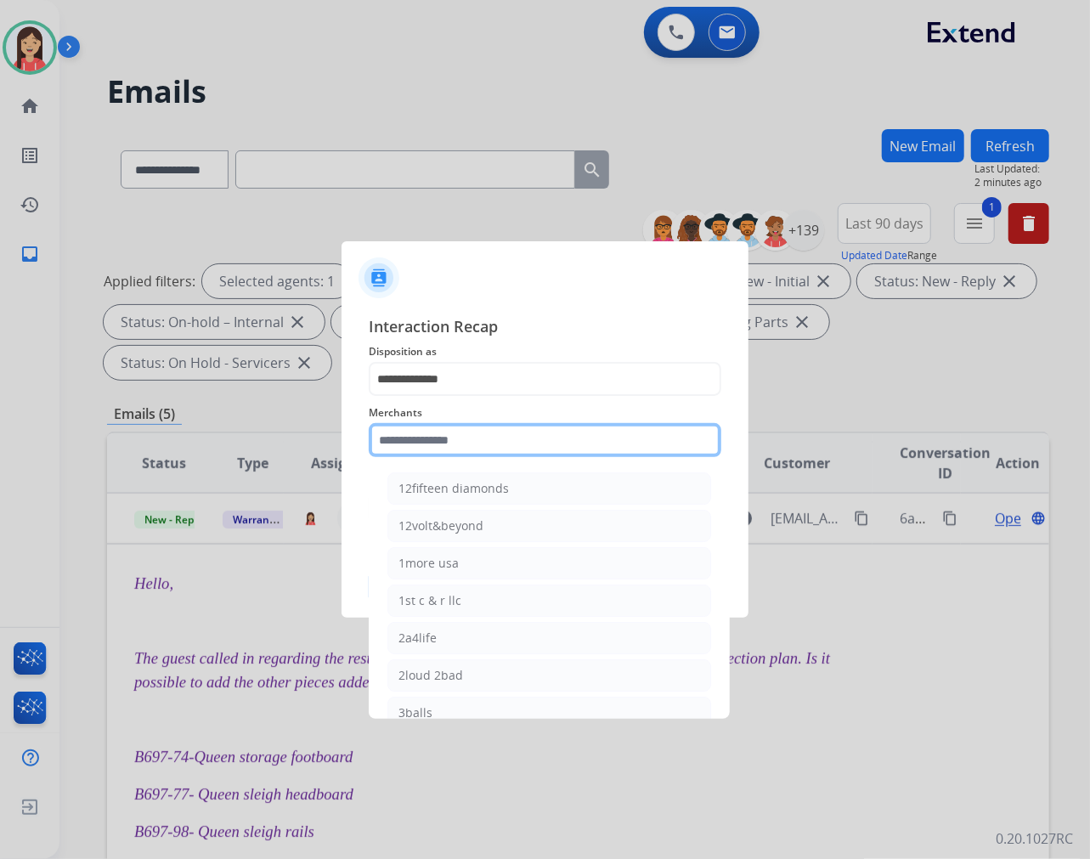
click at [473, 442] on input "text" at bounding box center [545, 440] width 353 height 34
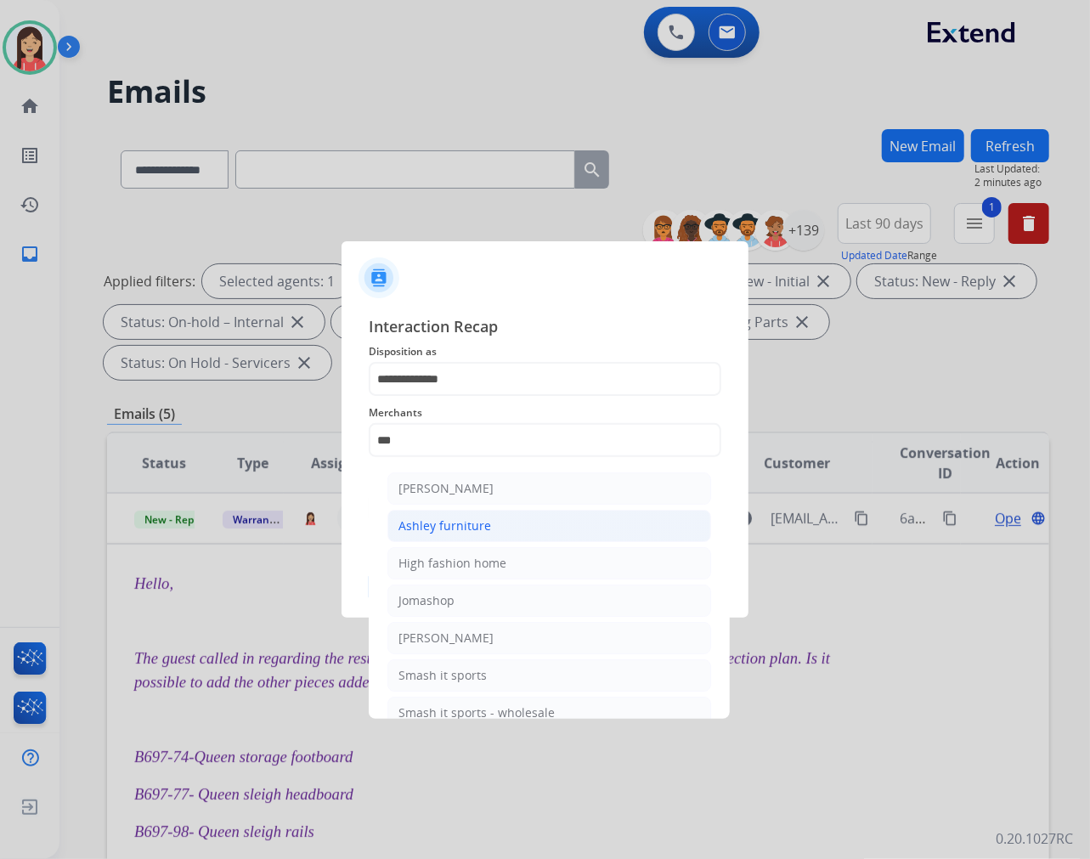
click at [476, 518] on div "Ashley furniture" at bounding box center [445, 526] width 93 height 17
type input "**********"
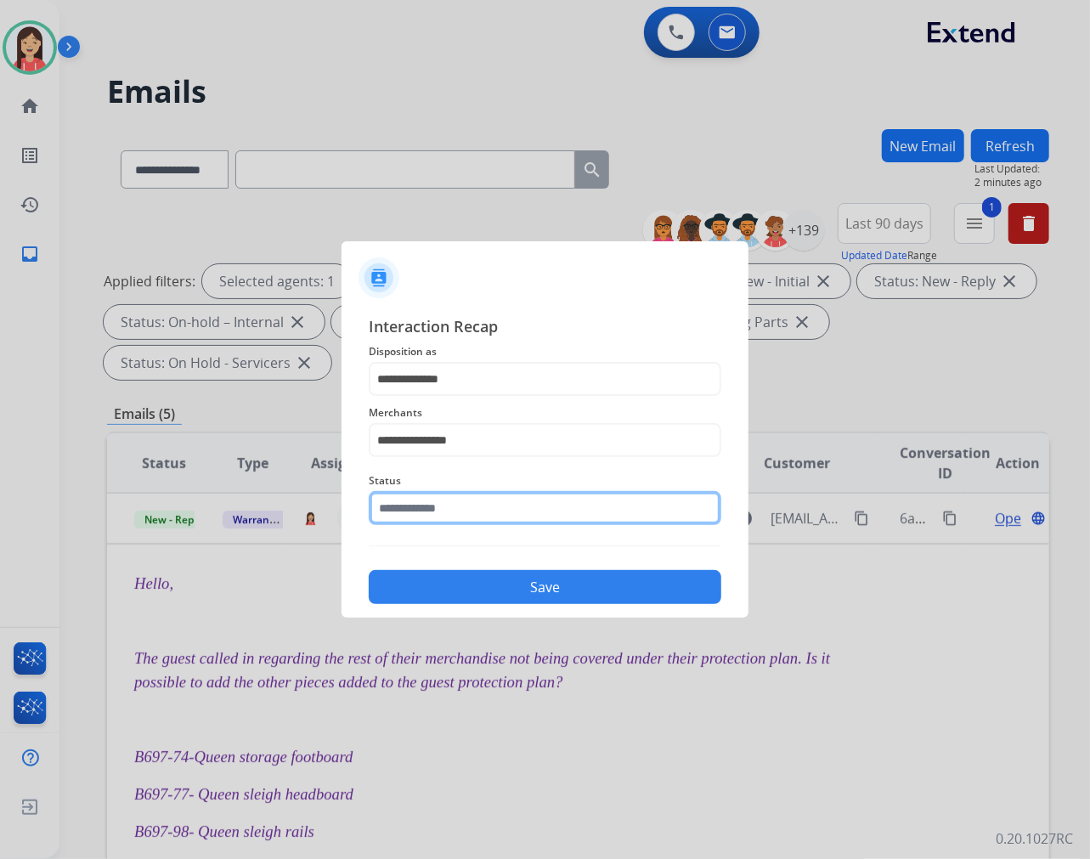
click at [487, 493] on input "text" at bounding box center [545, 508] width 353 height 34
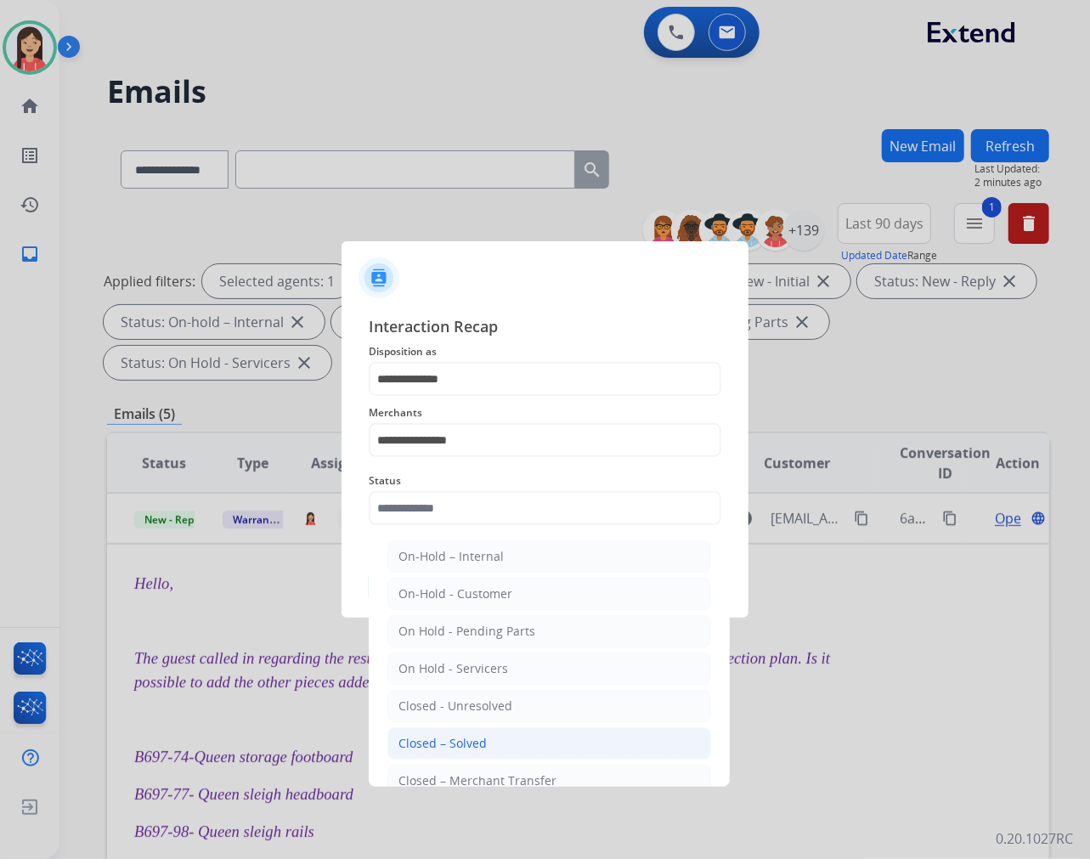
click at [478, 732] on li "Closed – Solved" at bounding box center [549, 743] width 324 height 32
type input "**********"
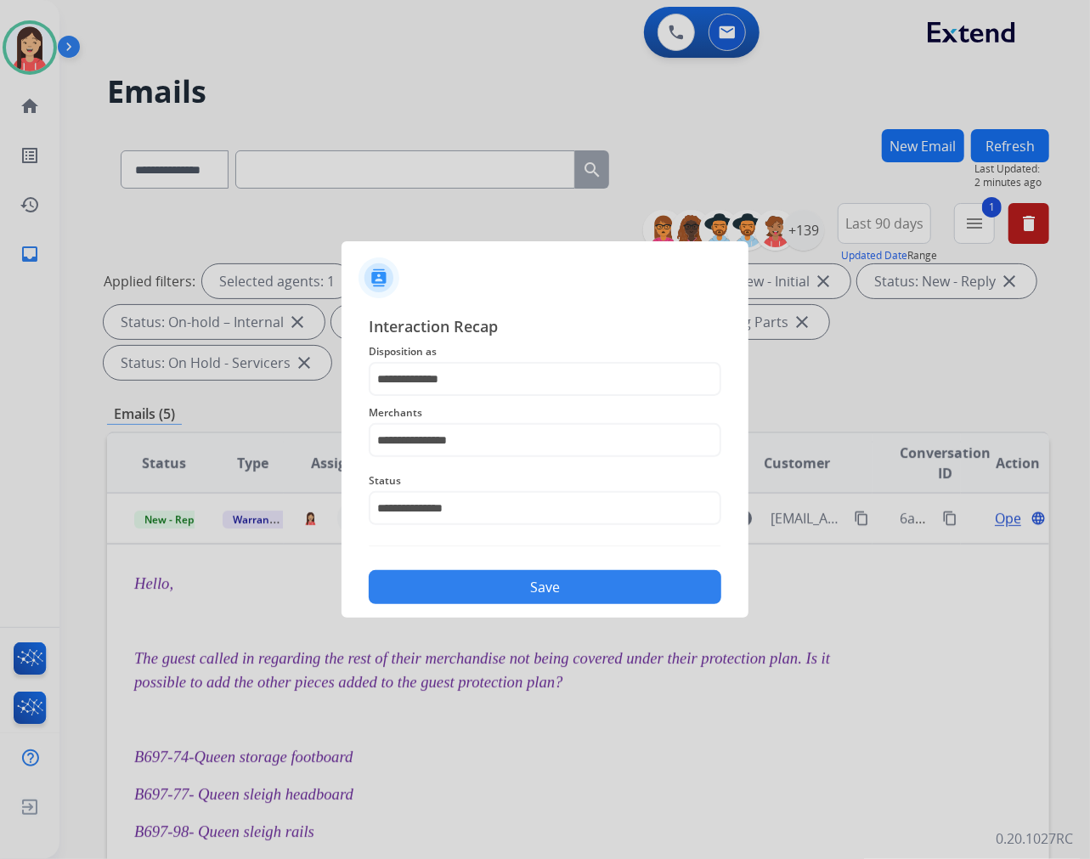
click at [537, 578] on button "Save" at bounding box center [545, 587] width 353 height 34
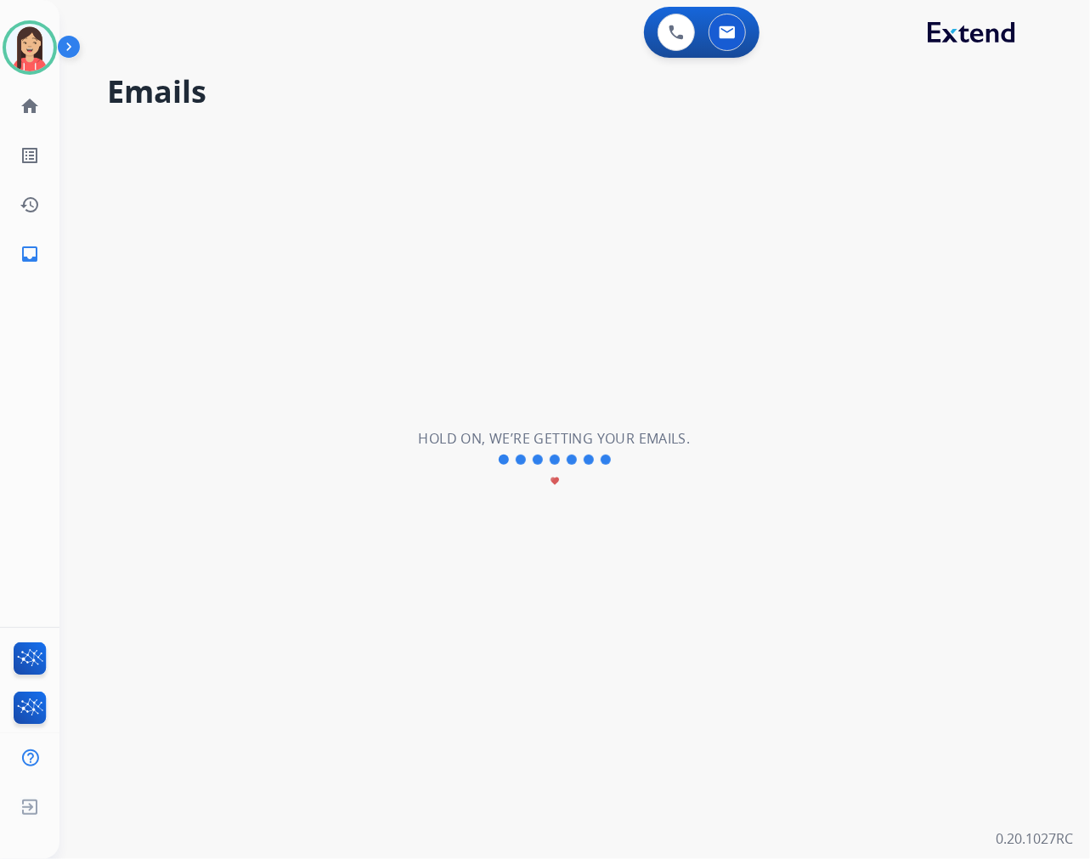
scroll to position [0, 0]
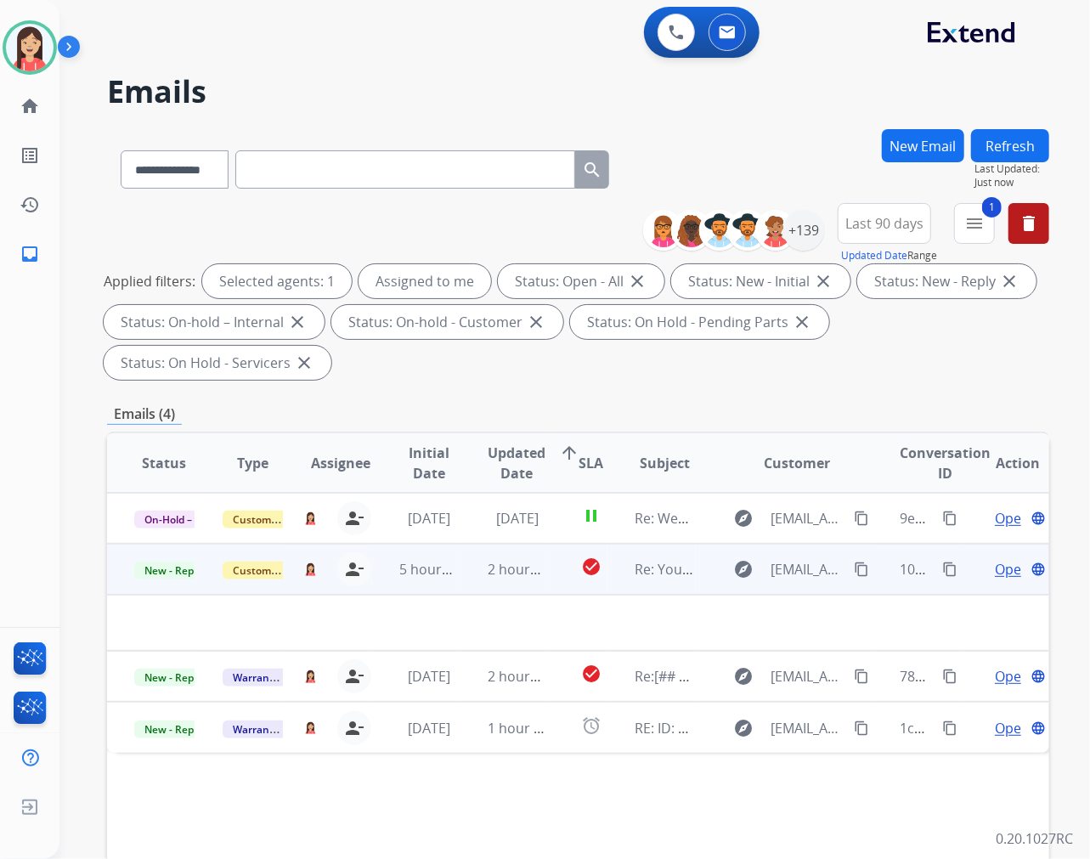
click at [473, 580] on td "2 hours ago" at bounding box center [505, 569] width 88 height 51
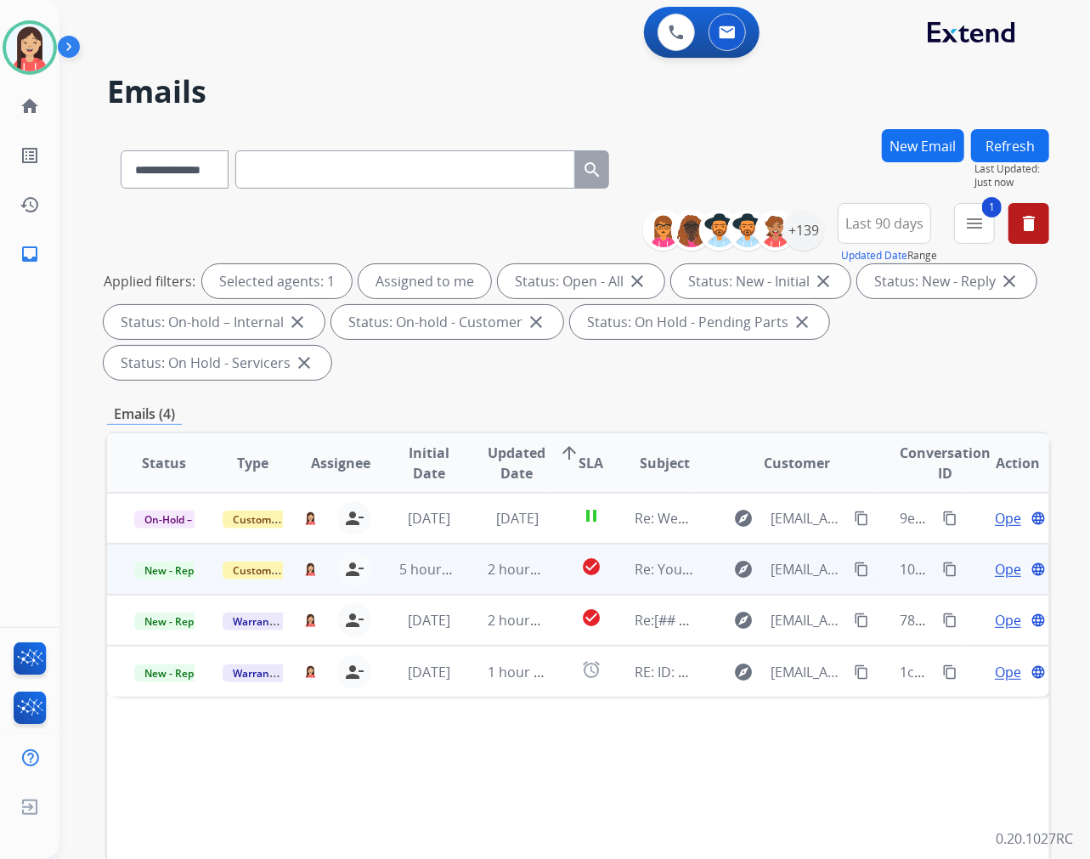
click at [473, 580] on td "2 hours ago" at bounding box center [505, 569] width 88 height 51
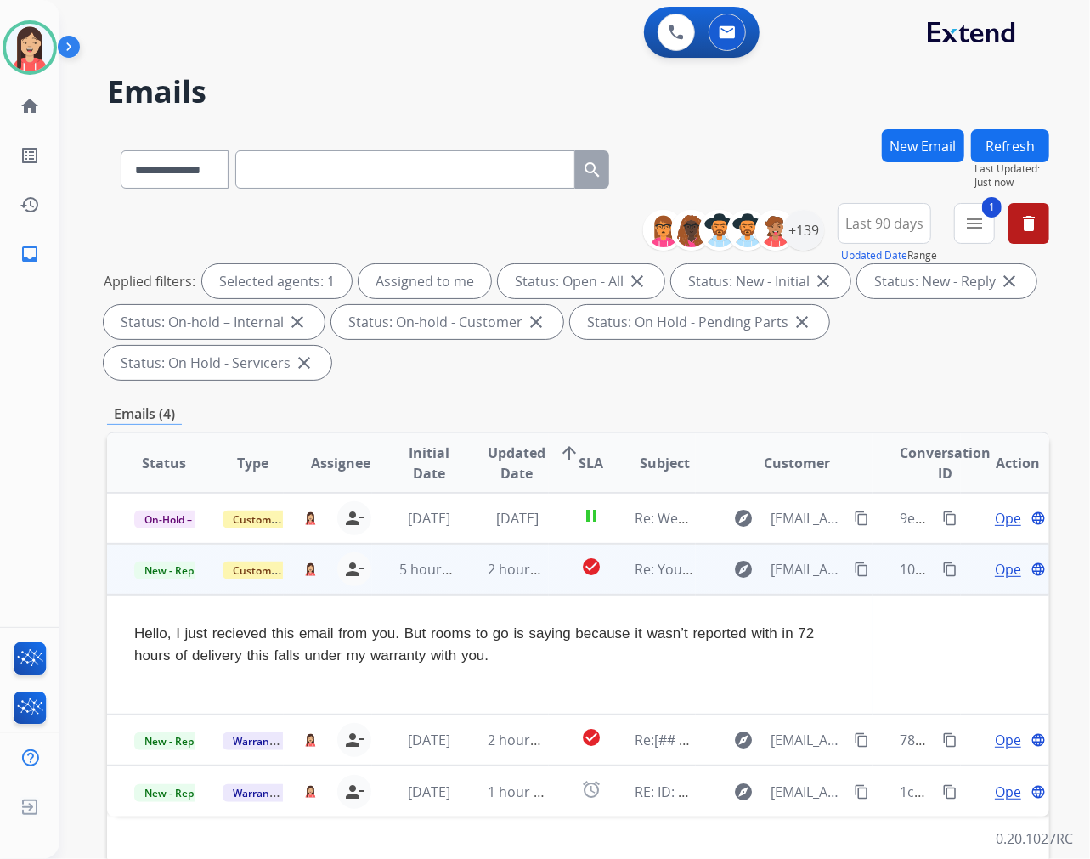
click at [473, 580] on td "2 hours ago" at bounding box center [505, 569] width 88 height 51
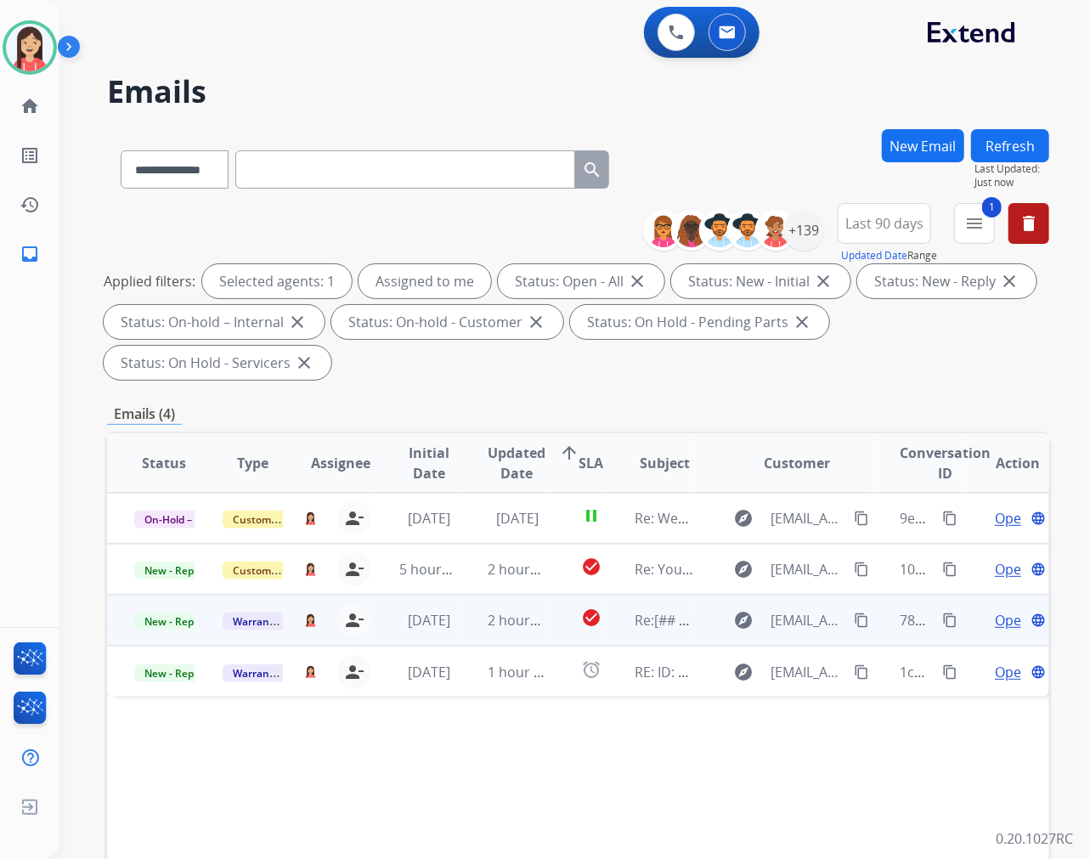
click at [463, 630] on td "2 hours ago" at bounding box center [505, 620] width 88 height 51
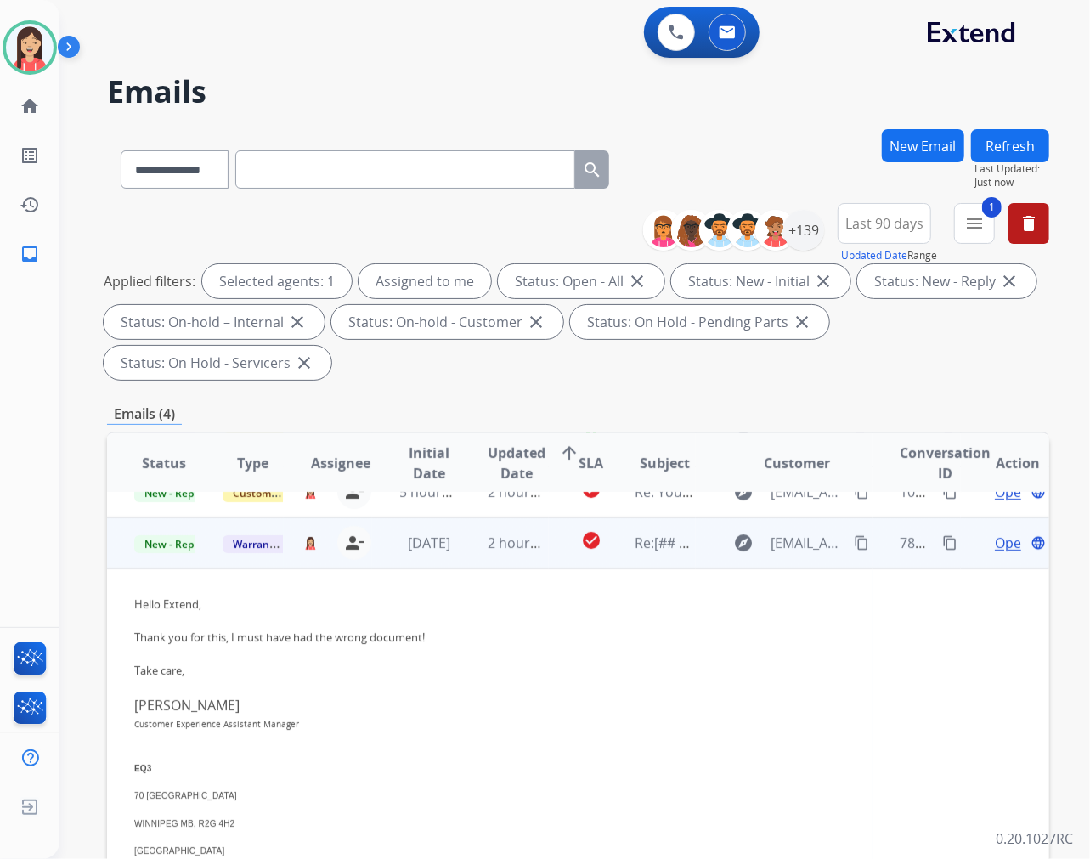
scroll to position [44, 0]
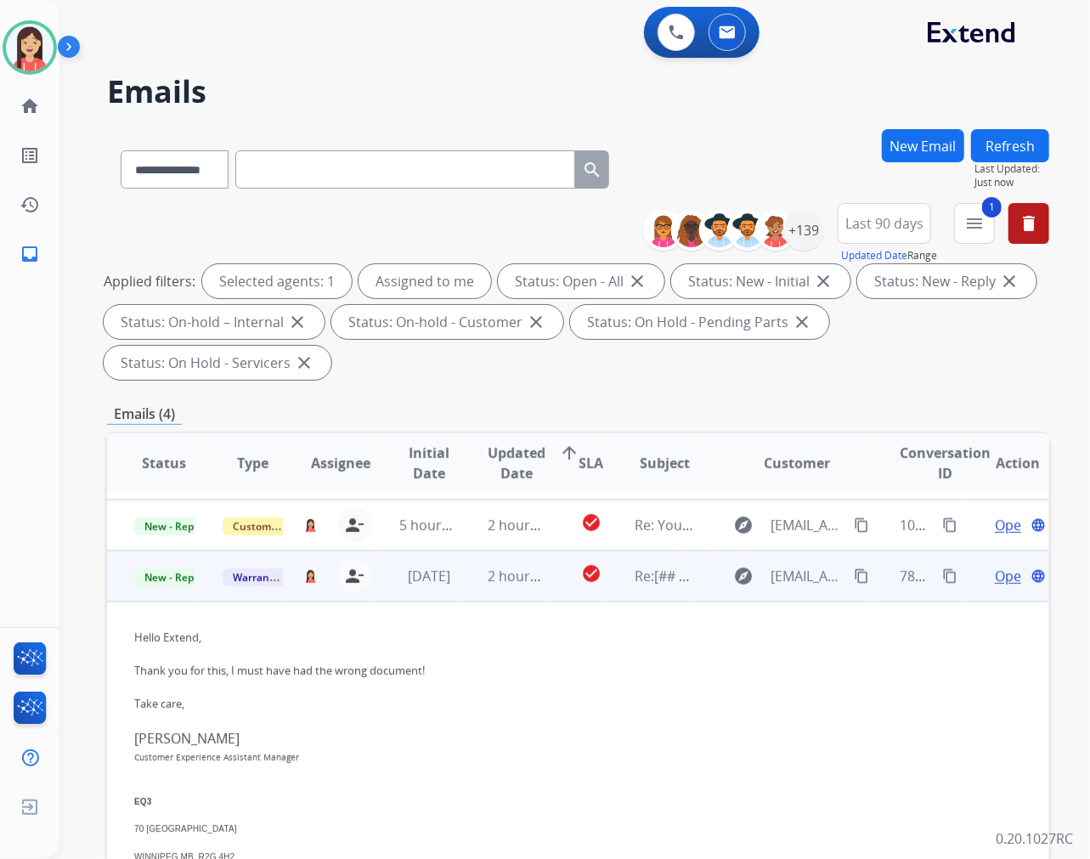
click at [995, 575] on span "Open" at bounding box center [1012, 576] width 35 height 20
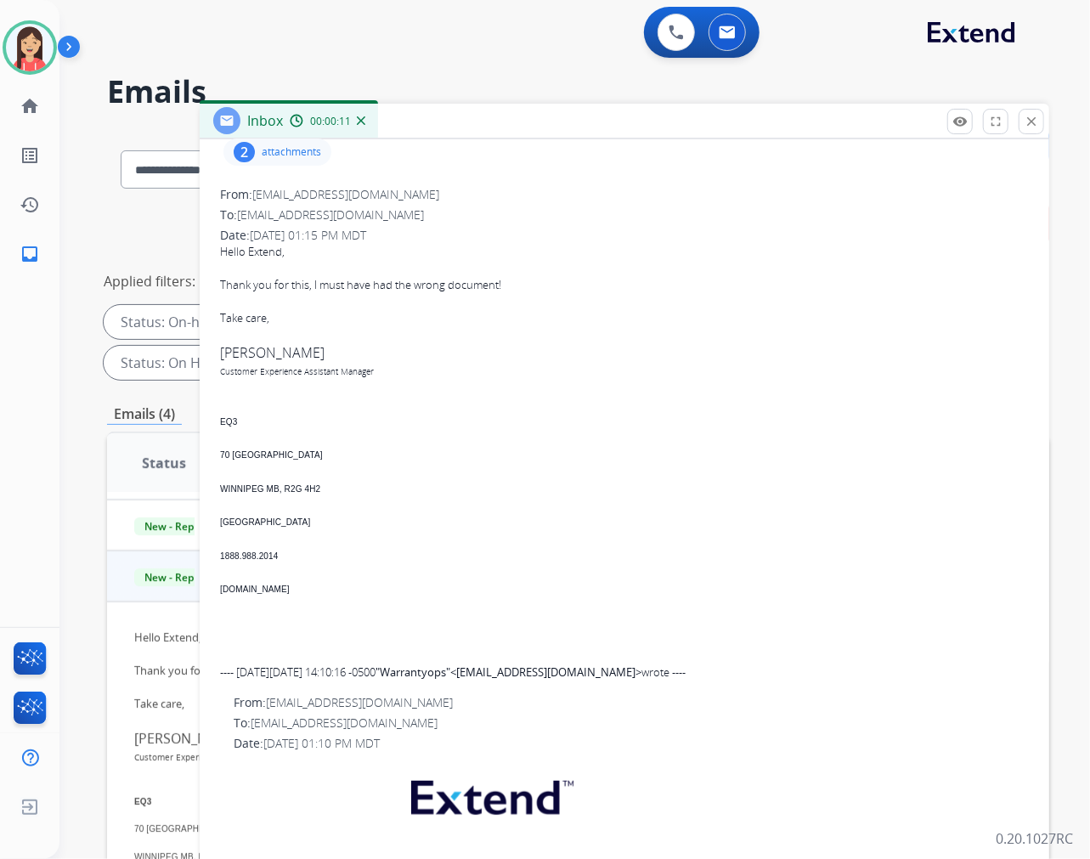
scroll to position [0, 0]
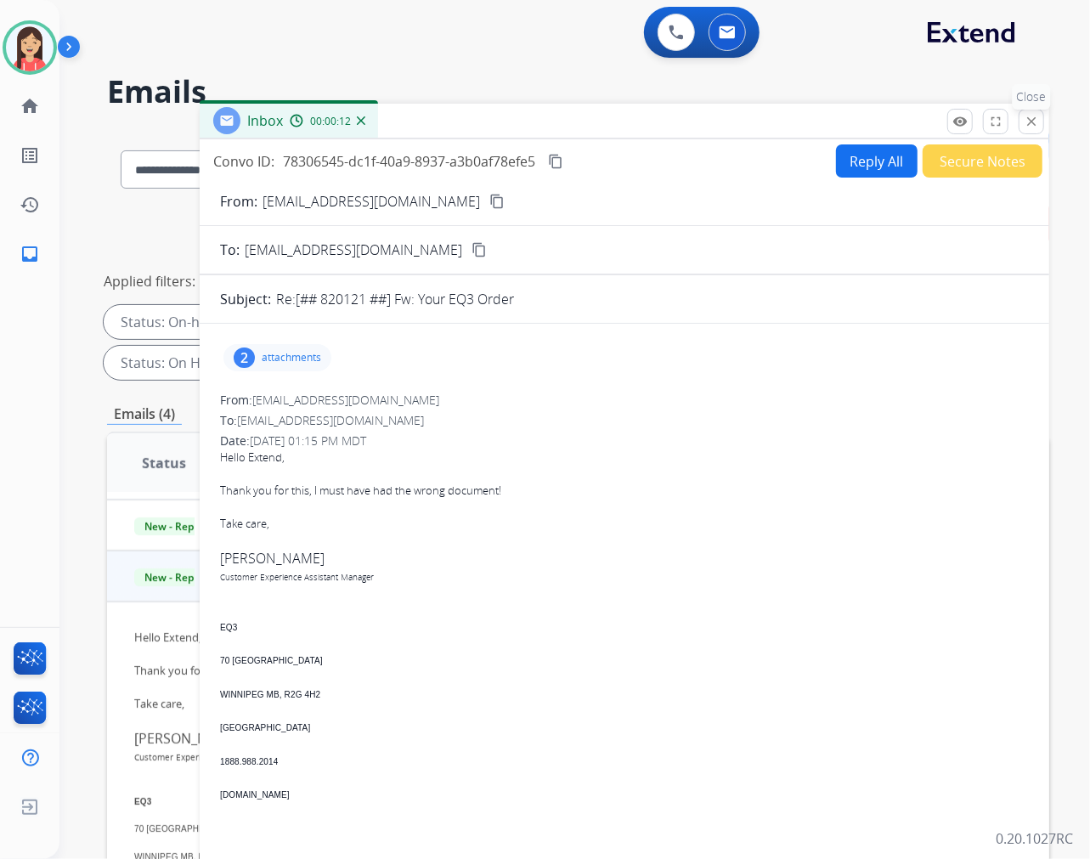
click at [1030, 130] on button "close Close" at bounding box center [1031, 121] width 25 height 25
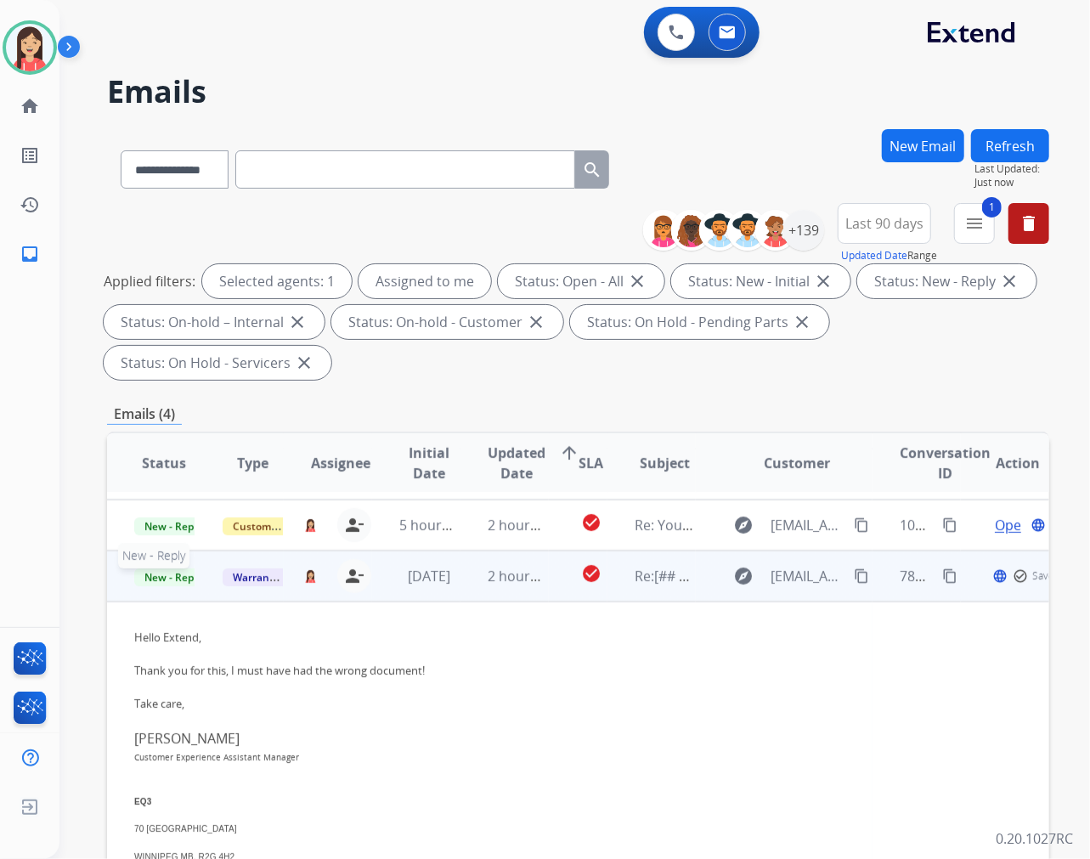
click at [168, 576] on span "New - Reply" at bounding box center [172, 577] width 77 height 18
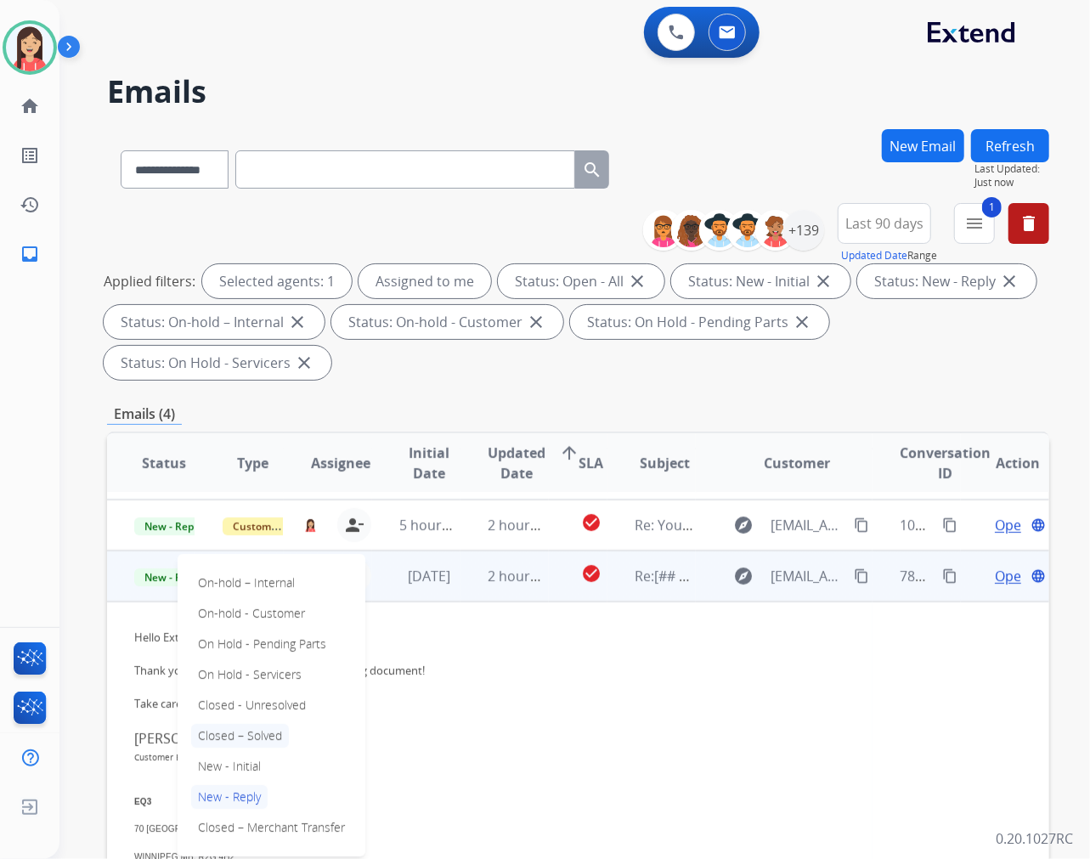
click at [267, 737] on p "Closed – Solved" at bounding box center [240, 736] width 98 height 24
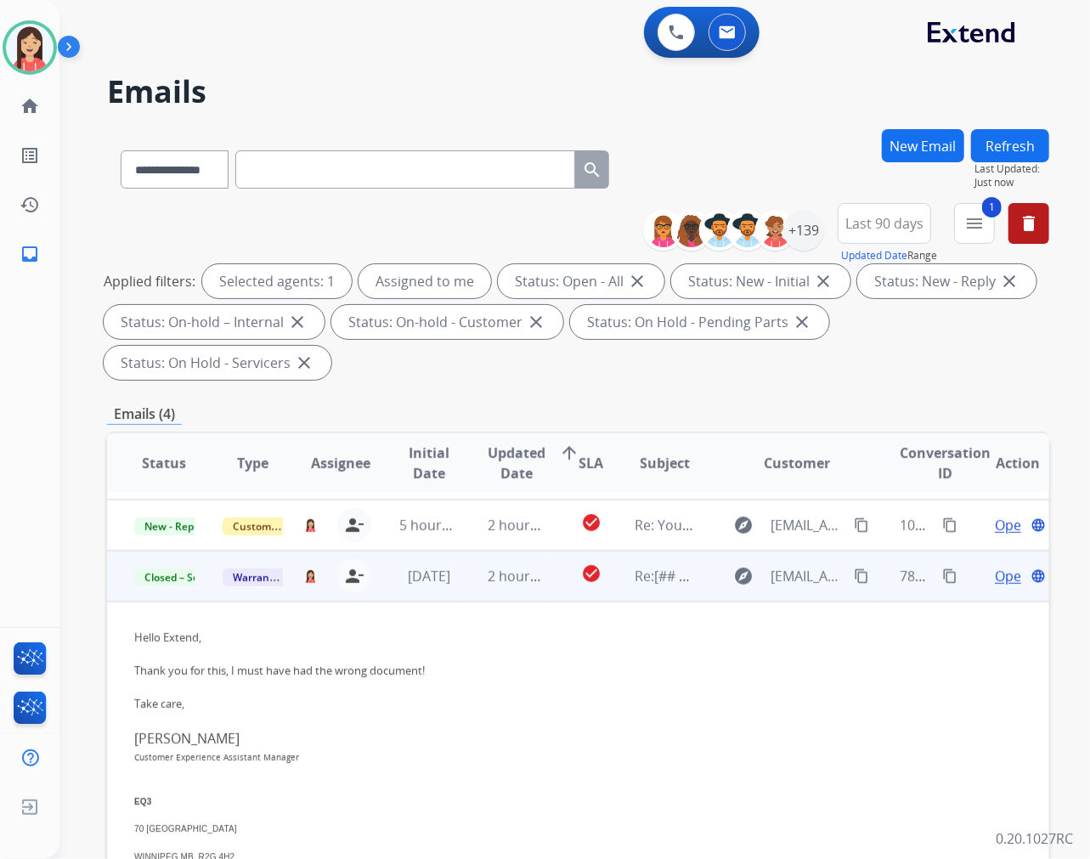
click at [461, 589] on td "2 hours ago" at bounding box center [505, 576] width 88 height 51
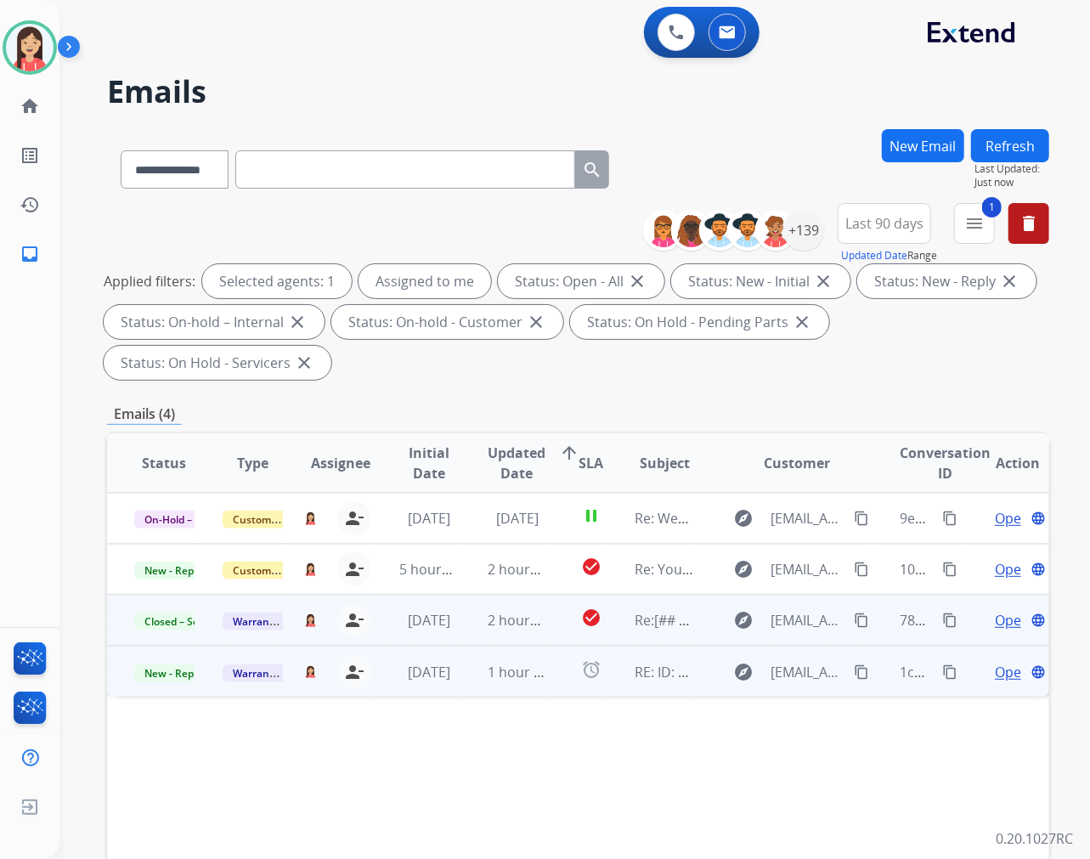
click at [461, 682] on td "1 hour ago" at bounding box center [505, 671] width 88 height 51
click at [995, 674] on span "Open" at bounding box center [1012, 671] width 35 height 20
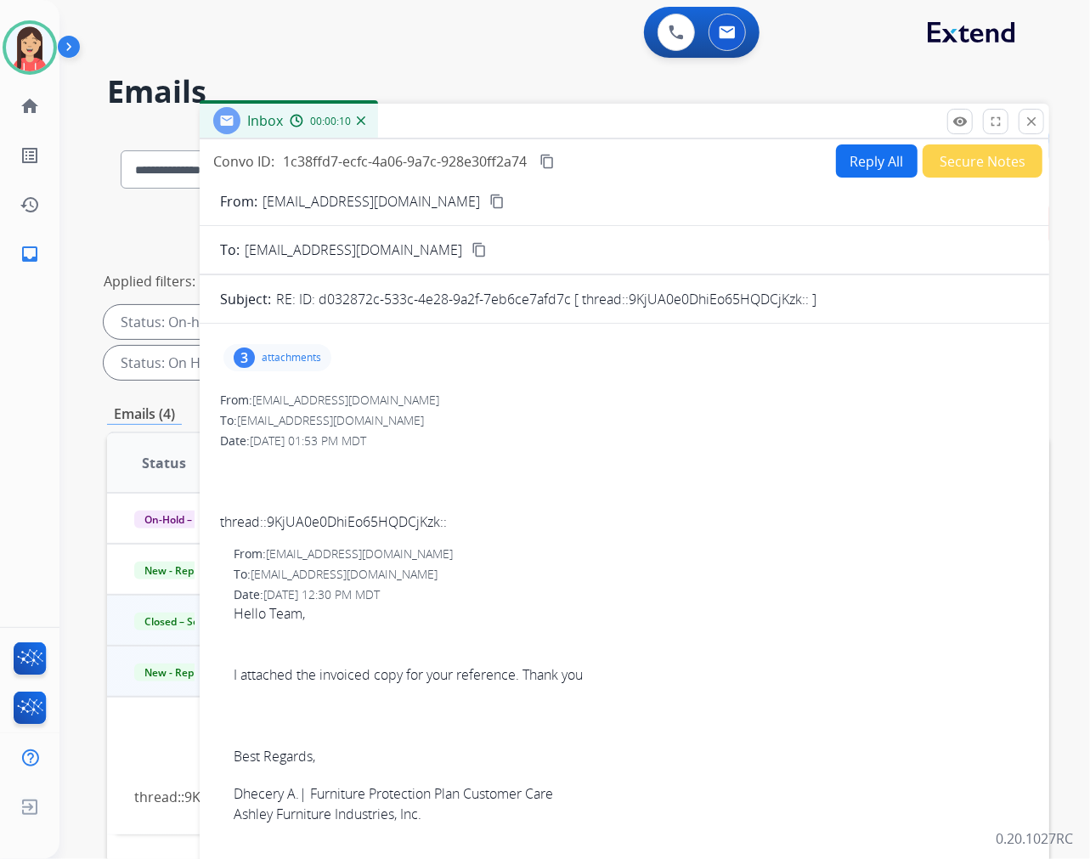
click at [291, 357] on p "attachments" at bounding box center [291, 358] width 59 height 14
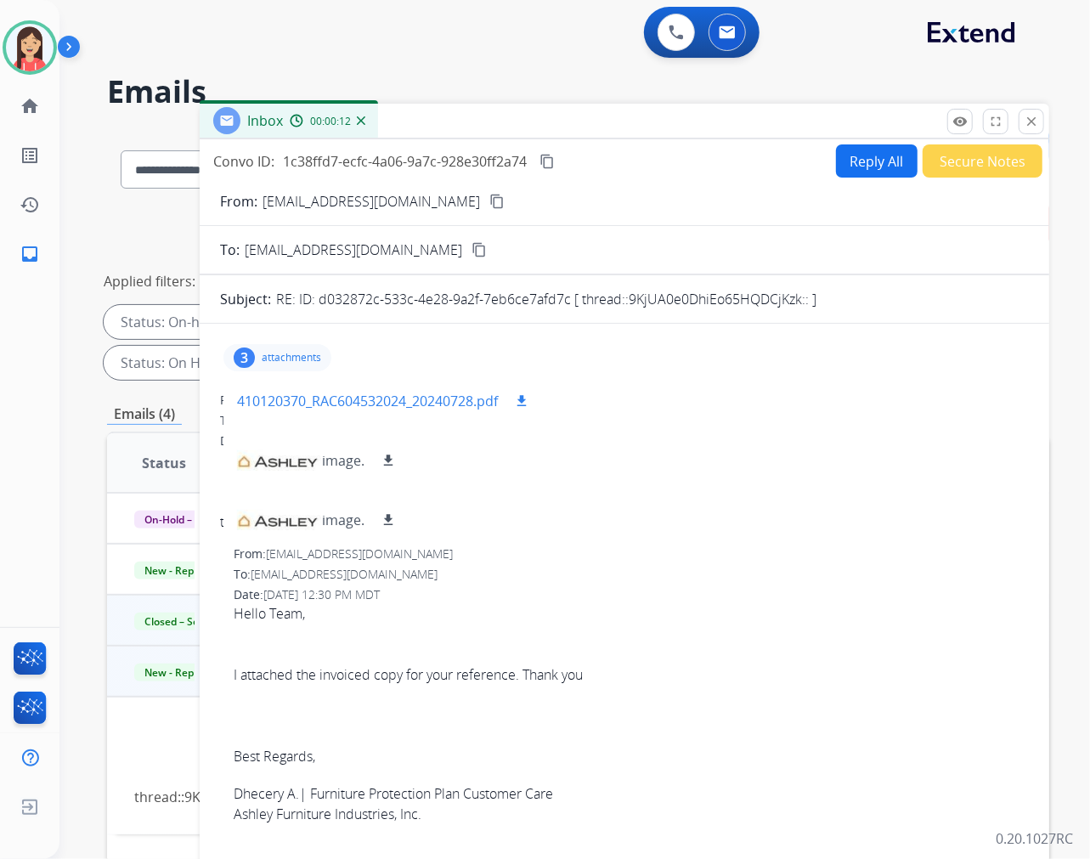
click at [524, 400] on mat-icon "download" at bounding box center [521, 400] width 15 height 15
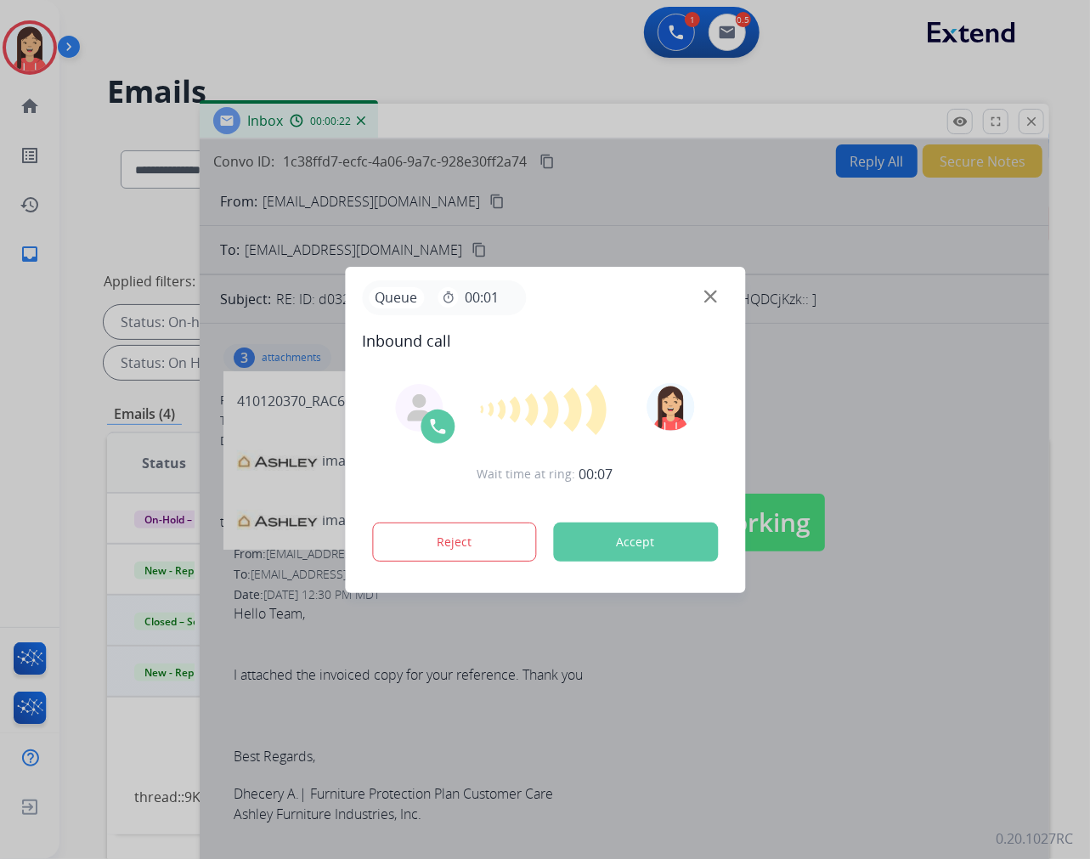
click at [637, 550] on button "Accept" at bounding box center [635, 542] width 165 height 39
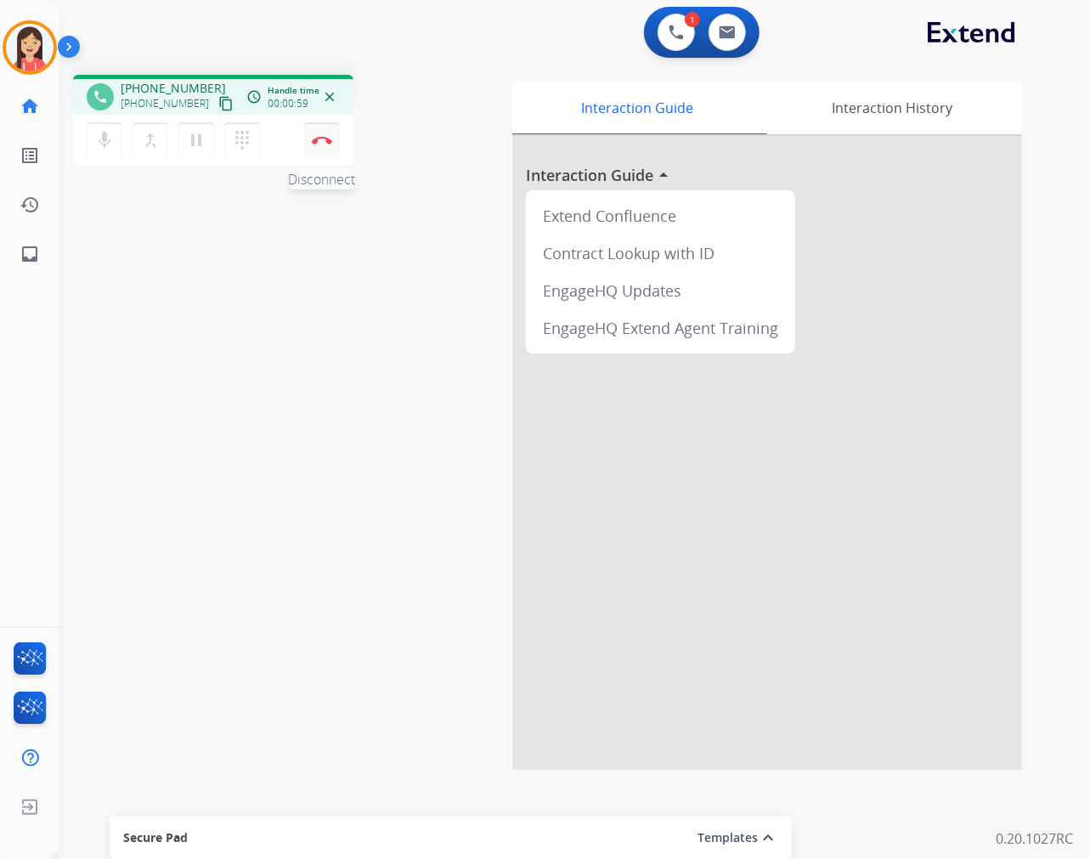
click at [312, 150] on button "Disconnect" at bounding box center [322, 140] width 36 height 36
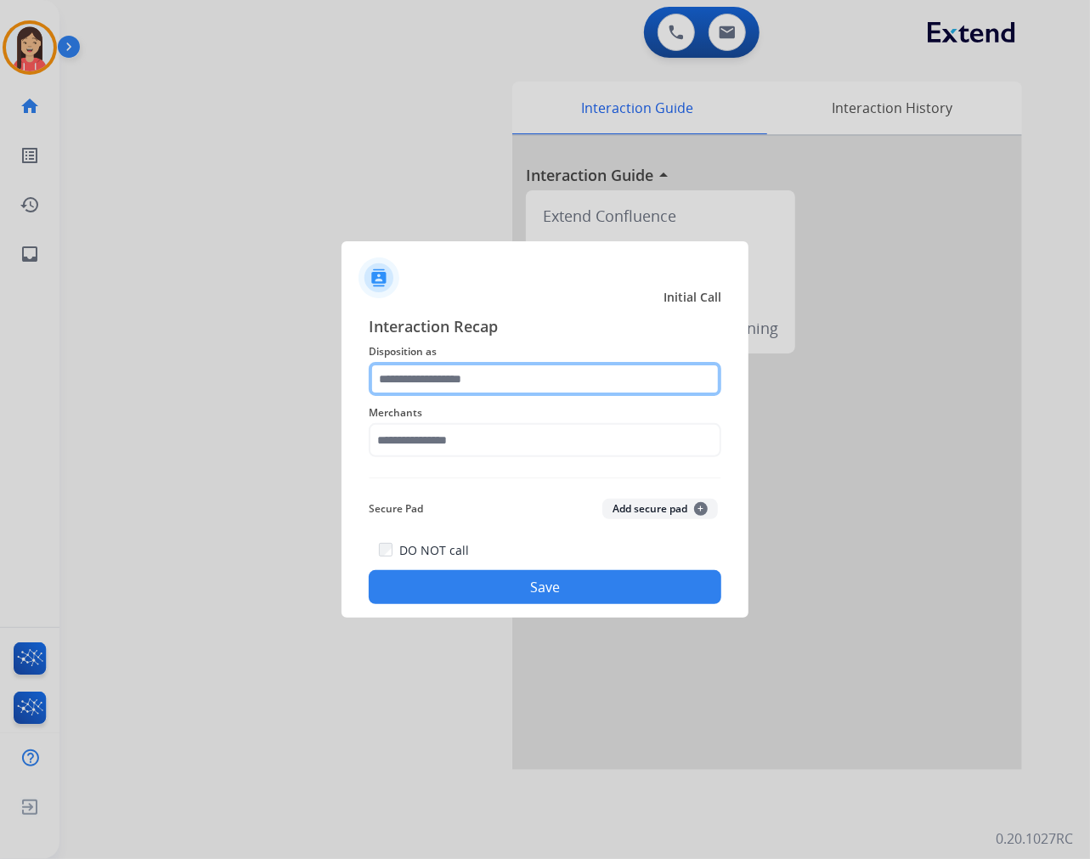
click at [528, 370] on input "text" at bounding box center [545, 379] width 353 height 34
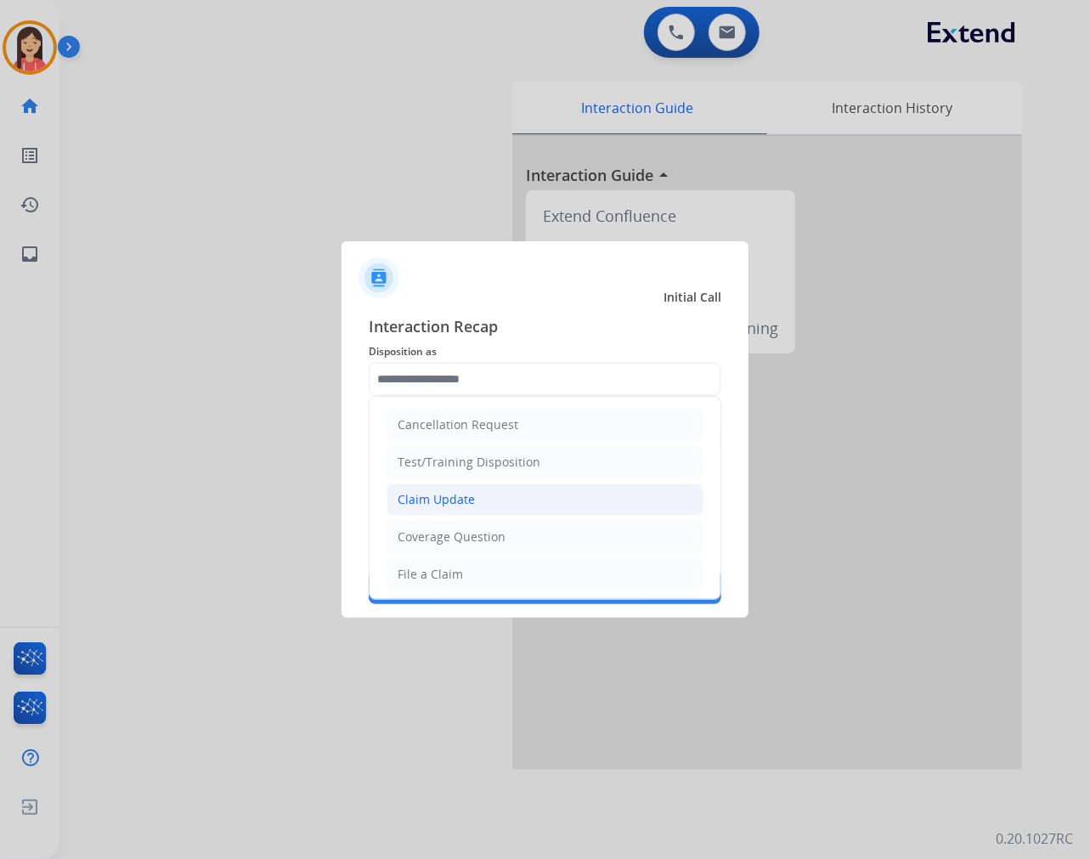
click at [480, 503] on li "Claim Update" at bounding box center [545, 500] width 317 height 32
type input "**********"
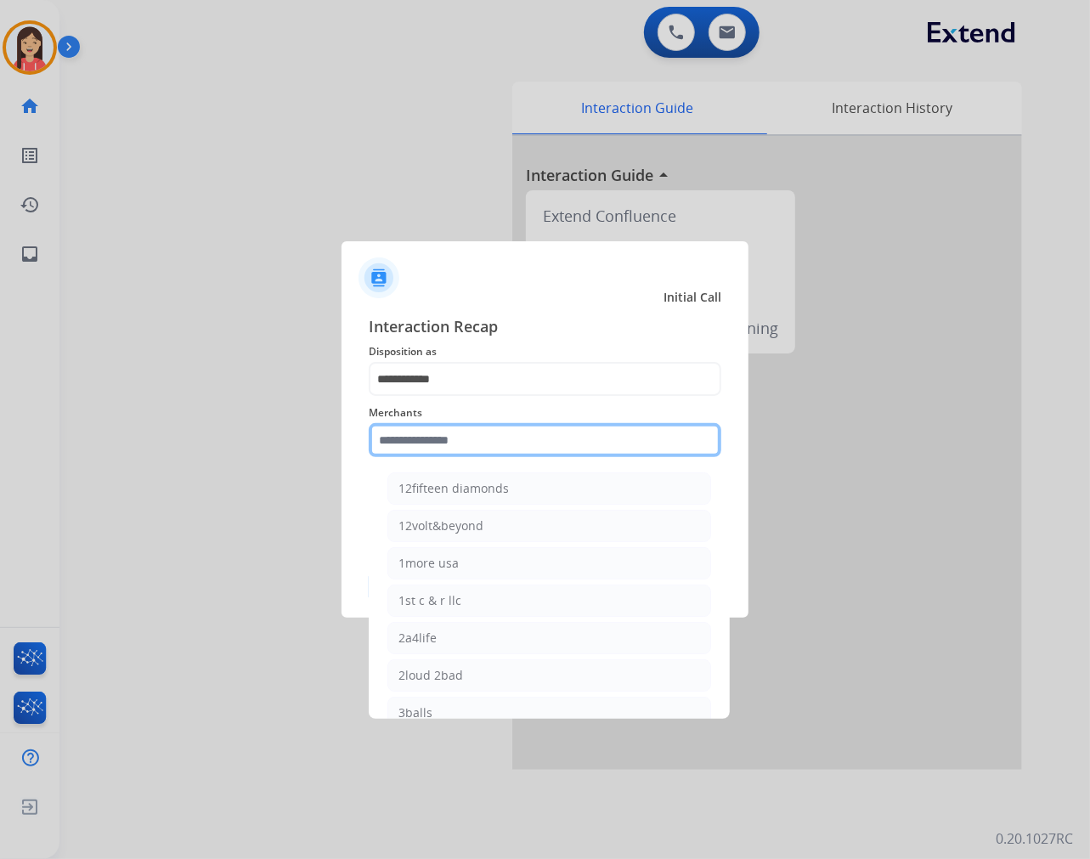
click at [487, 434] on input "text" at bounding box center [545, 440] width 353 height 34
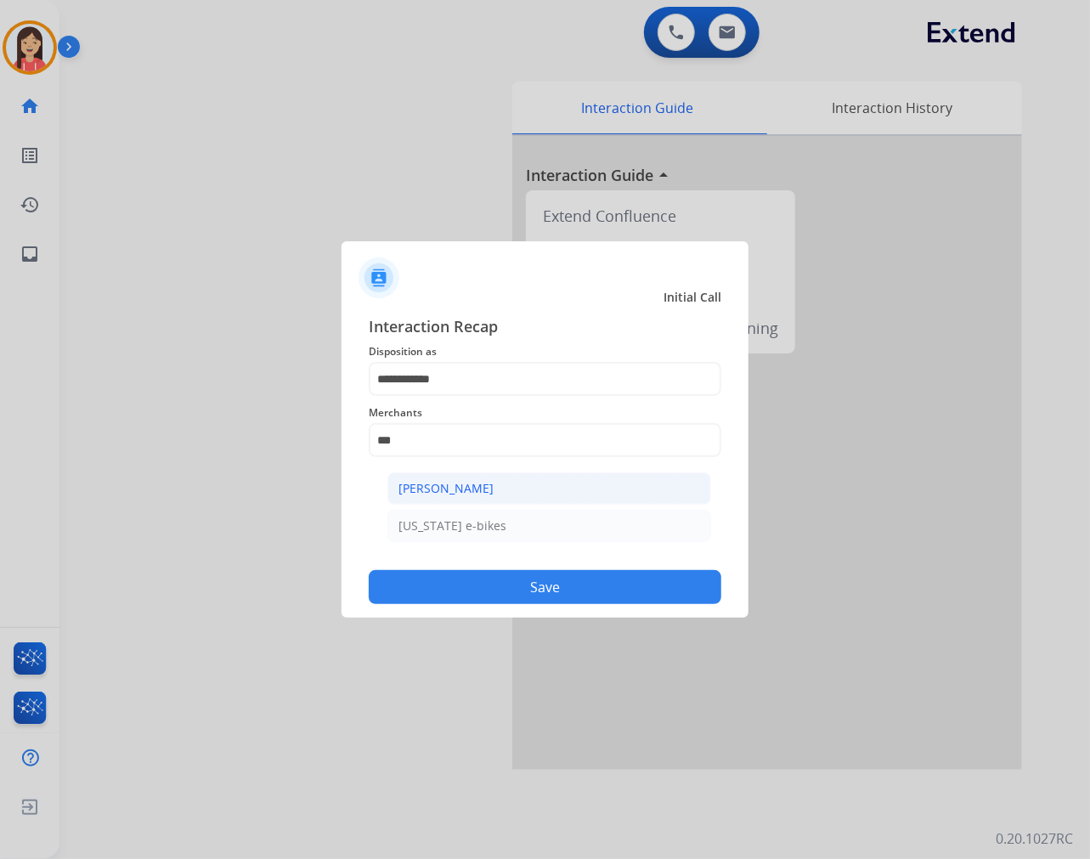
click at [471, 485] on div "[PERSON_NAME]" at bounding box center [446, 488] width 95 height 17
type input "**********"
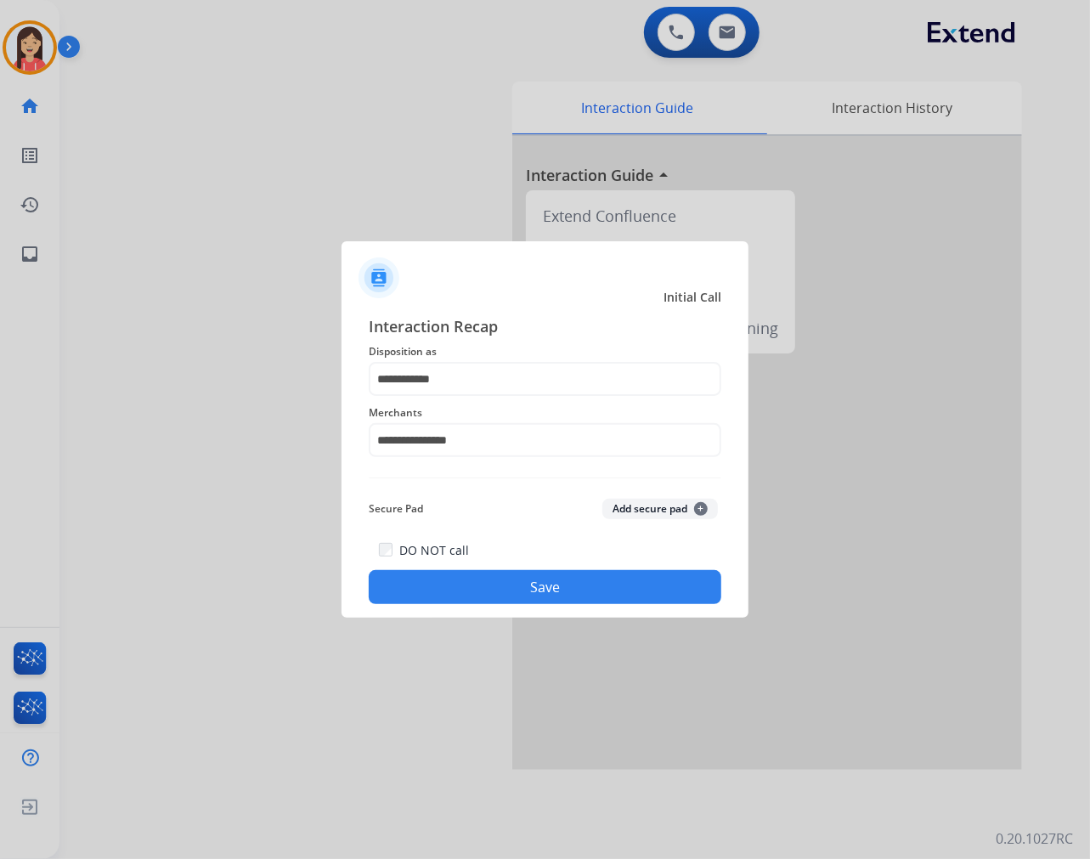
click at [478, 566] on div "DO NOT call Save" at bounding box center [545, 572] width 353 height 65
click at [478, 583] on button "Save" at bounding box center [545, 587] width 353 height 34
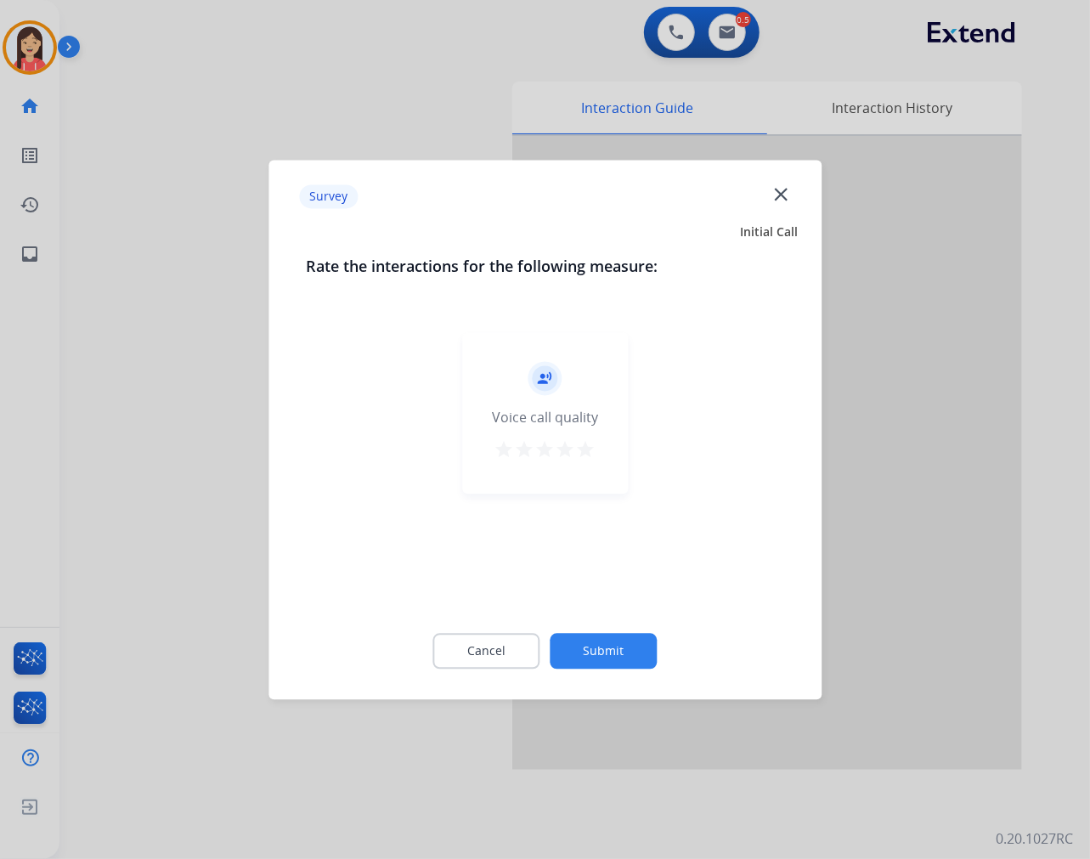
click at [588, 446] on mat-icon "star" at bounding box center [586, 449] width 20 height 20
drag, startPoint x: 601, startPoint y: 622, endPoint x: 604, endPoint y: 638, distance: 16.5
click at [601, 623] on div "Cancel Submit" at bounding box center [545, 651] width 478 height 76
click at [606, 648] on button "Submit" at bounding box center [604, 651] width 107 height 36
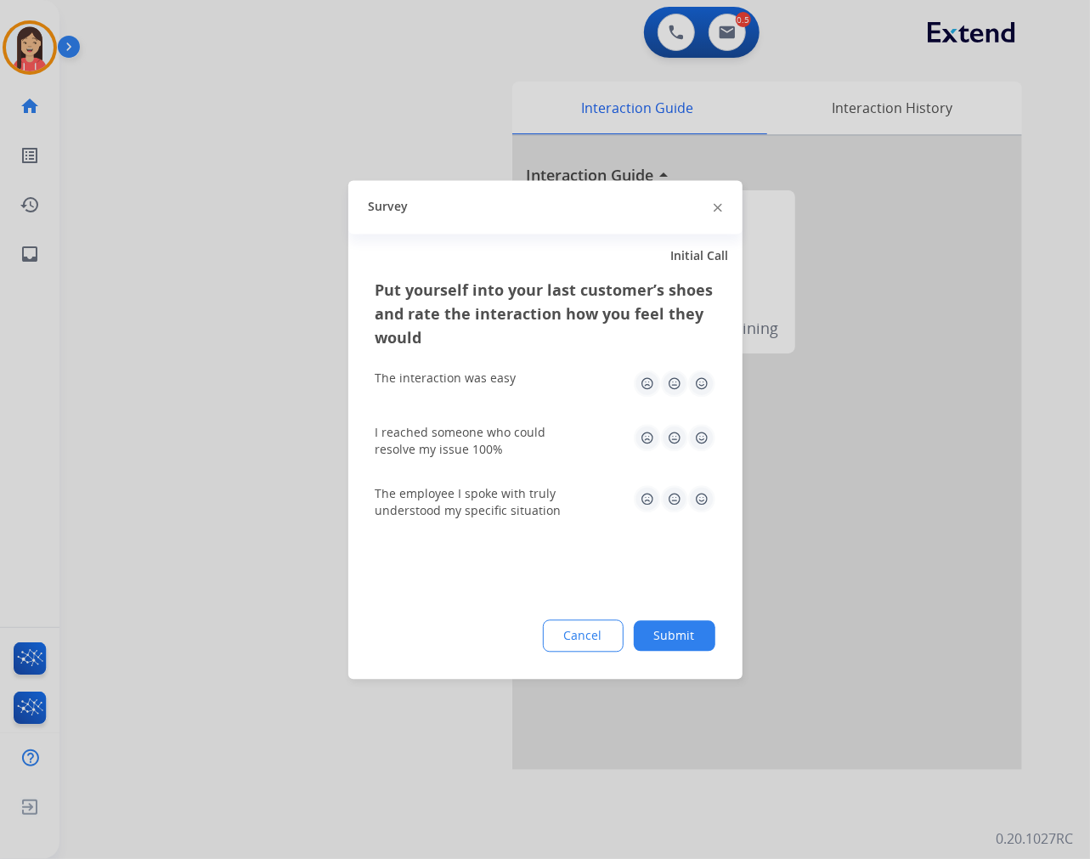
click at [691, 391] on img at bounding box center [701, 383] width 27 height 27
click at [699, 427] on img at bounding box center [701, 437] width 27 height 27
click at [699, 504] on img at bounding box center [701, 498] width 27 height 27
click at [676, 651] on div "Cancel Submit" at bounding box center [546, 635] width 340 height 32
click at [673, 636] on button "Submit" at bounding box center [675, 635] width 82 height 31
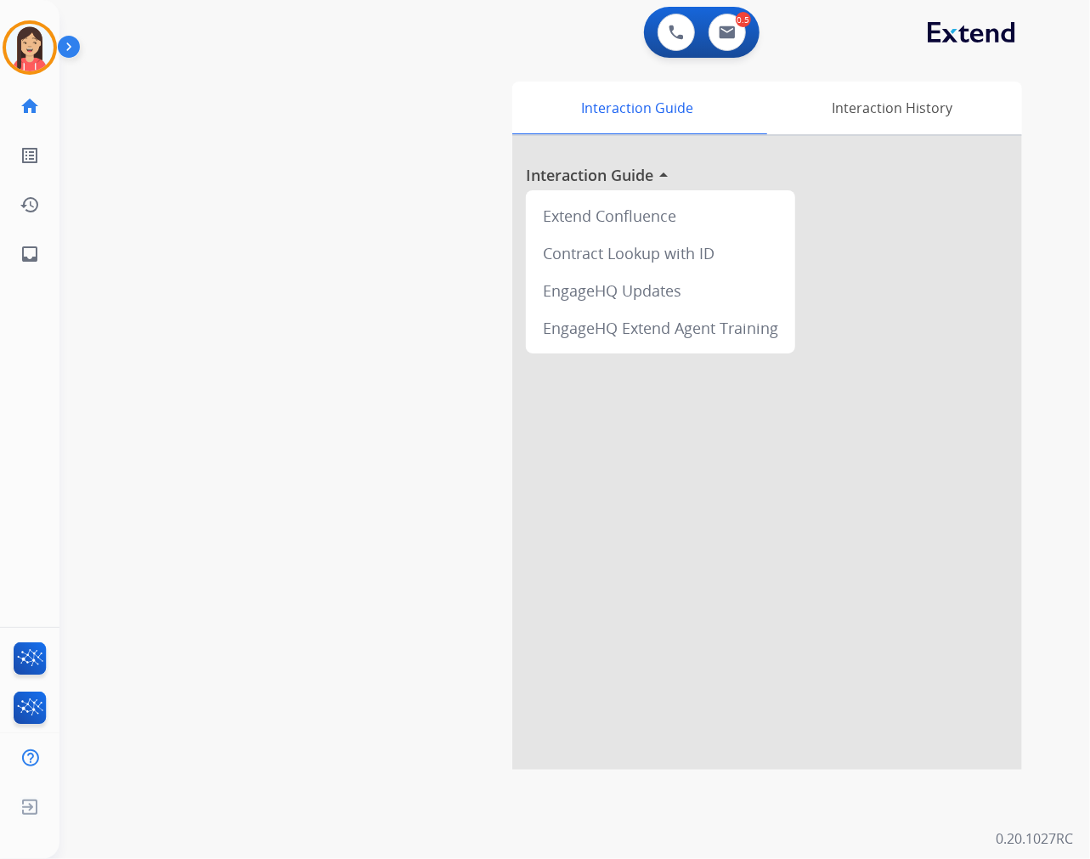
click at [757, 41] on div "0 Voice Interactions 0.5 Email Interactions" at bounding box center [702, 32] width 116 height 51
click at [729, 37] on img at bounding box center [727, 32] width 17 height 14
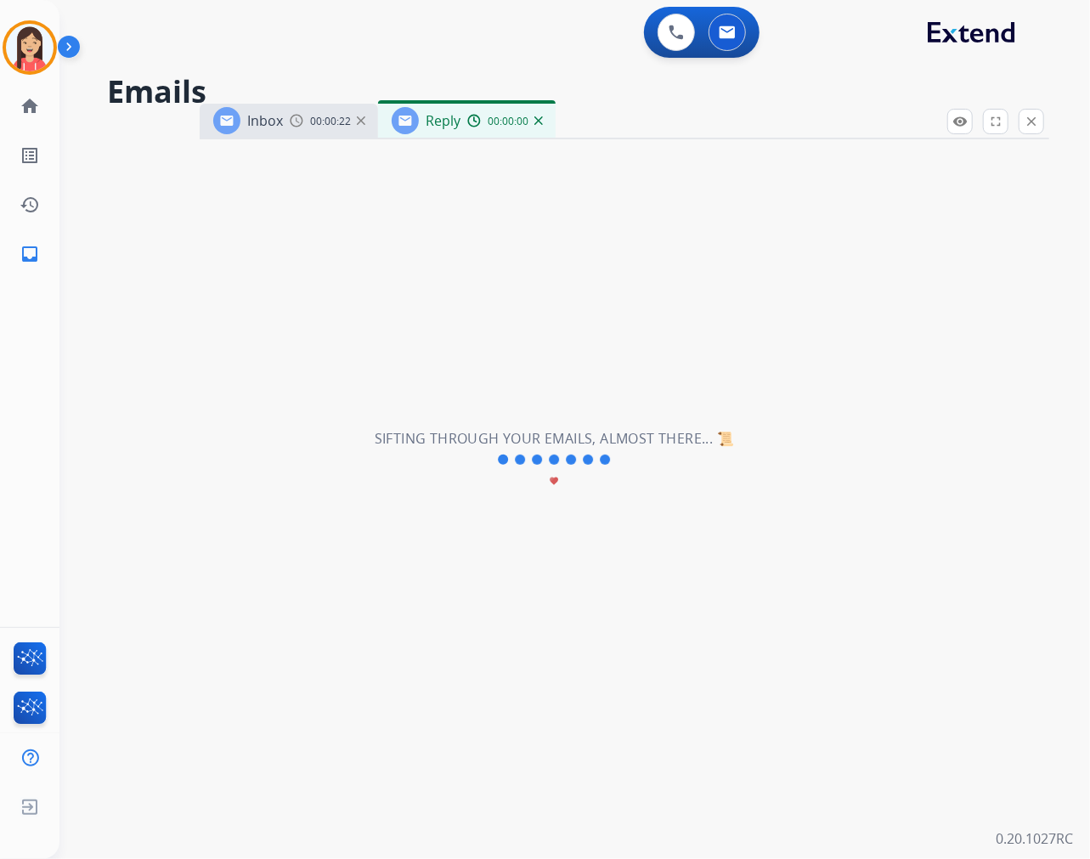
select select "**********"
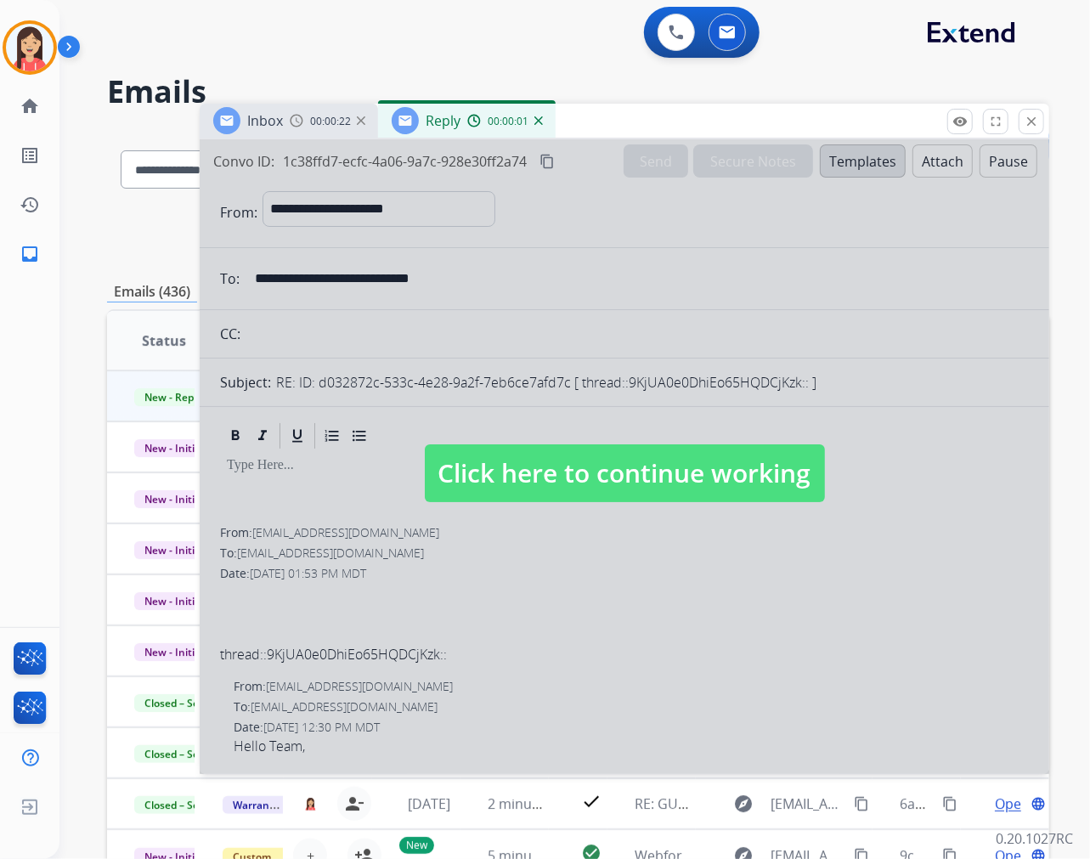
click at [664, 316] on div at bounding box center [625, 456] width 850 height 635
select select
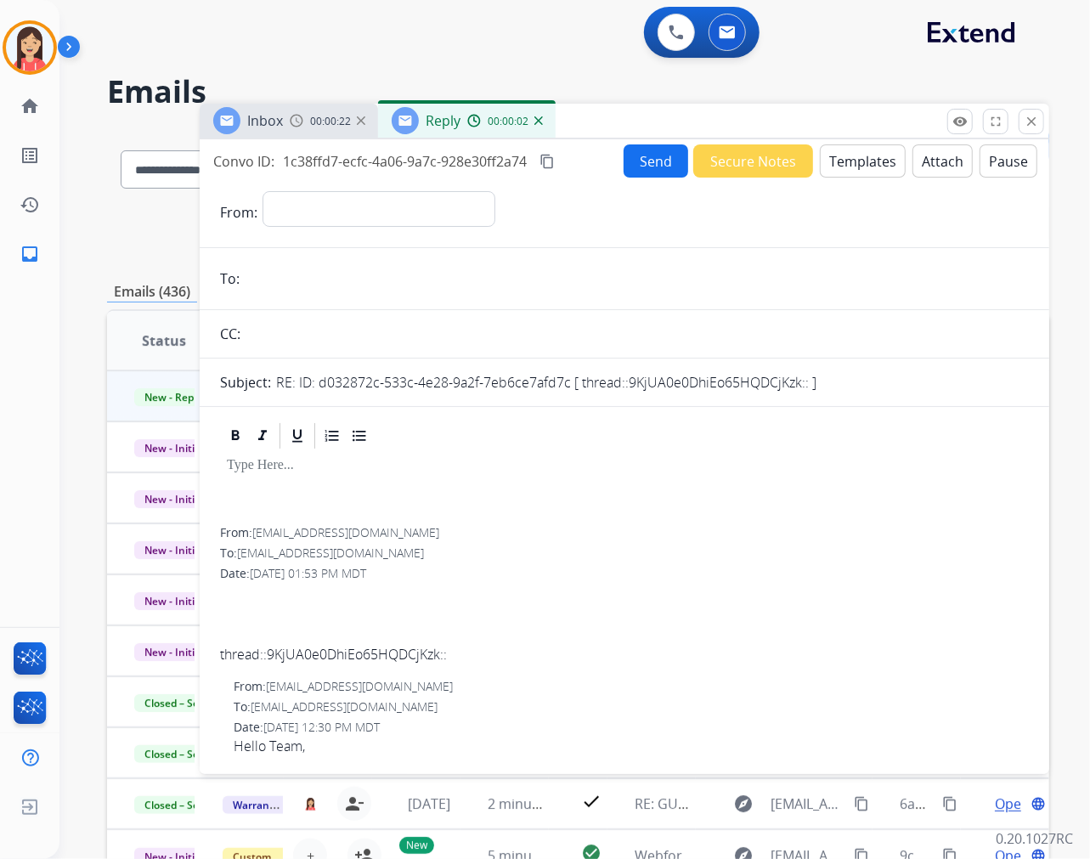
click at [749, 156] on button "Secure Notes" at bounding box center [753, 160] width 120 height 33
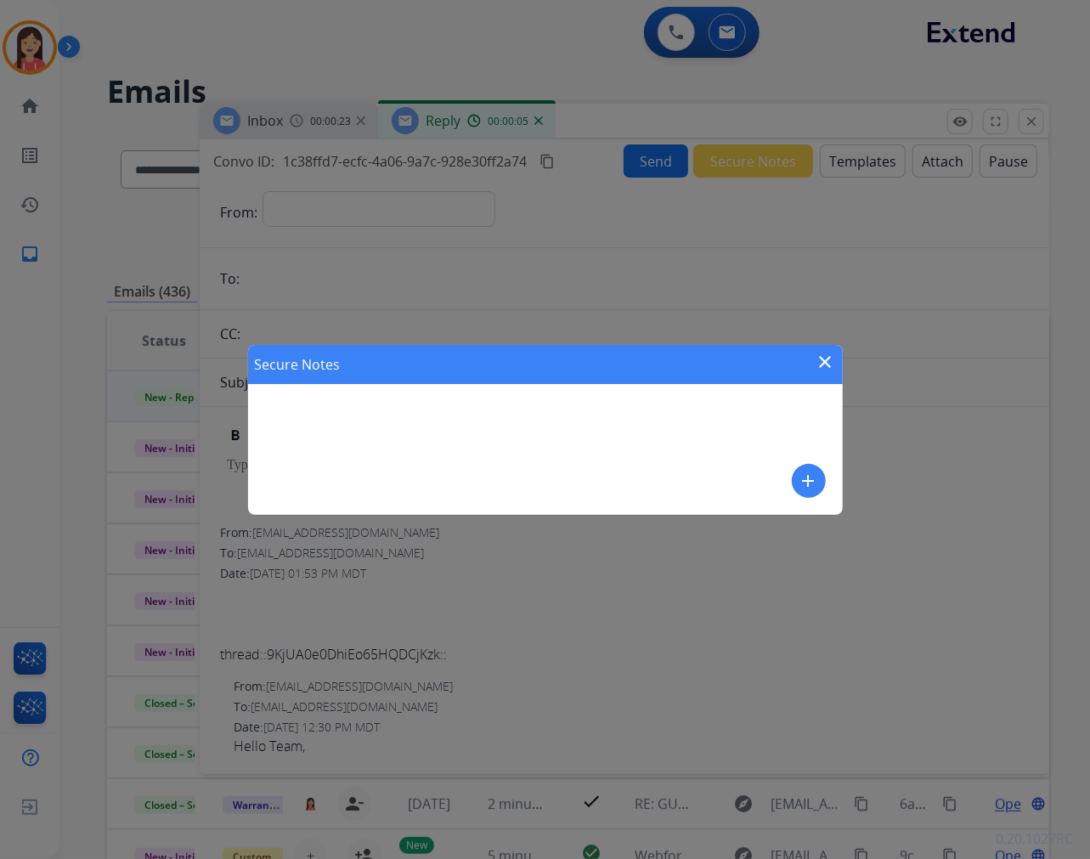
click at [842, 355] on div "Secure Notes close" at bounding box center [545, 364] width 595 height 39
click at [826, 354] on mat-icon "close" at bounding box center [826, 362] width 20 height 20
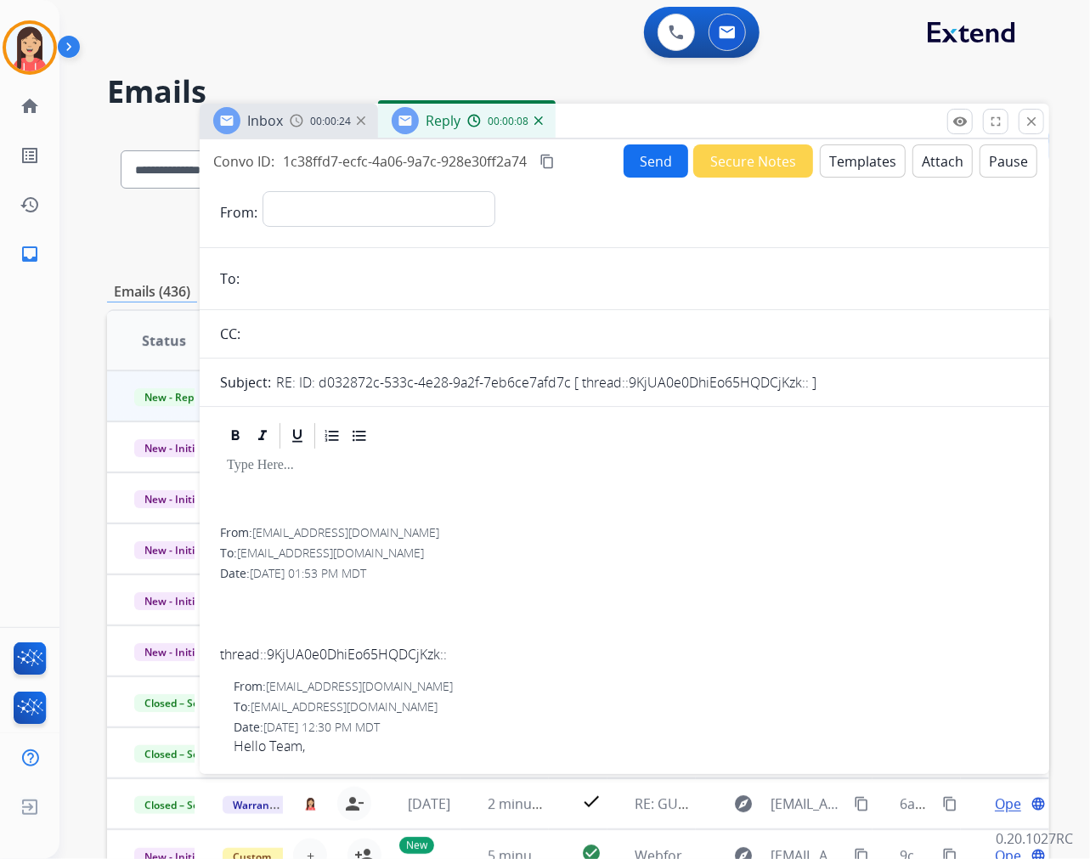
click at [1032, 130] on button "close Close" at bounding box center [1031, 121] width 25 height 25
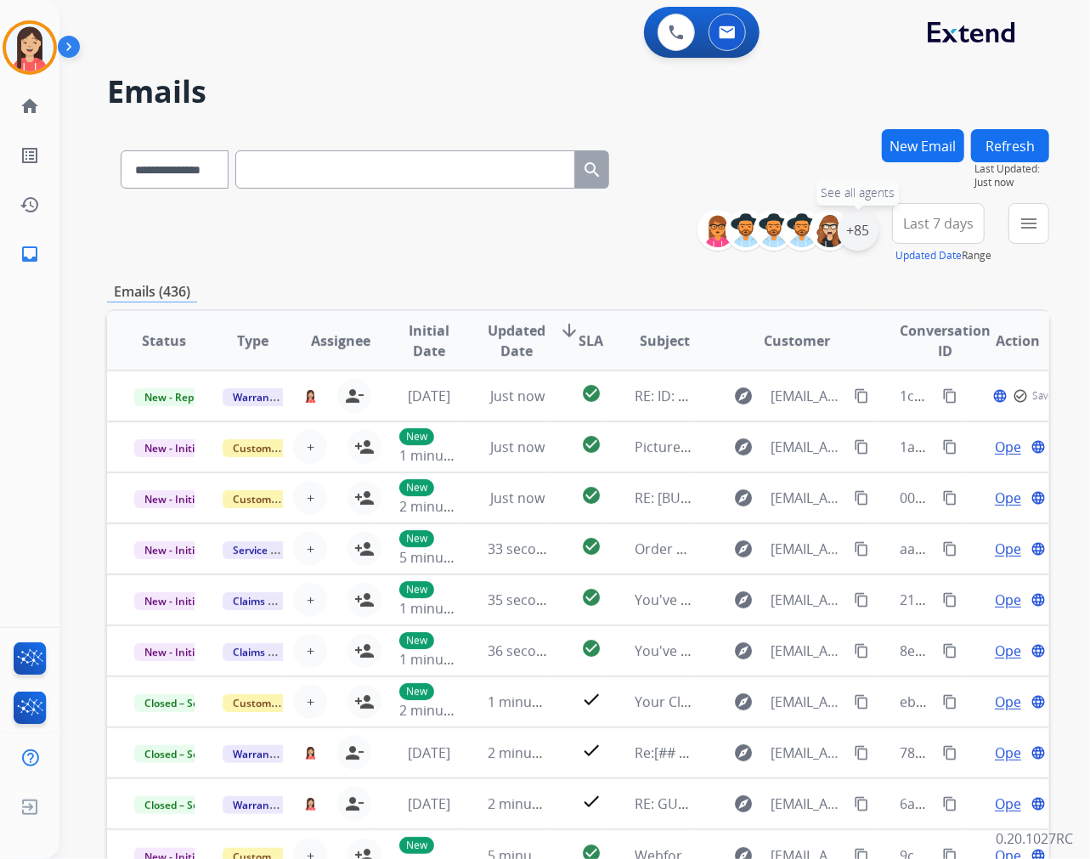
click at [872, 232] on div "+85" at bounding box center [858, 230] width 41 height 41
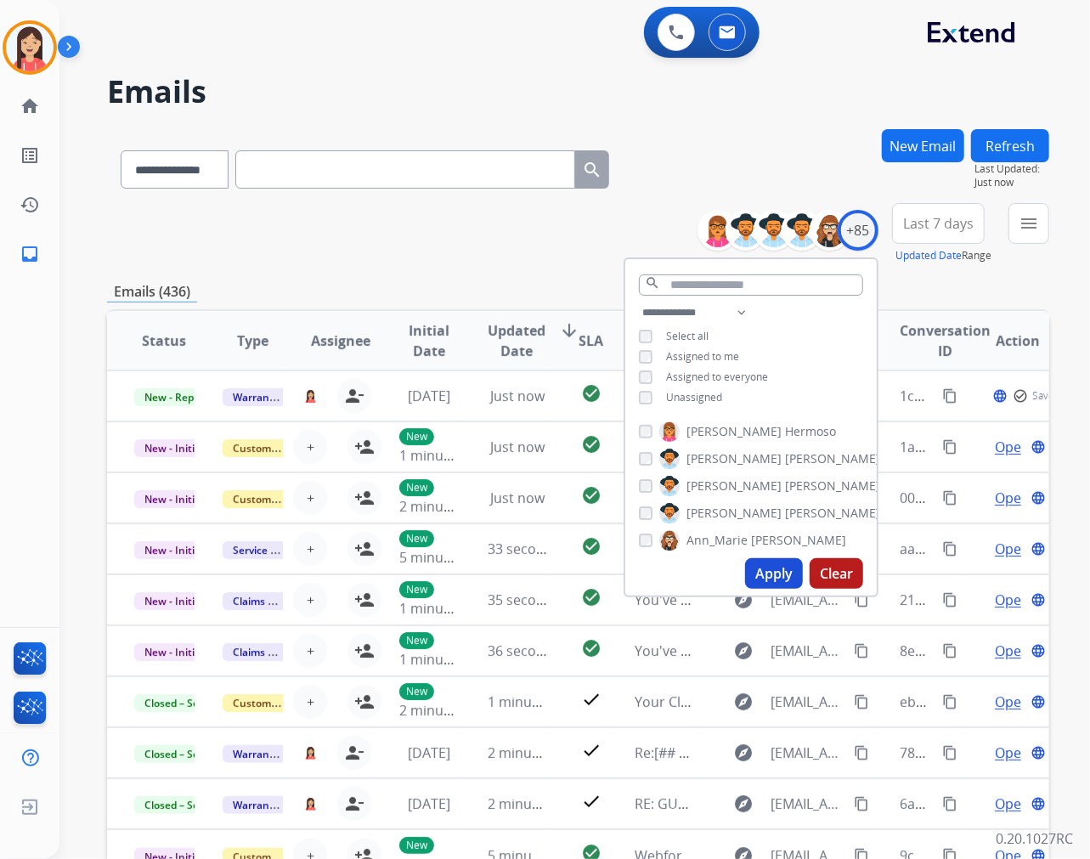
click at [684, 395] on span "Unassigned" at bounding box center [694, 397] width 56 height 14
click at [766, 573] on button "Apply" at bounding box center [774, 573] width 58 height 31
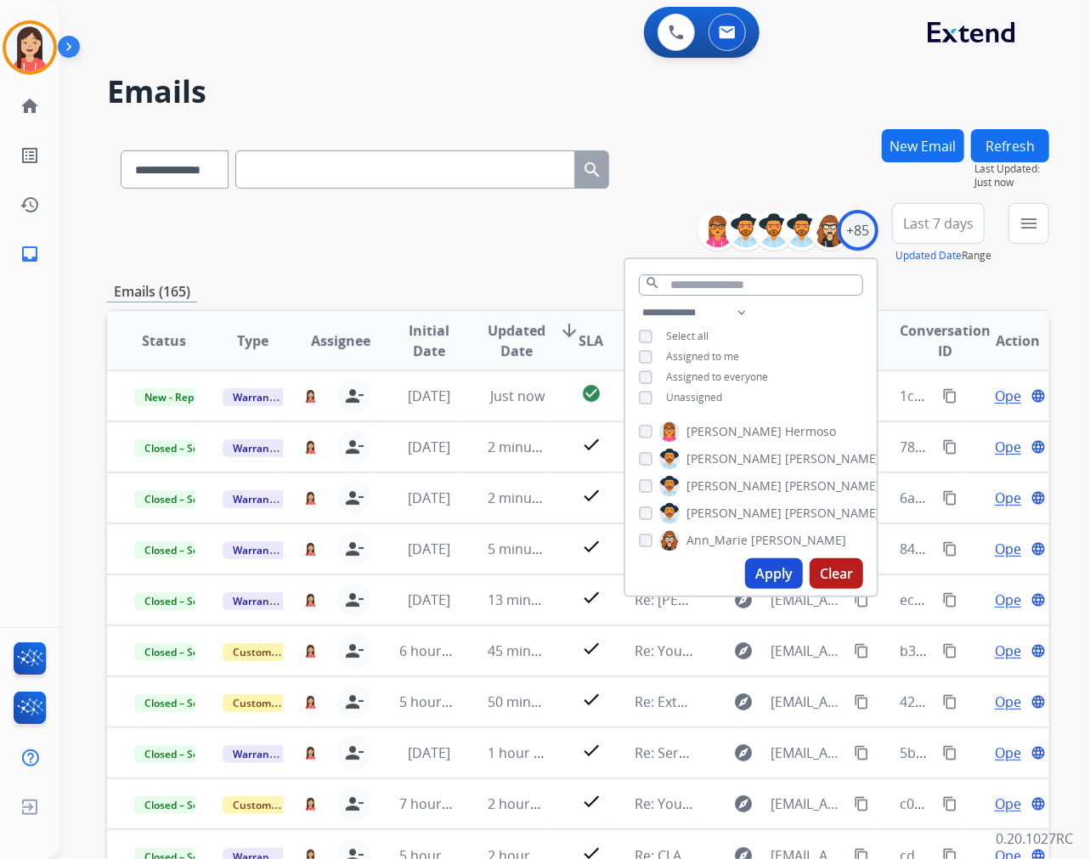
click at [619, 248] on div "**********" at bounding box center [578, 233] width 942 height 61
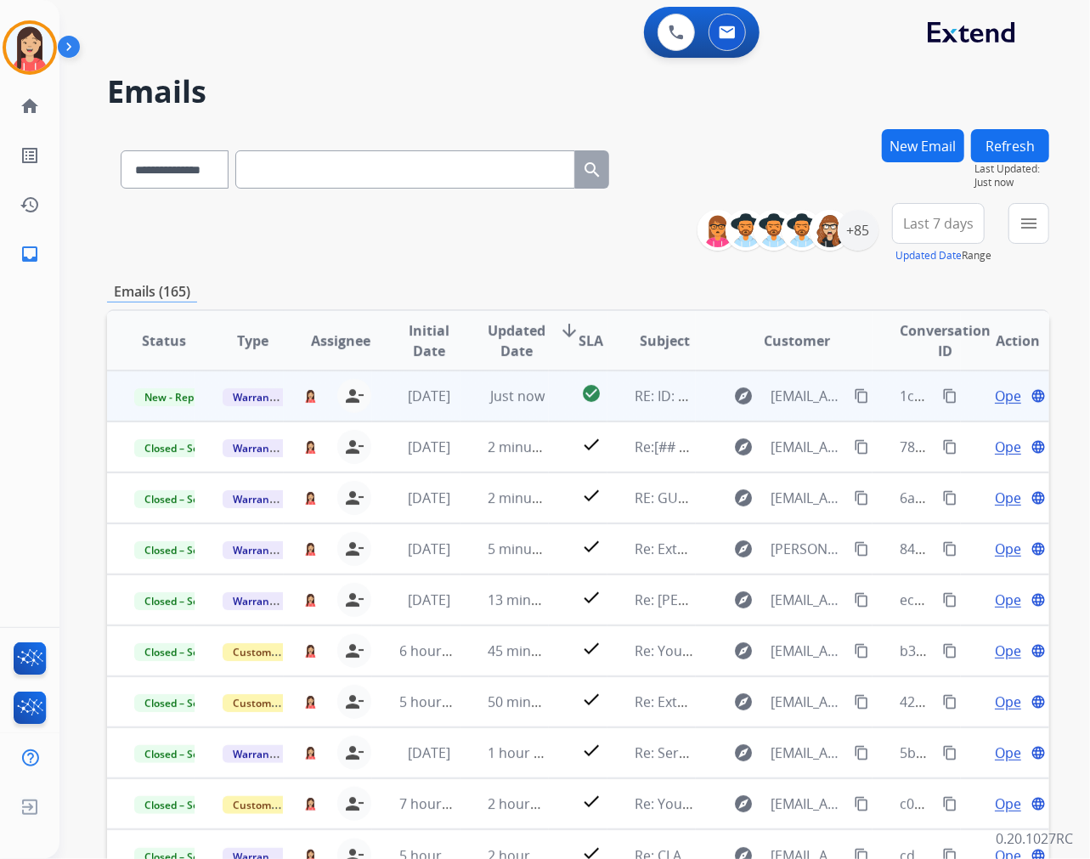
click at [465, 416] on td "Just now" at bounding box center [505, 395] width 88 height 51
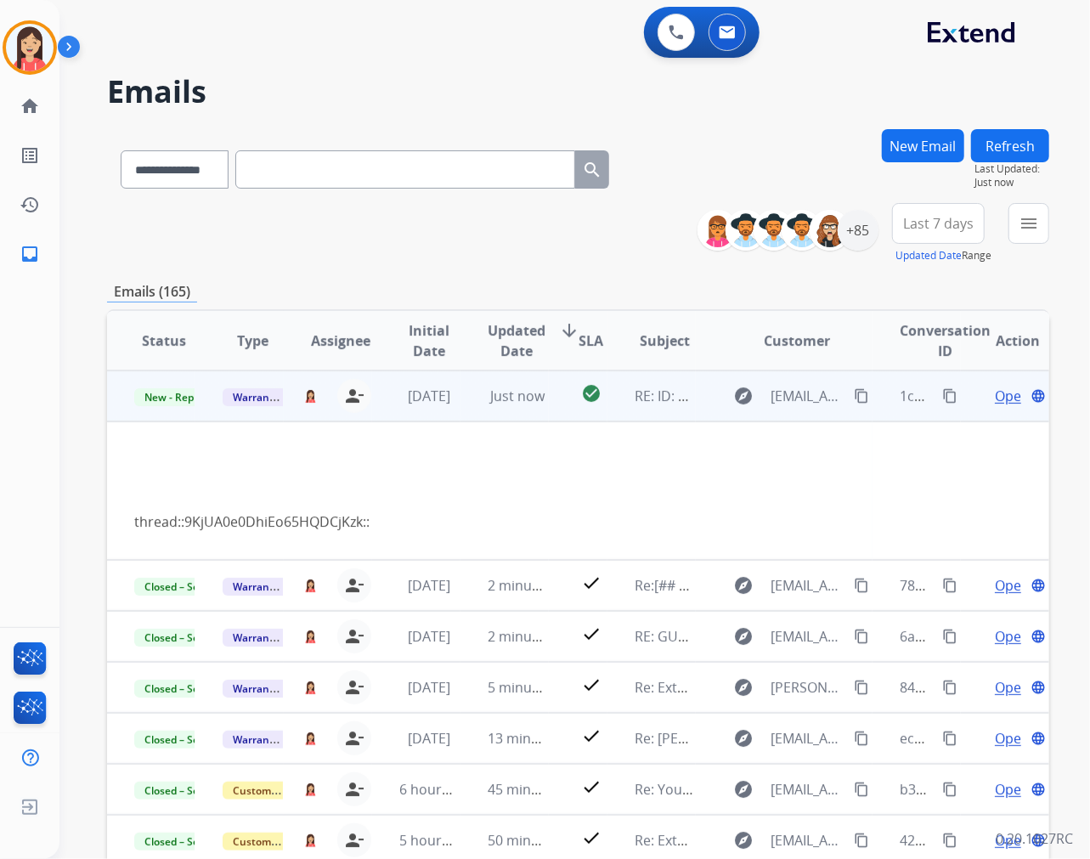
click at [995, 397] on span "Open" at bounding box center [1012, 396] width 35 height 20
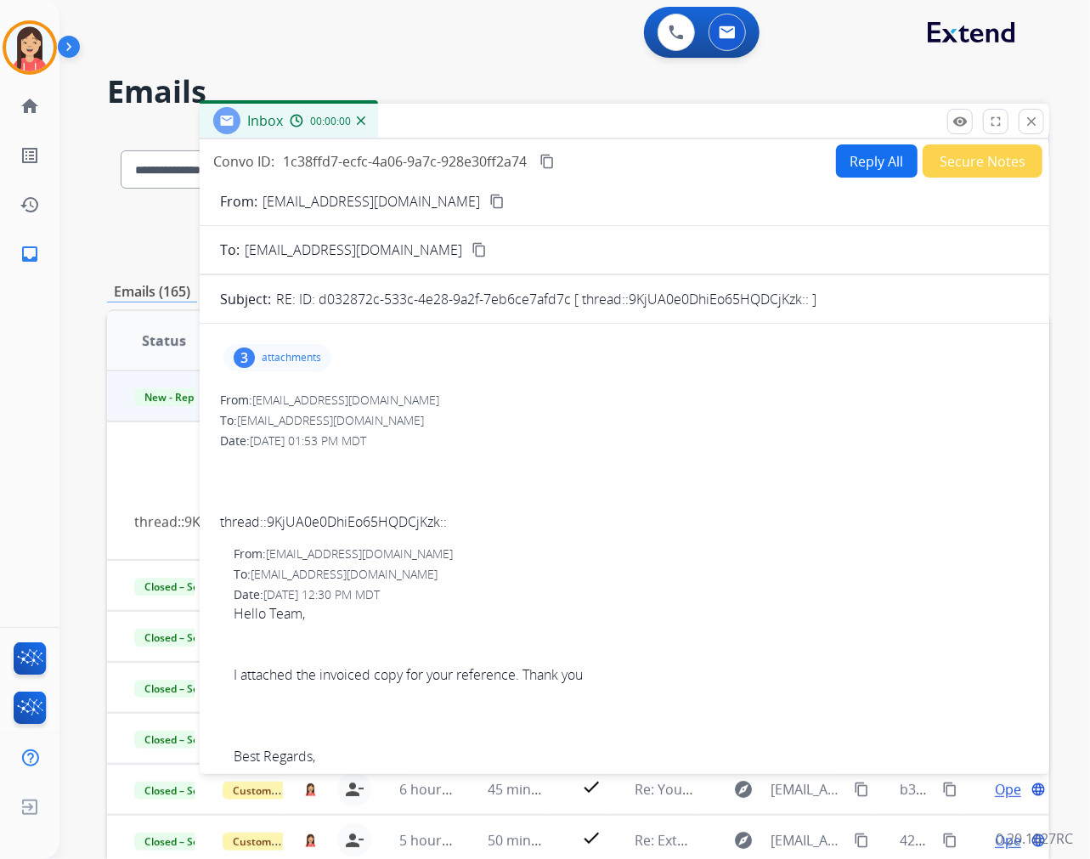
click at [976, 156] on button "Secure Notes" at bounding box center [983, 160] width 120 height 33
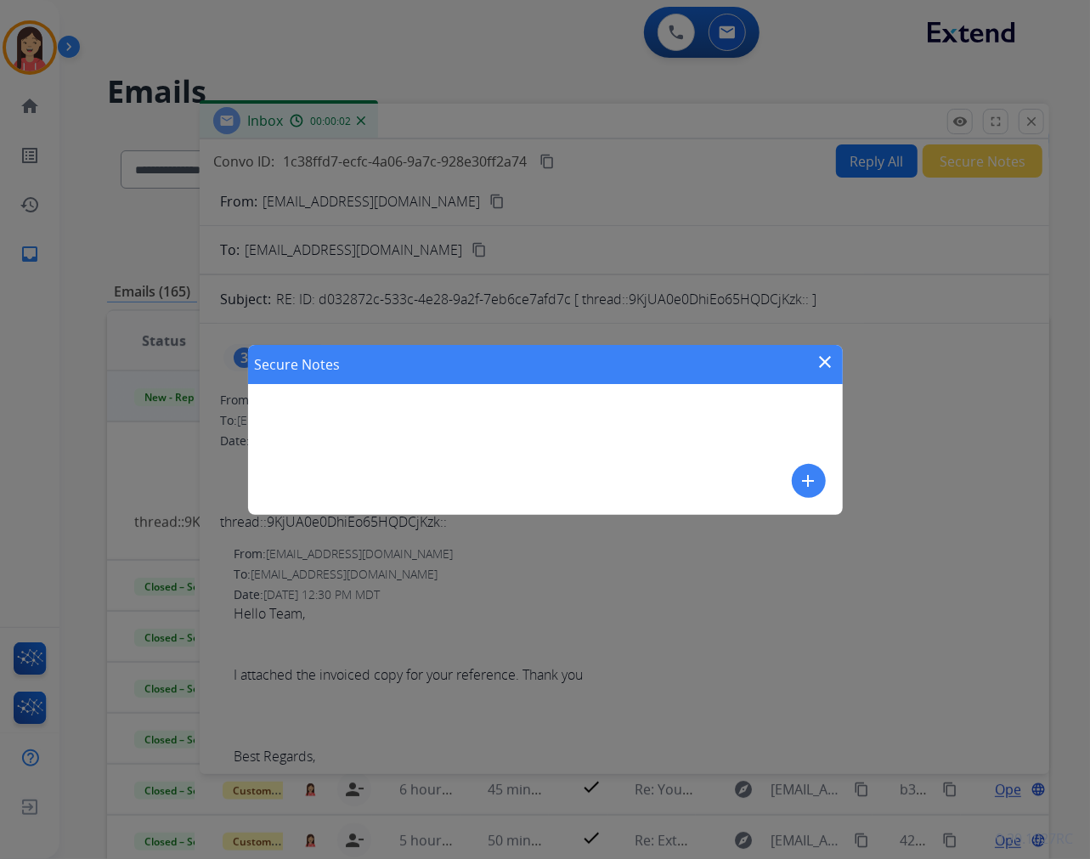
click at [822, 488] on button "add" at bounding box center [809, 481] width 34 height 34
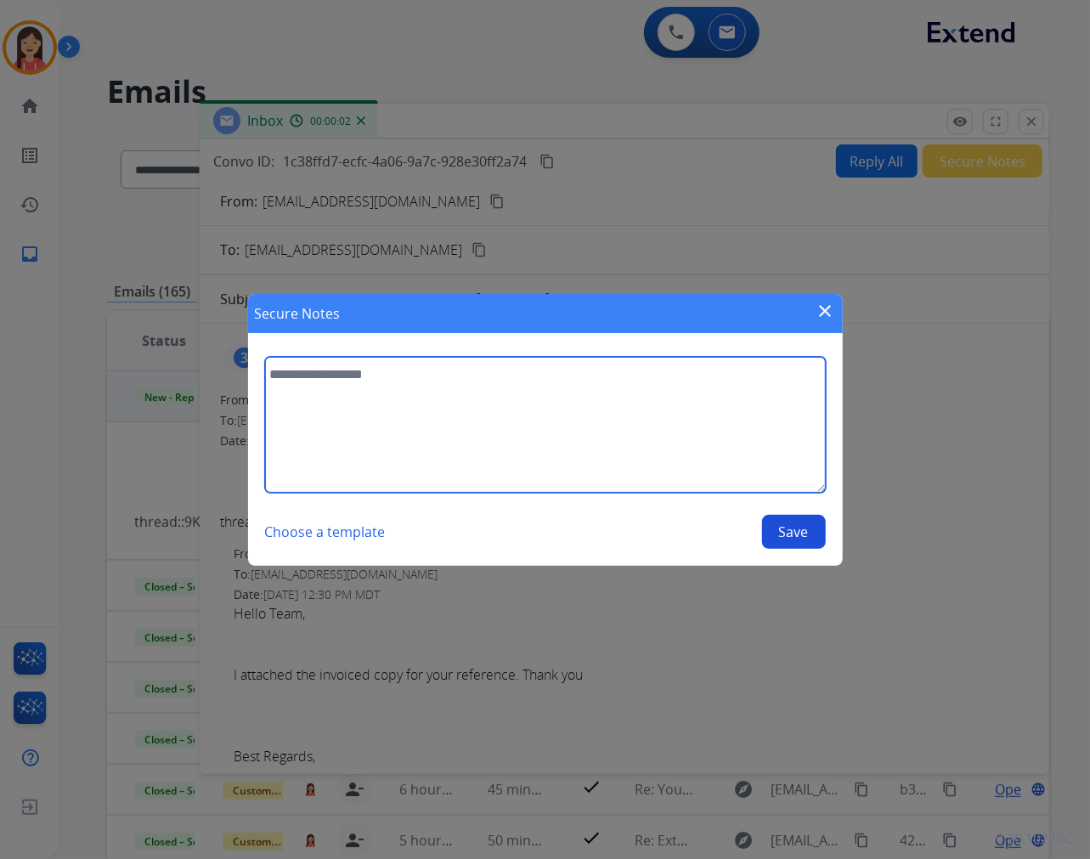
click at [664, 454] on textarea at bounding box center [545, 425] width 561 height 136
type textarea "**********"
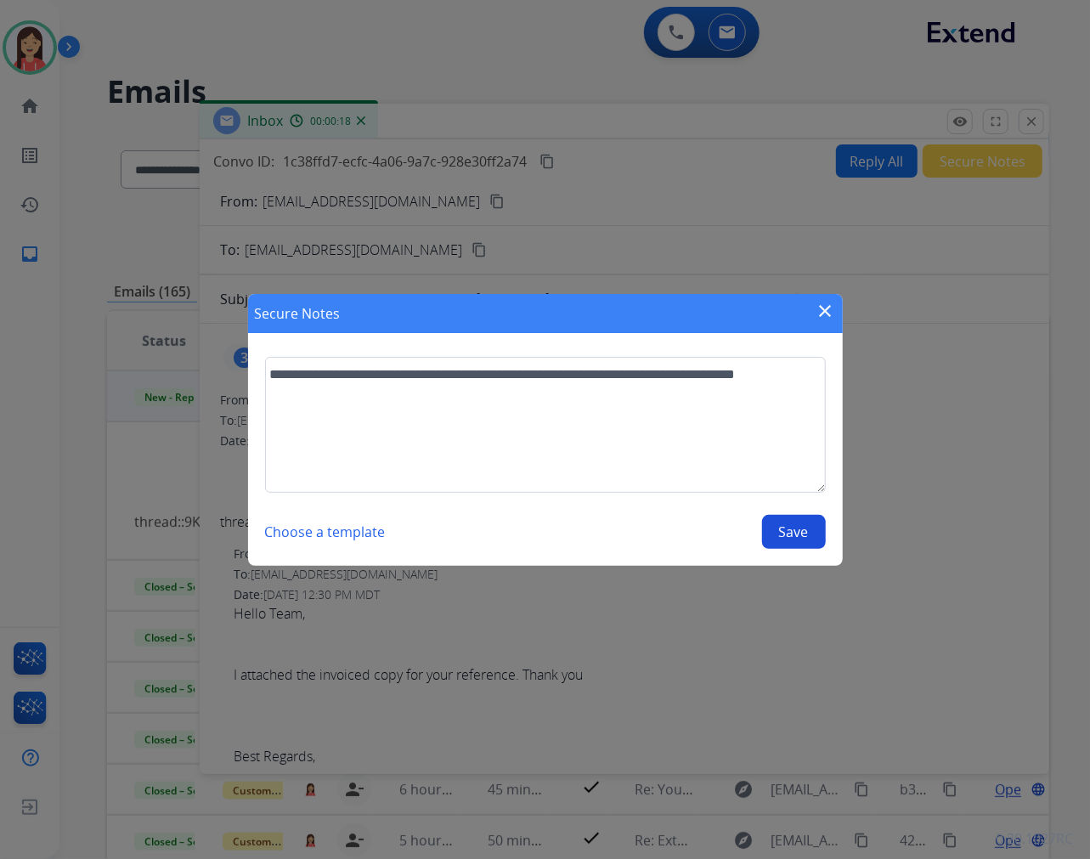
click at [802, 524] on button "Save" at bounding box center [794, 532] width 64 height 34
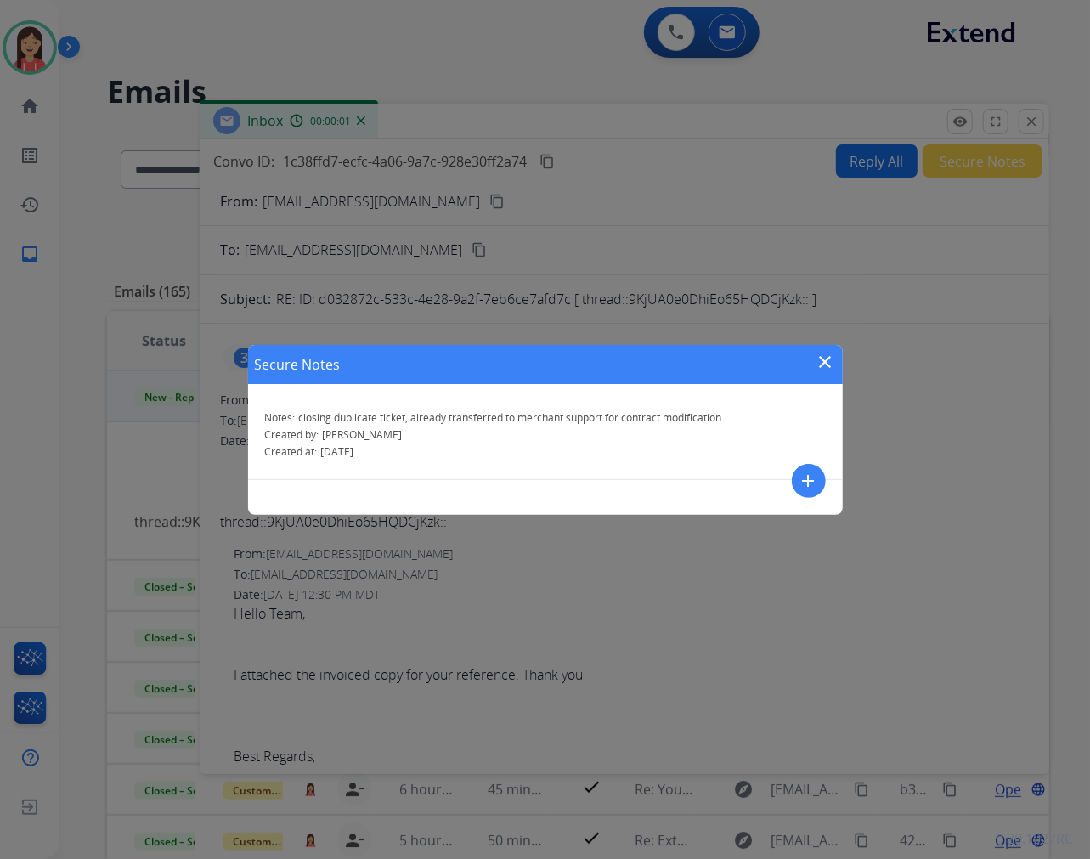
click at [826, 355] on mat-icon "close" at bounding box center [826, 362] width 20 height 20
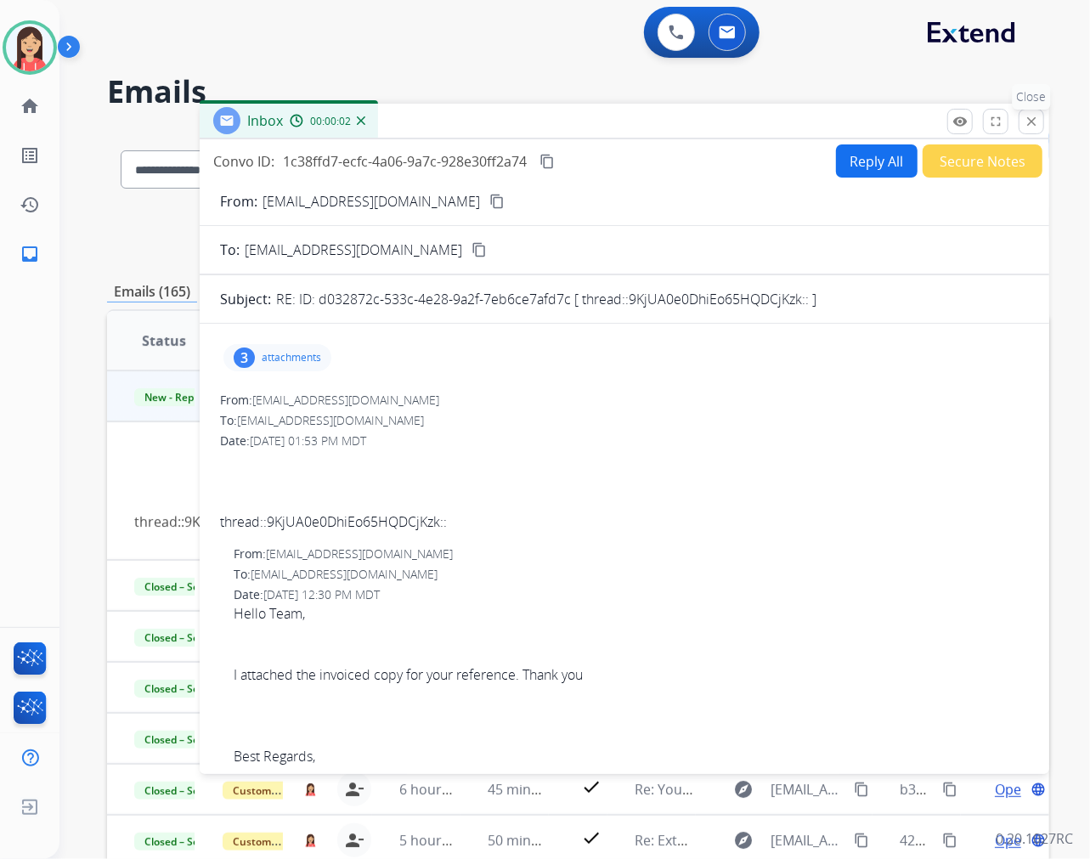
click at [1024, 128] on mat-icon "close" at bounding box center [1031, 121] width 15 height 15
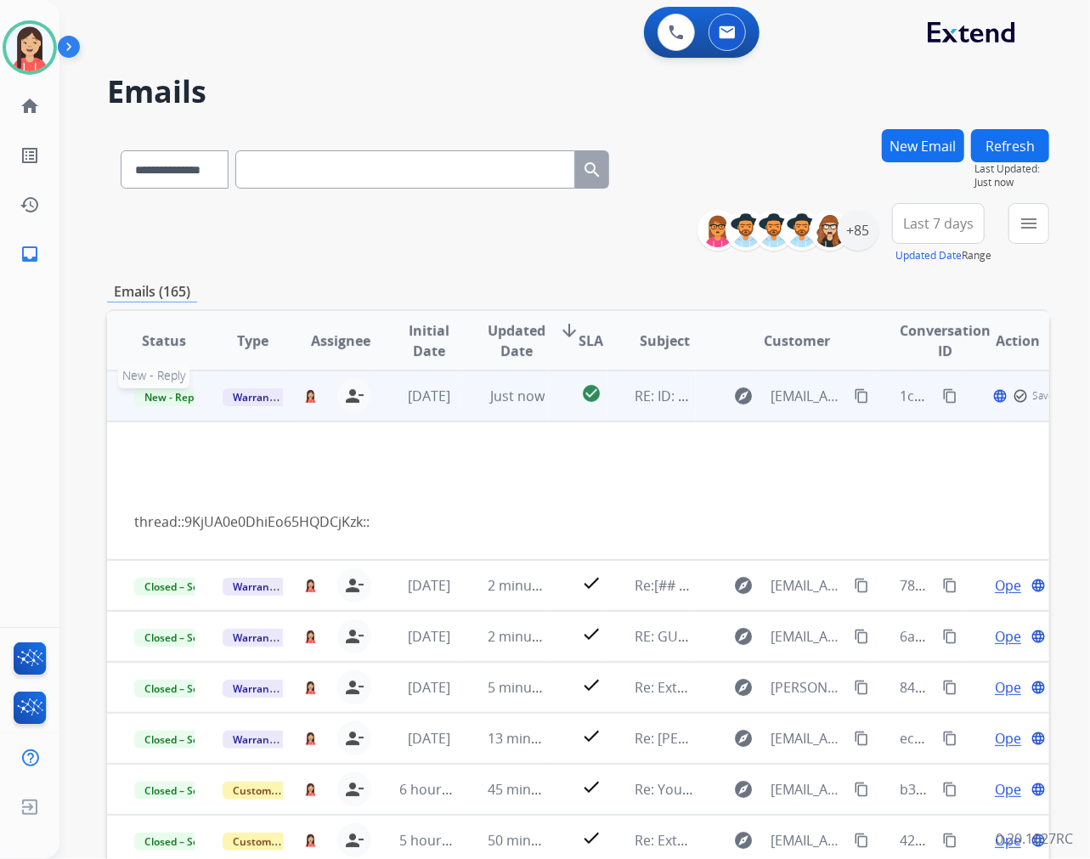
click at [154, 389] on span "New - Reply" at bounding box center [172, 397] width 77 height 18
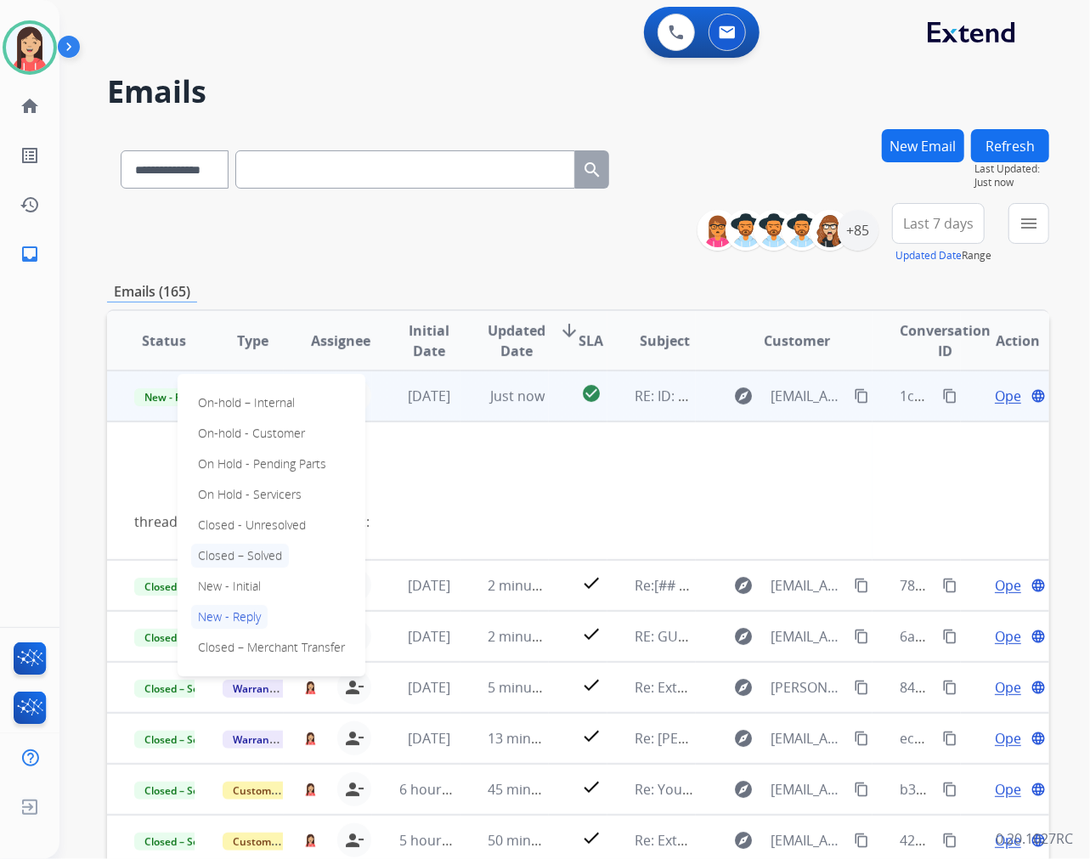
click at [267, 546] on p "Closed – Solved" at bounding box center [240, 556] width 98 height 24
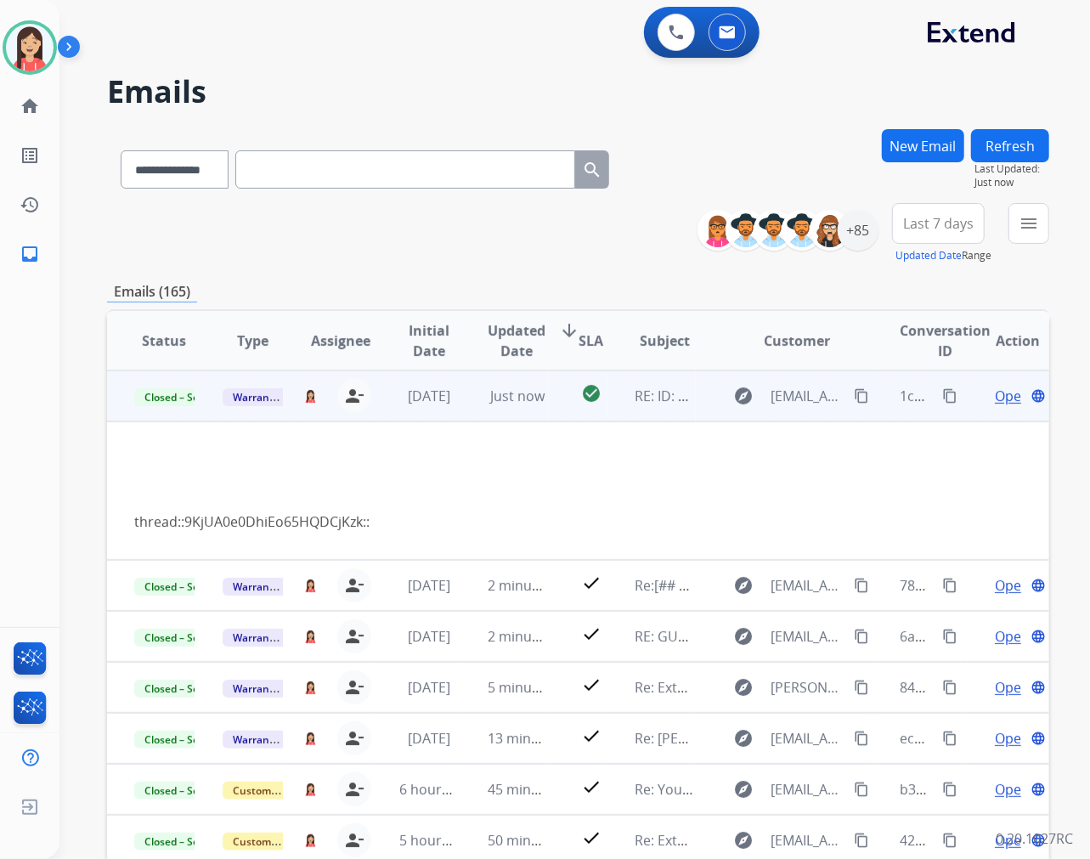
click at [531, 412] on td "Just now" at bounding box center [505, 395] width 88 height 51
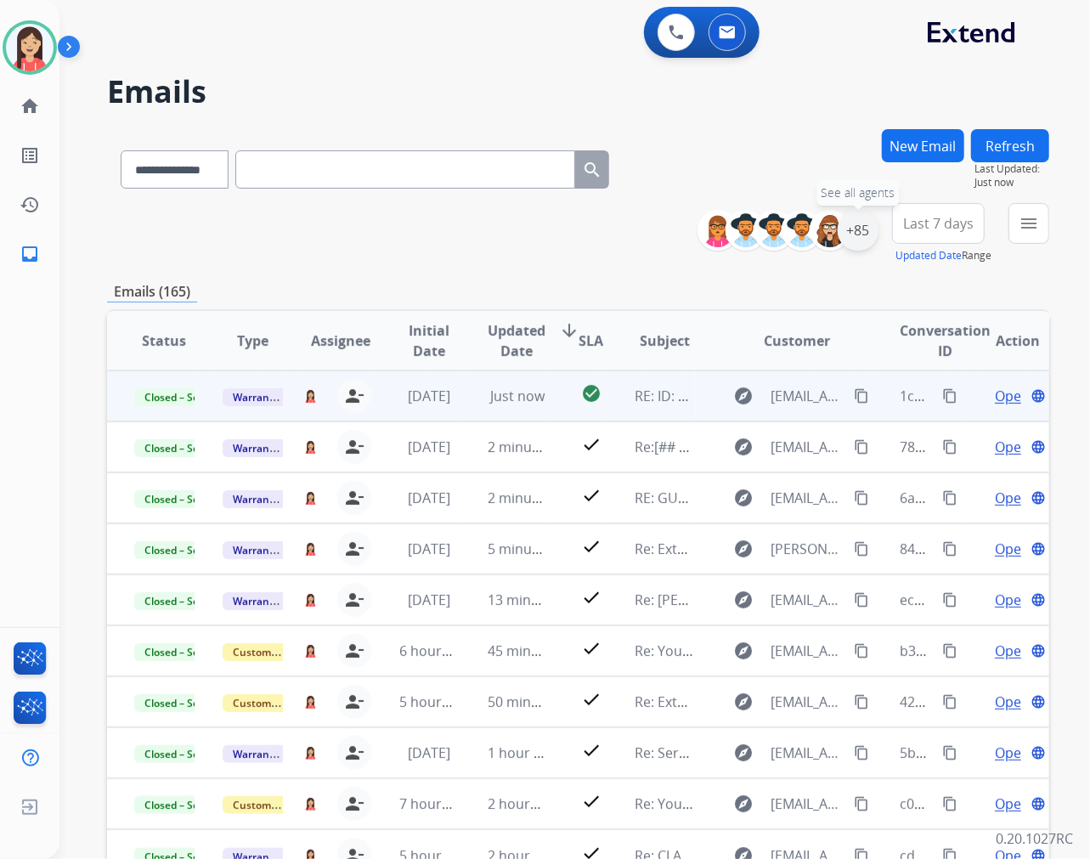
click at [863, 239] on div "+85" at bounding box center [858, 230] width 41 height 41
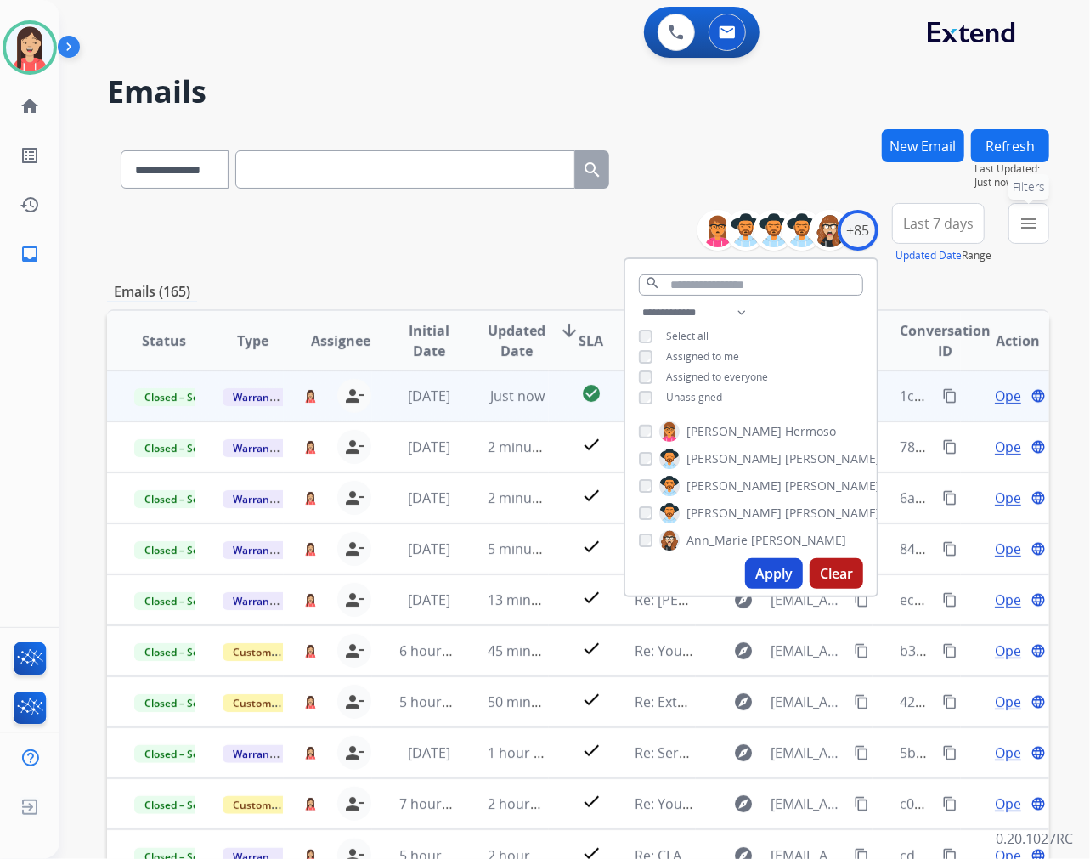
click at [1037, 223] on mat-icon "menu" at bounding box center [1029, 223] width 20 height 20
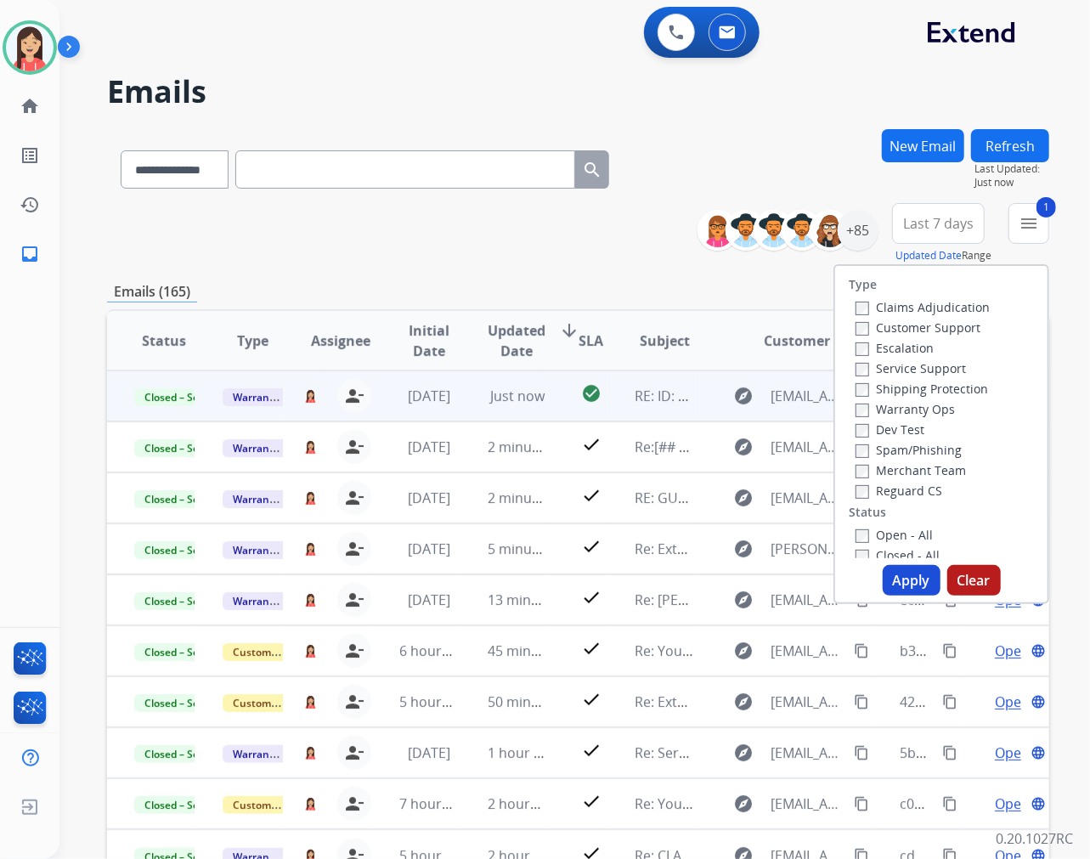
click at [916, 575] on button "Apply" at bounding box center [912, 580] width 58 height 31
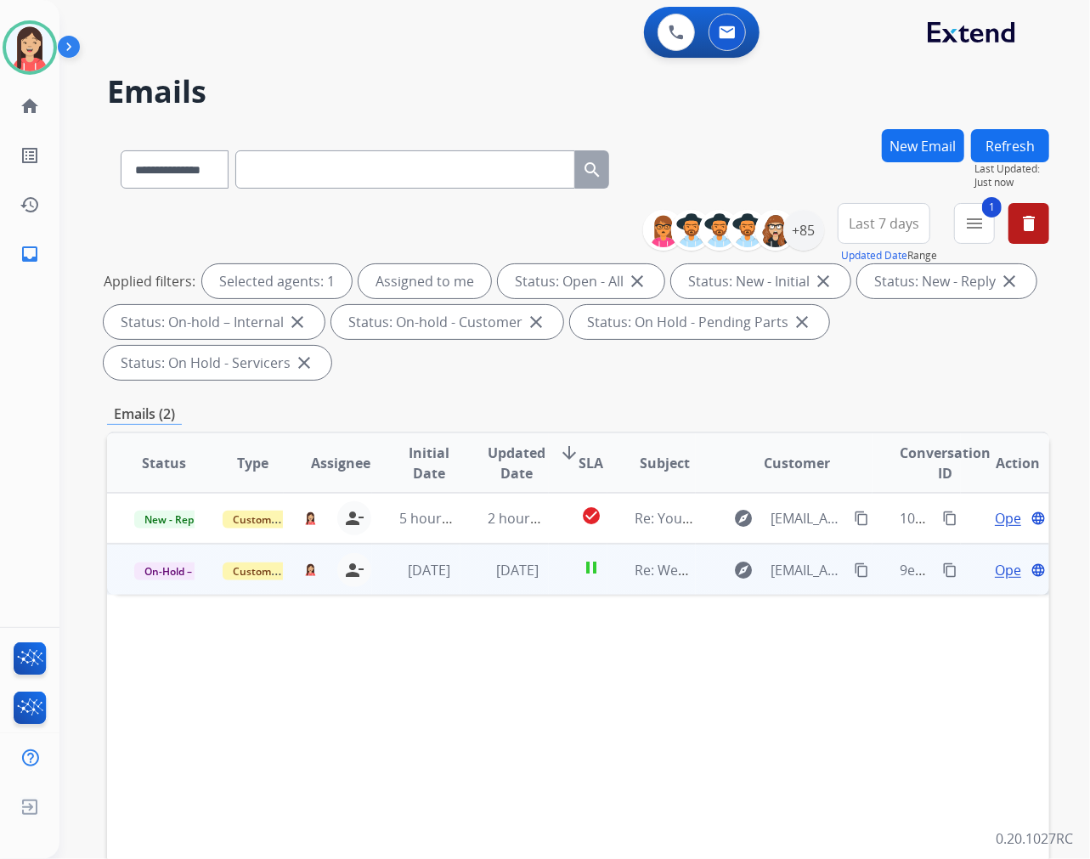
click at [478, 585] on td "[DATE]" at bounding box center [505, 569] width 88 height 51
click at [999, 567] on span "Open" at bounding box center [1012, 569] width 35 height 20
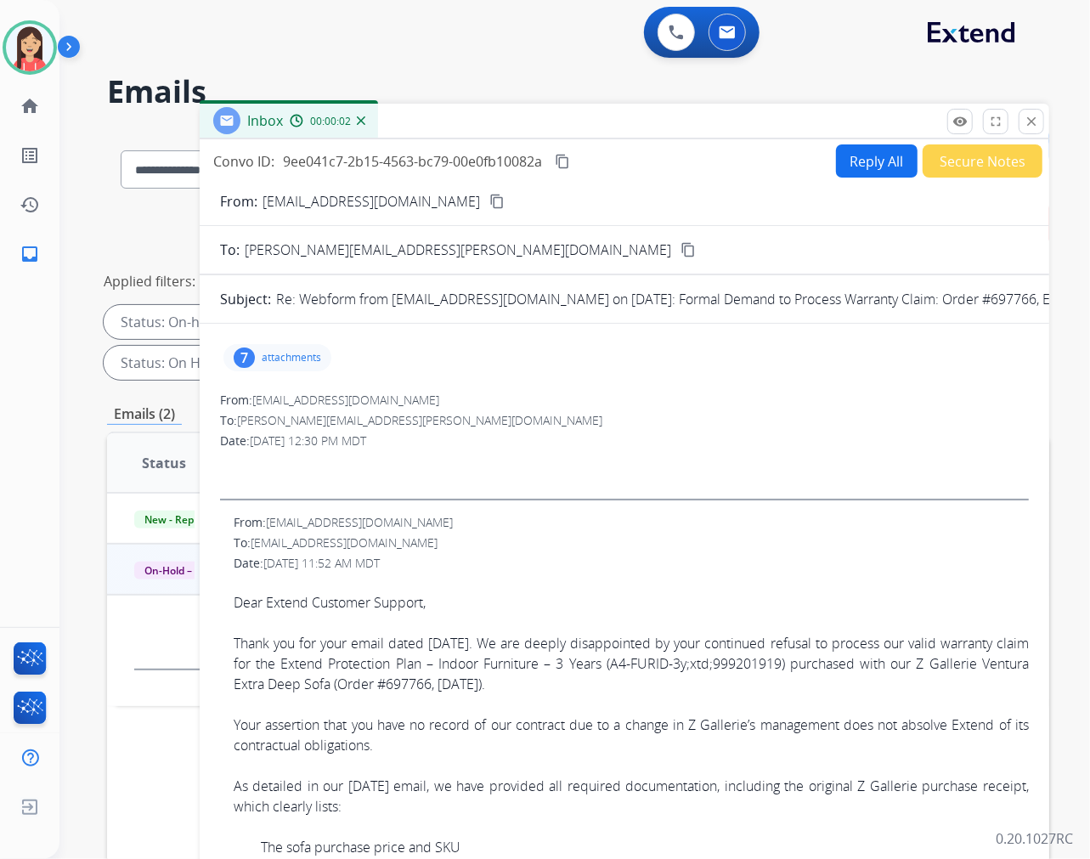
click at [283, 353] on p "attachments" at bounding box center [291, 358] width 59 height 14
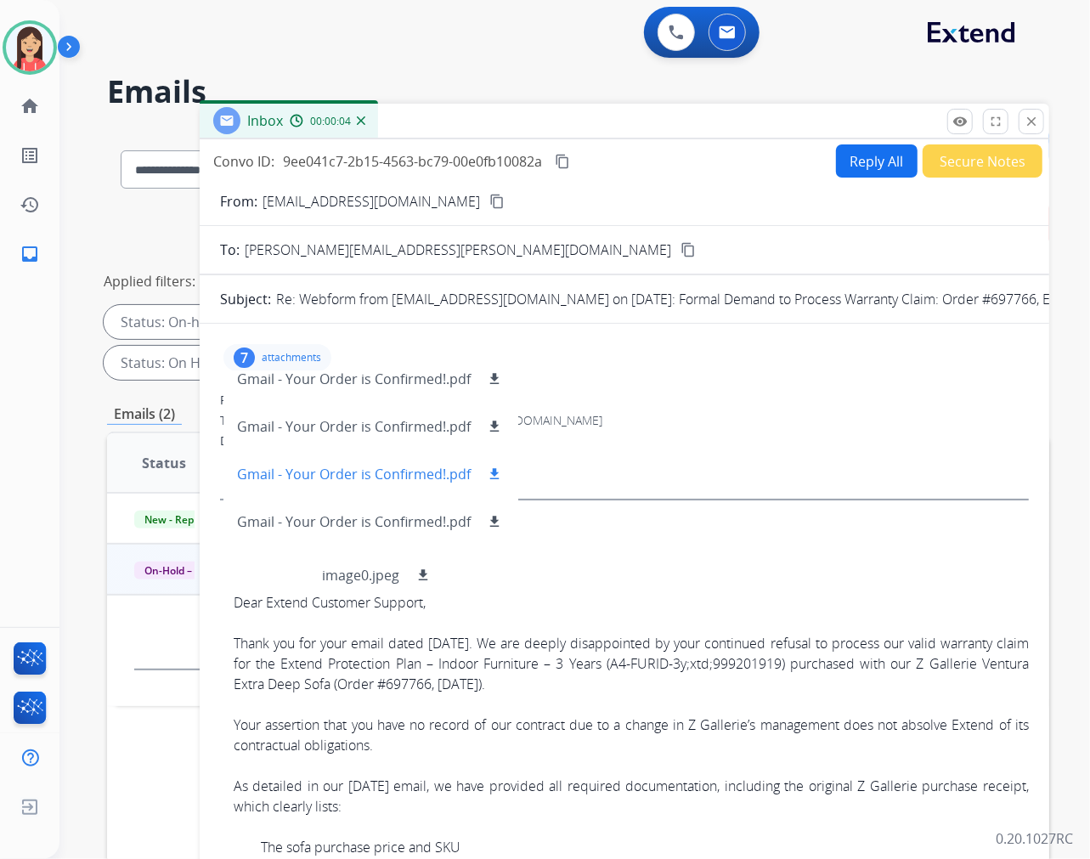
scroll to position [132, 0]
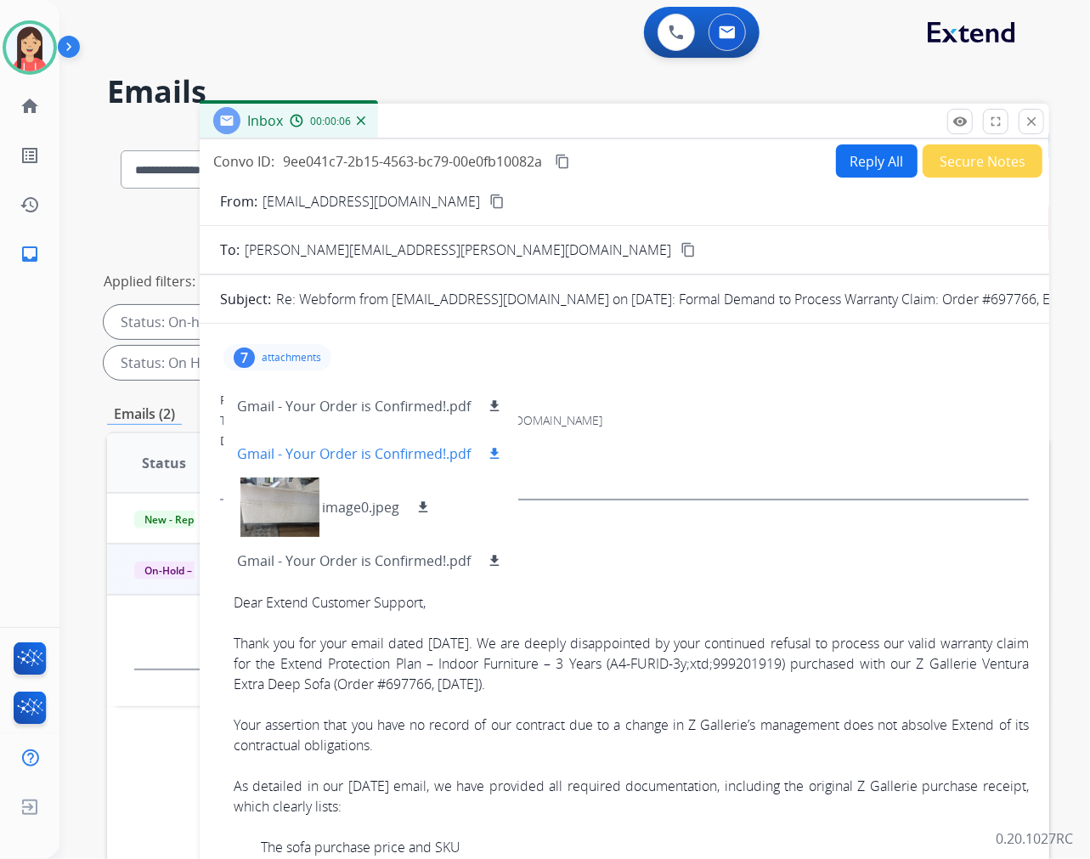
click at [495, 452] on mat-icon "download" at bounding box center [494, 453] width 15 height 15
click at [304, 354] on p "attachments" at bounding box center [291, 358] width 59 height 14
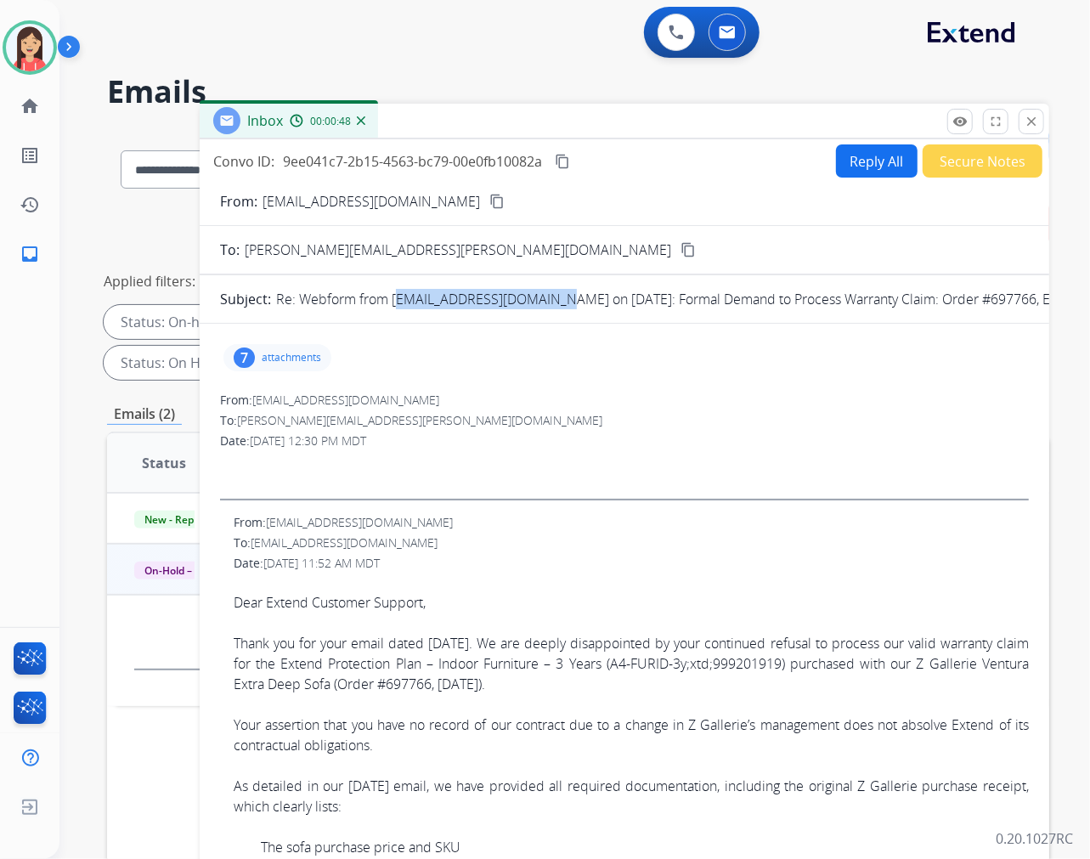
drag, startPoint x: 395, startPoint y: 299, endPoint x: 556, endPoint y: 304, distance: 160.7
click at [556, 304] on p "Re: Webform from [EMAIL_ADDRESS][DOMAIN_NAME] on [DATE]: Formal Demand to Proce…" at bounding box center [797, 299] width 1042 height 20
copy p "[EMAIL_ADDRESS][DOMAIN_NAME]"
click at [627, 528] on div "From: mdpritchard99@gmail.com" at bounding box center [631, 522] width 795 height 17
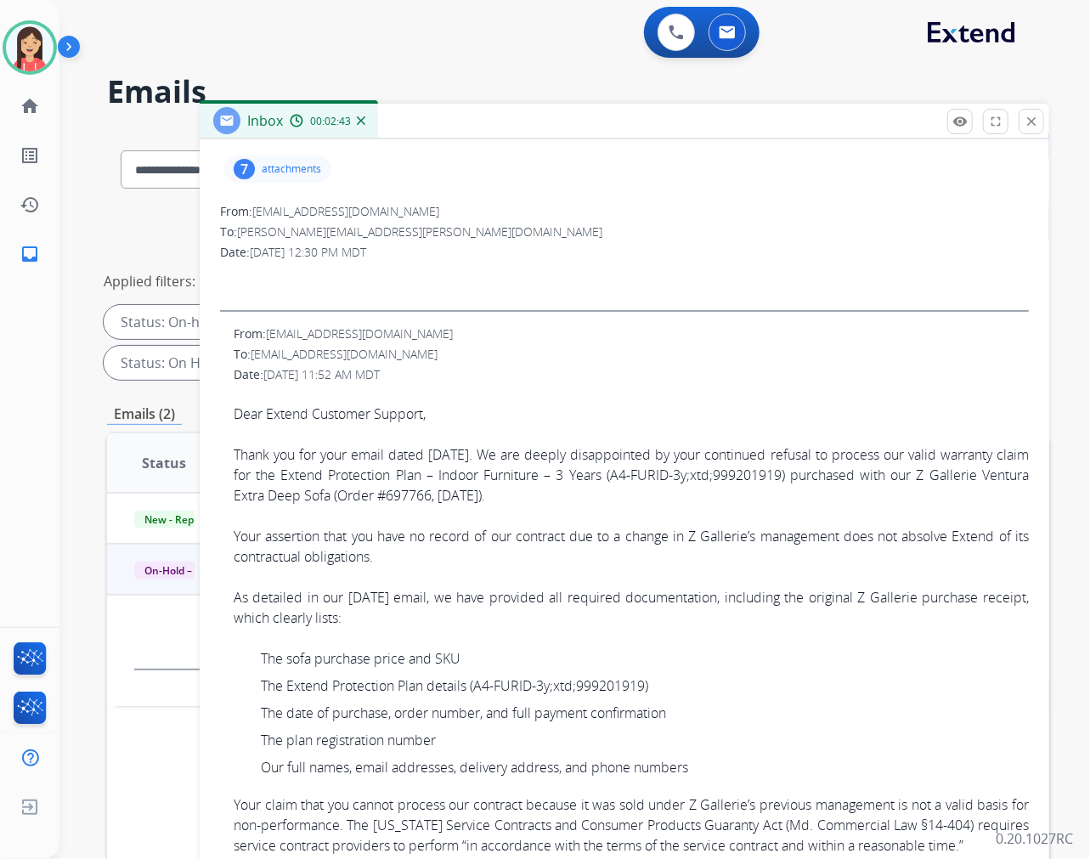
scroll to position [0, 0]
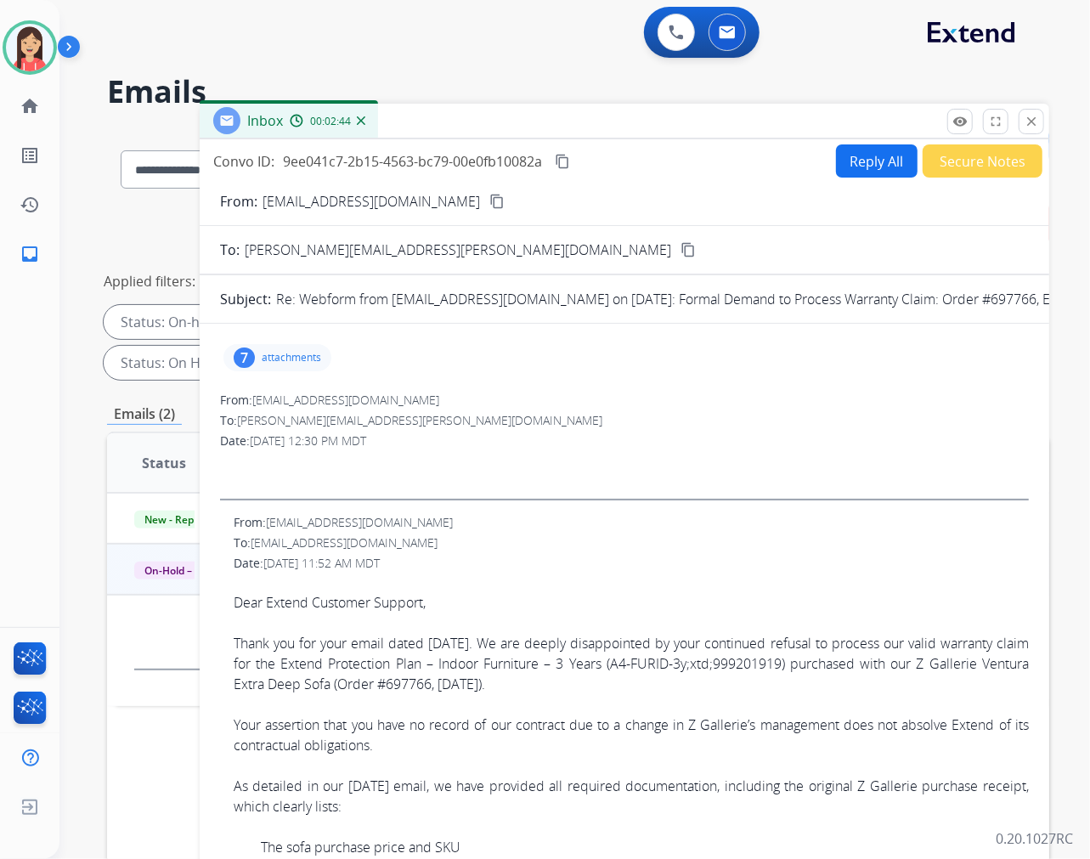
click at [857, 160] on button "Reply All" at bounding box center [877, 160] width 82 height 33
select select "**********"
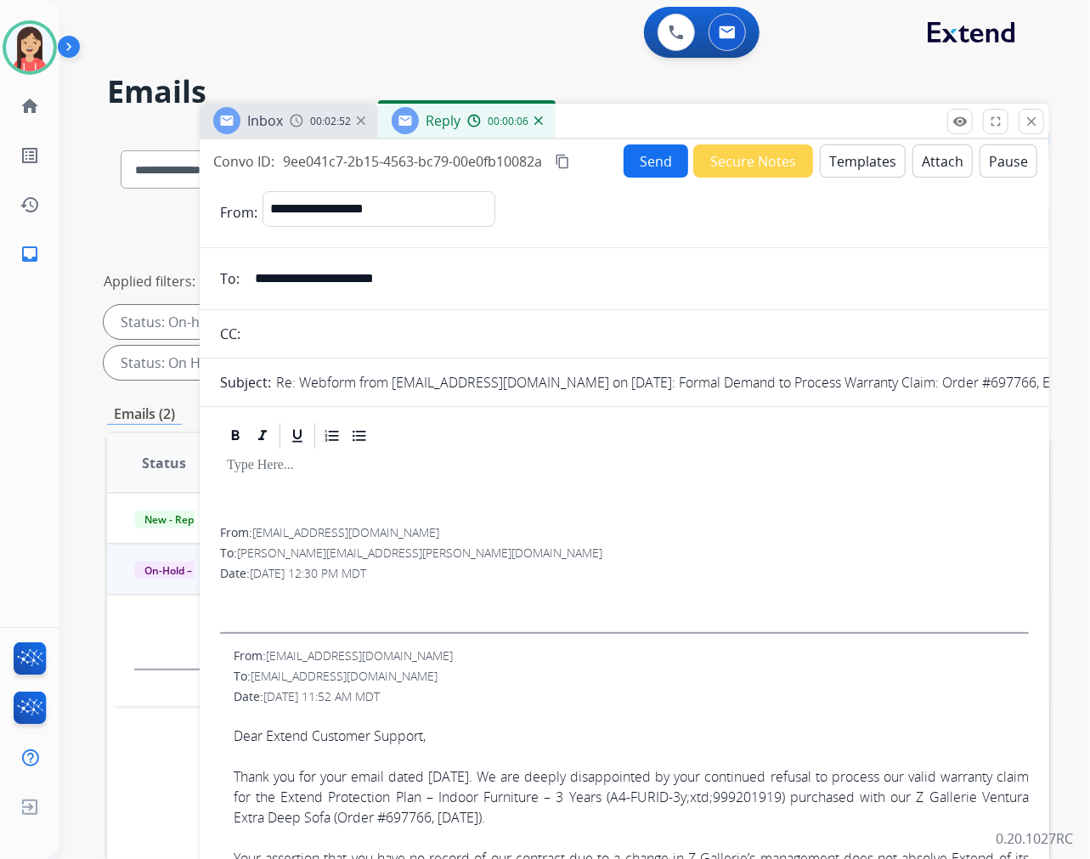
click at [410, 273] on input "**********" at bounding box center [637, 279] width 784 height 34
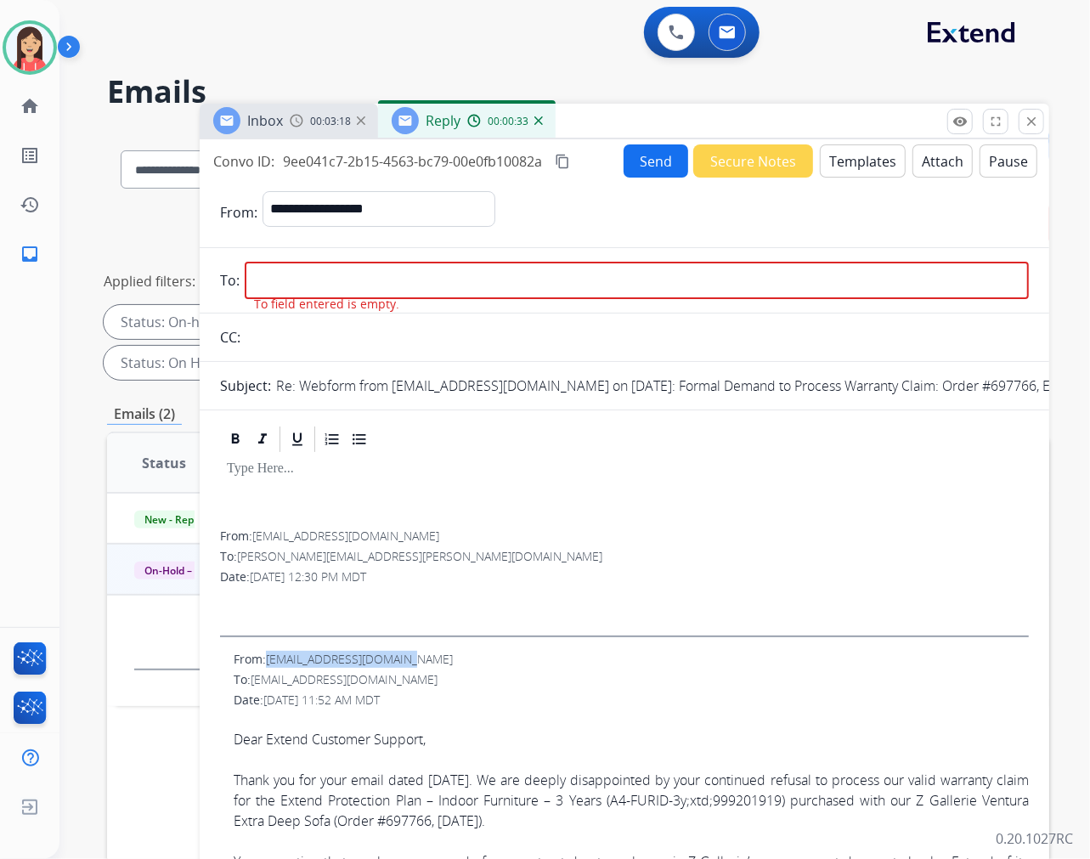
drag, startPoint x: 411, startPoint y: 653, endPoint x: 268, endPoint y: 659, distance: 143.8
click at [268, 659] on div "From: mdpritchard99@gmail.com" at bounding box center [631, 659] width 795 height 17
copy span "[EMAIL_ADDRESS][DOMAIN_NAME]"
click at [274, 291] on input "email" at bounding box center [637, 280] width 784 height 37
paste input "**********"
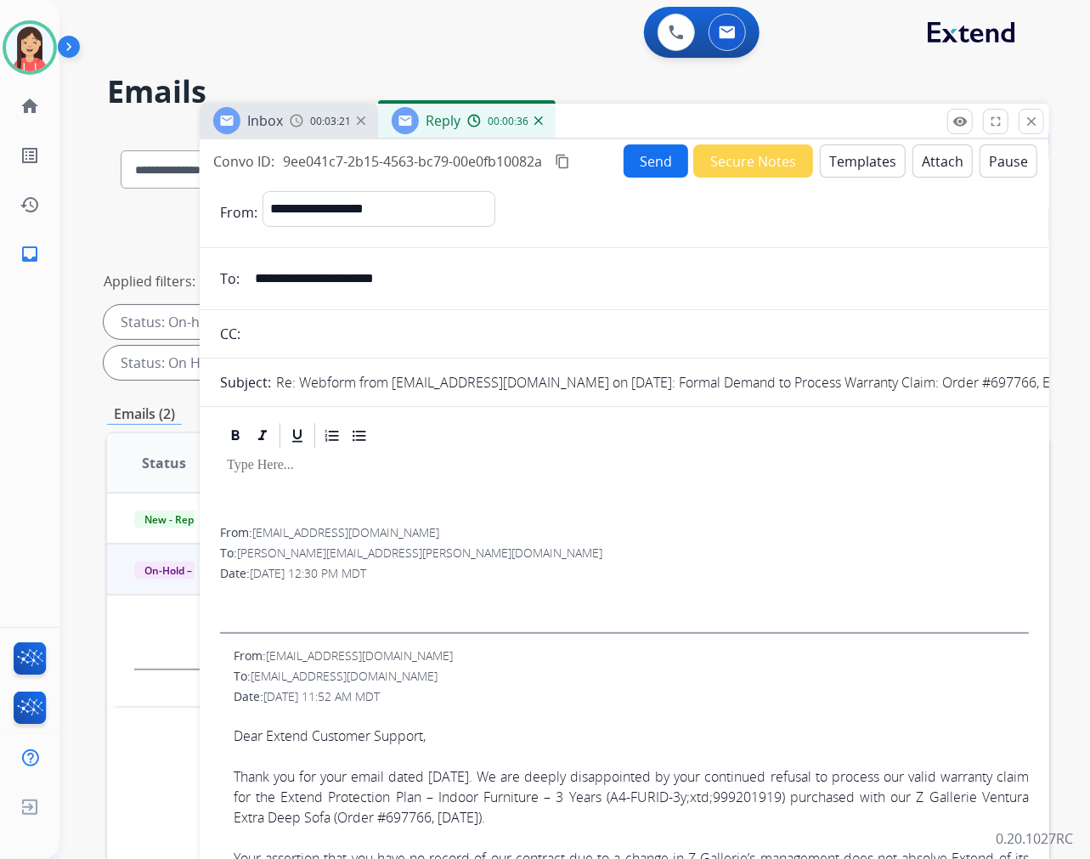
type input "**********"
click at [853, 162] on button "Templates" at bounding box center [863, 160] width 86 height 33
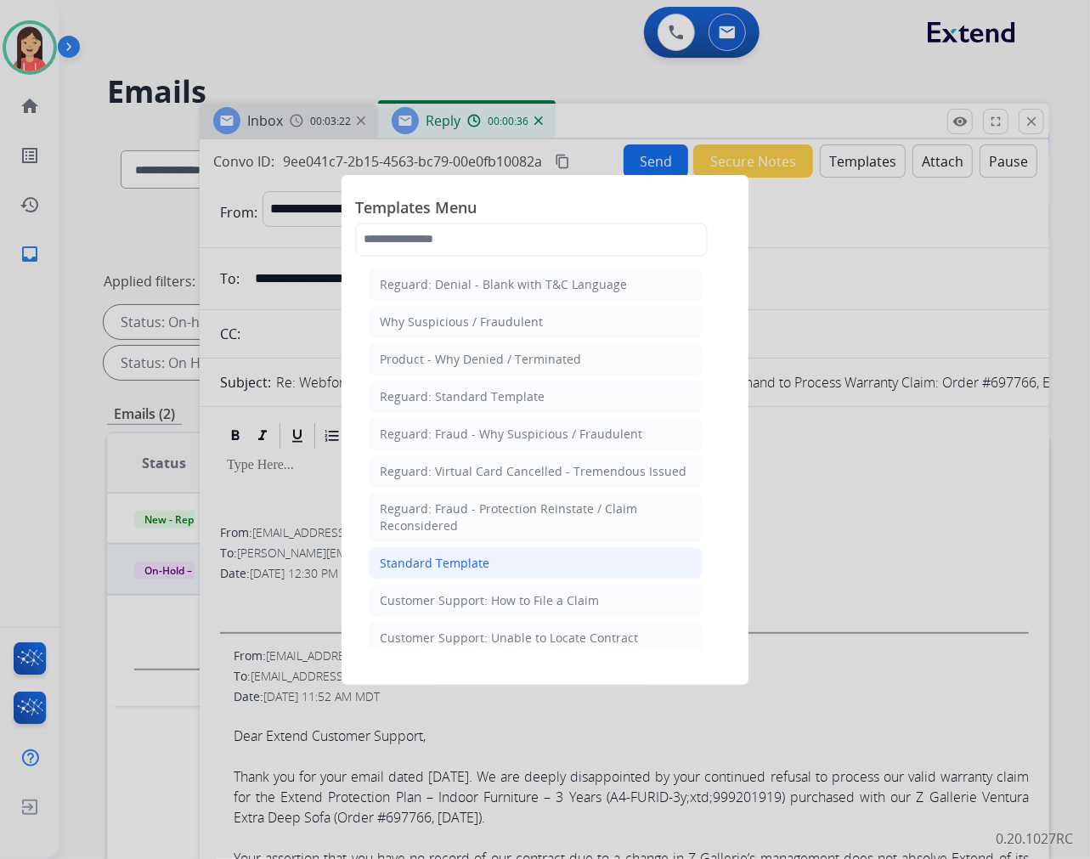
click at [450, 563] on div "Standard Template" at bounding box center [435, 563] width 110 height 17
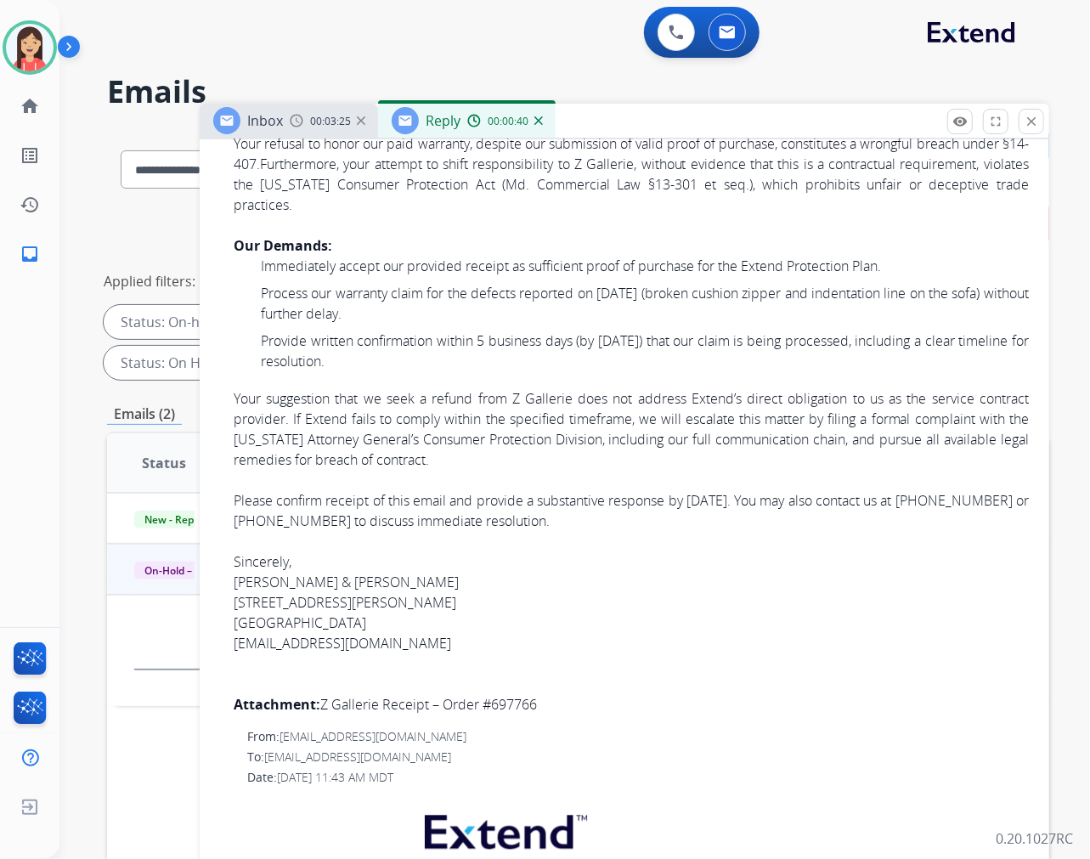
scroll to position [1700, 0]
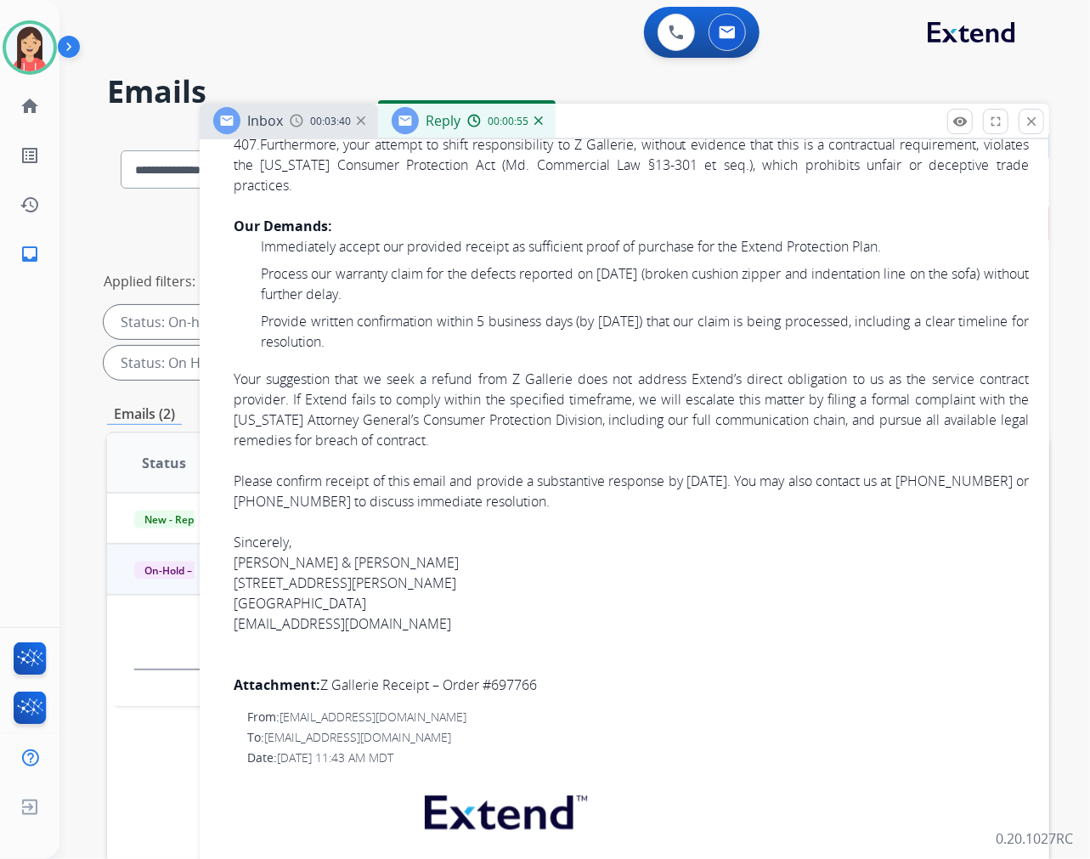
click at [408, 450] on span "Your suggestion that we seek a refund from Z Gallerie does not address Extend’s…" at bounding box center [631, 410] width 795 height 80
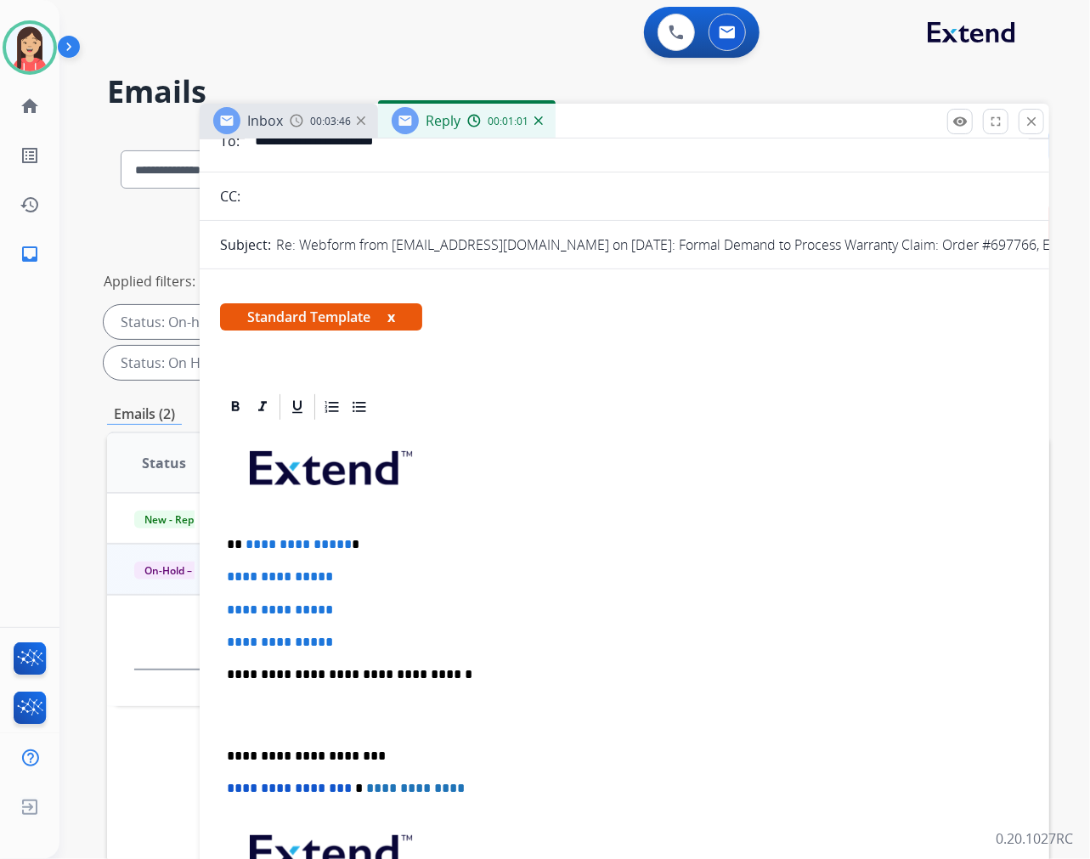
scroll to position [283, 0]
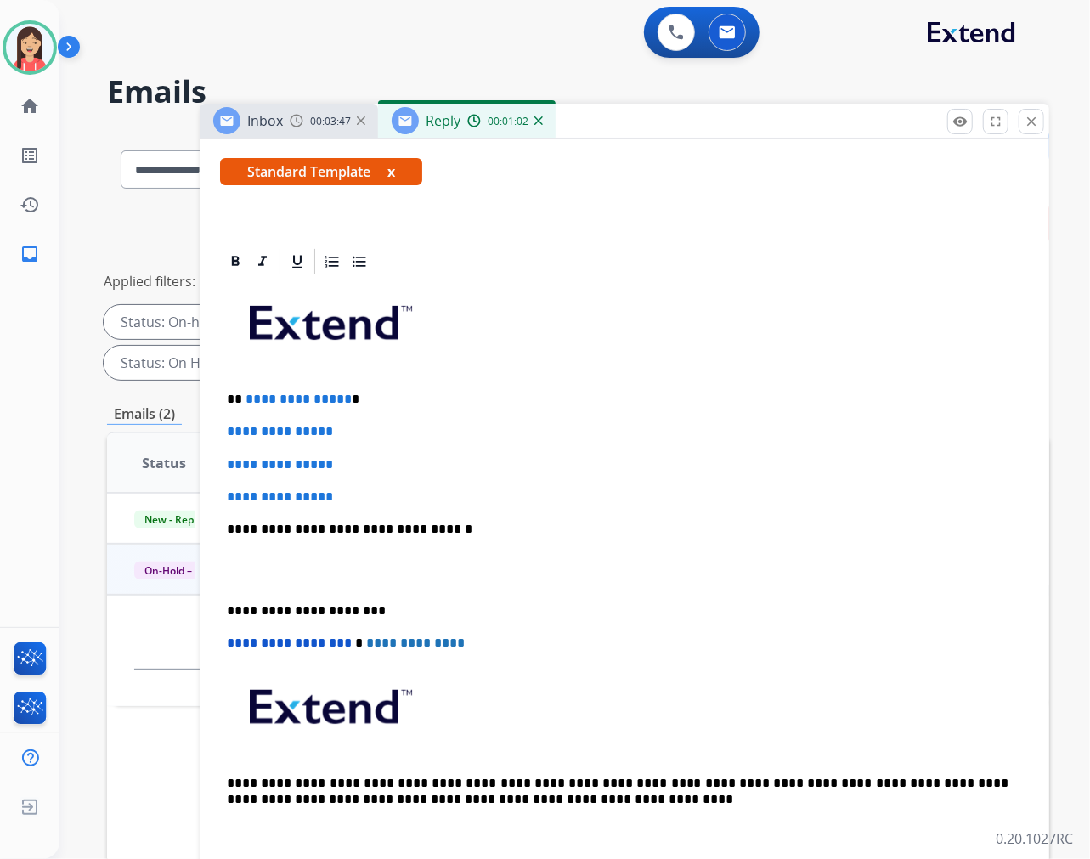
click at [242, 392] on p "**********" at bounding box center [618, 399] width 782 height 15
click at [246, 393] on span "**********" at bounding box center [299, 399] width 106 height 13
drag, startPoint x: 241, startPoint y: 402, endPoint x: 498, endPoint y: 502, distance: 275.5
click at [498, 502] on div "**********" at bounding box center [624, 569] width 809 height 585
click at [230, 440] on div "**********" at bounding box center [624, 569] width 809 height 585
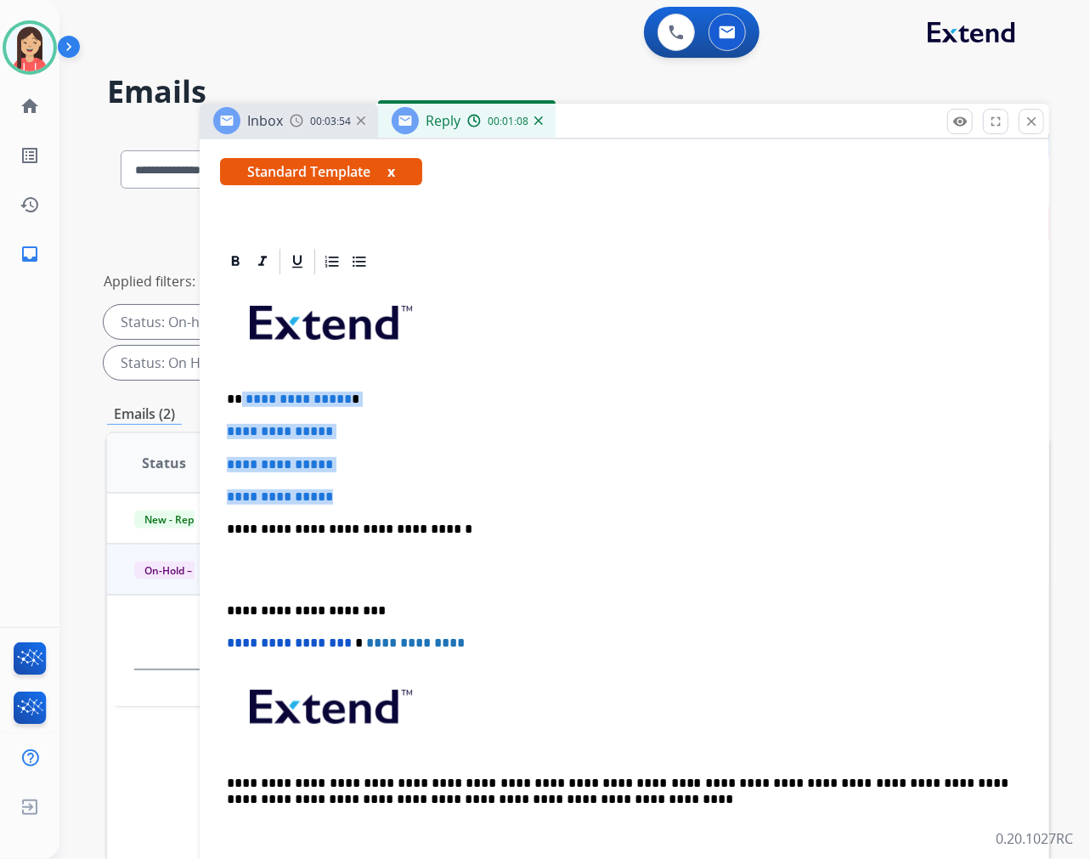
drag, startPoint x: 358, startPoint y: 498, endPoint x: 240, endPoint y: 396, distance: 155.4
click at [240, 396] on div "**********" at bounding box center [624, 569] width 809 height 585
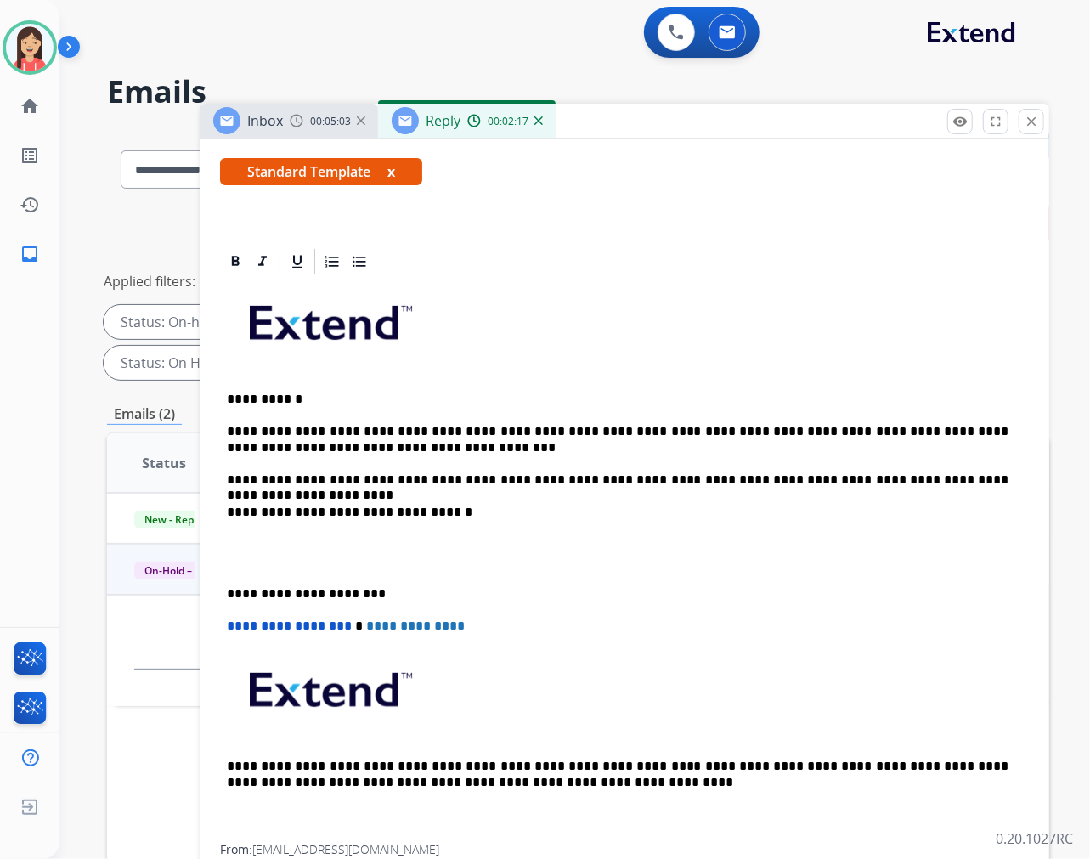
click at [277, 562] on p at bounding box center [624, 553] width 795 height 31
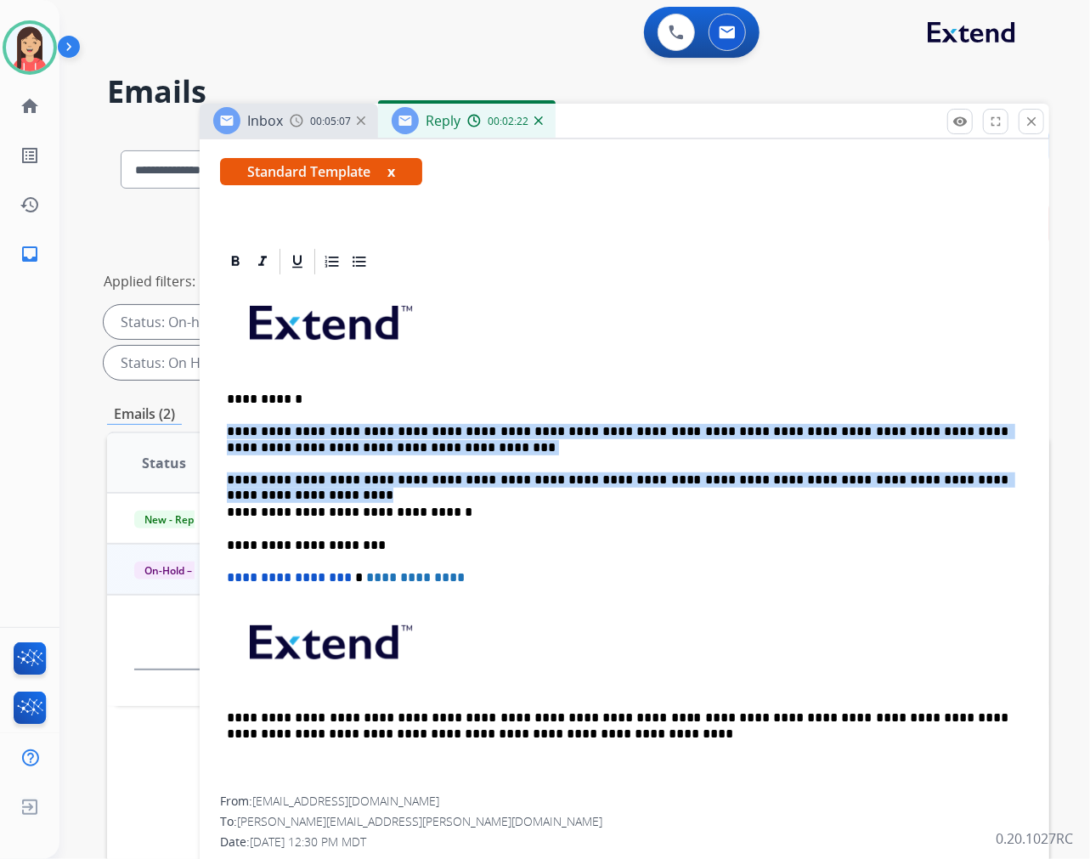
drag, startPoint x: 227, startPoint y: 435, endPoint x: 1016, endPoint y: 464, distance: 790.0
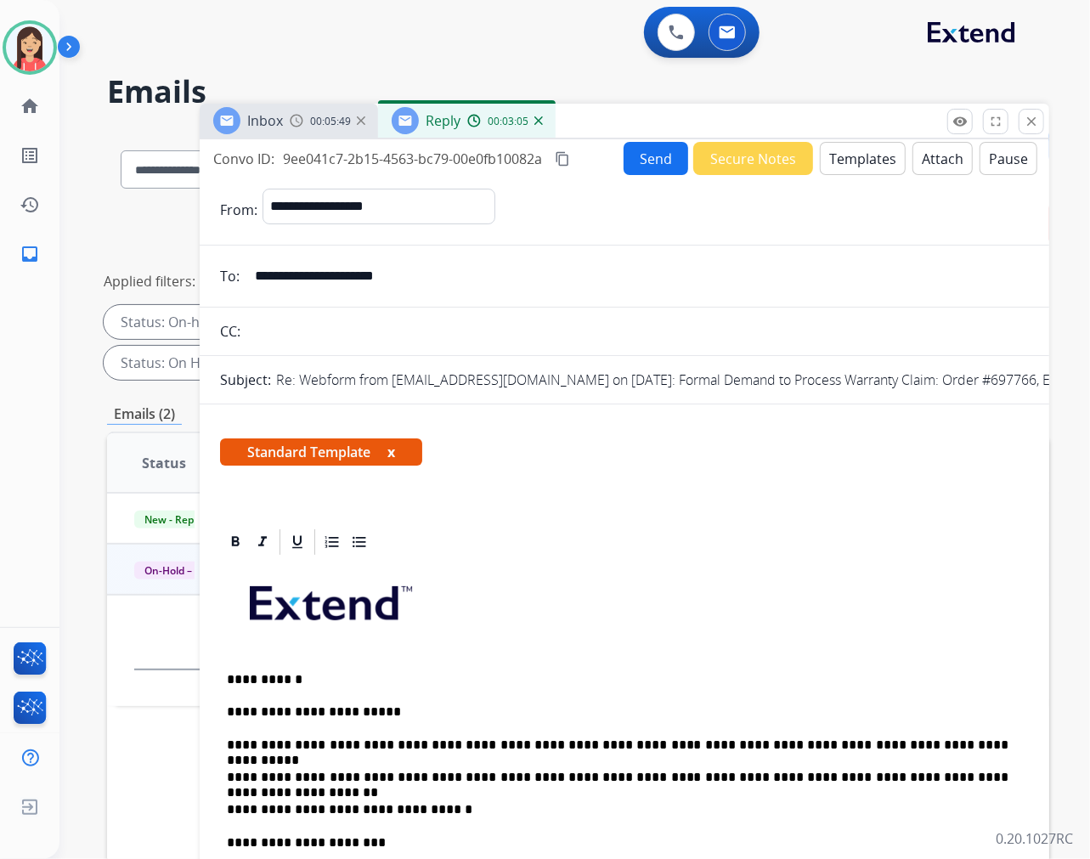
scroll to position [0, 0]
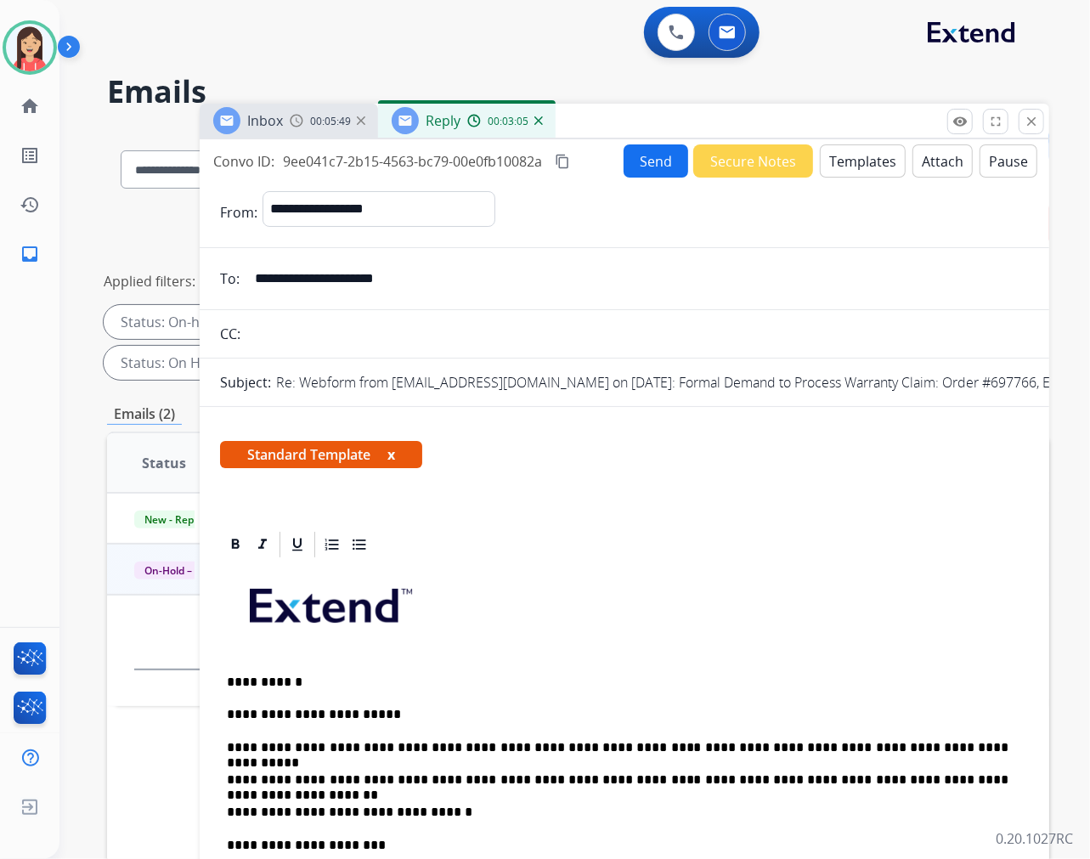
click at [626, 167] on button "Send" at bounding box center [656, 160] width 65 height 33
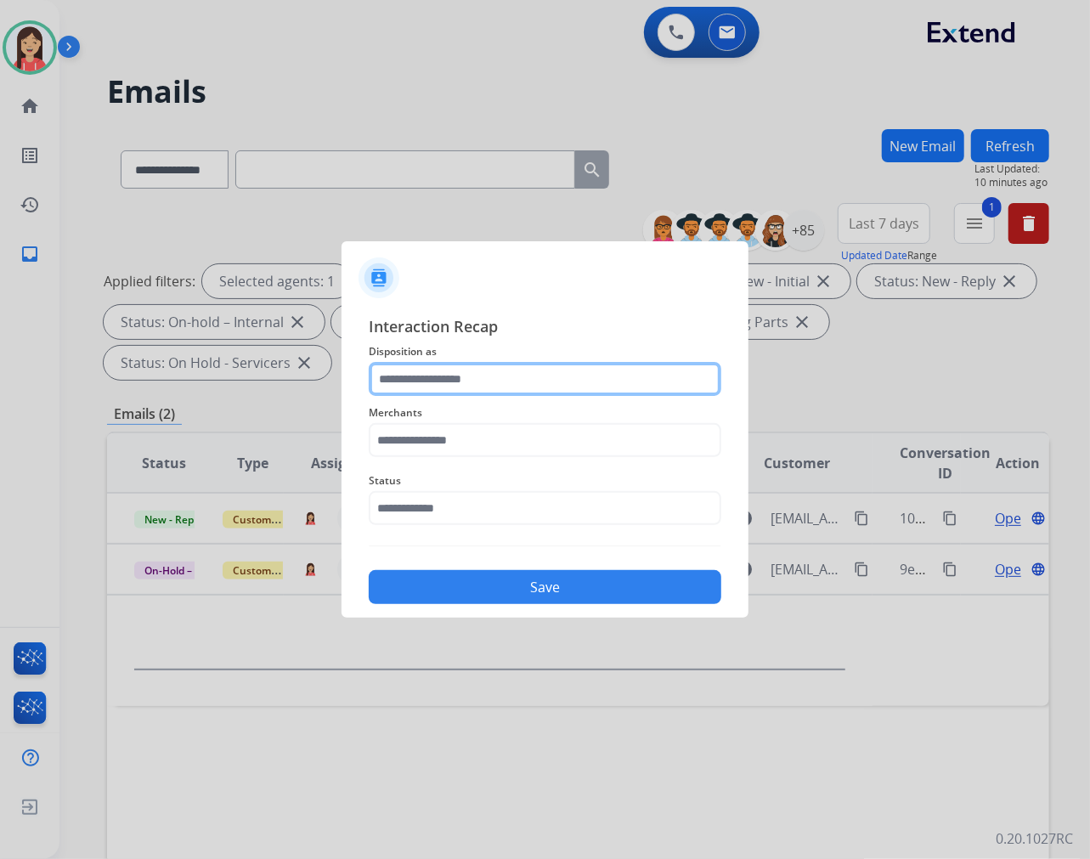
click at [422, 370] on input "text" at bounding box center [545, 379] width 353 height 34
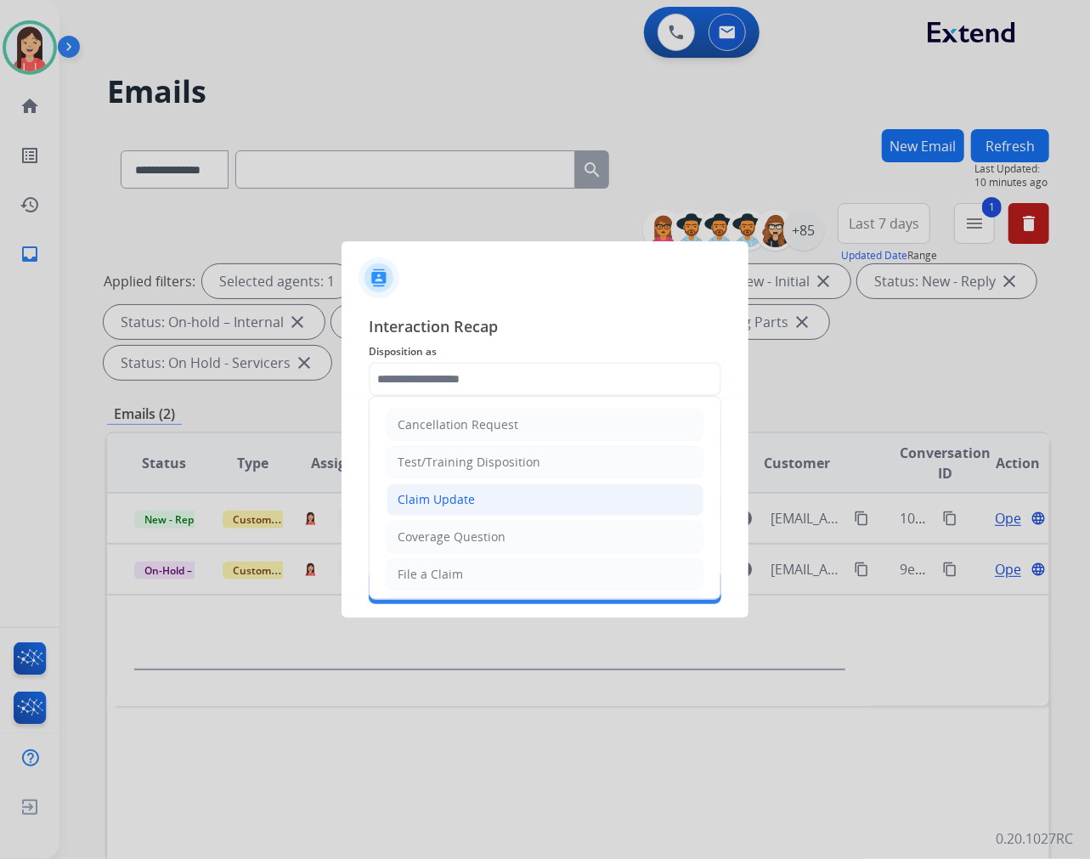
click at [433, 499] on div "Claim Update" at bounding box center [436, 499] width 77 height 17
type input "**********"
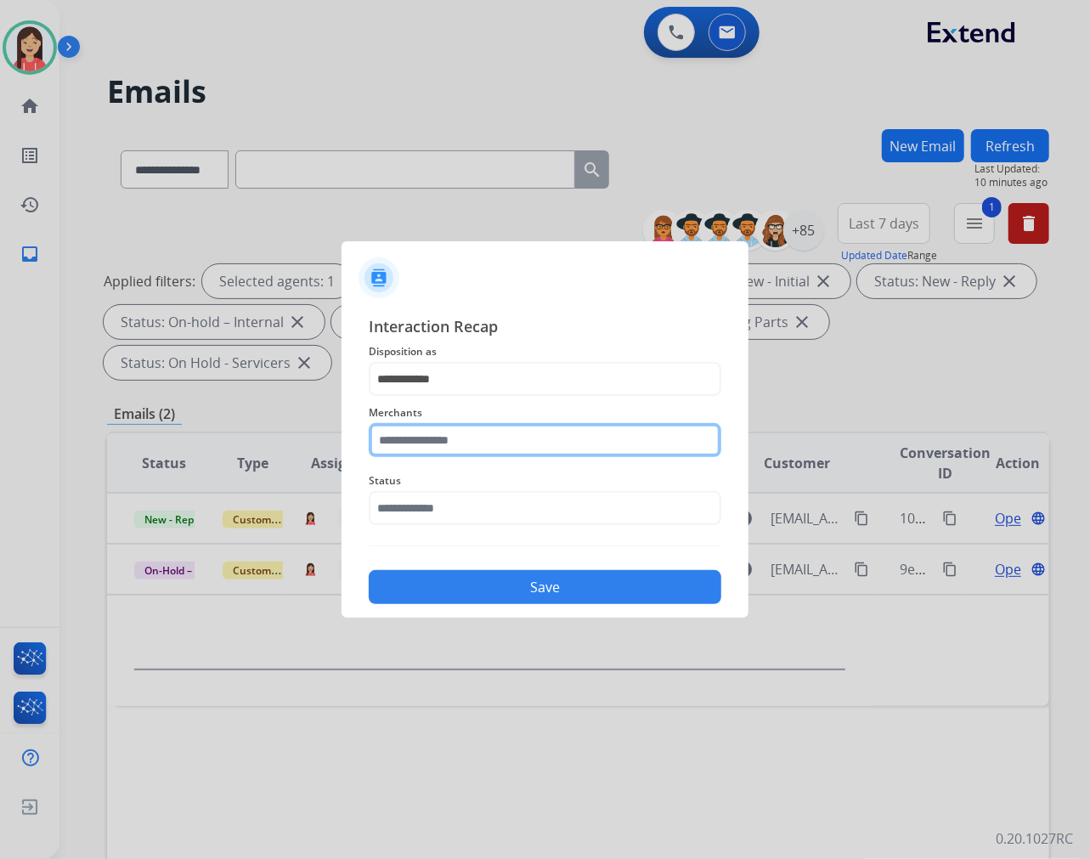
click at [457, 448] on input "text" at bounding box center [545, 440] width 353 height 34
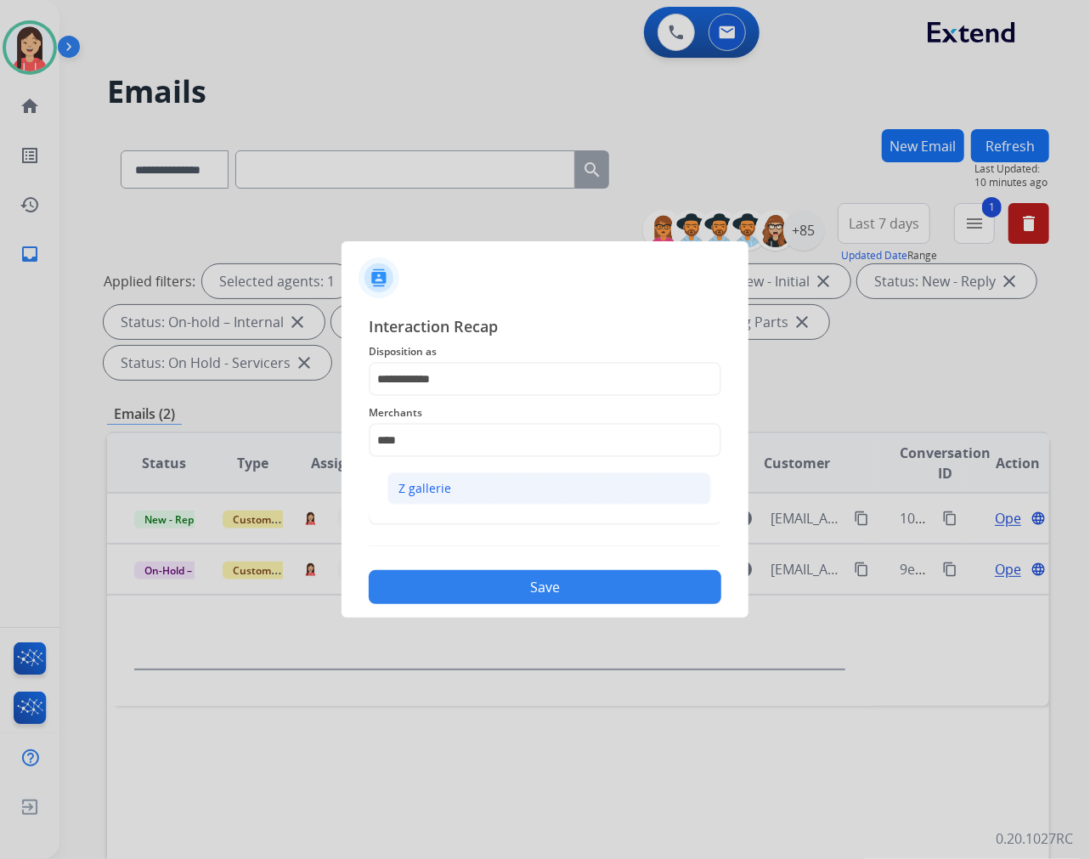
click at [440, 486] on div "Z gallerie" at bounding box center [425, 488] width 53 height 17
type input "**********"
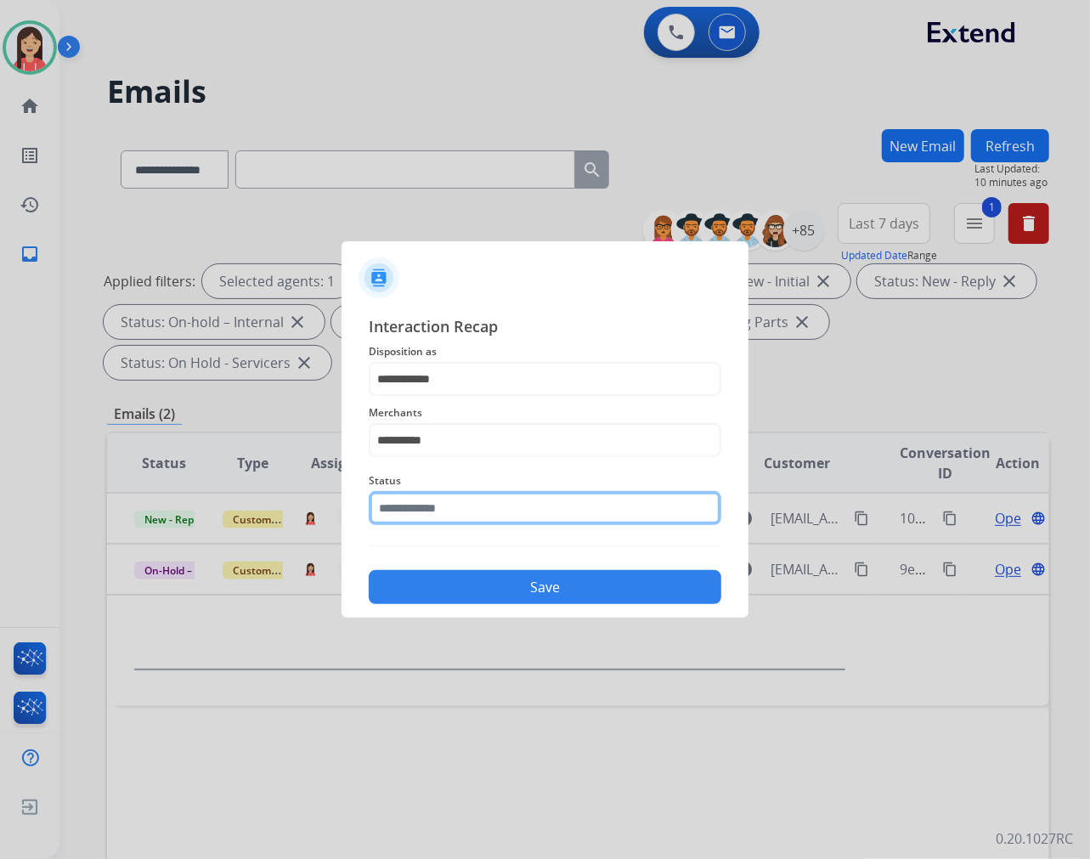
click at [432, 511] on input "text" at bounding box center [545, 508] width 353 height 34
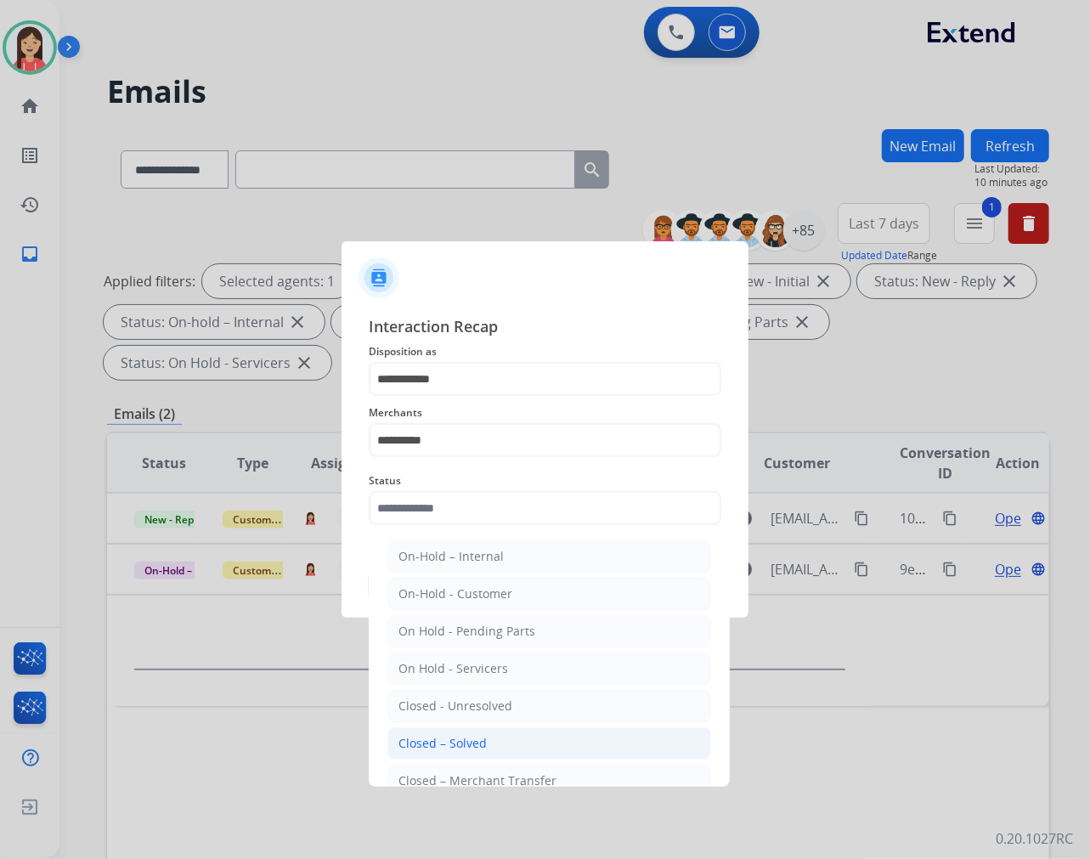
click at [442, 735] on div "Closed – Solved" at bounding box center [443, 743] width 88 height 17
type input "**********"
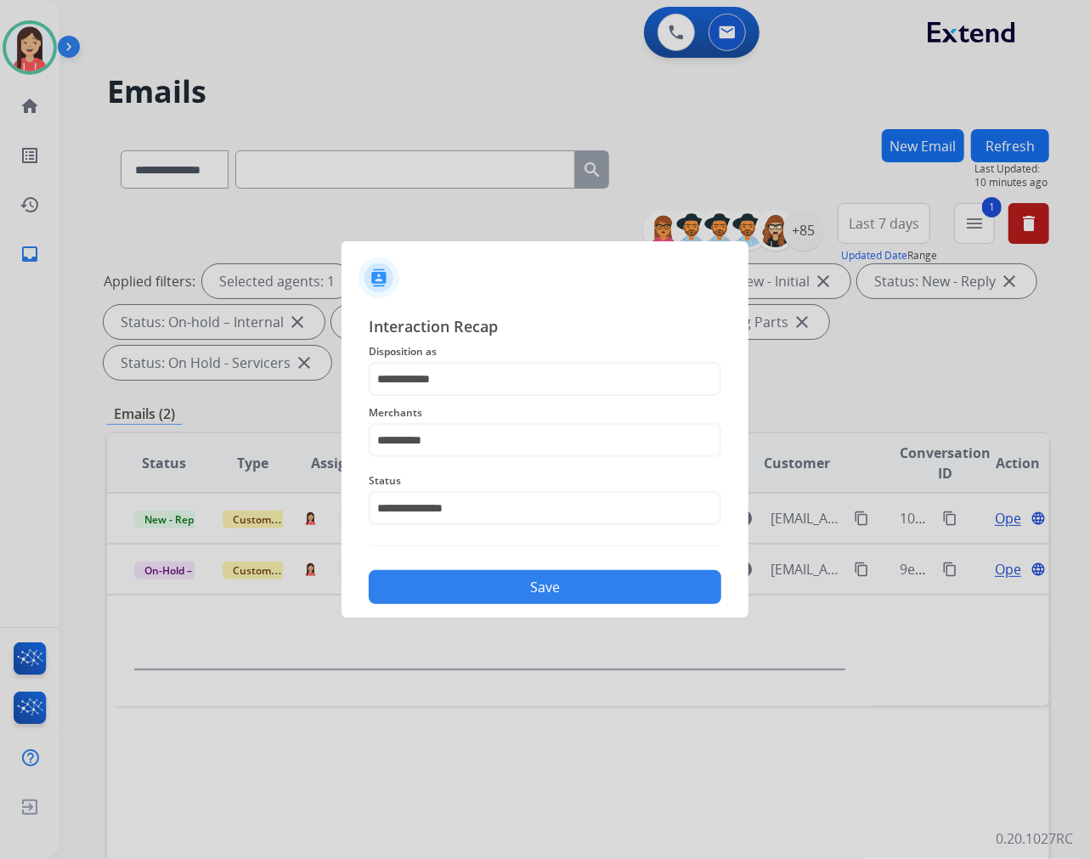
click at [502, 591] on button "Save" at bounding box center [545, 587] width 353 height 34
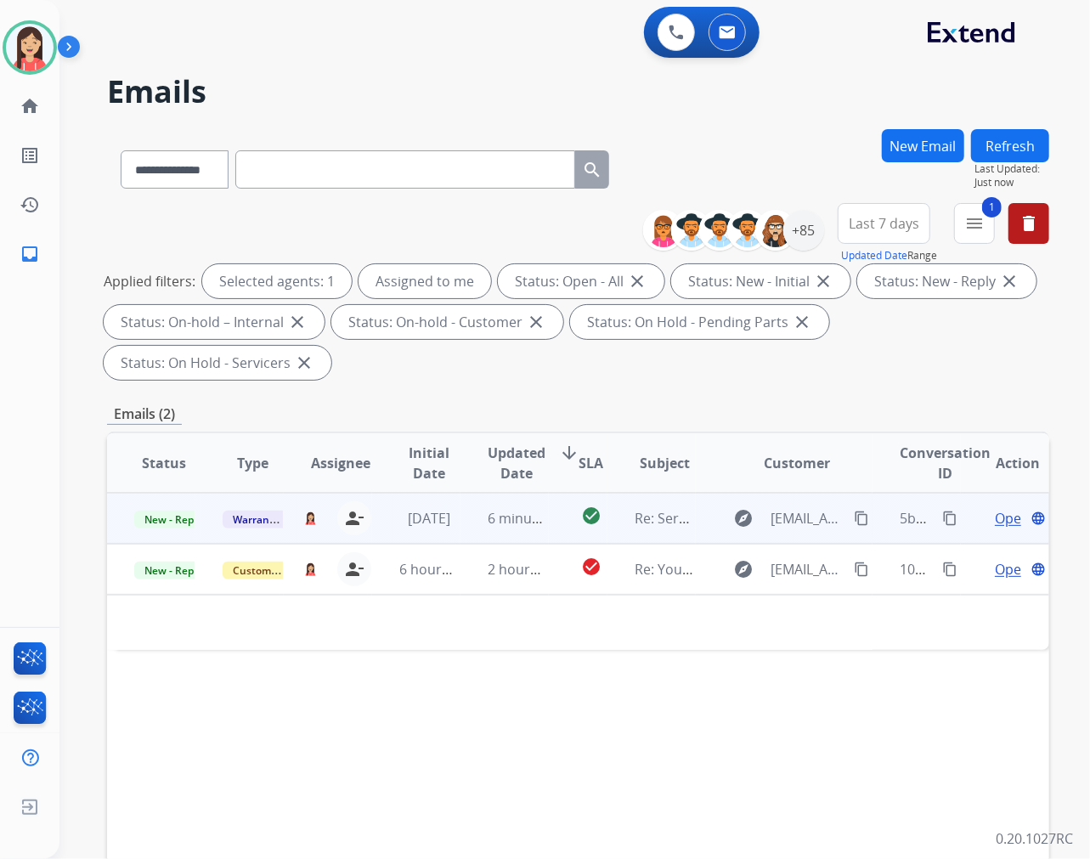
click at [465, 536] on td "6 minutes ago" at bounding box center [505, 518] width 88 height 51
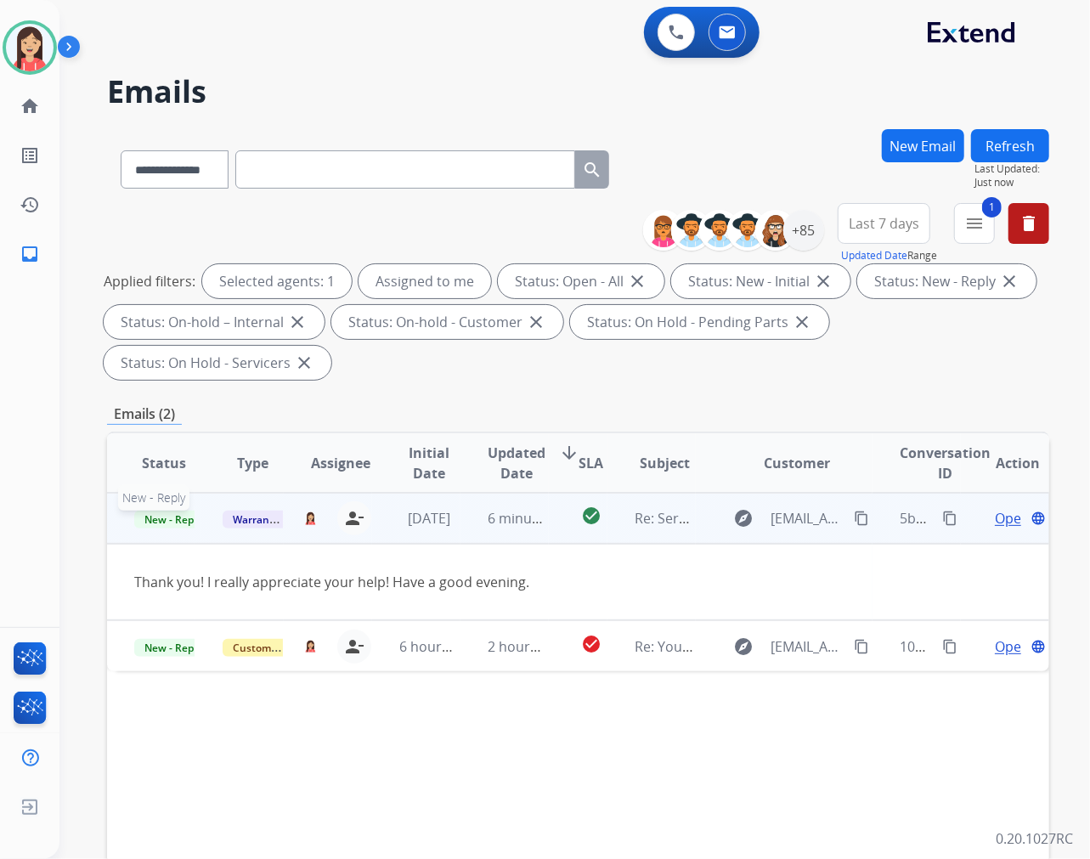
click at [164, 521] on span "New - Reply" at bounding box center [172, 520] width 77 height 18
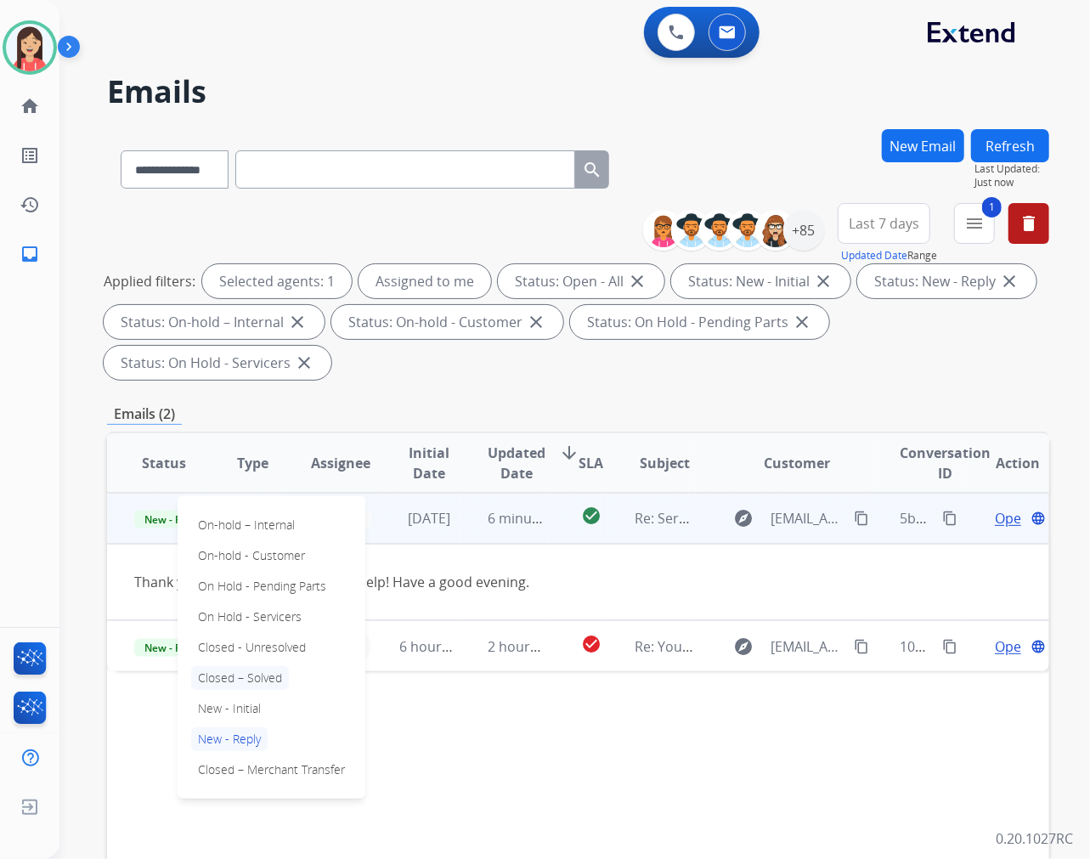
click at [241, 672] on p "Closed – Solved" at bounding box center [240, 678] width 98 height 24
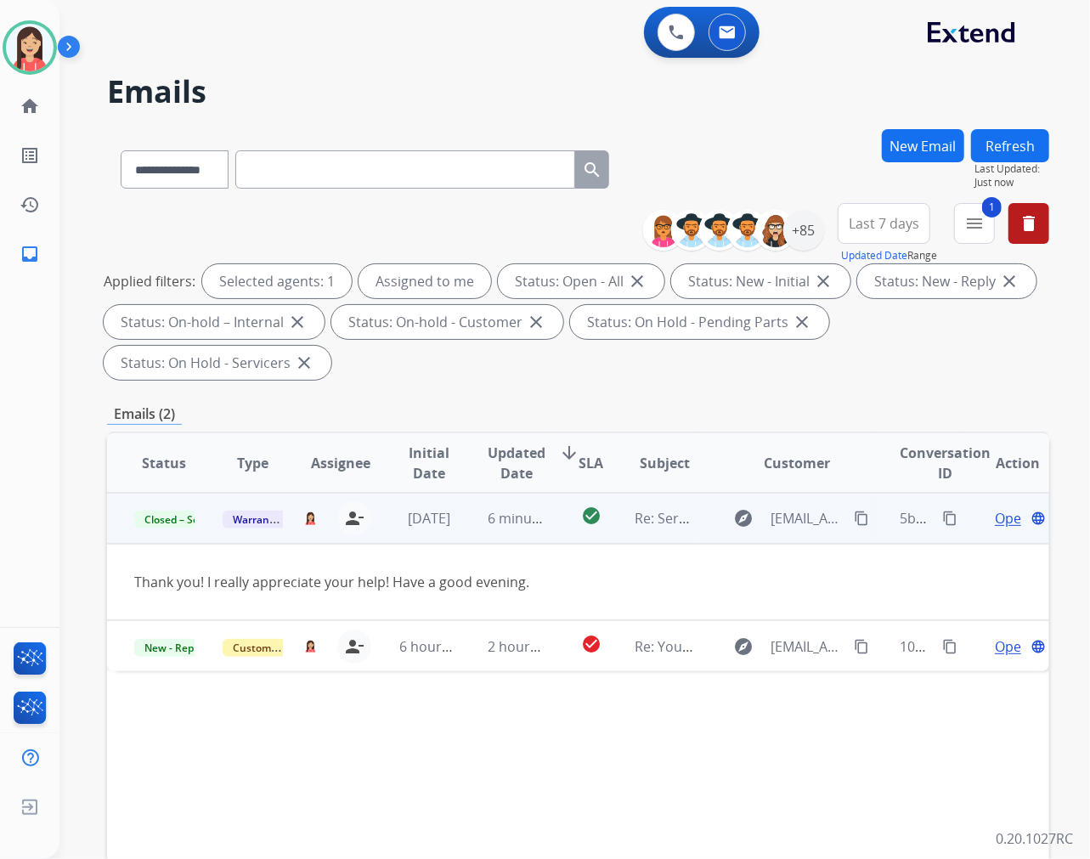
click at [462, 529] on td "6 minutes ago" at bounding box center [505, 518] width 88 height 51
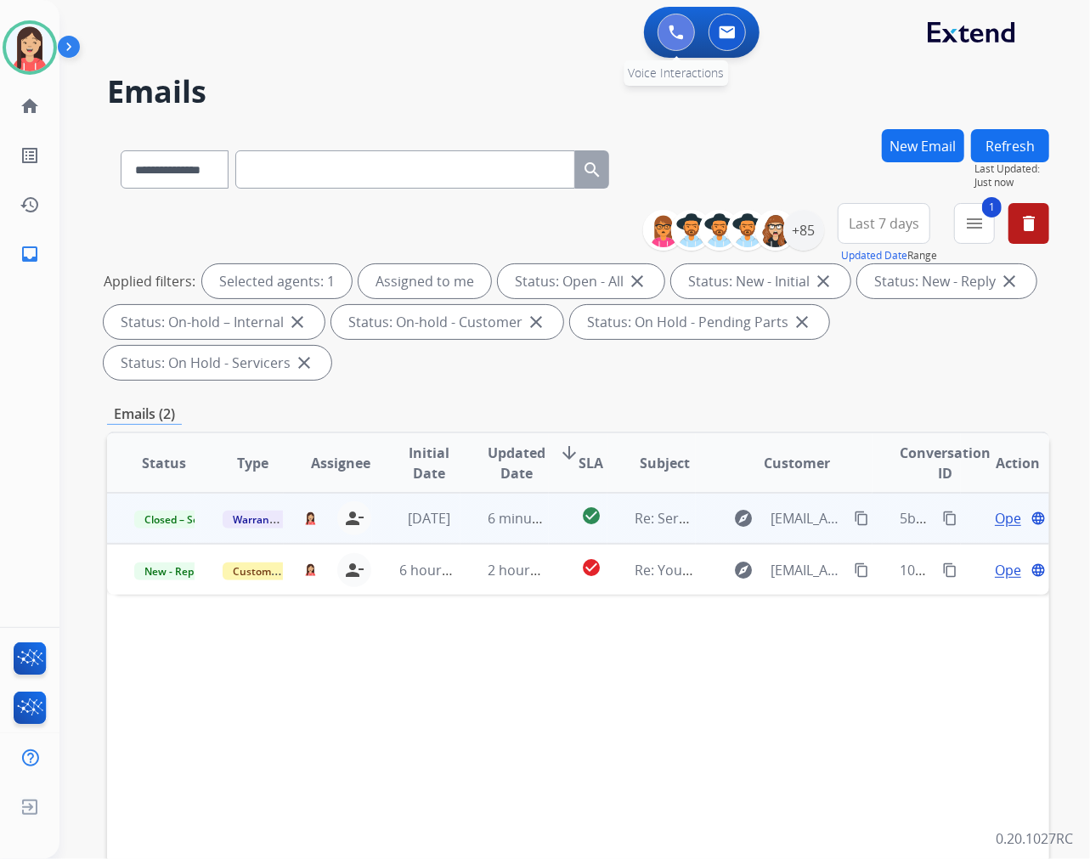
click at [672, 21] on button at bounding box center [676, 32] width 37 height 37
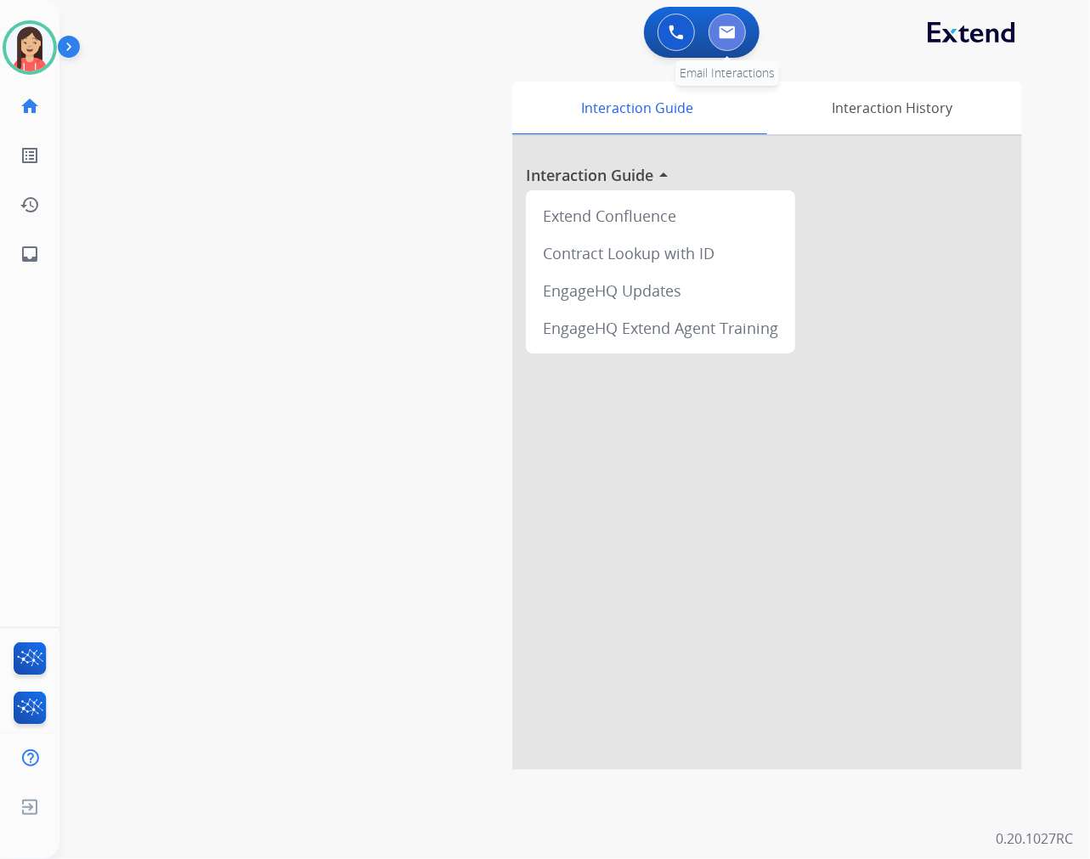
click at [741, 36] on button at bounding box center [727, 32] width 37 height 37
select select "**********"
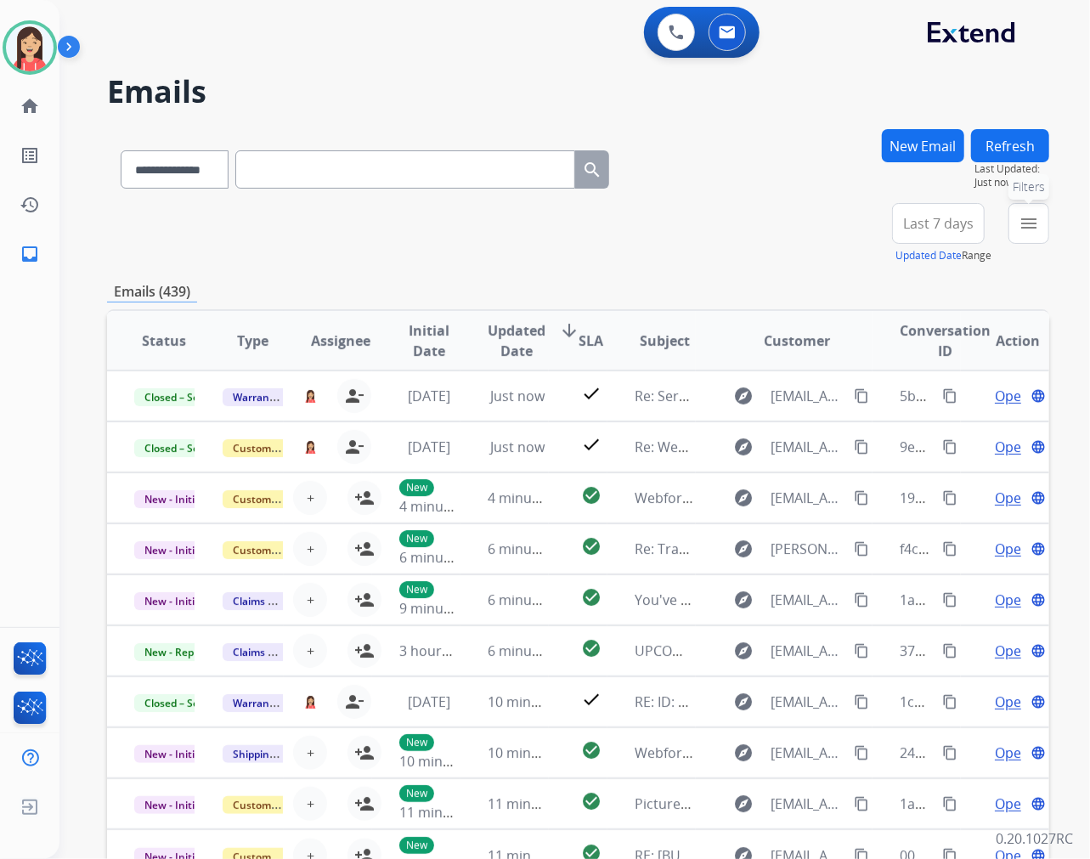
click at [1031, 235] on button "menu Filters" at bounding box center [1029, 223] width 41 height 41
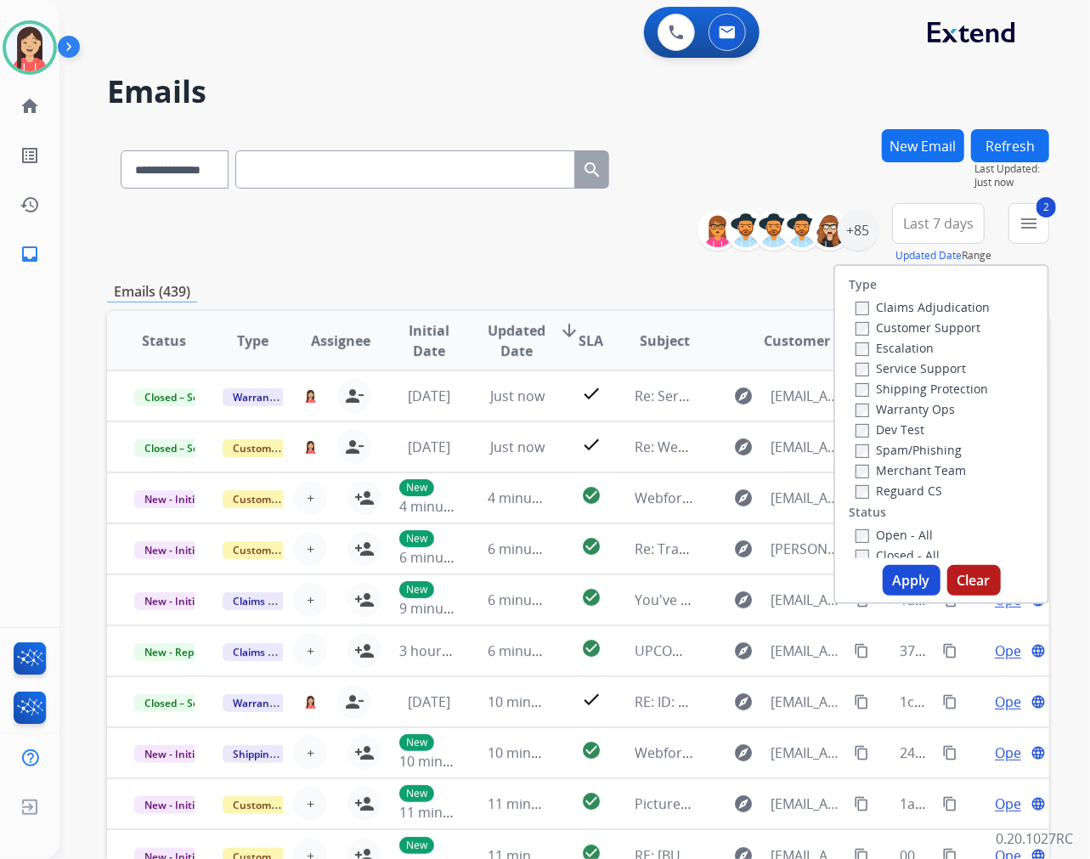
click at [896, 582] on button "Apply" at bounding box center [912, 580] width 58 height 31
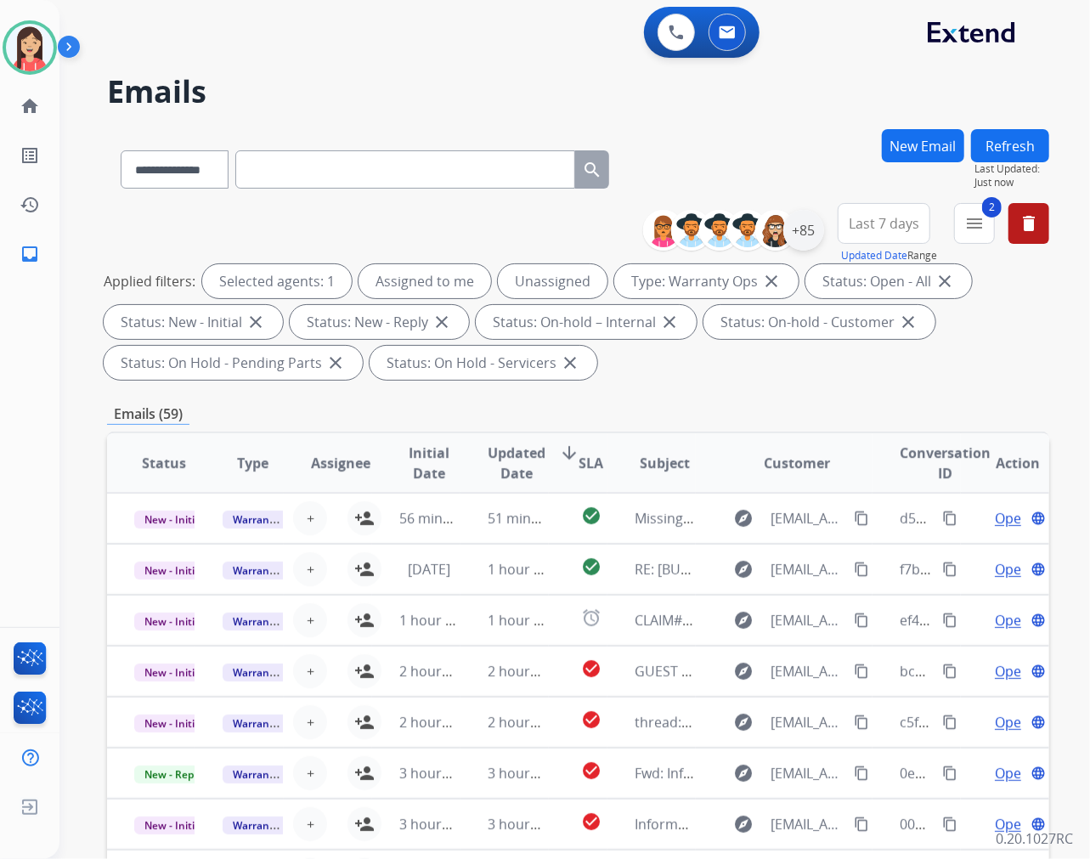
click at [810, 243] on div "+85" at bounding box center [803, 230] width 41 height 41
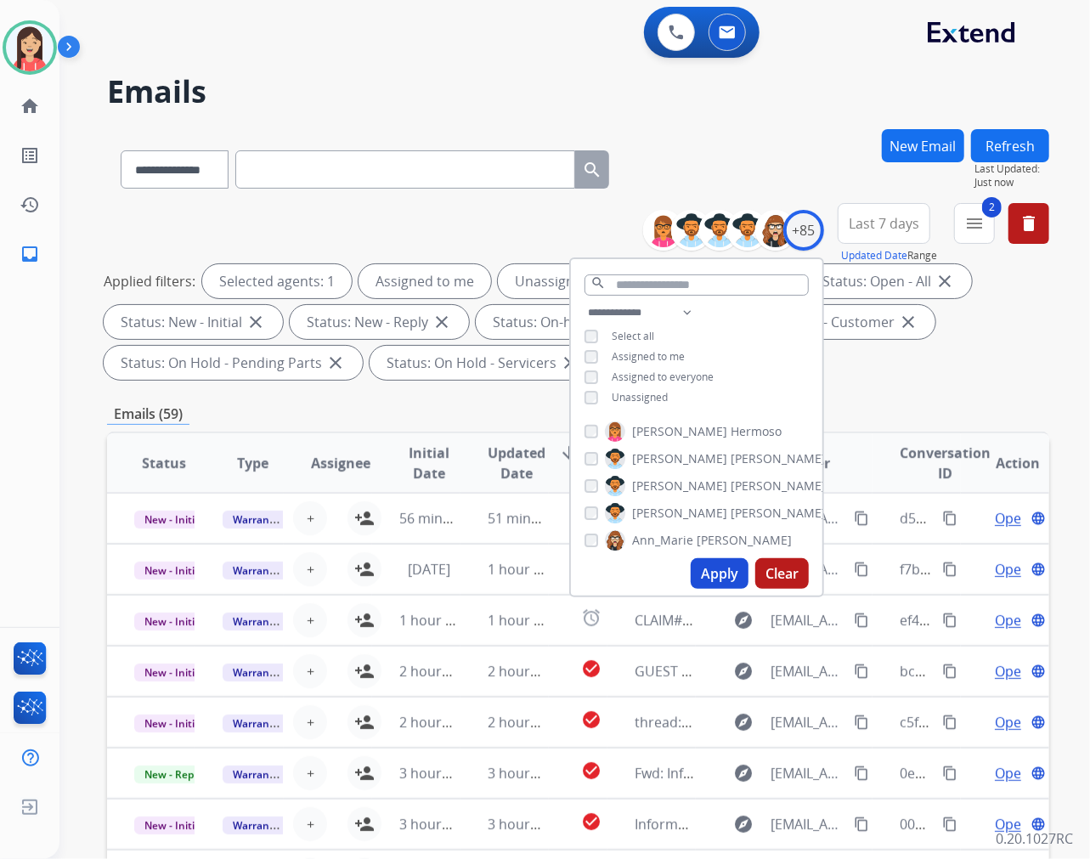
click at [711, 574] on button "Apply" at bounding box center [720, 573] width 58 height 31
click at [515, 461] on span "Updated Date" at bounding box center [517, 463] width 58 height 41
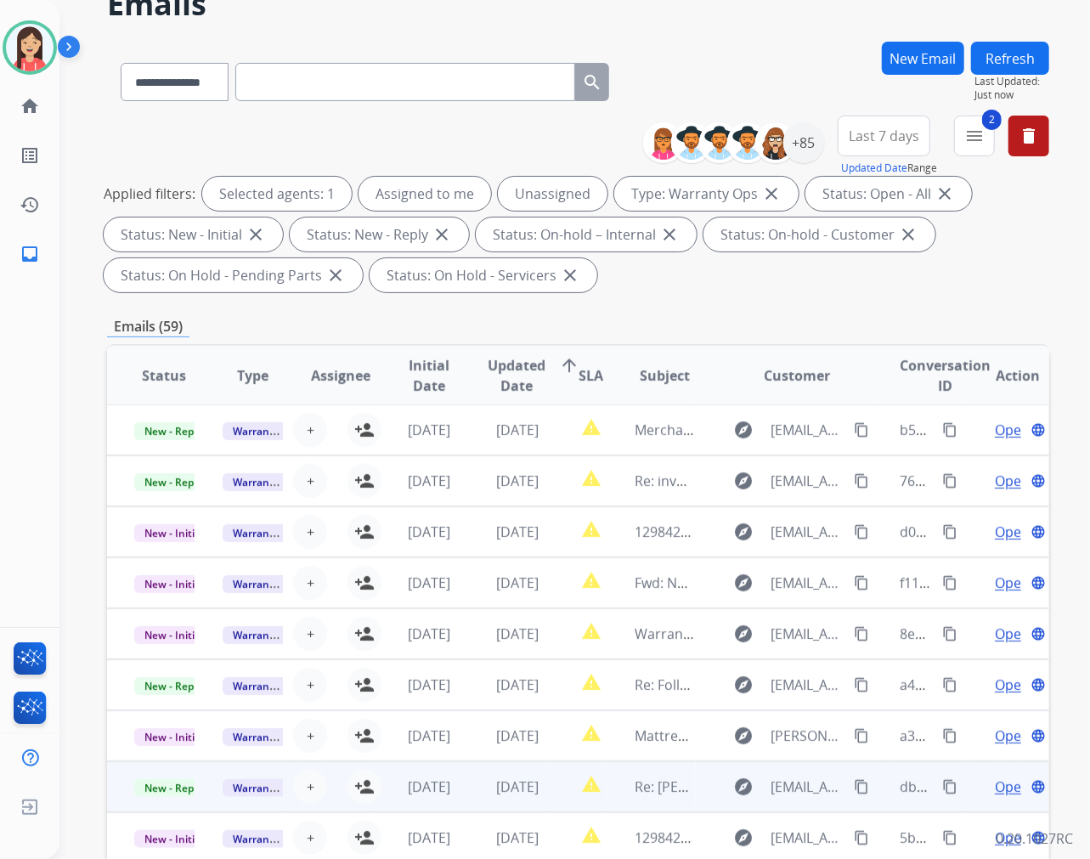
scroll to position [230, 0]
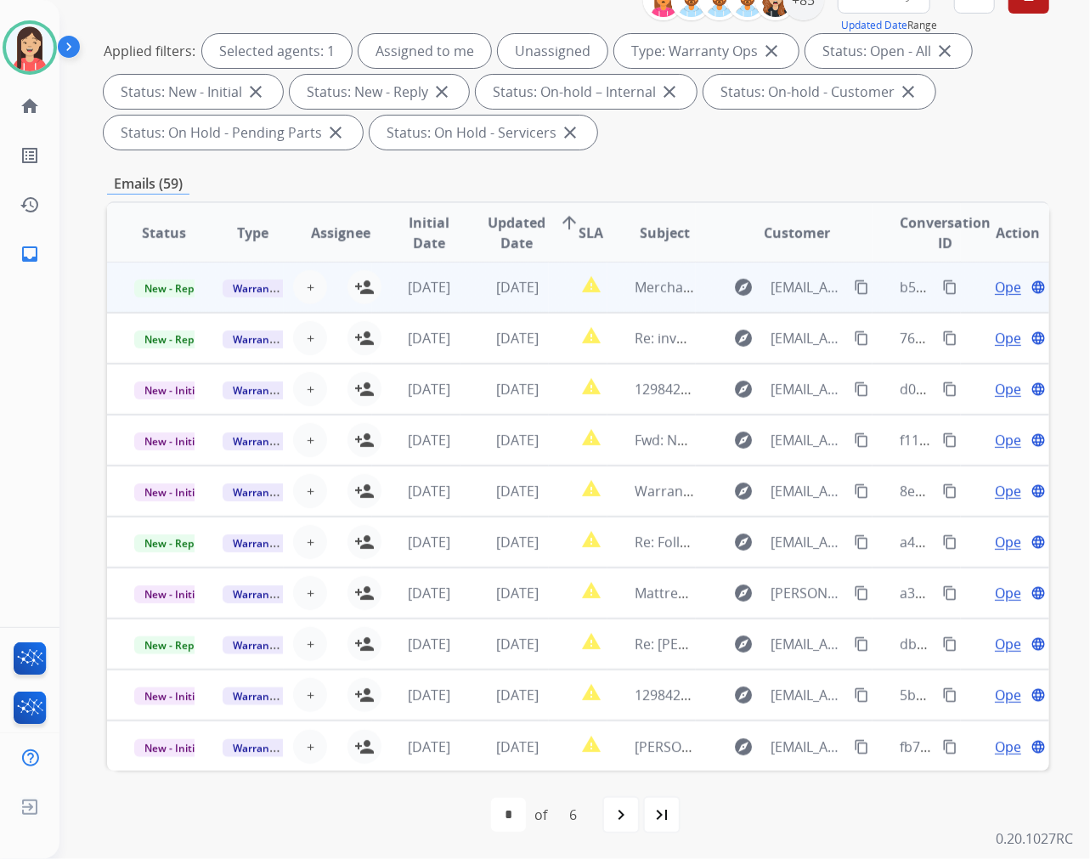
click at [467, 297] on td "[DATE]" at bounding box center [505, 287] width 88 height 51
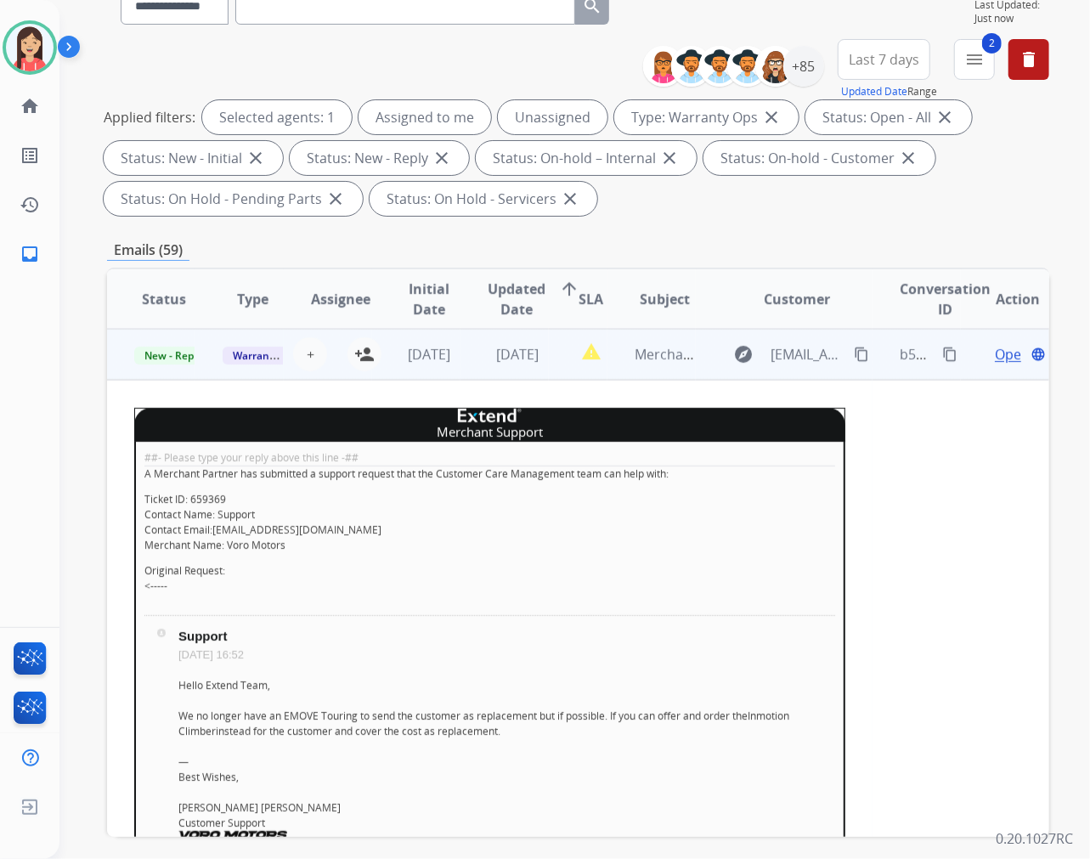
scroll to position [136, 0]
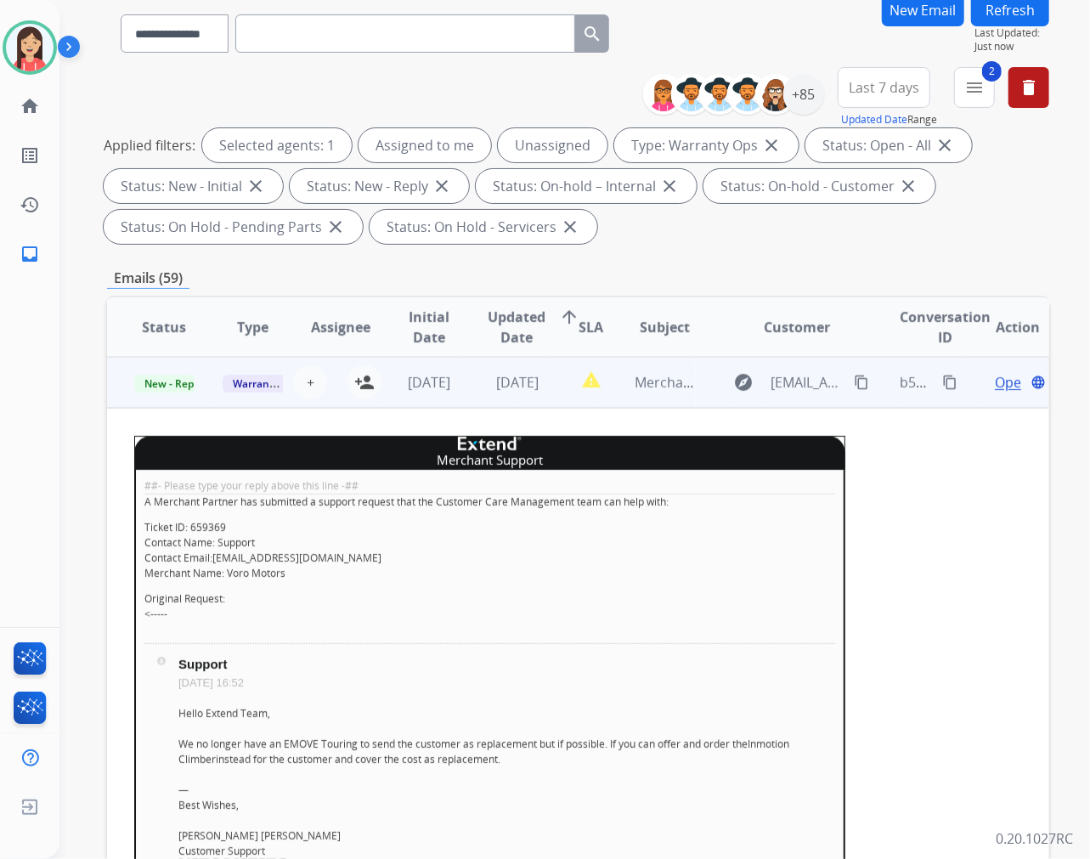
click at [461, 393] on td "[DATE]" at bounding box center [505, 382] width 88 height 51
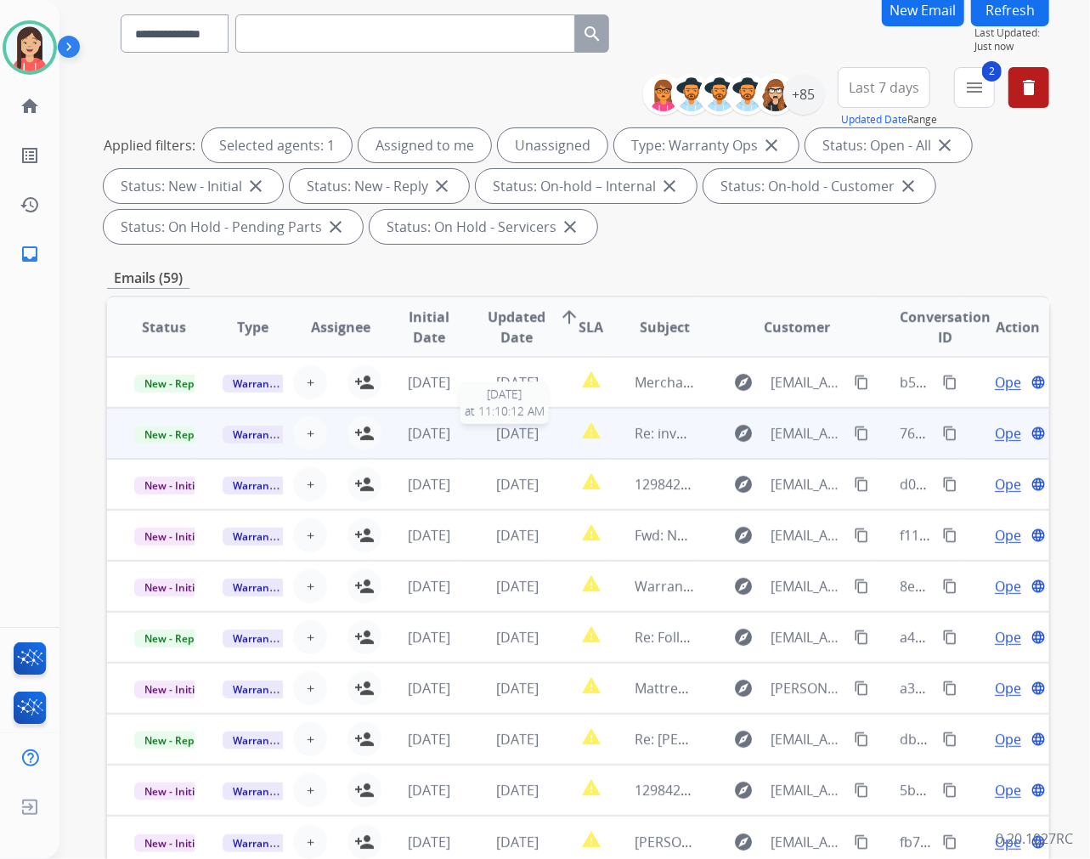
click at [470, 445] on td "2 days ago 8/19/2025 at 11:10:12 AM" at bounding box center [505, 433] width 88 height 51
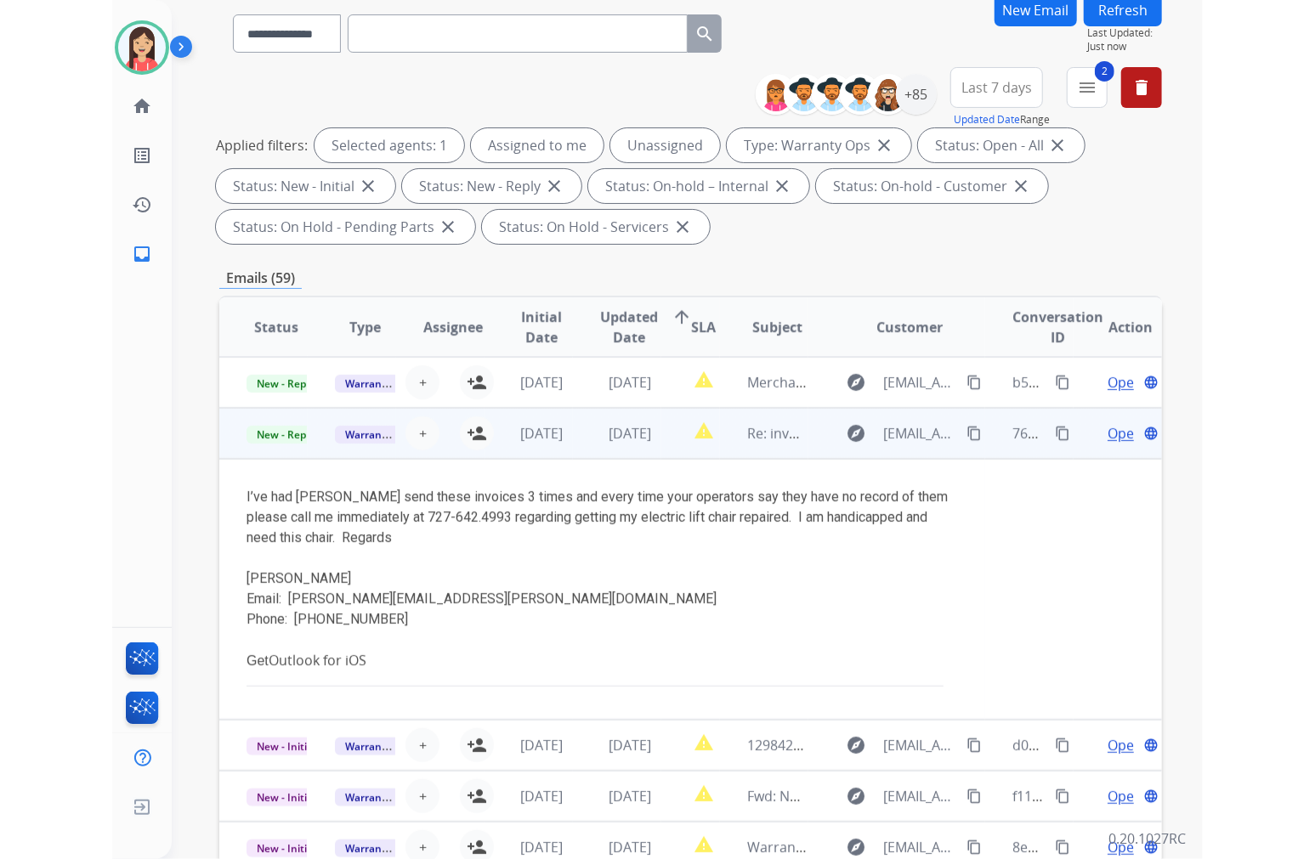
scroll to position [51, 0]
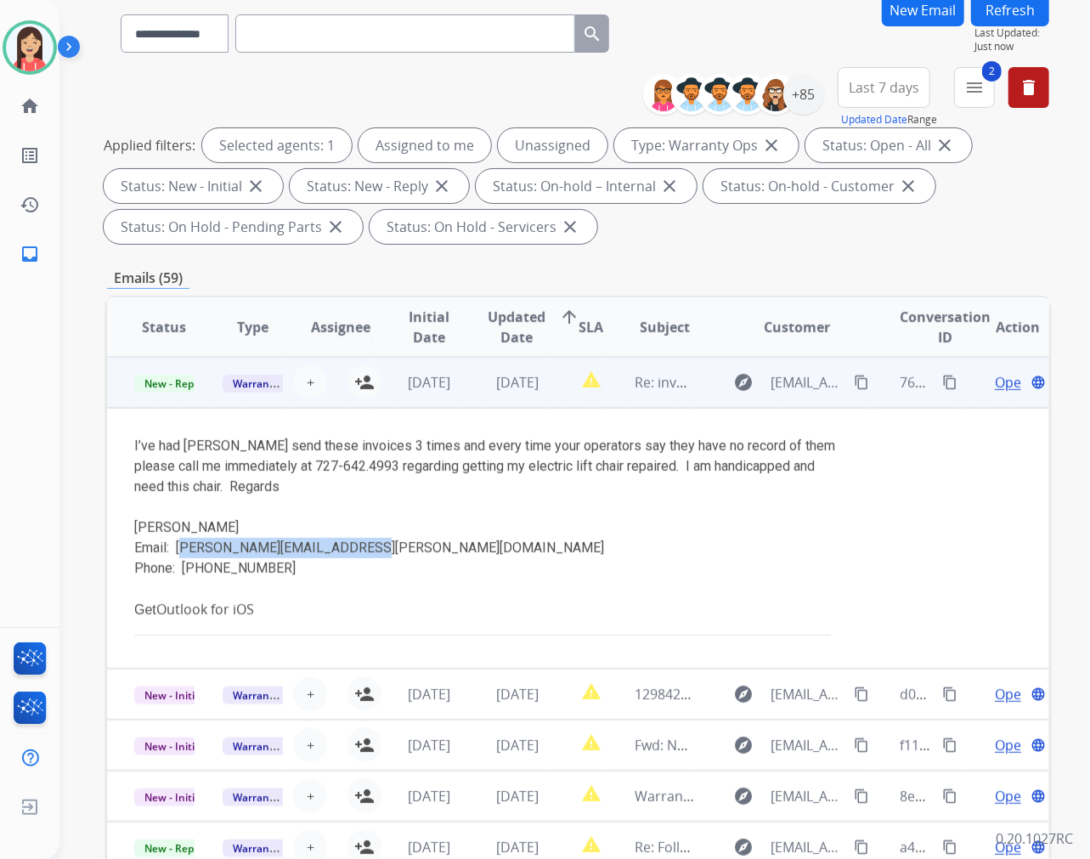
drag, startPoint x: 359, startPoint y: 547, endPoint x: 176, endPoint y: 546, distance: 183.6
click at [176, 546] on div "Email: bobbie.headley@outlook.com" at bounding box center [489, 548] width 711 height 20
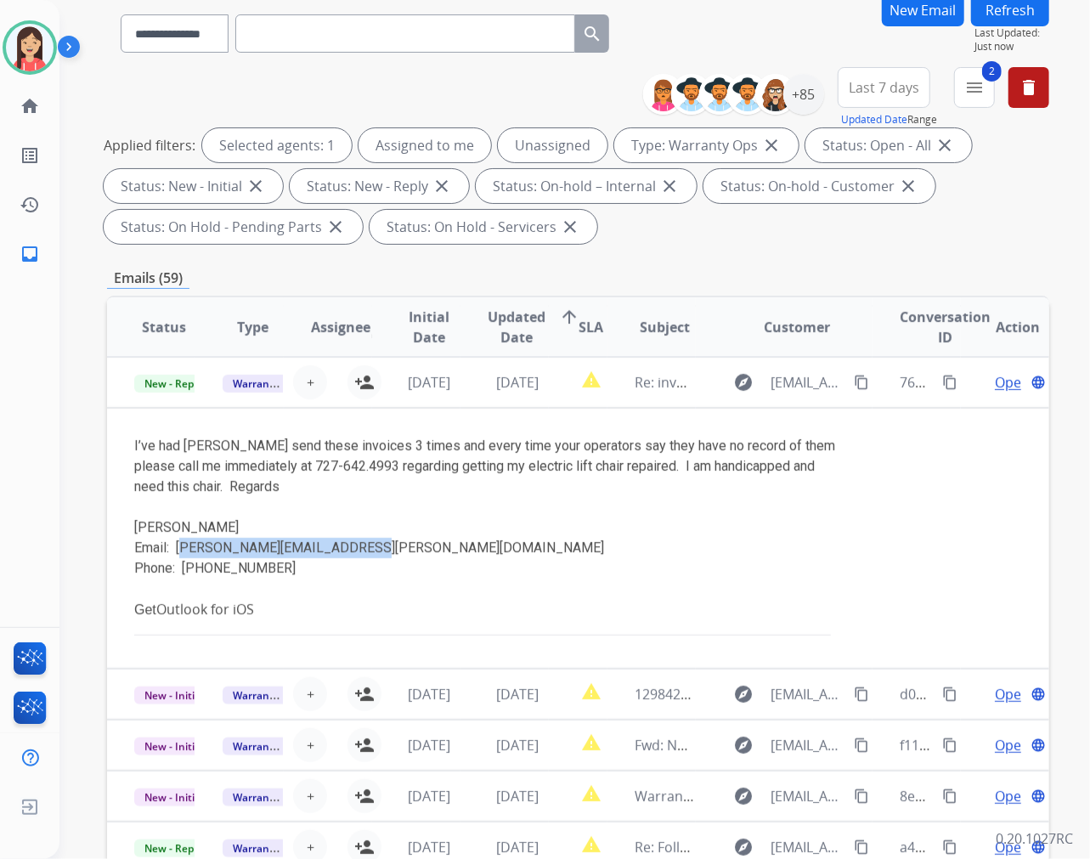
copy div "bobbie.headley@outlook.com"
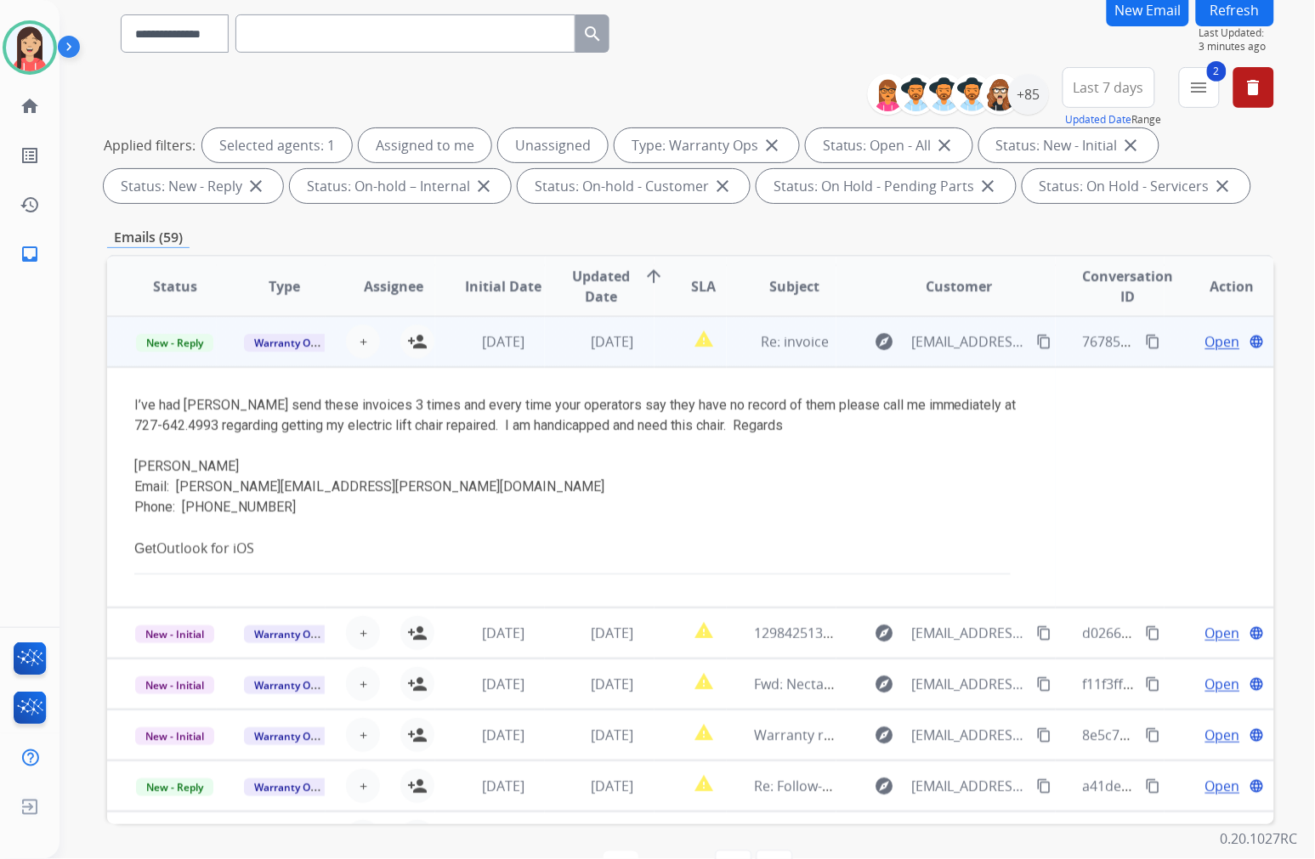
click at [397, 500] on div "Phone: 727.642.4993" at bounding box center [581, 507] width 894 height 20
click at [1089, 337] on span "Open" at bounding box center [1222, 341] width 35 height 20
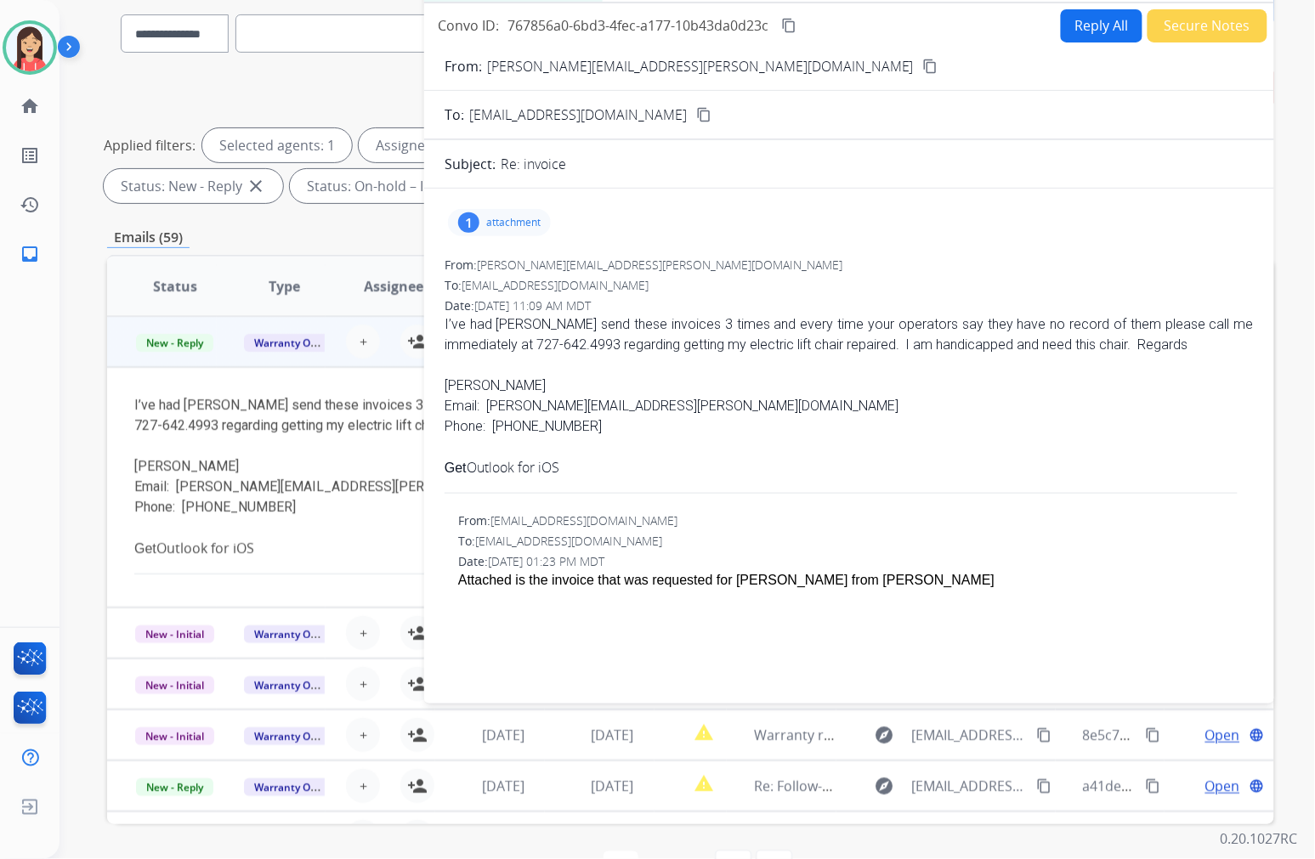
click at [525, 223] on p "attachment" at bounding box center [513, 223] width 54 height 14
click at [605, 262] on button "download" at bounding box center [615, 266] width 20 height 20
click at [625, 72] on p "bobbie.headley@outlook.com" at bounding box center [700, 66] width 427 height 20
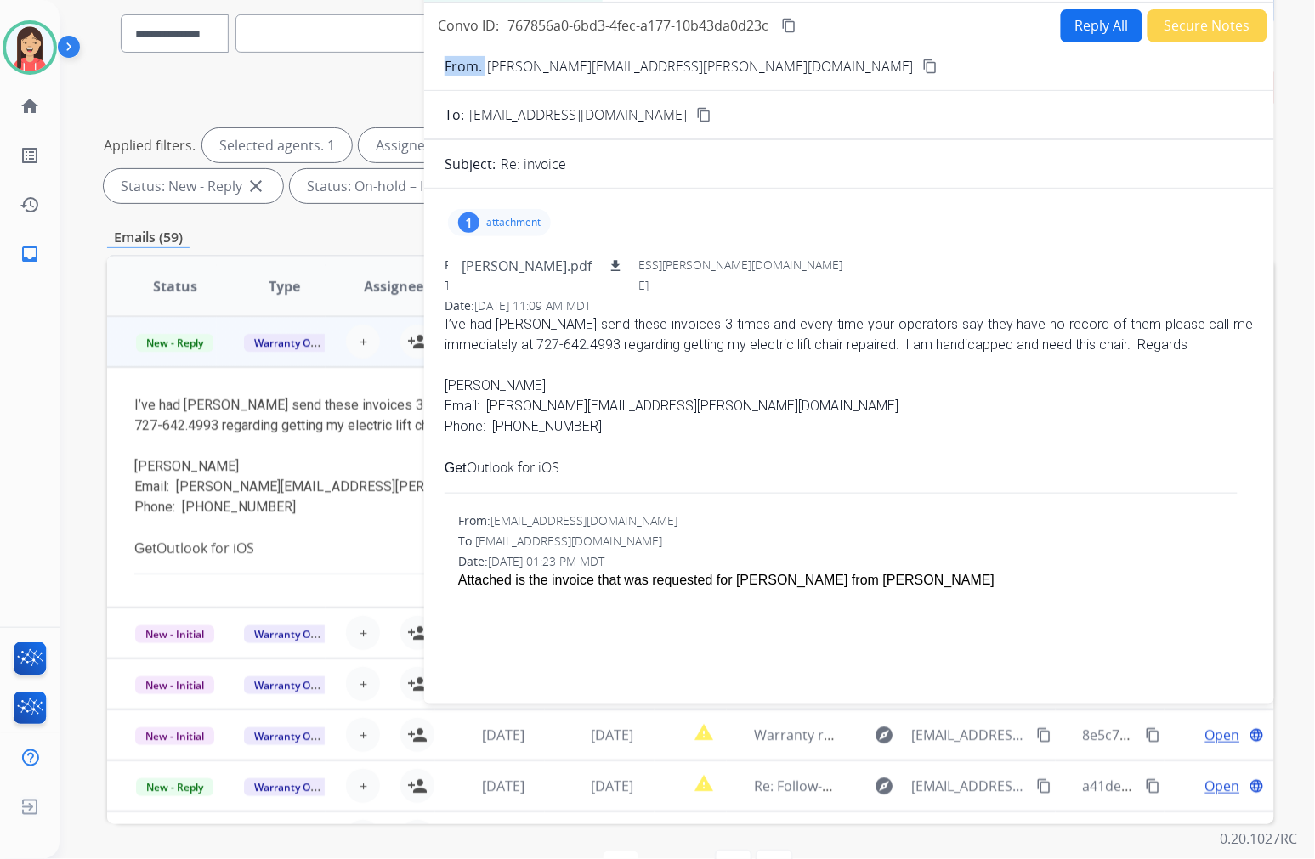
copy p "From:"
click at [707, 487] on span "I’ve had Ashley Furniture send these invoices 3 times and every time your opera…" at bounding box center [848, 406] width 809 height 184
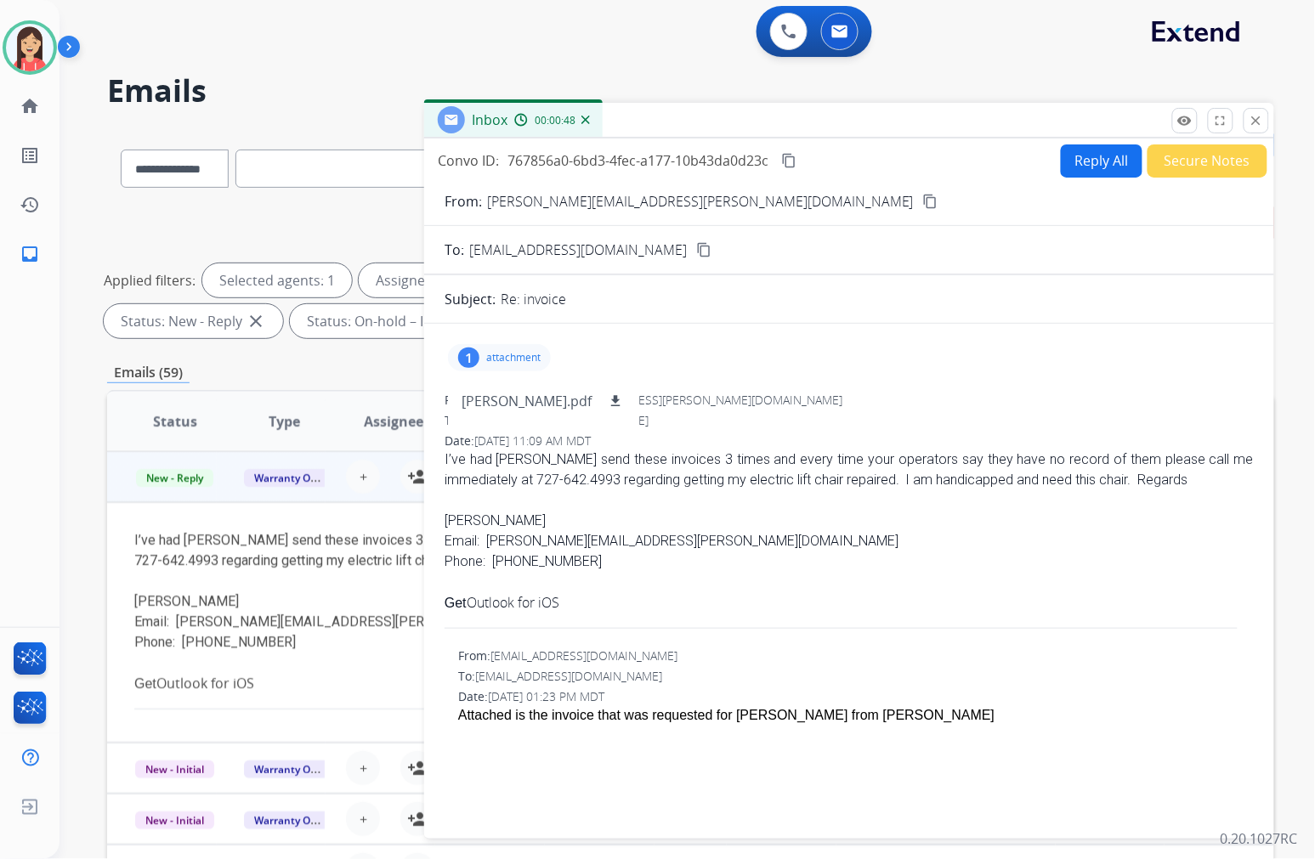
scroll to position [0, 0]
click at [1073, 162] on button "Reply All" at bounding box center [1102, 161] width 82 height 33
select select "**********"
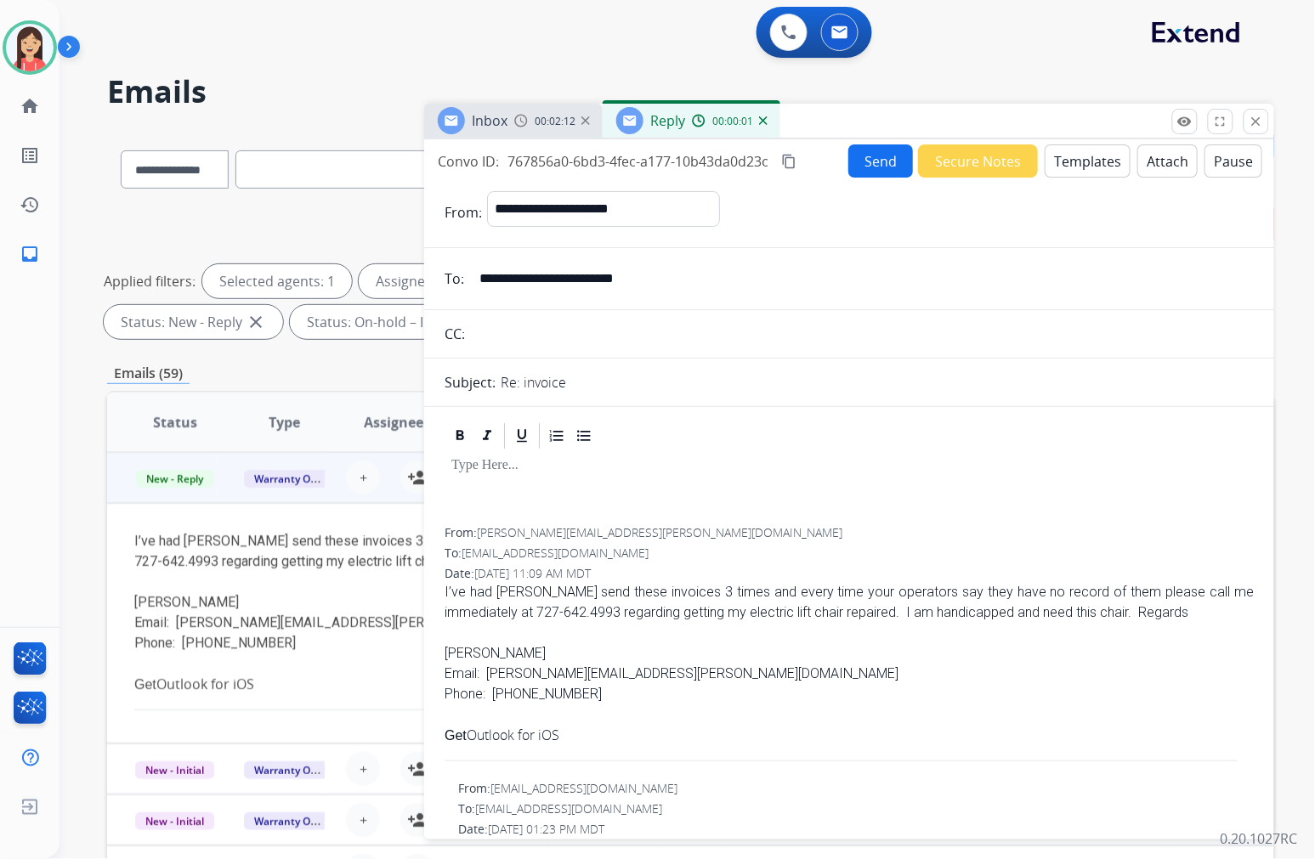
click at [1073, 162] on button "Templates" at bounding box center [1087, 160] width 86 height 33
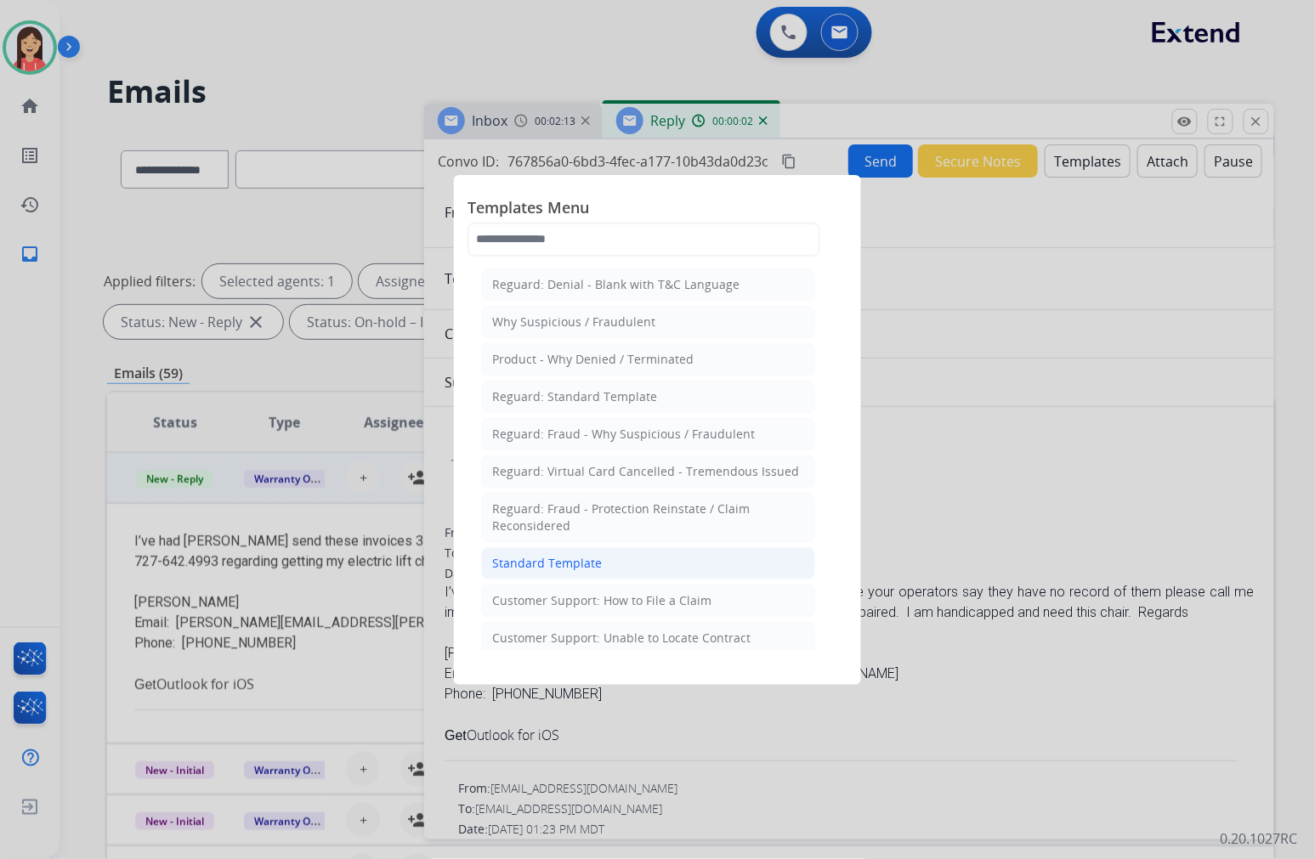
click at [574, 563] on div "Standard Template" at bounding box center [547, 563] width 110 height 17
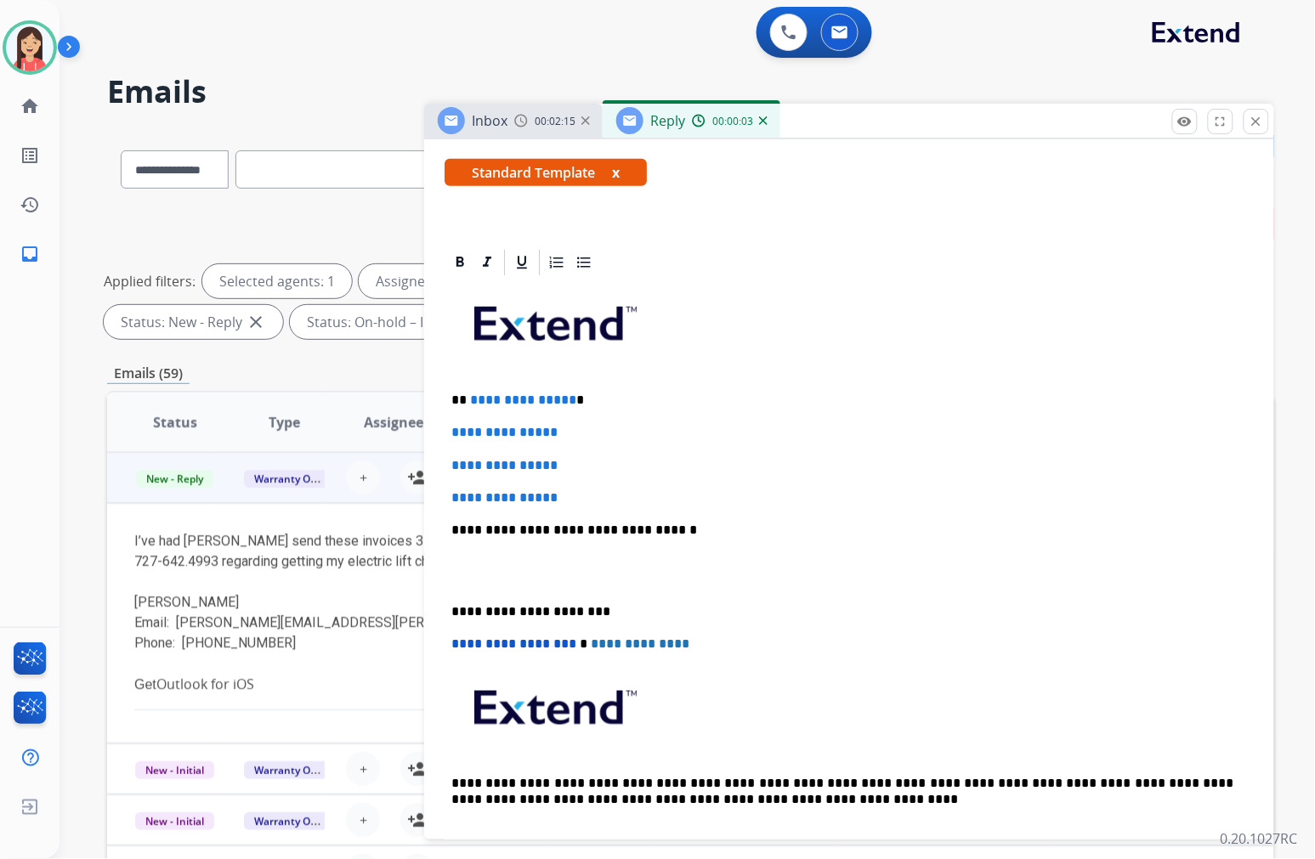
scroll to position [283, 0]
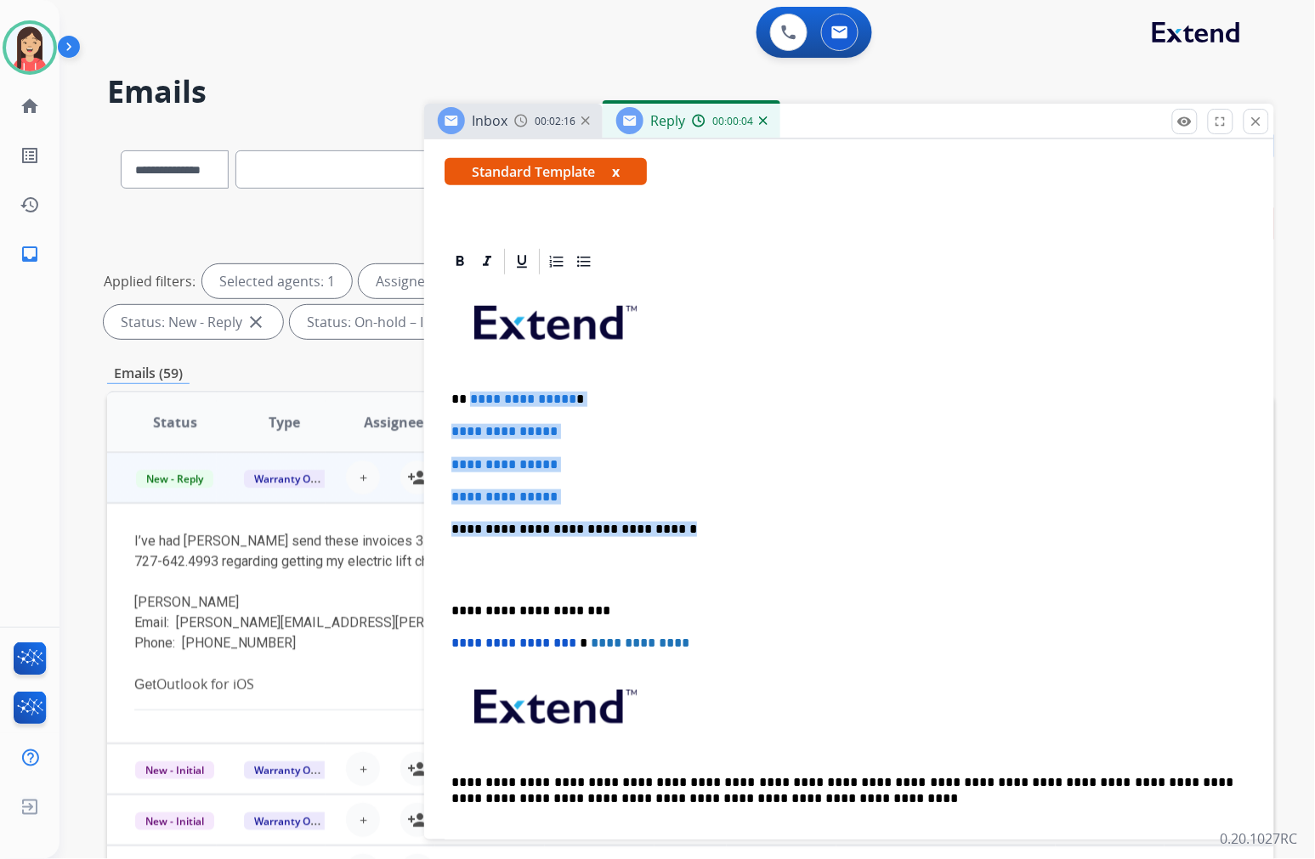
drag, startPoint x: 467, startPoint y: 399, endPoint x: 795, endPoint y: 529, distance: 352.0
click at [795, 529] on div "**********" at bounding box center [848, 569] width 809 height 585
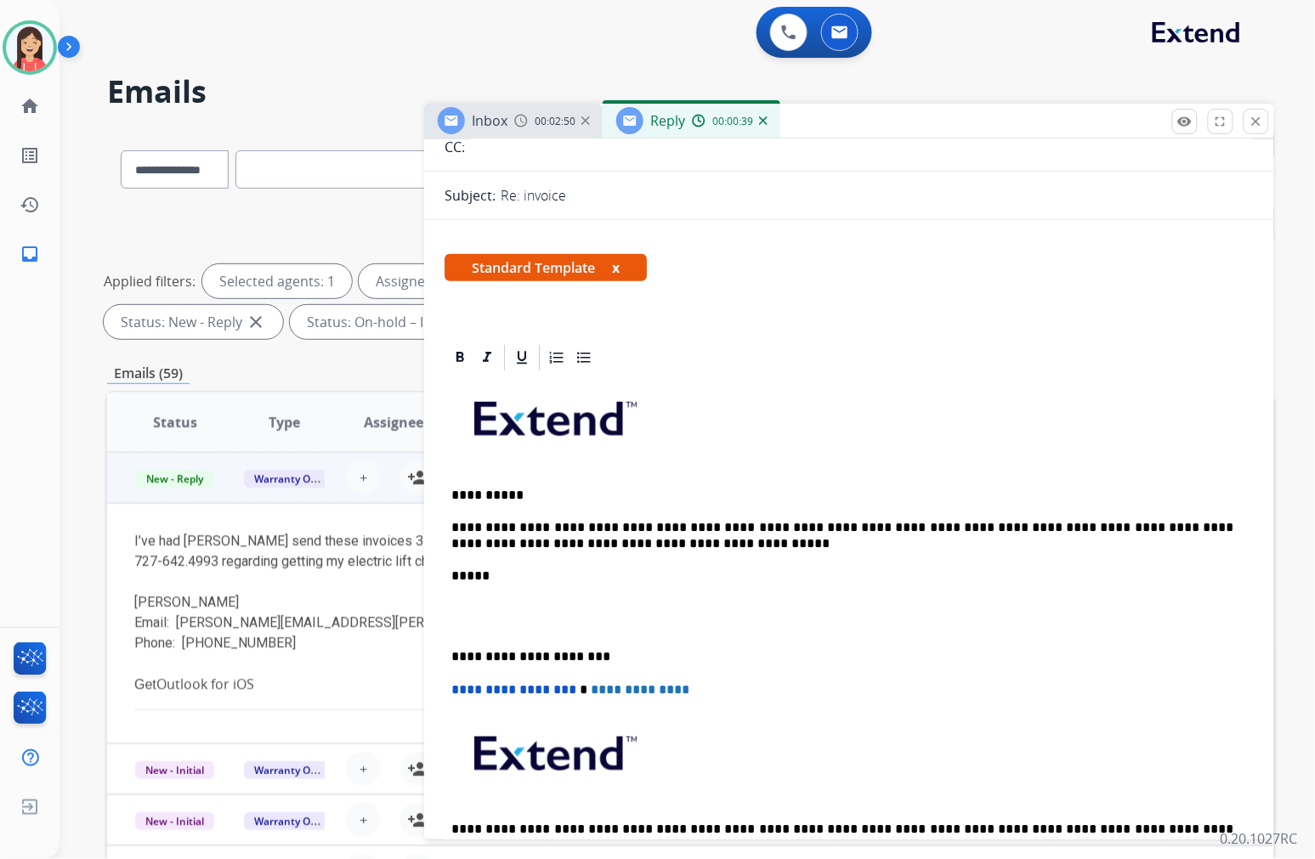
scroll to position [0, 0]
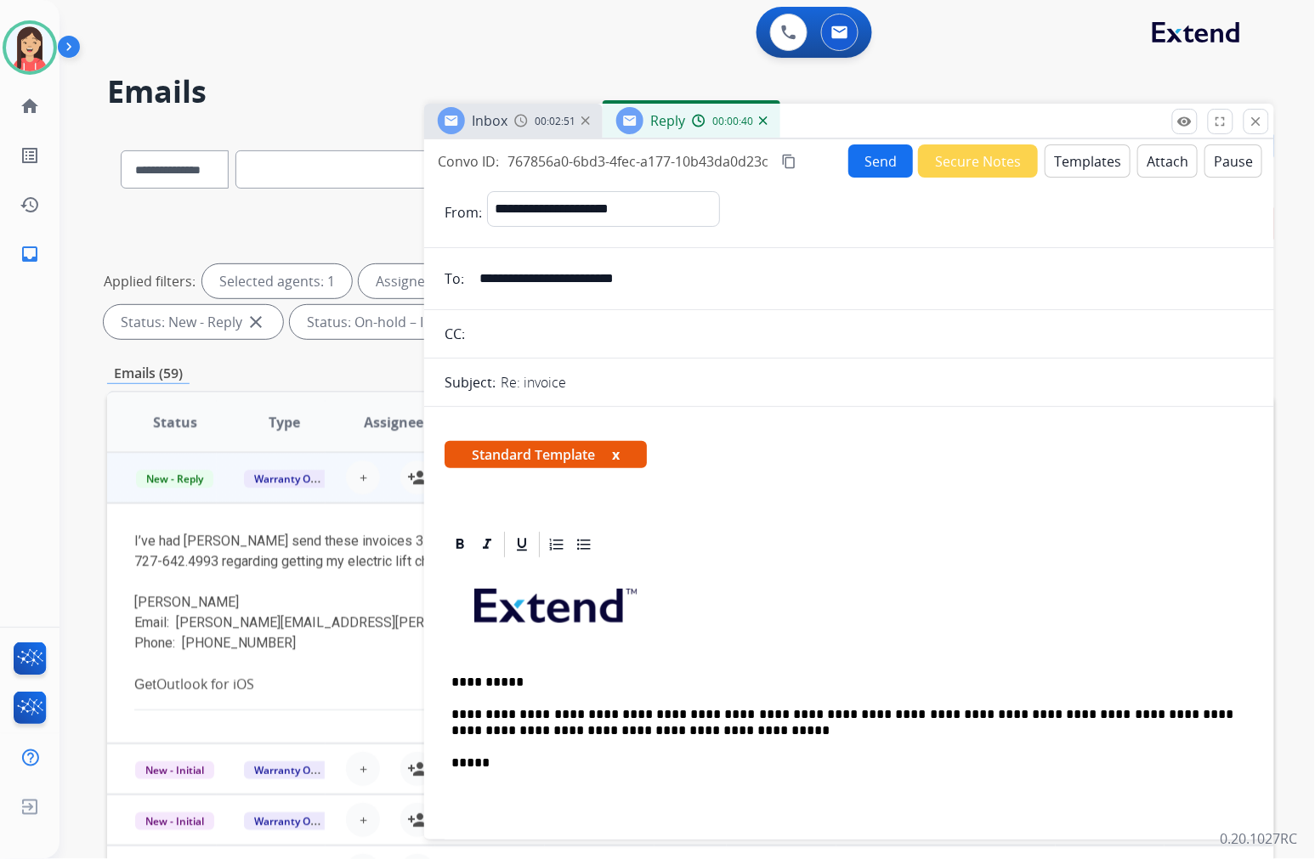
click at [868, 170] on button "Send" at bounding box center [880, 160] width 65 height 33
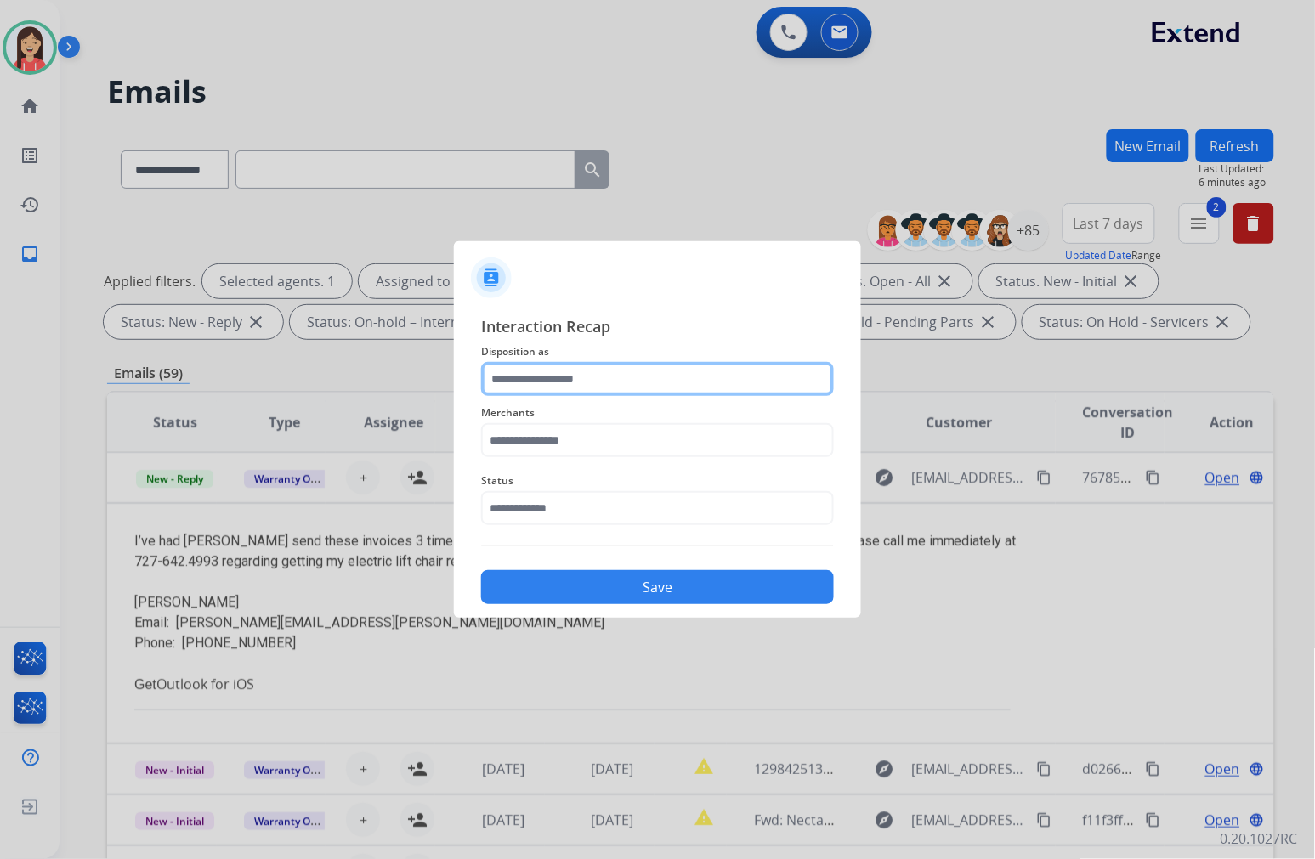
click at [597, 391] on input "text" at bounding box center [657, 379] width 353 height 34
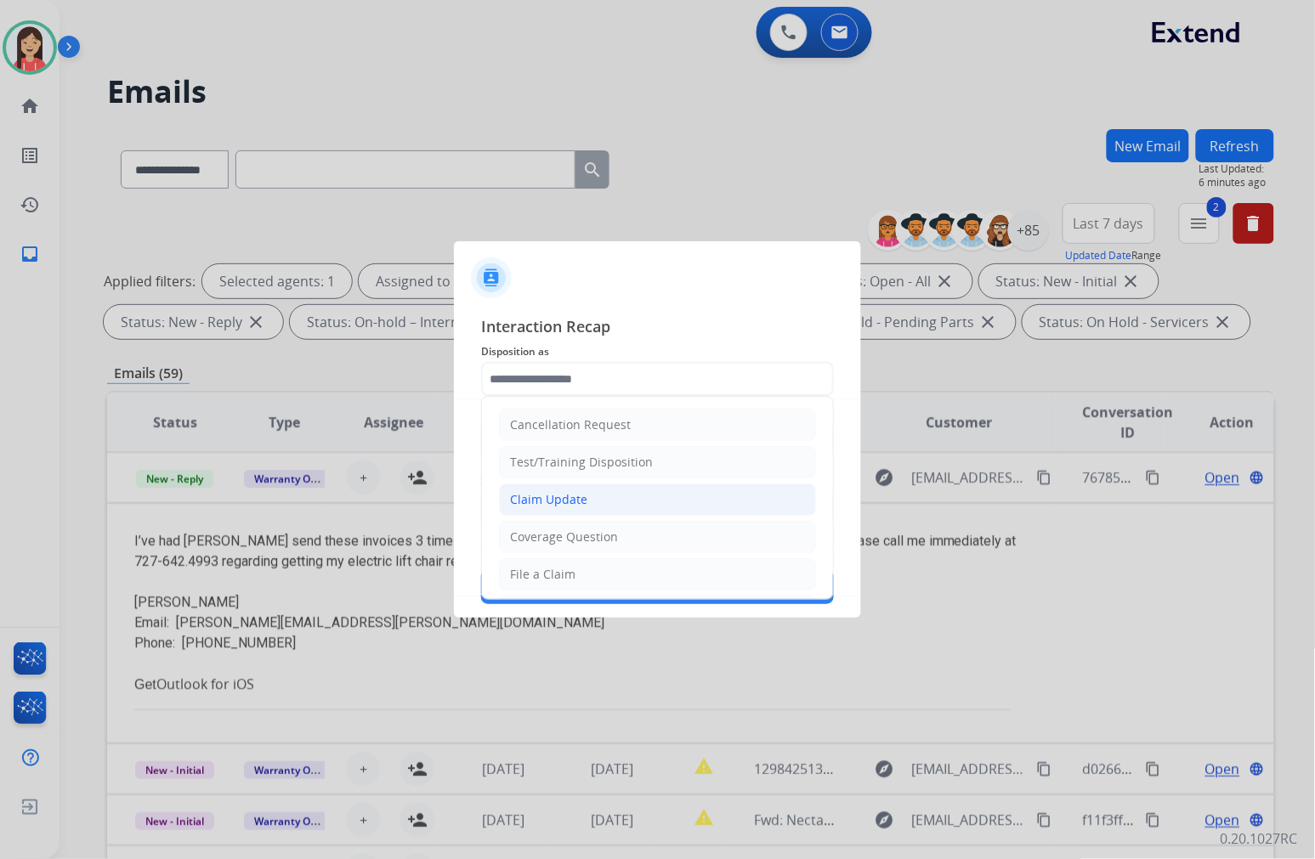
click at [548, 495] on div "Claim Update" at bounding box center [548, 499] width 77 height 17
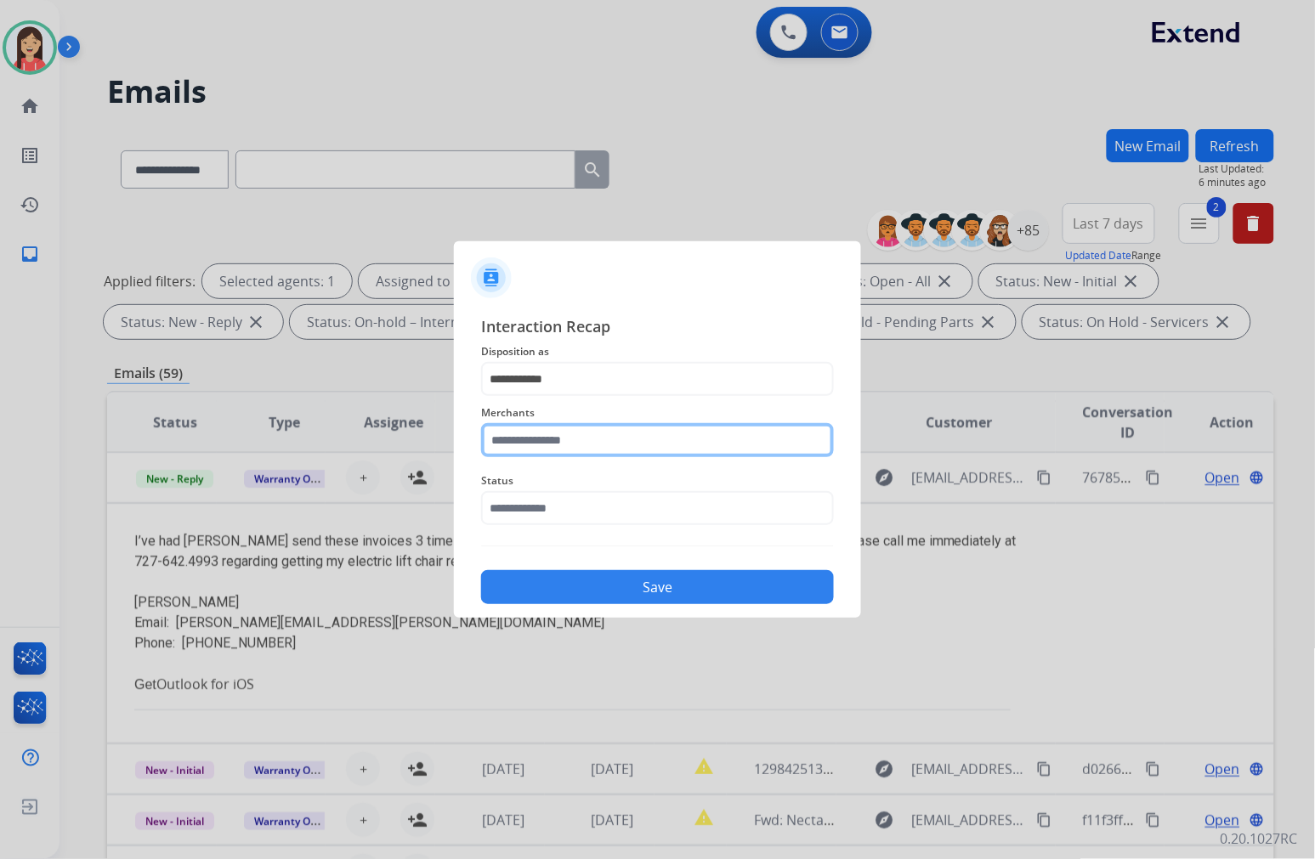
click at [562, 436] on input "text" at bounding box center [657, 440] width 353 height 34
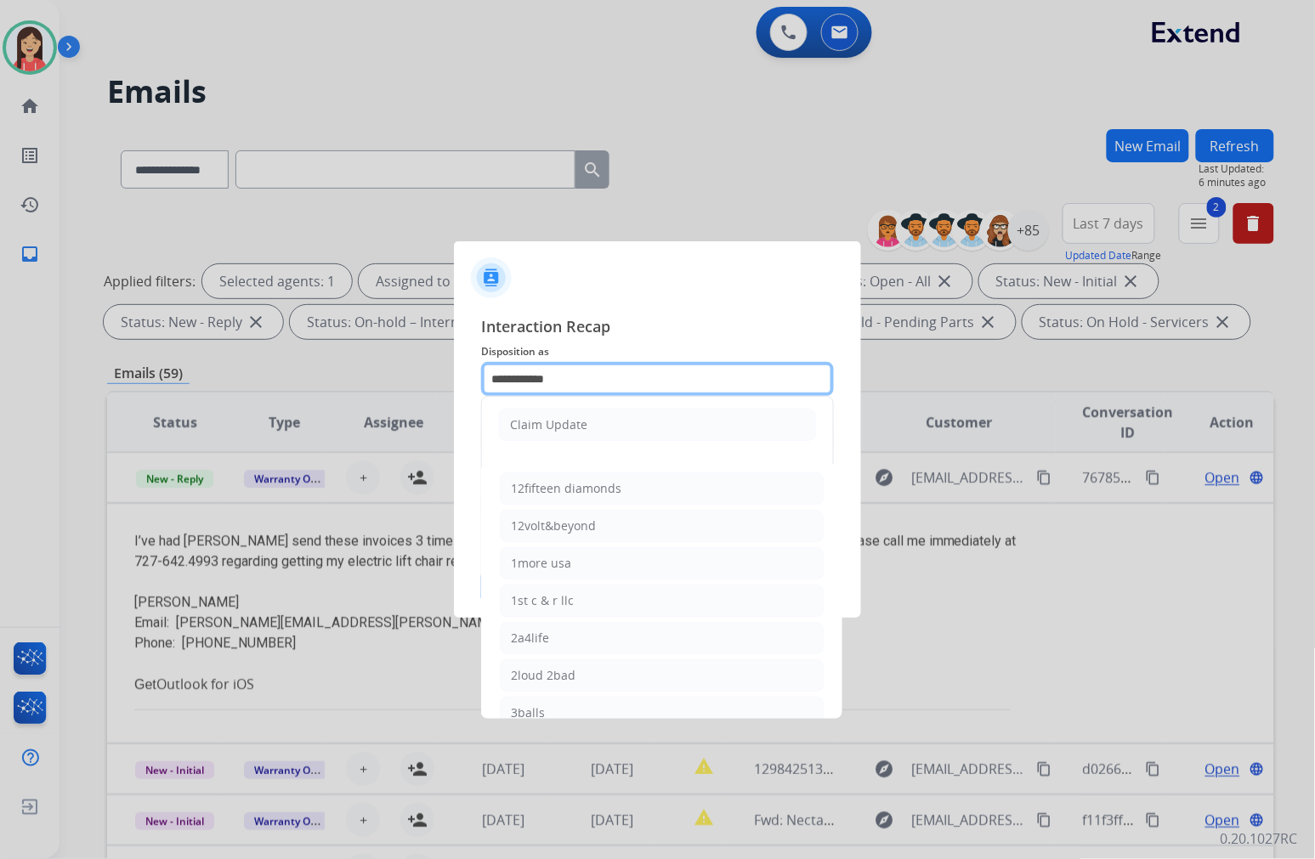
click at [589, 386] on input "**********" at bounding box center [657, 379] width 353 height 34
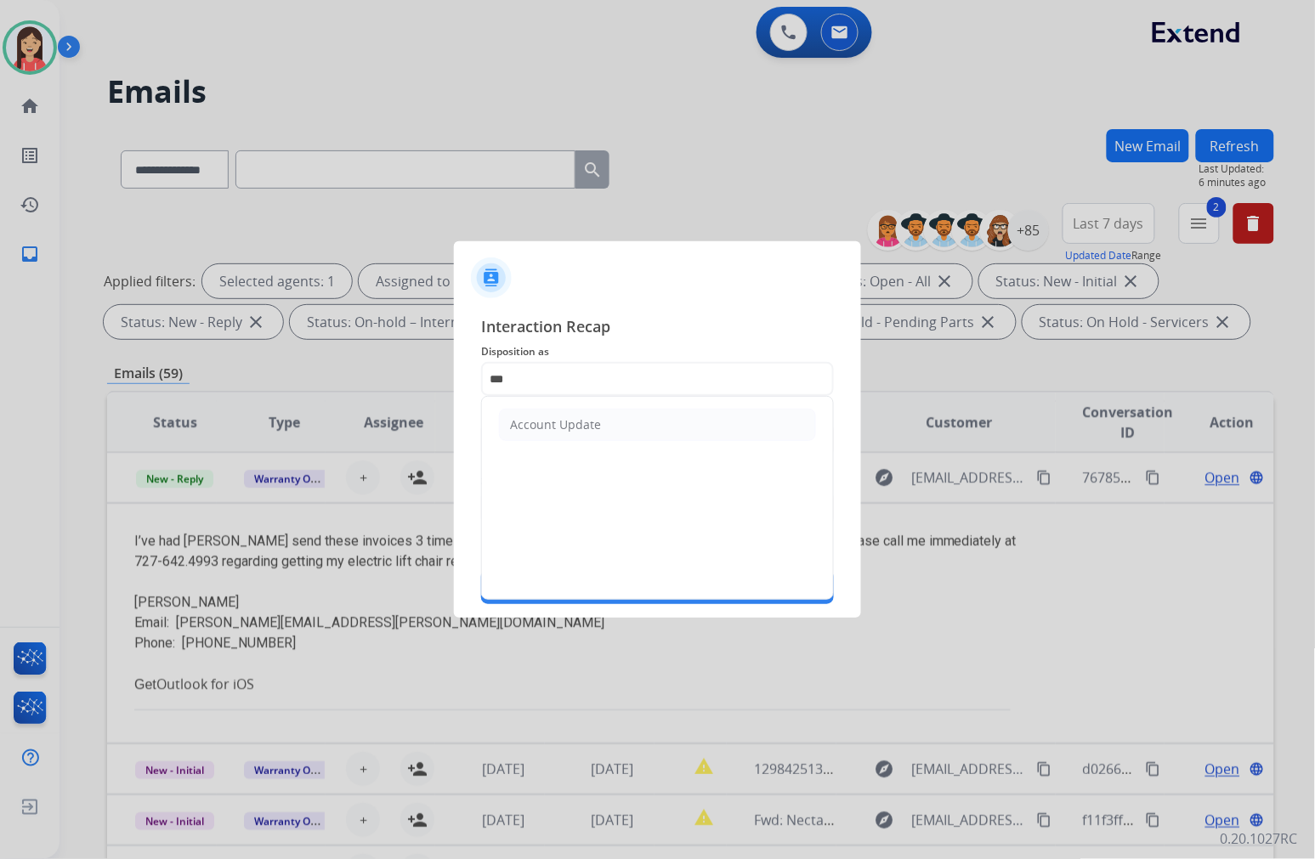
click at [568, 429] on div "Account Update" at bounding box center [555, 424] width 91 height 17
type input "**********"
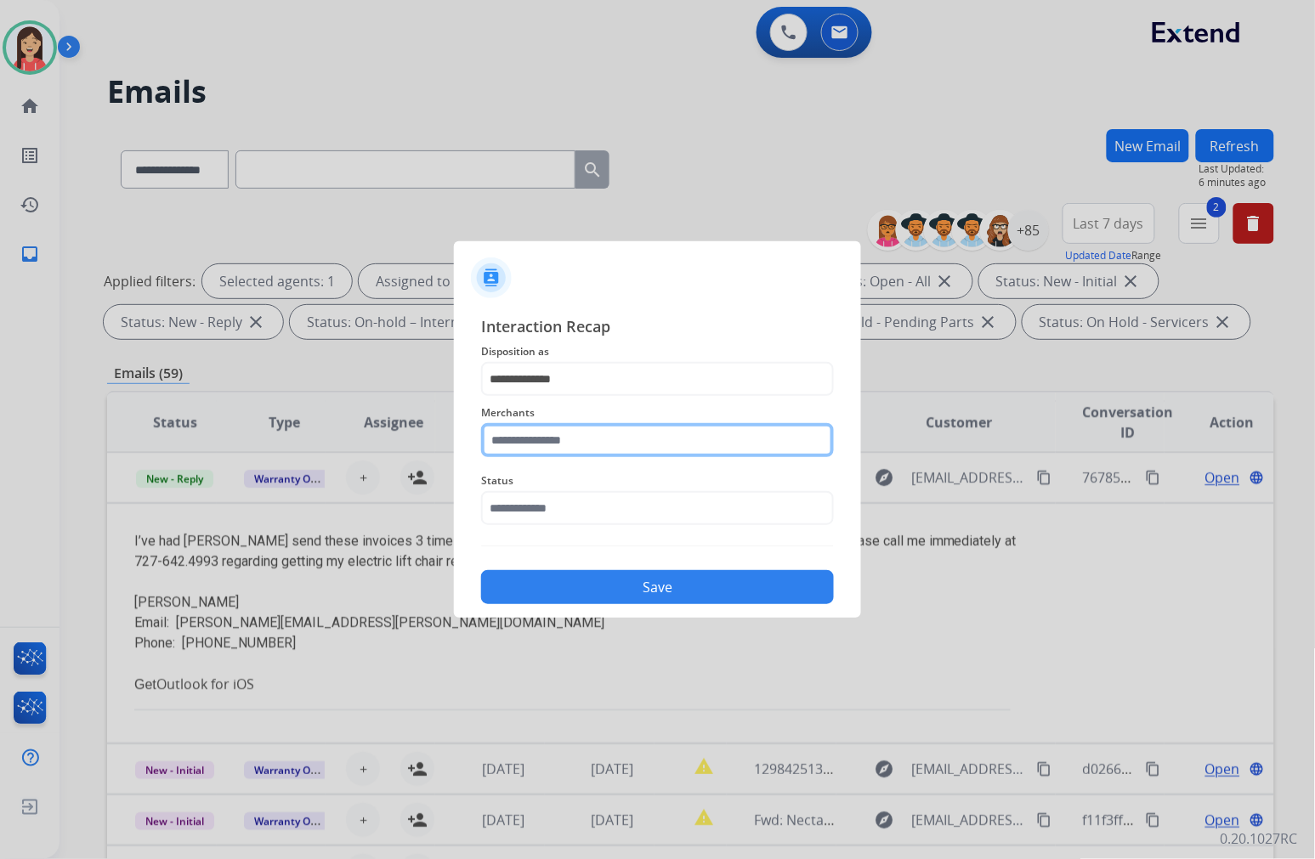
click at [566, 438] on input "text" at bounding box center [657, 440] width 353 height 34
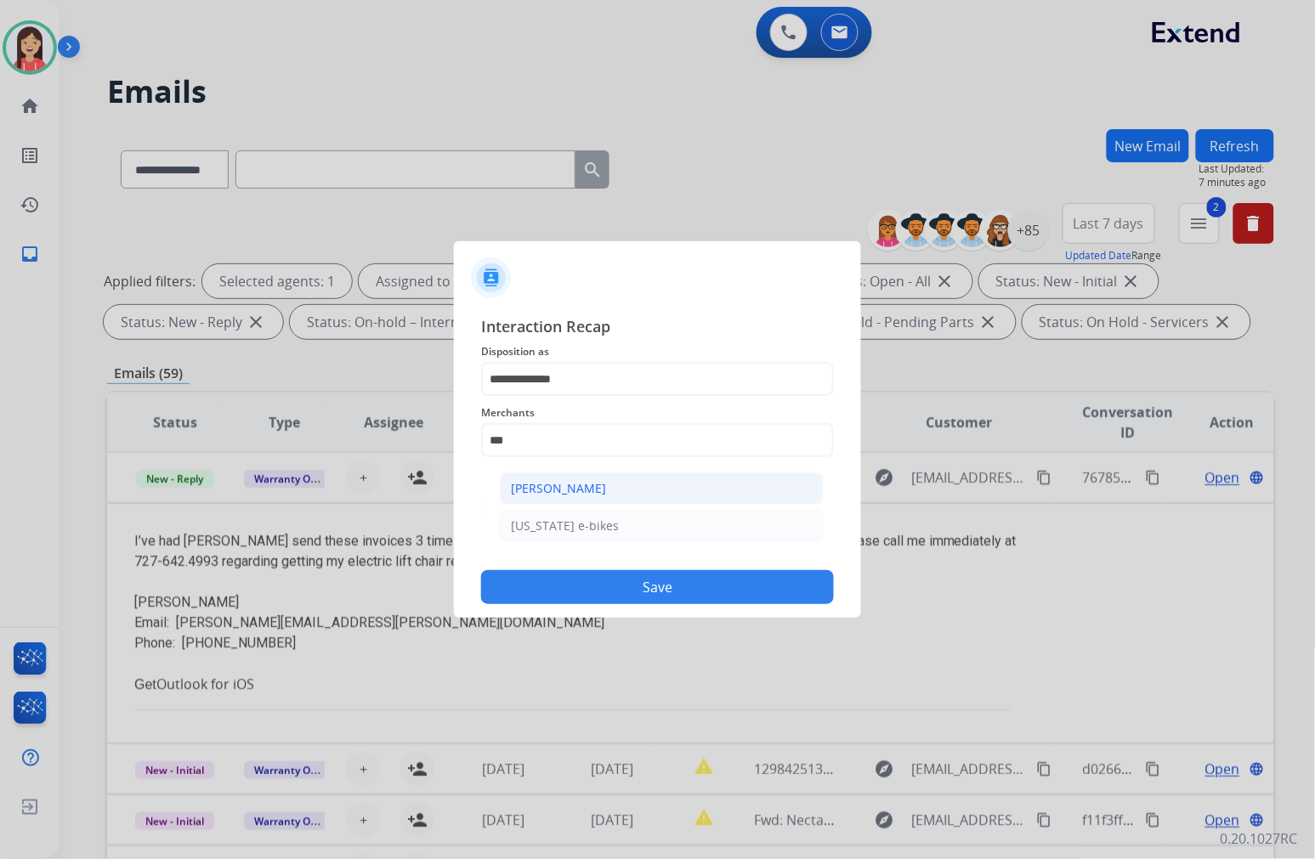
click at [608, 489] on li "[PERSON_NAME]" at bounding box center [662, 488] width 324 height 32
type input "**********"
click at [589, 514] on input "text" at bounding box center [657, 508] width 353 height 34
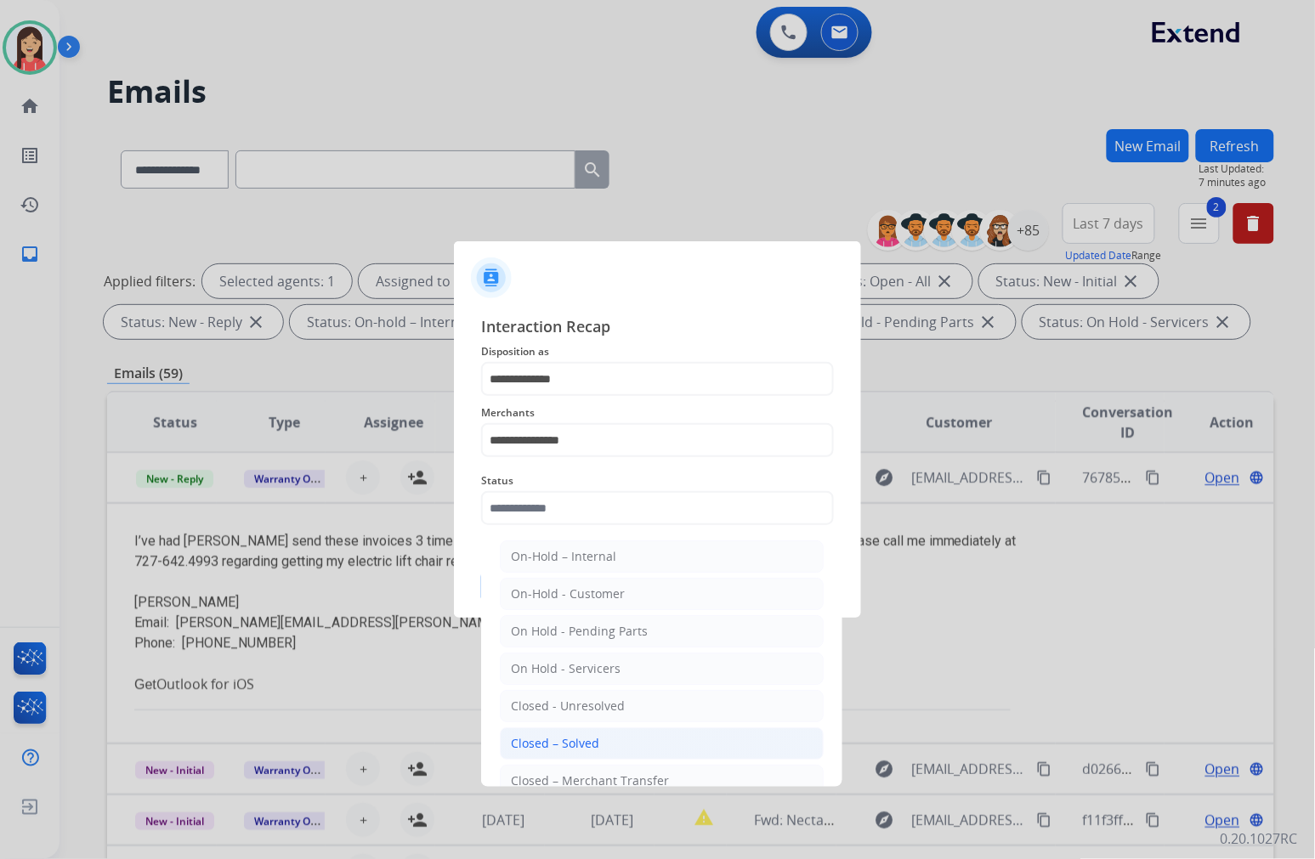
click at [595, 739] on div "Closed – Solved" at bounding box center [555, 743] width 88 height 17
type input "**********"
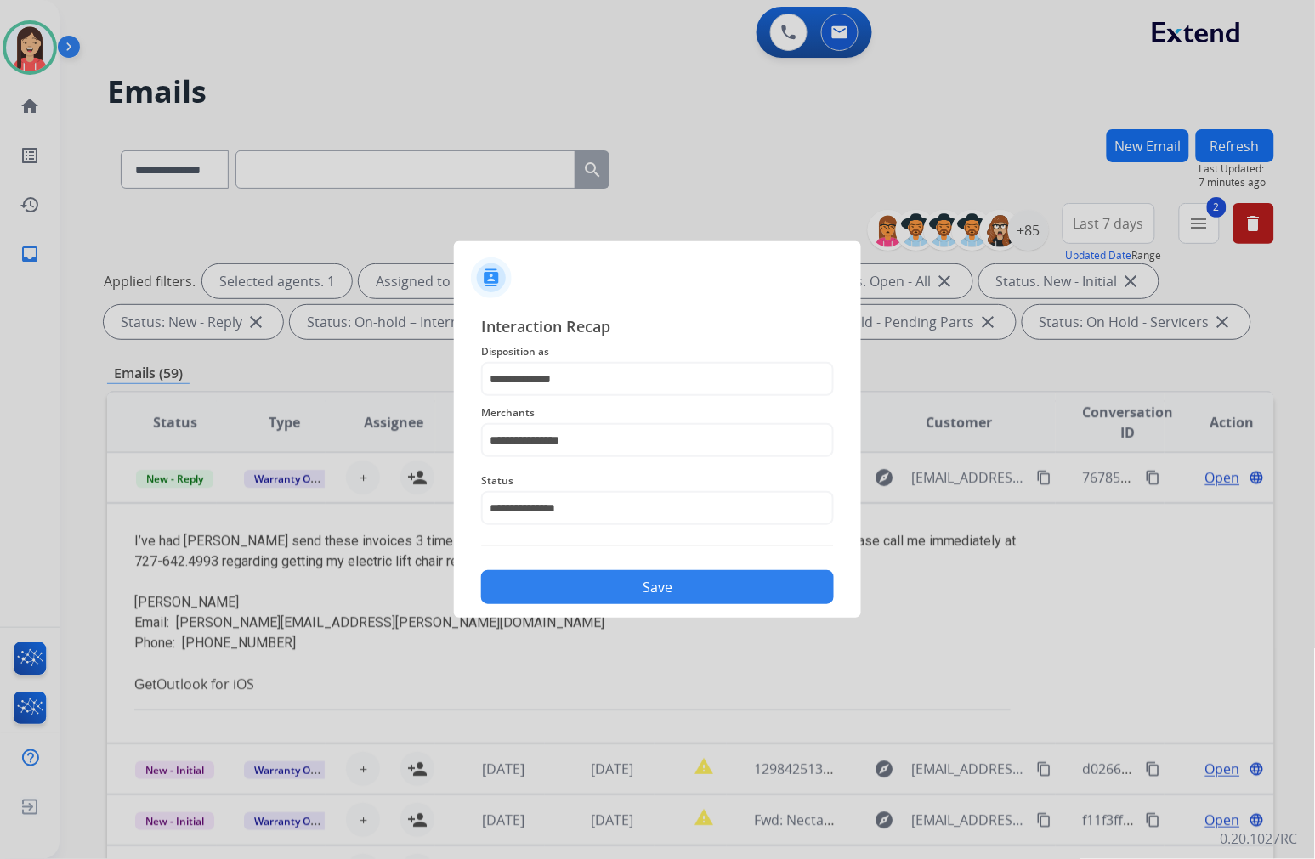
click at [623, 571] on button "Save" at bounding box center [657, 587] width 353 height 34
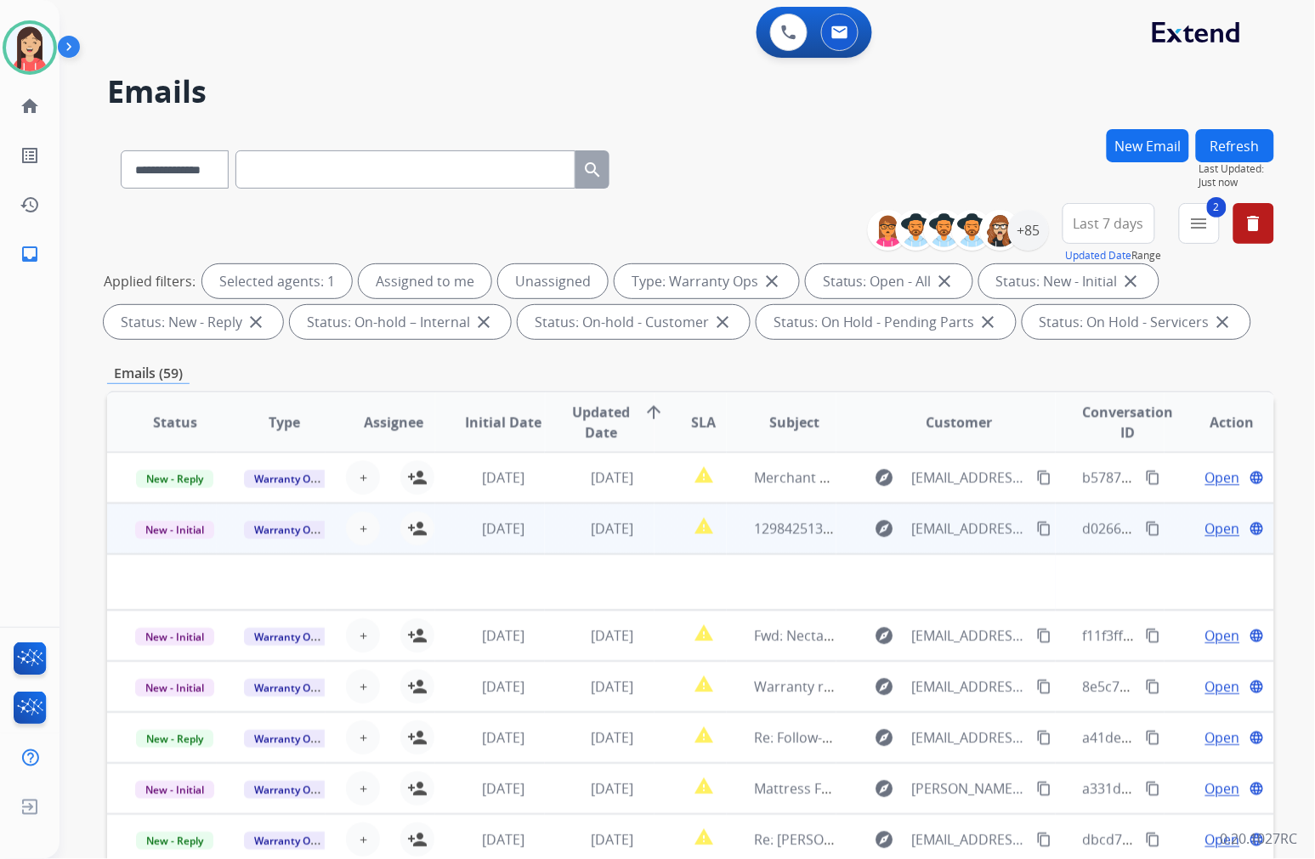
click at [537, 540] on td "[DATE]" at bounding box center [490, 528] width 110 height 51
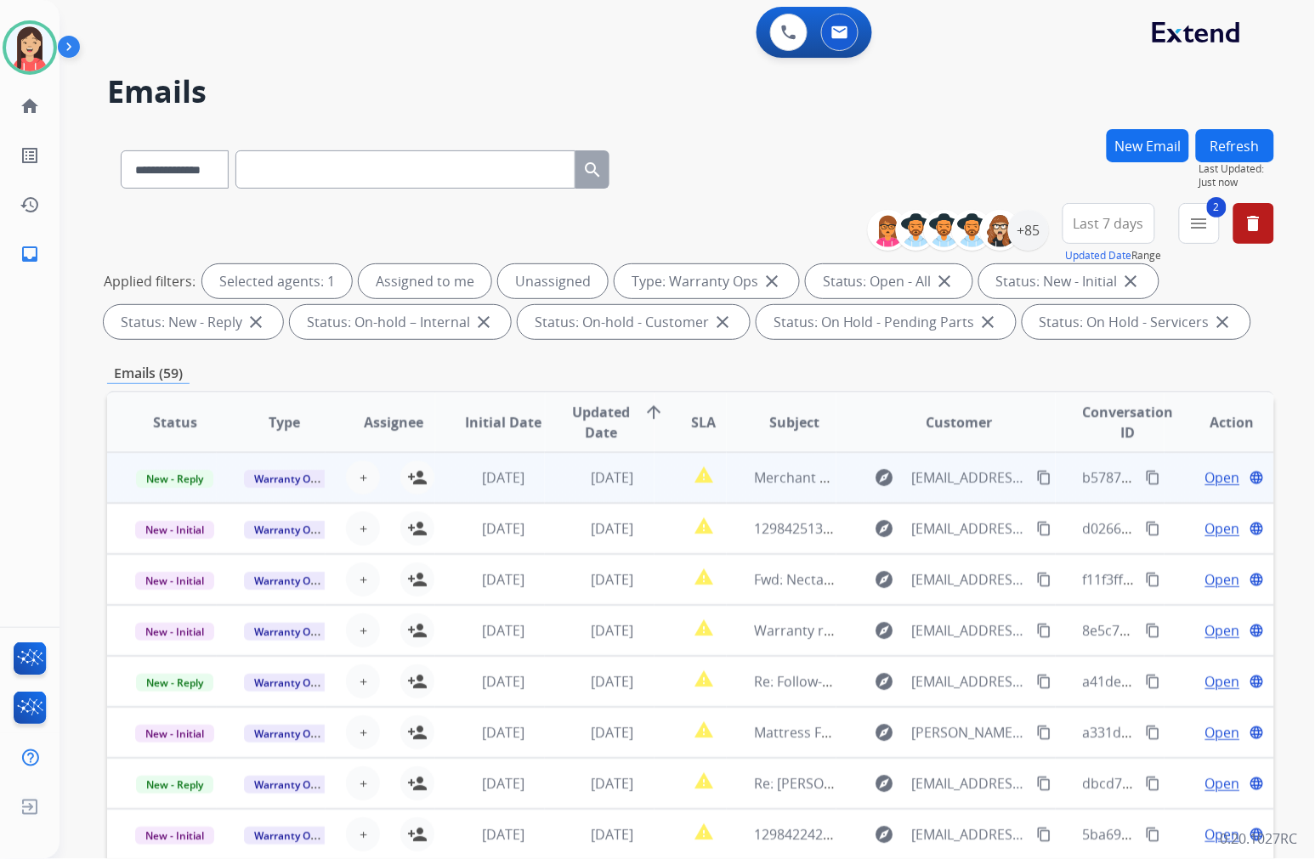
click at [657, 493] on td "report_problem" at bounding box center [690, 477] width 73 height 51
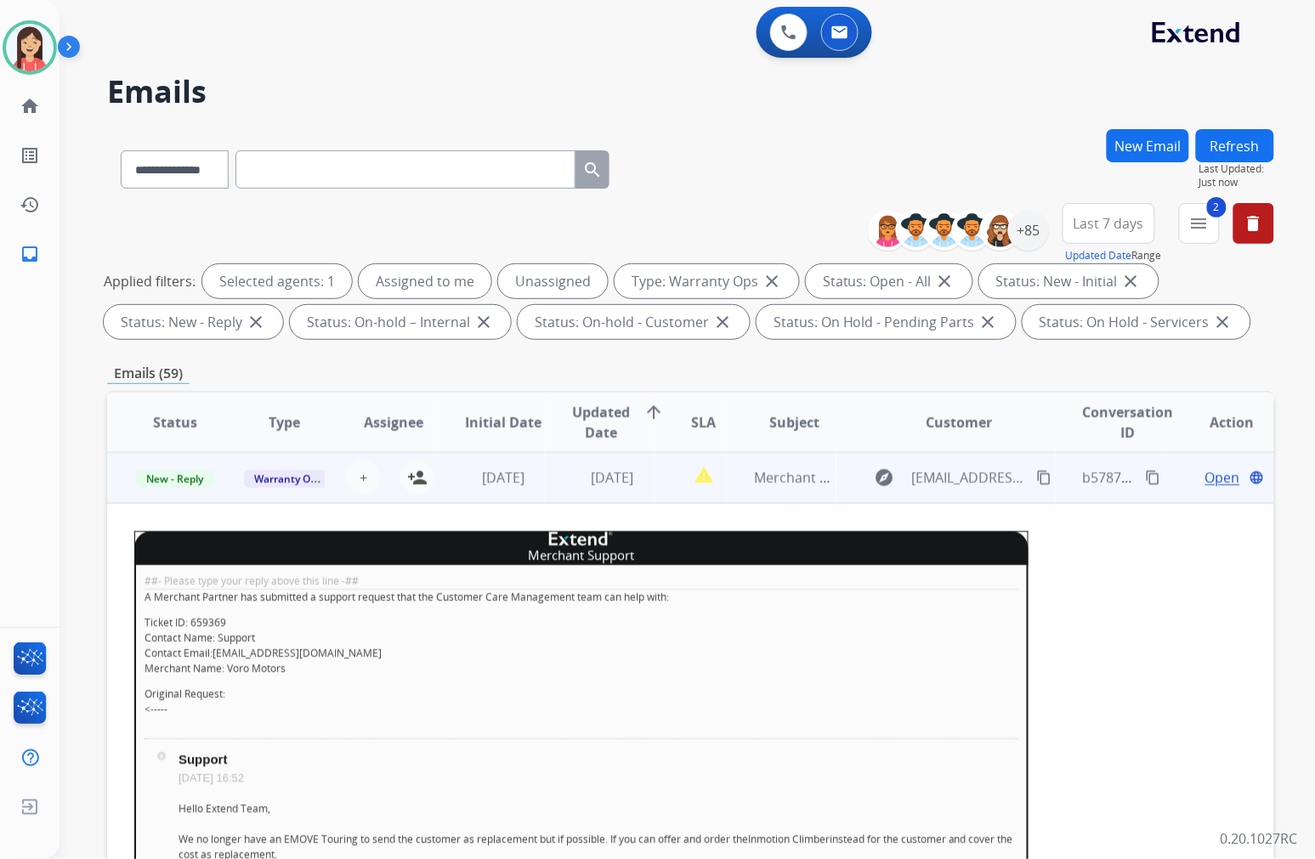
click at [657, 493] on td "report_problem" at bounding box center [690, 477] width 73 height 51
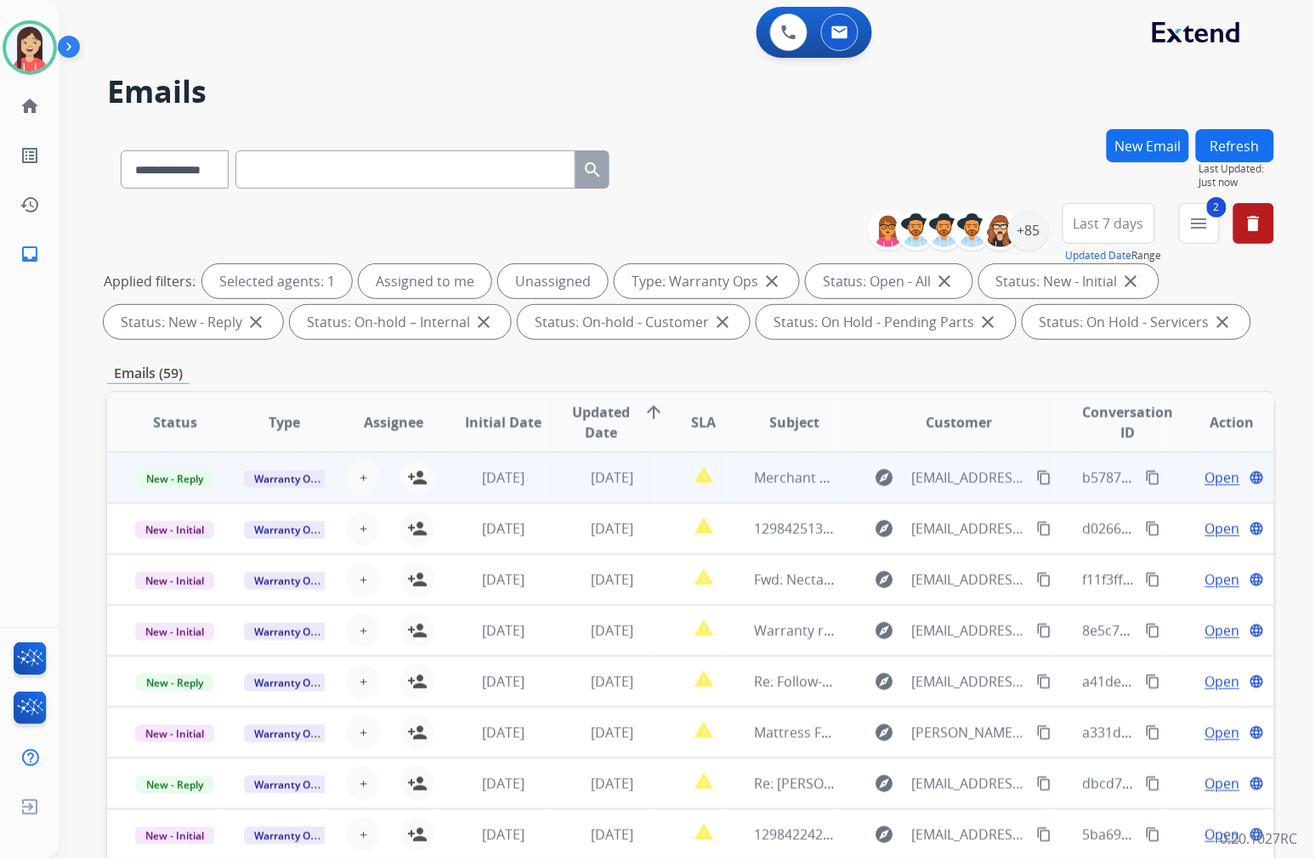
click at [665, 491] on td "report_problem" at bounding box center [690, 477] width 73 height 51
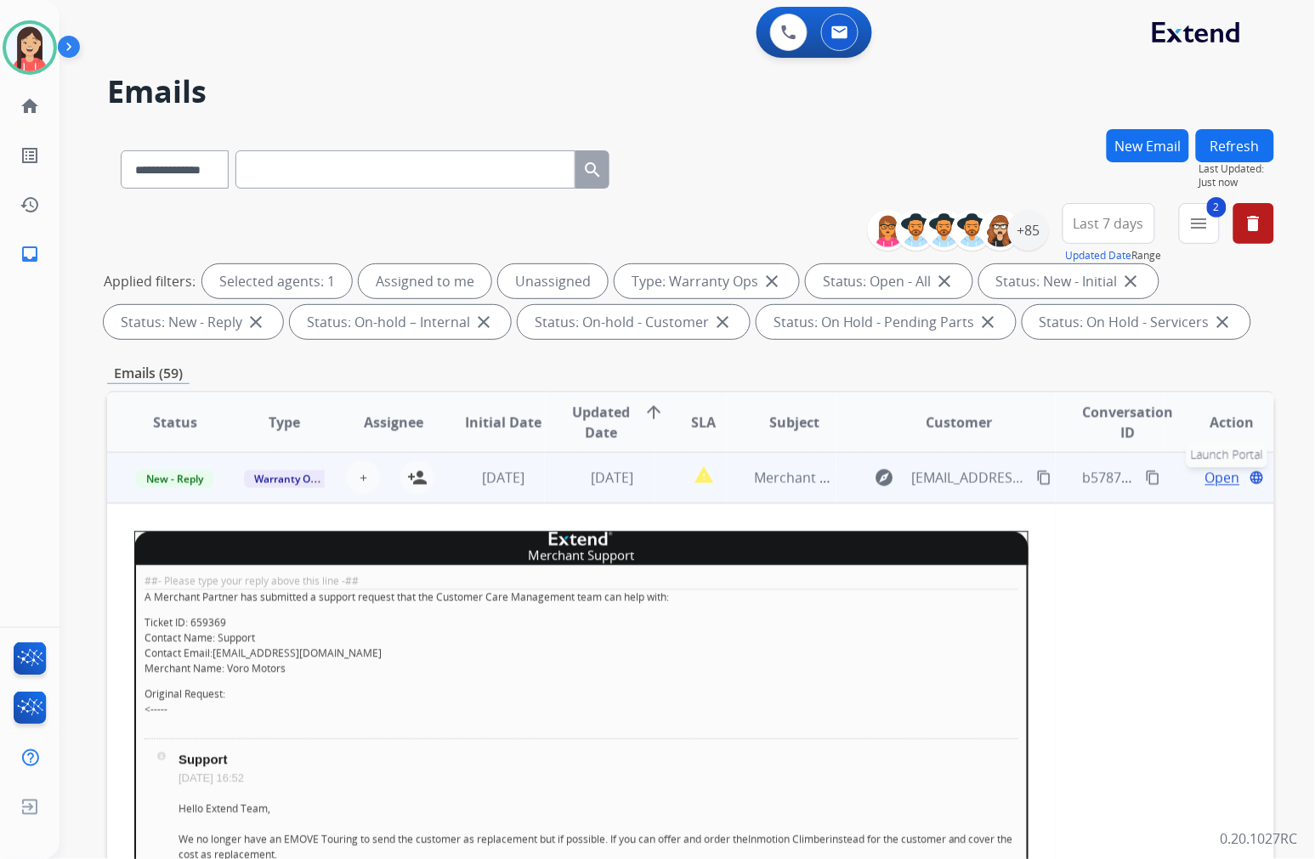
click at [1089, 474] on button "language Launch Portal" at bounding box center [1257, 477] width 20 height 20
click at [1089, 477] on span "Open" at bounding box center [1222, 477] width 35 height 20
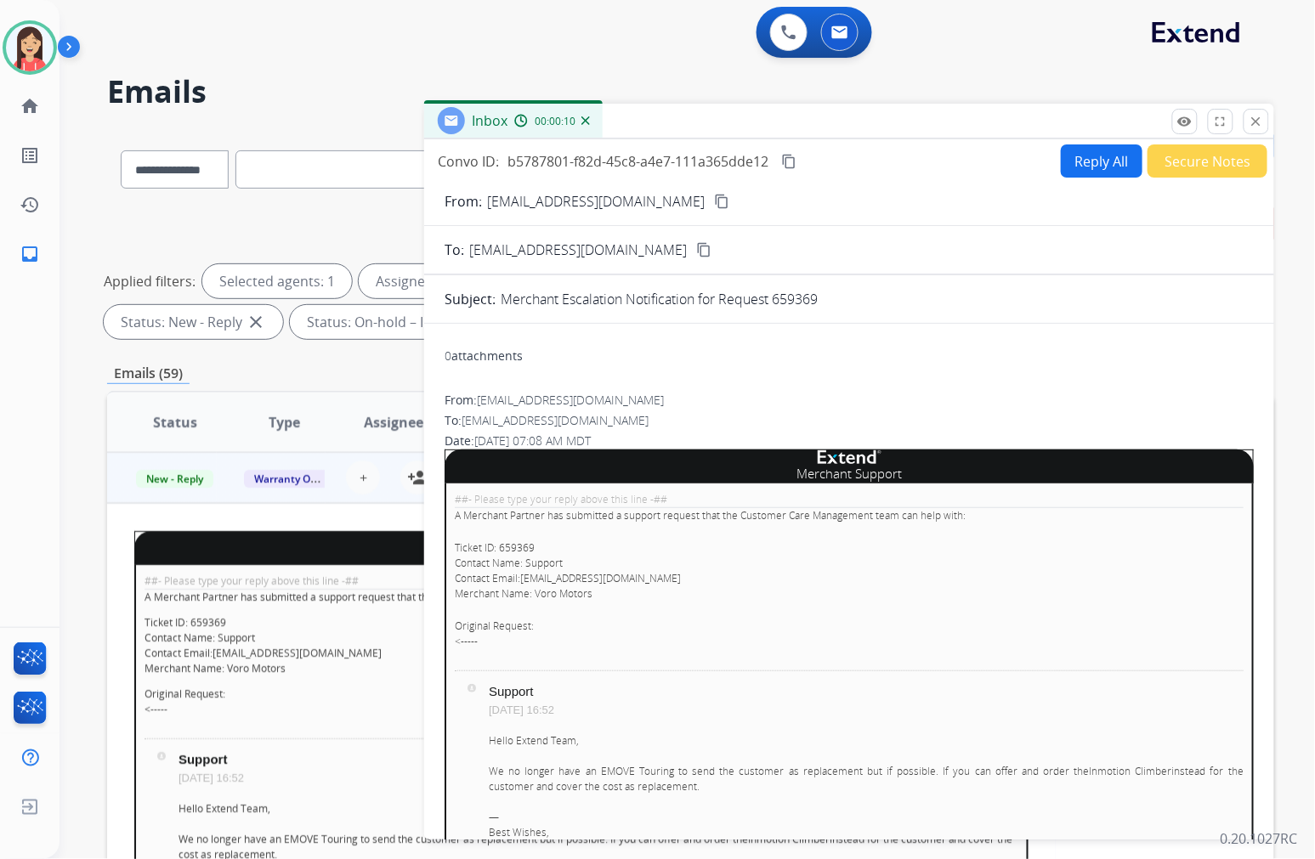
click at [1084, 161] on button "Reply All" at bounding box center [1102, 160] width 82 height 33
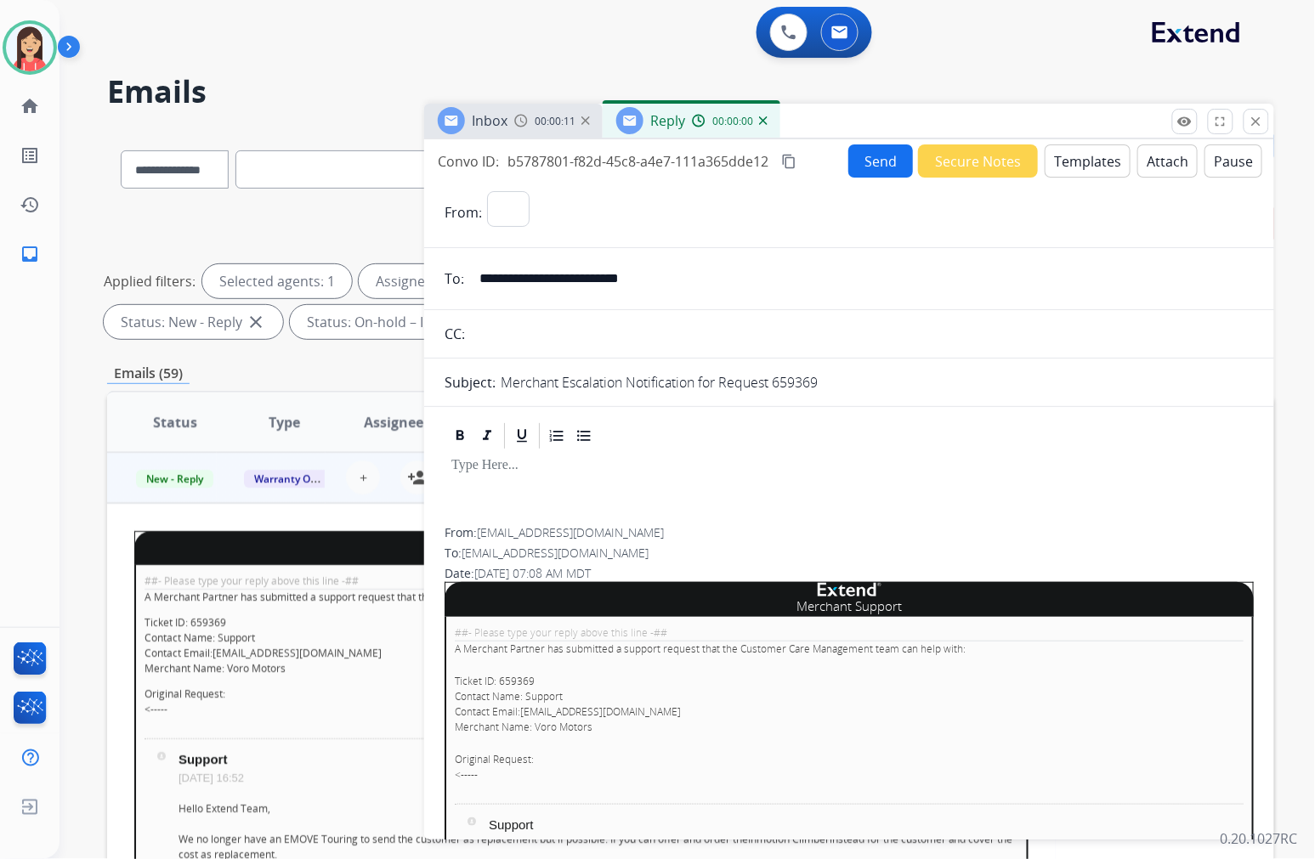
select select "**********"
drag, startPoint x: 657, startPoint y: 710, endPoint x: 528, endPoint y: 715, distance: 129.3
click at [522, 715] on p "Ticket ID: 659369 Contact Name: Support Contact Email: support@voromotors.com M…" at bounding box center [849, 704] width 789 height 61
copy link "support@voromotors.com"
click at [647, 284] on input "**********" at bounding box center [861, 279] width 784 height 34
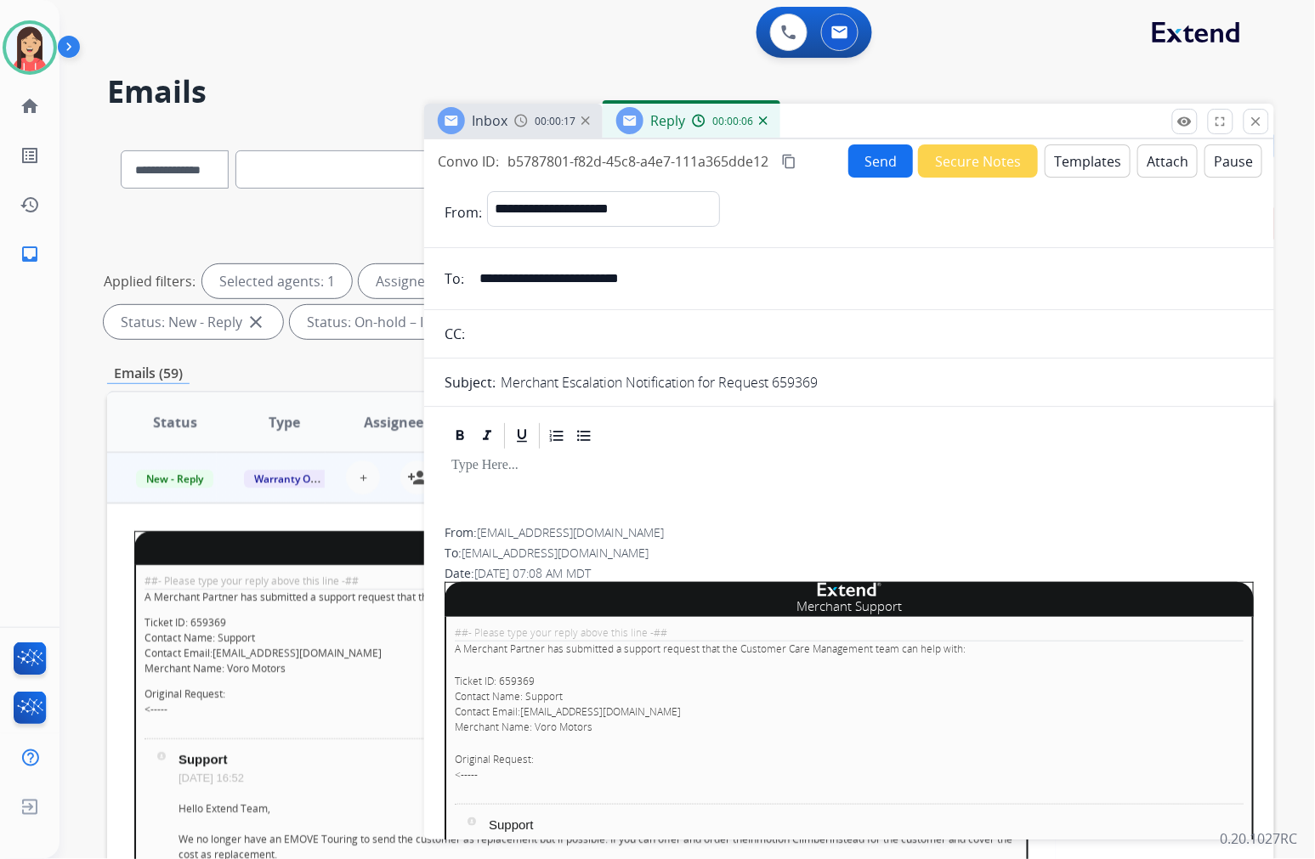
click at [647, 284] on input "**********" at bounding box center [861, 279] width 784 height 34
paste input "email"
type input "**********"
click at [1082, 161] on button "Templates" at bounding box center [1087, 160] width 86 height 33
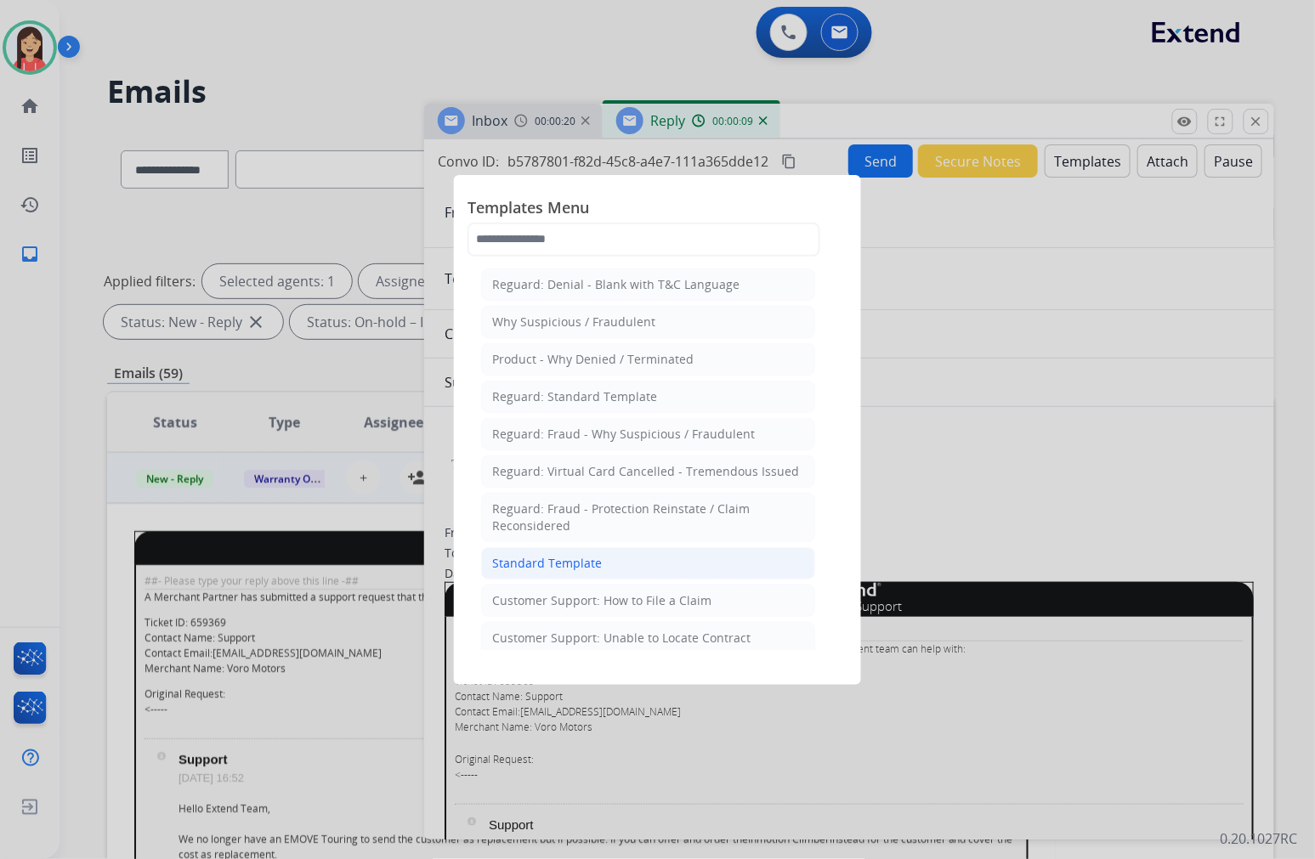
click at [671, 548] on li "Standard Template" at bounding box center [648, 563] width 334 height 32
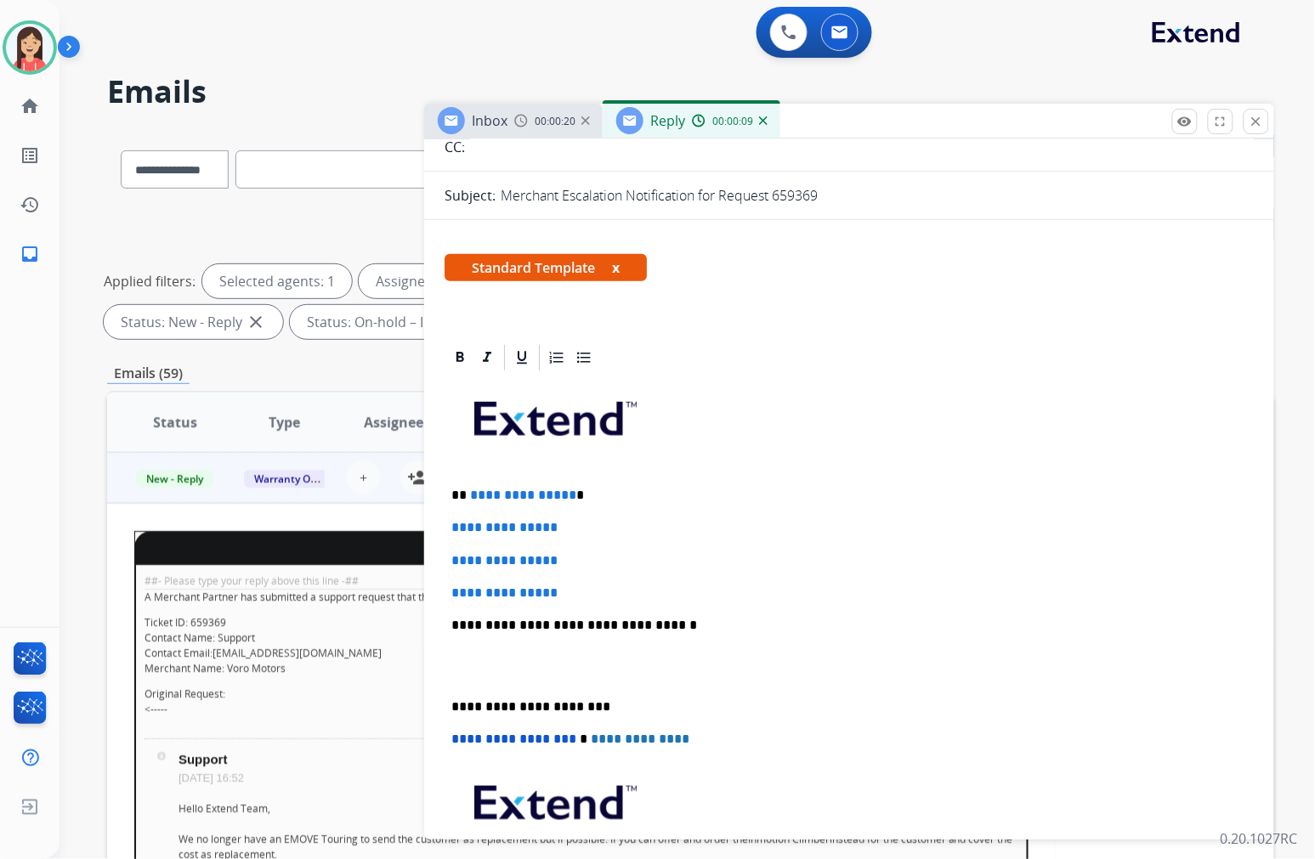
scroll to position [189, 0]
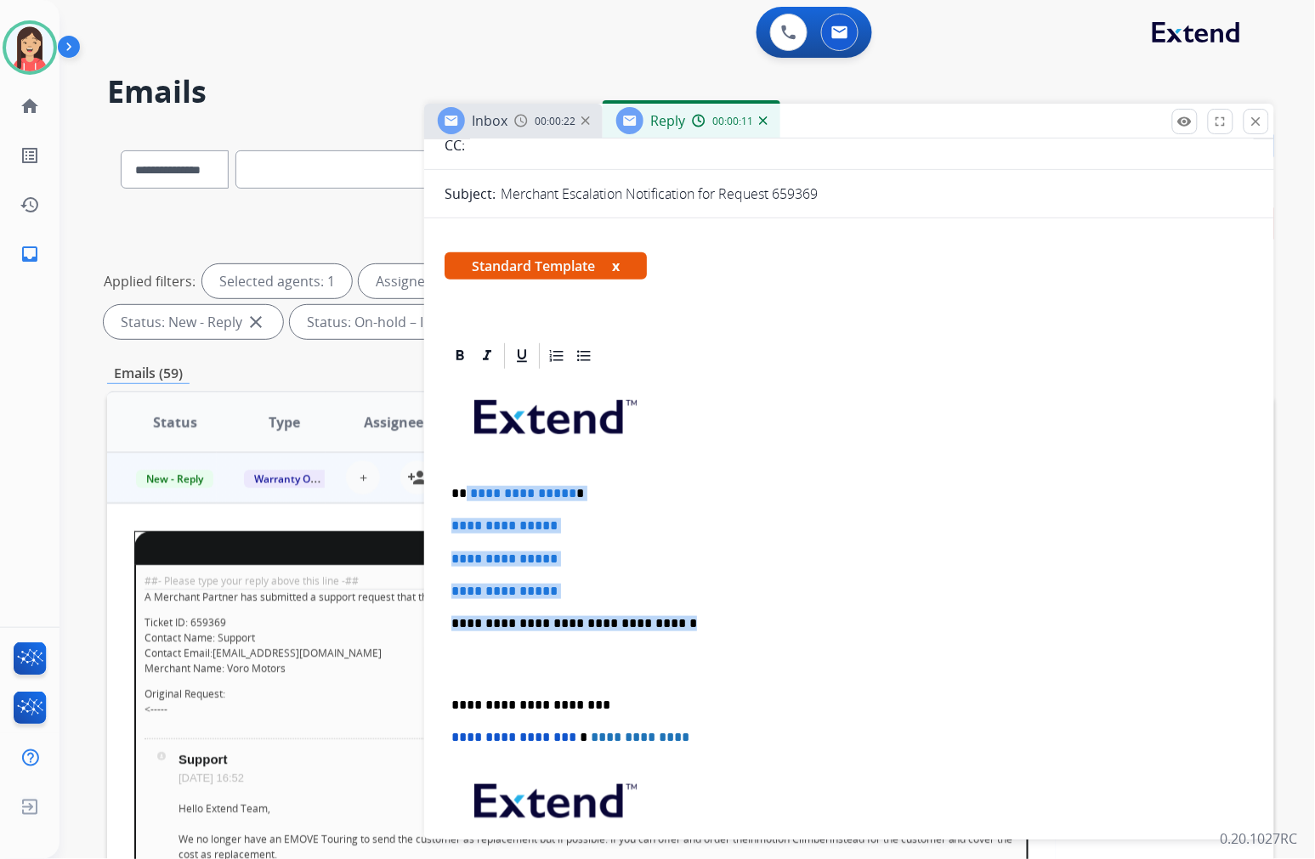
drag, startPoint x: 466, startPoint y: 491, endPoint x: 711, endPoint y: 601, distance: 268.9
click at [711, 601] on div "**********" at bounding box center [848, 663] width 809 height 585
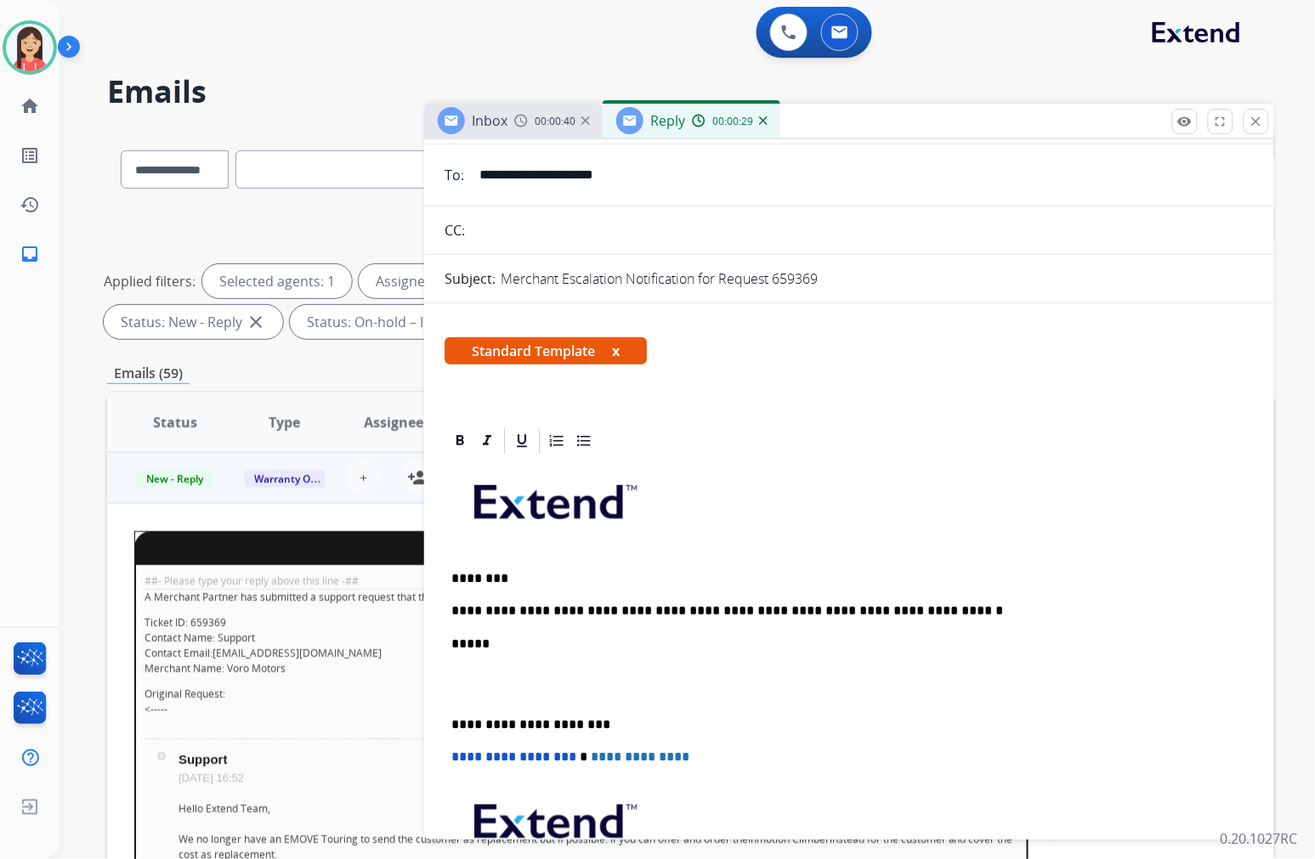
scroll to position [0, 0]
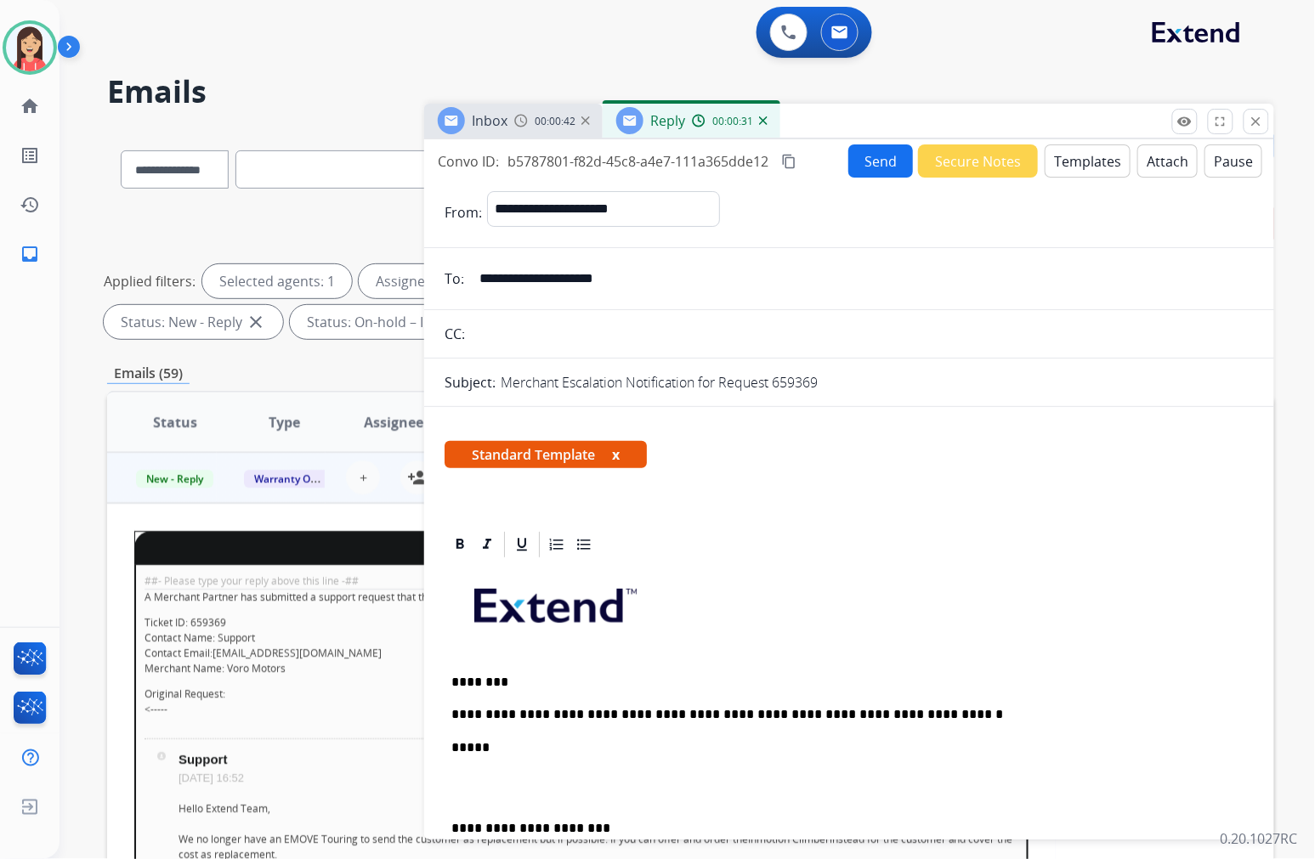
click at [859, 154] on button "Send" at bounding box center [880, 160] width 65 height 33
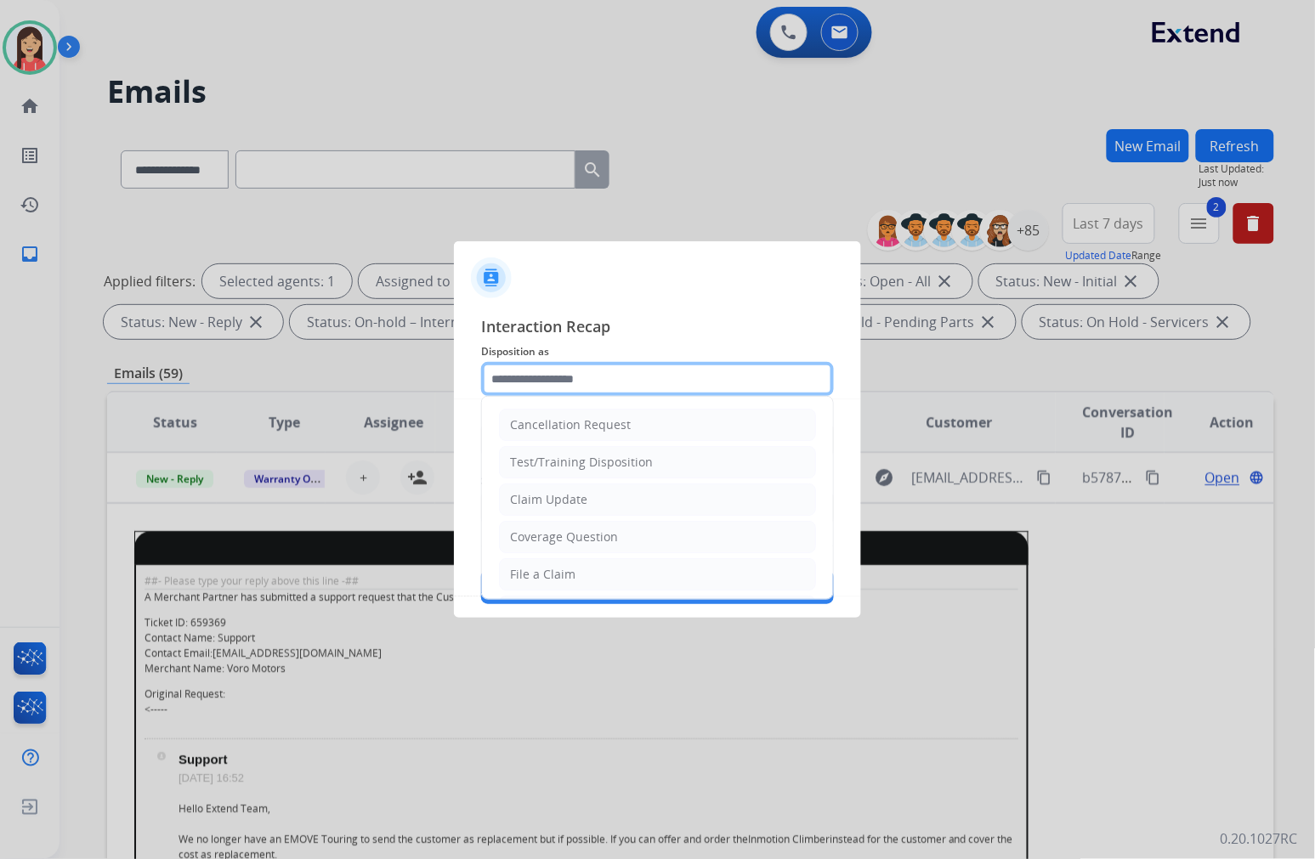
click at [694, 377] on input "text" at bounding box center [657, 379] width 353 height 34
click at [624, 502] on li "Claim Update" at bounding box center [657, 500] width 317 height 32
click at [580, 387] on input "**********" at bounding box center [657, 379] width 353 height 34
click at [580, 386] on input "**********" at bounding box center [657, 379] width 353 height 34
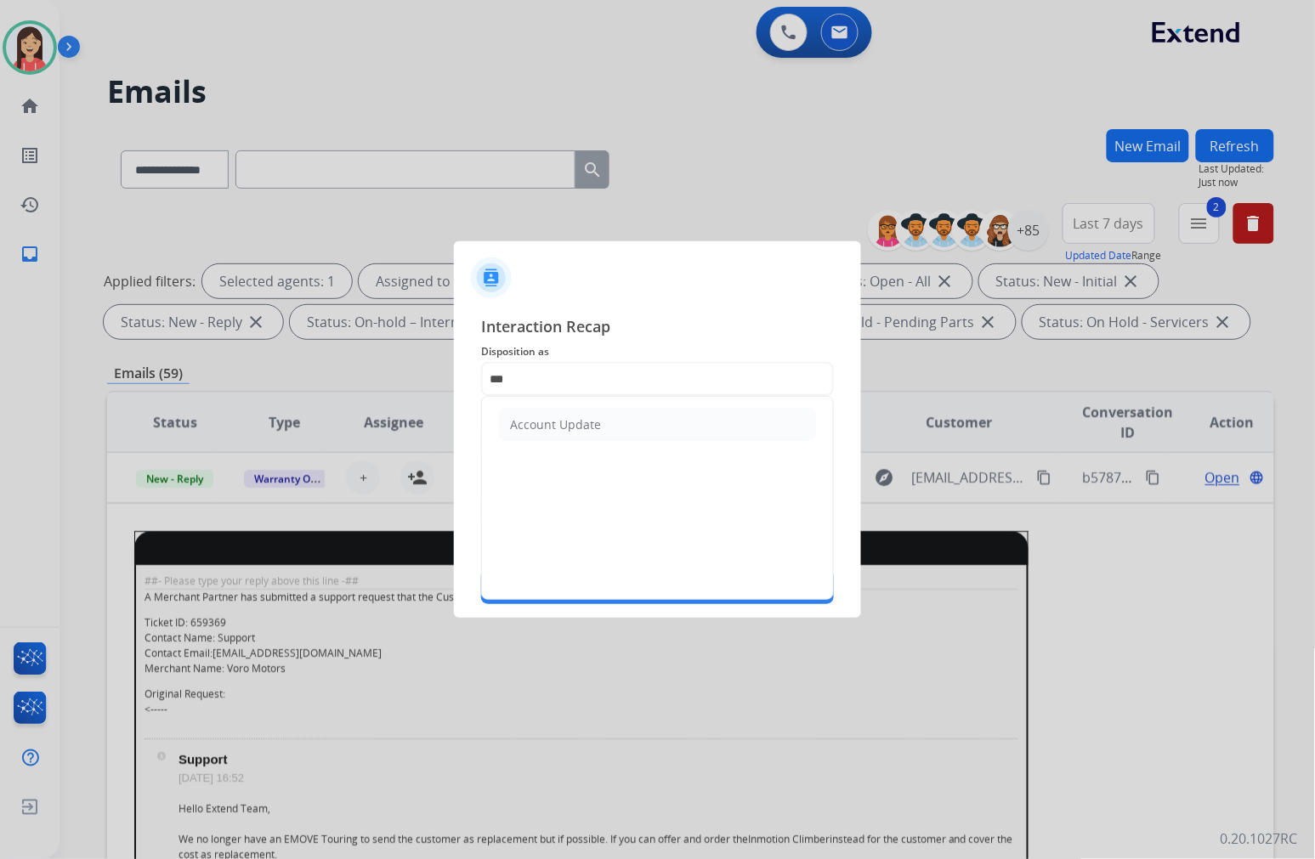
click at [575, 404] on ul "Account Update" at bounding box center [657, 425] width 351 height 56
click at [571, 417] on div "Account Update" at bounding box center [555, 424] width 91 height 17
type input "**********"
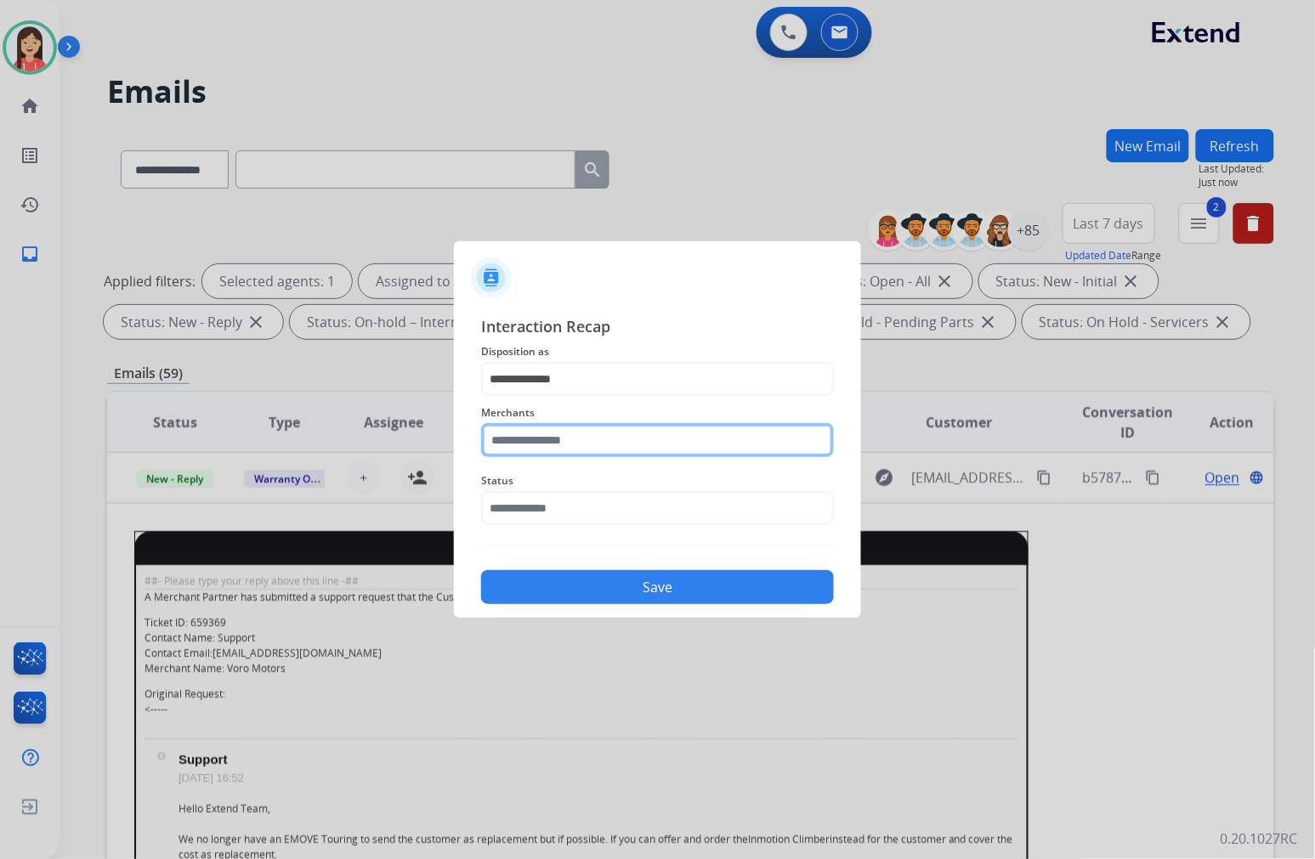
click at [573, 454] on input "text" at bounding box center [657, 440] width 353 height 34
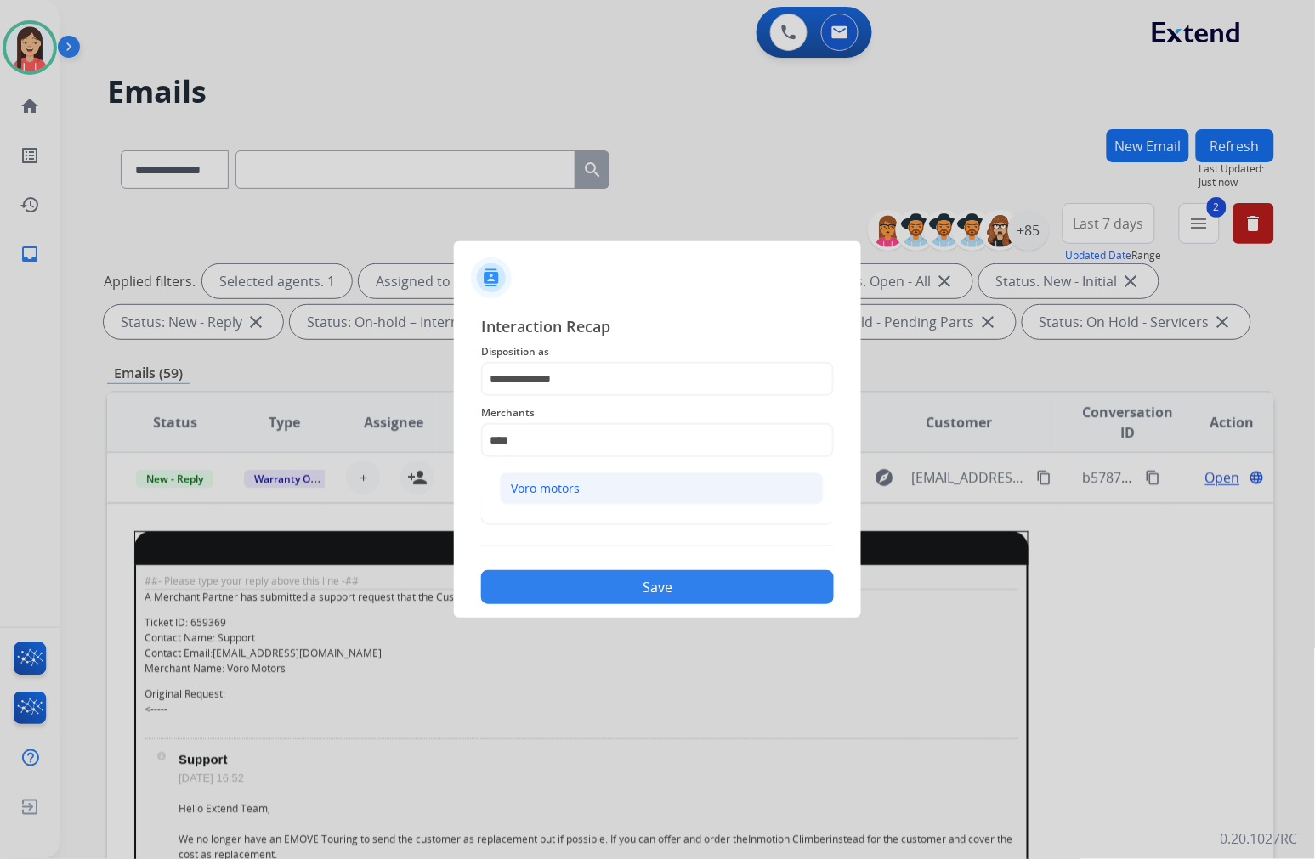
click at [567, 478] on li "Voro motors" at bounding box center [662, 488] width 324 height 32
type input "**********"
click at [555, 514] on input "text" at bounding box center [657, 508] width 353 height 34
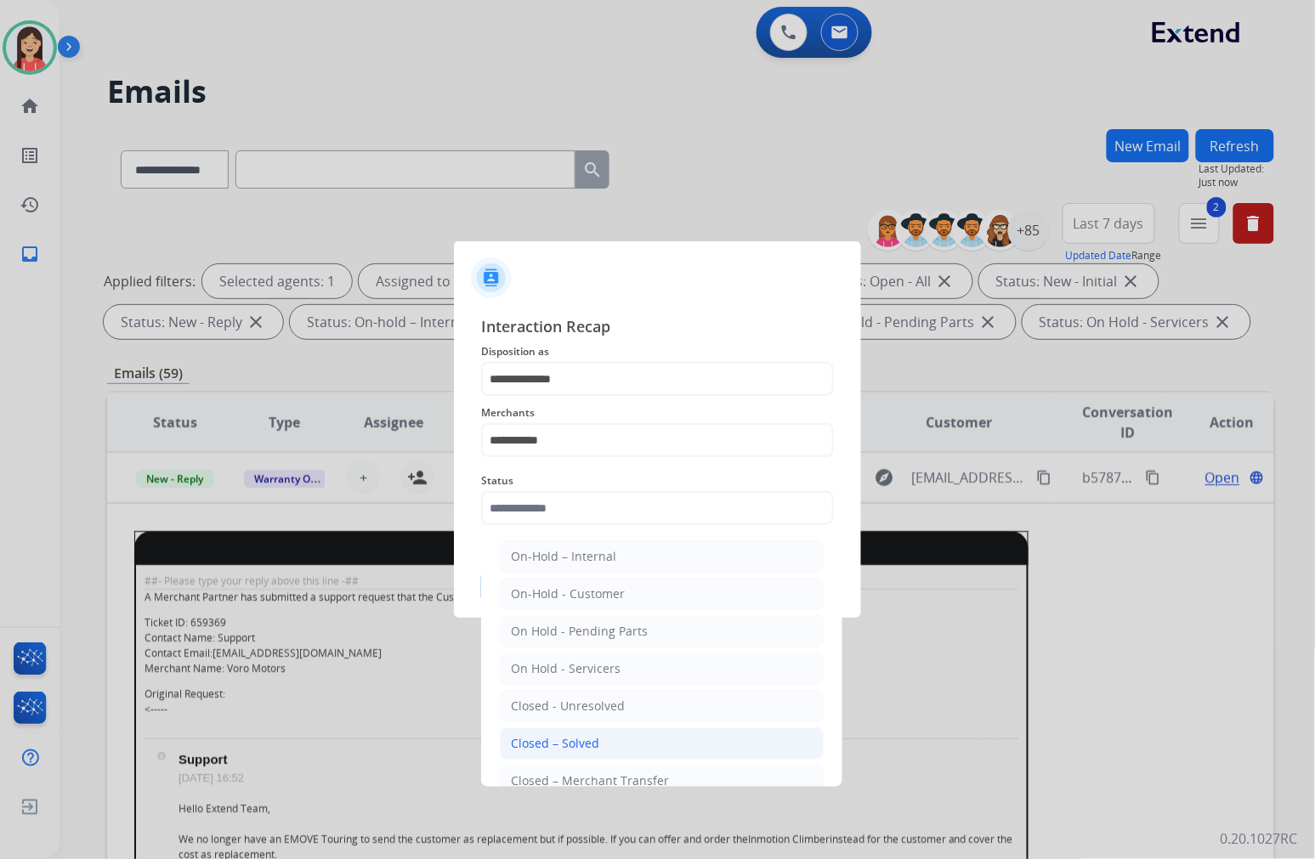
click at [549, 745] on div "Closed – Solved" at bounding box center [555, 743] width 88 height 17
type input "**********"
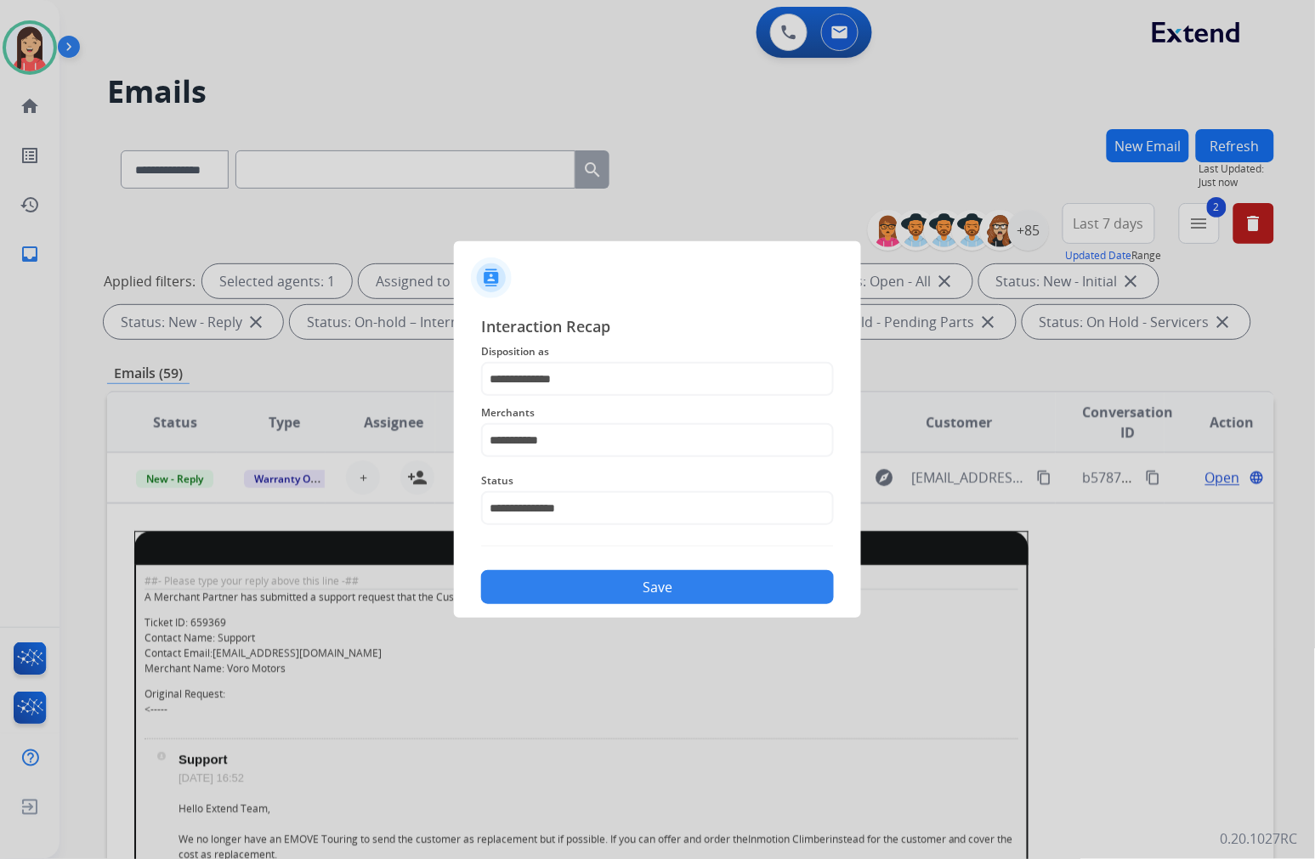
click at [595, 583] on button "Save" at bounding box center [657, 587] width 353 height 34
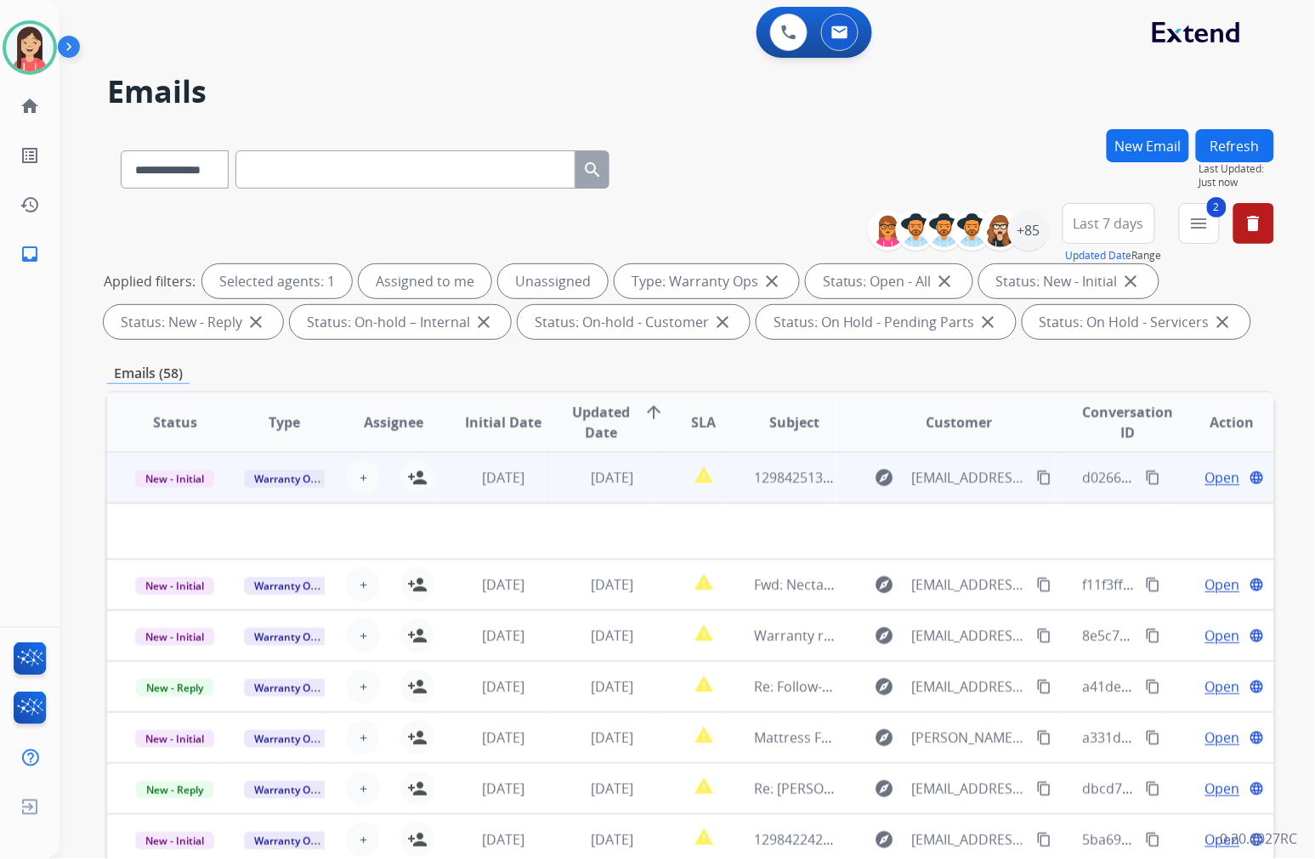
click at [533, 495] on td "[DATE]" at bounding box center [490, 477] width 110 height 51
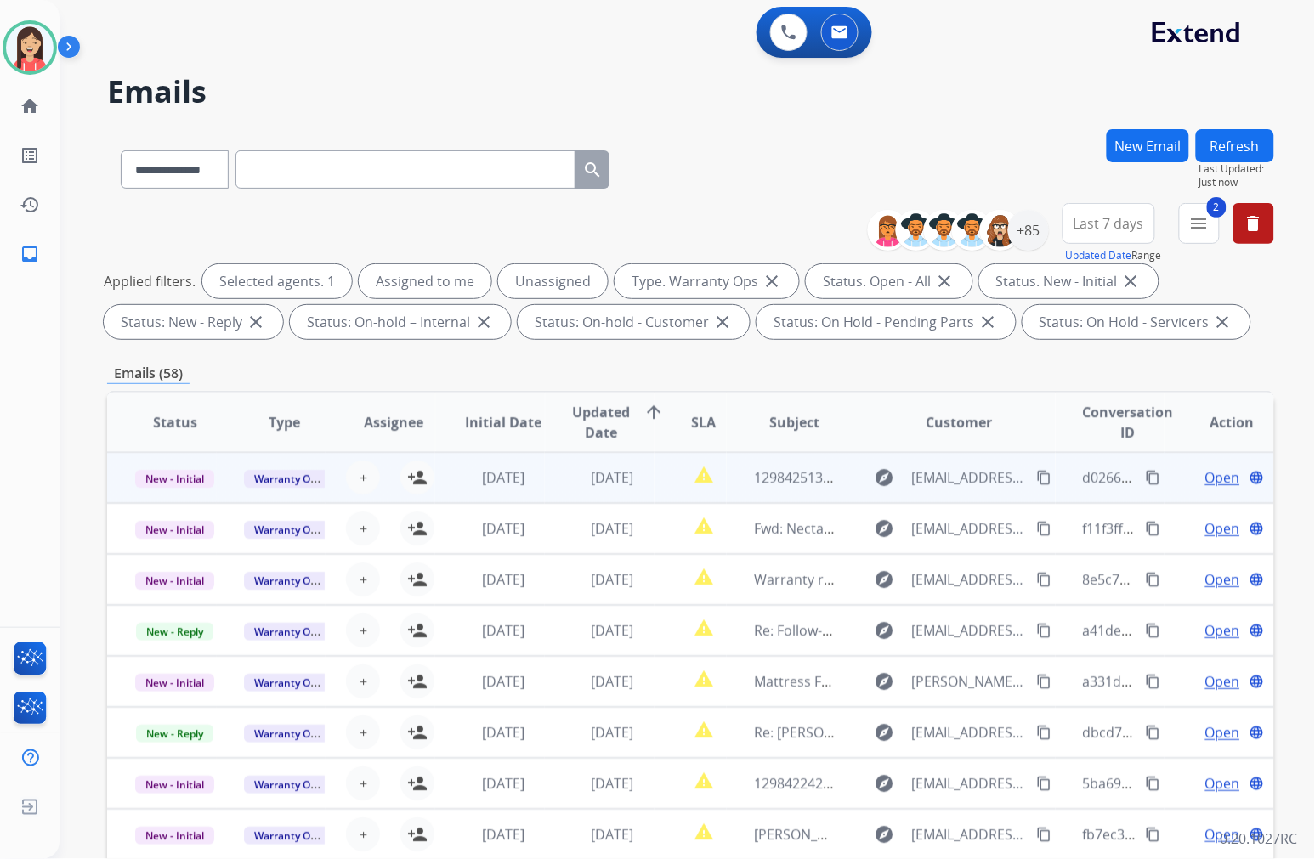
click at [545, 495] on td "[DATE]" at bounding box center [600, 477] width 110 height 51
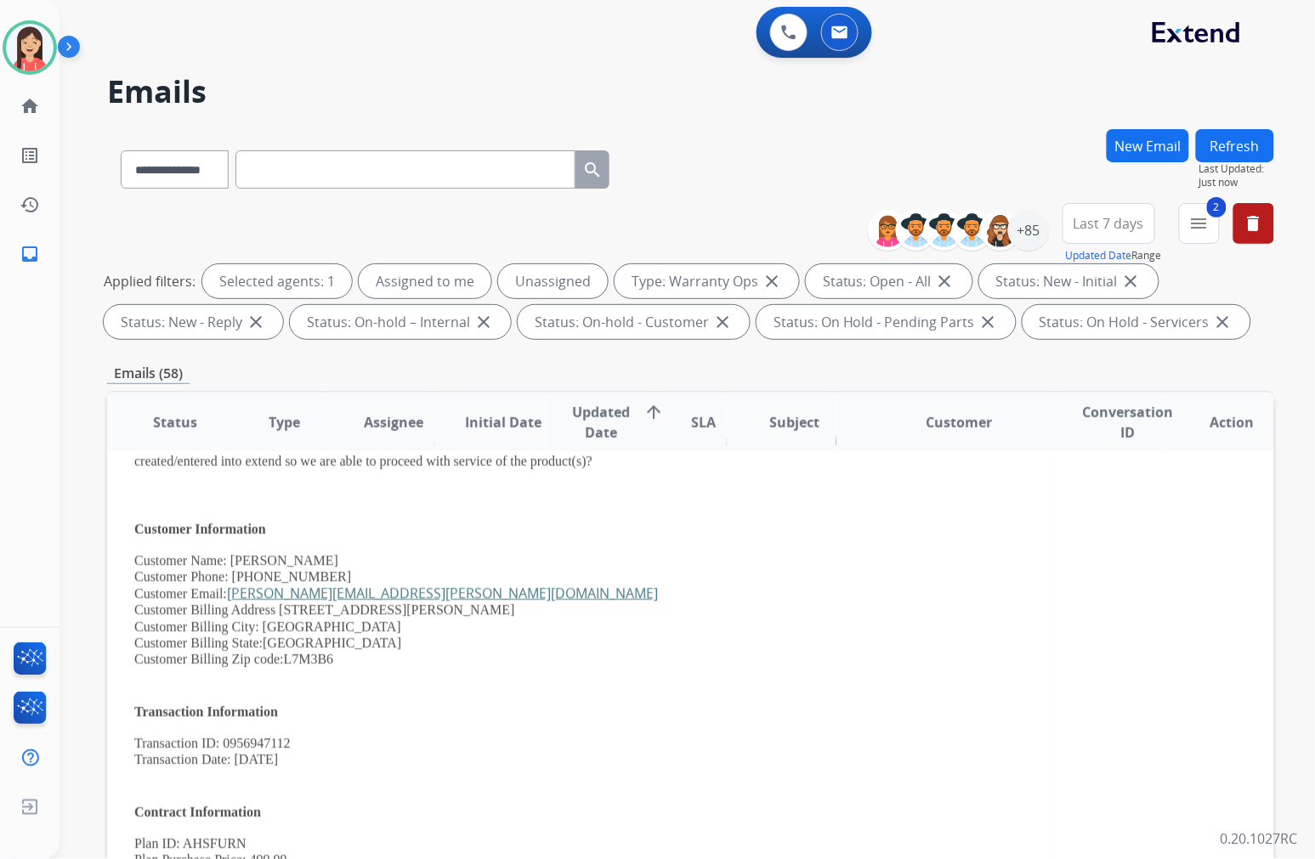
scroll to position [283, 0]
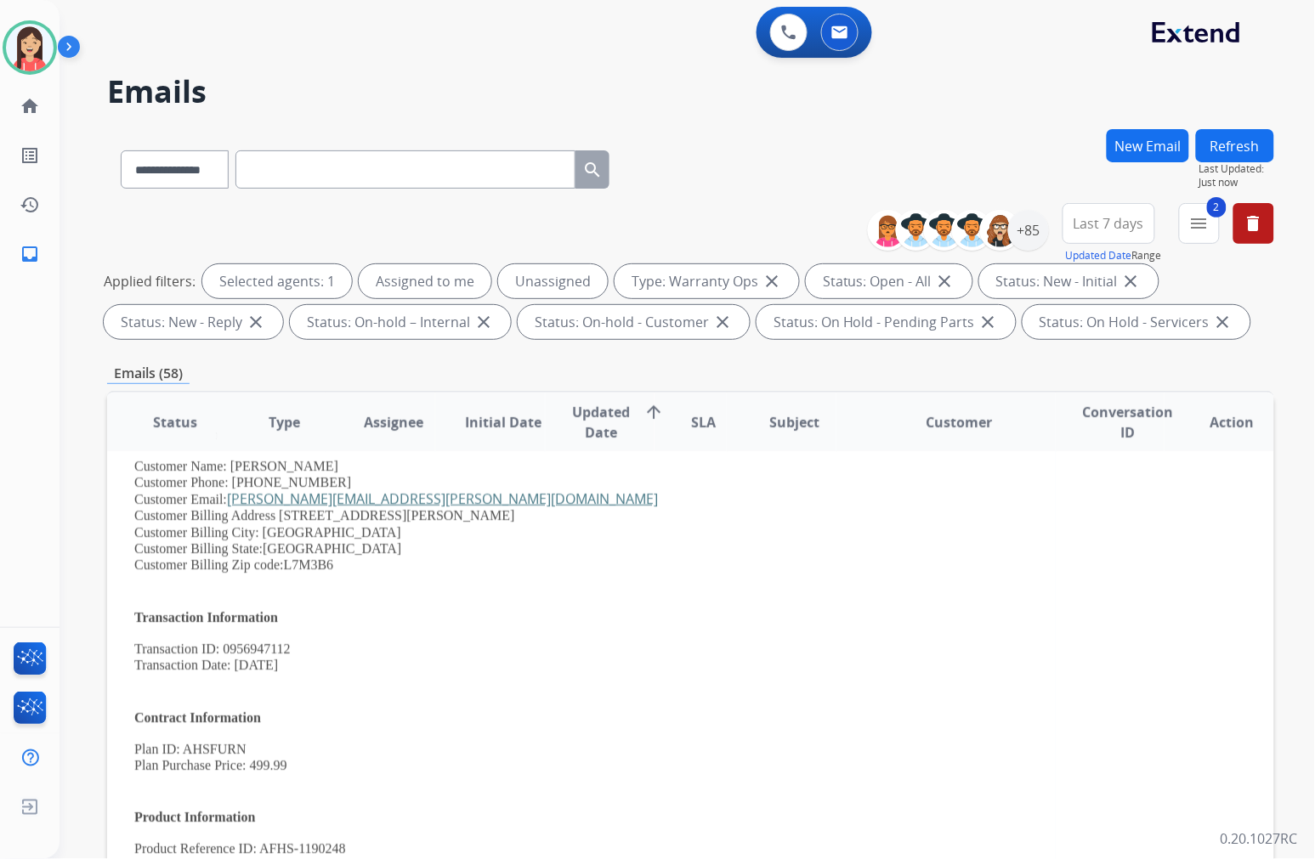
click at [269, 643] on span "Transaction ID: 0956947112" at bounding box center [212, 649] width 156 height 14
copy span "0956947112"
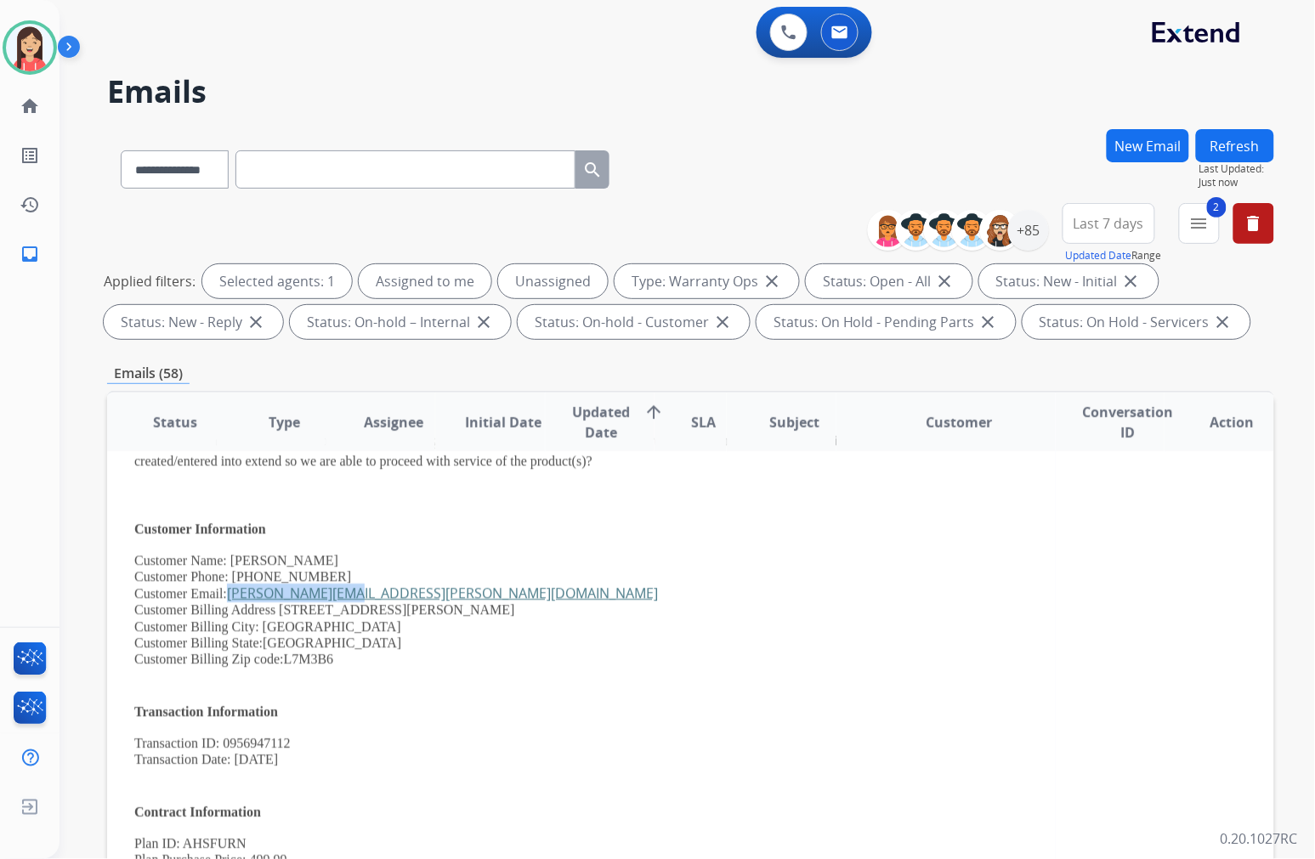
drag, startPoint x: 357, startPoint y: 586, endPoint x: 234, endPoint y: 595, distance: 123.5
click at [234, 595] on li "Customer Email: derek@serianni.ca" at bounding box center [581, 593] width 894 height 16
copy link "derek@serianni.ca"
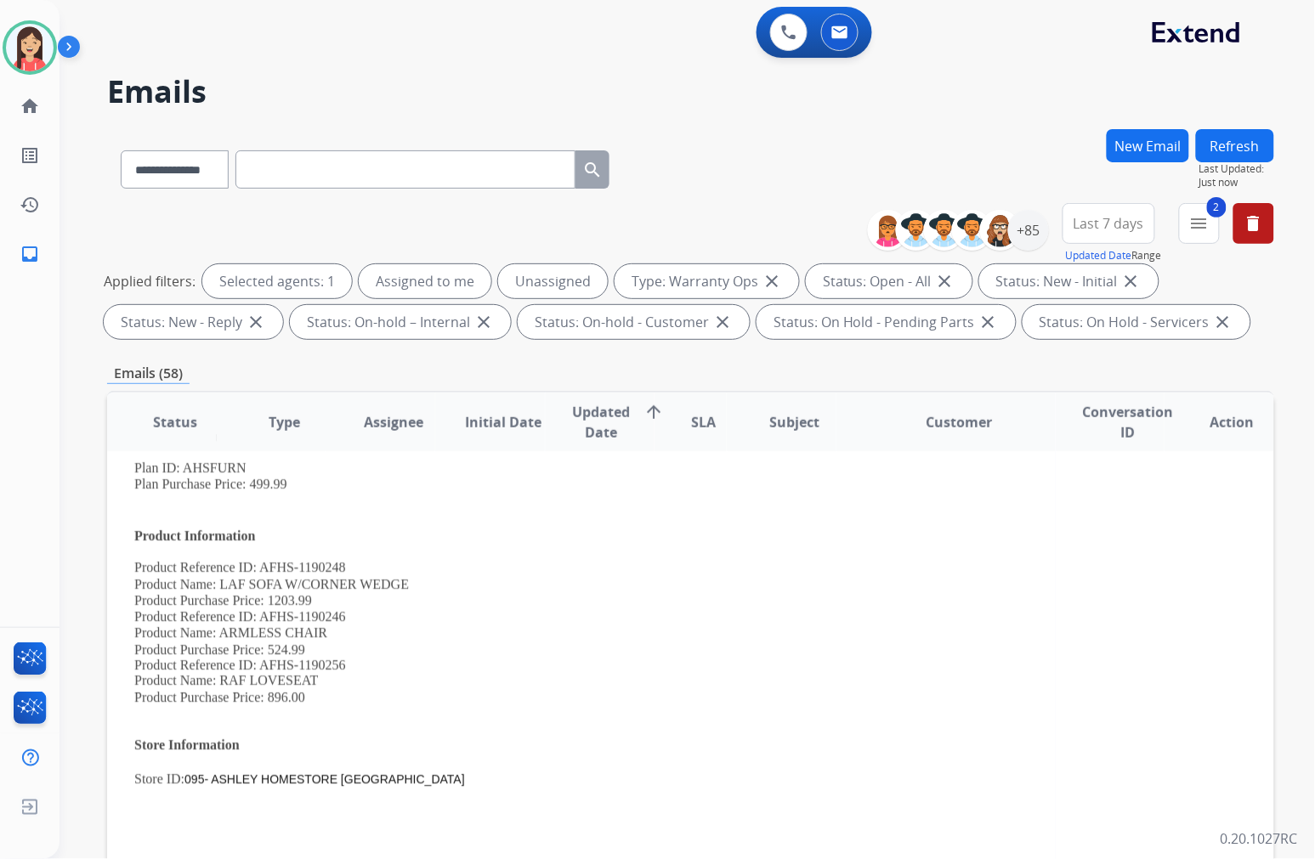
scroll to position [566, 0]
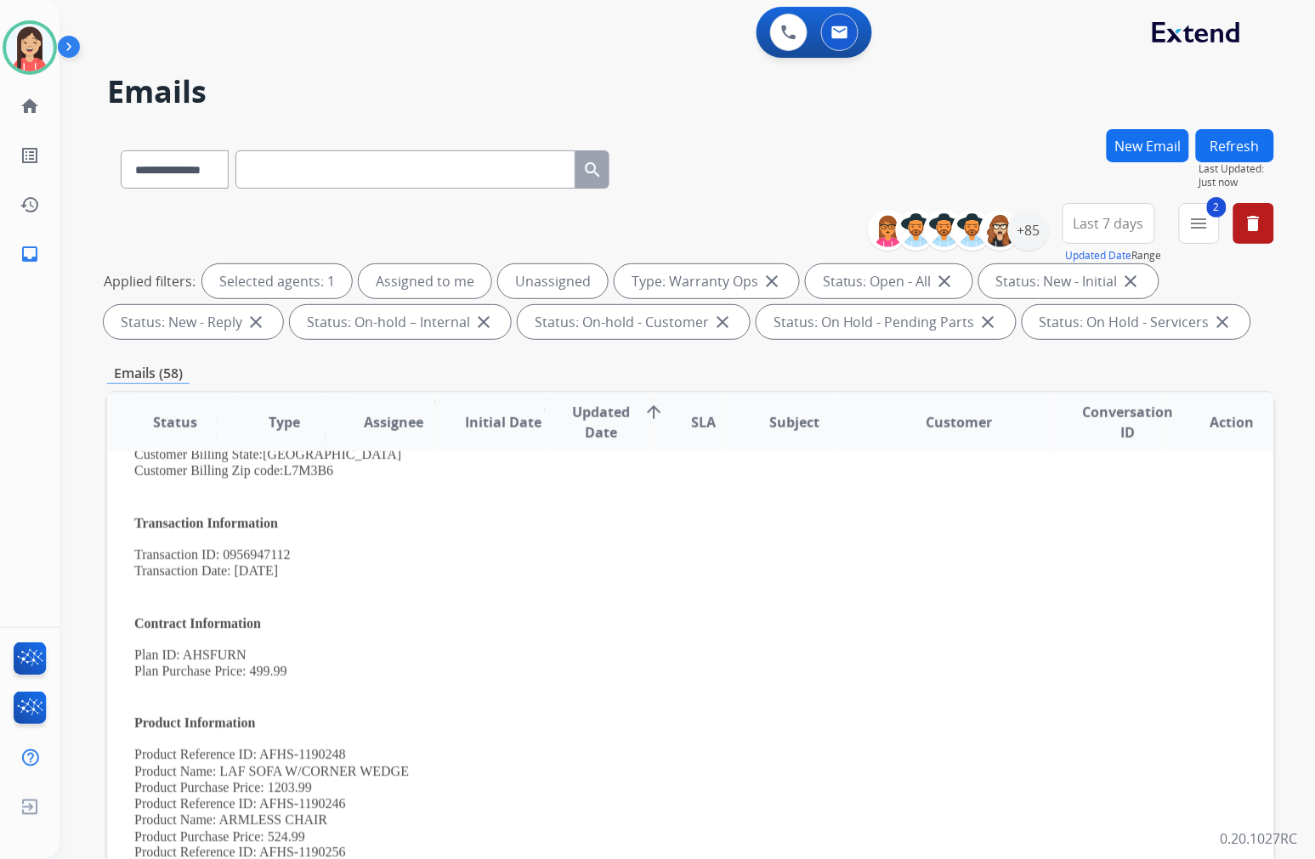
click at [603, 648] on li "Plan ID: AHSFURN" at bounding box center [581, 655] width 894 height 15
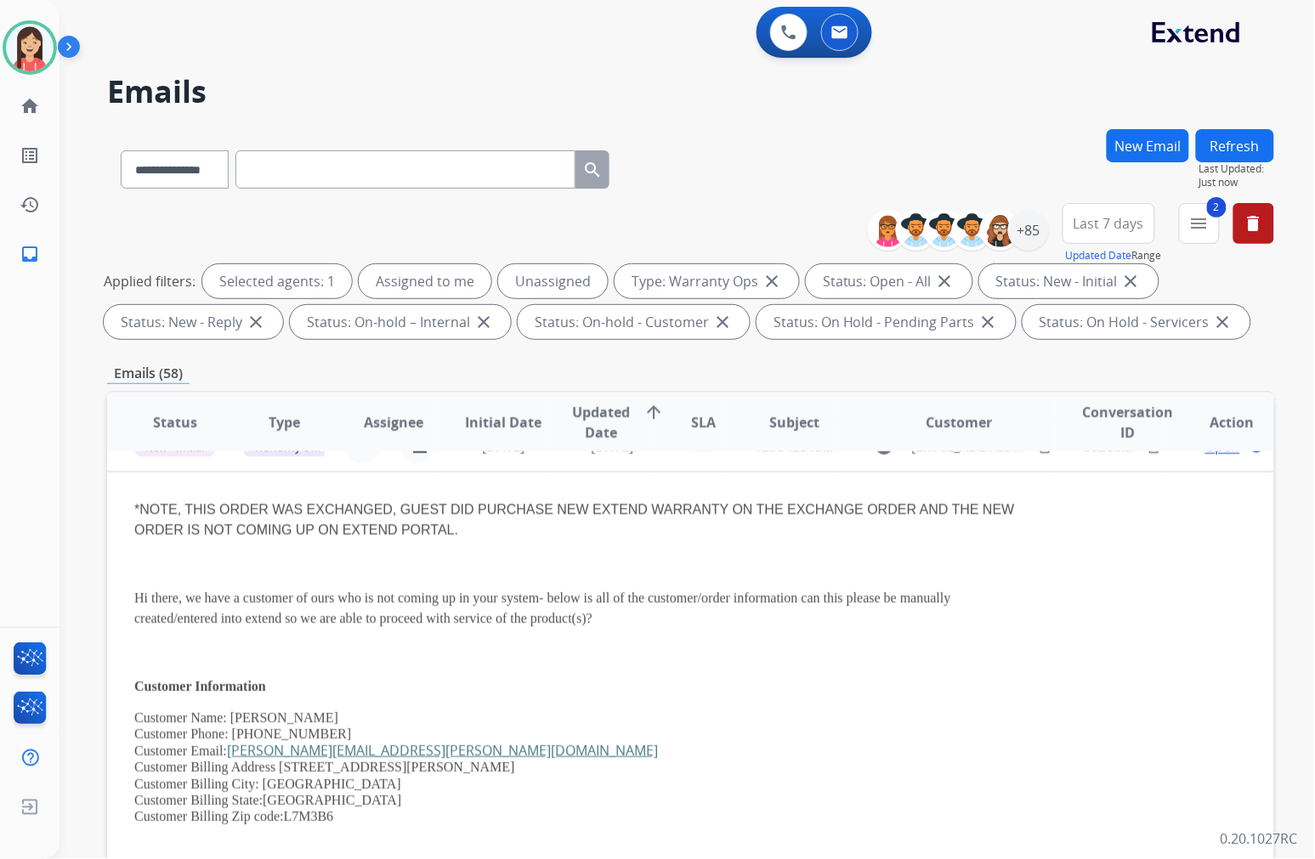
scroll to position [0, 0]
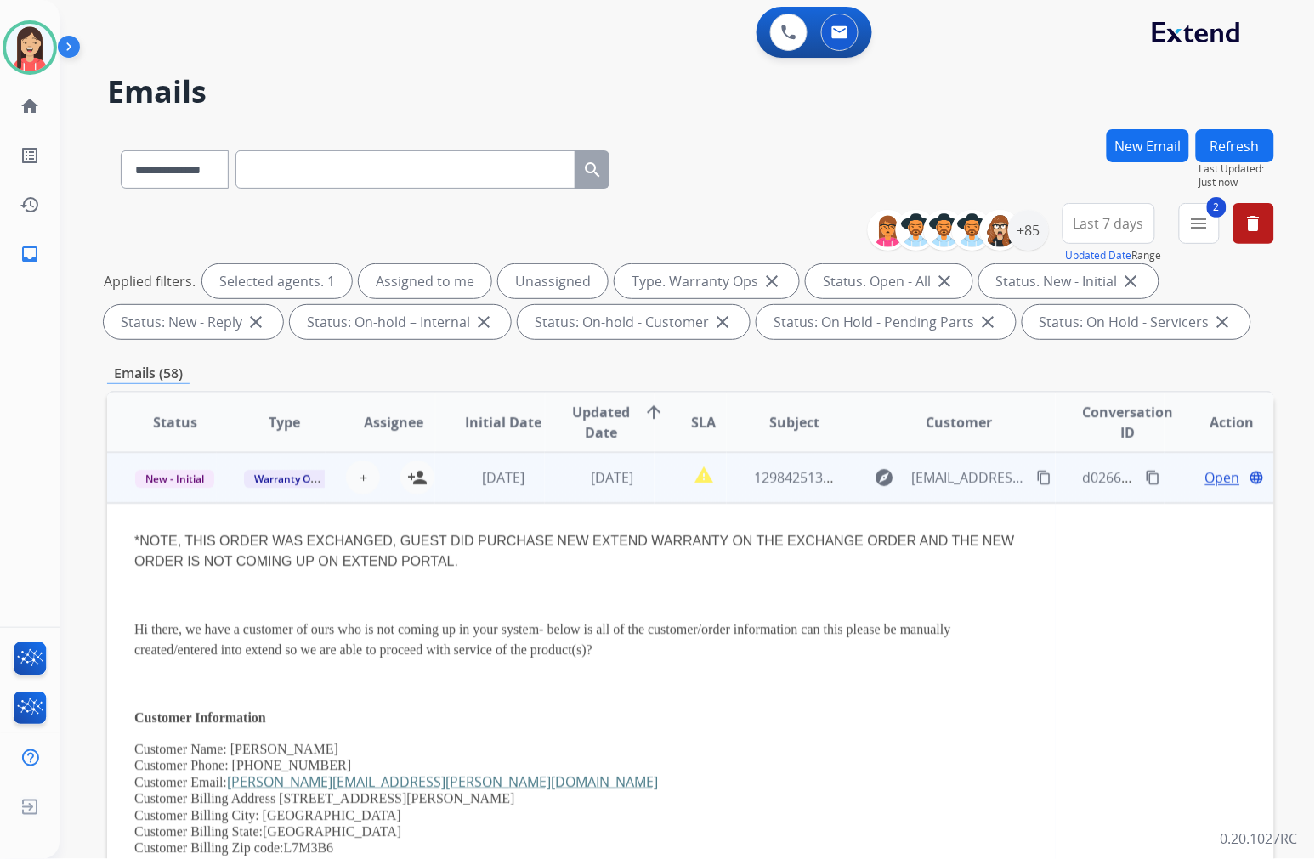
click at [1089, 476] on span "Open" at bounding box center [1222, 477] width 35 height 20
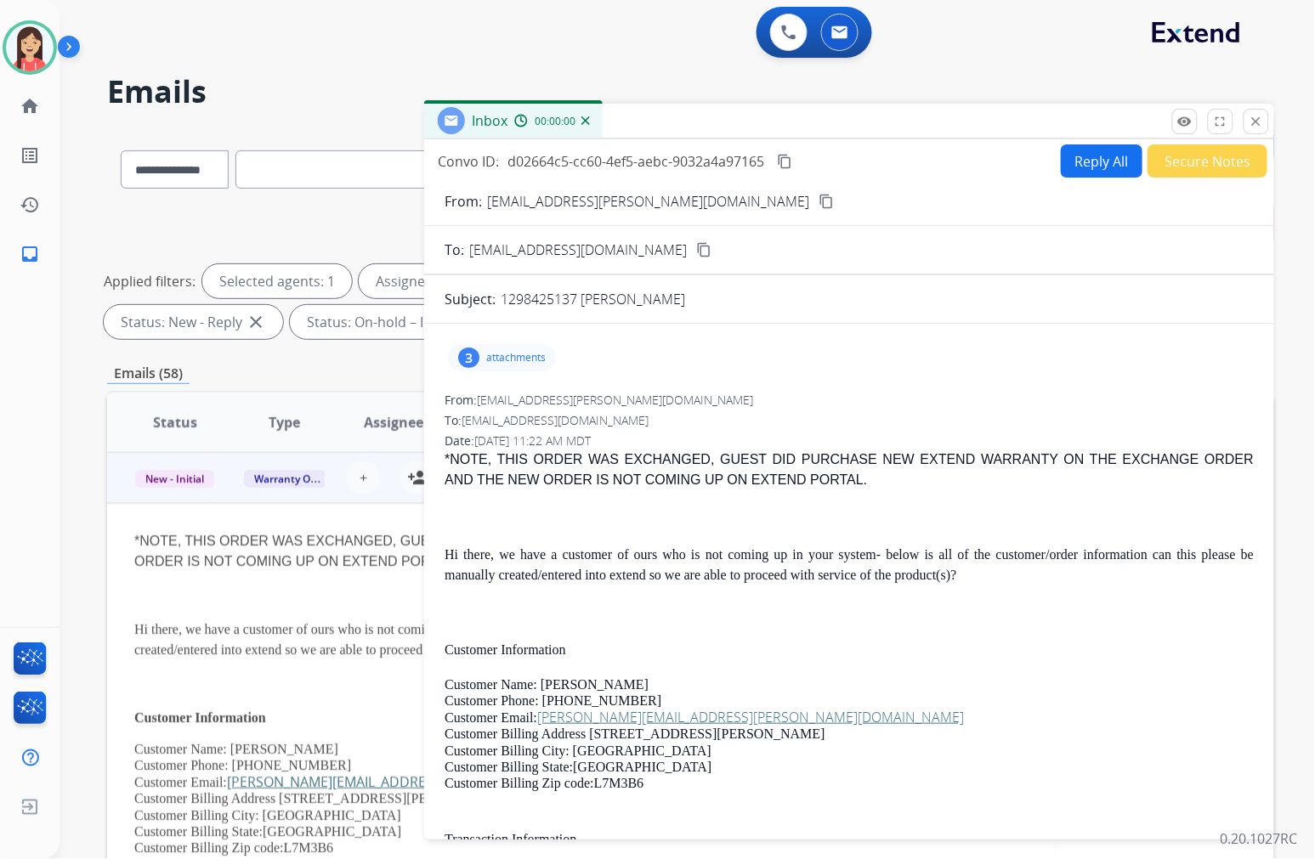
click at [1081, 145] on button "Reply All" at bounding box center [1102, 160] width 82 height 33
select select "**********"
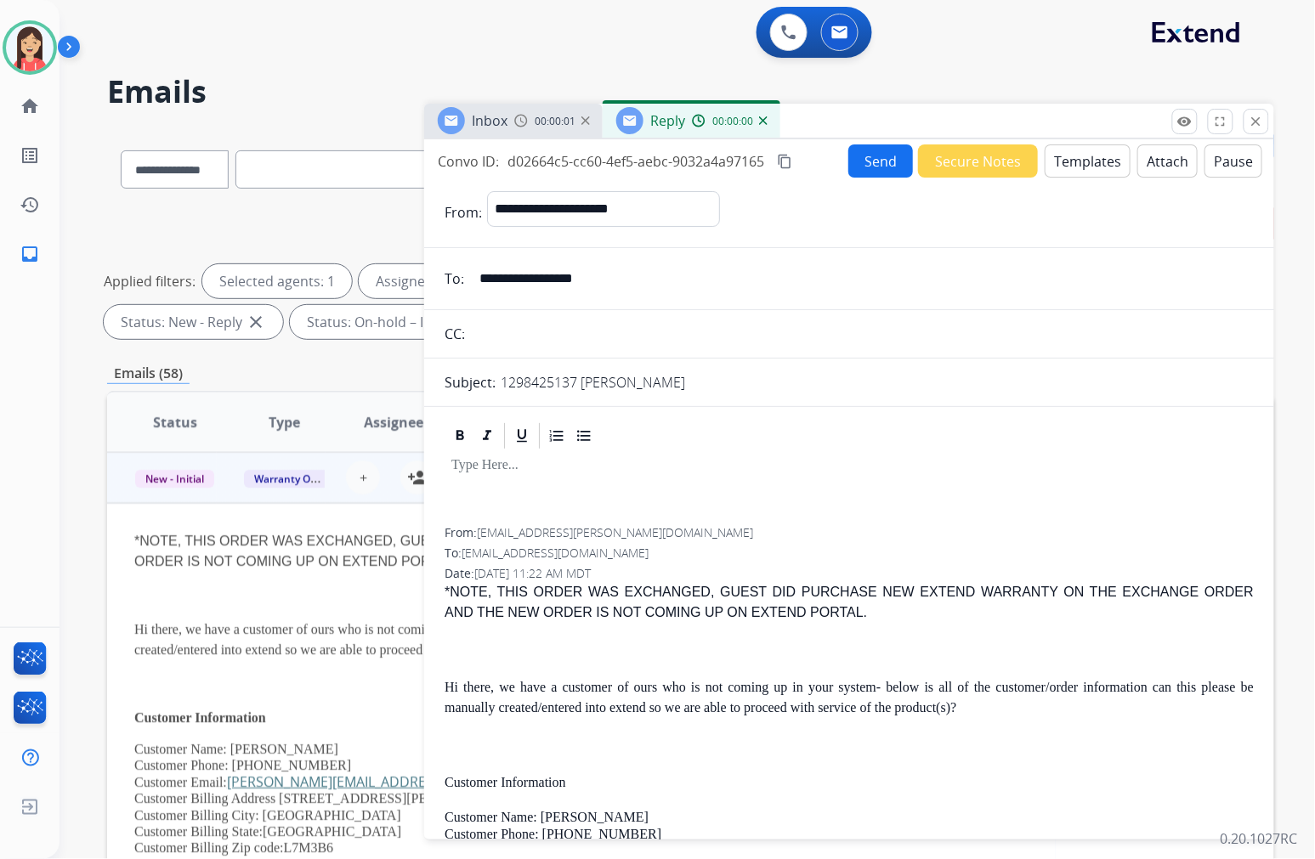
click at [1082, 156] on button "Templates" at bounding box center [1087, 160] width 86 height 33
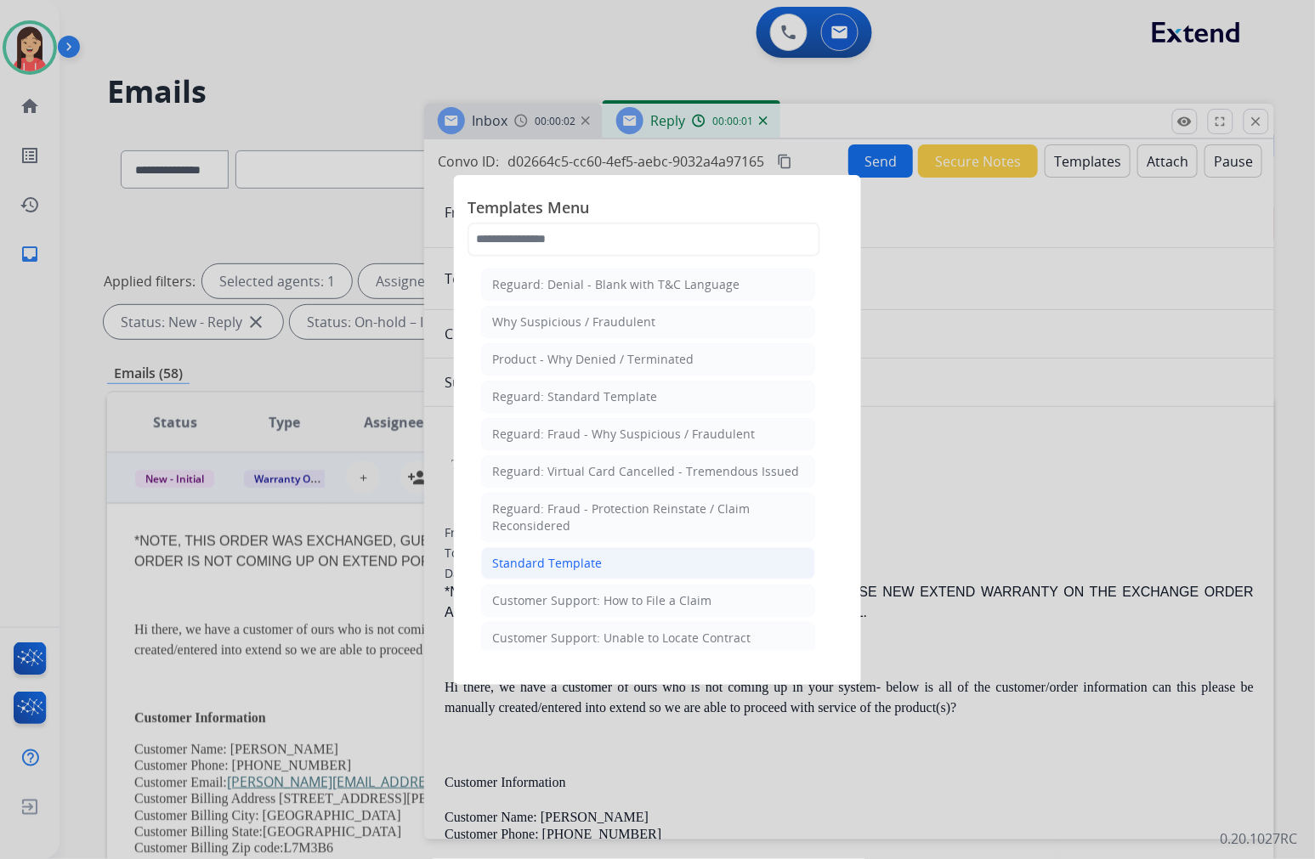
click at [651, 569] on li "Standard Template" at bounding box center [648, 563] width 334 height 32
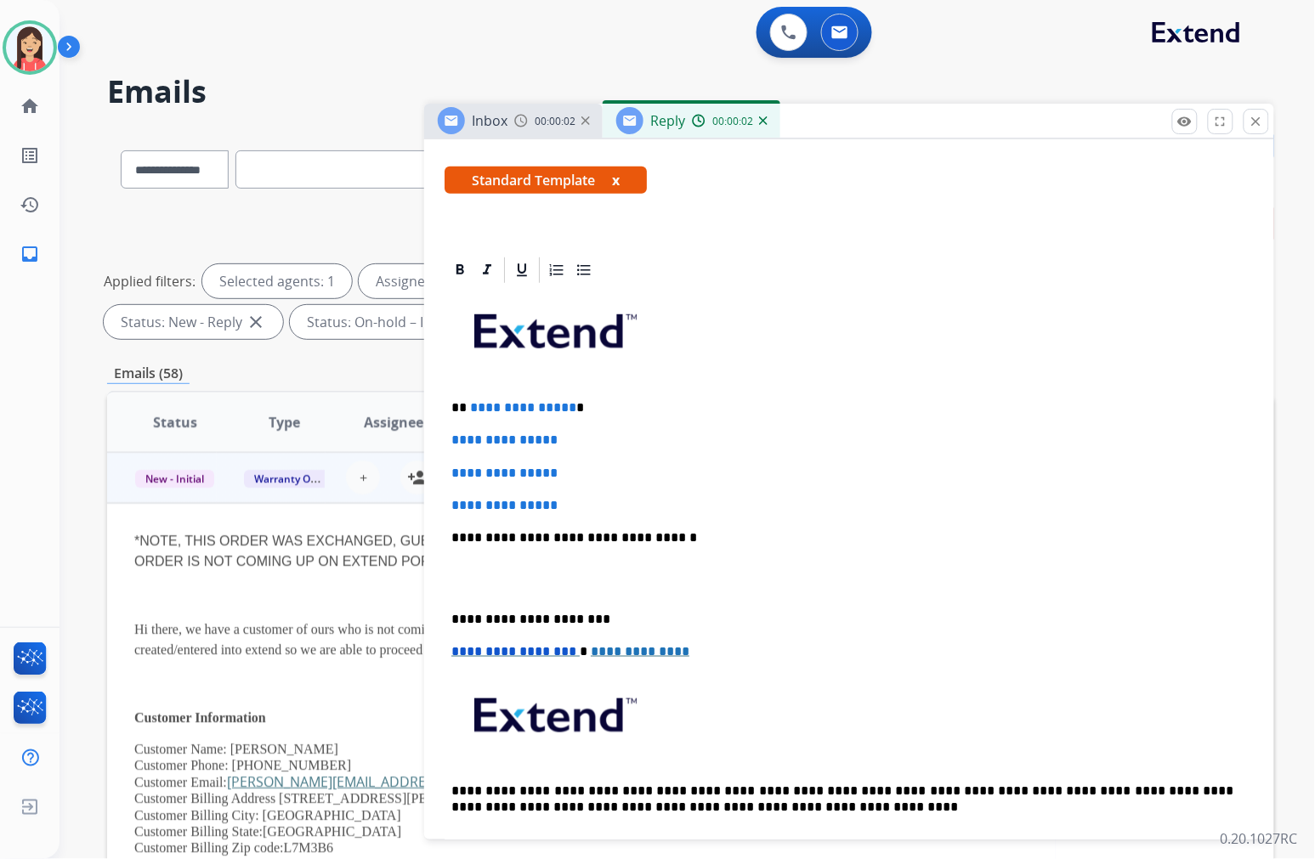
scroll to position [283, 0]
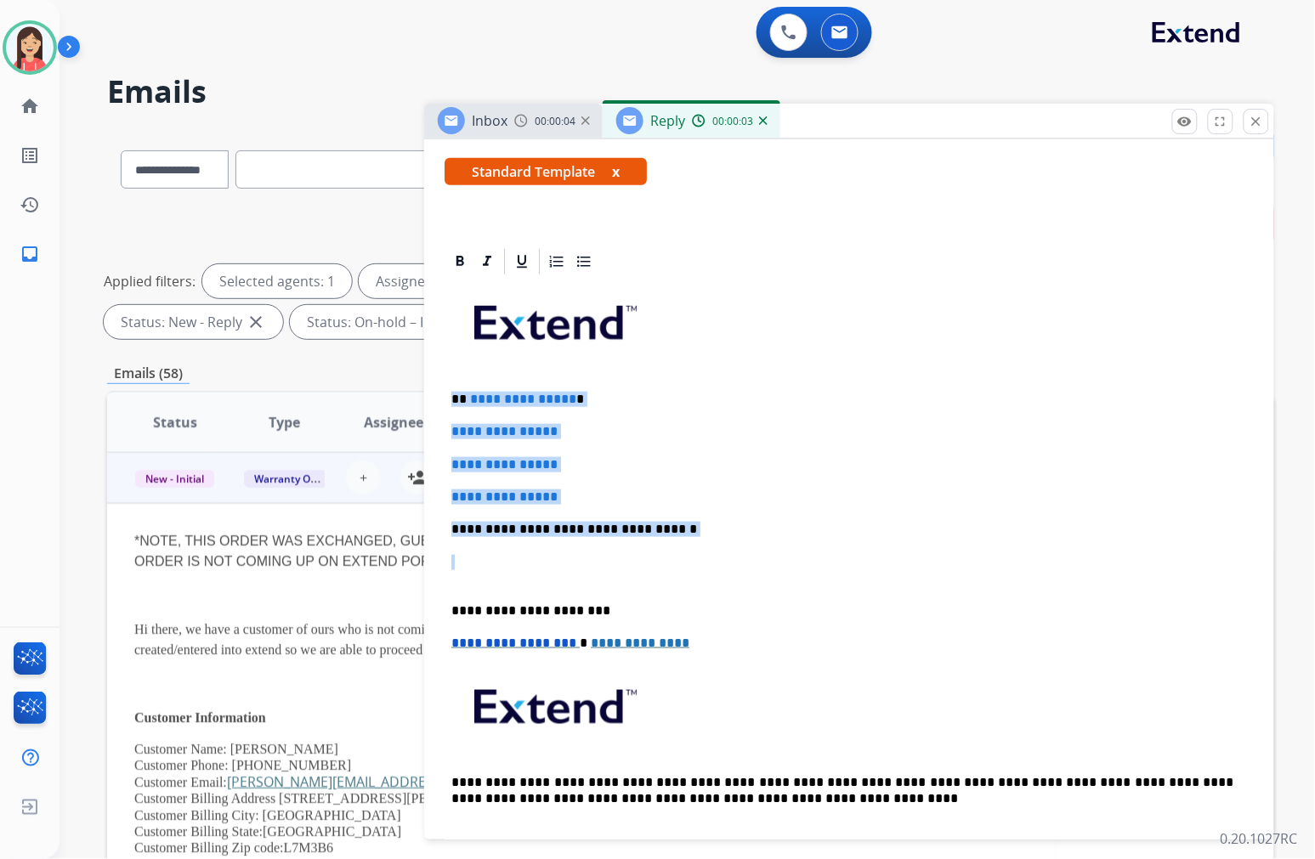
drag, startPoint x: 454, startPoint y: 403, endPoint x: 785, endPoint y: 536, distance: 357.3
click at [785, 536] on div "**********" at bounding box center [848, 569] width 809 height 585
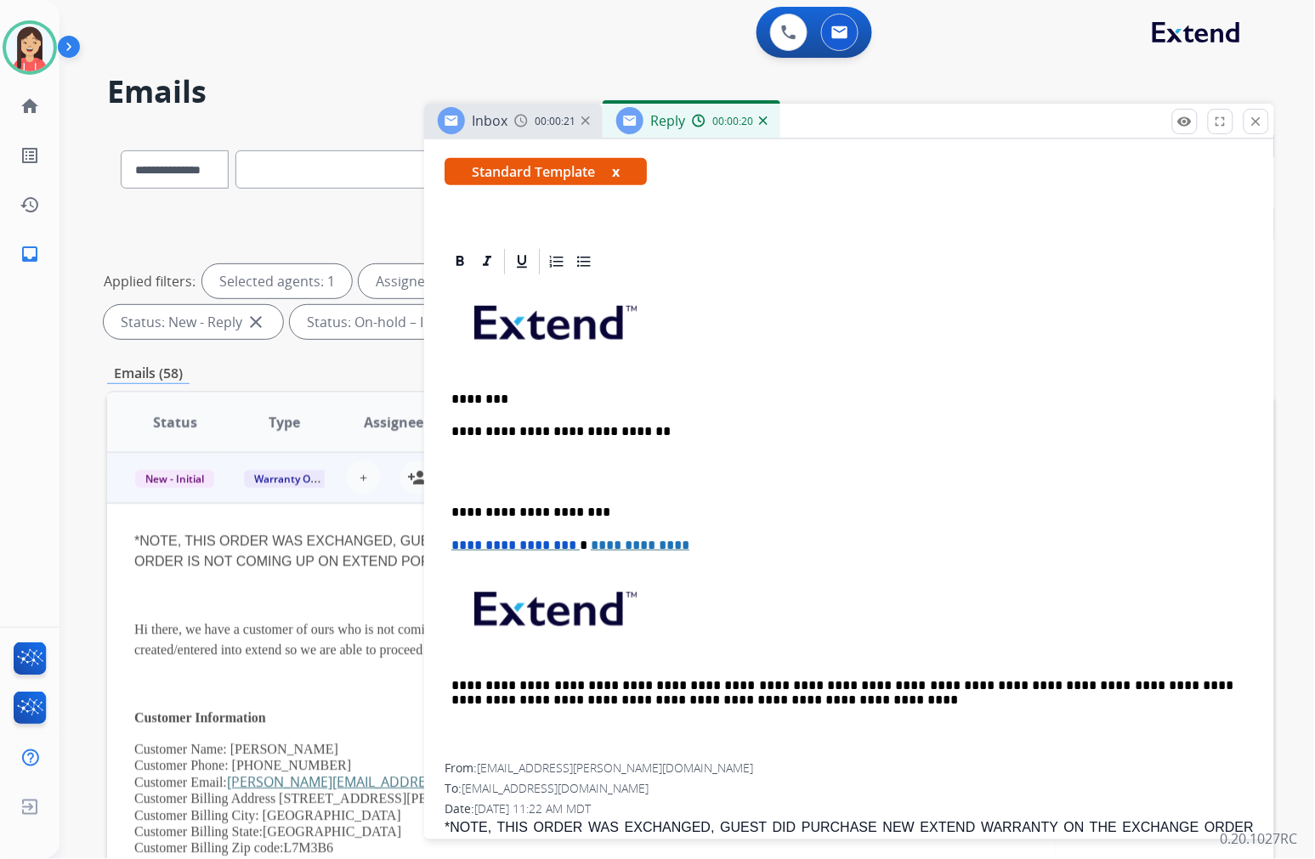
click at [495, 457] on p at bounding box center [848, 472] width 795 height 31
click at [745, 444] on div "**********" at bounding box center [848, 520] width 809 height 487
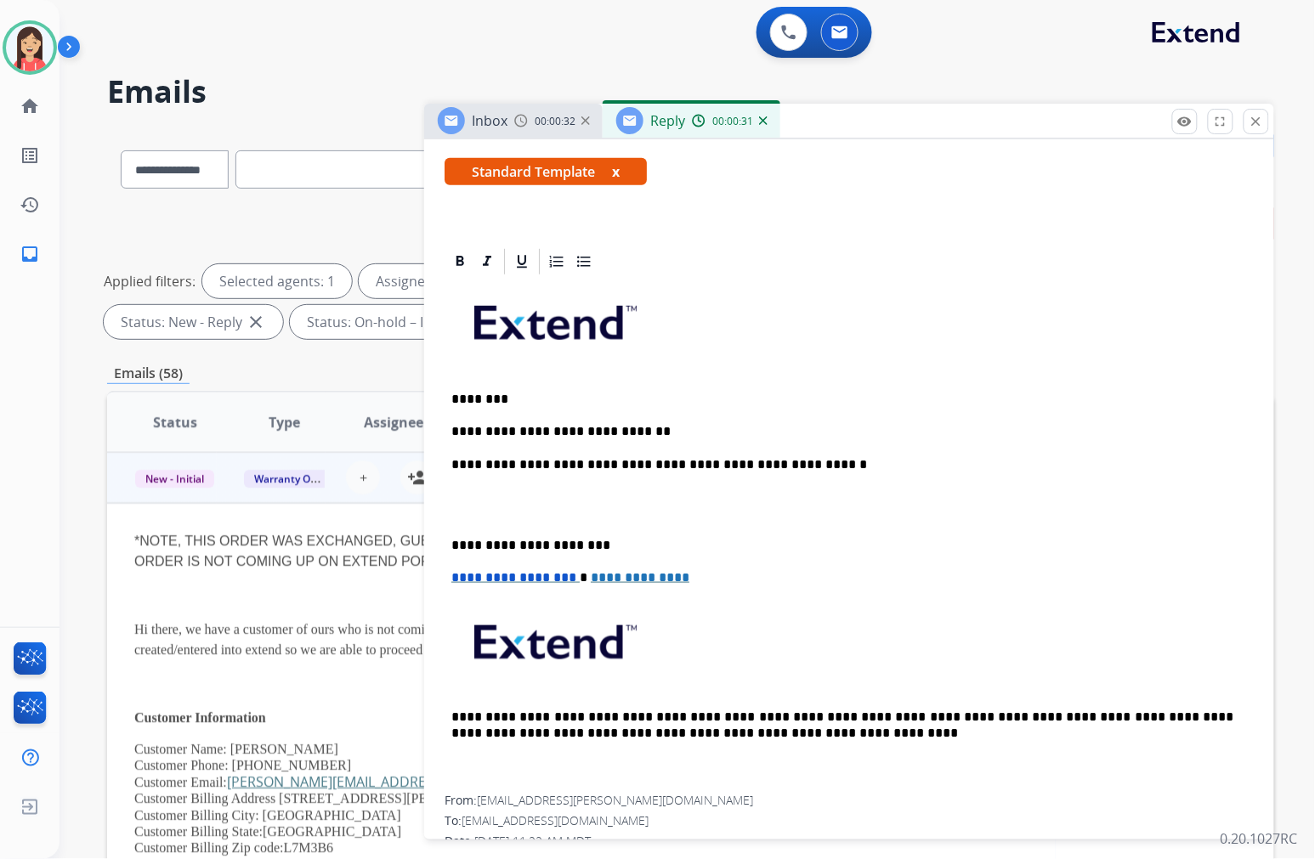
click at [622, 472] on div "**********" at bounding box center [848, 536] width 809 height 519
click at [734, 497] on p "**********" at bounding box center [842, 504] width 782 height 31
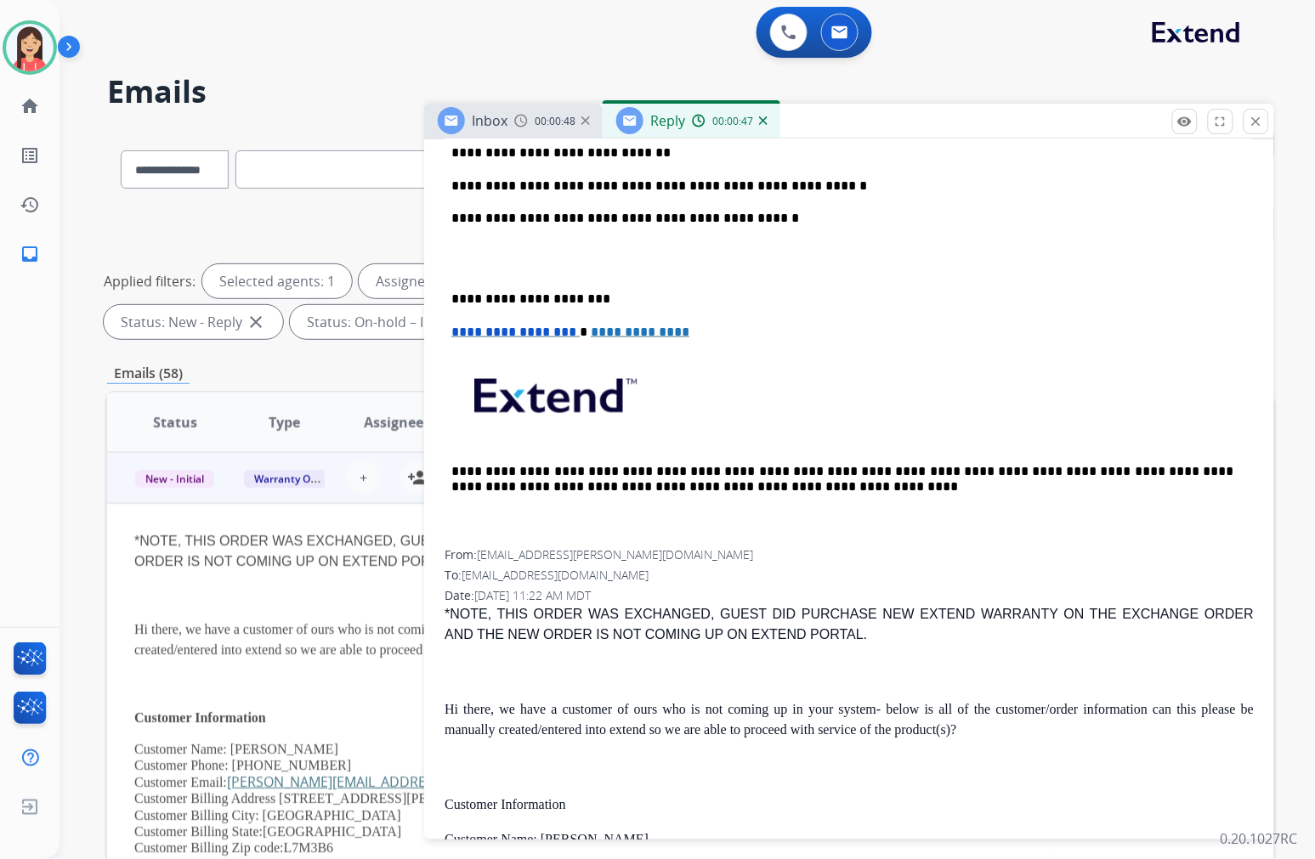
scroll to position [472, 0]
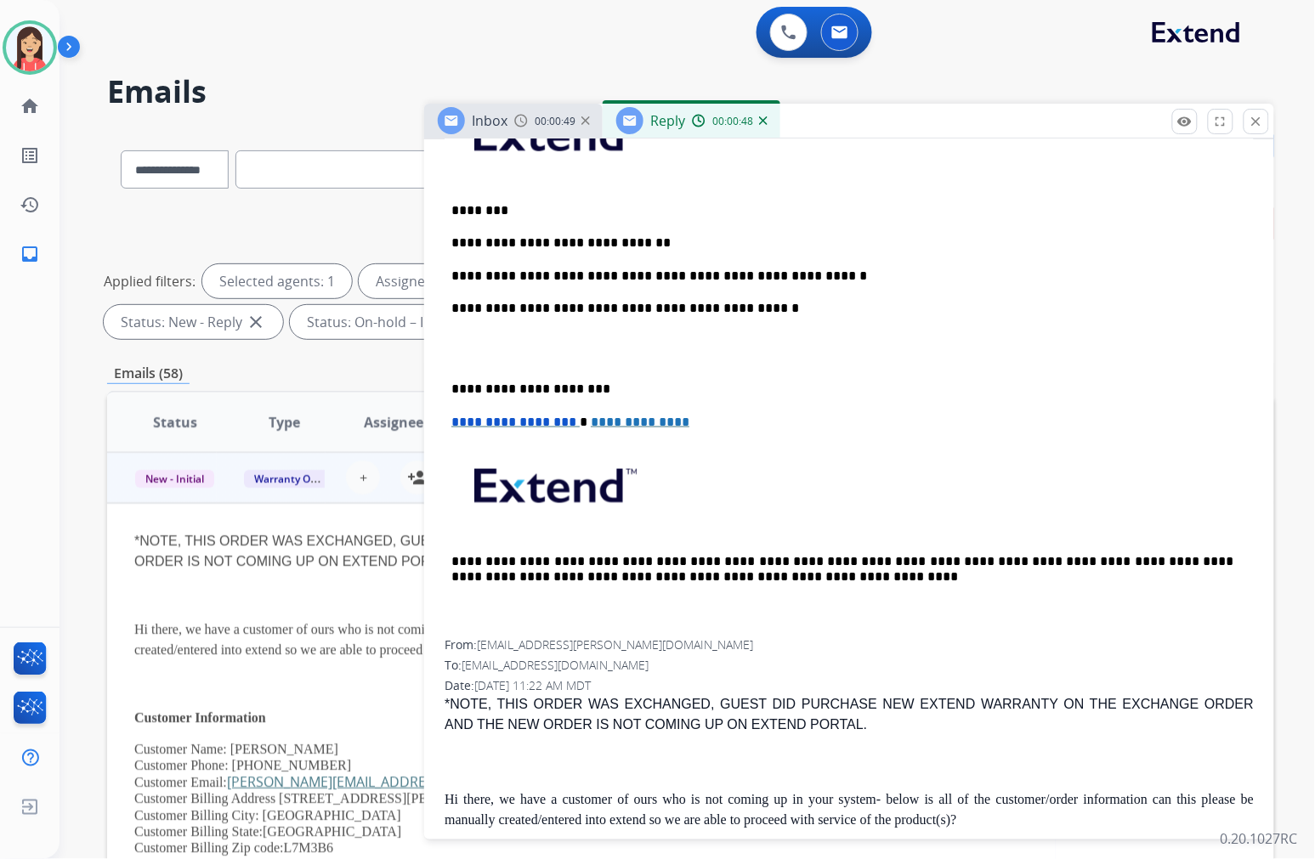
click at [530, 342] on p at bounding box center [848, 348] width 795 height 31
click at [703, 341] on p "**********" at bounding box center [842, 348] width 782 height 31
click at [705, 328] on div "**********" at bounding box center [848, 364] width 809 height 552
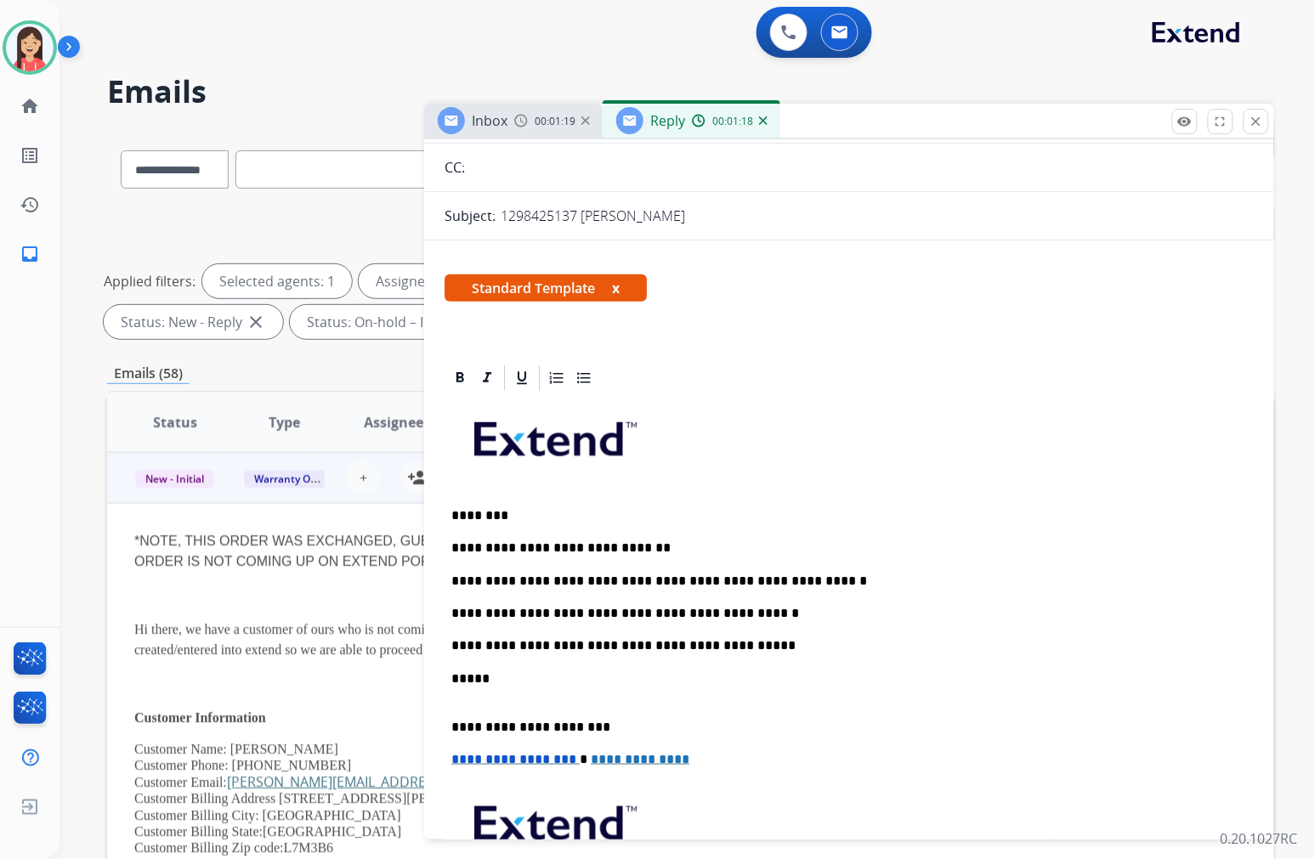
scroll to position [0, 0]
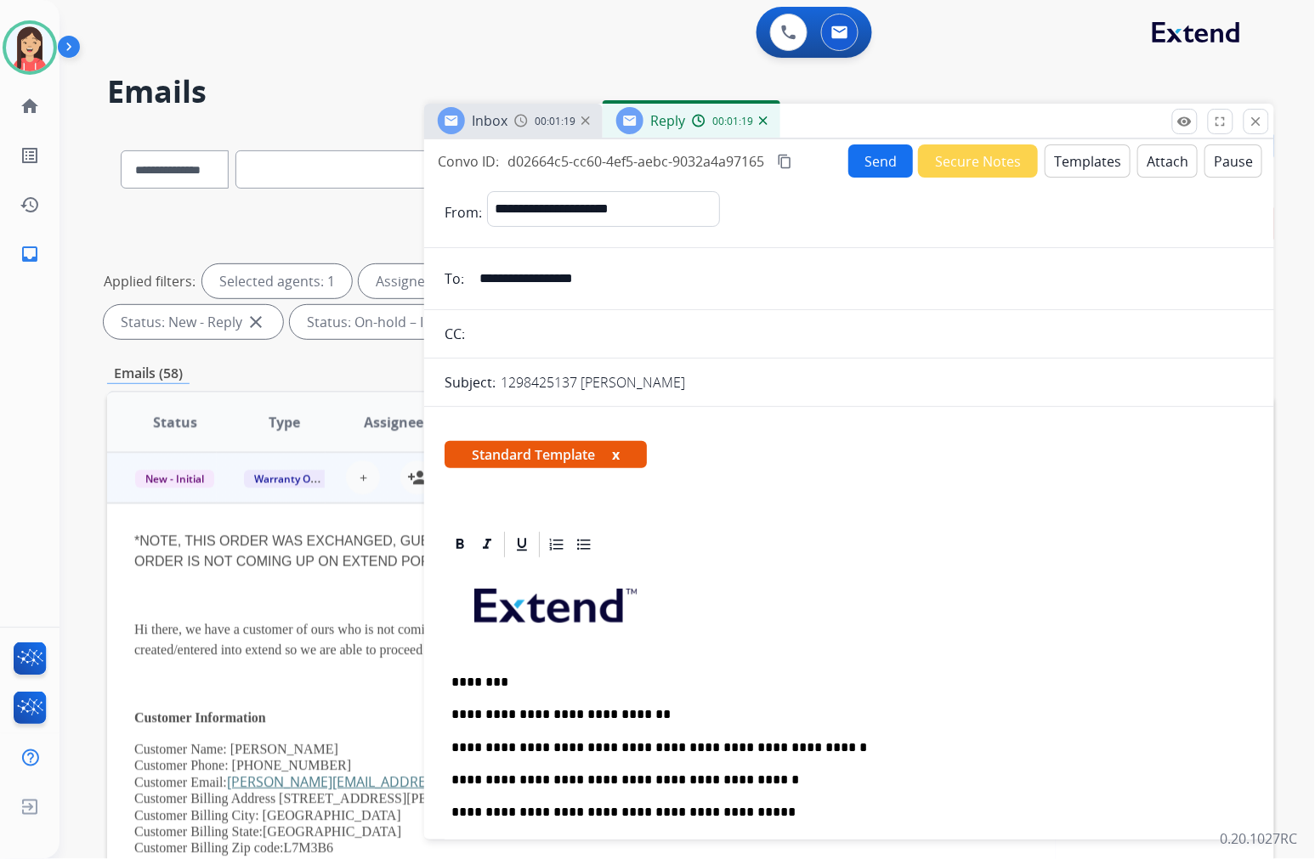
click at [873, 158] on button "Send" at bounding box center [880, 160] width 65 height 33
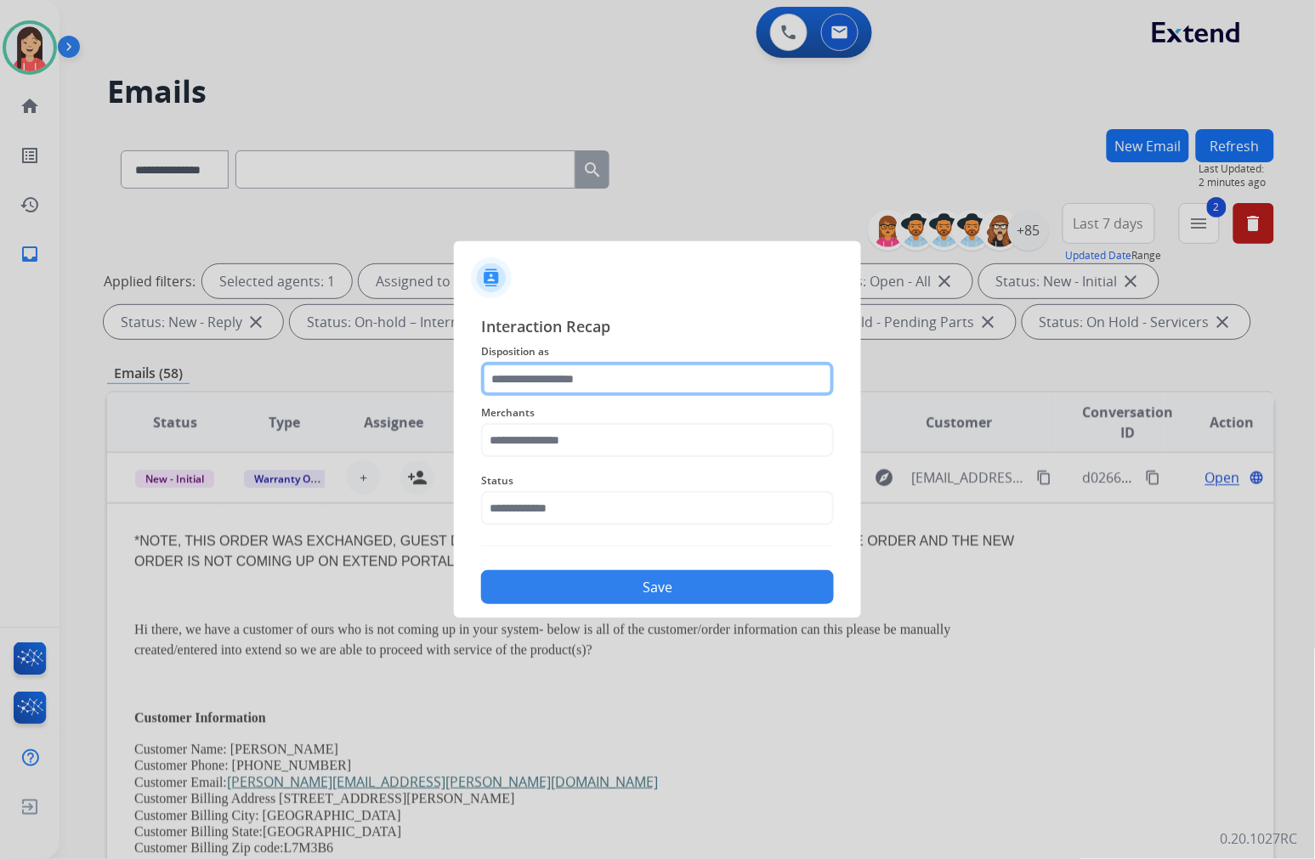
click at [537, 393] on input "text" at bounding box center [657, 379] width 353 height 34
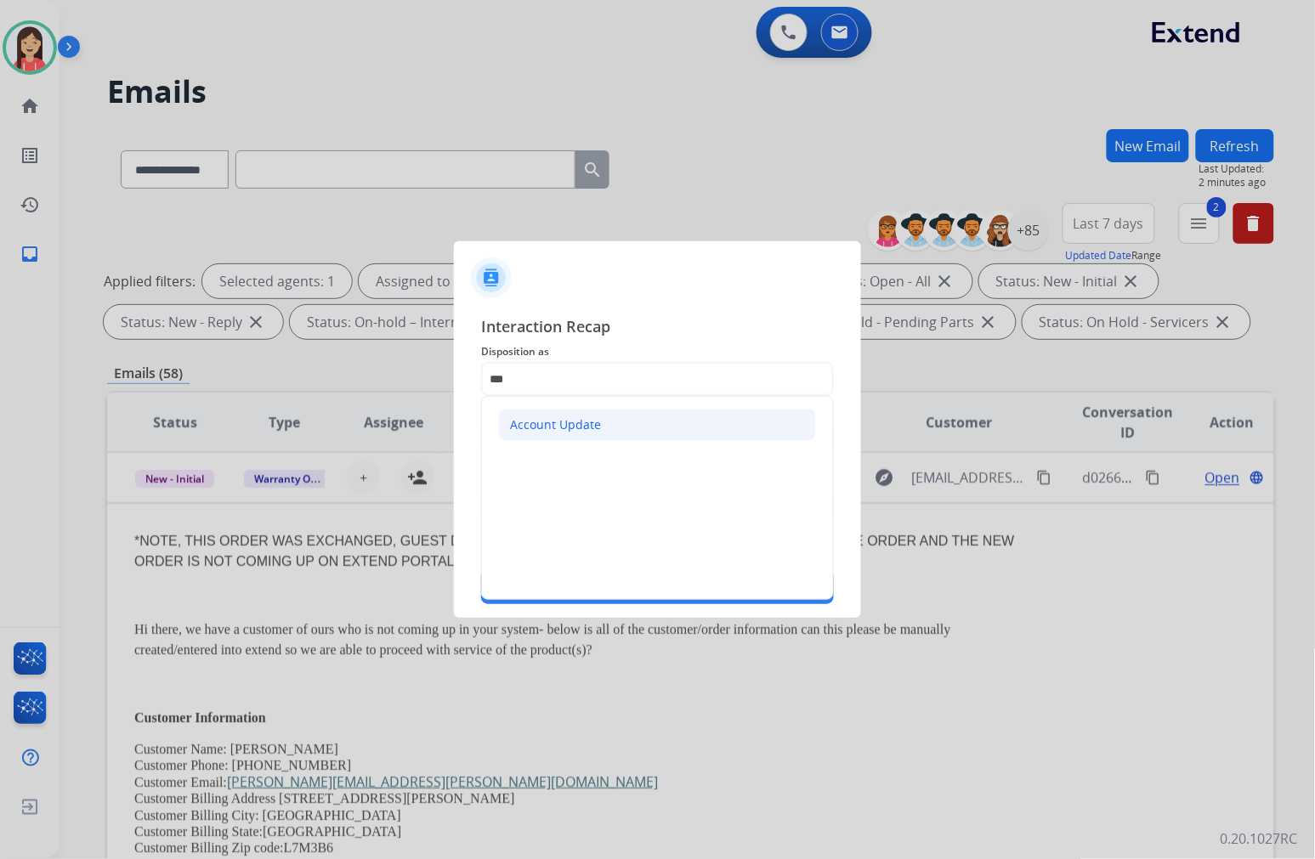
click at [579, 427] on div "Account Update" at bounding box center [555, 424] width 91 height 17
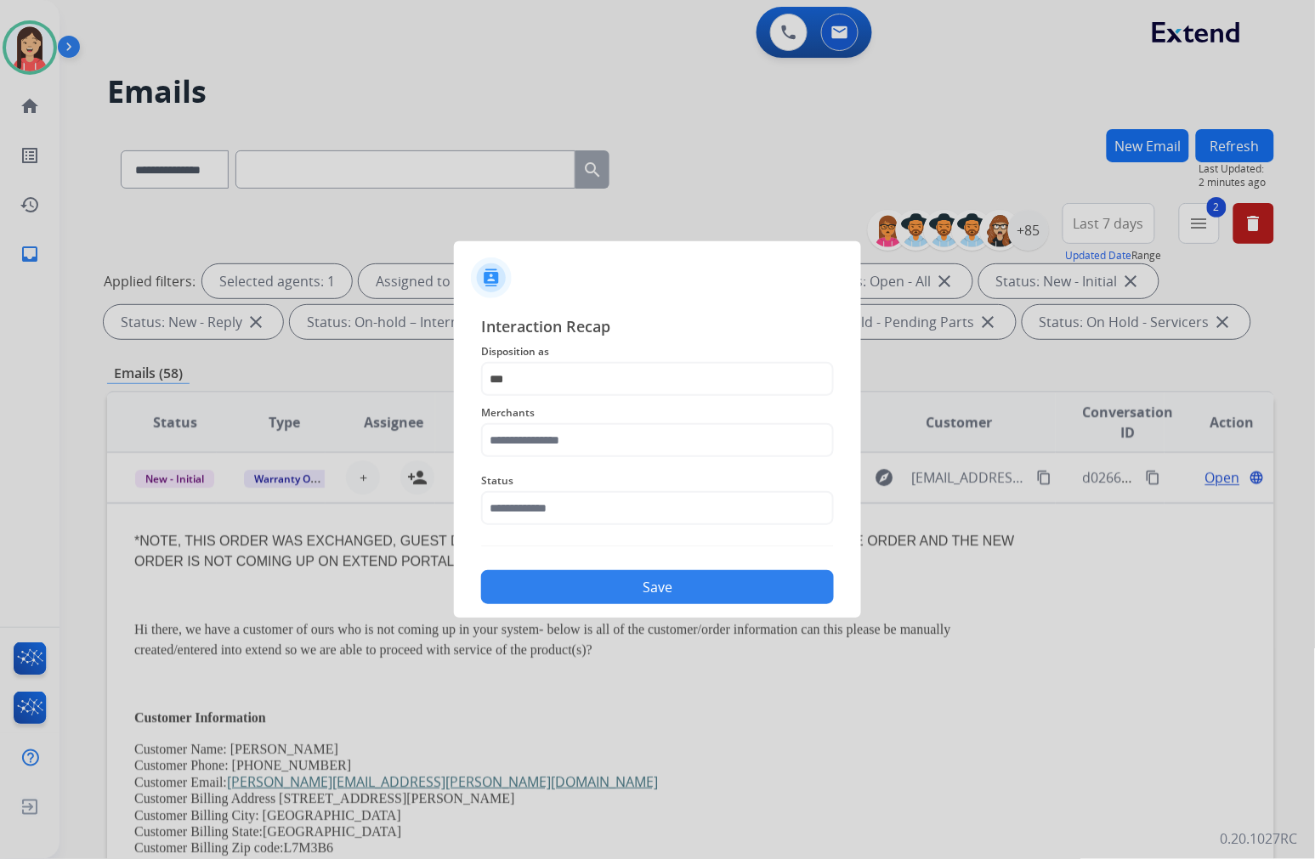
type input "**********"
click at [556, 431] on input "text" at bounding box center [657, 440] width 353 height 34
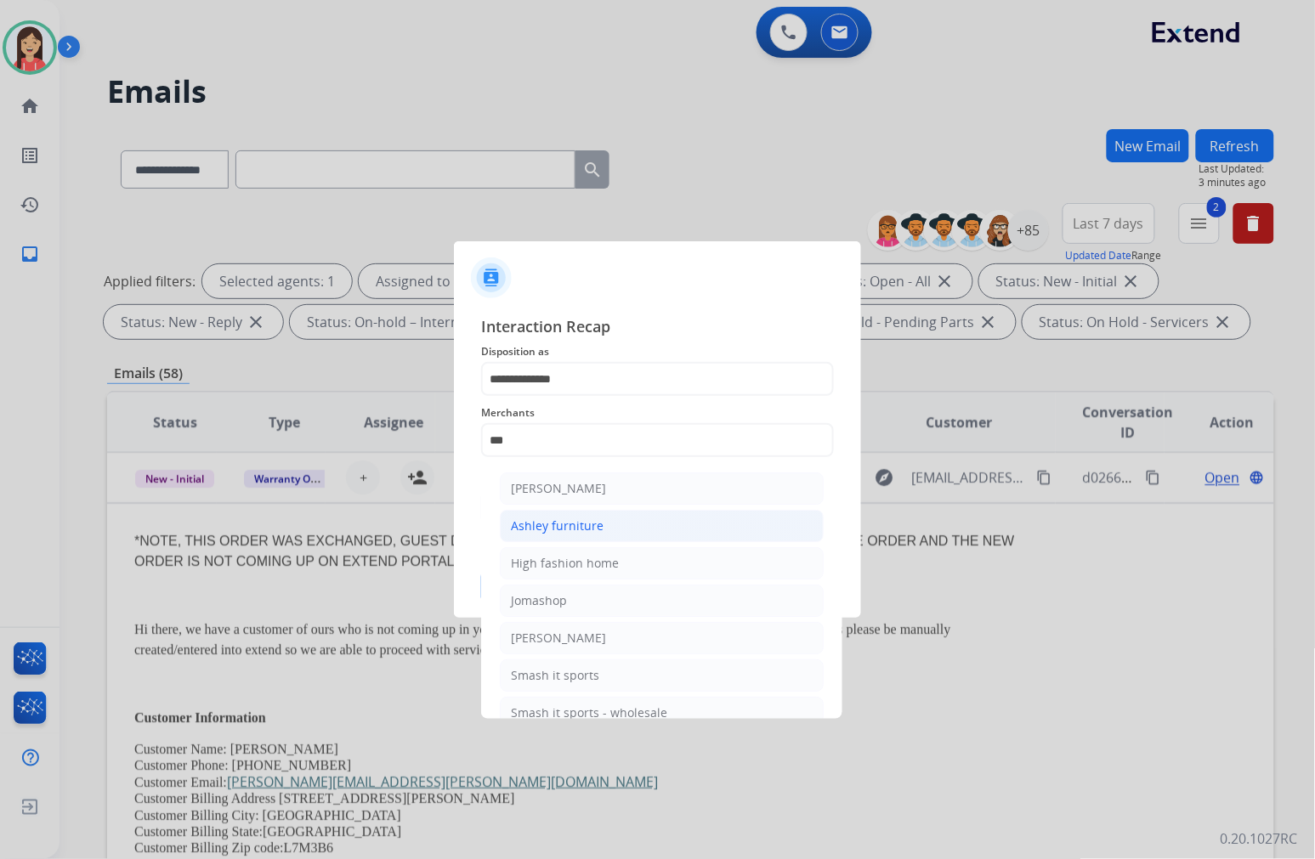
click at [547, 518] on div "Ashley furniture" at bounding box center [557, 526] width 93 height 17
type input "**********"
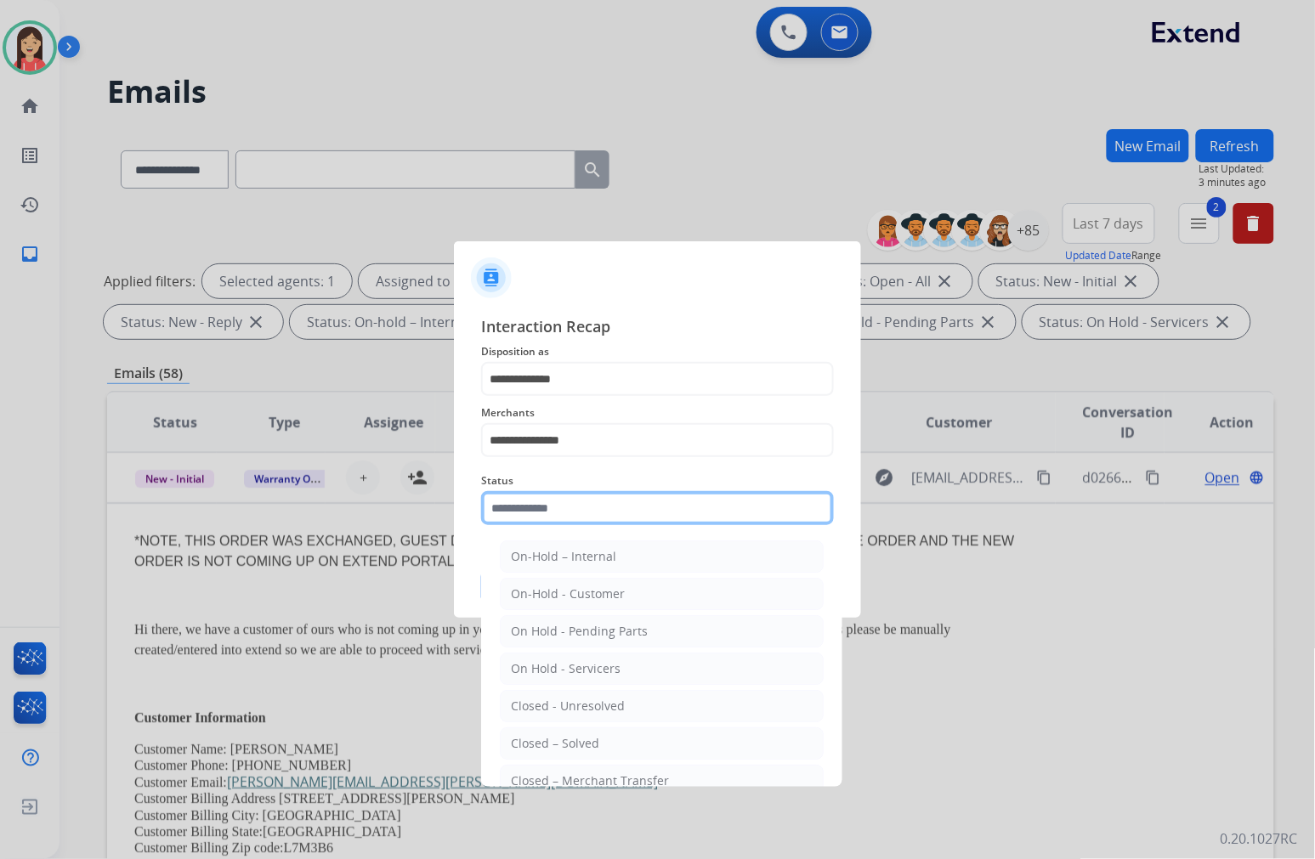
click at [553, 503] on input "text" at bounding box center [657, 508] width 353 height 34
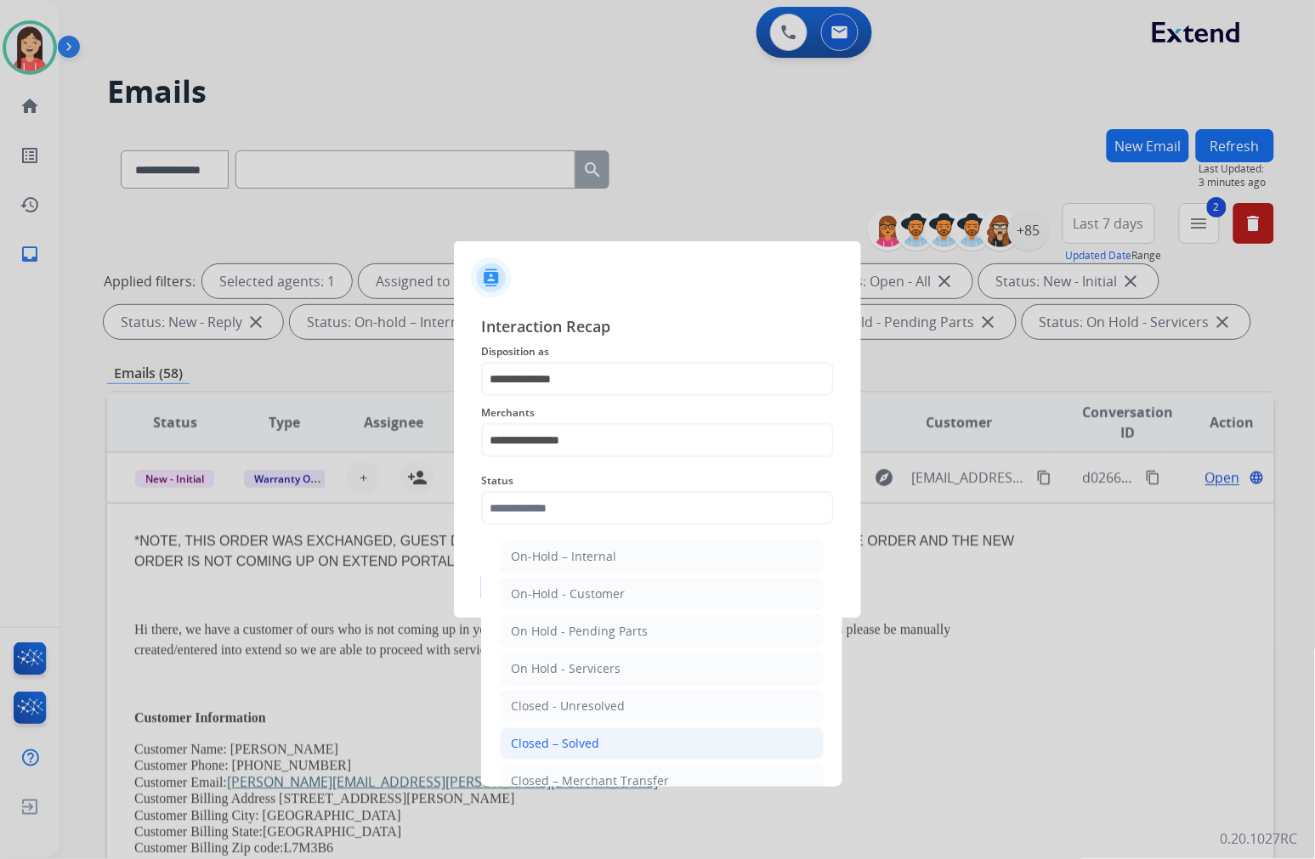
click at [598, 740] on li "Closed – Solved" at bounding box center [662, 743] width 324 height 32
type input "**********"
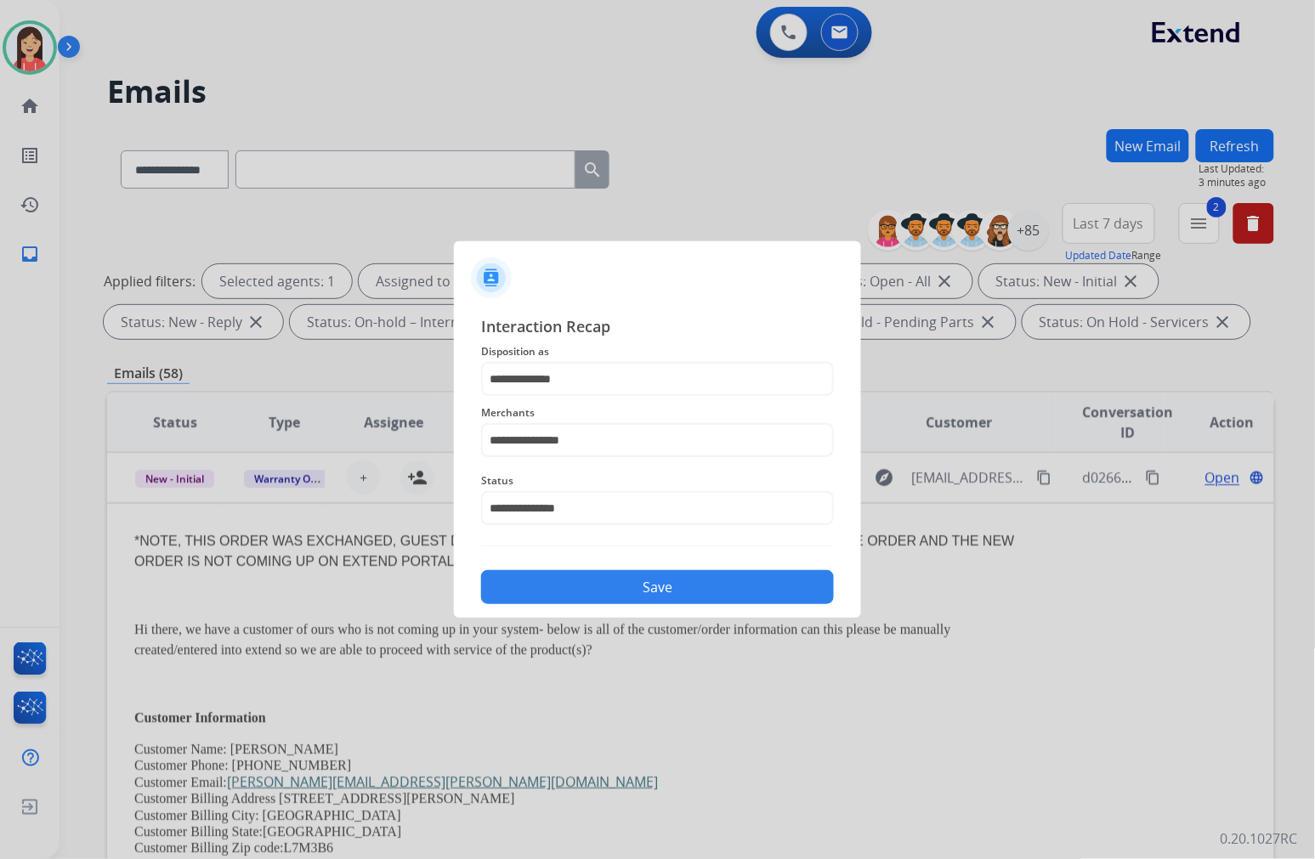
click at [633, 596] on button "Save" at bounding box center [657, 587] width 353 height 34
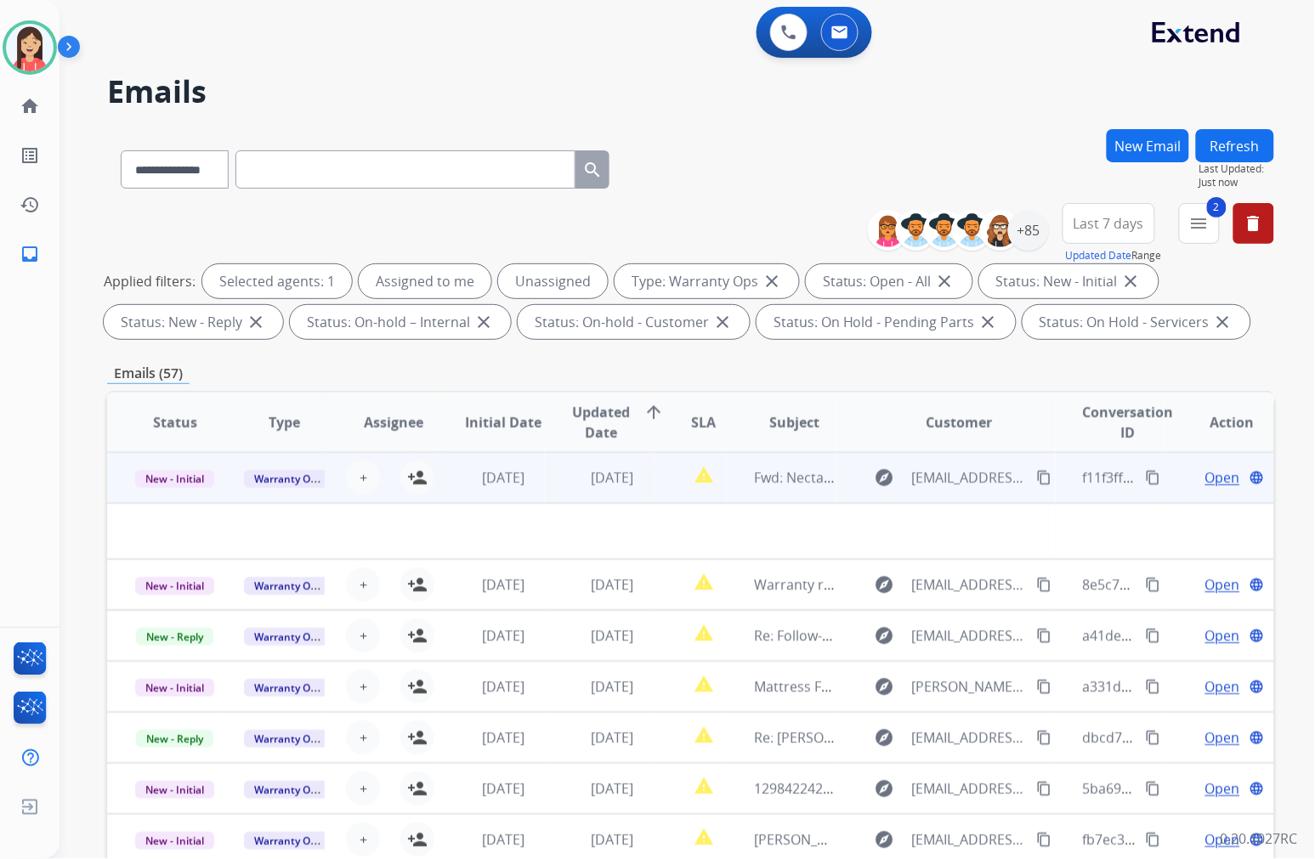
click at [547, 493] on td "[DATE]" at bounding box center [600, 477] width 110 height 51
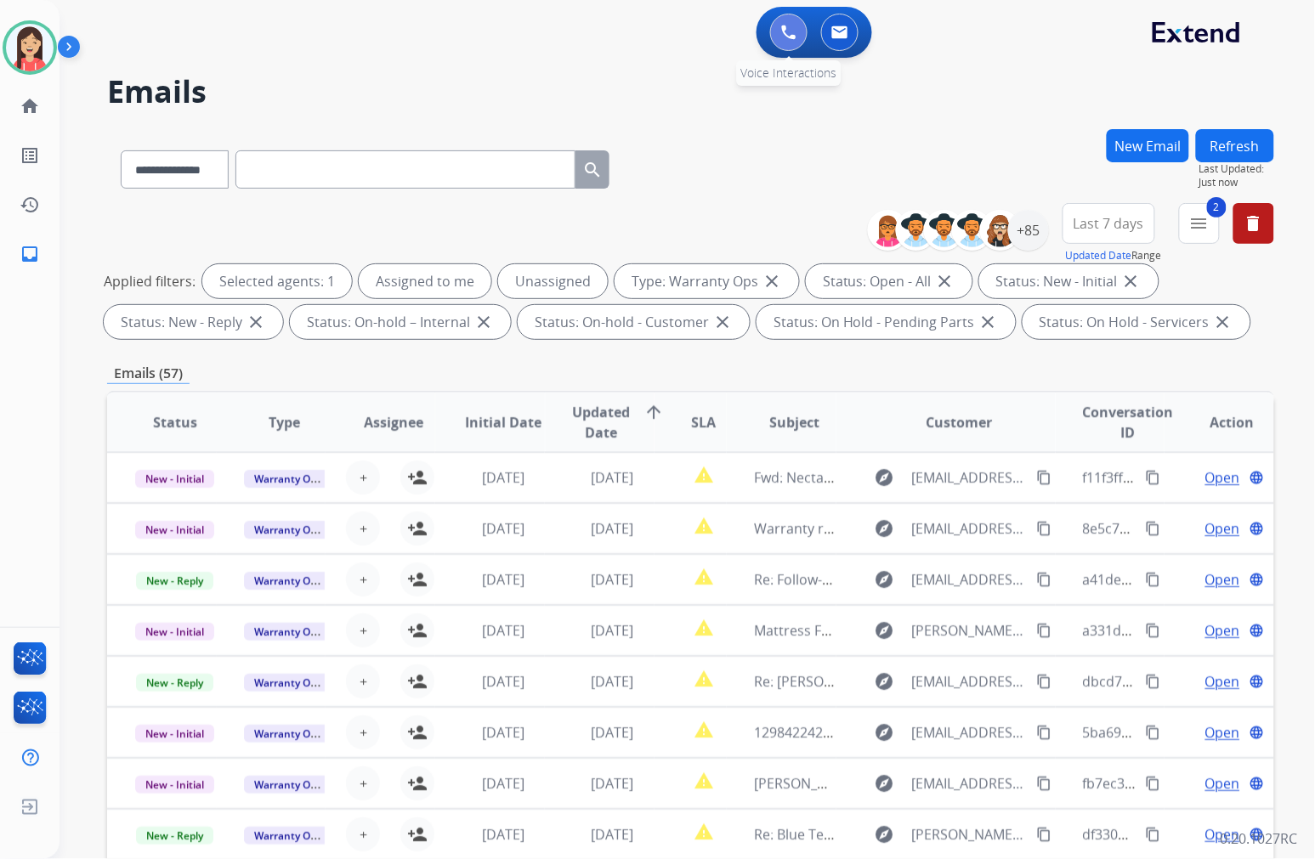
click at [787, 32] on img at bounding box center [788, 32] width 15 height 15
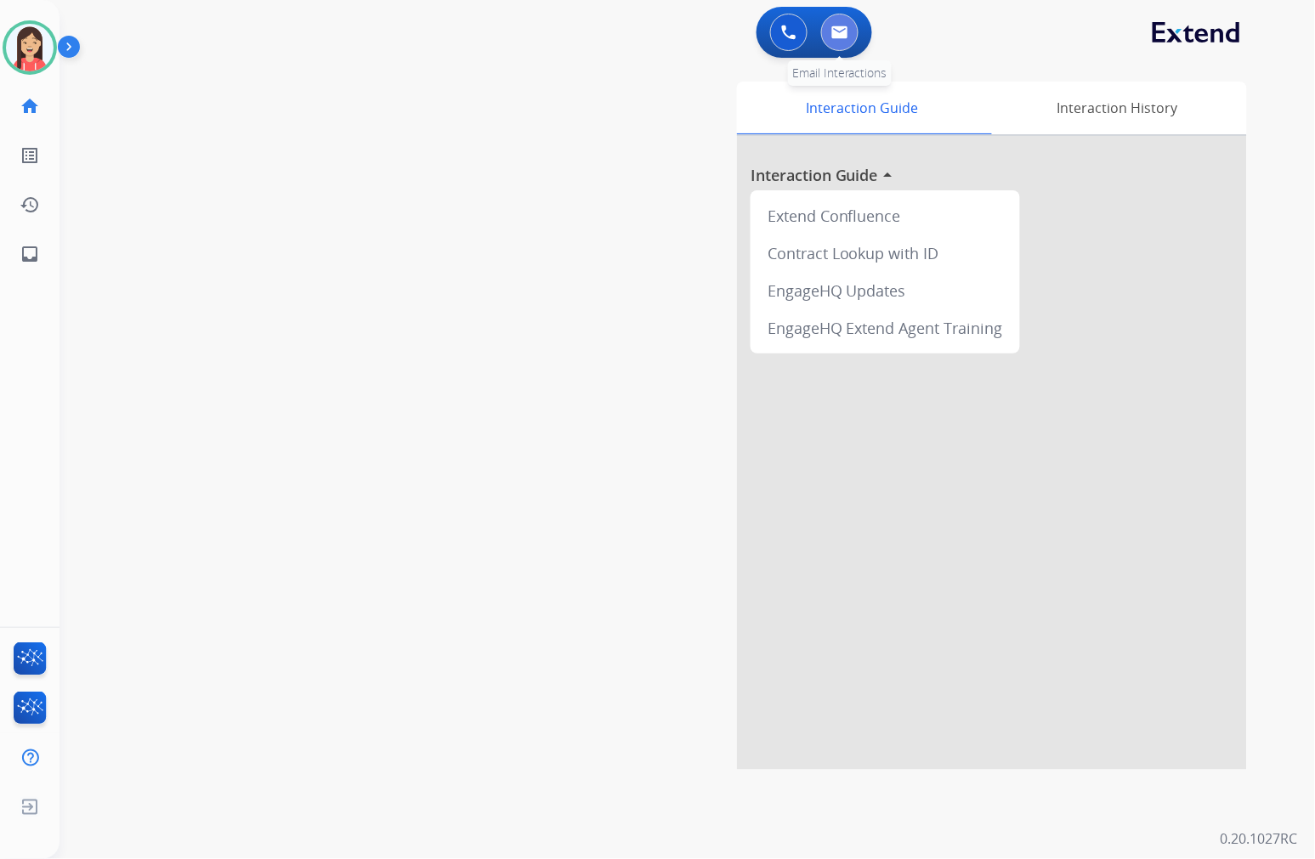
click at [840, 37] on img at bounding box center [839, 32] width 17 height 14
select select "**********"
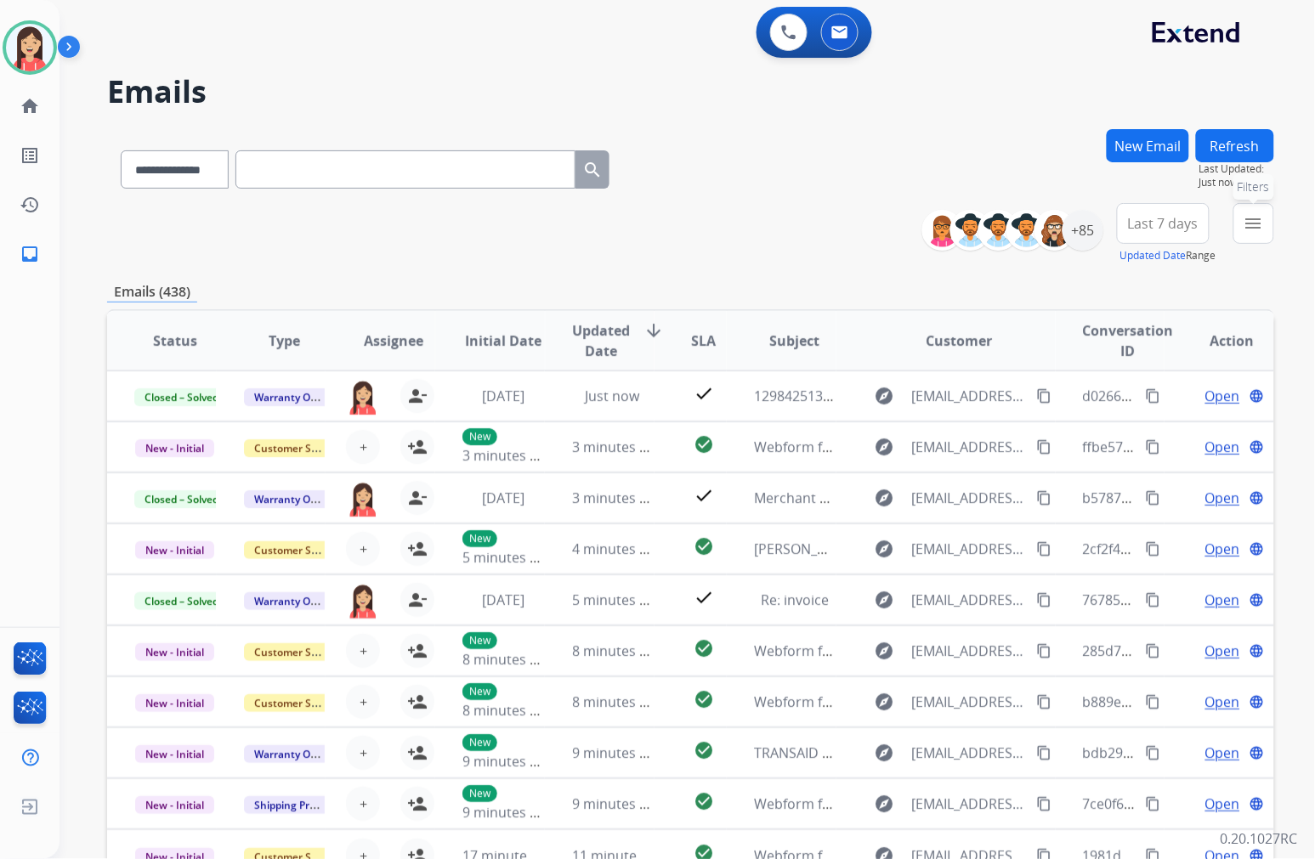
click at [1089, 230] on mat-icon "menu" at bounding box center [1253, 223] width 20 height 20
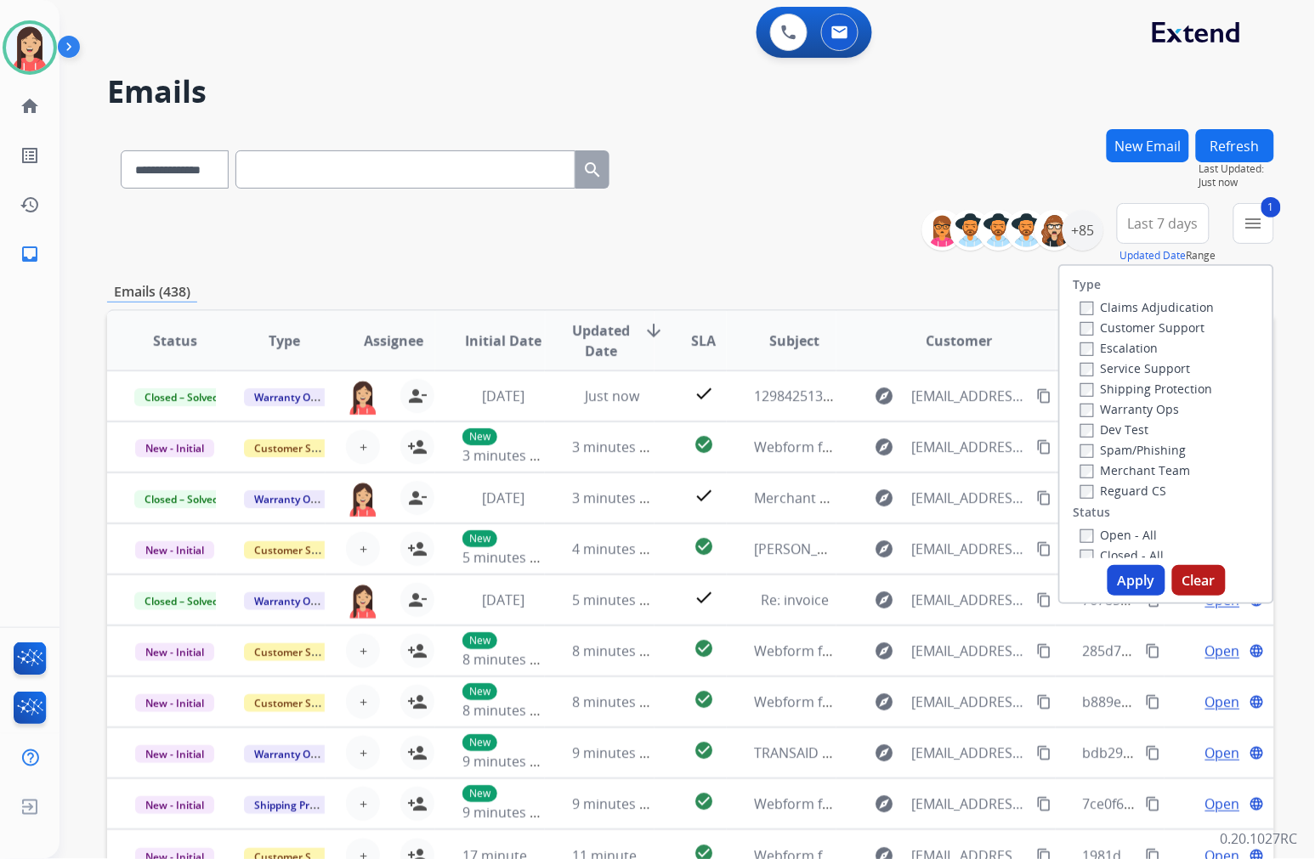
click at [1089, 572] on button "Apply" at bounding box center [1136, 580] width 58 height 31
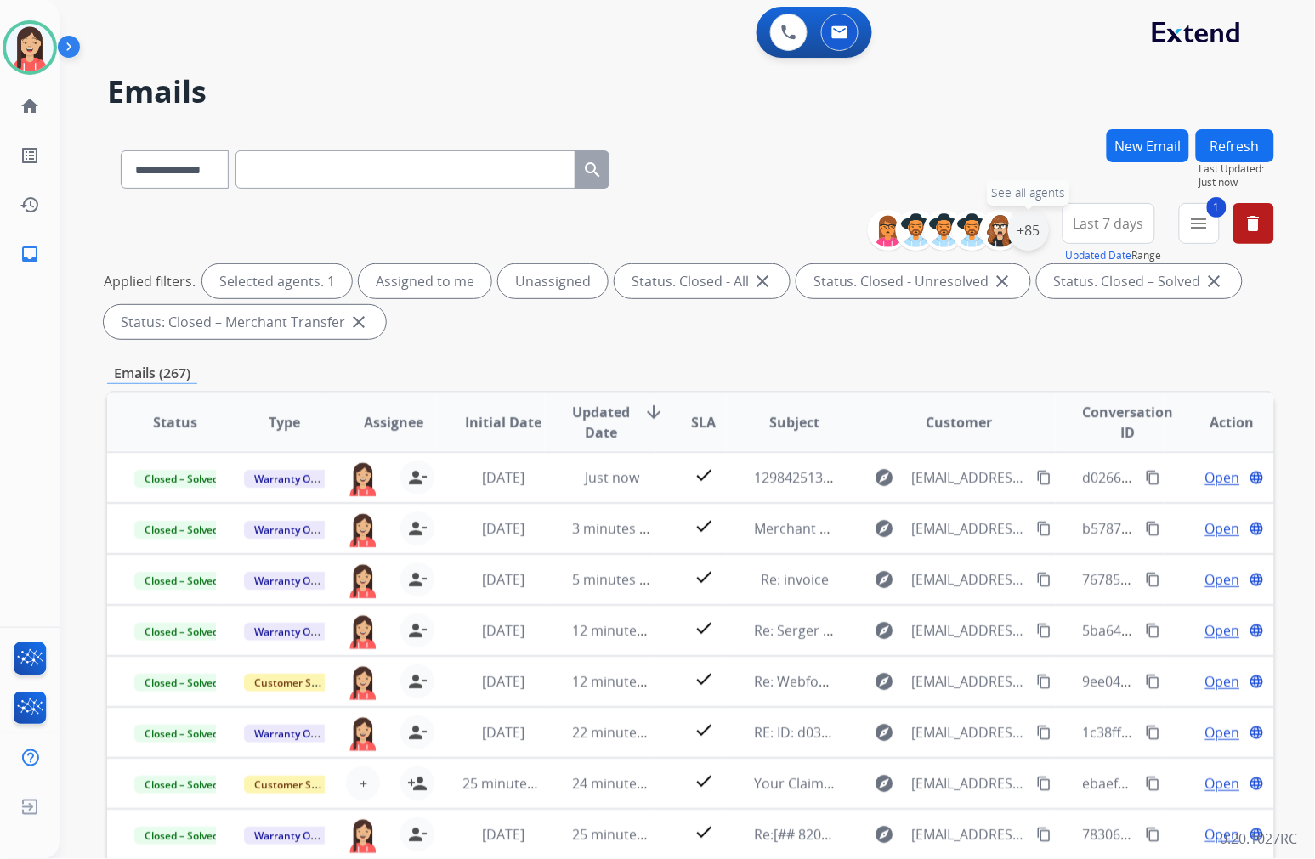
click at [1038, 235] on div "+85" at bounding box center [1028, 230] width 41 height 41
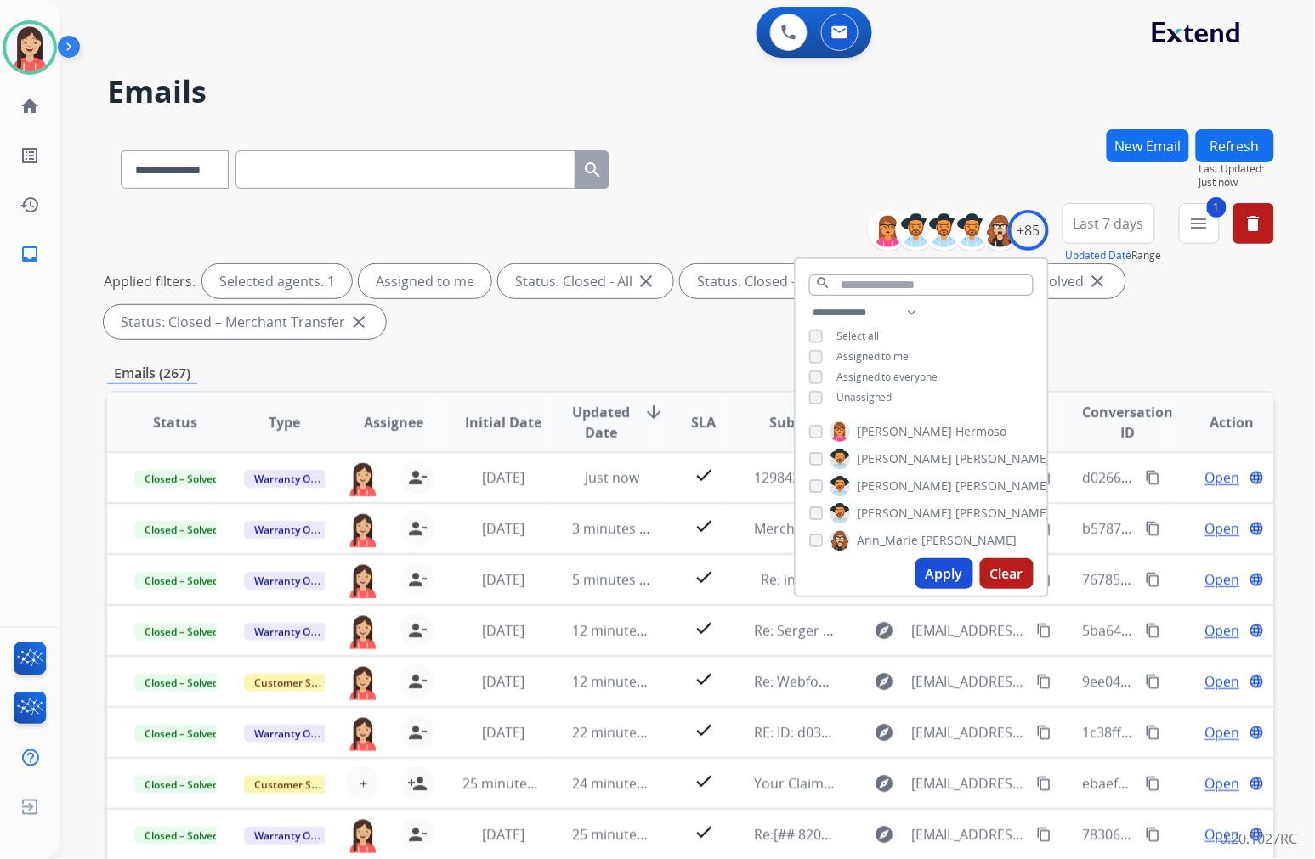
click at [939, 571] on button "Apply" at bounding box center [944, 573] width 58 height 31
click at [506, 354] on div "**********" at bounding box center [690, 588] width 1167 height 919
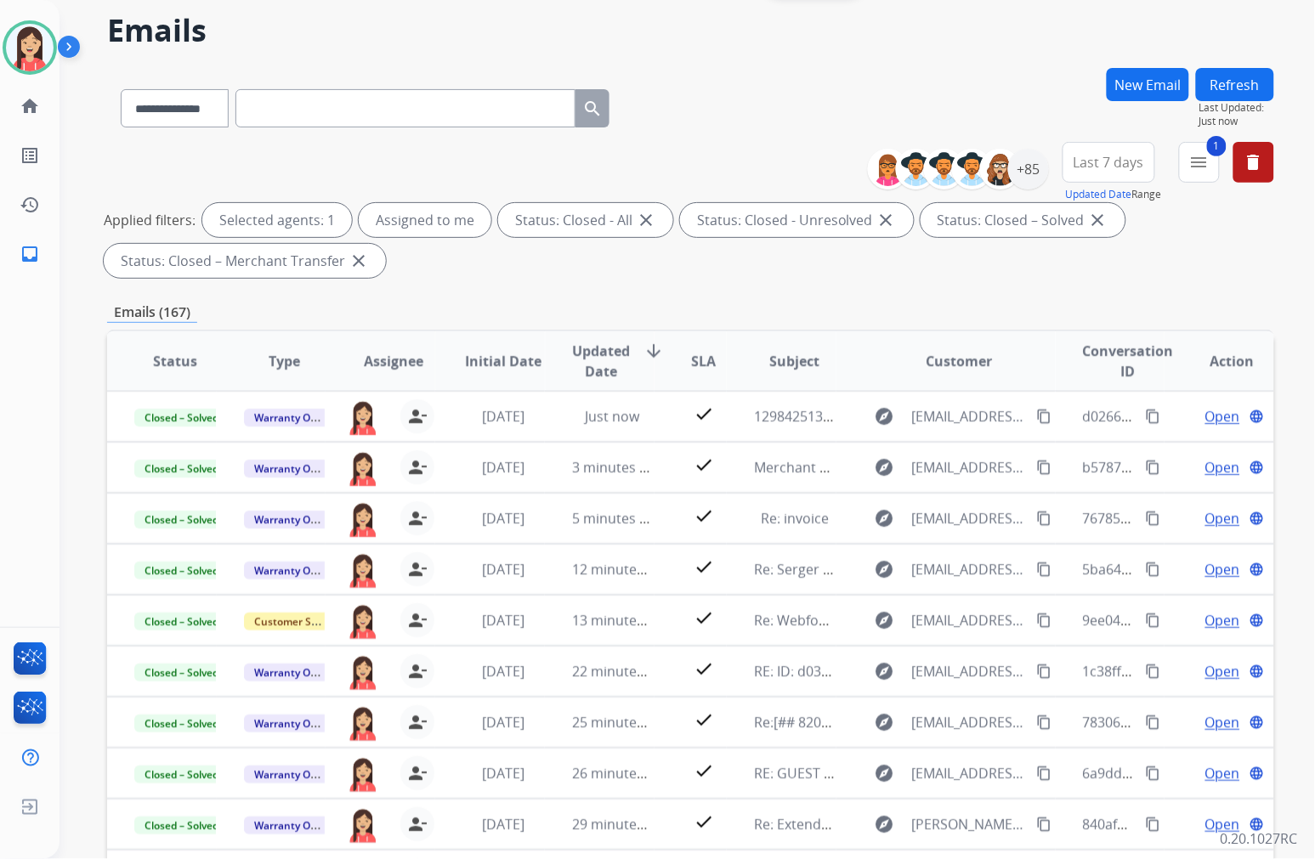
scroll to position [189, 0]
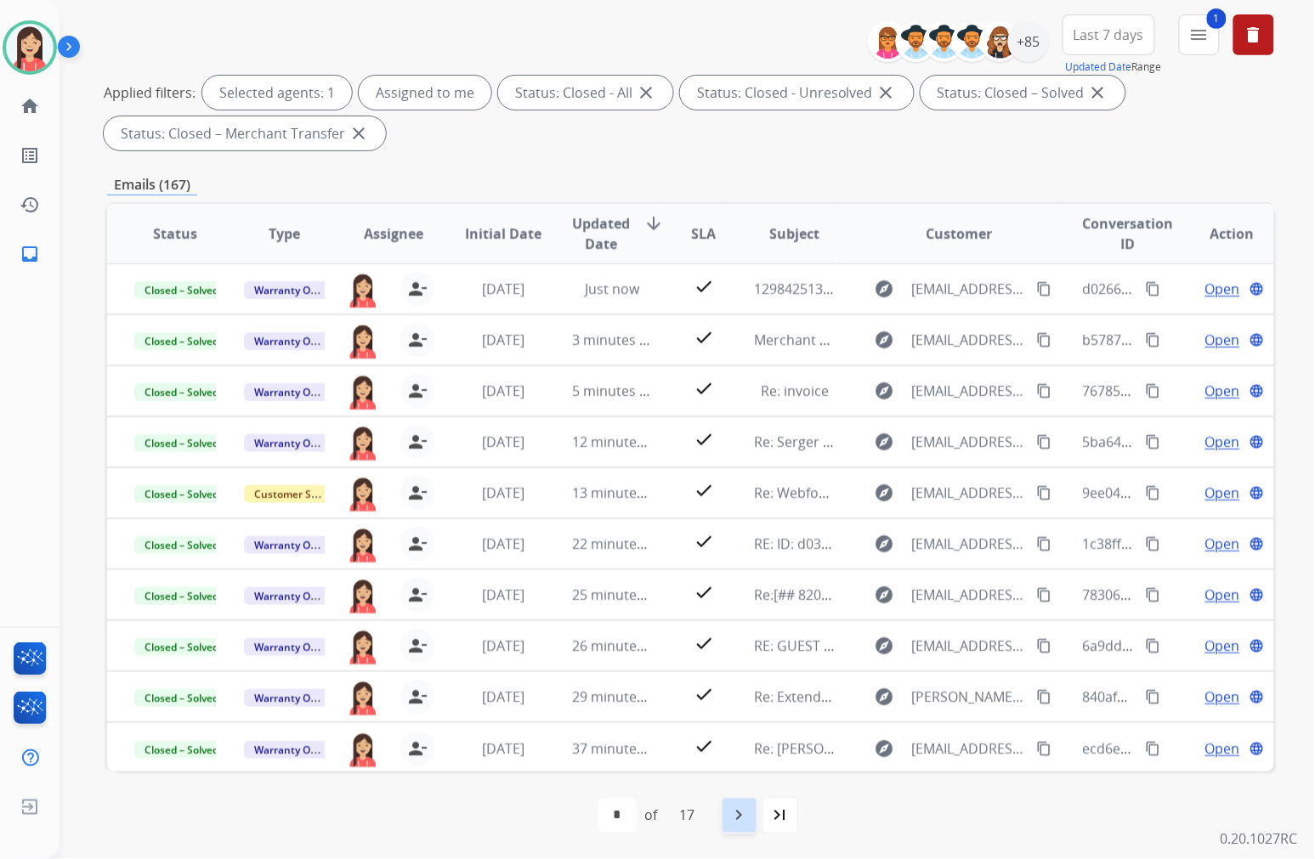
click at [741, 816] on mat-icon "navigate_next" at bounding box center [739, 816] width 20 height 20
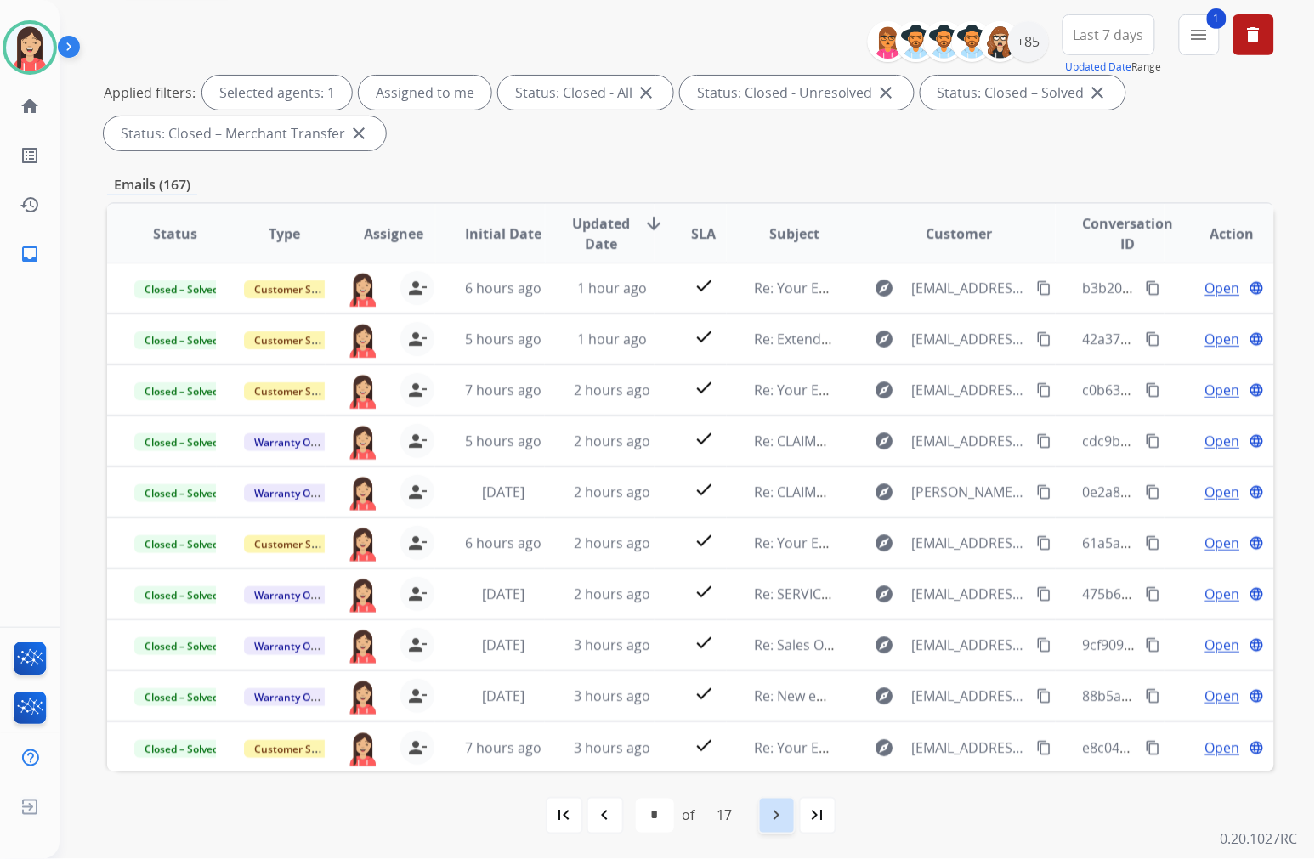
click at [774, 813] on mat-icon "navigate_next" at bounding box center [776, 816] width 20 height 20
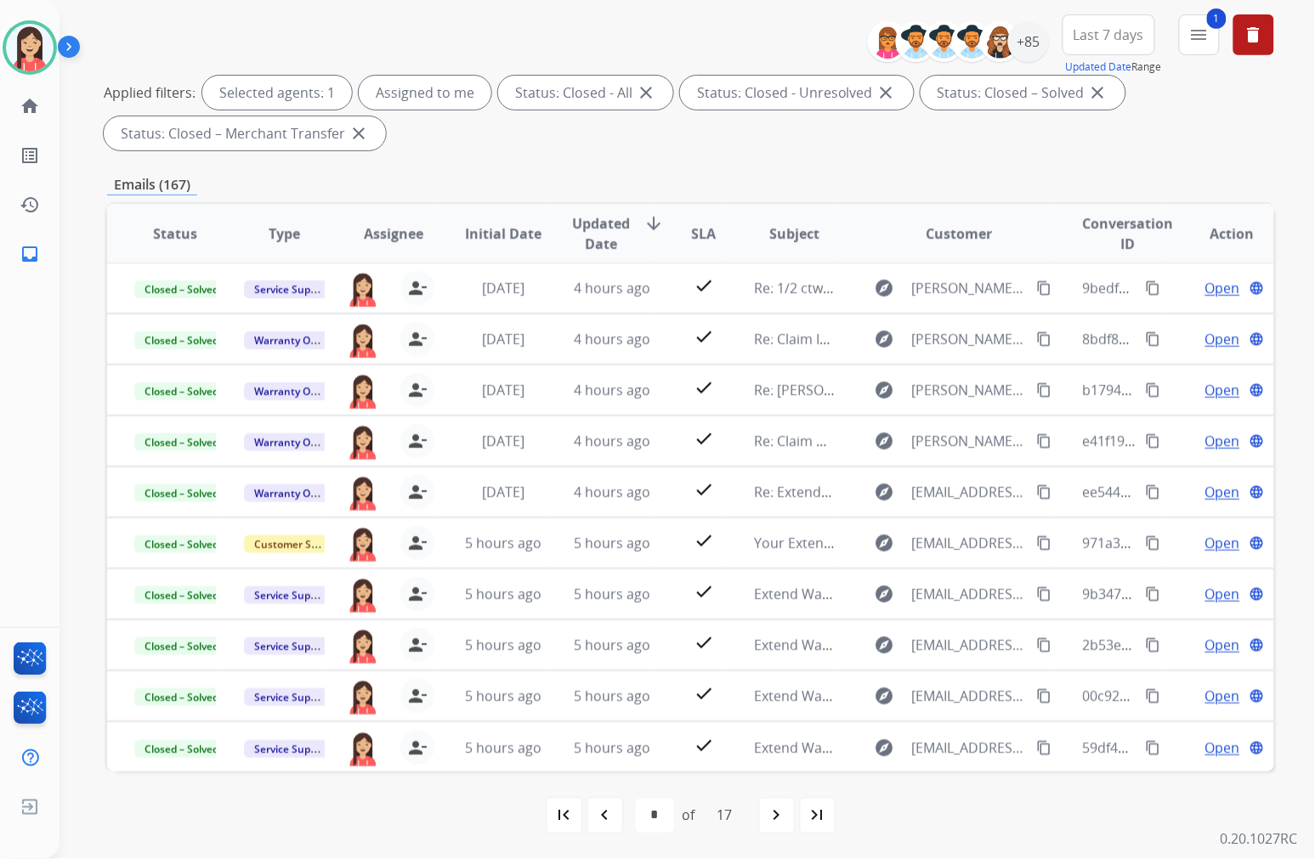
click at [773, 820] on mat-icon "navigate_next" at bounding box center [776, 816] width 20 height 20
select select "*"
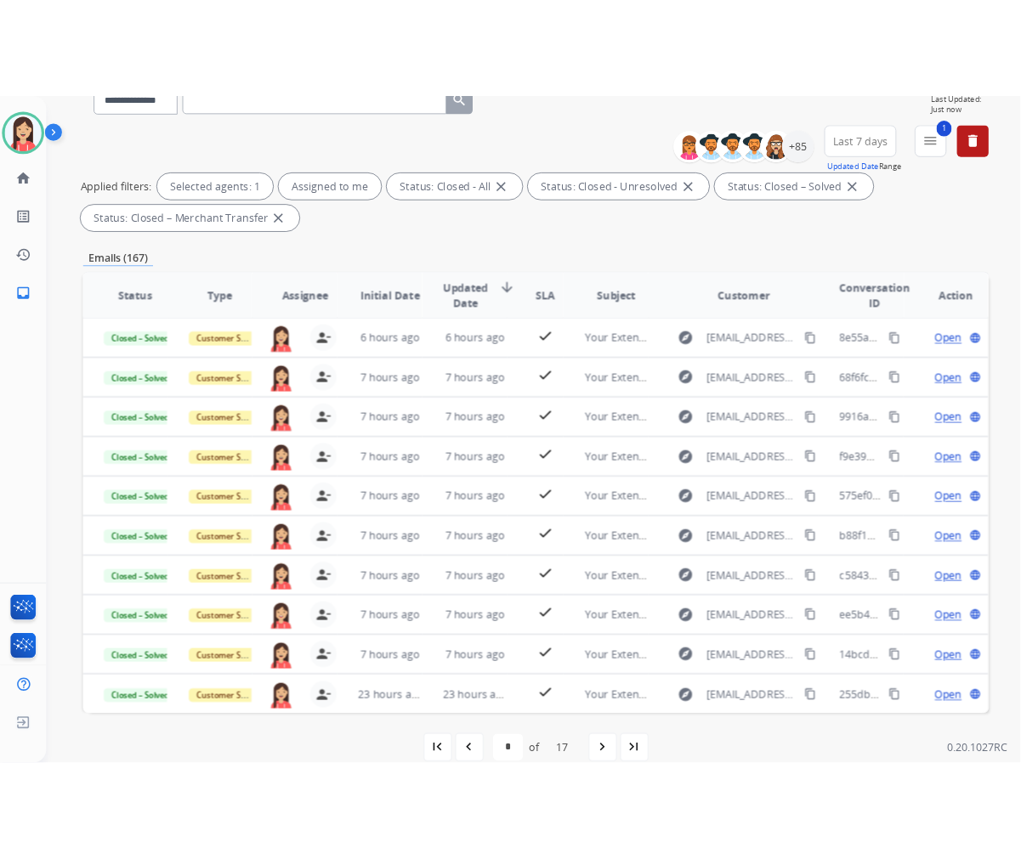
scroll to position [189, 0]
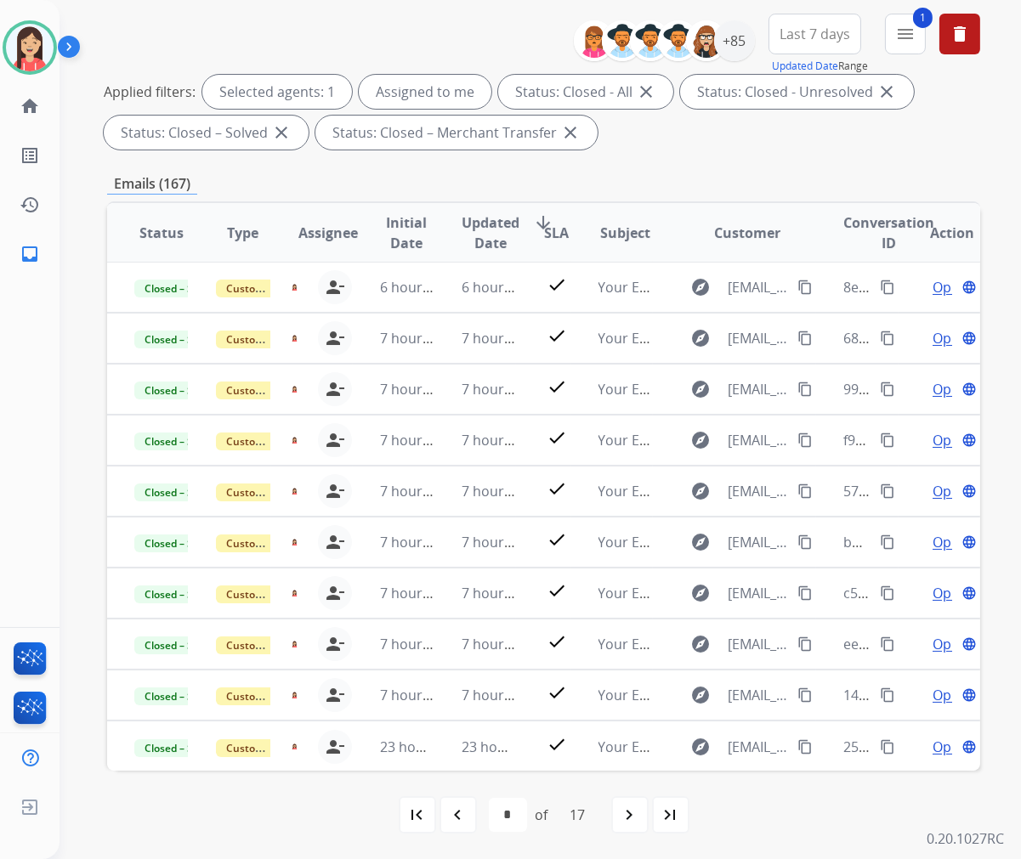
click at [680, 175] on div "Emails (167)" at bounding box center [543, 183] width 873 height 21
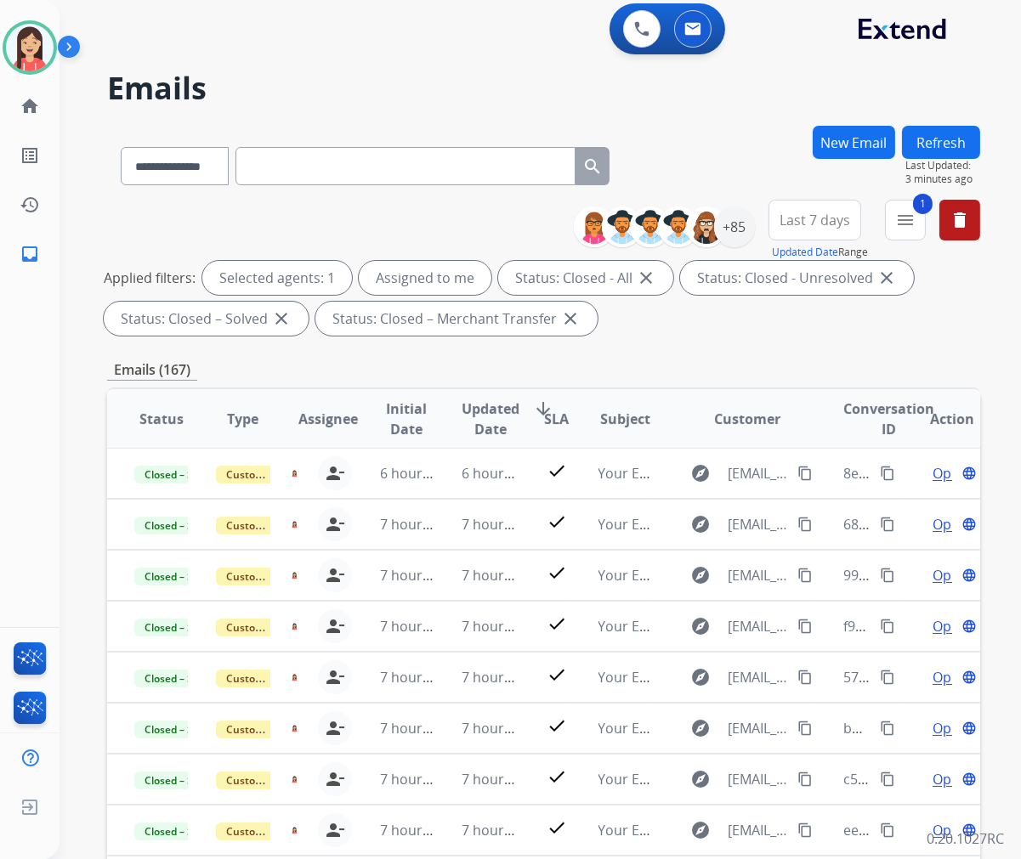
scroll to position [0, 0]
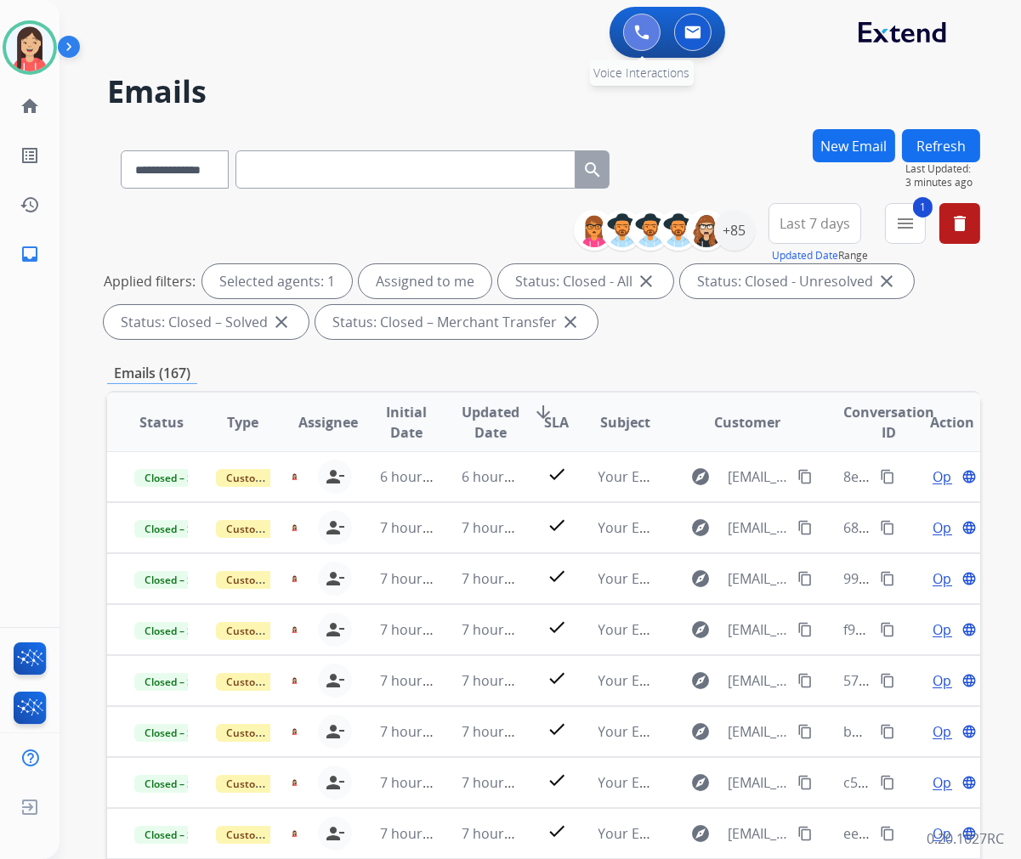
click at [658, 27] on button at bounding box center [641, 32] width 37 height 37
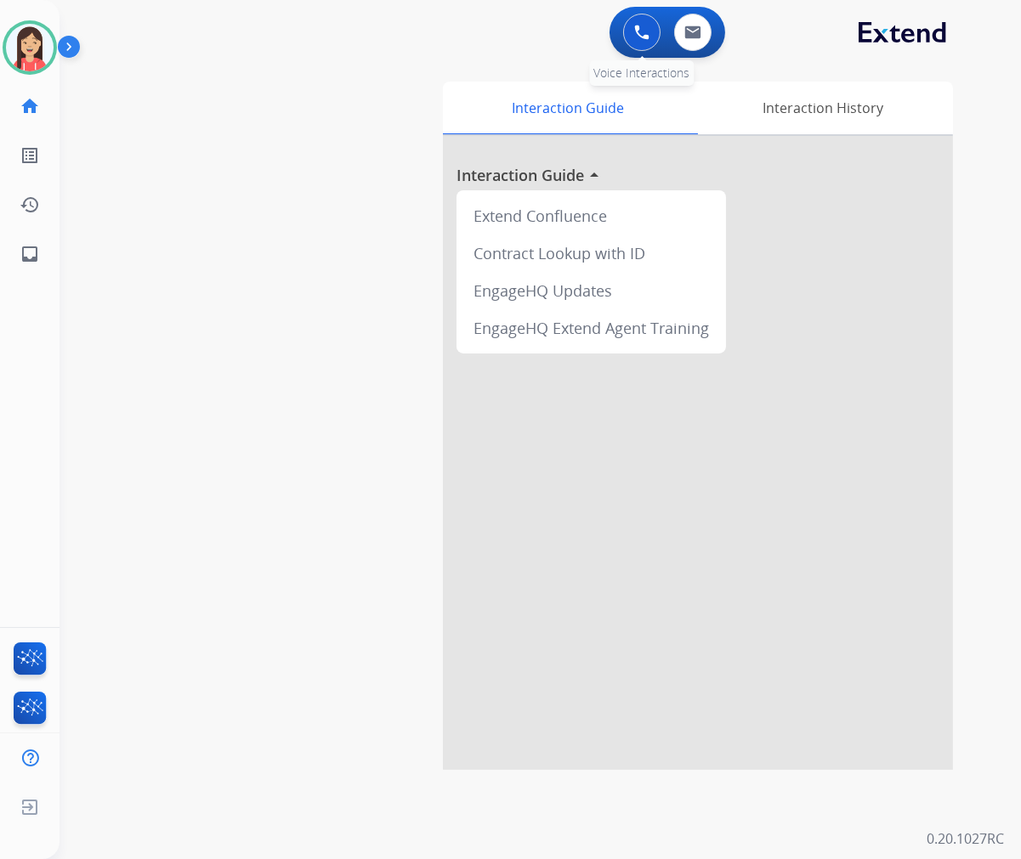
drag, startPoint x: 351, startPoint y: 105, endPoint x: 665, endPoint y: 37, distance: 320.8
click at [351, 105] on div "swap_horiz Break voice bridge close_fullscreen Connect 3-Way Call merge_type Se…" at bounding box center [519, 415] width 920 height 709
click at [692, 17] on button at bounding box center [692, 32] width 37 height 37
select select "**********"
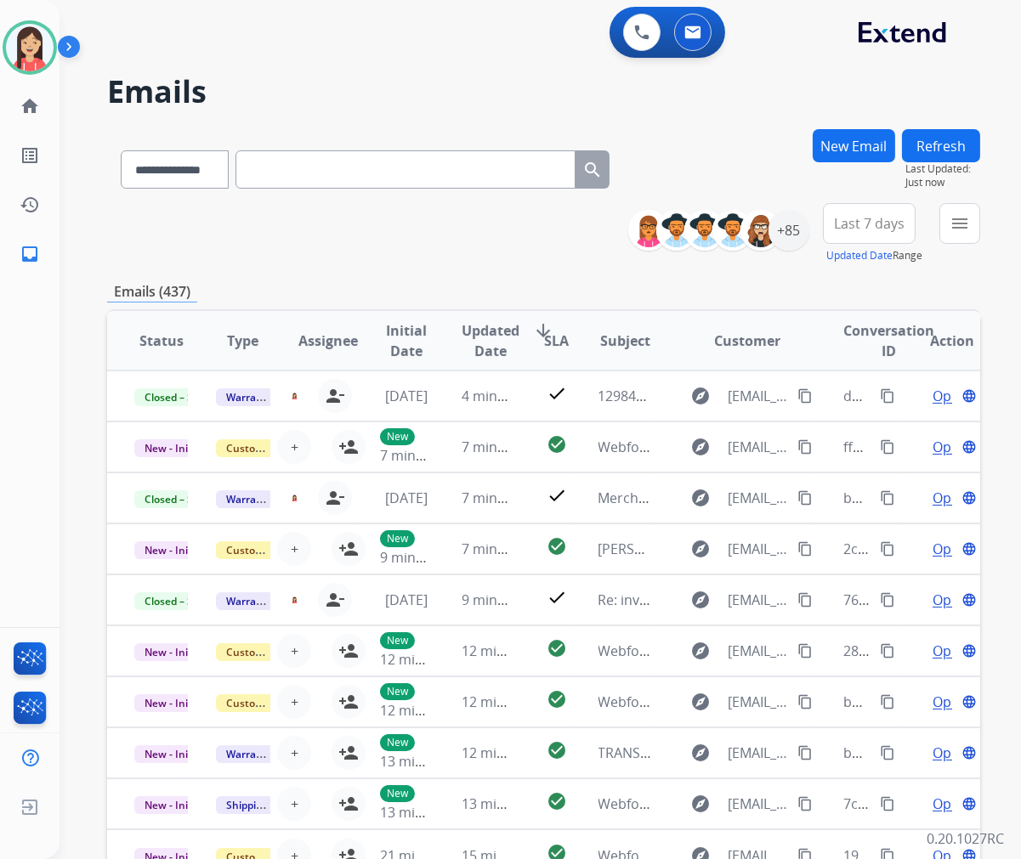
drag, startPoint x: 328, startPoint y: 245, endPoint x: 514, endPoint y: 245, distance: 186.1
click at [328, 245] on div "**********" at bounding box center [543, 233] width 873 height 61
click at [974, 227] on button "menu Filters" at bounding box center [959, 223] width 41 height 41
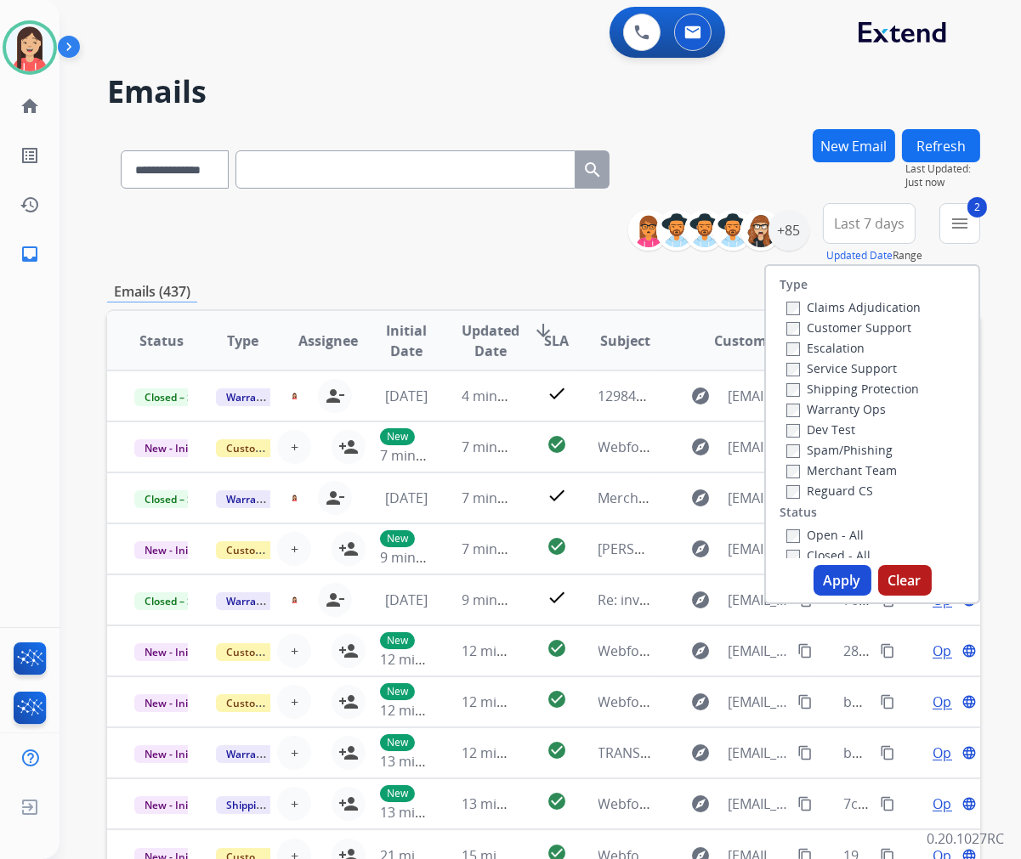
click at [833, 579] on button "Apply" at bounding box center [842, 580] width 58 height 31
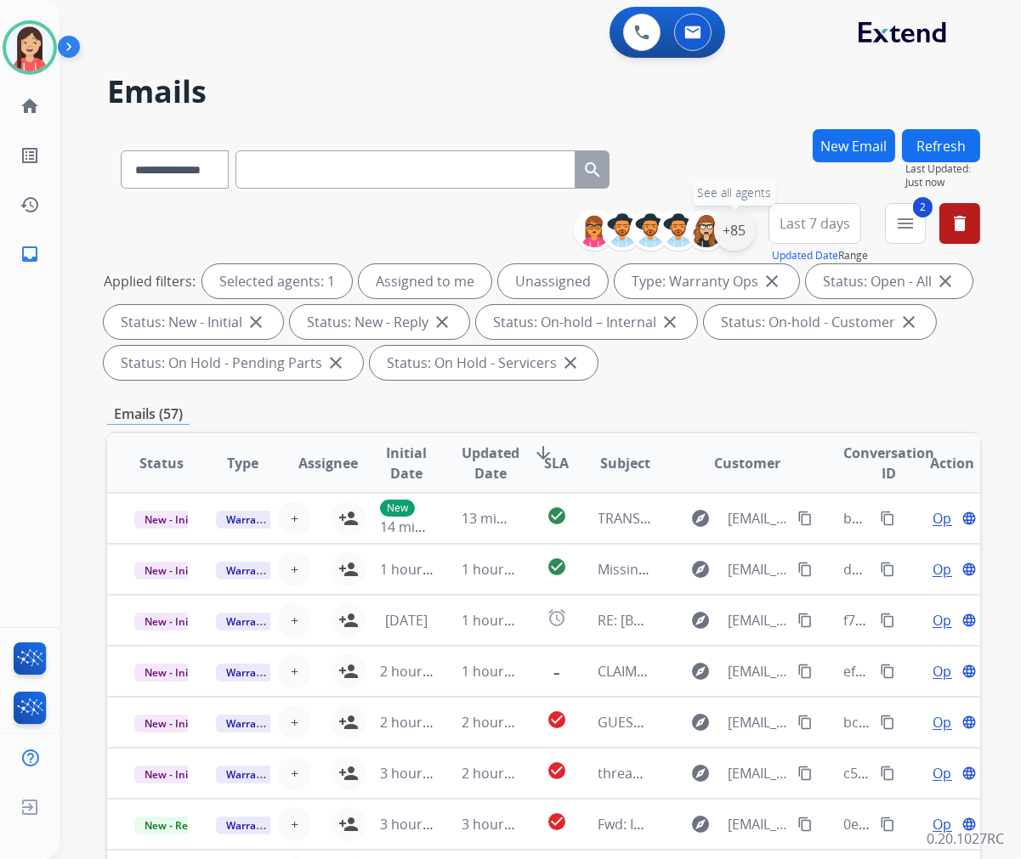
click at [732, 230] on div "+85" at bounding box center [734, 230] width 41 height 41
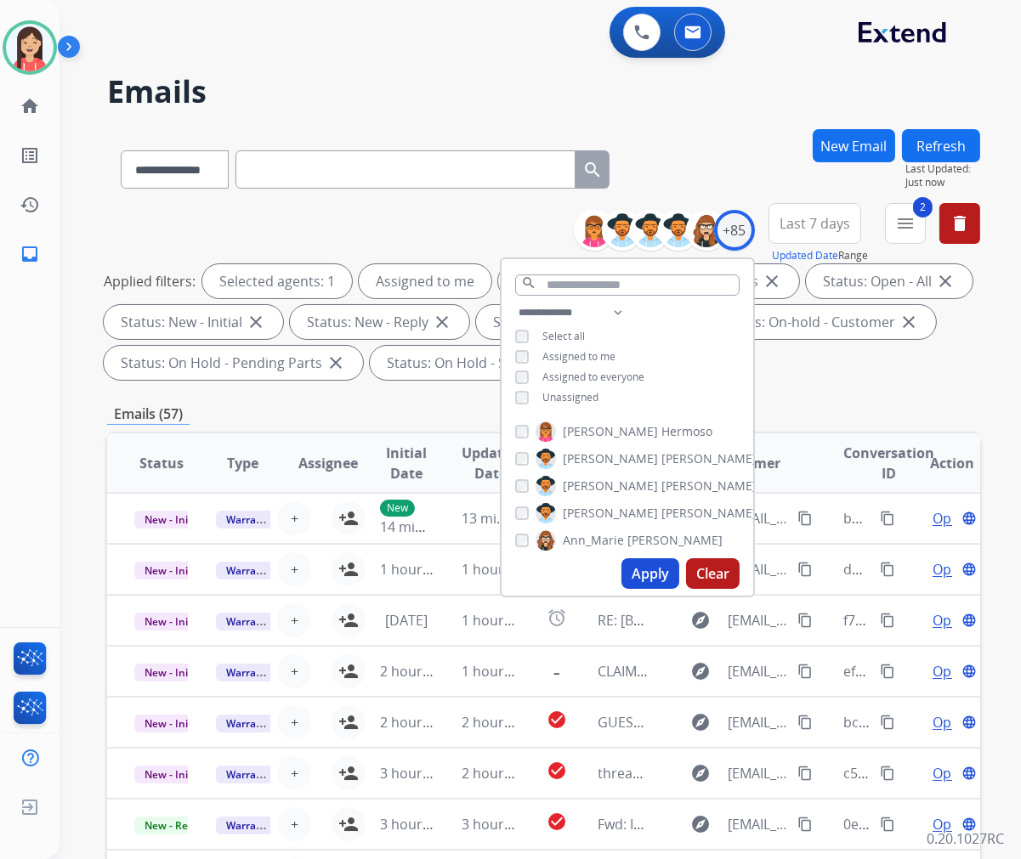
click at [579, 355] on span "Assigned to me" at bounding box center [578, 356] width 73 height 14
click at [635, 574] on button "Apply" at bounding box center [650, 573] width 58 height 31
click at [902, 397] on div "**********" at bounding box center [543, 609] width 873 height 960
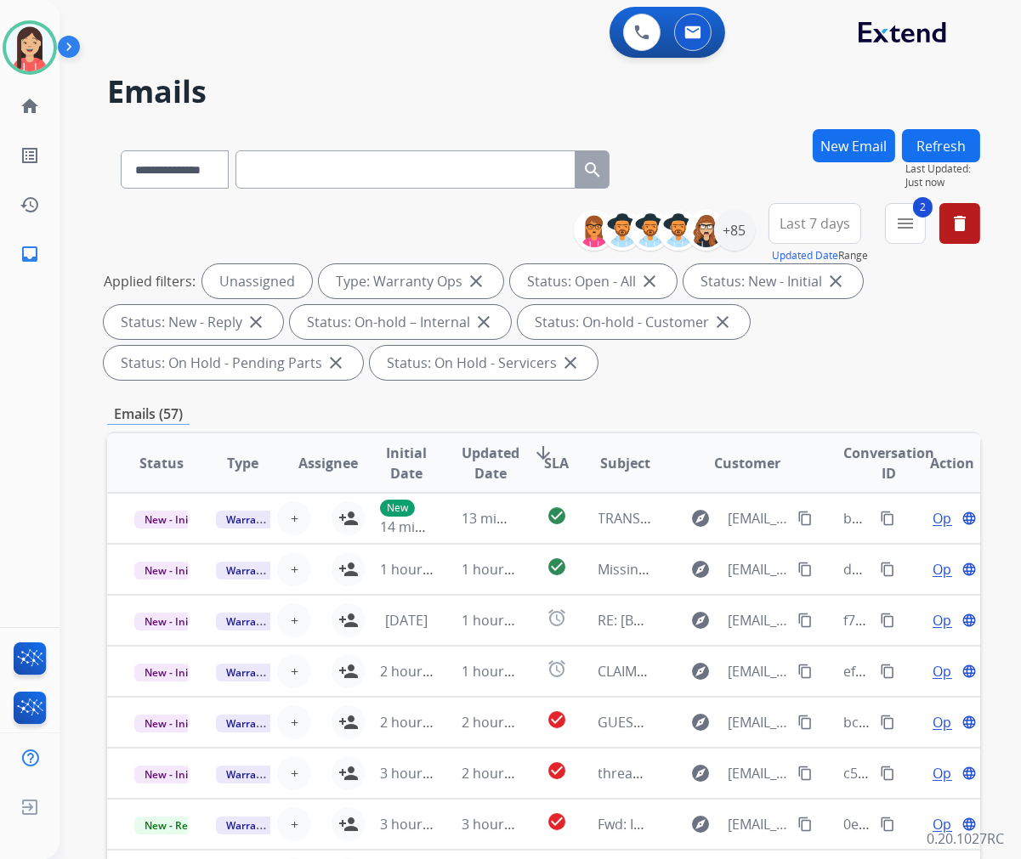
click at [481, 476] on span "Updated Date" at bounding box center [490, 463] width 58 height 41
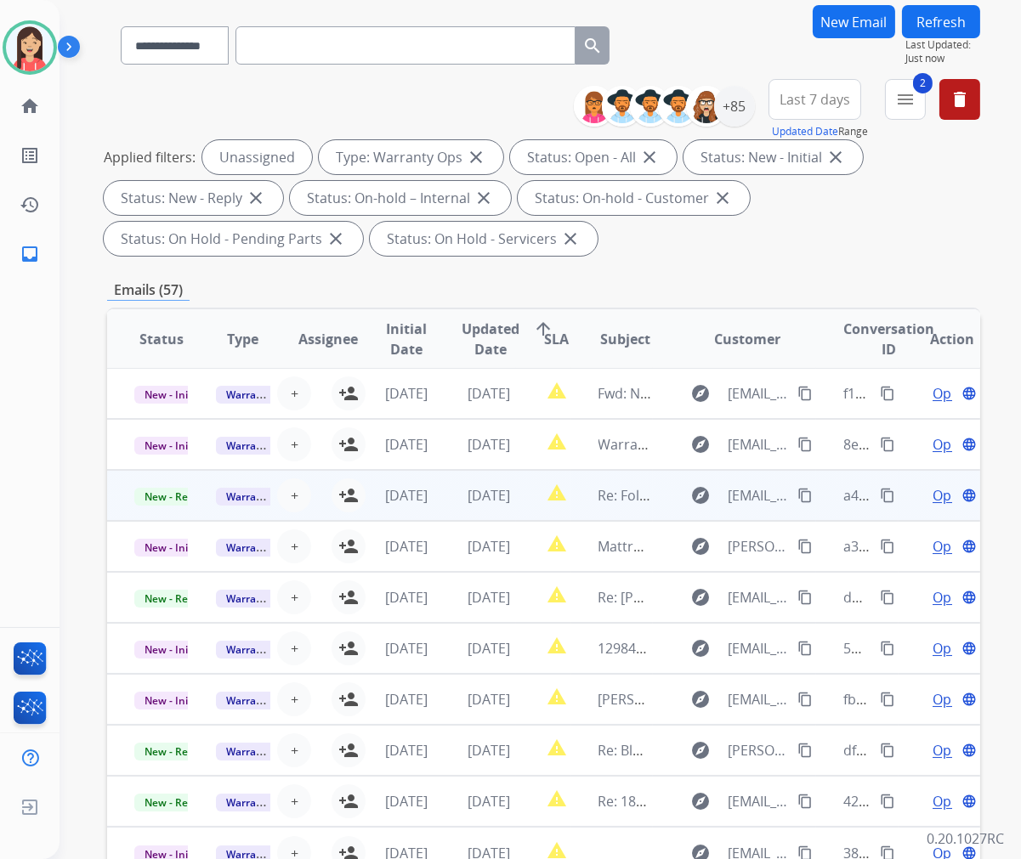
scroll to position [230, 0]
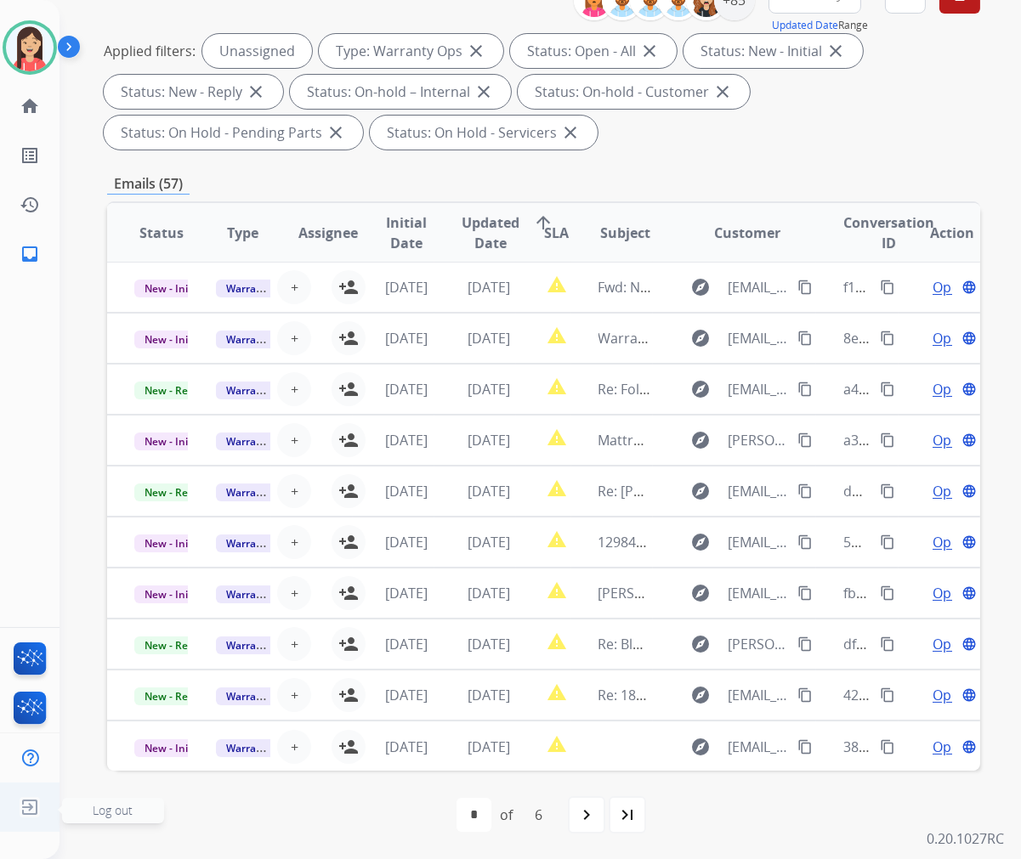
click at [20, 809] on img at bounding box center [29, 807] width 31 height 32
